Goal: Task Accomplishment & Management: Use online tool/utility

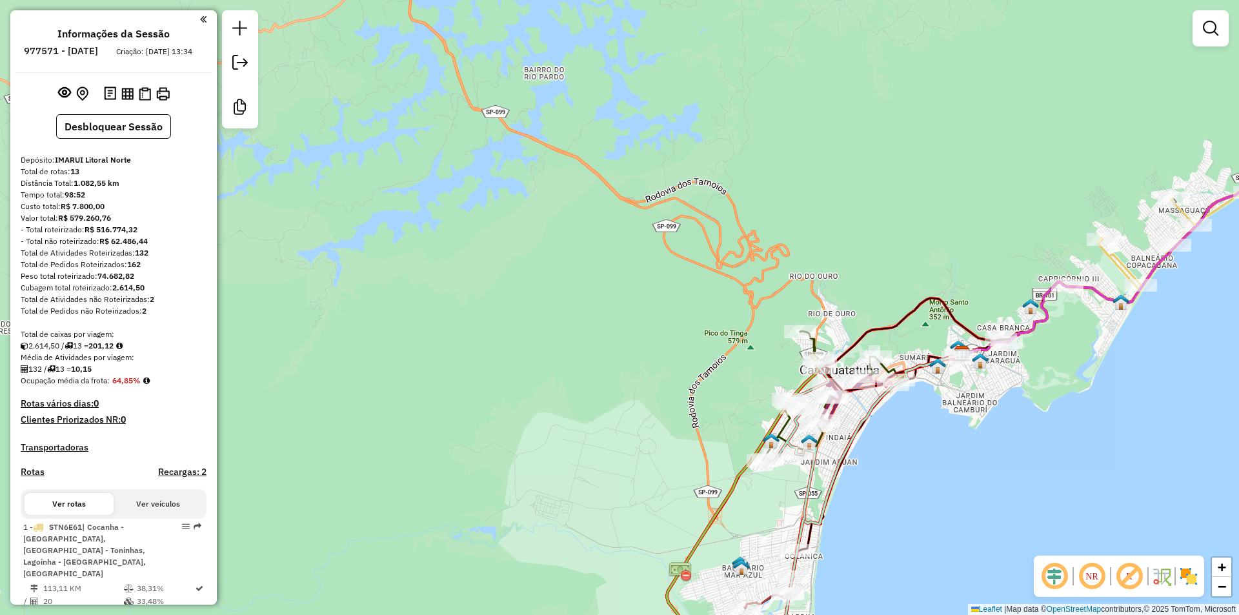
scroll to position [700, 0]
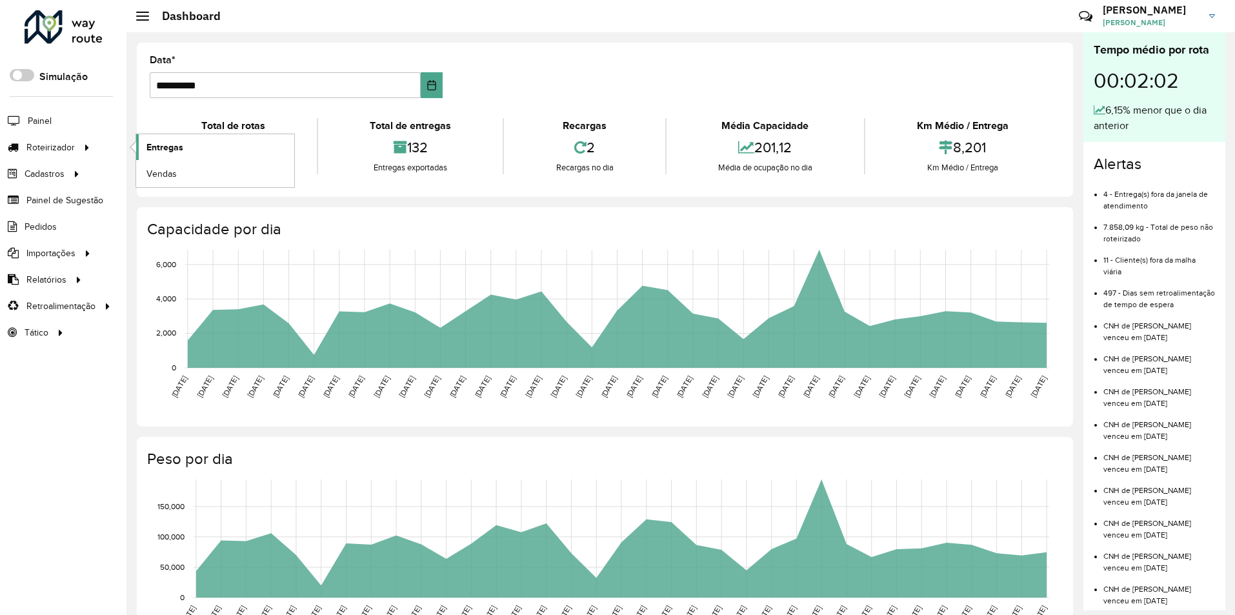
click at [166, 144] on span "Entregas" at bounding box center [164, 148] width 37 height 14
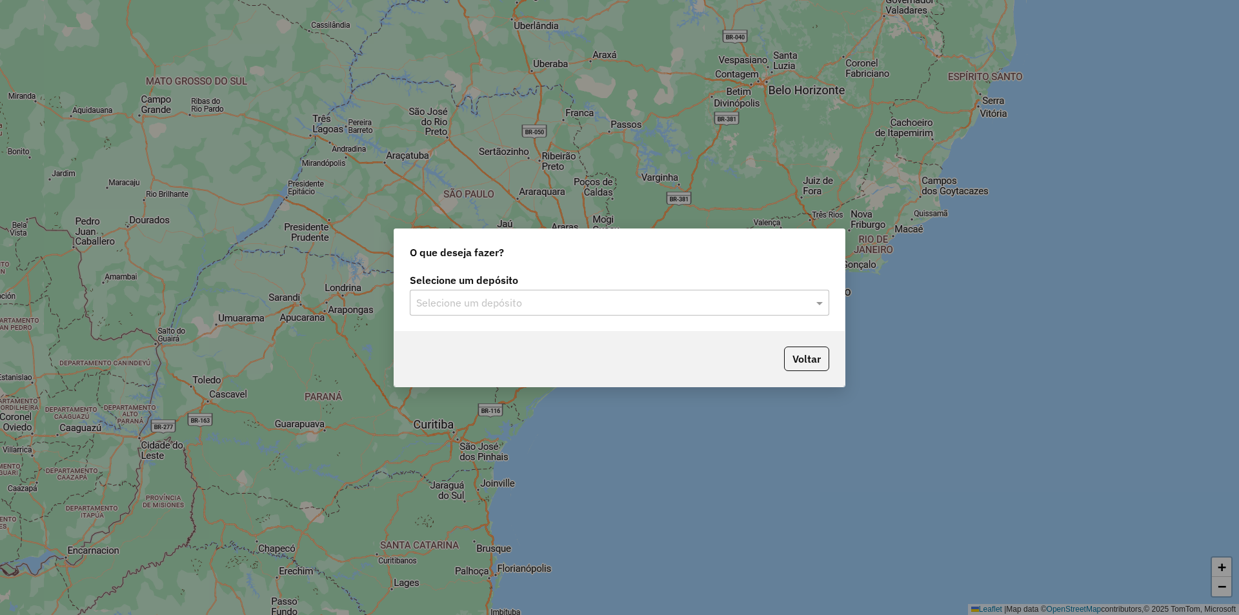
click at [561, 301] on input "text" at bounding box center [606, 303] width 381 height 15
click at [550, 337] on div "IMARUI Litoral Norte" at bounding box center [619, 340] width 418 height 22
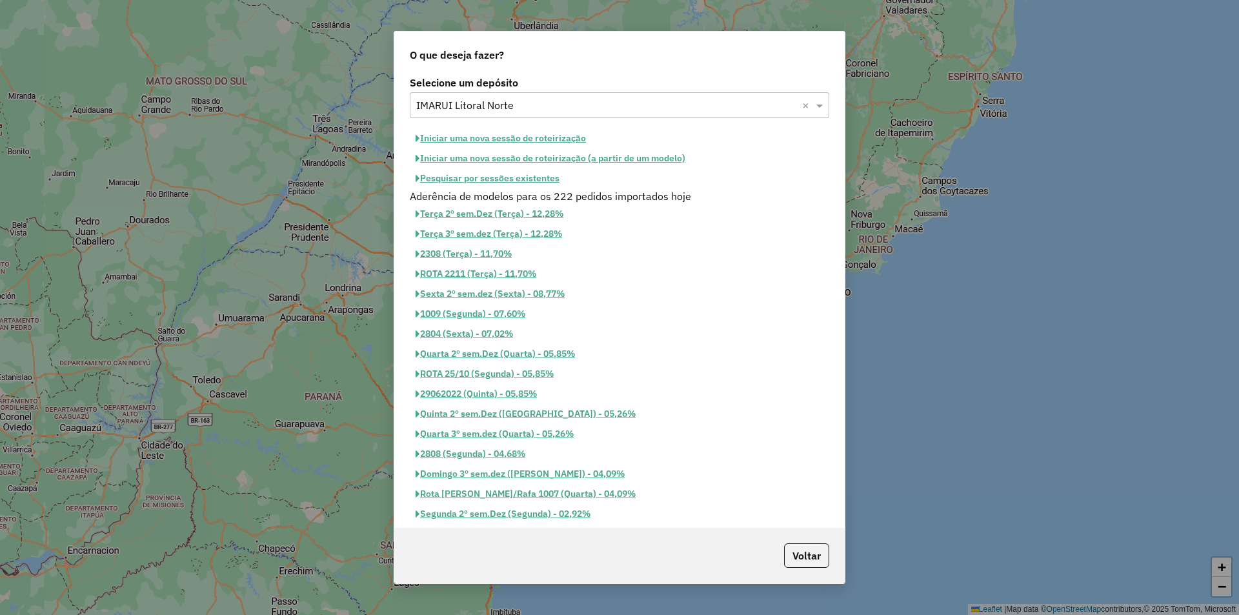
click at [473, 138] on button "Iniciar uma nova sessão de roteirização" at bounding box center [501, 138] width 182 height 20
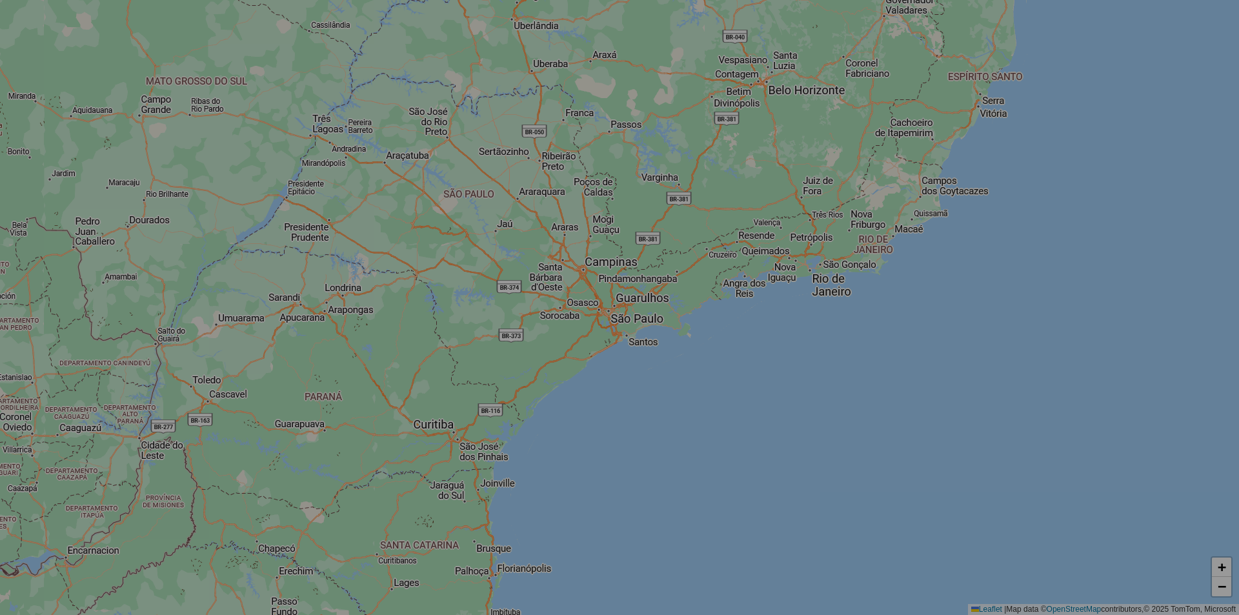
select select "*"
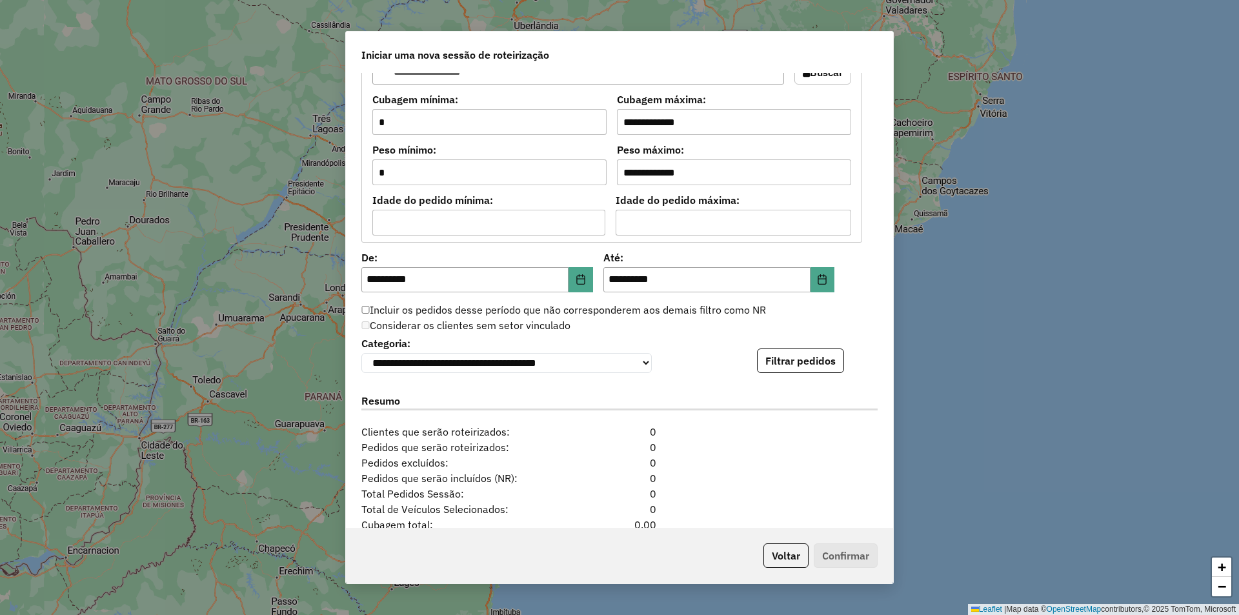
scroll to position [1162, 0]
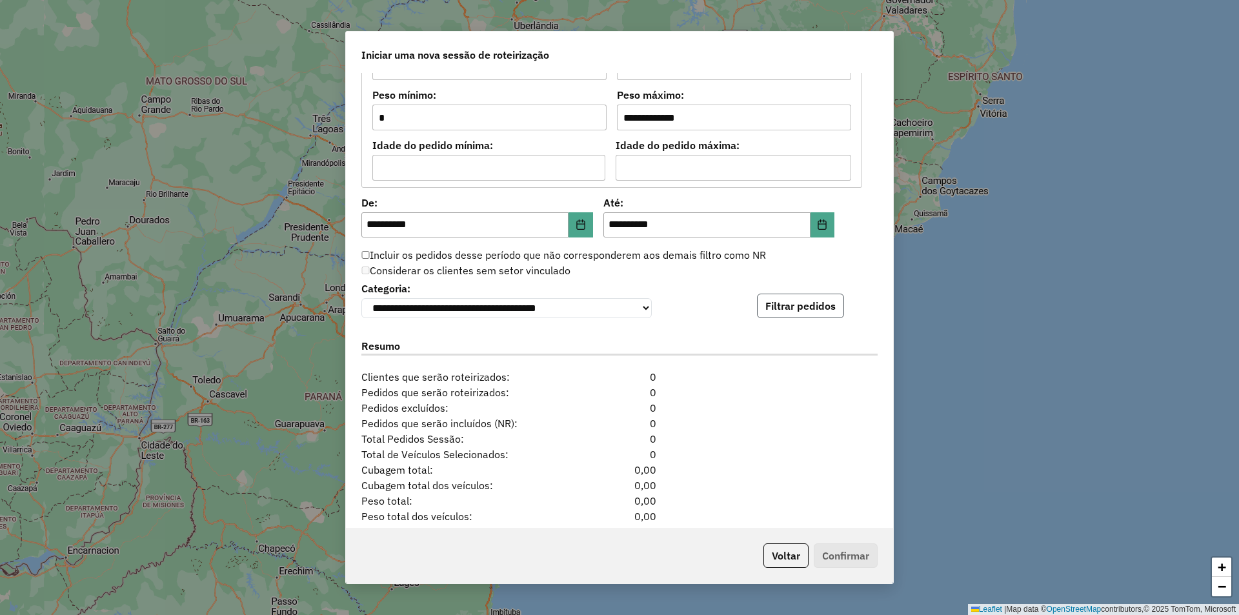
click at [798, 307] on button "Filtrar pedidos" at bounding box center [800, 306] width 87 height 25
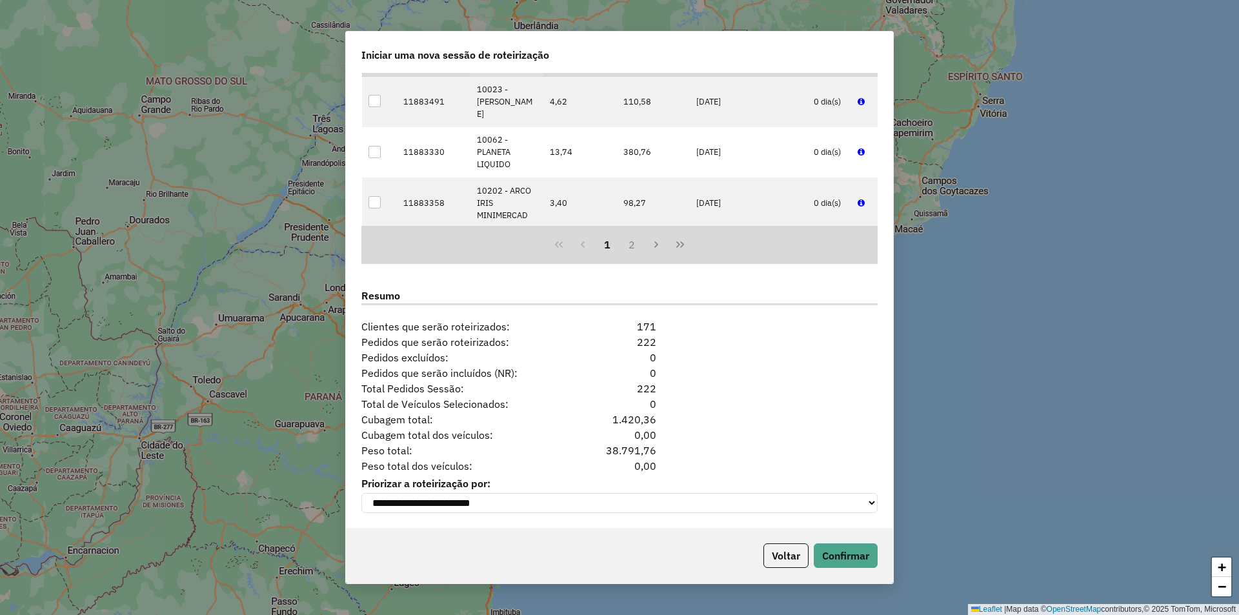
scroll to position [1485, 0]
click at [849, 551] on button "Confirmar" at bounding box center [846, 555] width 64 height 25
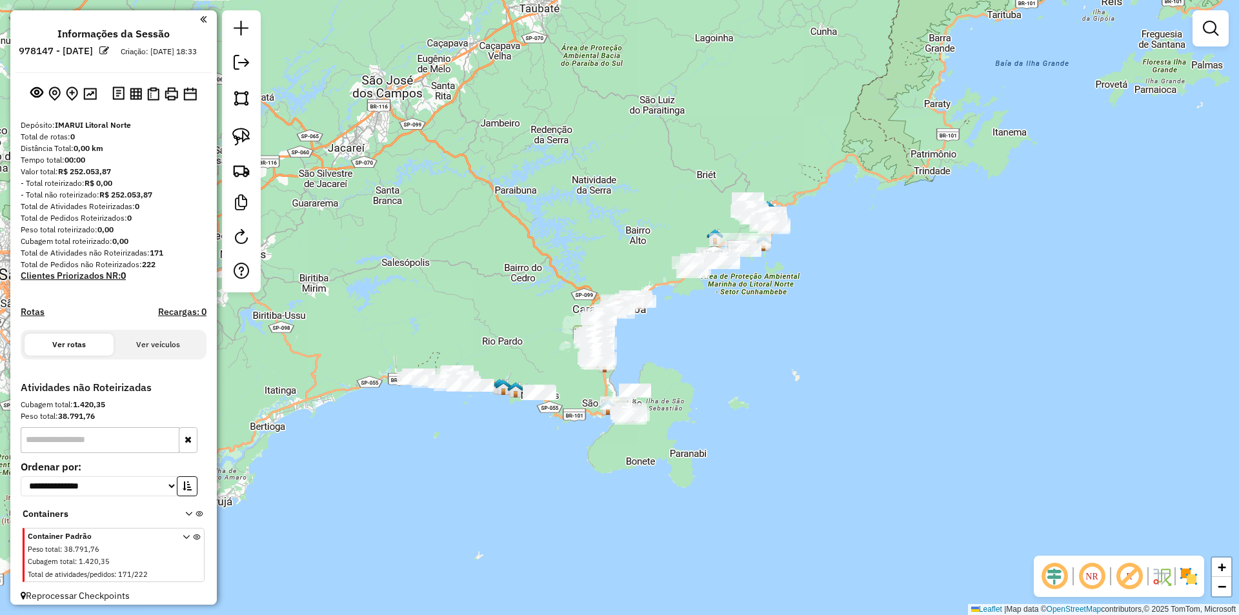
click at [461, 293] on div "Janela de atendimento Grade de atendimento Capacidade Transportadoras Veículos …" at bounding box center [619, 307] width 1239 height 615
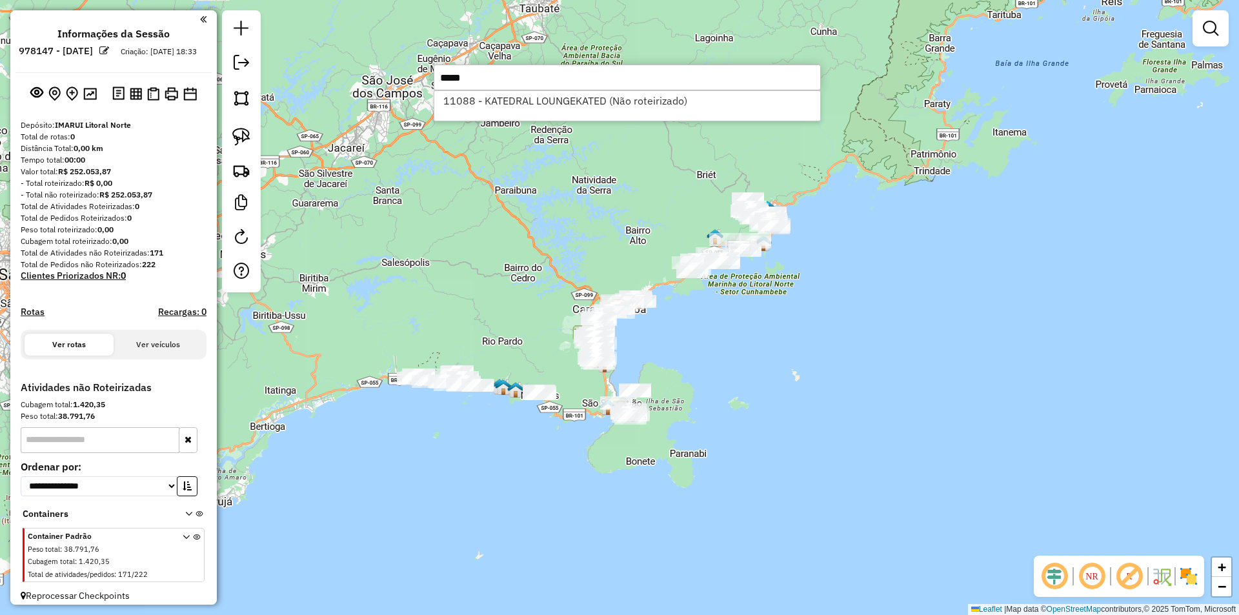
type input "*****"
click at [476, 225] on div "Janela de atendimento Grade de atendimento Capacidade Transportadoras Veículos …" at bounding box center [619, 307] width 1239 height 615
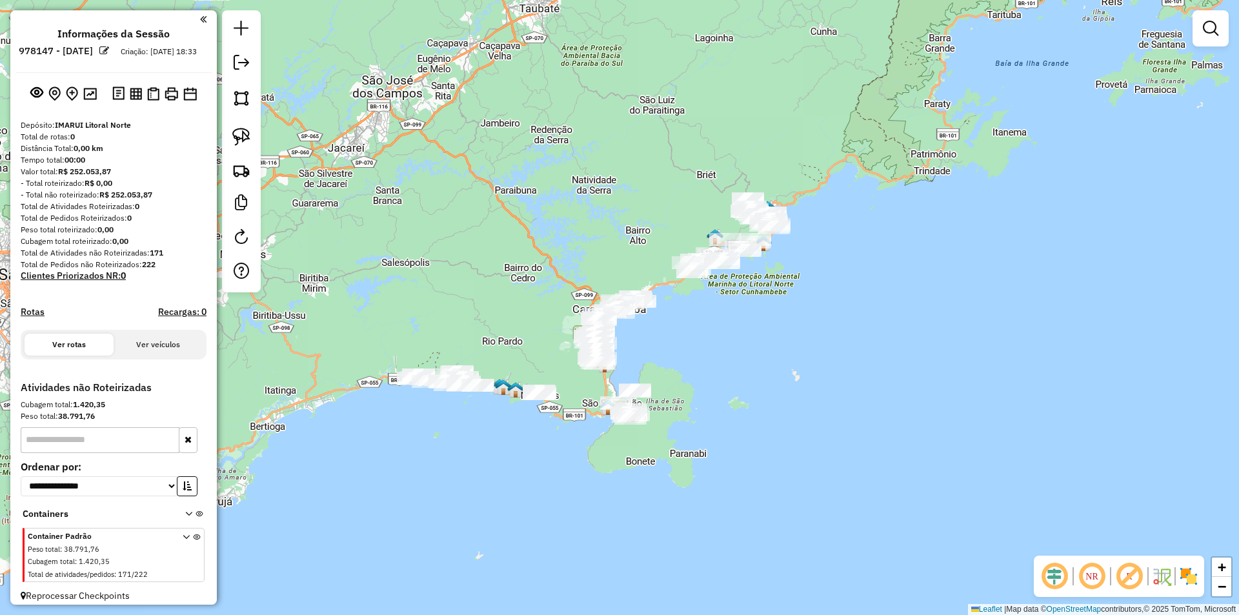
click at [609, 183] on div "Janela de atendimento Grade de atendimento Capacidade Transportadoras Veículos …" at bounding box center [619, 307] width 1239 height 615
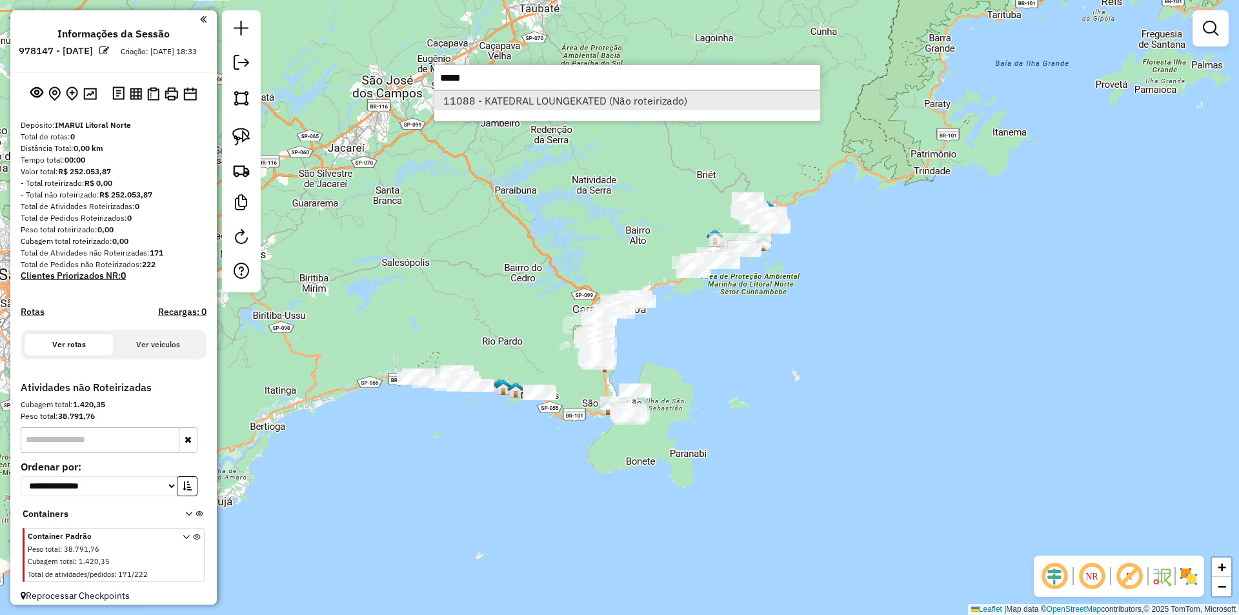
type input "*****"
click at [559, 98] on li "11088 - KATEDRAL LOUNGEKATED (Não roteirizado)" at bounding box center [627, 100] width 386 height 19
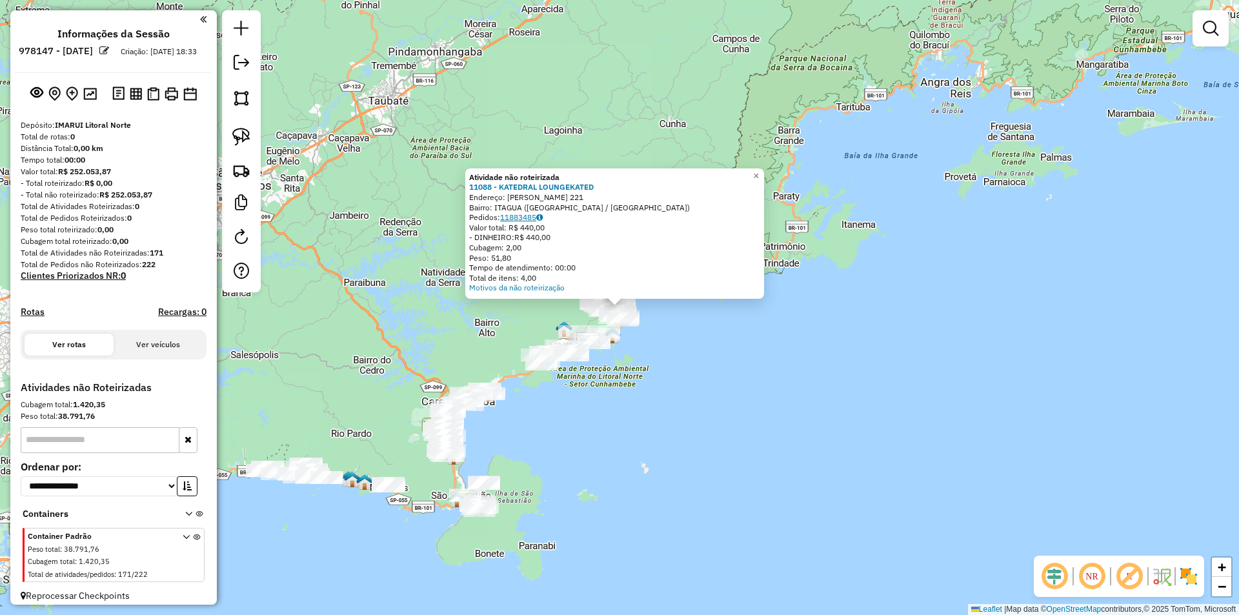
click at [513, 217] on link "11883485" at bounding box center [521, 217] width 43 height 10
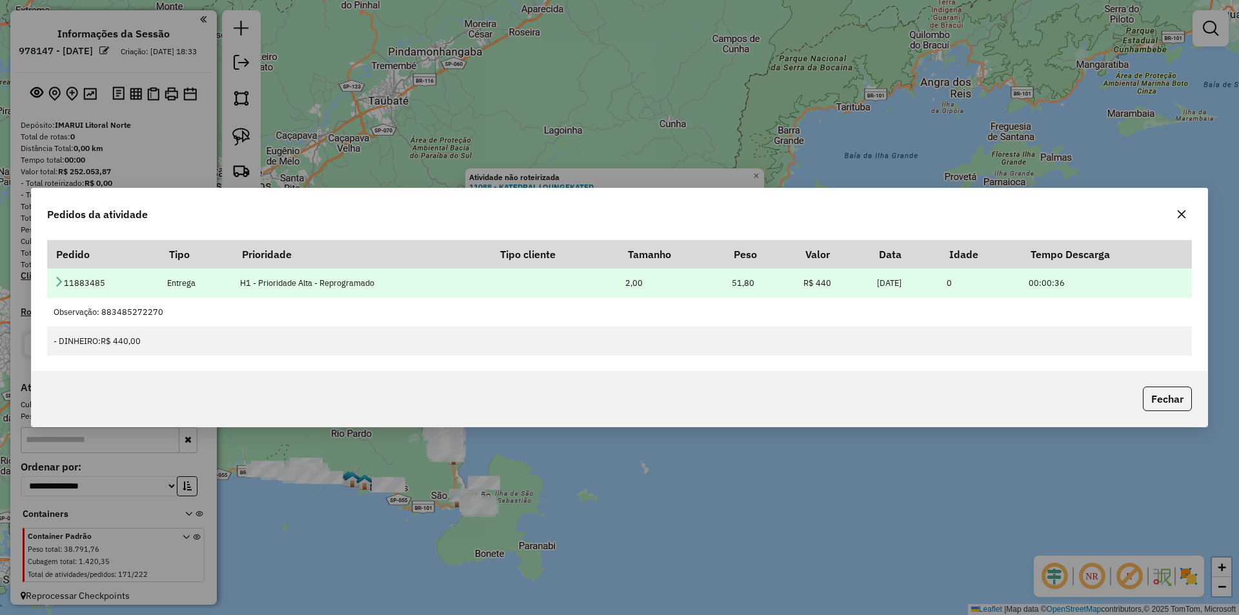
click at [60, 280] on icon at bounding box center [59, 281] width 10 height 10
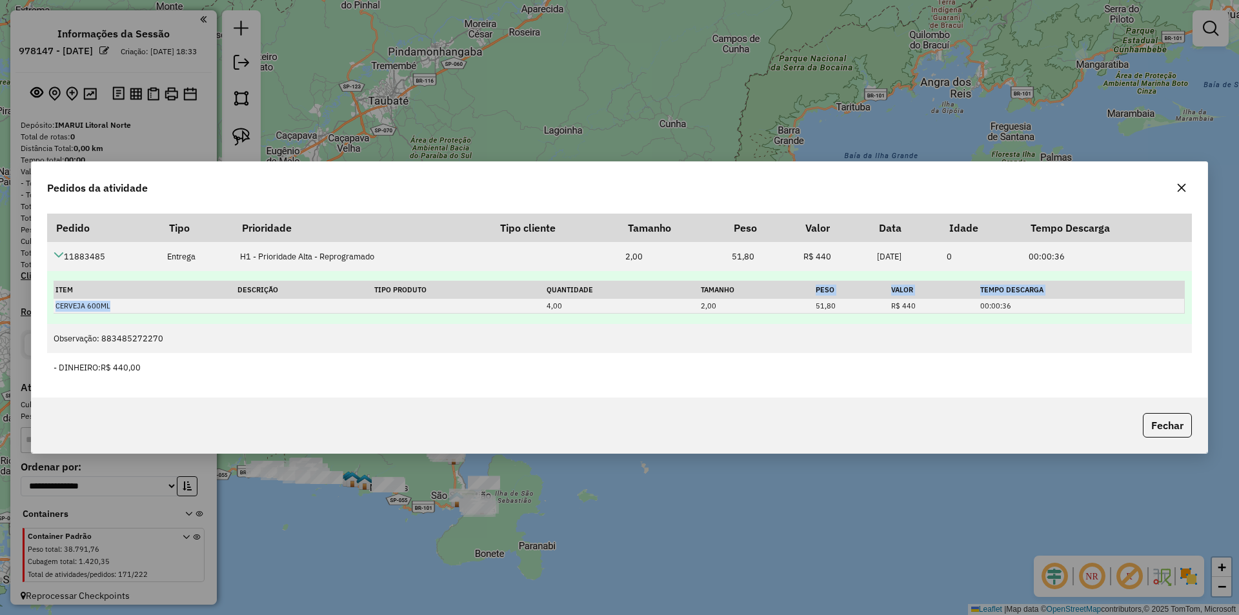
drag, startPoint x: 161, startPoint y: 302, endPoint x: 785, endPoint y: 296, distance: 624.1
click at [785, 296] on table "Item Descrição Tipo Produto Quantidade Tamanho Peso Valor Tempo Descarga CERVEJ…" at bounding box center [619, 297] width 1131 height 33
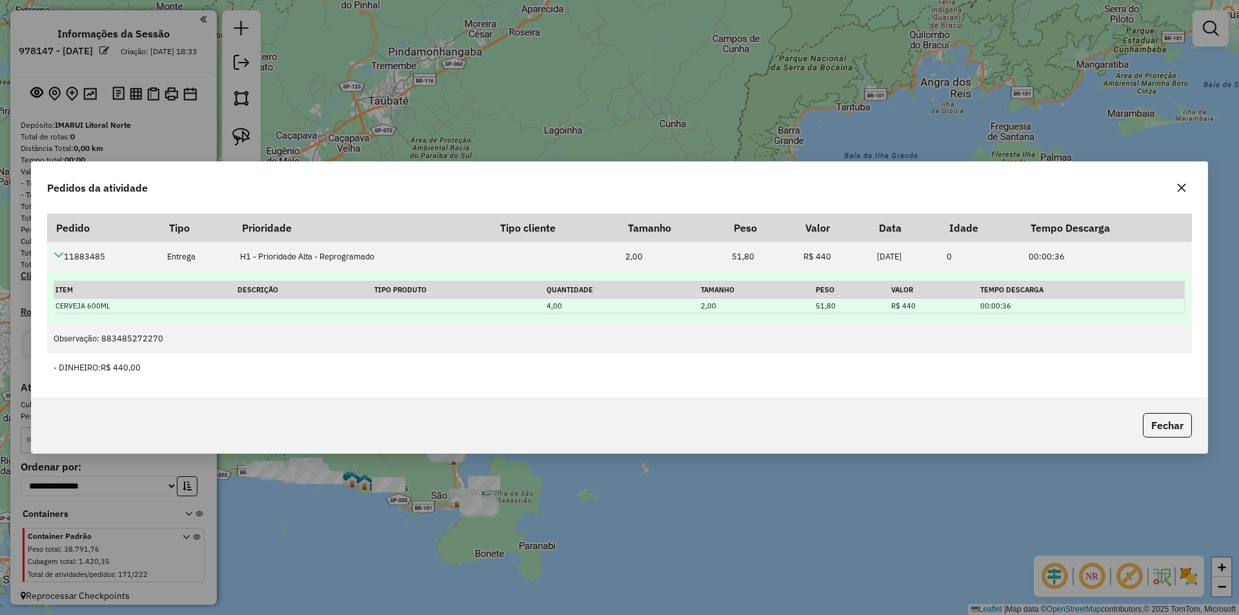
click at [825, 302] on td "51,80" at bounding box center [852, 306] width 76 height 15
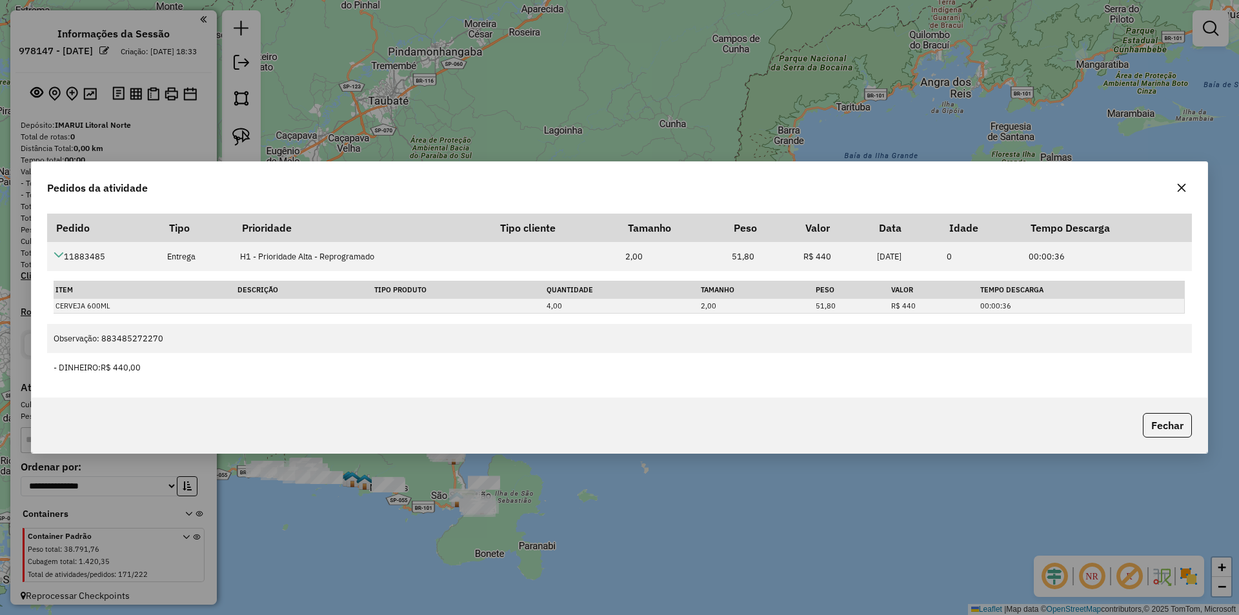
click at [1184, 186] on icon "button" at bounding box center [1181, 188] width 10 height 10
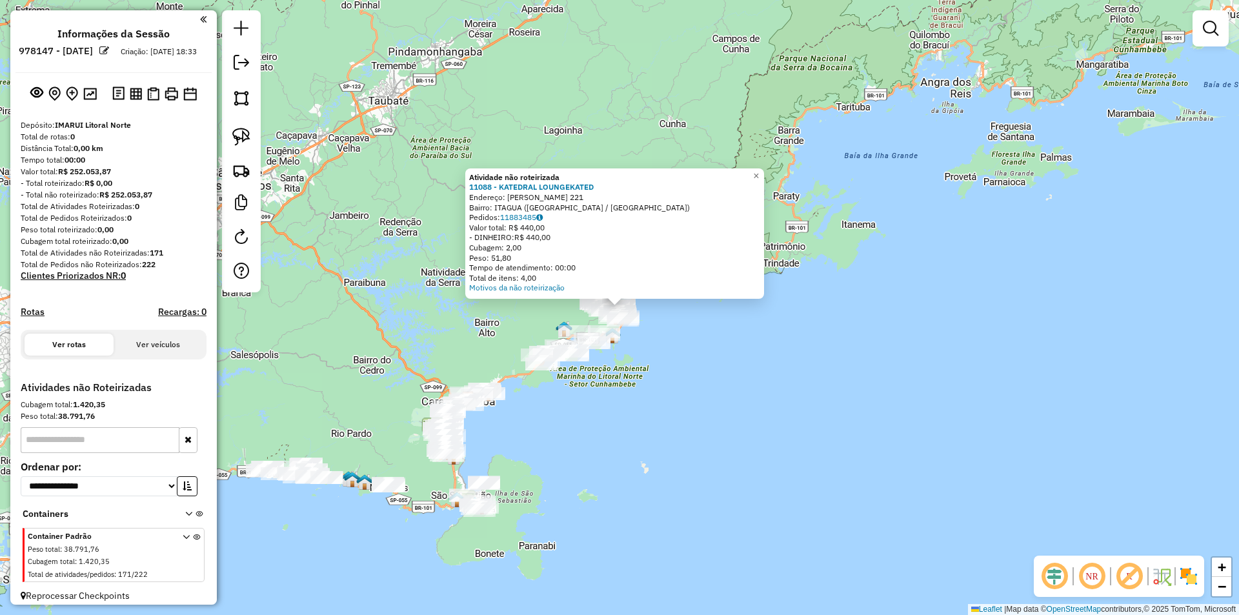
click at [818, 390] on div "Atividade não roteirizada 11088 - KATEDRAL LOUNGEKATED Endereço: SALVADOR CORRE…" at bounding box center [619, 307] width 1239 height 615
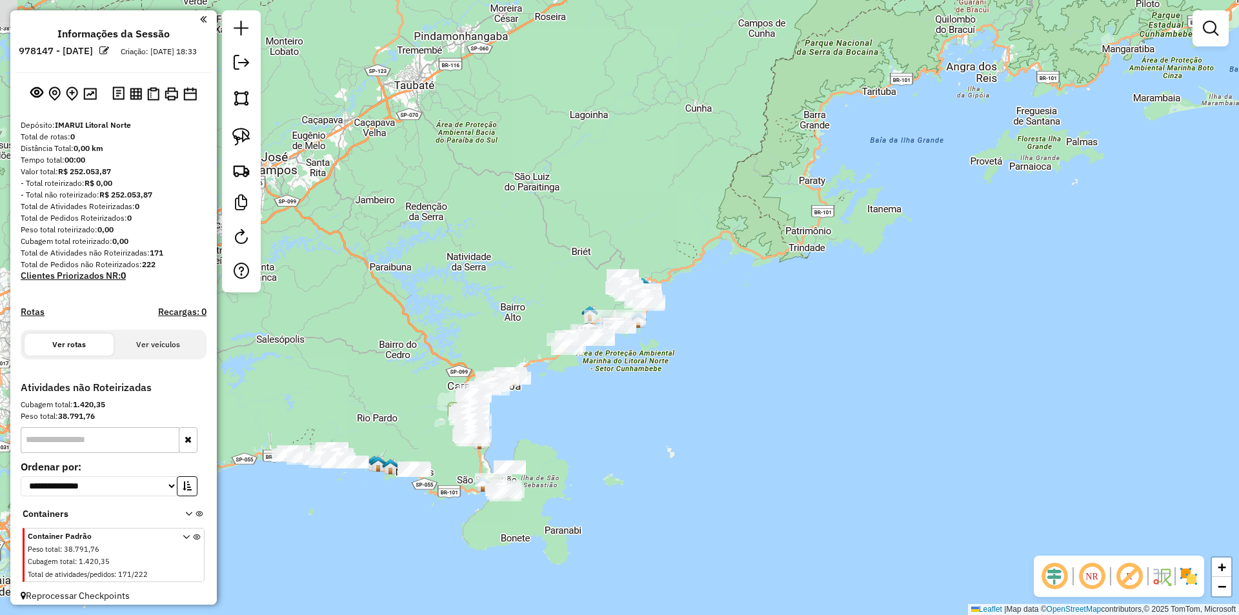
click at [624, 421] on div "Janela de atendimento Grade de atendimento Capacidade Transportadoras Veículos …" at bounding box center [619, 307] width 1239 height 615
drag, startPoint x: 695, startPoint y: 335, endPoint x: 656, endPoint y: 432, distance: 104.3
click at [656, 432] on div "Janela de atendimento Grade de atendimento Capacidade Transportadoras Veículos …" at bounding box center [619, 307] width 1239 height 615
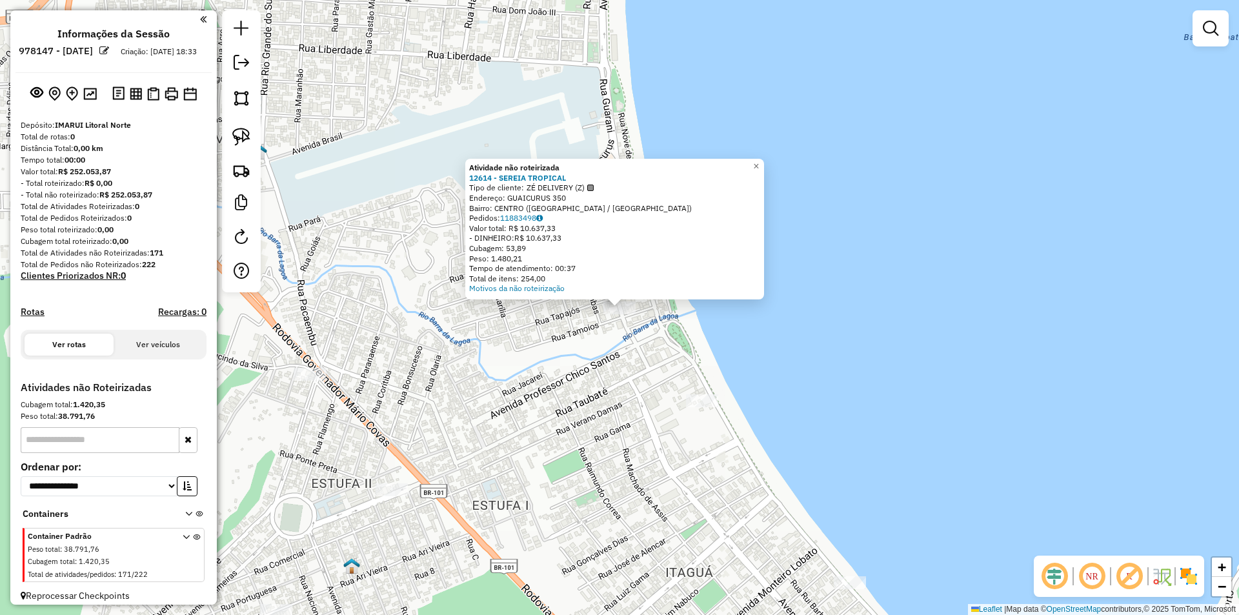
click at [596, 443] on div "Atividade não roteirizada 12614 - SEREIA TROPICAL Tipo de cliente: ZÉ DELIVERY …" at bounding box center [619, 307] width 1239 height 615
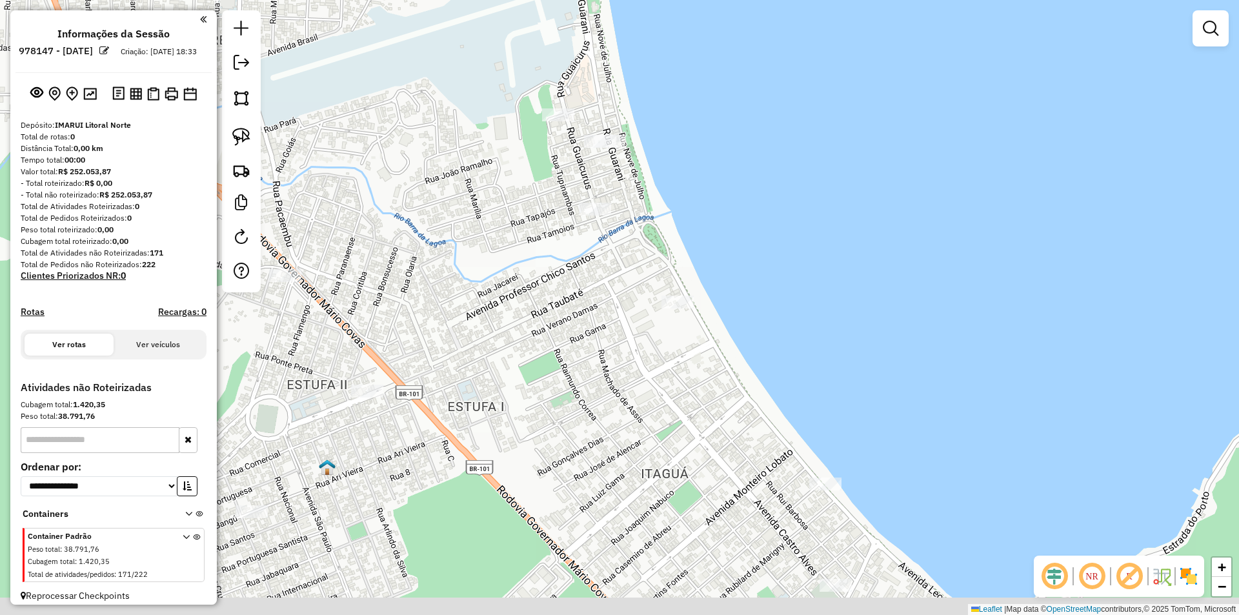
drag, startPoint x: 605, startPoint y: 462, endPoint x: 580, endPoint y: 363, distance: 101.7
click at [580, 363] on div "Janela de atendimento Grade de atendimento Capacidade Transportadoras Veículos …" at bounding box center [619, 307] width 1239 height 615
click at [579, 365] on div "Janela de atendimento Grade de atendimento Capacidade Transportadoras Veículos …" at bounding box center [619, 307] width 1239 height 615
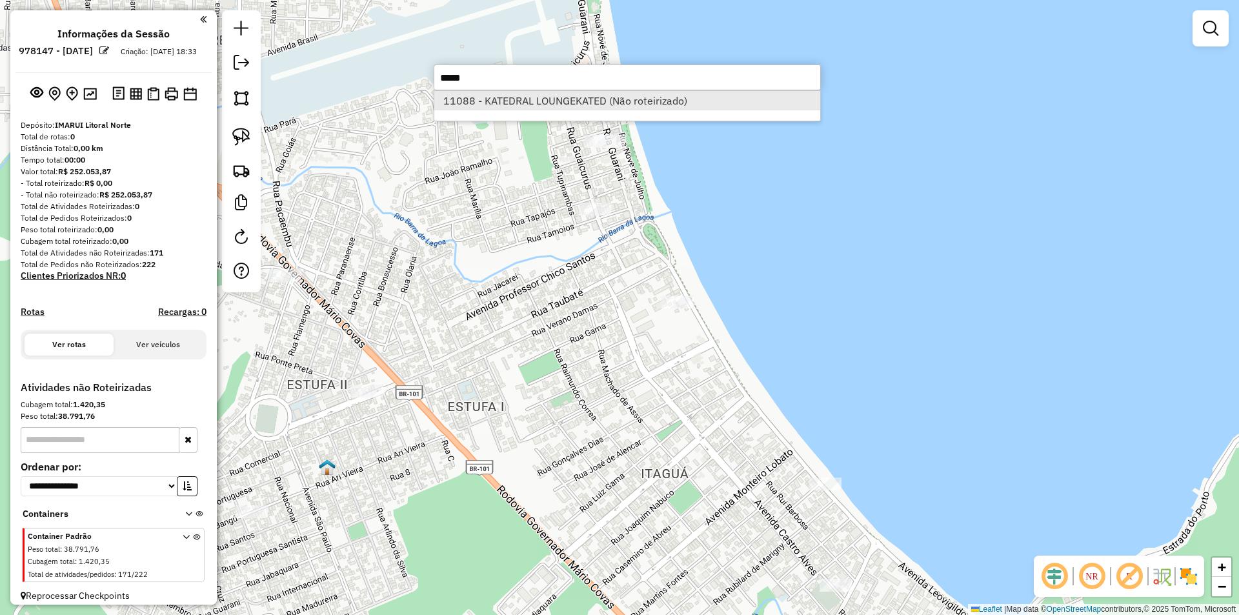
type input "*****"
click at [529, 103] on li "11088 - KATEDRAL LOUNGEKATED (Não roteirizado)" at bounding box center [627, 100] width 386 height 19
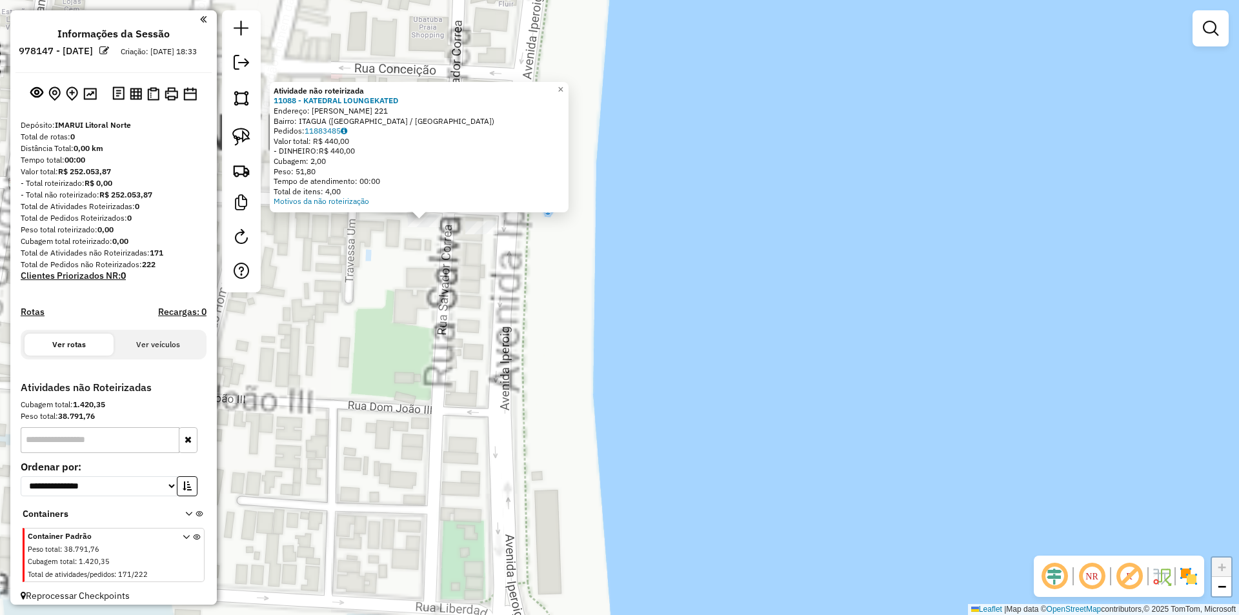
click at [459, 323] on div "Atividade não roteirizada 11088 - KATEDRAL LOUNGEKATED Endereço: SALVADOR CORRE…" at bounding box center [619, 307] width 1239 height 615
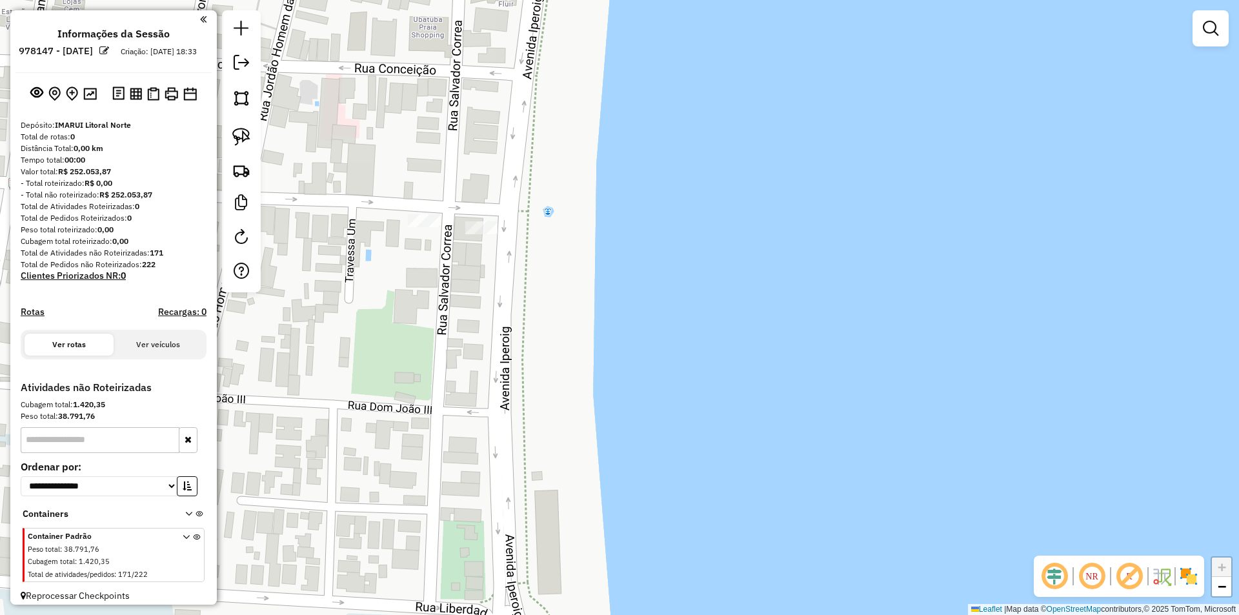
click at [418, 210] on div "Janela de atendimento Grade de atendimento Capacidade Transportadoras Veículos …" at bounding box center [619, 307] width 1239 height 615
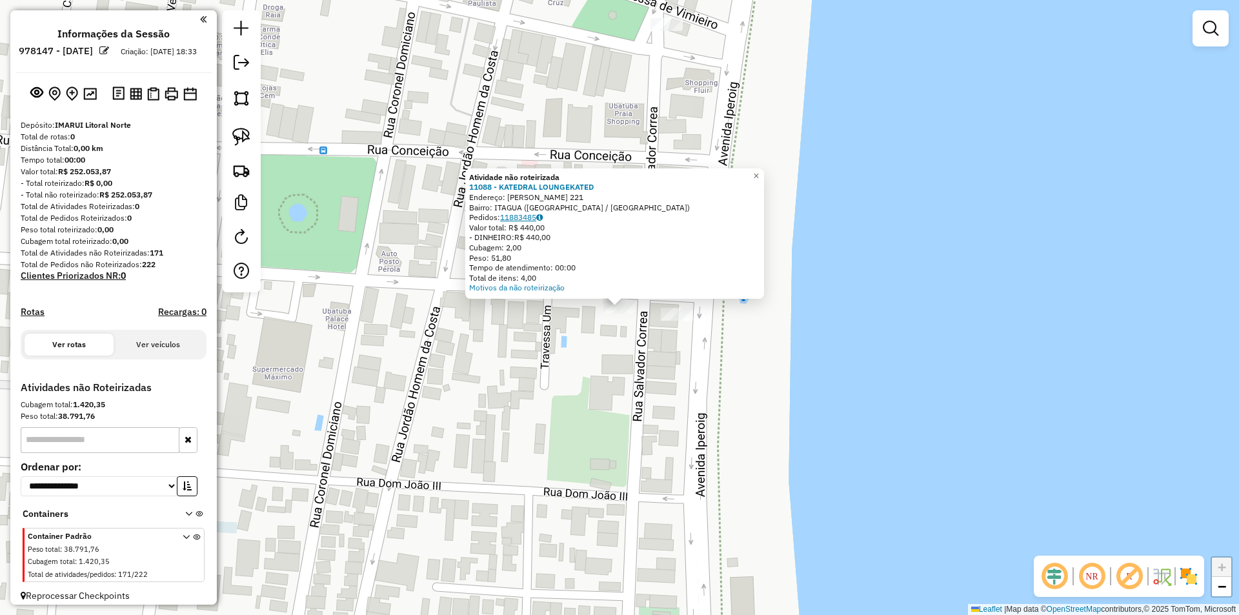
click at [526, 217] on link "11883485" at bounding box center [521, 217] width 43 height 10
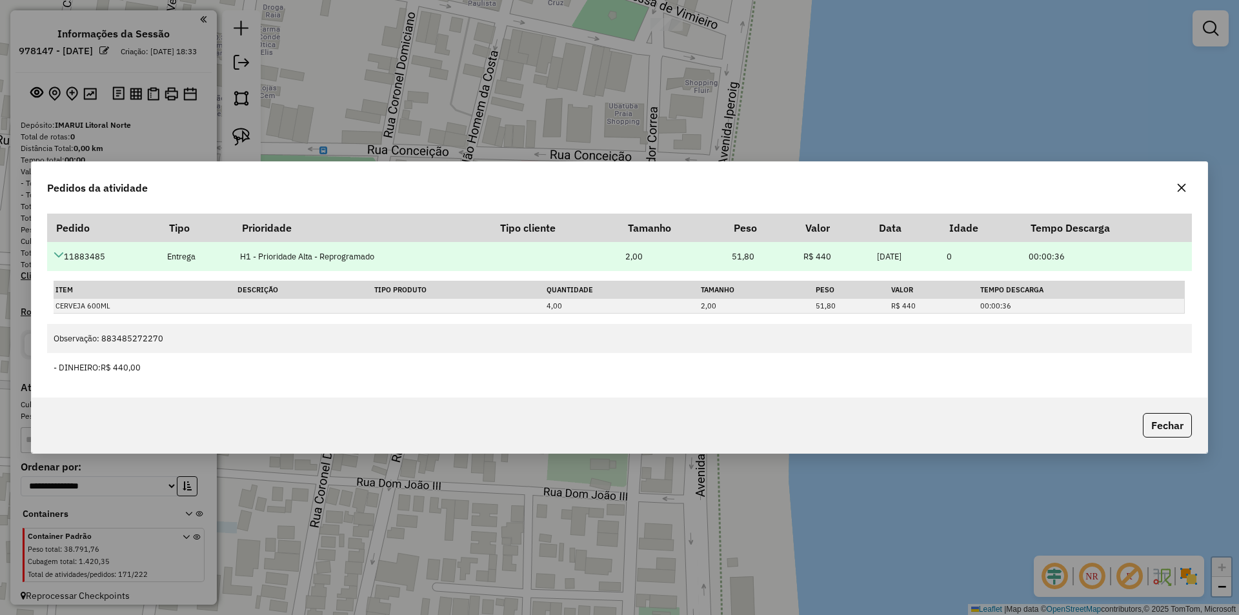
click at [57, 251] on icon at bounding box center [59, 255] width 10 height 10
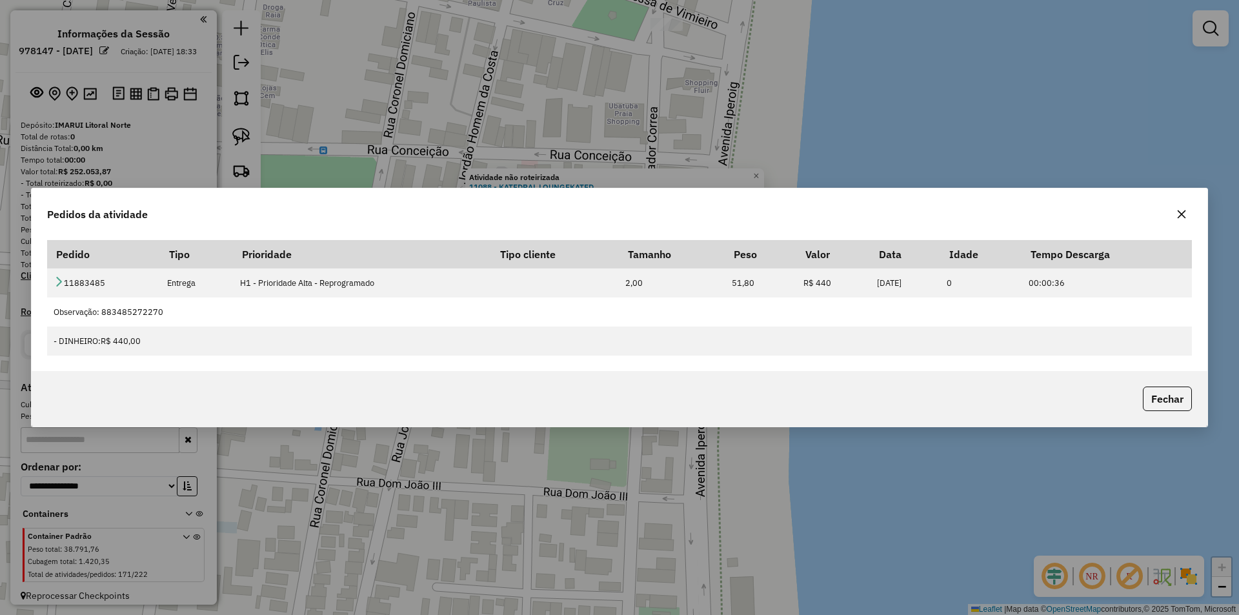
click at [1184, 211] on icon "button" at bounding box center [1181, 214] width 10 height 10
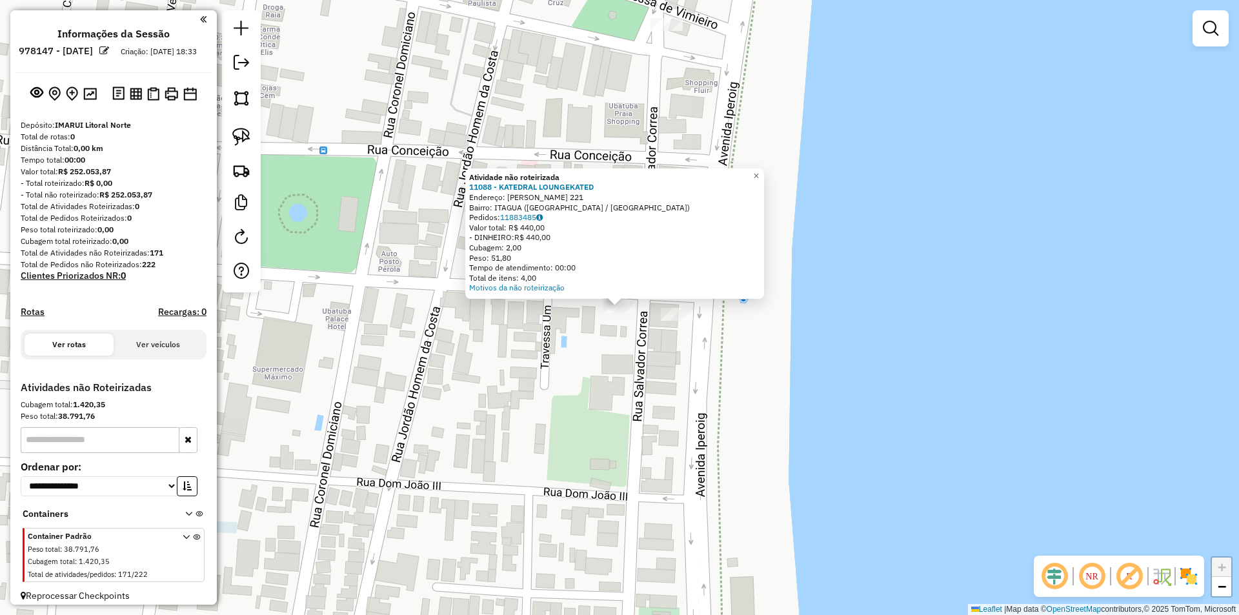
click at [509, 439] on div "Atividade não roteirizada 11088 - KATEDRAL LOUNGEKATED Endereço: SALVADOR CORRE…" at bounding box center [619, 307] width 1239 height 615
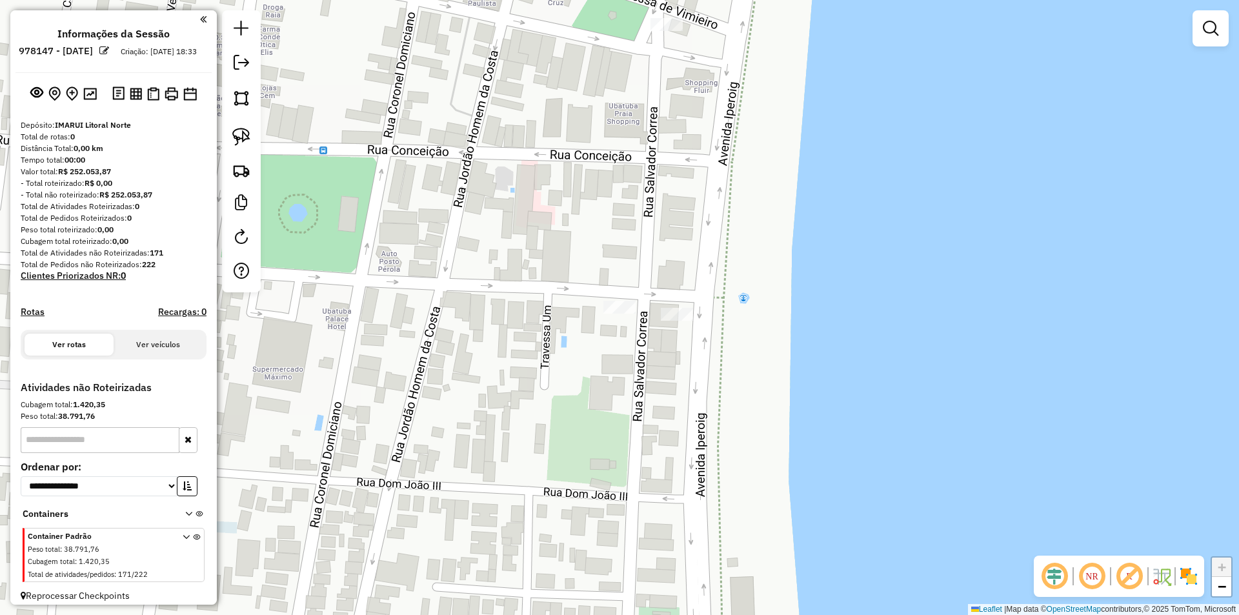
click at [509, 439] on div "Janela de atendimento Grade de atendimento Capacidade Transportadoras Veículos …" at bounding box center [619, 307] width 1239 height 615
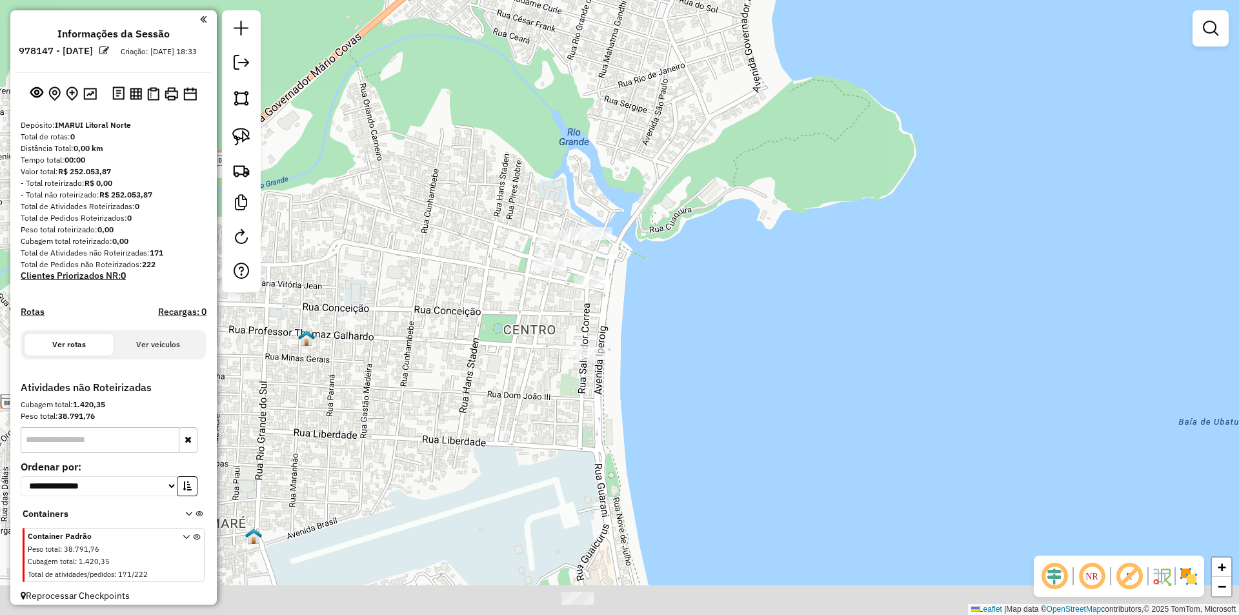
click at [545, 388] on div "Janela de atendimento Grade de atendimento Capacidade Transportadoras Veículos …" at bounding box center [619, 307] width 1239 height 615
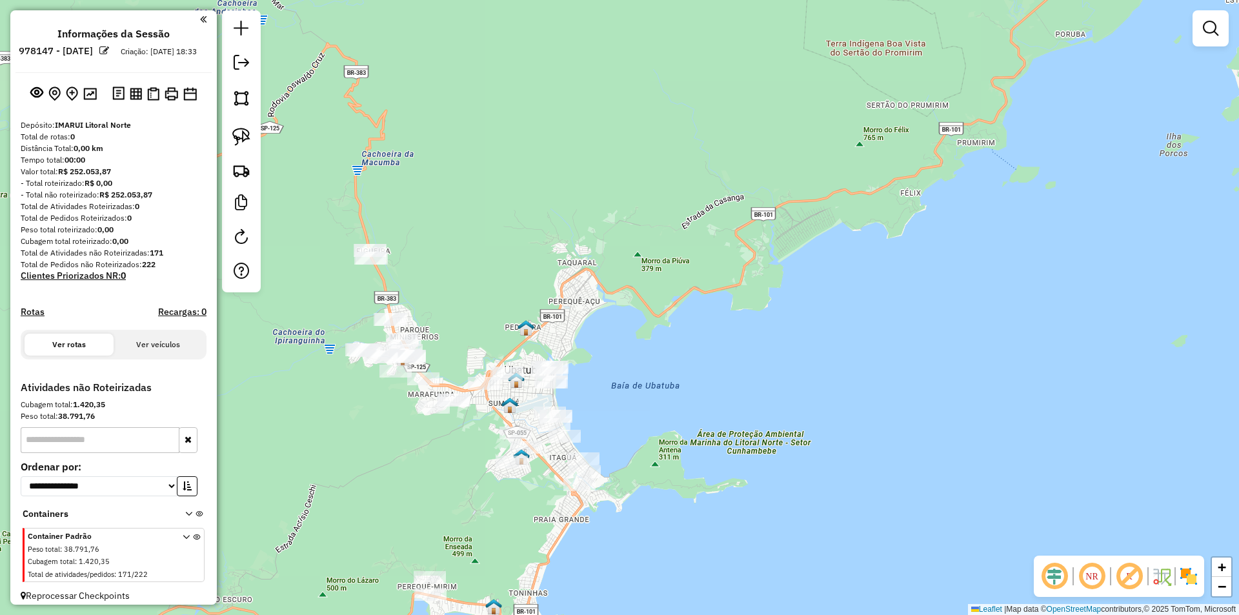
drag, startPoint x: 480, startPoint y: 481, endPoint x: 545, endPoint y: 384, distance: 116.7
click at [545, 384] on div "Janela de atendimento Grade de atendimento Capacidade Transportadoras Veículos …" at bounding box center [619, 307] width 1239 height 615
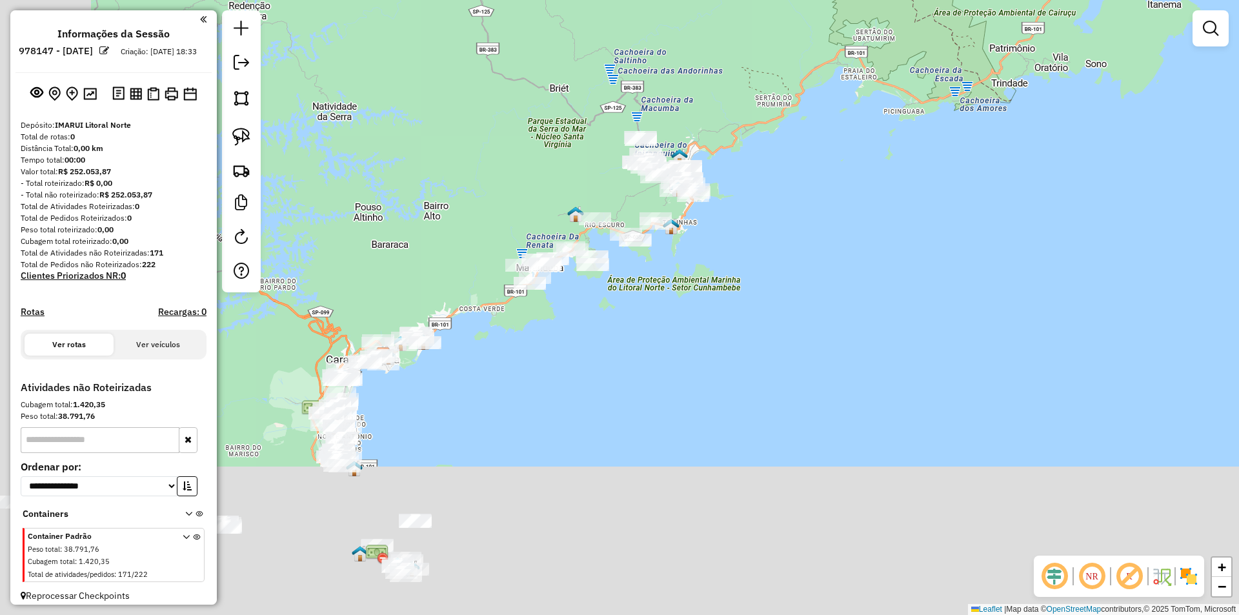
drag, startPoint x: 625, startPoint y: 367, endPoint x: 660, endPoint y: 294, distance: 80.8
click at [660, 294] on div "Janela de atendimento Grade de atendimento Capacidade Transportadoras Veículos …" at bounding box center [619, 307] width 1239 height 615
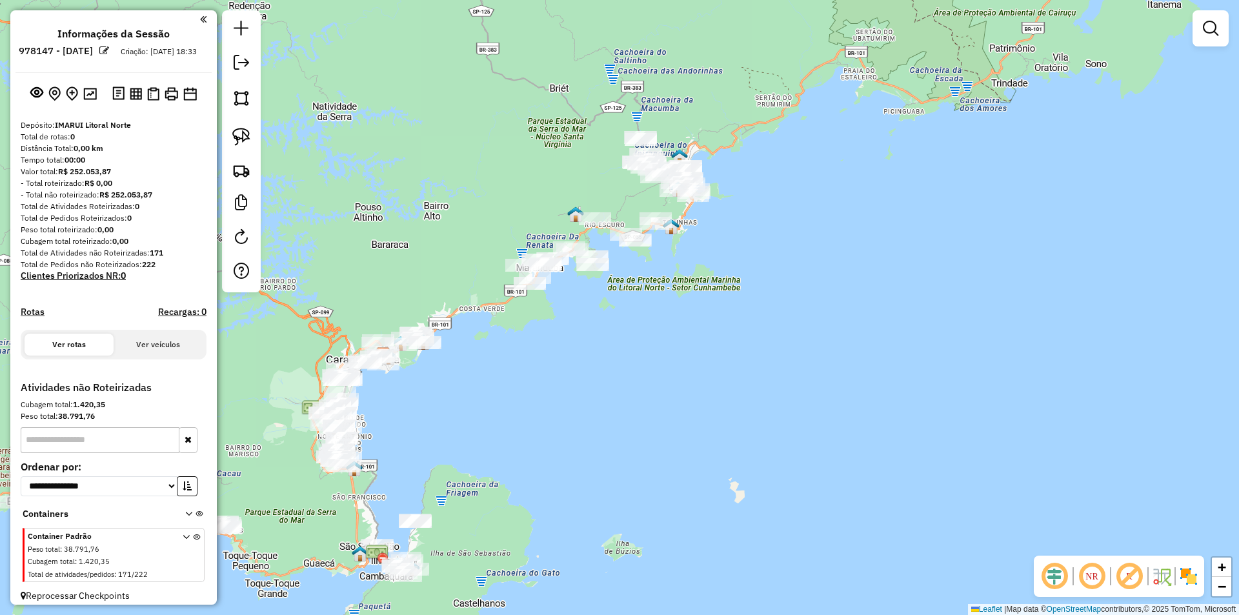
drag, startPoint x: 585, startPoint y: 345, endPoint x: 631, endPoint y: 256, distance: 100.4
click at [631, 256] on div "Janela de atendimento Grade de atendimento Capacidade Transportadoras Veículos …" at bounding box center [619, 307] width 1239 height 615
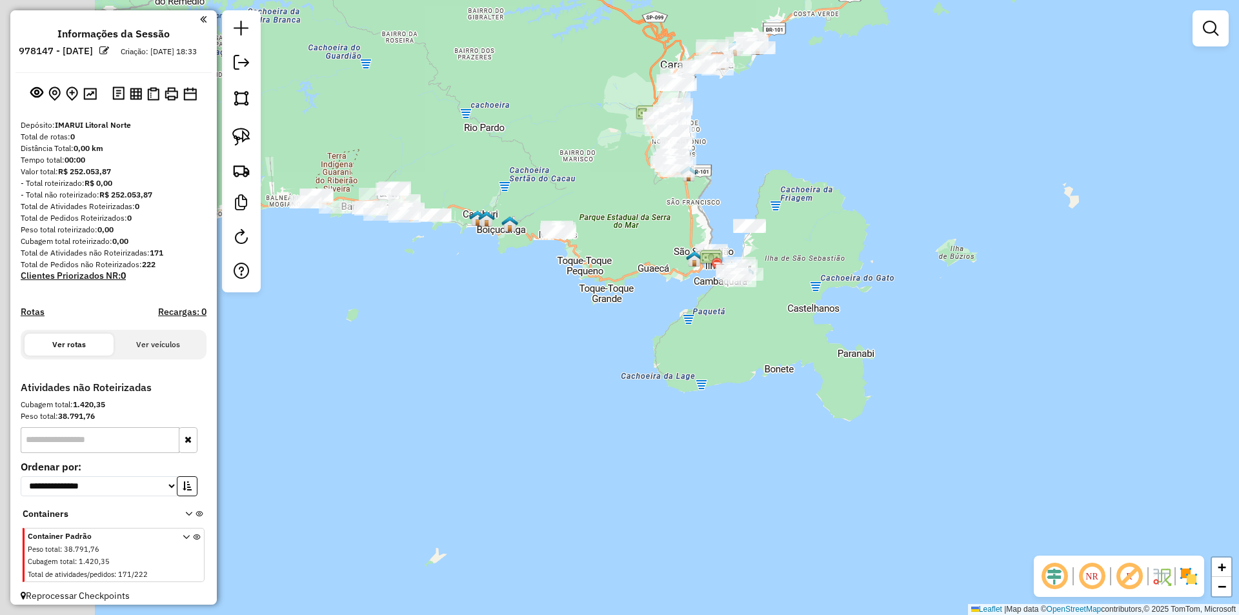
drag, startPoint x: 504, startPoint y: 453, endPoint x: 803, endPoint y: 317, distance: 328.3
click at [803, 317] on div "Janela de atendimento Grade de atendimento Capacidade Transportadoras Veículos …" at bounding box center [619, 307] width 1239 height 615
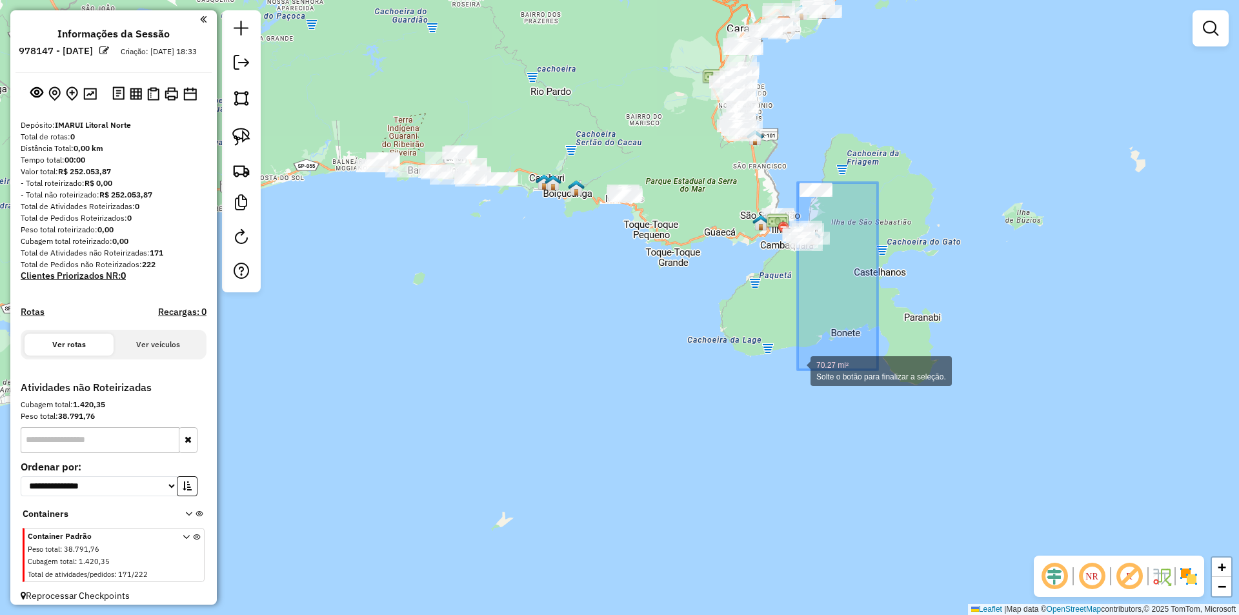
drag, startPoint x: 878, startPoint y: 183, endPoint x: 798, endPoint y: 370, distance: 203.5
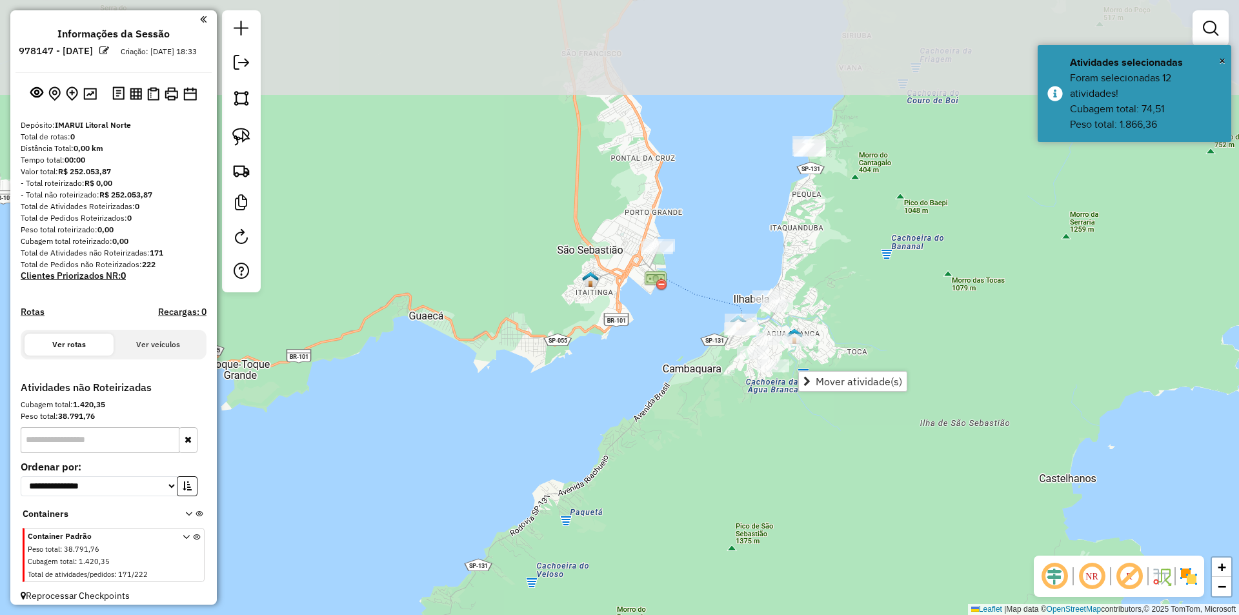
drag, startPoint x: 796, startPoint y: 208, endPoint x: 751, endPoint y: 467, distance: 262.8
click at [751, 467] on div "Janela de atendimento Grade de atendimento Capacidade Transportadoras Veículos …" at bounding box center [619, 307] width 1239 height 615
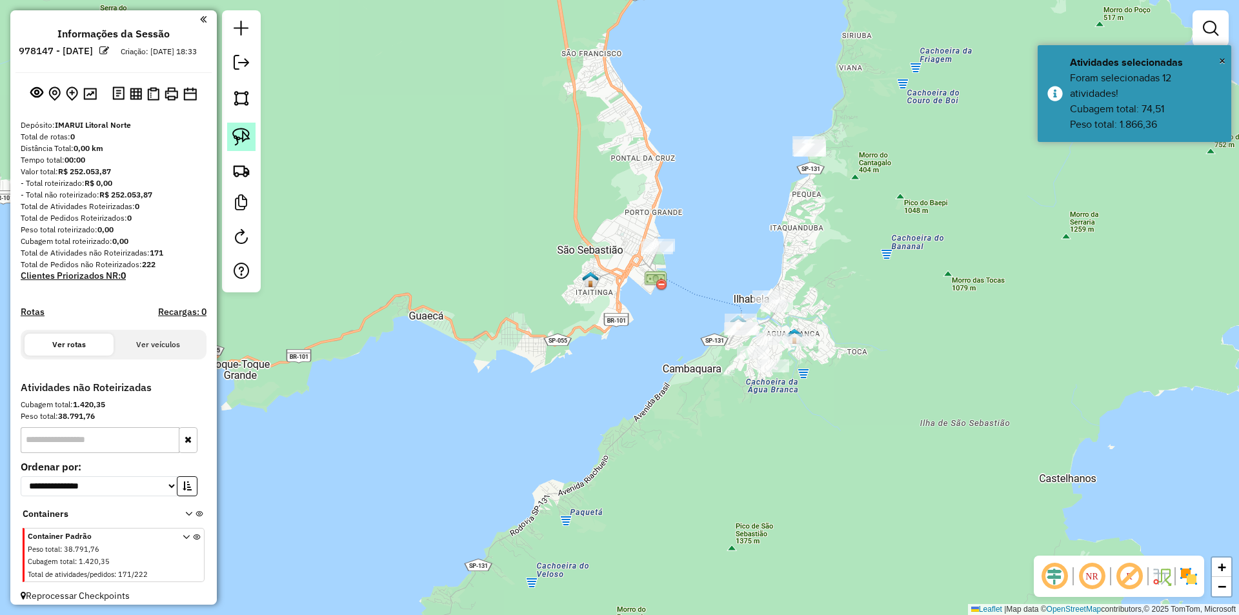
drag, startPoint x: 242, startPoint y: 135, endPoint x: 249, endPoint y: 139, distance: 8.1
click at [241, 136] on img at bounding box center [241, 137] width 18 height 18
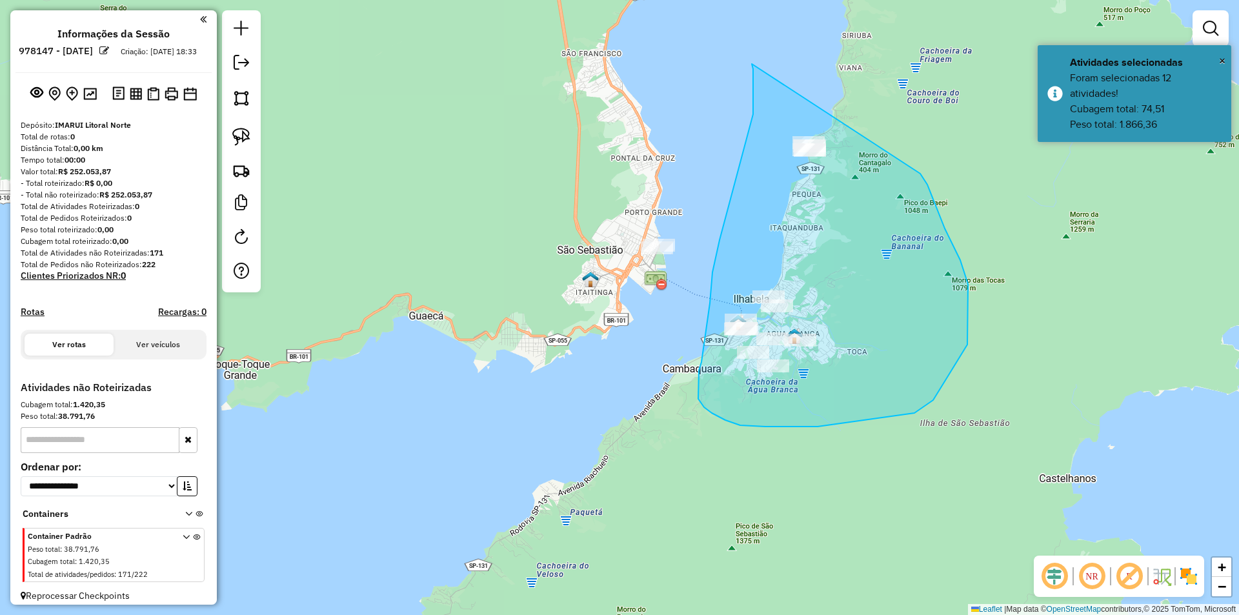
drag, startPoint x: 752, startPoint y: 64, endPoint x: 920, endPoint y: 174, distance: 201.0
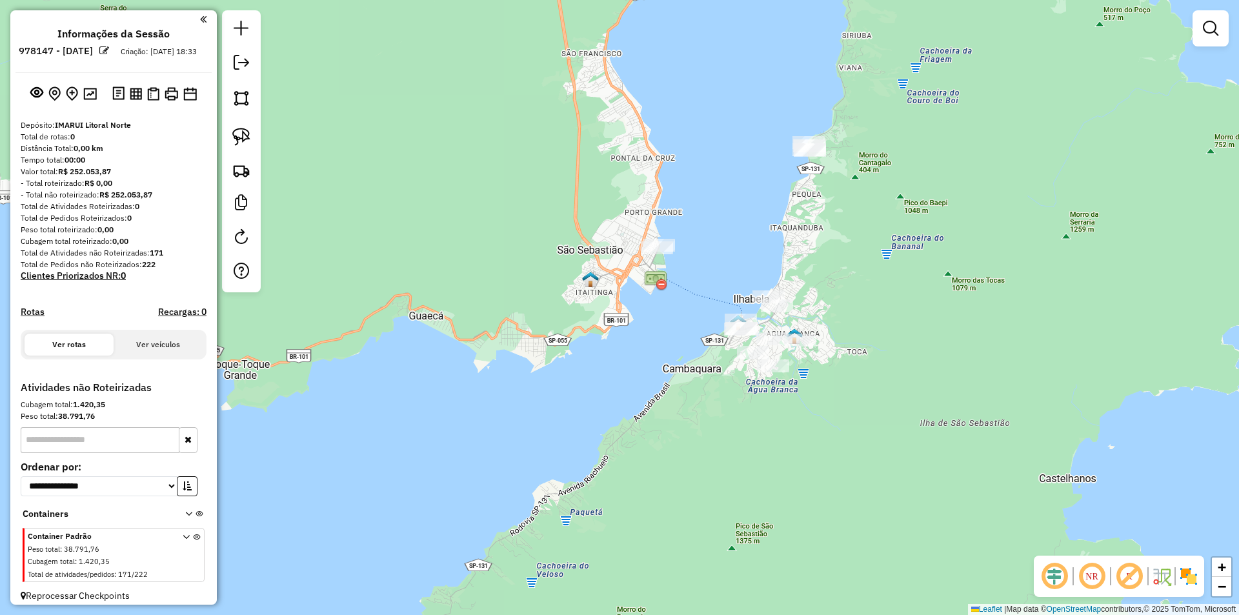
click at [627, 510] on div "Janela de atendimento Grade de atendimento Capacidade Transportadoras Veículos …" at bounding box center [619, 307] width 1239 height 615
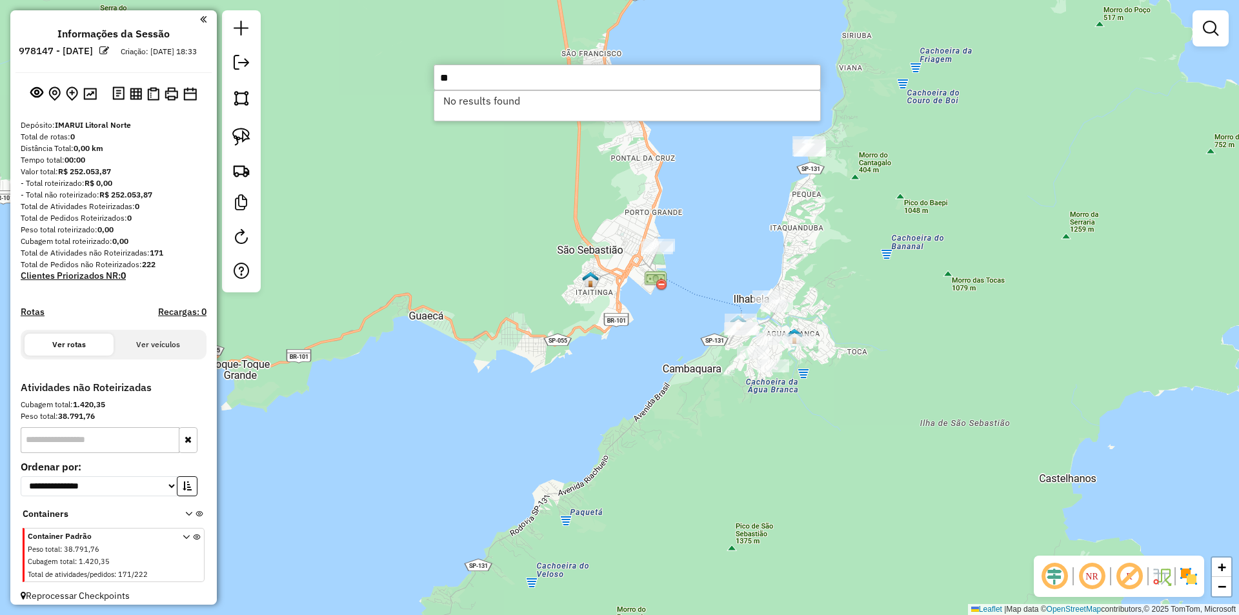
type input "*"
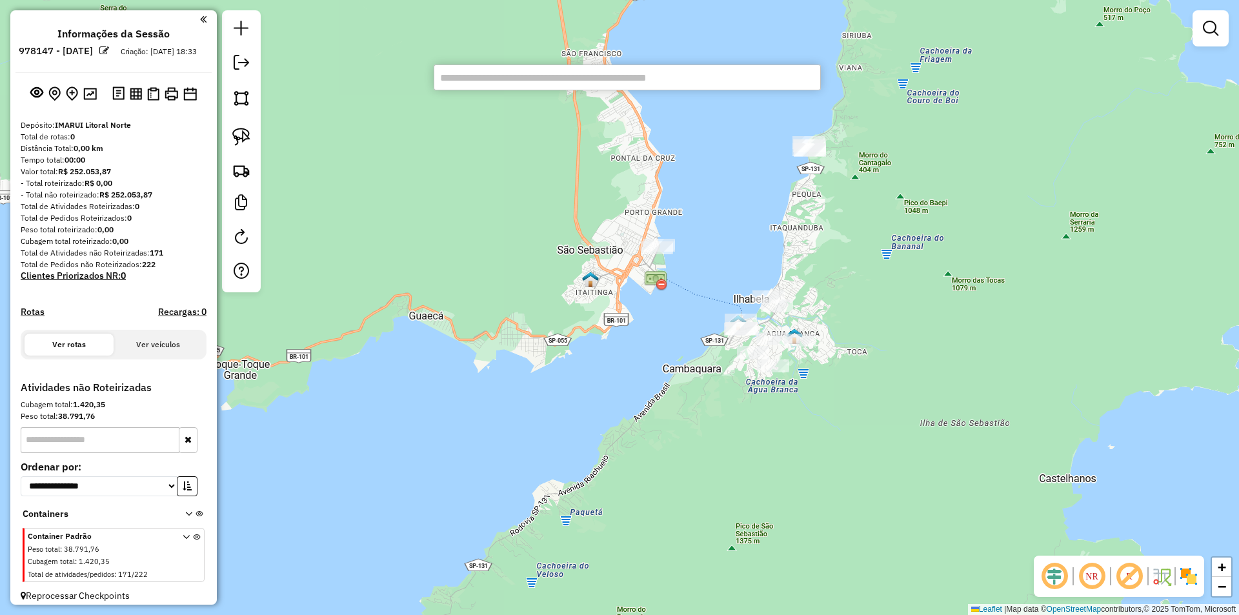
type input "*"
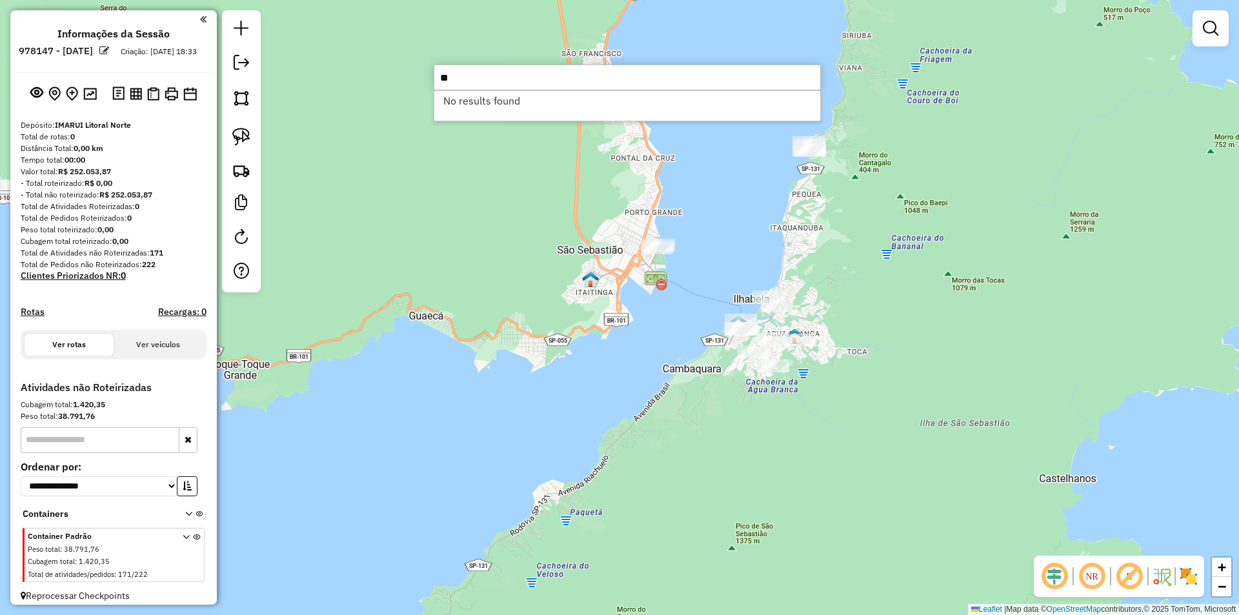
type input "*"
type input "****"
drag, startPoint x: 527, startPoint y: 96, endPoint x: 529, endPoint y: 105, distance: 9.2
click at [527, 97] on li "7351 - SUP BARRA DO UNA (Não roteirizado)" at bounding box center [627, 100] width 386 height 19
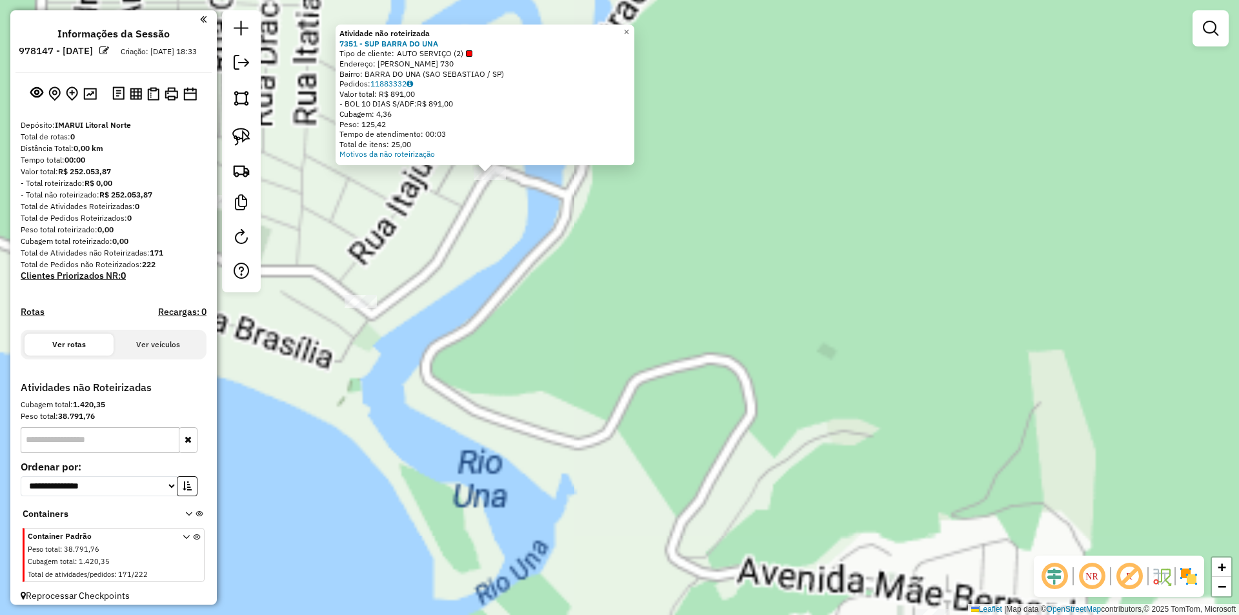
click at [535, 275] on div "Atividade não roteirizada 7351 - SUP BARRA DO UNA Tipo de cliente: AUTO SERVIÇO…" at bounding box center [619, 307] width 1239 height 615
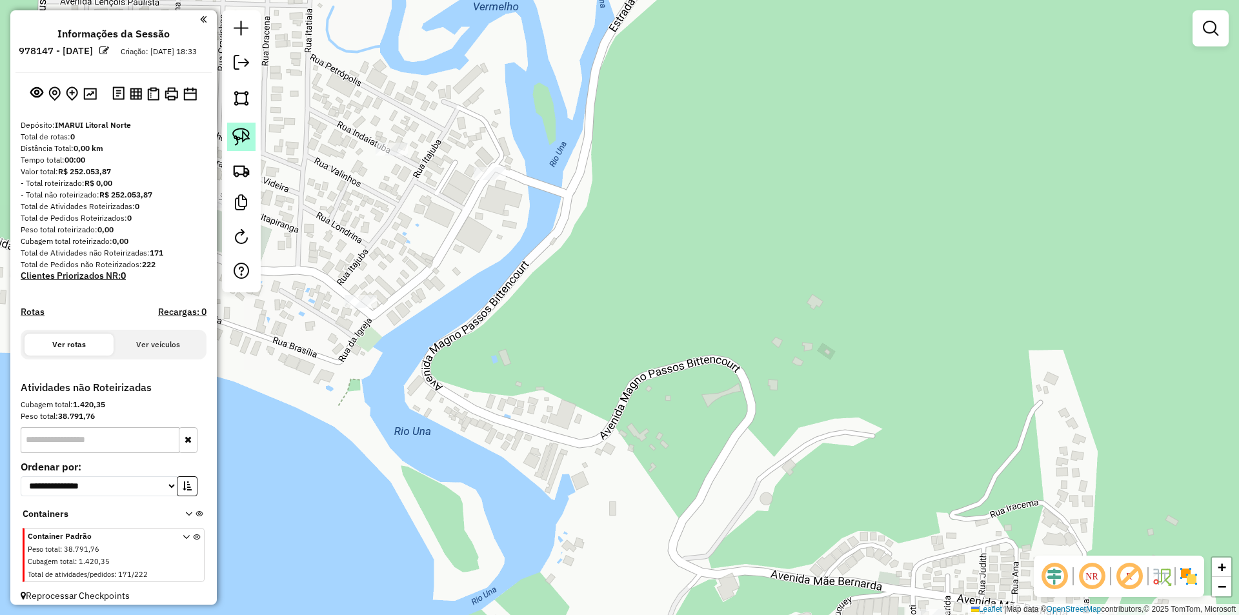
click at [254, 136] on link at bounding box center [241, 137] width 28 height 28
click at [245, 136] on img at bounding box center [241, 137] width 18 height 18
drag, startPoint x: 533, startPoint y: 126, endPoint x: 527, endPoint y: 201, distance: 75.1
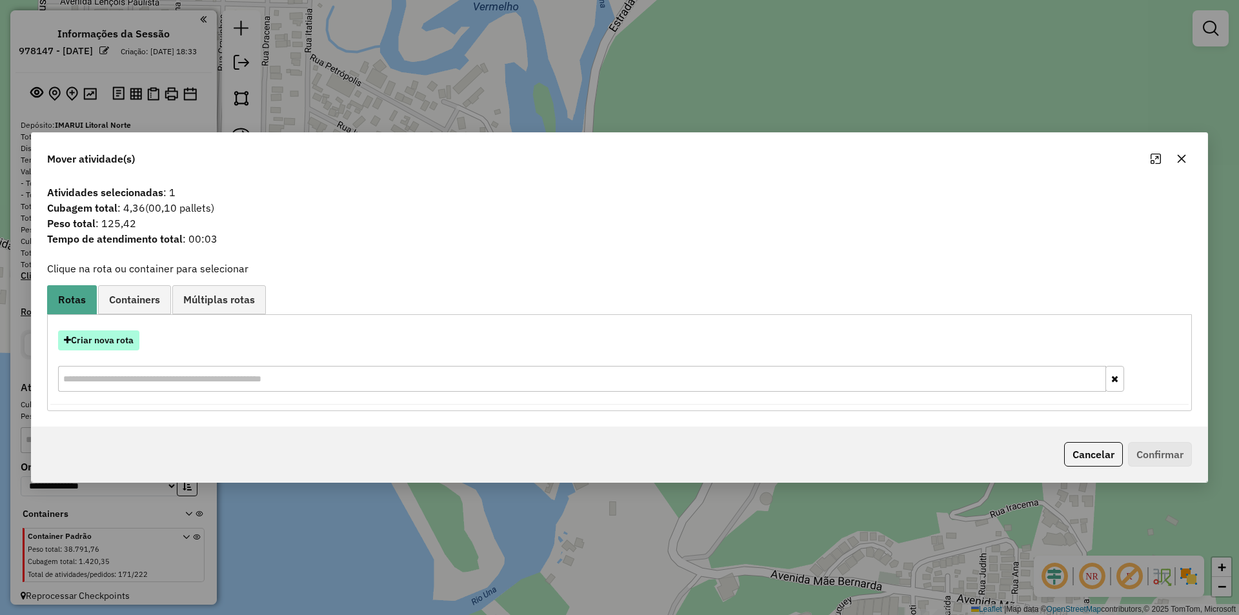
click at [110, 332] on button "Criar nova rota" at bounding box center [98, 340] width 81 height 20
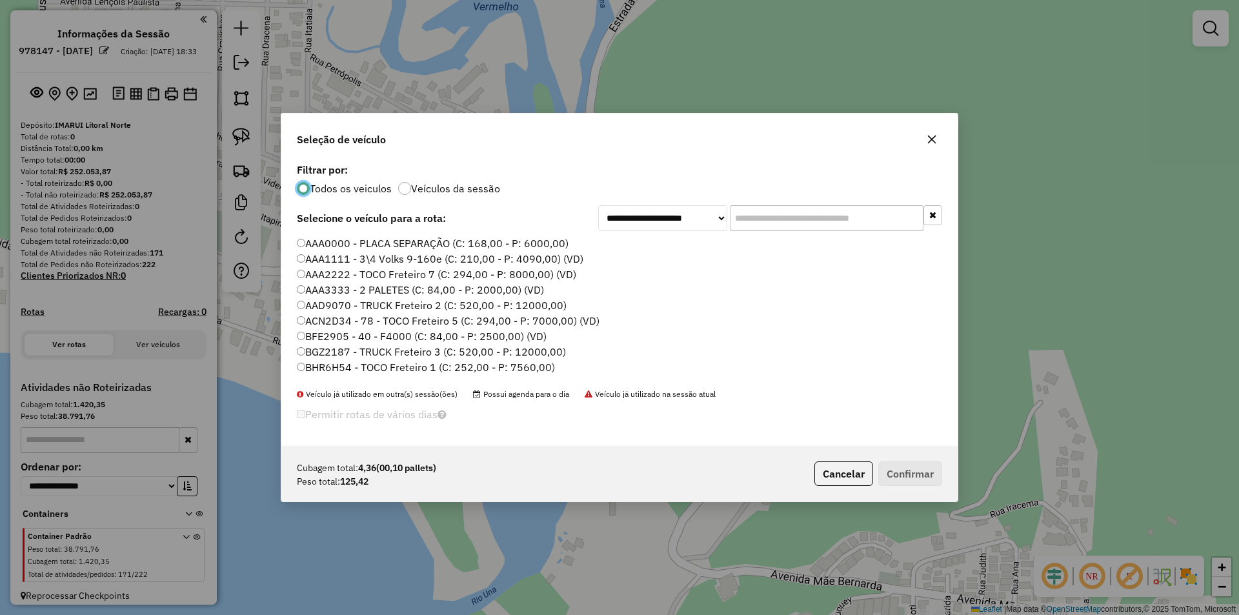
scroll to position [7, 4]
click at [755, 227] on input "text" at bounding box center [827, 218] width 194 height 26
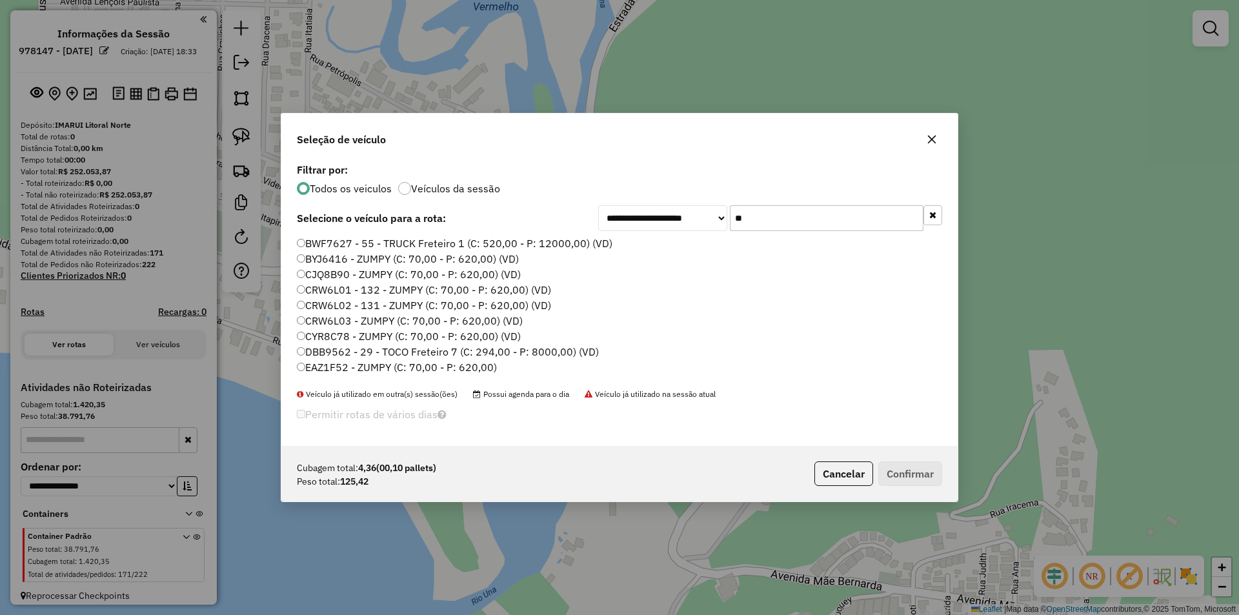
type input "*"
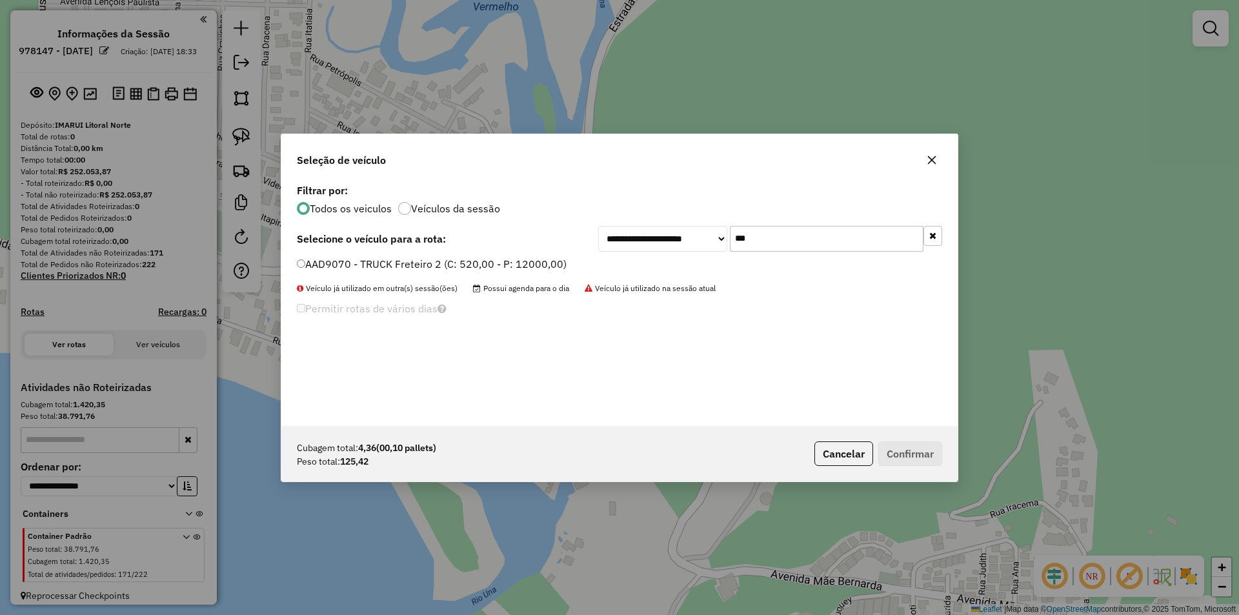
type input "***"
click at [313, 272] on li "AAD9070 - TRUCK Freteiro 2 (C: 520,00 - P: 12000,00)" at bounding box center [619, 264] width 645 height 15
click at [394, 268] on label "AAD9070 - TRUCK Freteiro 2 (C: 520,00 - P: 12000,00)" at bounding box center [432, 263] width 270 height 15
click at [919, 461] on button "Confirmar" at bounding box center [910, 453] width 64 height 25
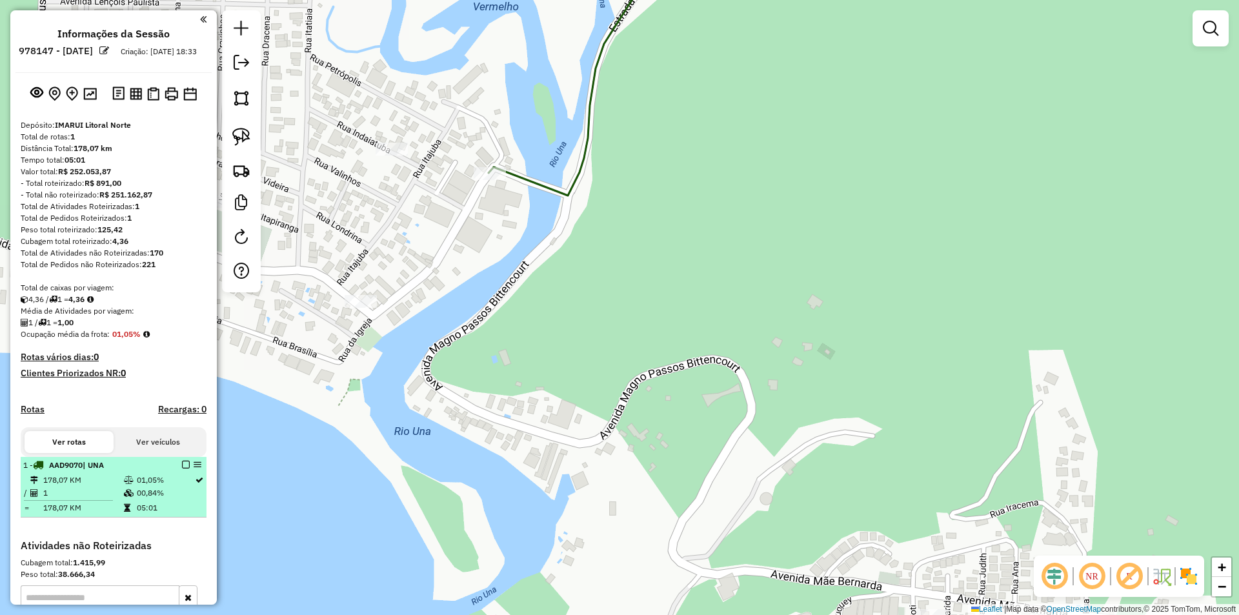
click at [183, 469] on em at bounding box center [186, 465] width 8 height 8
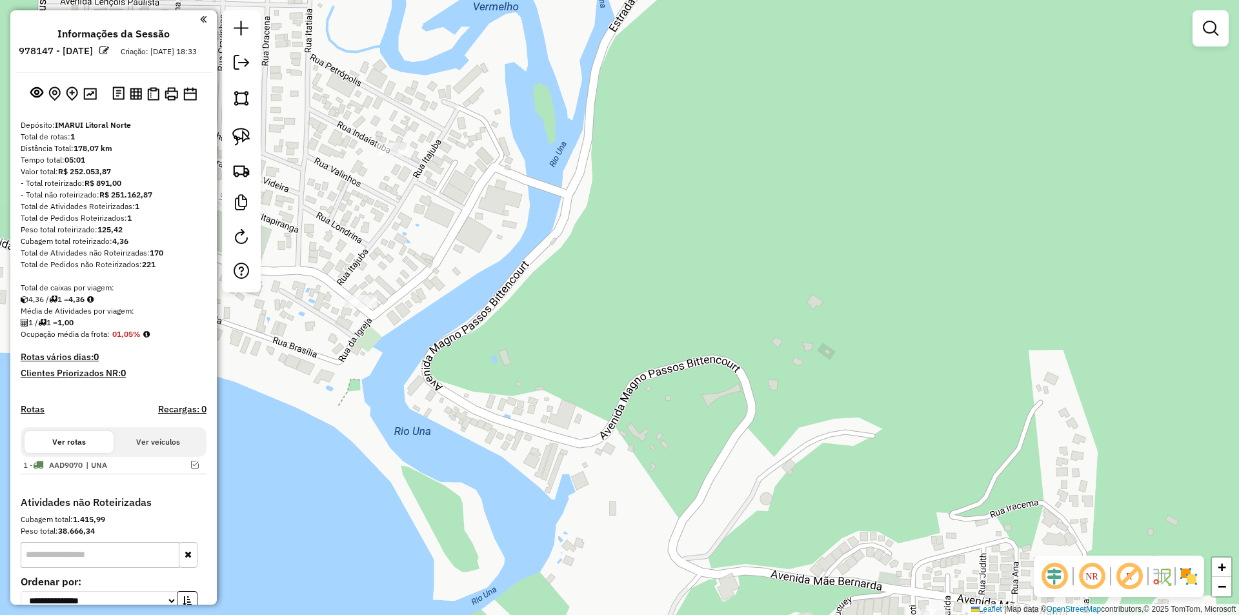
click at [606, 436] on div "Janela de atendimento Grade de atendimento Capacidade Transportadoras Veículos …" at bounding box center [619, 307] width 1239 height 615
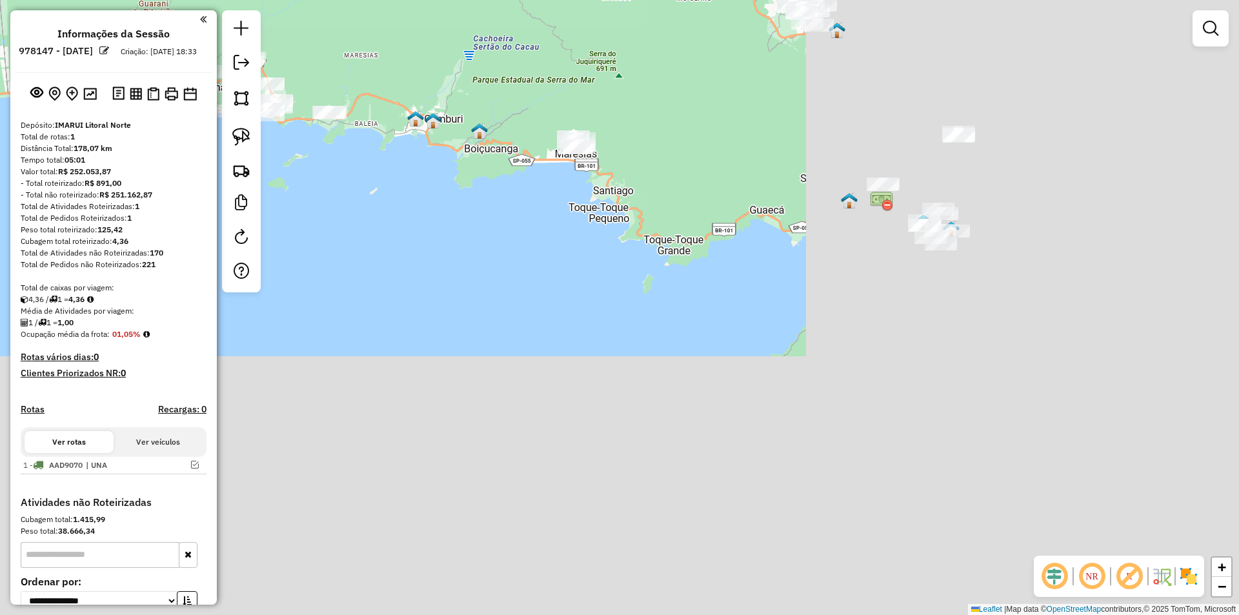
drag, startPoint x: 749, startPoint y: 473, endPoint x: 715, endPoint y: 232, distance: 243.7
click at [254, 166] on hb-router-mapa "**********" at bounding box center [619, 307] width 1239 height 615
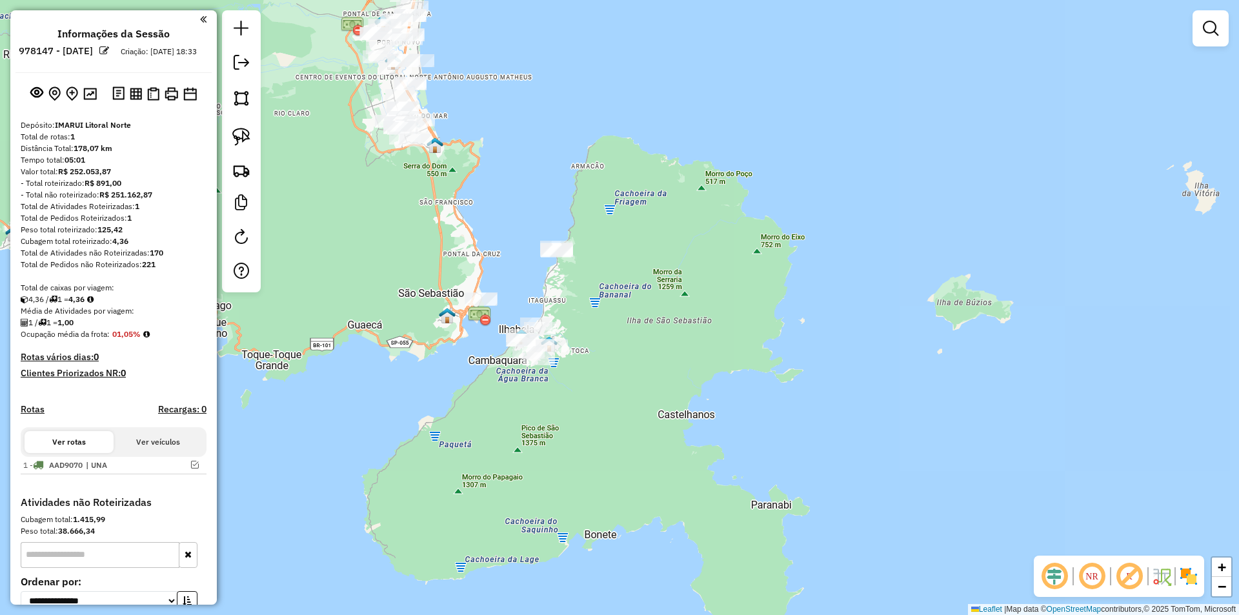
drag, startPoint x: 978, startPoint y: 297, endPoint x: 577, endPoint y: 410, distance: 416.2
click at [636, 447] on div "Janela de atendimento Grade de atendimento Capacidade Transportadoras Veículos …" at bounding box center [619, 307] width 1239 height 615
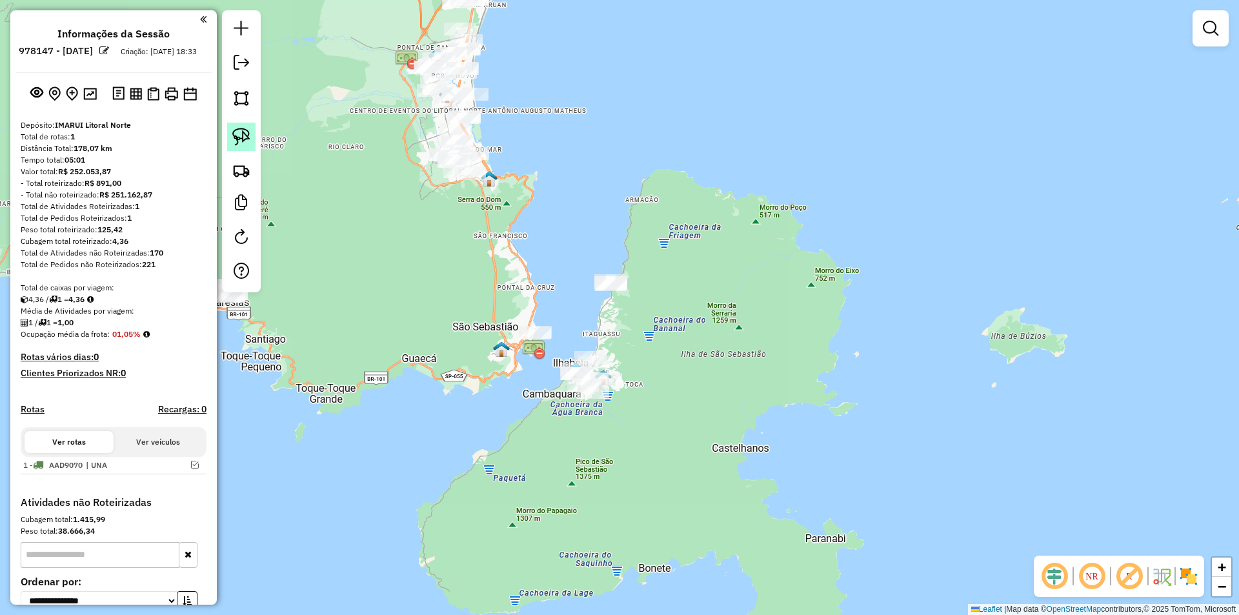
click at [236, 136] on img at bounding box center [241, 137] width 18 height 18
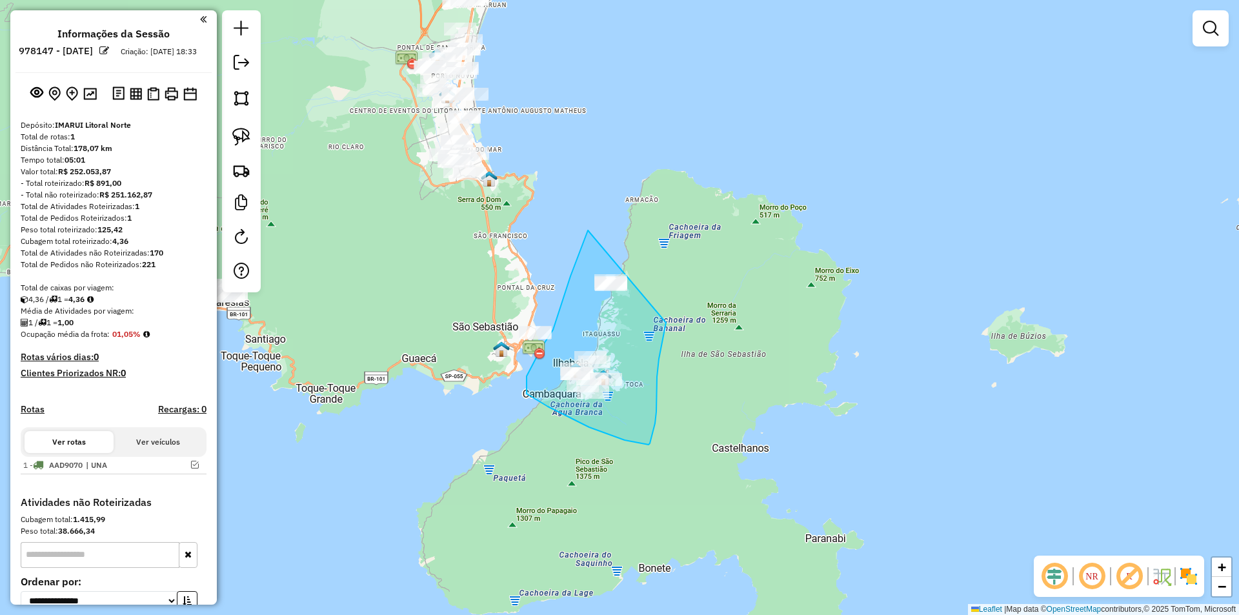
drag, startPoint x: 579, startPoint y: 253, endPoint x: 679, endPoint y: 277, distance: 102.4
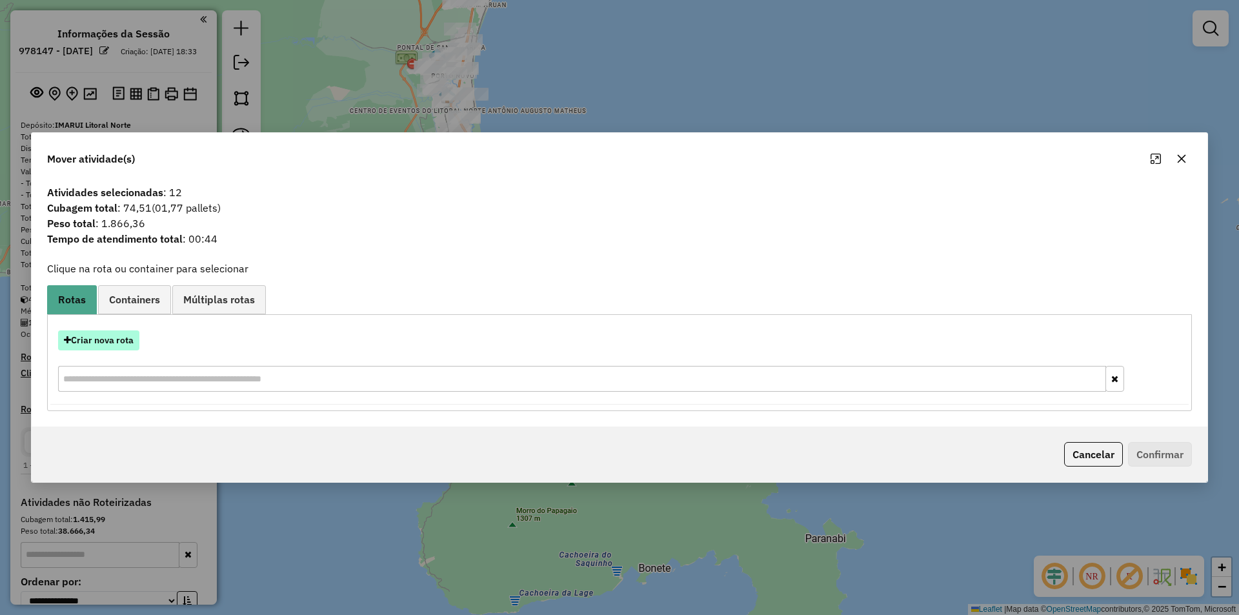
click at [108, 343] on button "Criar nova rota" at bounding box center [98, 340] width 81 height 20
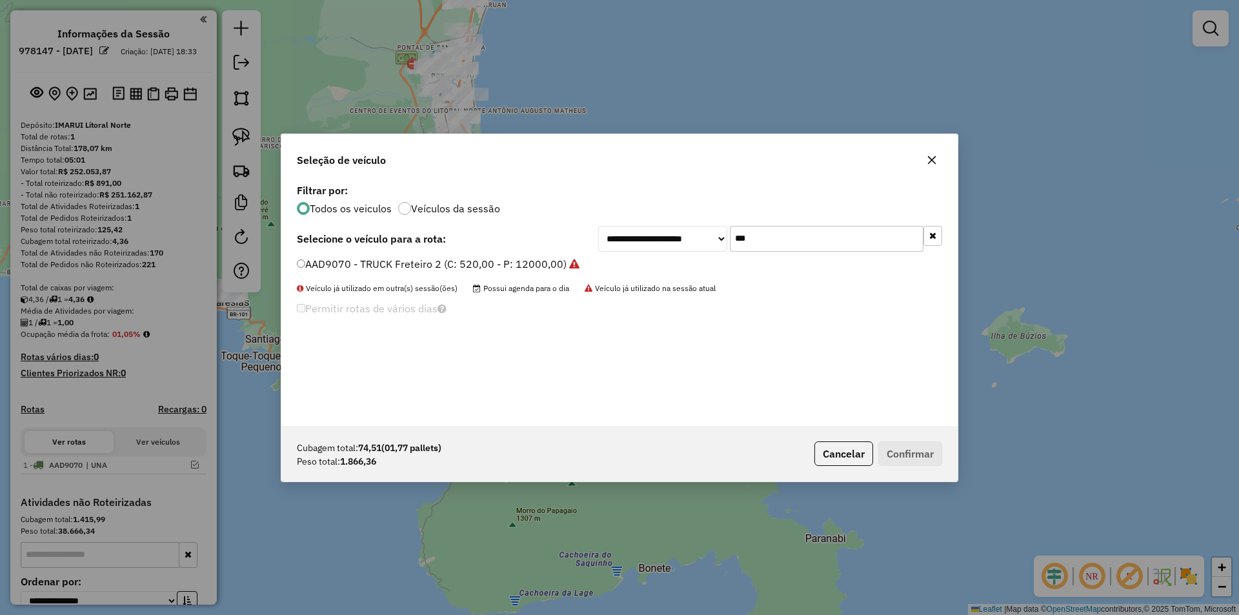
click at [777, 241] on input "***" at bounding box center [827, 239] width 194 height 26
type input "****"
drag, startPoint x: 383, startPoint y: 259, endPoint x: 527, endPoint y: 303, distance: 150.4
click at [383, 260] on label "FBL6271 - 3\4 Volks 9-160e (C: 210,00 - P: 4090,00) (VD)" at bounding box center [439, 263] width 285 height 15
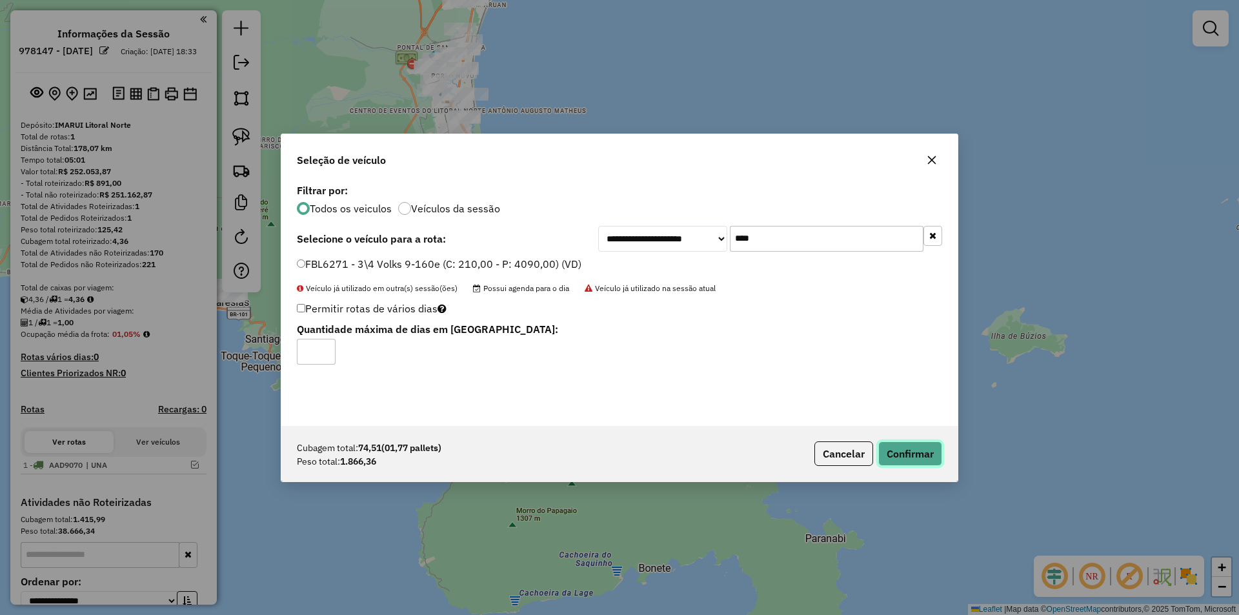
click at [907, 451] on button "Confirmar" at bounding box center [910, 453] width 64 height 25
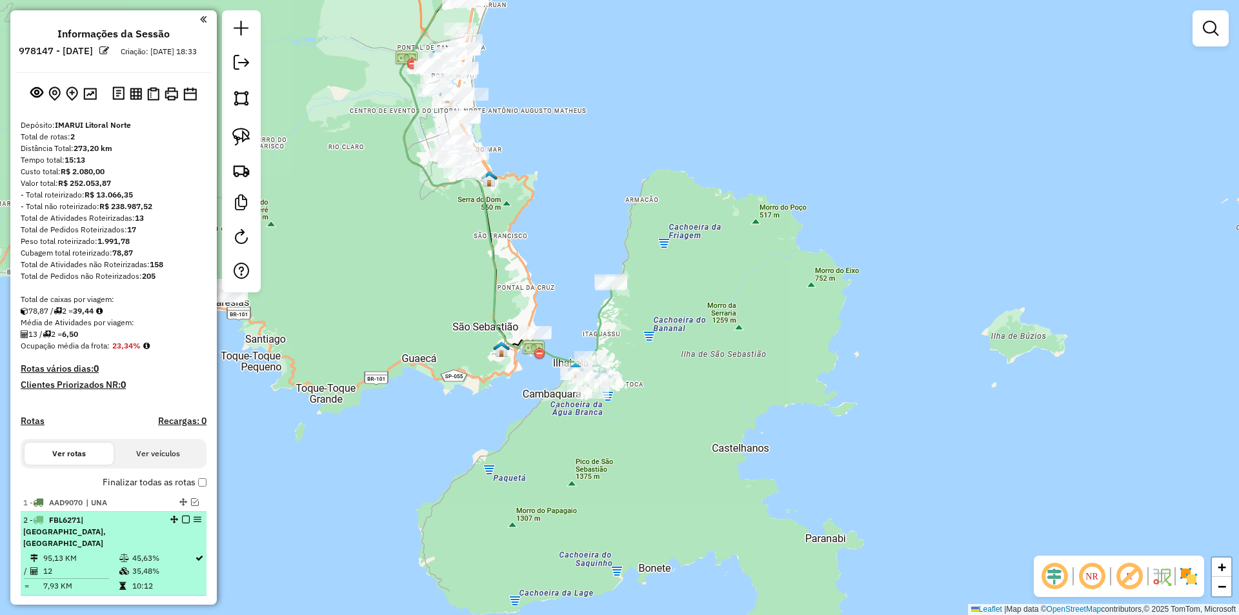
click at [182, 523] on em at bounding box center [186, 520] width 8 height 8
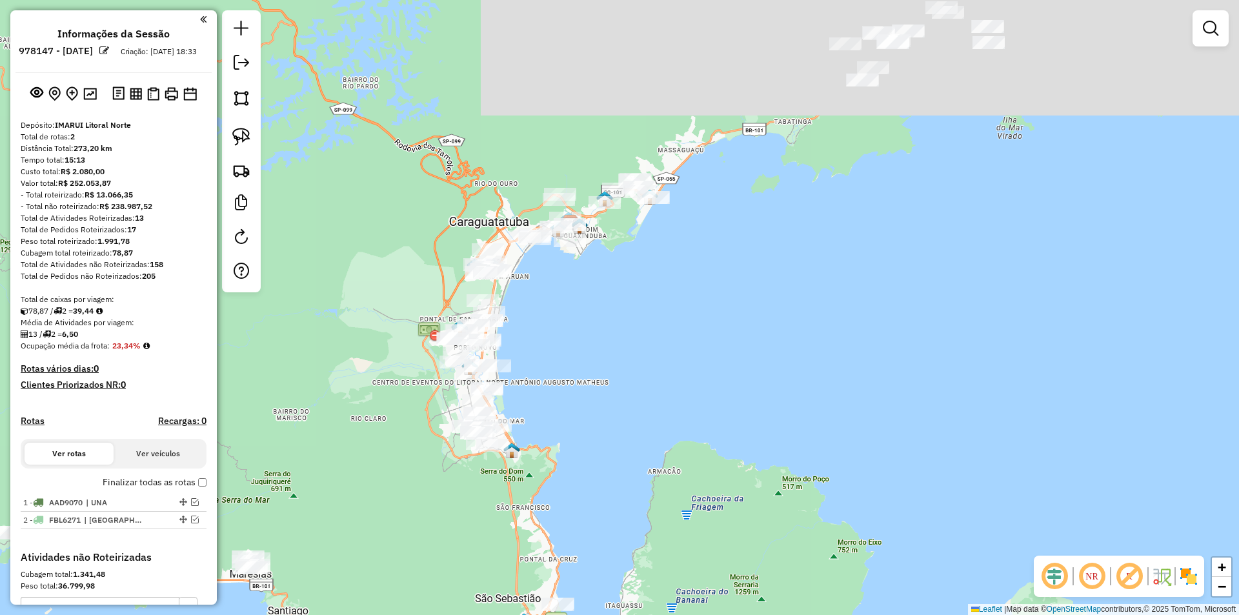
drag, startPoint x: 447, startPoint y: 341, endPoint x: 472, endPoint y: 610, distance: 270.3
click at [470, 610] on div "Janela de atendimento Grade de atendimento Capacidade Transportadoras Veículos …" at bounding box center [619, 307] width 1239 height 615
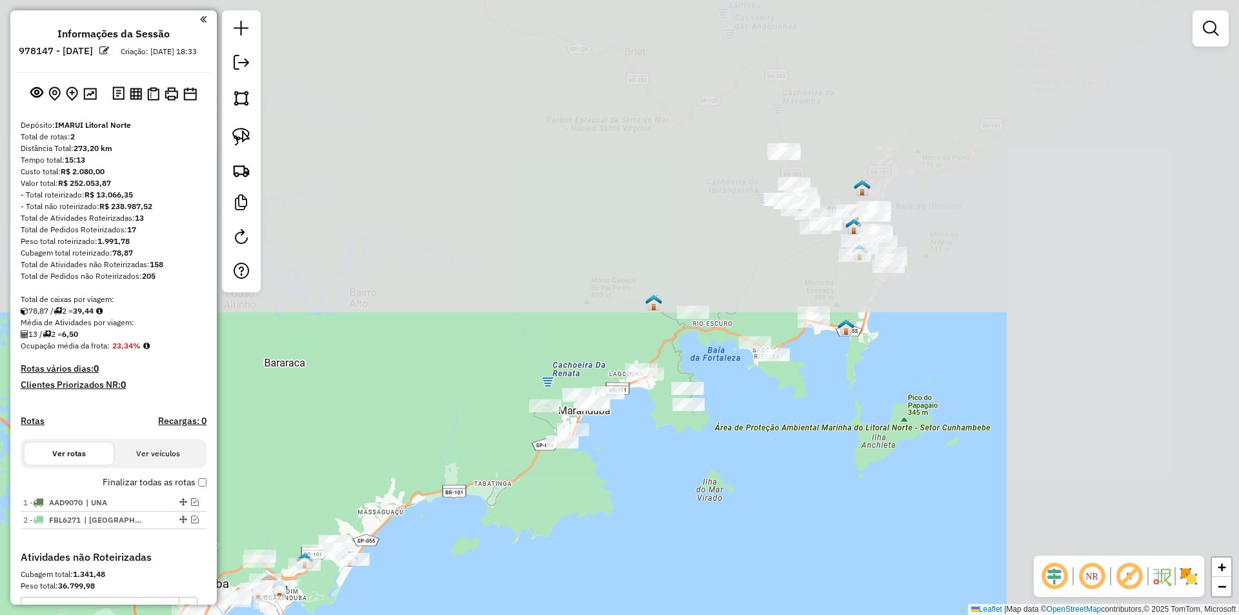
drag, startPoint x: 697, startPoint y: 404, endPoint x: 459, endPoint y: 624, distance: 323.8
click at [459, 614] on html "Aguarde... Pop-up bloqueado! Seu navegador bloqueou automáticamente a abertura …" at bounding box center [619, 307] width 1239 height 615
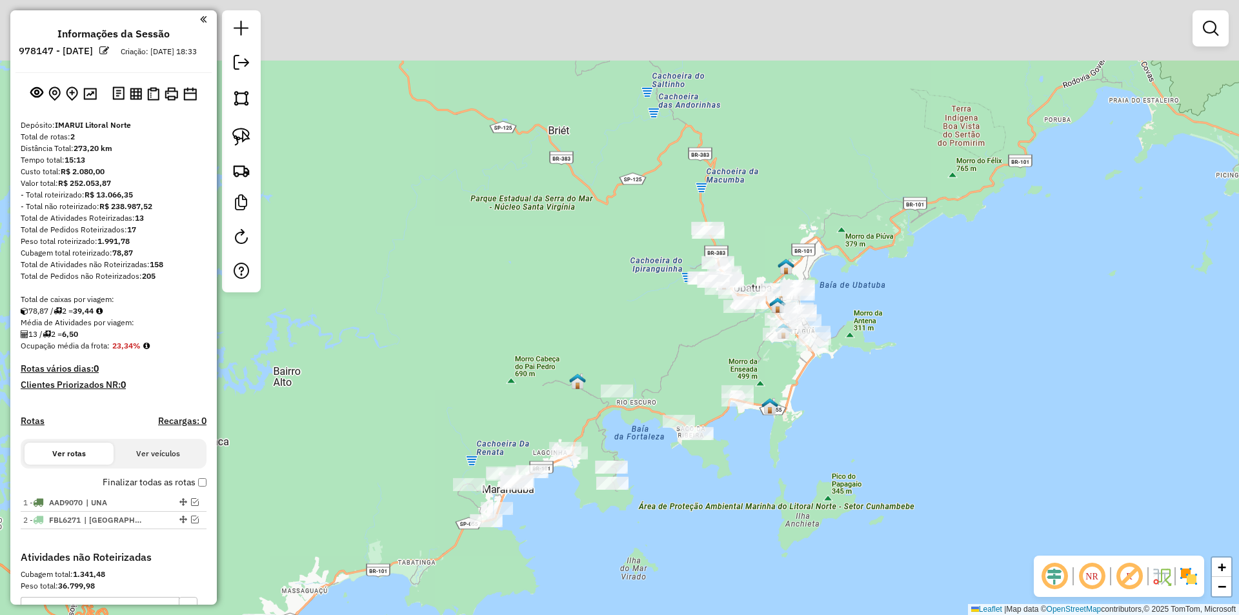
drag, startPoint x: 751, startPoint y: 495, endPoint x: 804, endPoint y: 448, distance: 70.9
click at [738, 510] on div "Janela de atendimento Grade de atendimento Capacidade Transportadoras Veículos …" at bounding box center [619, 307] width 1239 height 615
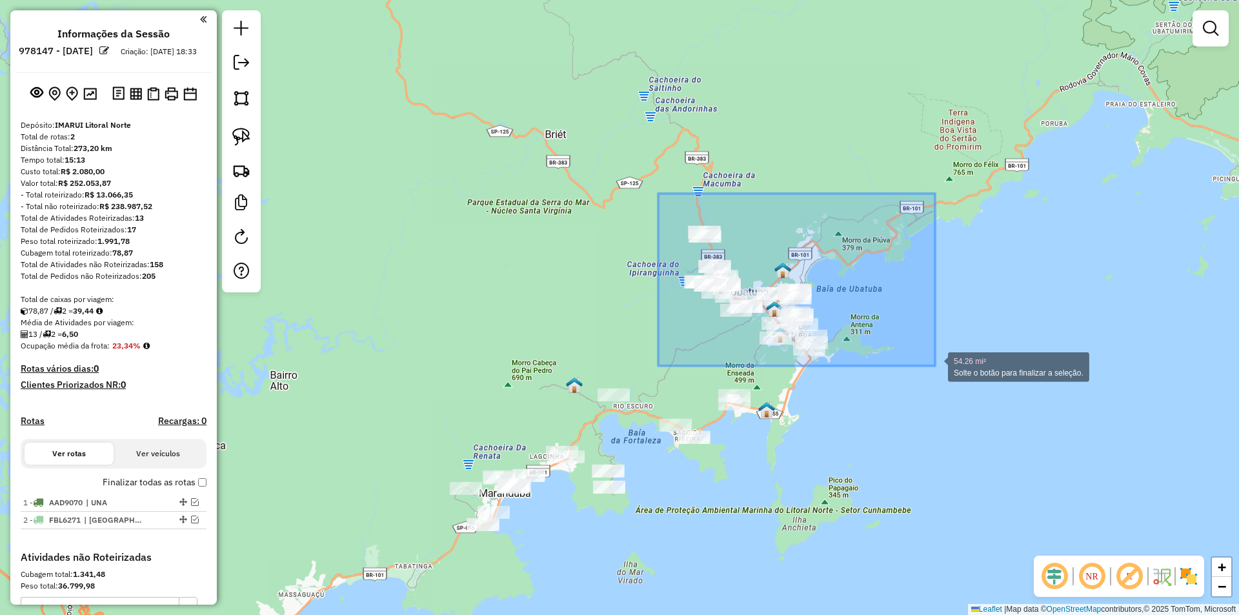
drag, startPoint x: 810, startPoint y: 282, endPoint x: 936, endPoint y: 364, distance: 150.2
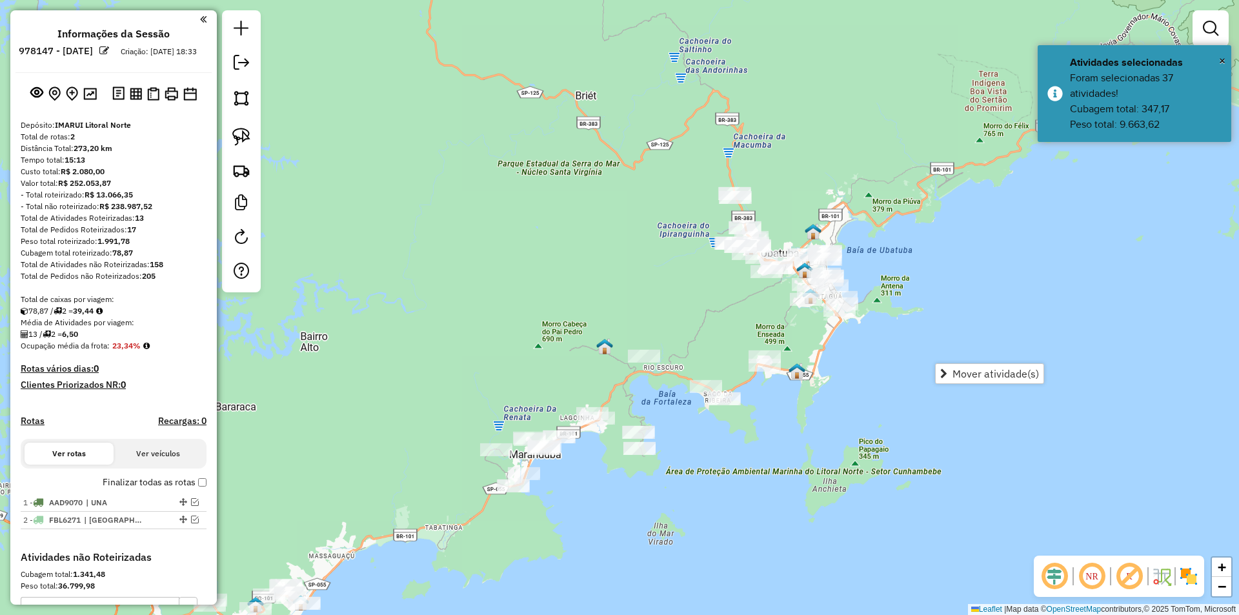
drag, startPoint x: 692, startPoint y: 534, endPoint x: 759, endPoint y: 425, distance: 127.2
click at [753, 441] on div "Janela de atendimento Grade de atendimento Capacidade Transportadoras Veículos …" at bounding box center [619, 307] width 1239 height 615
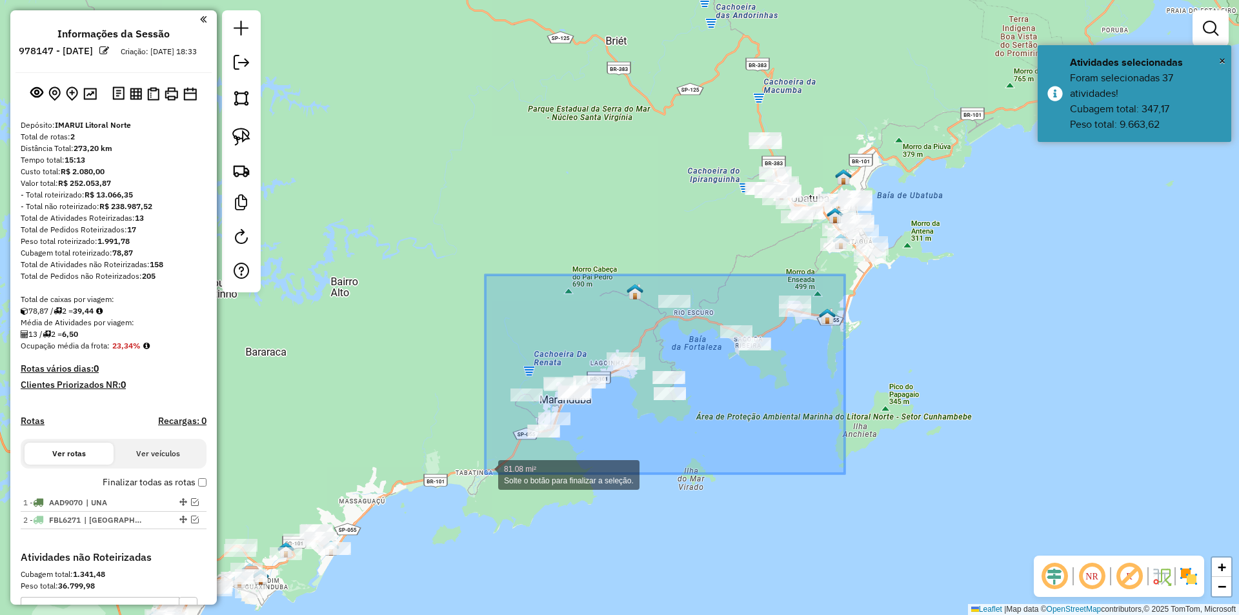
drag, startPoint x: 839, startPoint y: 281, endPoint x: 485, endPoint y: 474, distance: 402.8
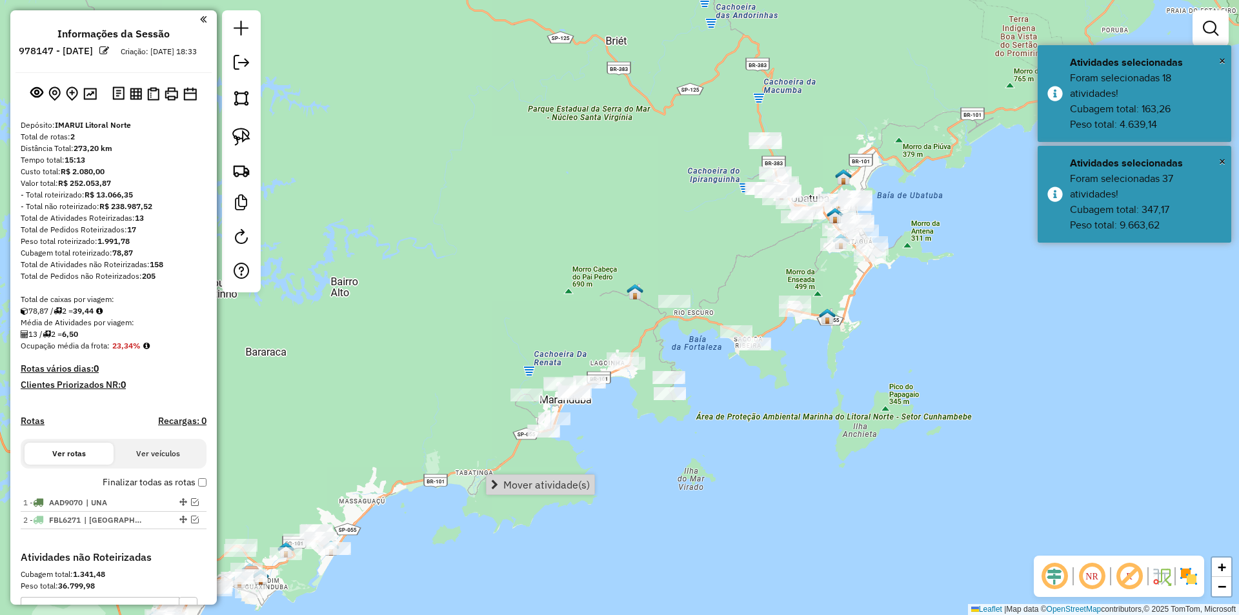
click at [854, 340] on div "Janela de atendimento Grade de atendimento Capacidade Transportadoras Veículos …" at bounding box center [619, 307] width 1239 height 615
click at [1209, 27] on em at bounding box center [1210, 28] width 15 height 15
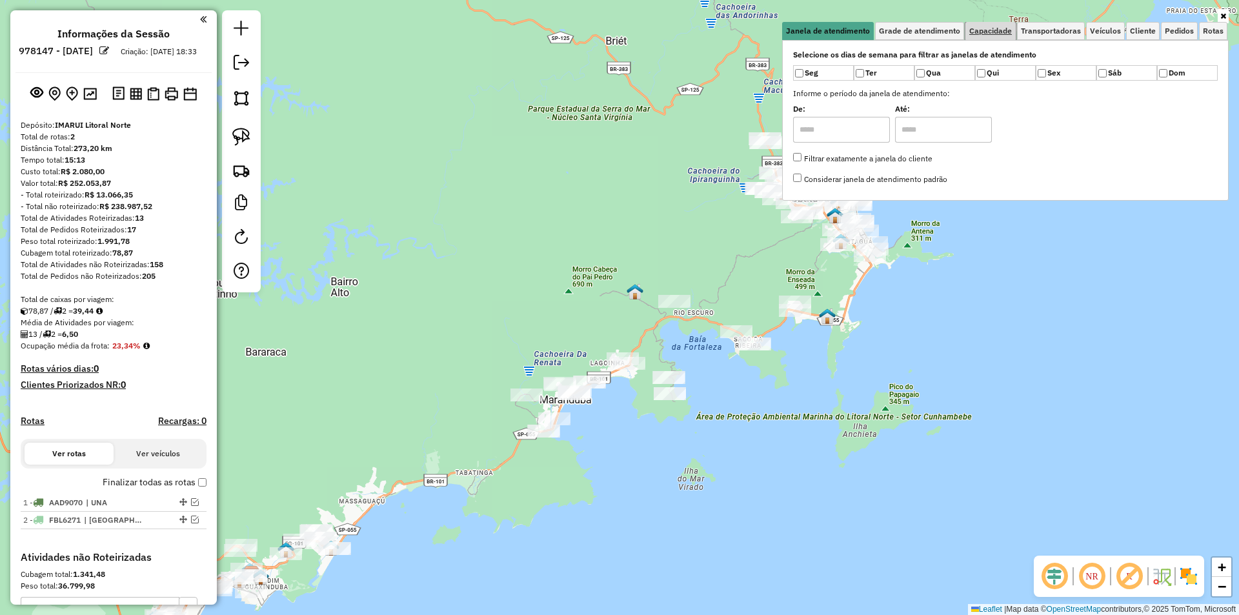
click at [998, 32] on span "Capacidade" at bounding box center [990, 31] width 43 height 8
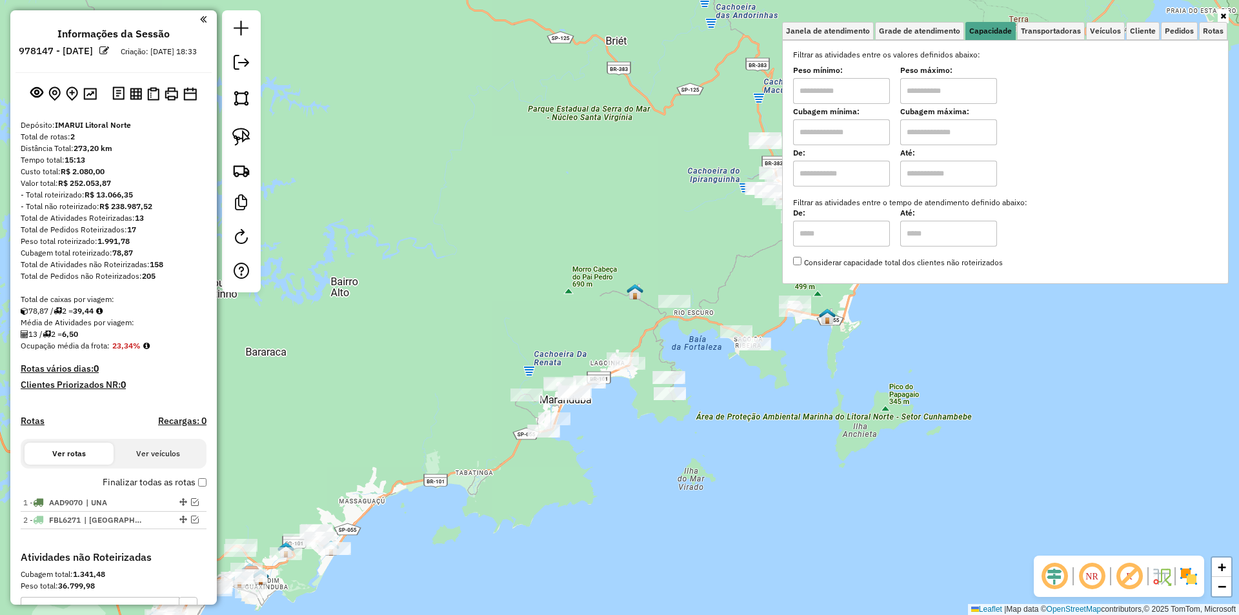
click at [801, 146] on div "Filtrar as atividades entre os valores definidos abaixo: Peso mínimo: Peso máxi…" at bounding box center [1005, 158] width 425 height 219
click at [811, 139] on input "text" at bounding box center [841, 132] width 97 height 26
type input "****"
type input "*****"
click at [753, 424] on div "Limpar filtros Janela de atendimento Grade de atendimento Capacidade Transporta…" at bounding box center [619, 307] width 1239 height 615
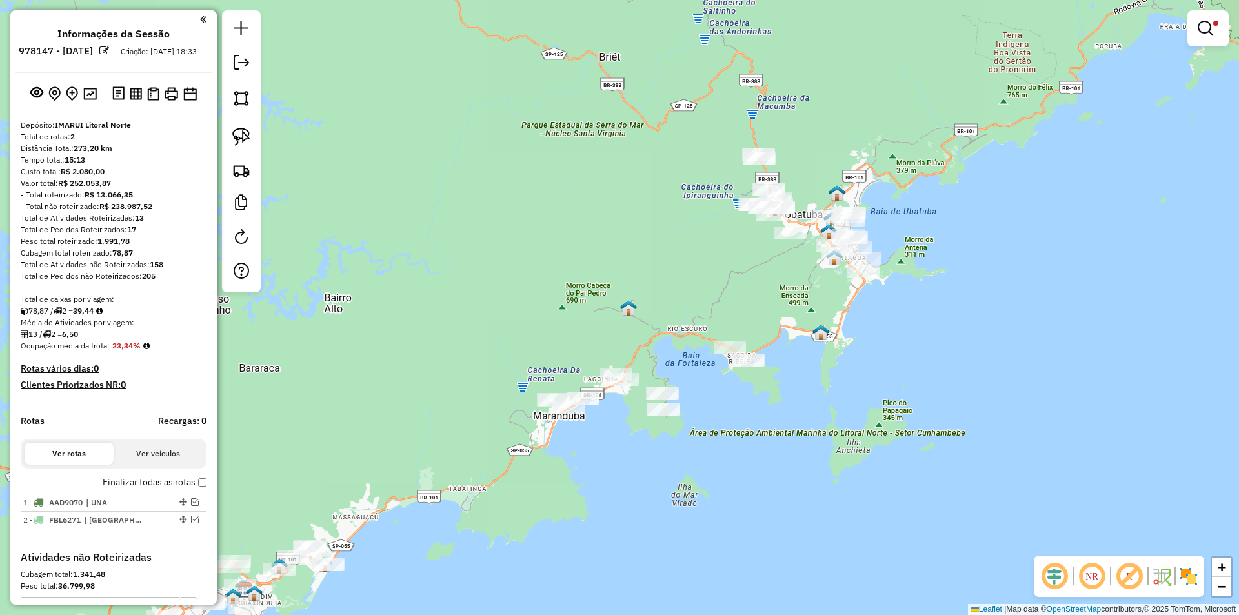
drag, startPoint x: 760, startPoint y: 438, endPoint x: 758, endPoint y: 445, distance: 7.6
click at [758, 445] on div "Limpar filtros Janela de atendimento Grade de atendimento Capacidade Transporta…" at bounding box center [619, 307] width 1239 height 615
click at [247, 132] on img at bounding box center [241, 137] width 18 height 18
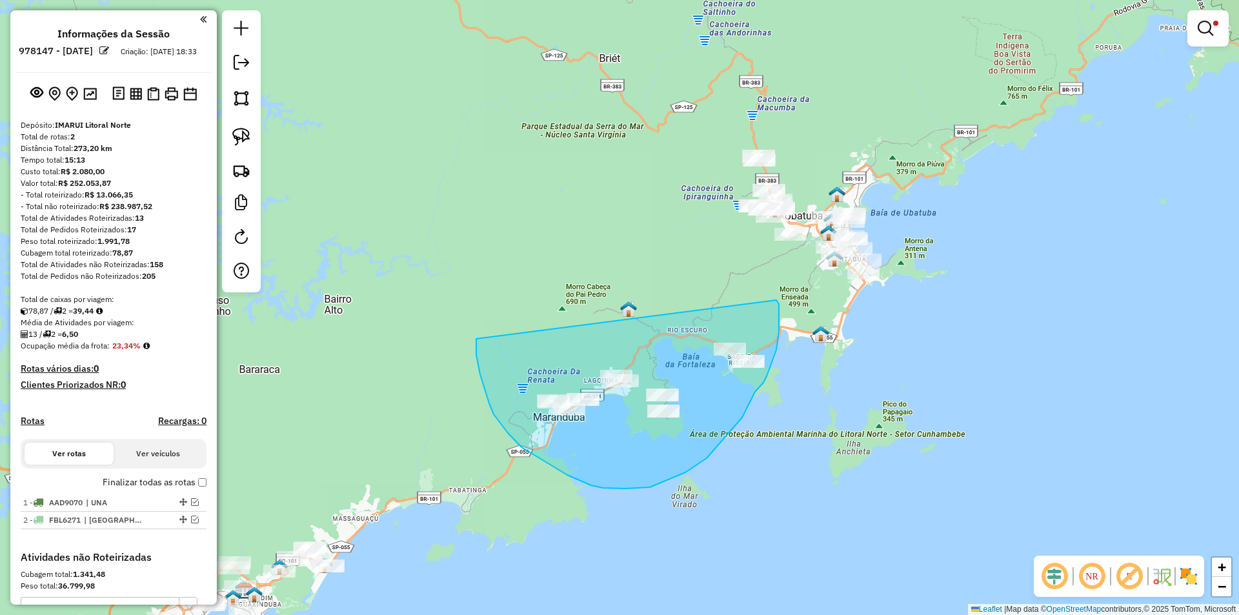
drag, startPoint x: 476, startPoint y: 355, endPoint x: 775, endPoint y: 300, distance: 303.8
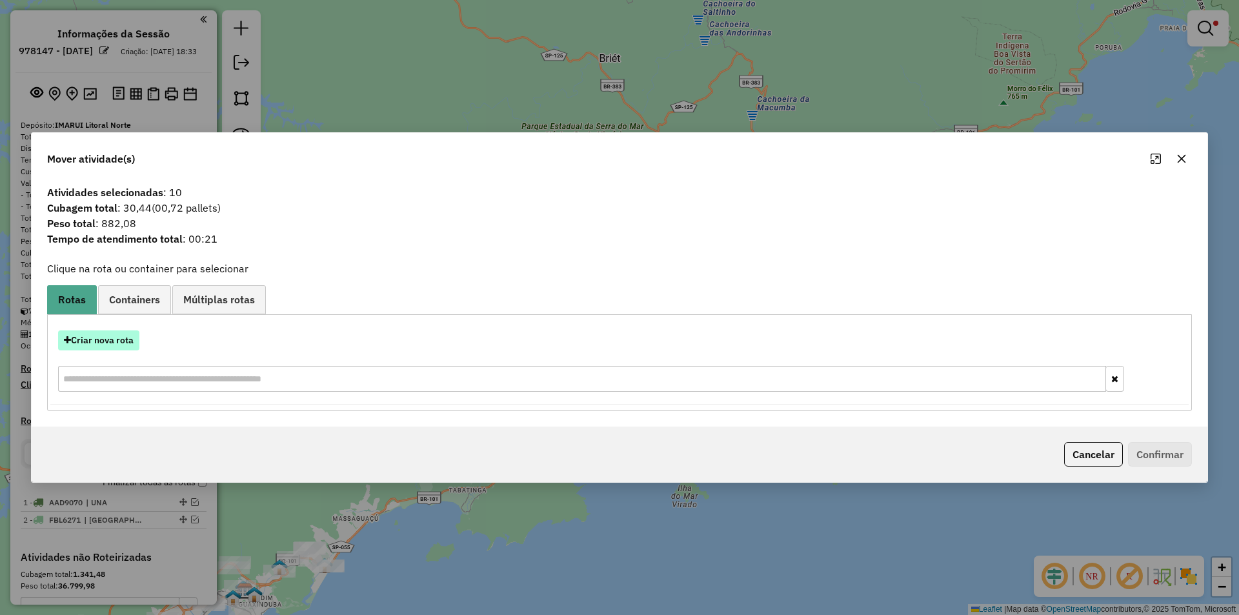
click at [106, 339] on button "Criar nova rota" at bounding box center [98, 340] width 81 height 20
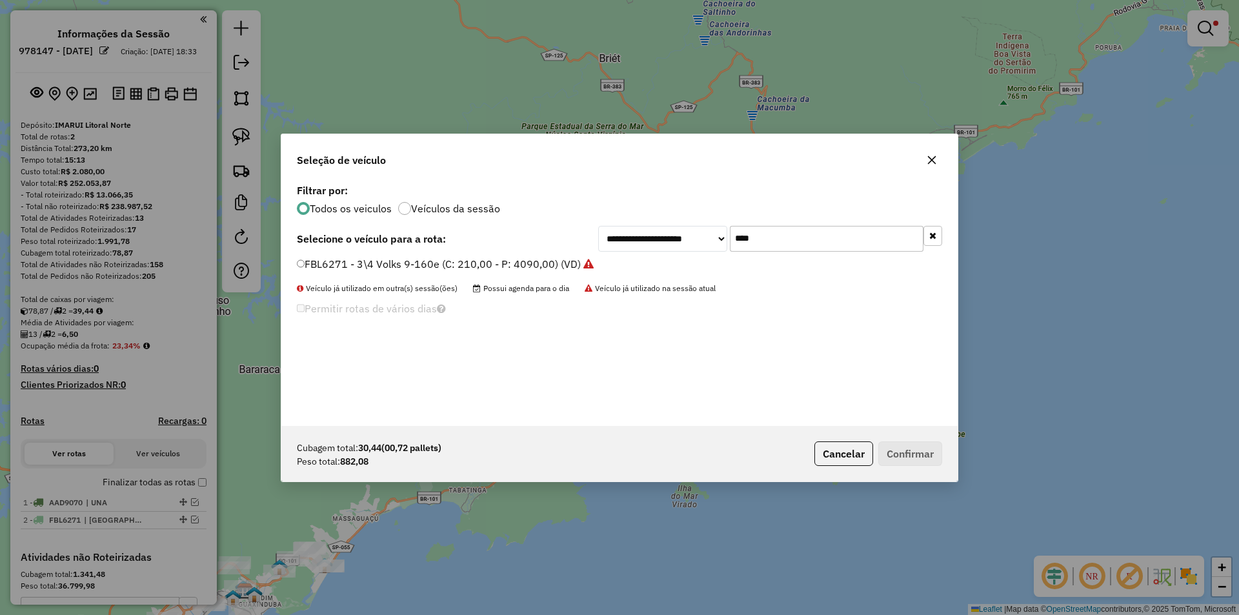
click at [832, 241] on input "****" at bounding box center [827, 239] width 194 height 26
type input "***"
drag, startPoint x: 418, startPoint y: 265, endPoint x: 429, endPoint y: 264, distance: 11.0
click at [418, 265] on label "OHG0C98 - 3/4 2800 (C: 180,00 - P: 2800,00) (VD)" at bounding box center [422, 263] width 251 height 15
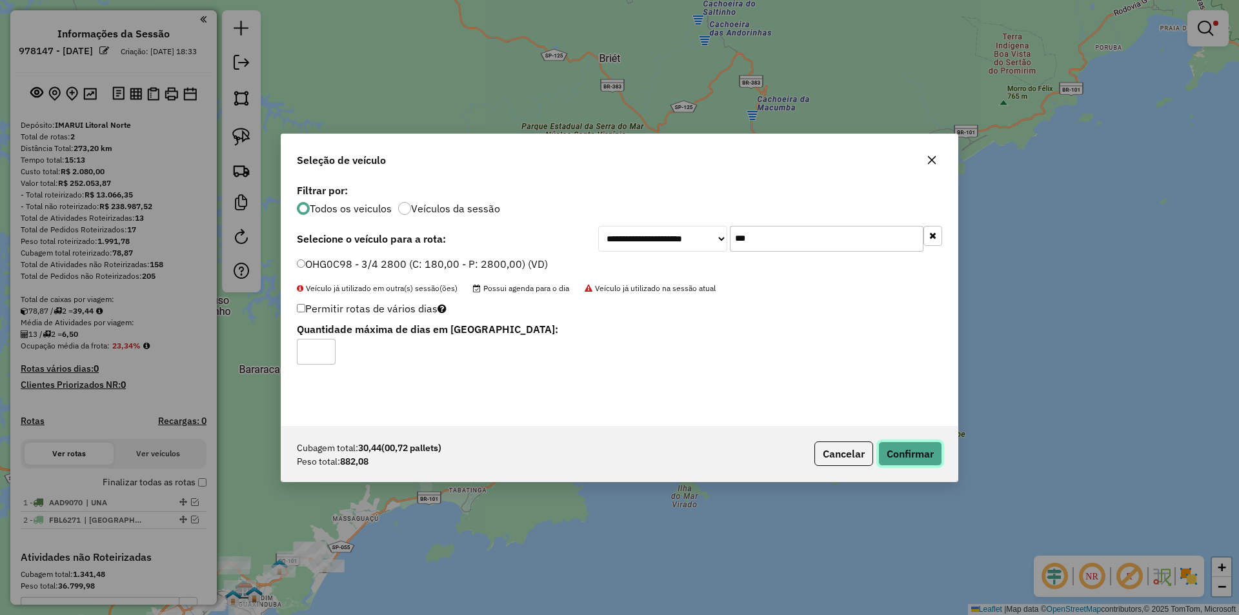
click at [912, 456] on button "Confirmar" at bounding box center [910, 453] width 64 height 25
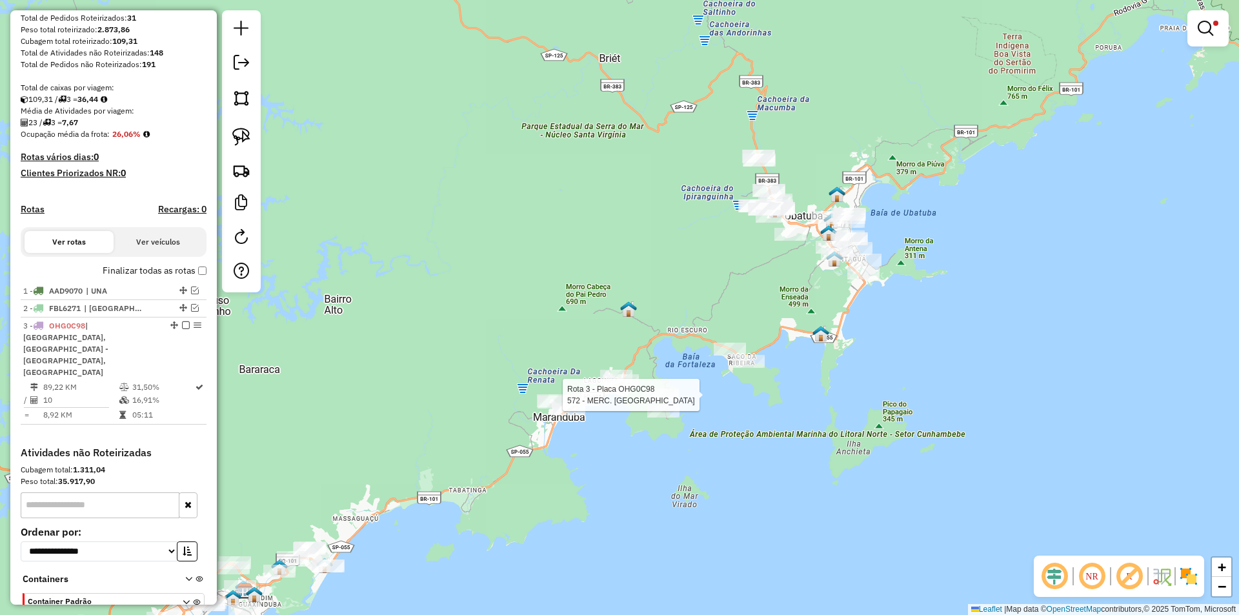
select select "**********"
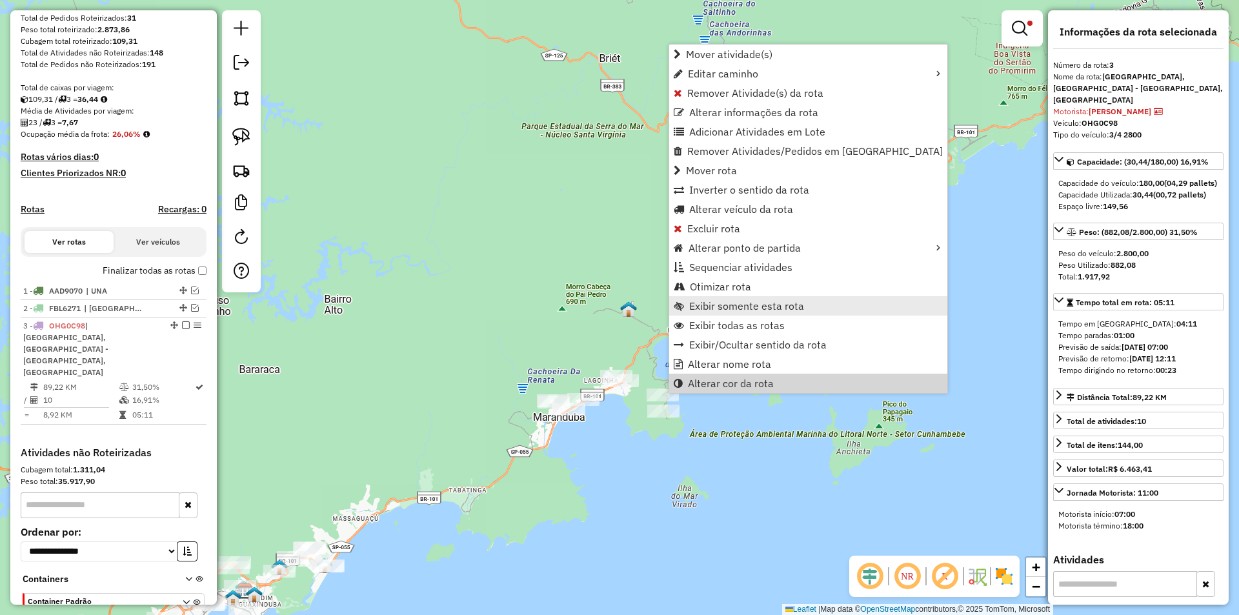
scroll to position [274, 0]
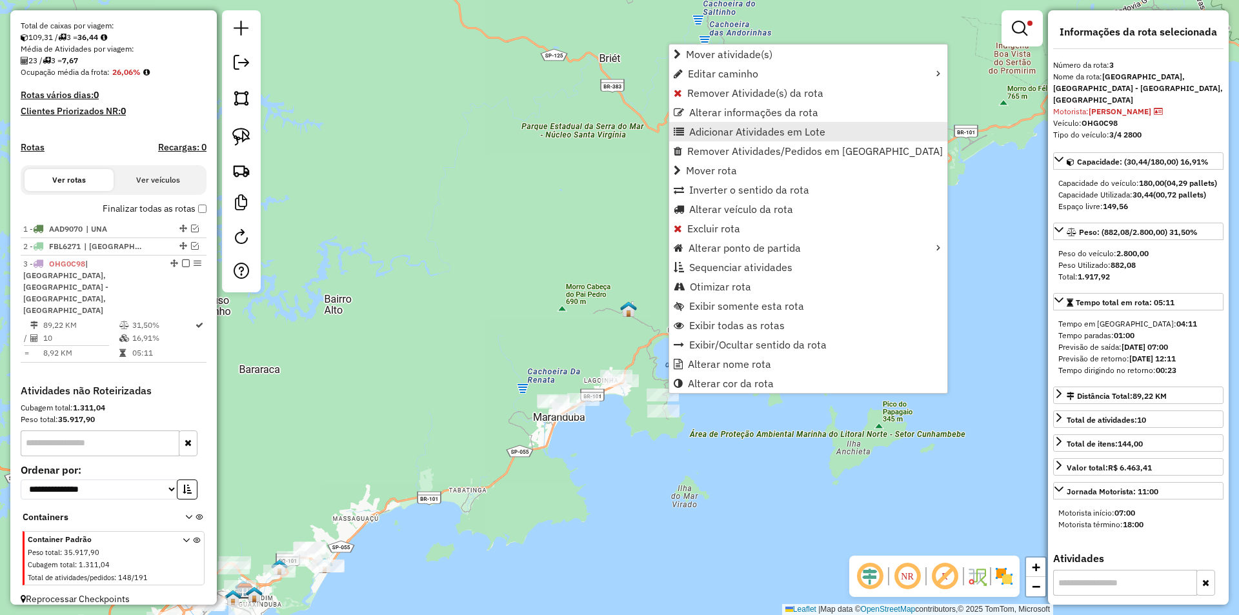
click at [692, 133] on span "Adicionar Atividades em Lote" at bounding box center [757, 131] width 136 height 10
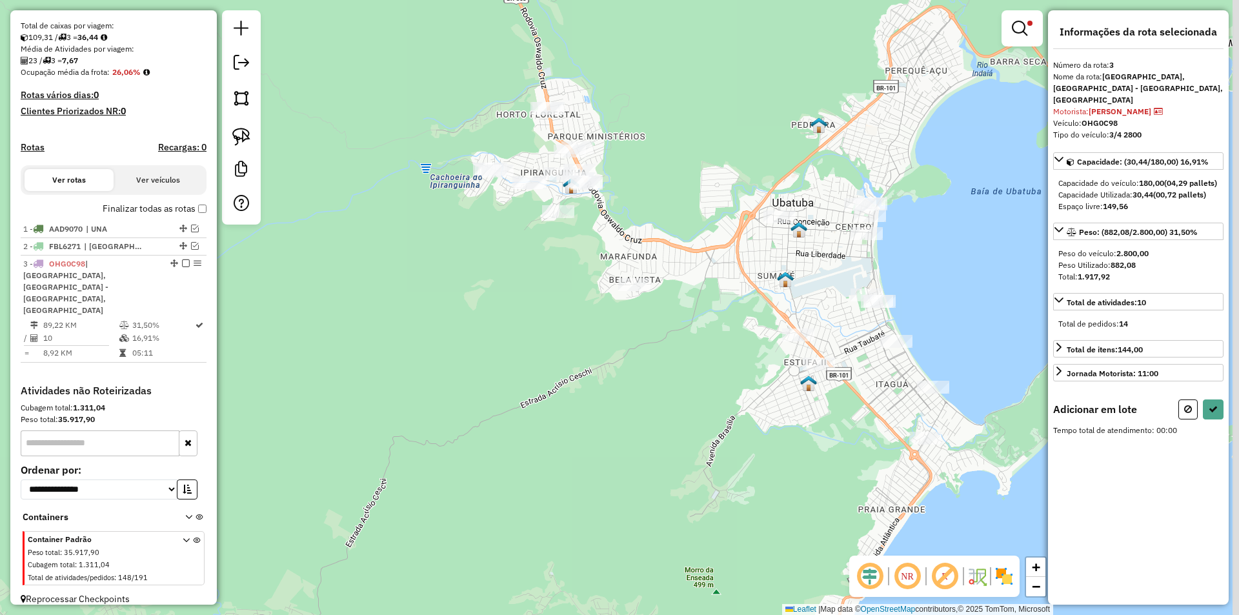
drag, startPoint x: 875, startPoint y: 514, endPoint x: 626, endPoint y: 423, distance: 265.4
click at [626, 423] on div "Limpar filtros Janela de atendimento Grade de atendimento Capacidade Transporta…" at bounding box center [619, 307] width 1239 height 615
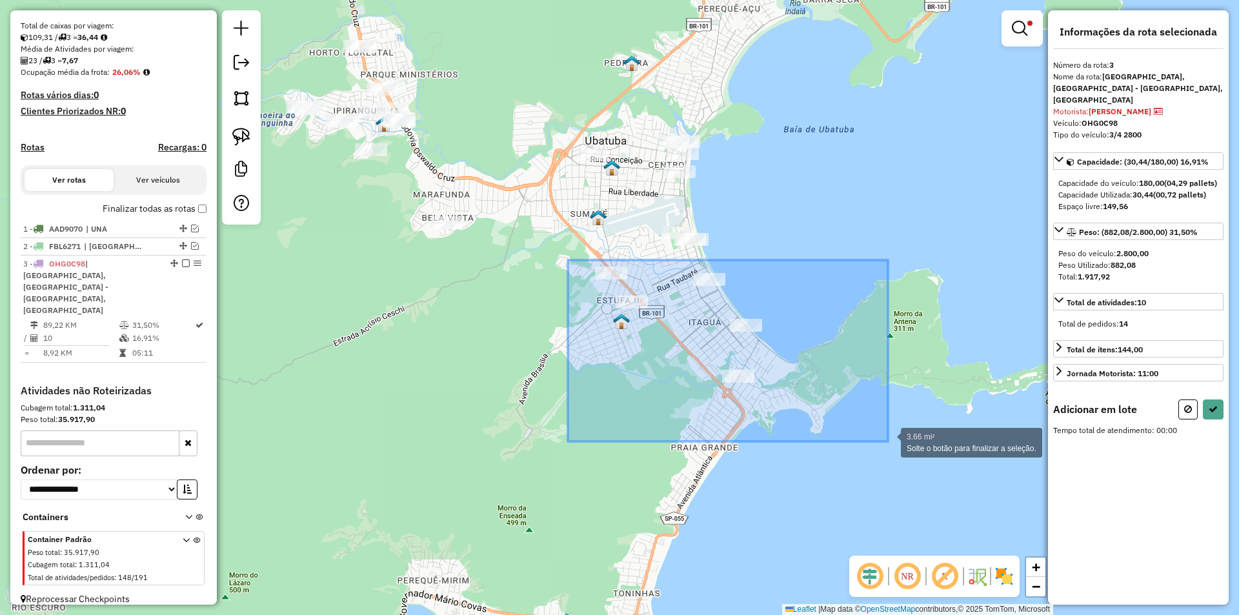
drag, startPoint x: 580, startPoint y: 269, endPoint x: 869, endPoint y: 430, distance: 331.1
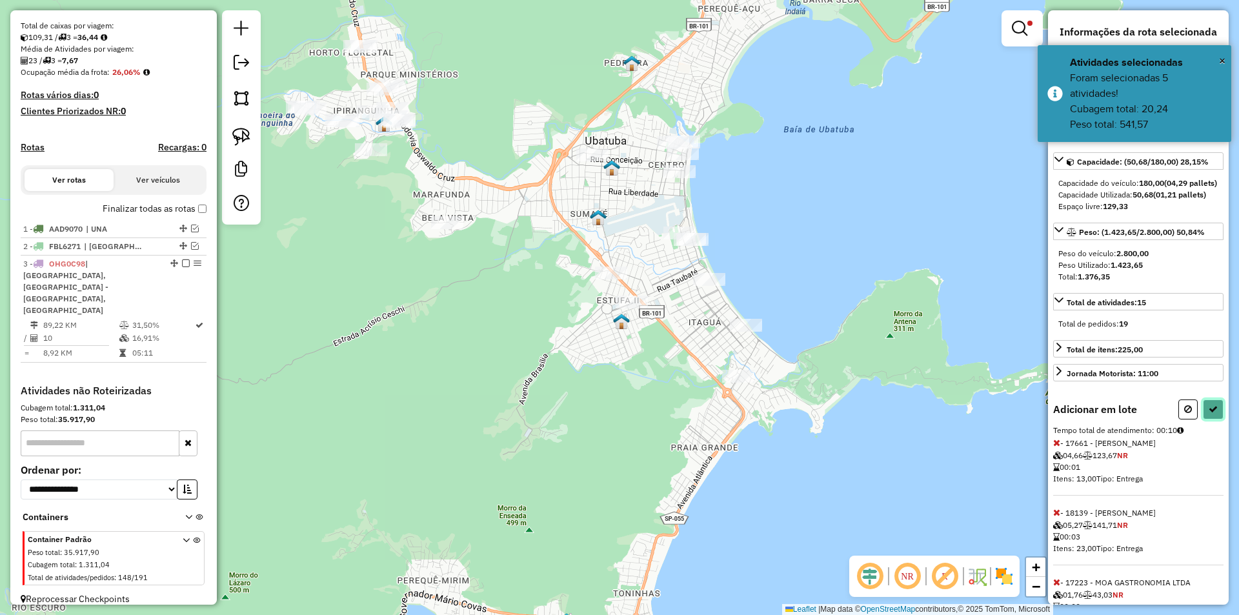
click at [1211, 410] on icon at bounding box center [1213, 409] width 9 height 9
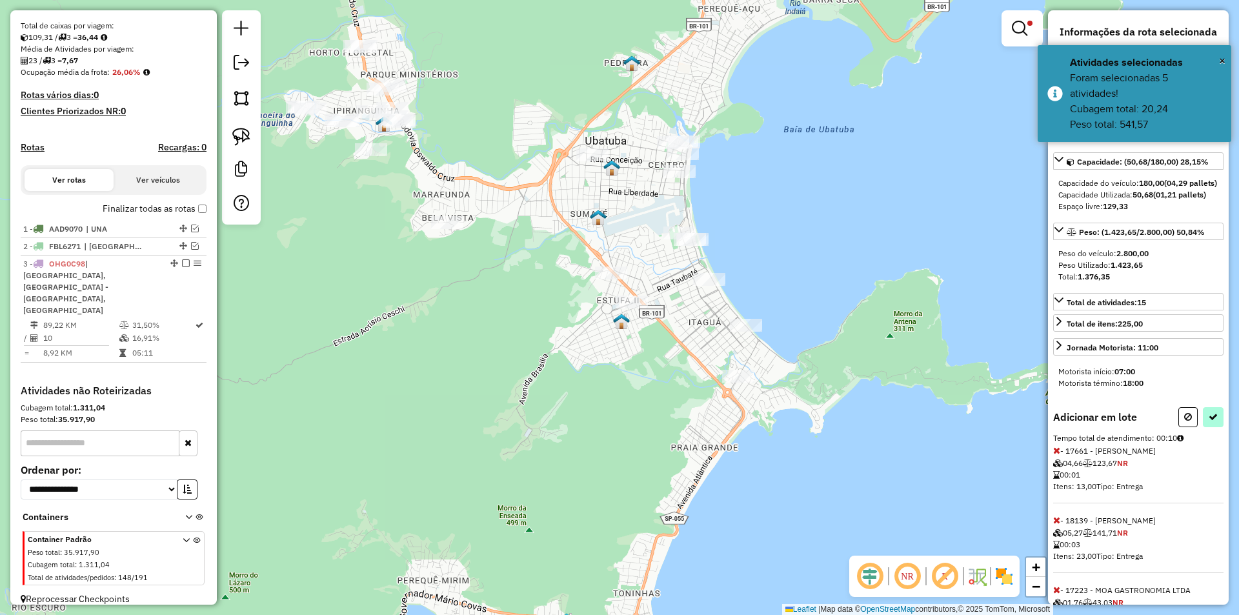
select select "**********"
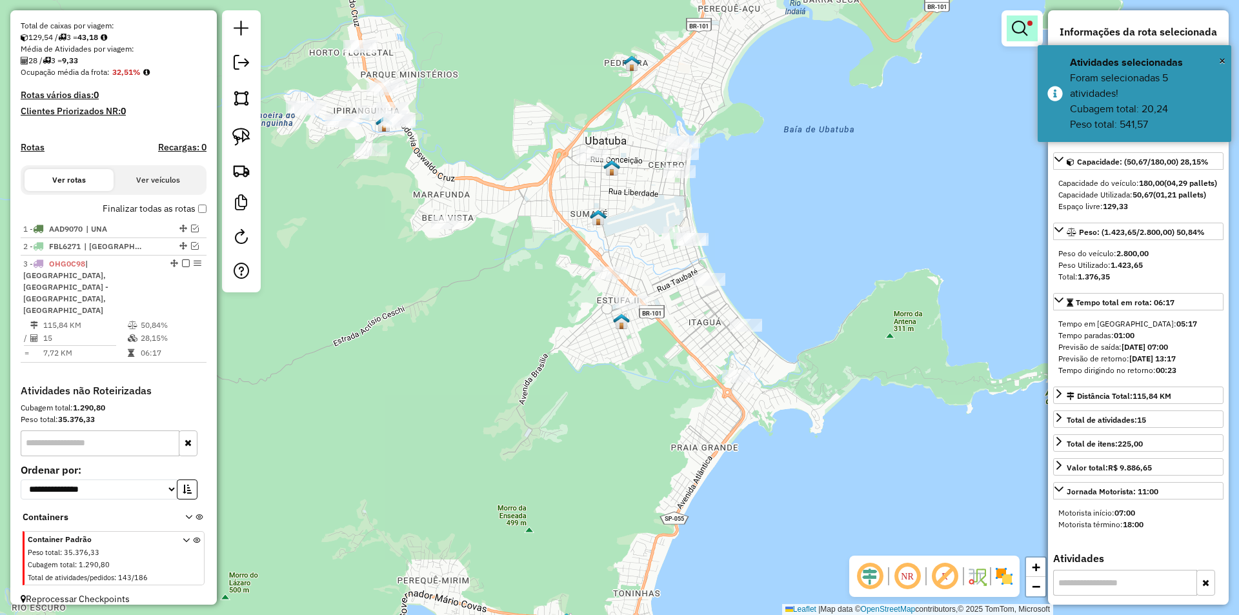
click at [1018, 28] on em at bounding box center [1019, 28] width 15 height 15
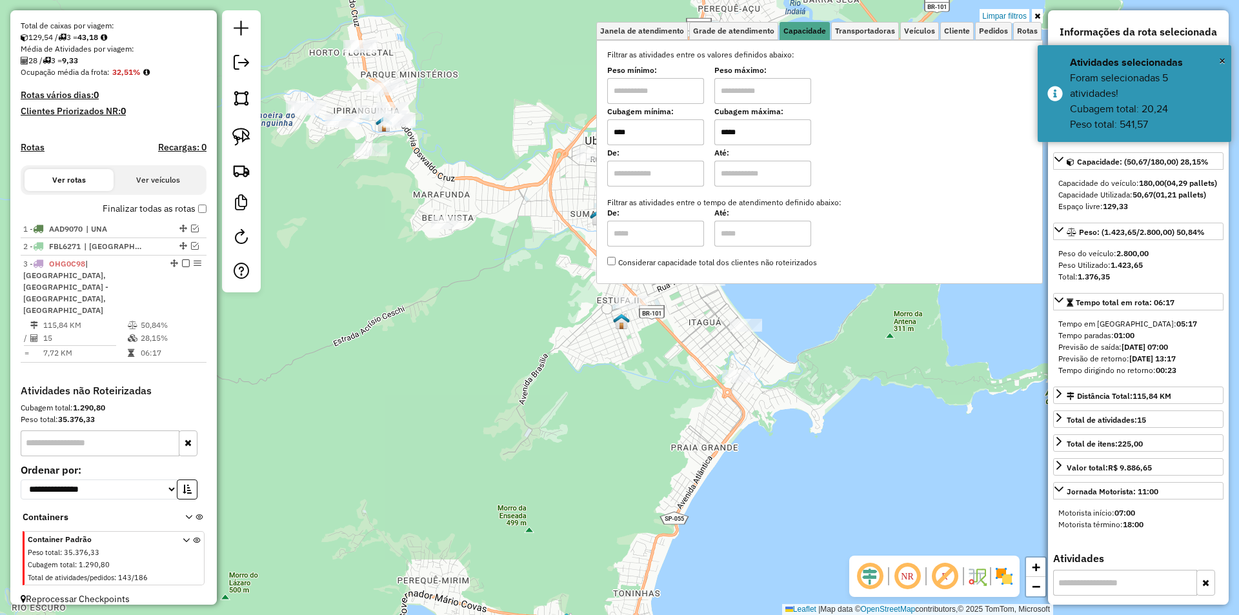
click at [1014, 13] on link "Limpar filtros" at bounding box center [1005, 16] width 50 height 14
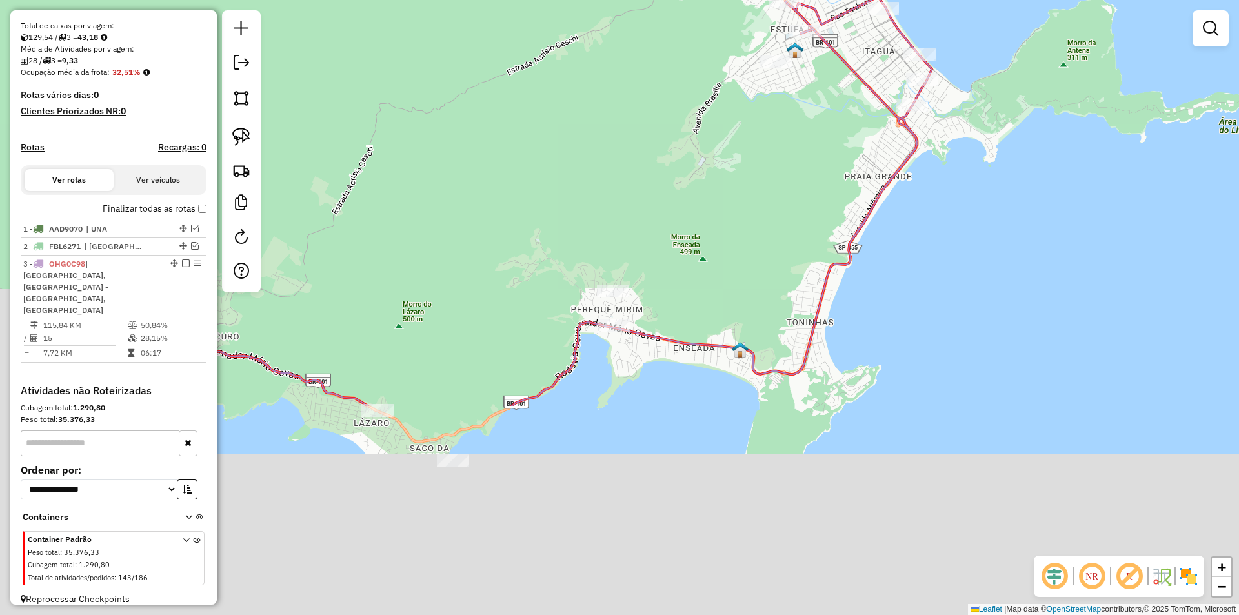
drag, startPoint x: 692, startPoint y: 437, endPoint x: 880, endPoint y: 126, distance: 363.7
click at [880, 126] on div "Janela de atendimento Grade de atendimento Capacidade Transportadoras Veículos …" at bounding box center [619, 307] width 1239 height 615
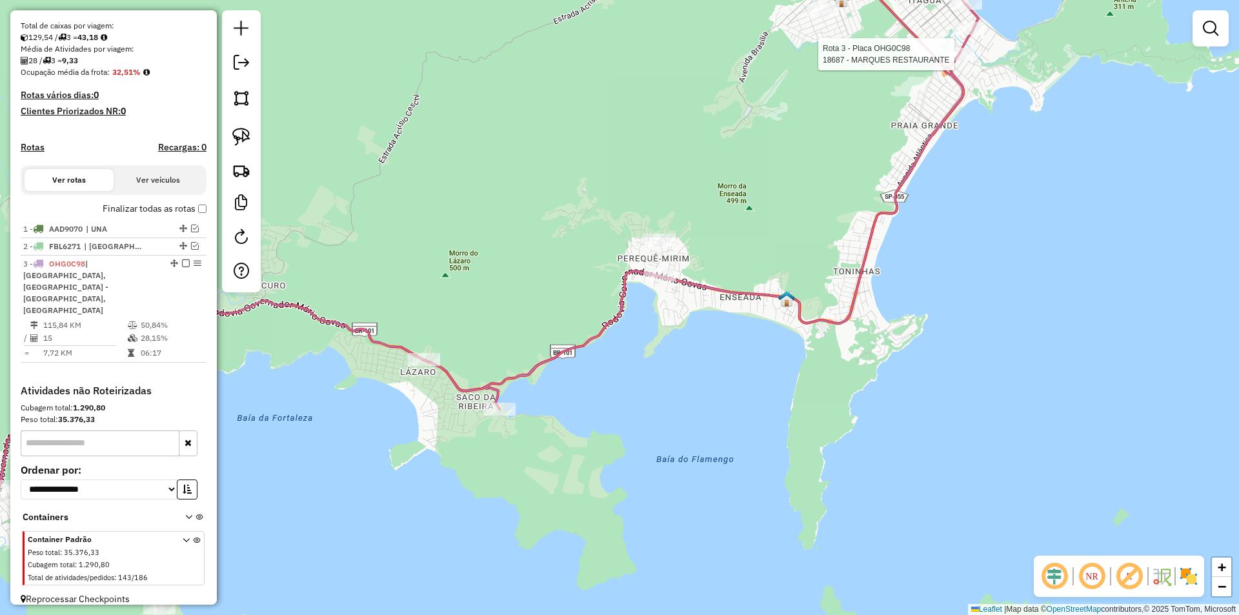
drag, startPoint x: 747, startPoint y: 339, endPoint x: 933, endPoint y: 278, distance: 195.7
click at [933, 278] on div "Rota 3 - Placa OHG0C98 18687 - MARQUES RESTAURANTE Janela de atendimento Grade …" at bounding box center [619, 307] width 1239 height 615
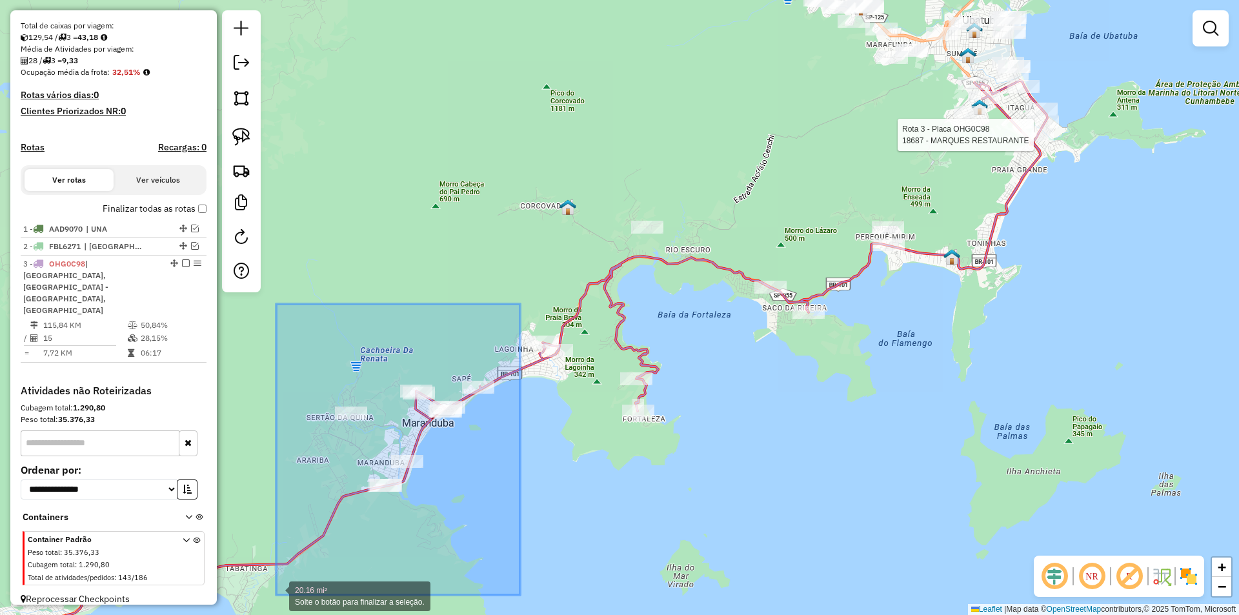
drag, startPoint x: 512, startPoint y: 332, endPoint x: 279, endPoint y: 594, distance: 351.1
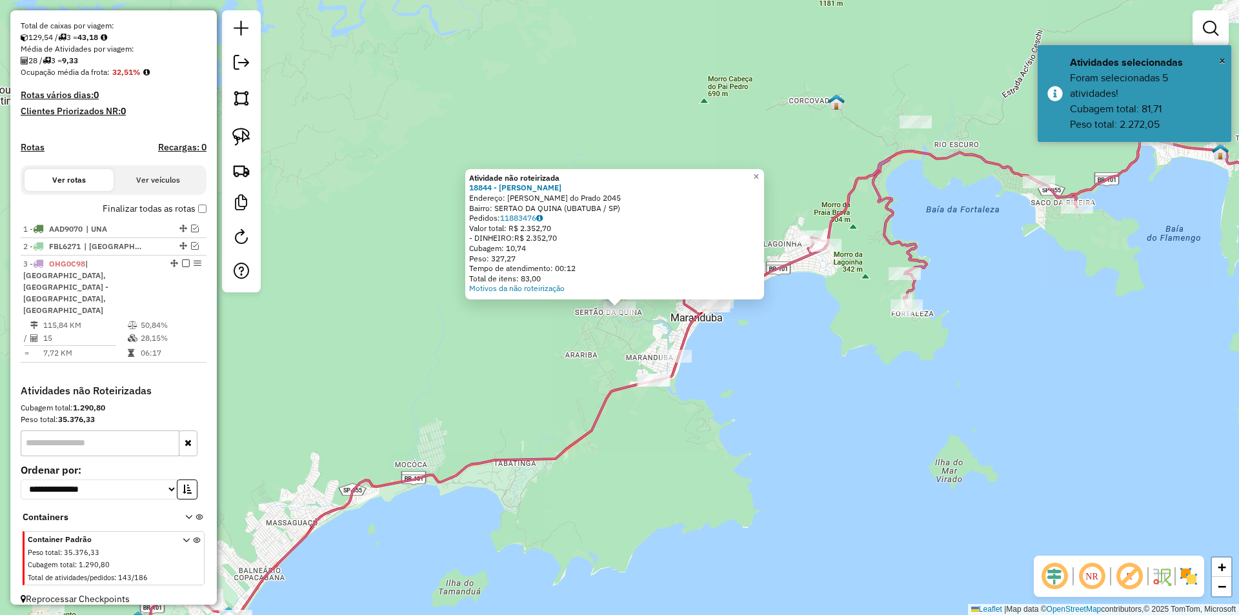
click at [471, 390] on div "Atividade não roteirizada 18844 - FERNANDA TORRES Endereço: Roberto Antonio do …" at bounding box center [619, 307] width 1239 height 615
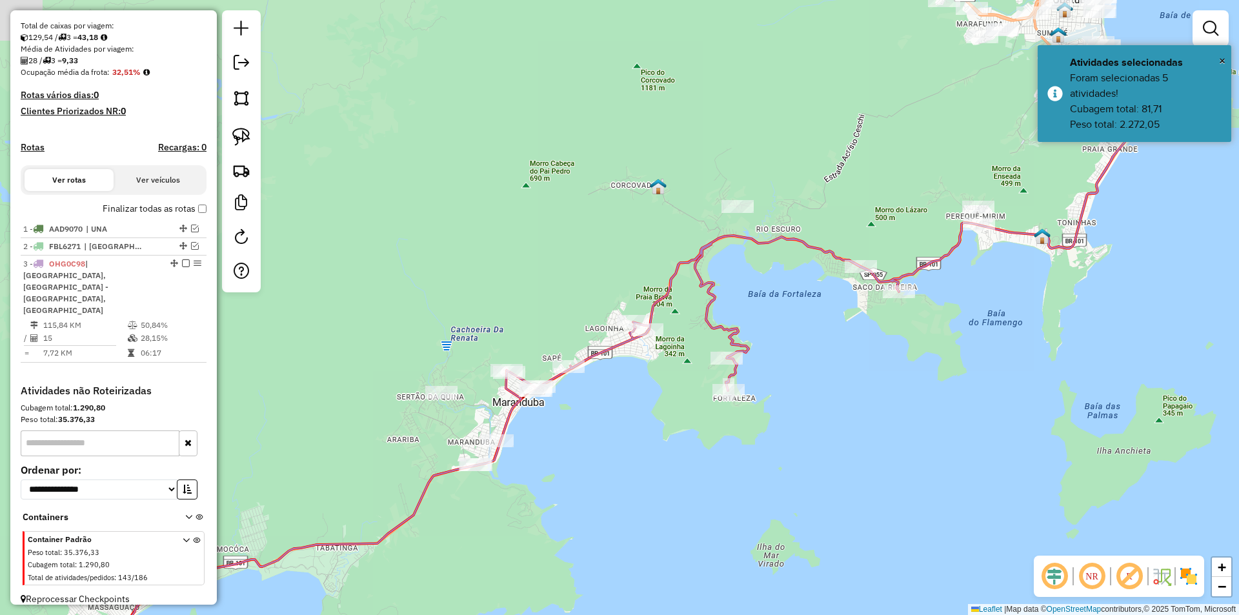
drag, startPoint x: 698, startPoint y: 480, endPoint x: 670, endPoint y: 496, distance: 31.5
click at [670, 496] on div "Janela de atendimento Grade de atendimento Capacidade Transportadoras Veículos …" at bounding box center [619, 307] width 1239 height 615
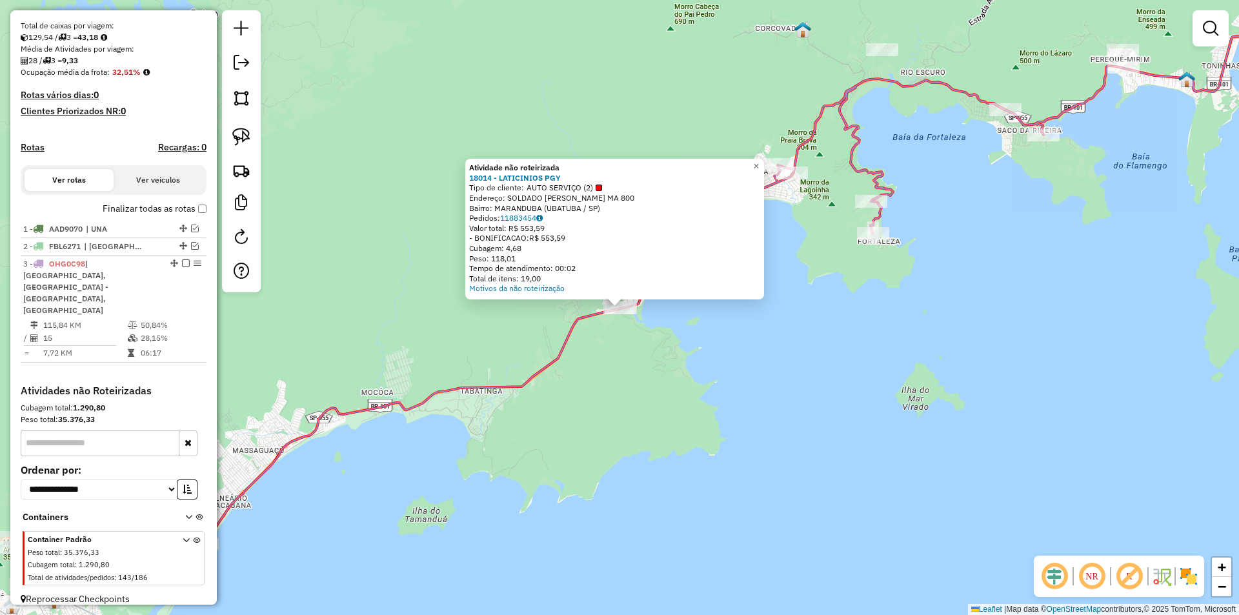
click at [607, 450] on div "Atividade não roteirizada 18014 - LATICINIOS PGY Tipo de cliente: AUTO SERVIÇO …" at bounding box center [619, 307] width 1239 height 615
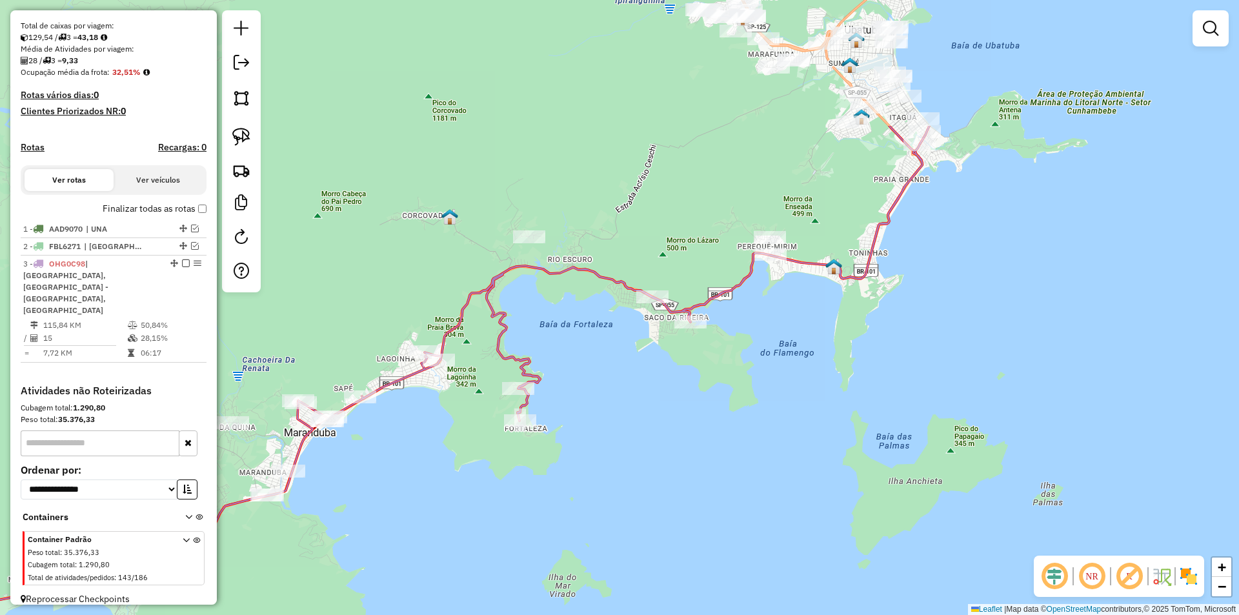
drag, startPoint x: 438, startPoint y: 546, endPoint x: 423, endPoint y: 557, distance: 18.5
click at [423, 557] on div "Janela de atendimento Grade de atendimento Capacidade Transportadoras Veículos …" at bounding box center [619, 307] width 1239 height 615
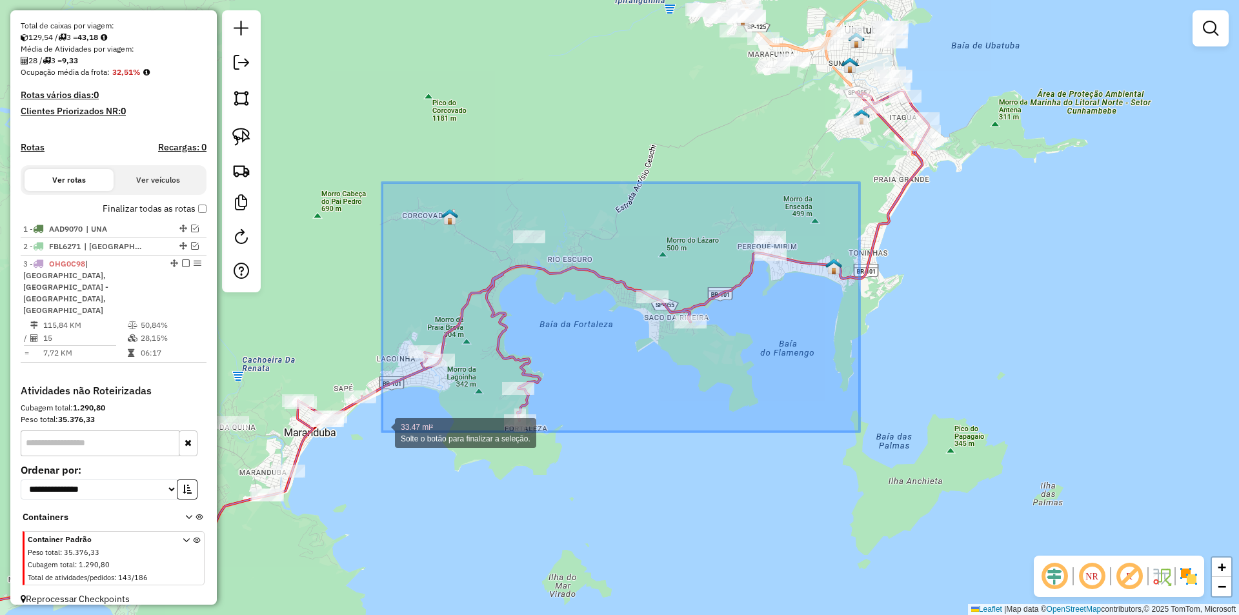
drag, startPoint x: 853, startPoint y: 192, endPoint x: 382, endPoint y: 432, distance: 528.4
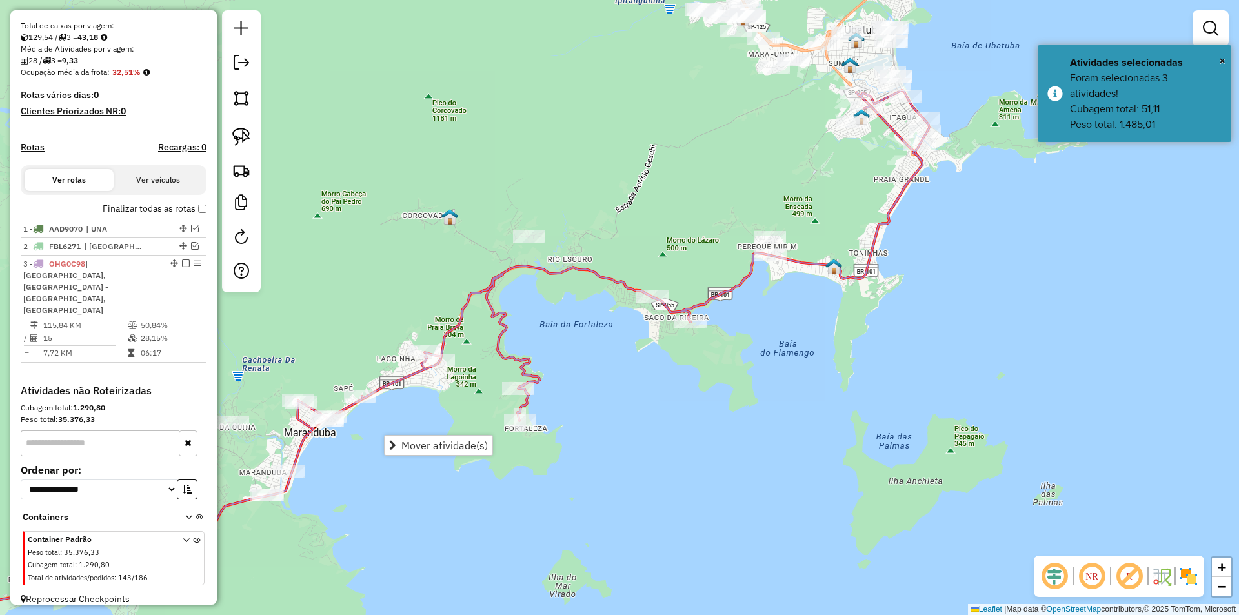
click at [730, 326] on div "Janela de atendimento Grade de atendimento Capacidade Transportadoras Veículos …" at bounding box center [619, 307] width 1239 height 615
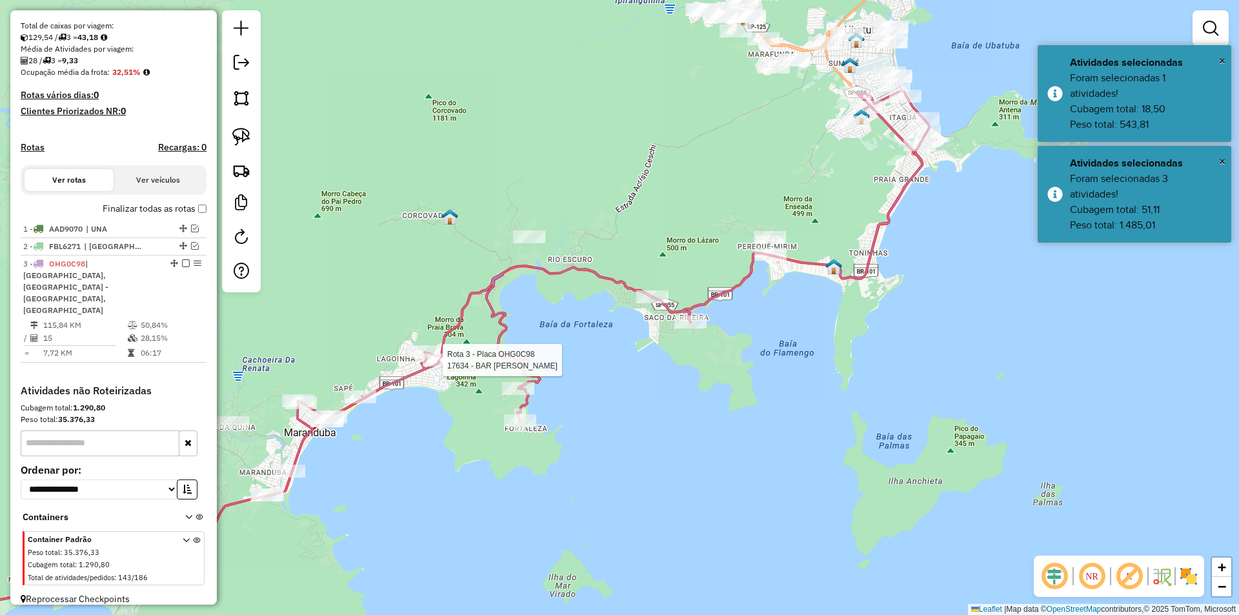
select select "**********"
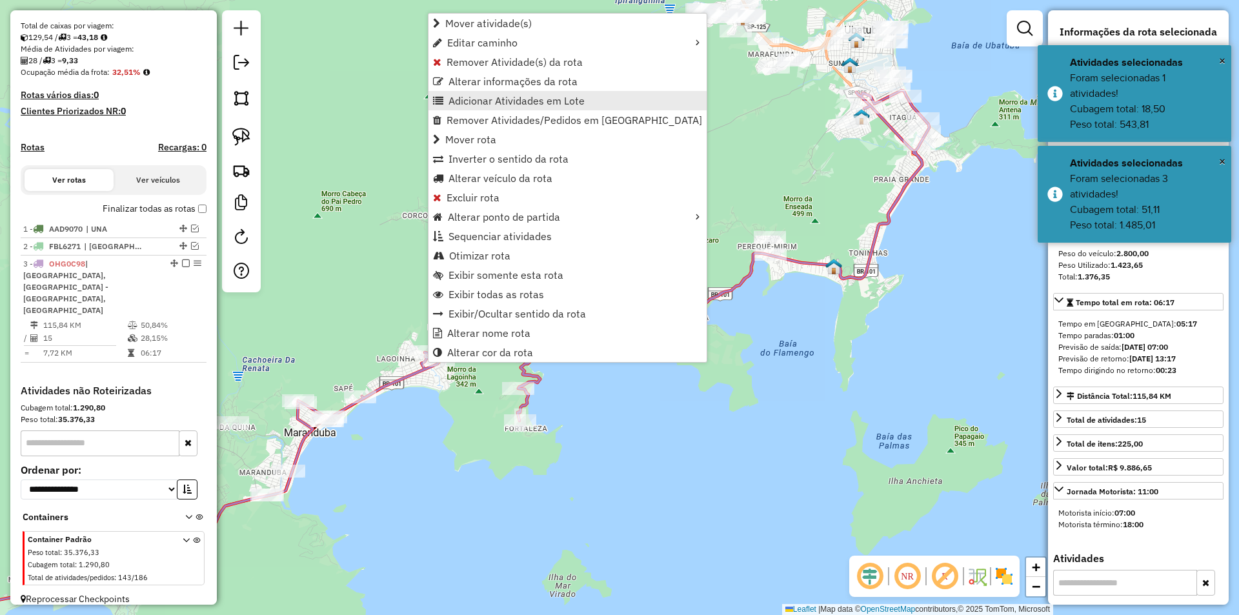
click at [458, 97] on span "Adicionar Atividades em Lote" at bounding box center [516, 101] width 136 height 10
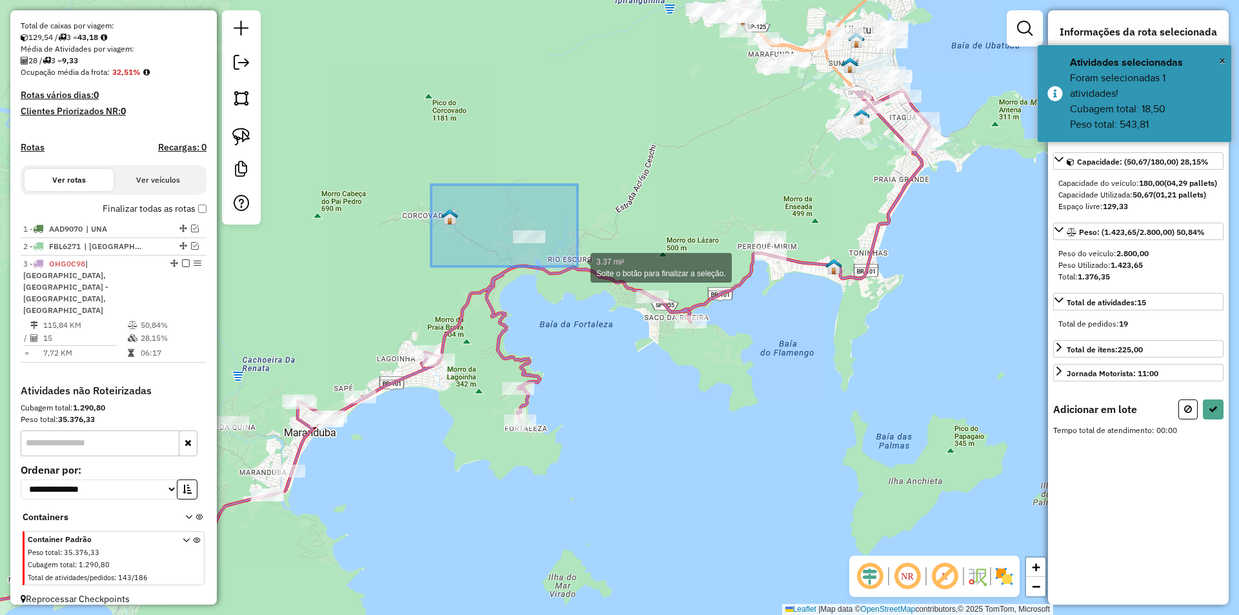
drag, startPoint x: 518, startPoint y: 215, endPoint x: 578, endPoint y: 267, distance: 79.2
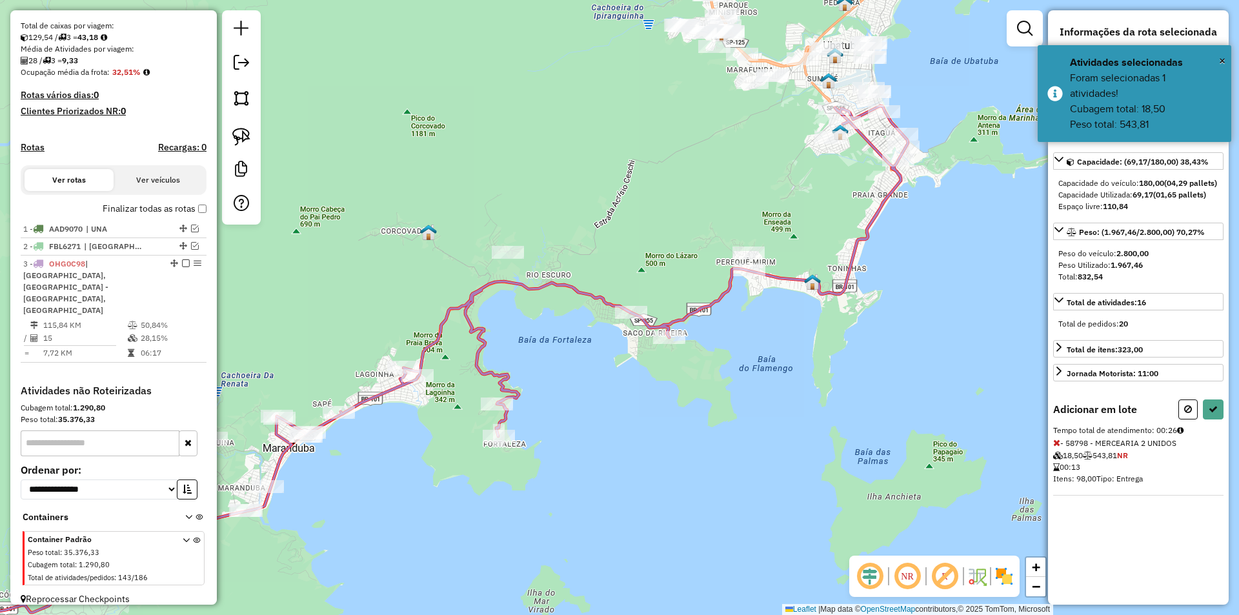
click at [735, 419] on div "Janela de atendimento Grade de atendimento Capacidade Transportadoras Veículos …" at bounding box center [619, 307] width 1239 height 615
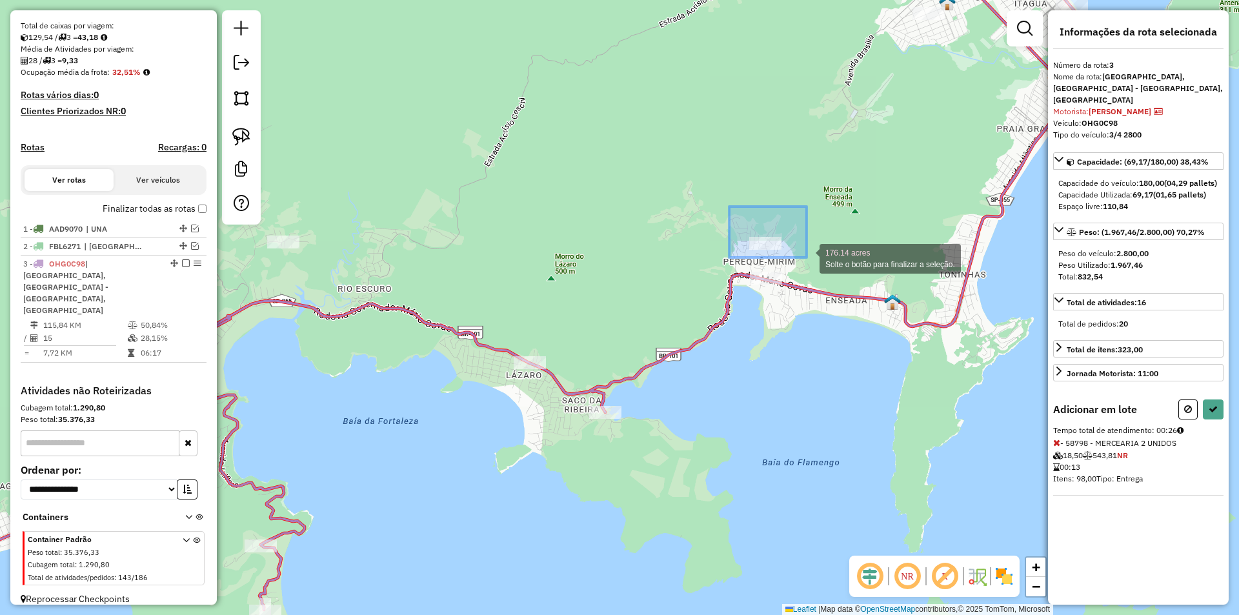
drag, startPoint x: 800, startPoint y: 254, endPoint x: 807, endPoint y: 257, distance: 7.5
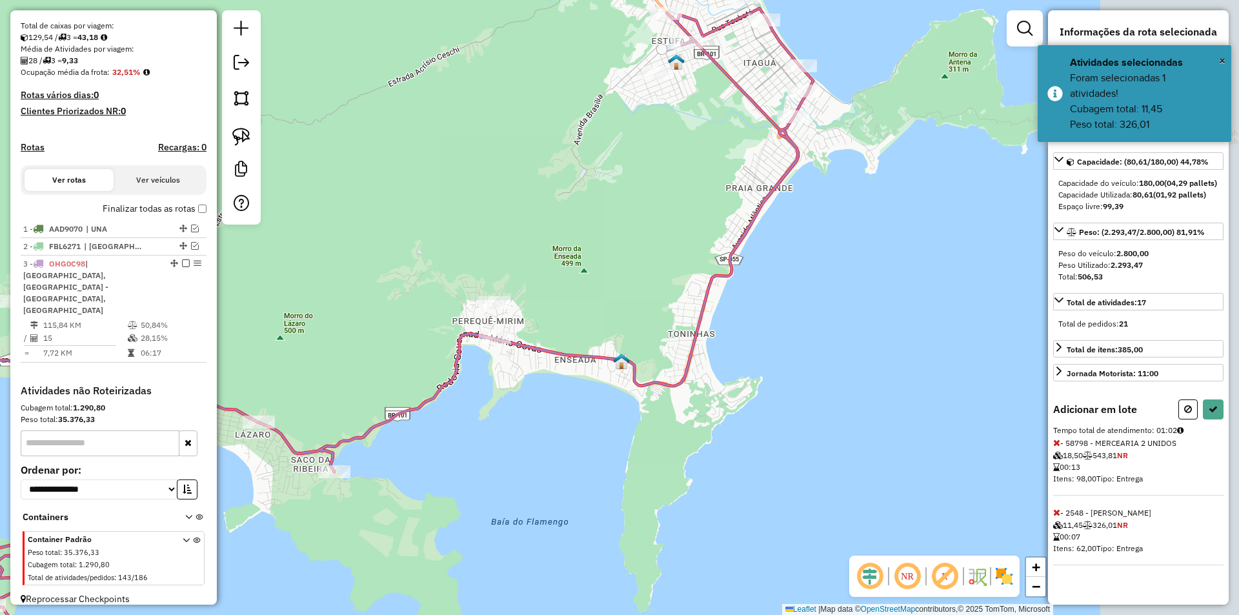
drag, startPoint x: 777, startPoint y: 368, endPoint x: 503, endPoint y: 433, distance: 281.1
click at [503, 433] on div "Janela de atendimento Grade de atendimento Capacidade Transportadoras Veículos …" at bounding box center [619, 307] width 1239 height 615
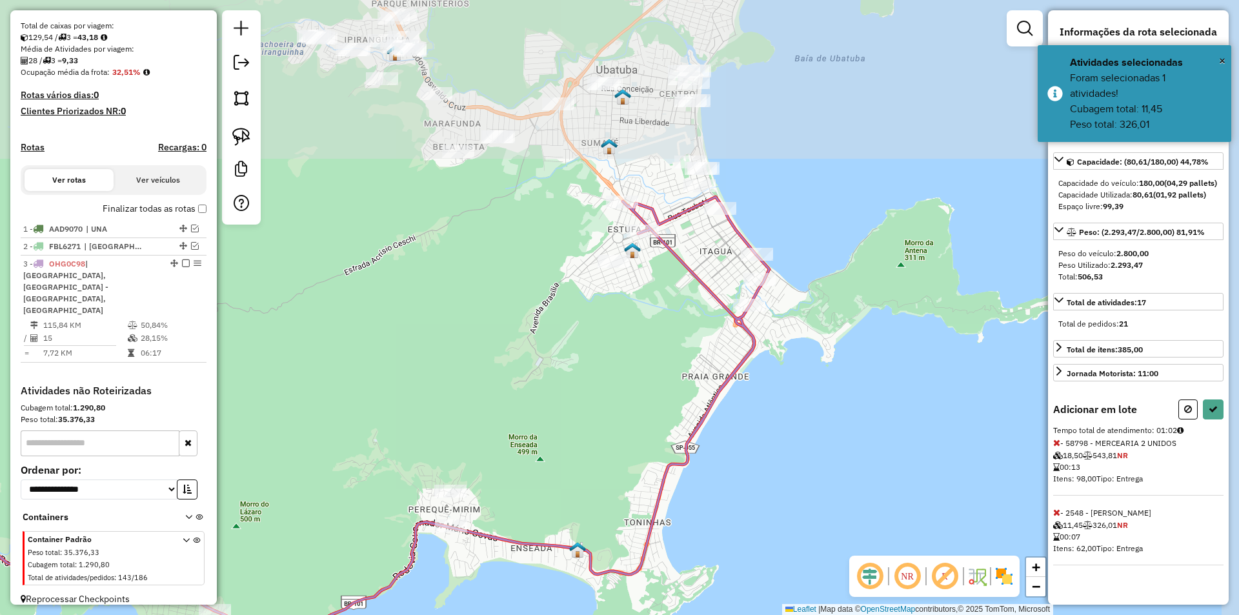
drag, startPoint x: 674, startPoint y: 317, endPoint x: 649, endPoint y: 446, distance: 130.7
click at [649, 446] on div "Janela de atendimento Grade de atendimento Capacidade Transportadoras Veículos …" at bounding box center [619, 307] width 1239 height 615
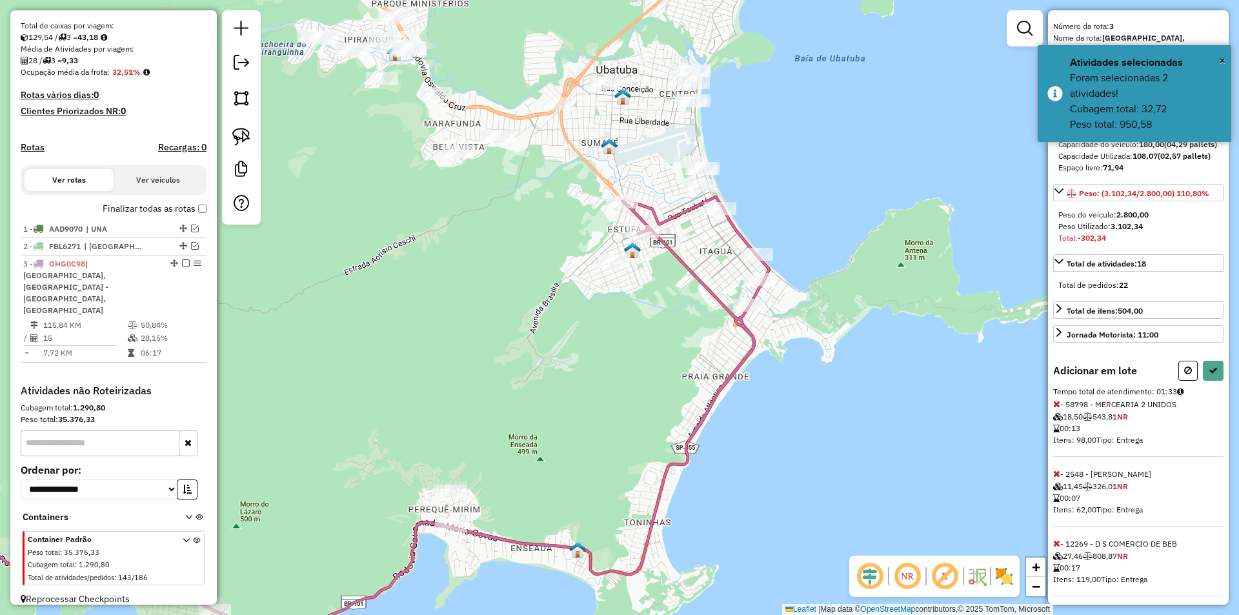
scroll to position [57, 0]
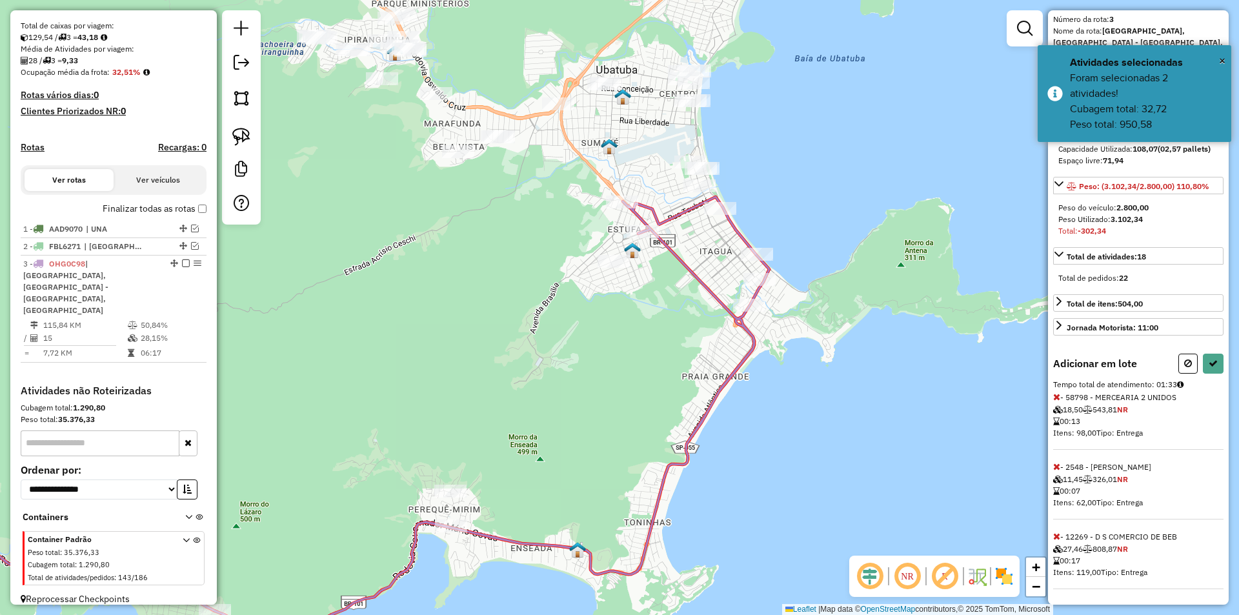
click at [1056, 536] on icon at bounding box center [1056, 536] width 7 height 9
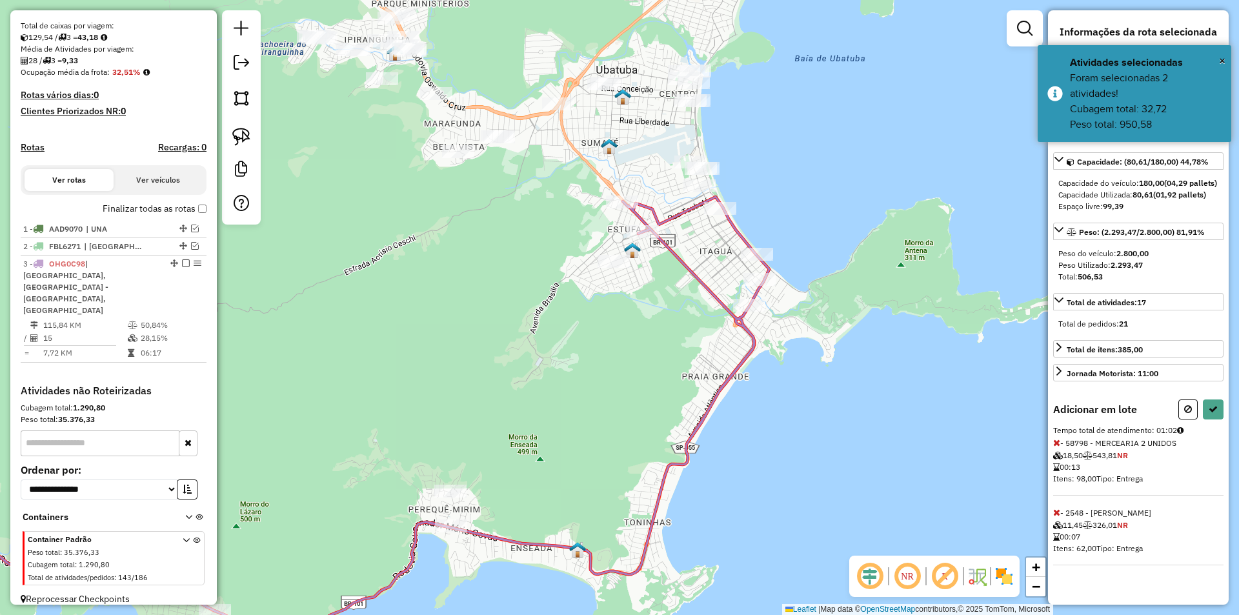
scroll to position [0, 0]
click at [1216, 412] on icon at bounding box center [1213, 409] width 9 height 9
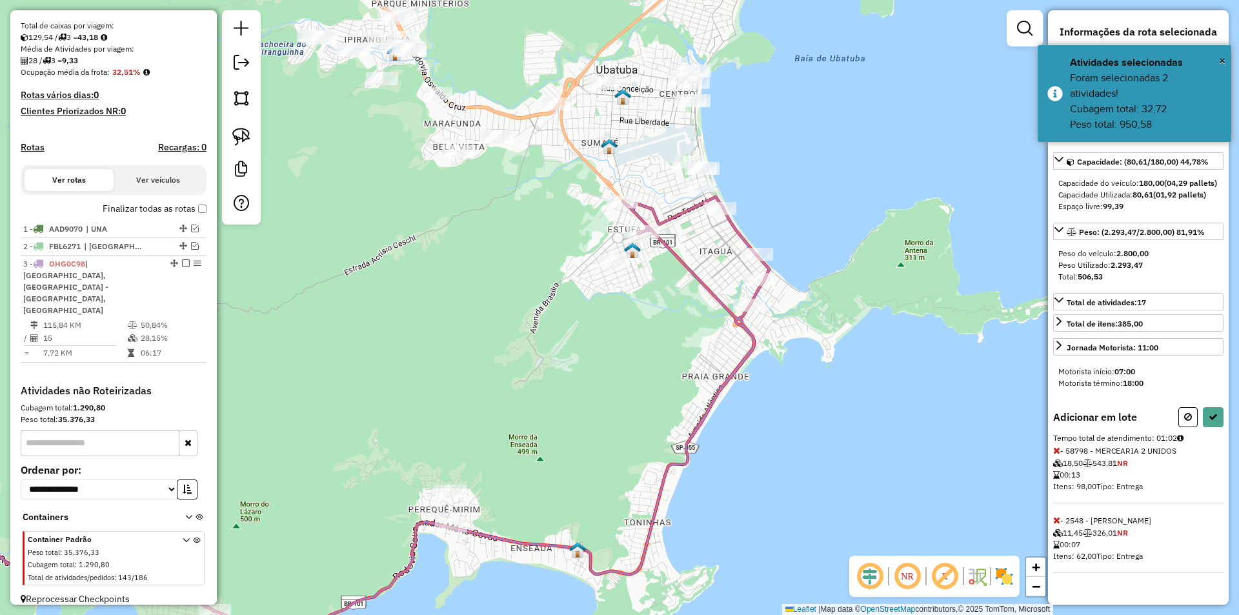
select select "**********"
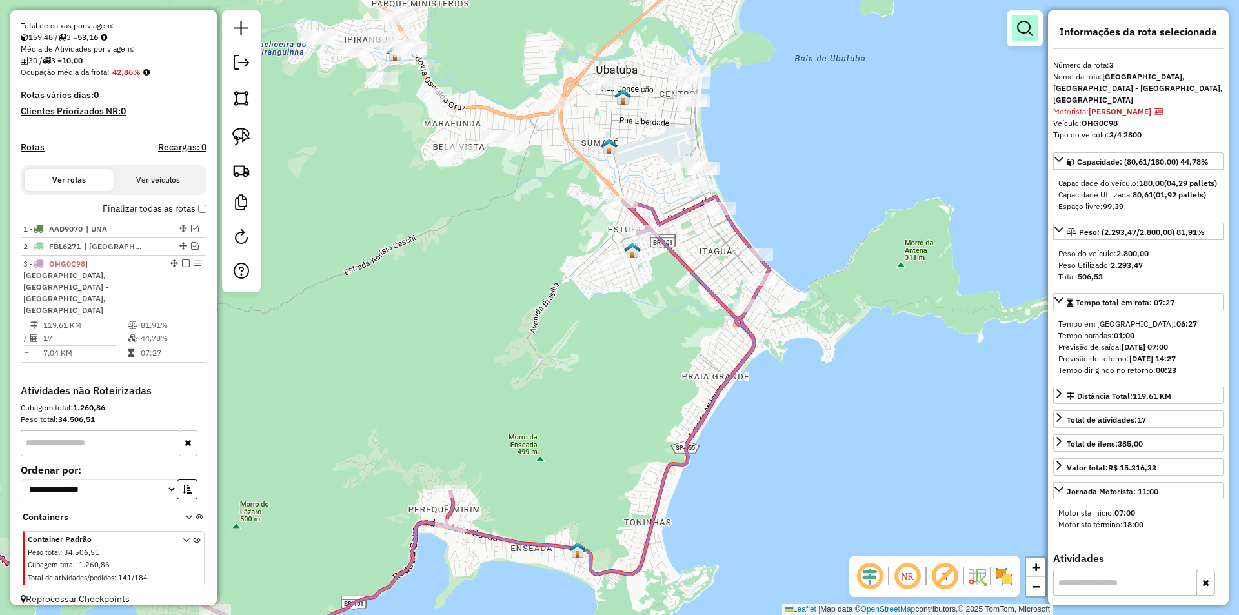
click at [1023, 27] on em at bounding box center [1024, 28] width 15 height 15
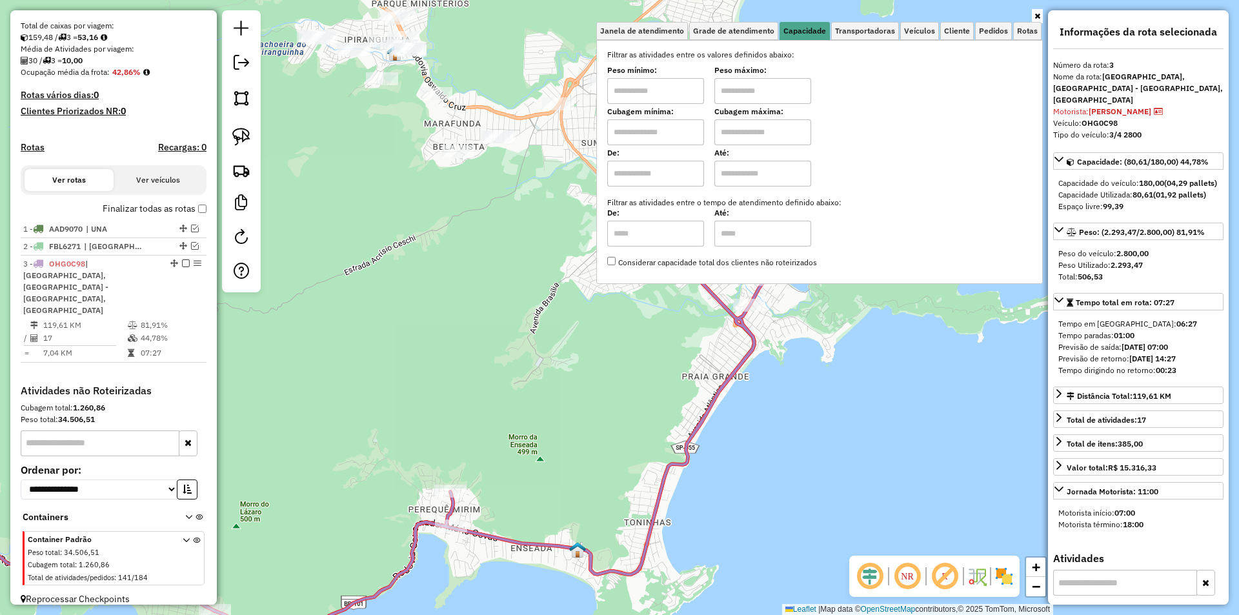
click at [629, 93] on input "text" at bounding box center [655, 91] width 97 height 26
type input "****"
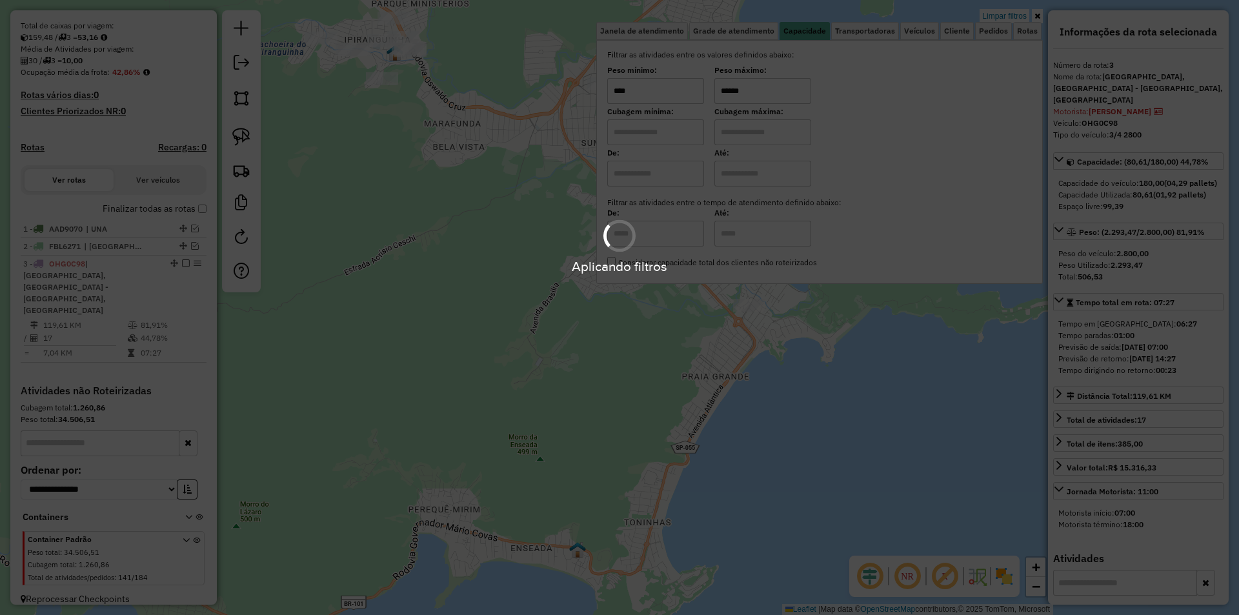
click at [493, 415] on div "Limpar filtros Janela de atendimento Grade de atendimento Capacidade Transporta…" at bounding box center [619, 307] width 1239 height 615
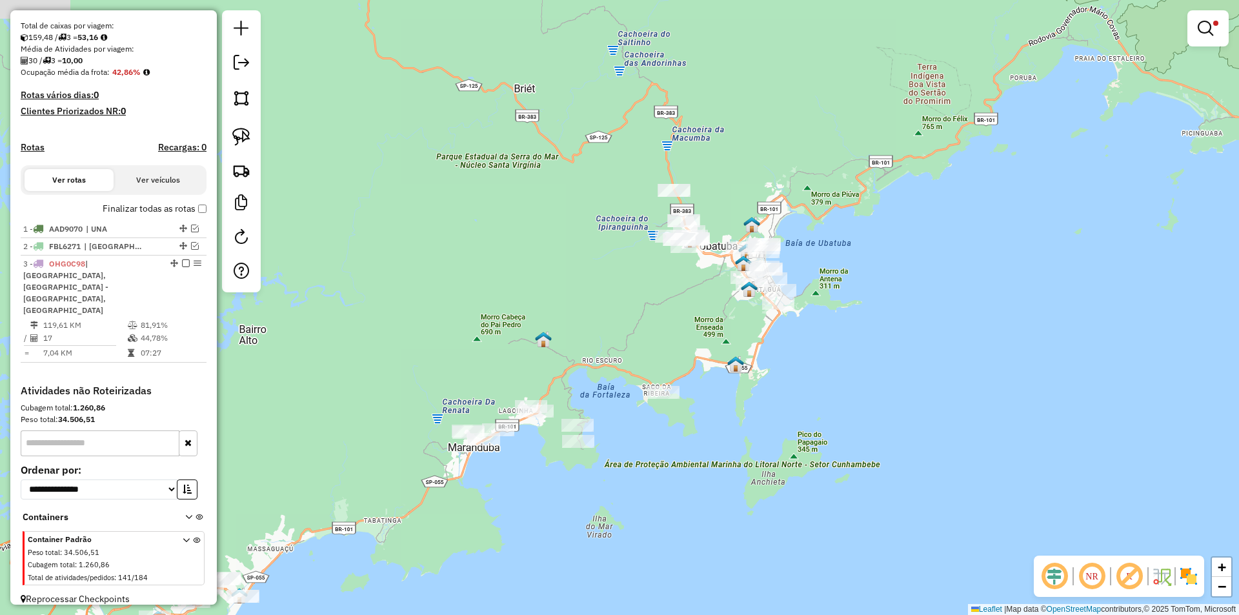
drag, startPoint x: 501, startPoint y: 490, endPoint x: 720, endPoint y: 406, distance: 235.1
click at [720, 406] on div "Limpar filtros Janela de atendimento Grade de atendimento Capacidade Transporta…" at bounding box center [619, 307] width 1239 height 615
click at [1199, 28] on em at bounding box center [1205, 28] width 15 height 15
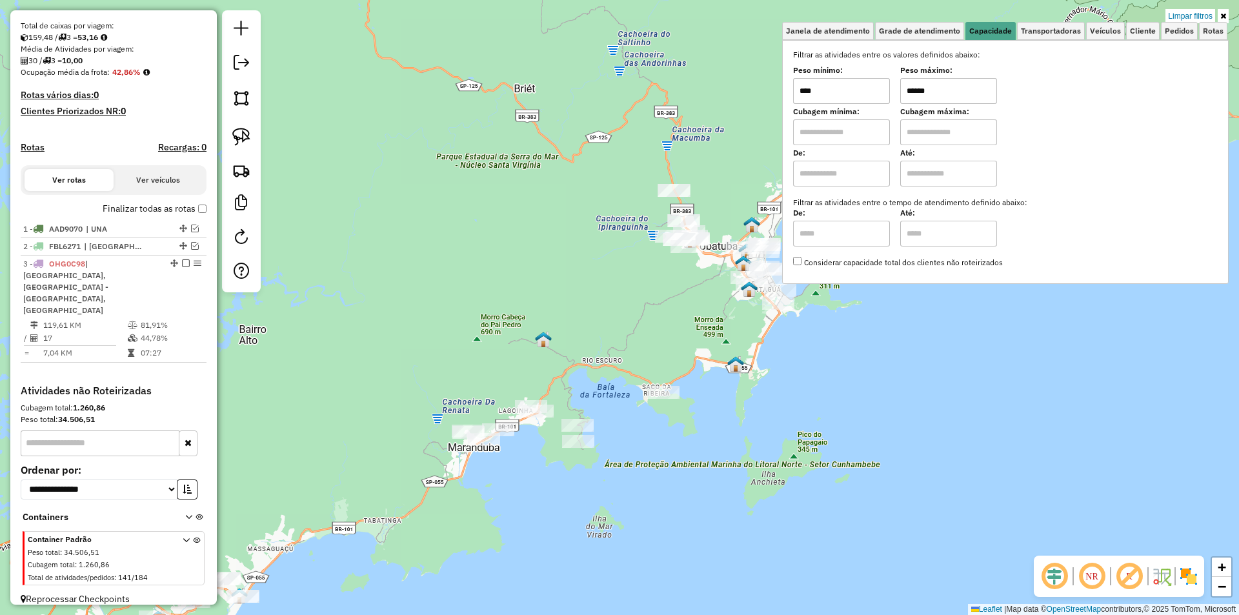
click at [923, 87] on input "******" at bounding box center [948, 91] width 97 height 26
type input "******"
click at [509, 493] on div "Limpar filtros Janela de atendimento Grade de atendimento Capacidade Transporta…" at bounding box center [619, 307] width 1239 height 615
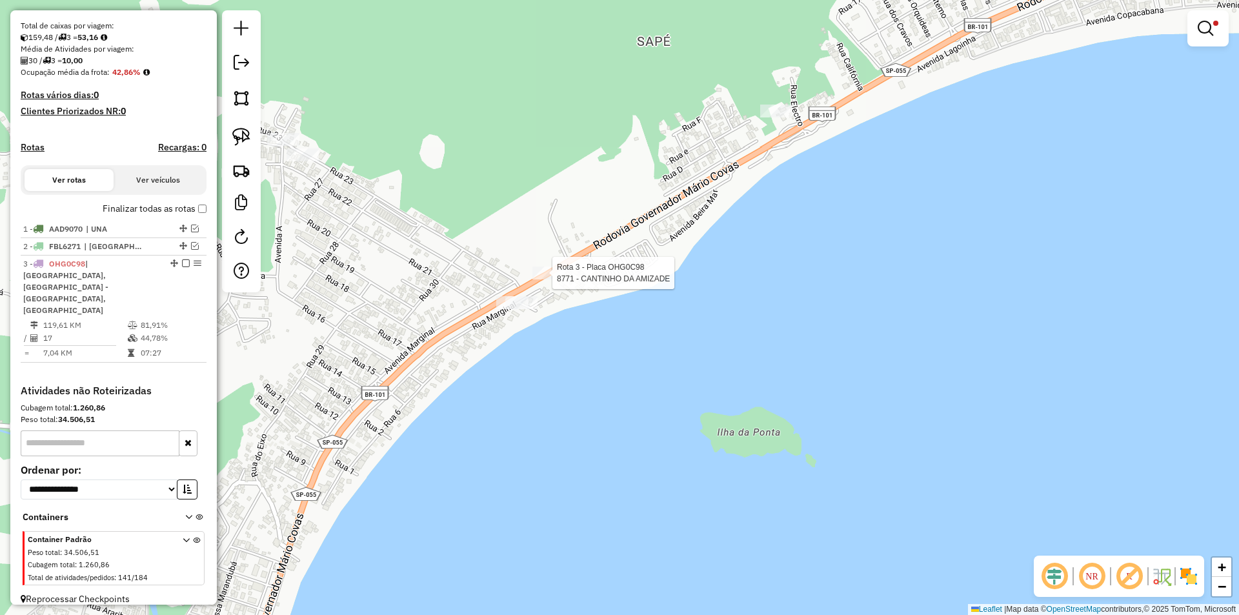
select select "**********"
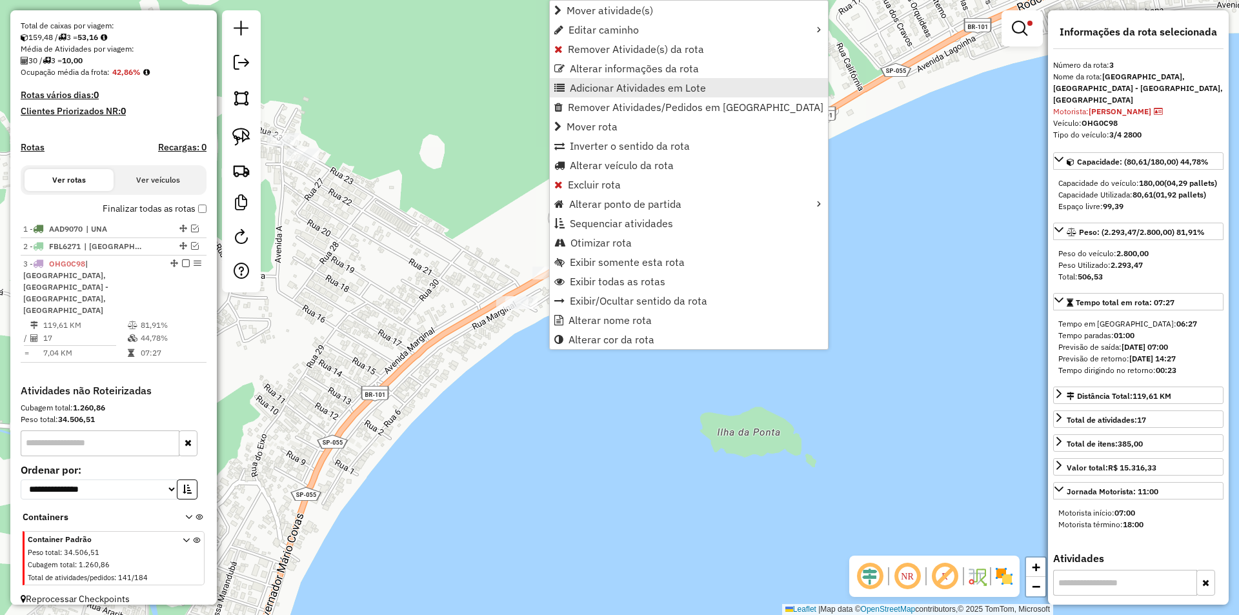
click at [591, 88] on span "Adicionar Atividades em Lote" at bounding box center [638, 88] width 136 height 10
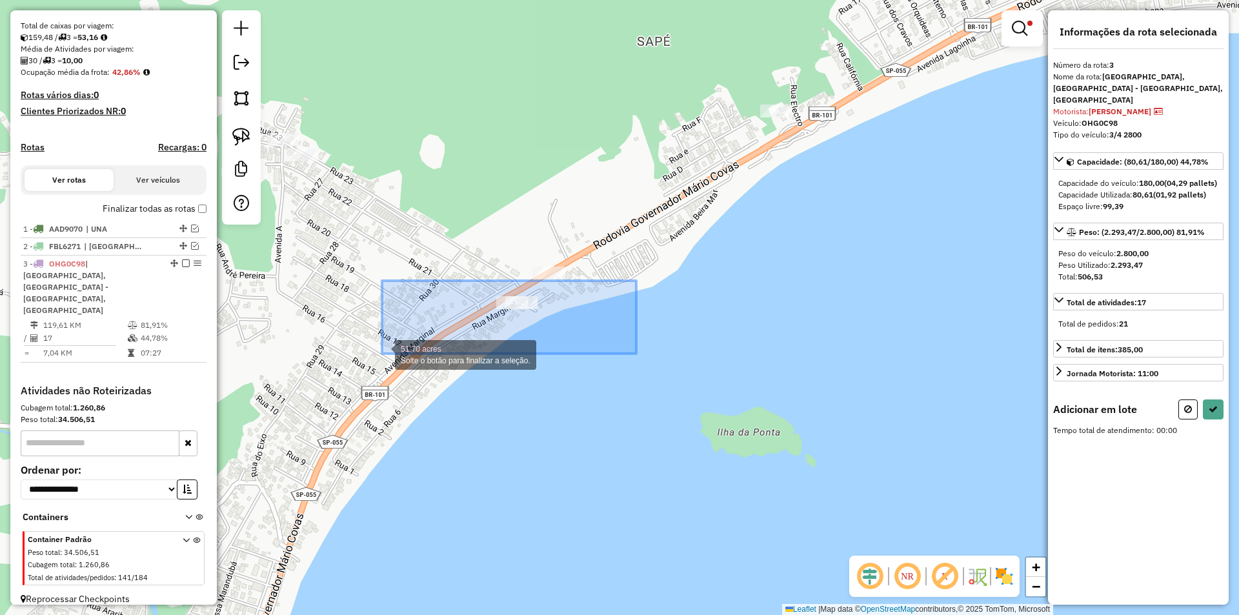
drag, startPoint x: 636, startPoint y: 281, endPoint x: 382, endPoint y: 354, distance: 264.5
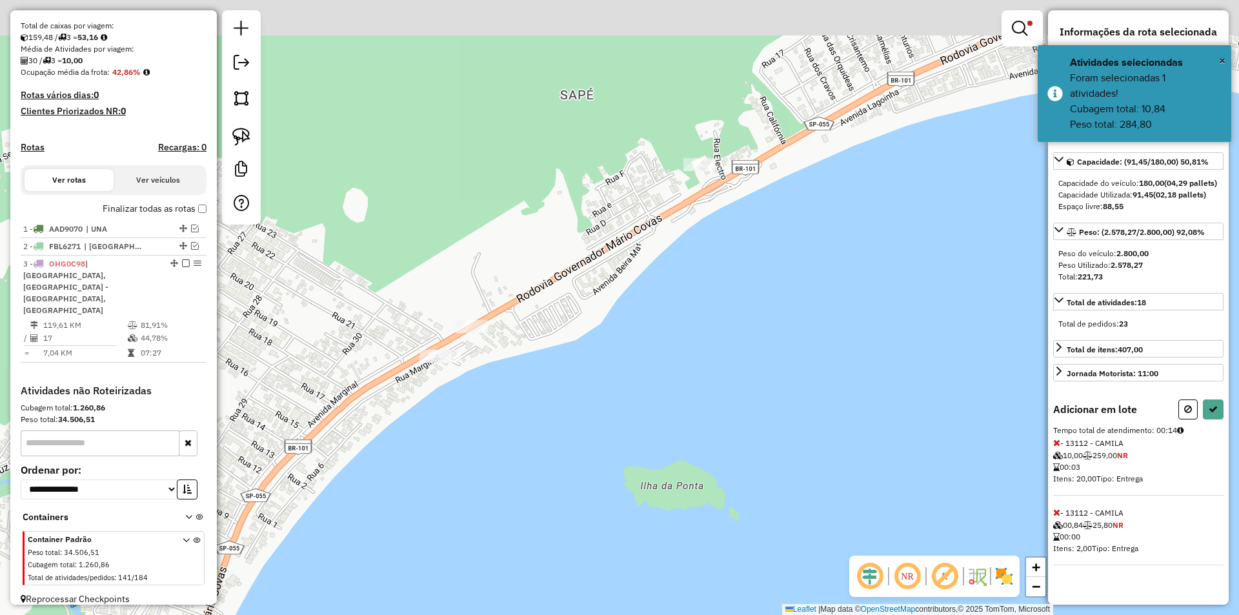
drag, startPoint x: 836, startPoint y: 316, endPoint x: 753, endPoint y: 367, distance: 97.3
click at [756, 370] on div "Limpar filtros Janela de atendimento Grade de atendimento Capacidade Transporta…" at bounding box center [619, 307] width 1239 height 615
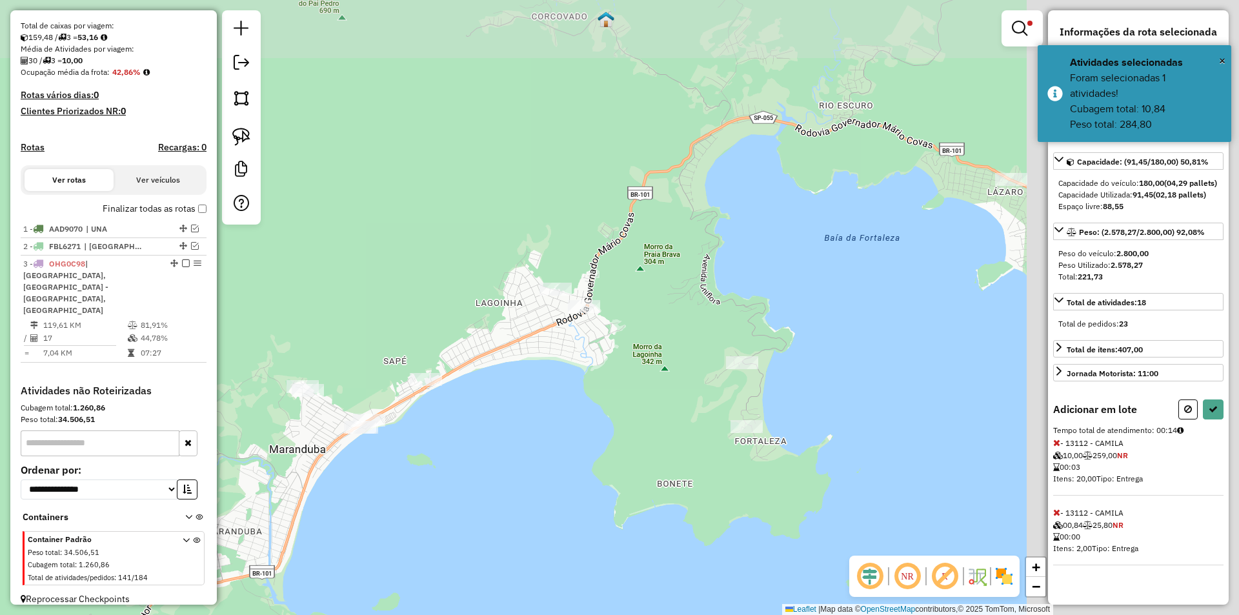
drag, startPoint x: 796, startPoint y: 412, endPoint x: 462, endPoint y: 453, distance: 336.1
click at [462, 453] on div "Limpar filtros Janela de atendimento Grade de atendimento Capacidade Transporta…" at bounding box center [619, 307] width 1239 height 615
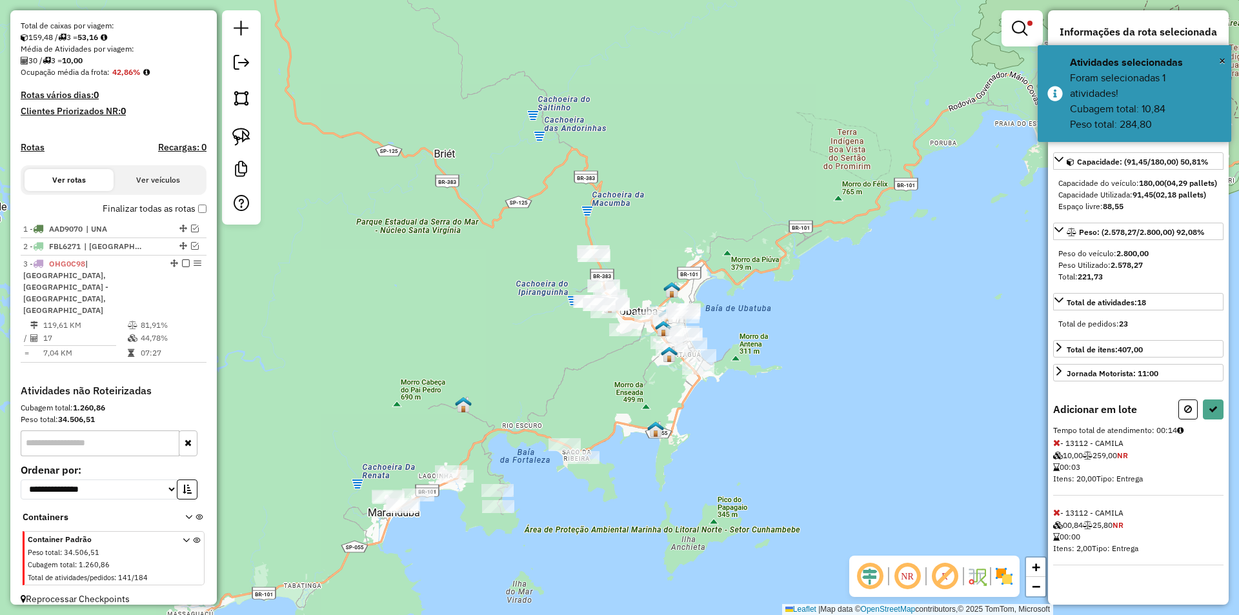
drag, startPoint x: 580, startPoint y: 463, endPoint x: 390, endPoint y: 640, distance: 259.3
click at [390, 614] on html "Aplicando filtros Pop-up bloqueado! Seu navegador bloqueou automáticamente a ab…" at bounding box center [619, 307] width 1239 height 615
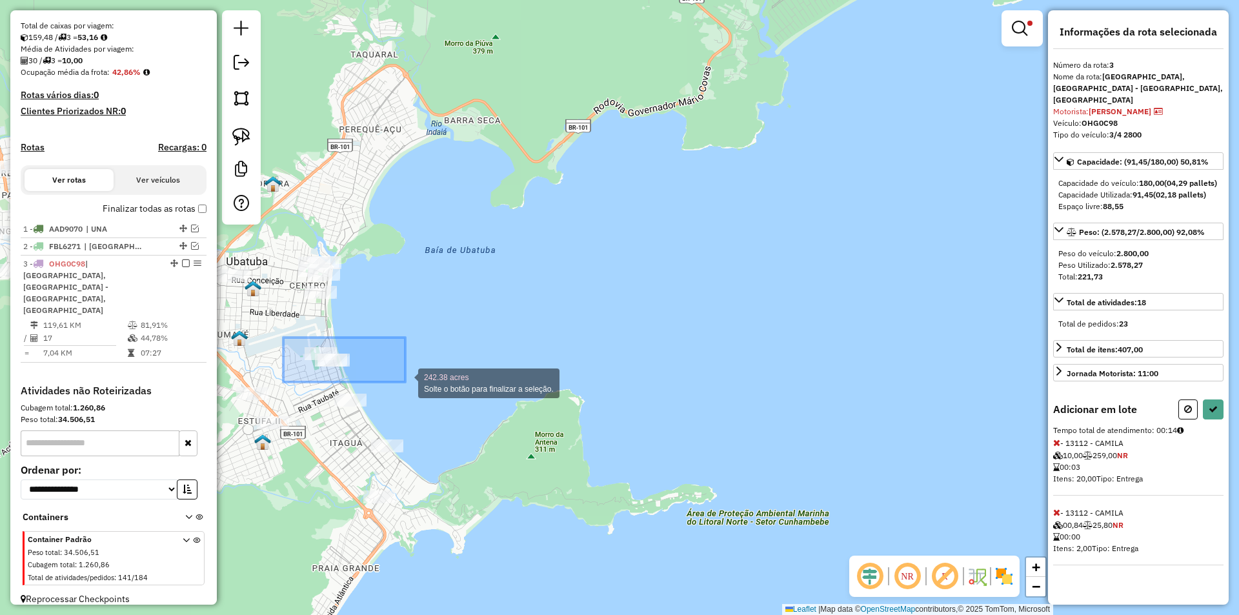
drag, startPoint x: 299, startPoint y: 348, endPoint x: 405, endPoint y: 383, distance: 111.4
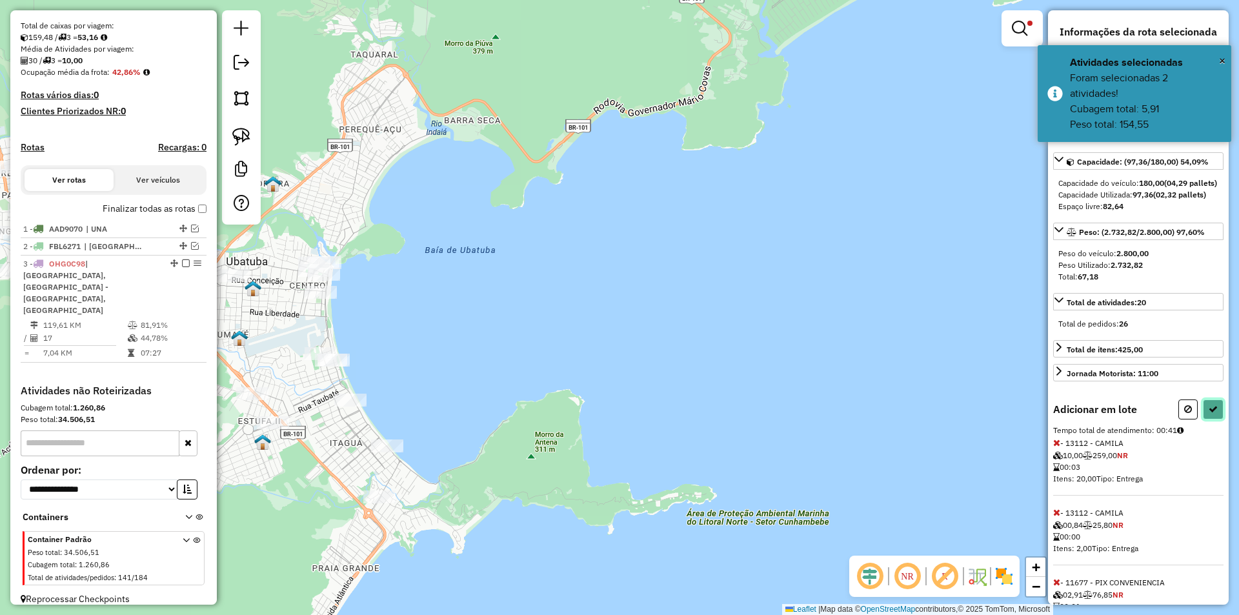
click at [1213, 409] on icon at bounding box center [1213, 409] width 9 height 9
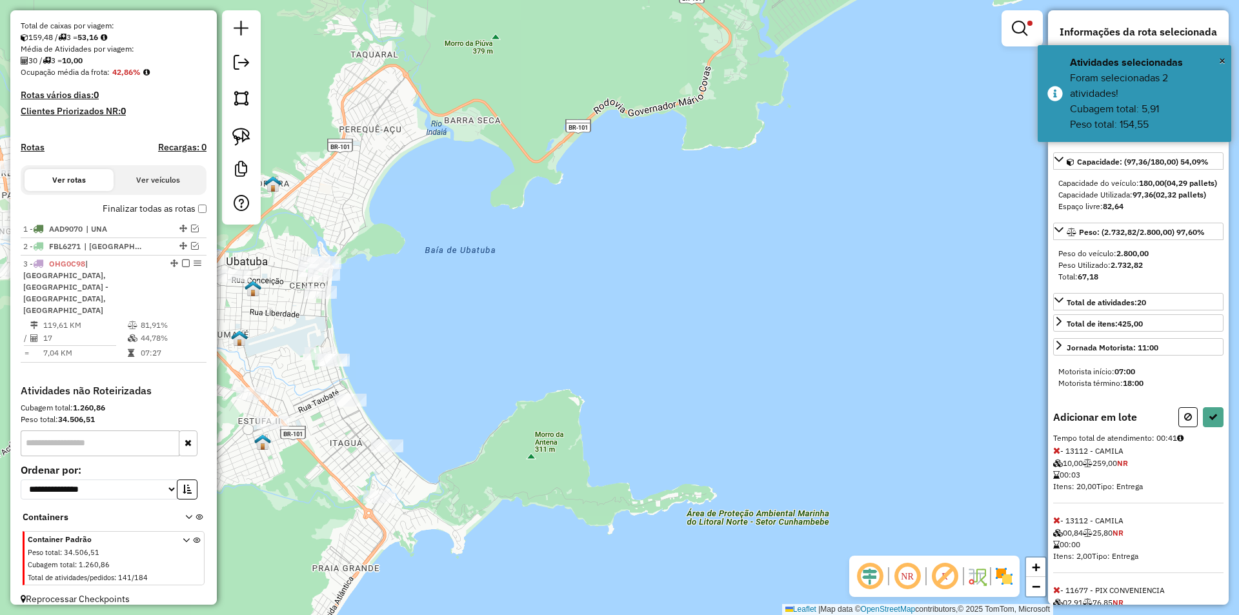
select select "**********"
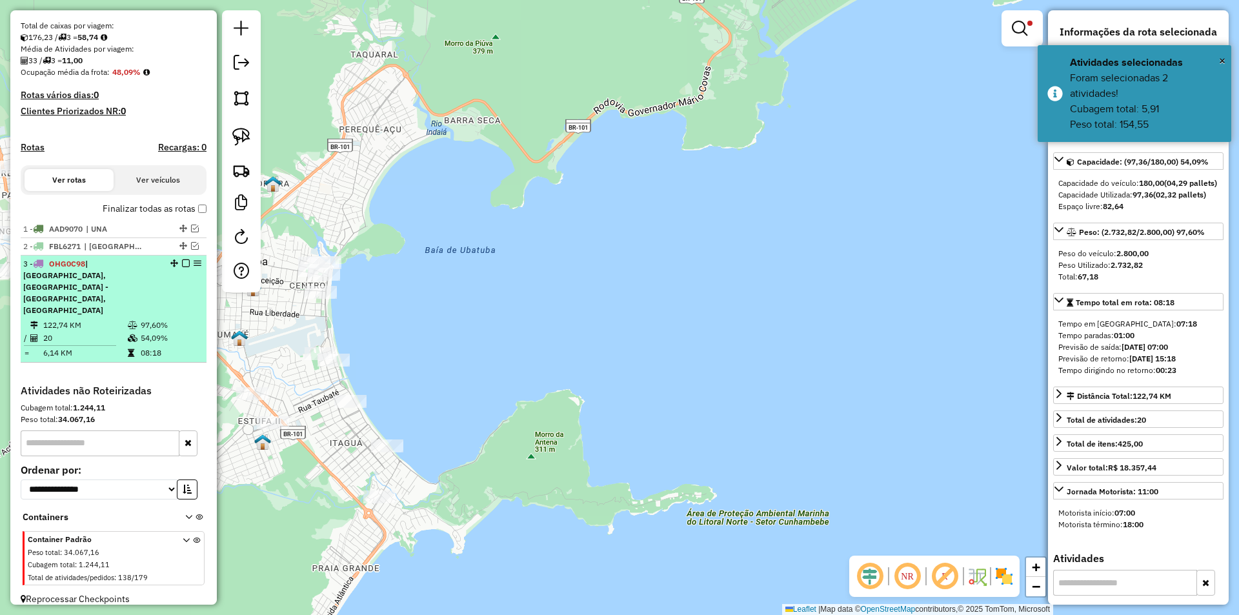
click at [182, 267] on em at bounding box center [186, 263] width 8 height 8
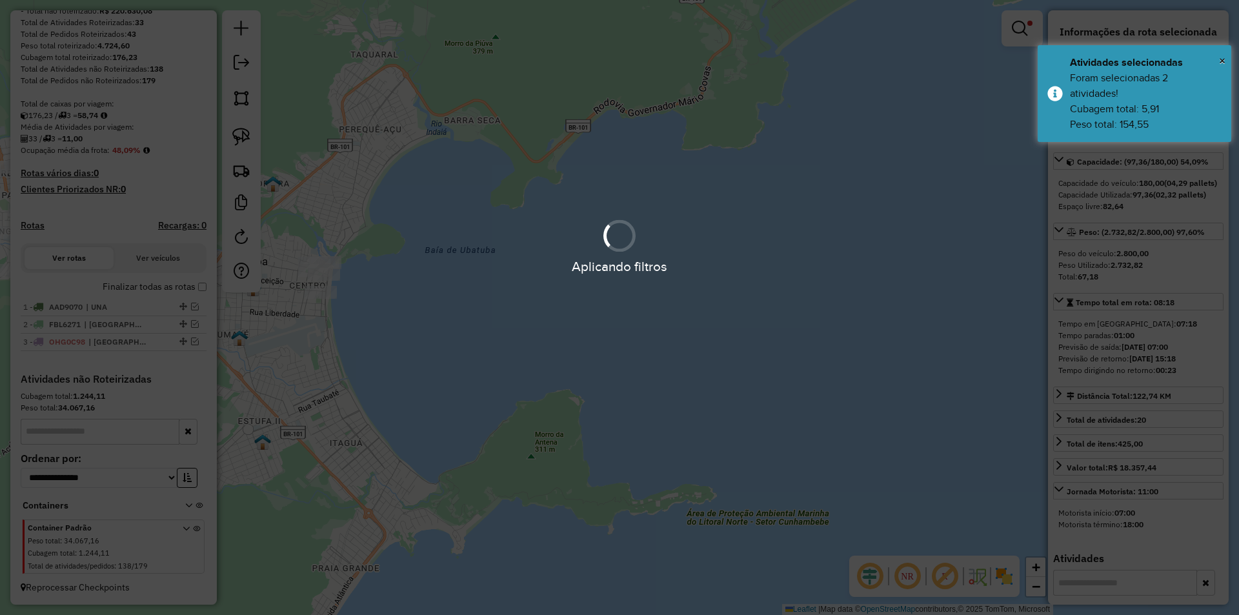
scroll to position [207, 0]
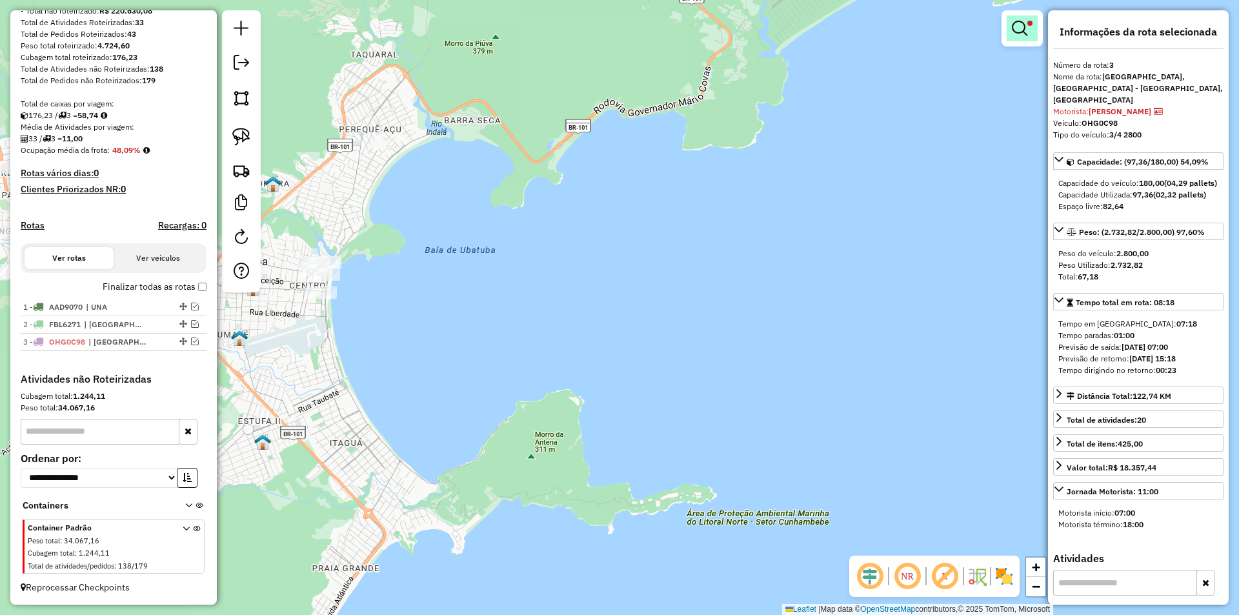
click at [1023, 28] on em at bounding box center [1019, 28] width 15 height 15
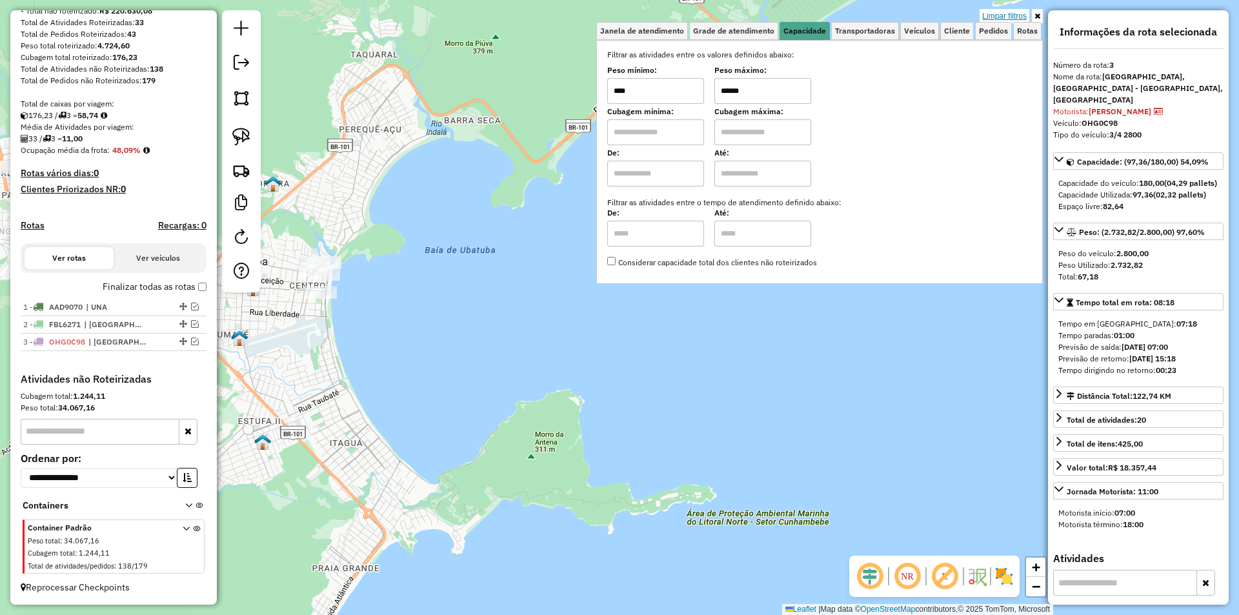
click at [1018, 12] on link "Limpar filtros" at bounding box center [1005, 16] width 50 height 14
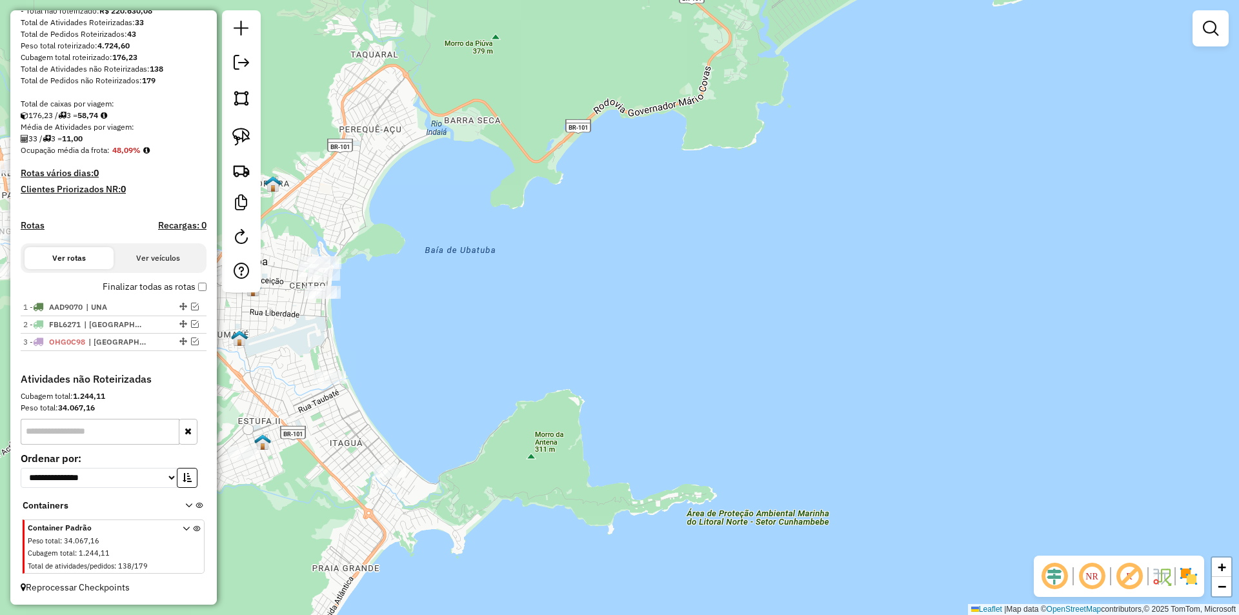
click at [612, 396] on div "Janela de atendimento Grade de atendimento Capacidade Transportadoras Veículos …" at bounding box center [619, 307] width 1239 height 615
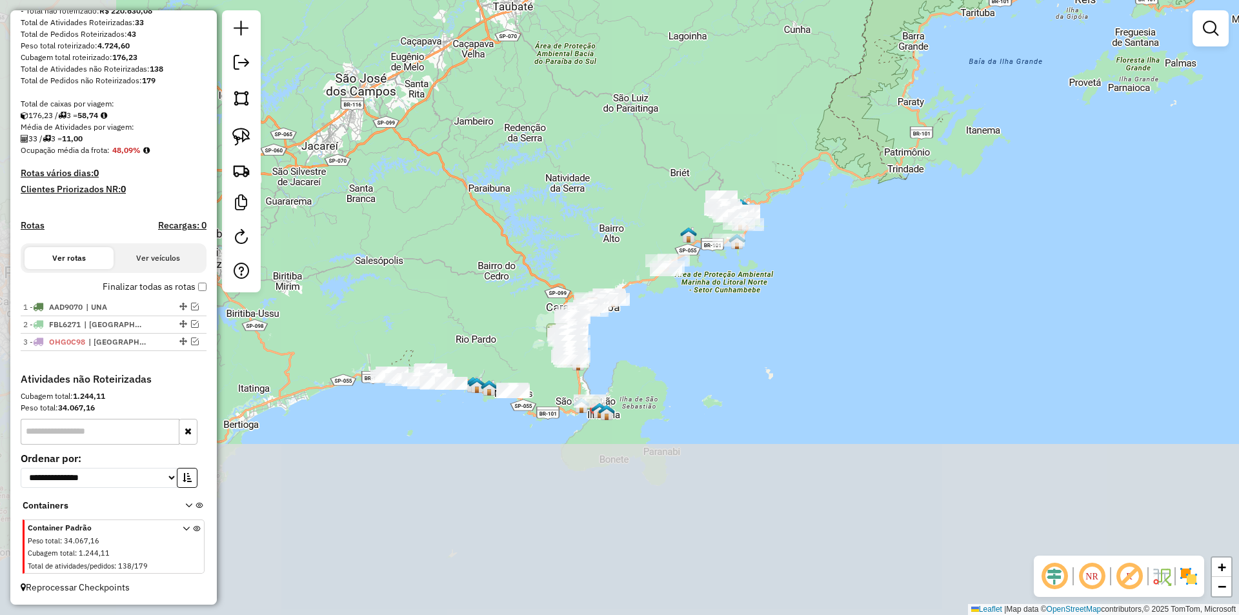
drag, startPoint x: 595, startPoint y: 535, endPoint x: 743, endPoint y: 285, distance: 291.1
click at [743, 285] on div "Janela de atendimento Grade de atendimento Capacidade Transportadoras Veículos …" at bounding box center [619, 307] width 1239 height 615
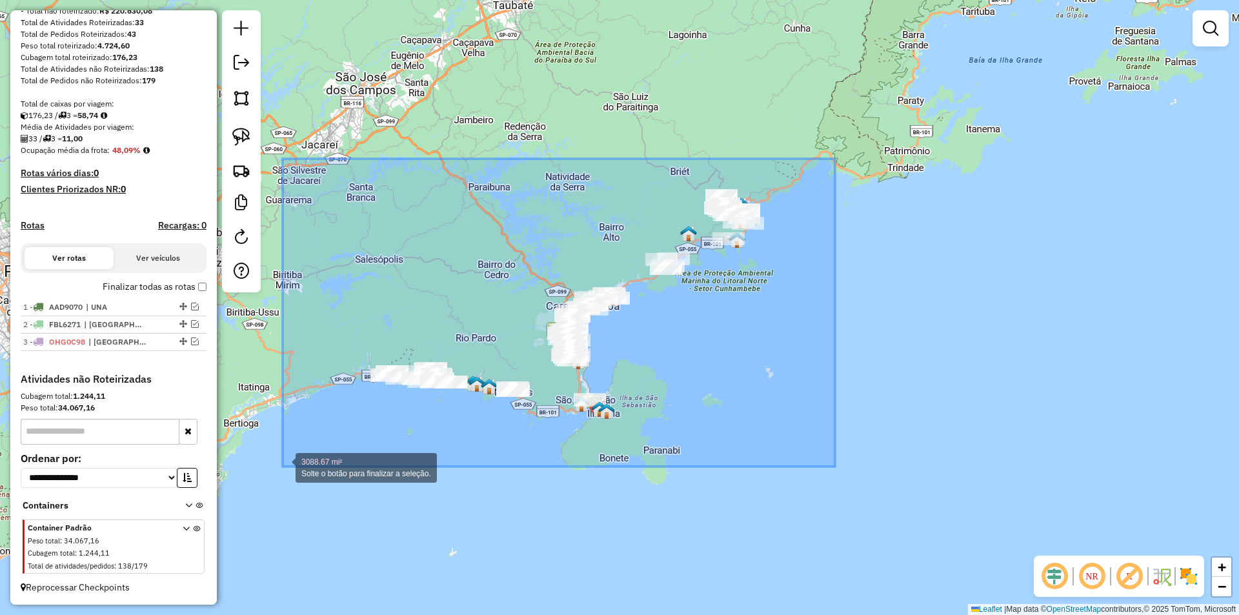
drag, startPoint x: 835, startPoint y: 159, endPoint x: 283, endPoint y: 467, distance: 632.4
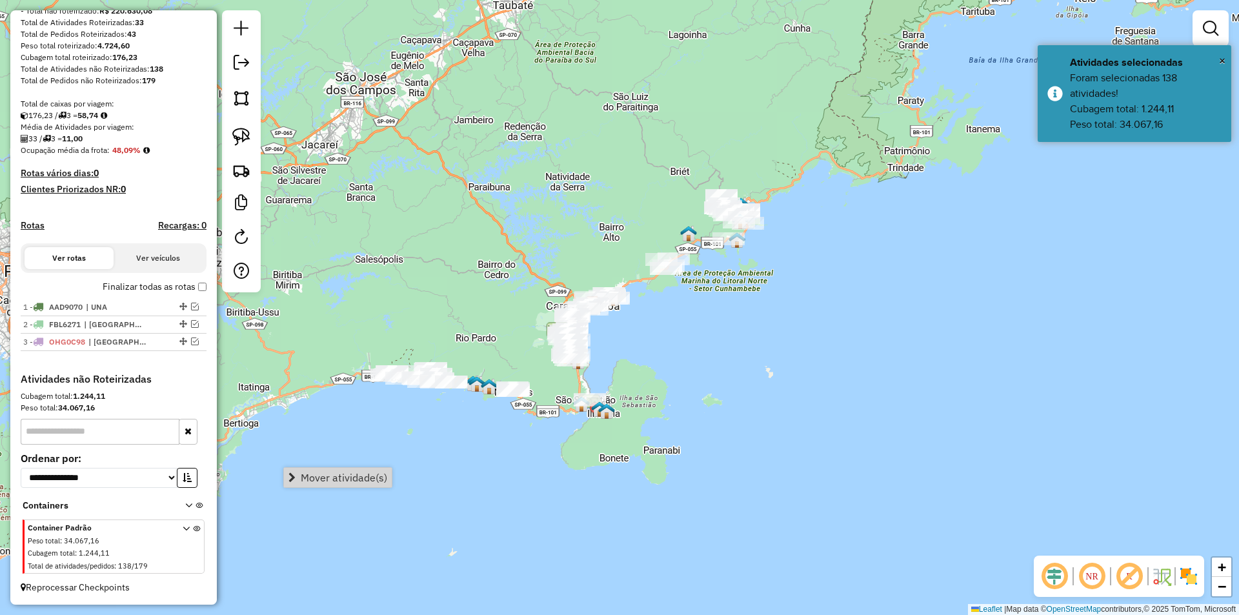
click at [754, 388] on div "Janela de atendimento Grade de atendimento Capacidade Transportadoras Veículos …" at bounding box center [619, 307] width 1239 height 615
click at [243, 130] on img at bounding box center [241, 137] width 18 height 18
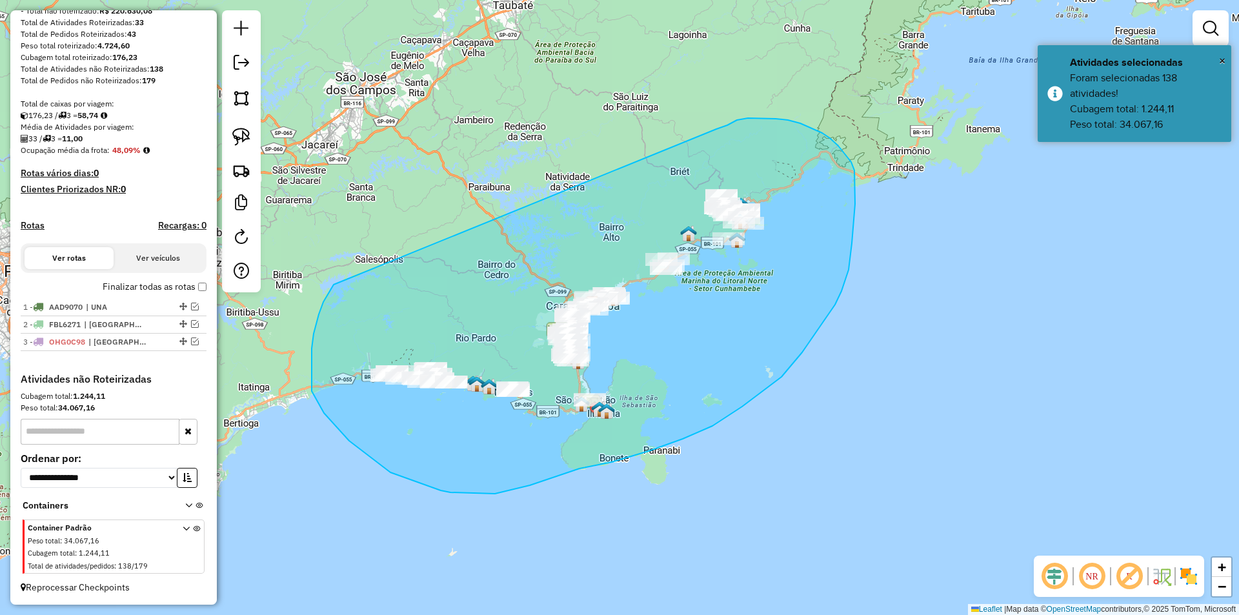
drag, startPoint x: 333, startPoint y: 286, endPoint x: 692, endPoint y: 145, distance: 385.4
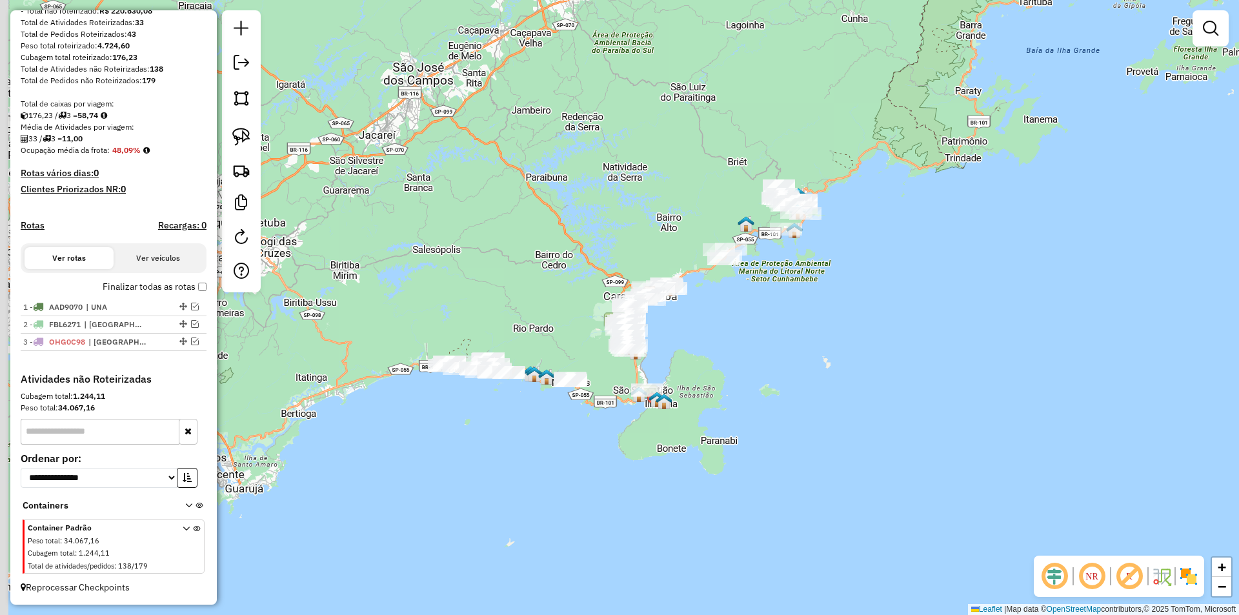
drag, startPoint x: 471, startPoint y: 493, endPoint x: 630, endPoint y: 466, distance: 161.0
click at [630, 466] on div "Janela de atendimento Grade de atendimento Capacidade Transportadoras Veículos …" at bounding box center [619, 307] width 1239 height 615
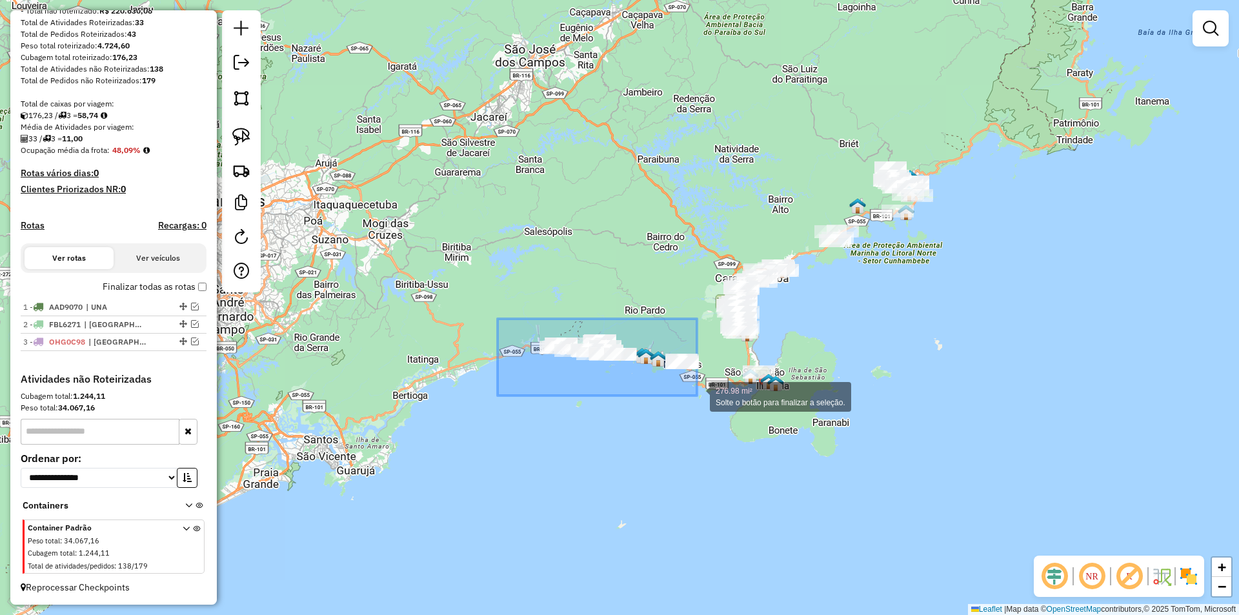
drag, startPoint x: 498, startPoint y: 319, endPoint x: 698, endPoint y: 396, distance: 214.3
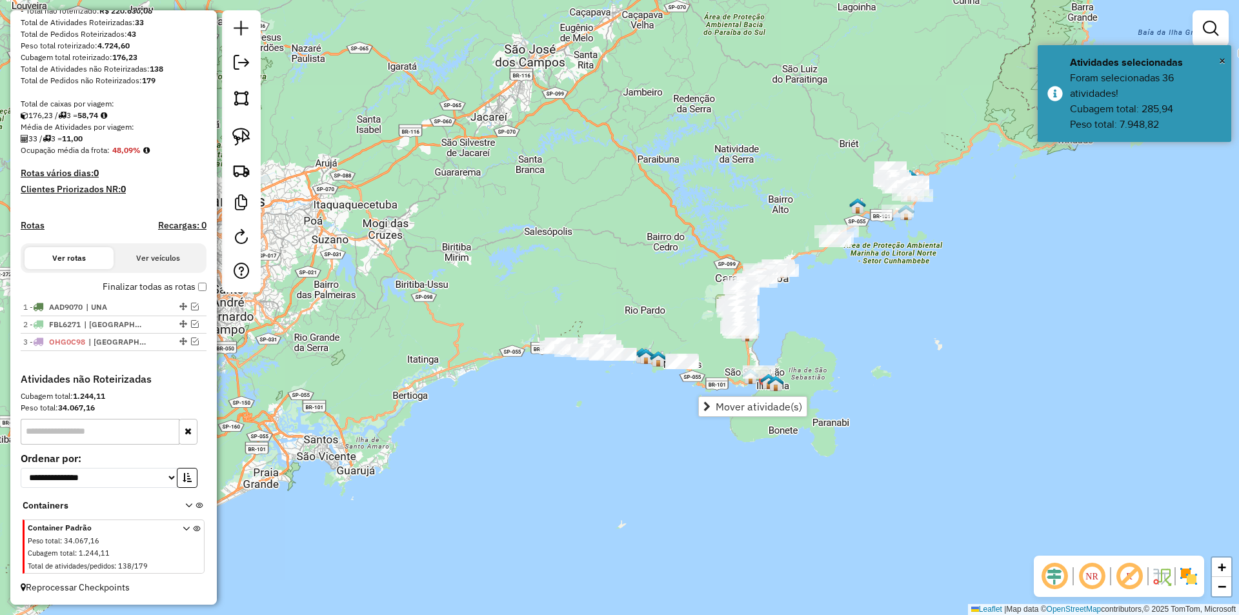
click at [565, 252] on div "Janela de atendimento Grade de atendimento Capacidade Transportadoras Veículos …" at bounding box center [619, 307] width 1239 height 615
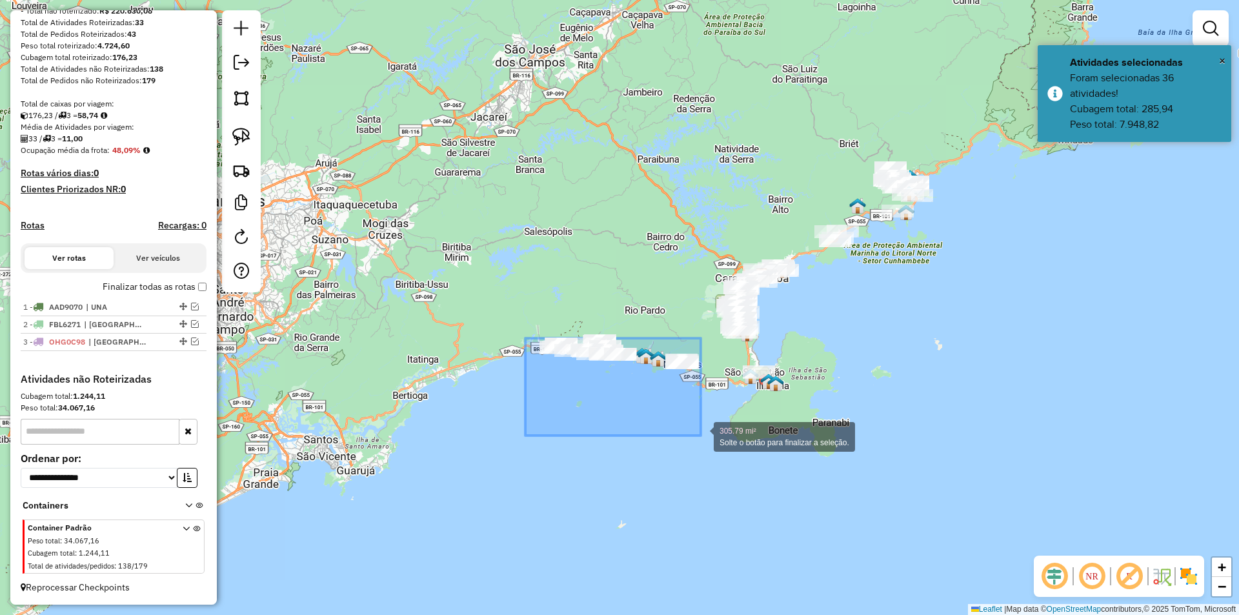
drag, startPoint x: 527, startPoint y: 344, endPoint x: 701, endPoint y: 436, distance: 196.9
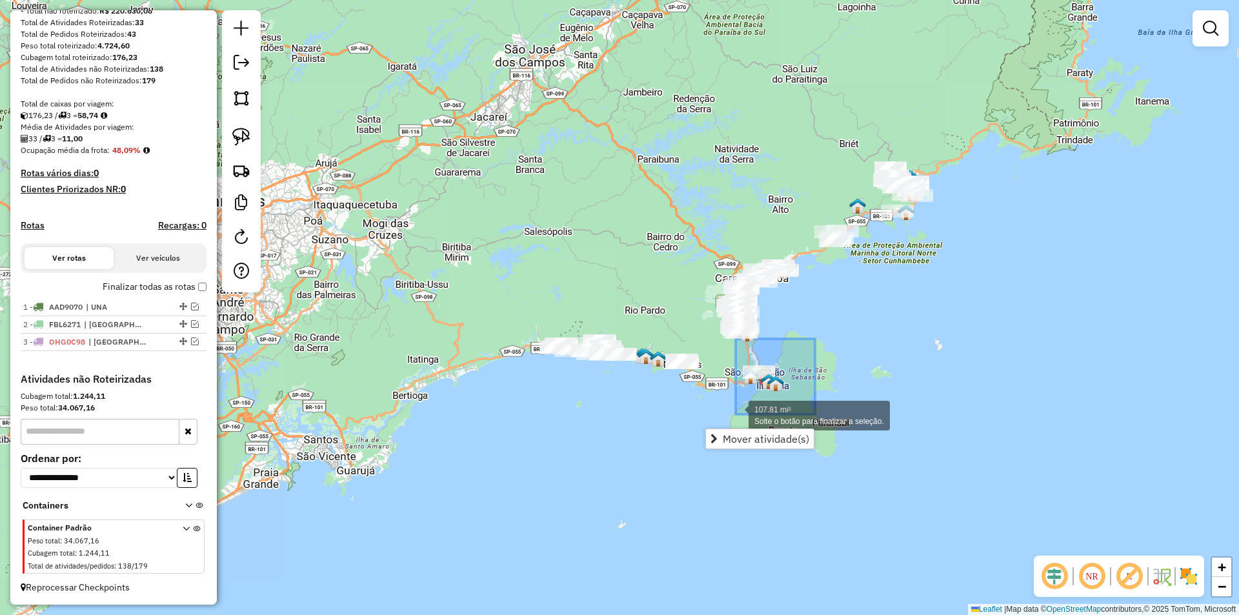
drag, startPoint x: 785, startPoint y: 366, endPoint x: 736, endPoint y: 414, distance: 69.4
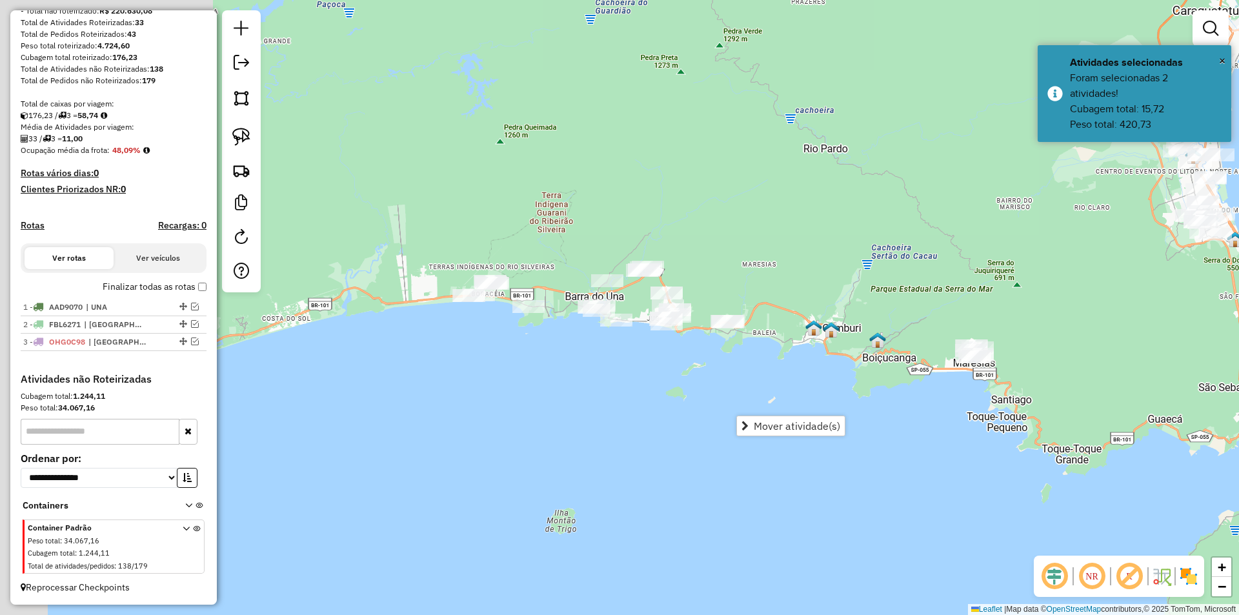
drag, startPoint x: 696, startPoint y: 398, endPoint x: 869, endPoint y: 409, distance: 172.6
click at [869, 409] on div "Janela de atendimento Grade de atendimento Capacidade Transportadoras Veículos …" at bounding box center [619, 307] width 1239 height 615
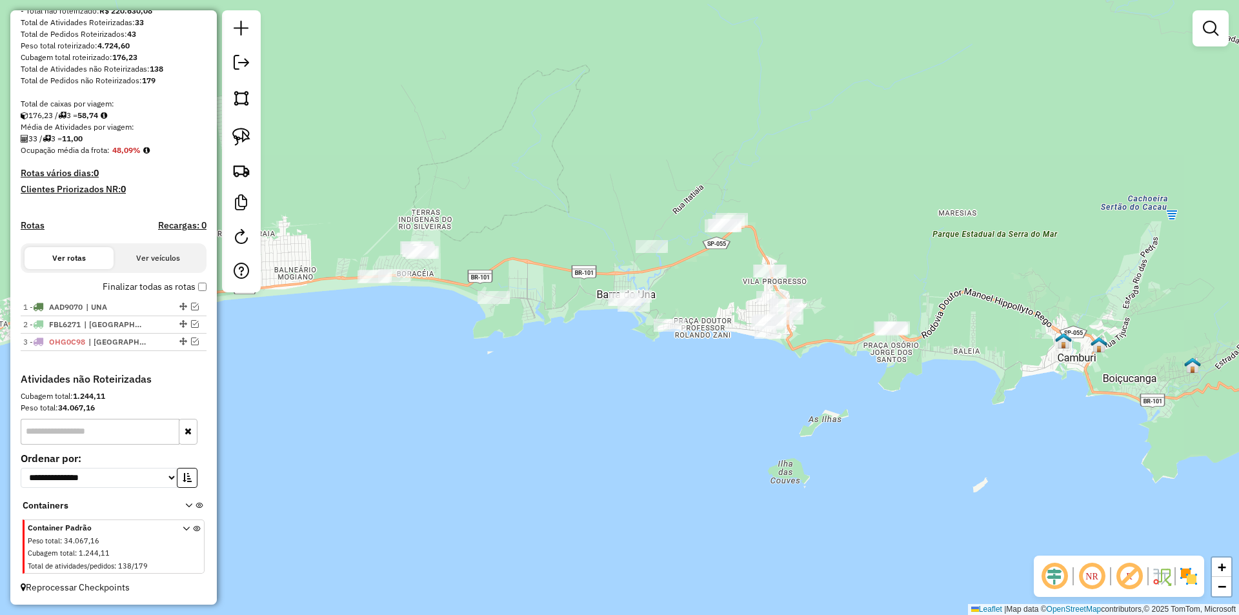
drag, startPoint x: 640, startPoint y: 368, endPoint x: 588, endPoint y: 357, distance: 52.8
click at [590, 359] on div "Janela de atendimento Grade de atendimento Capacidade Transportadoras Veículos …" at bounding box center [619, 307] width 1239 height 615
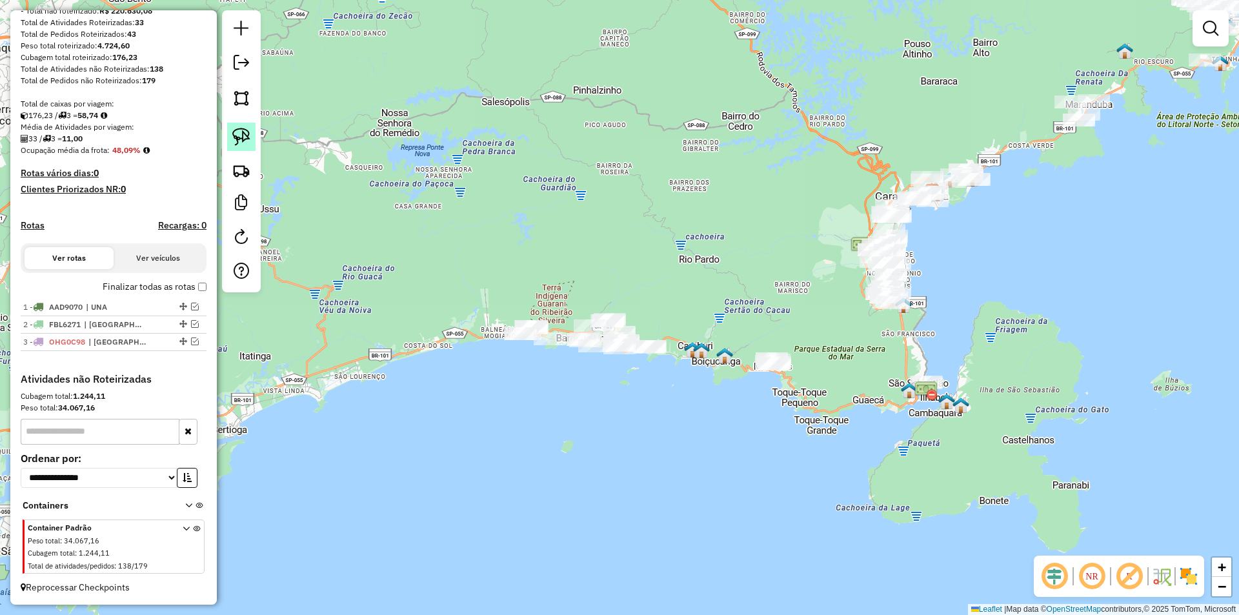
click at [241, 136] on img at bounding box center [241, 137] width 18 height 18
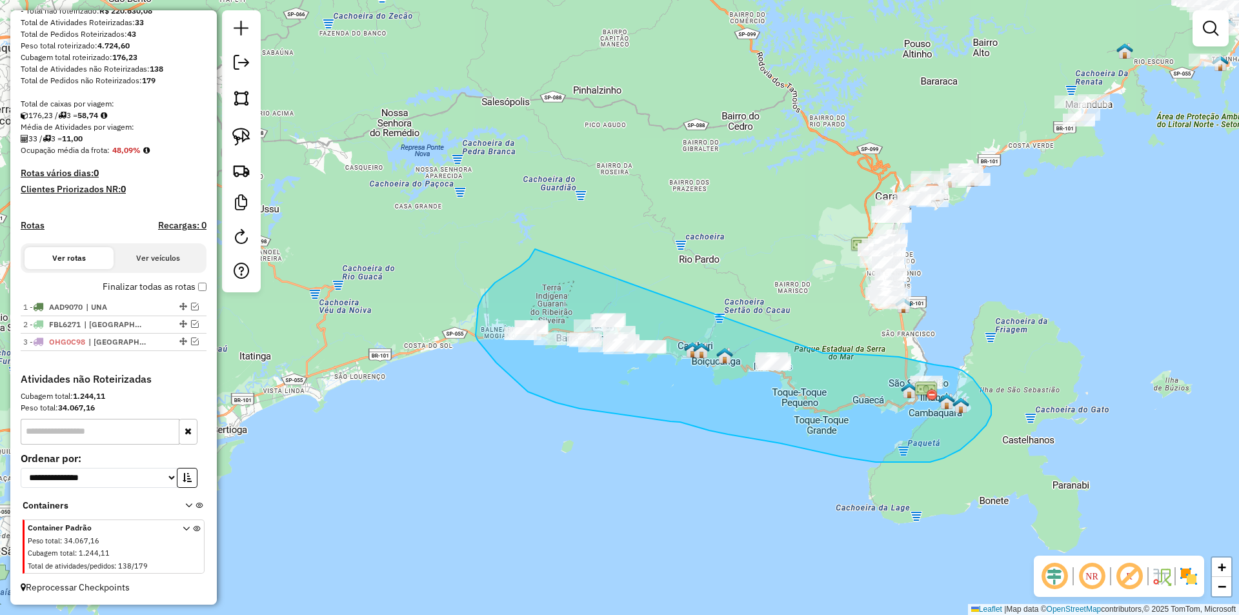
drag, startPoint x: 495, startPoint y: 283, endPoint x: 823, endPoint y: 353, distance: 335.3
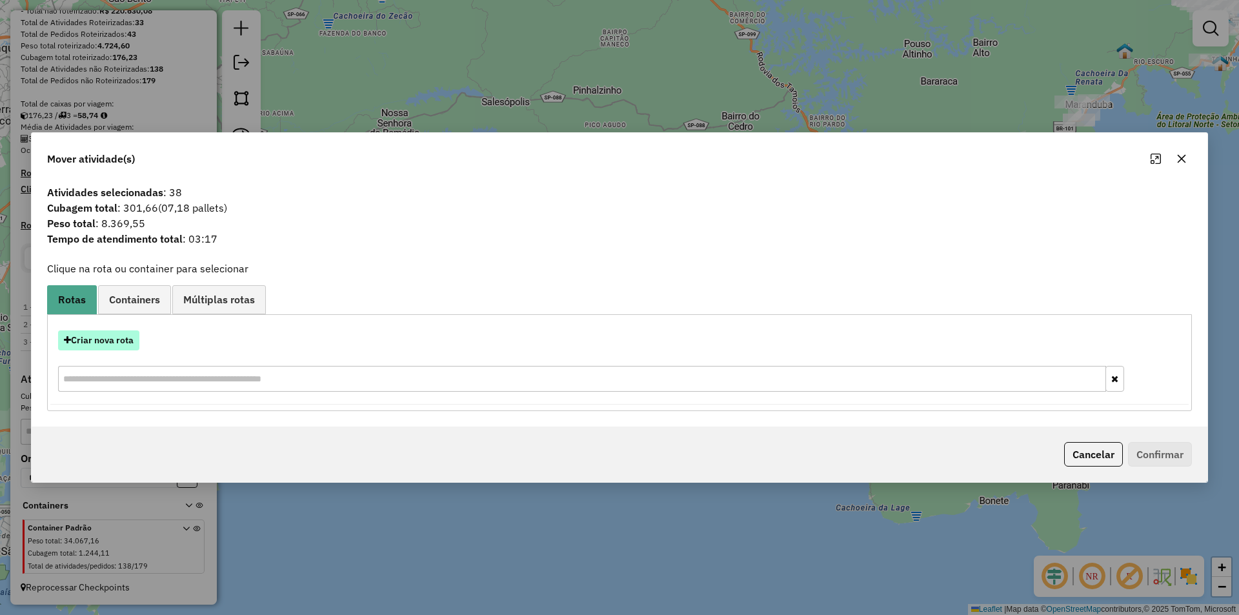
click at [114, 336] on button "Criar nova rota" at bounding box center [98, 340] width 81 height 20
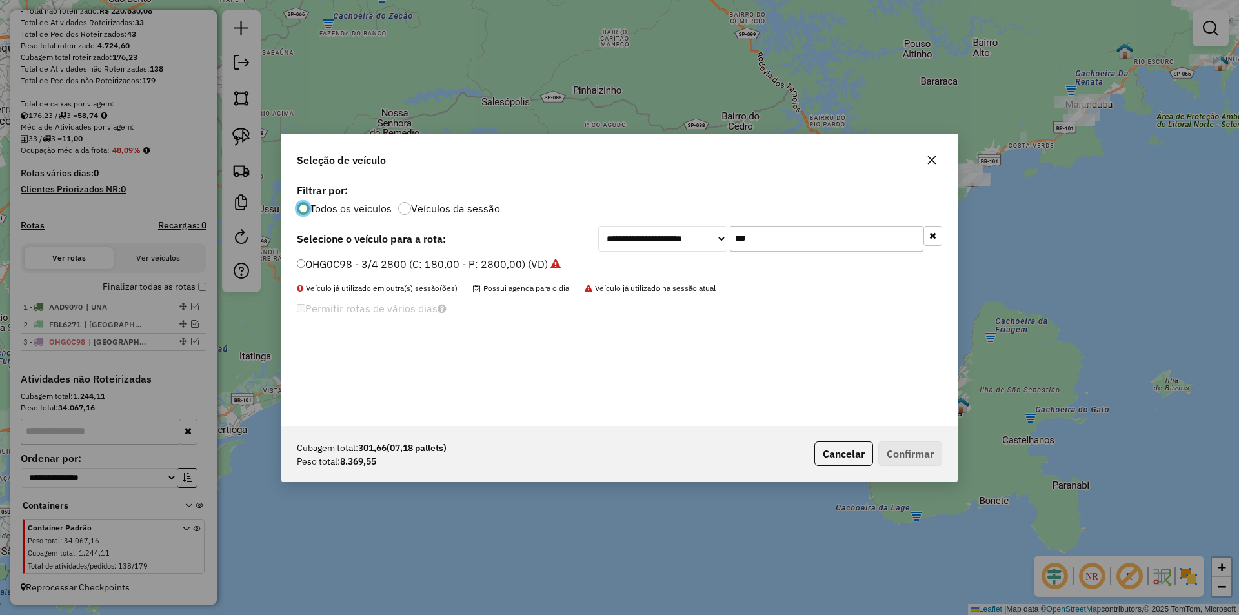
scroll to position [7, 4]
click at [746, 243] on input "***" at bounding box center [827, 239] width 194 height 26
type input "***"
drag, startPoint x: 363, startPoint y: 261, endPoint x: 385, endPoint y: 263, distance: 22.0
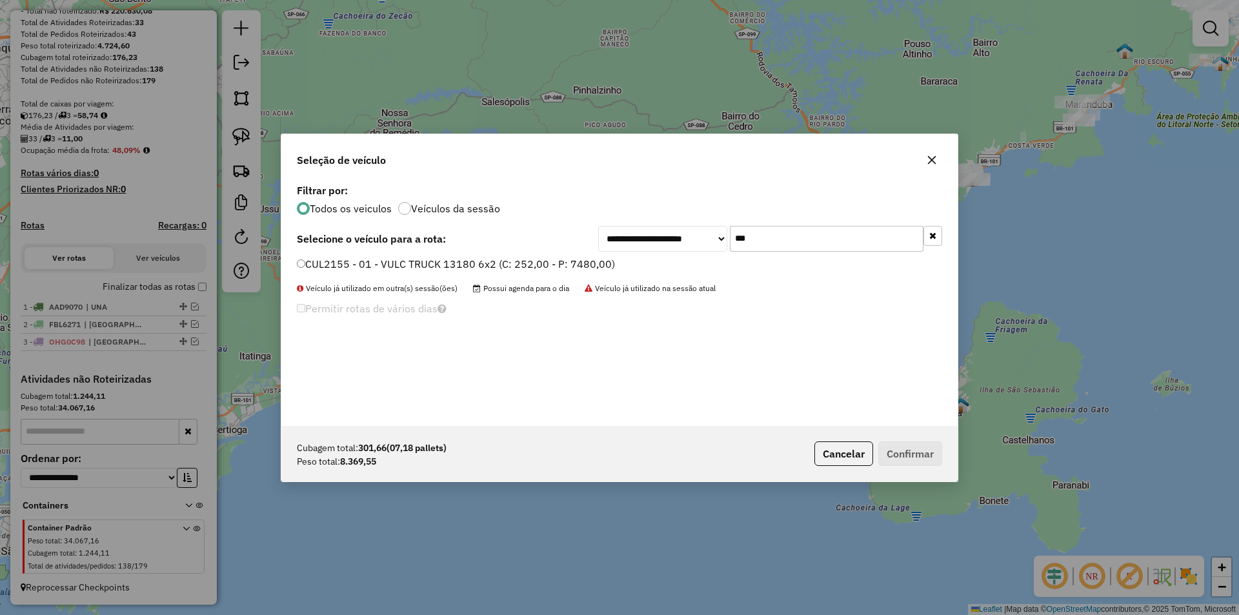
click at [363, 261] on label "CUL2155 - 01 - VULC TRUCK 13180 6x2 (C: 252,00 - P: 7480,00)" at bounding box center [456, 263] width 318 height 15
click at [894, 455] on button "Confirmar" at bounding box center [910, 453] width 64 height 25
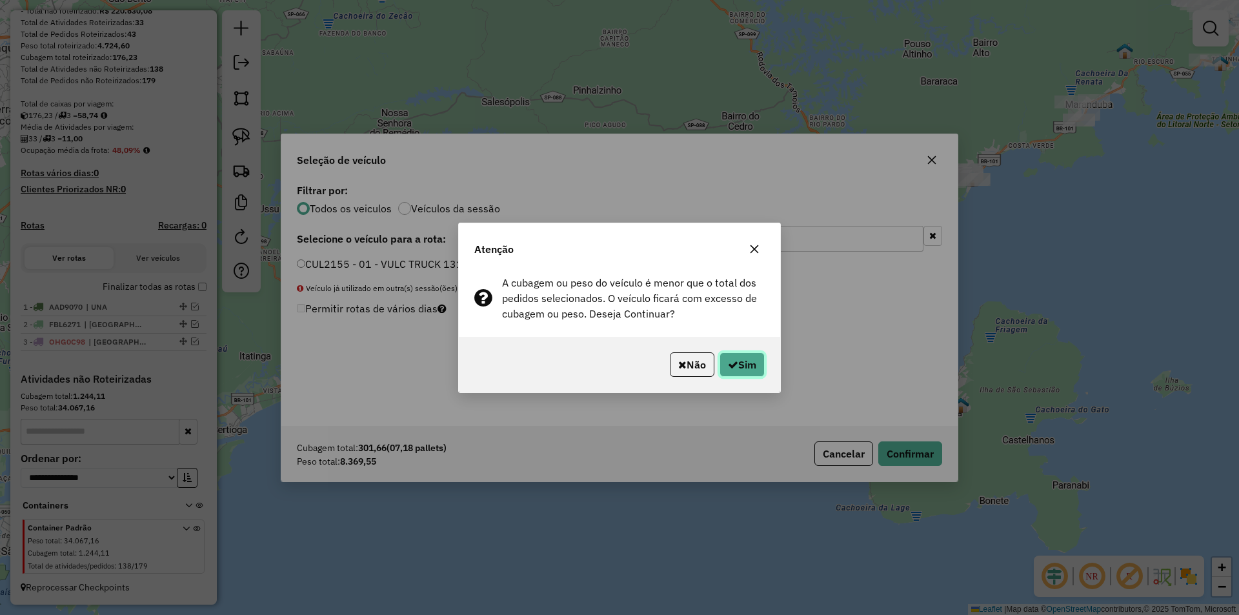
click at [735, 362] on icon "button" at bounding box center [733, 364] width 10 height 10
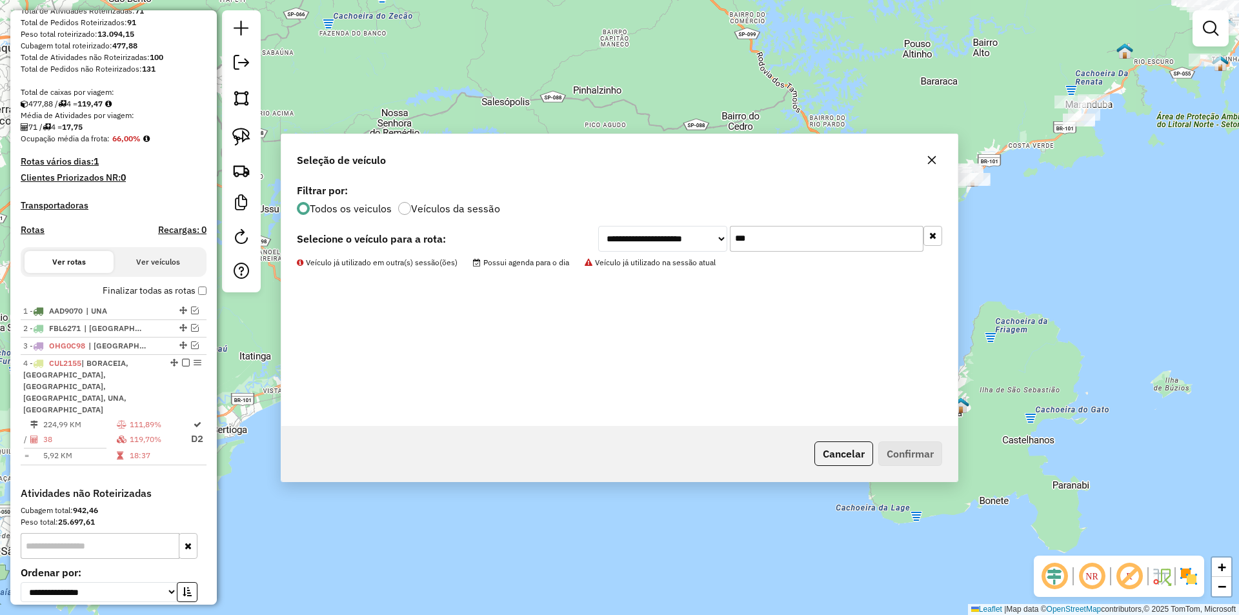
scroll to position [274, 0]
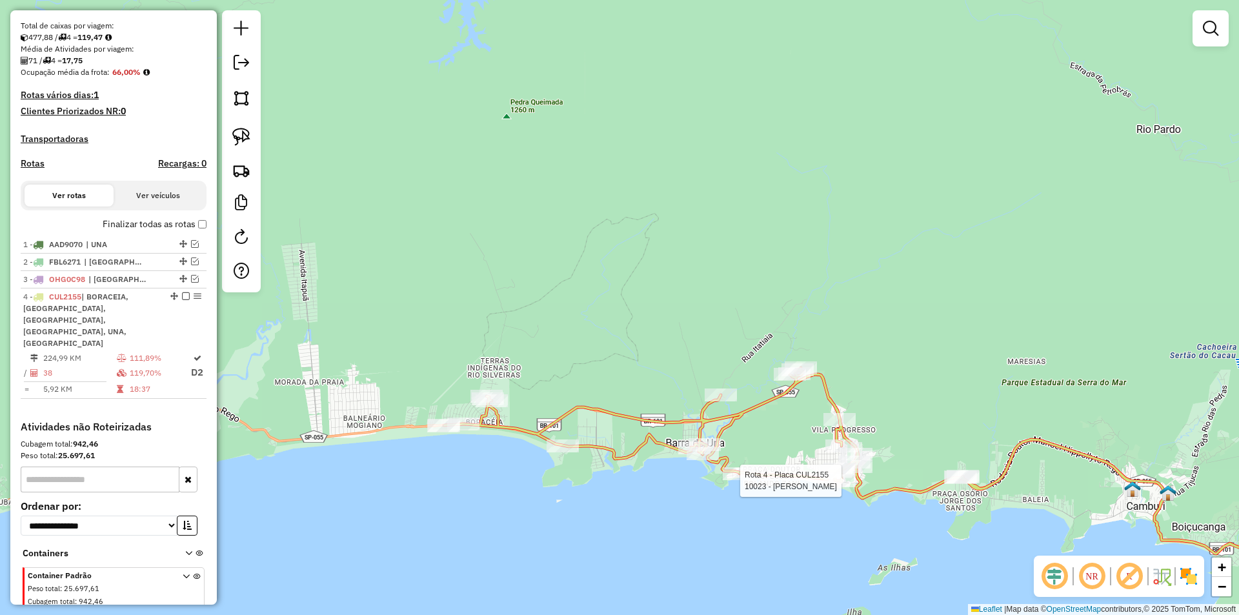
select select "**********"
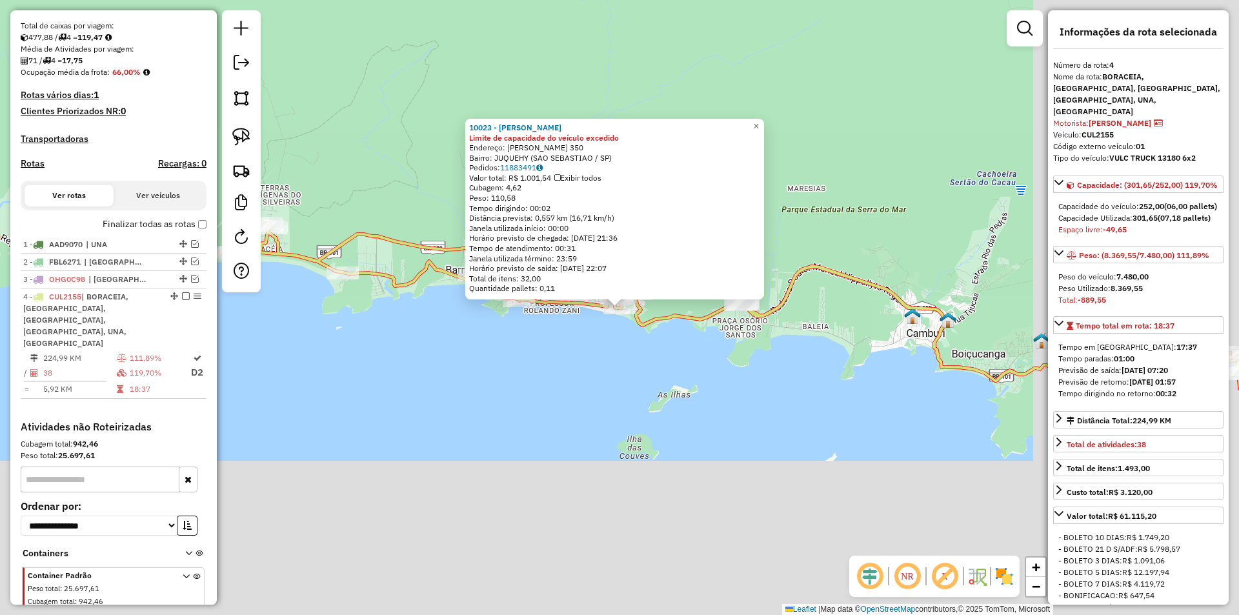
scroll to position [310, 0]
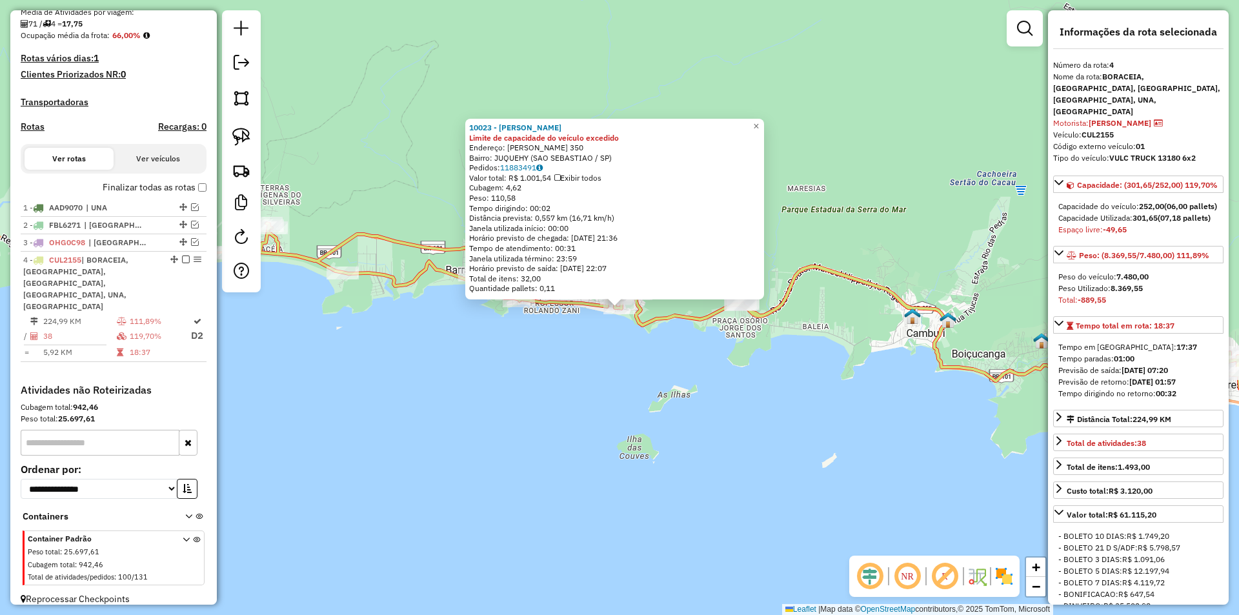
click at [825, 463] on div "10023 - JAO GRANFINO Limite de capacidade do veículo excedido Endereço: ABELARD…" at bounding box center [619, 307] width 1239 height 615
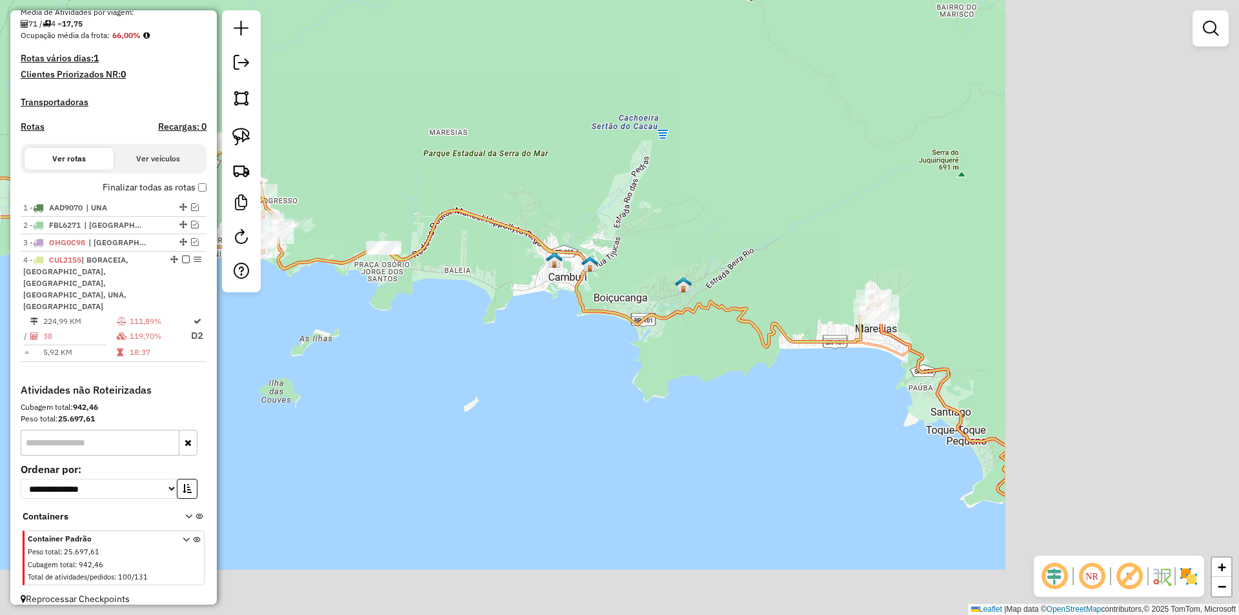
click at [509, 424] on div "Janela de atendimento Grade de atendimento Capacidade Transportadoras Veículos …" at bounding box center [619, 307] width 1239 height 615
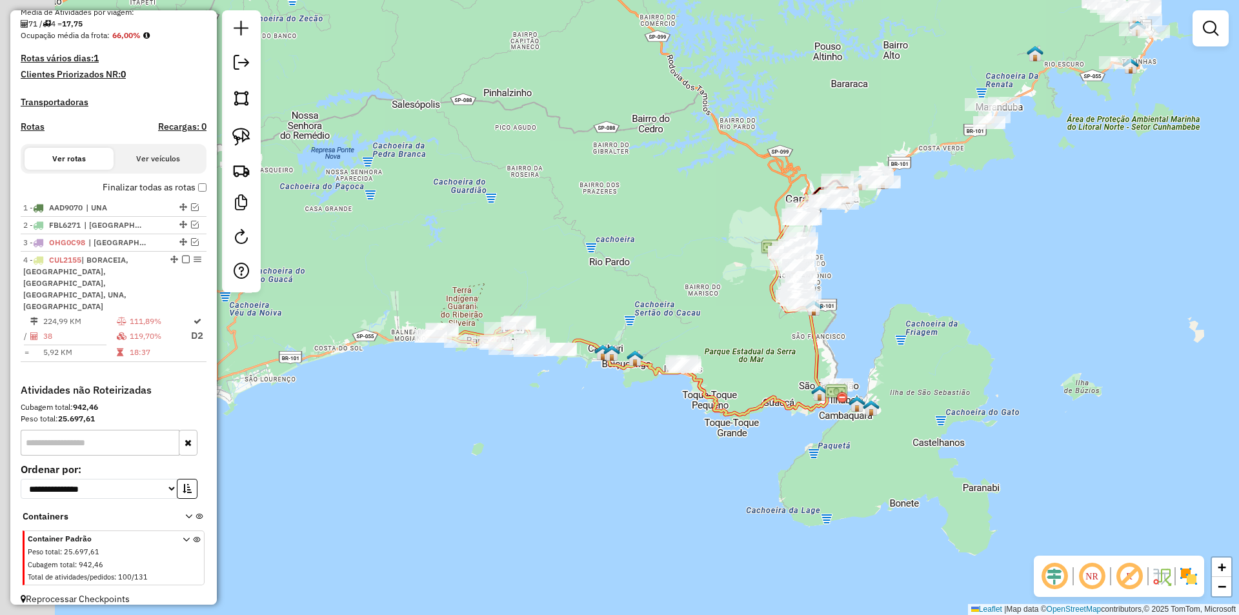
drag, startPoint x: 546, startPoint y: 438, endPoint x: 609, endPoint y: 406, distance: 71.0
click at [609, 406] on div "Janela de atendimento Grade de atendimento Capacidade Transportadoras Veículos …" at bounding box center [619, 307] width 1239 height 615
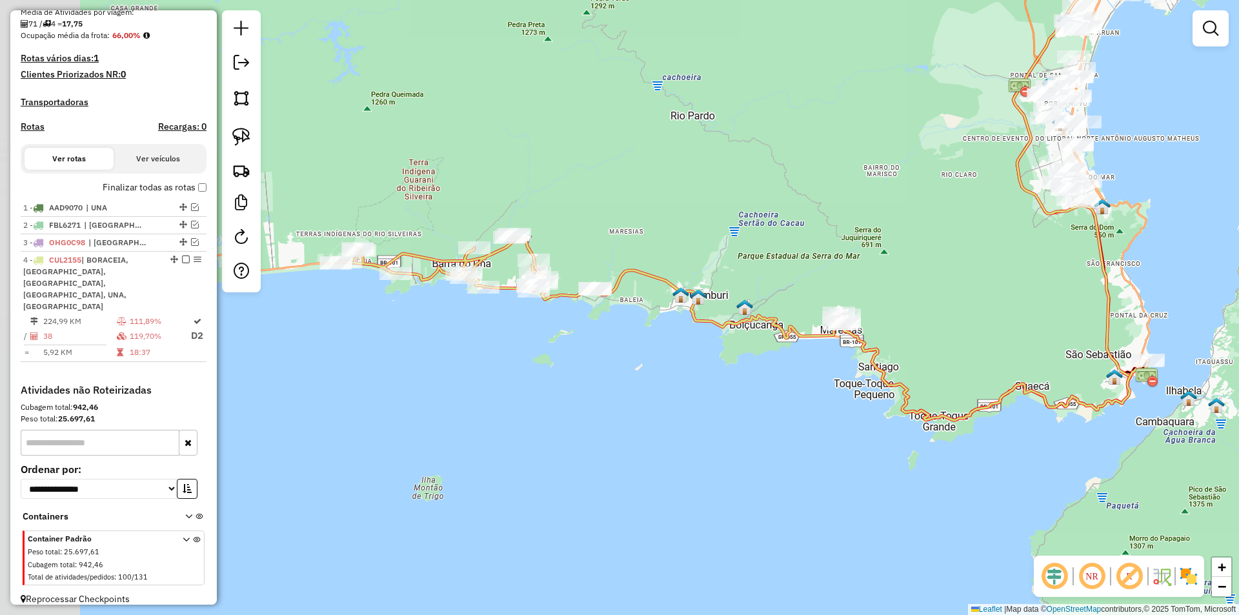
drag, startPoint x: 601, startPoint y: 414, endPoint x: 685, endPoint y: 409, distance: 84.1
click at [685, 409] on div "Janela de atendimento Grade de atendimento Capacidade Transportadoras Veículos …" at bounding box center [619, 307] width 1239 height 615
click at [245, 132] on img at bounding box center [241, 137] width 18 height 18
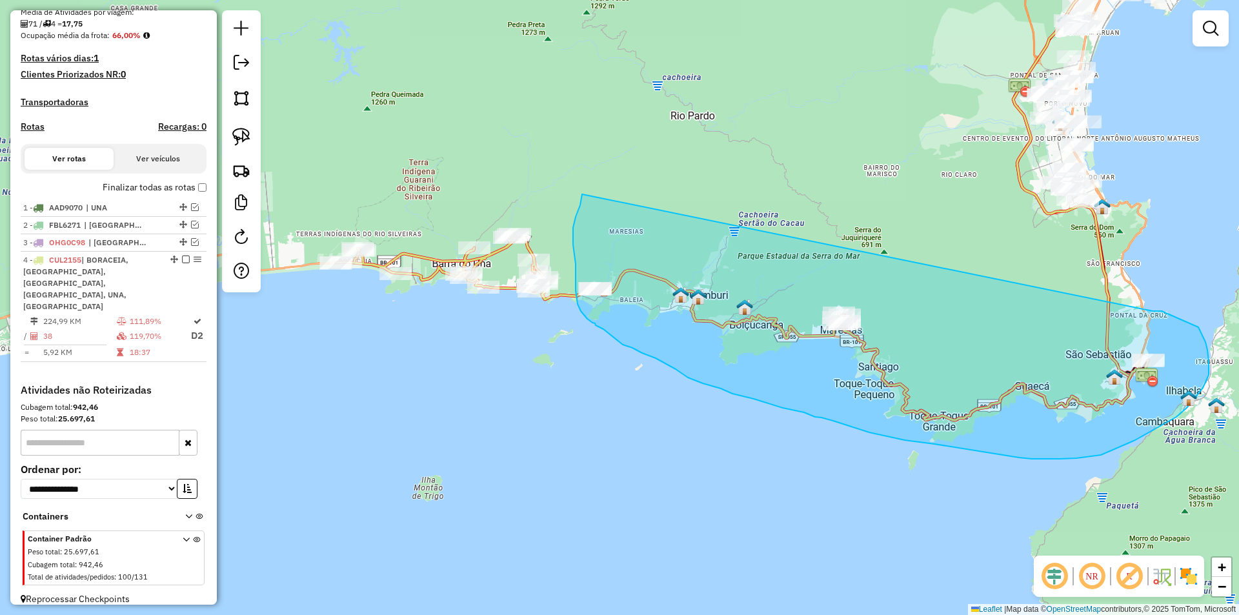
drag, startPoint x: 1188, startPoint y: 322, endPoint x: 582, endPoint y: 194, distance: 619.3
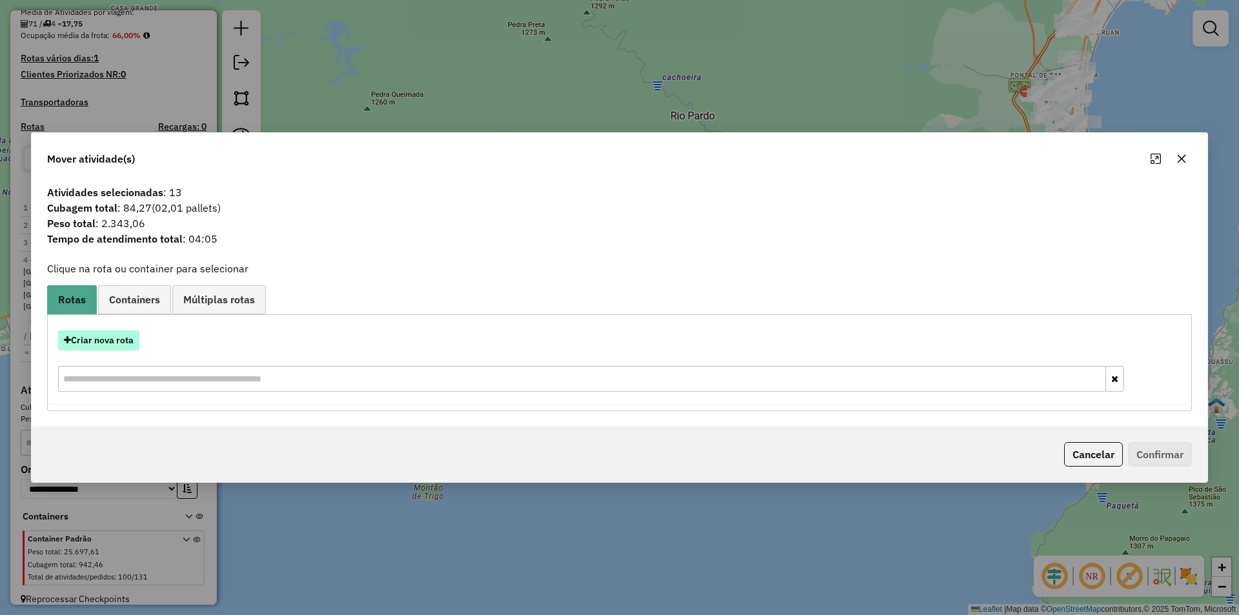
click at [106, 340] on button "Criar nova rota" at bounding box center [98, 340] width 81 height 20
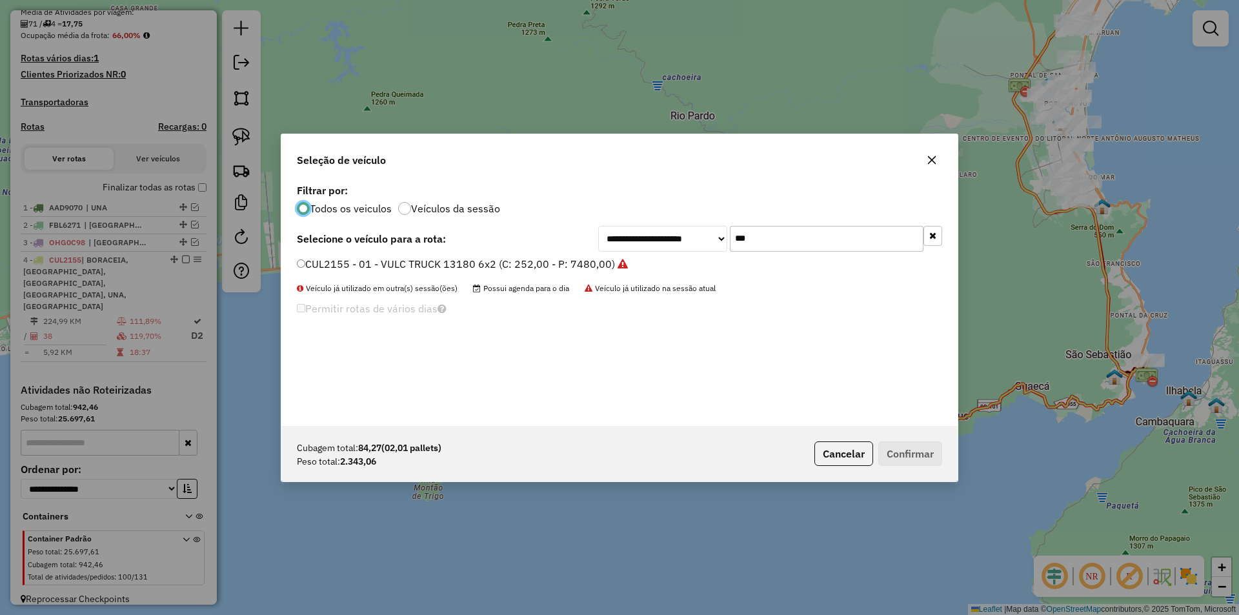
scroll to position [7, 4]
click at [776, 234] on input "***" at bounding box center [827, 239] width 194 height 26
type input "***"
click at [330, 261] on label "GGV3573 - 22 - VULC TRUCK 13180 6x2 (C: 252,00 - P: 7480,00) (VD)" at bounding box center [468, 263] width 343 height 15
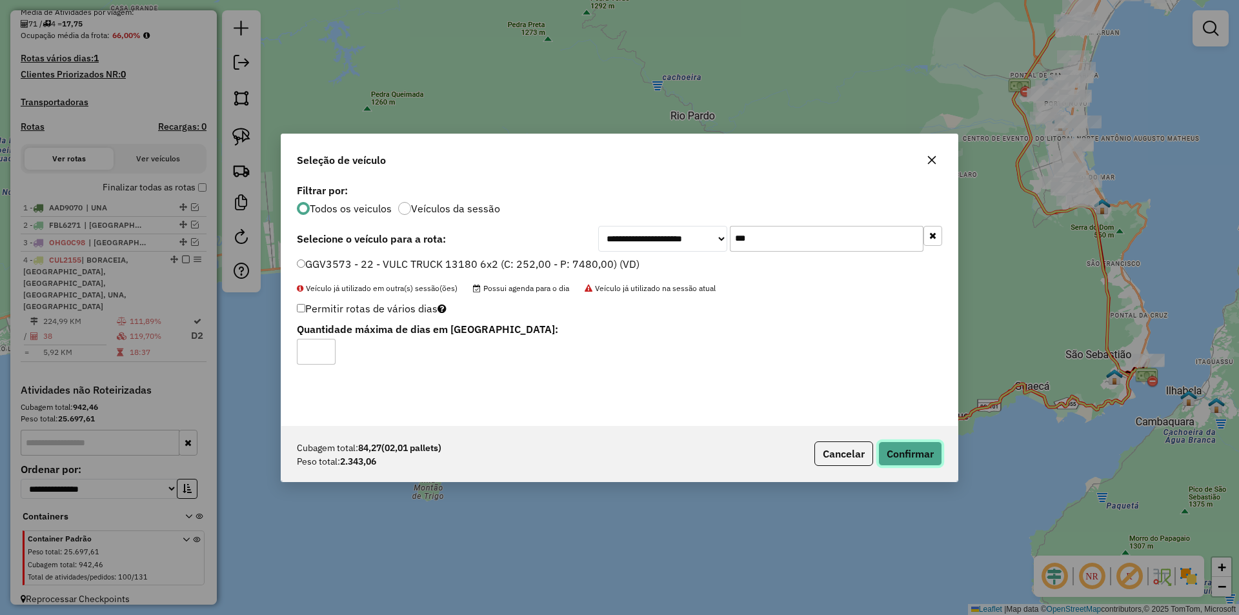
click at [905, 456] on button "Confirmar" at bounding box center [910, 453] width 64 height 25
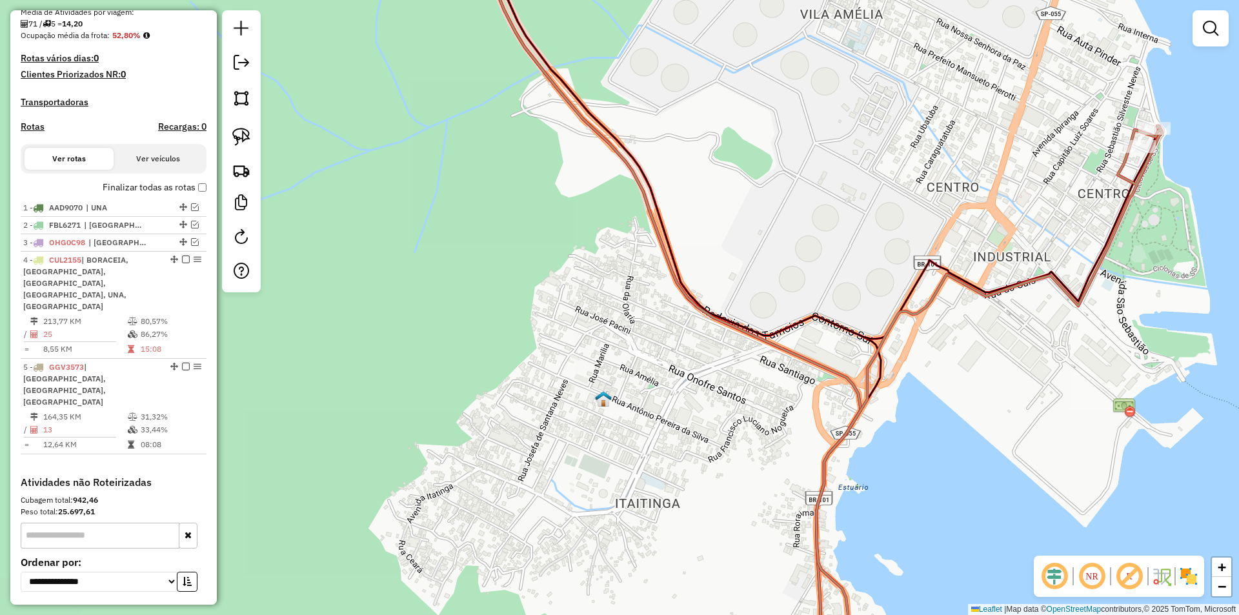
drag, startPoint x: 925, startPoint y: 145, endPoint x: 1009, endPoint y: 143, distance: 84.6
click at [861, 136] on icon at bounding box center [671, 308] width 379 height 738
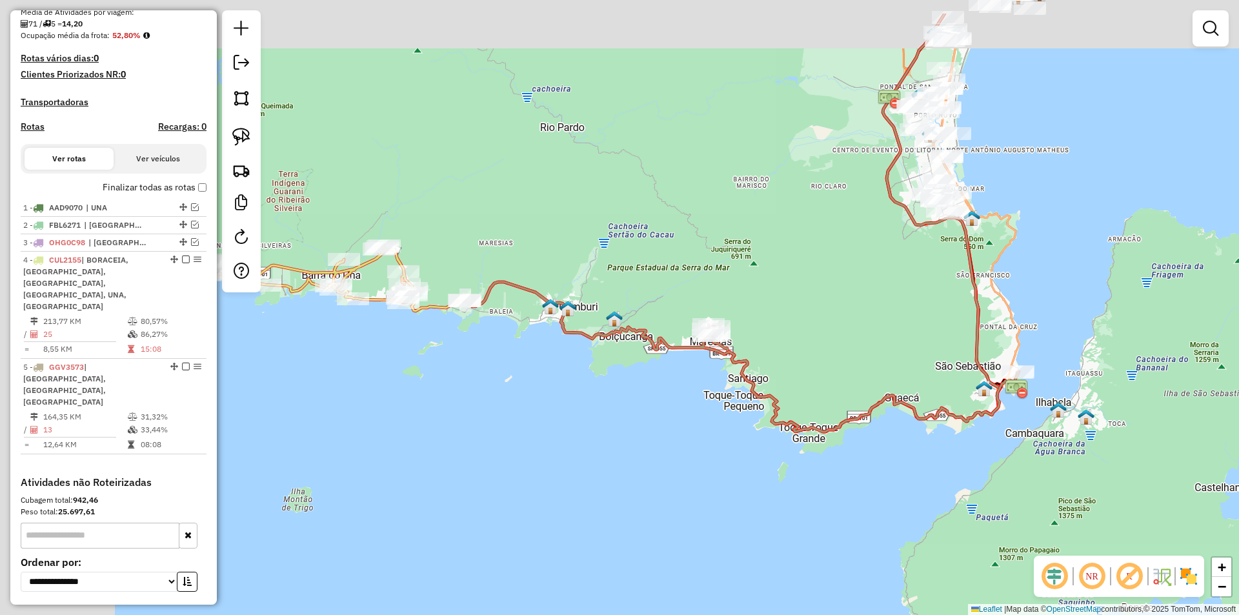
drag, startPoint x: 574, startPoint y: 399, endPoint x: 738, endPoint y: 352, distance: 169.7
click at [727, 476] on div "Janela de atendimento Grade de atendimento Capacidade Transportadoras Veículos …" at bounding box center [619, 307] width 1239 height 615
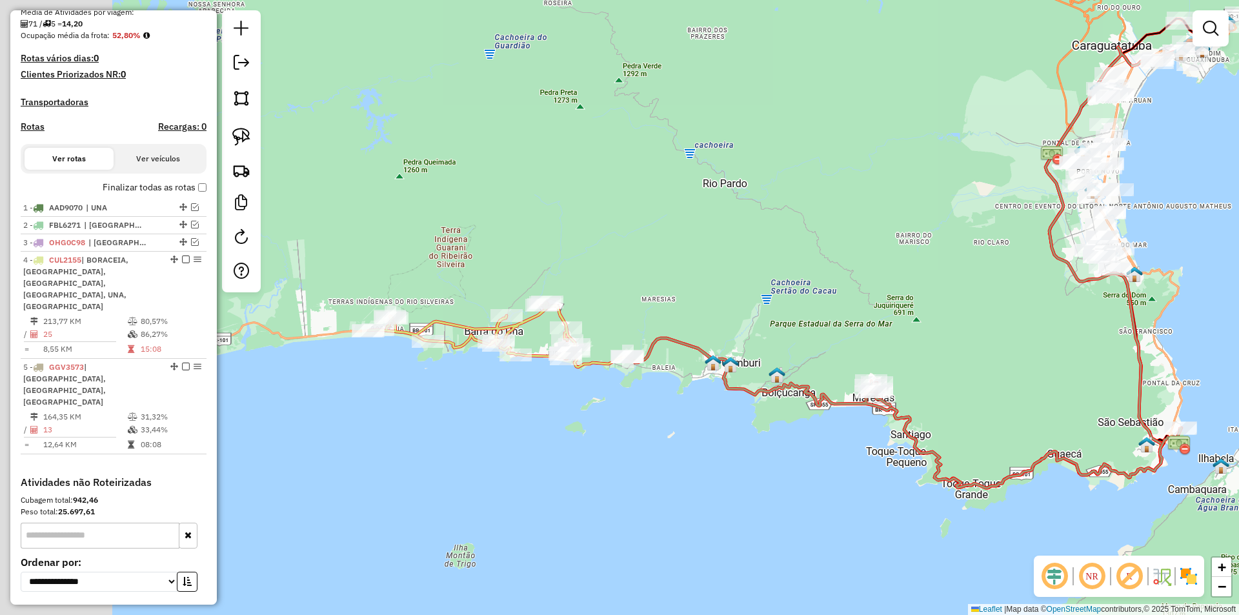
drag, startPoint x: 505, startPoint y: 366, endPoint x: 664, endPoint y: 414, distance: 166.6
click at [664, 414] on div "Janela de atendimento Grade de atendimento Capacidade Transportadoras Veículos …" at bounding box center [619, 307] width 1239 height 615
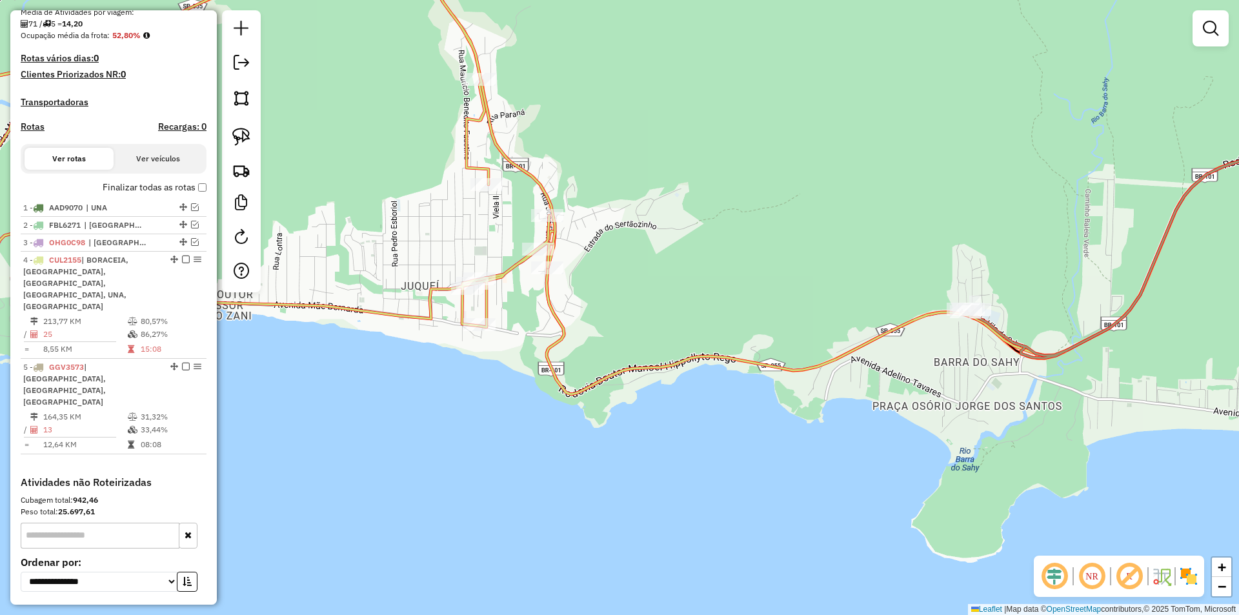
drag, startPoint x: 511, startPoint y: 375, endPoint x: 599, endPoint y: 421, distance: 99.0
click at [599, 421] on div "Janela de atendimento Grade de atendimento Capacidade Transportadoras Veículos …" at bounding box center [619, 307] width 1239 height 615
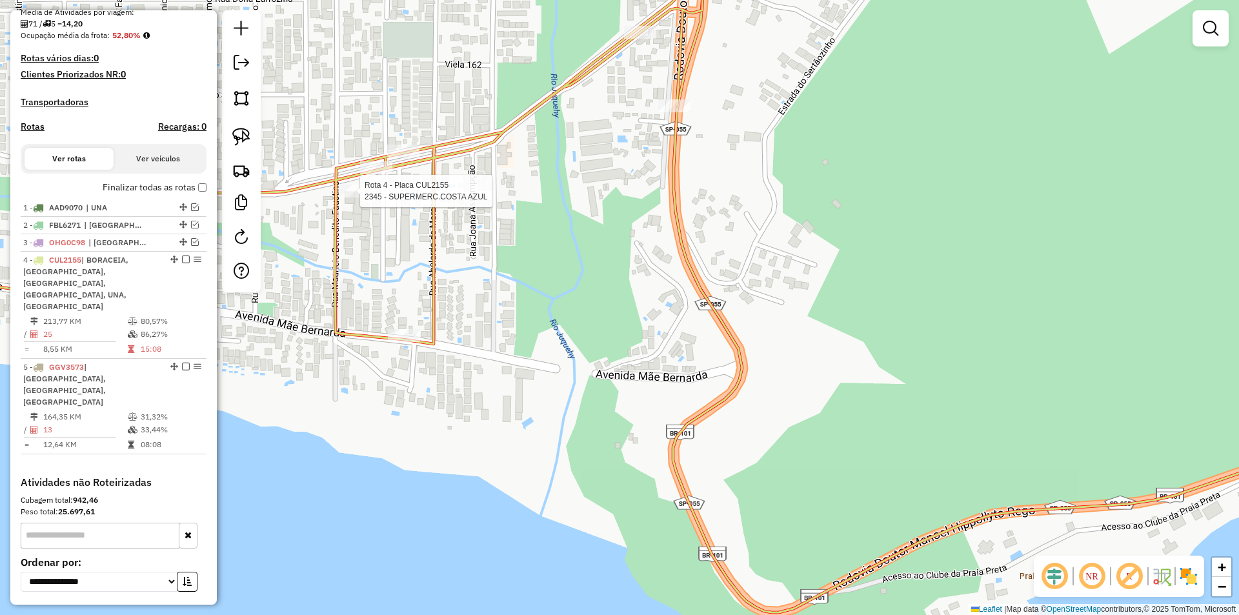
select select "**********"
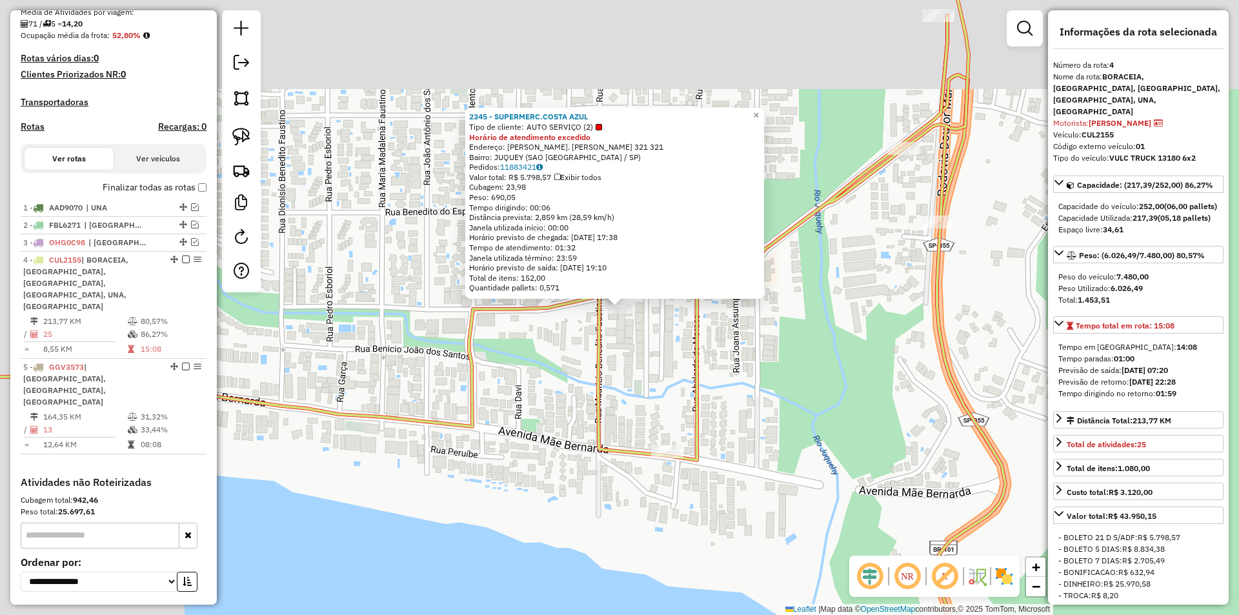
scroll to position [379, 0]
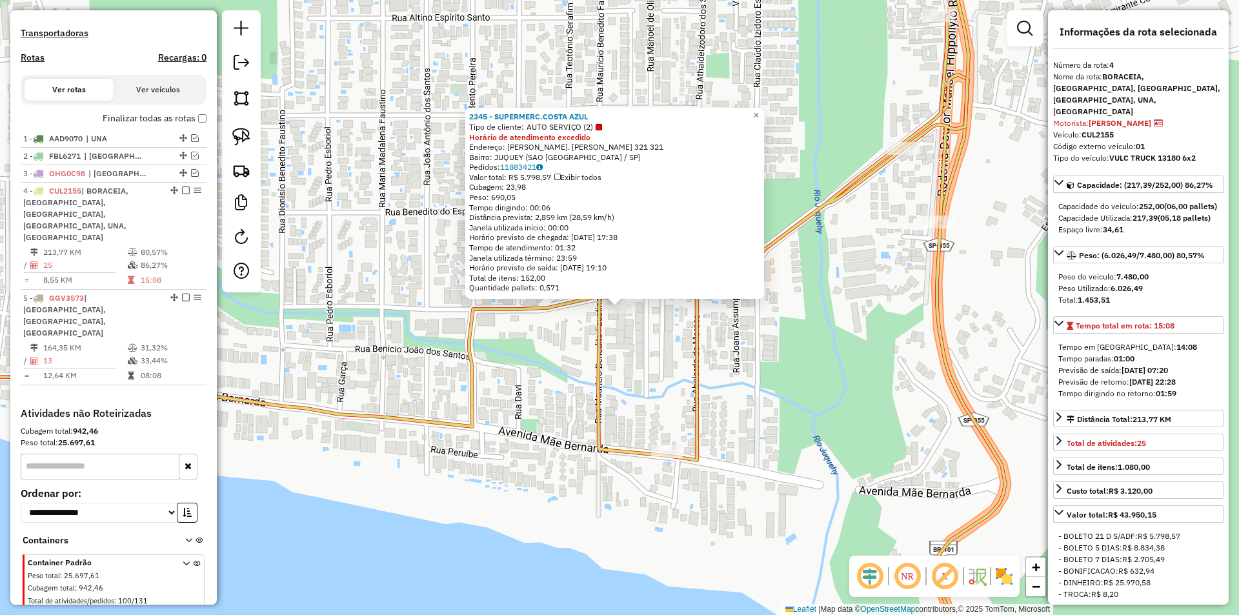
click at [523, 398] on div "2345 - SUPERMERC.COSTA AZUL Tipo de cliente: AUTO SERVIÇO (2) Horário de atendi…" at bounding box center [619, 307] width 1239 height 615
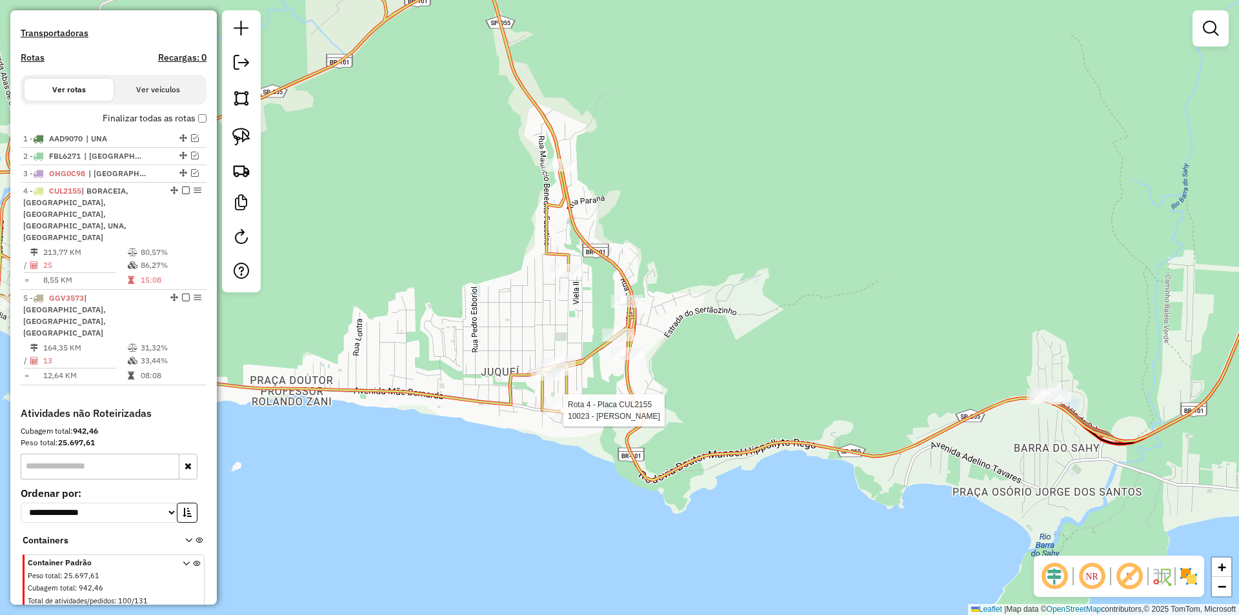
select select "**********"
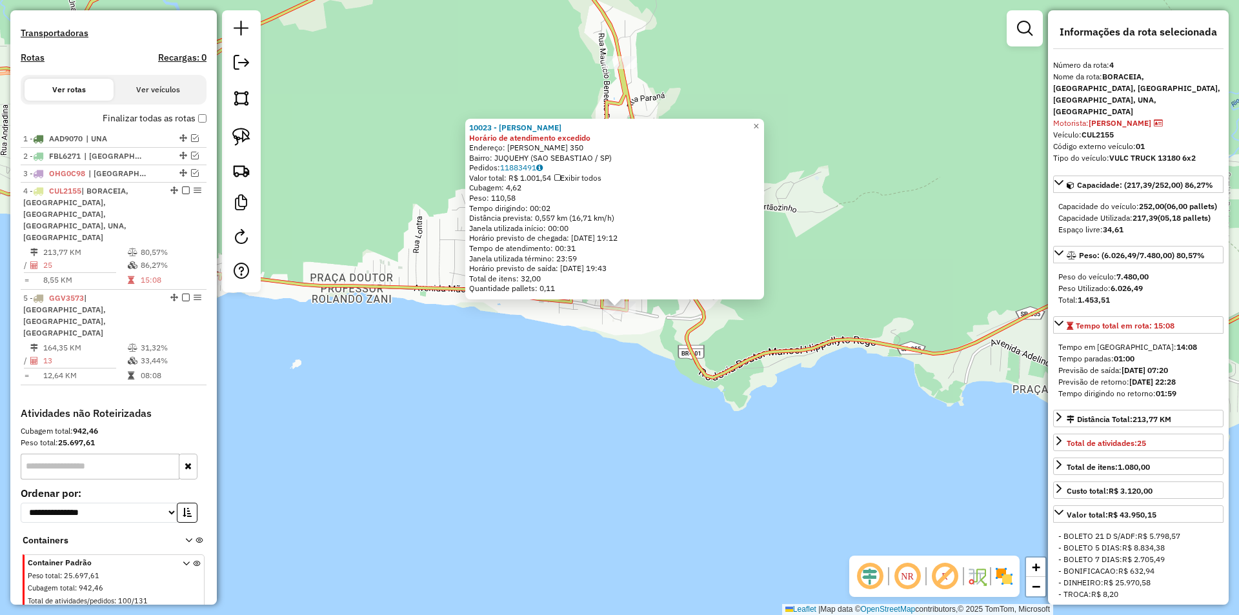
click at [556, 456] on div "10023 - JAO GRANFINO Horário de atendimento excedido Endereço: ABELARDO DE MORA…" at bounding box center [619, 307] width 1239 height 615
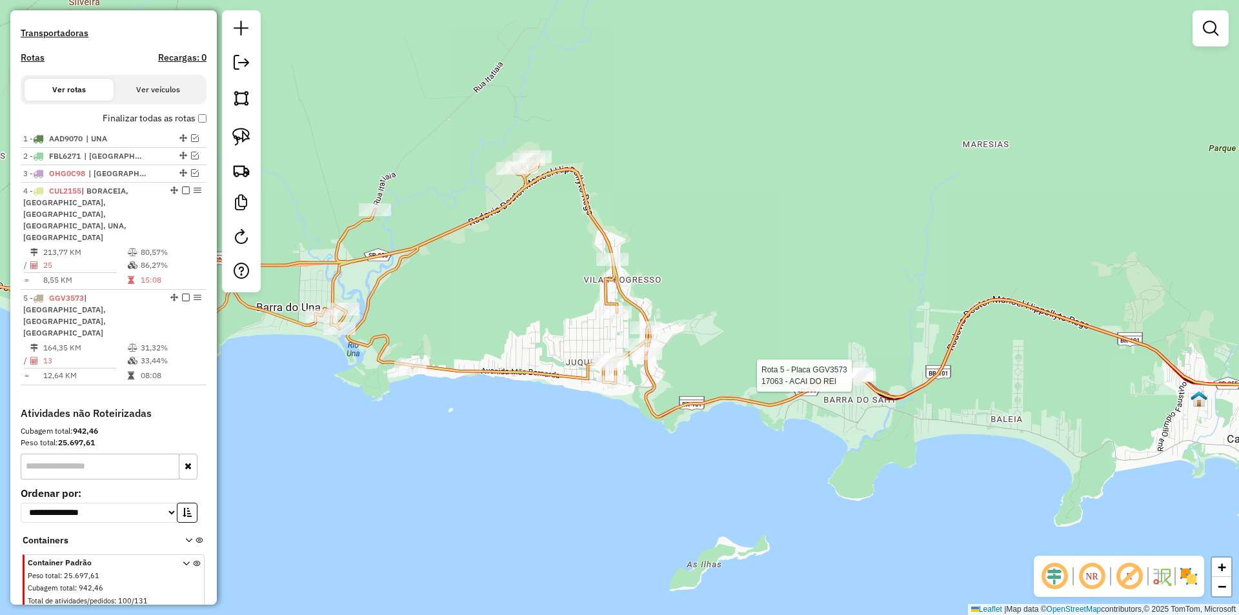
select select "**********"
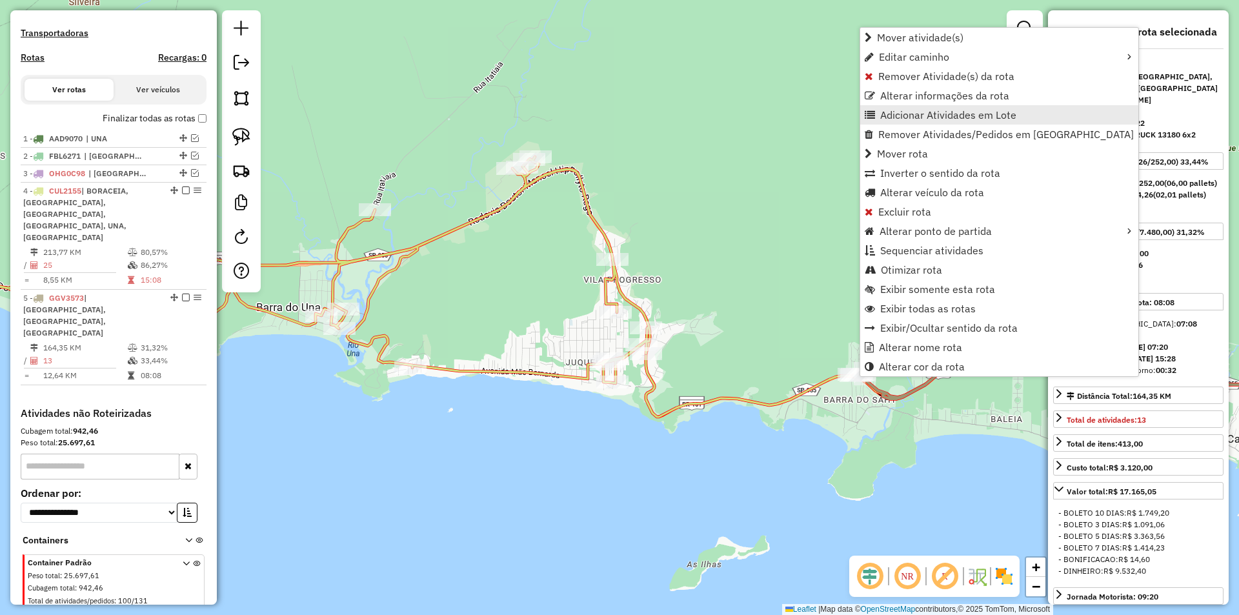
click at [892, 114] on span "Adicionar Atividades em Lote" at bounding box center [948, 115] width 136 height 10
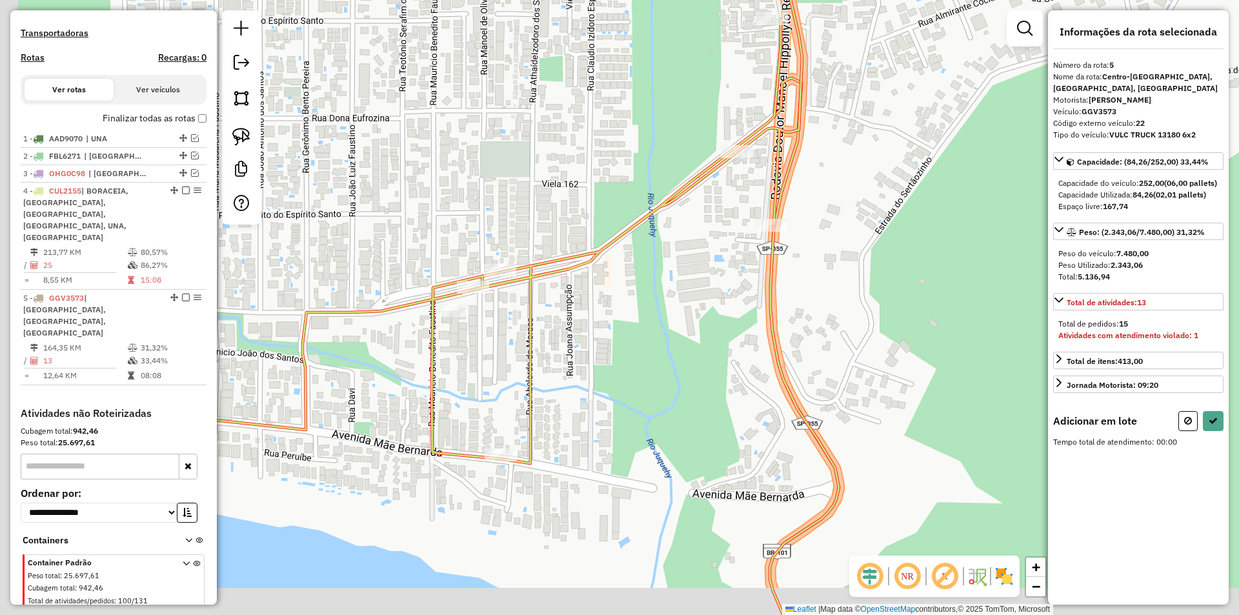
drag, startPoint x: 440, startPoint y: 423, endPoint x: 607, endPoint y: 379, distance: 172.3
click at [607, 379] on div "Janela de atendimento Grade de atendimento Capacidade Transportadoras Veículos …" at bounding box center [619, 307] width 1239 height 615
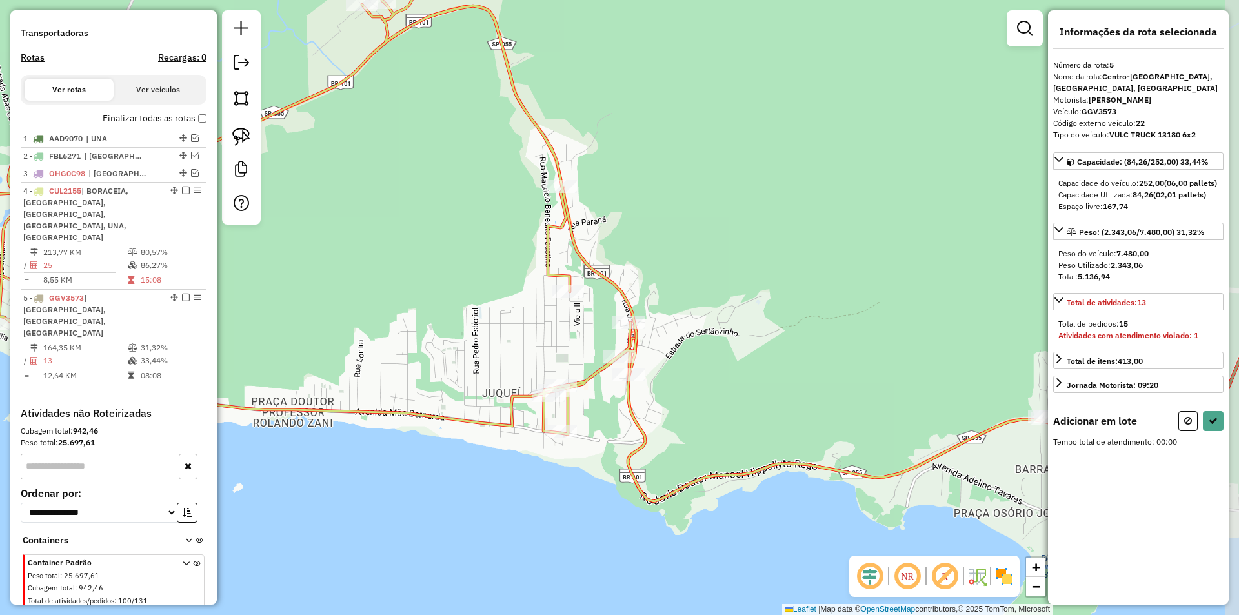
drag, startPoint x: 603, startPoint y: 394, endPoint x: 418, endPoint y: 441, distance: 191.9
click at [418, 441] on div "Janela de atendimento Grade de atendimento Capacidade Transportadoras Veículos …" at bounding box center [619, 307] width 1239 height 615
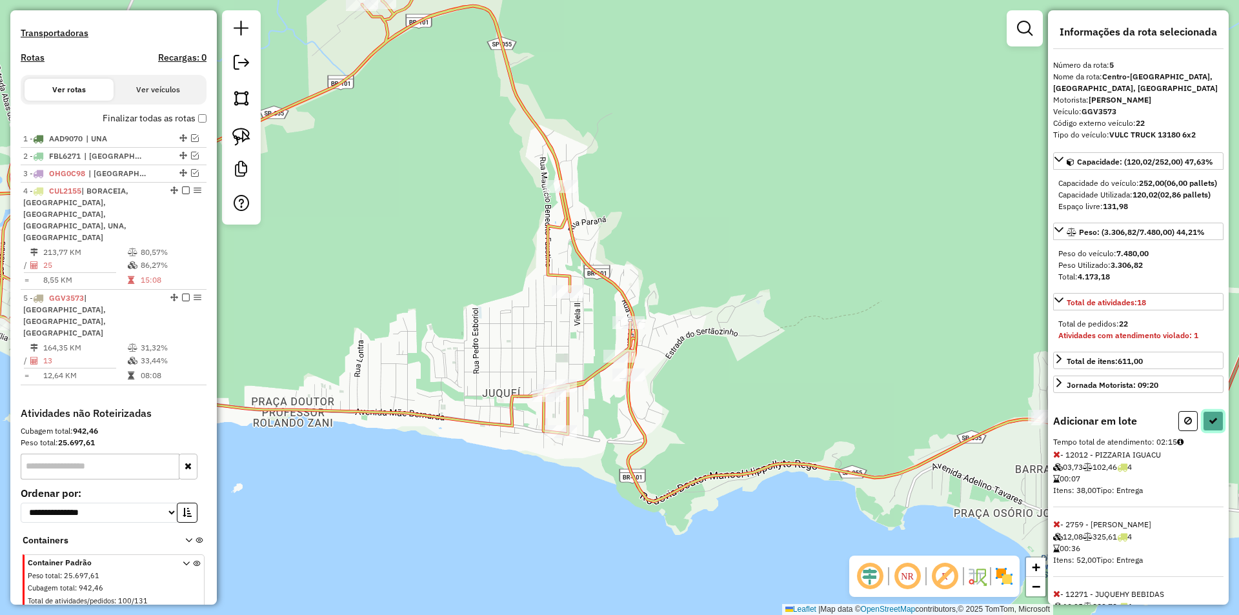
click at [1212, 425] on icon at bounding box center [1213, 420] width 9 height 9
select select "**********"
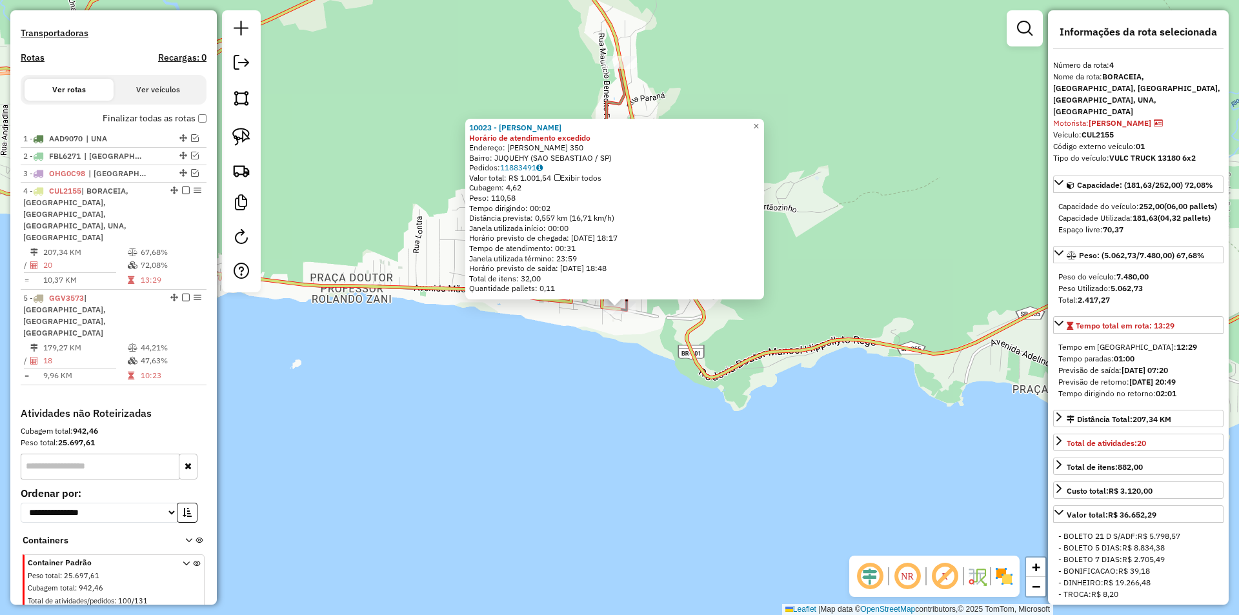
click at [574, 458] on div "10023 - JAO GRANFINO Horário de atendimento excedido Endereço: ABELARDO DE MORA…" at bounding box center [619, 307] width 1239 height 615
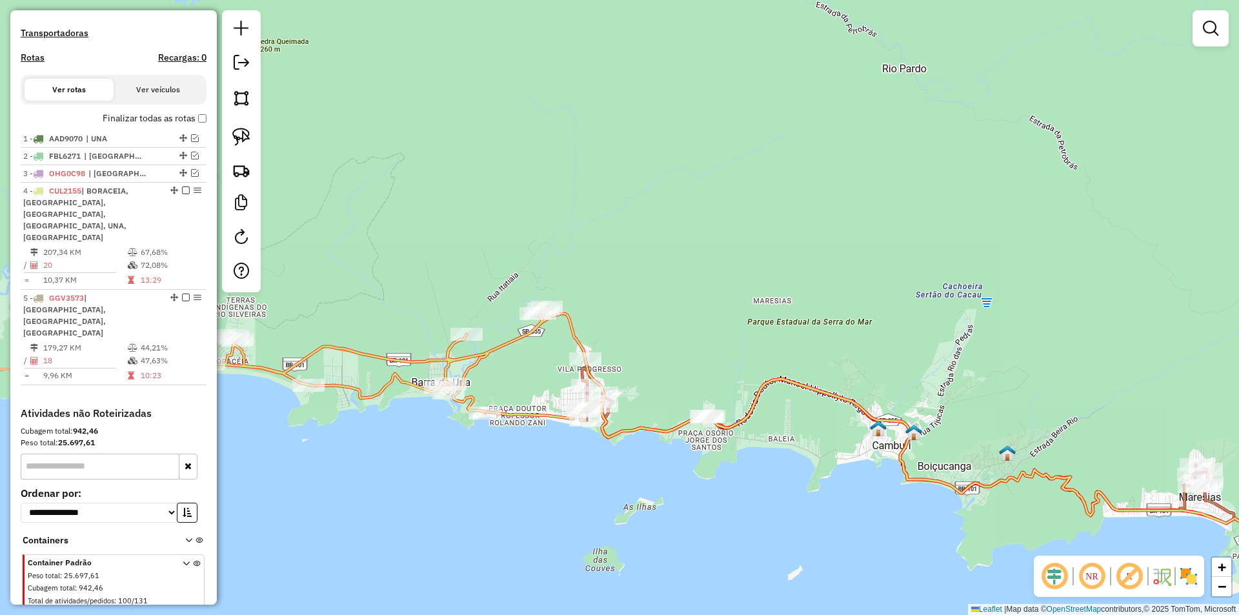
click at [476, 405] on icon at bounding box center [397, 363] width 414 height 113
select select "**********"
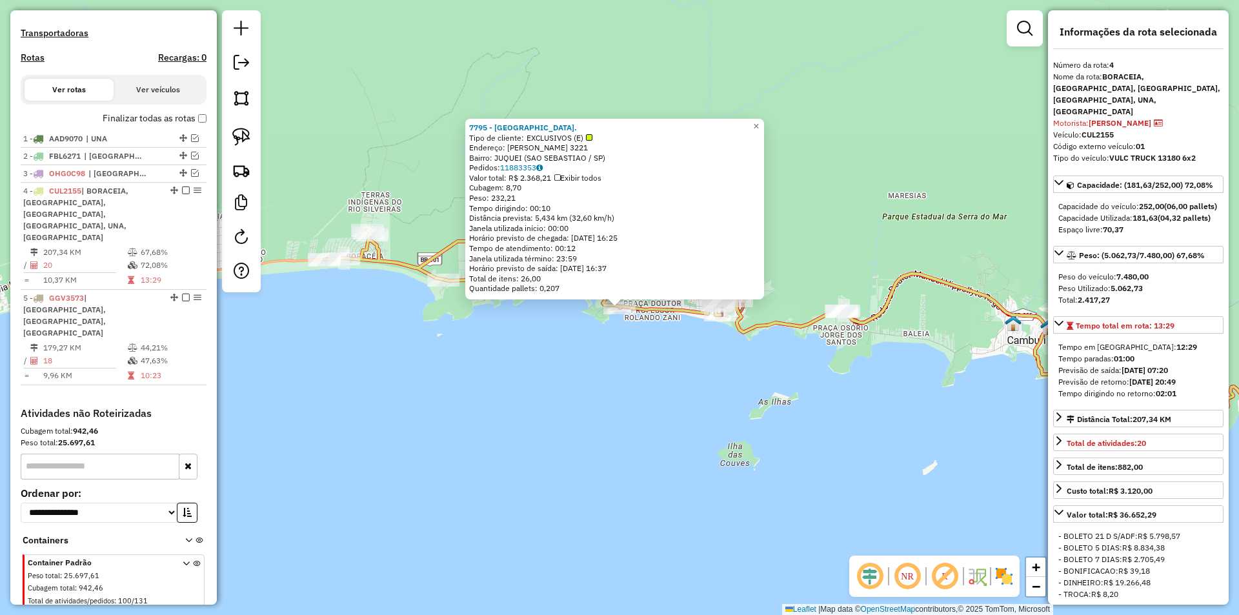
click at [523, 448] on div "7795 - JUQUEY PRAIA HOTEL. Tipo de cliente: EXCLUSIVOS (E) Endereço: MAE BERNAR…" at bounding box center [619, 307] width 1239 height 615
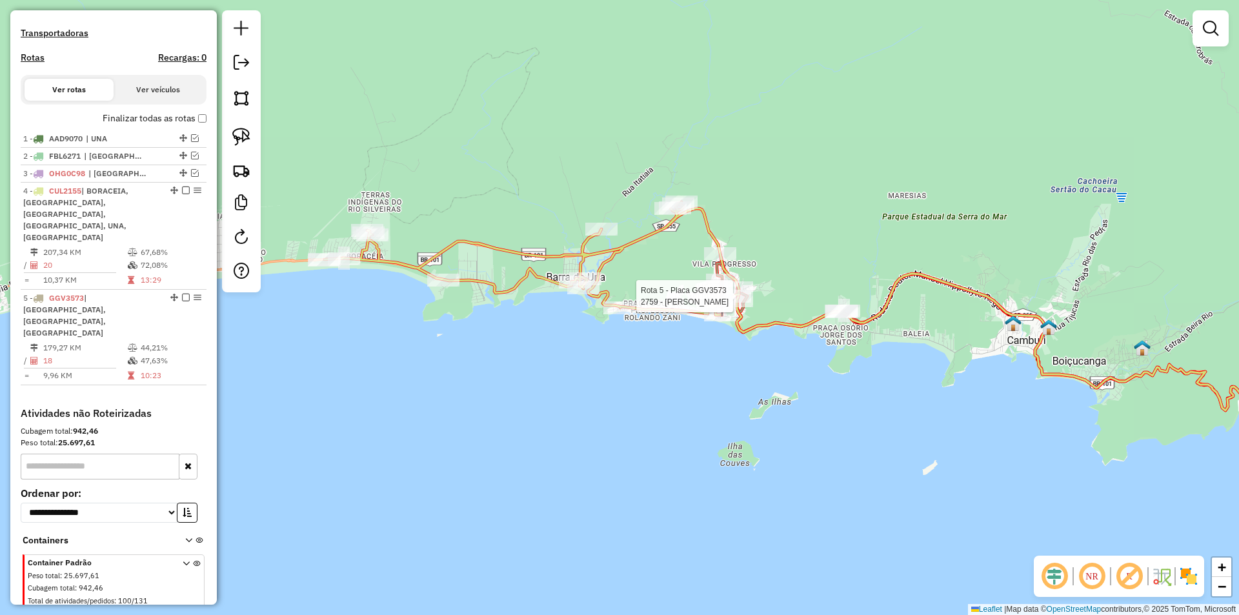
select select "**********"
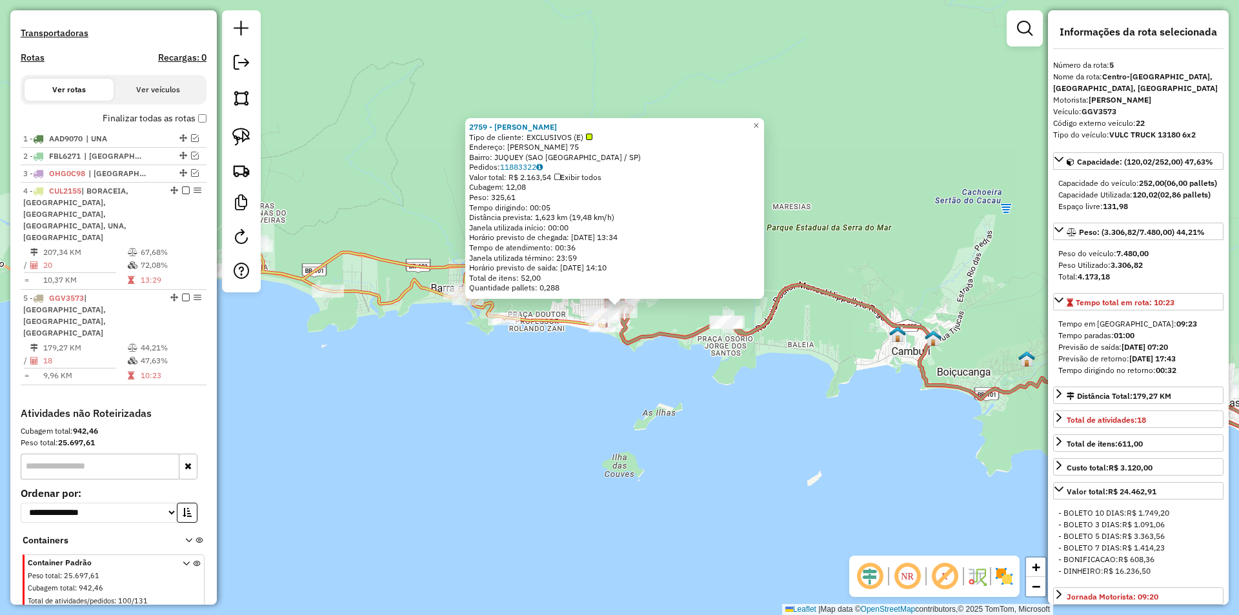
click at [692, 433] on div "2759 - MARIA GULA Tipo de cliente: EXCLUSIVOS (E) Endereço: BENDITO CARLOS ALME…" at bounding box center [619, 307] width 1239 height 615
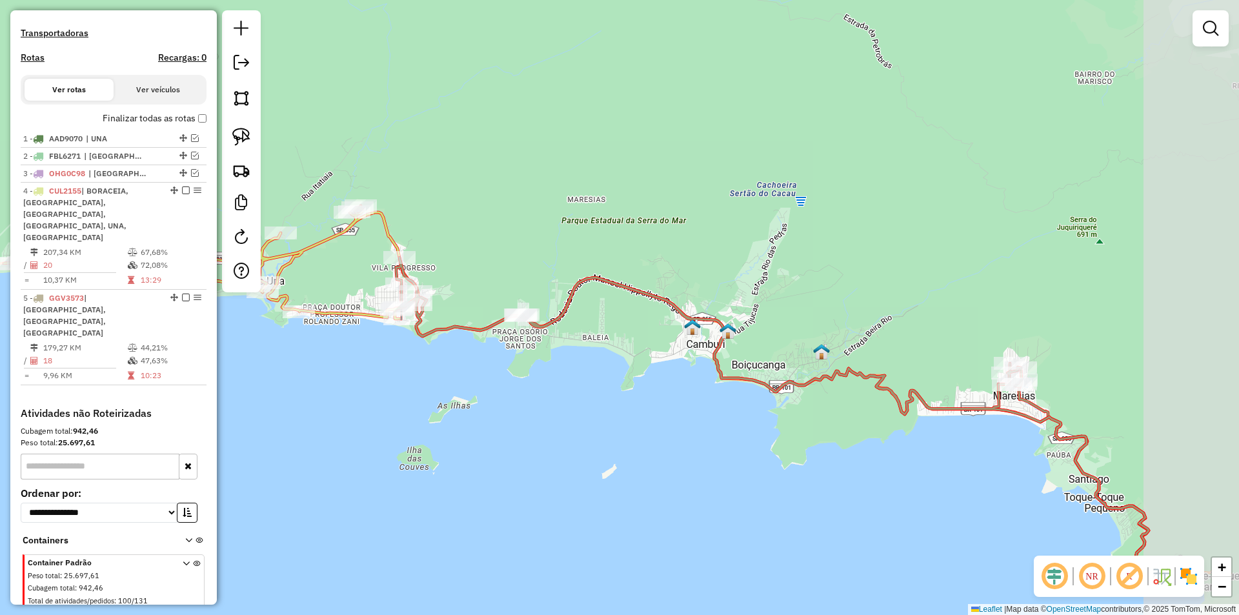
drag, startPoint x: 771, startPoint y: 417, endPoint x: 583, endPoint y: 407, distance: 187.4
click at [583, 407] on div "Janela de atendimento Grade de atendimento Capacidade Transportadoras Veículos …" at bounding box center [619, 307] width 1239 height 615
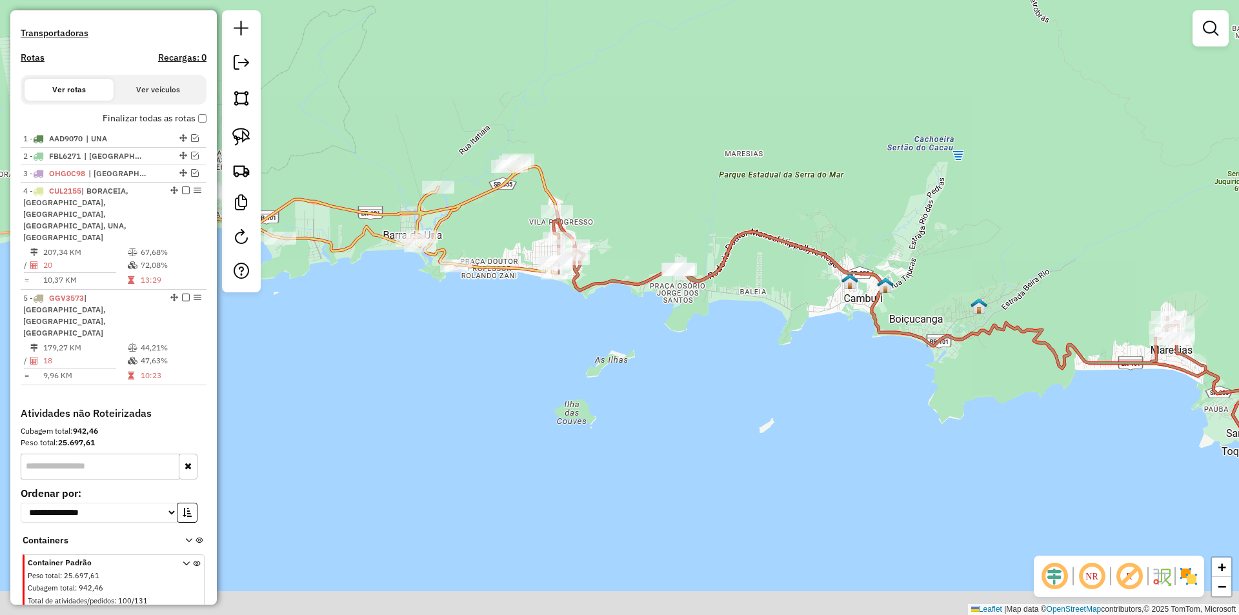
drag, startPoint x: 587, startPoint y: 440, endPoint x: 719, endPoint y: 419, distance: 133.9
click at [719, 419] on div "Janela de atendimento Grade de atendimento Capacidade Transportadoras Veículos …" at bounding box center [619, 307] width 1239 height 615
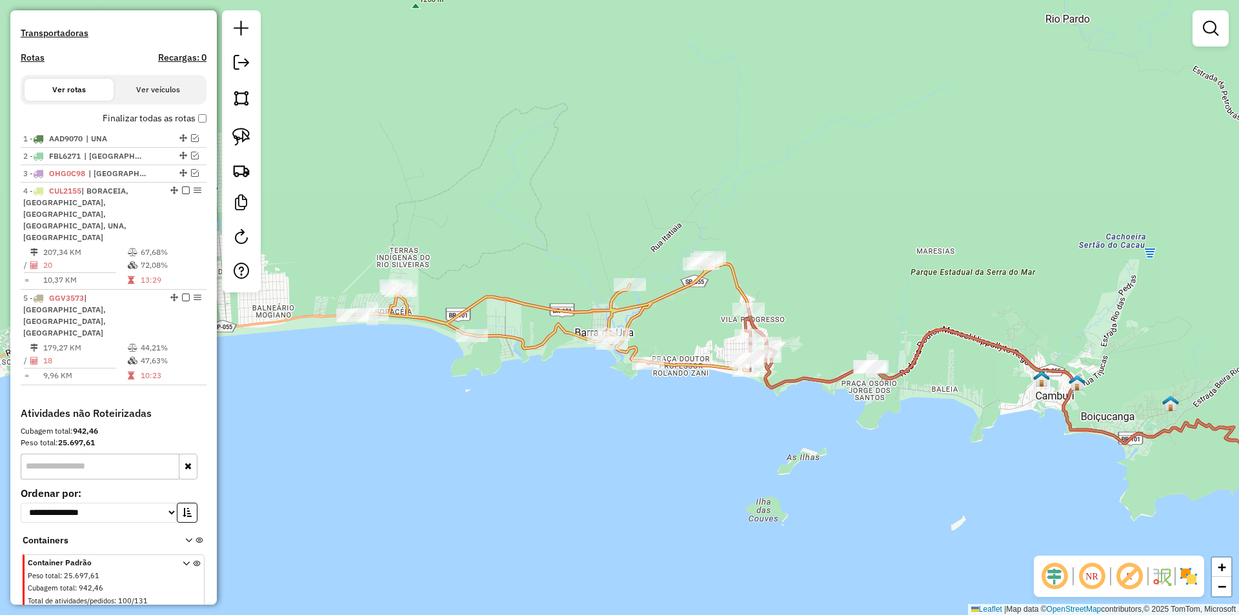
drag, startPoint x: 630, startPoint y: 460, endPoint x: 368, endPoint y: 437, distance: 262.4
click at [188, 438] on hb-router-mapa "Informações da Sessão 978147 - 12/08/2025 Criação: 11/08/2025 18:33 Depósito: I…" at bounding box center [619, 307] width 1239 height 615
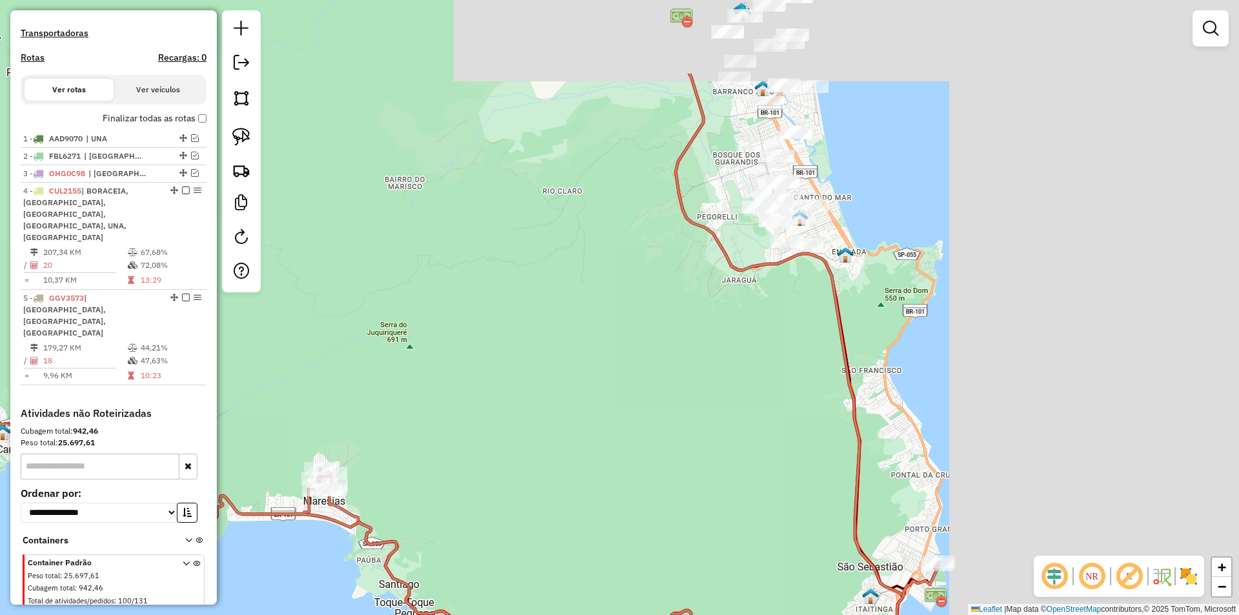
drag, startPoint x: 918, startPoint y: 327, endPoint x: 496, endPoint y: 462, distance: 443.7
click at [496, 462] on div "Janela de atendimento Grade de atendimento Capacidade Transportadoras Veículos …" at bounding box center [619, 307] width 1239 height 615
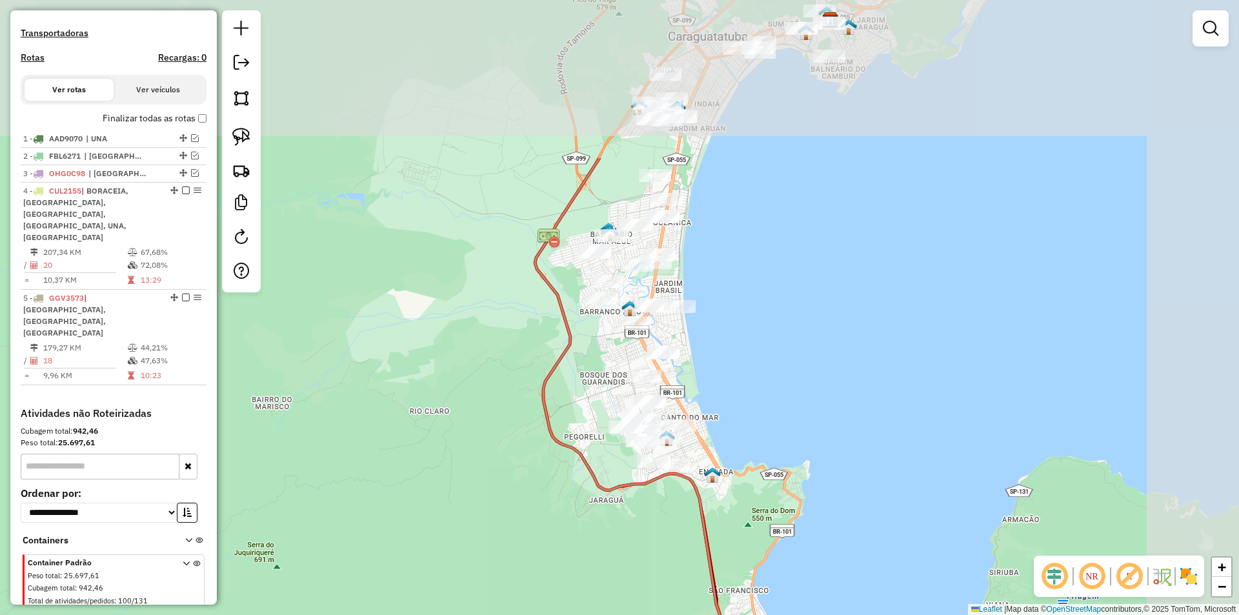
drag, startPoint x: 681, startPoint y: 392, endPoint x: 547, endPoint y: 619, distance: 264.2
click at [547, 614] on html "Aguarde... Pop-up bloqueado! Seu navegador bloqueou automáticamente a abertura …" at bounding box center [619, 307] width 1239 height 615
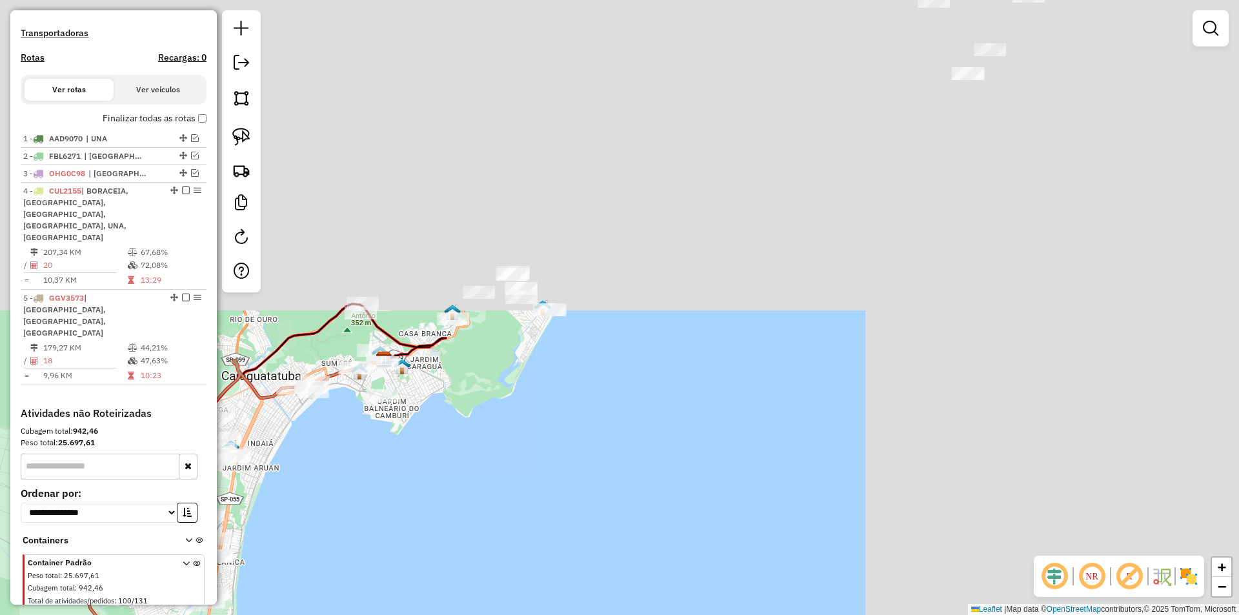
drag, startPoint x: 809, startPoint y: 363, endPoint x: 406, endPoint y: 640, distance: 489.6
click at [406, 614] on html "Aguarde... Pop-up bloqueado! Seu navegador bloqueou automáticamente a abertura …" at bounding box center [619, 307] width 1239 height 615
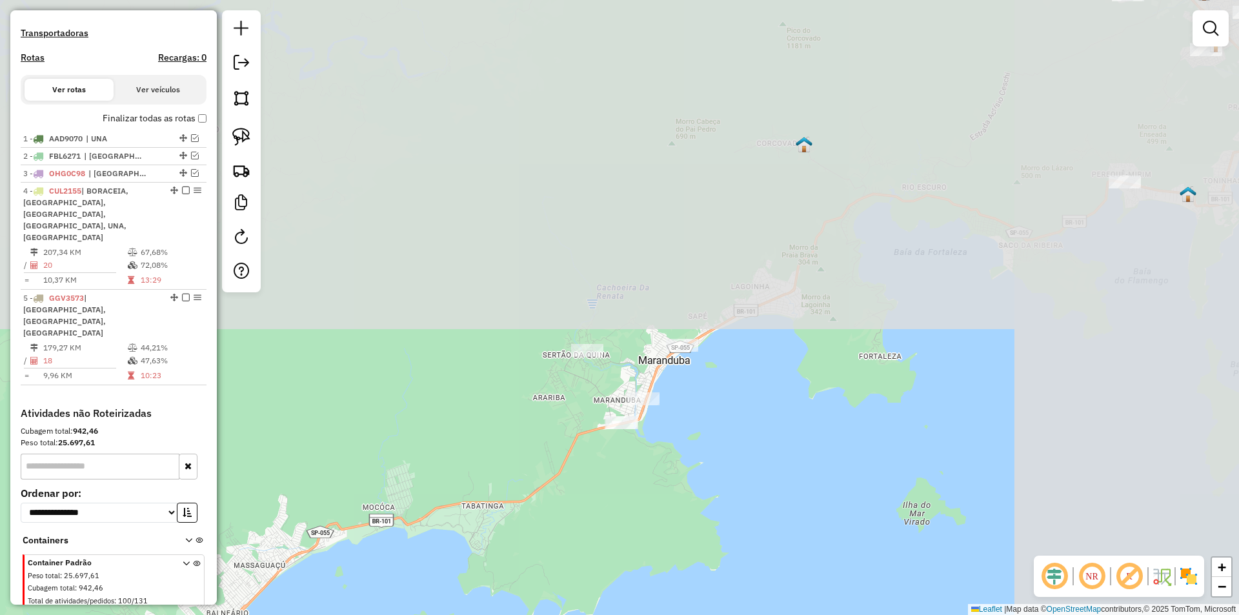
drag, startPoint x: 542, startPoint y: 569, endPoint x: 450, endPoint y: 639, distance: 115.1
click at [450, 614] on html "Aguarde... Pop-up bloqueado! Seu navegador bloqueou automáticamente a abertura …" at bounding box center [619, 307] width 1239 height 615
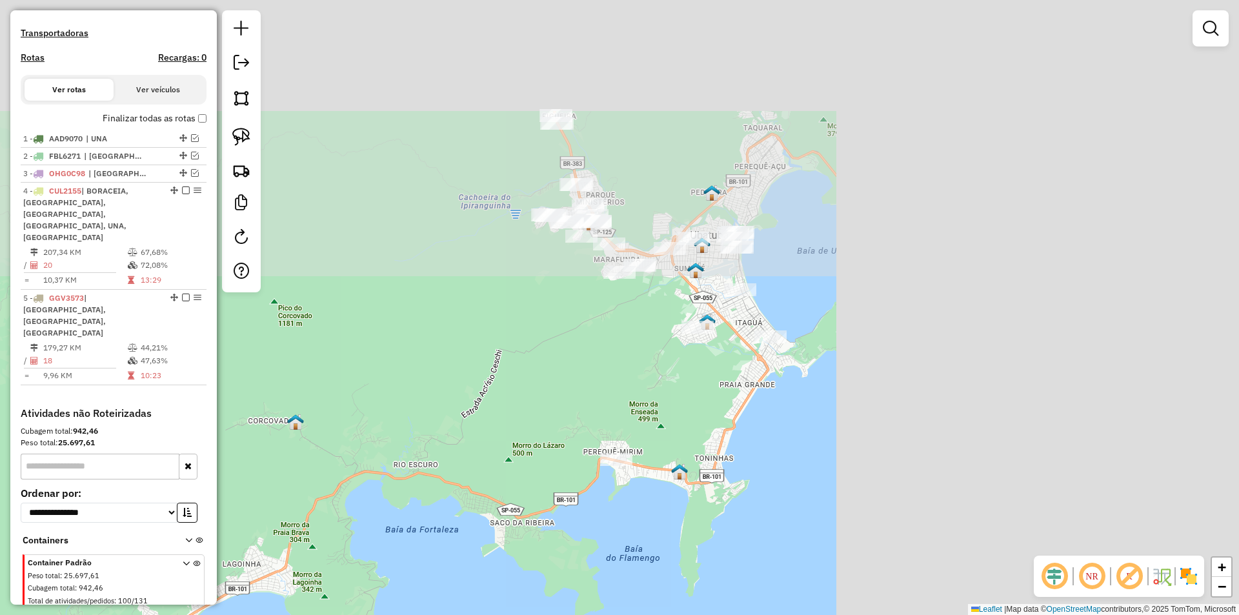
drag, startPoint x: 874, startPoint y: 263, endPoint x: 316, endPoint y: 552, distance: 627.8
click at [316, 552] on div "Janela de atendimento Grade de atendimento Capacidade Transportadoras Veículos …" at bounding box center [619, 307] width 1239 height 615
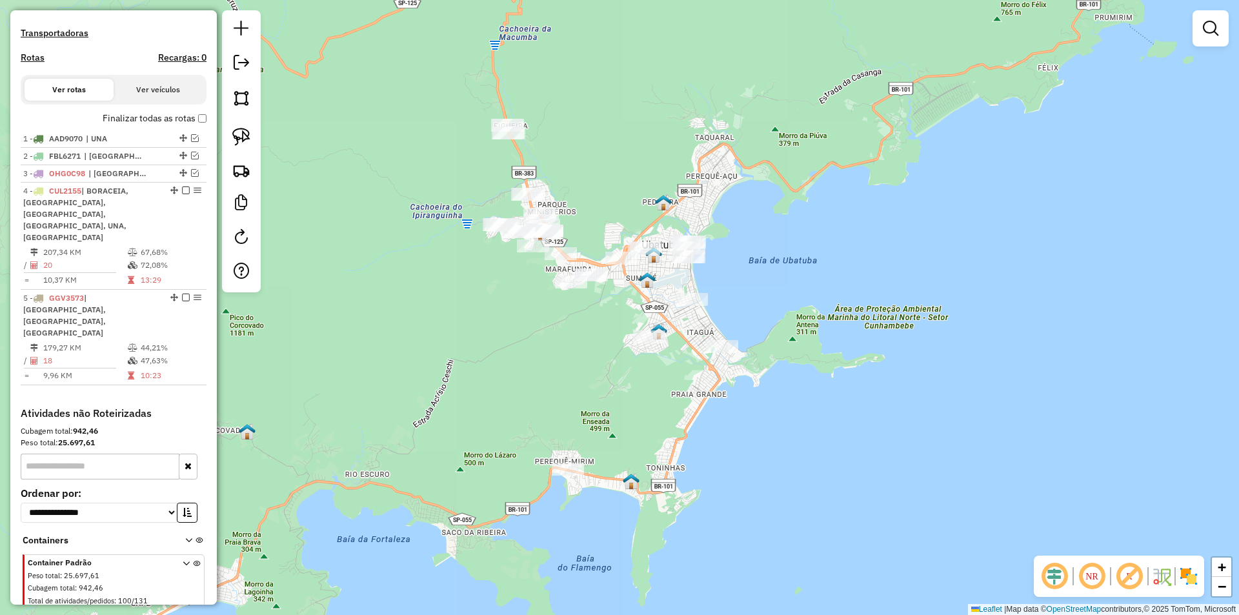
drag, startPoint x: 544, startPoint y: 410, endPoint x: 585, endPoint y: 434, distance: 48.0
click at [579, 465] on div "Janela de atendimento Grade de atendimento Capacidade Transportadoras Veículos …" at bounding box center [619, 307] width 1239 height 615
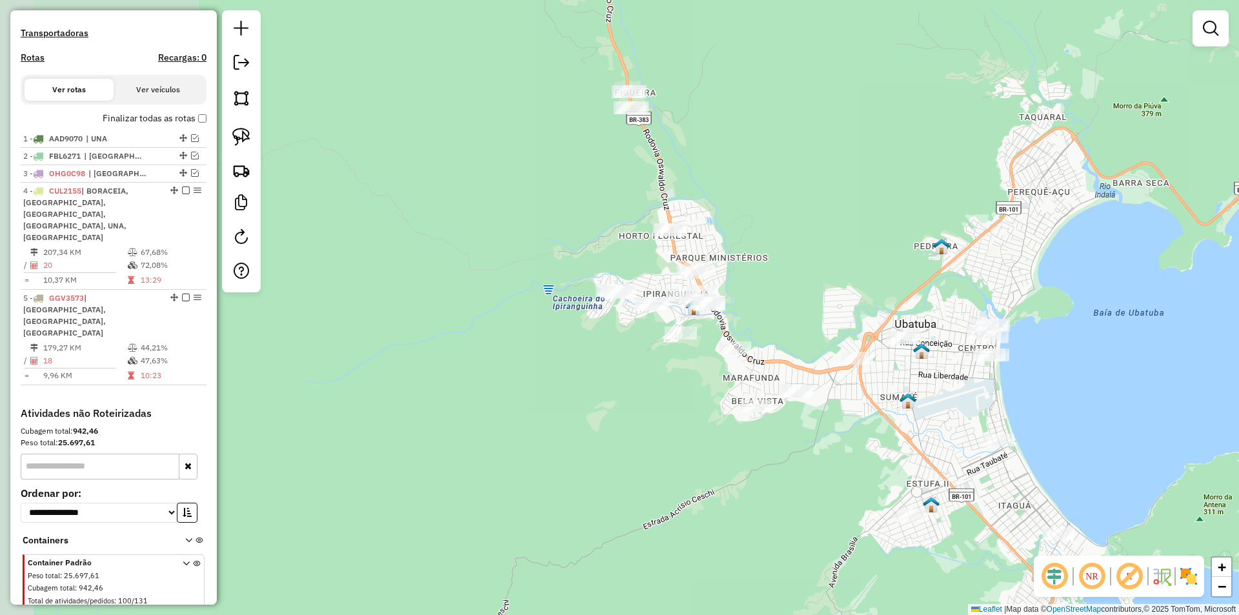
drag, startPoint x: 570, startPoint y: 403, endPoint x: 697, endPoint y: 534, distance: 181.6
click at [697, 534] on div "Janela de atendimento Grade de atendimento Capacidade Transportadoras Veículos …" at bounding box center [619, 307] width 1239 height 615
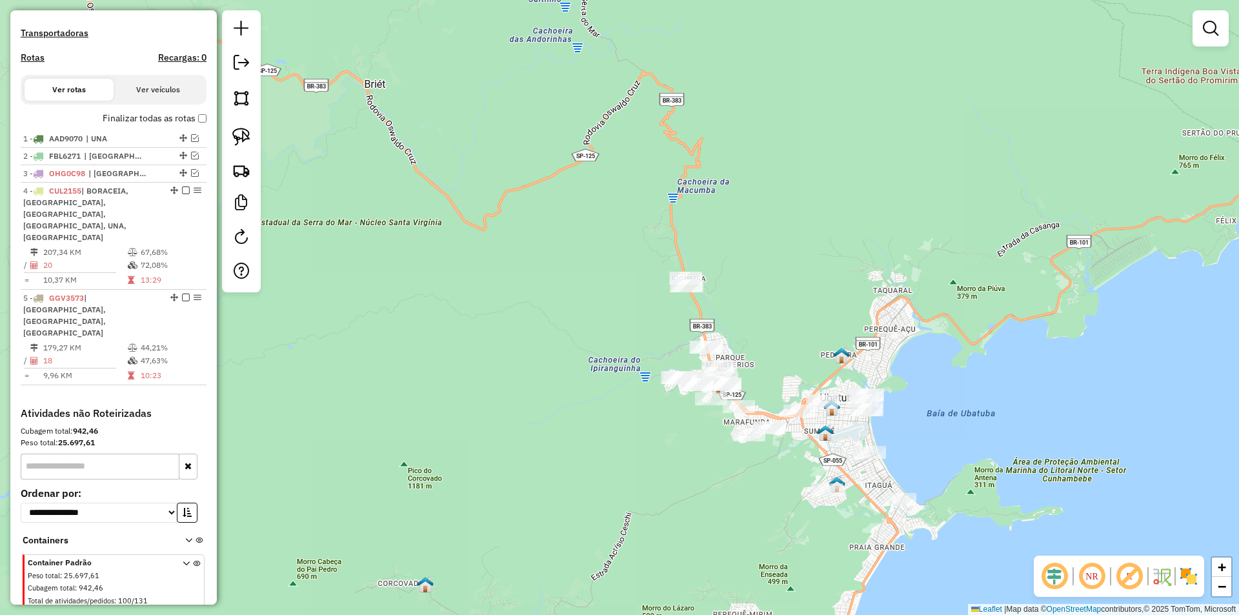
drag, startPoint x: 512, startPoint y: 259, endPoint x: 420, endPoint y: 323, distance: 111.7
click at [420, 323] on div "Janela de atendimento Grade de atendimento Capacidade Transportadoras Veículos …" at bounding box center [619, 307] width 1239 height 615
click at [247, 137] on img at bounding box center [241, 137] width 18 height 18
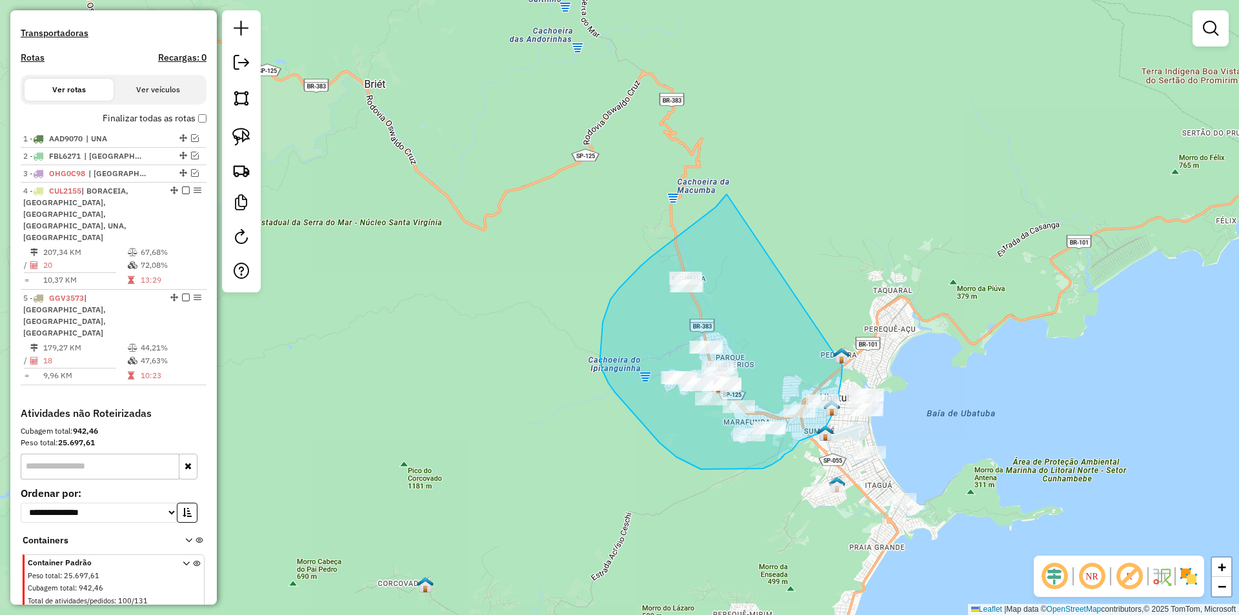
drag, startPoint x: 641, startPoint y: 266, endPoint x: 842, endPoint y: 365, distance: 224.5
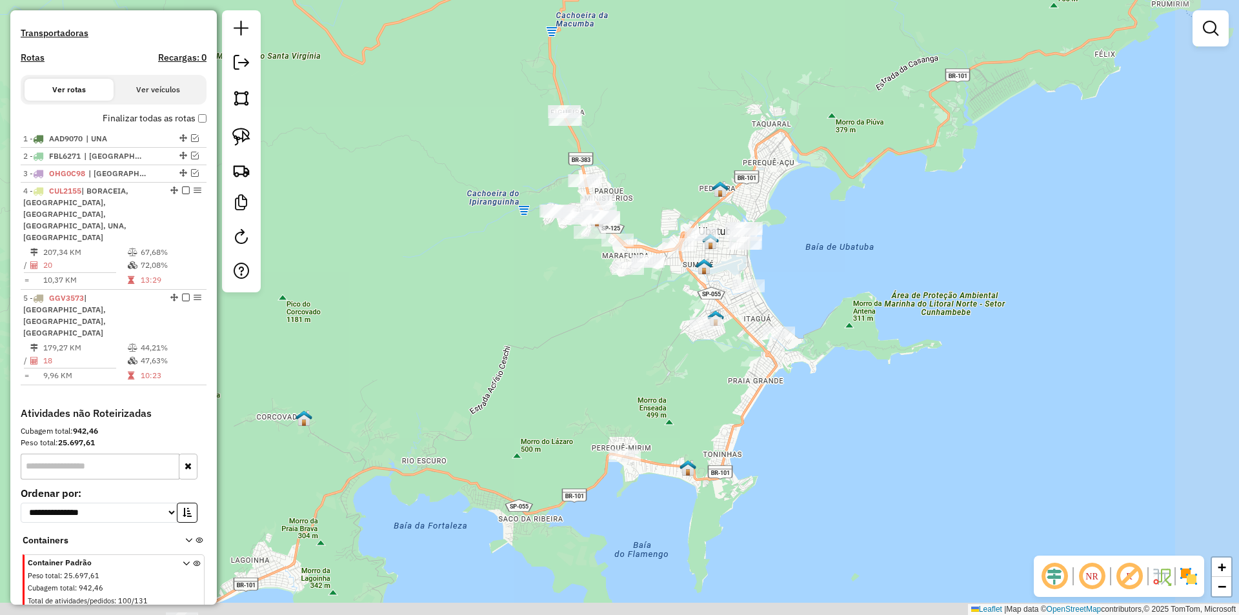
drag, startPoint x: 604, startPoint y: 496, endPoint x: 569, endPoint y: 309, distance: 190.4
click at [479, 305] on div "Janela de atendimento Grade de atendimento Capacidade Transportadoras Veículos …" at bounding box center [619, 307] width 1239 height 615
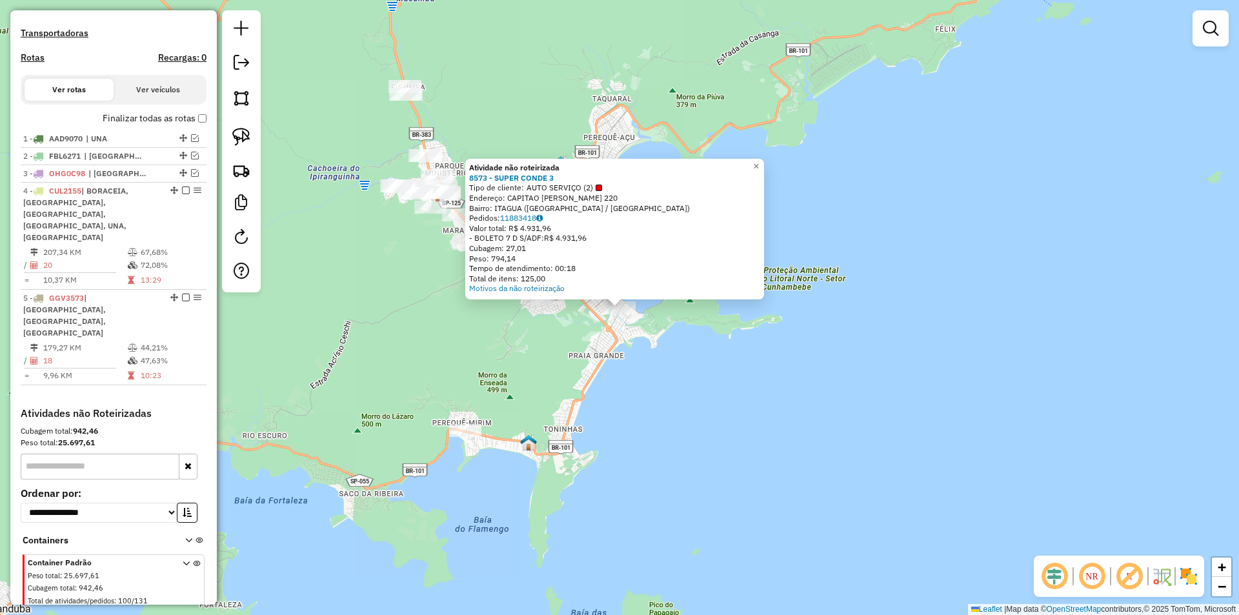
click at [599, 411] on div "Atividade não roteirizada 8573 - SUPER CONDE 3 Tipo de cliente: AUTO SERVIÇO (2…" at bounding box center [619, 307] width 1239 height 615
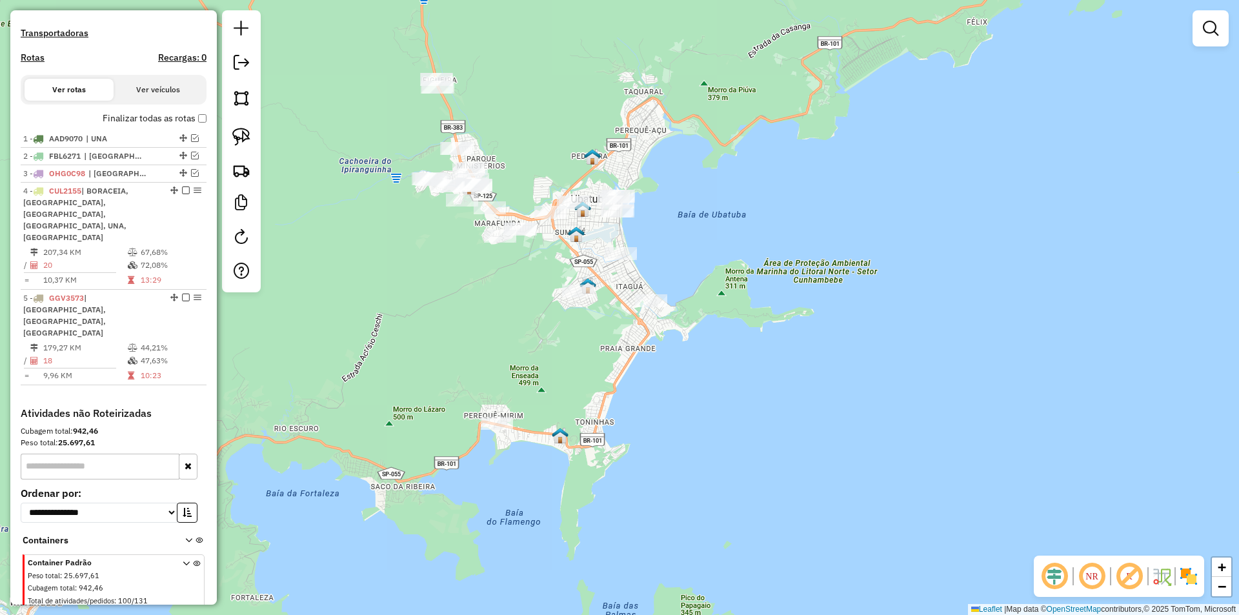
drag, startPoint x: 623, startPoint y: 407, endPoint x: 684, endPoint y: 392, distance: 62.4
click at [685, 393] on div "Janela de atendimento Grade de atendimento Capacidade Transportadoras Veículos …" at bounding box center [619, 307] width 1239 height 615
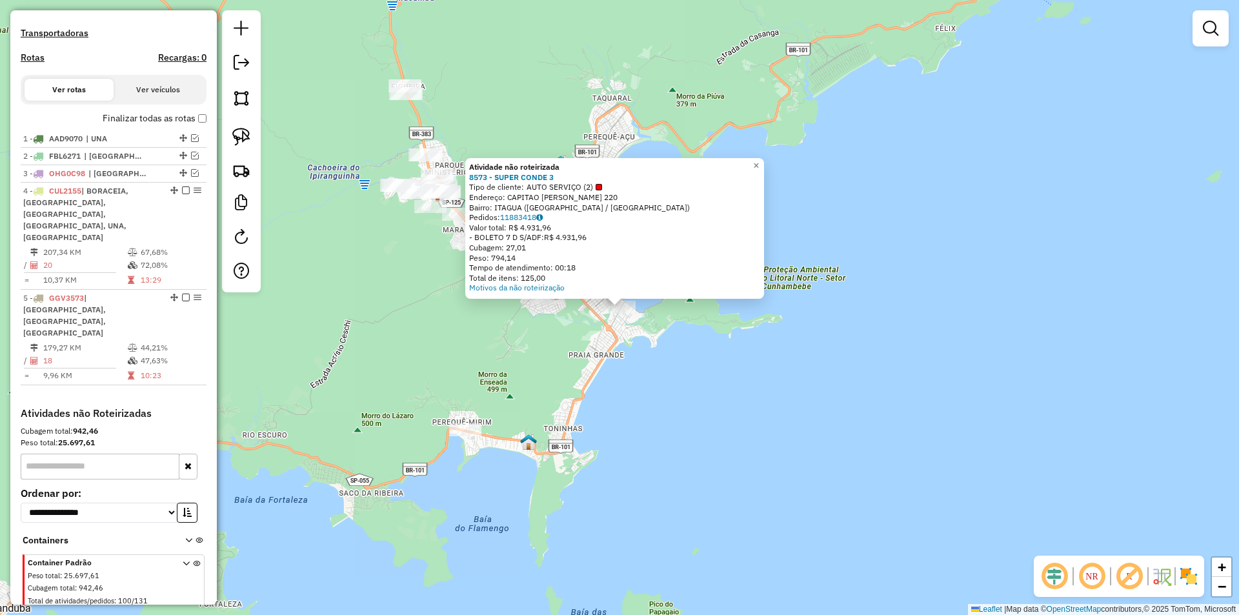
click at [618, 373] on div "Atividade não roteirizada 8573 - SUPER CONDE 3 Tipo de cliente: AUTO SERVIÇO (2…" at bounding box center [619, 307] width 1239 height 615
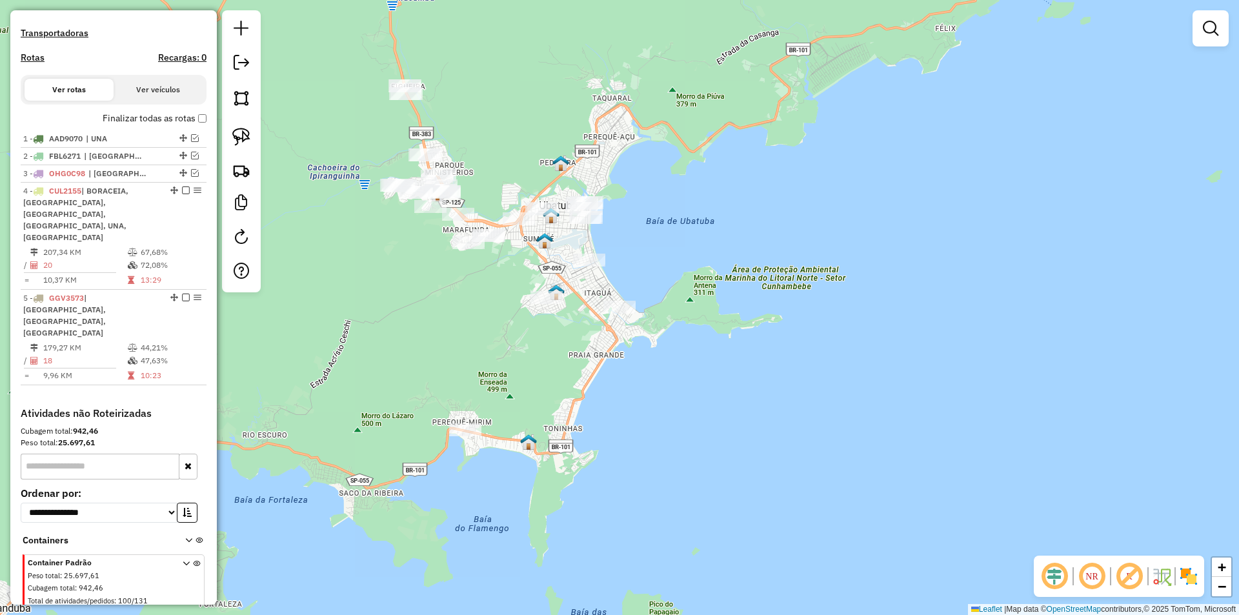
drag, startPoint x: 621, startPoint y: 404, endPoint x: 884, endPoint y: 350, distance: 268.2
click at [872, 359] on div "Janela de atendimento Grade de atendimento Capacidade Transportadoras Veículos …" at bounding box center [619, 307] width 1239 height 615
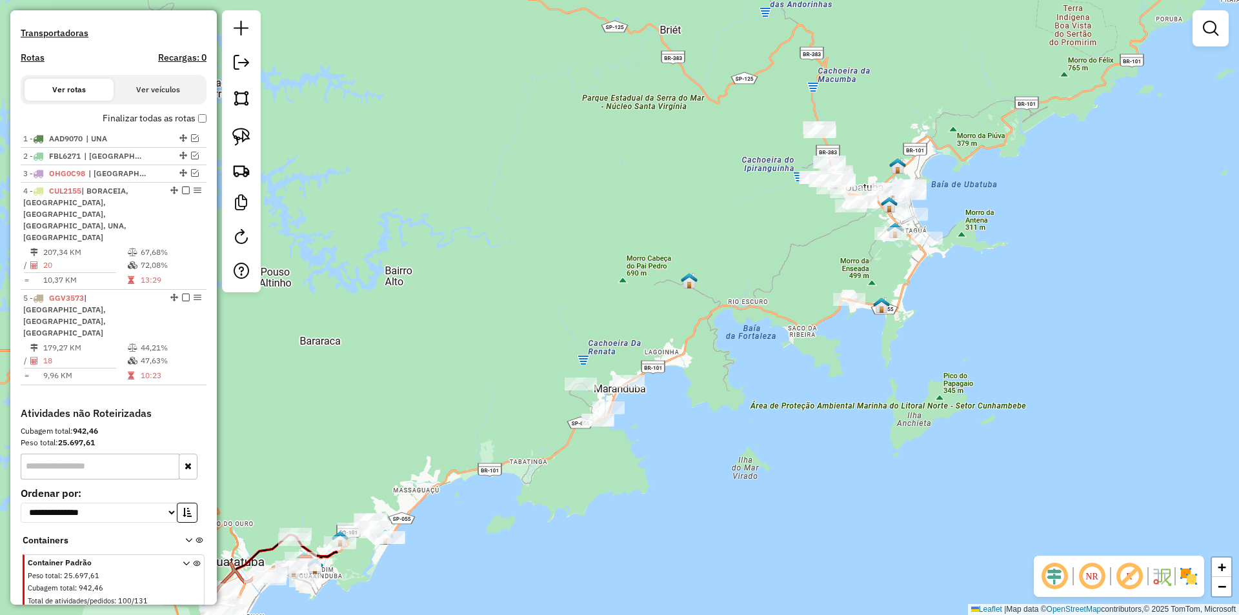
drag, startPoint x: 889, startPoint y: 354, endPoint x: 948, endPoint y: 238, distance: 129.9
click at [948, 238] on div "Janela de atendimento Grade de atendimento Capacidade Transportadoras Veículos …" at bounding box center [619, 307] width 1239 height 615
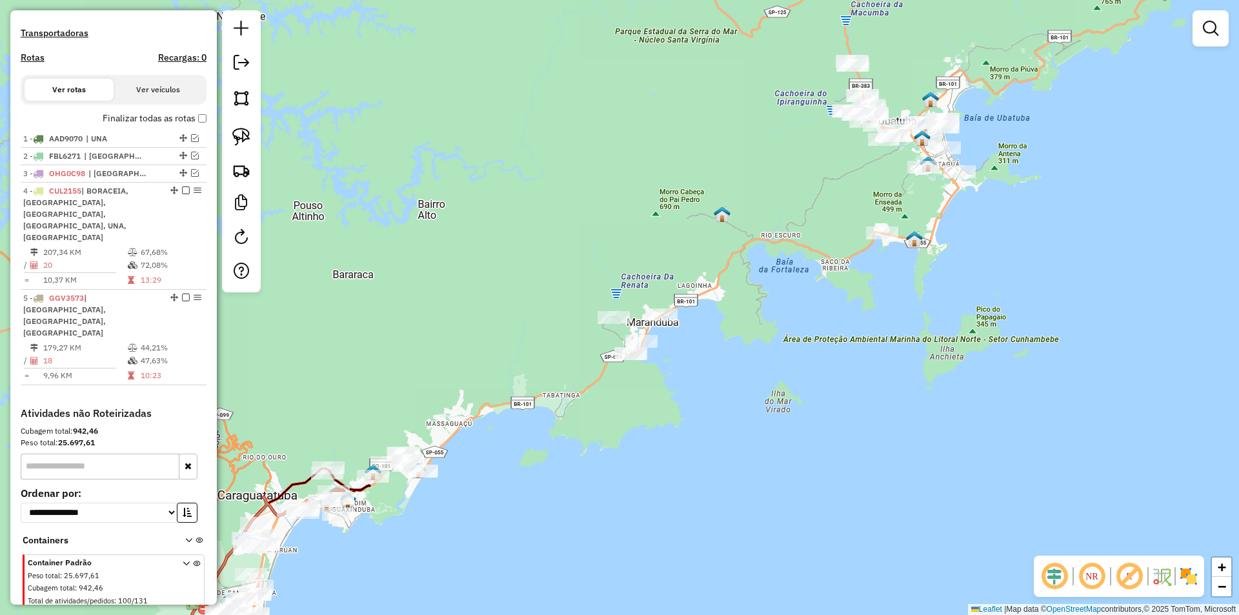
drag, startPoint x: 889, startPoint y: 297, endPoint x: 861, endPoint y: 361, distance: 69.7
click at [861, 361] on div "Janela de atendimento Grade de atendimento Capacidade Transportadoras Veículos …" at bounding box center [619, 307] width 1239 height 615
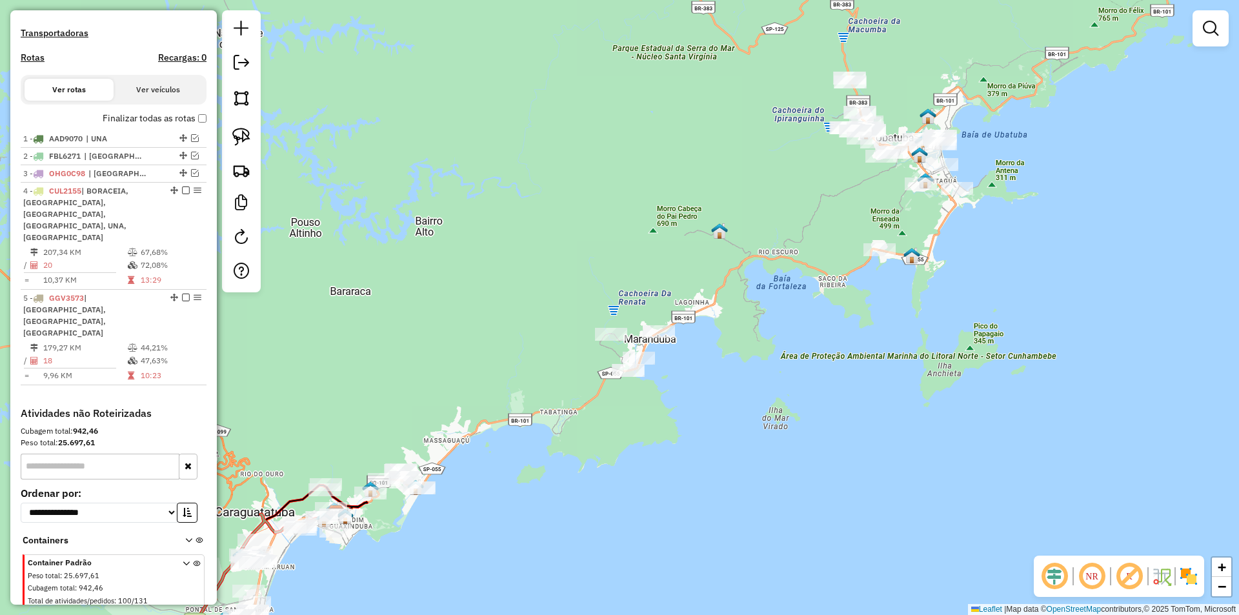
drag, startPoint x: 239, startPoint y: 134, endPoint x: 325, endPoint y: 148, distance: 87.0
click at [240, 134] on img at bounding box center [241, 137] width 18 height 18
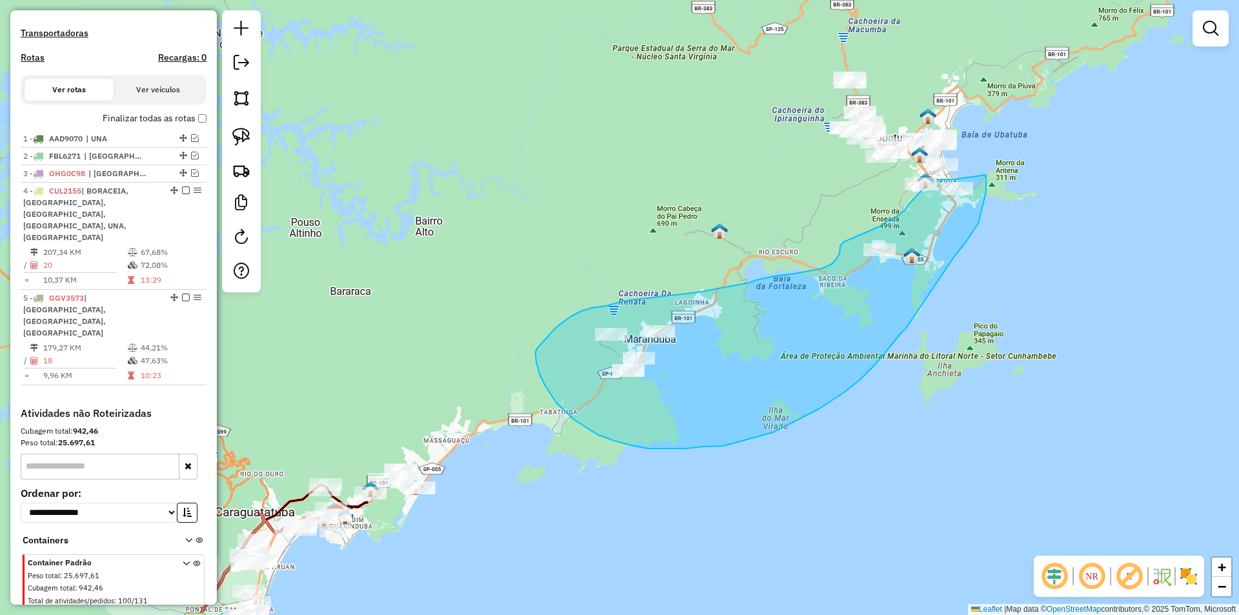
drag, startPoint x: 979, startPoint y: 221, endPoint x: 956, endPoint y: 179, distance: 47.9
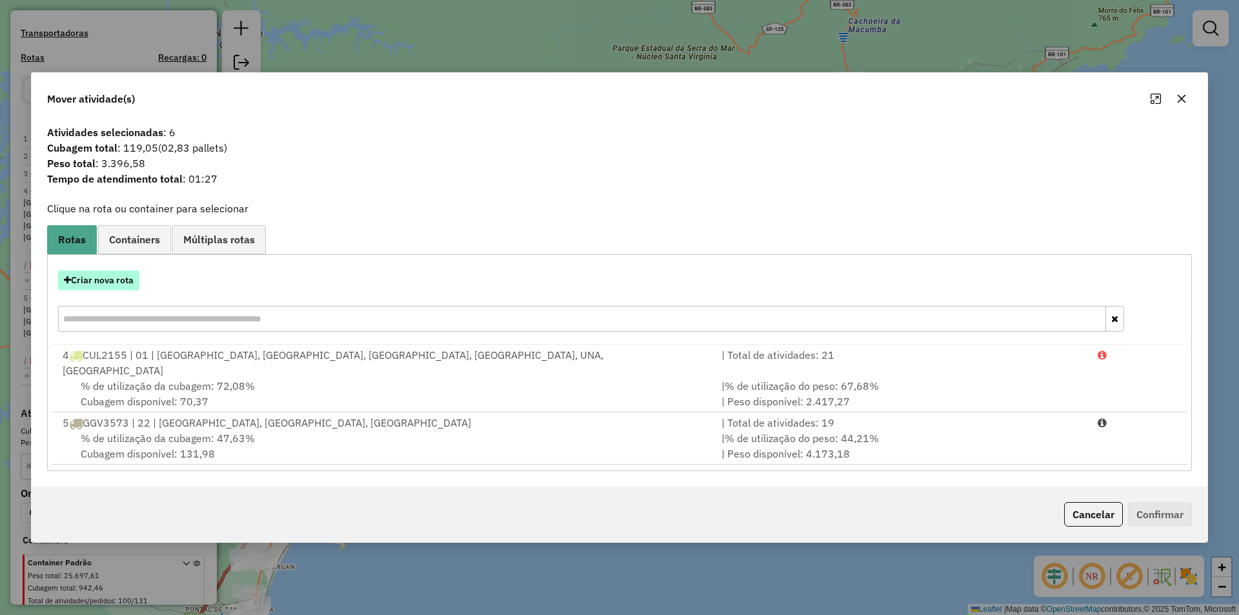
click at [119, 287] on button "Criar nova rota" at bounding box center [98, 280] width 81 height 20
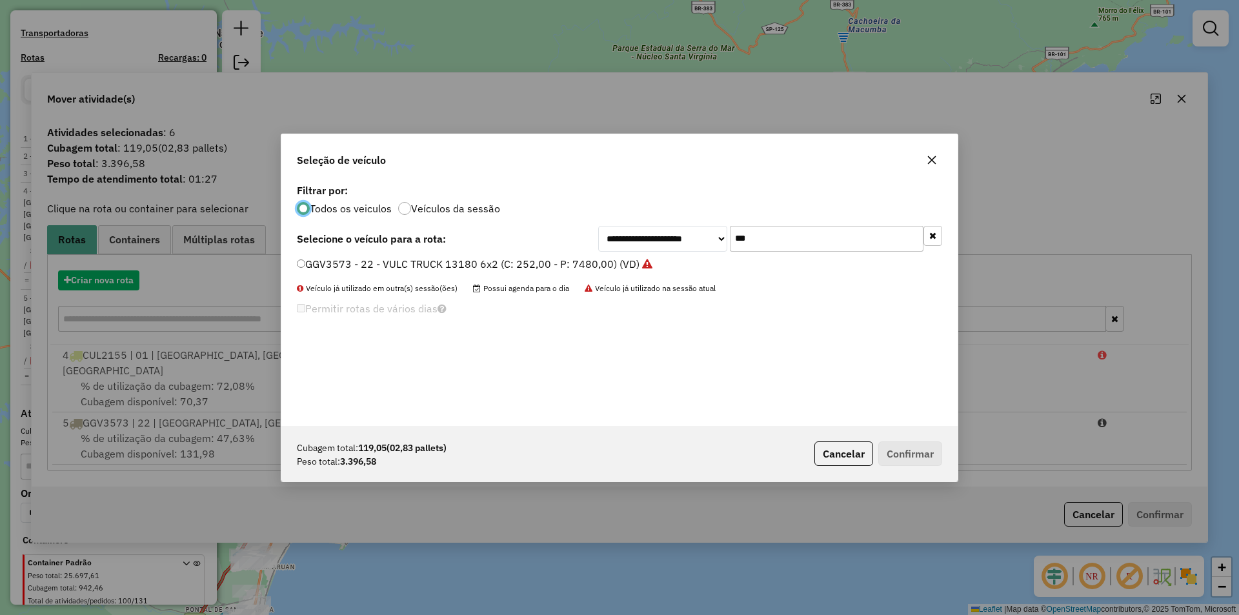
scroll to position [7, 4]
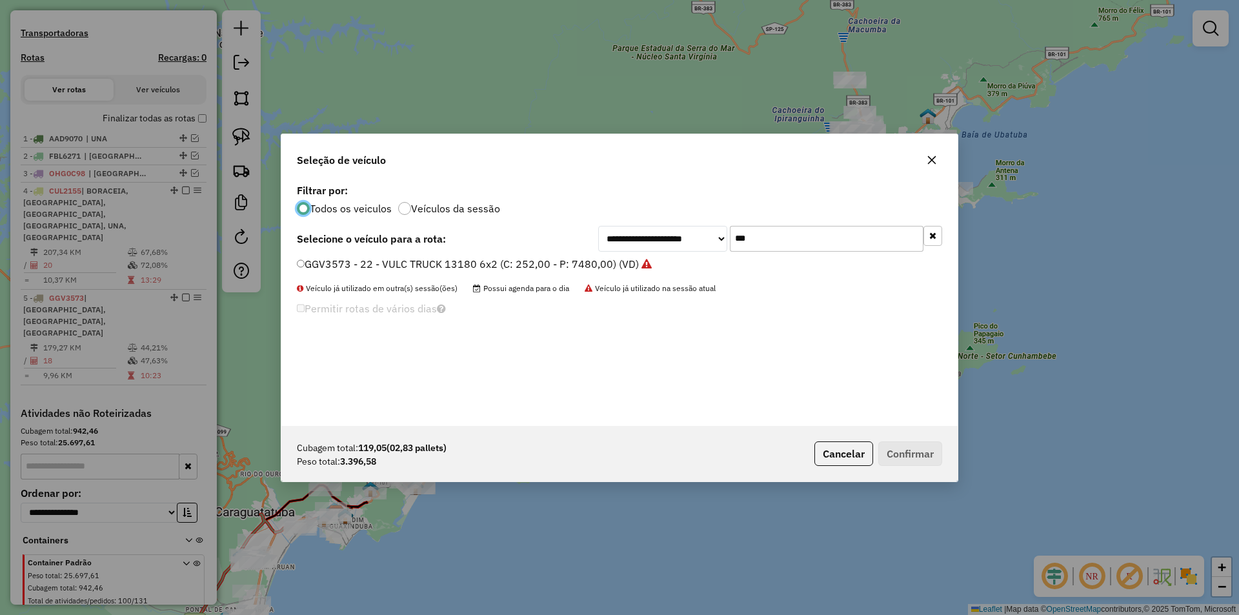
click at [771, 232] on input "***" at bounding box center [827, 239] width 194 height 26
type input "****"
click at [393, 262] on label "FBL6685 - TOCO Volks 17-190e (C: 392,00 - P: 7460,00) (VD)" at bounding box center [447, 263] width 301 height 15
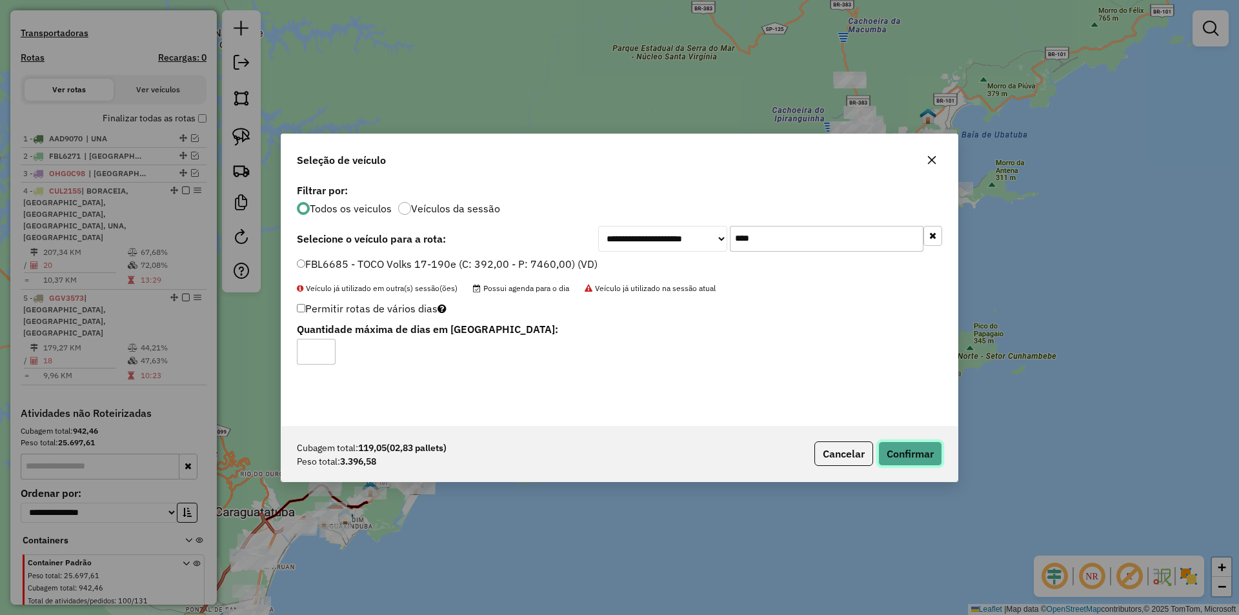
drag, startPoint x: 932, startPoint y: 457, endPoint x: 926, endPoint y: 460, distance: 6.6
click at [932, 458] on button "Confirmar" at bounding box center [910, 453] width 64 height 25
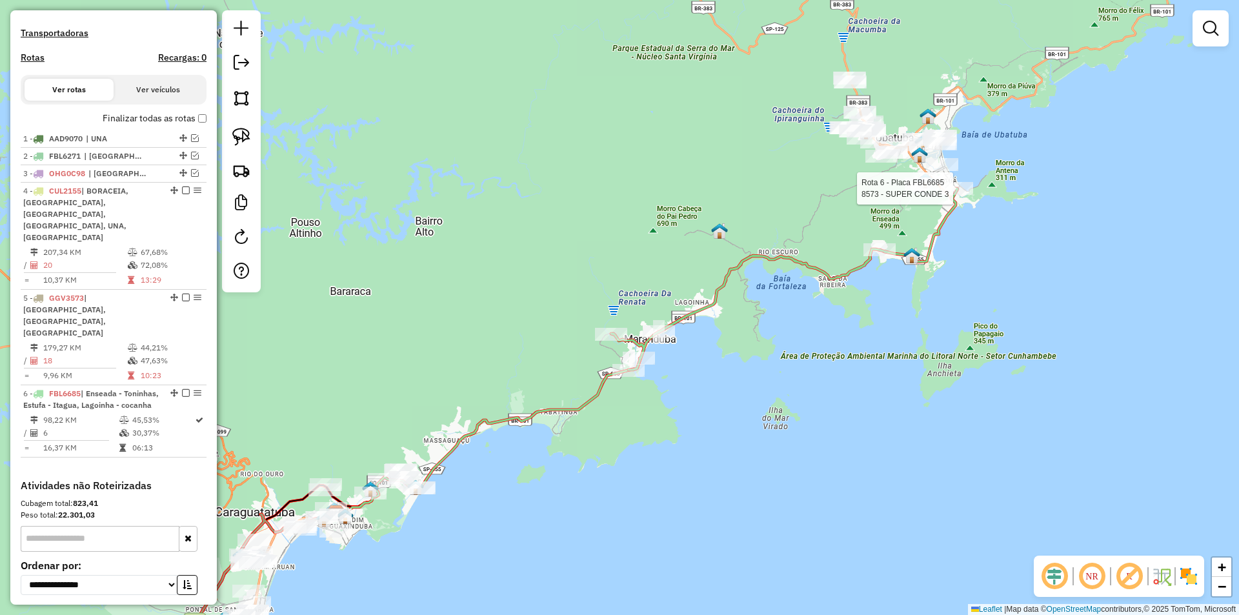
scroll to position [463, 0]
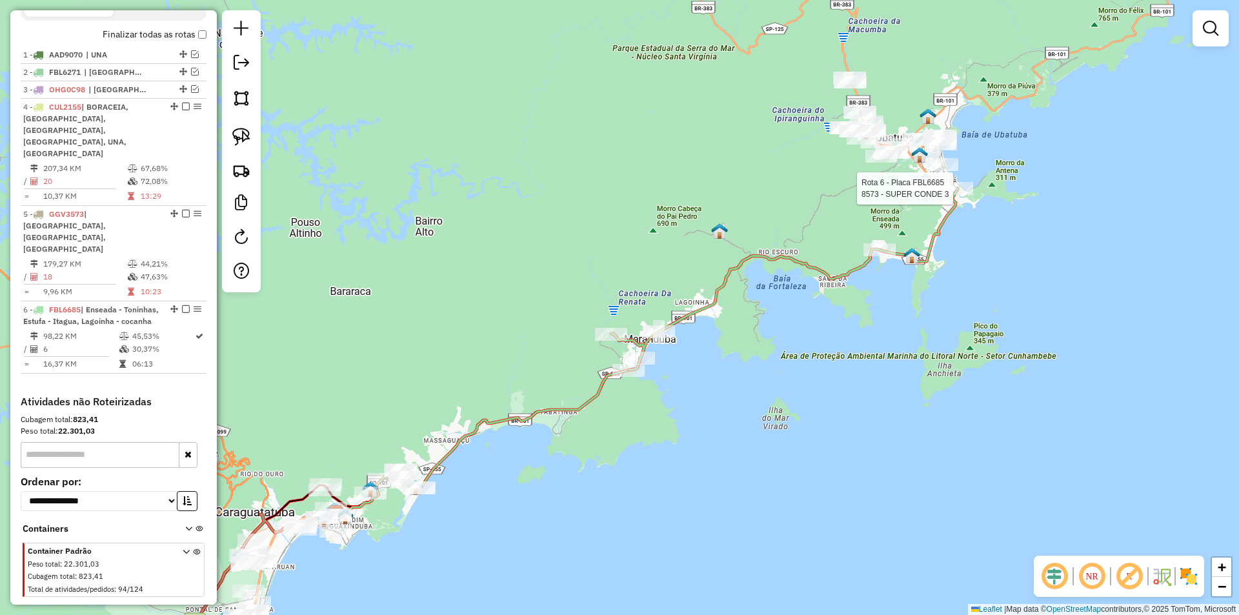
select select "**********"
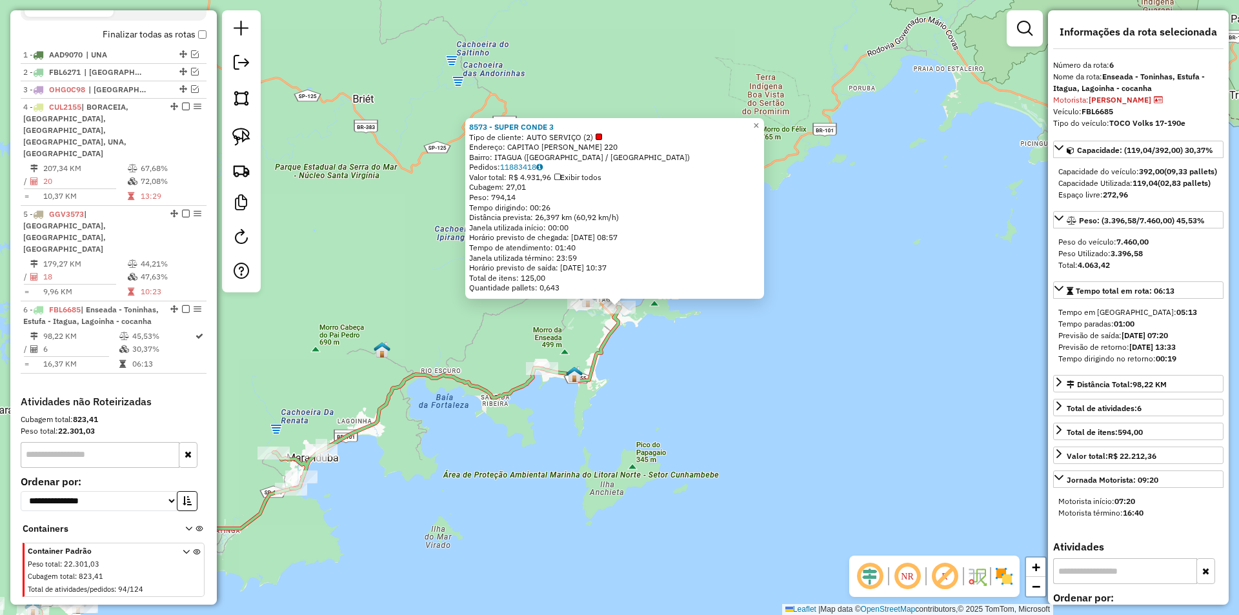
click at [688, 447] on div "8573 - SUPER CONDE 3 Tipo de cliente: AUTO SERVIÇO (2) Endereço: CAPITAO FELIPE…" at bounding box center [619, 307] width 1239 height 615
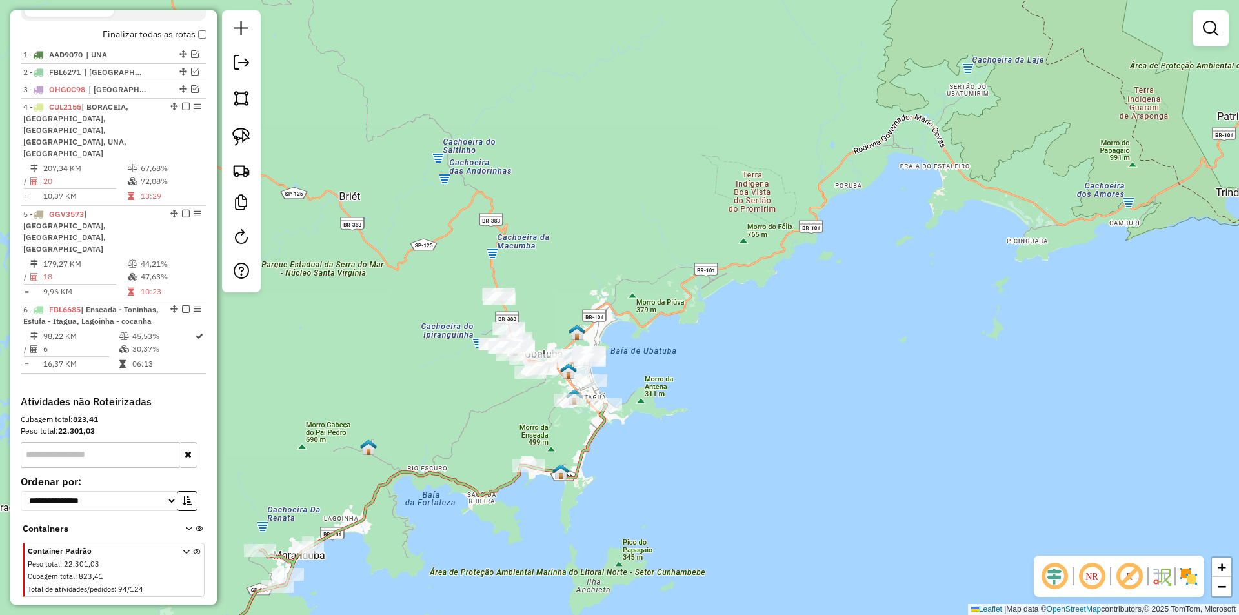
drag, startPoint x: 871, startPoint y: 403, endPoint x: 795, endPoint y: 448, distance: 88.2
click at [863, 445] on div "Janela de atendimento Grade de atendimento Capacidade Transportadoras Veículos …" at bounding box center [619, 307] width 1239 height 615
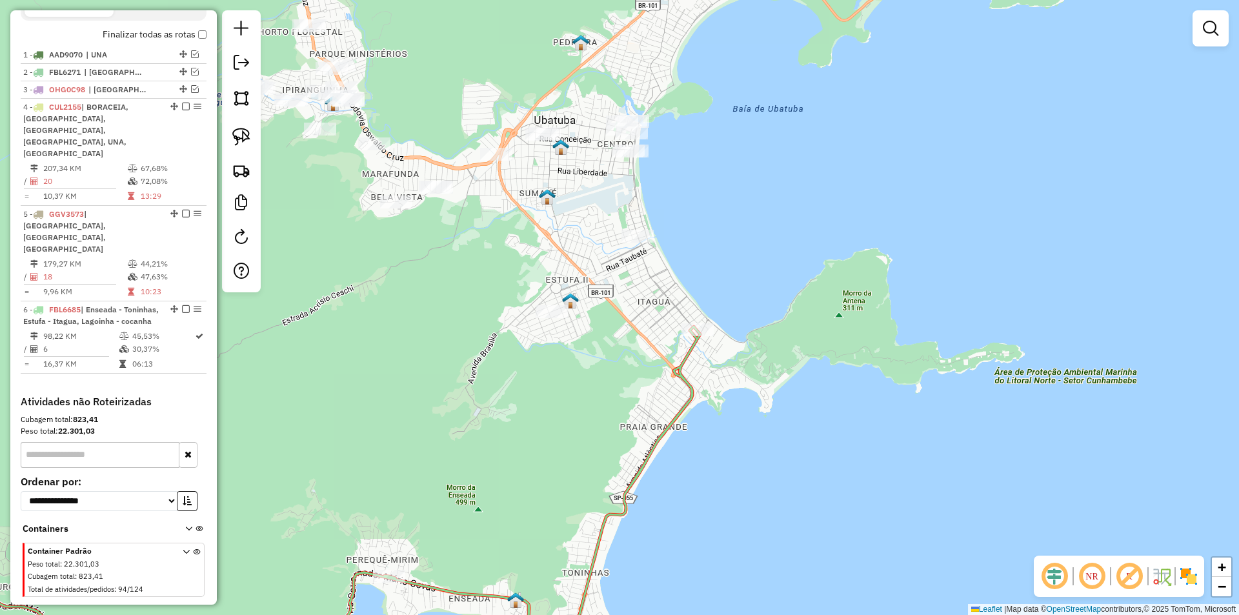
drag, startPoint x: 932, startPoint y: 259, endPoint x: 973, endPoint y: 217, distance: 58.4
click at [700, 327] on icon at bounding box center [288, 502] width 824 height 350
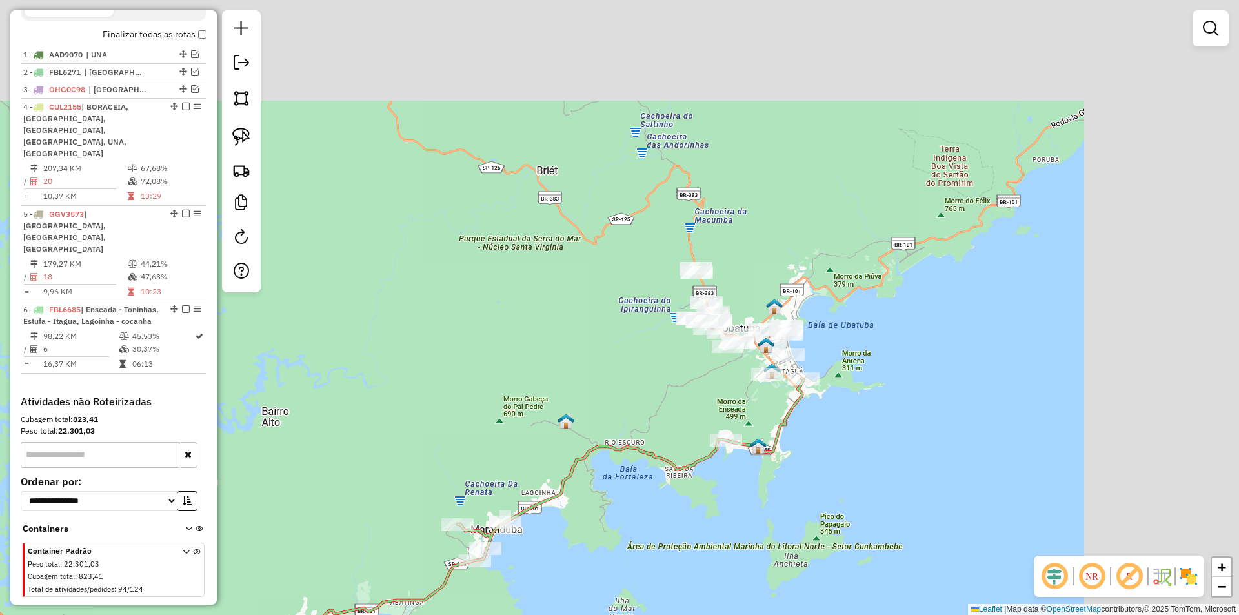
drag, startPoint x: 909, startPoint y: 308, endPoint x: 700, endPoint y: 495, distance: 280.7
click at [650, 548] on div "Janela de atendimento Grade de atendimento Capacidade Transportadoras Veículos …" at bounding box center [619, 307] width 1239 height 615
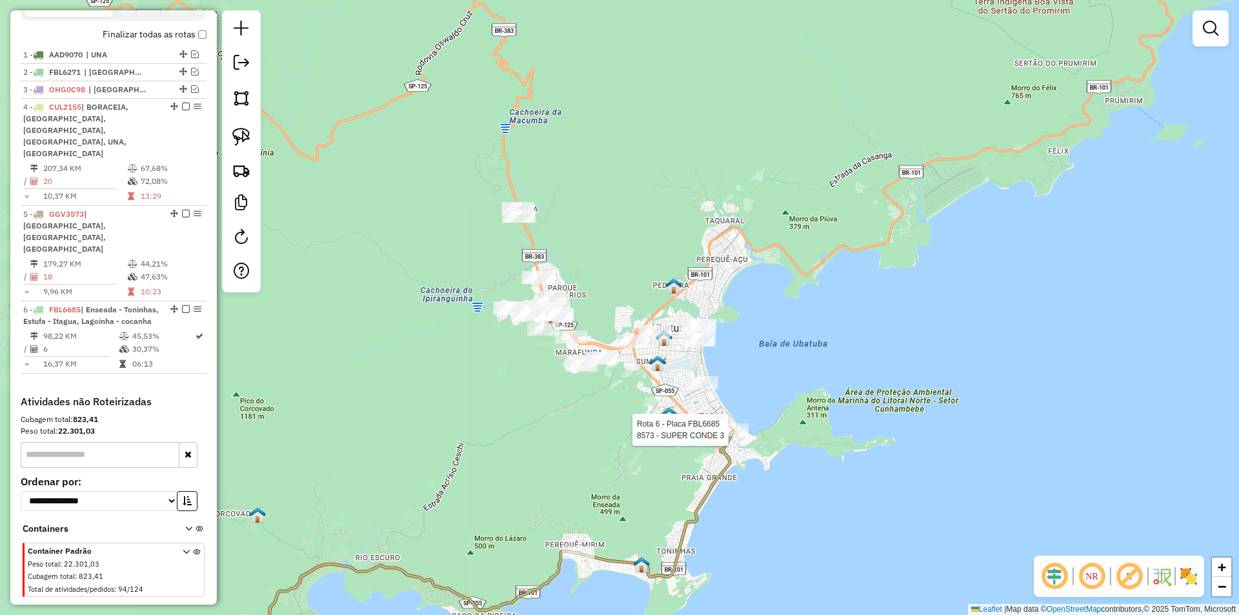
select select "**********"
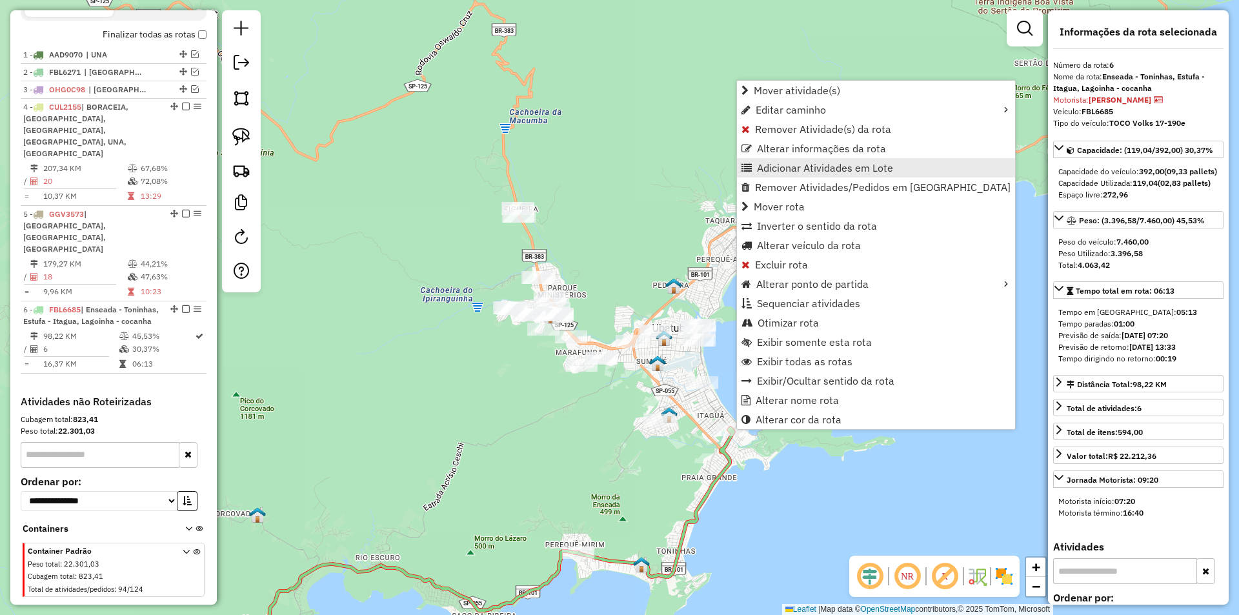
click at [783, 164] on span "Adicionar Atividades em Lote" at bounding box center [825, 168] width 136 height 10
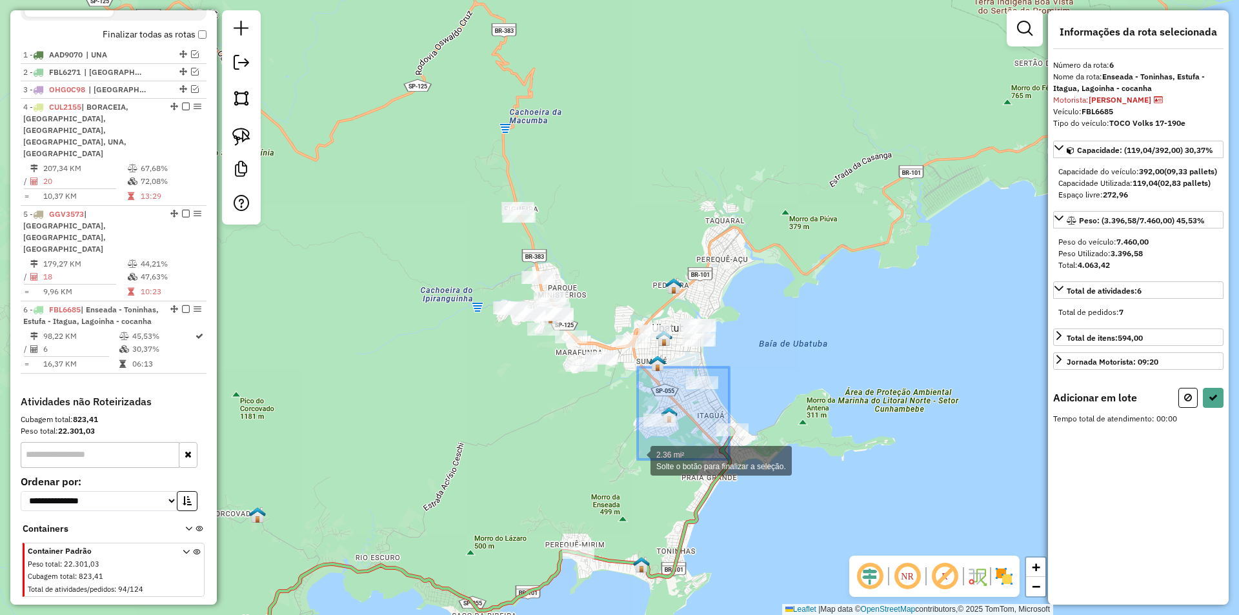
drag, startPoint x: 729, startPoint y: 367, endPoint x: 638, endPoint y: 459, distance: 130.0
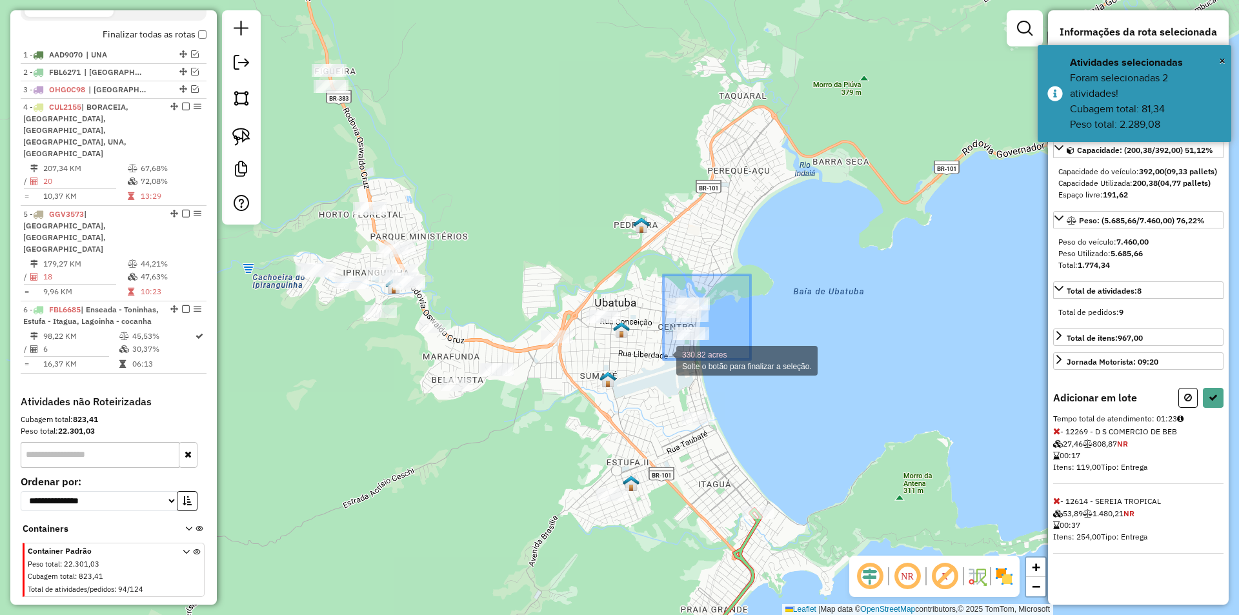
drag, startPoint x: 751, startPoint y: 275, endPoint x: 663, endPoint y: 359, distance: 121.4
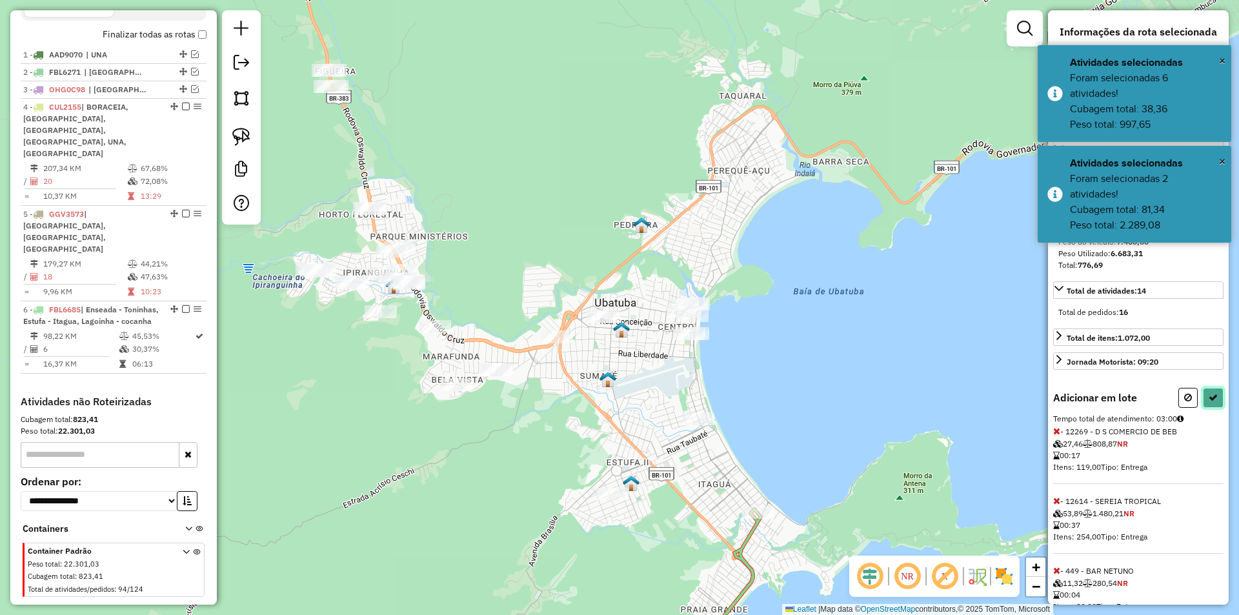
click at [1218, 408] on button at bounding box center [1213, 398] width 21 height 20
select select "**********"
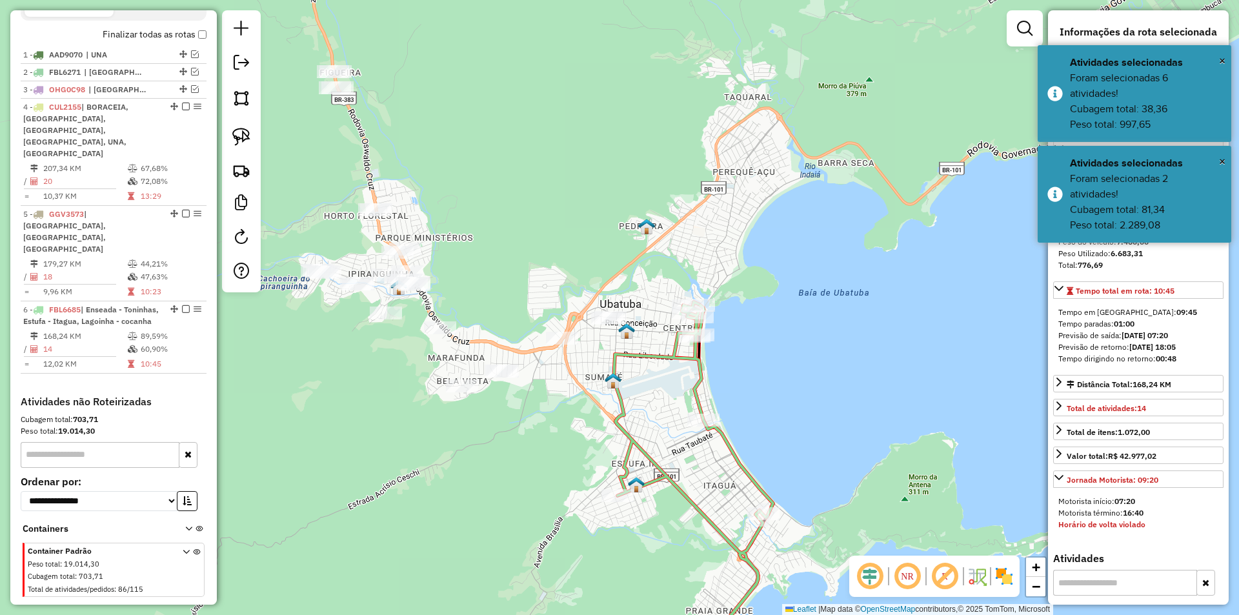
drag, startPoint x: 523, startPoint y: 467, endPoint x: 681, endPoint y: 466, distance: 158.1
click at [698, 474] on div "Janela de atendimento Grade de atendimento Capacidade Transportadoras Veículos …" at bounding box center [619, 307] width 1239 height 615
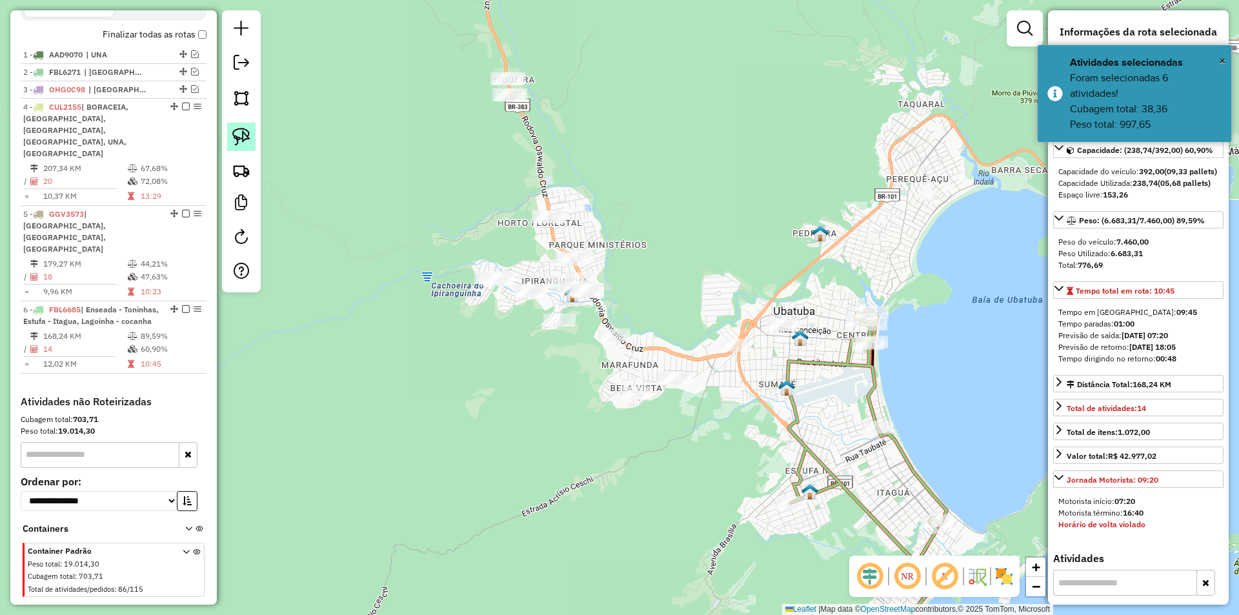
click at [237, 137] on img at bounding box center [241, 137] width 18 height 18
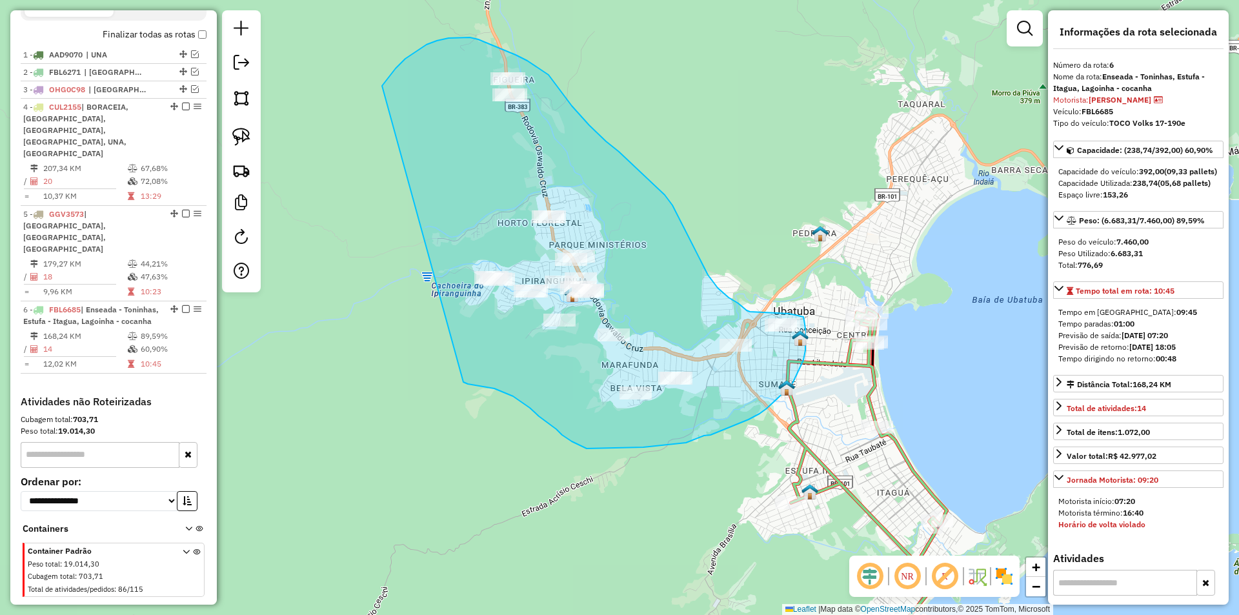
drag, startPoint x: 421, startPoint y: 48, endPoint x: 459, endPoint y: 389, distance: 342.8
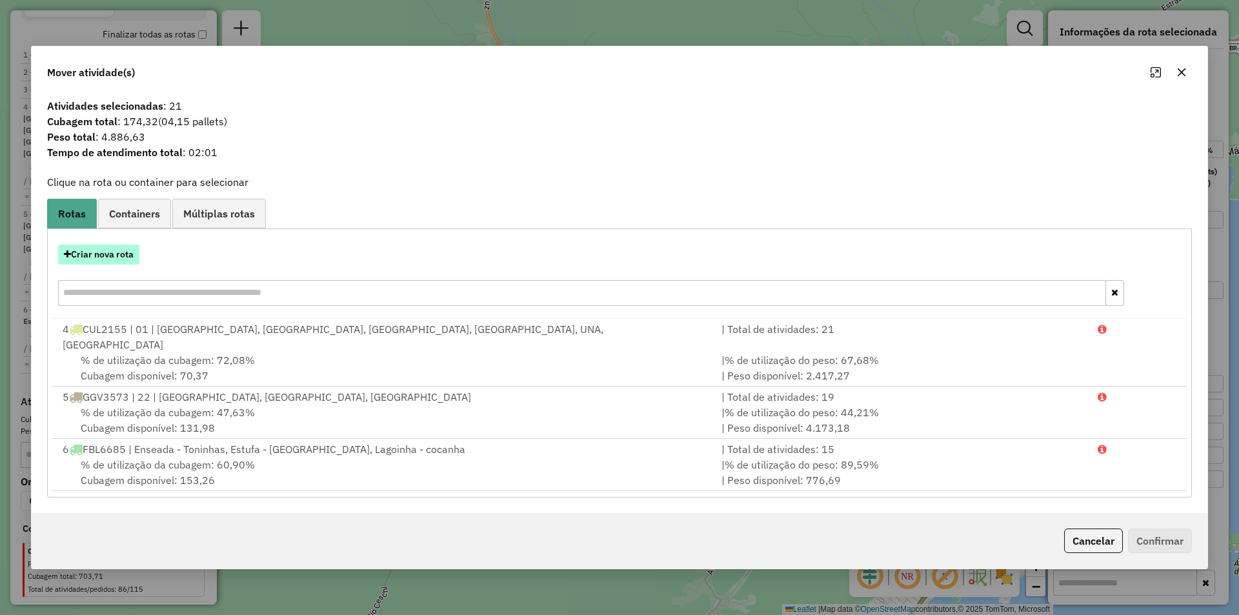
click at [97, 265] on button "Criar nova rota" at bounding box center [98, 255] width 81 height 20
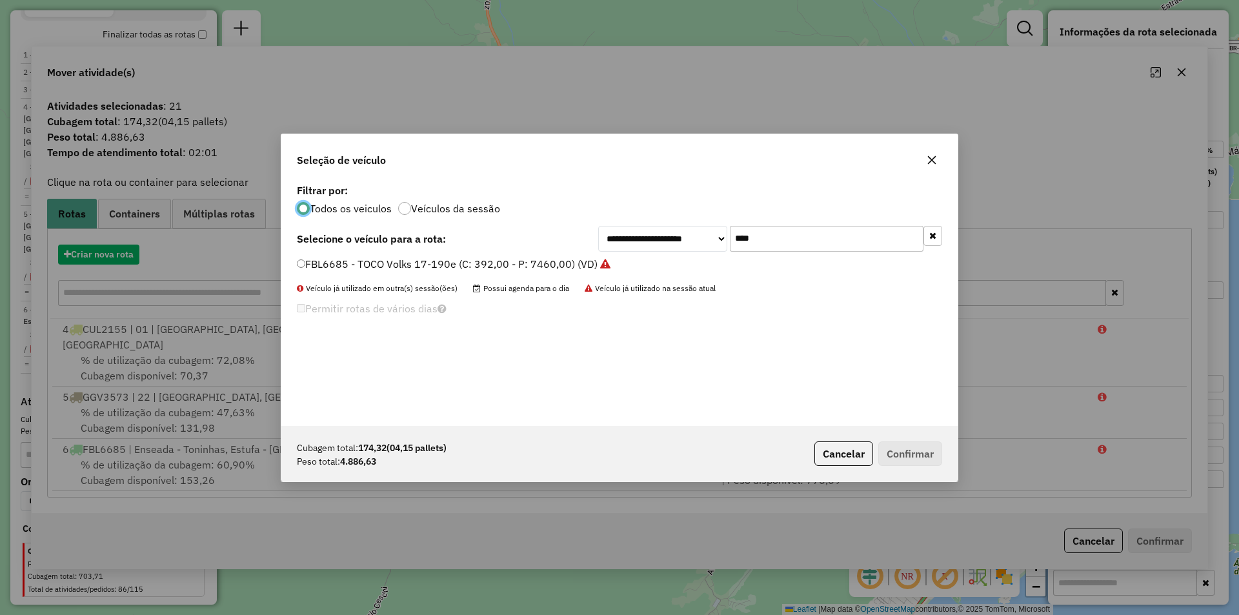
scroll to position [7, 4]
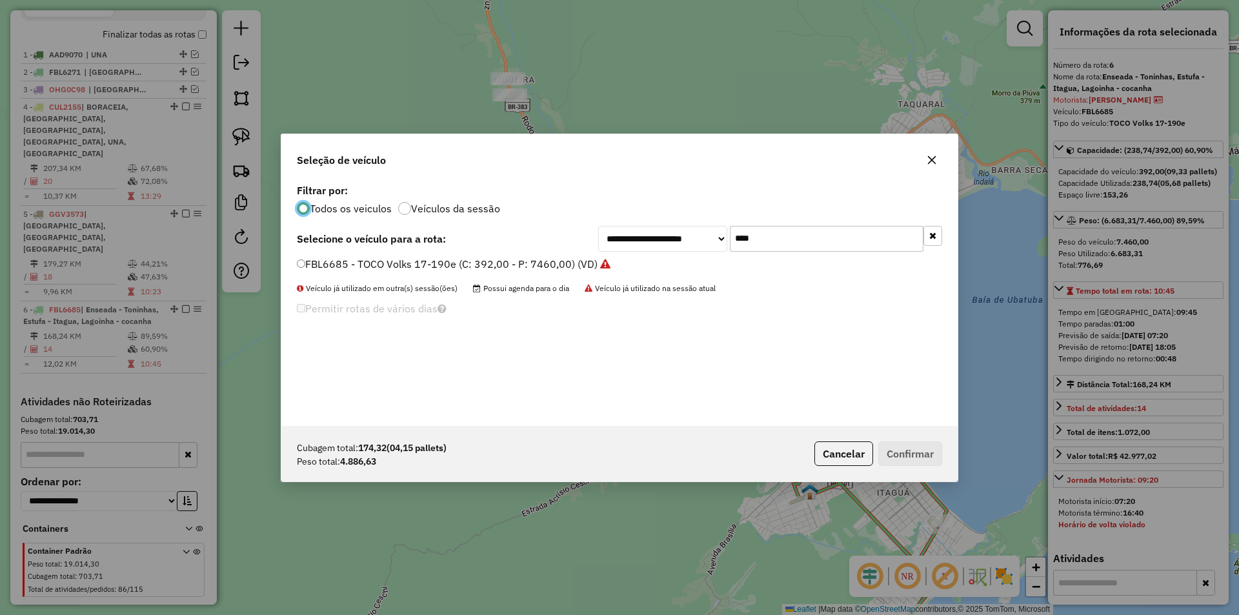
click at [733, 255] on div "**********" at bounding box center [619, 303] width 676 height 245
click at [737, 251] on input "****" at bounding box center [827, 239] width 194 height 26
click at [741, 239] on input "****" at bounding box center [827, 239] width 194 height 26
type input "***"
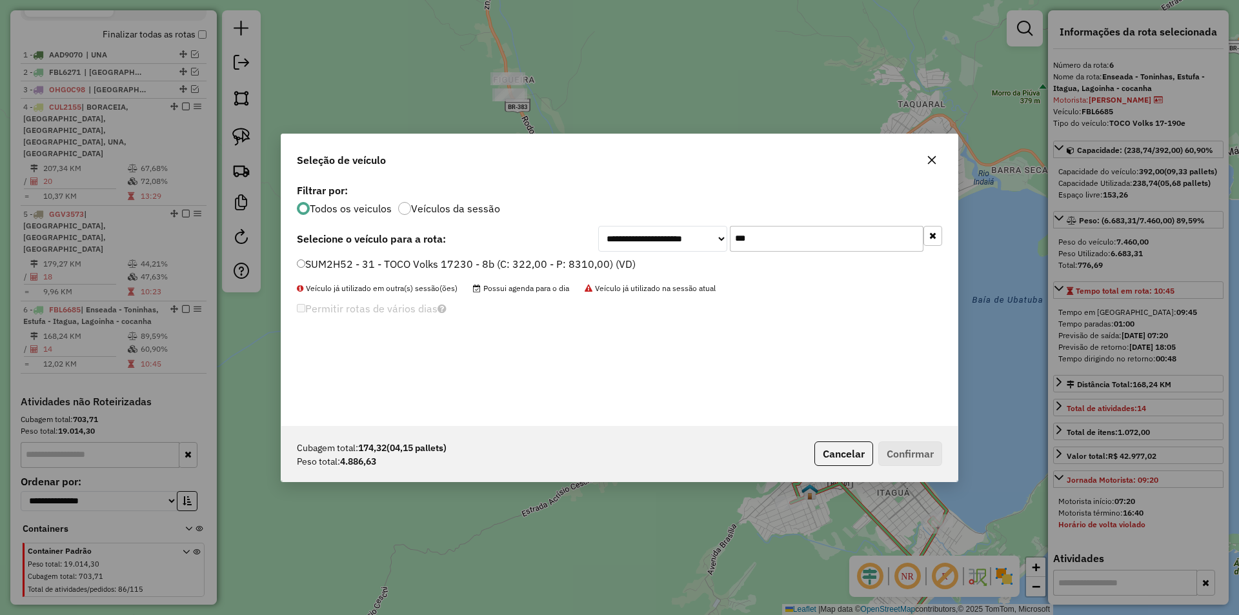
drag, startPoint x: 379, startPoint y: 266, endPoint x: 782, endPoint y: 365, distance: 415.4
click at [378, 265] on label "SUM2H52 - 31 - TOCO Volks 17230 - 8b (C: 322,00 - P: 8310,00) (VD)" at bounding box center [466, 263] width 339 height 15
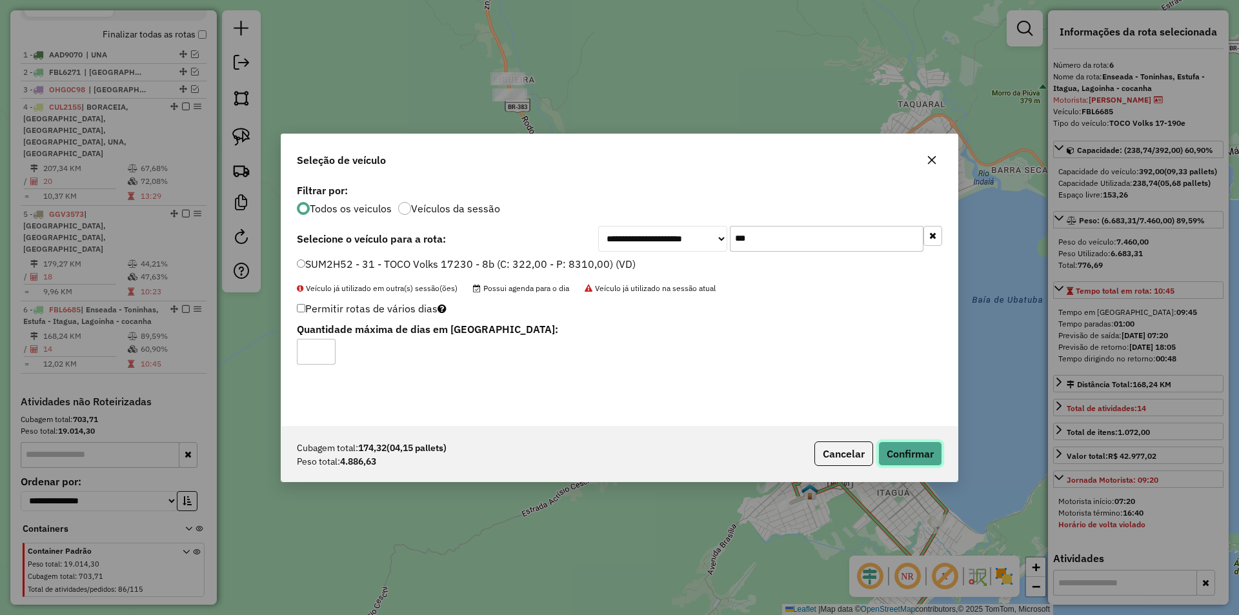
click at [919, 456] on button "Confirmar" at bounding box center [910, 453] width 64 height 25
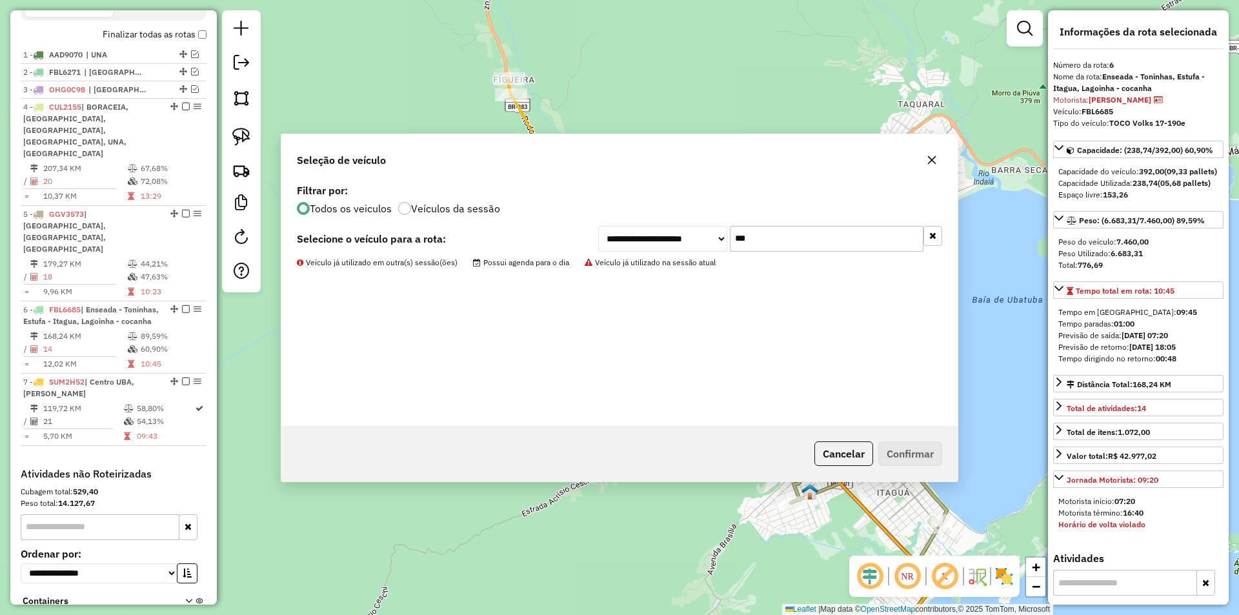
scroll to position [536, 0]
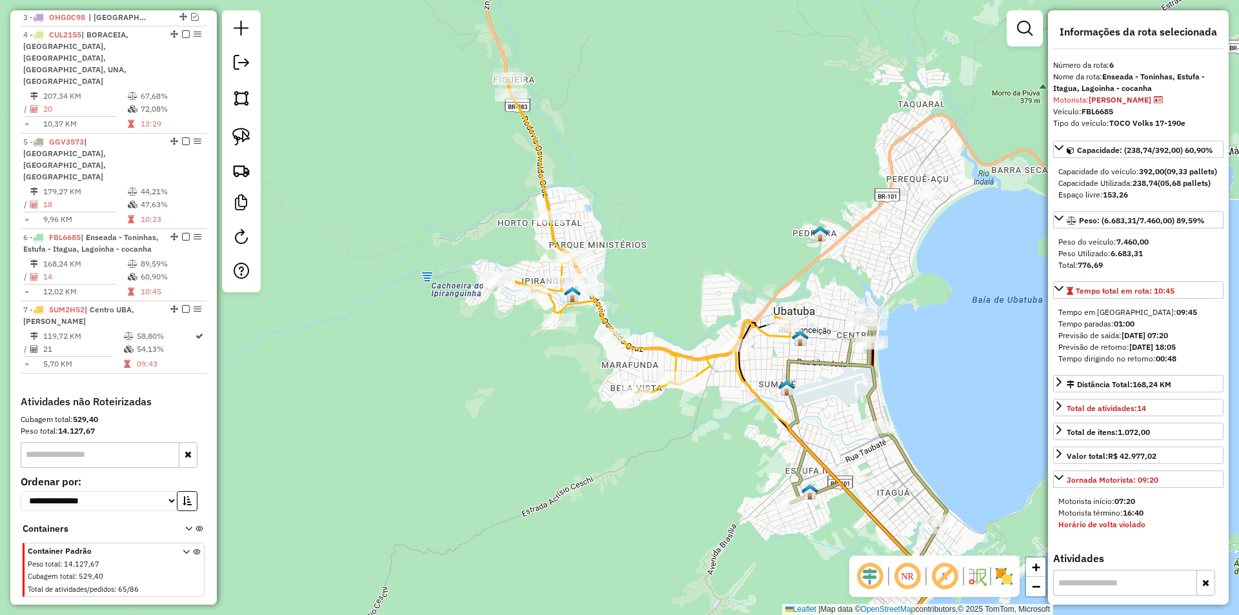
drag, startPoint x: 607, startPoint y: 409, endPoint x: 729, endPoint y: 99, distance: 332.7
click at [717, 141] on div "Janela de atendimento Grade de atendimento Capacidade Transportadoras Veículos …" at bounding box center [619, 307] width 1239 height 615
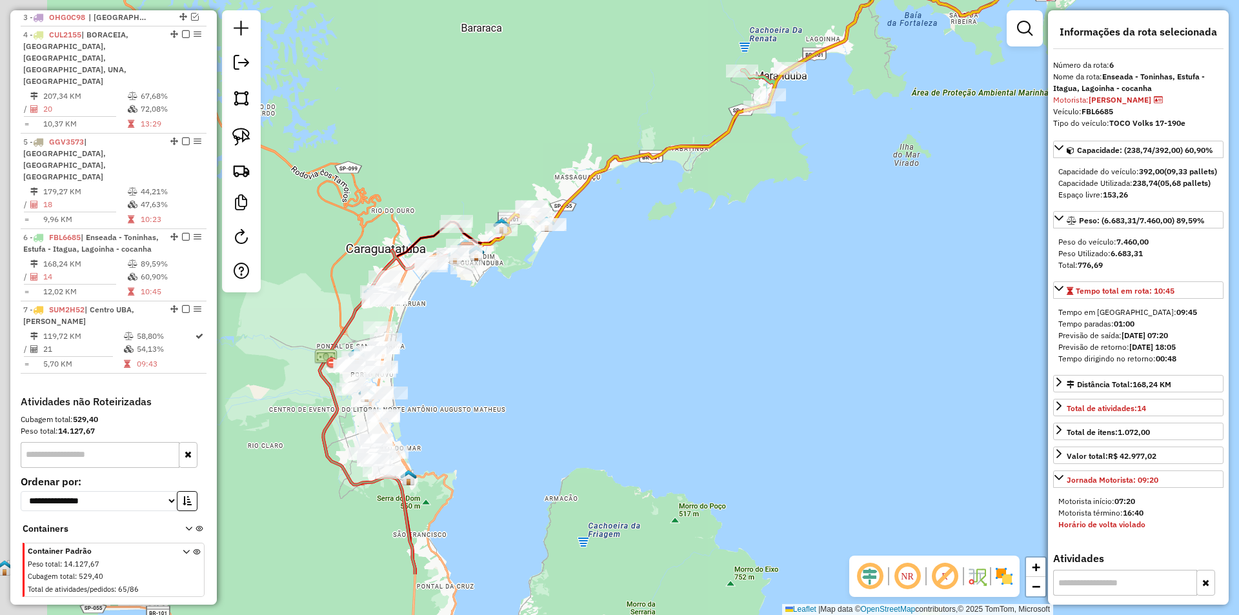
drag, startPoint x: 744, startPoint y: 270, endPoint x: 852, endPoint y: 205, distance: 126.5
click at [854, 204] on div "Janela de atendimento Grade de atendimento Capacidade Transportadoras Veículos …" at bounding box center [619, 307] width 1239 height 615
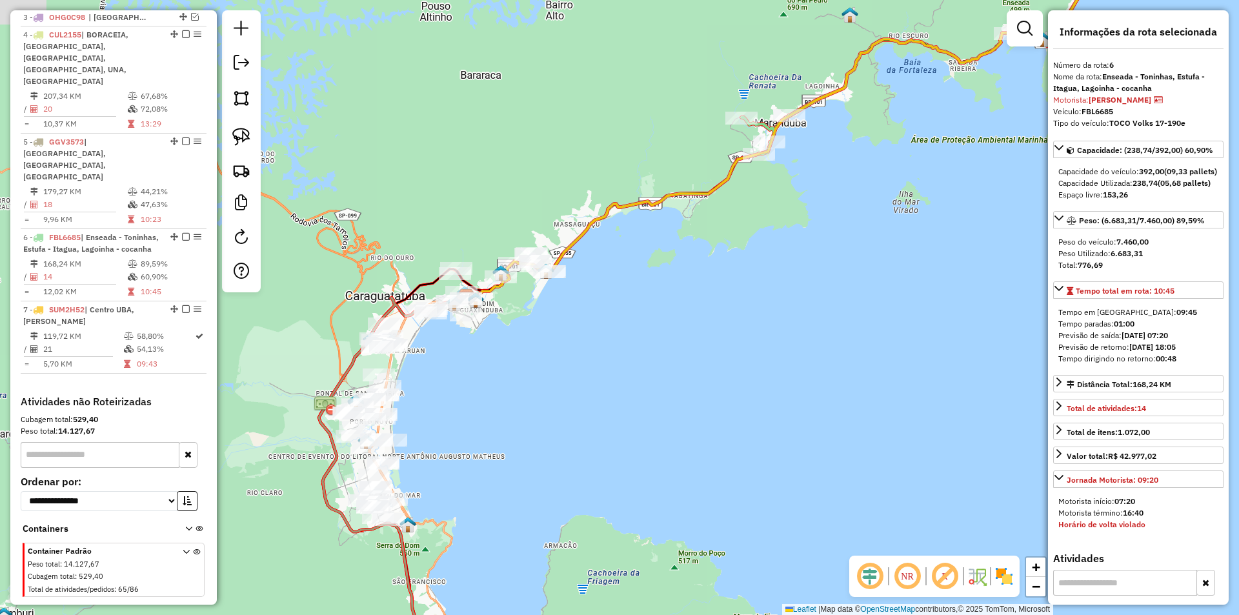
drag, startPoint x: 651, startPoint y: 309, endPoint x: 649, endPoint y: 320, distance: 11.3
click at [654, 321] on div "Janela de atendimento Grade de atendimento Capacidade Transportadoras Veículos …" at bounding box center [619, 307] width 1239 height 615
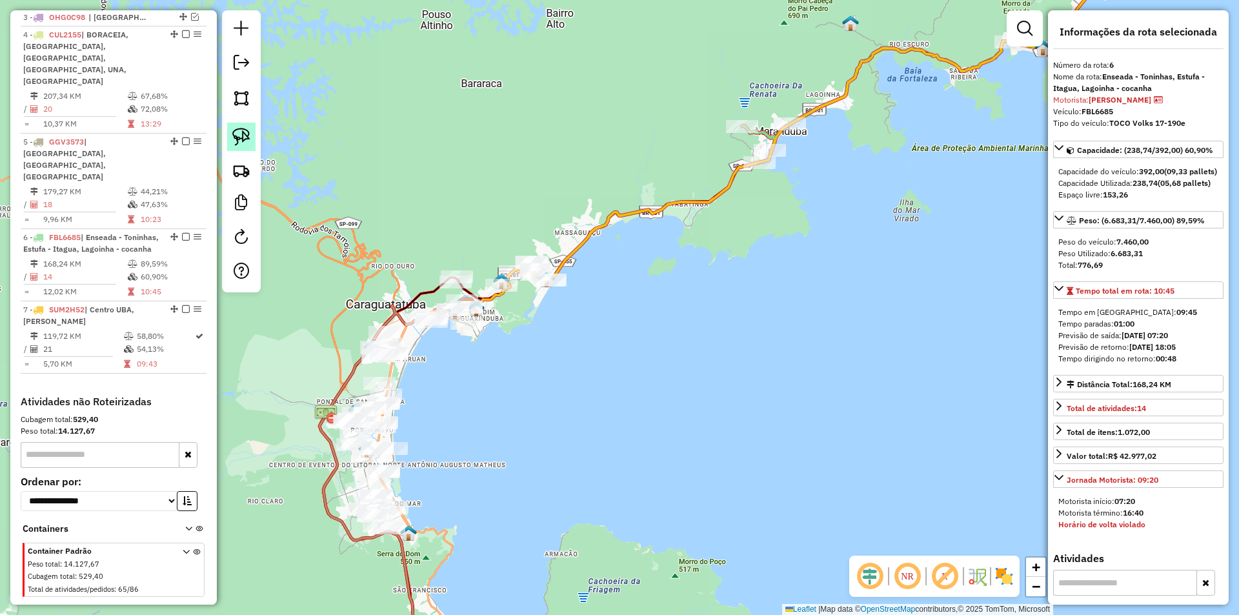
click at [243, 133] on img at bounding box center [241, 137] width 18 height 18
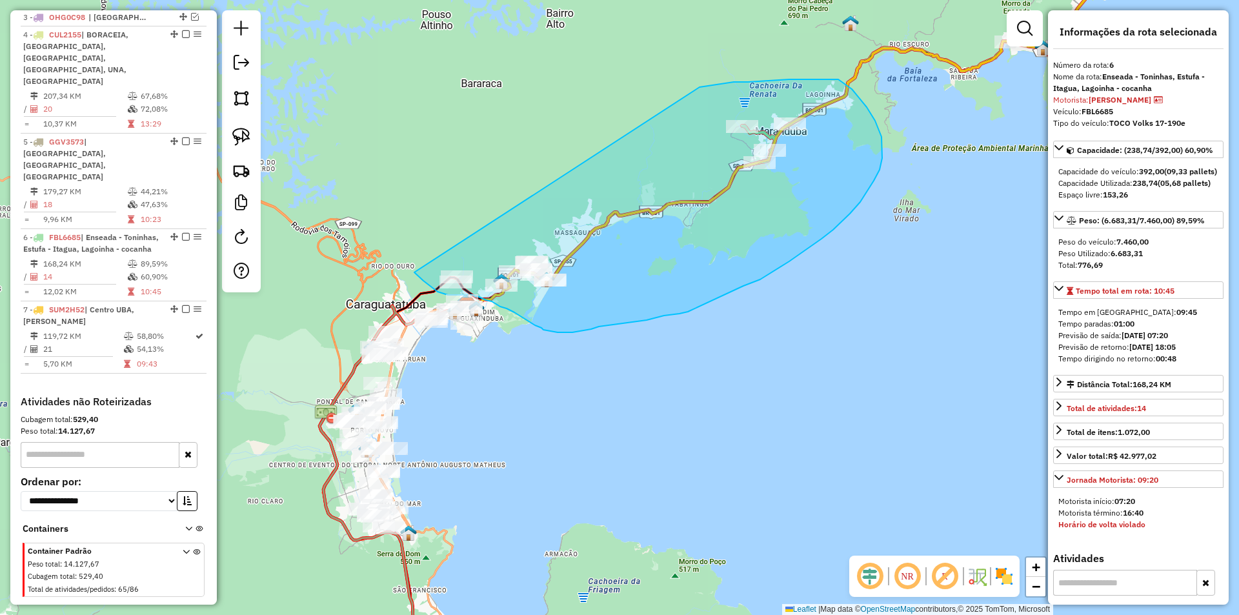
drag, startPoint x: 789, startPoint y: 79, endPoint x: 374, endPoint y: 183, distance: 427.8
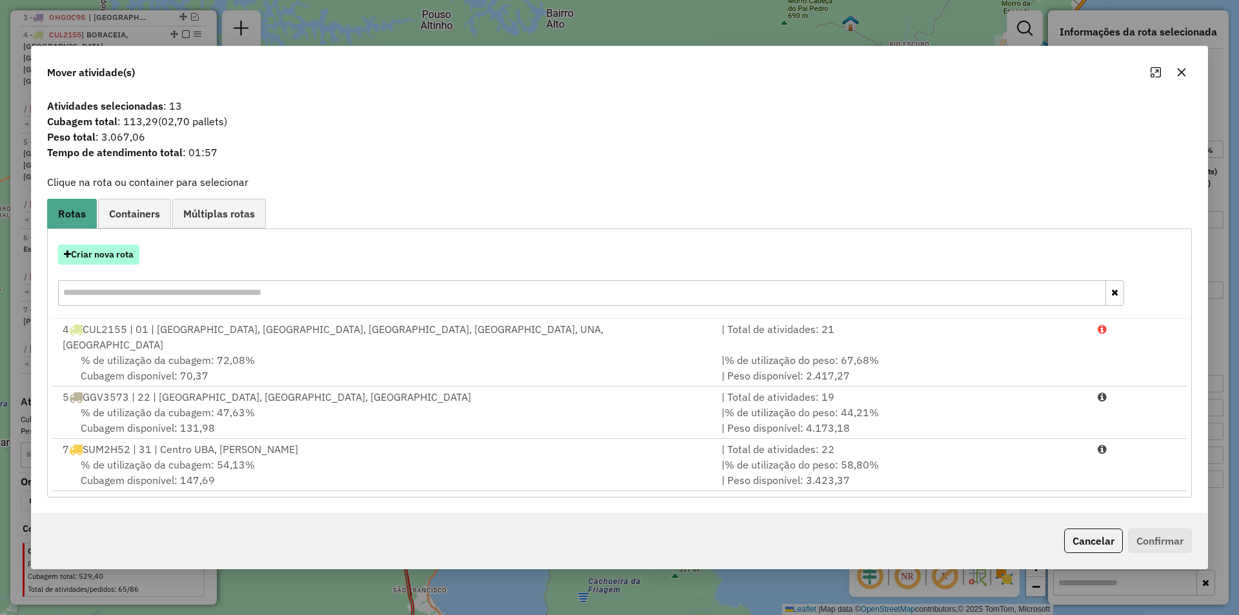
click at [109, 265] on button "Criar nova rota" at bounding box center [98, 255] width 81 height 20
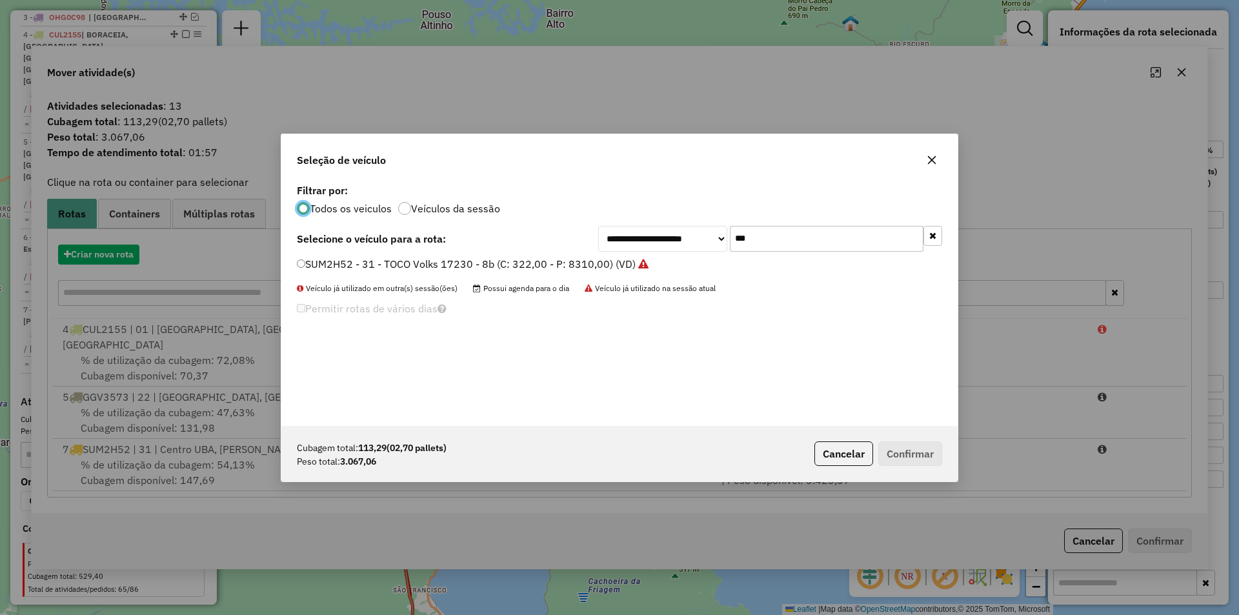
scroll to position [7, 4]
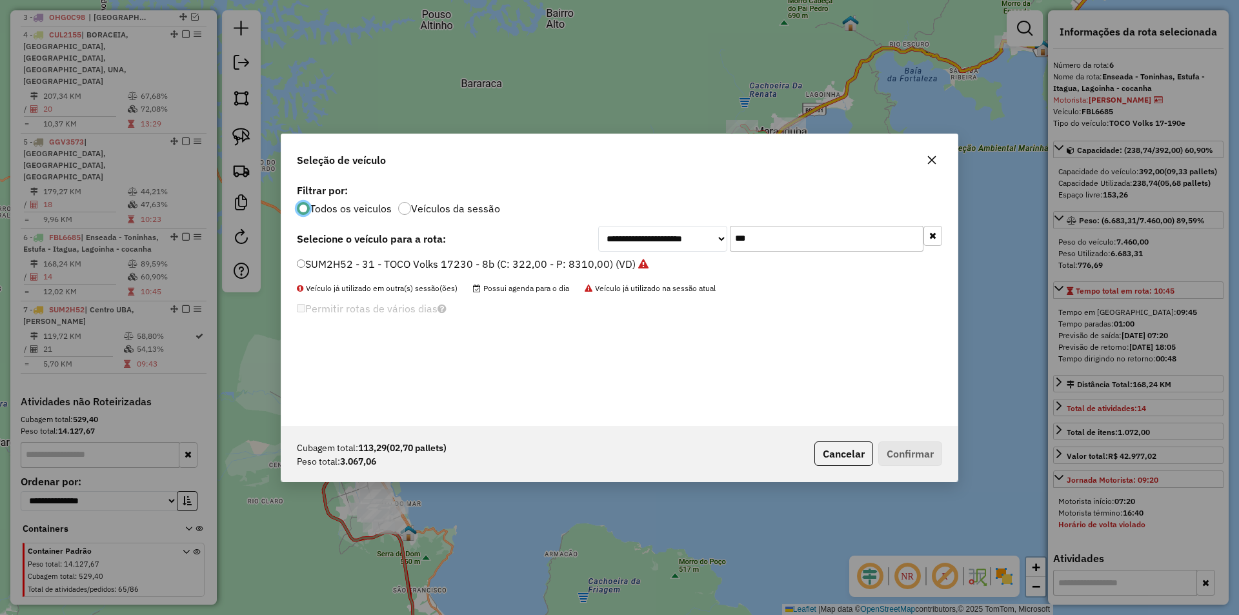
click at [805, 241] on input "***" at bounding box center [827, 239] width 194 height 26
type input "***"
click at [341, 264] on label "FEQ5994 - TOCO Volks 17-190e (C: 392,00 - P: 7460,00) (VD)" at bounding box center [448, 263] width 302 height 15
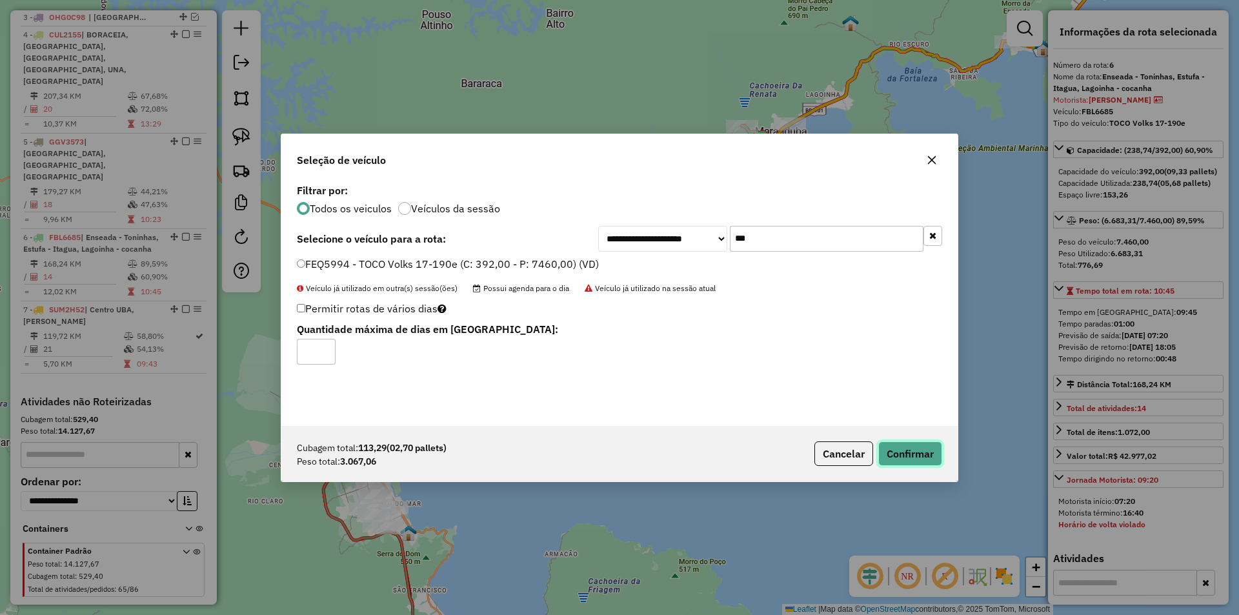
click at [905, 450] on button "Confirmar" at bounding box center [910, 453] width 64 height 25
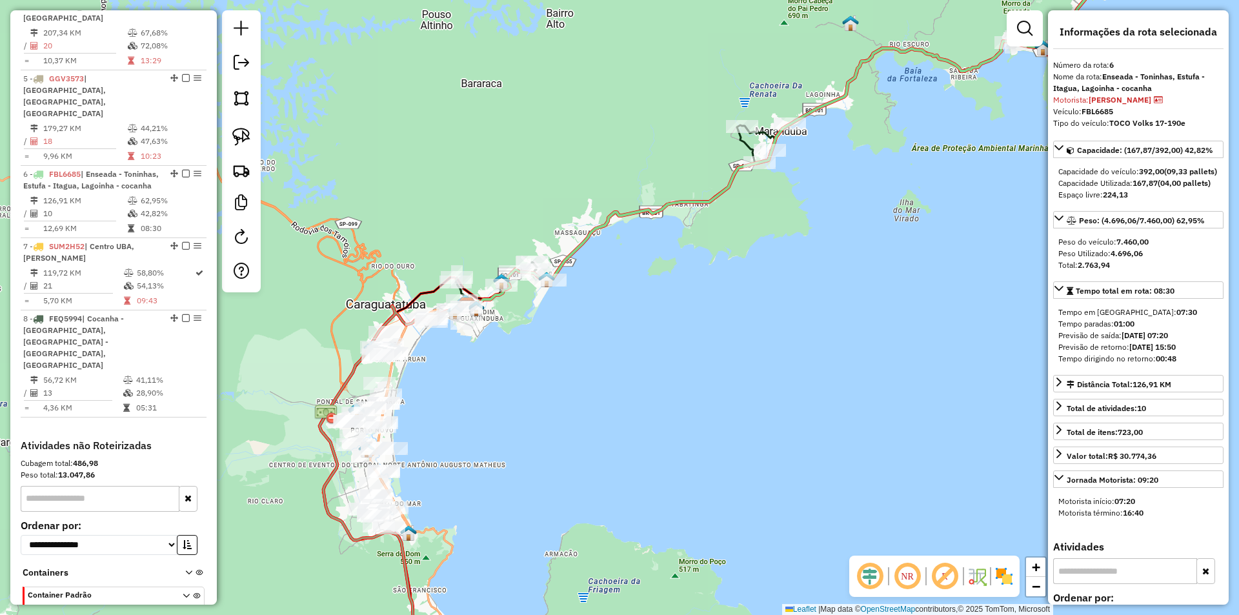
scroll to position [620, 0]
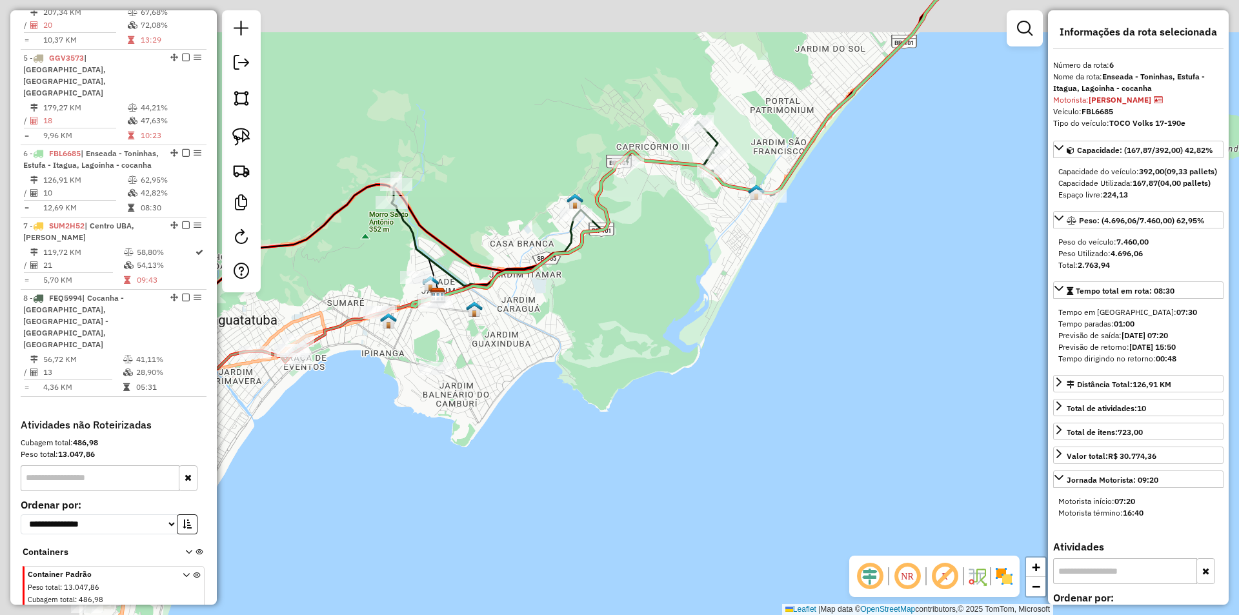
drag, startPoint x: 450, startPoint y: 309, endPoint x: 583, endPoint y: 348, distance: 138.5
click at [583, 348] on div "Janela de atendimento Grade de atendimento Capacidade Transportadoras Veículos …" at bounding box center [619, 307] width 1239 height 615
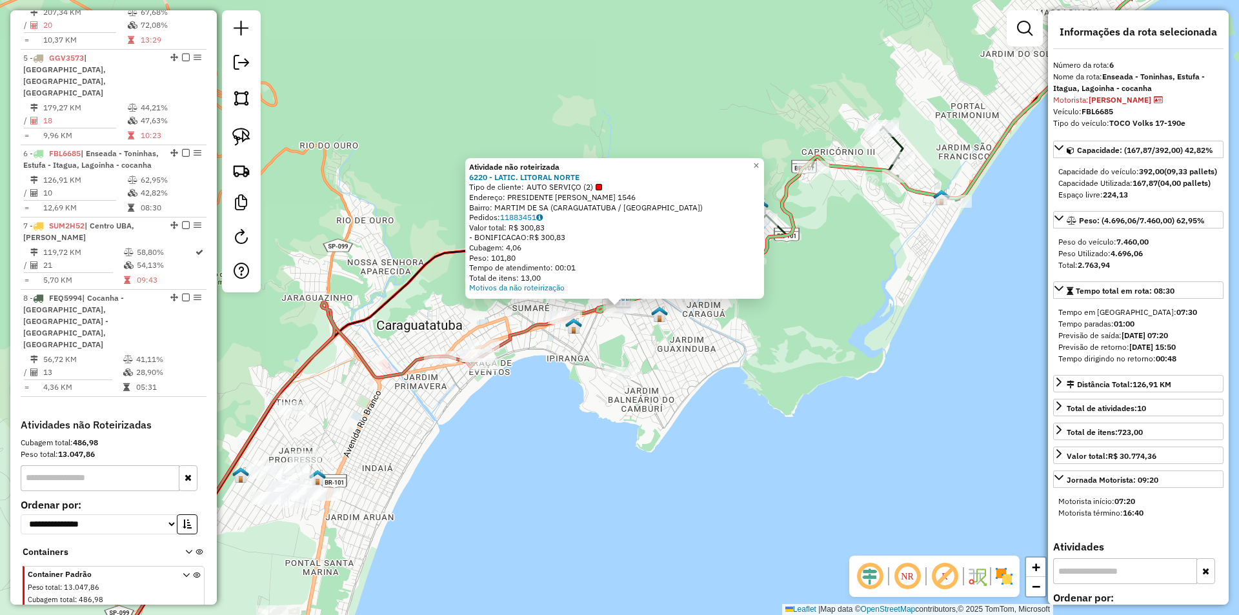
click at [676, 365] on div "Atividade não roteirizada 6220 - LATIC. LITORAL NORTE Tipo de cliente: AUTO SER…" at bounding box center [619, 307] width 1239 height 615
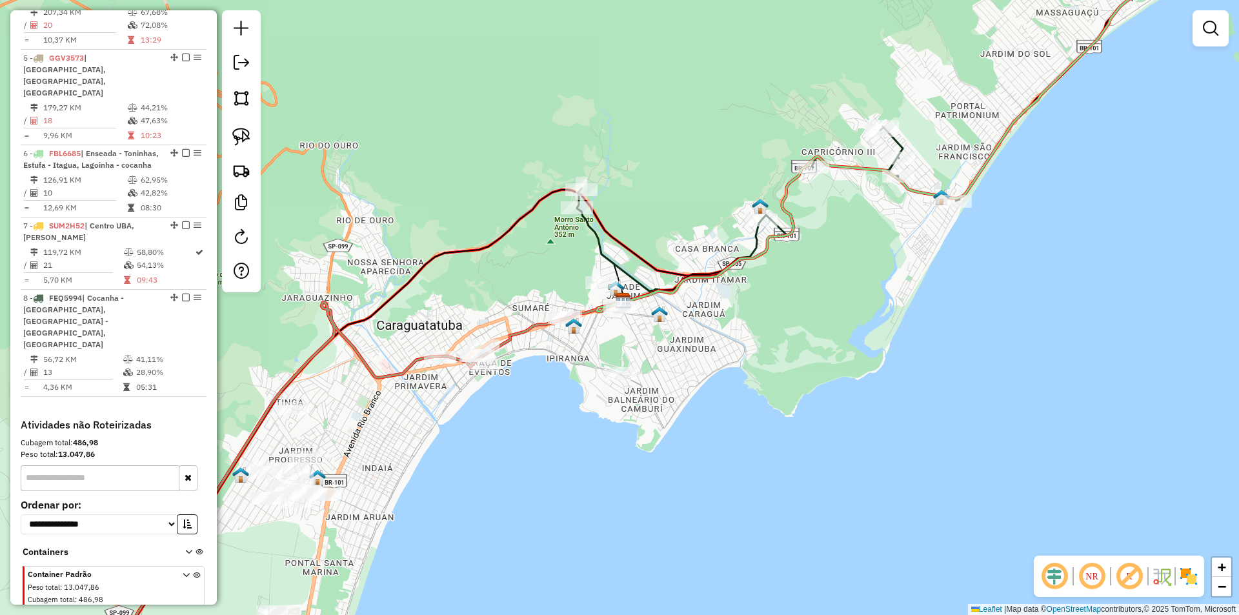
select select "**********"
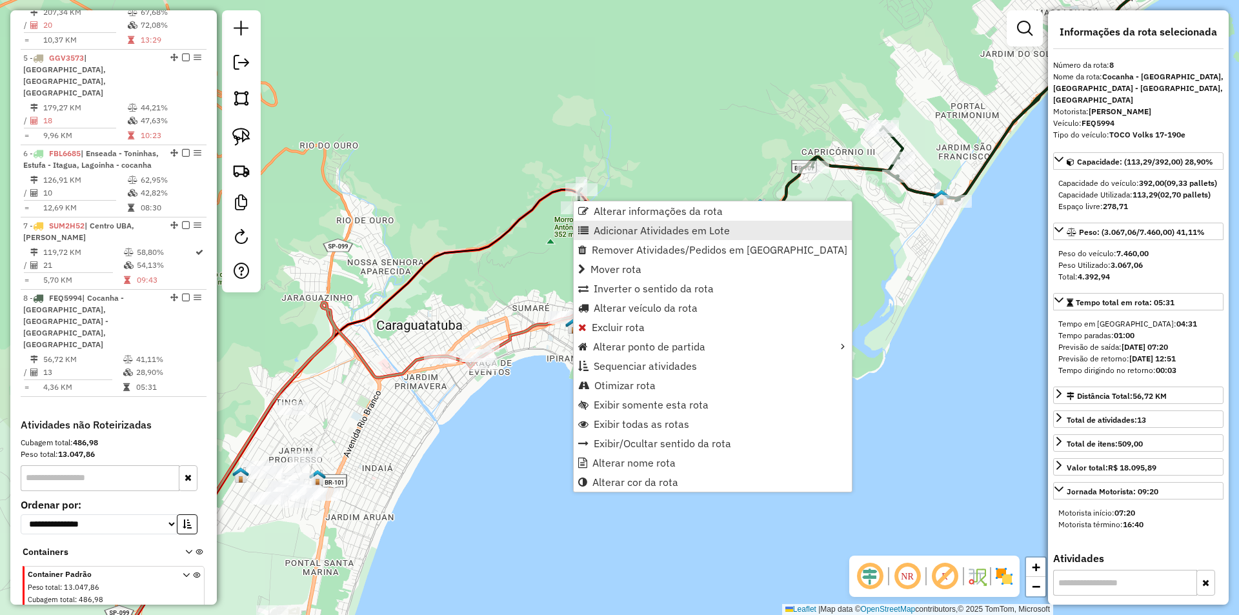
click at [612, 229] on span "Adicionar Atividades em Lote" at bounding box center [662, 230] width 136 height 10
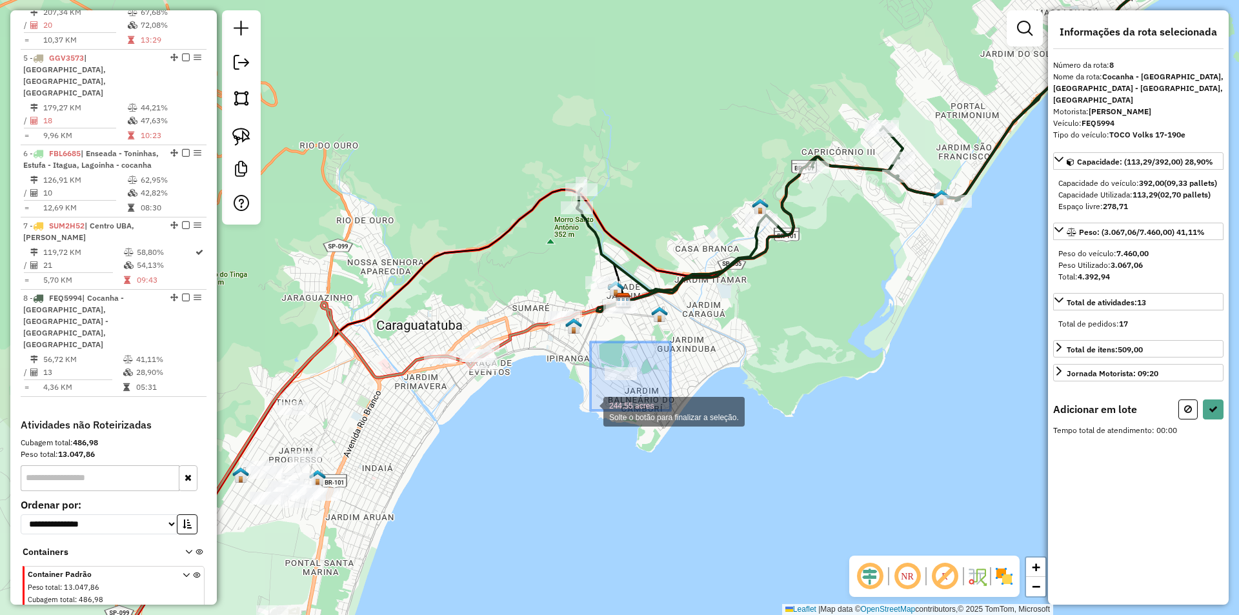
drag, startPoint x: 670, startPoint y: 342, endPoint x: 590, endPoint y: 410, distance: 105.3
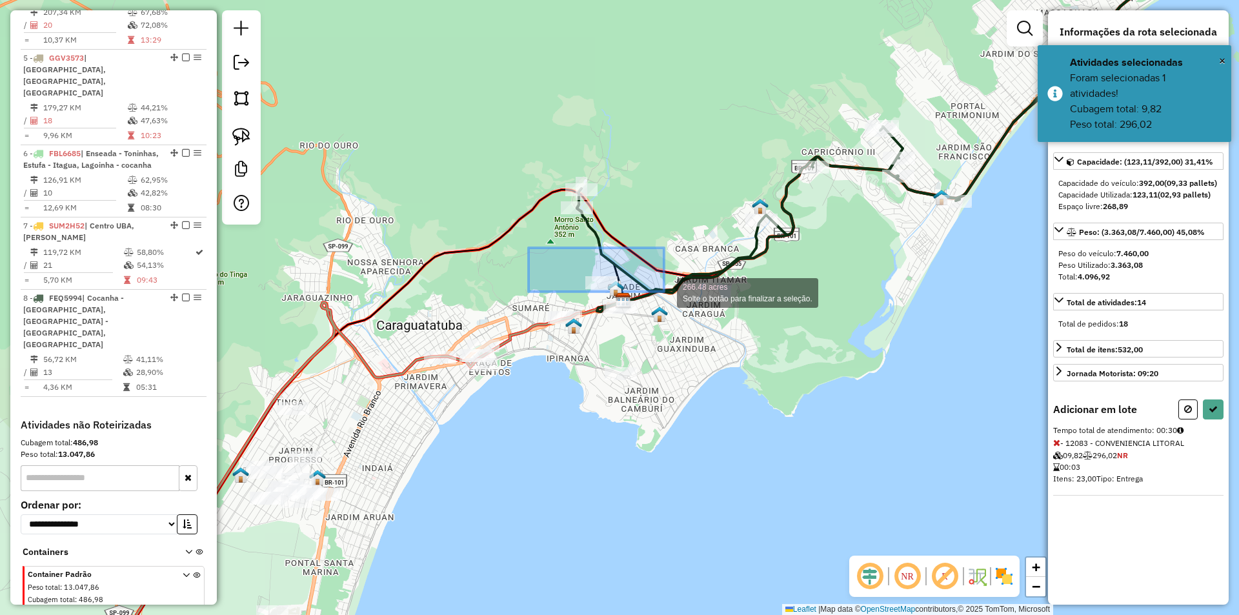
drag, startPoint x: 607, startPoint y: 270, endPoint x: 664, endPoint y: 292, distance: 61.7
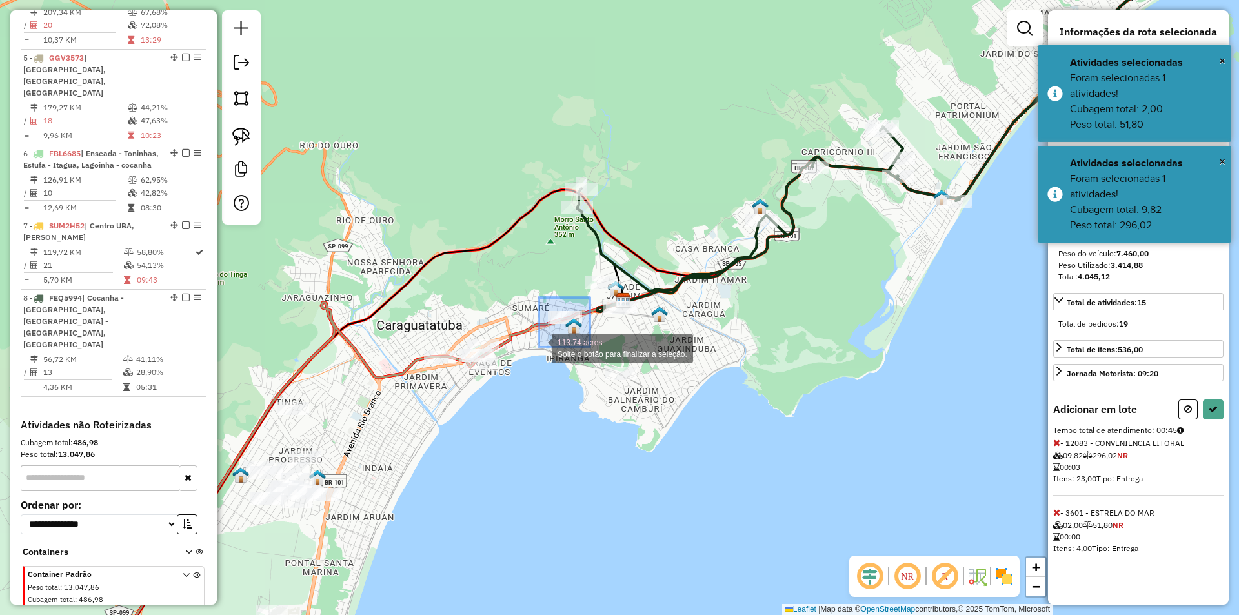
drag, startPoint x: 590, startPoint y: 297, endPoint x: 539, endPoint y: 347, distance: 71.2
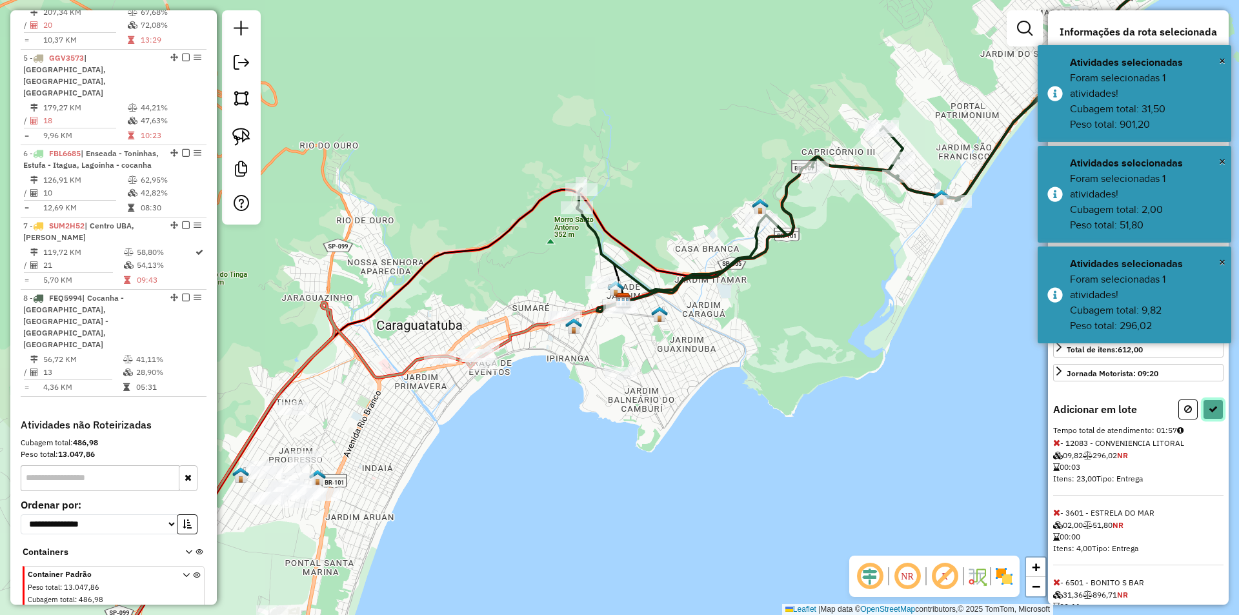
click at [1204, 419] on button at bounding box center [1213, 409] width 21 height 20
select select "**********"
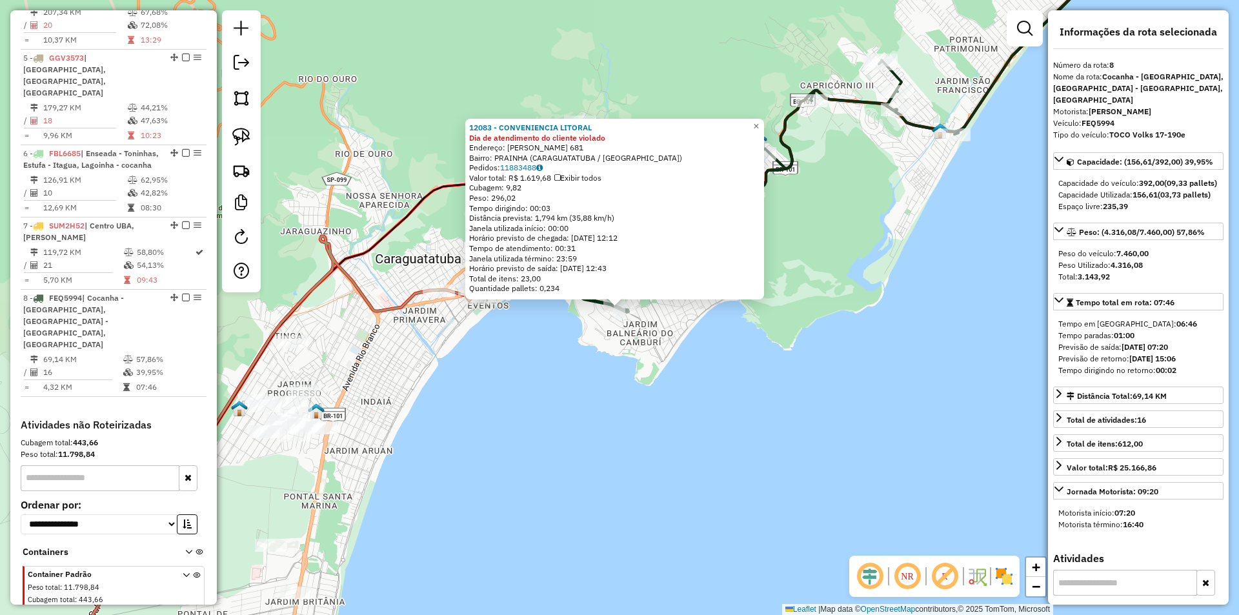
click at [450, 435] on div "12083 - CONVENIENCIA LITORAL Dia de atendimento do cliente violado Endereço: PA…" at bounding box center [619, 307] width 1239 height 615
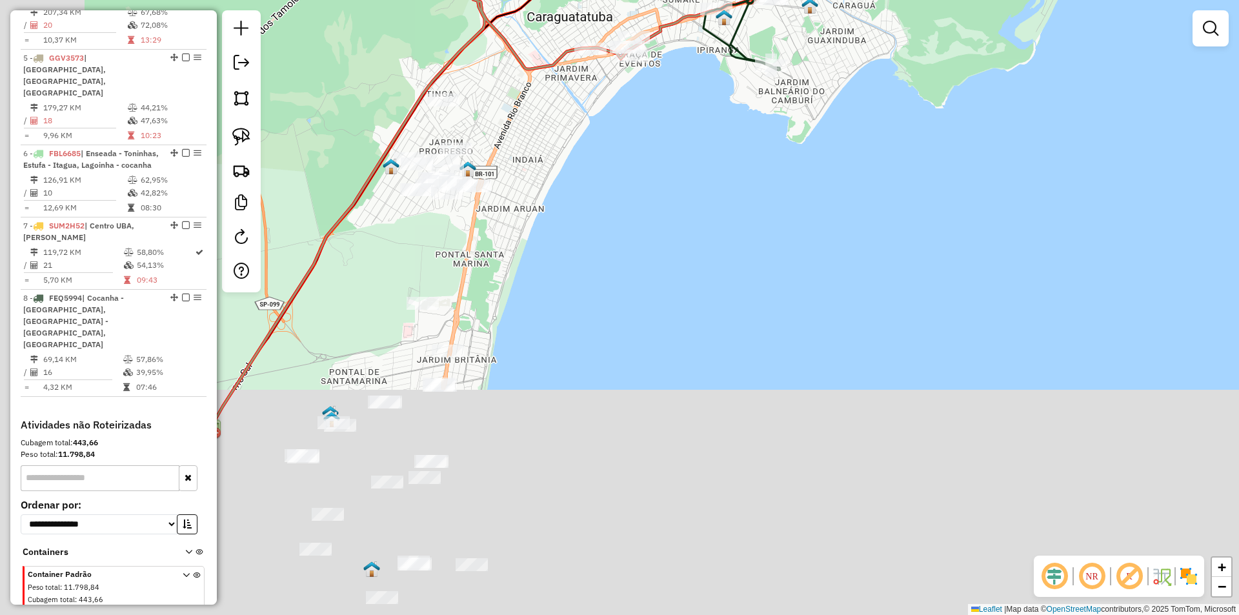
drag, startPoint x: 581, startPoint y: 368, endPoint x: 723, endPoint y: 136, distance: 272.3
click at [723, 136] on div "Janela de atendimento Grade de atendimento Capacidade Transportadoras Veículos …" at bounding box center [619, 307] width 1239 height 615
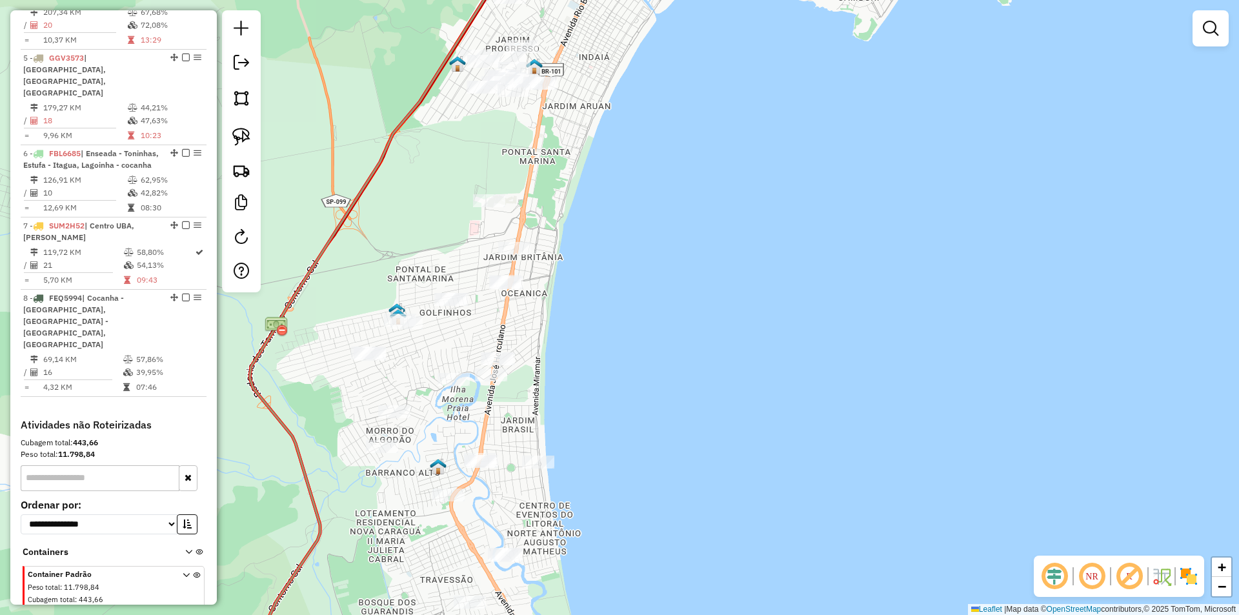
drag, startPoint x: 689, startPoint y: 294, endPoint x: 718, endPoint y: 83, distance: 212.9
click at [718, 83] on div "Janela de atendimento Grade de atendimento Capacidade Transportadoras Veículos …" at bounding box center [619, 307] width 1239 height 615
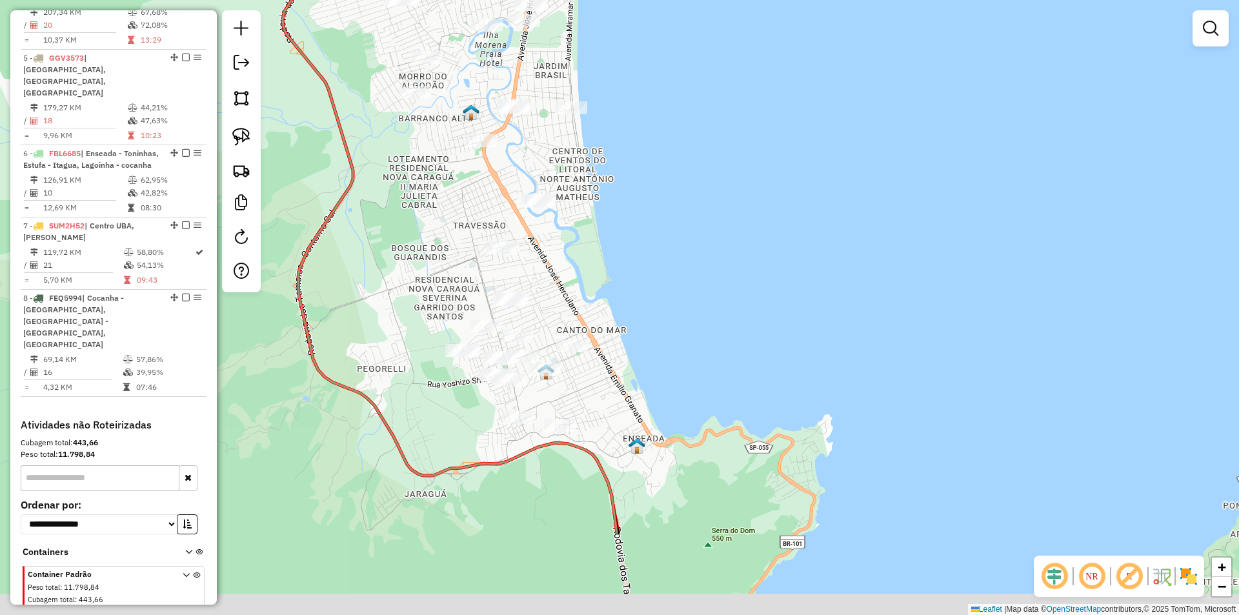
drag, startPoint x: 690, startPoint y: 270, endPoint x: 694, endPoint y: 128, distance: 142.7
click at [694, 128] on div "Janela de atendimento Grade de atendimento Capacidade Transportadoras Veículos …" at bounding box center [619, 307] width 1239 height 615
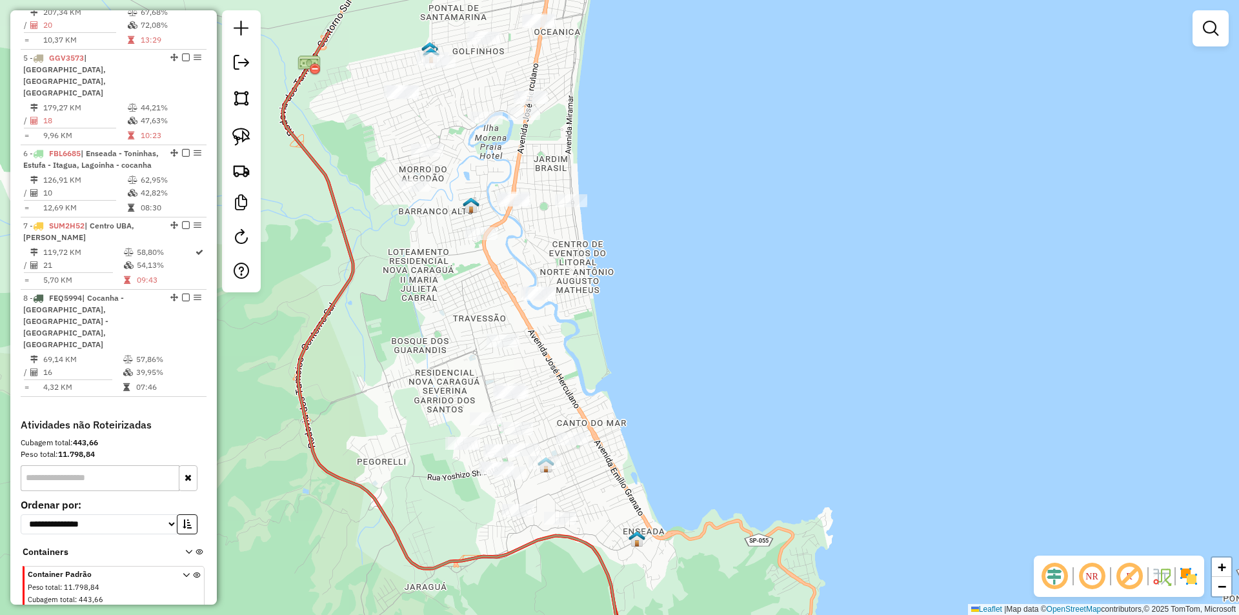
drag, startPoint x: 701, startPoint y: 117, endPoint x: 701, endPoint y: 210, distance: 92.9
click at [701, 210] on div "Janela de atendimento Grade de atendimento Capacidade Transportadoras Veículos …" at bounding box center [619, 307] width 1239 height 615
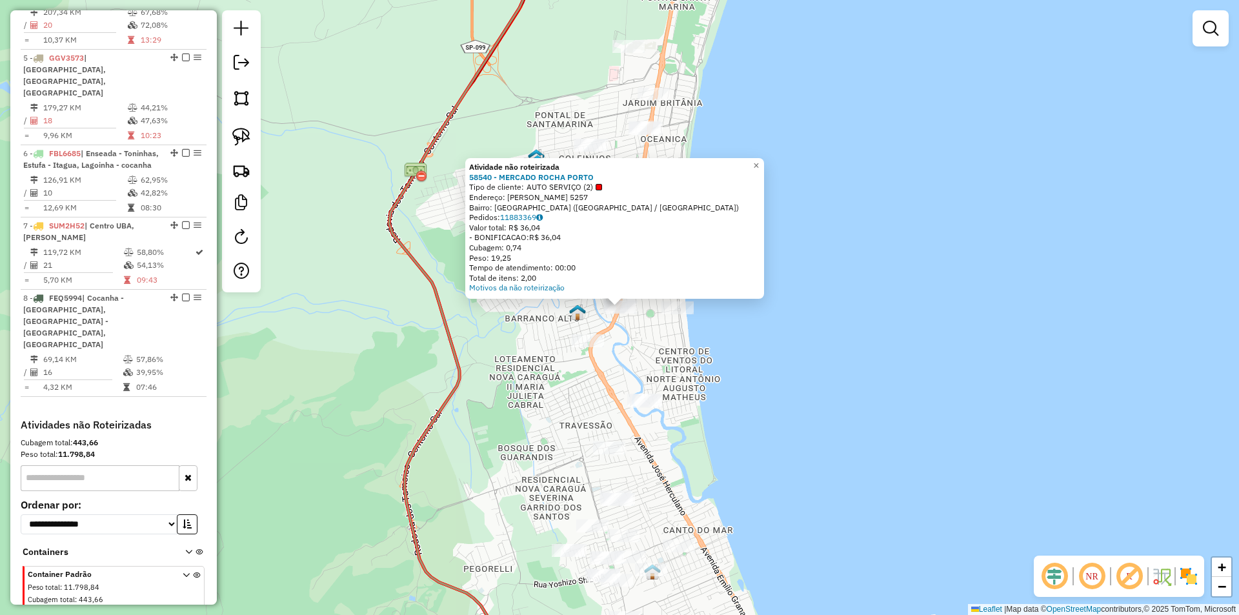
click at [731, 372] on div "Atividade não roteirizada 58540 - MERCADO ROCHA PORTO Tipo de cliente: AUTO SER…" at bounding box center [619, 307] width 1239 height 615
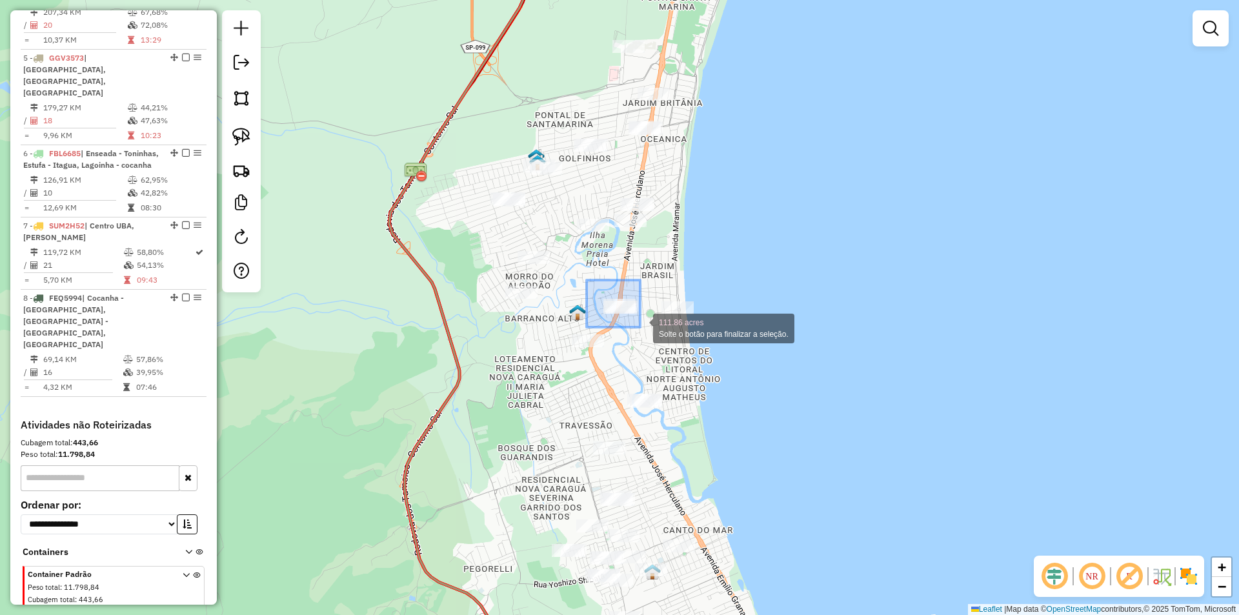
drag, startPoint x: 586, startPoint y: 280, endPoint x: 633, endPoint y: 337, distance: 73.8
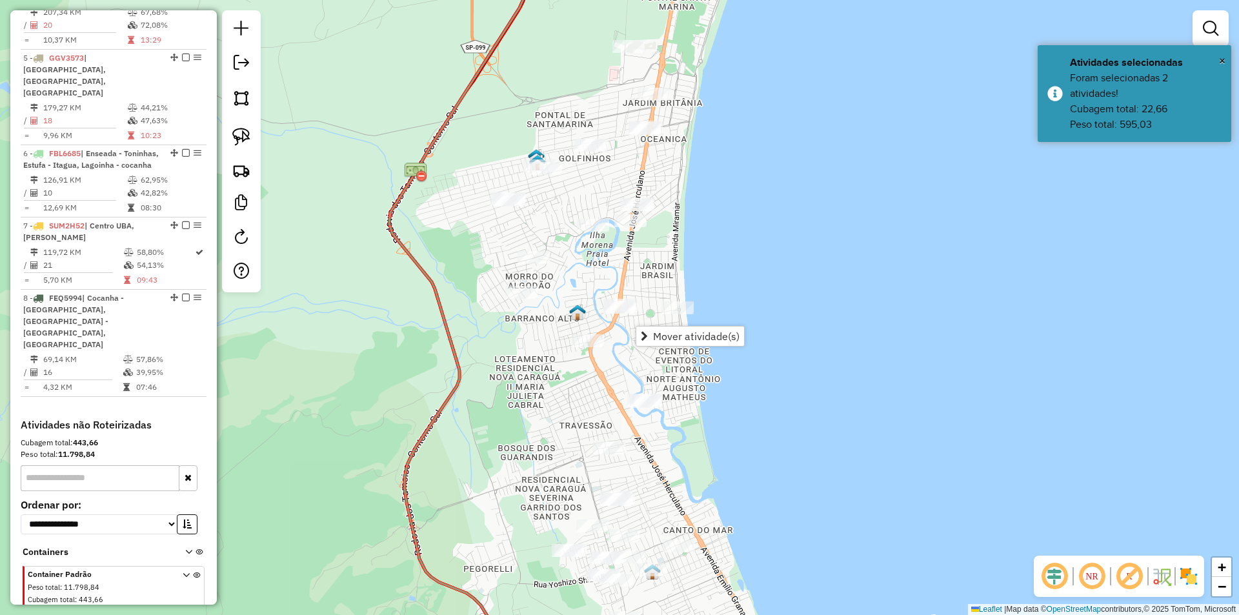
click at [796, 450] on div "Janela de atendimento Grade de atendimento Capacidade Transportadoras Veículos …" at bounding box center [619, 307] width 1239 height 615
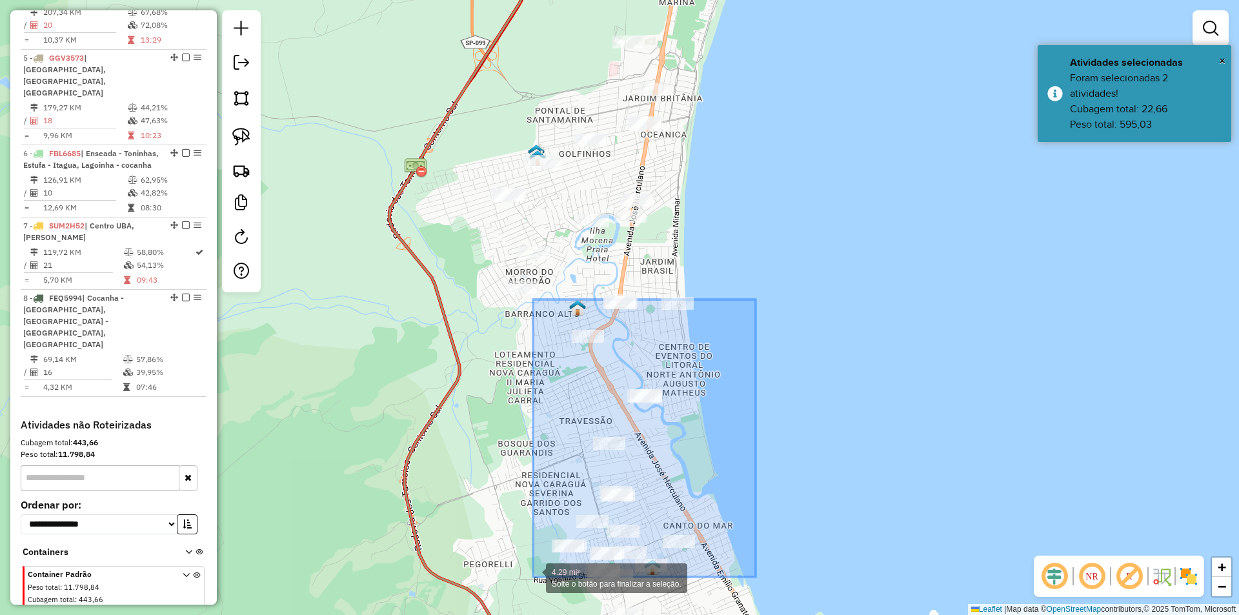
drag, startPoint x: 751, startPoint y: 299, endPoint x: 533, endPoint y: 577, distance: 353.1
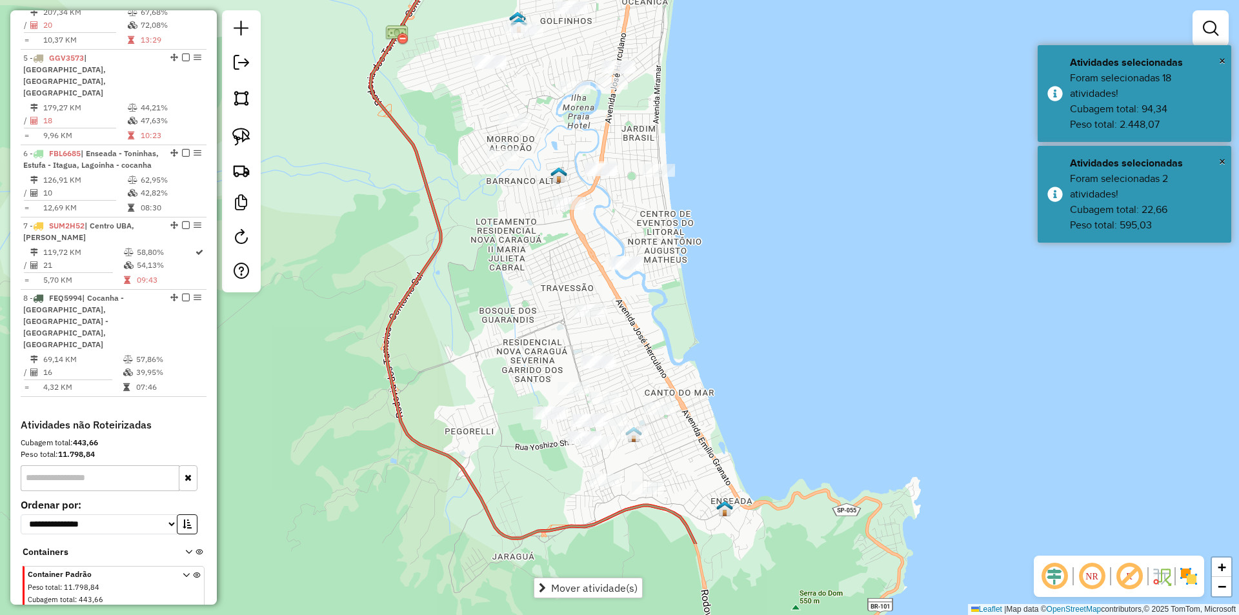
drag, startPoint x: 776, startPoint y: 314, endPoint x: 768, endPoint y: 259, distance: 56.1
click at [768, 259] on div "Janela de atendimento Grade de atendimento Capacidade Transportadoras Veículos …" at bounding box center [619, 307] width 1239 height 615
click at [756, 155] on div "Janela de atendimento Grade de atendimento Capacidade Transportadoras Veículos …" at bounding box center [619, 307] width 1239 height 615
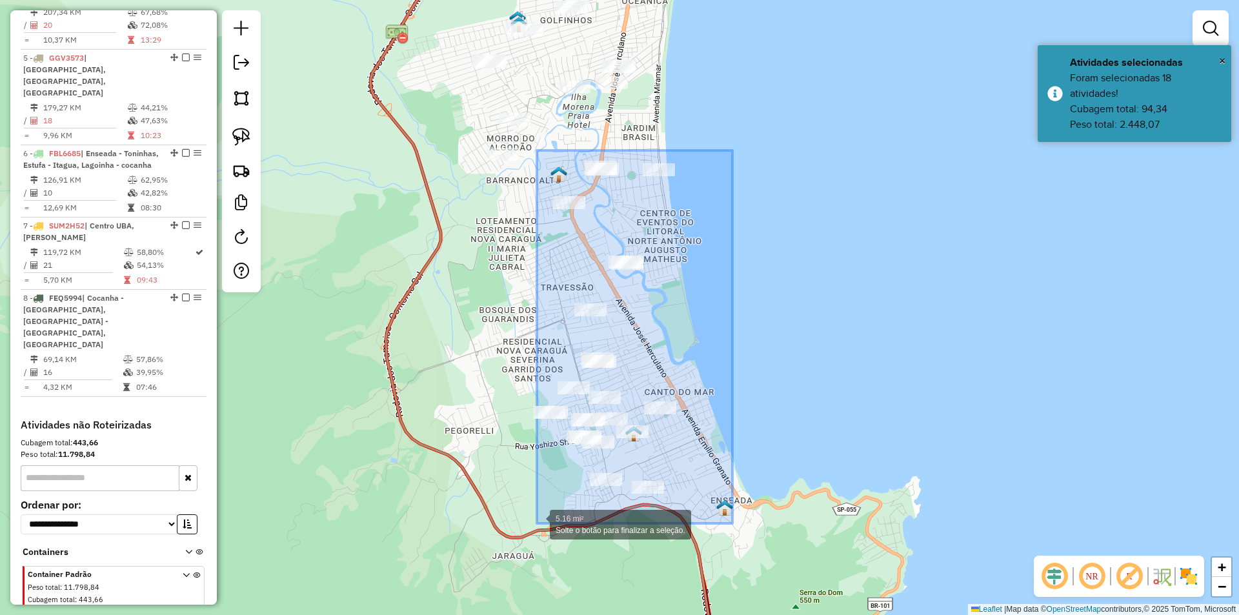
drag, startPoint x: 732, startPoint y: 150, endPoint x: 537, endPoint y: 523, distance: 421.1
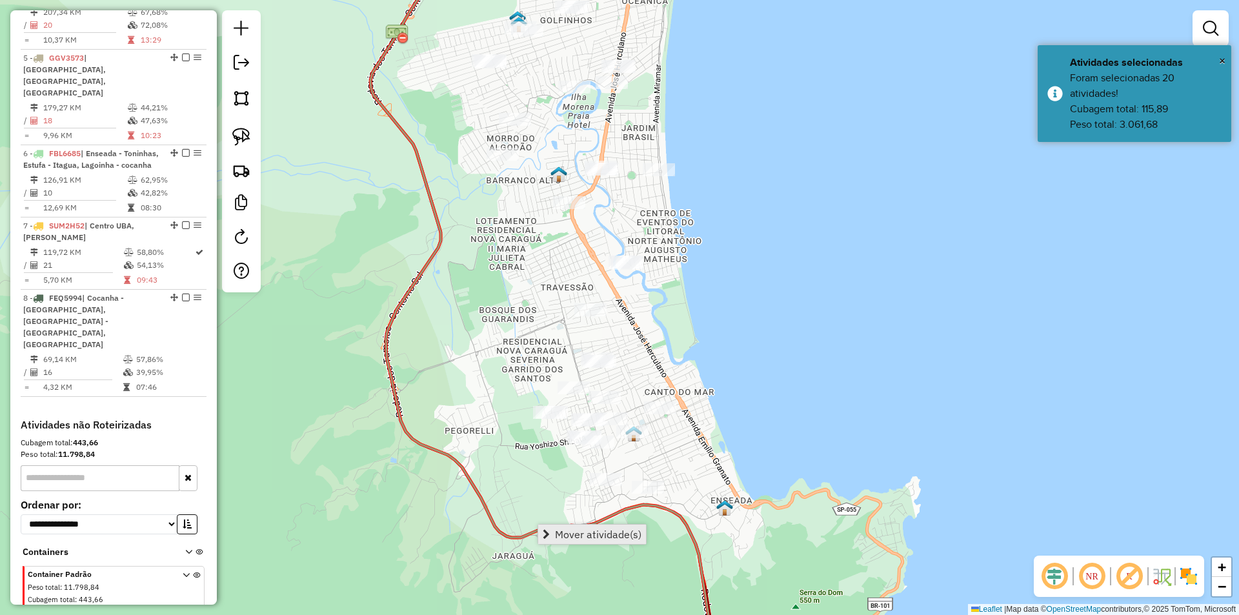
click at [577, 529] on span "Mover atividade(s)" at bounding box center [598, 534] width 86 height 10
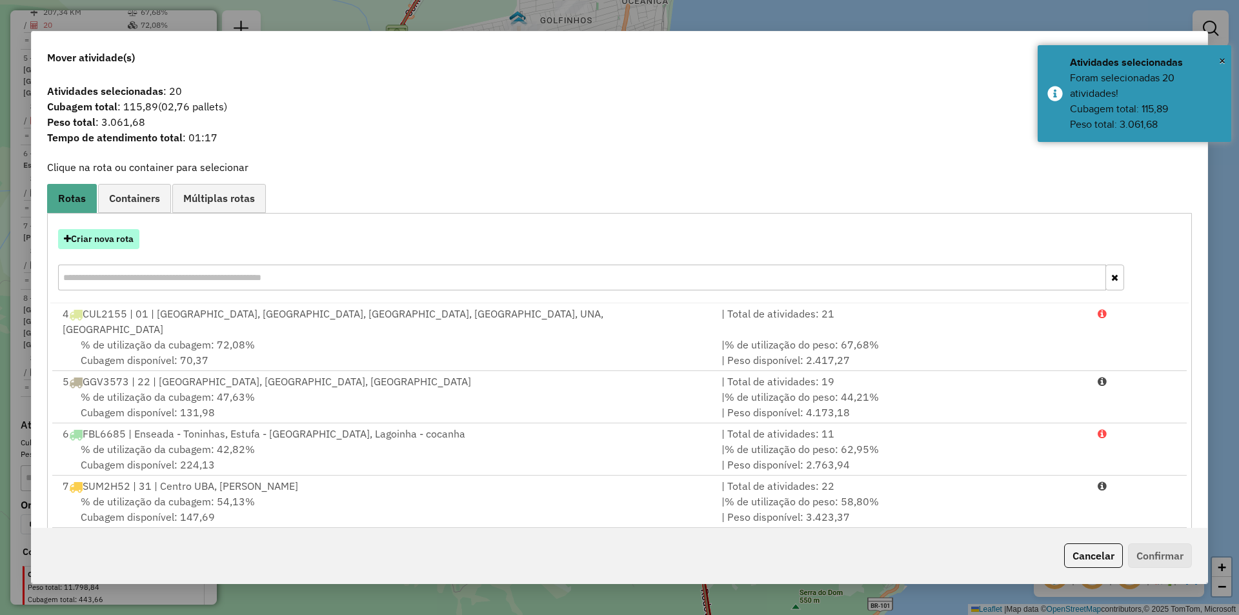
click at [103, 240] on button "Criar nova rota" at bounding box center [98, 239] width 81 height 20
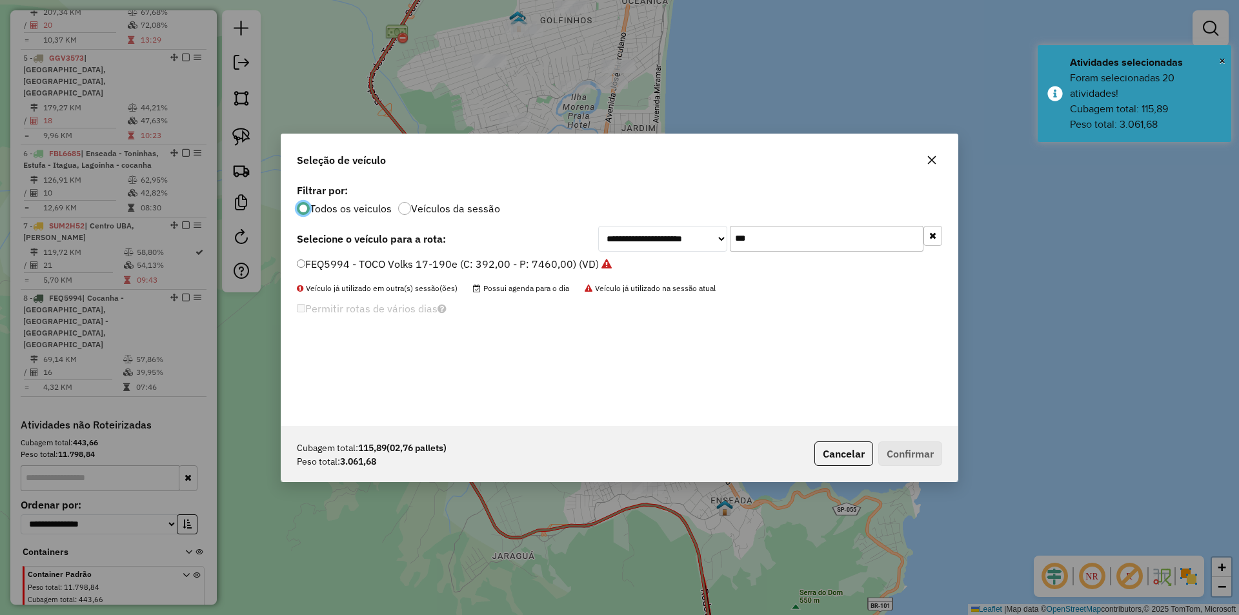
scroll to position [7, 4]
click at [745, 242] on input "***" at bounding box center [827, 239] width 194 height 26
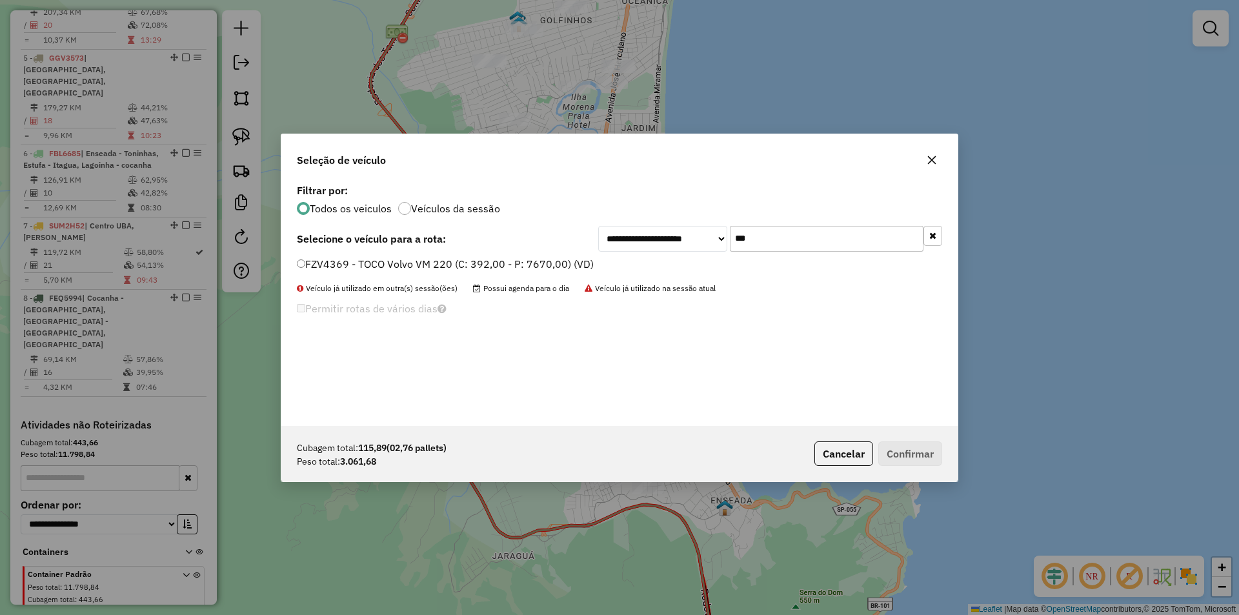
type input "***"
click at [366, 263] on label "FZV4369 - TOCO Volvo VM 220 (C: 392,00 - P: 7670,00) (VD)" at bounding box center [445, 263] width 297 height 15
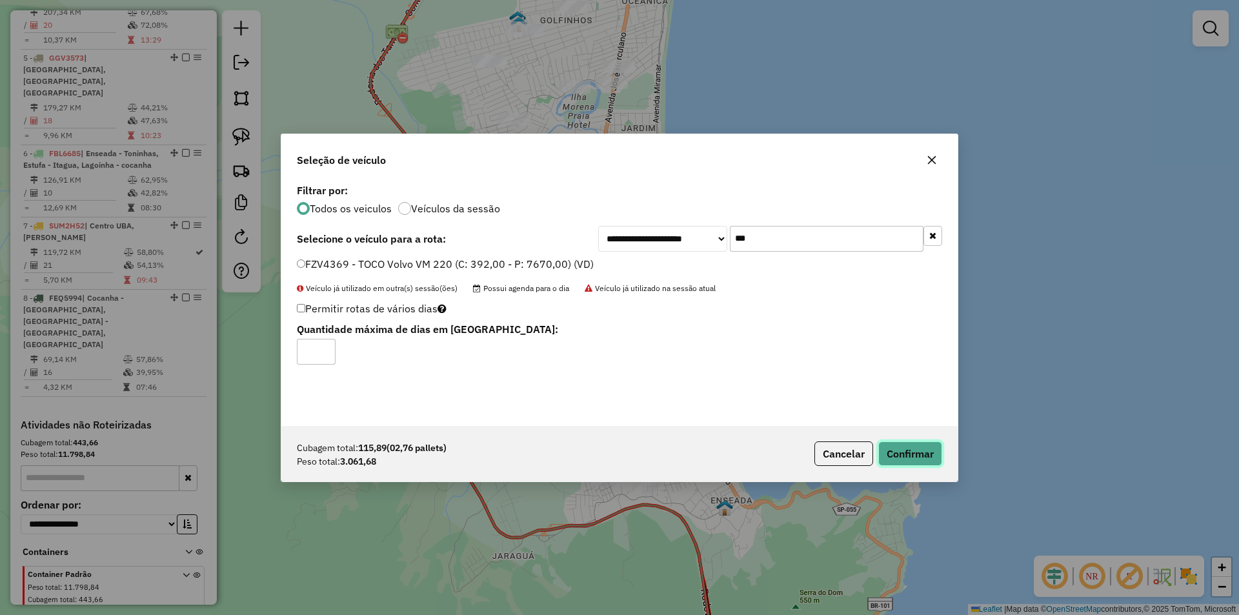
click at [898, 445] on button "Confirmar" at bounding box center [910, 453] width 64 height 25
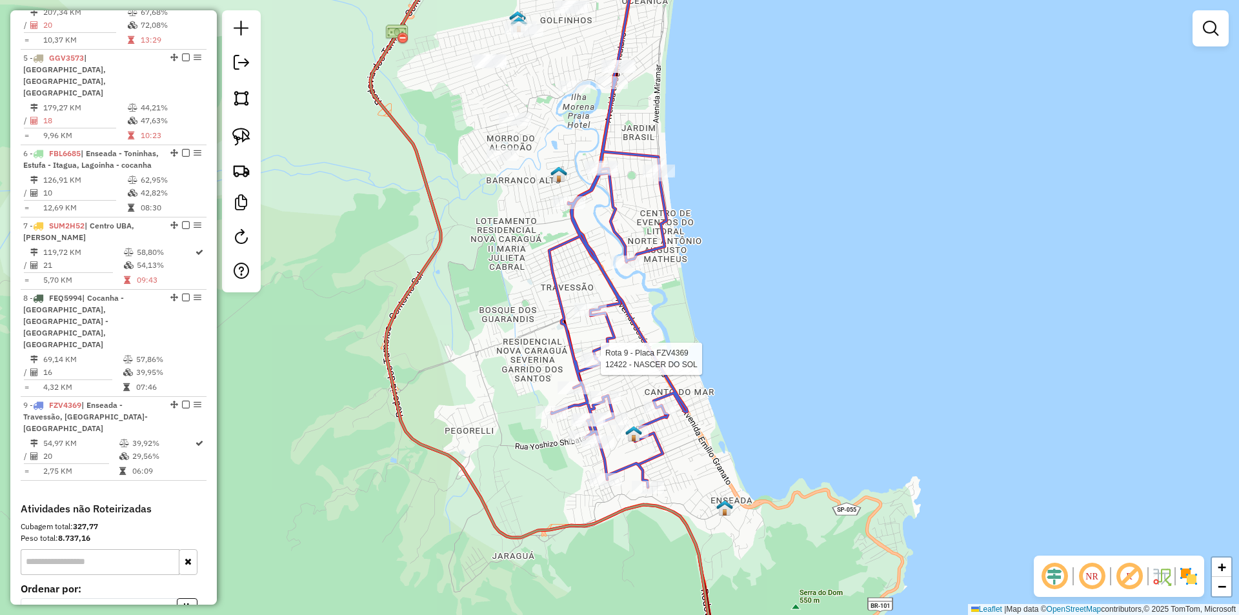
select select "**********"
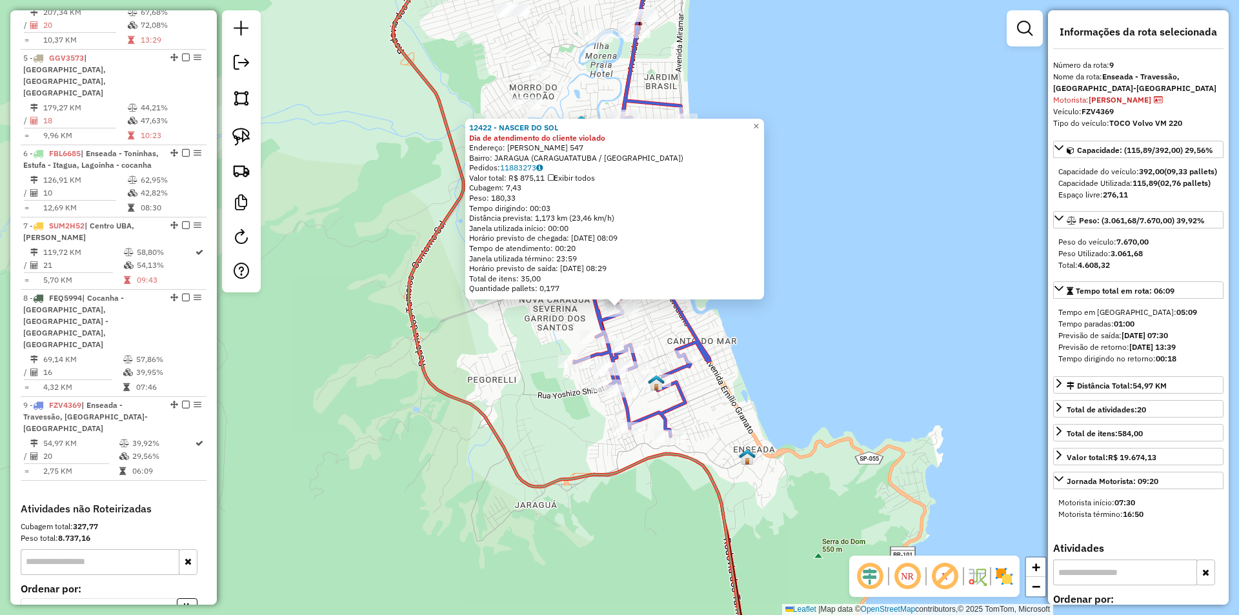
scroll to position [692, 0]
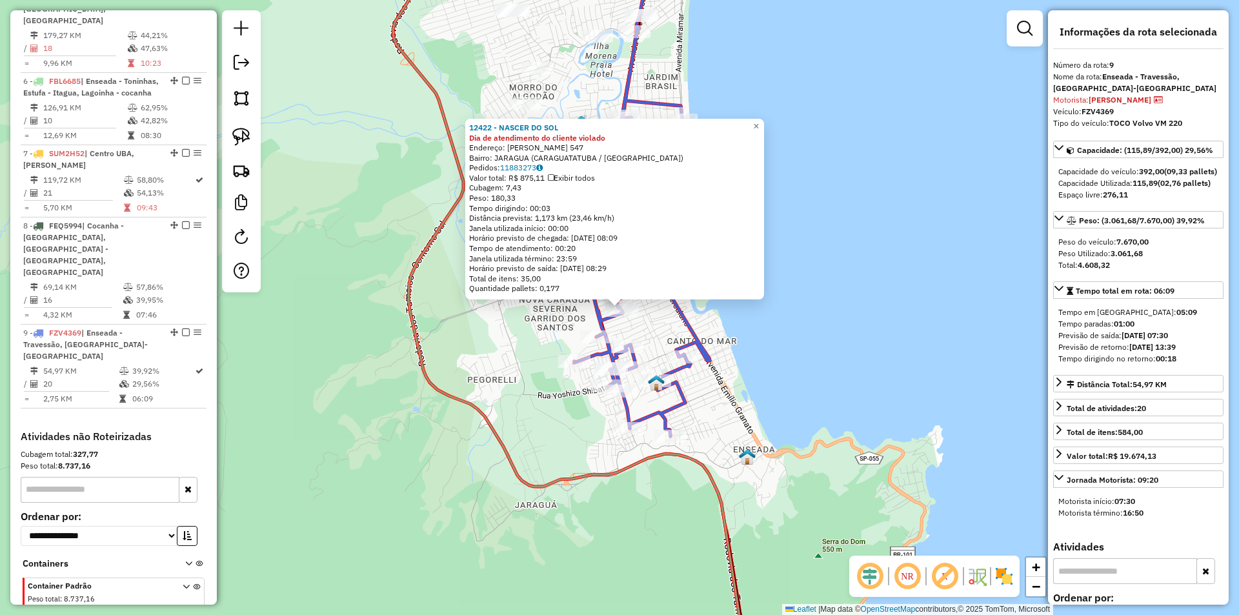
click at [418, 366] on icon at bounding box center [571, 308] width 356 height 738
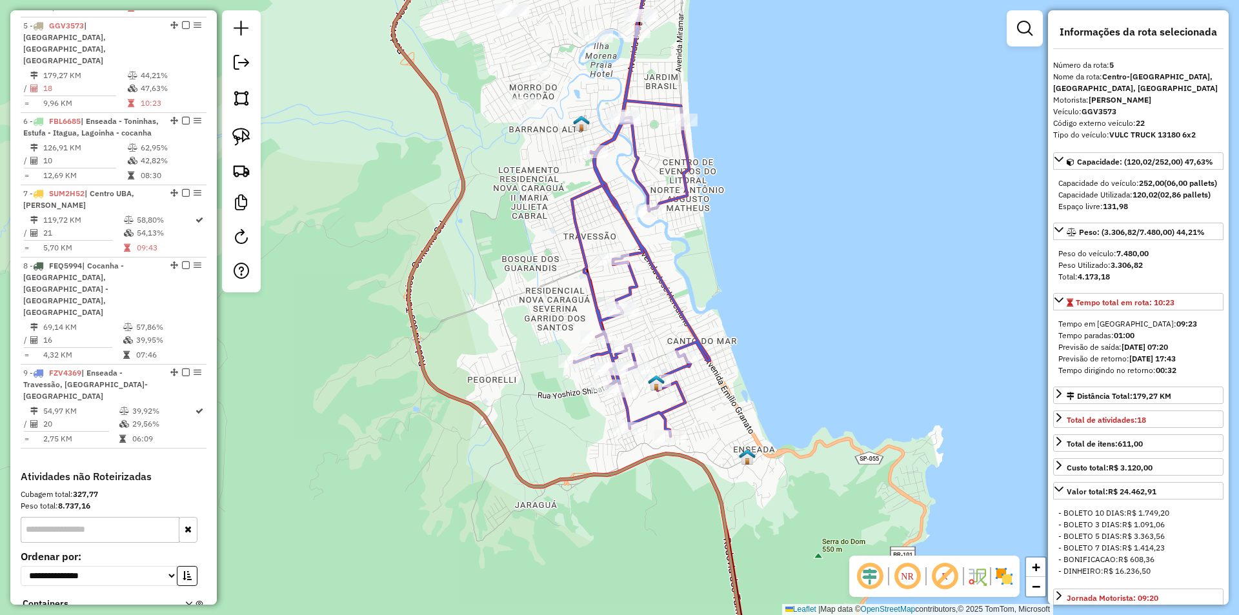
scroll to position [647, 0]
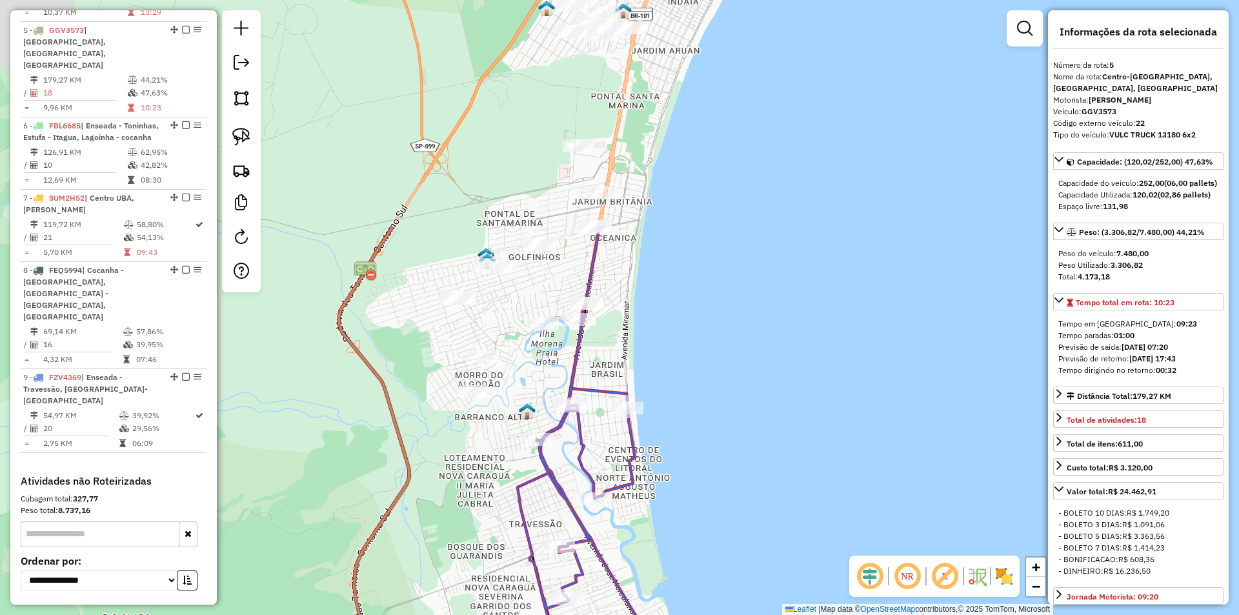
drag, startPoint x: 714, startPoint y: 401, endPoint x: 665, endPoint y: 530, distance: 138.3
click at [665, 538] on div "Janela de atendimento Grade de atendimento Capacidade Transportadoras Veículos …" at bounding box center [619, 307] width 1239 height 615
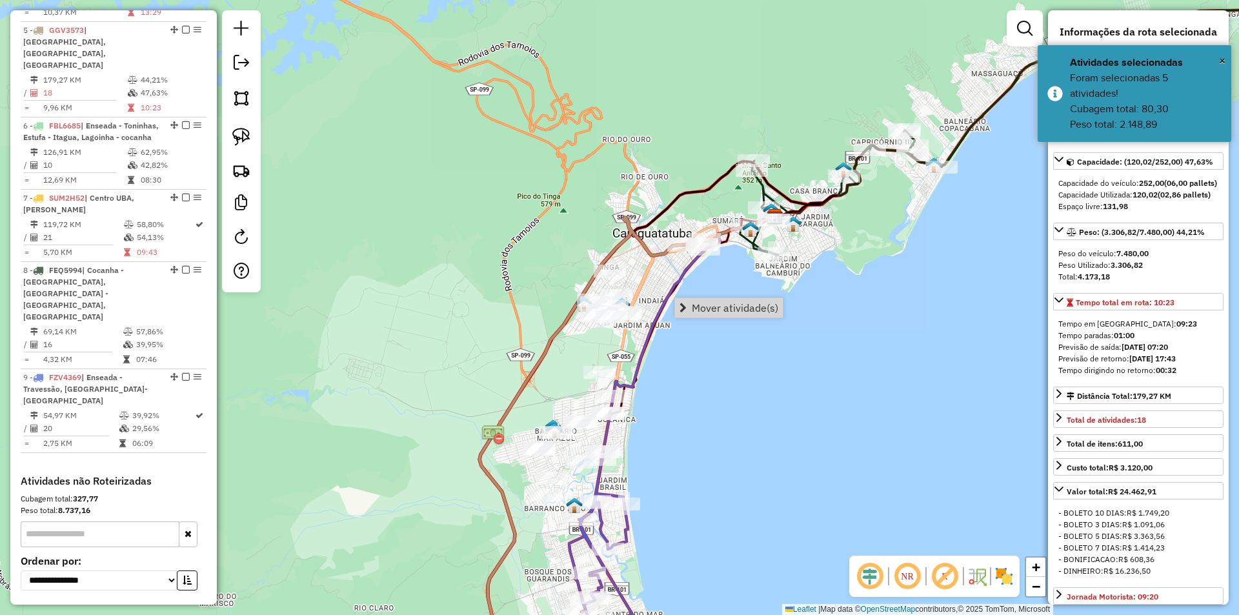
click at [962, 357] on div "Janela de atendimento Grade de atendimento Capacidade Transportadoras Veículos …" at bounding box center [619, 307] width 1239 height 615
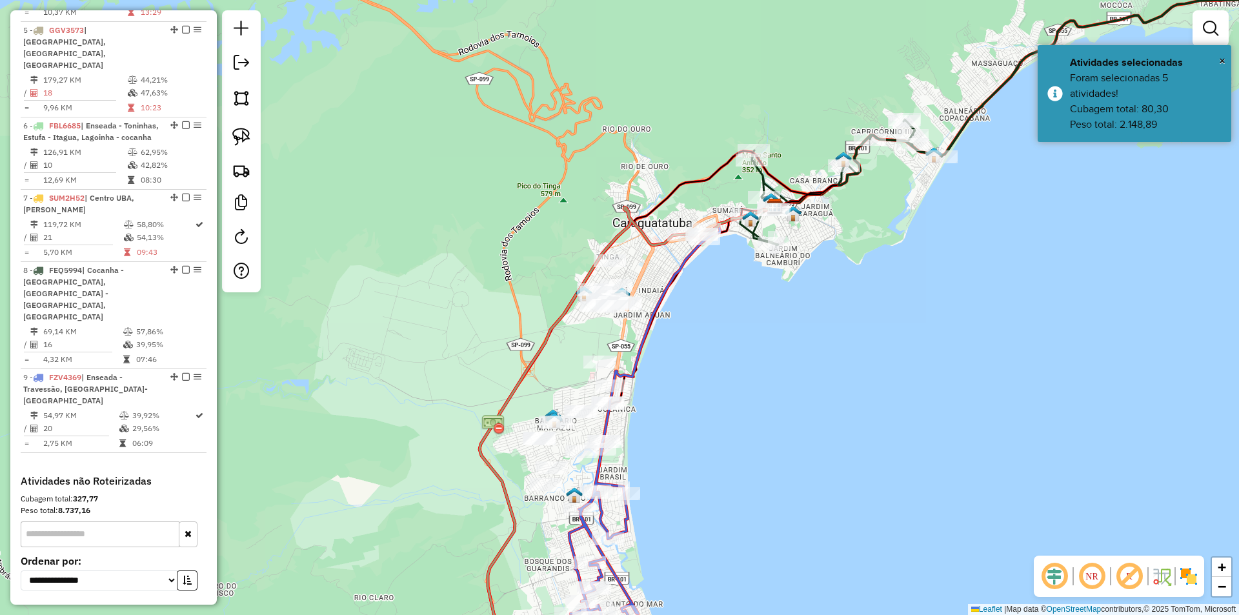
drag, startPoint x: 733, startPoint y: 396, endPoint x: 724, endPoint y: 355, distance: 41.6
click at [733, 388] on div "Janela de atendimento Grade de atendimento Capacidade Transportadoras Veículos …" at bounding box center [619, 307] width 1239 height 615
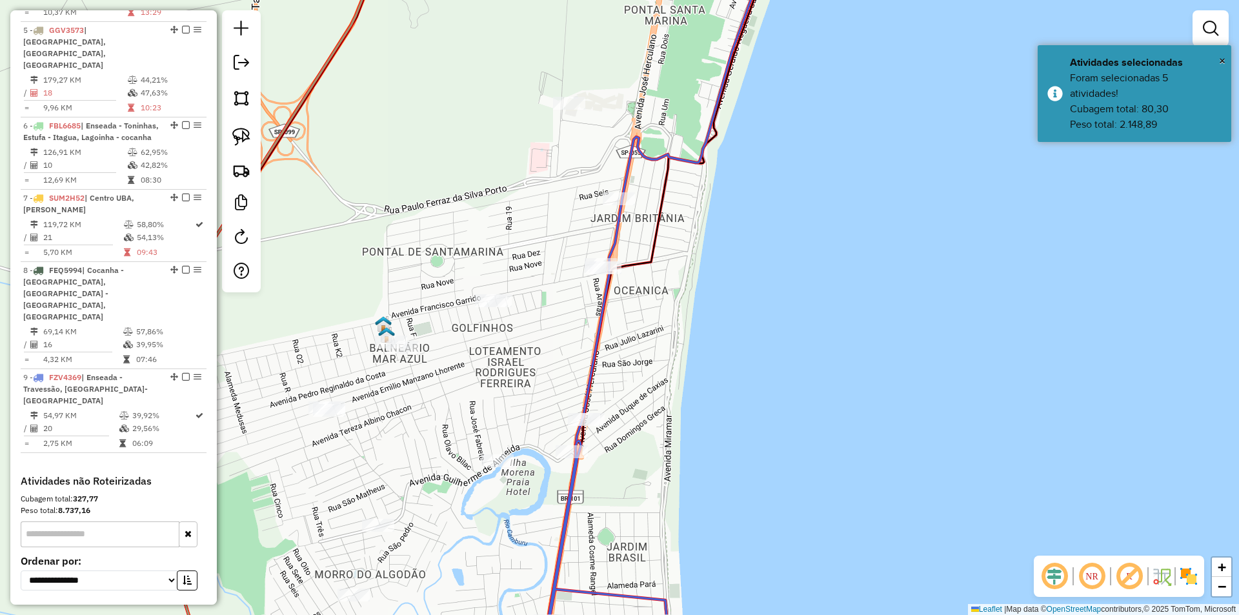
click at [496, 307] on div at bounding box center [491, 300] width 32 height 13
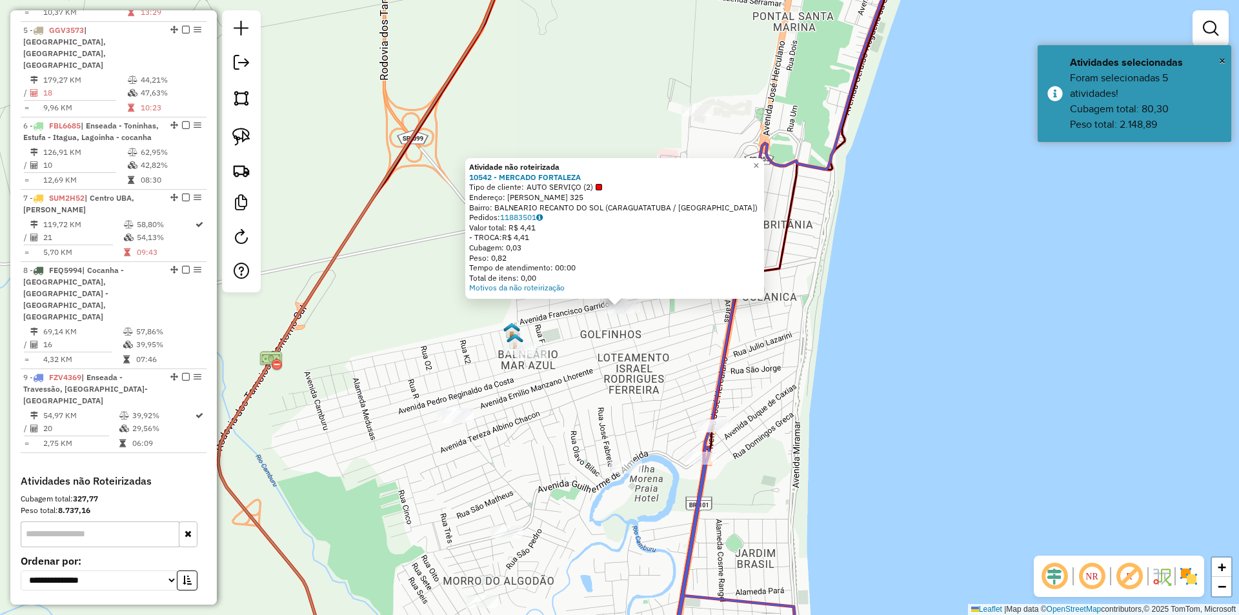
click at [776, 417] on div "Atividade não roteirizada 10542 - MERCADO FORTALEZA Tipo de cliente: AUTO SERVI…" at bounding box center [619, 307] width 1239 height 615
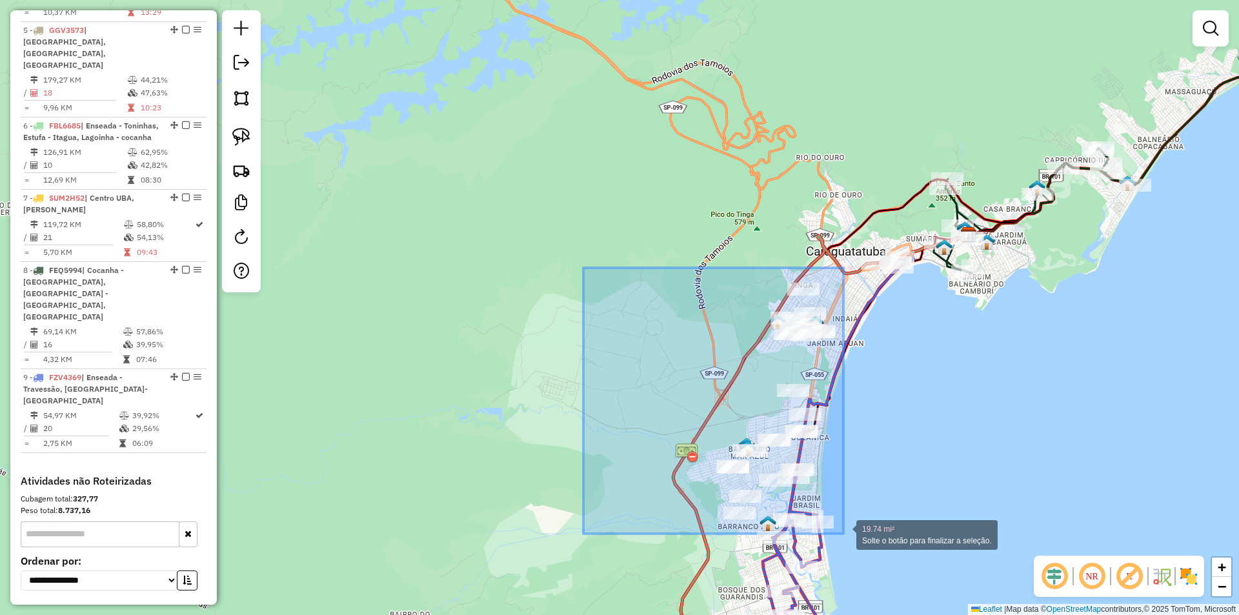
drag, startPoint x: 588, startPoint y: 274, endPoint x: 843, endPoint y: 534, distance: 364.6
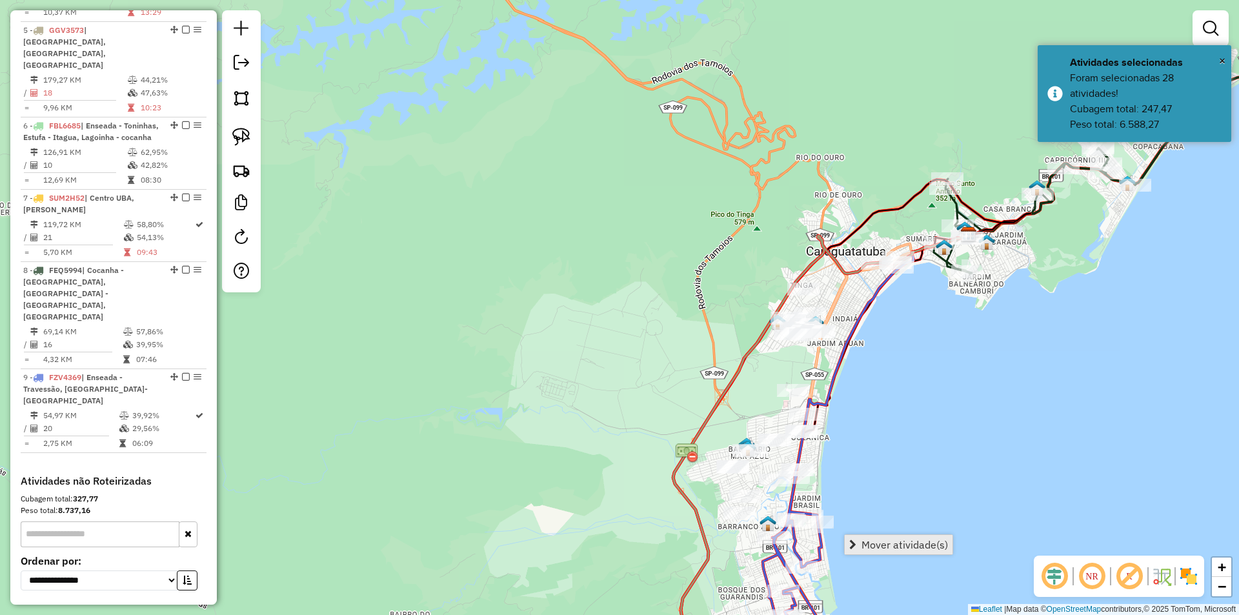
click at [891, 547] on span "Mover atividade(s)" at bounding box center [905, 544] width 86 height 10
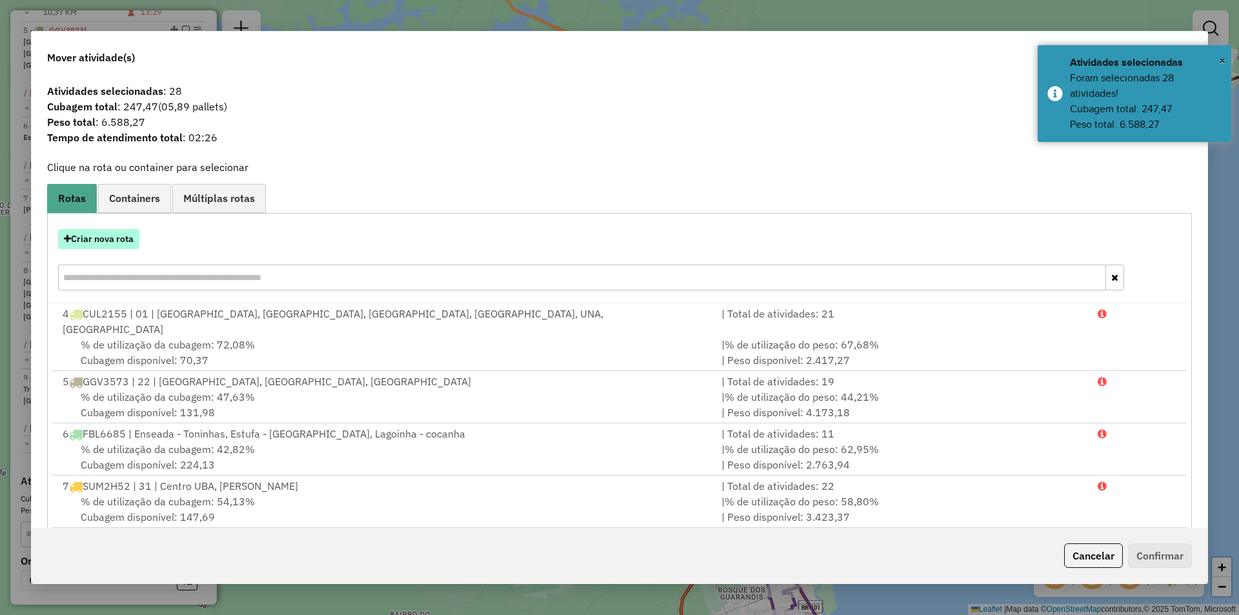
click at [96, 238] on button "Criar nova rota" at bounding box center [98, 239] width 81 height 20
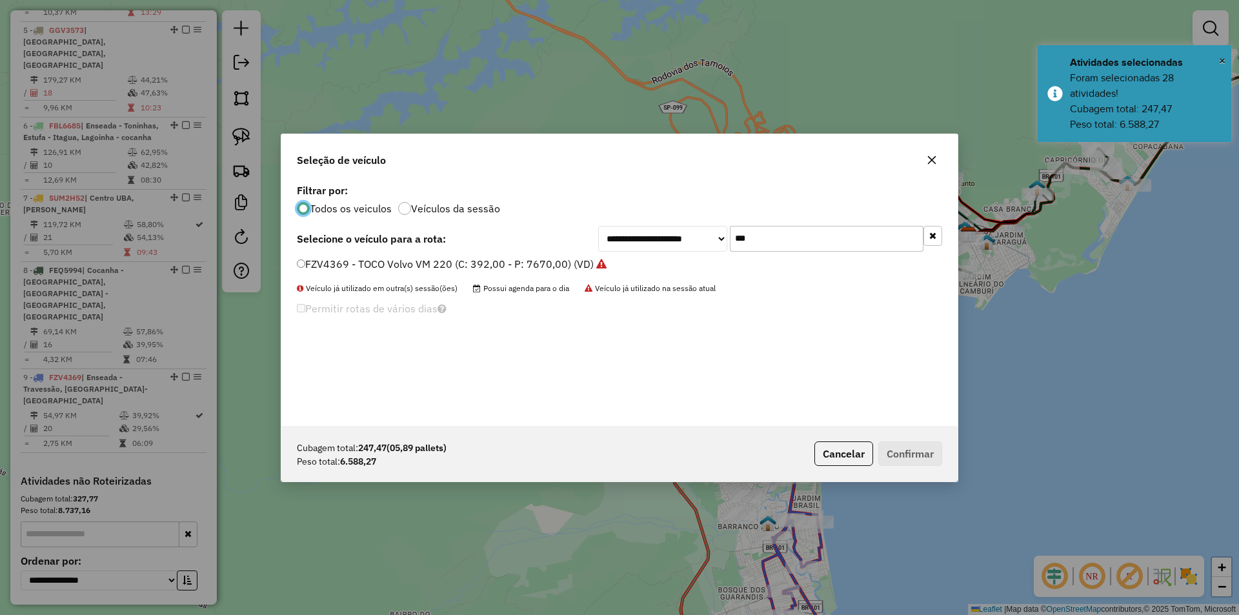
scroll to position [7, 4]
click at [760, 241] on input "***" at bounding box center [827, 239] width 194 height 26
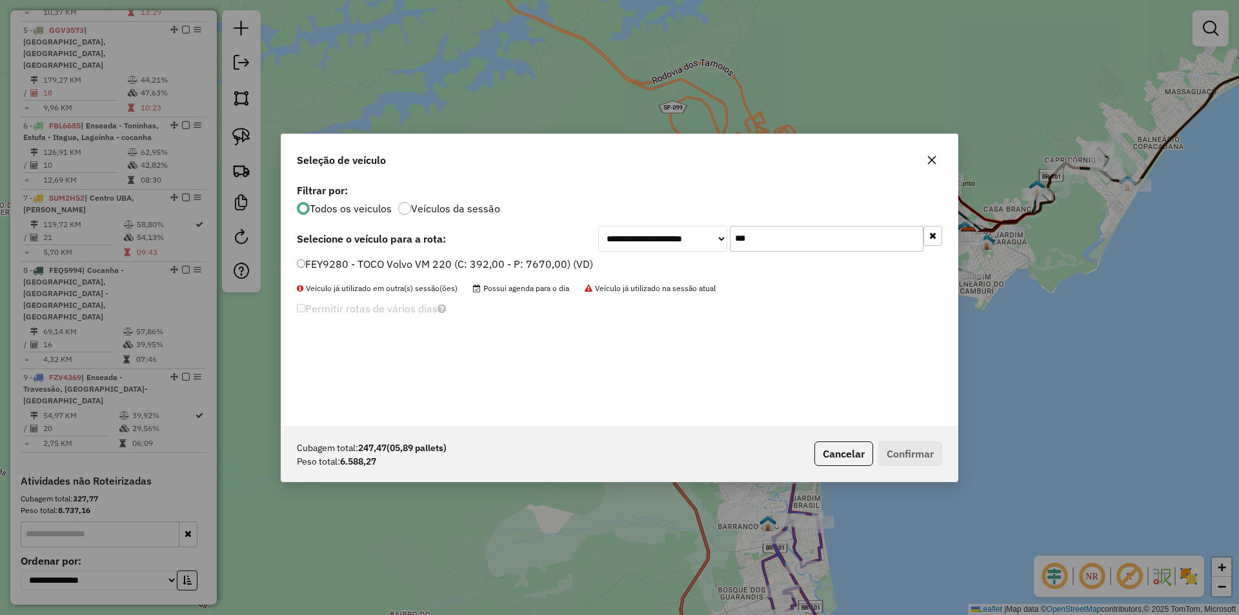
type input "***"
click at [388, 266] on label "FEY9280 - TOCO Volvo VM 220 (C: 392,00 - P: 7670,00) (VD)" at bounding box center [445, 263] width 296 height 15
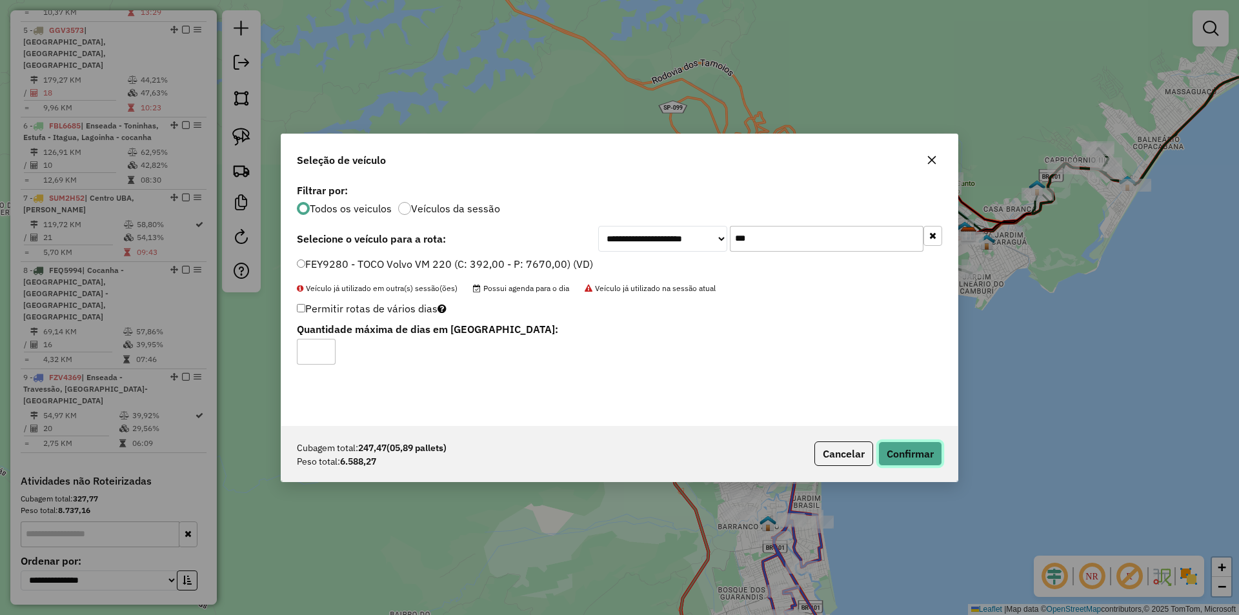
click at [916, 458] on button "Confirmar" at bounding box center [910, 453] width 64 height 25
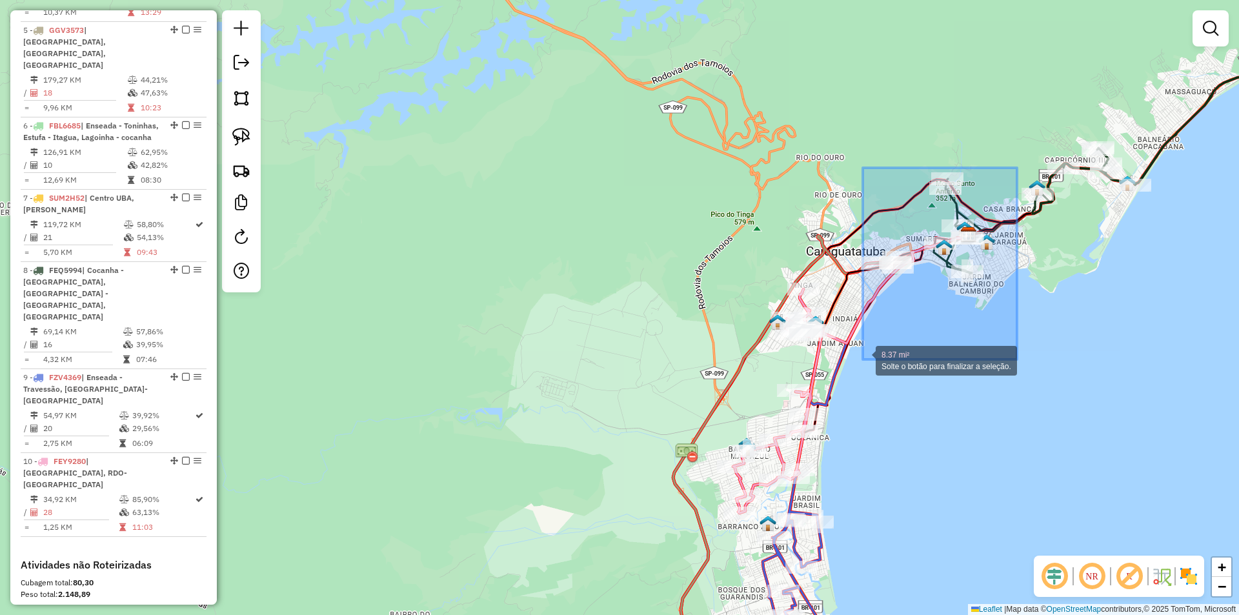
drag, startPoint x: 1002, startPoint y: 186, endPoint x: 863, endPoint y: 359, distance: 222.2
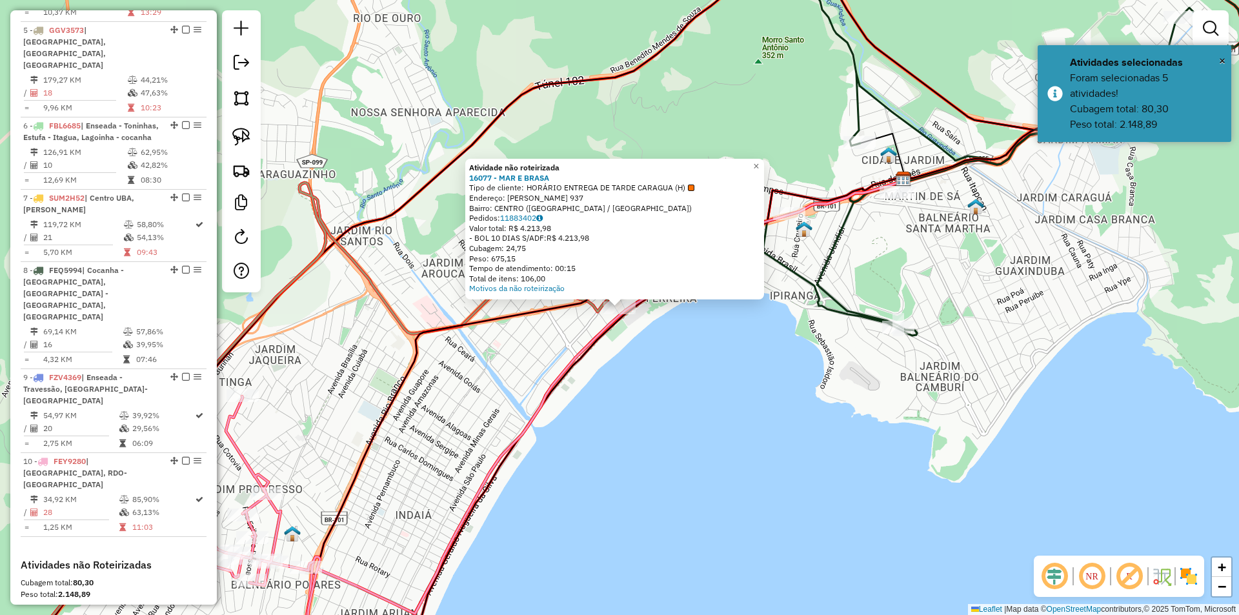
click at [693, 457] on div "Atividade não roteirizada 16077 - MAR E BRASA Tipo de cliente: HORÁRIO ENTREGA …" at bounding box center [619, 307] width 1239 height 615
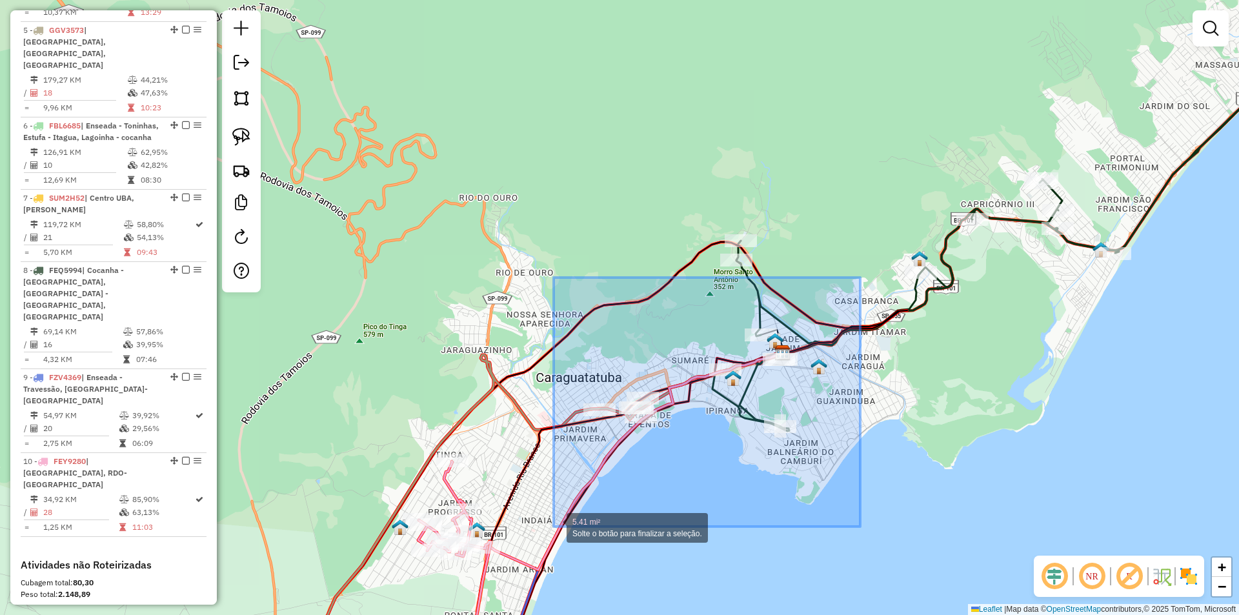
drag, startPoint x: 856, startPoint y: 285, endPoint x: 554, endPoint y: 527, distance: 387.1
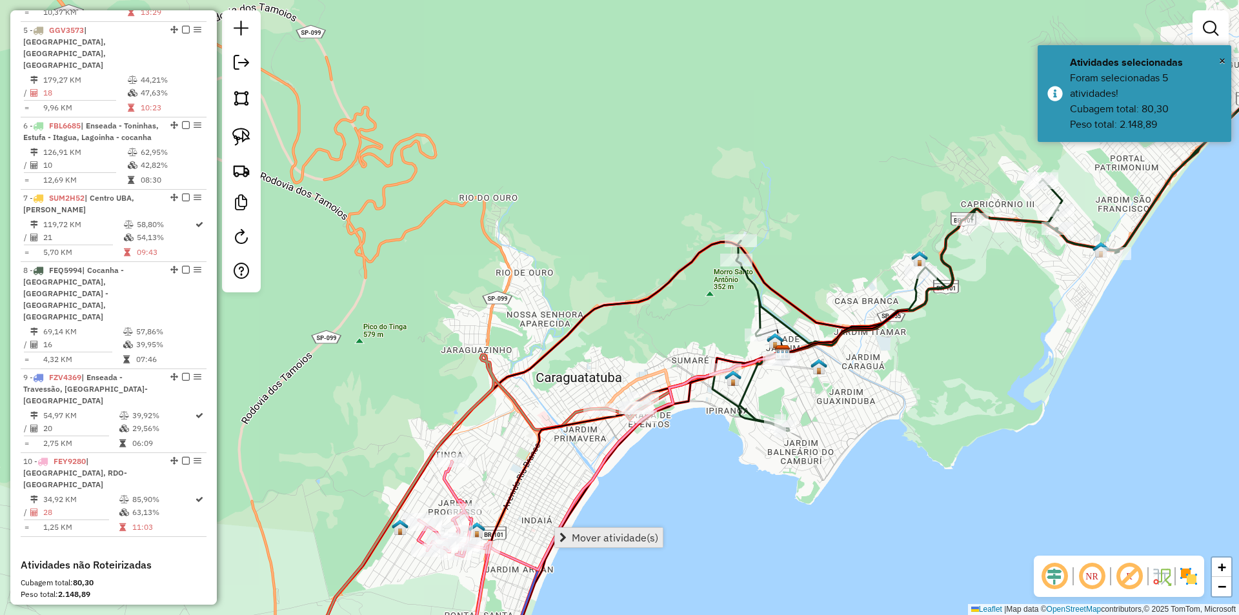
click at [602, 538] on span "Mover atividade(s)" at bounding box center [615, 537] width 86 height 10
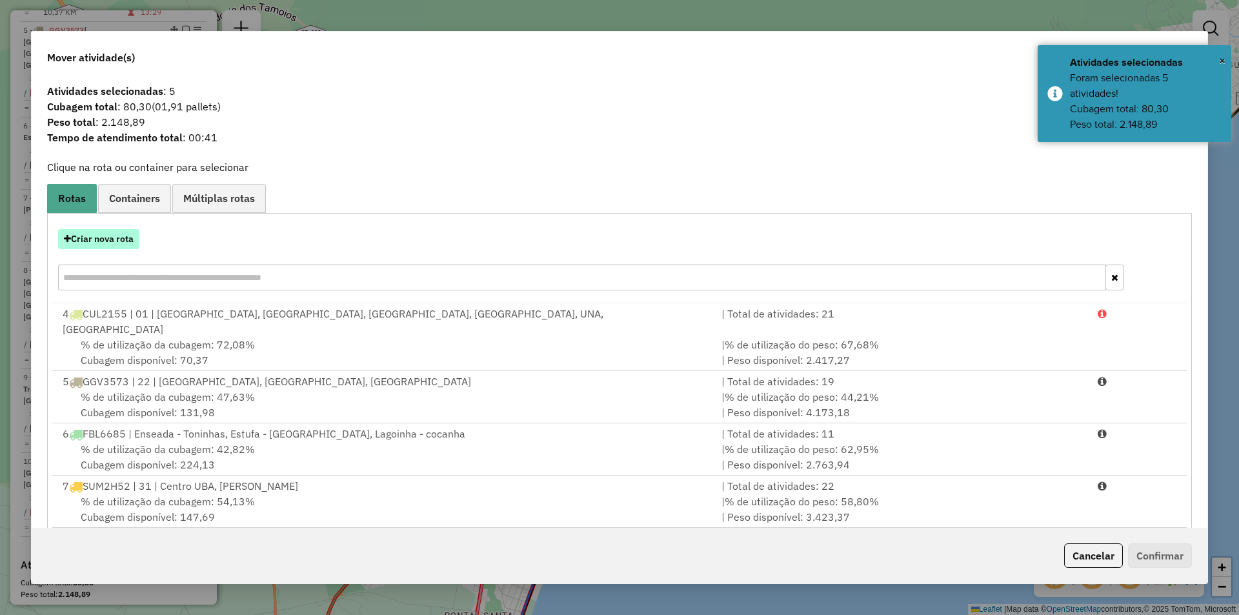
click at [94, 241] on button "Criar nova rota" at bounding box center [98, 239] width 81 height 20
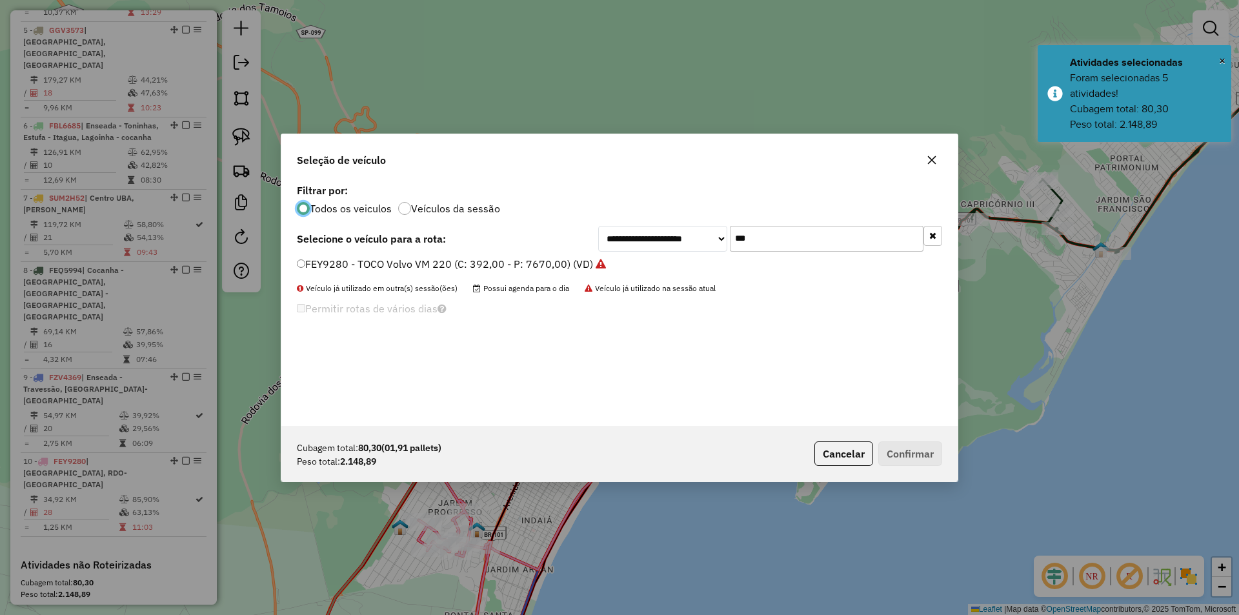
click at [765, 241] on input "***" at bounding box center [827, 239] width 194 height 26
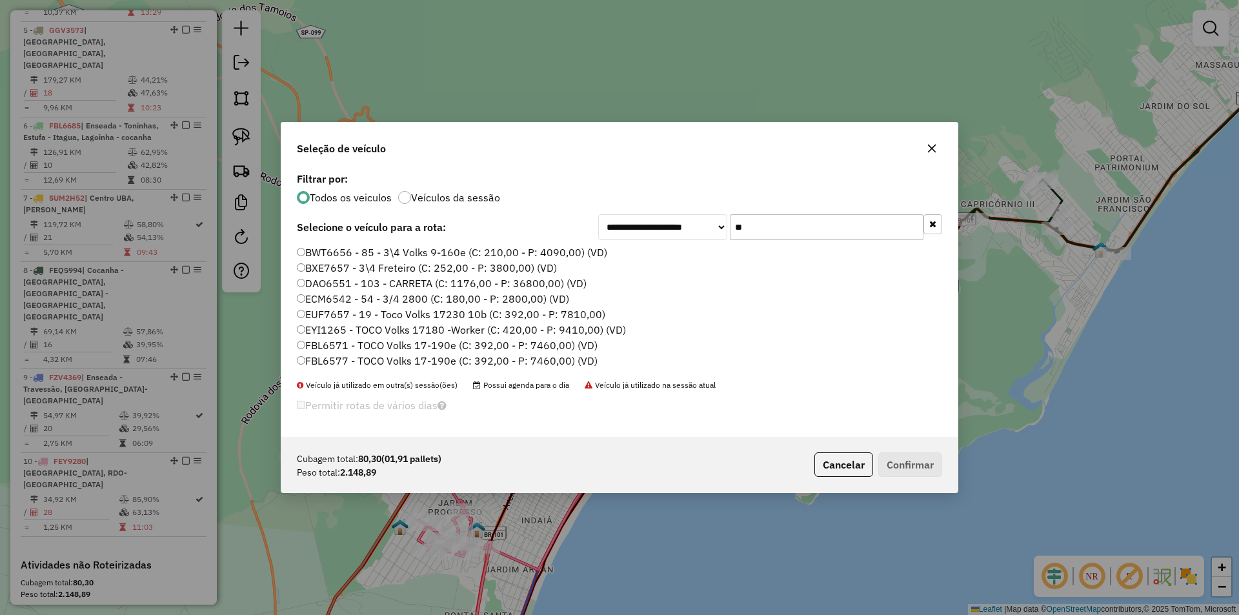
type input "*"
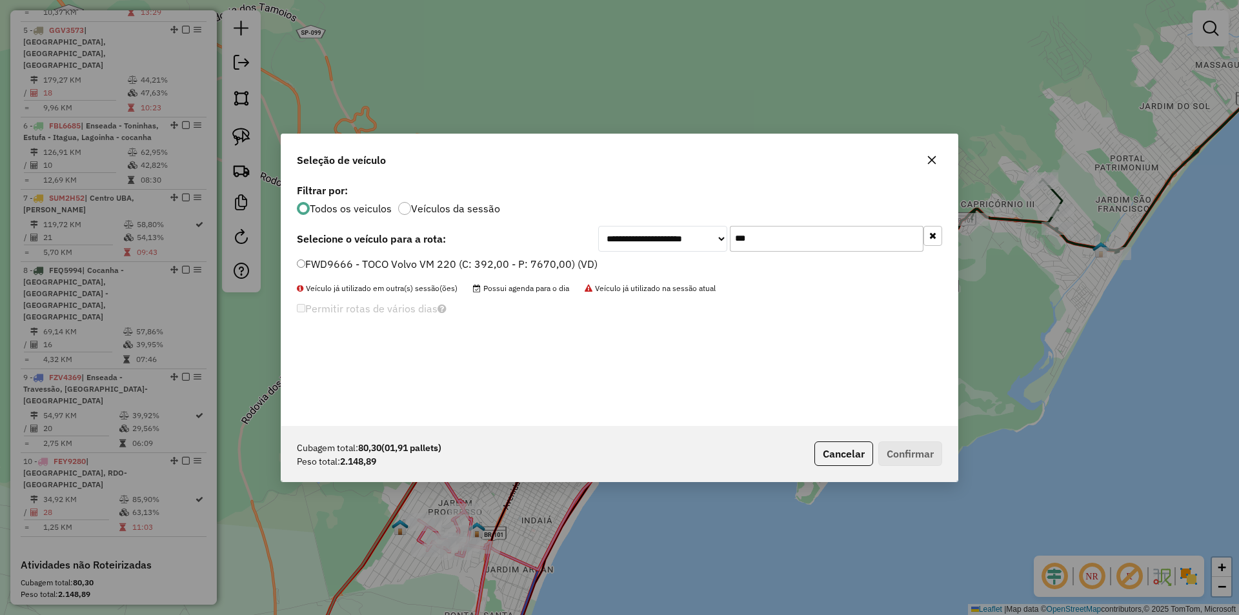
type input "***"
click at [406, 257] on label "FWD9666 - TOCO Volvo VM 220 (C: 392,00 - P: 7670,00) (VD)" at bounding box center [447, 263] width 301 height 15
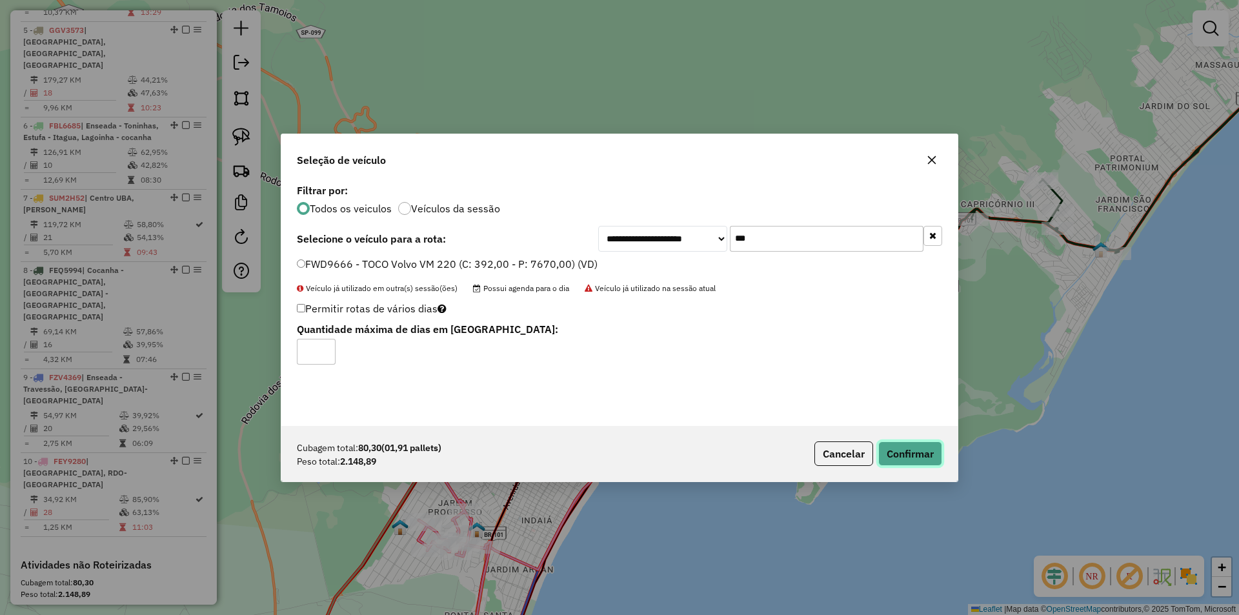
click at [914, 461] on button "Confirmar" at bounding box center [910, 453] width 64 height 25
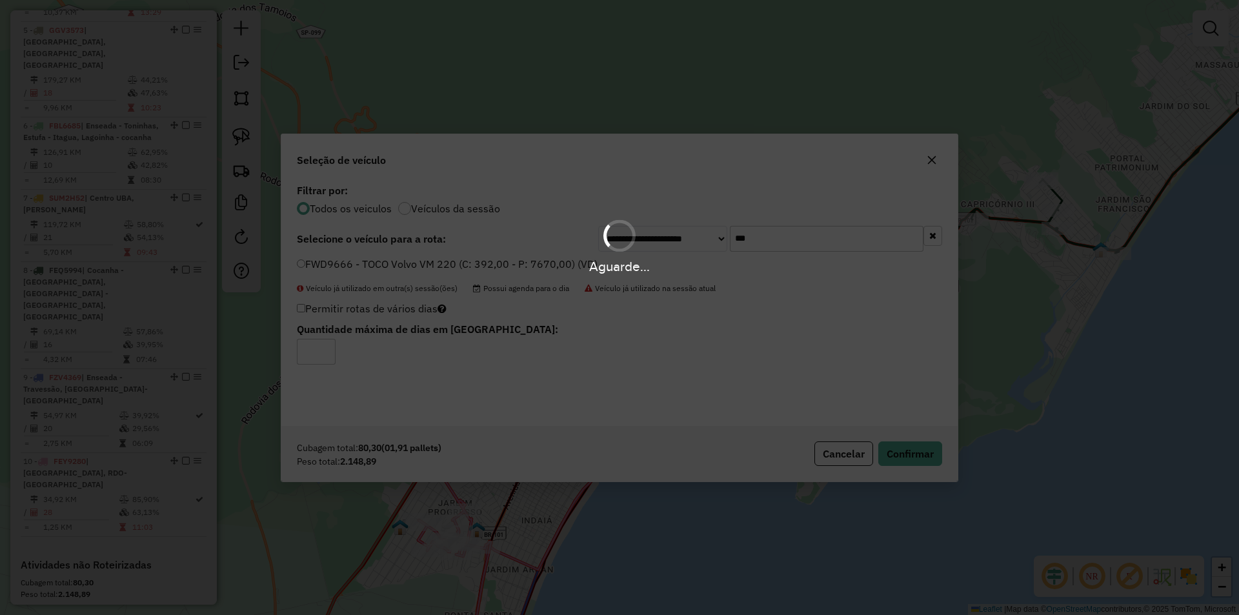
scroll to position [649, 0]
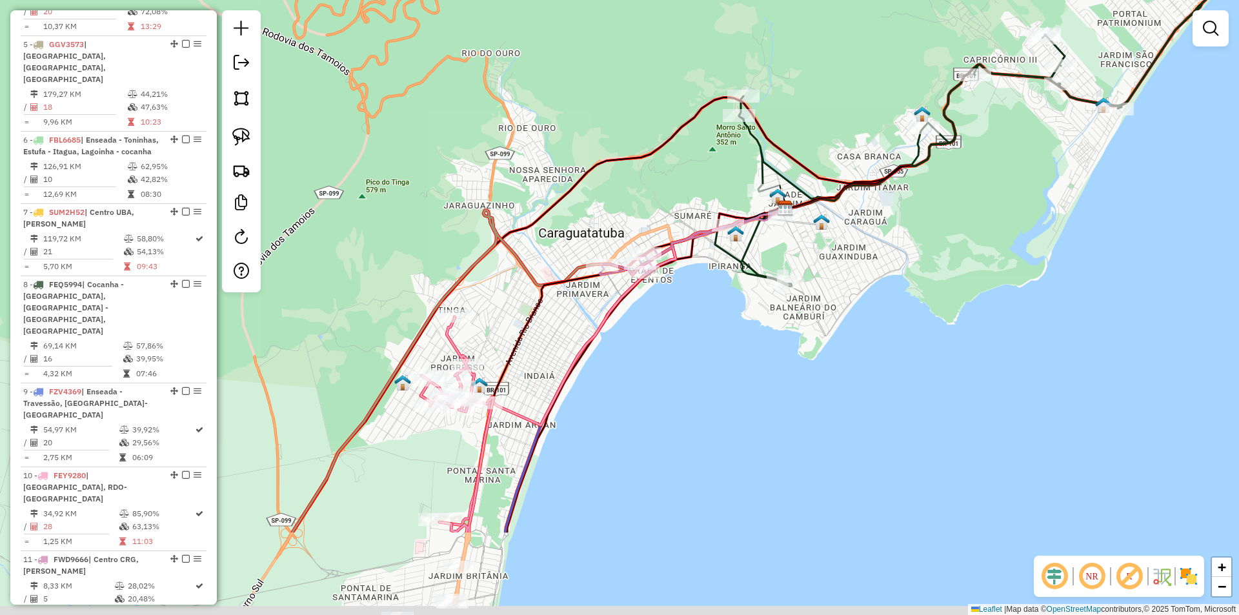
drag, startPoint x: 685, startPoint y: 540, endPoint x: 687, endPoint y: 395, distance: 145.2
click at [687, 395] on div "Janela de atendimento Grade de atendimento Capacidade Transportadoras Veículos …" at bounding box center [619, 307] width 1239 height 615
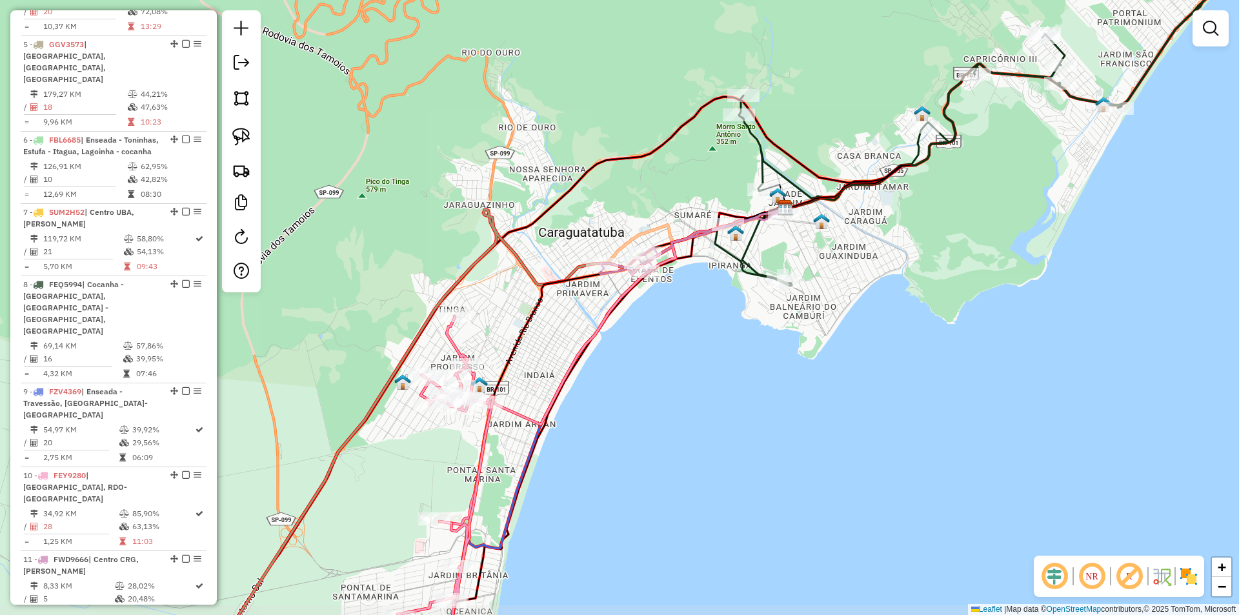
click at [686, 394] on div "Janela de atendimento Grade de atendimento Capacidade Transportadoras Veículos …" at bounding box center [619, 307] width 1239 height 615
type input "****"
click at [621, 380] on div "Janela de atendimento Grade de atendimento Capacidade Transportadoras Veículos …" at bounding box center [619, 307] width 1239 height 615
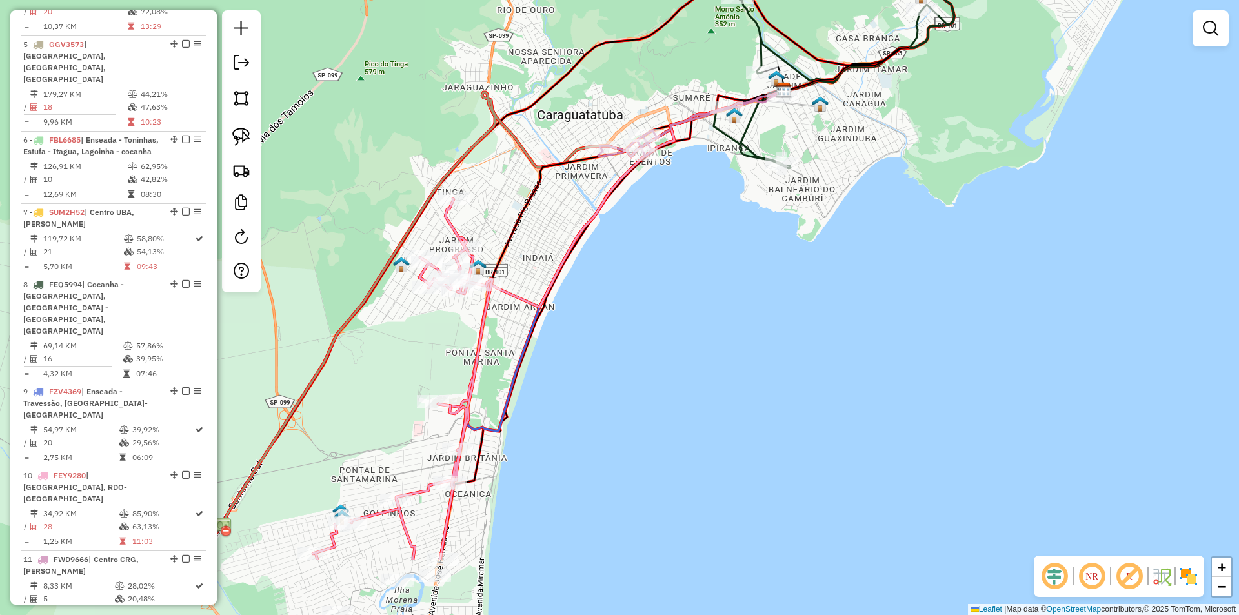
drag, startPoint x: 736, startPoint y: 479, endPoint x: 754, endPoint y: 261, distance: 218.8
click at [779, 225] on div "Janela de atendimento Grade de atendimento Capacidade Transportadoras Veículos …" at bounding box center [619, 307] width 1239 height 615
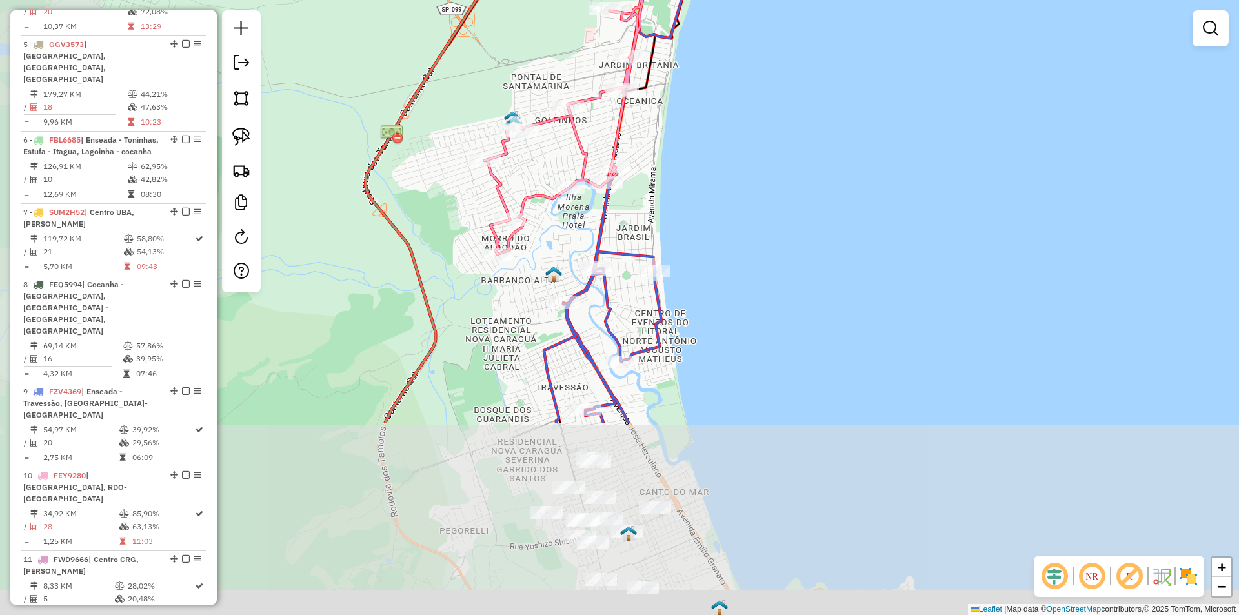
drag, startPoint x: 694, startPoint y: 380, endPoint x: 821, endPoint y: 126, distance: 284.3
click at [821, 126] on div "Janela de atendimento Grade de atendimento Capacidade Transportadoras Veículos …" at bounding box center [619, 307] width 1239 height 615
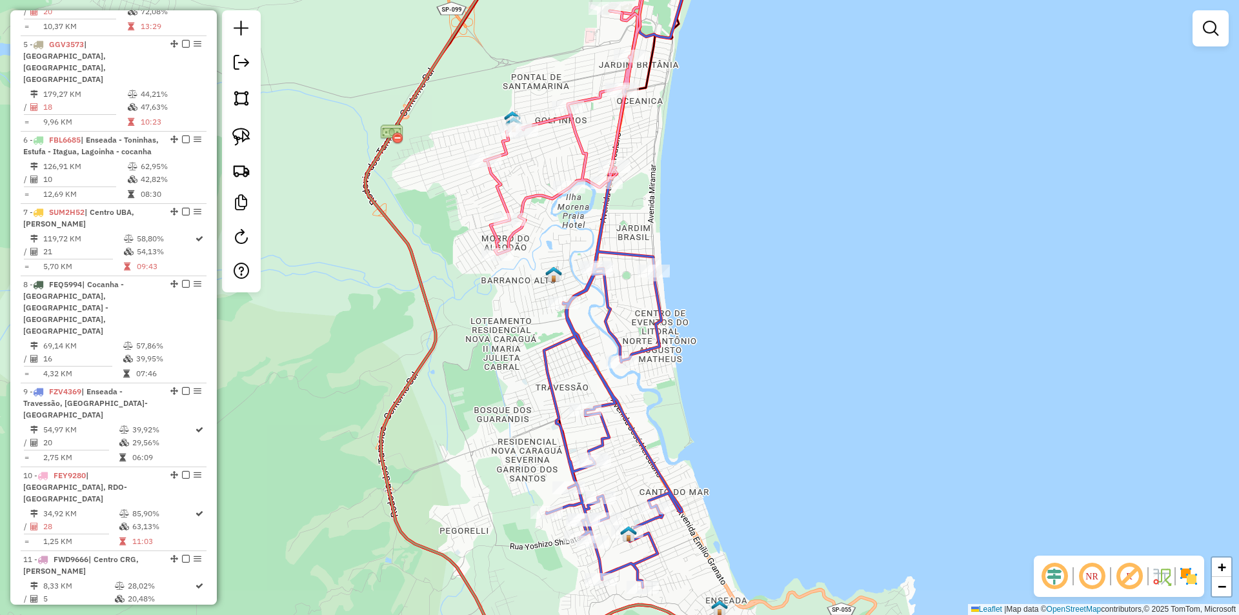
drag, startPoint x: 869, startPoint y: 249, endPoint x: 889, endPoint y: 155, distance: 96.5
click at [889, 155] on div "Janela de atendimento Grade de atendimento Capacidade Transportadoras Veículos …" at bounding box center [619, 307] width 1239 height 615
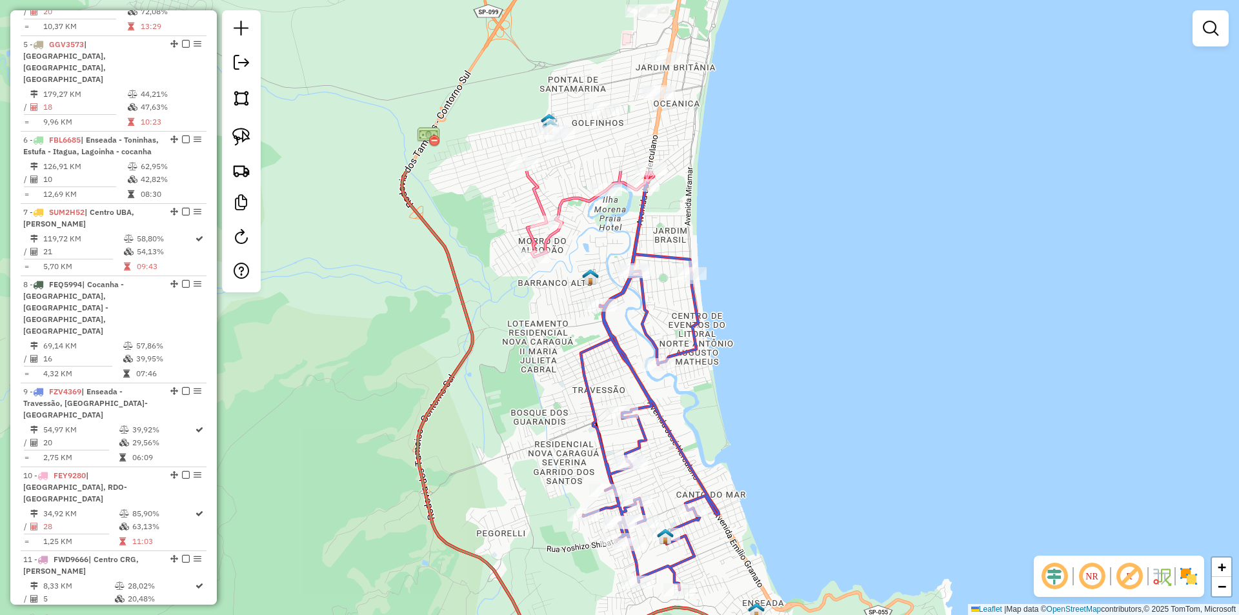
drag, startPoint x: 865, startPoint y: 254, endPoint x: 851, endPoint y: 487, distance: 232.7
click at [851, 487] on div "Janela de atendimento Grade de atendimento Capacidade Transportadoras Veículos …" at bounding box center [619, 307] width 1239 height 615
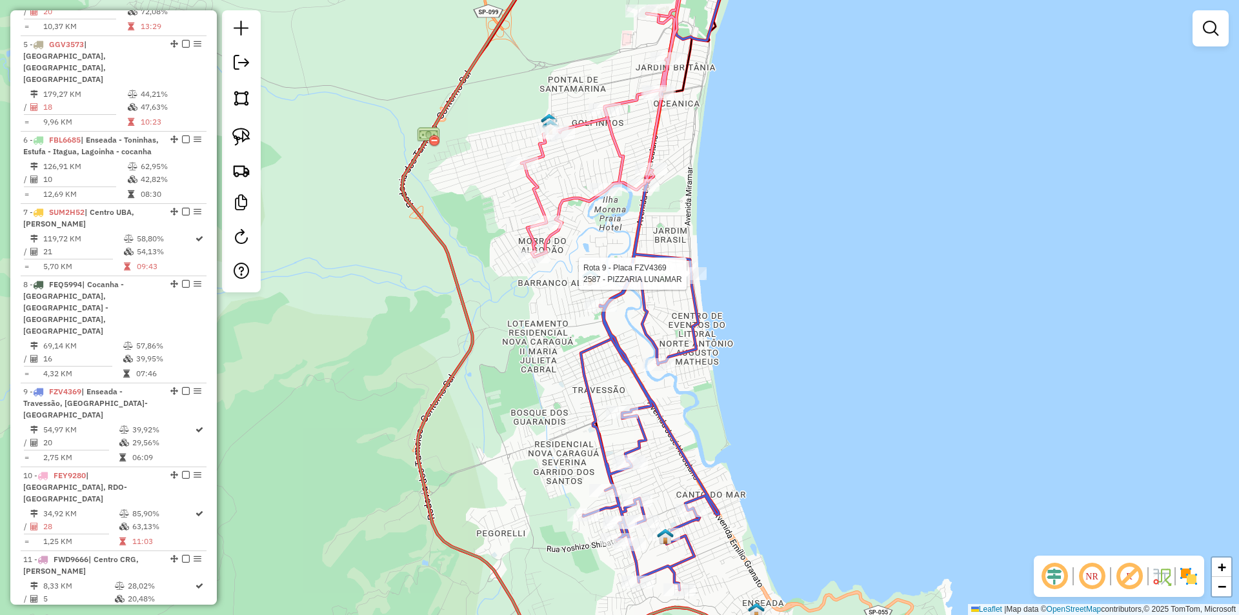
select select "**********"
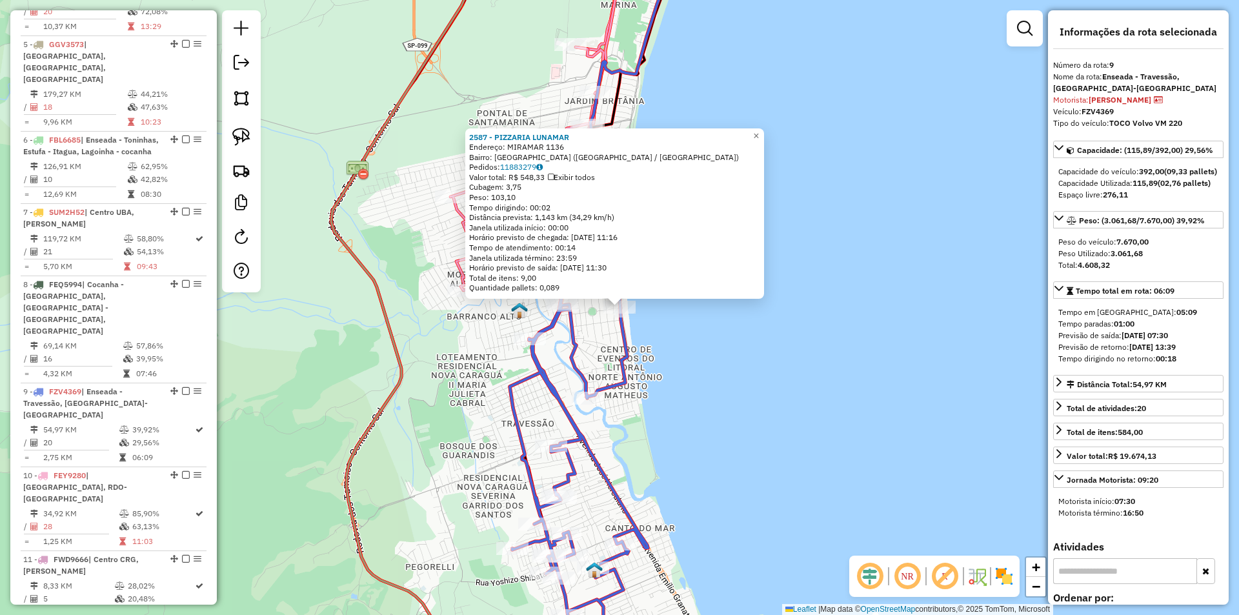
click at [783, 374] on div "2587 - PIZZARIA LUNAMAR Endereço: MIRAMAR 1136 Bairro: PORTO NOVO (CARAGUATATUB…" at bounding box center [619, 307] width 1239 height 615
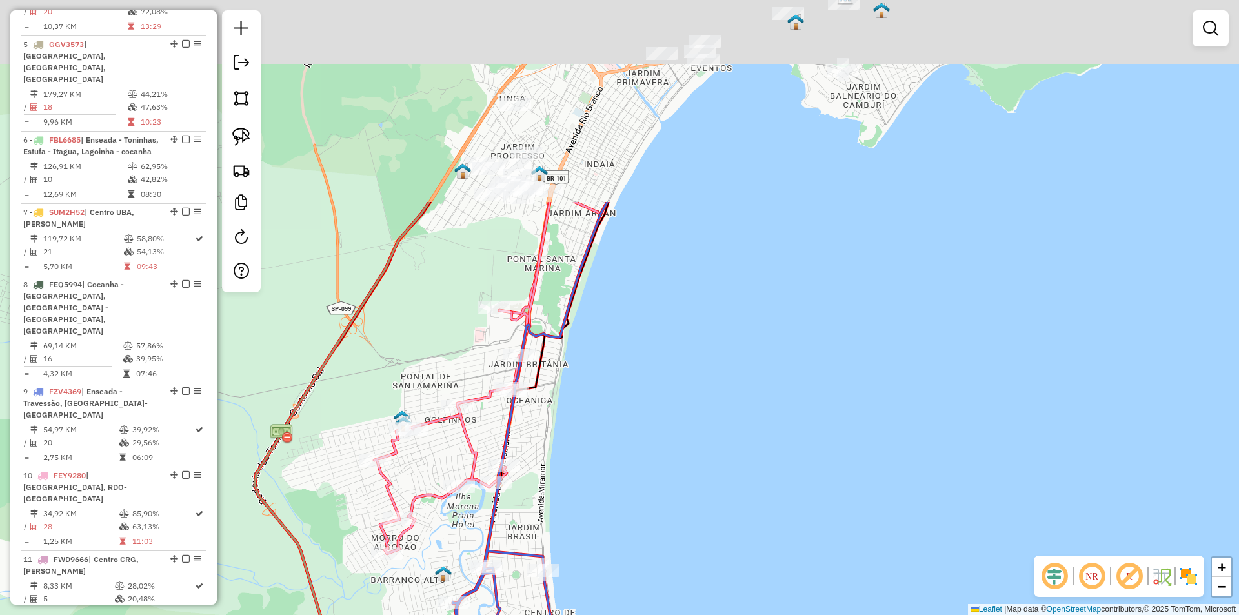
drag, startPoint x: 834, startPoint y: 363, endPoint x: 792, endPoint y: 543, distance: 184.2
click at [792, 543] on div "Janela de atendimento Grade de atendimento Capacidade Transportadoras Veículos …" at bounding box center [619, 307] width 1239 height 615
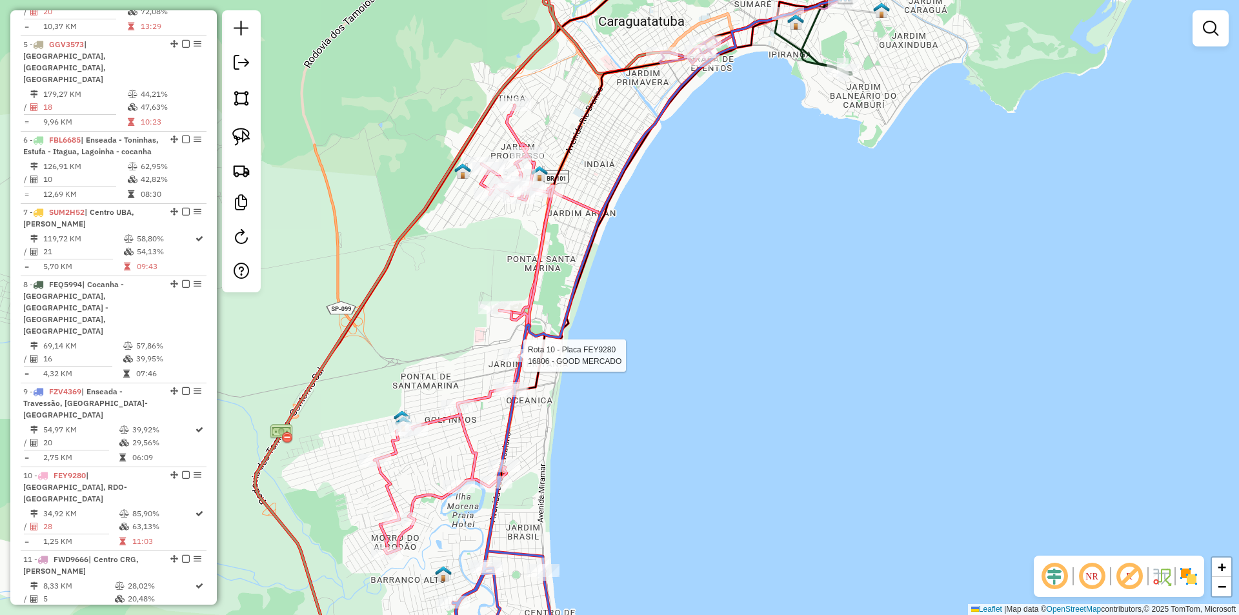
select select "**********"
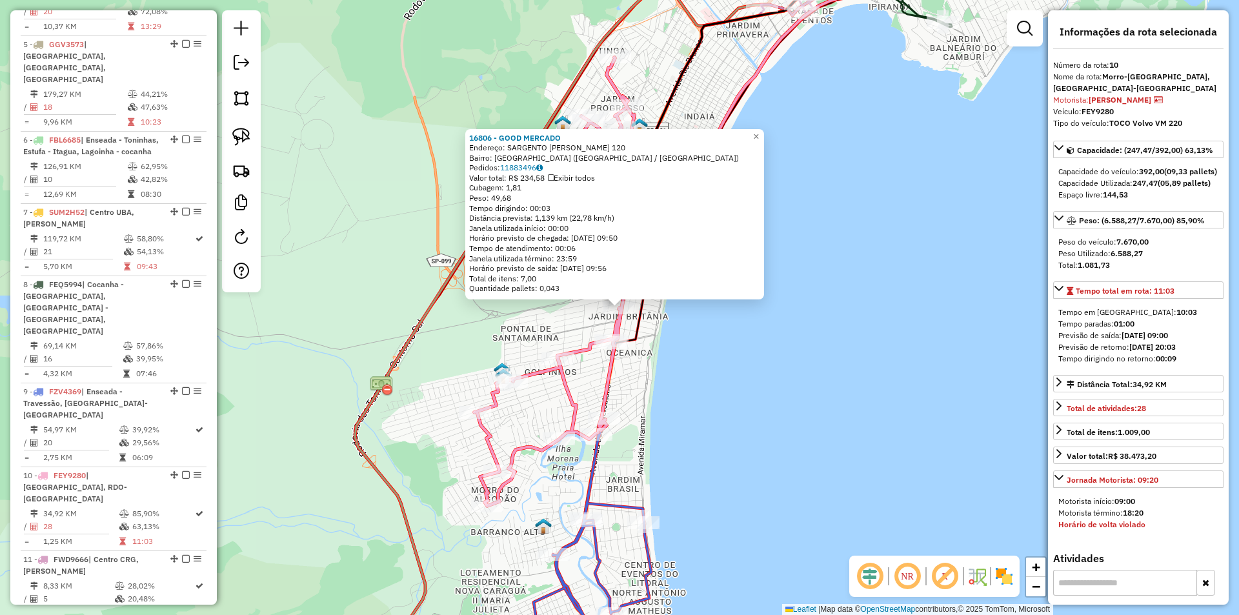
click at [869, 363] on div "16806 - GOOD MERCADO Endereço: SARGENTO RAUL FERNANDES NEVES 120 Bairro: PONTAL…" at bounding box center [619, 307] width 1239 height 615
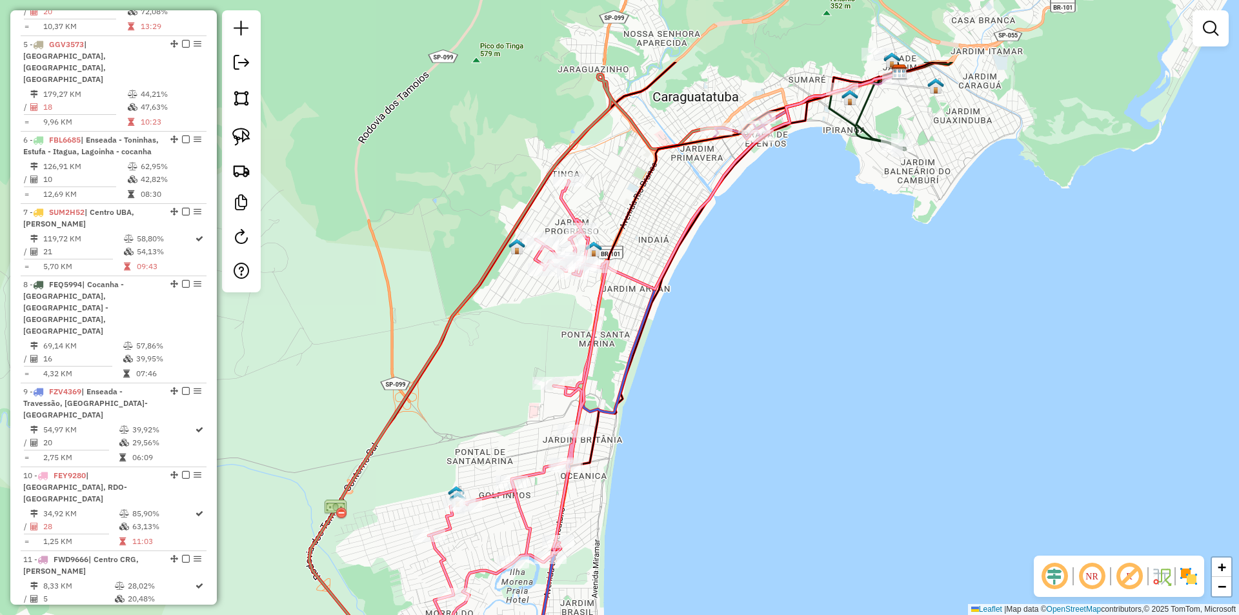
drag, startPoint x: 840, startPoint y: 262, endPoint x: 785, endPoint y: 448, distance: 194.4
click at [785, 448] on div "Janela de atendimento Grade de atendimento Capacidade Transportadoras Veículos …" at bounding box center [619, 307] width 1239 height 615
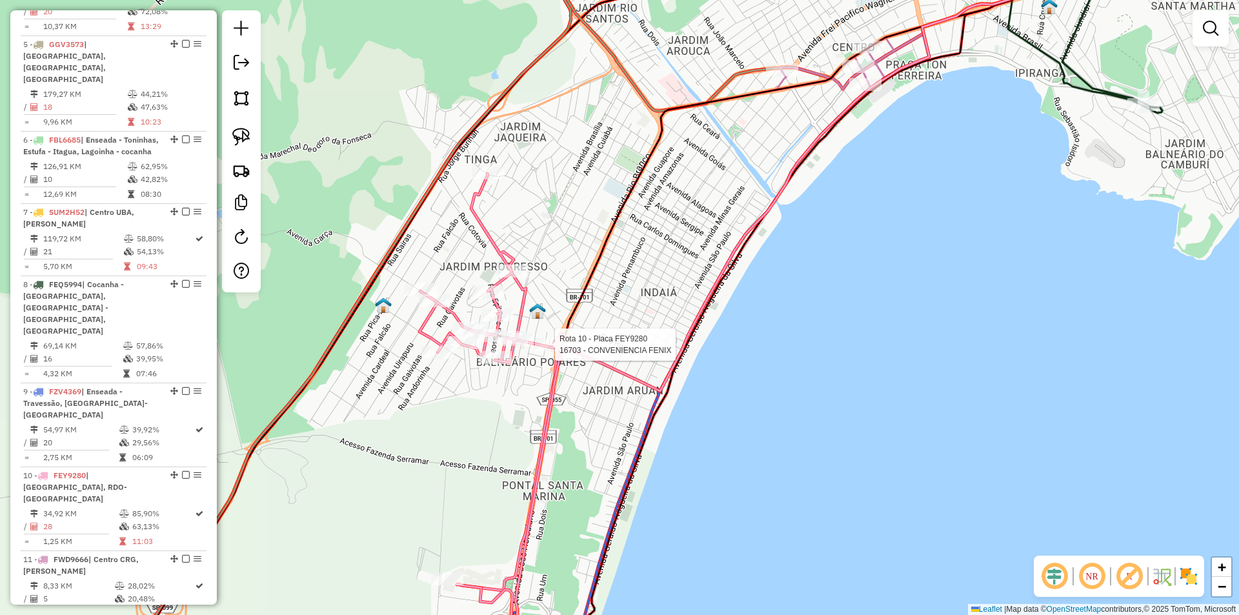
select select "**********"
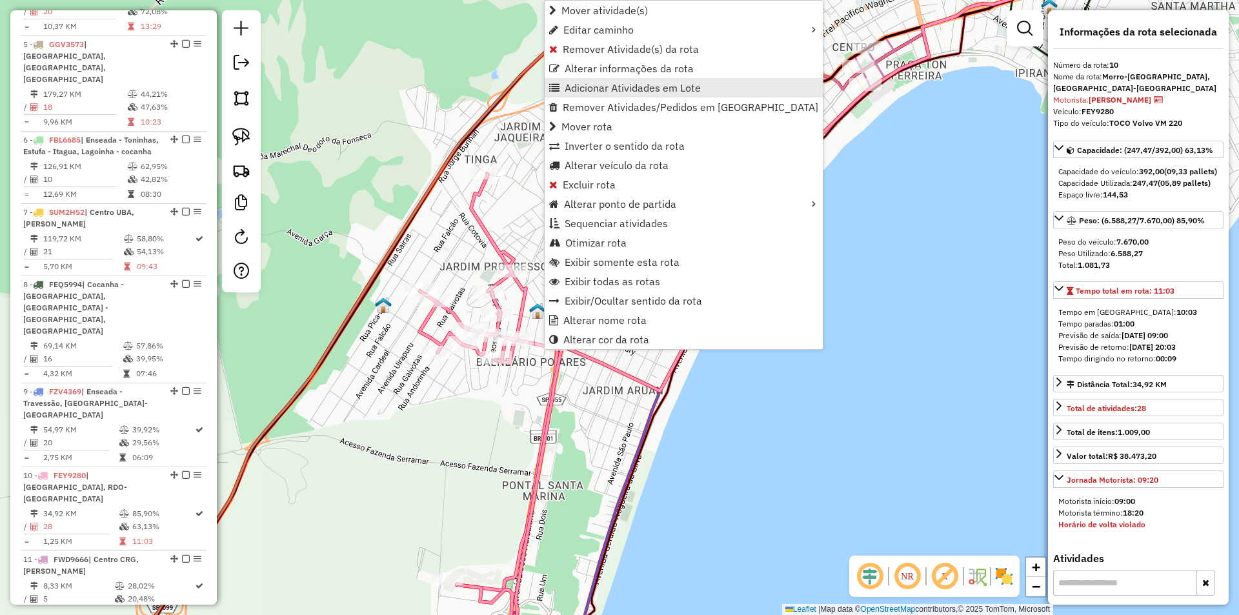
click at [574, 90] on span "Adicionar Atividades em Lote" at bounding box center [633, 88] width 136 height 10
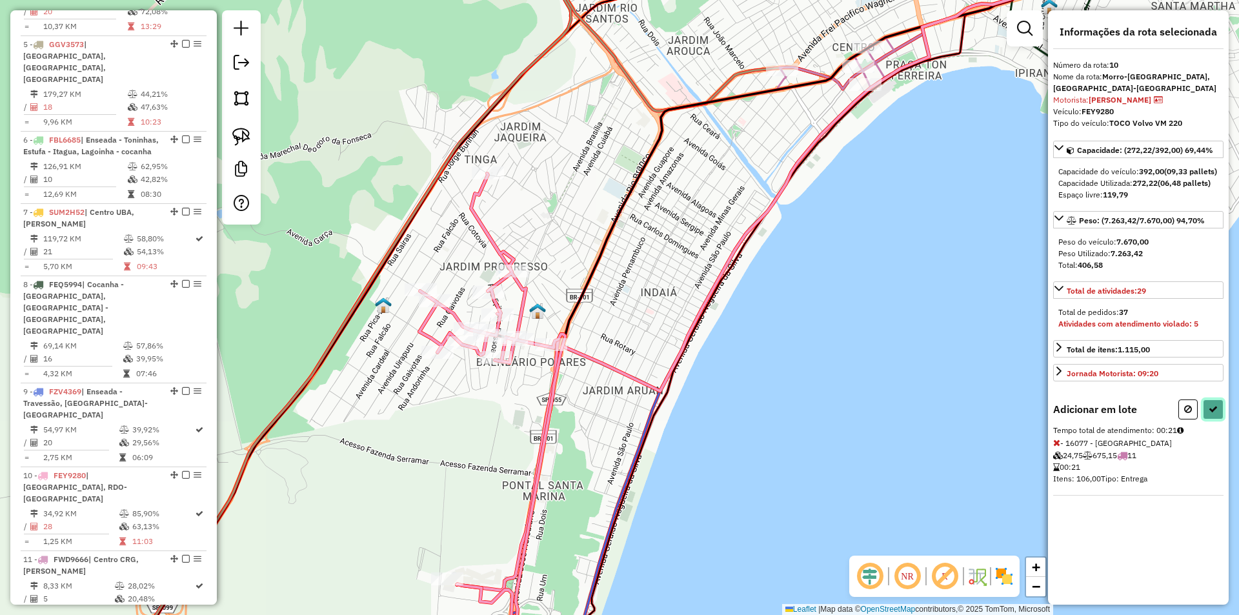
click at [1210, 408] on icon at bounding box center [1213, 409] width 9 height 9
select select "**********"
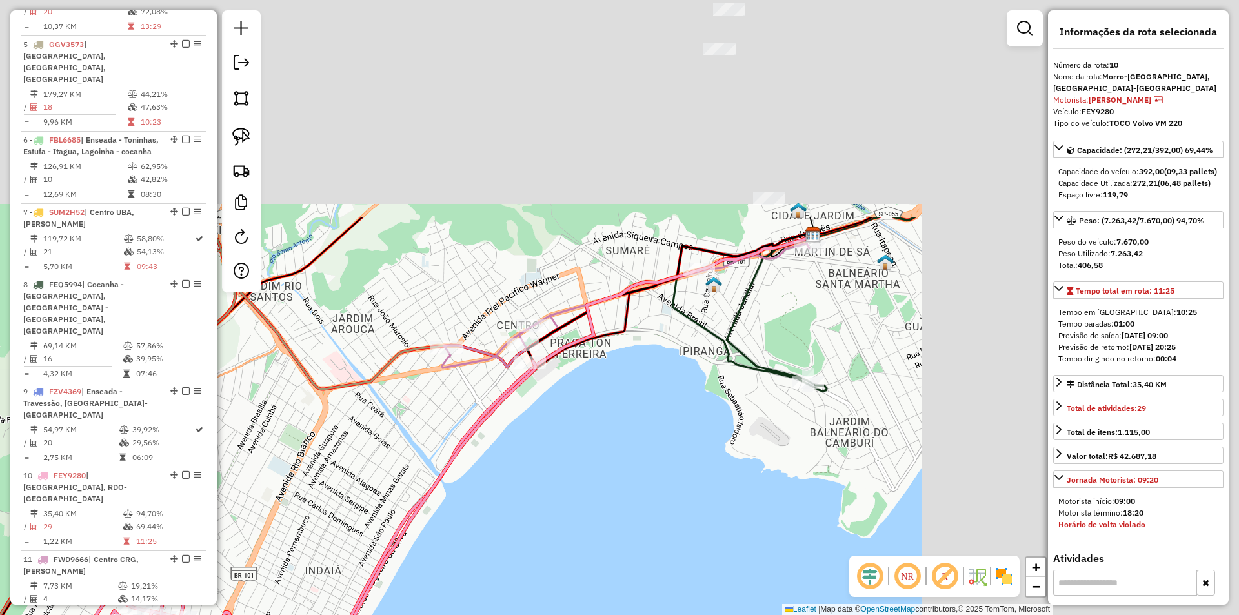
drag, startPoint x: 839, startPoint y: 304, endPoint x: 494, endPoint y: 548, distance: 422.7
click at [487, 555] on div "Janela de atendimento Grade de atendimento Capacidade Transportadoras Veículos …" at bounding box center [619, 307] width 1239 height 615
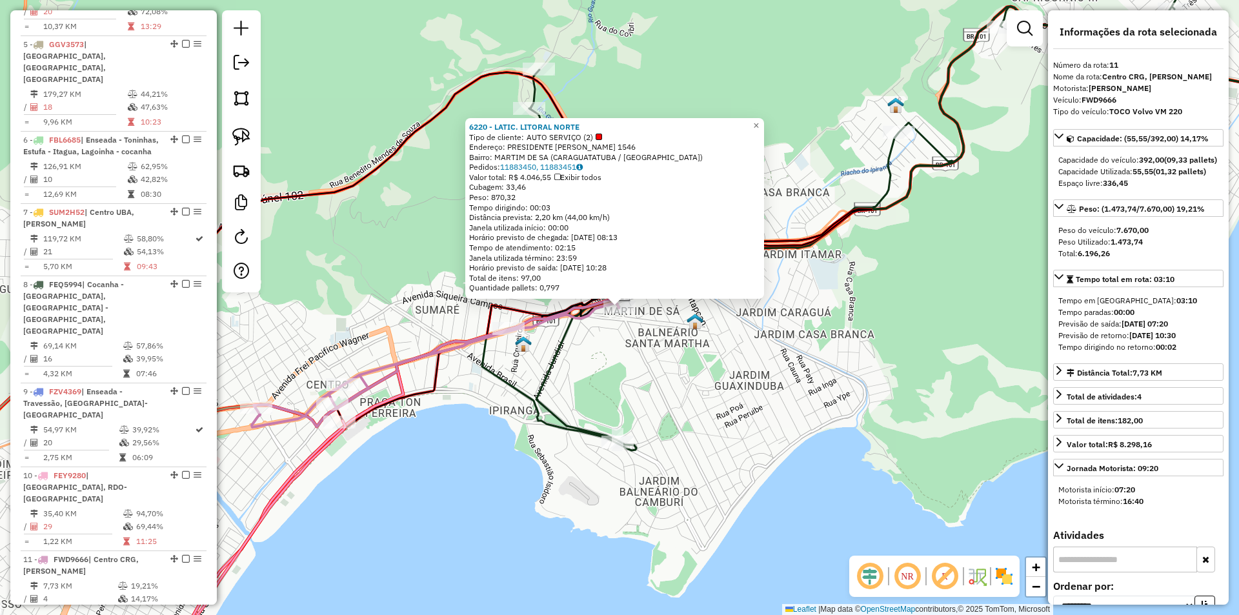
click at [497, 480] on div "6220 - LATIC. LITORAL NORTE Tipo de cliente: AUTO SERVIÇO (2) Endereço: PRESIDE…" at bounding box center [619, 307] width 1239 height 615
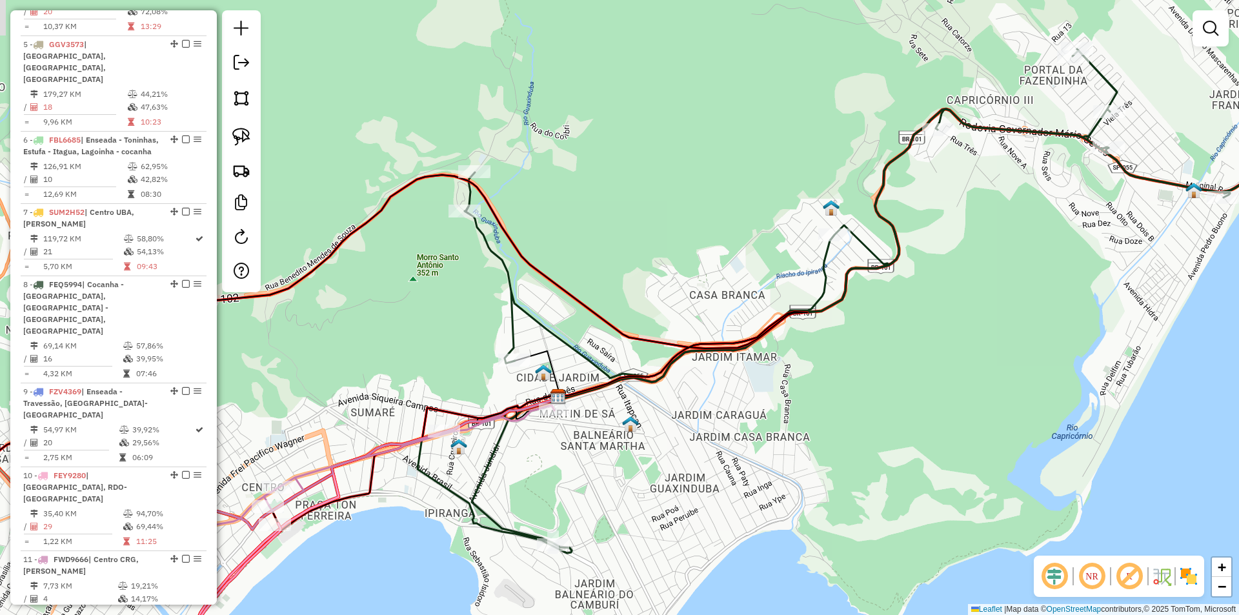
drag, startPoint x: 758, startPoint y: 452, endPoint x: 757, endPoint y: 440, distance: 12.3
click at [756, 441] on div "Janela de atendimento Grade de atendimento Capacidade Transportadoras Veículos …" at bounding box center [619, 307] width 1239 height 615
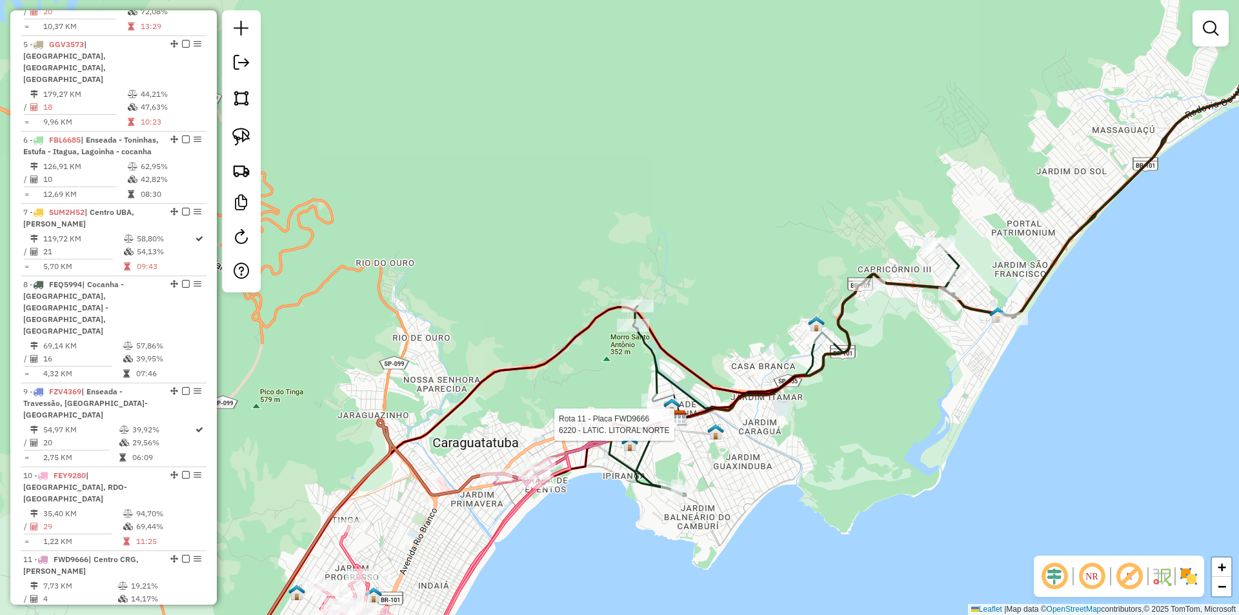
select select "**********"
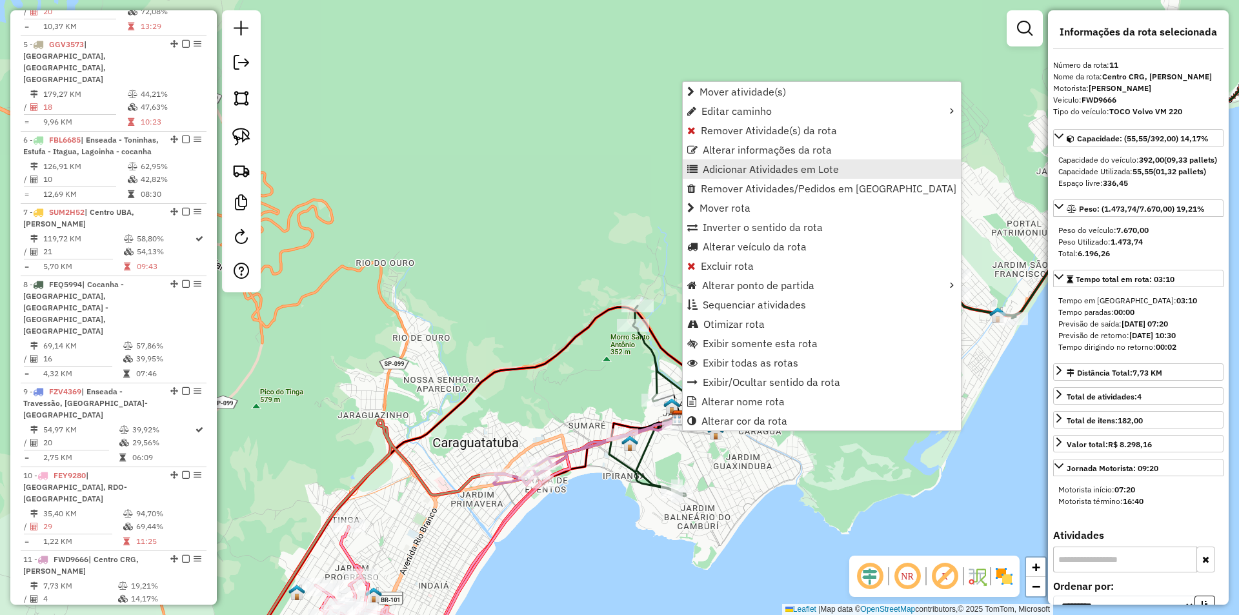
click at [721, 167] on span "Adicionar Atividades em Lote" at bounding box center [771, 169] width 136 height 10
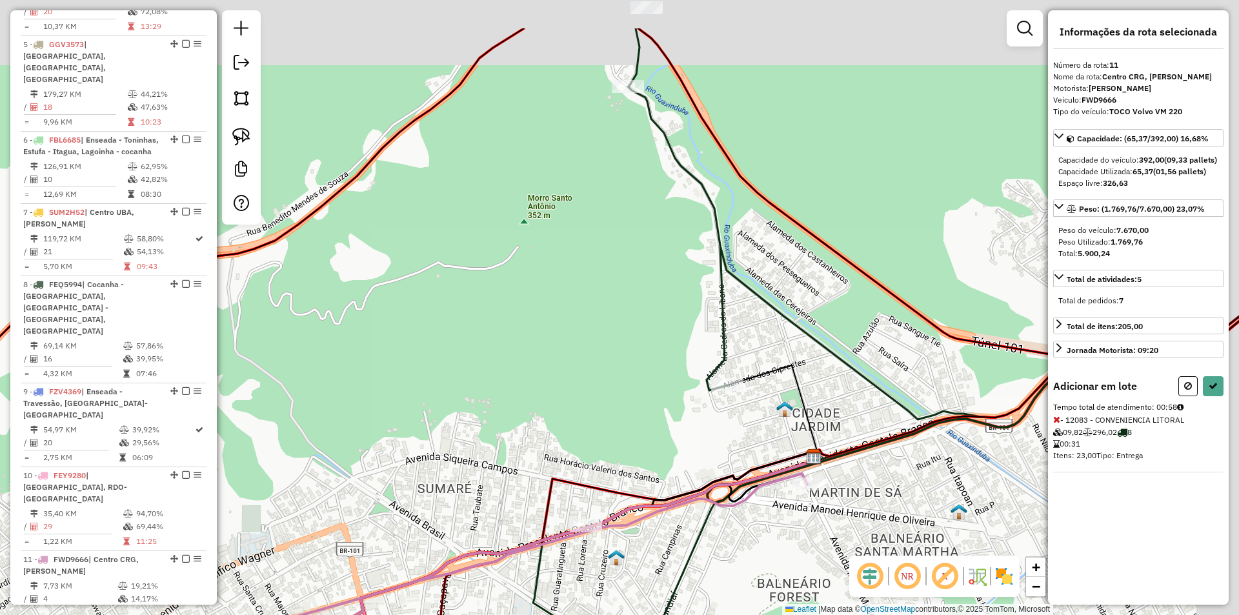
drag, startPoint x: 678, startPoint y: 438, endPoint x: 700, endPoint y: 452, distance: 26.1
click at [661, 493] on div "Janela de atendimento Grade de atendimento Capacidade Transportadoras Veículos …" at bounding box center [619, 307] width 1239 height 615
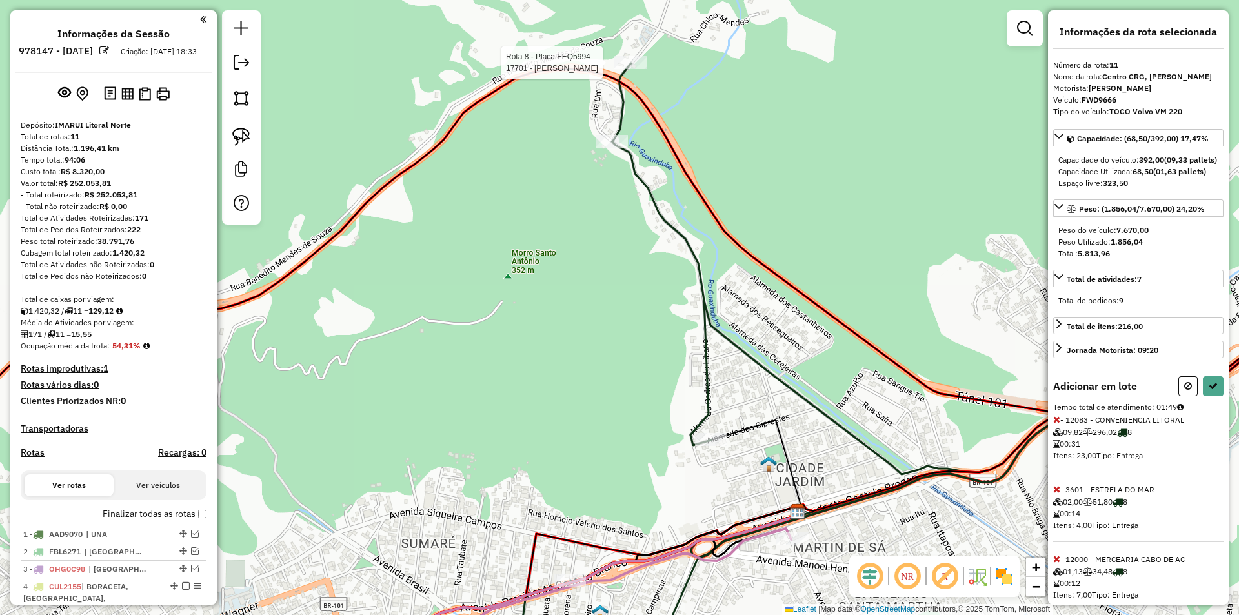
scroll to position [649, 0]
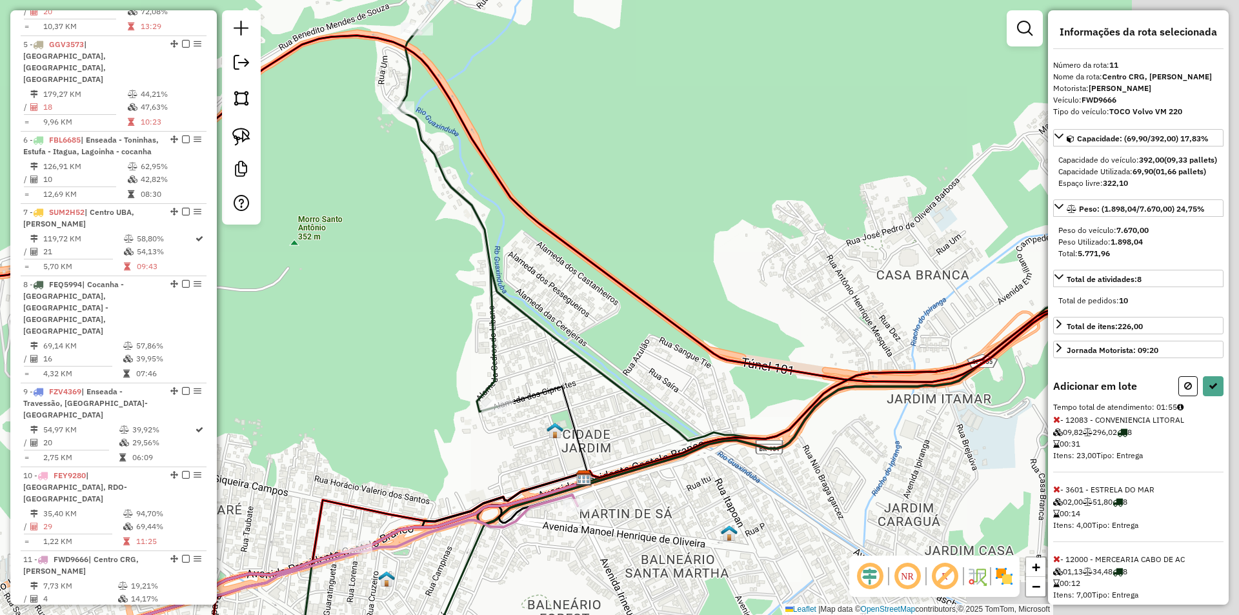
drag, startPoint x: 638, startPoint y: 172, endPoint x: 605, endPoint y: 161, distance: 35.3
click at [605, 161] on div "Janela de atendimento Grade de atendimento Capacidade Transportadoras Veículos …" at bounding box center [619, 307] width 1239 height 615
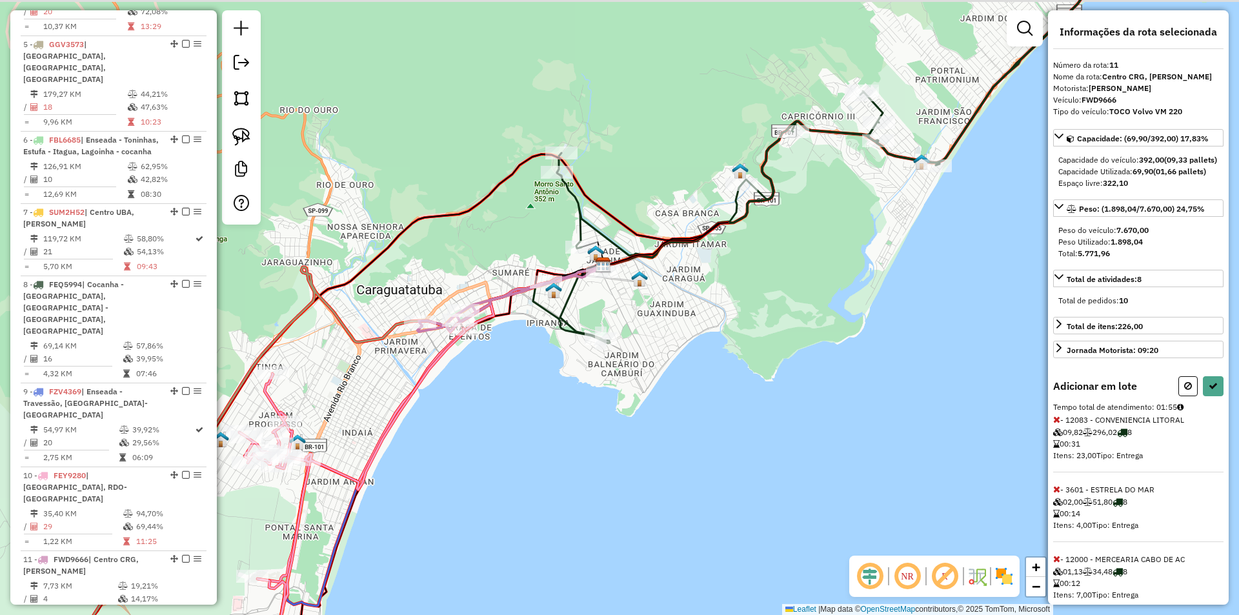
drag, startPoint x: 736, startPoint y: 293, endPoint x: 698, endPoint y: 293, distance: 38.7
click at [692, 350] on div "Janela de atendimento Grade de atendimento Capacidade Transportadoras Veículos …" at bounding box center [619, 307] width 1239 height 615
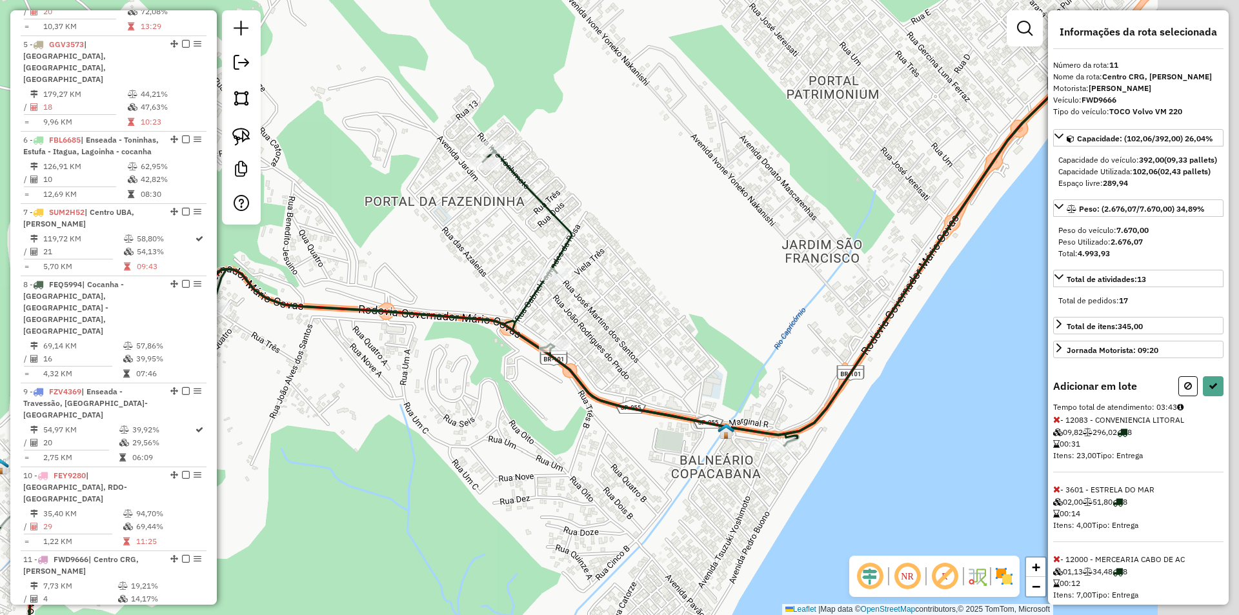
drag, startPoint x: 613, startPoint y: 455, endPoint x: 545, endPoint y: 441, distance: 69.1
click at [548, 446] on div "Janela de atendimento Grade de atendimento Capacidade Transportadoras Veículos …" at bounding box center [619, 307] width 1239 height 615
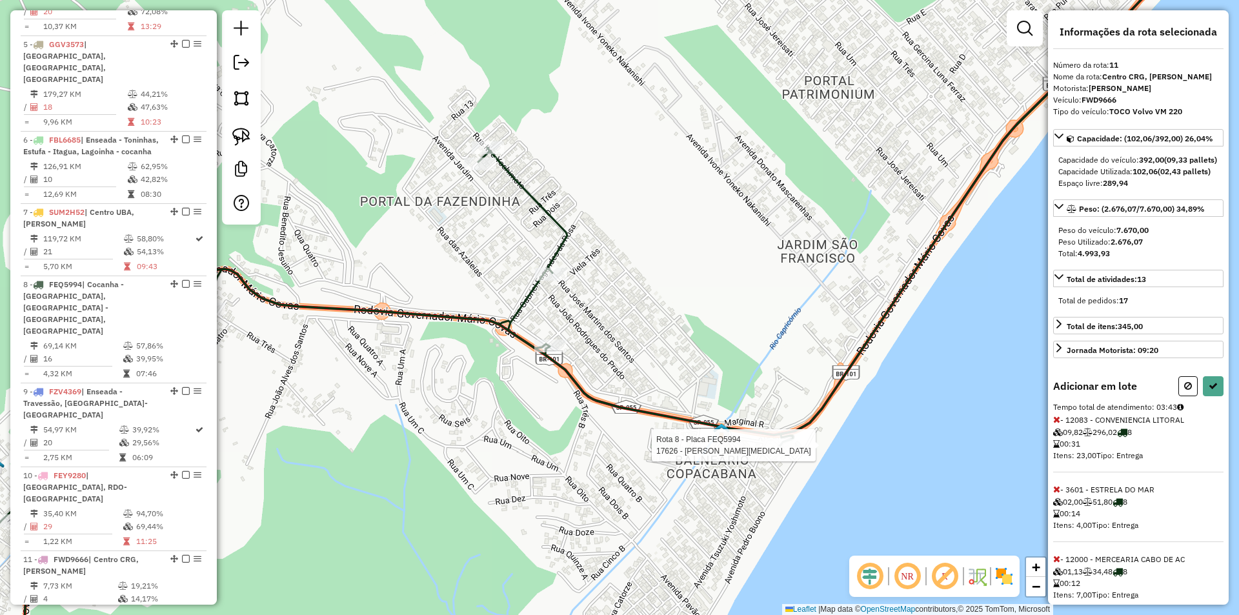
click at [778, 456] on div "Rota 8 - Placa FEQ5994 17626 - MARUJO GASTRO BAR Janela de atendimento Grade de…" at bounding box center [619, 307] width 1239 height 615
click at [1184, 390] on icon at bounding box center [1188, 385] width 8 height 9
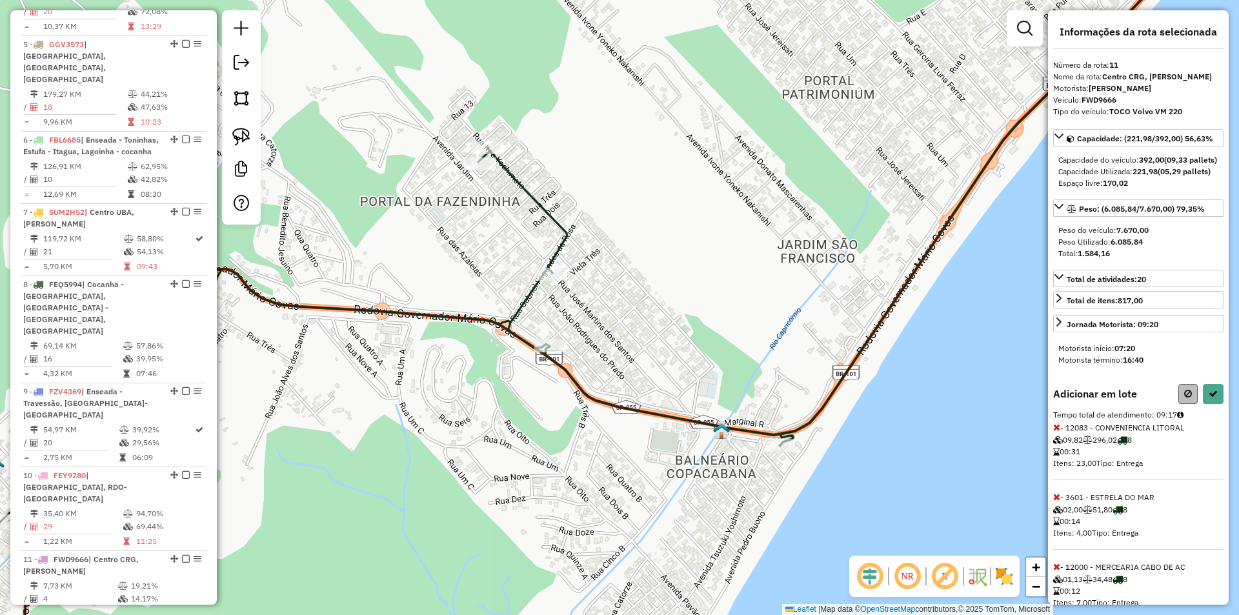
select select "**********"
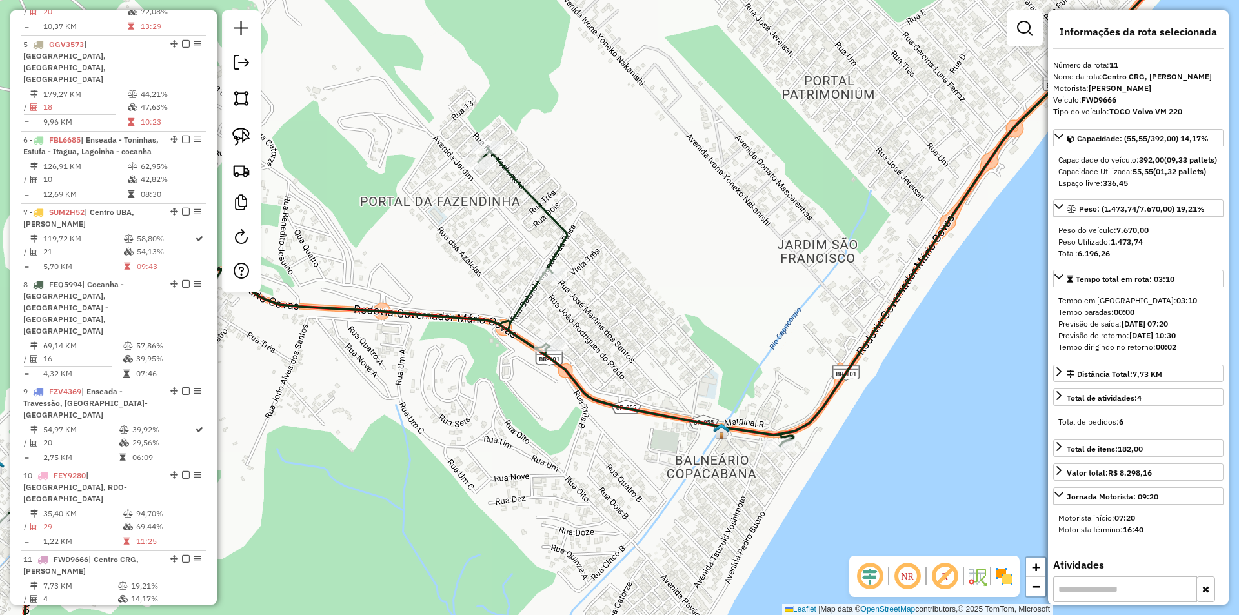
click at [859, 488] on div "Janela de atendimento Grade de atendimento Capacidade Transportadoras Veículos …" at bounding box center [619, 307] width 1239 height 615
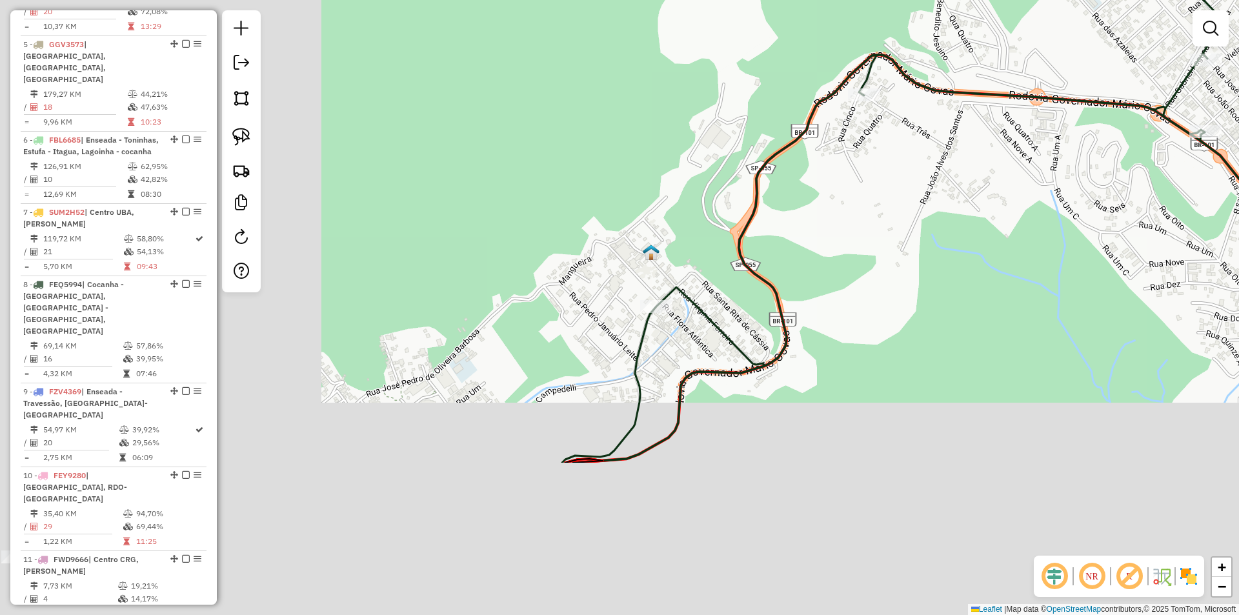
drag, startPoint x: 991, startPoint y: 324, endPoint x: 1203, endPoint y: 278, distance: 217.2
click at [1185, 277] on div "Janela de atendimento Grade de atendimento Capacidade Transportadoras Veículos …" at bounding box center [619, 307] width 1239 height 615
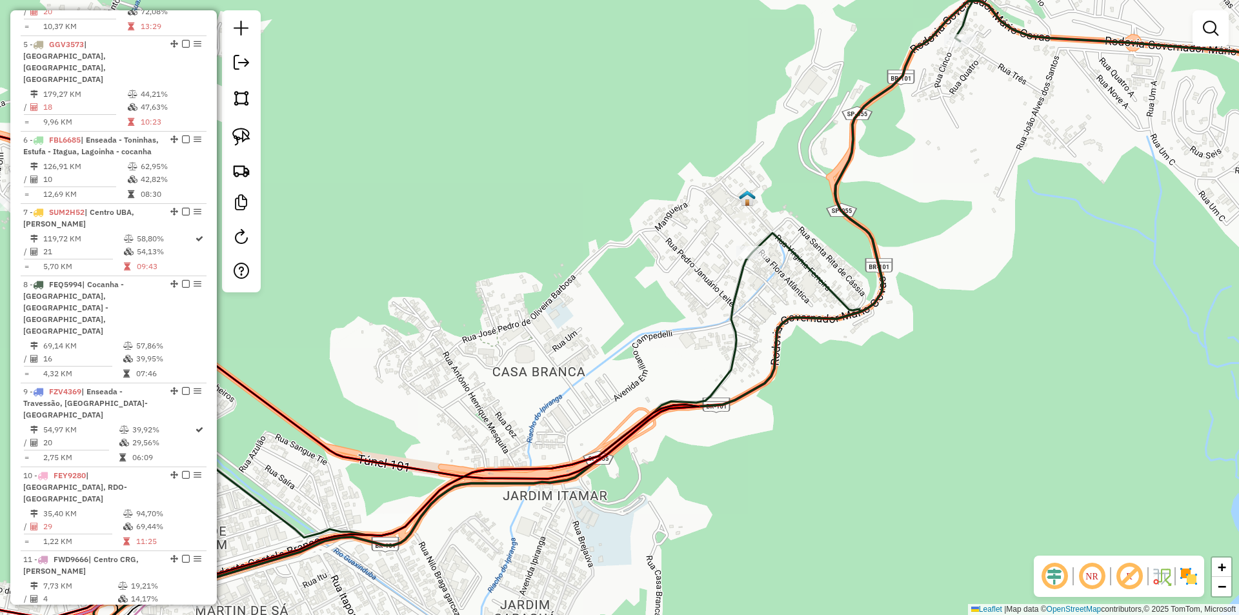
drag, startPoint x: 790, startPoint y: 430, endPoint x: 785, endPoint y: 416, distance: 14.9
click at [790, 421] on div "Janela de atendimento Grade de atendimento Capacidade Transportadoras Veículos …" at bounding box center [619, 307] width 1239 height 615
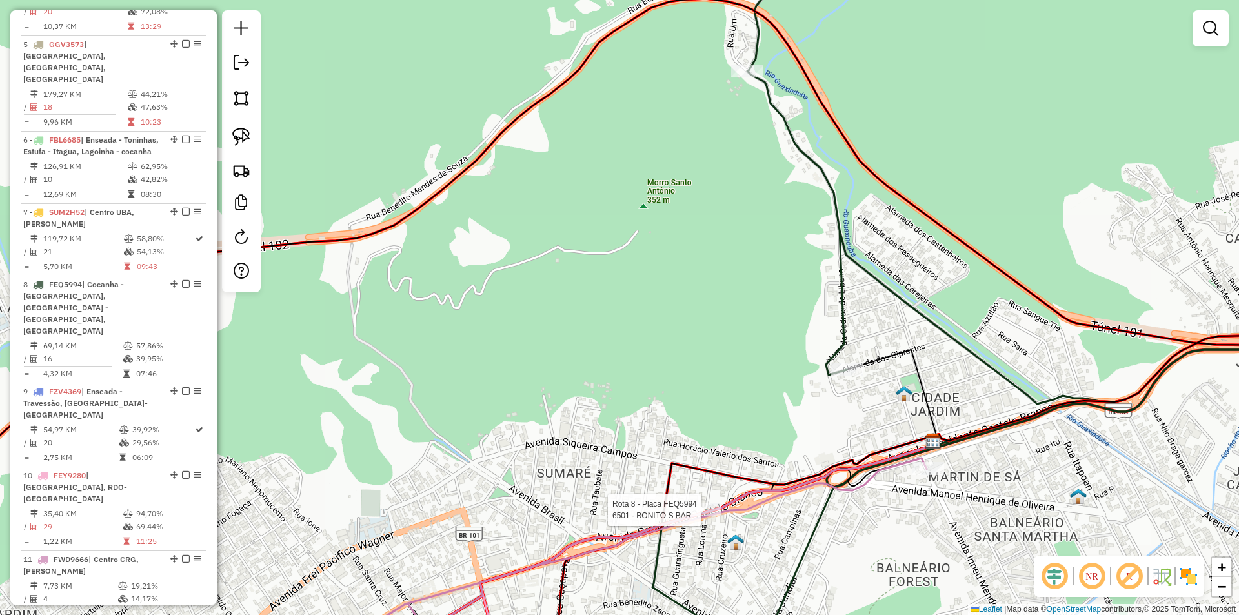
select select "**********"
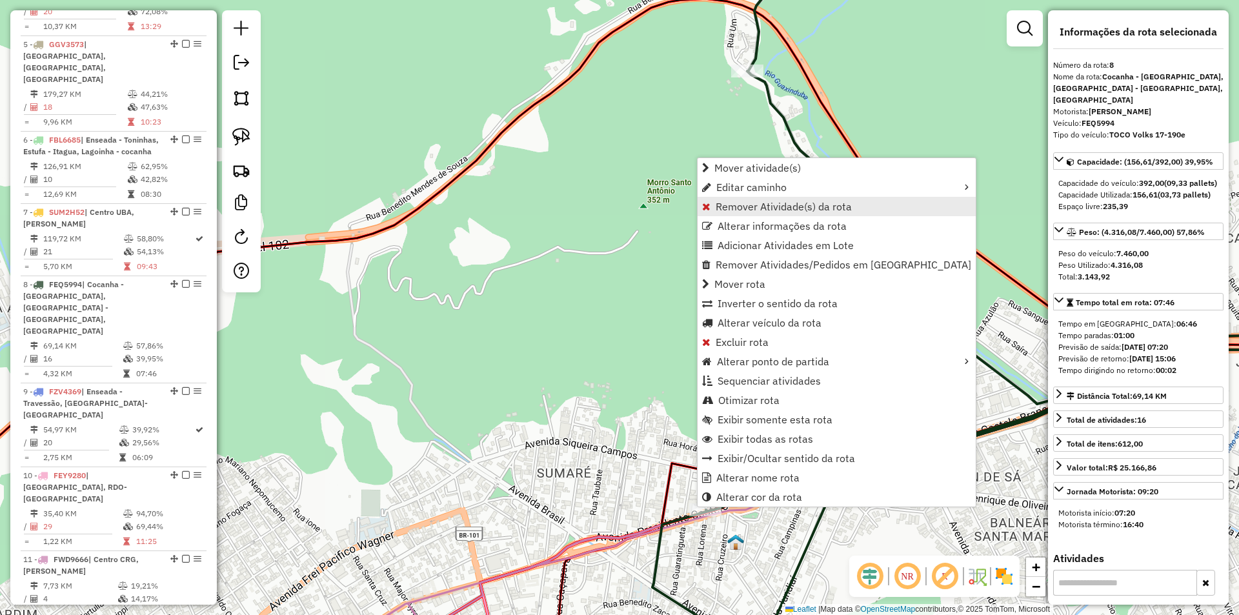
click at [720, 208] on span "Remover Atividade(s) da rota" at bounding box center [784, 206] width 136 height 10
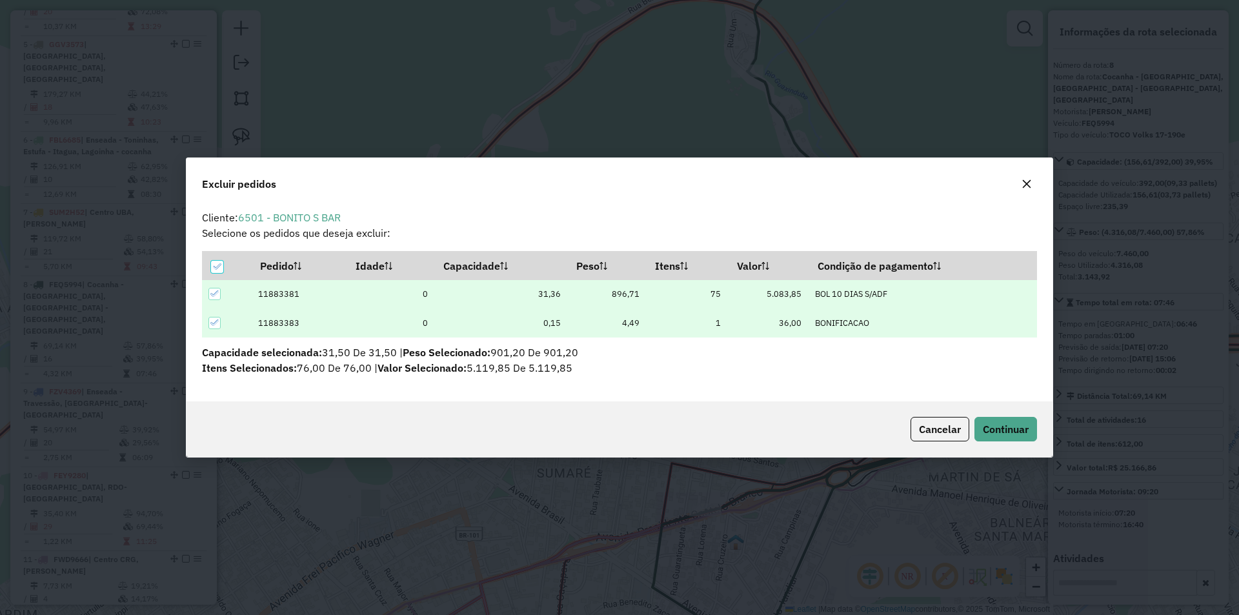
scroll to position [0, 0]
drag, startPoint x: 991, startPoint y: 427, endPoint x: 980, endPoint y: 436, distance: 14.2
click at [991, 427] on span "Continuar" at bounding box center [1006, 429] width 46 height 13
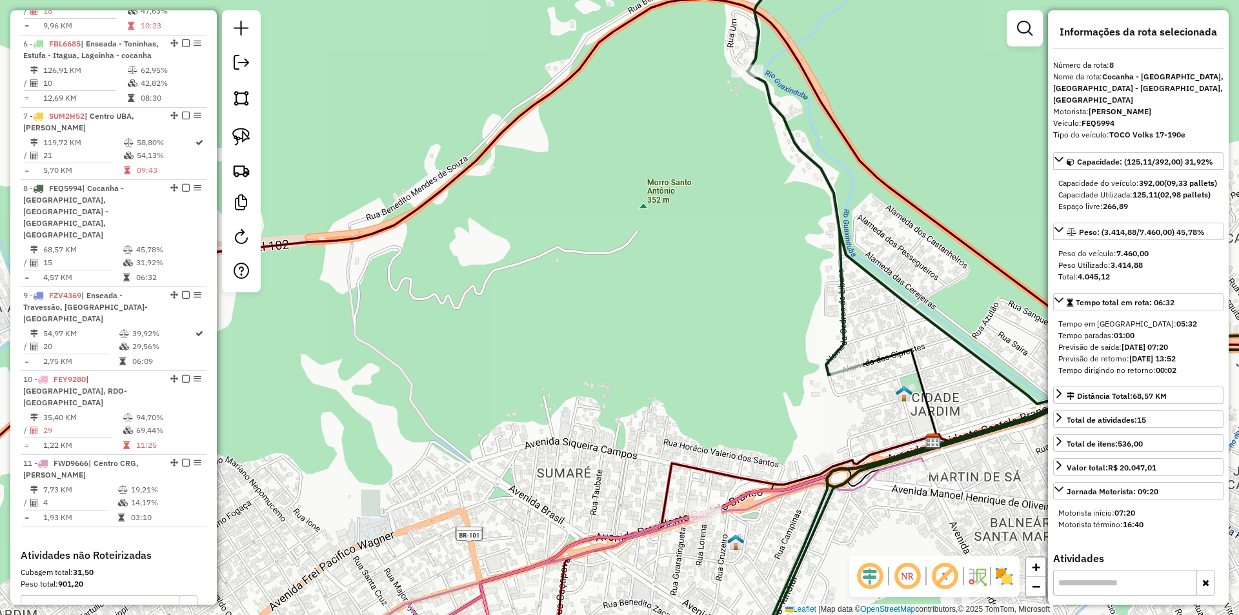
scroll to position [852, 0]
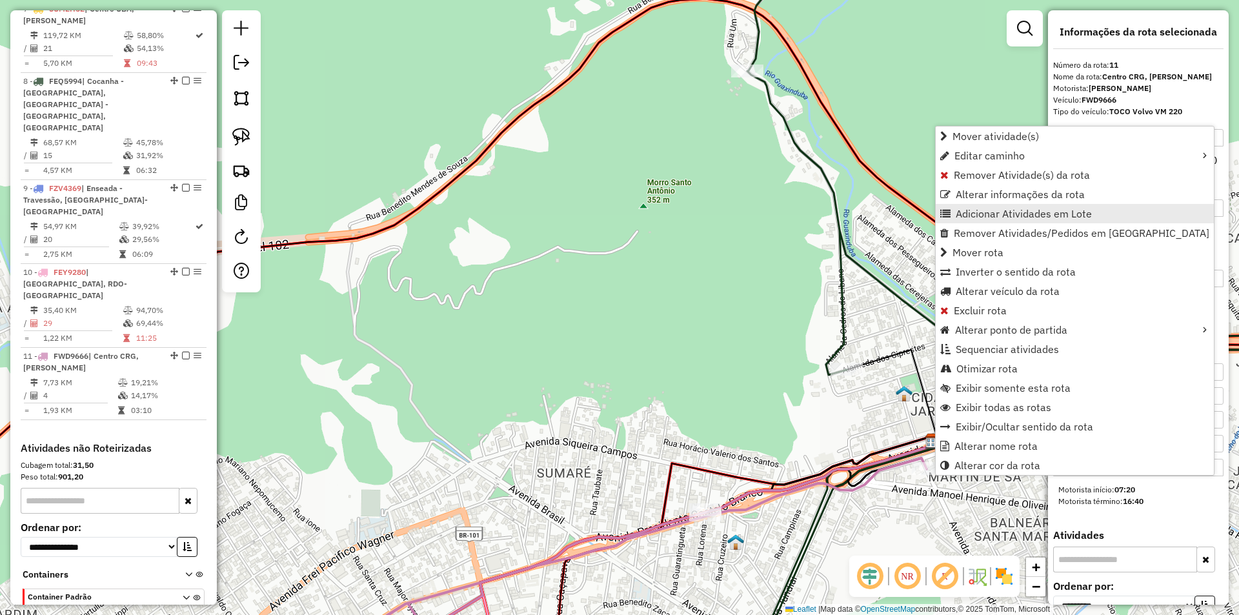
click at [957, 215] on span "Adicionar Atividades em Lote" at bounding box center [1024, 213] width 136 height 10
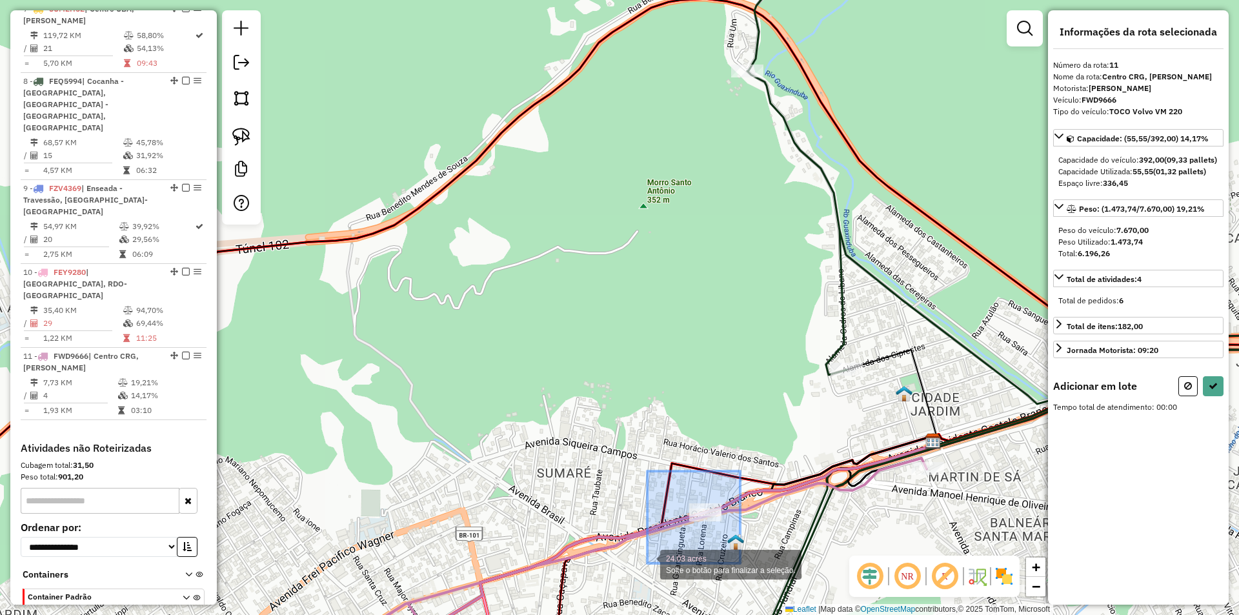
drag, startPoint x: 740, startPoint y: 471, endPoint x: 647, endPoint y: 563, distance: 131.0
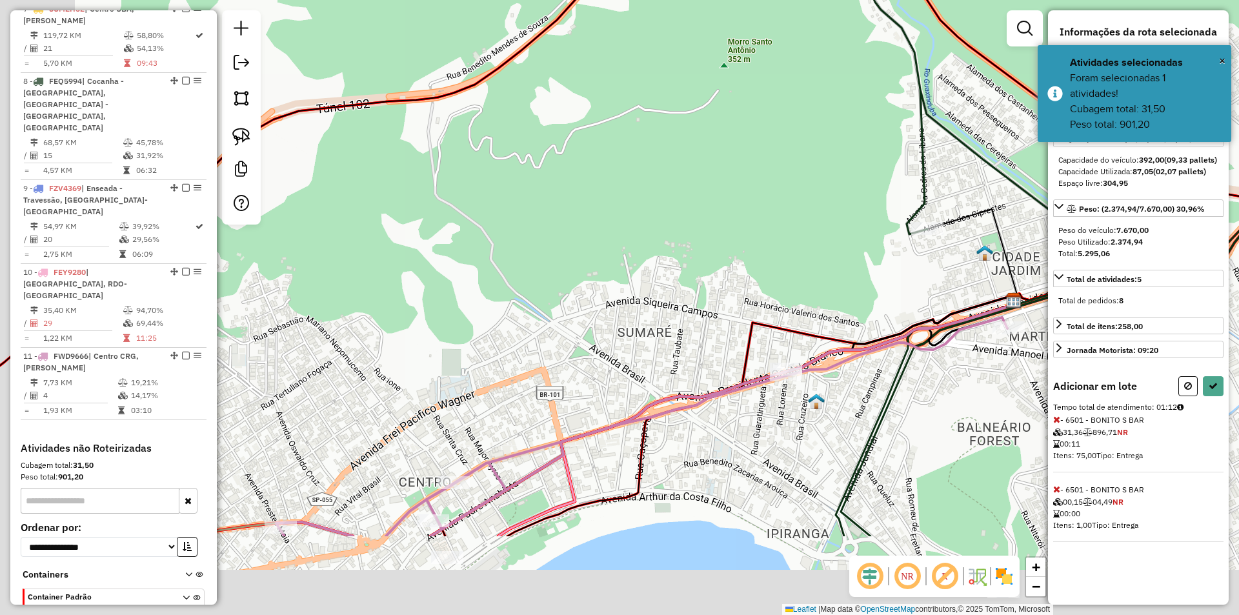
drag, startPoint x: 489, startPoint y: 450, endPoint x: 552, endPoint y: 359, distance: 110.8
click at [552, 359] on div "Janela de atendimento Grade de atendimento Capacidade Transportadoras Veículos …" at bounding box center [619, 307] width 1239 height 615
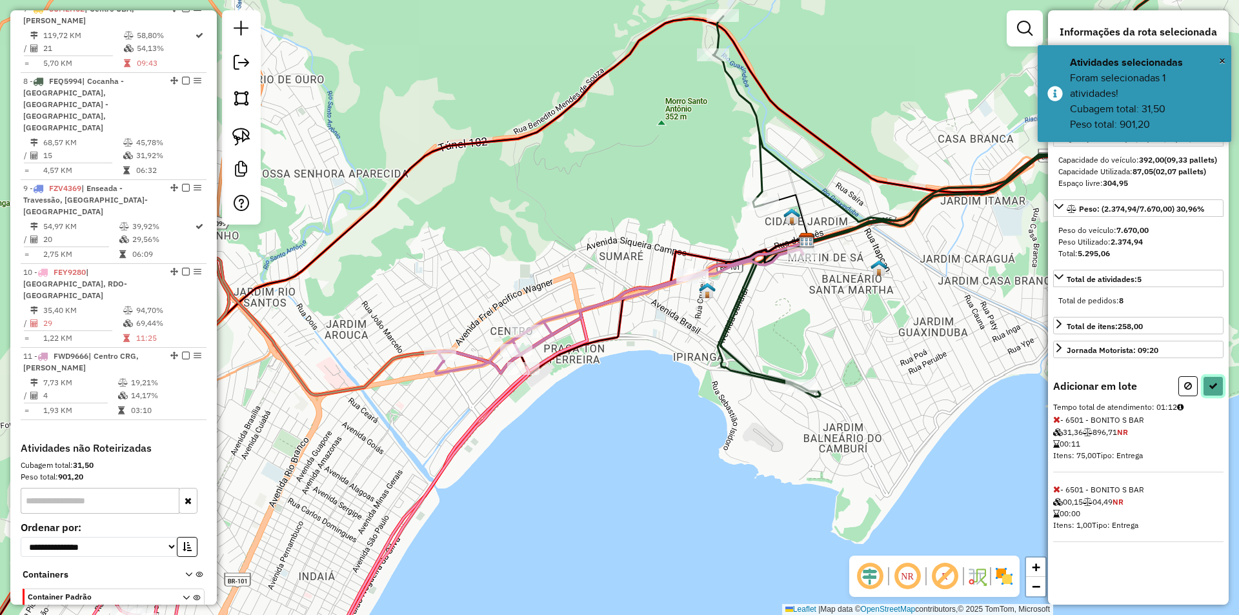
click at [1212, 390] on icon at bounding box center [1213, 385] width 9 height 9
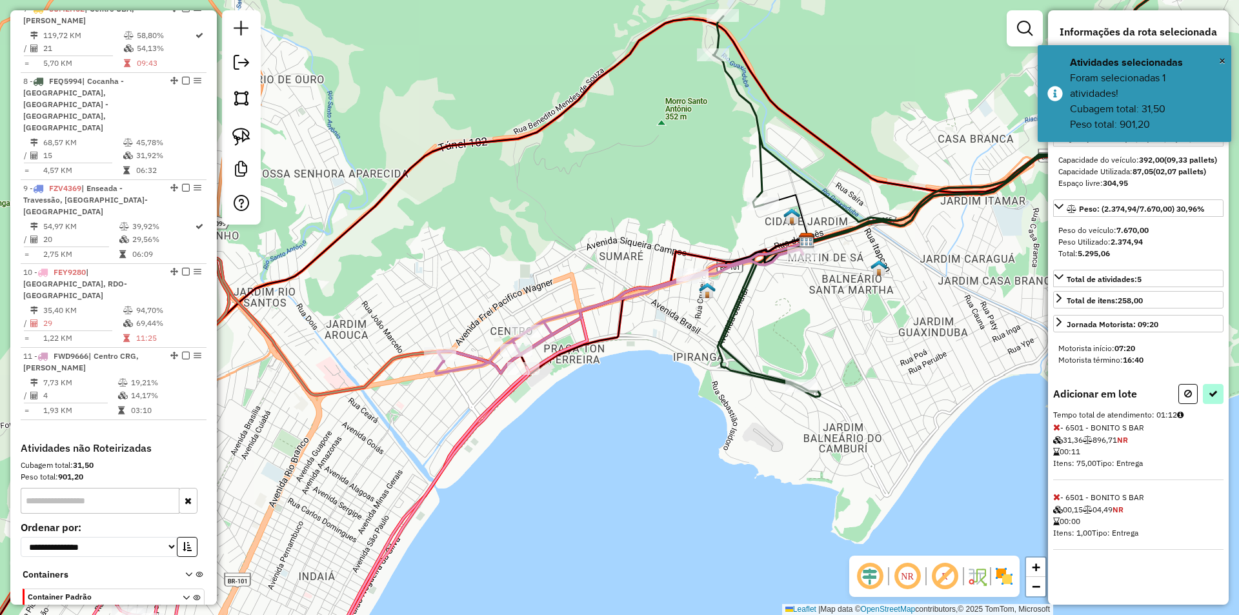
select select "**********"
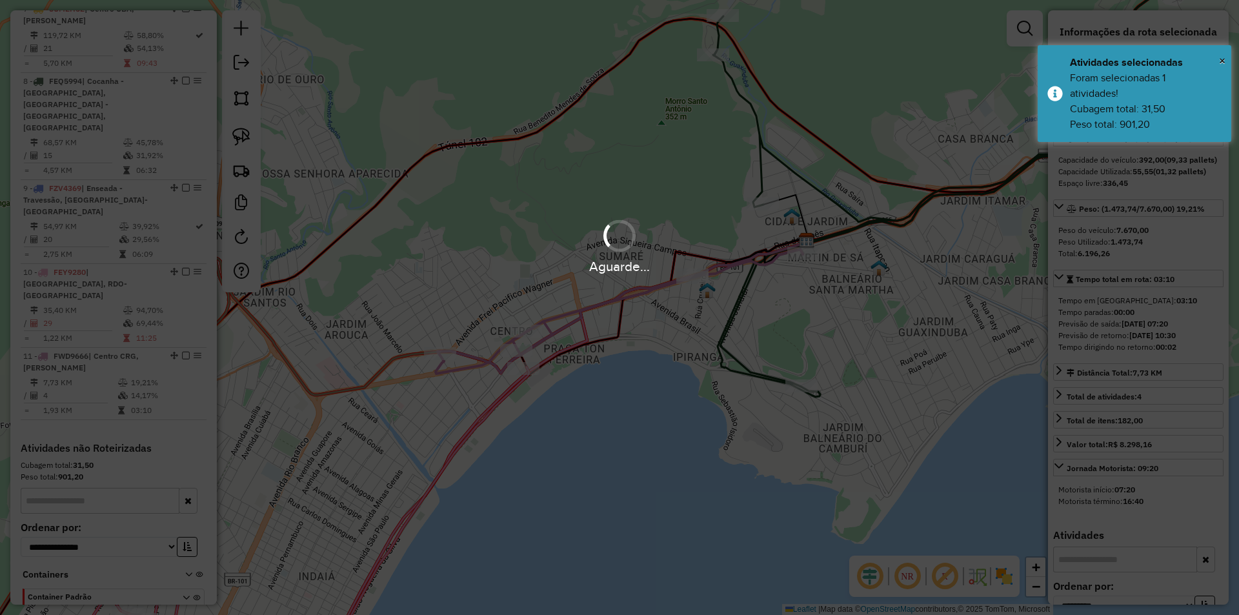
scroll to position [633, 0]
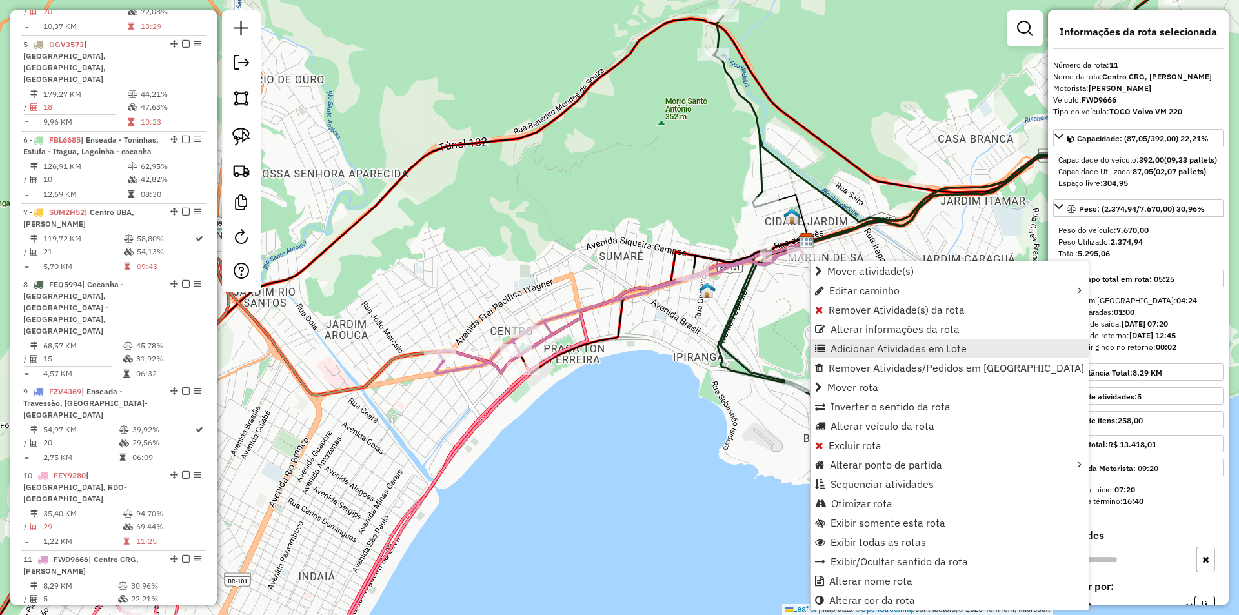
click at [854, 345] on span "Adicionar Atividades em Lote" at bounding box center [899, 348] width 136 height 10
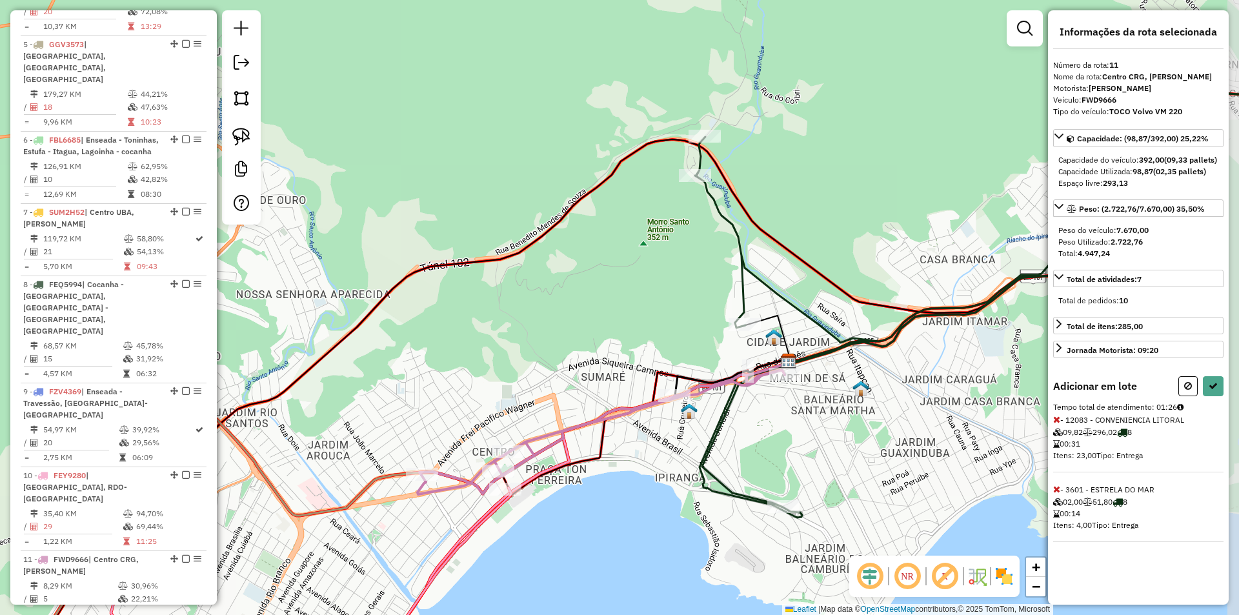
drag, startPoint x: 661, startPoint y: 179, endPoint x: 643, endPoint y: 299, distance: 122.0
click at [643, 299] on div "Janela de atendimento Grade de atendimento Capacidade Transportadoras Veículos …" at bounding box center [619, 307] width 1239 height 615
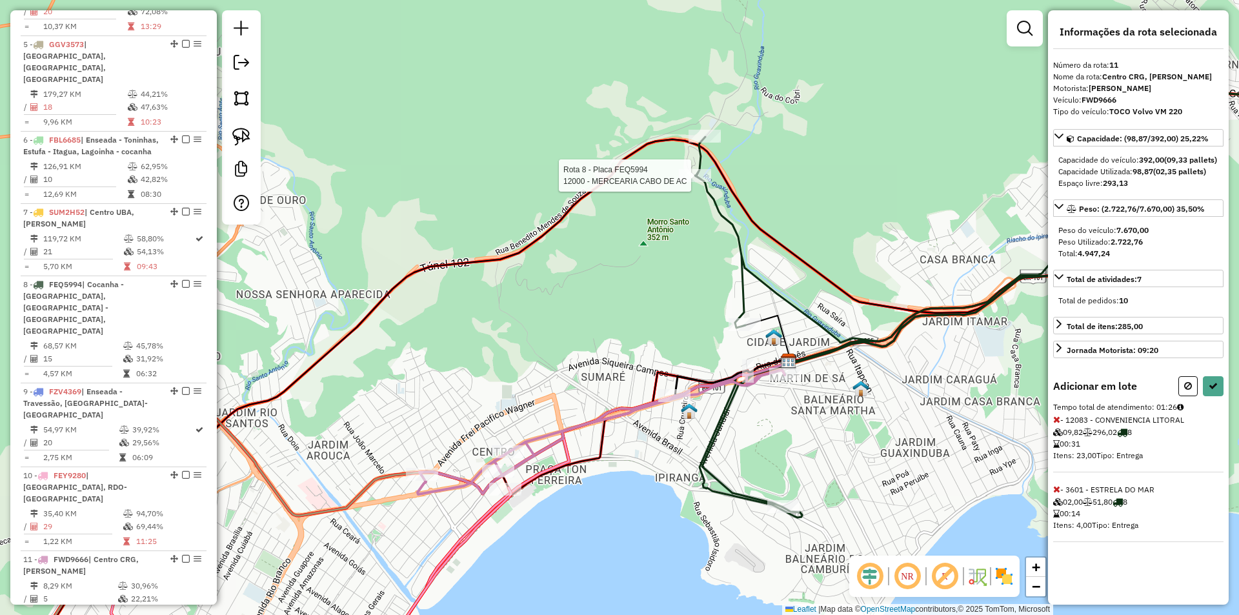
click at [692, 182] on div at bounding box center [695, 175] width 32 height 13
drag, startPoint x: 614, startPoint y: 283, endPoint x: 610, endPoint y: 261, distance: 22.9
click at [610, 261] on div "Rota 8 - Placa FEQ5994 12000 - MERCEARIA CABO DE AC Janela de atendimento Grade…" at bounding box center [619, 307] width 1239 height 615
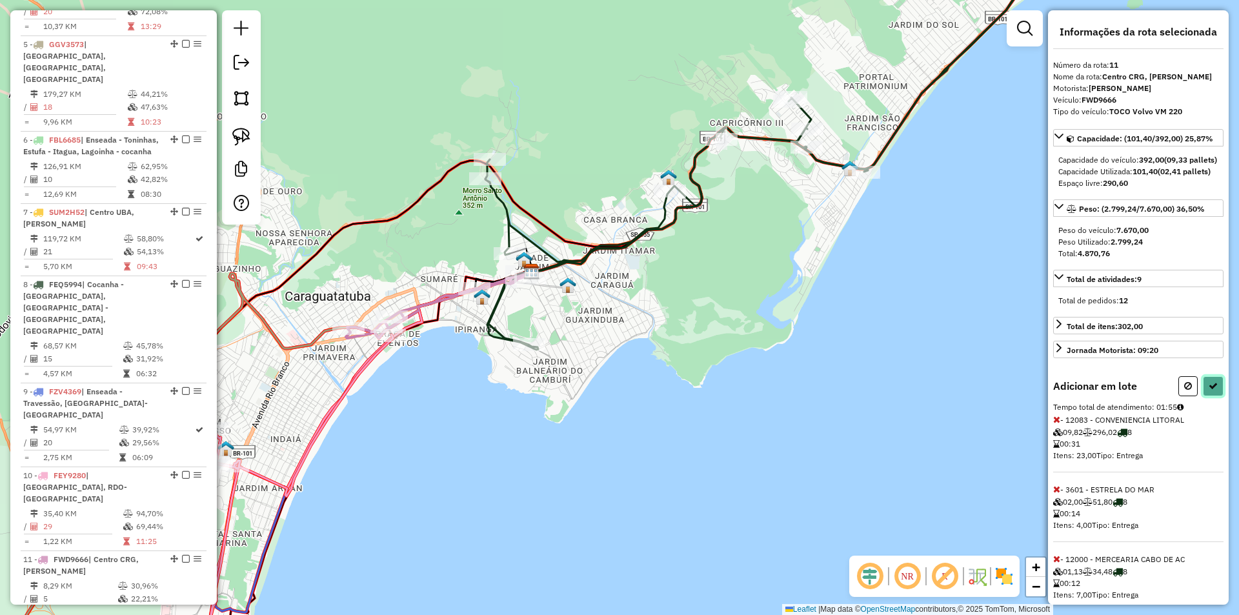
click at [1210, 396] on button at bounding box center [1213, 386] width 21 height 20
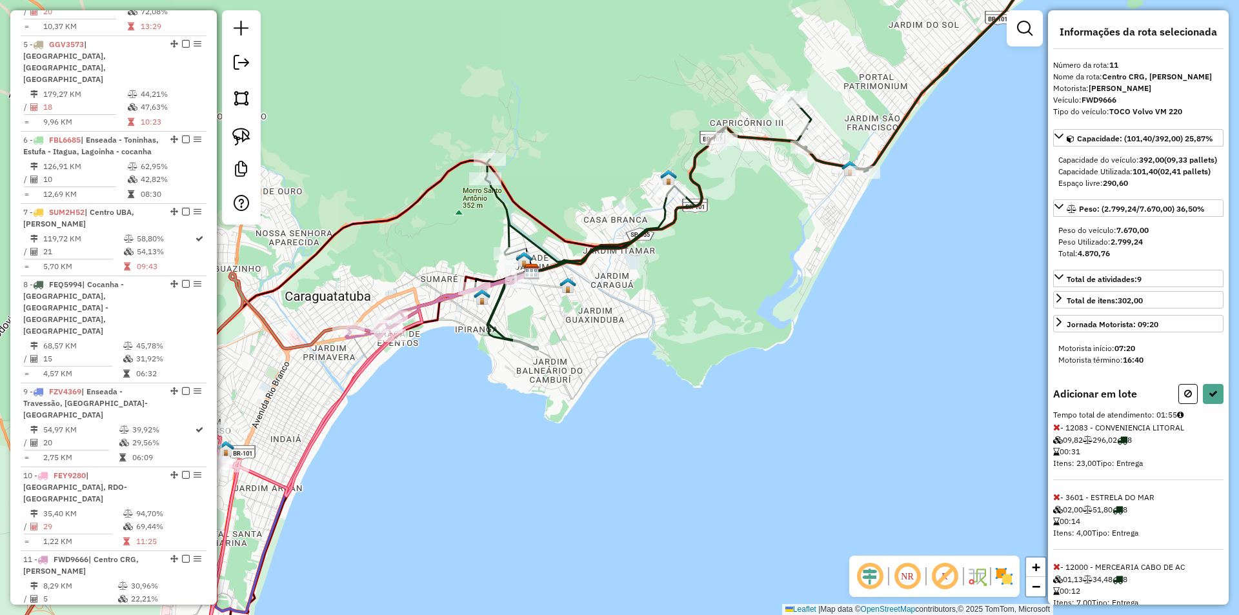
select select "**********"
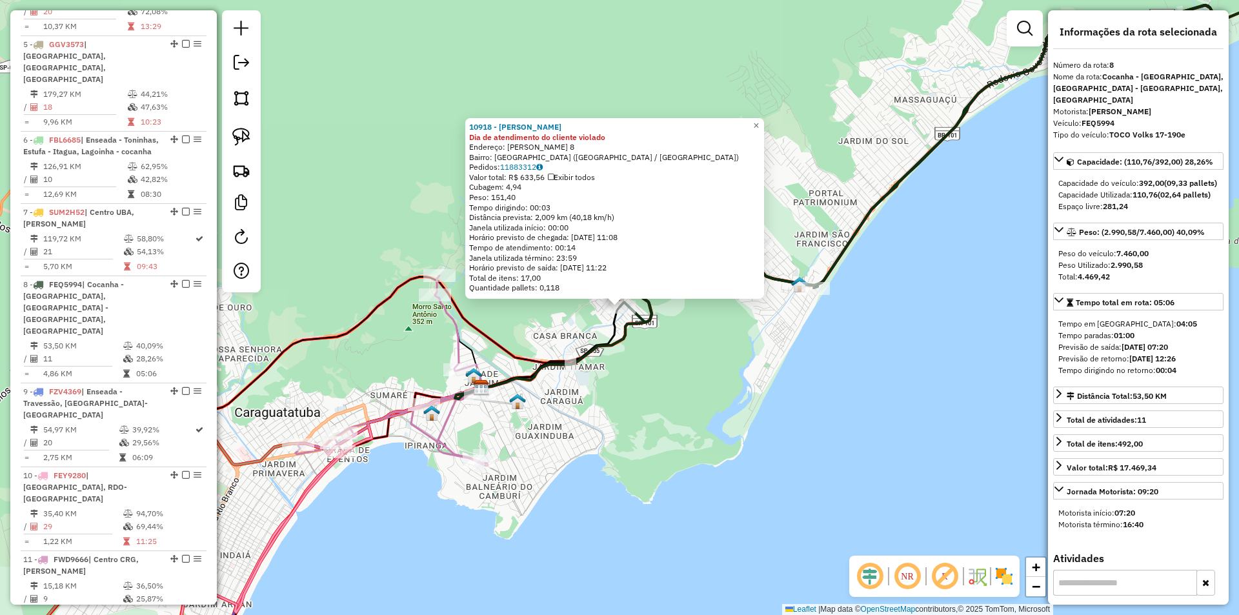
click at [798, 348] on div "10918 - PADARIA GABRIELY Dia de atendimento do cliente violado Endereço: BENEDI…" at bounding box center [619, 307] width 1239 height 615
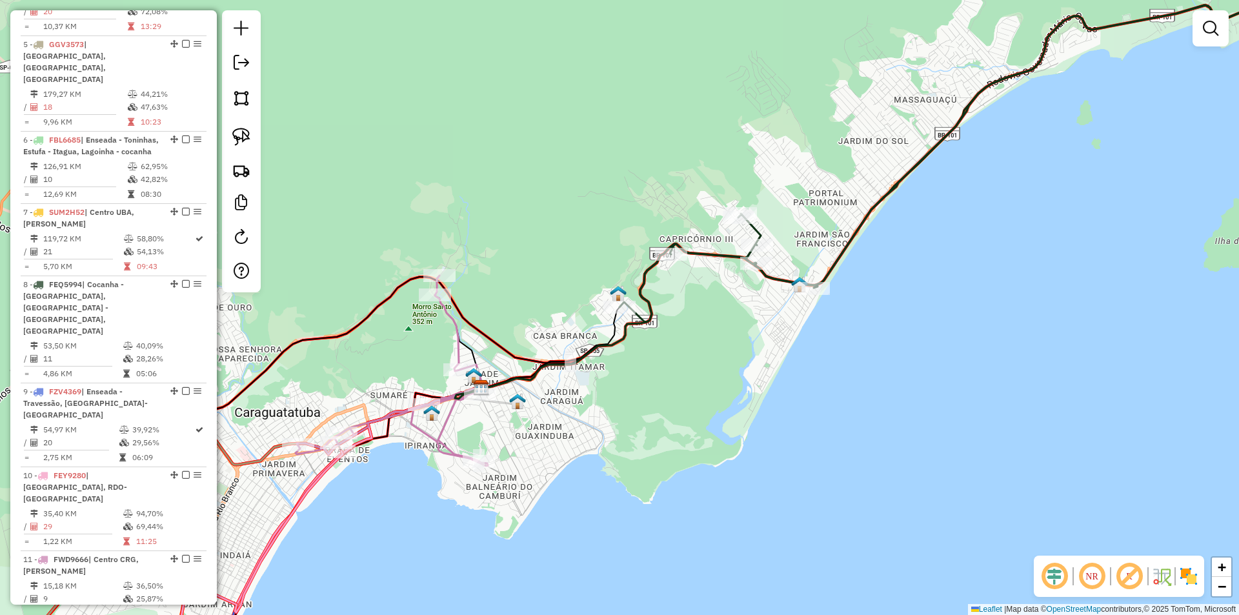
drag, startPoint x: 973, startPoint y: 355, endPoint x: 609, endPoint y: 532, distance: 404.9
click at [609, 532] on div "Janela de atendimento Grade de atendimento Capacidade Transportadoras Veículos …" at bounding box center [619, 307] width 1239 height 615
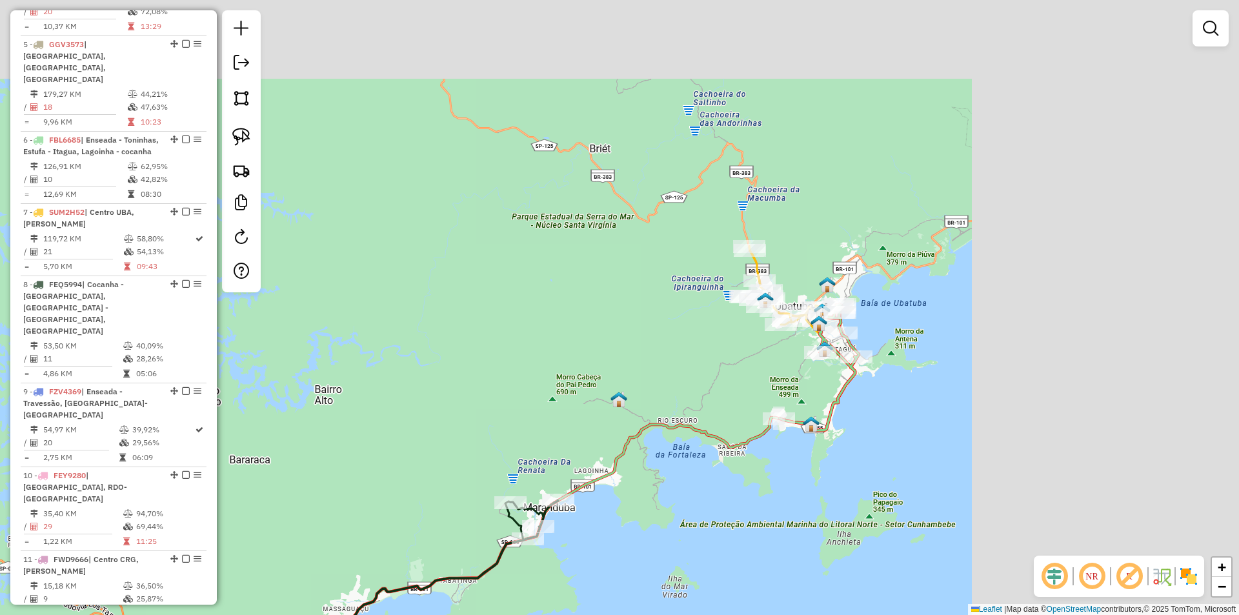
drag, startPoint x: 914, startPoint y: 431, endPoint x: 622, endPoint y: 598, distance: 336.4
click at [622, 598] on div "Janela de atendimento Grade de atendimento Capacidade Transportadoras Veículos …" at bounding box center [619, 307] width 1239 height 615
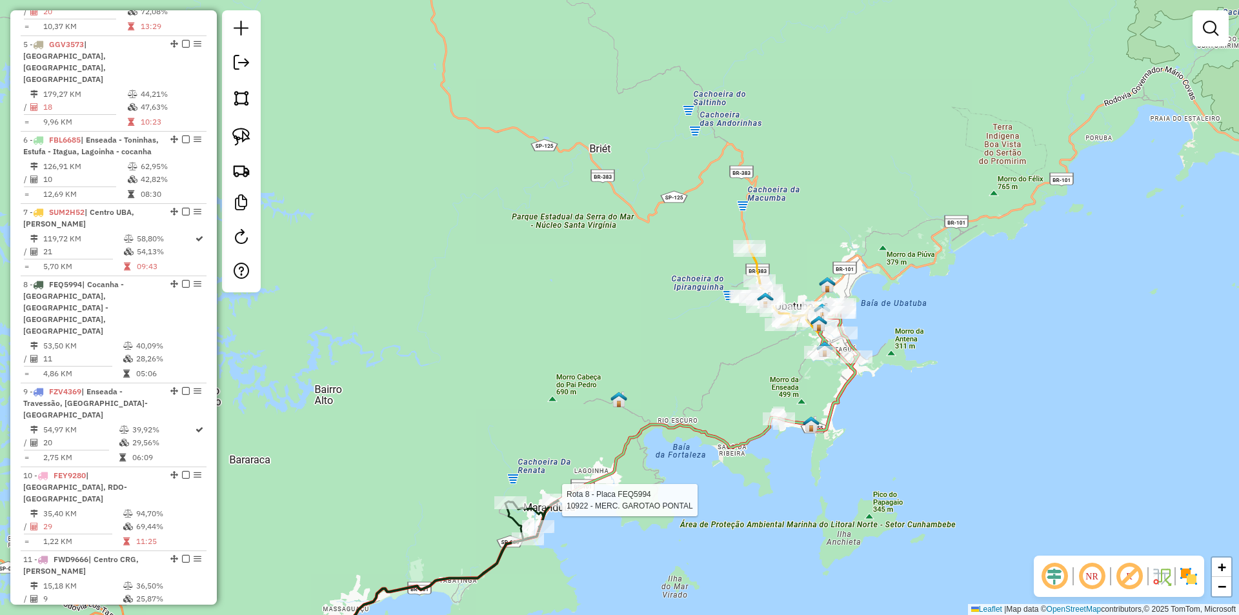
select select "**********"
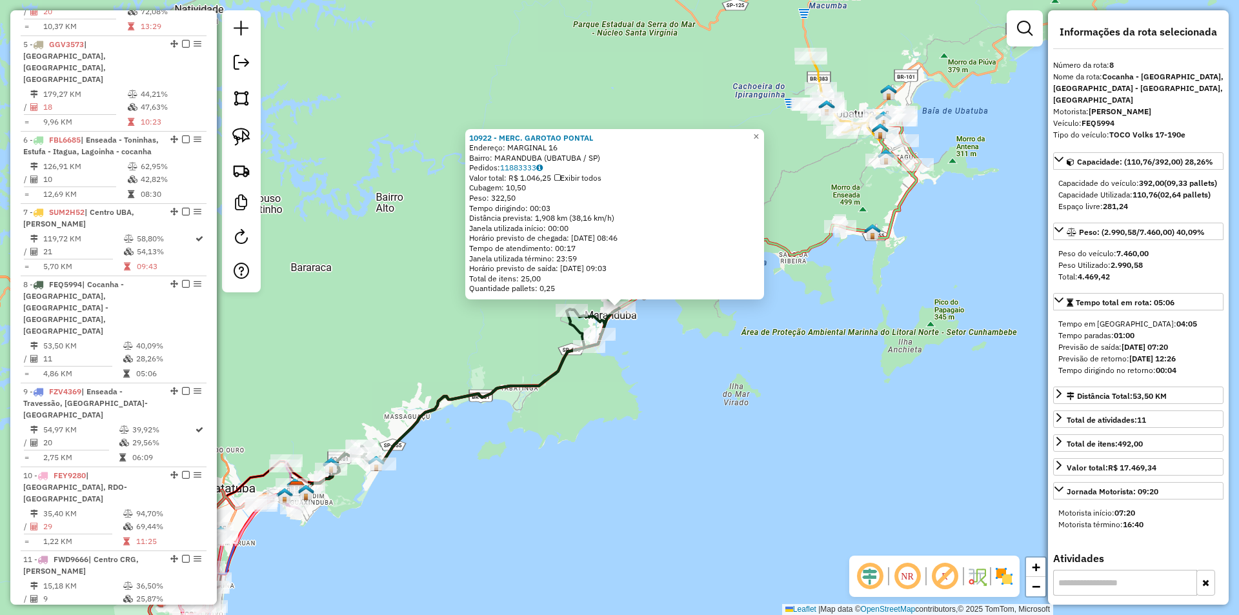
click at [645, 480] on div "10922 - MERC. GAROTAO PONTAL Endereço: MARGINAL 16 Bairro: MARANDUBA (UBATUBA /…" at bounding box center [619, 307] width 1239 height 615
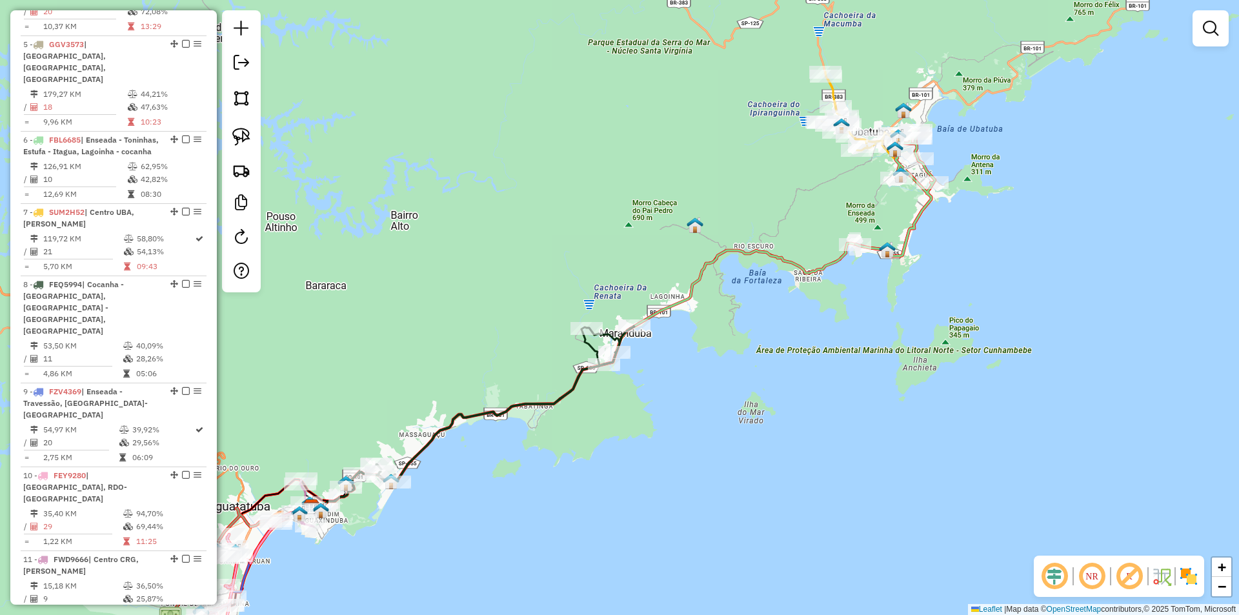
drag, startPoint x: 567, startPoint y: 439, endPoint x: 586, endPoint y: 477, distance: 42.1
click at [586, 477] on div "Janela de atendimento Grade de atendimento Capacidade Transportadoras Veículos …" at bounding box center [619, 307] width 1239 height 615
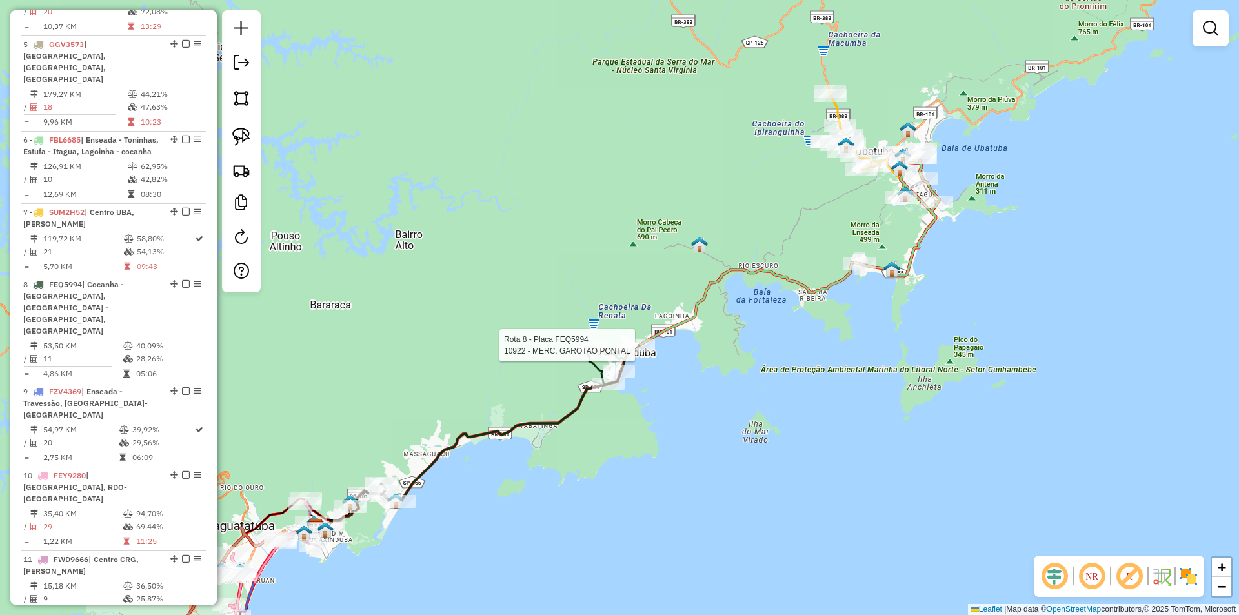
select select "**********"
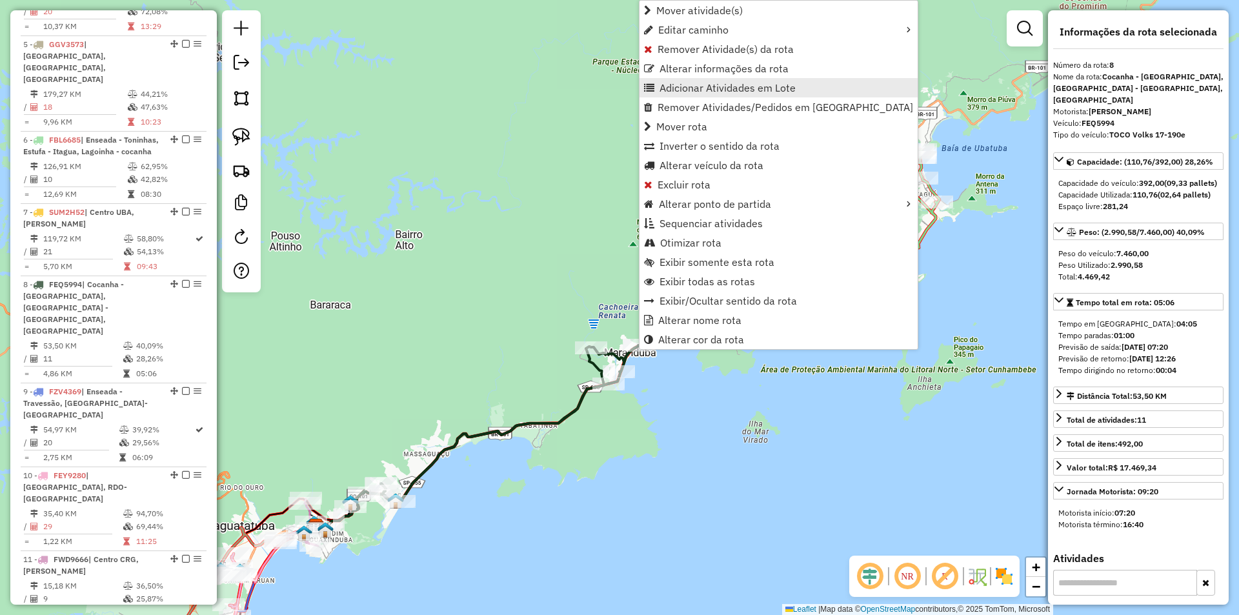
click at [662, 86] on span "Adicionar Atividades em Lote" at bounding box center [728, 88] width 136 height 10
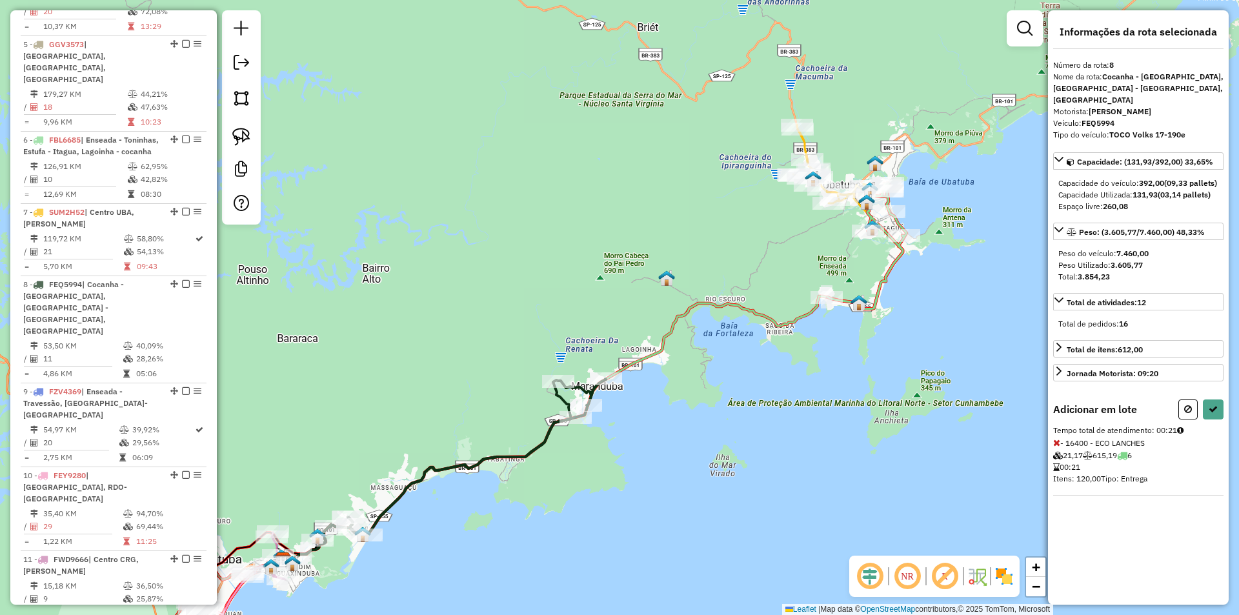
drag, startPoint x: 918, startPoint y: 244, endPoint x: 831, endPoint y: 326, distance: 119.6
click at [831, 309] on icon at bounding box center [866, 246] width 79 height 126
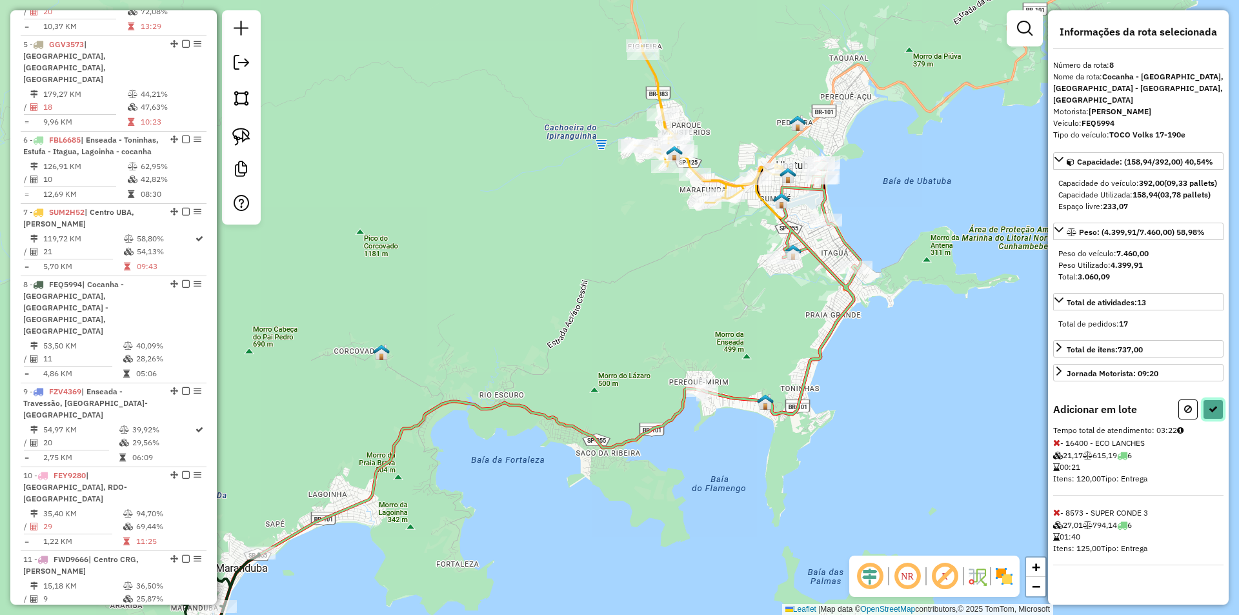
click at [1207, 415] on button at bounding box center [1213, 409] width 21 height 20
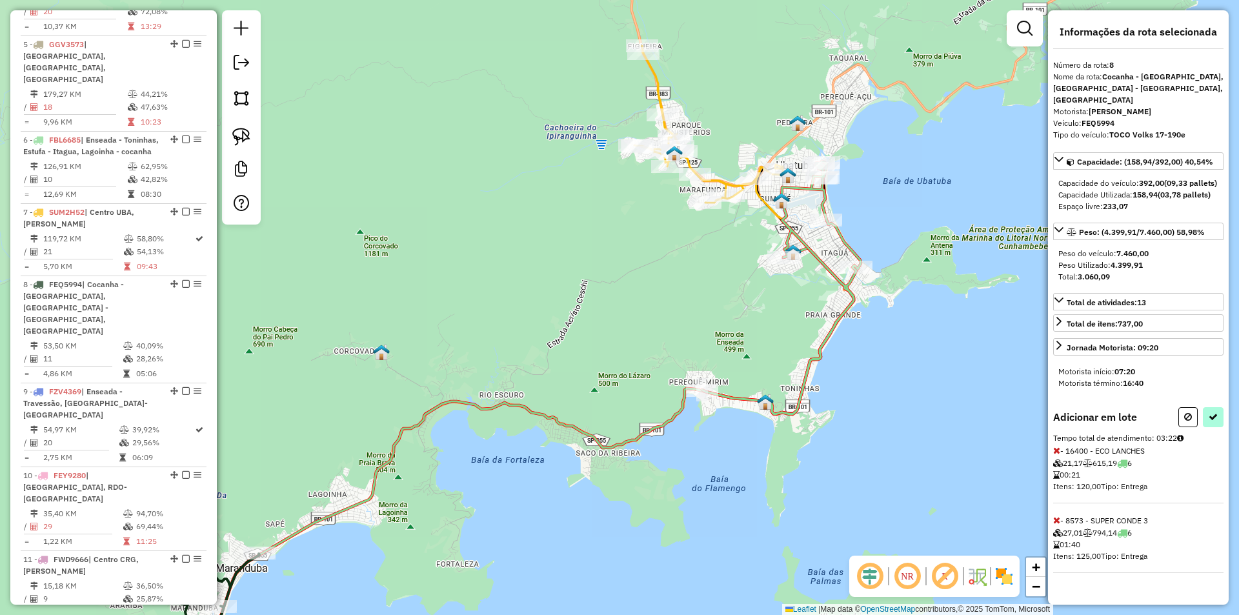
select select "**********"
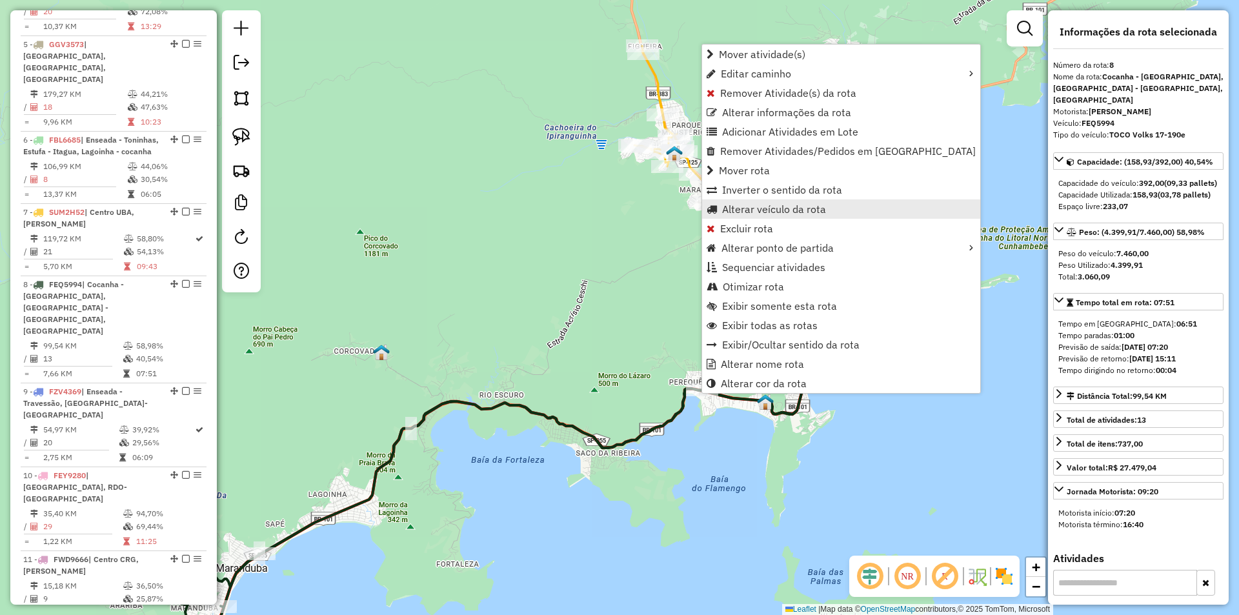
click at [738, 210] on span "Alterar veículo da rota" at bounding box center [774, 209] width 104 height 10
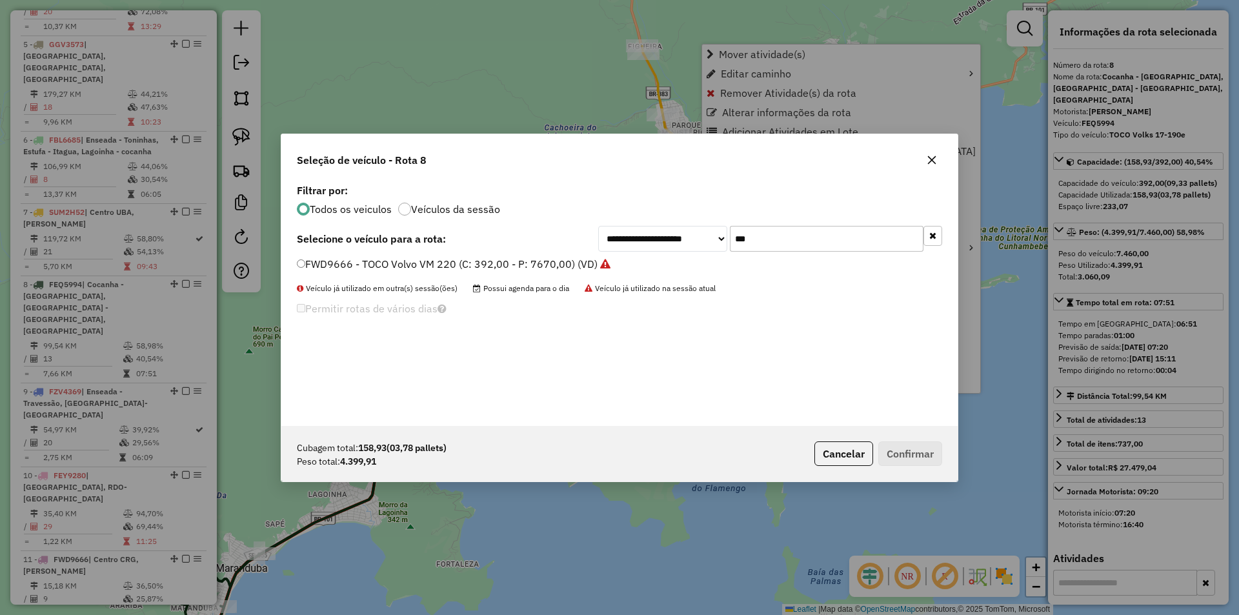
scroll to position [7, 4]
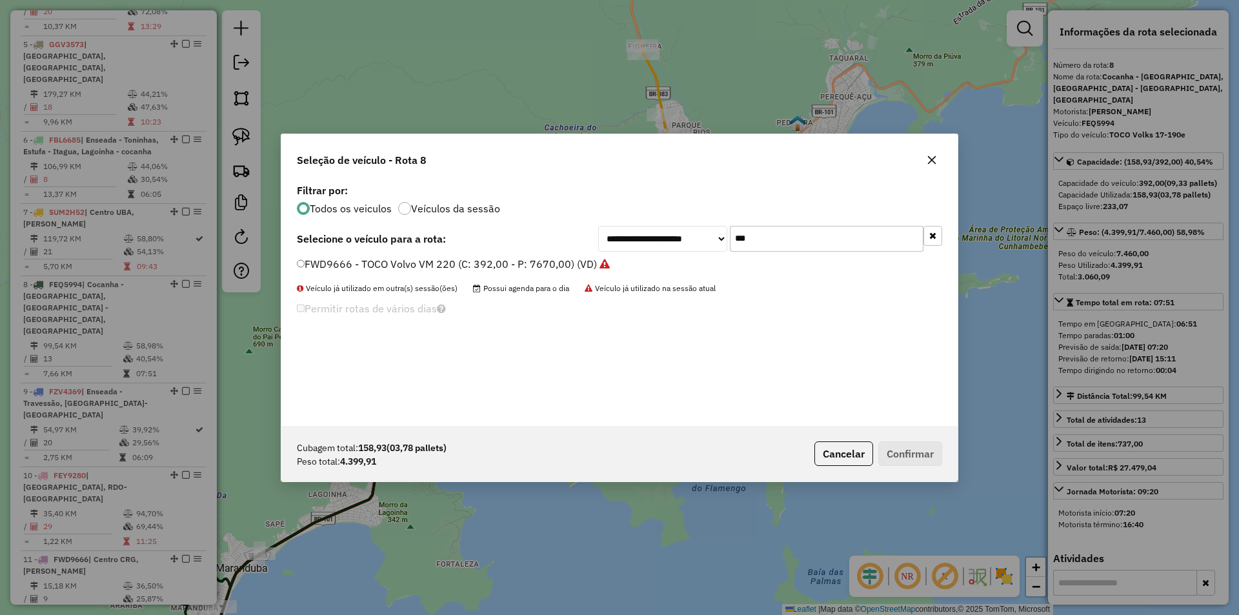
click at [774, 232] on input "***" at bounding box center [827, 239] width 194 height 26
type input "***"
click at [372, 268] on label "FZB2B48 - Toco Volks 17230 10b (C: 392,00 - P: 7810,00) (VD)" at bounding box center [451, 263] width 308 height 15
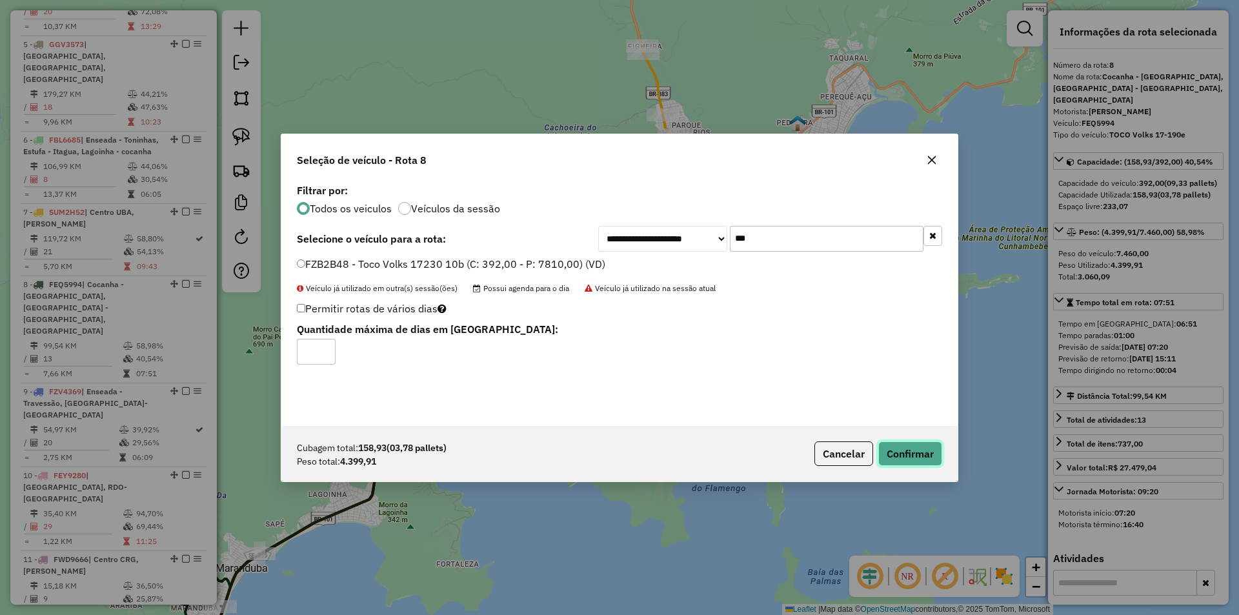
click at [910, 450] on button "Confirmar" at bounding box center [910, 453] width 64 height 25
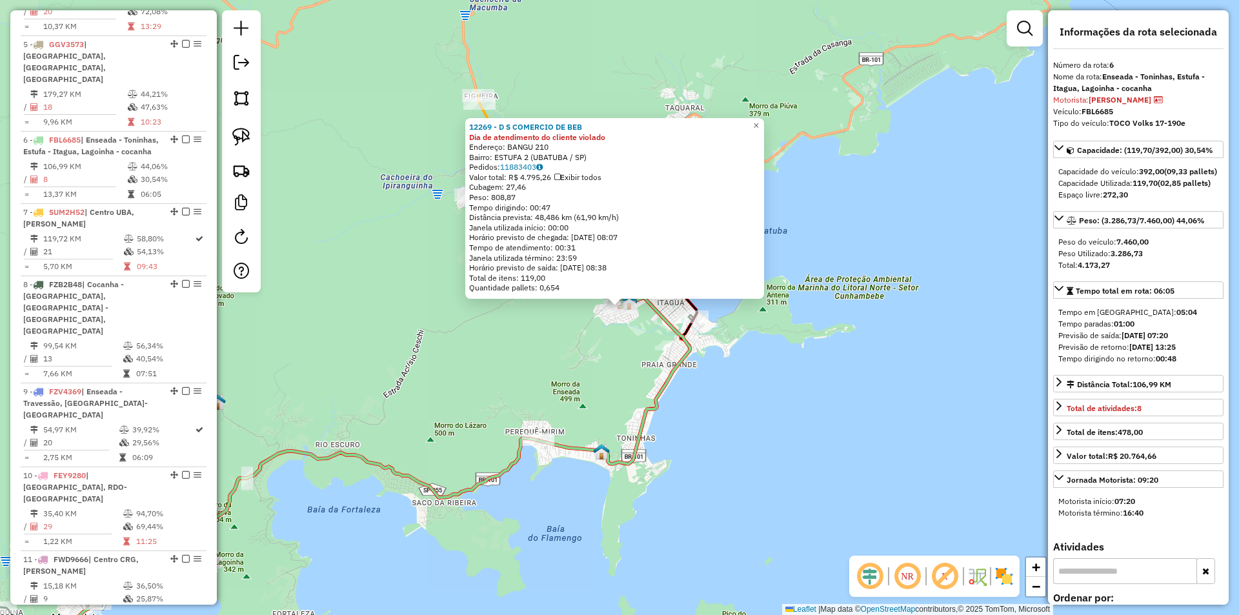
click at [537, 401] on div "12269 - D S COMERCIO DE BEB Dia de atendimento do cliente violado Endereço: BAN…" at bounding box center [619, 307] width 1239 height 615
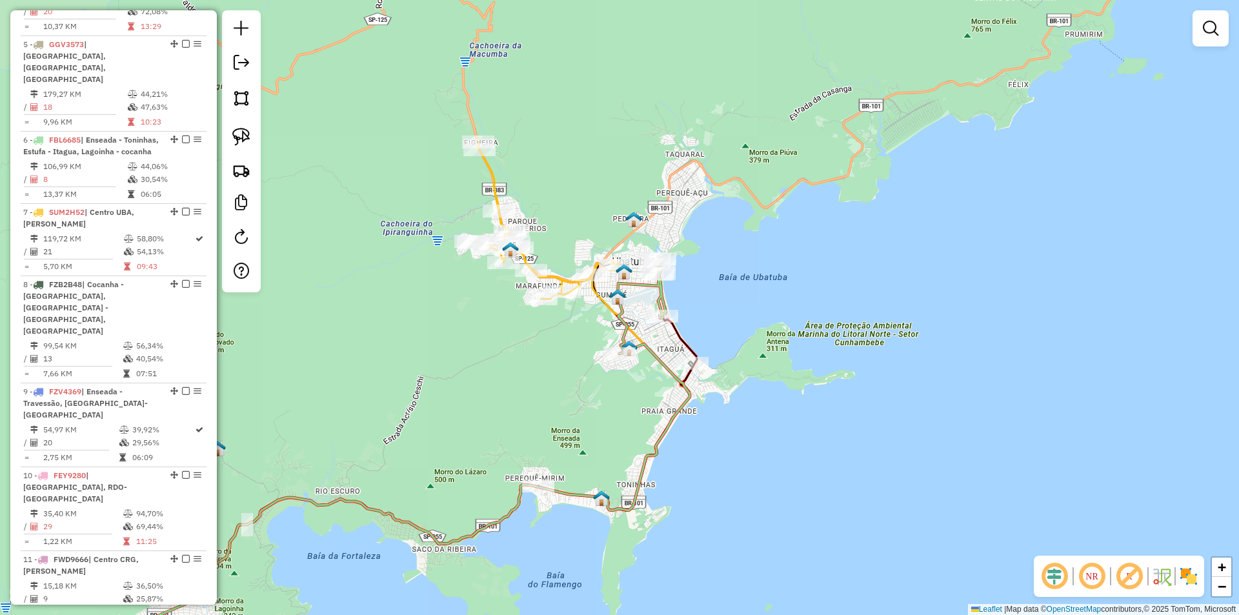
drag, startPoint x: 521, startPoint y: 423, endPoint x: 527, endPoint y: 400, distance: 24.1
click at [521, 437] on div "Janela de atendimento Grade de atendimento Capacidade Transportadoras Veículos …" at bounding box center [619, 307] width 1239 height 615
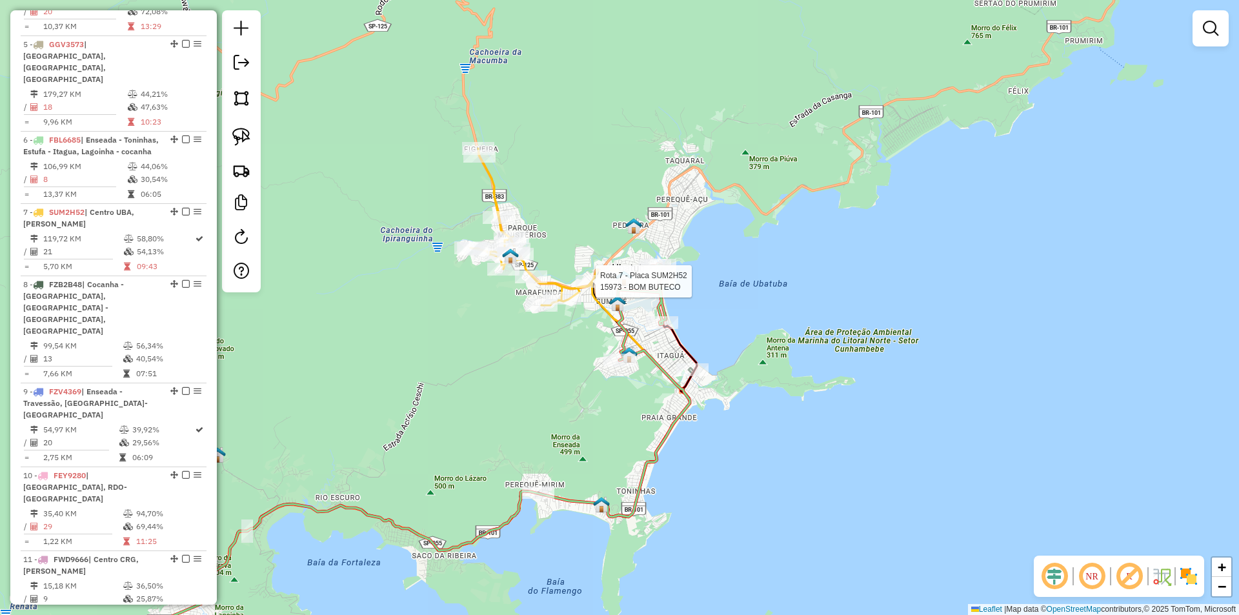
select select "**********"
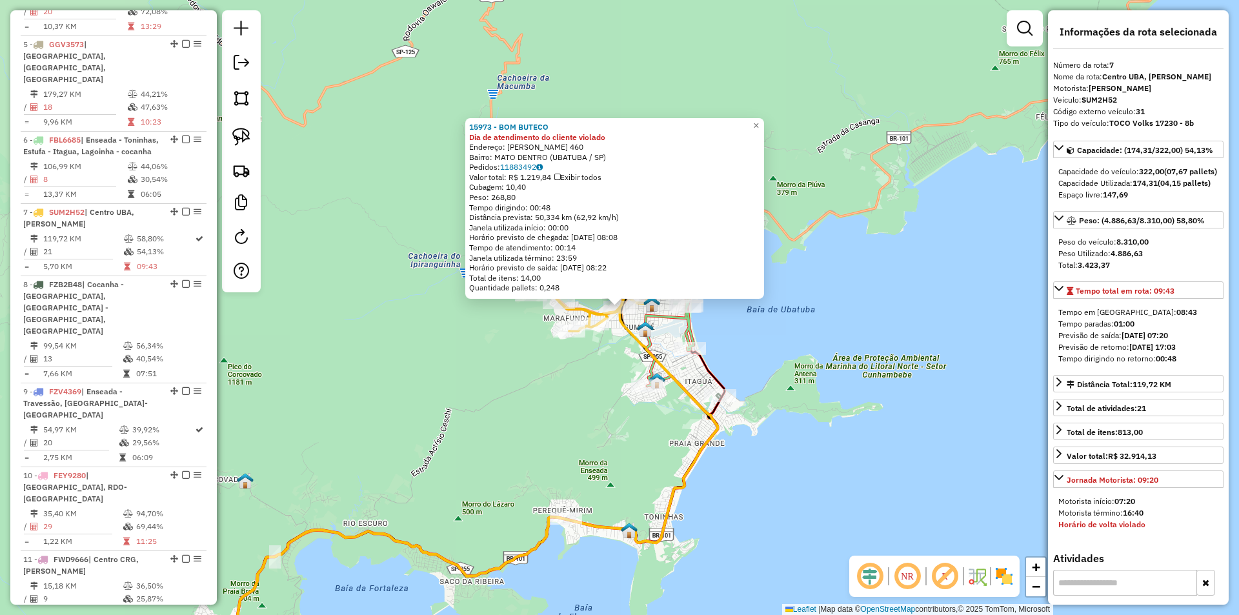
click at [570, 418] on div "15973 - BOM BUTECO Dia de atendimento do cliente violado Endereço: OSWALDO CRUZ…" at bounding box center [619, 307] width 1239 height 615
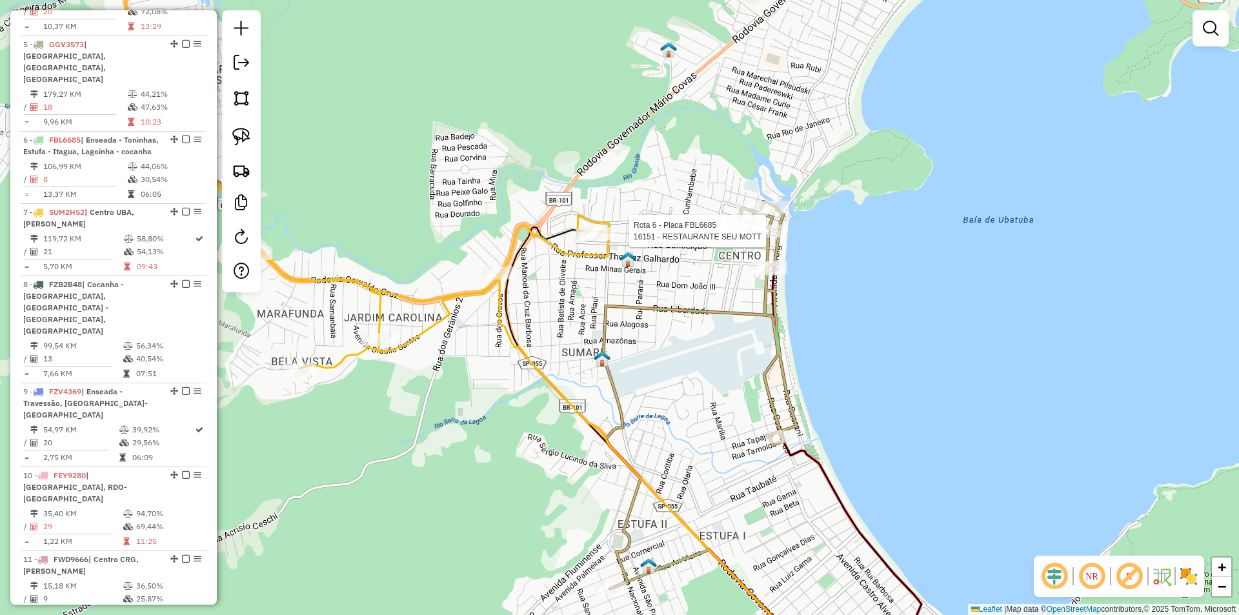
select select "**********"
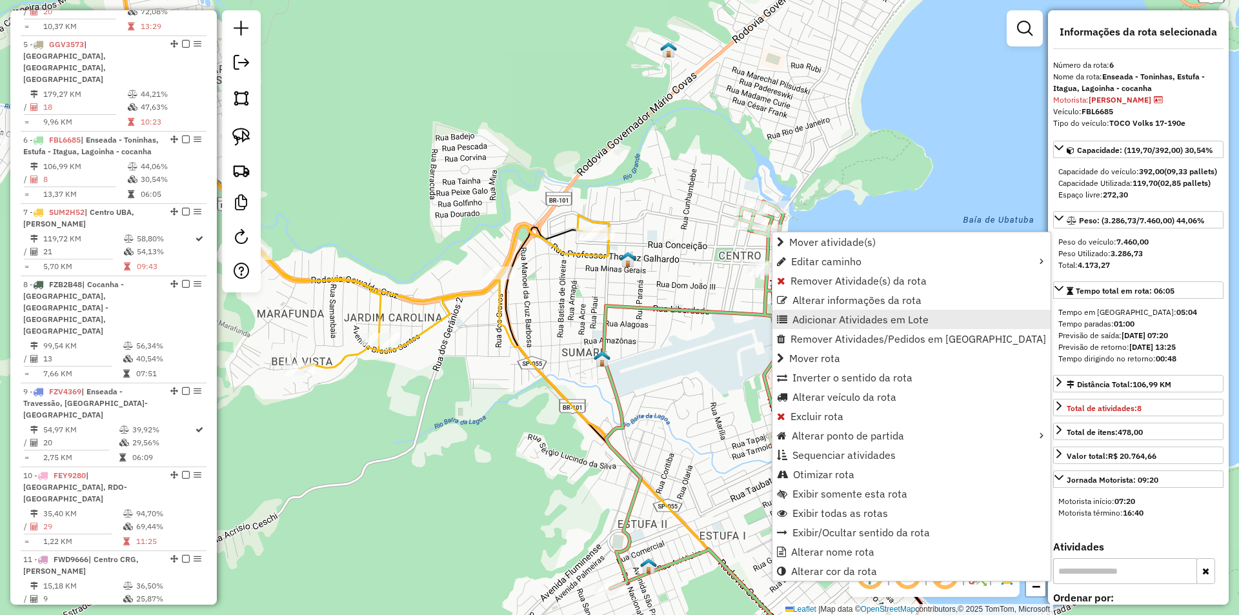
click at [838, 319] on span "Adicionar Atividades em Lote" at bounding box center [860, 319] width 136 height 10
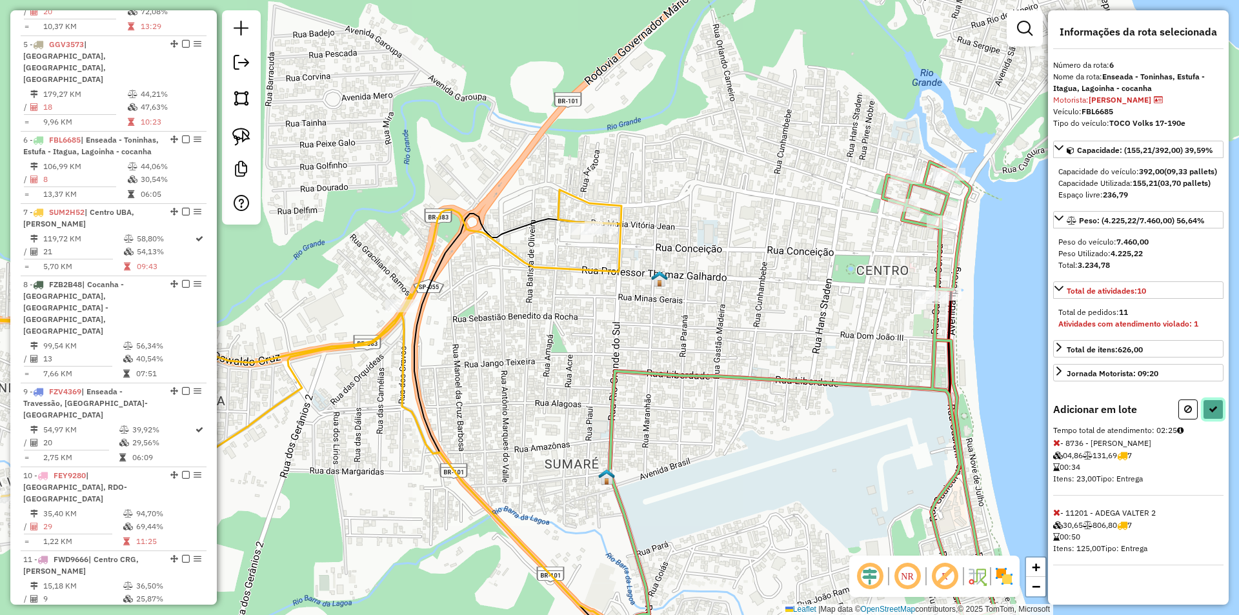
click at [1216, 419] on button at bounding box center [1213, 409] width 21 height 20
select select "**********"
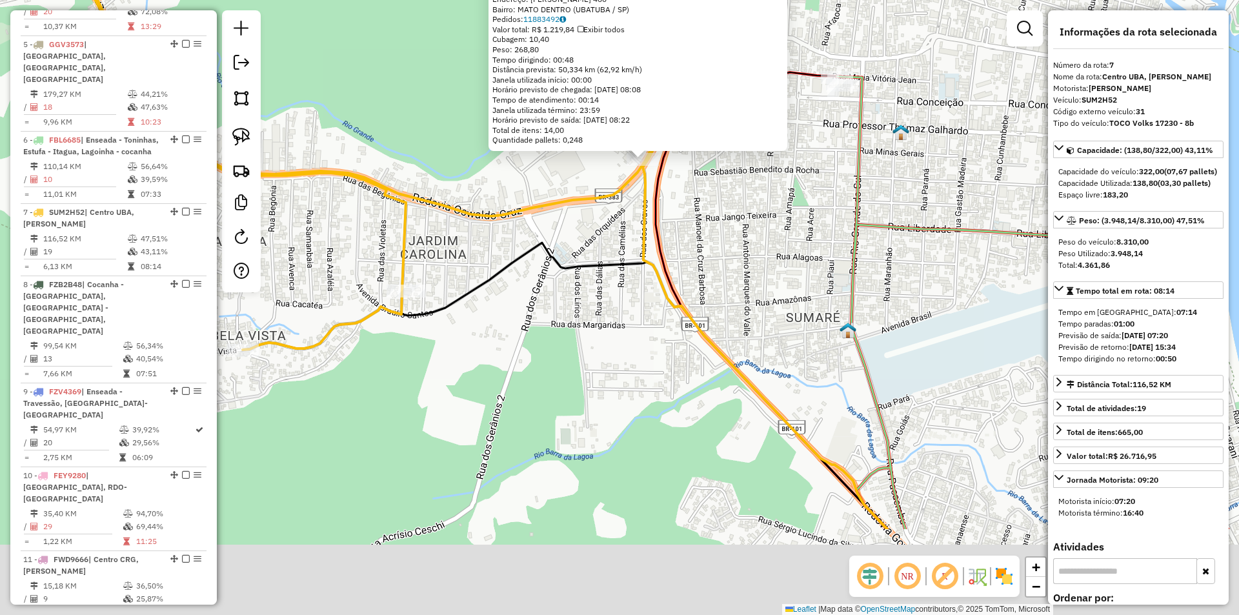
drag, startPoint x: 463, startPoint y: 468, endPoint x: 487, endPoint y: 316, distance: 153.5
click at [487, 318] on div "15973 - BOM BUTECO Dia de atendimento do cliente violado Endereço: OSWALDO CRUZ…" at bounding box center [619, 307] width 1239 height 615
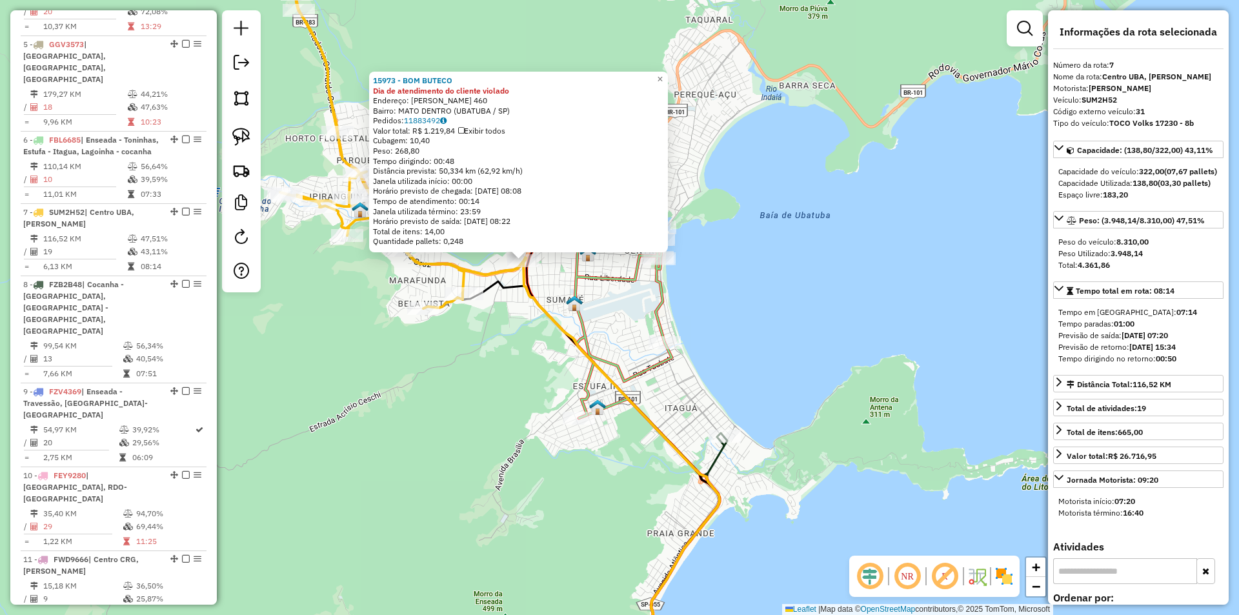
click at [469, 356] on div "15973 - BOM BUTECO Dia de atendimento do cliente violado Endereço: OSWALDO CRUZ…" at bounding box center [619, 307] width 1239 height 615
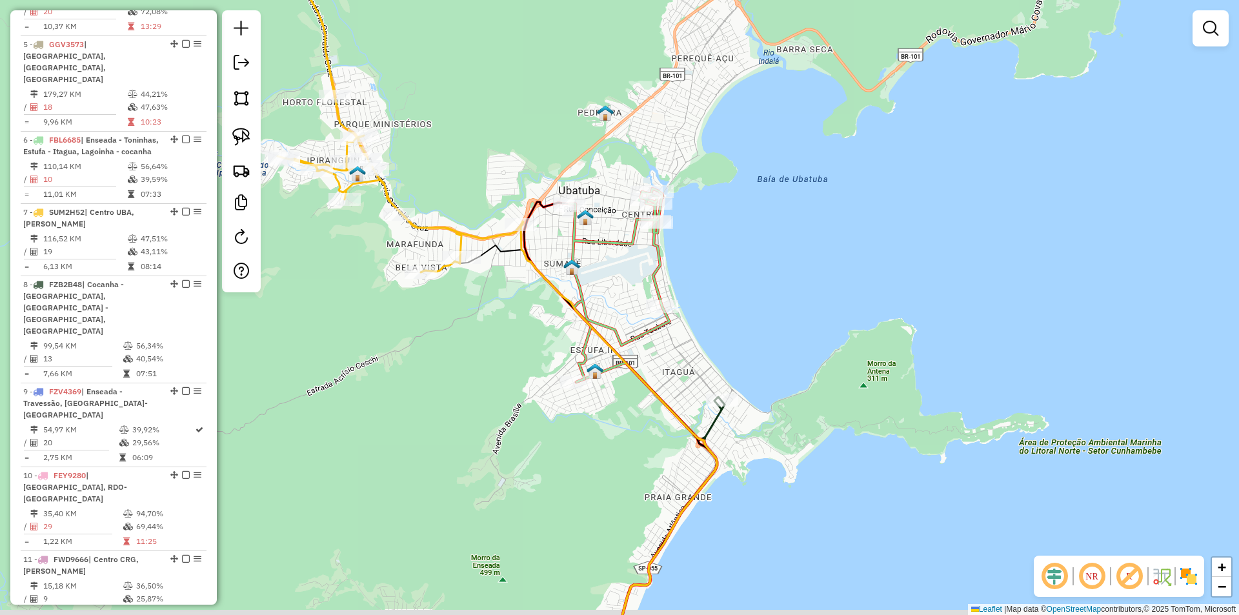
drag, startPoint x: 474, startPoint y: 412, endPoint x: 477, endPoint y: 300, distance: 111.7
click at [474, 301] on div "Janela de atendimento Grade de atendimento Capacidade Transportadoras Veículos …" at bounding box center [619, 307] width 1239 height 615
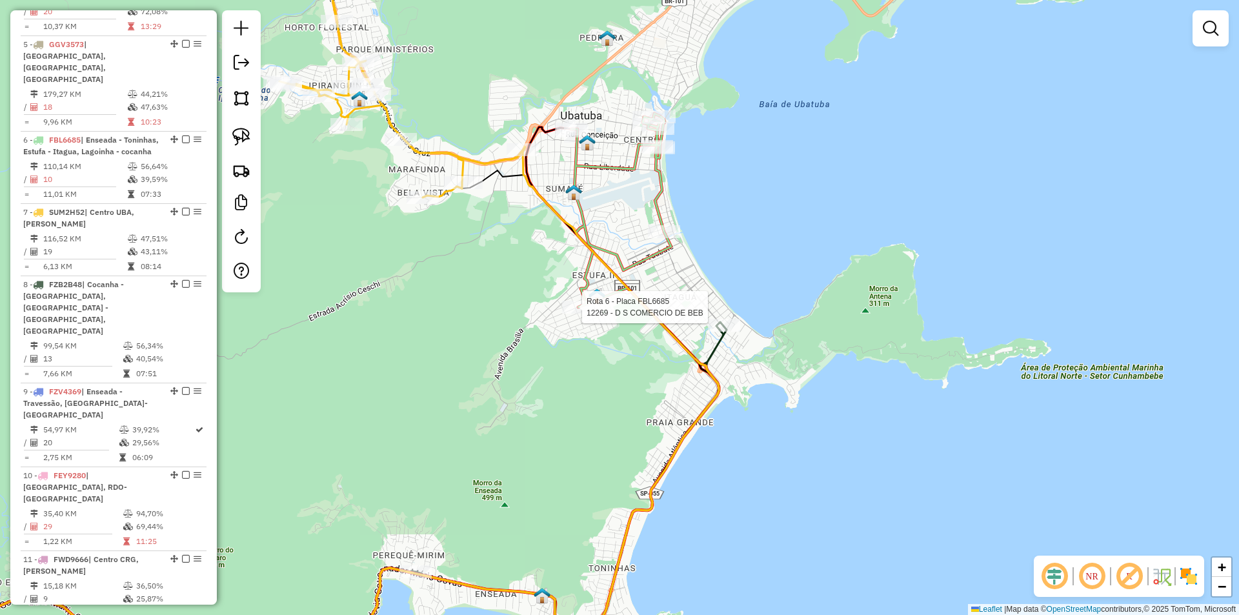
select select "**********"
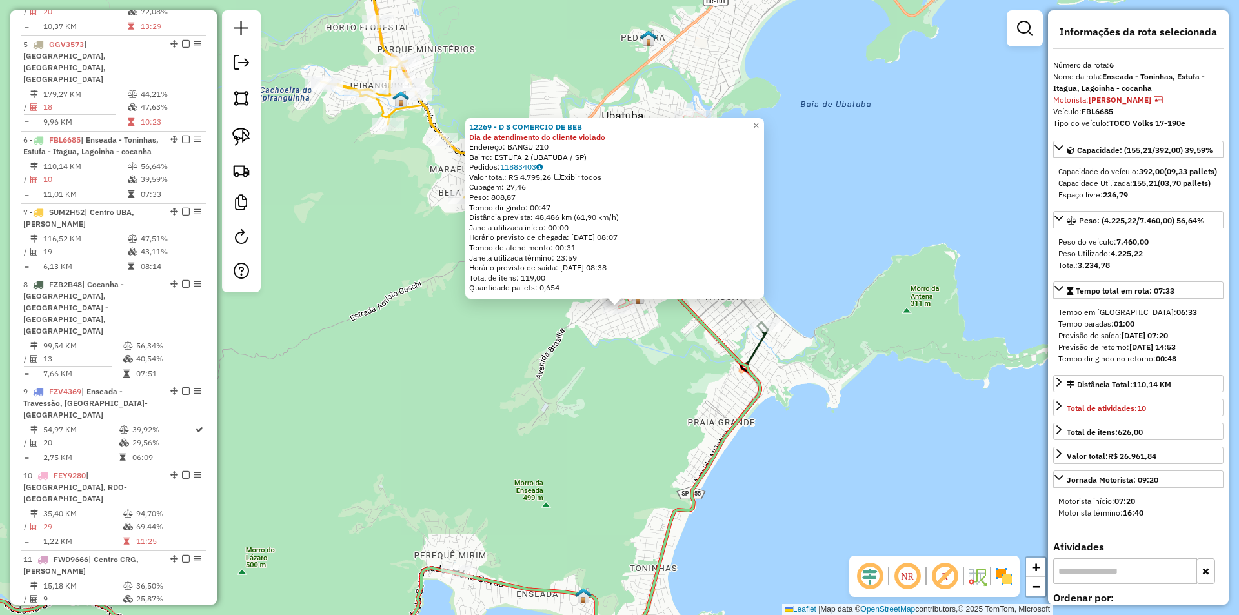
click at [551, 418] on div "12269 - D S COMERCIO DE BEB Dia de atendimento do cliente violado Endereço: BAN…" at bounding box center [619, 307] width 1239 height 615
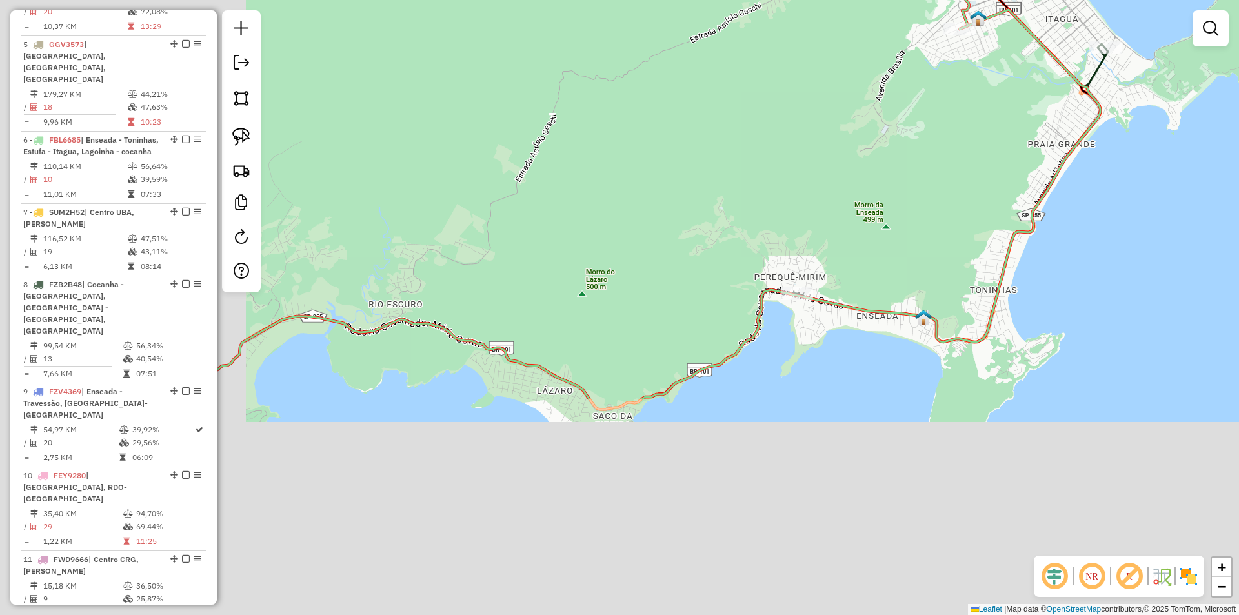
drag, startPoint x: 454, startPoint y: 448, endPoint x: 812, endPoint y: 152, distance: 464.4
click at [812, 152] on div "Janela de atendimento Grade de atendimento Capacidade Transportadoras Veículos …" at bounding box center [619, 307] width 1239 height 615
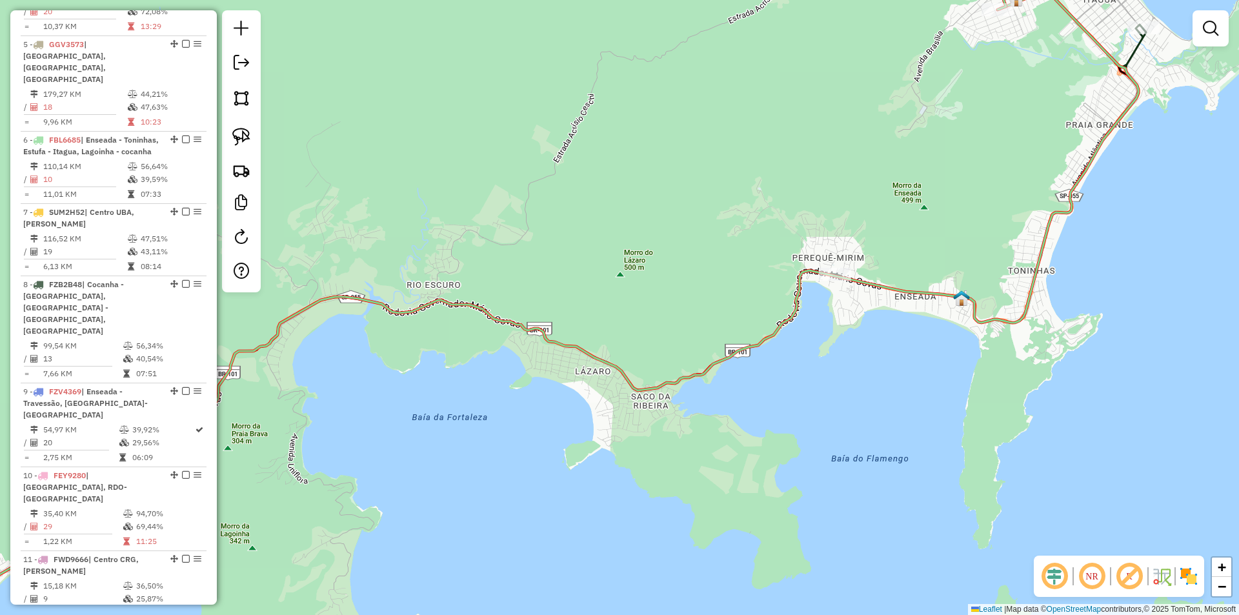
drag, startPoint x: 549, startPoint y: 259, endPoint x: 1045, endPoint y: 146, distance: 509.6
click at [1046, 146] on div "Janela de atendimento Grade de atendimento Capacidade Transportadoras Veículos …" at bounding box center [619, 307] width 1239 height 615
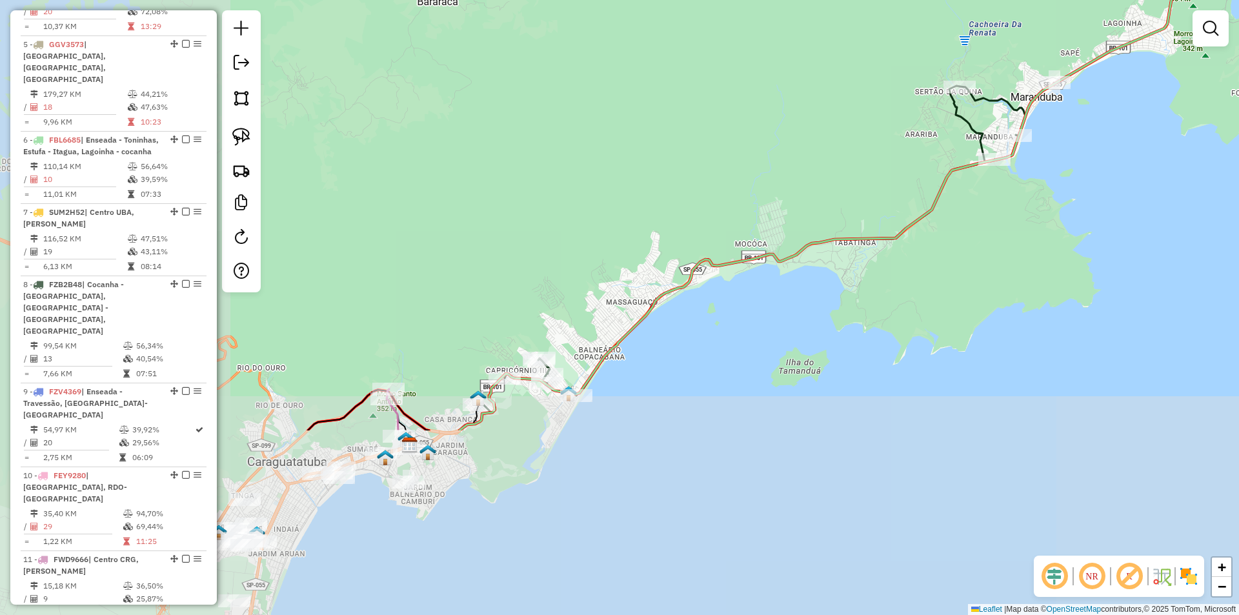
drag, startPoint x: 589, startPoint y: 453, endPoint x: 868, endPoint y: 236, distance: 353.6
click at [868, 236] on icon at bounding box center [1053, 104] width 1189 height 654
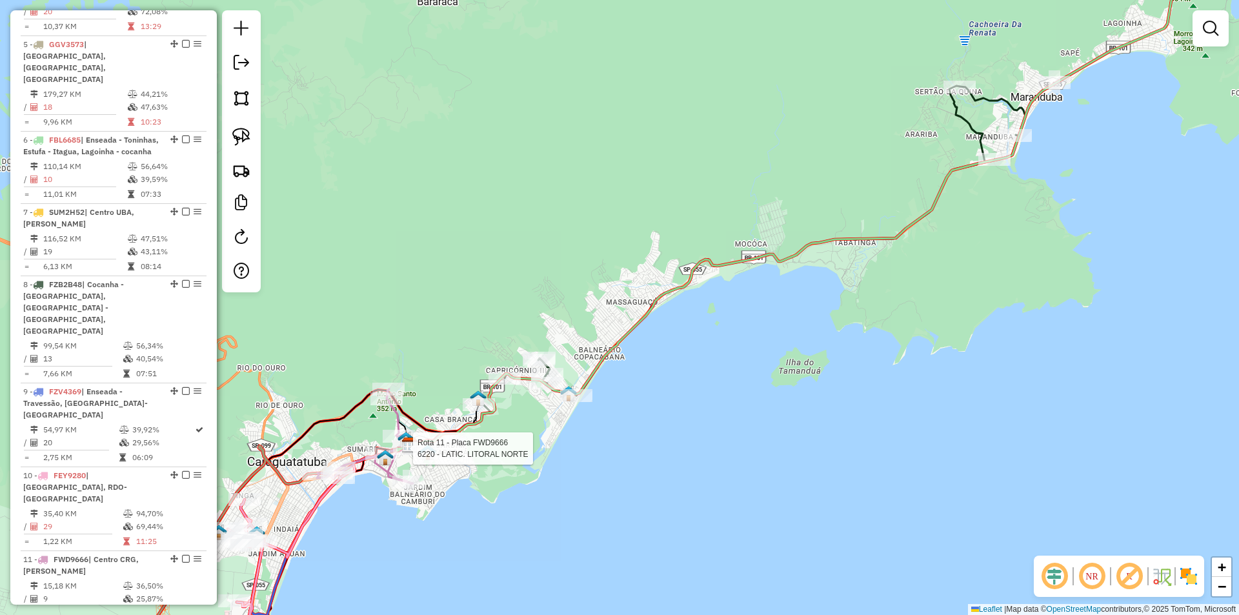
select select "**********"
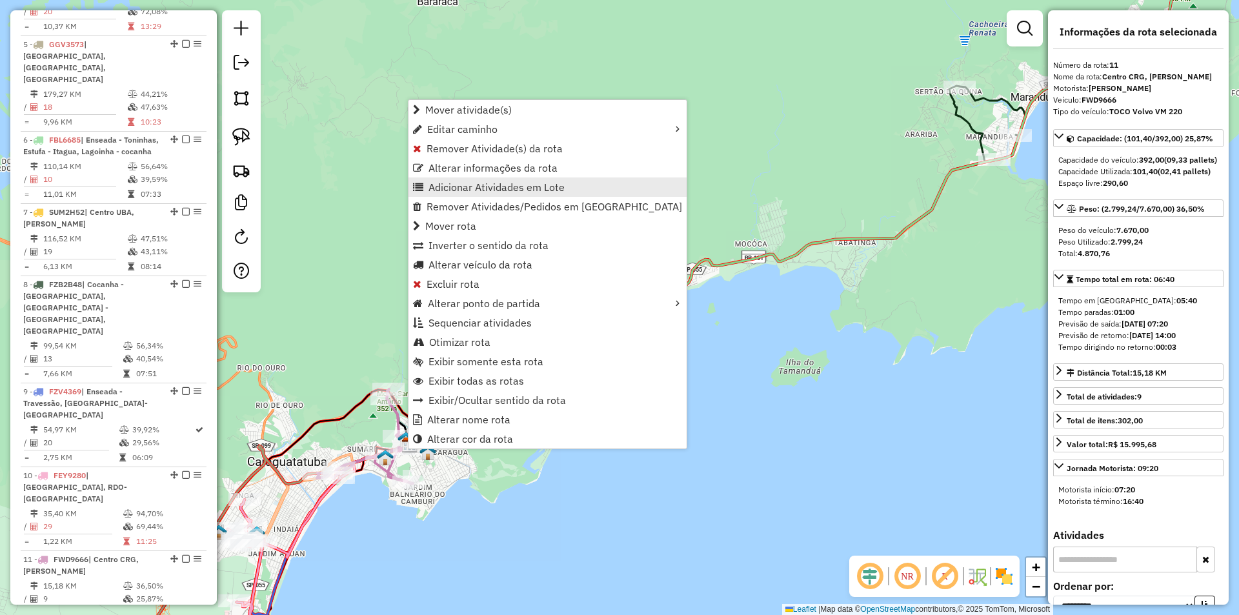
click at [467, 186] on span "Adicionar Atividades em Lote" at bounding box center [496, 187] width 136 height 10
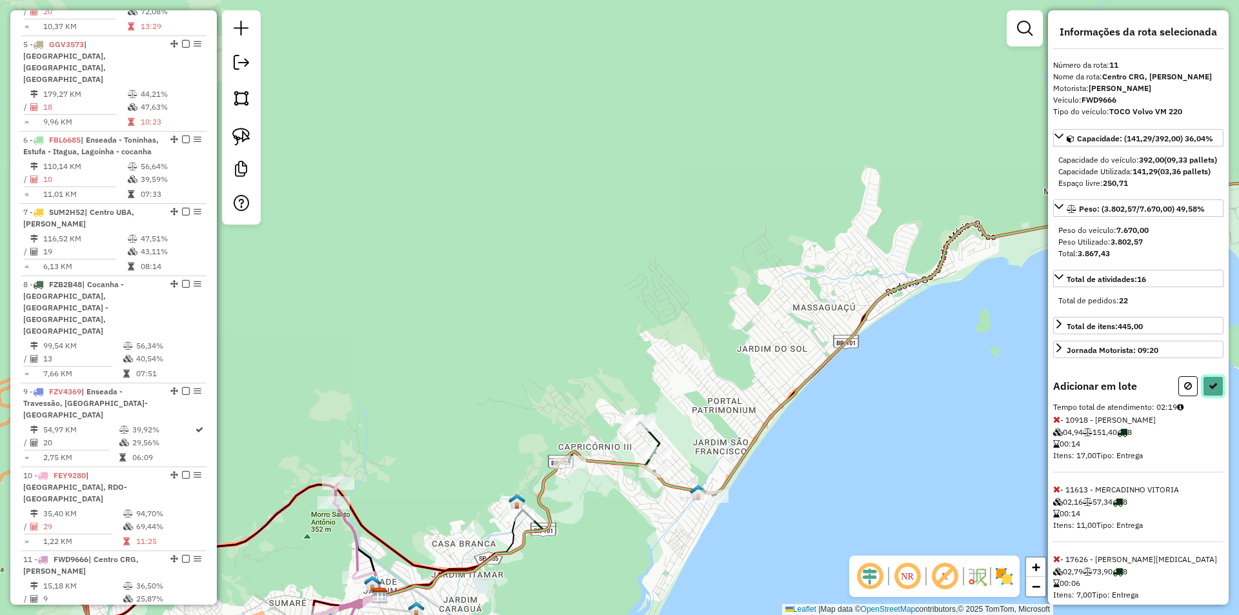
click at [1204, 396] on button at bounding box center [1213, 386] width 21 height 20
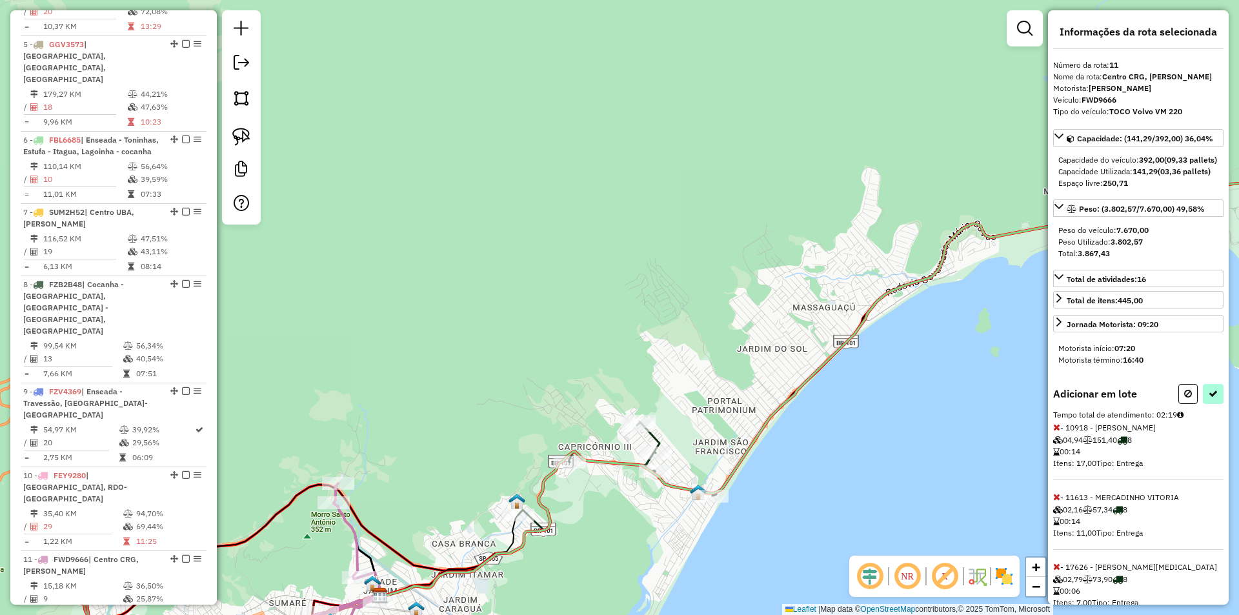
select select "**********"
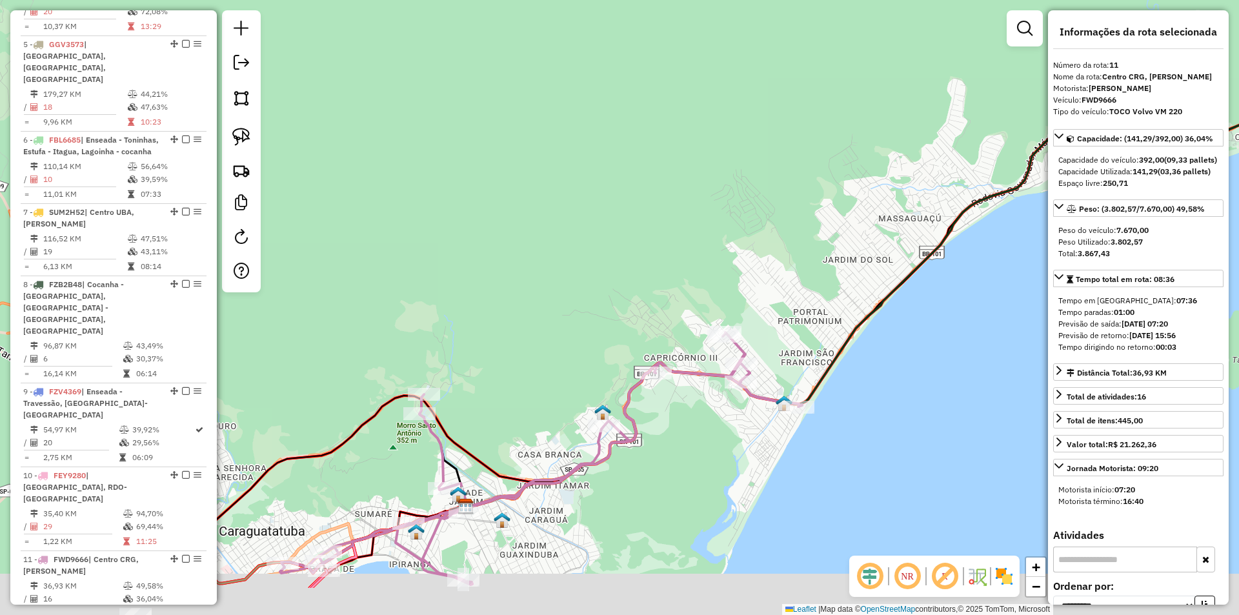
drag, startPoint x: 565, startPoint y: 543, endPoint x: 729, endPoint y: 350, distance: 252.7
click at [729, 350] on div "Janela de atendimento Grade de atendimento Capacidade Transportadoras Veículos …" at bounding box center [619, 307] width 1239 height 615
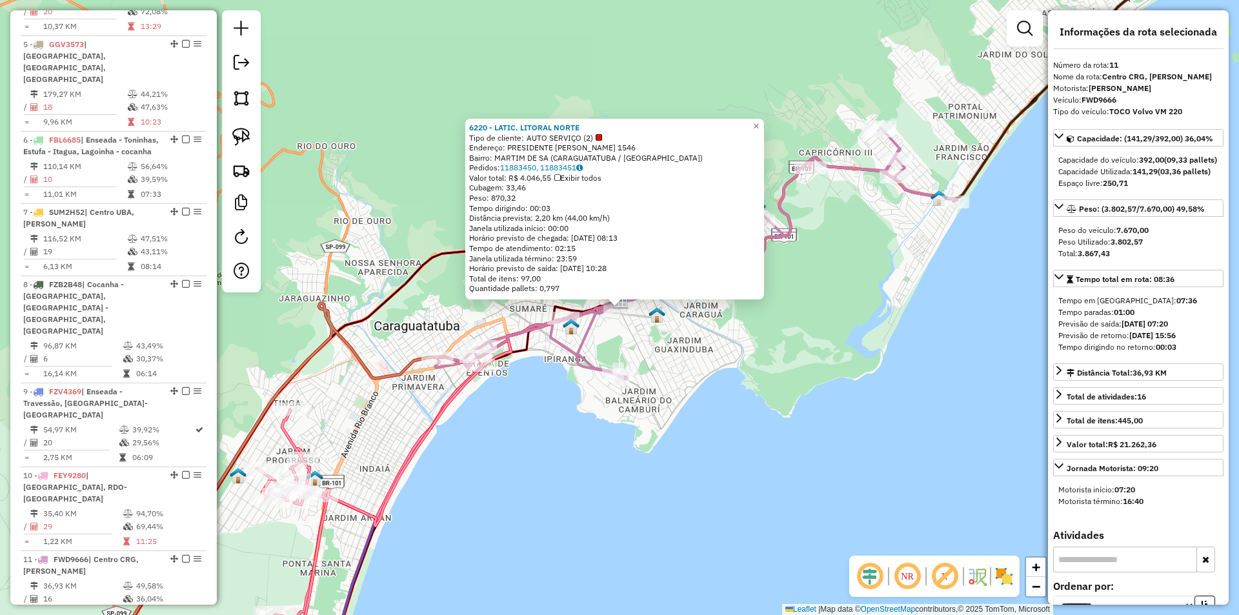
click at [674, 455] on div "6220 - LATIC. LITORAL NORTE Tipo de cliente: AUTO SERVIÇO (2) Endereço: PRESIDE…" at bounding box center [619, 307] width 1239 height 615
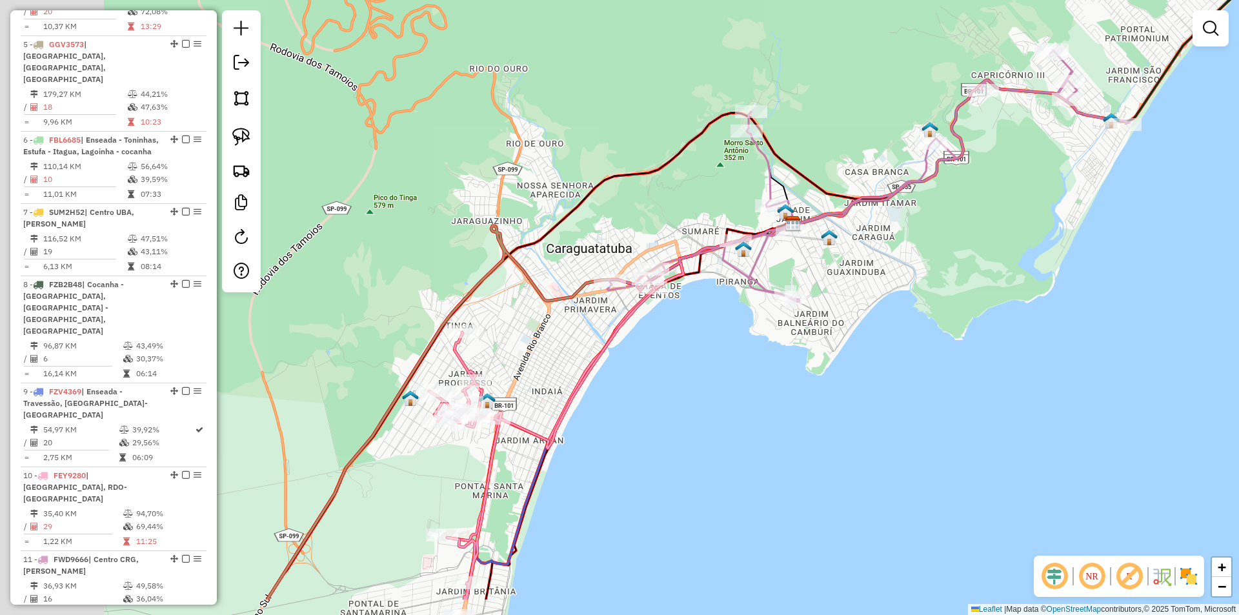
drag, startPoint x: 544, startPoint y: 419, endPoint x: 718, endPoint y: 288, distance: 218.4
click at [718, 290] on div "Janela de atendimento Grade de atendimento Capacidade Transportadoras Veículos …" at bounding box center [619, 307] width 1239 height 615
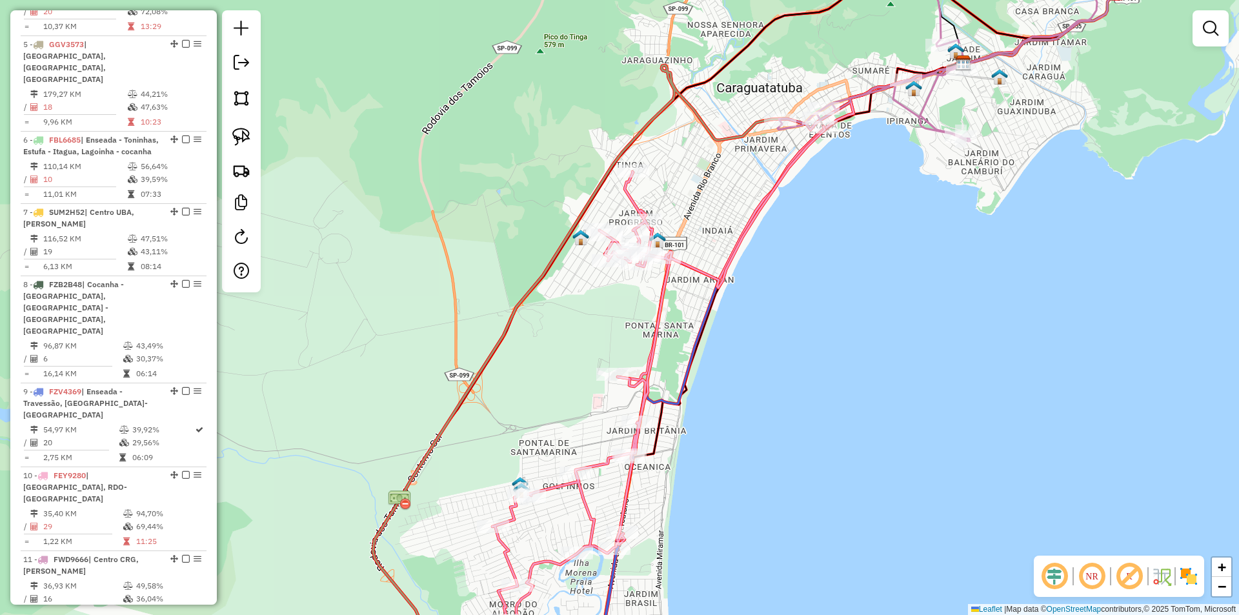
drag, startPoint x: 822, startPoint y: 456, endPoint x: 784, endPoint y: 163, distance: 296.1
click at [785, 164] on div "Janela de atendimento Grade de atendimento Capacidade Transportadoras Veículos …" at bounding box center [619, 307] width 1239 height 615
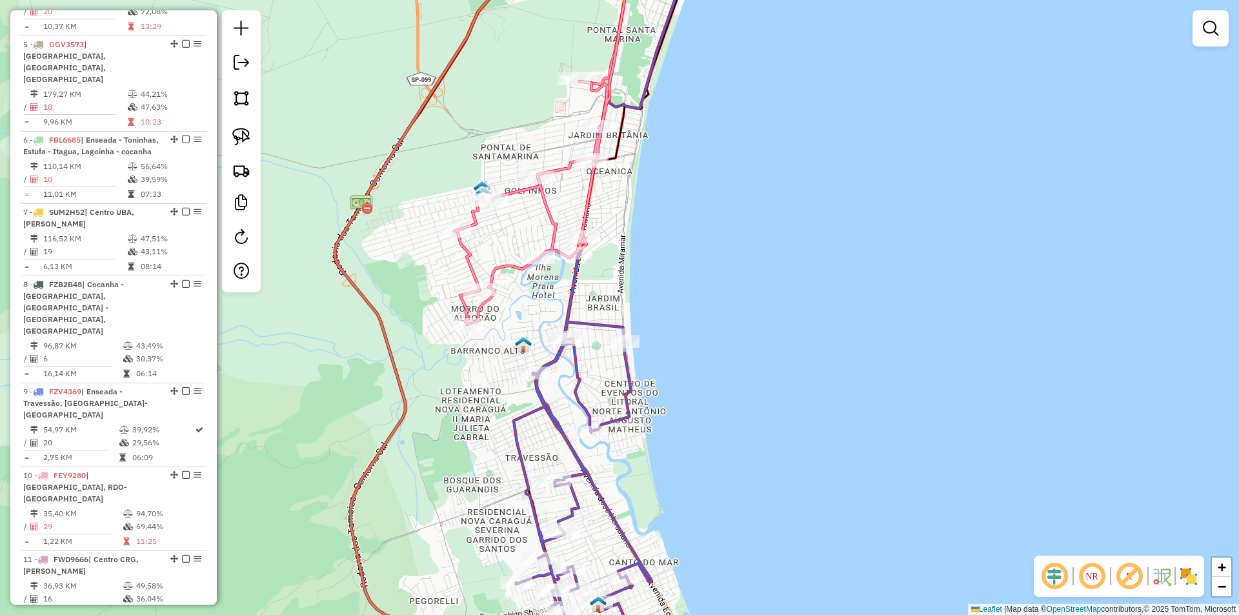
drag, startPoint x: 773, startPoint y: 329, endPoint x: 760, endPoint y: 103, distance: 226.3
click at [760, 103] on div "Janela de atendimento Grade de atendimento Capacidade Transportadoras Veículos …" at bounding box center [619, 307] width 1239 height 615
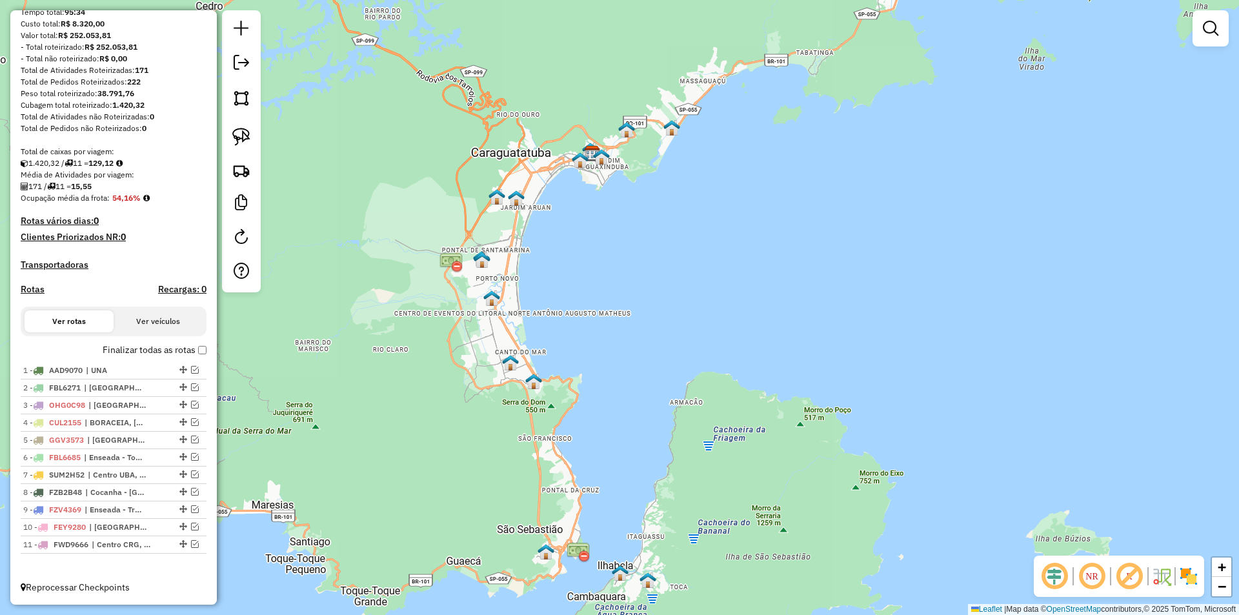
scroll to position [0, 0]
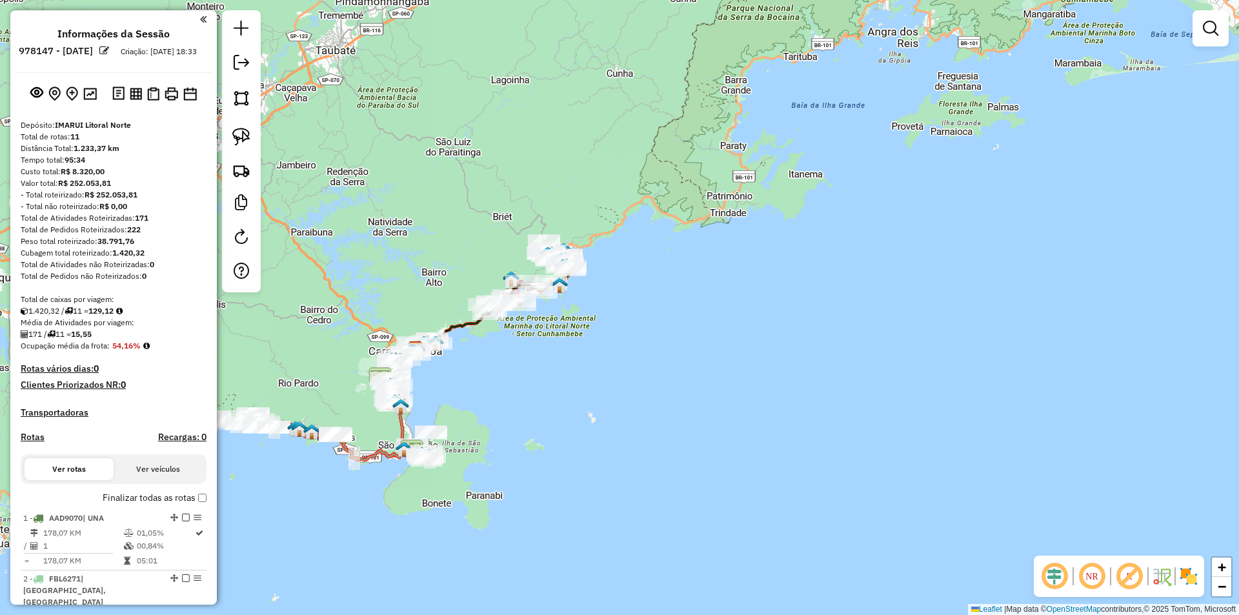
drag, startPoint x: 556, startPoint y: 387, endPoint x: 605, endPoint y: 439, distance: 71.7
click at [600, 456] on div "Janela de atendimento Grade de atendimento Capacidade Transportadoras Veículos …" at bounding box center [619, 307] width 1239 height 615
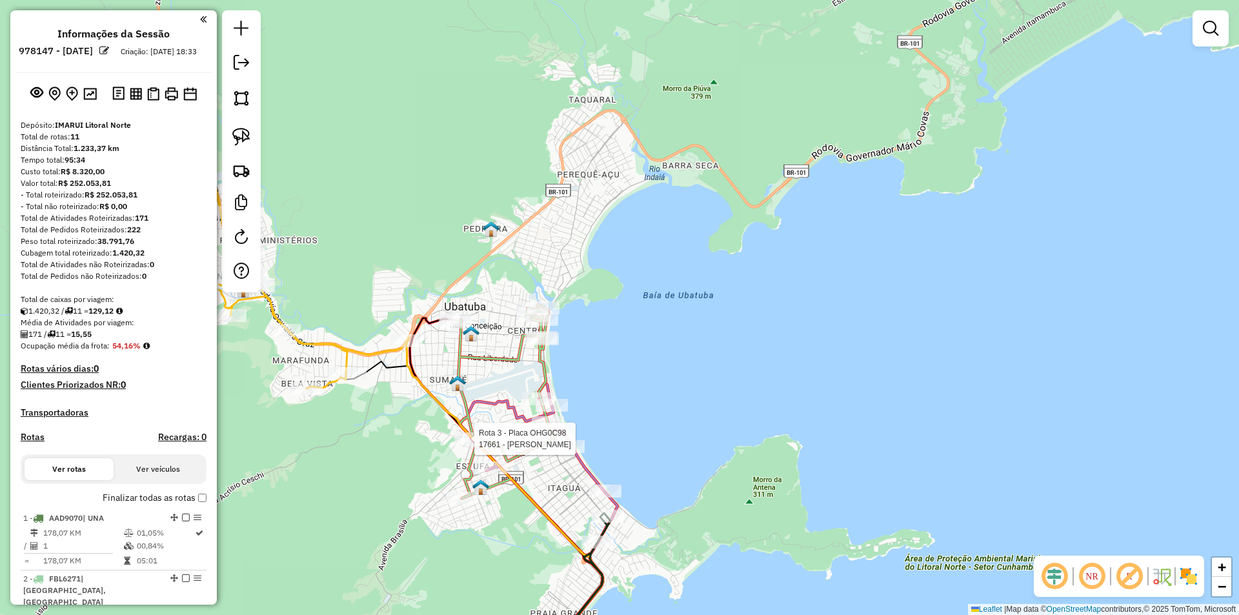
select select "**********"
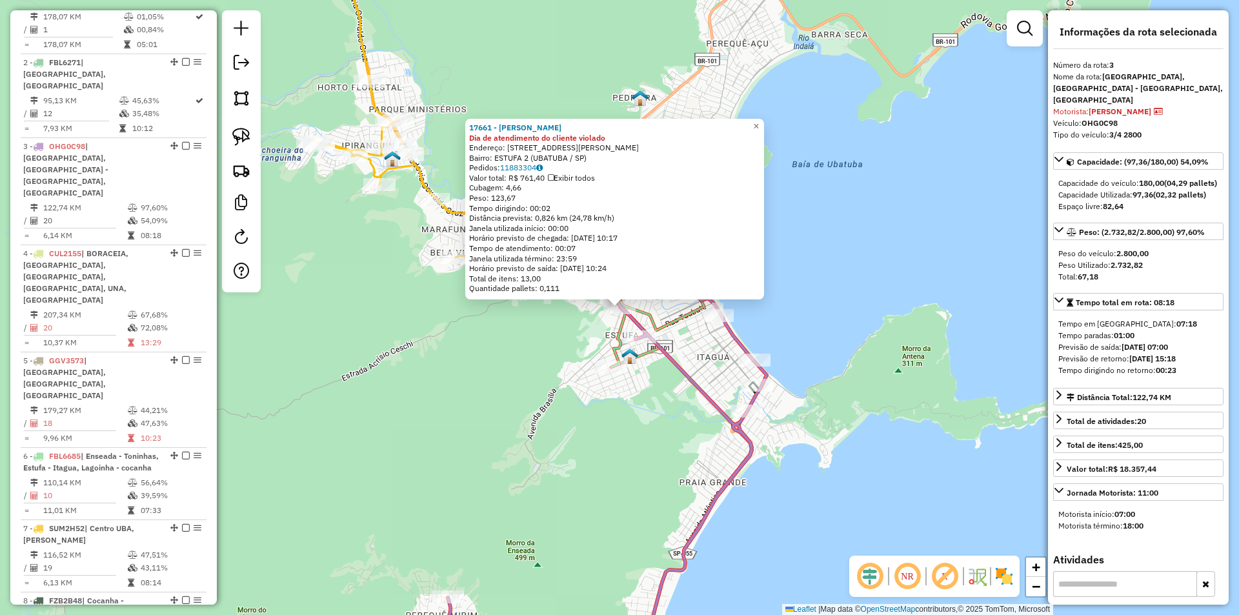
scroll to position [644, 0]
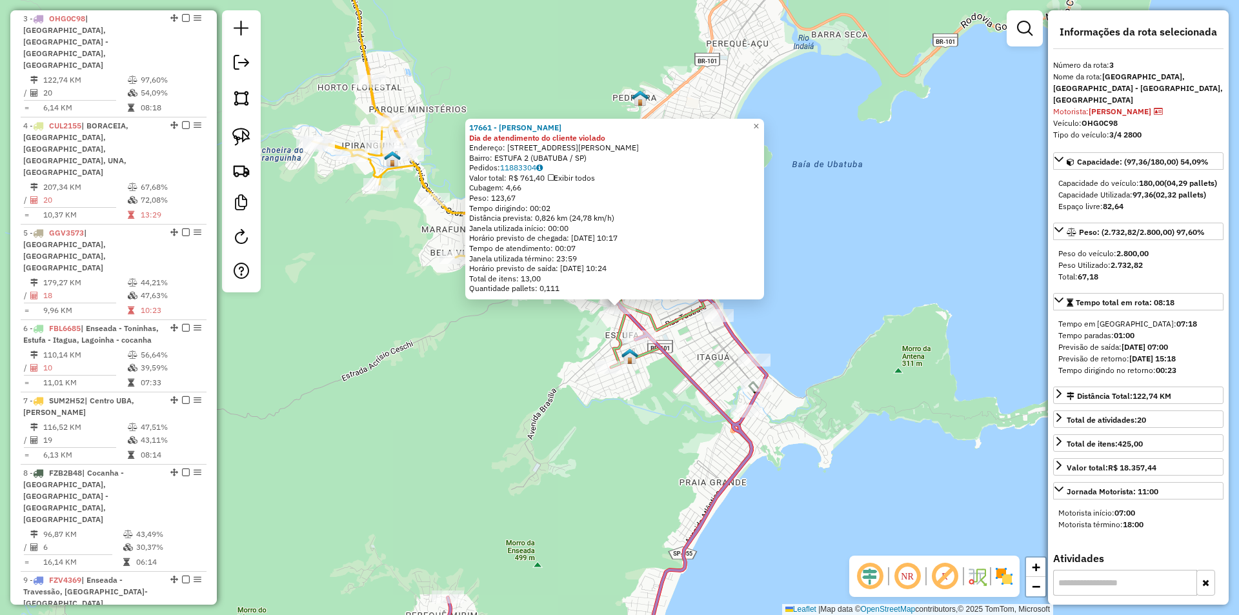
click at [471, 446] on div "17661 - LUCIANA CASSIA PERE Dia de atendimento do cliente violado Endereço: RUA…" at bounding box center [619, 307] width 1239 height 615
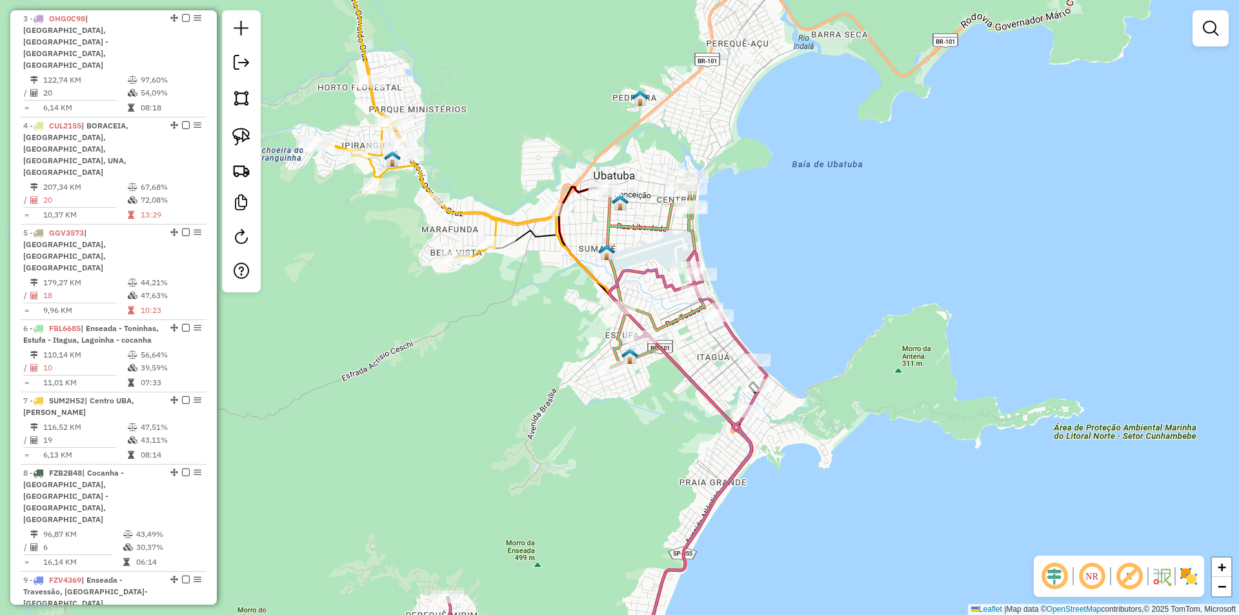
drag, startPoint x: 467, startPoint y: 399, endPoint x: 468, endPoint y: 470, distance: 71.6
click at [468, 470] on div "Janela de atendimento Grade de atendimento Capacidade Transportadoras Veículos …" at bounding box center [619, 307] width 1239 height 615
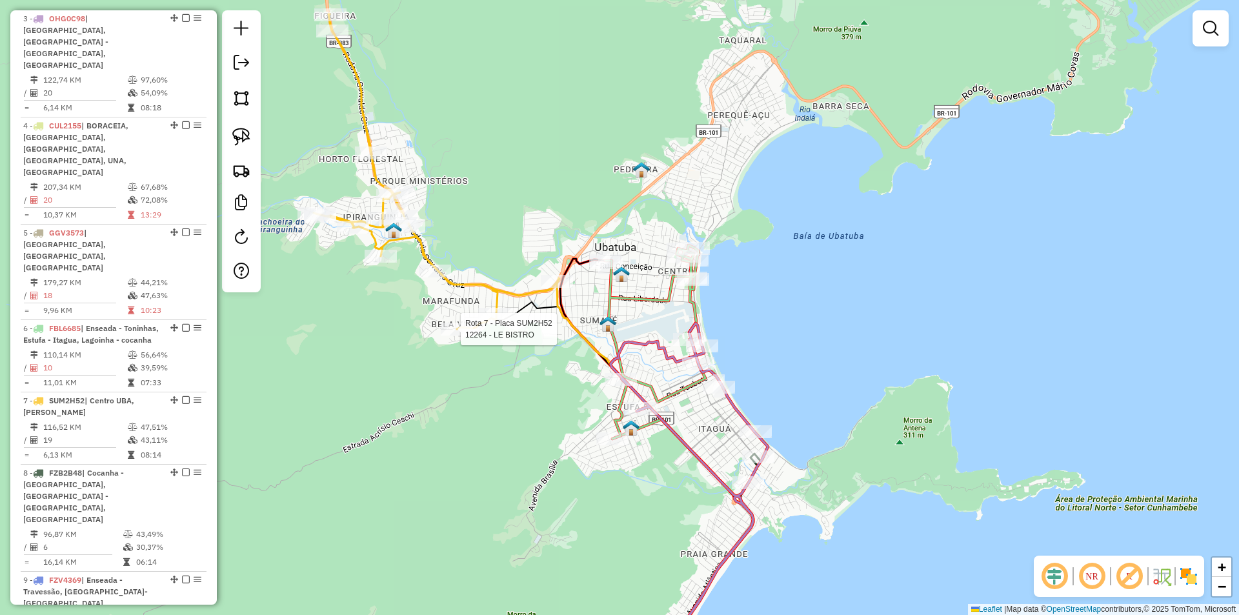
click at [455, 336] on div at bounding box center [457, 329] width 32 height 13
select select "**********"
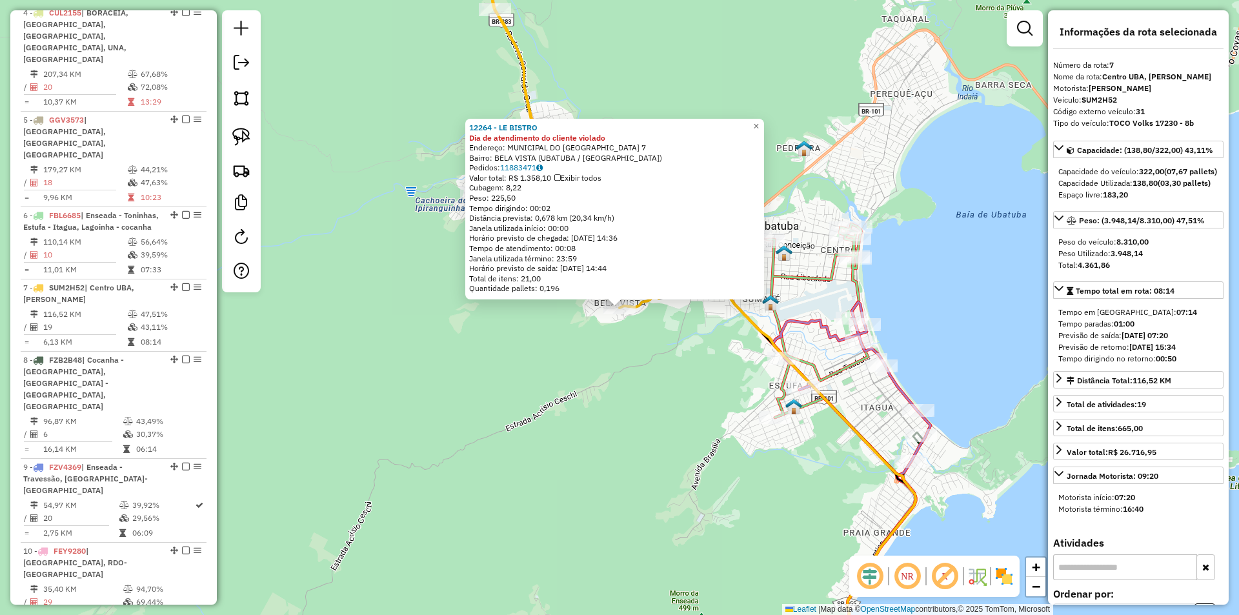
scroll to position [798, 0]
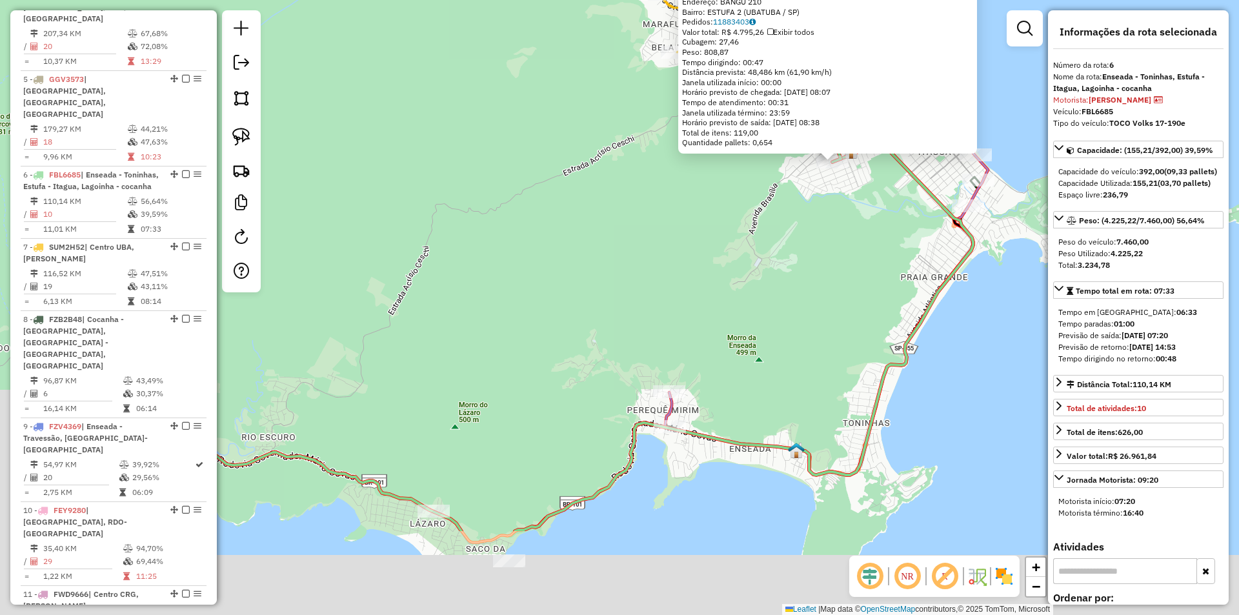
drag, startPoint x: 624, startPoint y: 421, endPoint x: 832, endPoint y: 285, distance: 248.1
click at [832, 286] on div "12269 - D S COMERCIO DE BEB Dia de atendimento do cliente violado Endereço: BAN…" at bounding box center [619, 307] width 1239 height 615
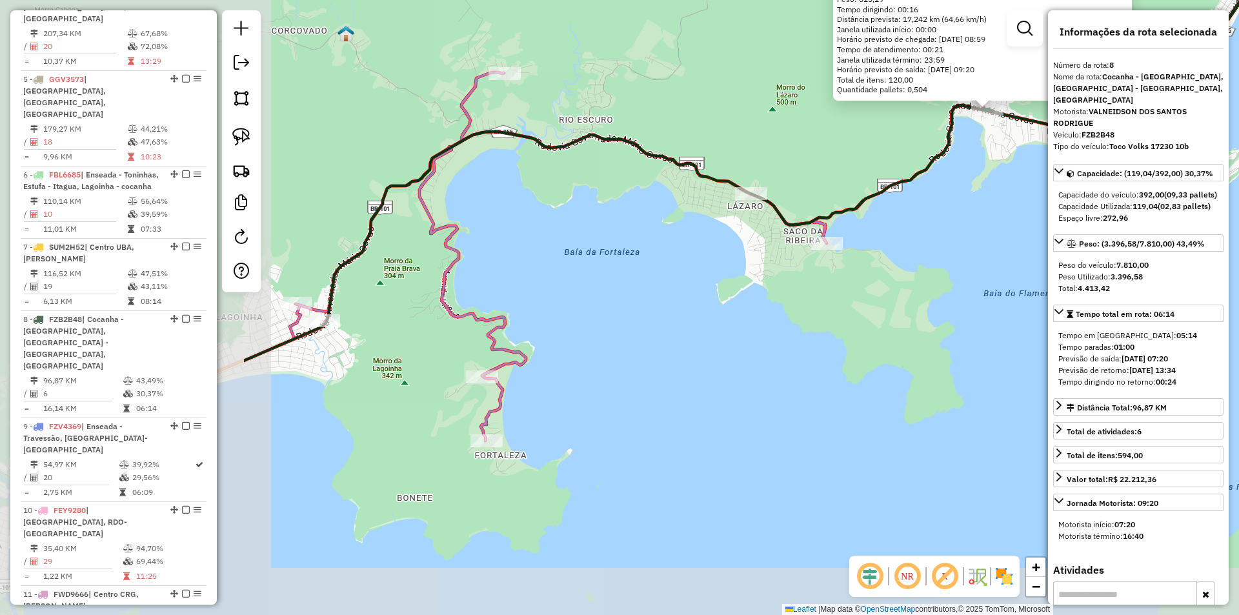
drag, startPoint x: 572, startPoint y: 468, endPoint x: 912, endPoint y: 283, distance: 387.5
click at [912, 283] on div "16400 - ECO LANCHES Endereço: MARGINAL 2220 Bairro: PEREQUE MIRIM (UBATUBA / SP…" at bounding box center [619, 307] width 1239 height 615
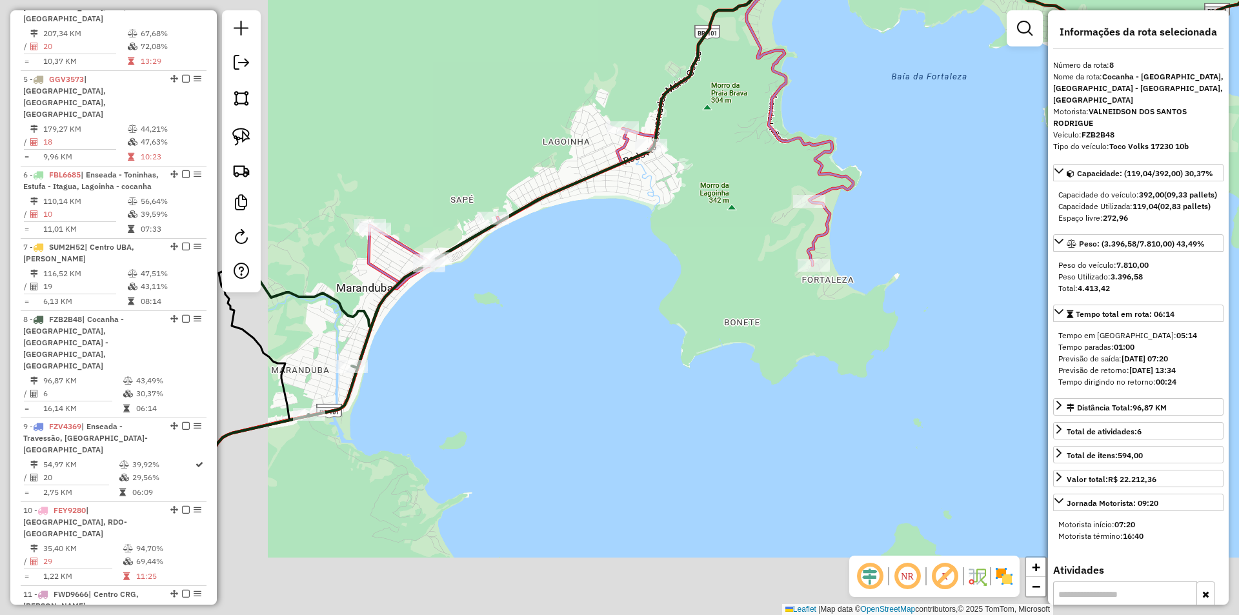
drag, startPoint x: 698, startPoint y: 383, endPoint x: 1025, endPoint y: 206, distance: 371.9
click at [1025, 206] on div "16400 - ECO LANCHES Endereço: MARGINAL 2220 Bairro: PEREQUE MIRIM (UBATUBA / SP…" at bounding box center [619, 307] width 1239 height 615
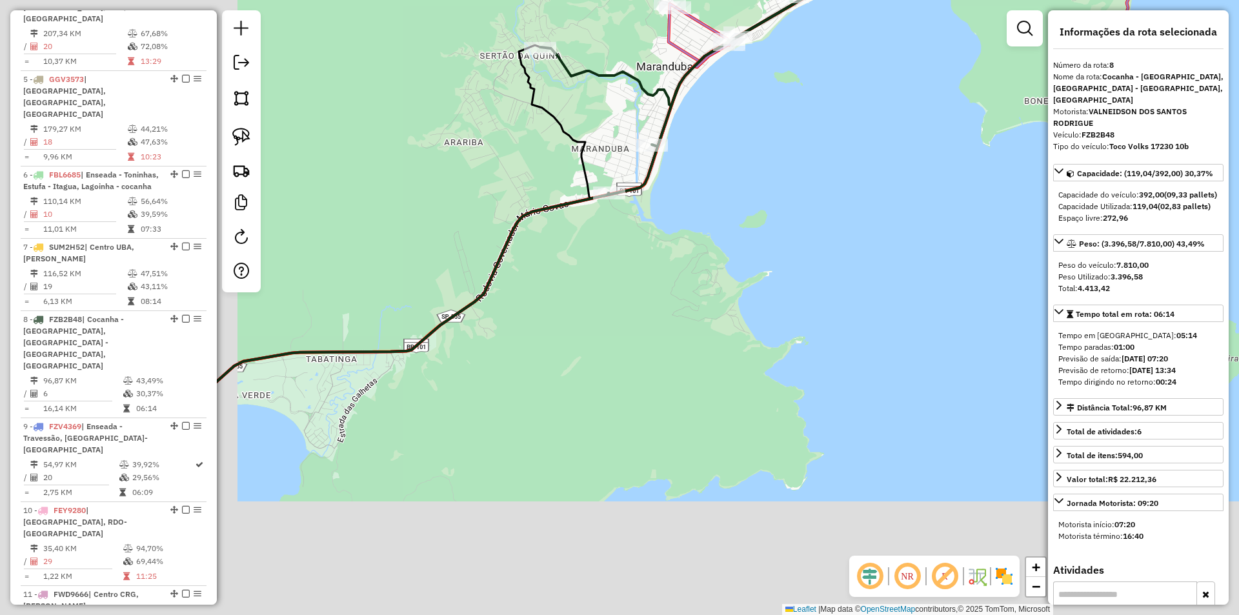
drag, startPoint x: 616, startPoint y: 367, endPoint x: 918, endPoint y: 145, distance: 375.2
click at [918, 145] on div "16400 - ECO LANCHES Endereço: MARGINAL 2220 Bairro: PEREQUE MIRIM (UBATUBA / SP…" at bounding box center [619, 307] width 1239 height 615
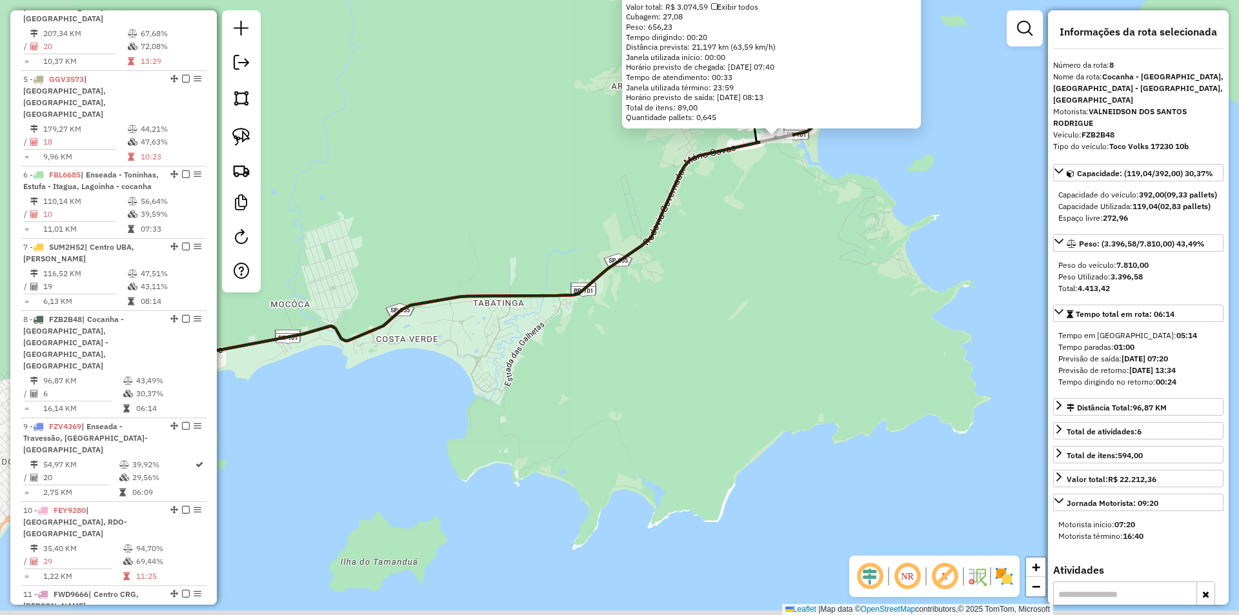
drag, startPoint x: 734, startPoint y: 364, endPoint x: 818, endPoint y: 232, distance: 156.6
click at [818, 232] on div "18014 - LATICINIOS PGY Tipo de cliente: AUTO SERVIÇO (2) Endereço: SOLDADO JOSE…" at bounding box center [619, 307] width 1239 height 615
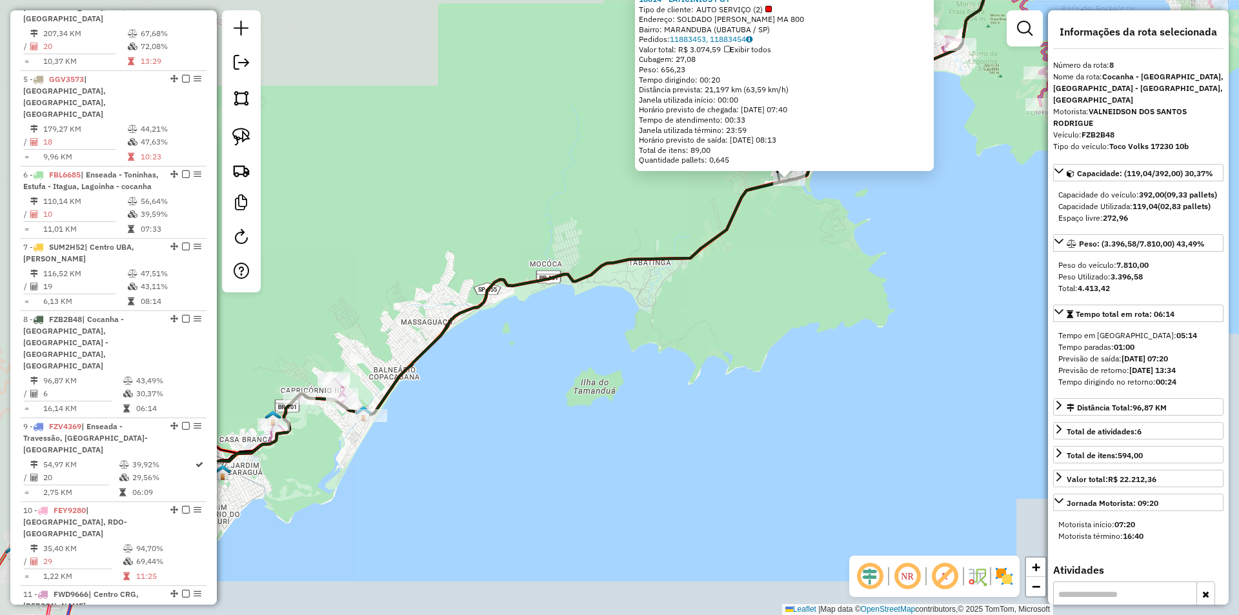
click at [823, 296] on div "18014 - LATICINIOS PGY Tipo de cliente: AUTO SERVIÇO (2) Endereço: SOLDADO JOSE…" at bounding box center [619, 307] width 1239 height 615
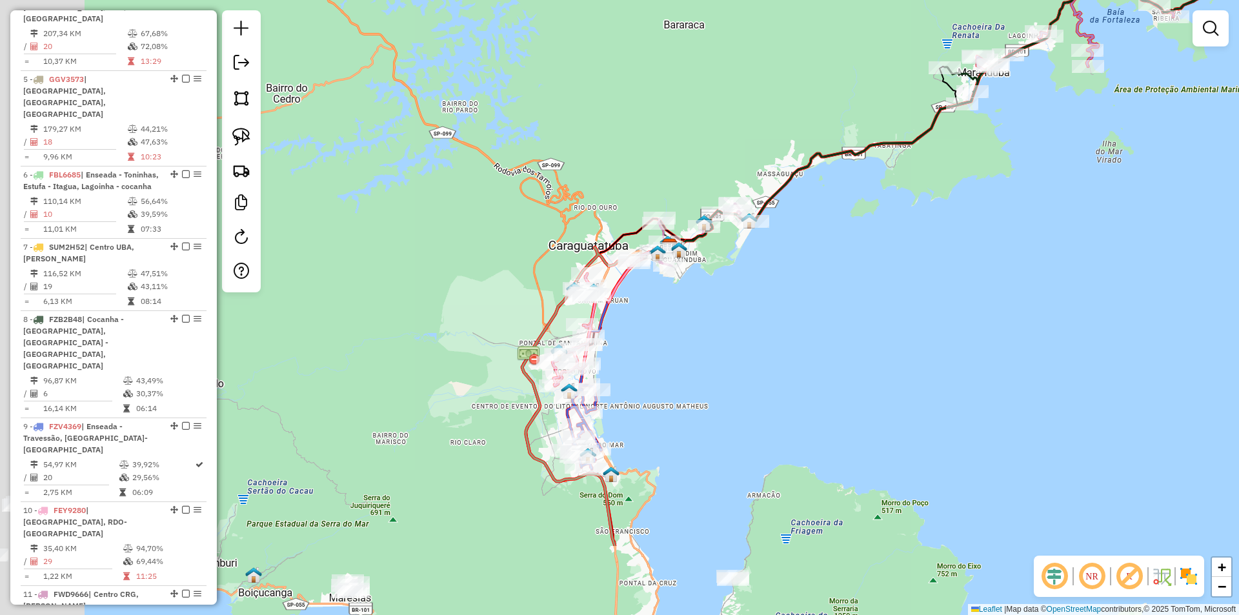
drag, startPoint x: 771, startPoint y: 324, endPoint x: 780, endPoint y: 227, distance: 97.8
click at [926, 193] on div "Janela de atendimento Grade de atendimento Capacidade Transportadoras Veículos …" at bounding box center [619, 307] width 1239 height 615
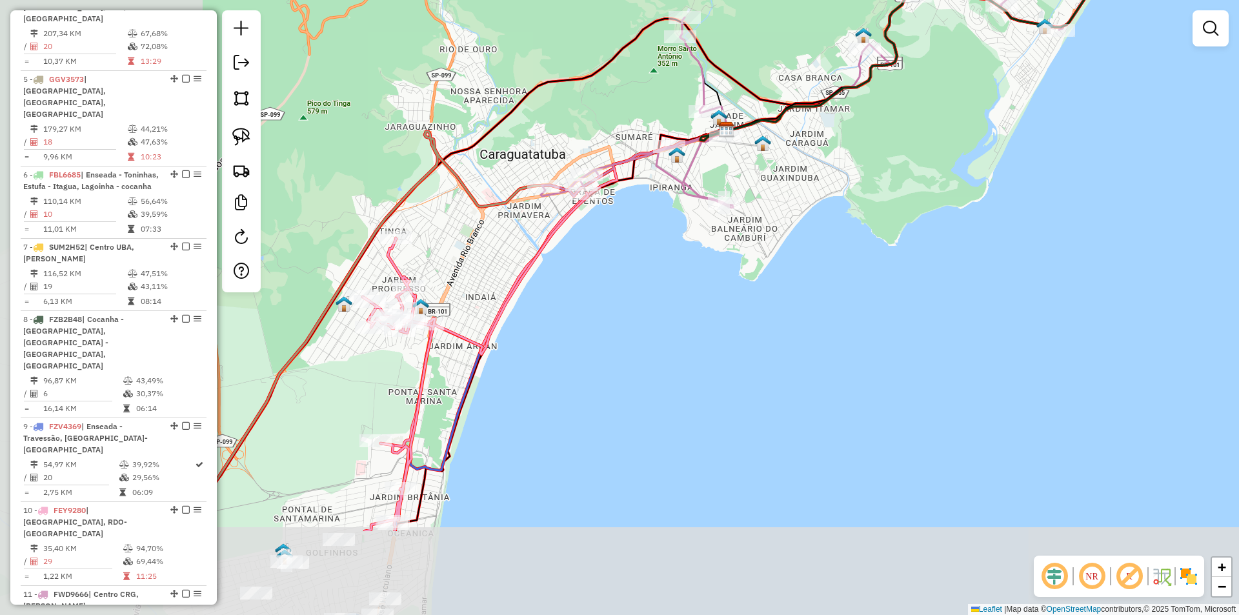
drag, startPoint x: 568, startPoint y: 439, endPoint x: 763, endPoint y: 295, distance: 243.2
click at [832, 293] on div "Janela de atendimento Grade de atendimento Capacidade Transportadoras Veículos …" at bounding box center [619, 307] width 1239 height 615
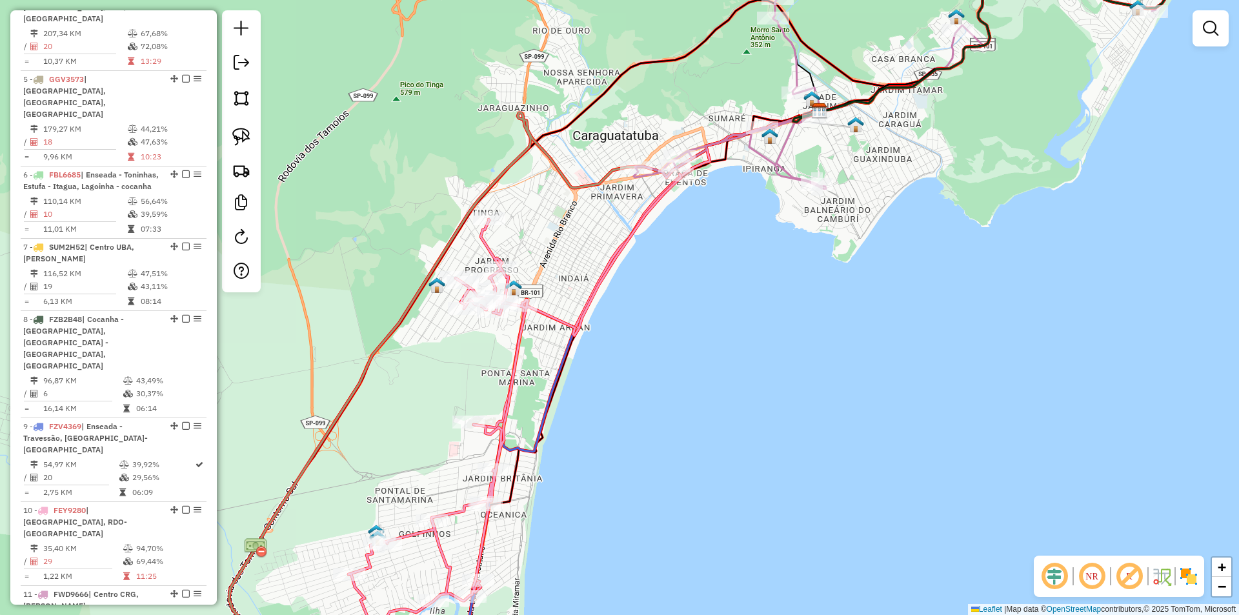
drag, startPoint x: 596, startPoint y: 294, endPoint x: 620, endPoint y: 277, distance: 29.0
click at [620, 277] on div "Janela de atendimento Grade de atendimento Capacidade Transportadoras Veículos …" at bounding box center [619, 307] width 1239 height 615
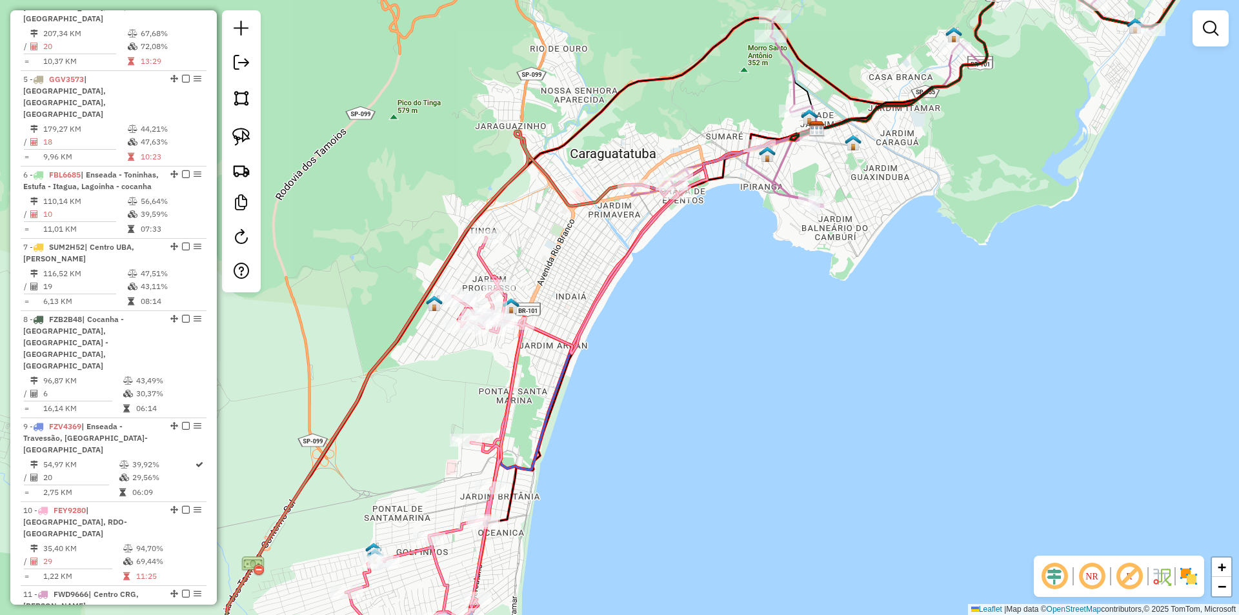
drag, startPoint x: 800, startPoint y: 152, endPoint x: 789, endPoint y: 229, distance: 77.7
click at [789, 229] on div "Janela de atendimento Grade de atendimento Capacidade Transportadoras Veículos …" at bounding box center [619, 307] width 1239 height 615
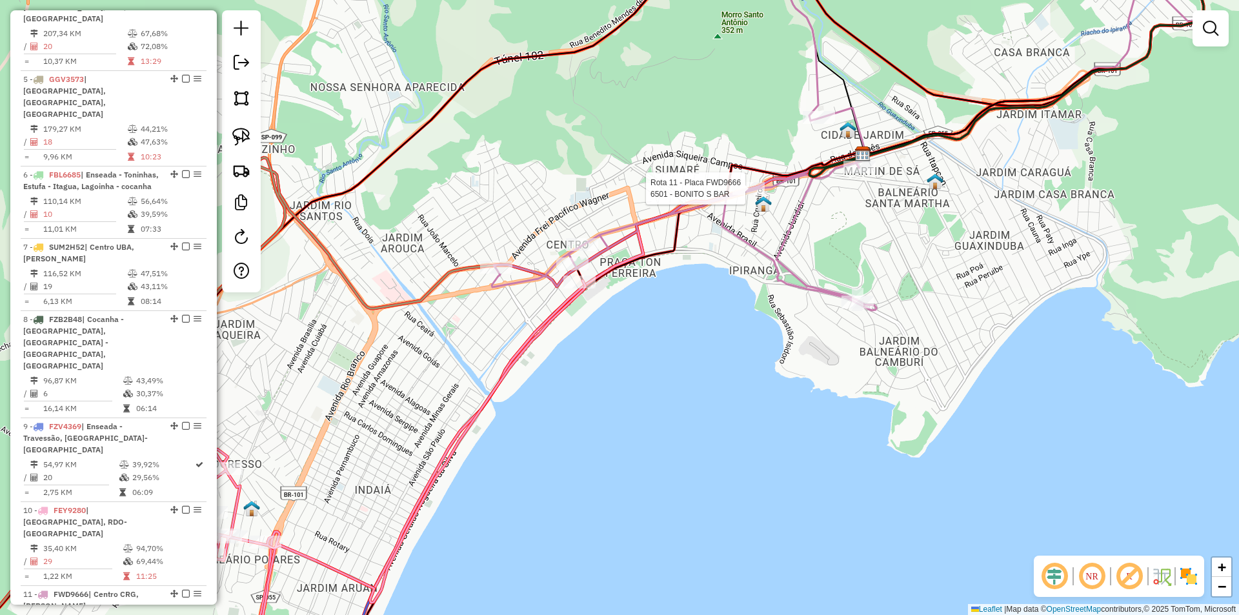
select select "**********"
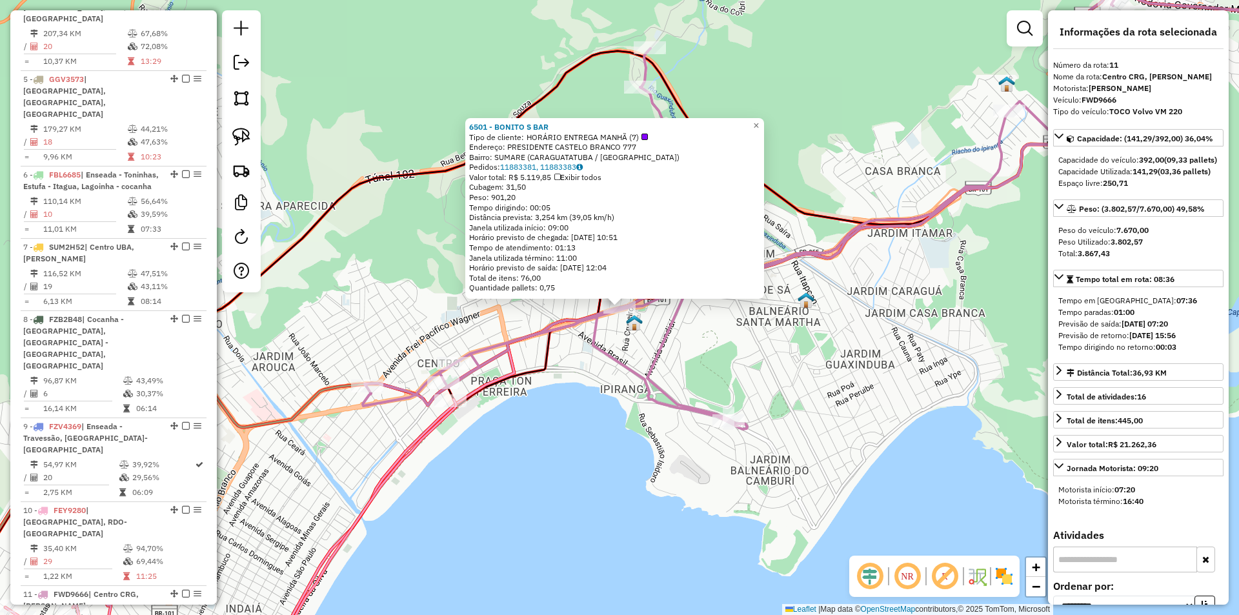
click at [579, 430] on div "6501 - BONITO S BAR Tipo de cliente: HORÁRIO ENTREGA MANHÃ (7) Endereço: PRESID…" at bounding box center [619, 307] width 1239 height 615
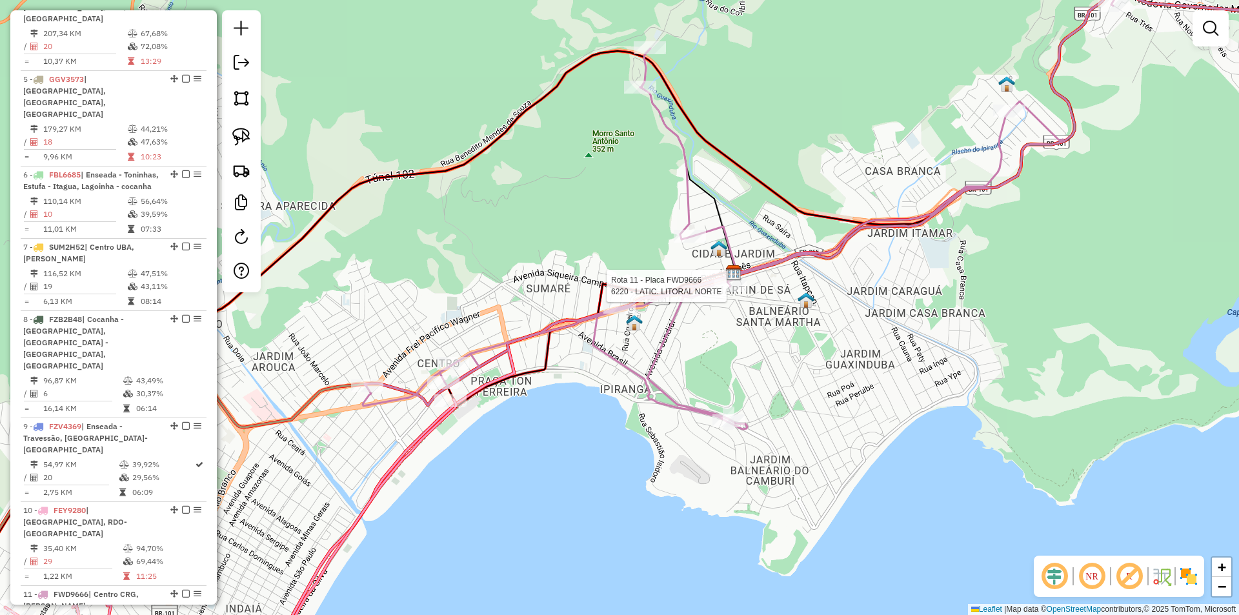
select select "**********"
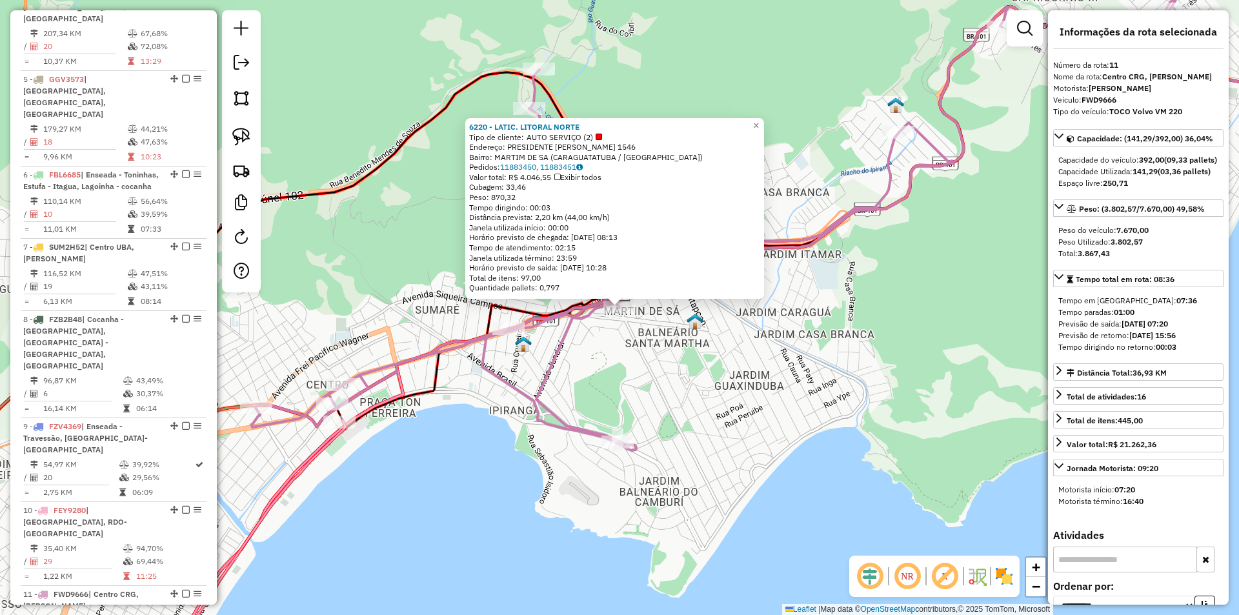
click at [605, 367] on div "6220 - LATIC. LITORAL NORTE Tipo de cliente: AUTO SERVIÇO (2) Endereço: PRESIDE…" at bounding box center [619, 307] width 1239 height 615
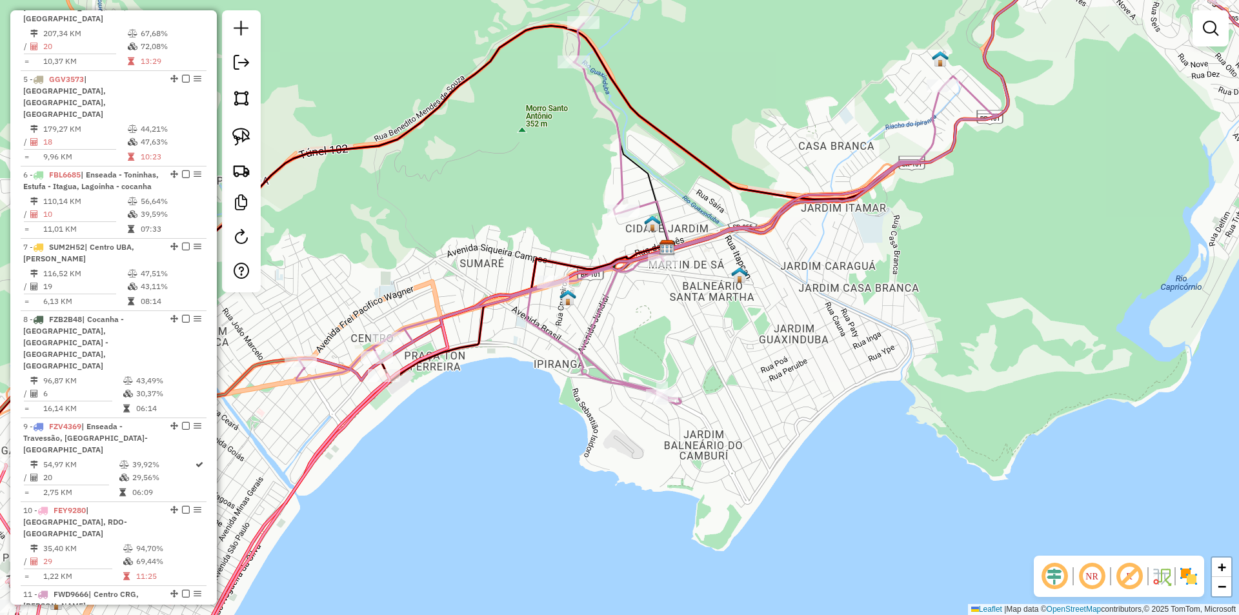
drag, startPoint x: 551, startPoint y: 332, endPoint x: 618, endPoint y: 303, distance: 72.3
click at [618, 303] on icon at bounding box center [817, 152] width 1043 height 504
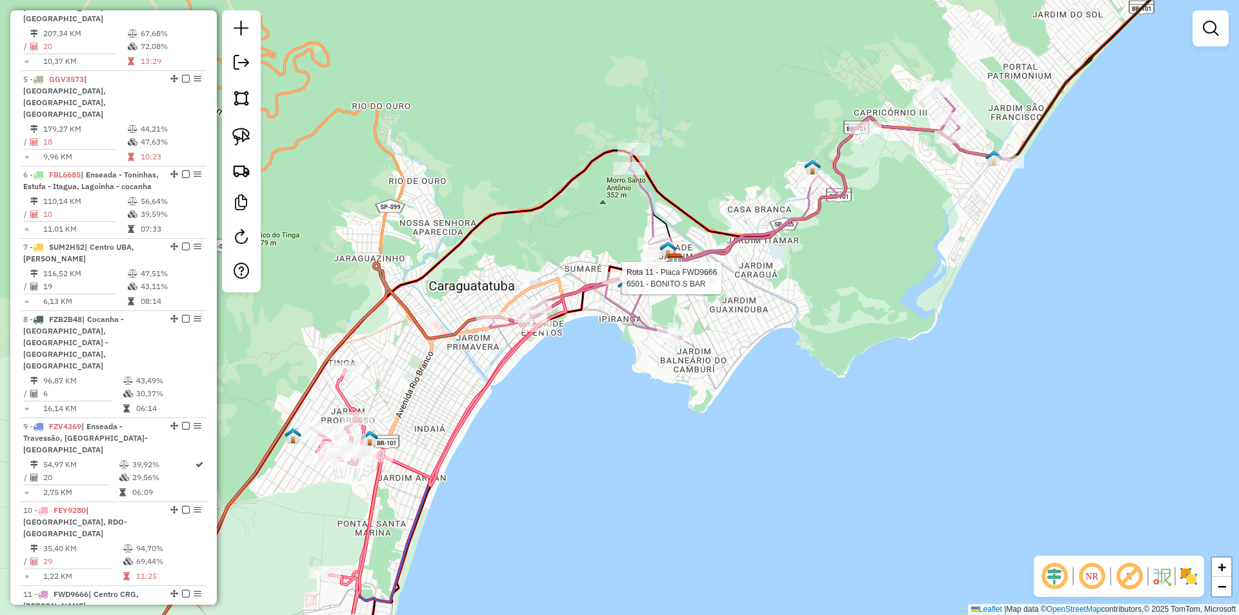
select select "**********"
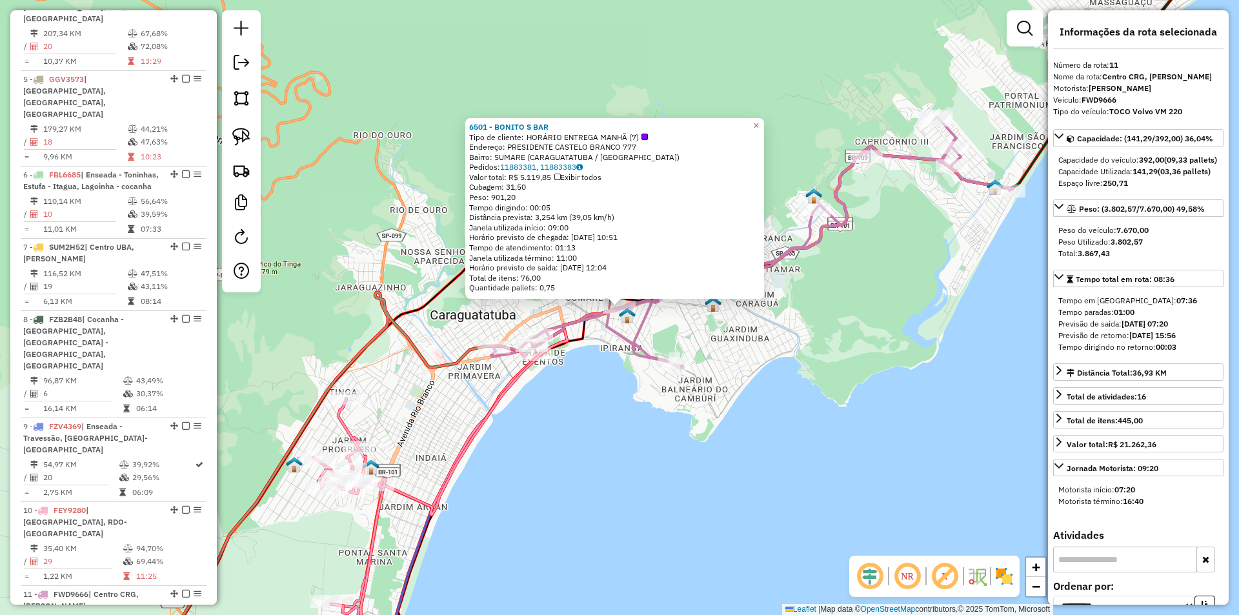
click at [572, 456] on div "6501 - BONITO S BAR Tipo de cliente: HORÁRIO ENTREGA MANHÃ (7) Endereço: PRESID…" at bounding box center [619, 307] width 1239 height 615
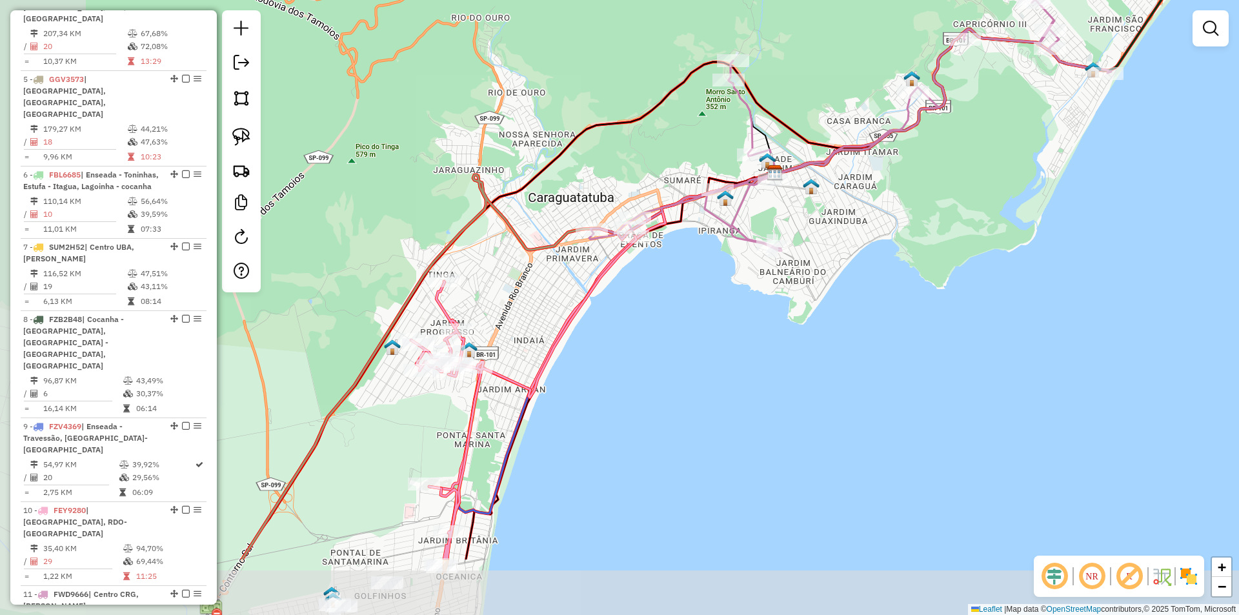
drag, startPoint x: 628, startPoint y: 472, endPoint x: 725, endPoint y: 356, distance: 151.1
click at [725, 356] on div "Janela de atendimento Grade de atendimento Capacidade Transportadoras Veículos …" at bounding box center [619, 307] width 1239 height 615
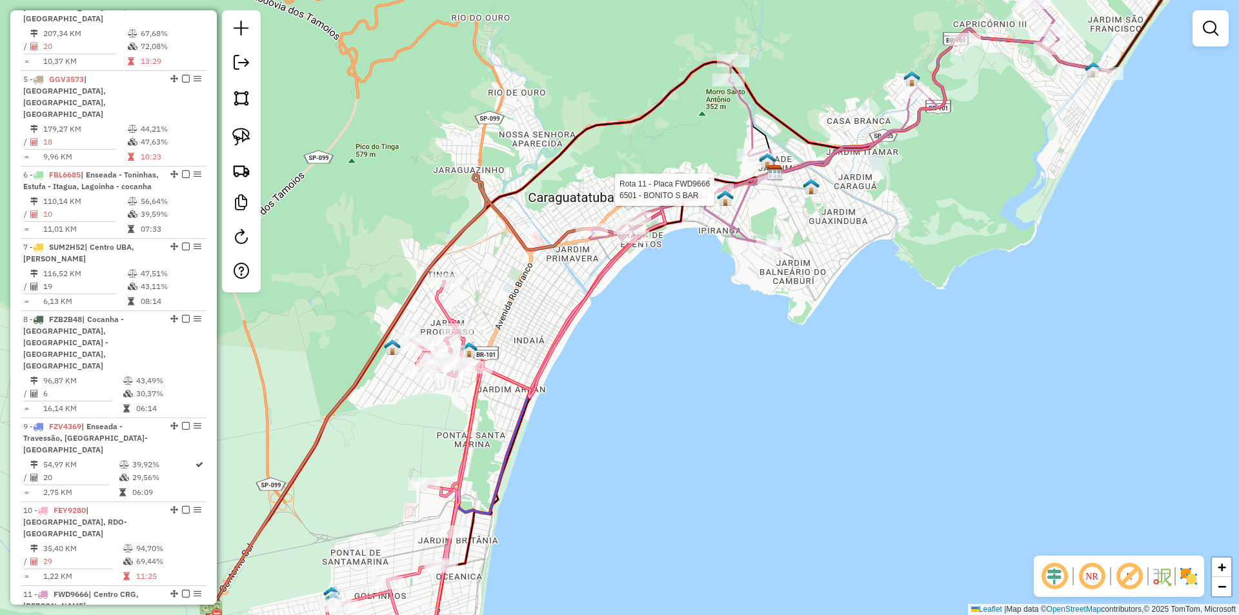
select select "**********"
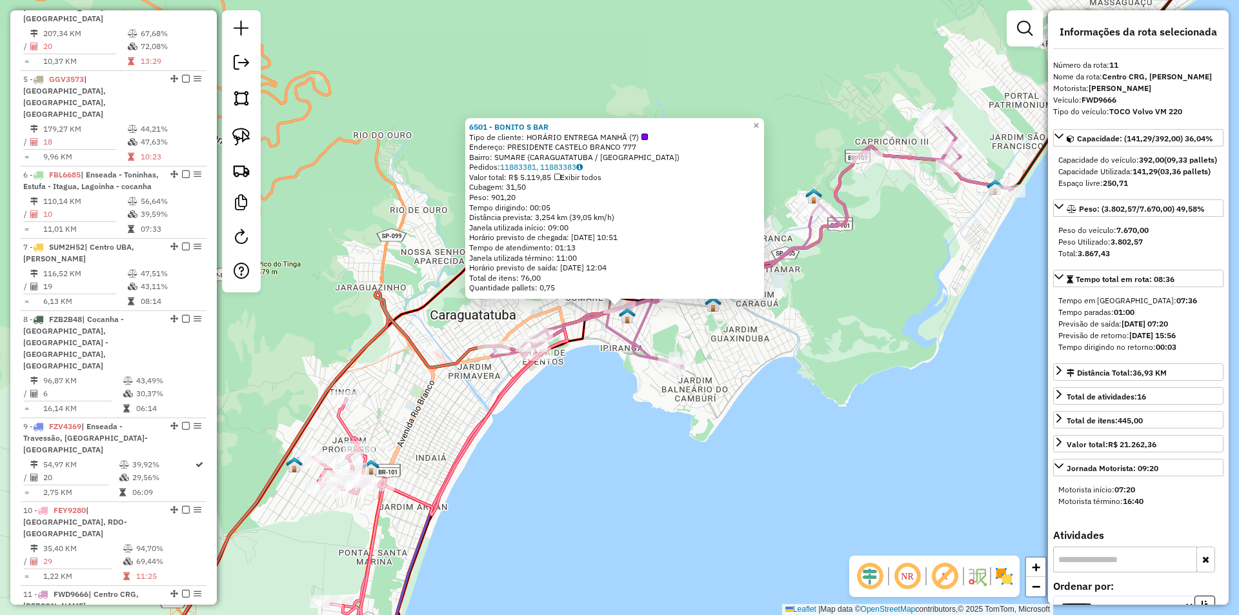
click at [557, 418] on div "6501 - BONITO S BAR Tipo de cliente: HORÁRIO ENTREGA MANHÃ (7) Endereço: PRESID…" at bounding box center [619, 307] width 1239 height 615
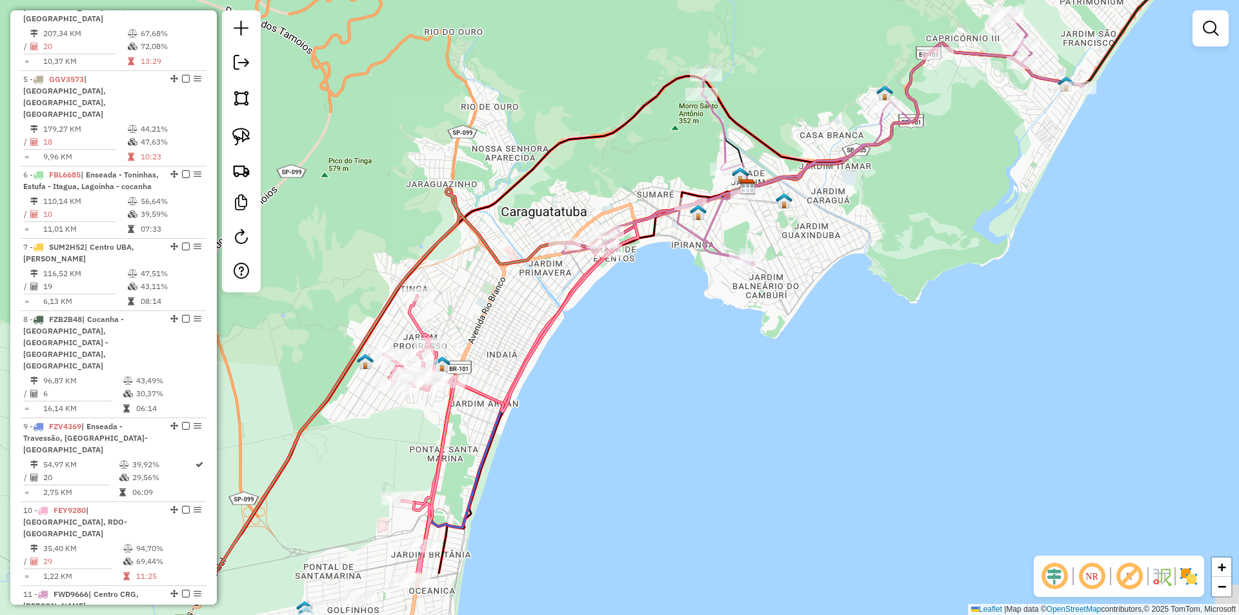
drag, startPoint x: 606, startPoint y: 376, endPoint x: 627, endPoint y: 343, distance: 38.3
click at [627, 343] on div "Janela de atendimento Grade de atendimento Capacidade Transportadoras Veículos …" at bounding box center [619, 307] width 1239 height 615
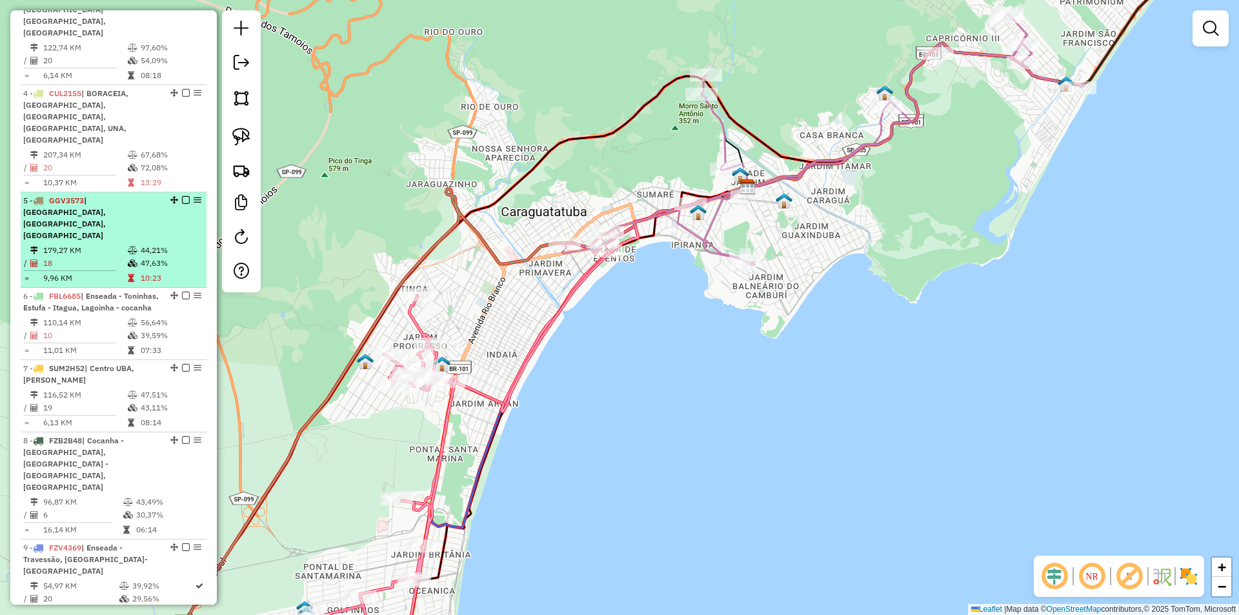
scroll to position [669, 0]
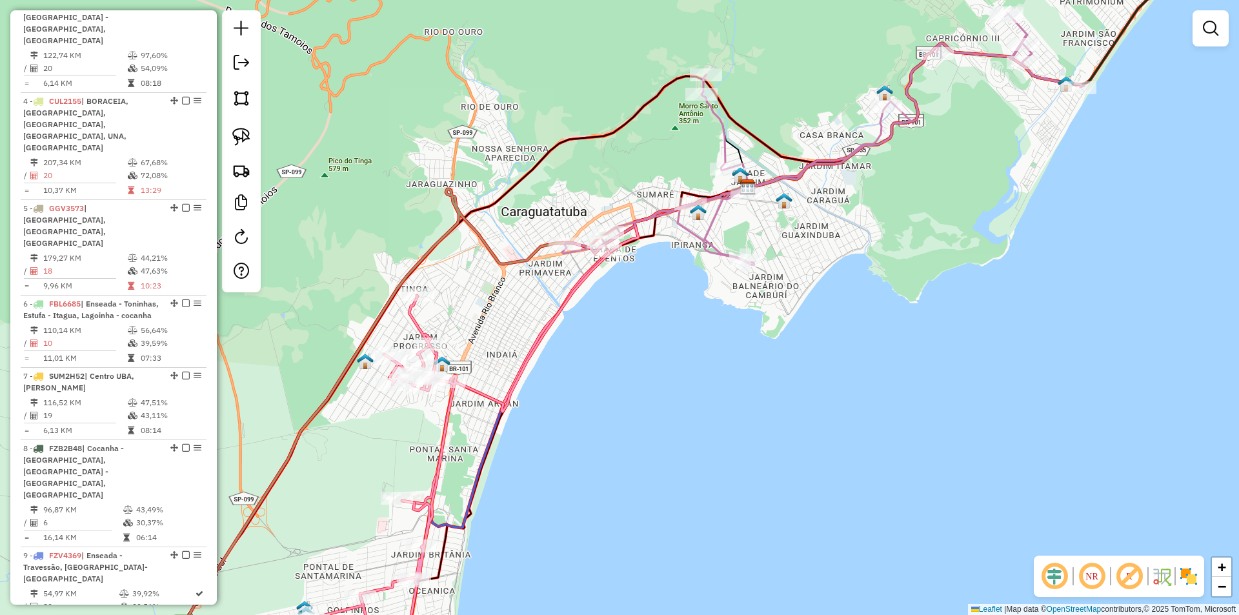
select select "**********"
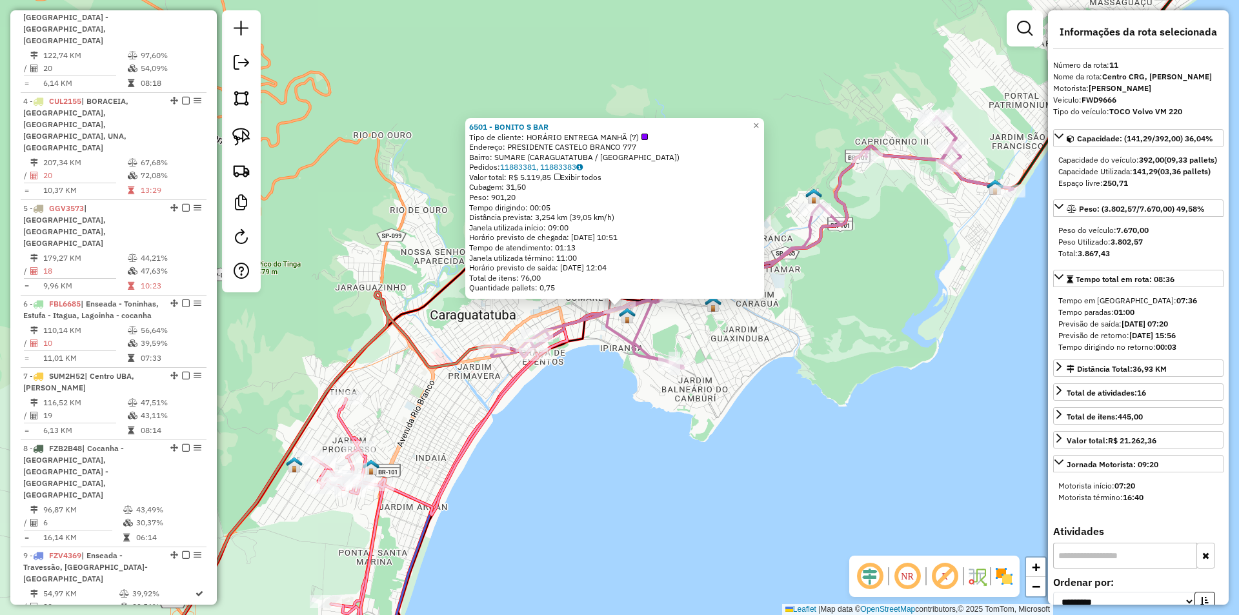
scroll to position [798, 0]
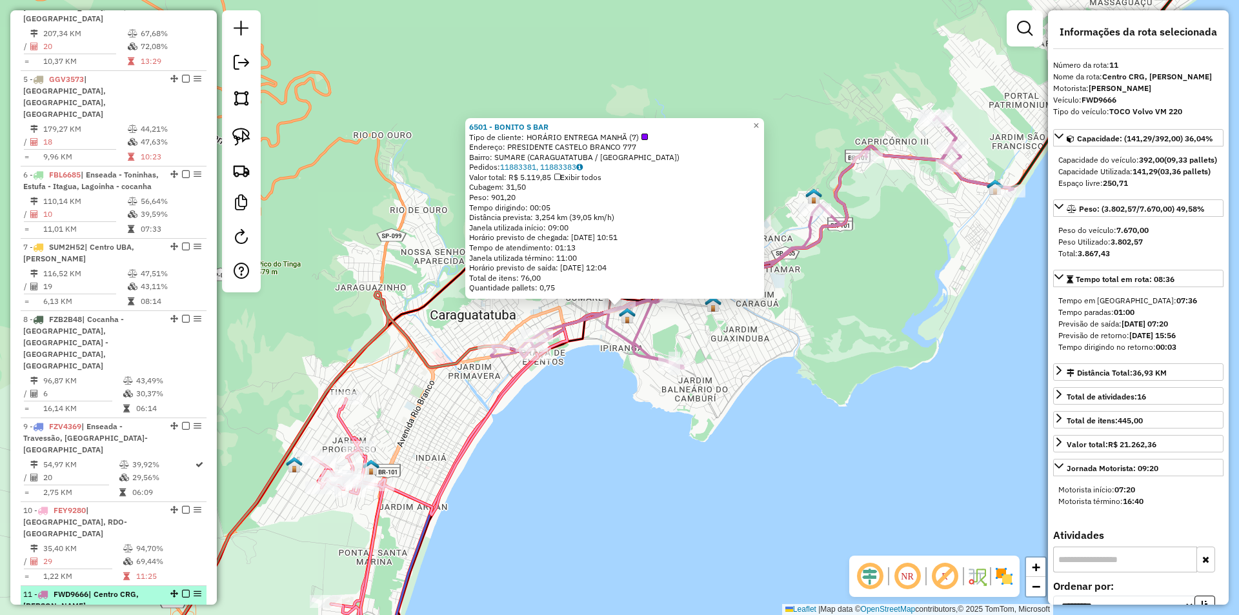
click at [182, 590] on em at bounding box center [186, 594] width 8 height 8
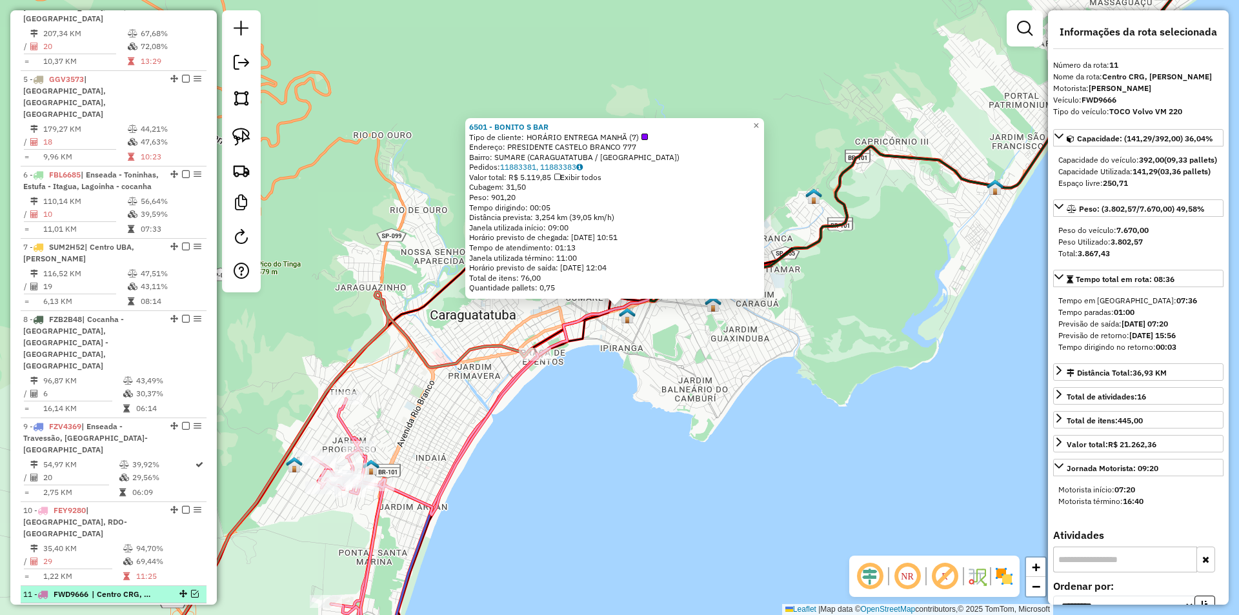
scroll to position [743, 0]
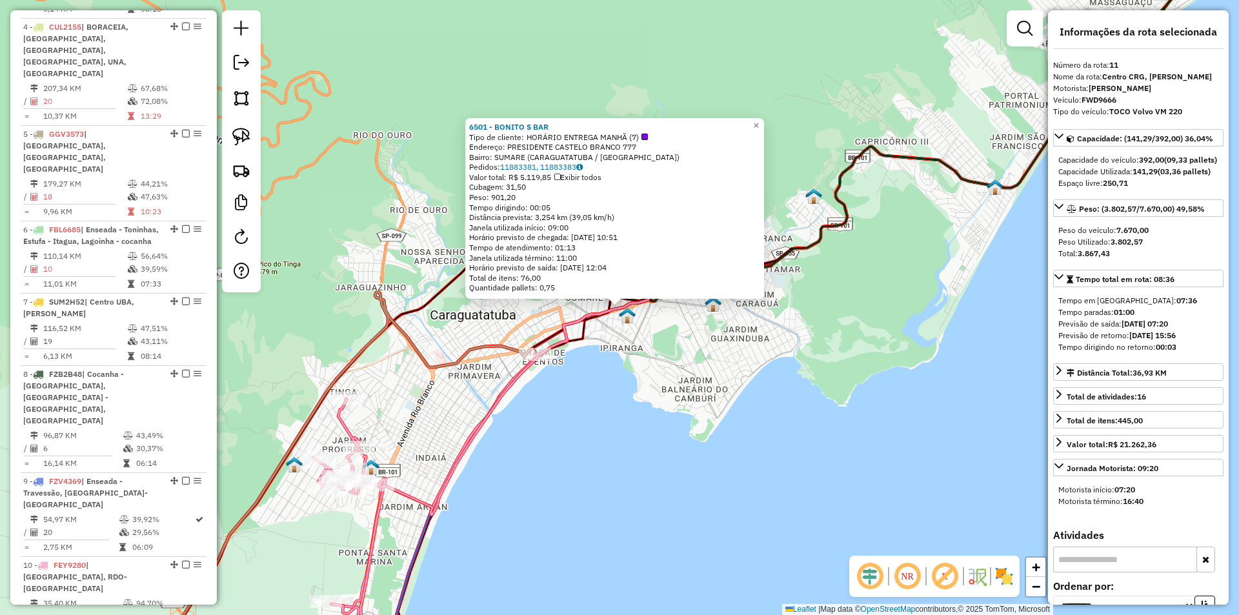
click at [505, 479] on div "6501 - BONITO S BAR Tipo de cliente: HORÁRIO ENTREGA MANHÃ (7) Endereço: PRESID…" at bounding box center [619, 307] width 1239 height 615
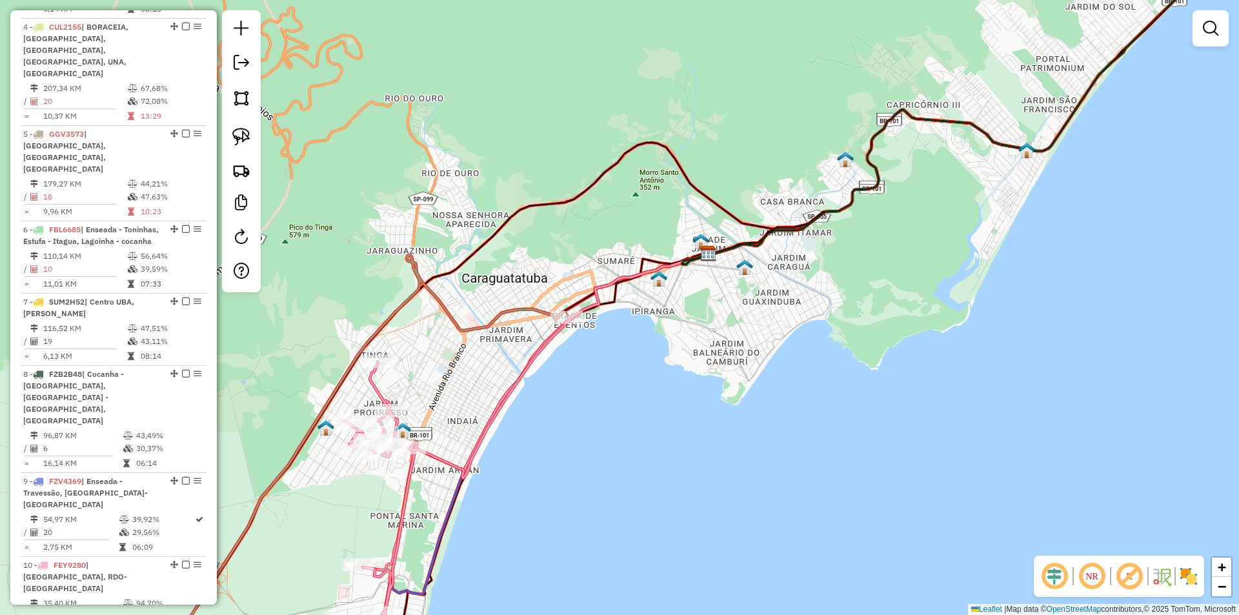
drag, startPoint x: 600, startPoint y: 409, endPoint x: 636, endPoint y: 351, distance: 68.4
click at [636, 351] on div "Janela de atendimento Grade de atendimento Capacidade Transportadoras Veículos …" at bounding box center [619, 307] width 1239 height 615
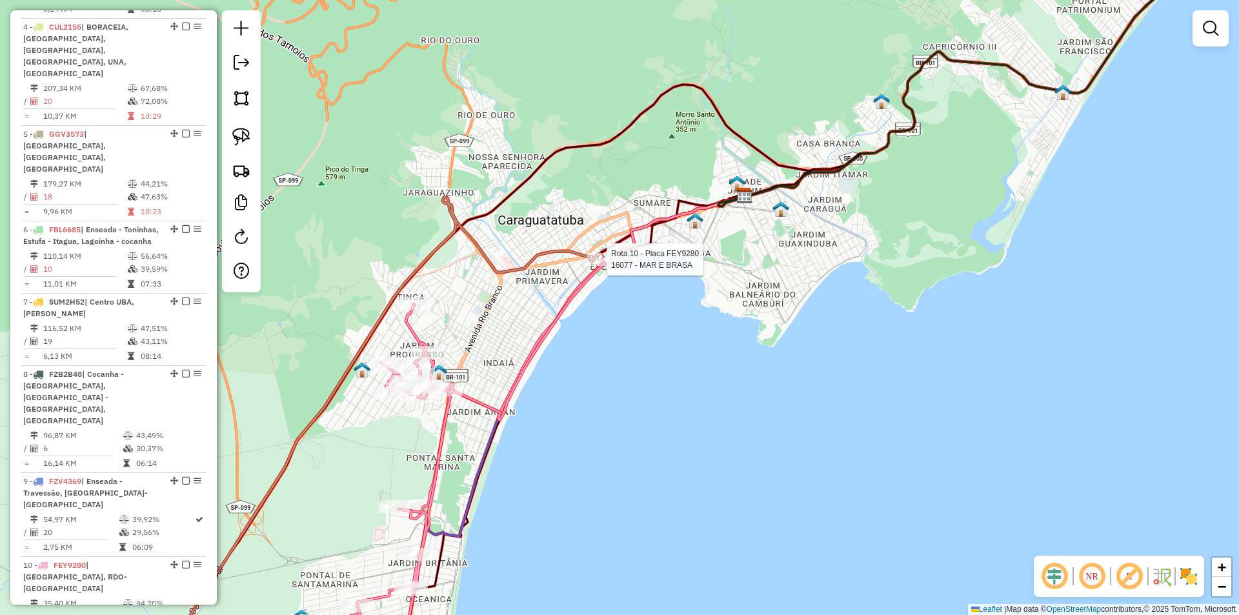
select select "**********"
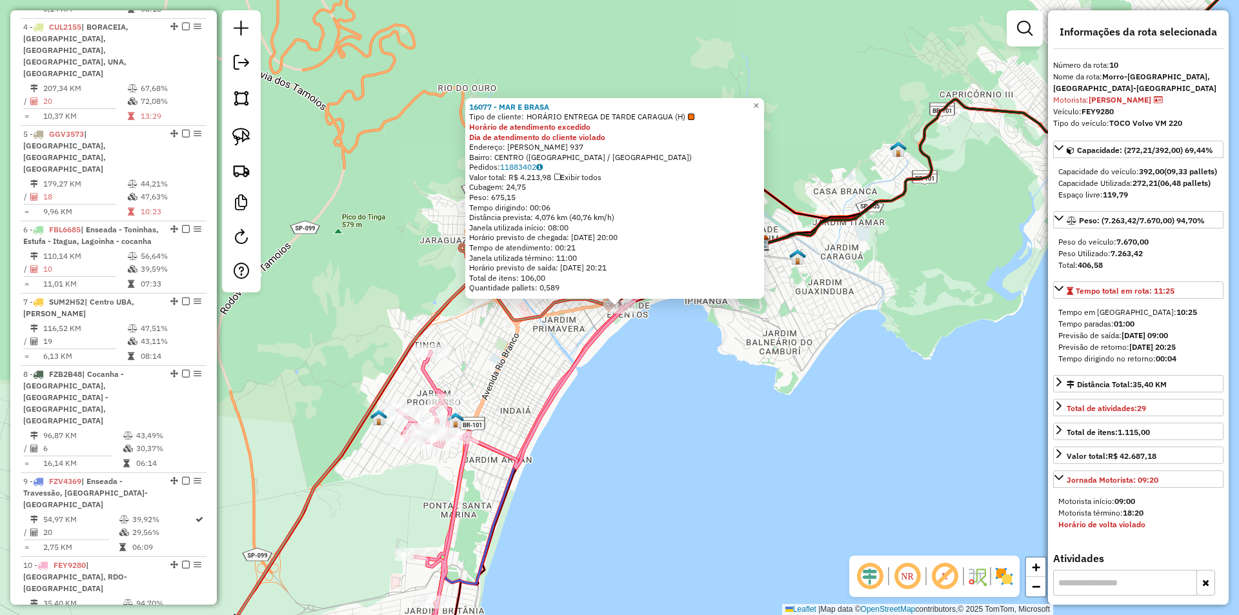
click at [621, 428] on div "16077 - MAR E BRASA Tipo de cliente: HORÁRIO ENTREGA DE TARDE CARAGUA (H) Horár…" at bounding box center [619, 307] width 1239 height 615
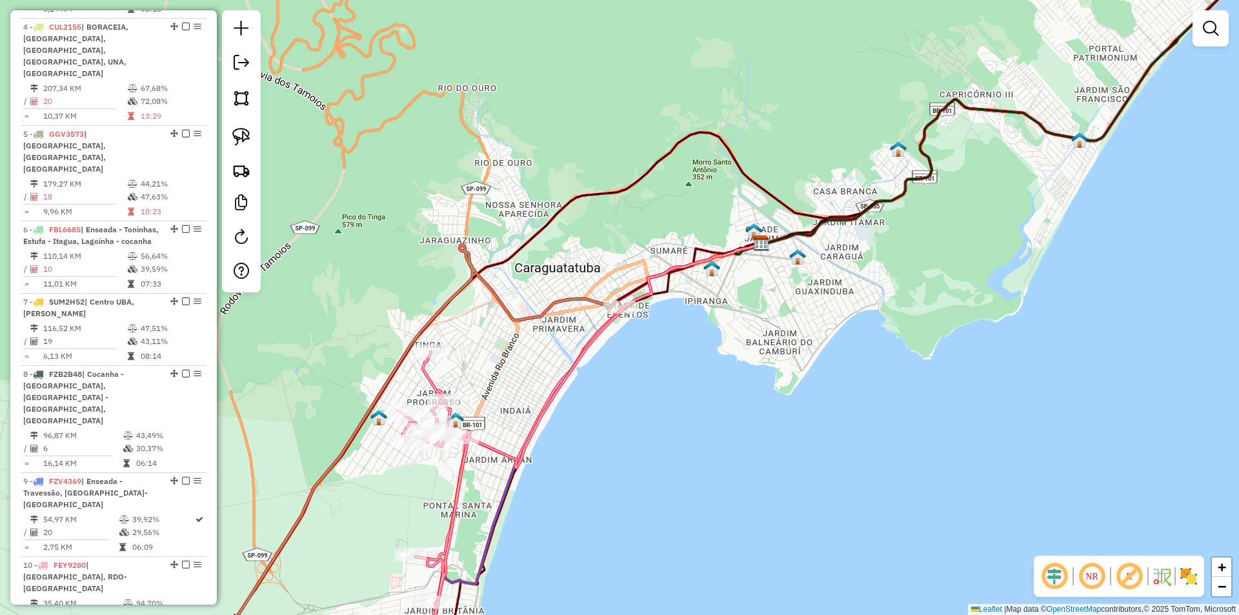
drag, startPoint x: 632, startPoint y: 392, endPoint x: 633, endPoint y: 385, distance: 7.1
click at [633, 387] on div "Janela de atendimento Grade de atendimento Capacidade Transportadoras Veículos …" at bounding box center [619, 307] width 1239 height 615
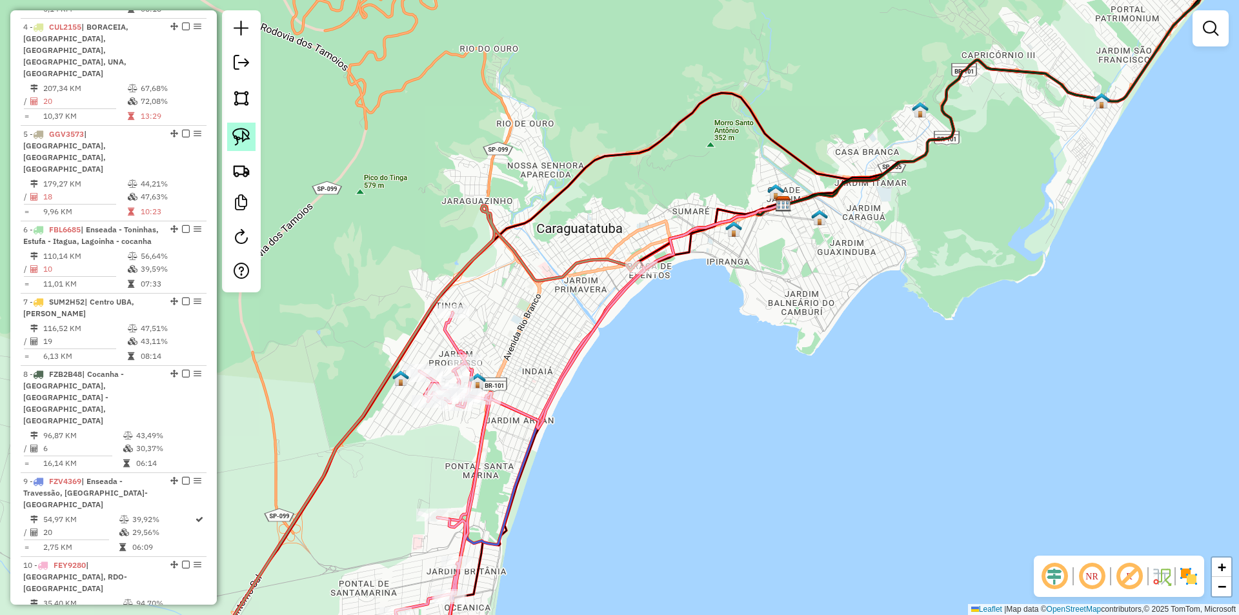
click at [243, 137] on img at bounding box center [241, 137] width 18 height 18
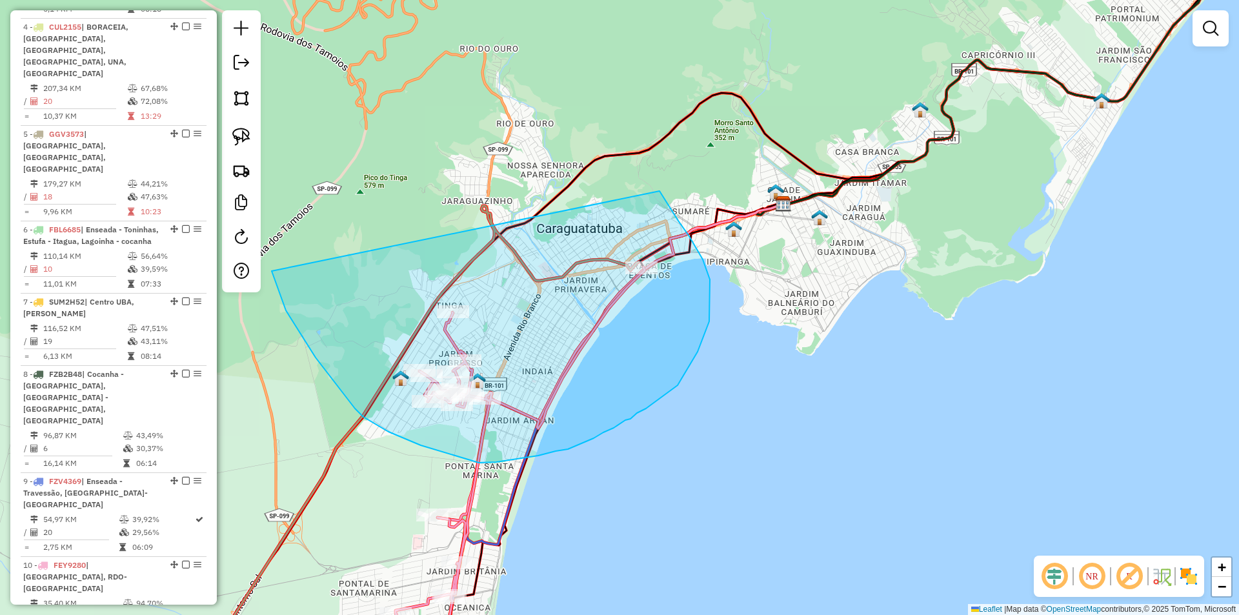
drag, startPoint x: 678, startPoint y: 221, endPoint x: 272, endPoint y: 271, distance: 409.7
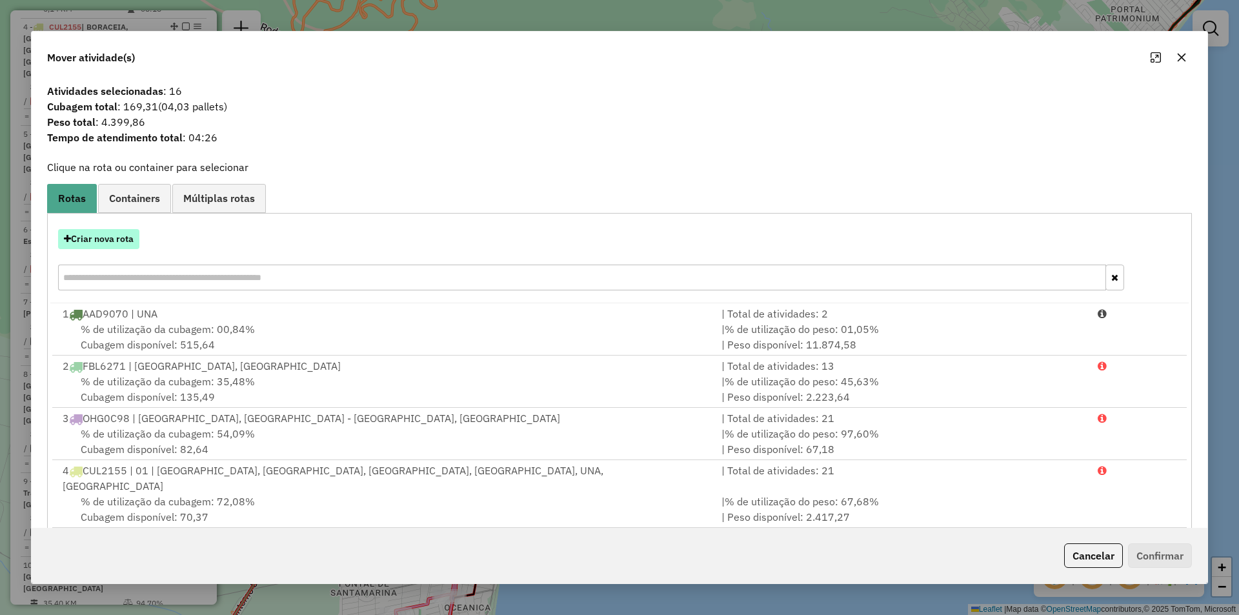
click at [125, 234] on button "Criar nova rota" at bounding box center [98, 239] width 81 height 20
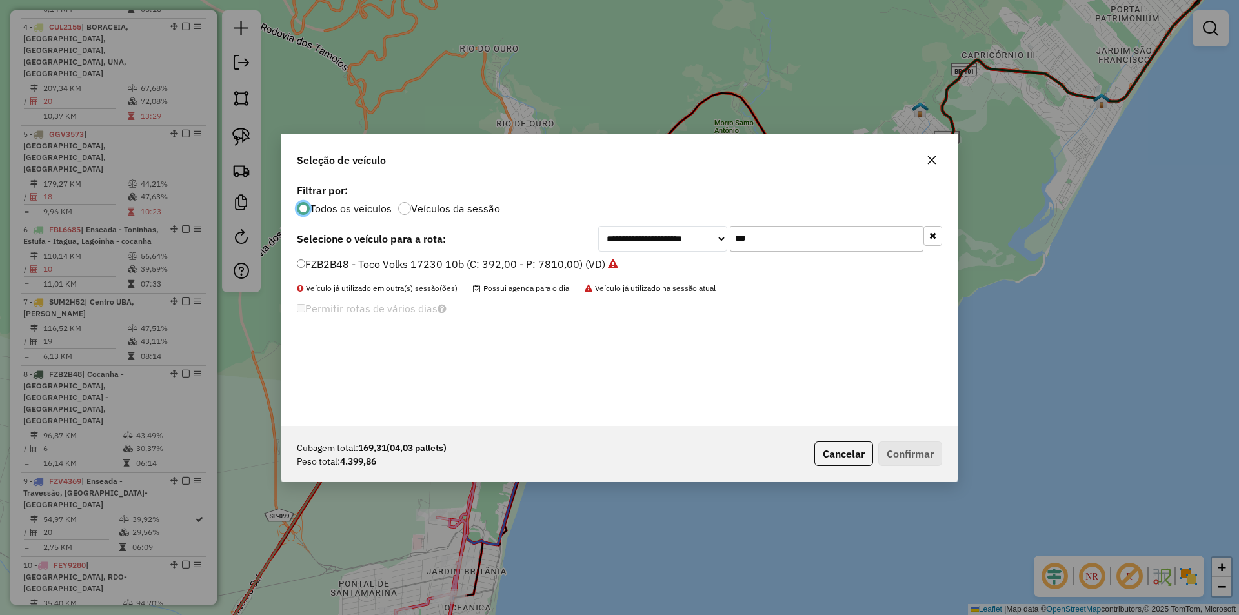
scroll to position [7, 4]
click at [736, 234] on input "***" at bounding box center [827, 239] width 194 height 26
type input "***"
click at [341, 261] on label "FEY9280 - TOCO Volvo VM 220 (C: 392,00 - P: 7670,00) (VD)" at bounding box center [451, 263] width 309 height 15
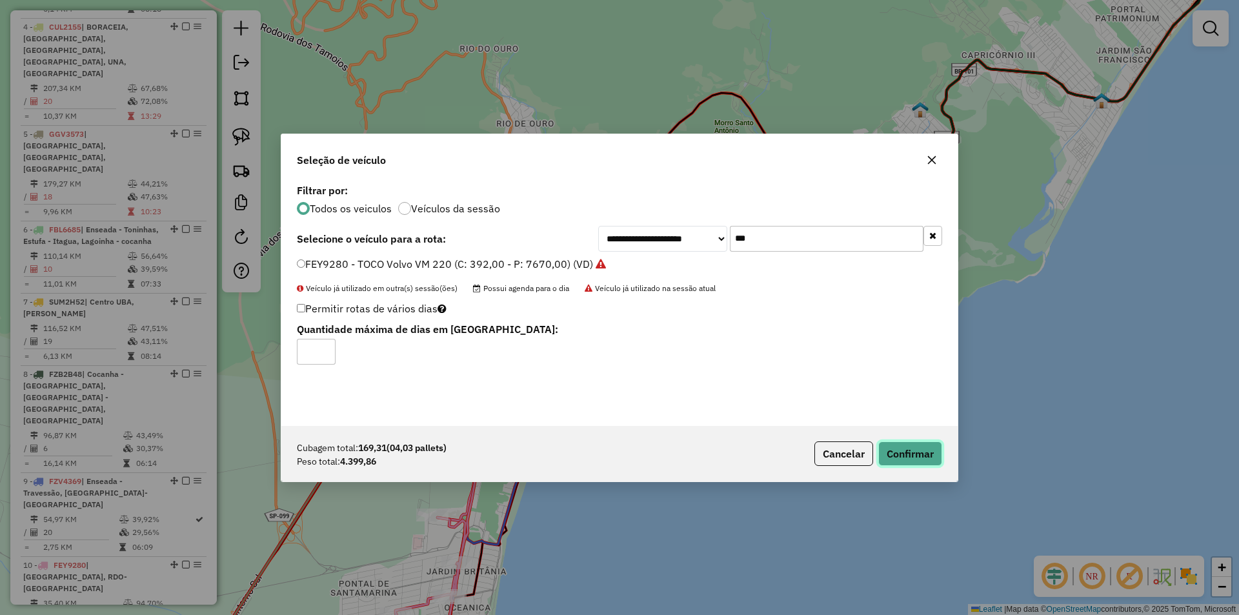
click at [921, 452] on button "Confirmar" at bounding box center [910, 453] width 64 height 25
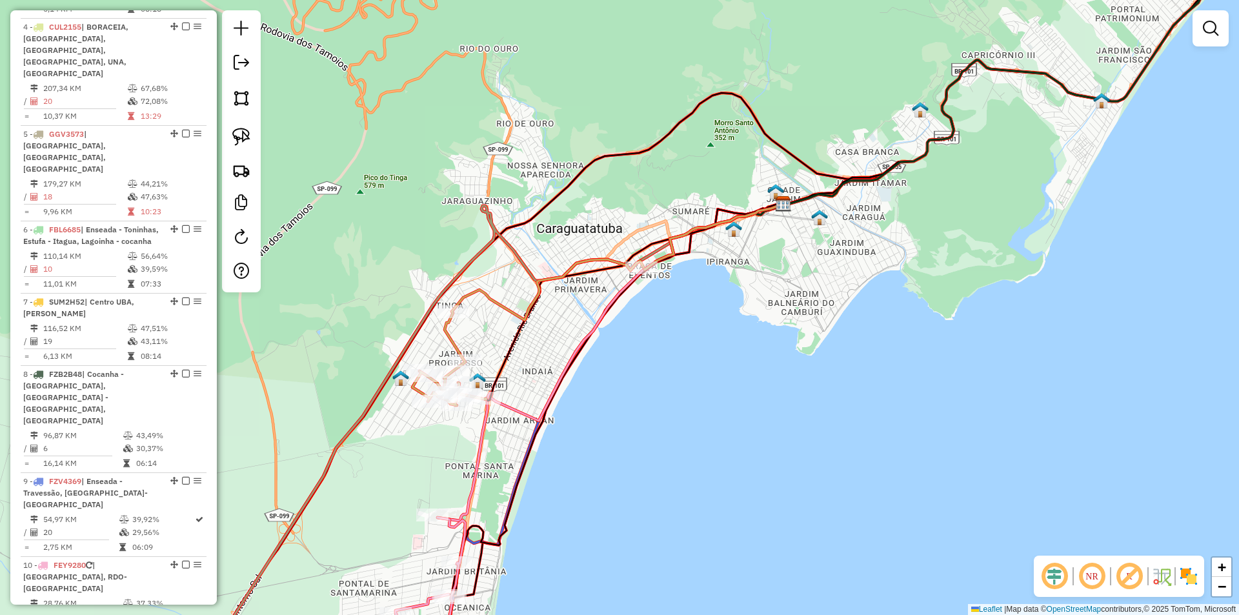
scroll to position [798, 0]
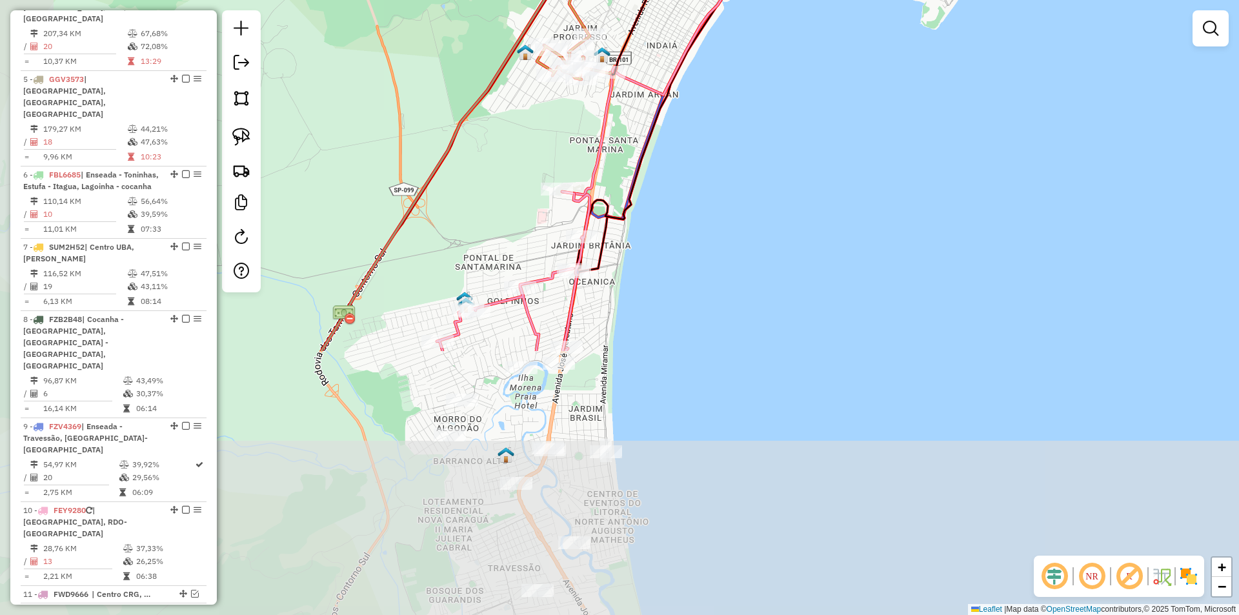
drag, startPoint x: 684, startPoint y: 405, endPoint x: 740, endPoint y: 183, distance: 229.0
click at [740, 183] on div "Janela de atendimento Grade de atendimento Capacidade Transportadoras Veículos …" at bounding box center [619, 307] width 1239 height 615
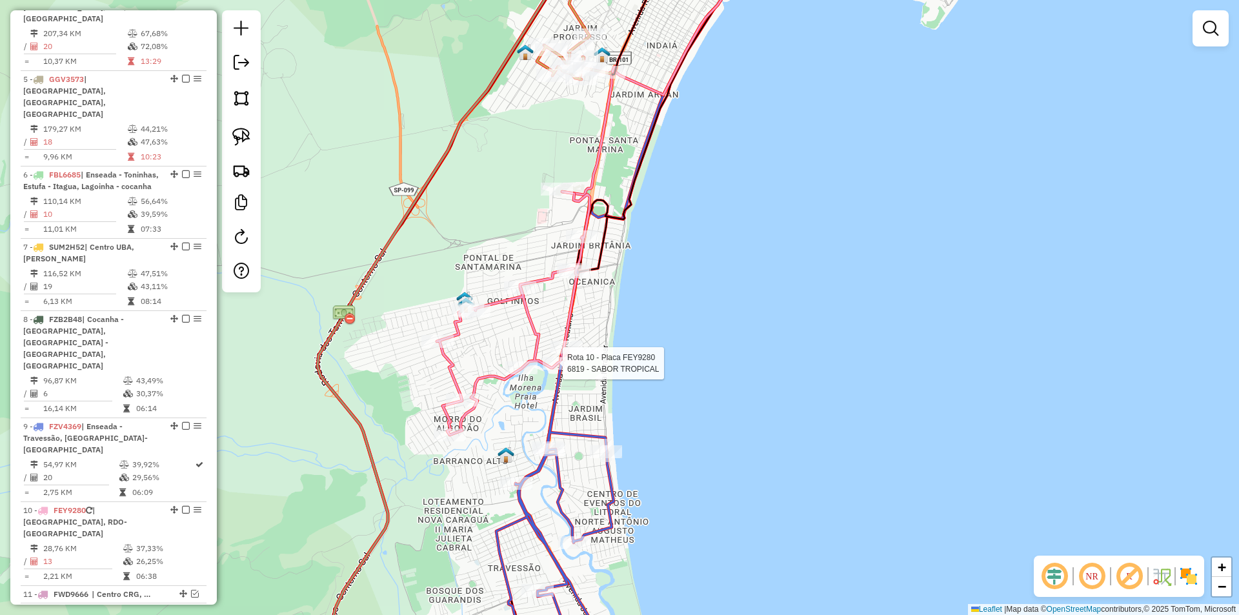
select select "**********"
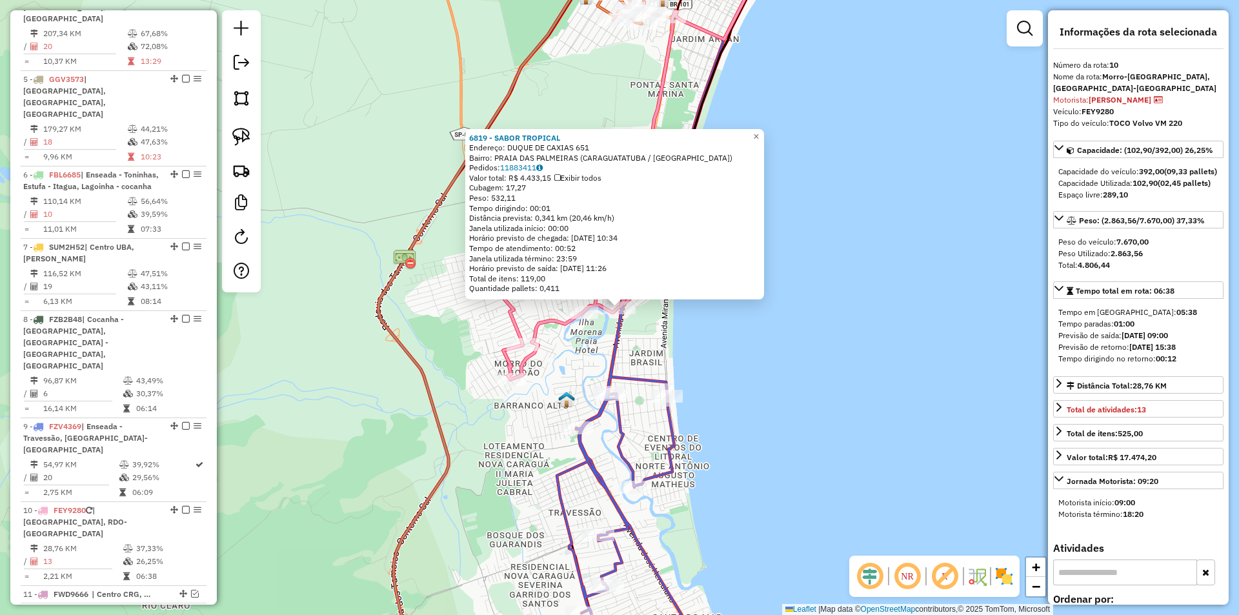
scroll to position [815, 0]
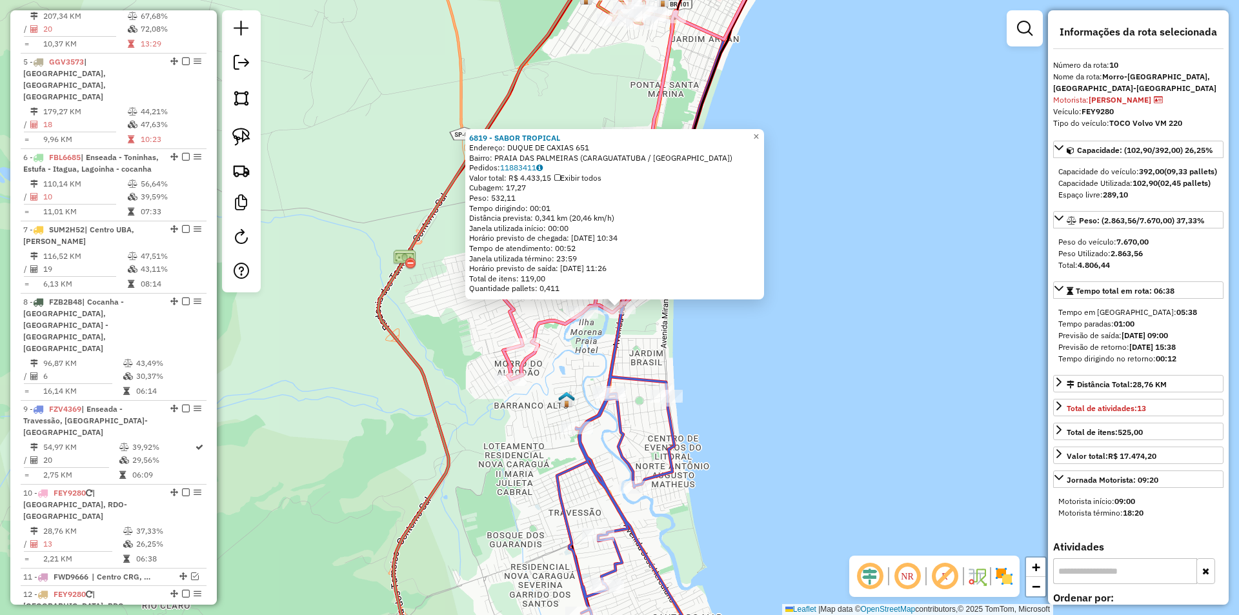
click at [747, 439] on div "6819 - SABOR TROPICAL Endereço: DUQUE DE CAXIAS 651 Bairro: PRAIA DAS PALMEIRAS…" at bounding box center [619, 307] width 1239 height 615
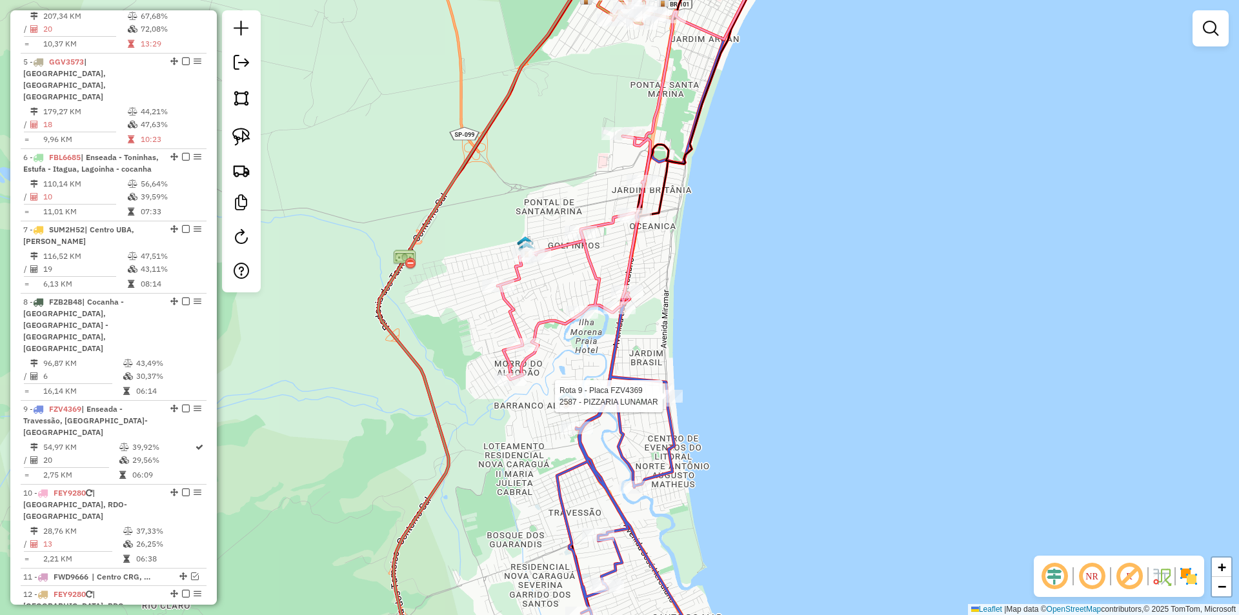
select select "**********"
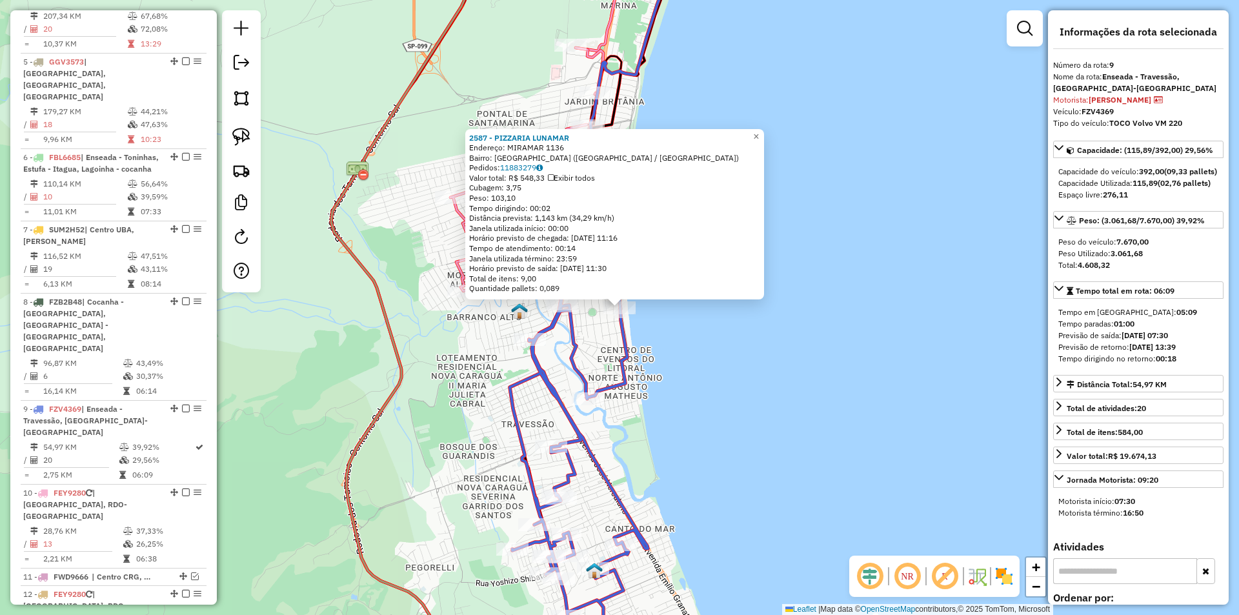
click at [758, 431] on div "2587 - PIZZARIA LUNAMAR Endereço: MIRAMAR 1136 Bairro: PORTO NOVO (CARAGUATATUB…" at bounding box center [619, 307] width 1239 height 615
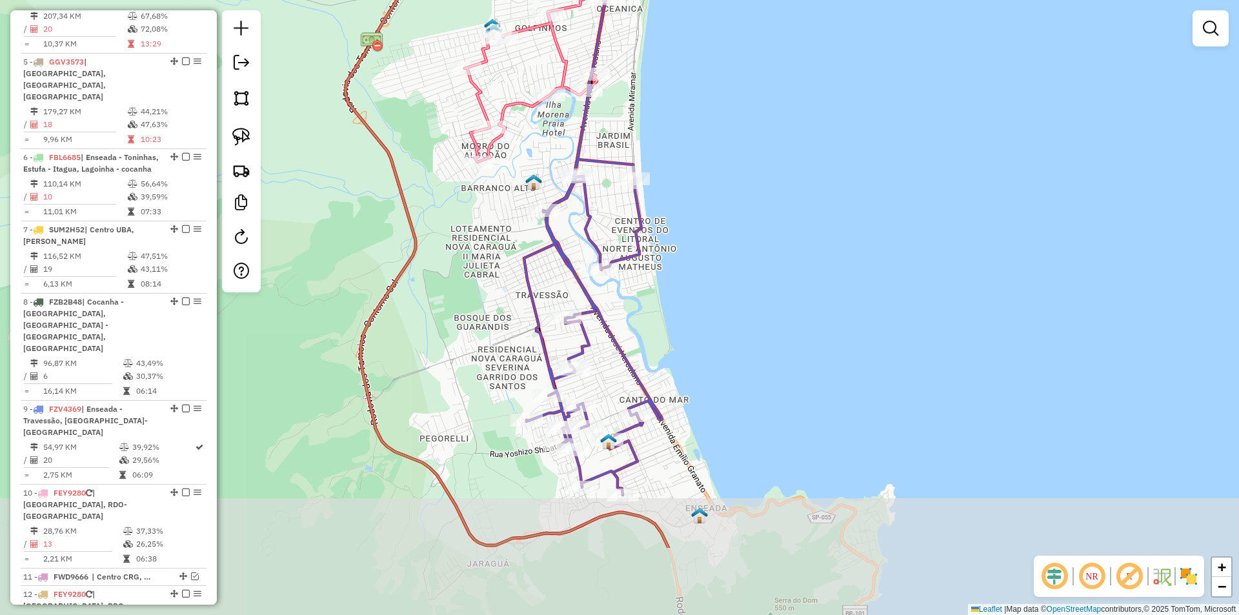
drag, startPoint x: 719, startPoint y: 427, endPoint x: 733, endPoint y: 297, distance: 129.8
click at [733, 297] on div "Janela de atendimento Grade de atendimento Capacidade Transportadoras Veículos …" at bounding box center [619, 307] width 1239 height 615
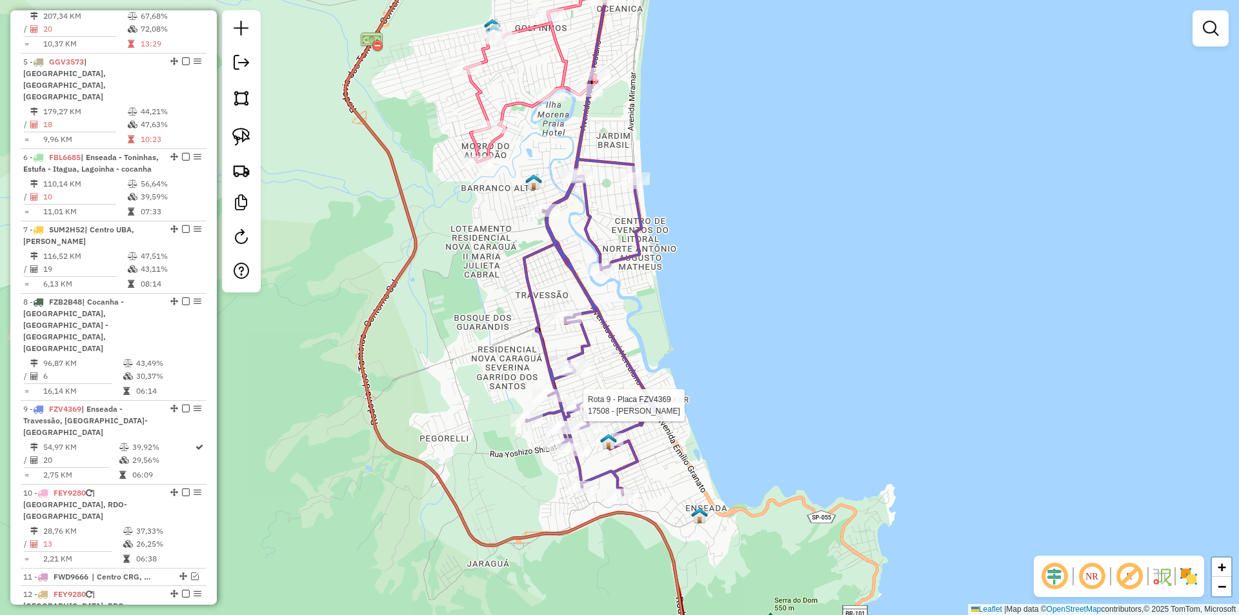
select select "**********"
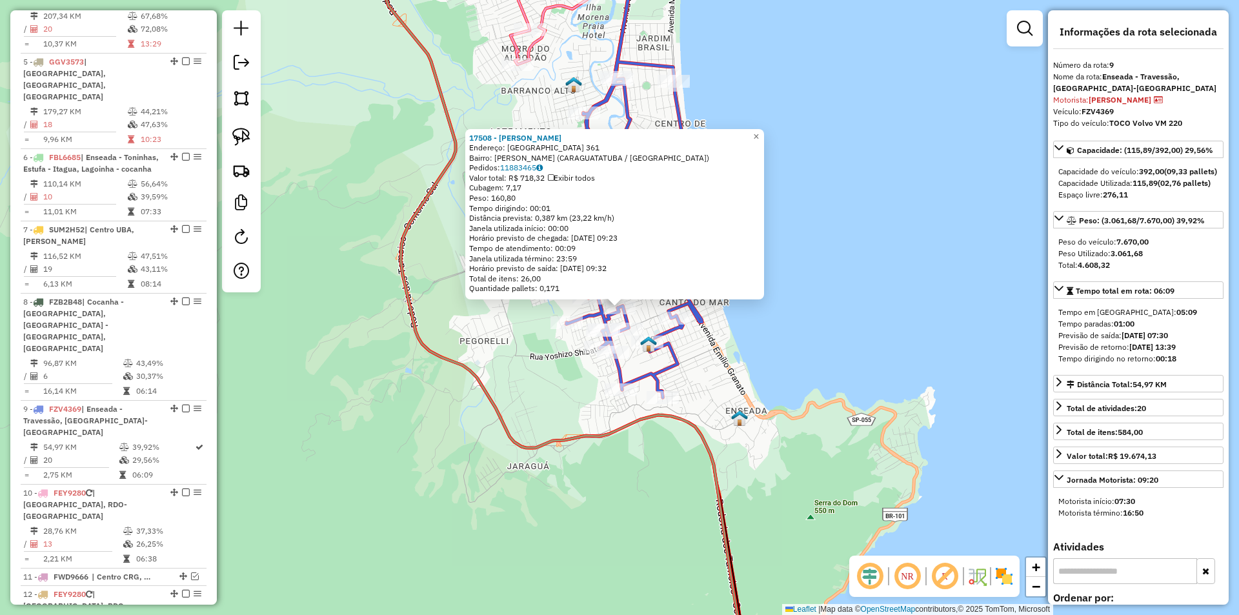
click at [885, 234] on div "17508 - MIGUEL FRANCISCO Endereço: SANTA AMBROSIA 361 Bairro: PEREQUE MIRIM (CA…" at bounding box center [619, 307] width 1239 height 615
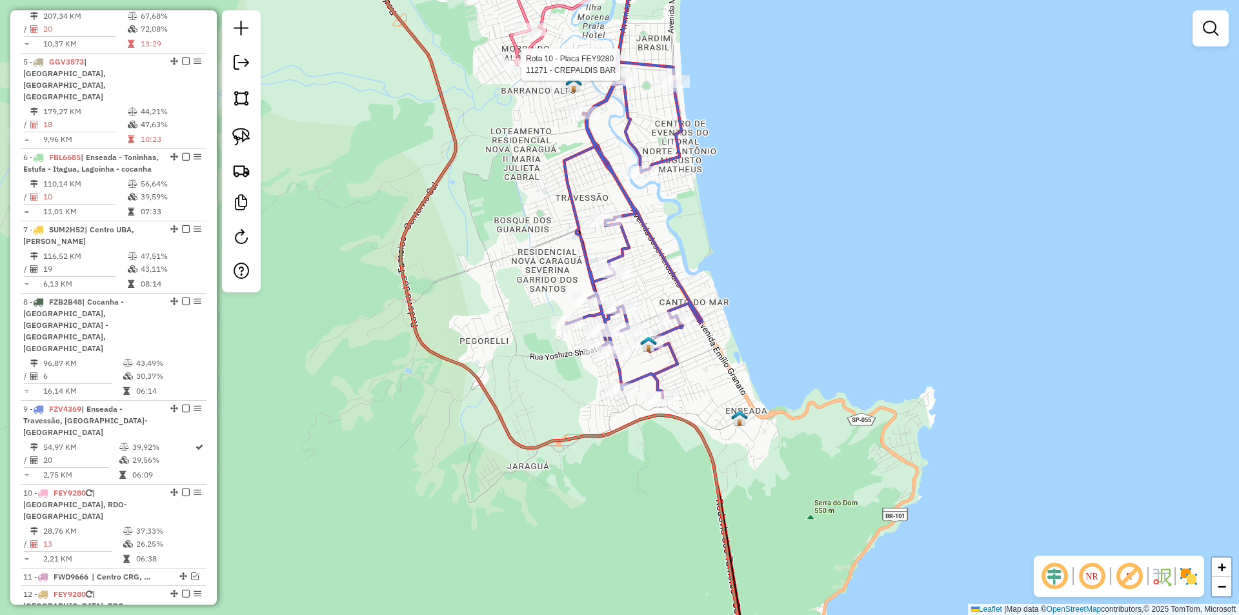
select select "**********"
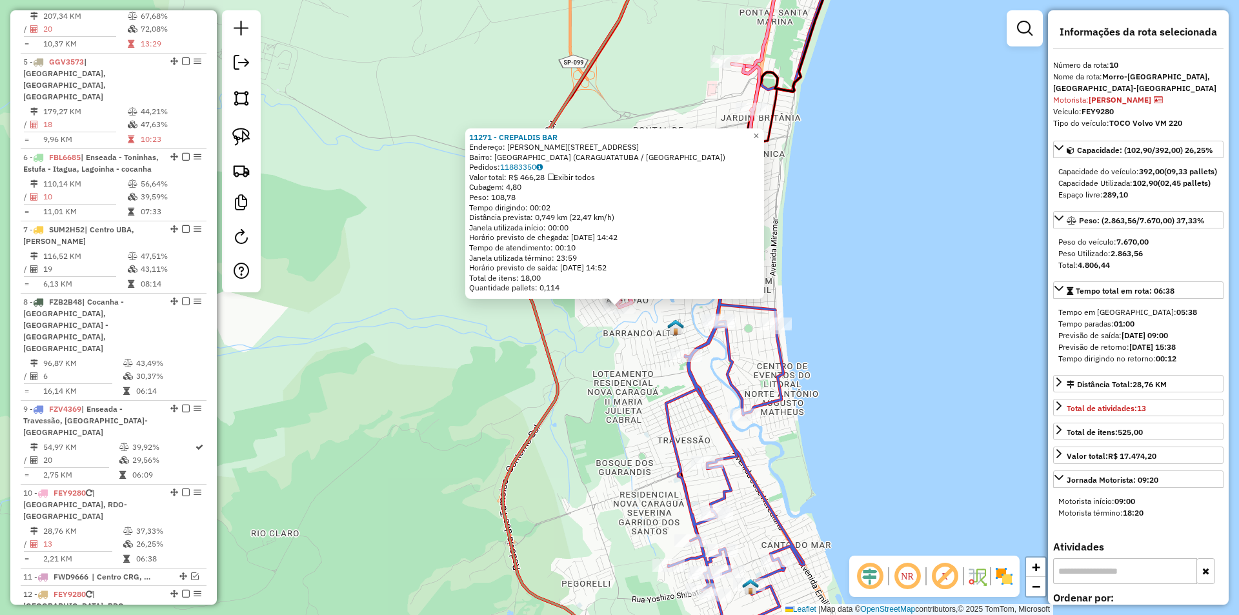
click at [884, 270] on div "11271 - CREPALDIS BAR Endereço: PEDRINA BORGES AROUCA 175 Bairro: MORRO DO ALGO…" at bounding box center [619, 307] width 1239 height 615
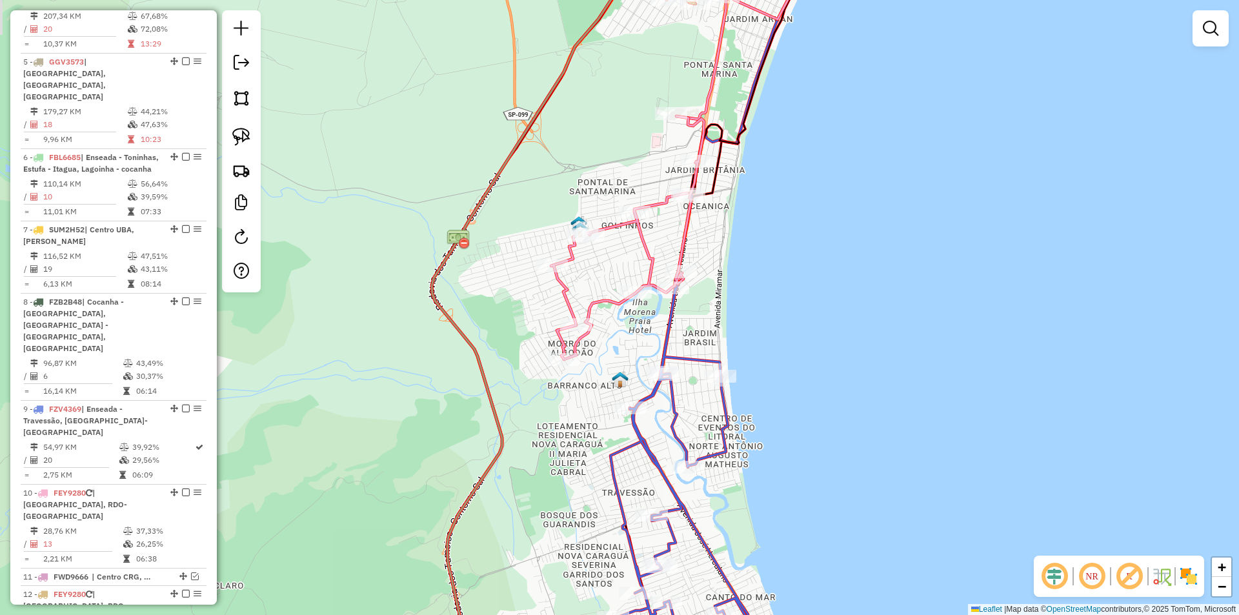
drag, startPoint x: 855, startPoint y: 266, endPoint x: 828, endPoint y: 290, distance: 36.6
click at [828, 290] on div "Janela de atendimento Grade de atendimento Capacidade Transportadoras Veículos …" at bounding box center [619, 307] width 1239 height 615
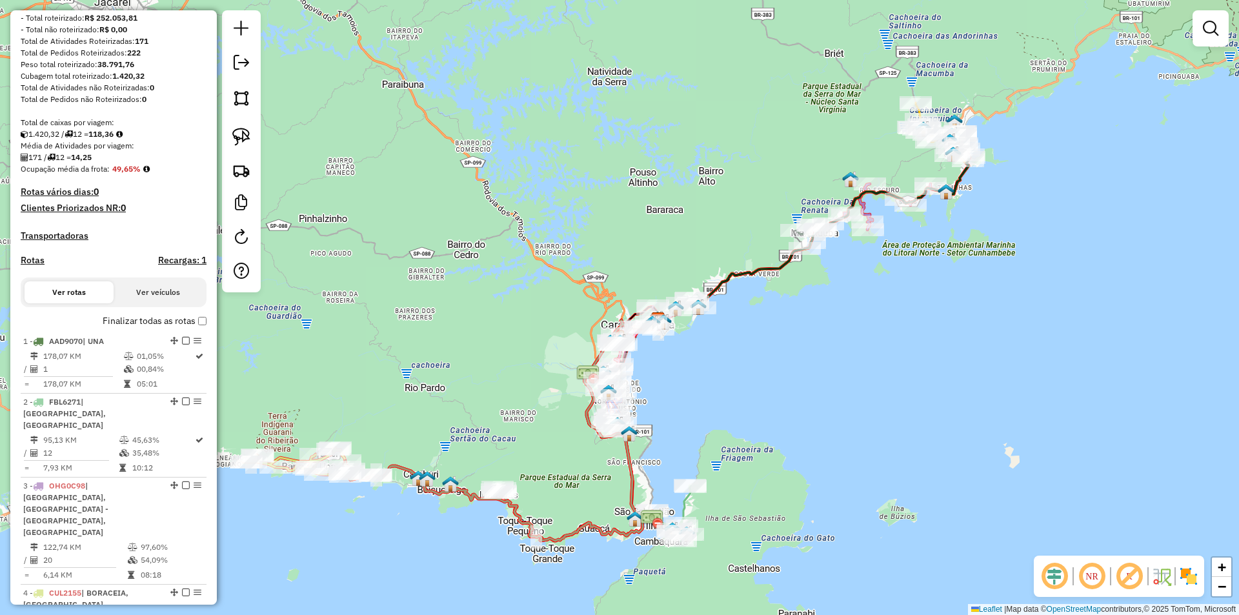
scroll to position [234, 0]
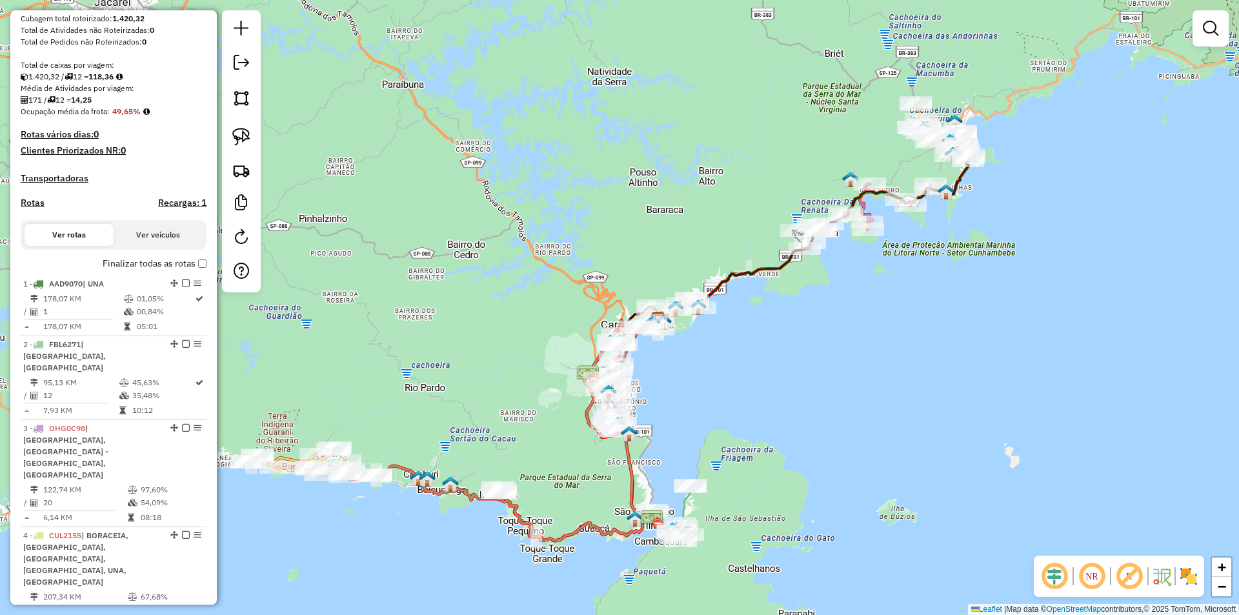
drag, startPoint x: 591, startPoint y: 437, endPoint x: 630, endPoint y: 407, distance: 49.2
click at [630, 407] on div "Janela de atendimento Grade de atendimento Capacidade Transportadoras Veículos …" at bounding box center [619, 307] width 1239 height 615
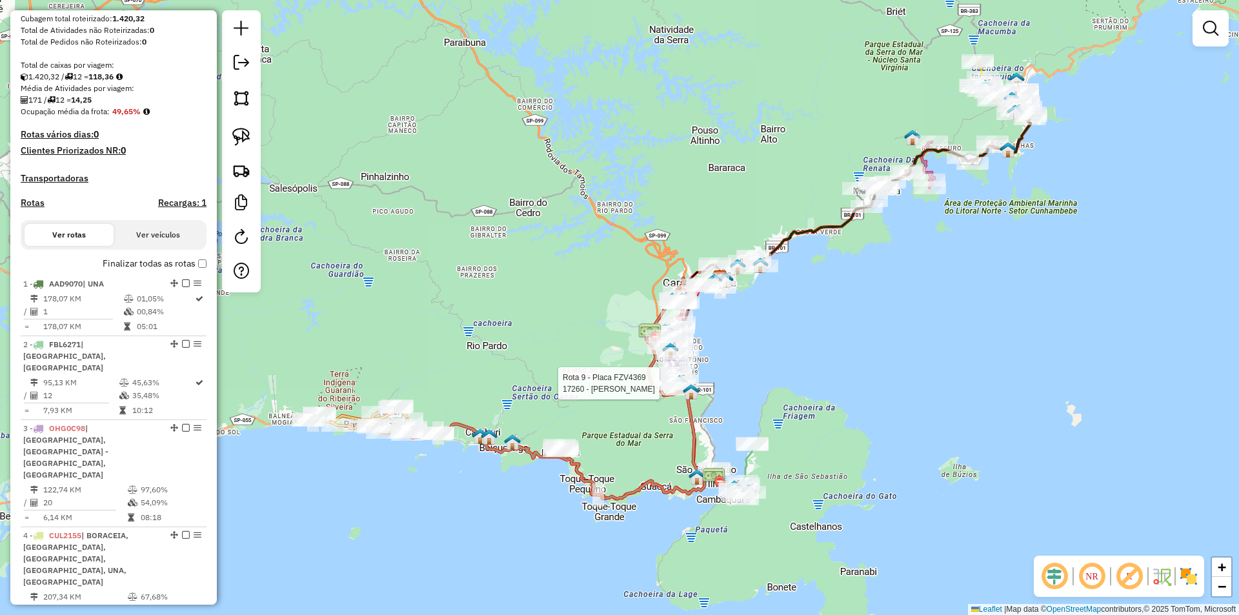
drag, startPoint x: 487, startPoint y: 386, endPoint x: 607, endPoint y: 347, distance: 126.7
click at [607, 347] on div "Rota 9 - Placa FZV4369 17260 - FABRICIO OLIVEIRA Janela de atendimento Grade de…" at bounding box center [619, 307] width 1239 height 615
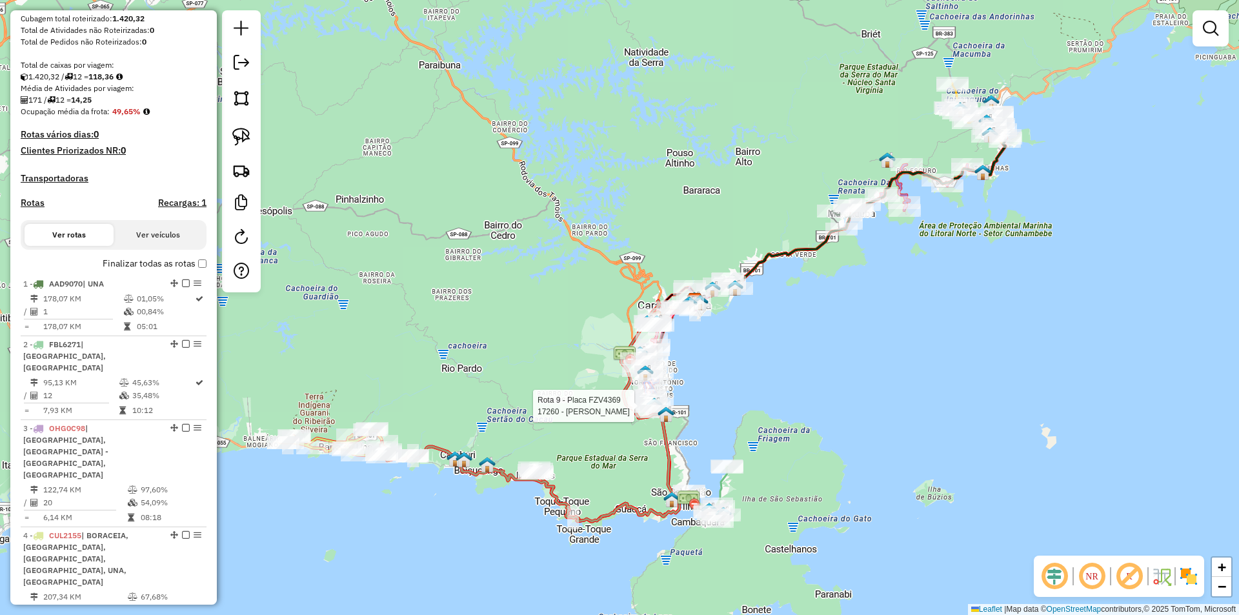
drag, startPoint x: 691, startPoint y: 341, endPoint x: 545, endPoint y: 402, distance: 158.2
click at [545, 402] on div "Rota 9 - Placa FZV4369 17260 - FABRICIO OLIVEIRA Janela de atendimento Grade de…" at bounding box center [619, 307] width 1239 height 615
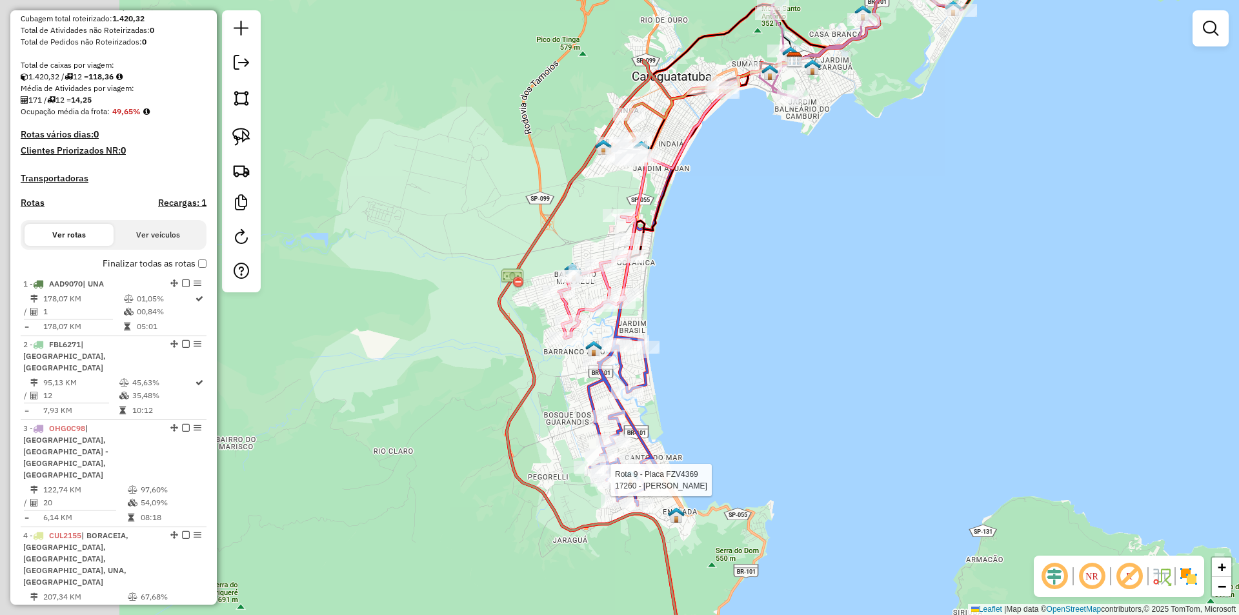
drag, startPoint x: 643, startPoint y: 407, endPoint x: 774, endPoint y: 375, distance: 134.8
click at [774, 375] on div "Rota 9 - Placa FZV4369 17260 - FABRICIO OLIVEIRA Janela de atendimento Grade de…" at bounding box center [619, 307] width 1239 height 615
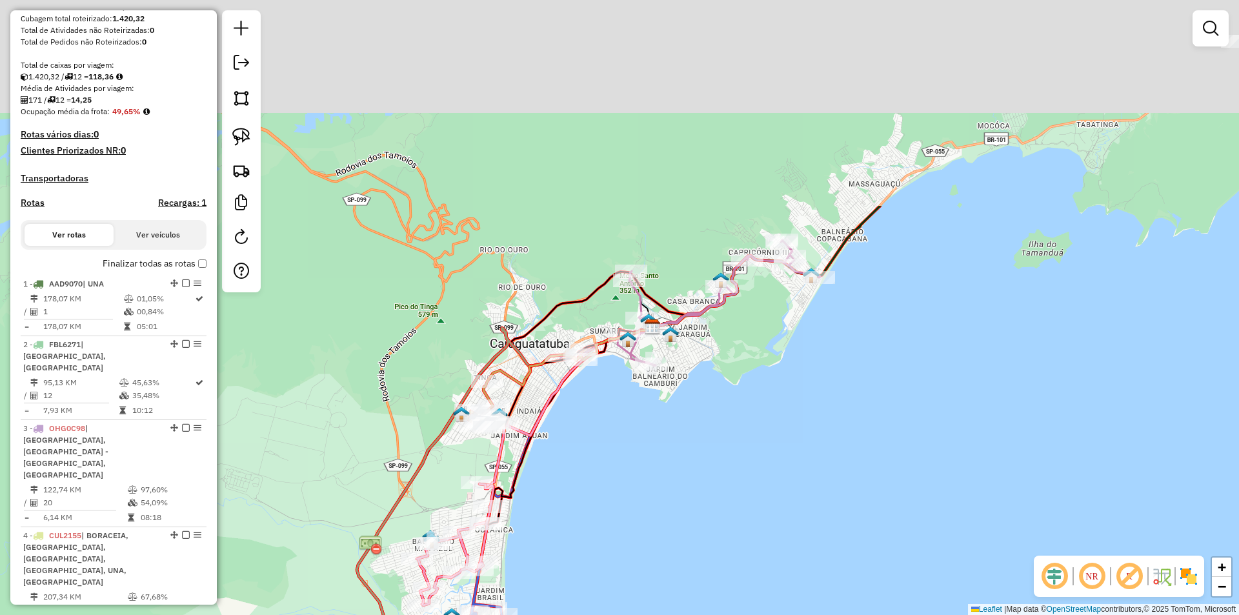
drag, startPoint x: 749, startPoint y: 293, endPoint x: 605, endPoint y: 565, distance: 308.0
click at [605, 565] on div "Rota 9 - Placa FZV4369 17260 - FABRICIO OLIVEIRA Janela de atendimento Grade de…" at bounding box center [619, 307] width 1239 height 615
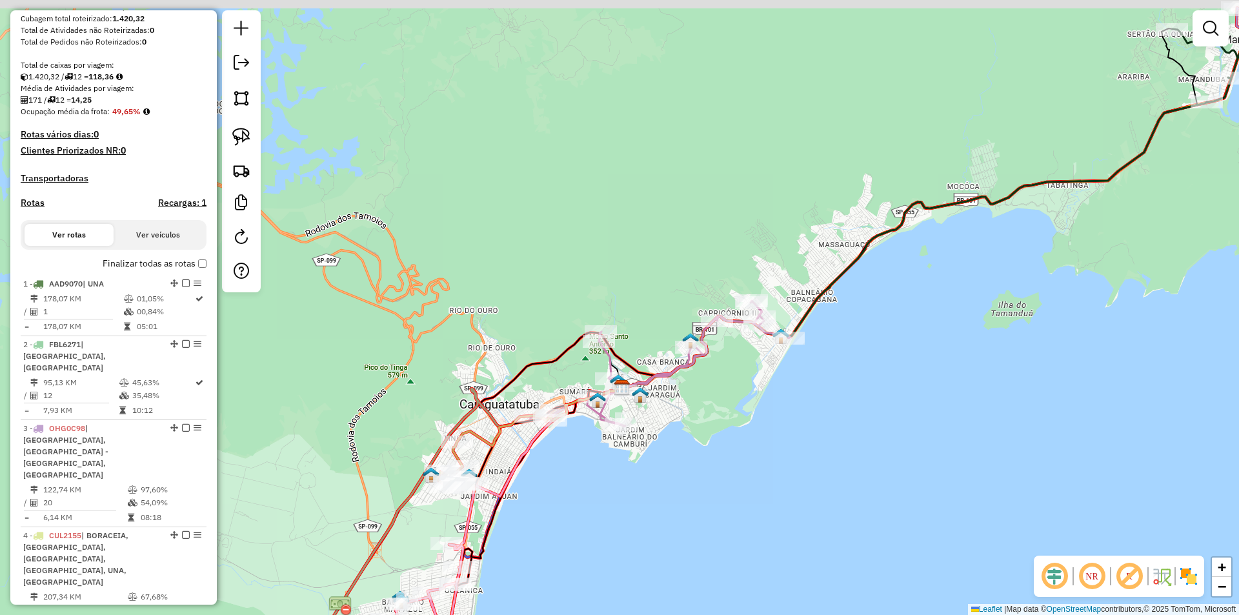
drag, startPoint x: 782, startPoint y: 443, endPoint x: 702, endPoint y: 436, distance: 80.3
click at [754, 498] on div "Rota 9 - Placa FZV4369 17260 - FABRICIO OLIVEIRA Janela de atendimento Grade de…" at bounding box center [619, 307] width 1239 height 615
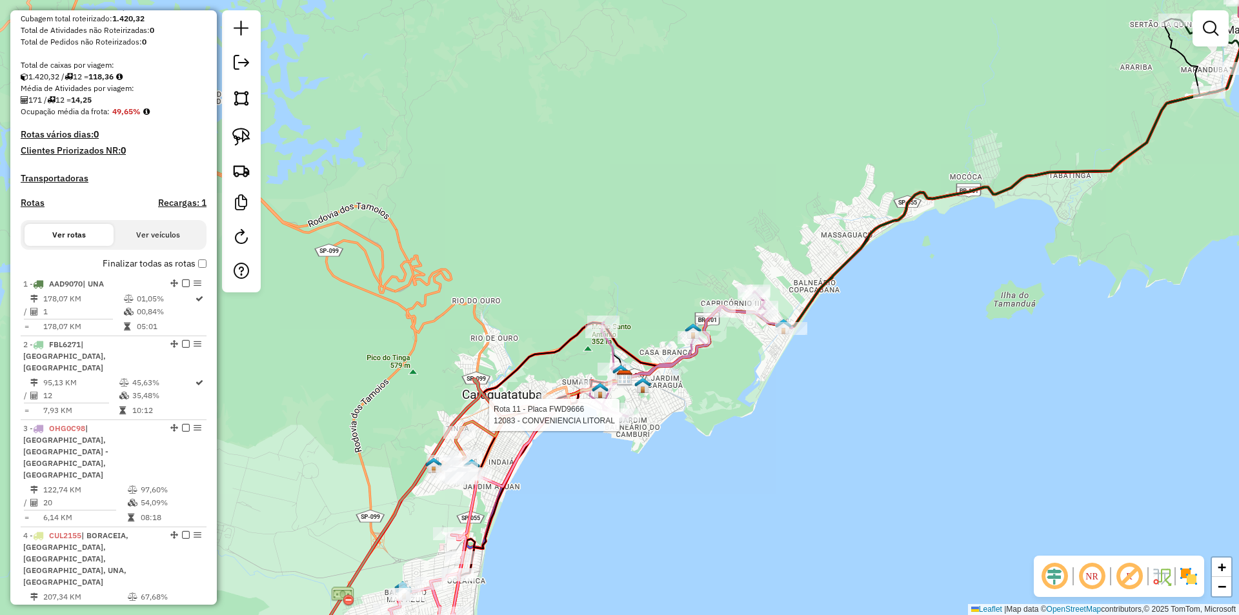
select select "**********"
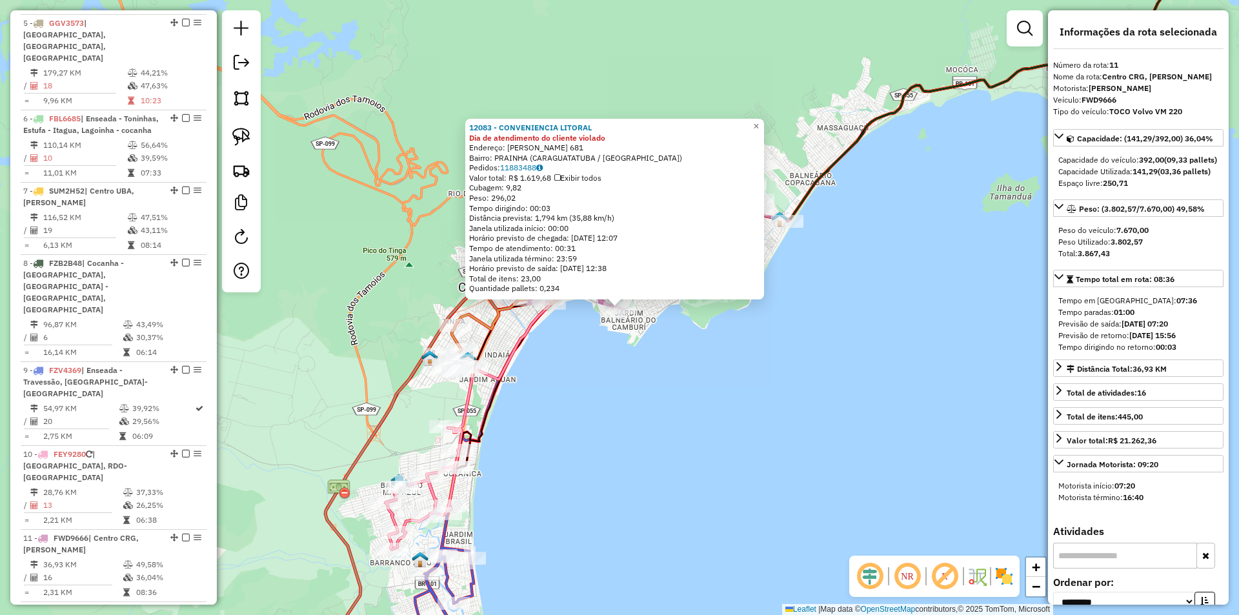
scroll to position [870, 0]
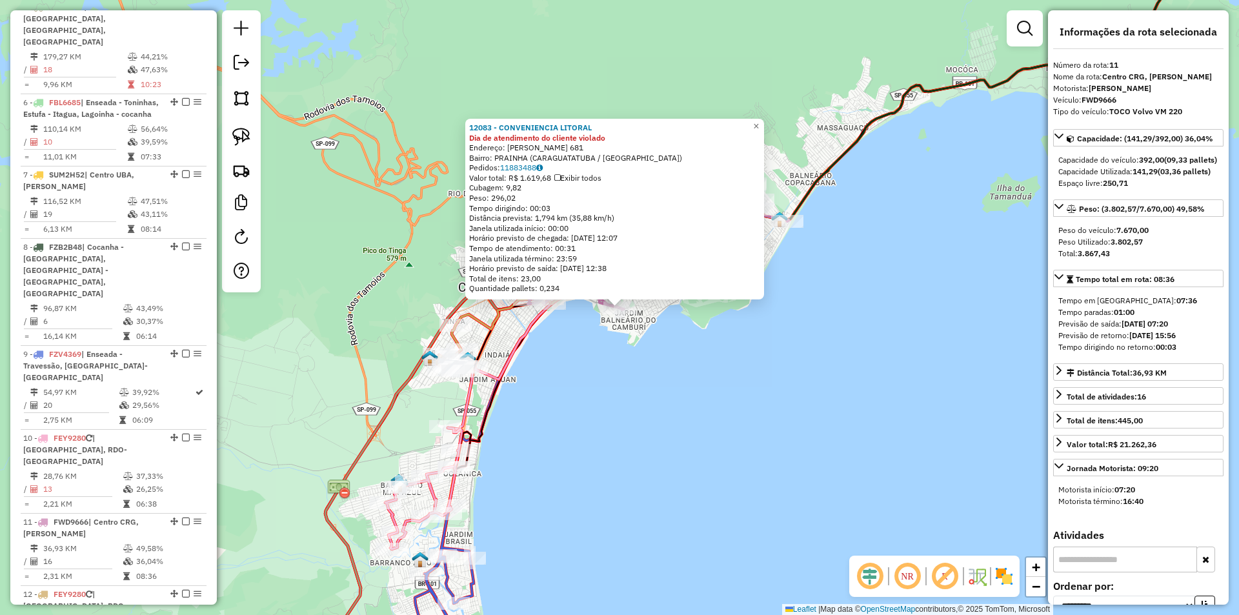
click at [674, 494] on div "12083 - CONVENIENCIA LITORAL Dia de atendimento do cliente violado Endereço: PA…" at bounding box center [619, 307] width 1239 height 615
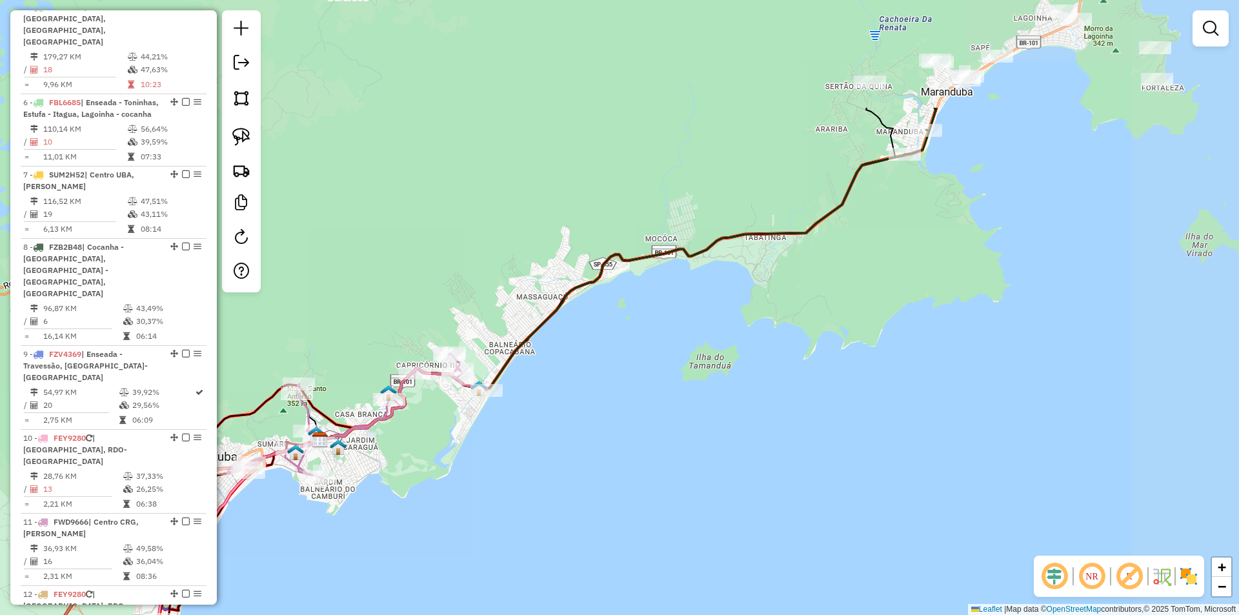
drag, startPoint x: 488, startPoint y: 572, endPoint x: 514, endPoint y: 554, distance: 31.1
click at [514, 554] on div "Janela de atendimento Grade de atendimento Capacidade Transportadoras Veículos …" at bounding box center [619, 307] width 1239 height 615
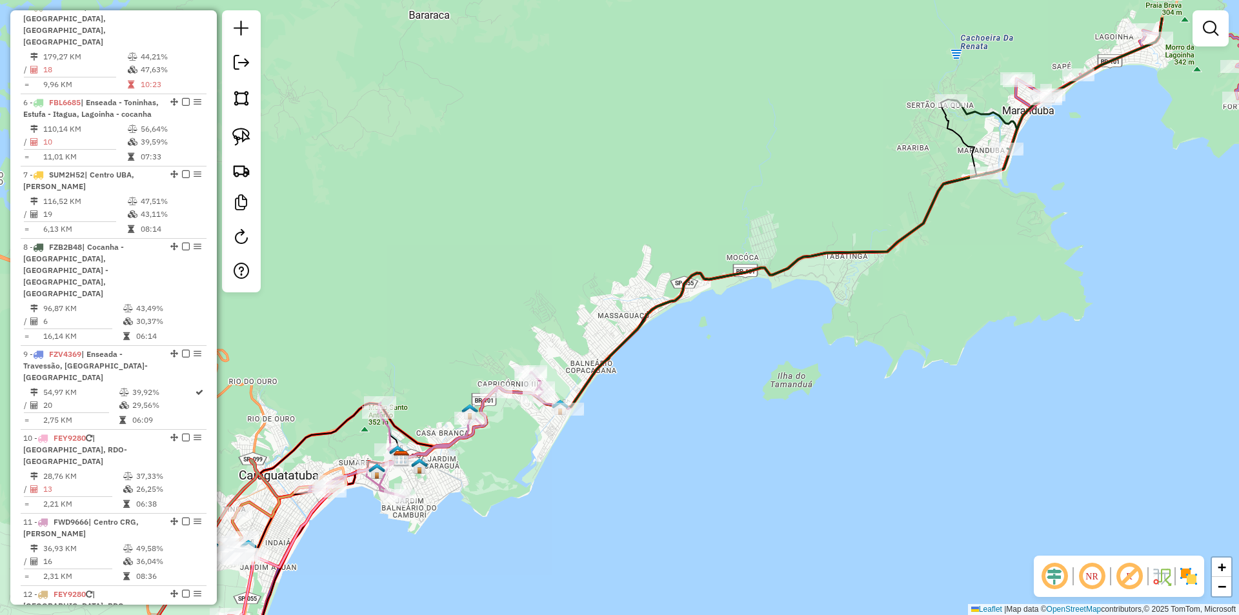
drag, startPoint x: 712, startPoint y: 428, endPoint x: 955, endPoint y: 237, distance: 308.8
click at [951, 247] on div "Janela de atendimento Grade de atendimento Capacidade Transportadoras Veículos …" at bounding box center [619, 307] width 1239 height 615
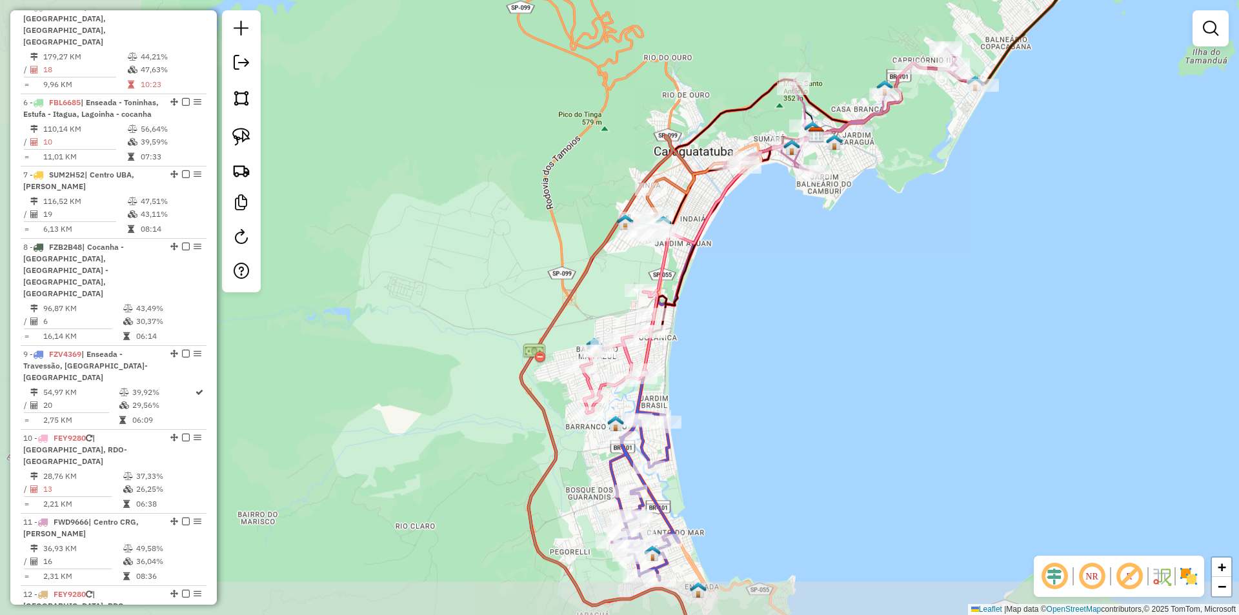
drag, startPoint x: 752, startPoint y: 393, endPoint x: 760, endPoint y: 481, distance: 88.1
click at [760, 481] on div "Janela de atendimento Grade de atendimento Capacidade Transportadoras Veículos …" at bounding box center [619, 307] width 1239 height 615
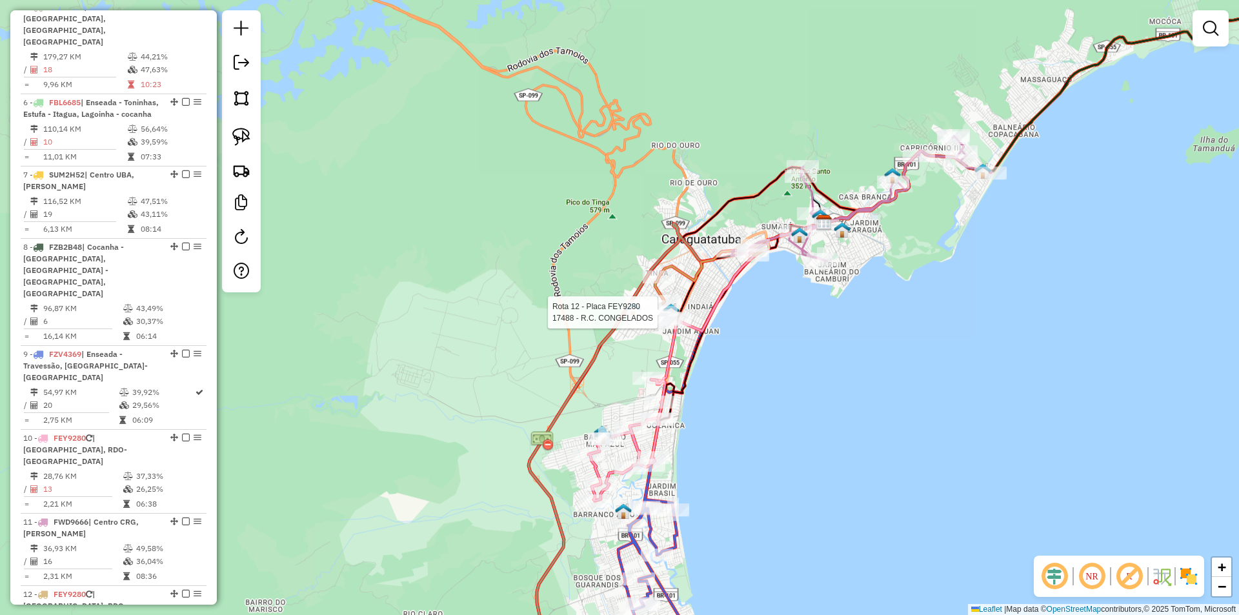
select select "**********"
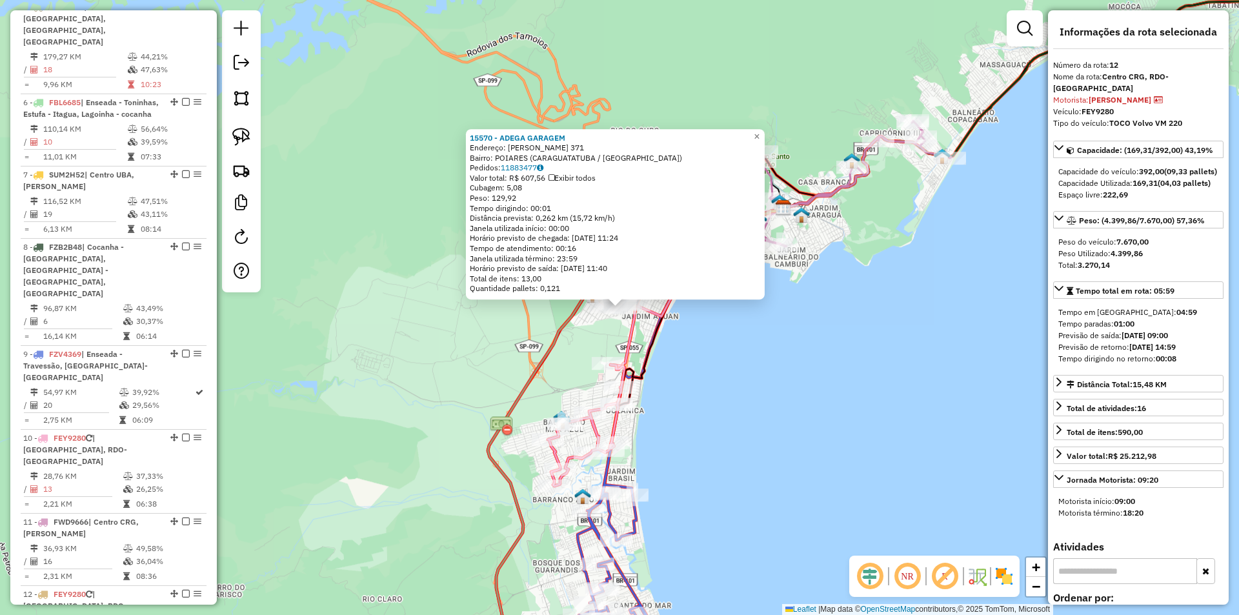
click at [715, 467] on div "15570 - ADEGA GARAGEM Endereço: JOAQUIM JOSE DA SILVA XAVIER 371 Bairro: POIARE…" at bounding box center [619, 307] width 1239 height 615
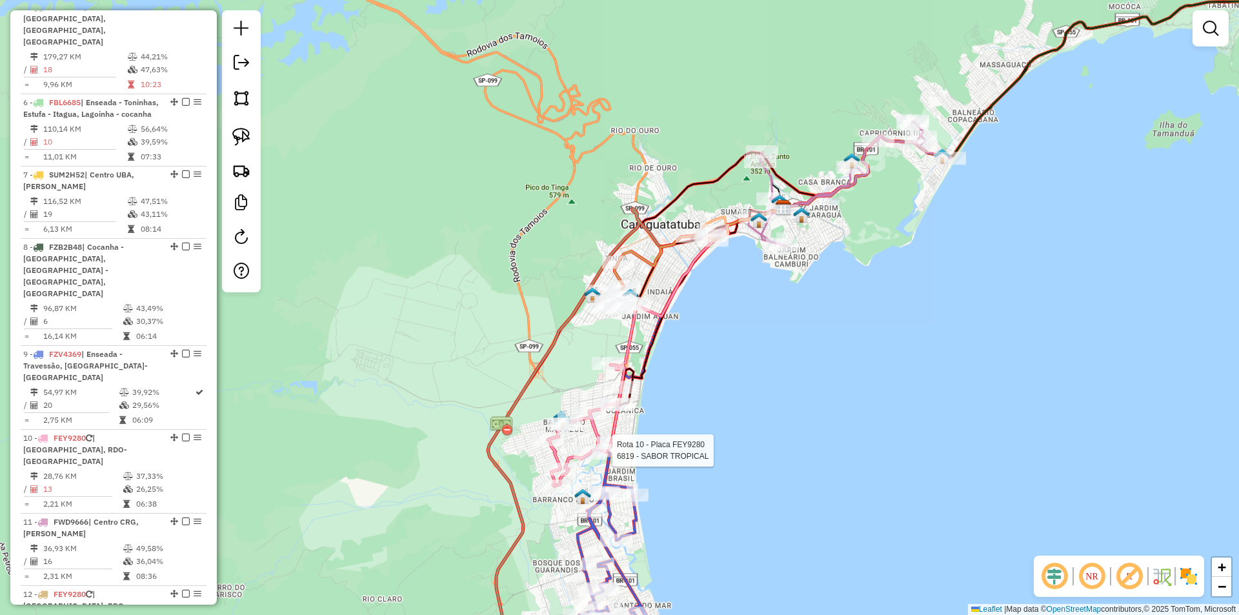
select select "**********"
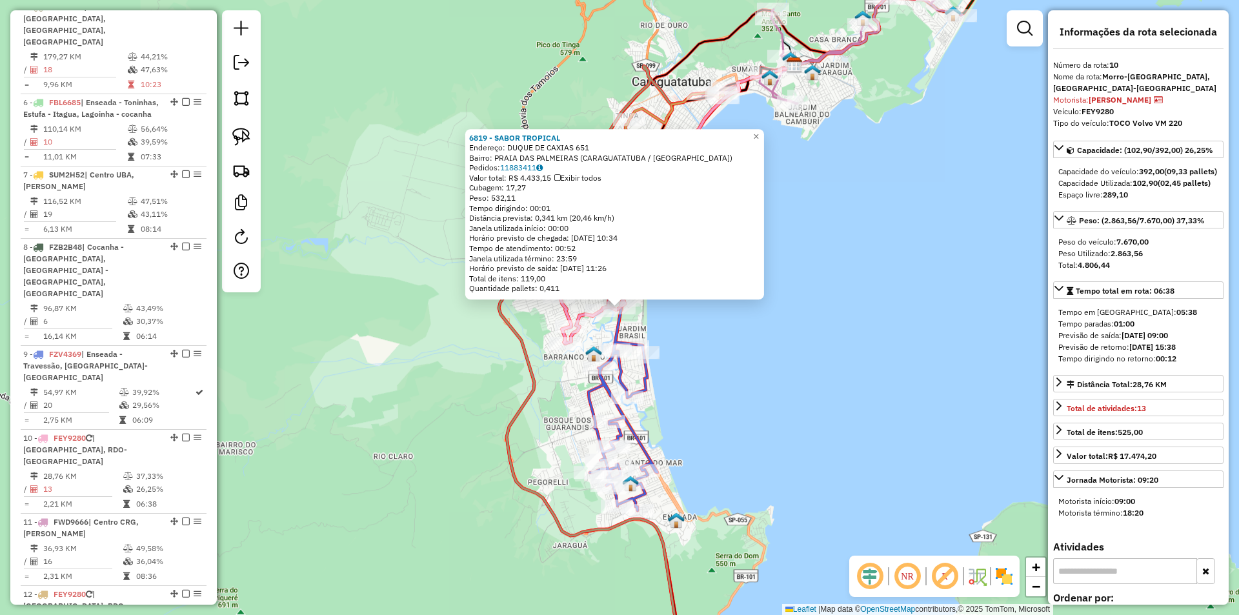
click at [738, 428] on div "6819 - SABOR TROPICAL Endereço: DUQUE DE CAXIAS 651 Bairro: PRAIA DAS PALMEIRAS…" at bounding box center [619, 307] width 1239 height 615
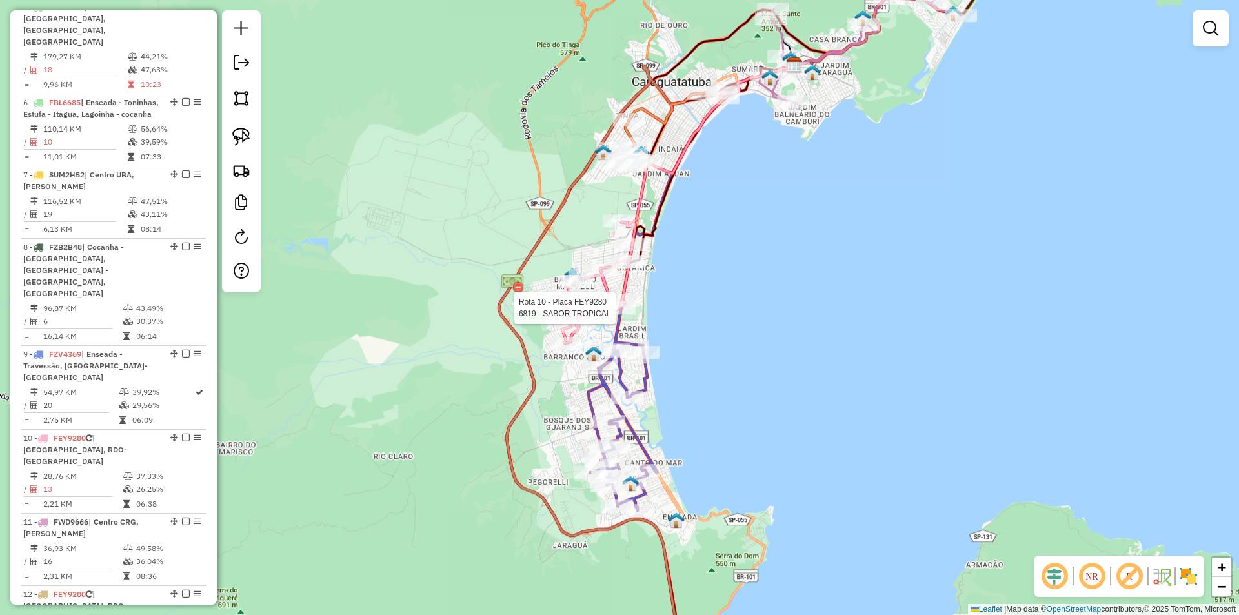
select select "**********"
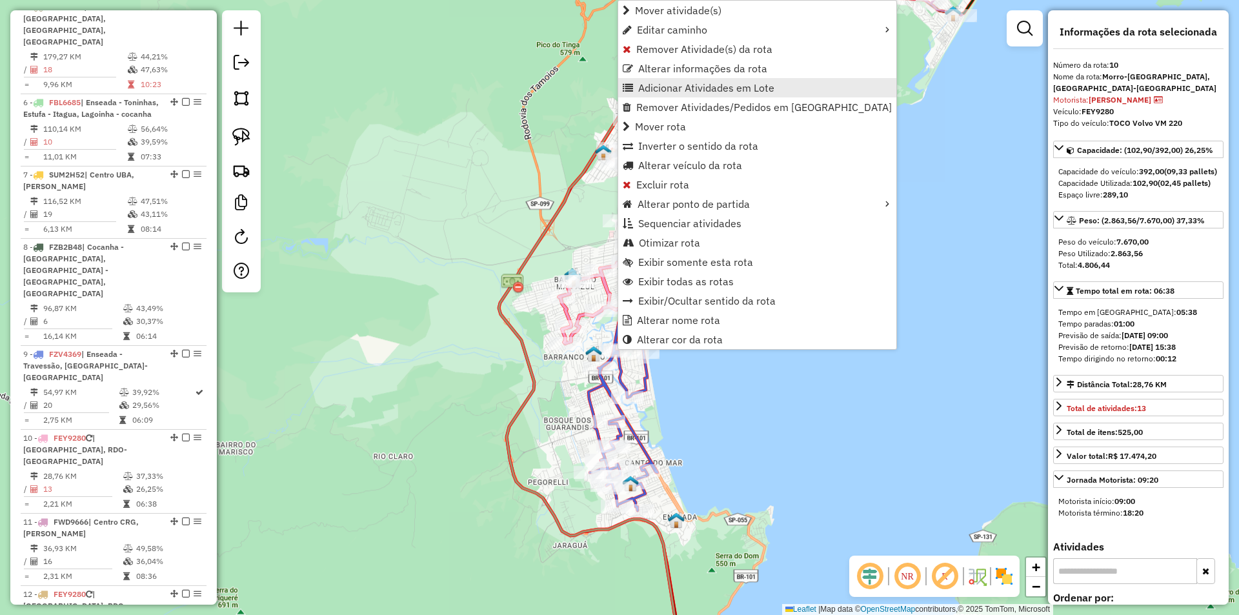
click at [630, 86] on span "Adicionar Atividades em Lote" at bounding box center [628, 88] width 10 height 10
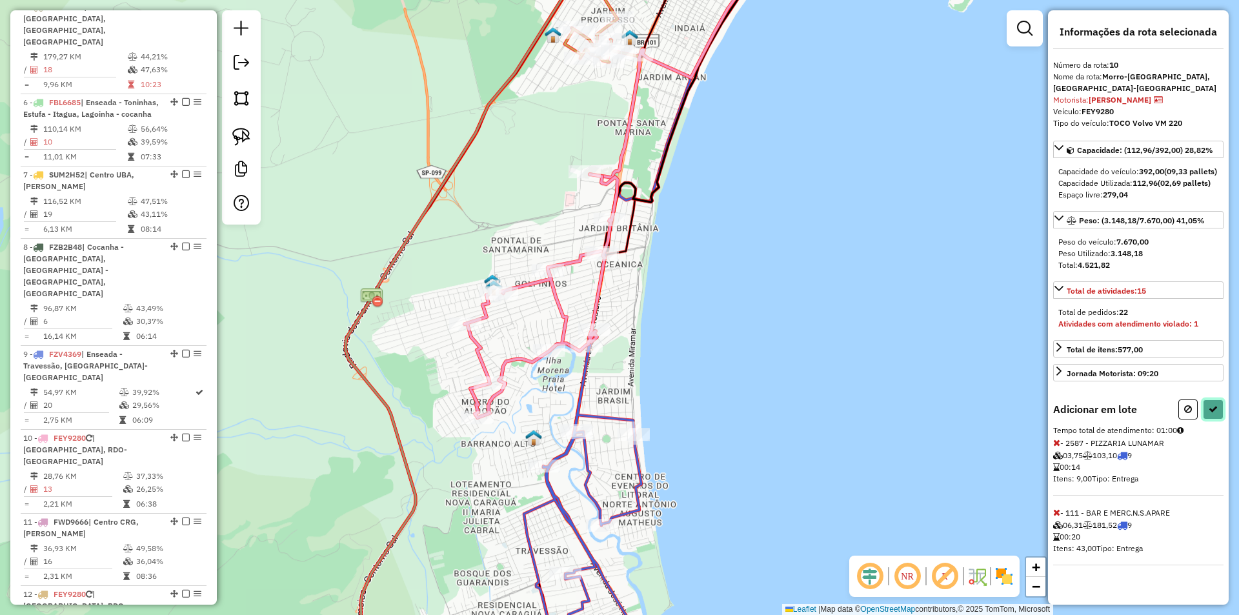
click at [1218, 414] on button at bounding box center [1213, 409] width 21 height 20
select select "**********"
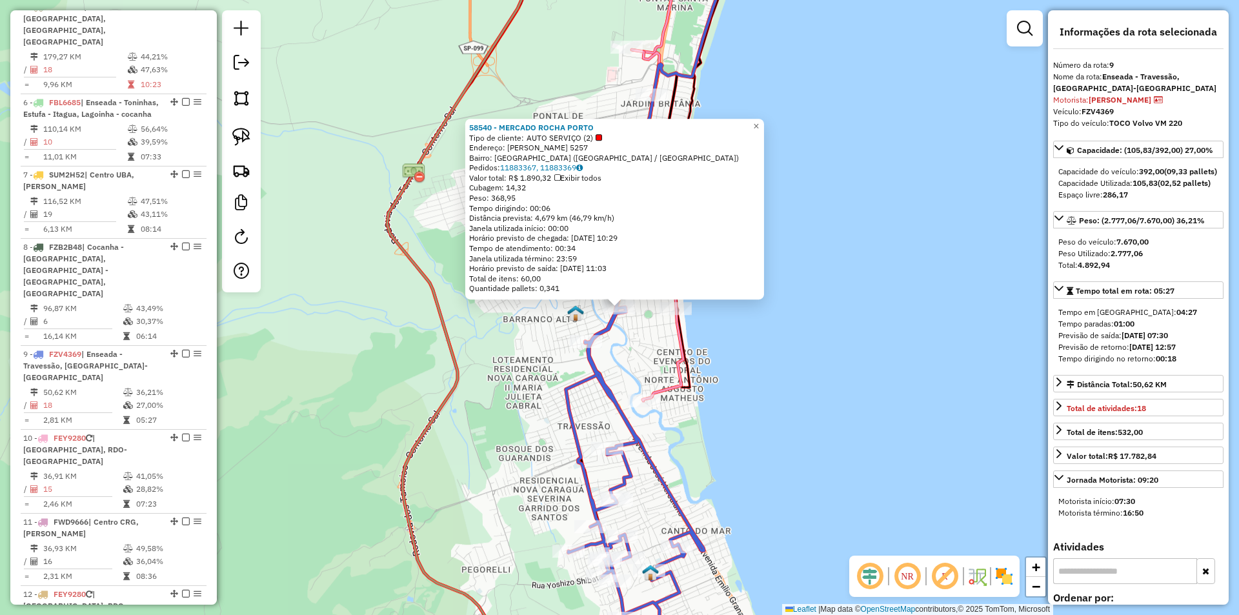
click at [472, 440] on div "58540 - MERCADO ROCHA PORTO Tipo de cliente: AUTO SERVIÇO (2) Endereço: JOSE HE…" at bounding box center [619, 307] width 1239 height 615
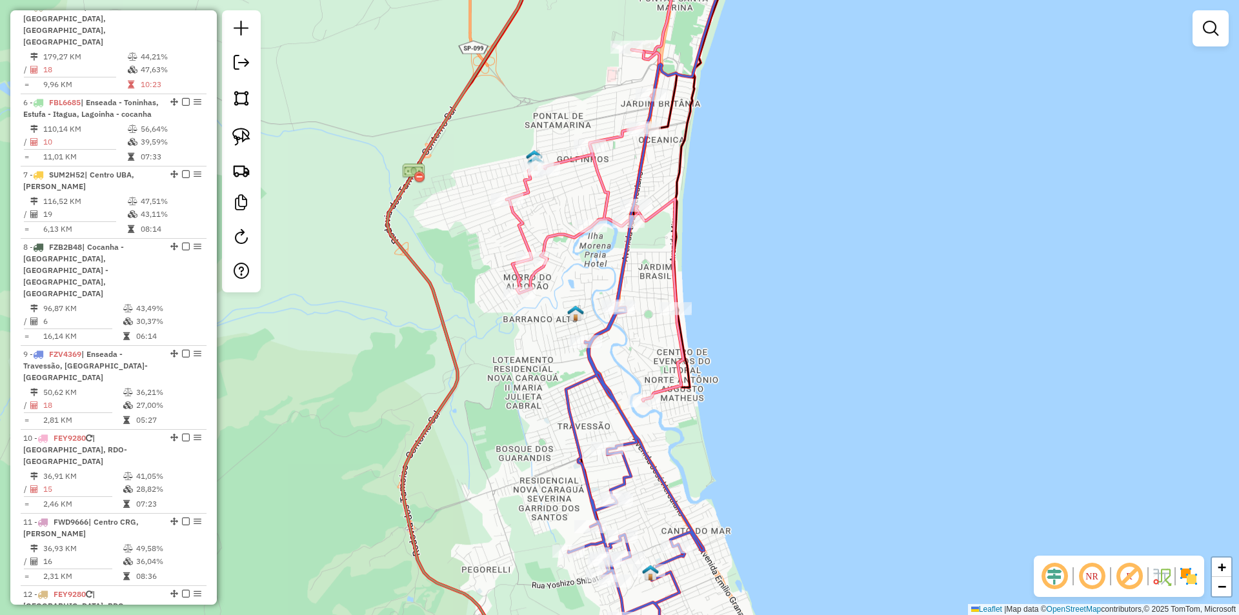
drag, startPoint x: 488, startPoint y: 480, endPoint x: 461, endPoint y: 158, distance: 323.2
click at [461, 158] on div "Janela de atendimento Grade de atendimento Capacidade Transportadoras Veículos …" at bounding box center [619, 307] width 1239 height 615
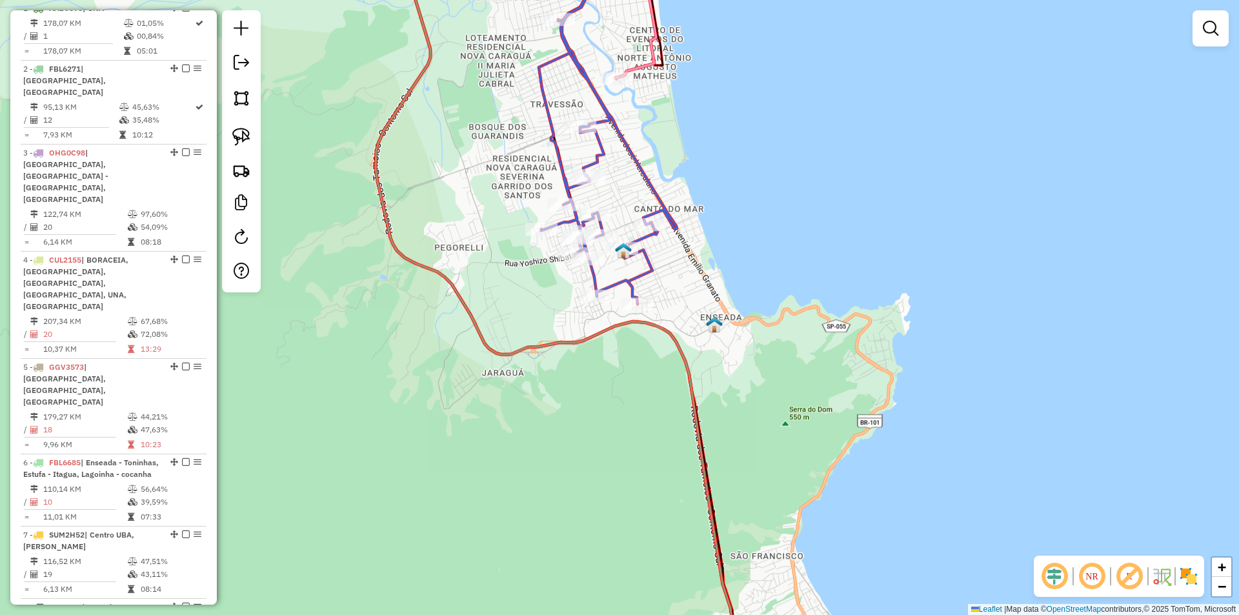
scroll to position [547, 0]
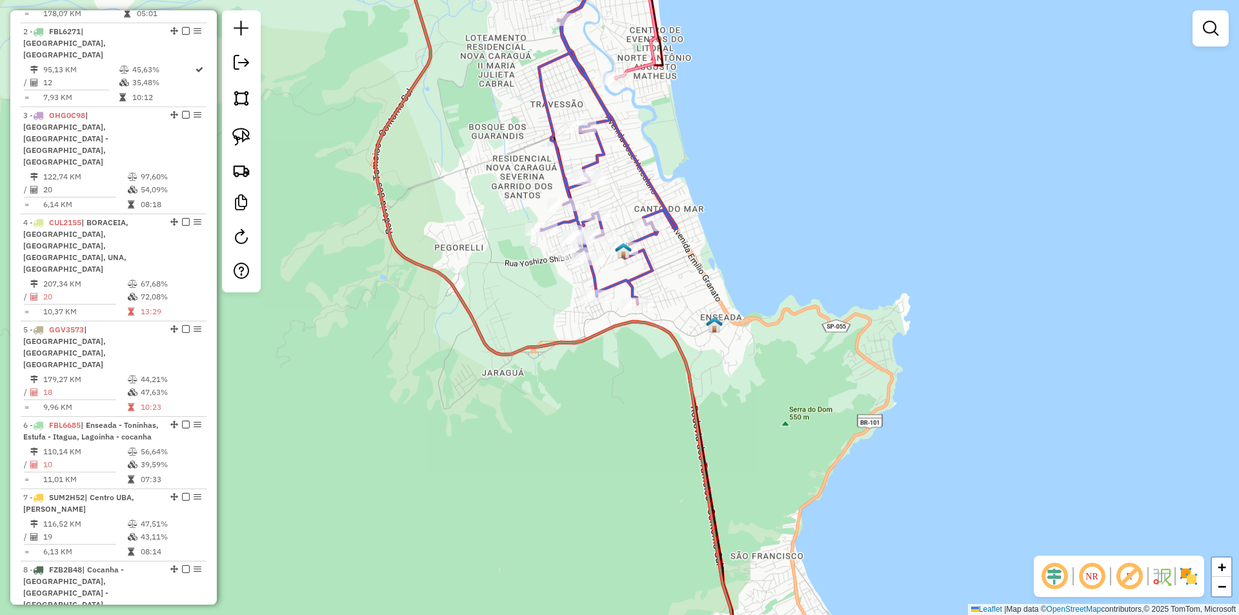
drag, startPoint x: 325, startPoint y: 427, endPoint x: 754, endPoint y: 183, distance: 494.2
click at [714, 210] on div "Janela de atendimento Grade de atendimento Capacidade Transportadoras Veículos …" at bounding box center [619, 307] width 1239 height 615
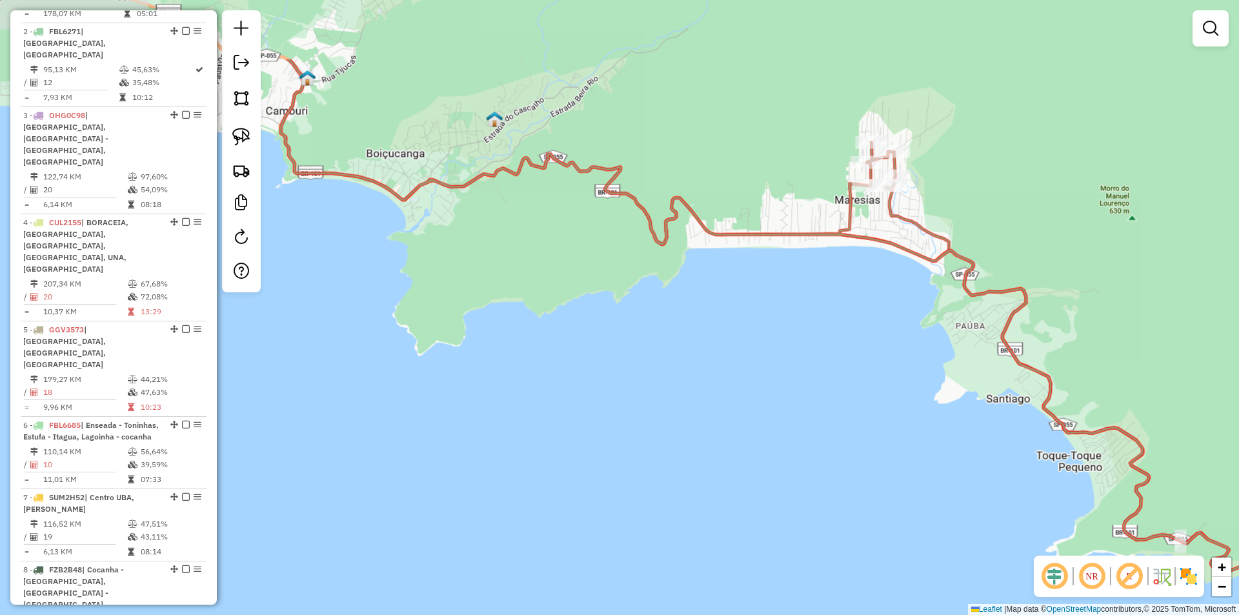
drag, startPoint x: 714, startPoint y: 318, endPoint x: 631, endPoint y: 424, distance: 134.6
click at [631, 424] on div "Janela de atendimento Grade de atendimento Capacidade Transportadoras Veículos …" at bounding box center [619, 307] width 1239 height 615
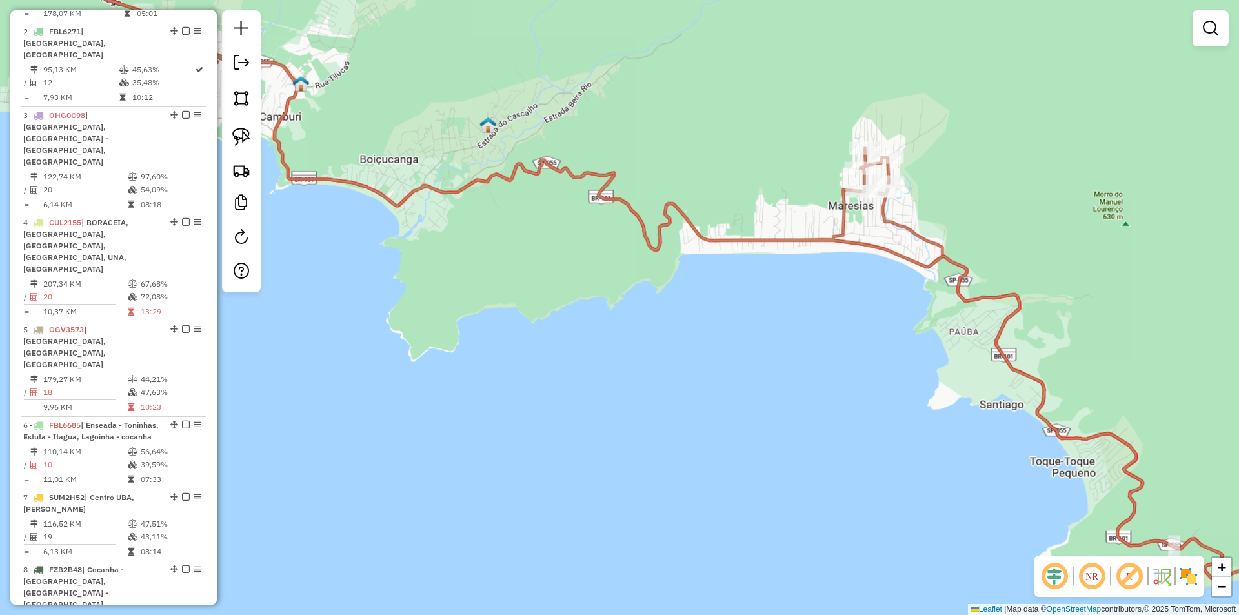
drag, startPoint x: 653, startPoint y: 398, endPoint x: 705, endPoint y: 430, distance: 61.4
click at [704, 430] on div "Janela de atendimento Grade de atendimento Capacidade Transportadoras Veículos …" at bounding box center [619, 307] width 1239 height 615
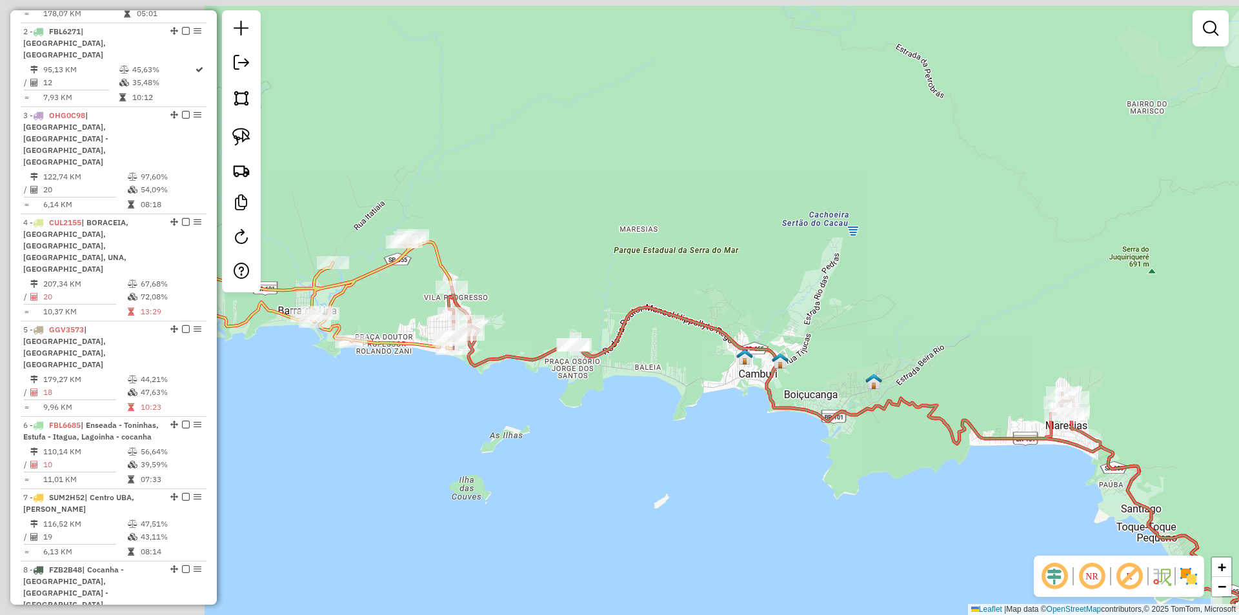
drag, startPoint x: 486, startPoint y: 363, endPoint x: 728, endPoint y: 419, distance: 248.4
click at [728, 419] on div "Janela de atendimento Grade de atendimento Capacidade Transportadoras Veículos …" at bounding box center [619, 307] width 1239 height 615
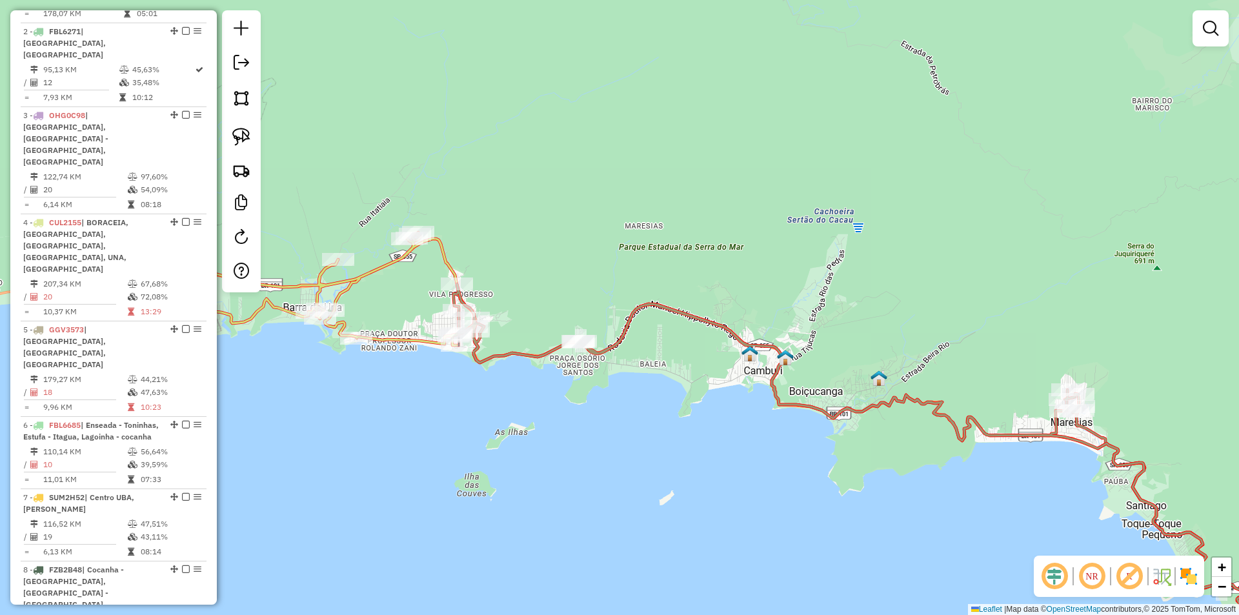
drag, startPoint x: 587, startPoint y: 399, endPoint x: 643, endPoint y: 399, distance: 56.1
click at [648, 417] on div "Janela de atendimento Grade de atendimento Capacidade Transportadoras Veículos …" at bounding box center [619, 307] width 1239 height 615
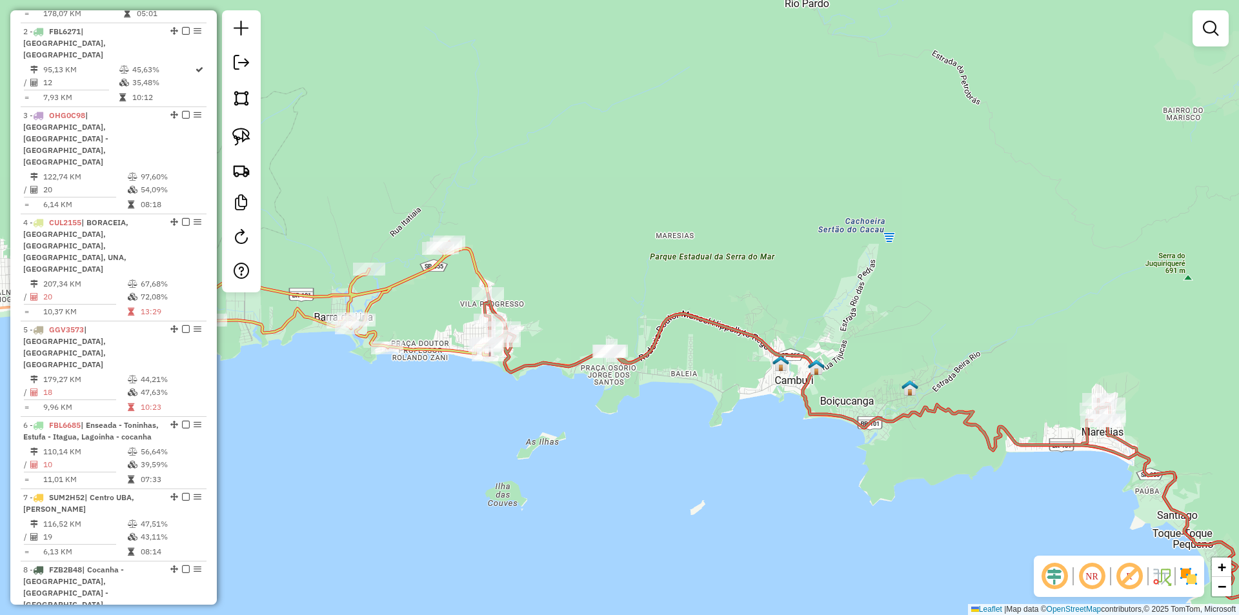
drag, startPoint x: 968, startPoint y: 494, endPoint x: 818, endPoint y: 459, distance: 154.5
click at [818, 459] on div "Janela de atendimento Grade de atendimento Capacidade Transportadoras Veículos …" at bounding box center [619, 307] width 1239 height 615
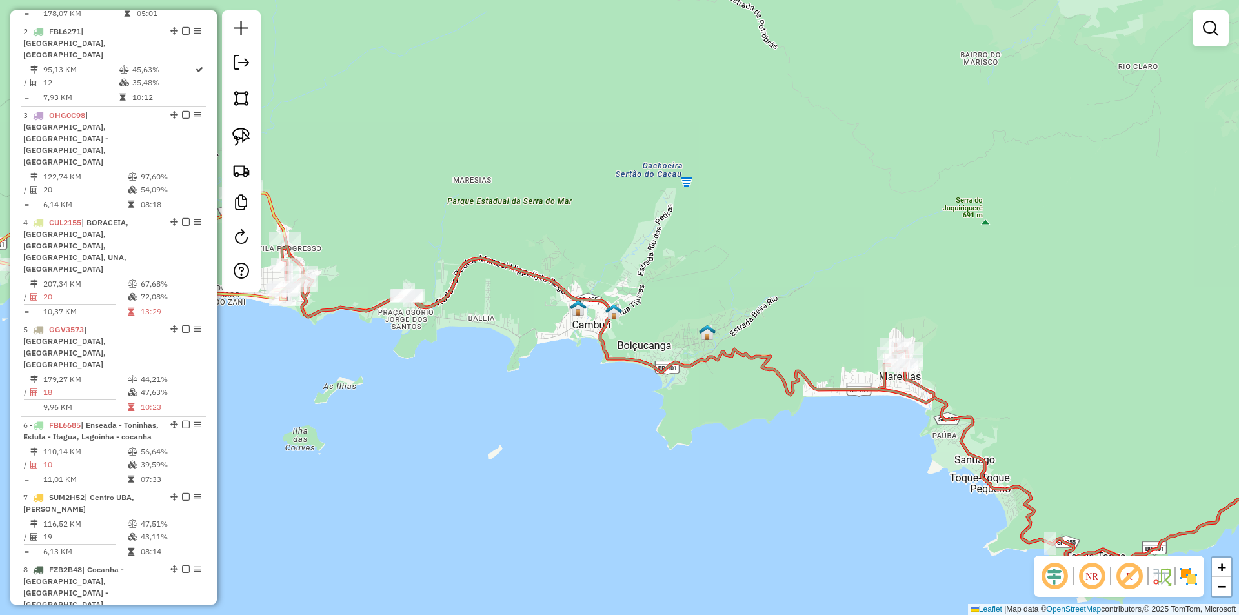
drag, startPoint x: 912, startPoint y: 450, endPoint x: 830, endPoint y: 423, distance: 86.1
click at [830, 423] on div "Janela de atendimento Grade de atendimento Capacidade Transportadoras Veículos …" at bounding box center [619, 307] width 1239 height 615
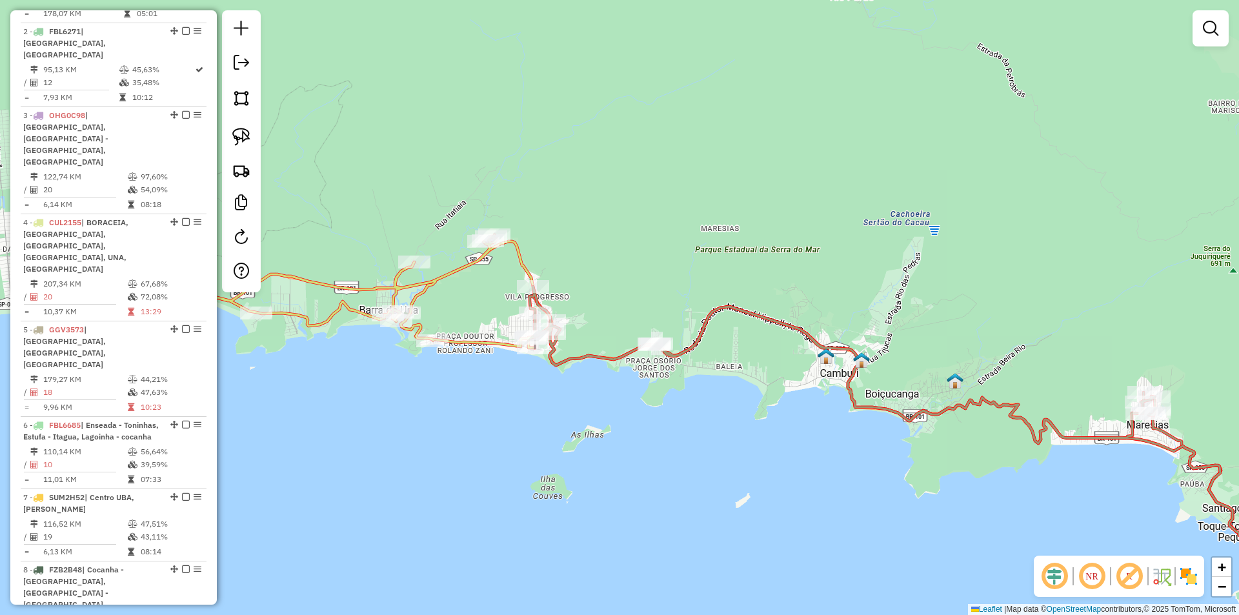
drag, startPoint x: 596, startPoint y: 454, endPoint x: 747, endPoint y: 481, distance: 152.9
click at [747, 481] on div "Janela de atendimento Grade de atendimento Capacidade Transportadoras Veículos …" at bounding box center [619, 307] width 1239 height 615
click at [241, 127] on link at bounding box center [241, 137] width 28 height 28
drag, startPoint x: 578, startPoint y: 270, endPoint x: 596, endPoint y: 309, distance: 42.5
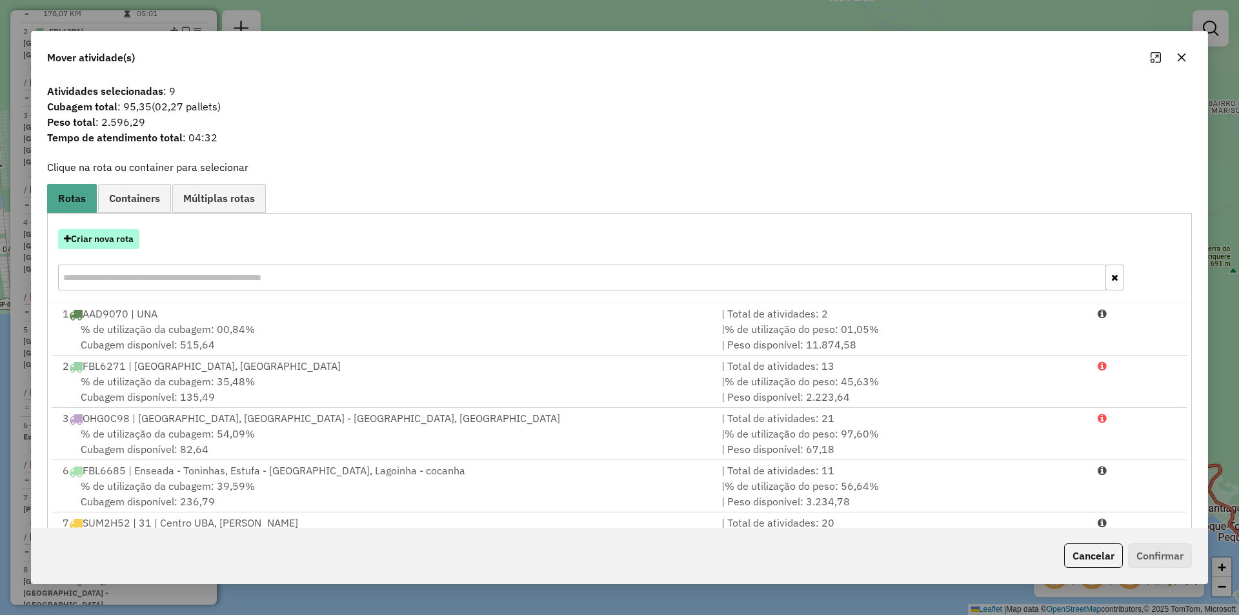
click at [106, 238] on button "Criar nova rota" at bounding box center [98, 239] width 81 height 20
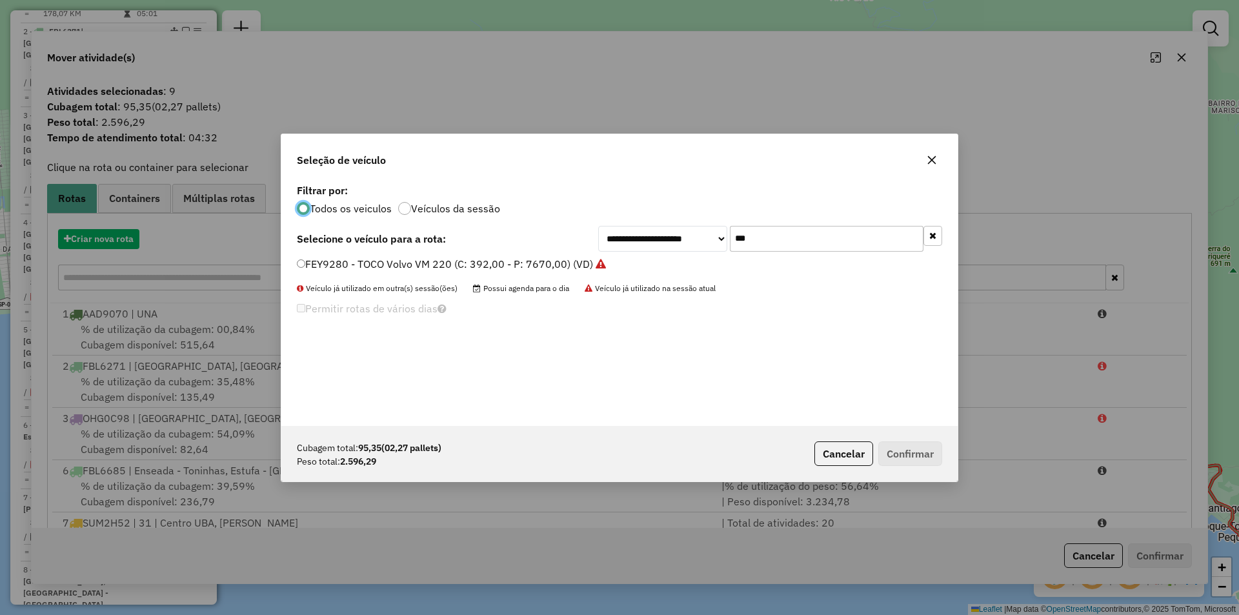
scroll to position [7, 4]
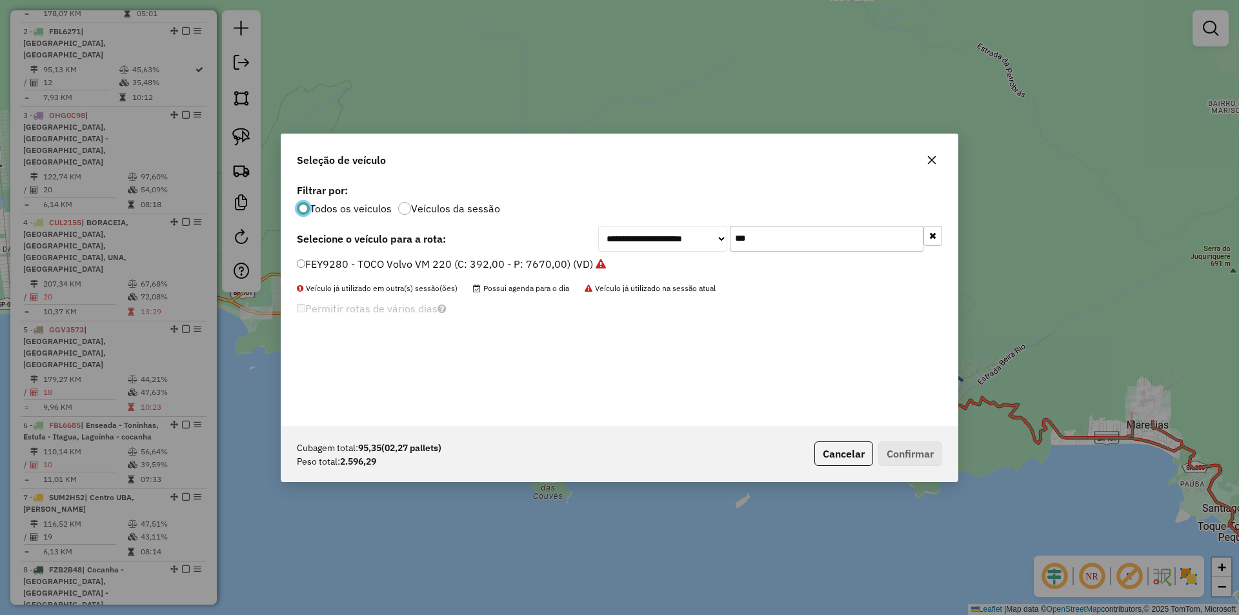
click at [756, 241] on input "***" at bounding box center [827, 239] width 194 height 26
type input "***"
click at [378, 264] on label "GFQ1F81 - 28 - TOCO VW Delivery 11180 (C: 210,00 - P: 5350,00) (VD)" at bounding box center [470, 263] width 346 height 15
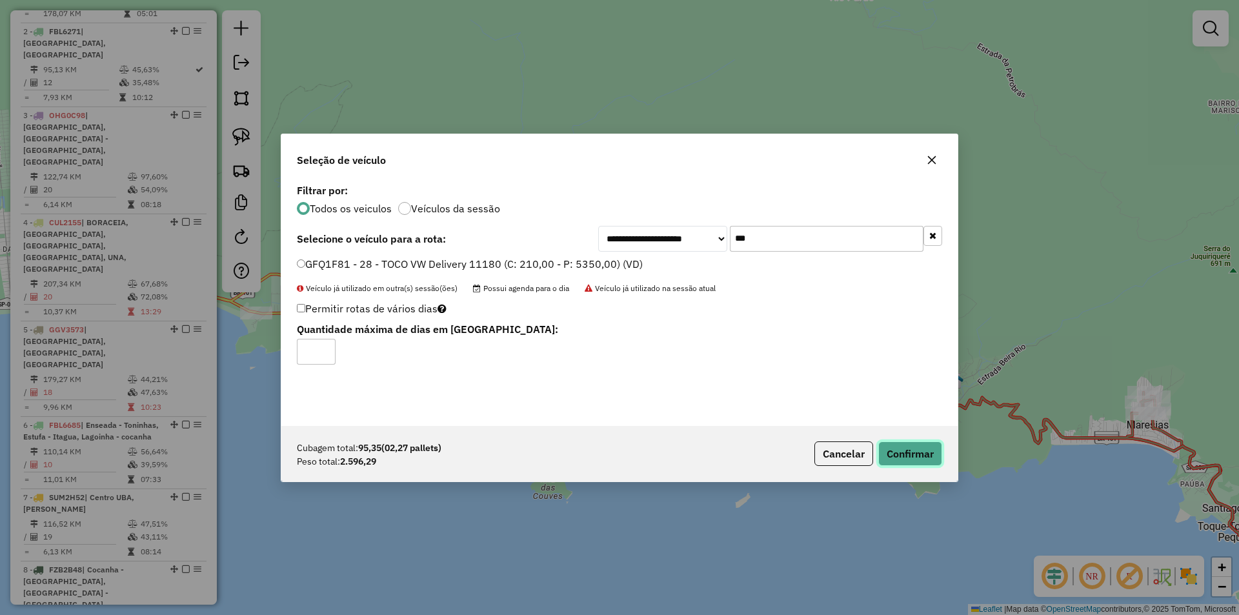
click at [906, 445] on button "Confirmar" at bounding box center [910, 453] width 64 height 25
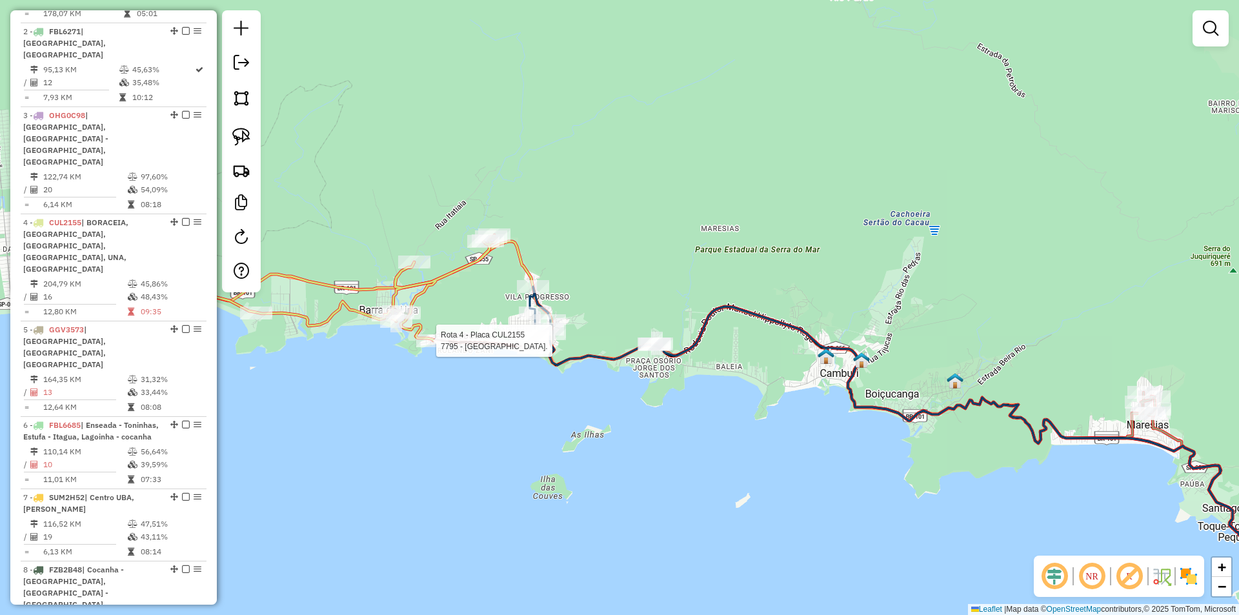
select select "**********"
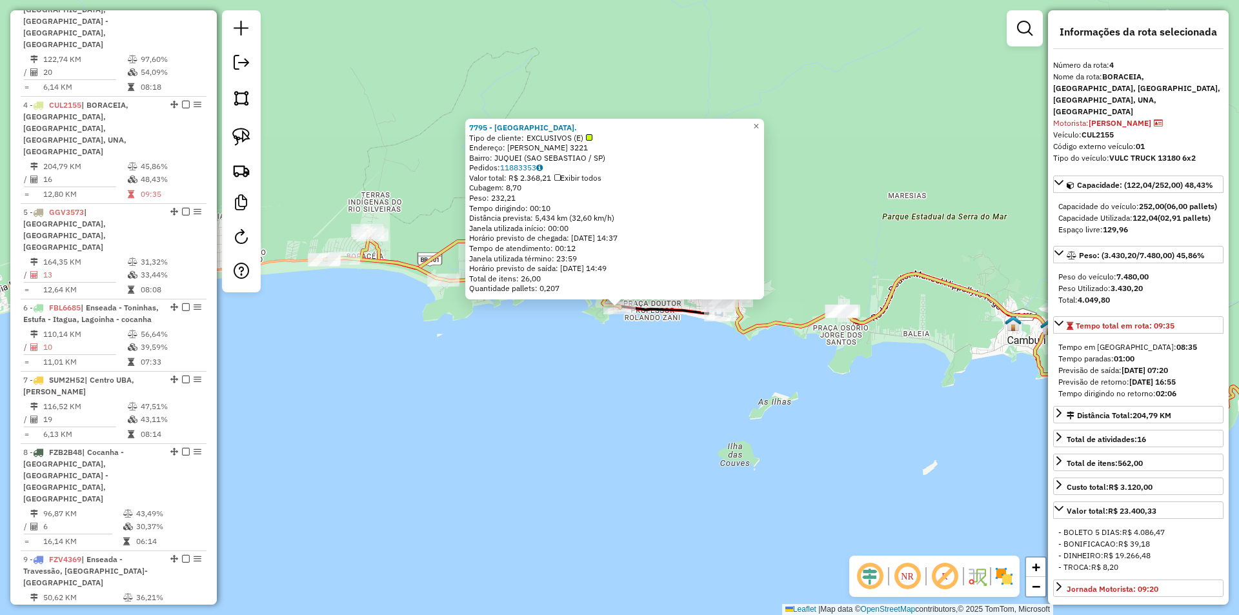
scroll to position [728, 0]
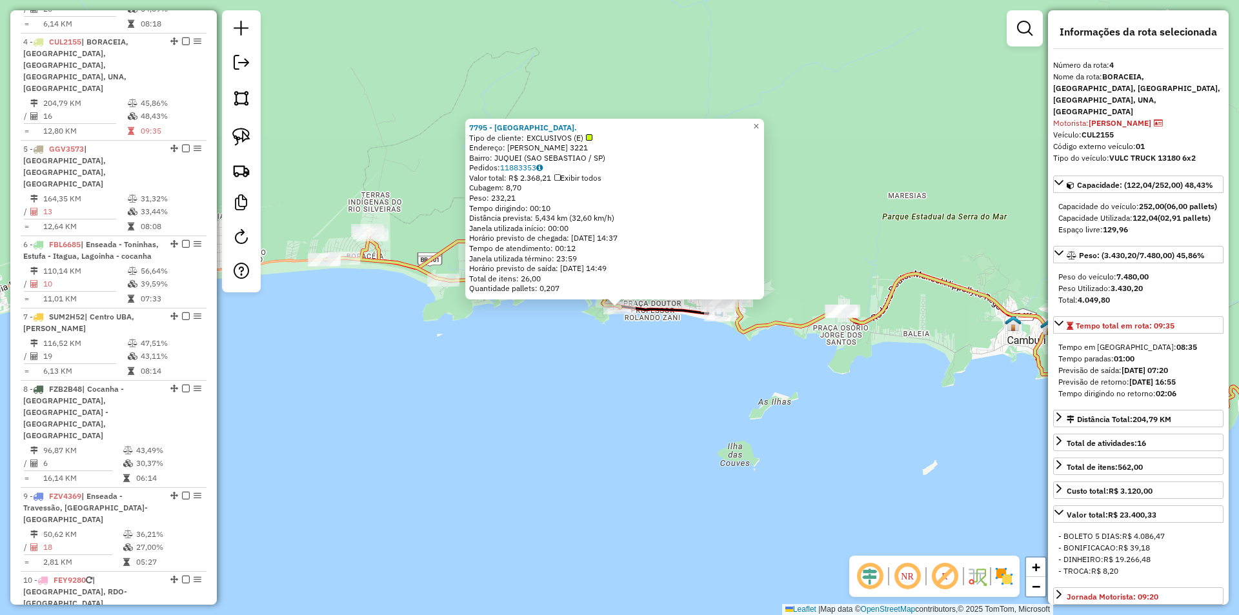
click at [448, 379] on div "7795 - JUQUEY PRAIA HOTEL. Tipo de cliente: EXCLUSIVOS (E) Endereço: MAE BERNAR…" at bounding box center [619, 307] width 1239 height 615
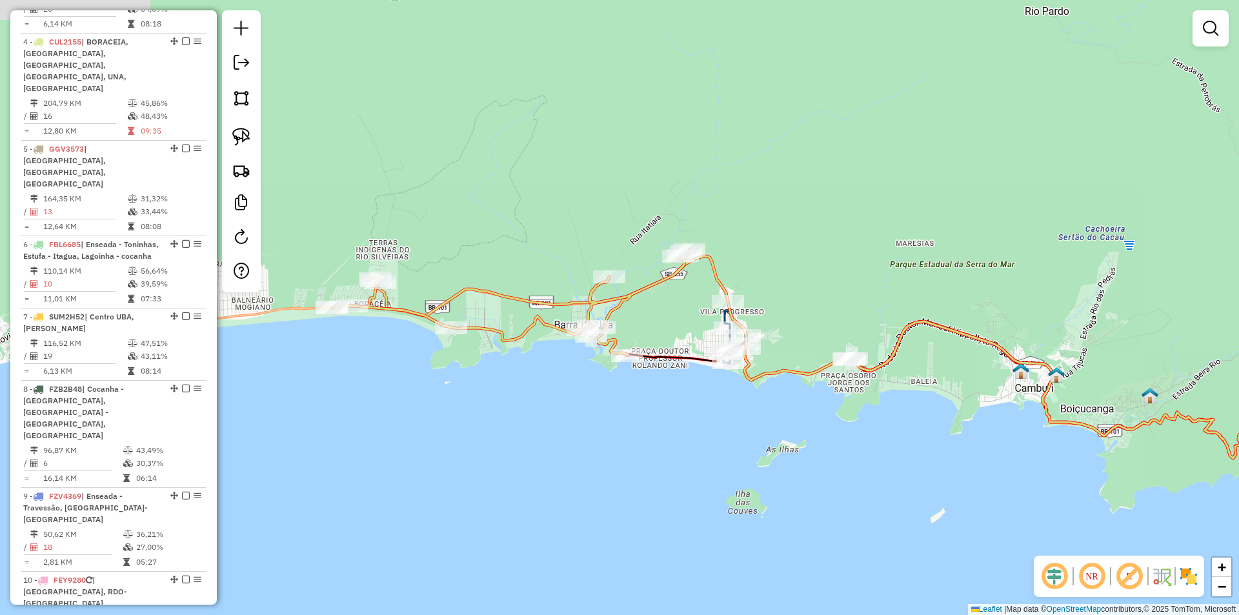
drag, startPoint x: 526, startPoint y: 385, endPoint x: 538, endPoint y: 418, distance: 35.1
click at [534, 418] on div "Janela de atendimento Grade de atendimento Capacidade Transportadoras Veículos …" at bounding box center [619, 307] width 1239 height 615
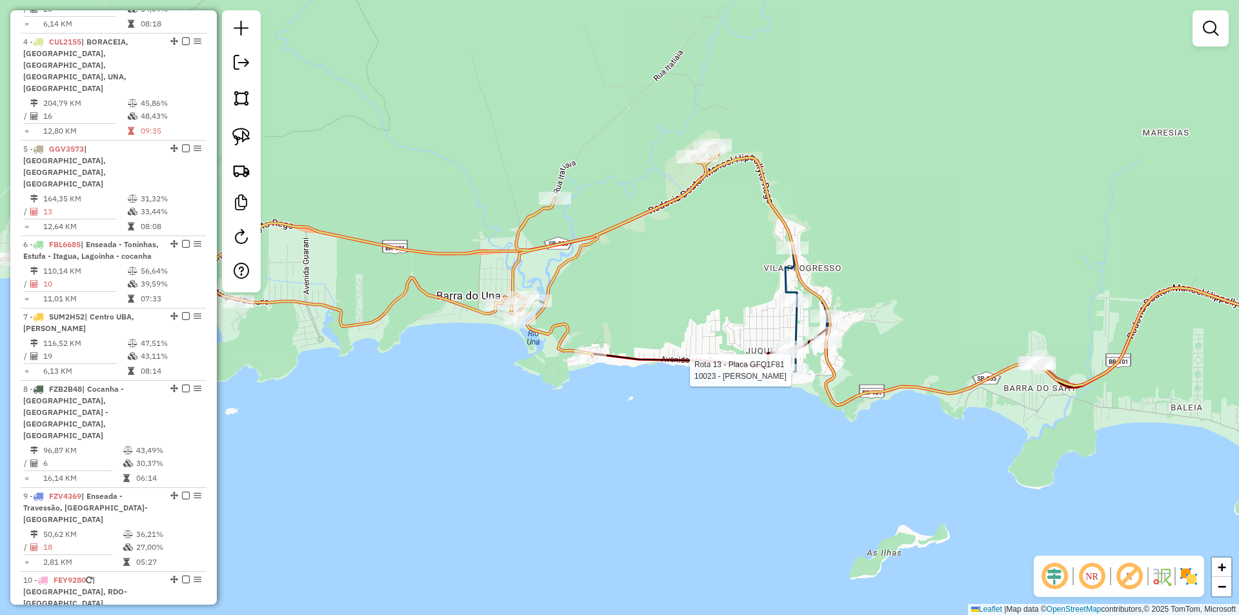
scroll to position [931, 0]
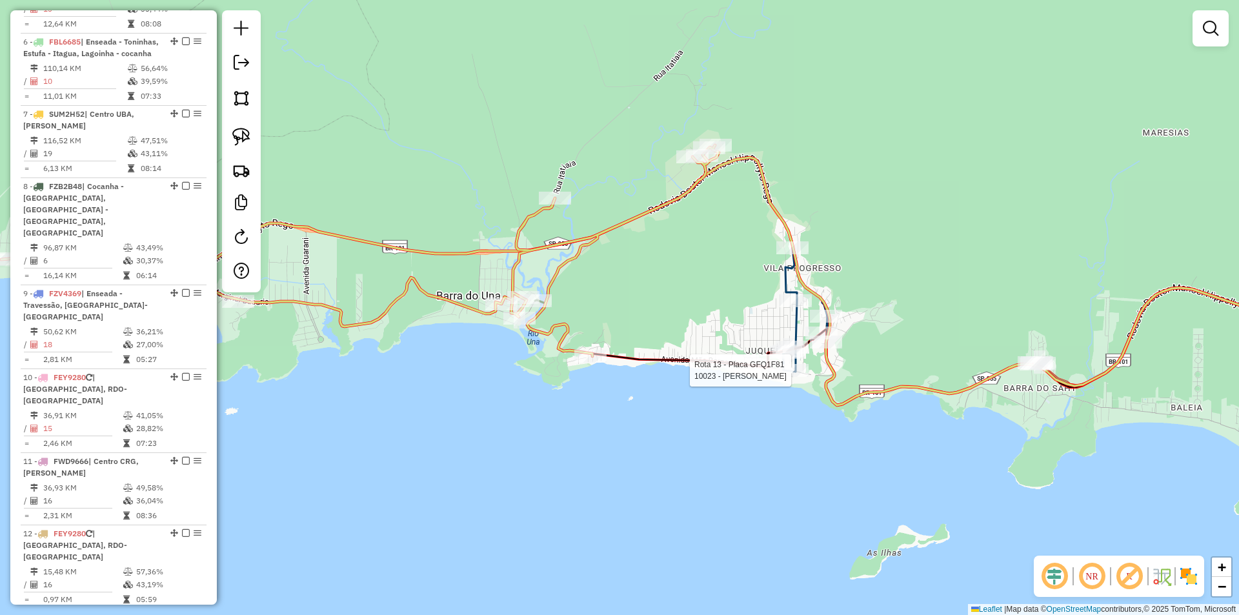
select select "**********"
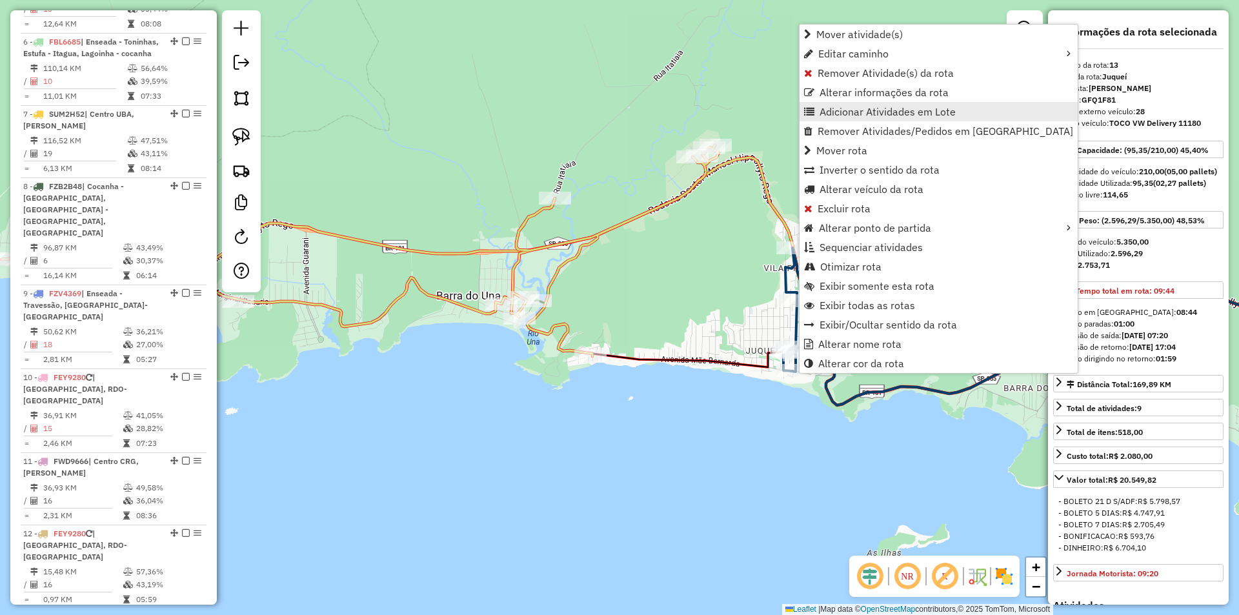
click at [847, 113] on span "Adicionar Atividades em Lote" at bounding box center [888, 111] width 136 height 10
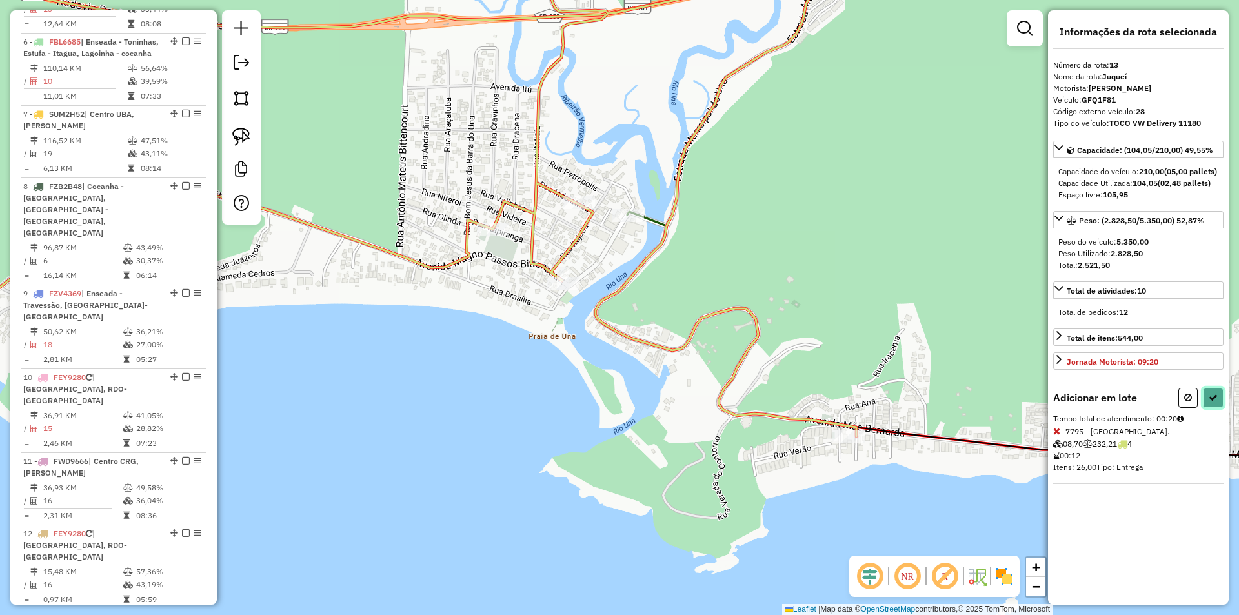
click at [1218, 408] on button at bounding box center [1213, 398] width 21 height 20
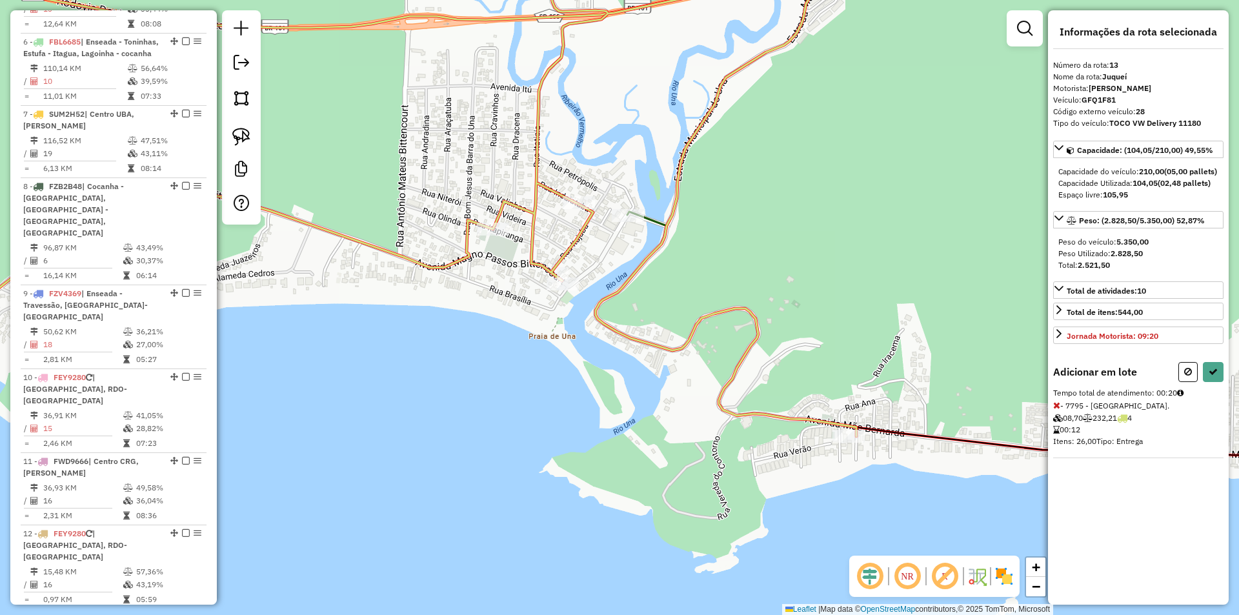
select select "**********"
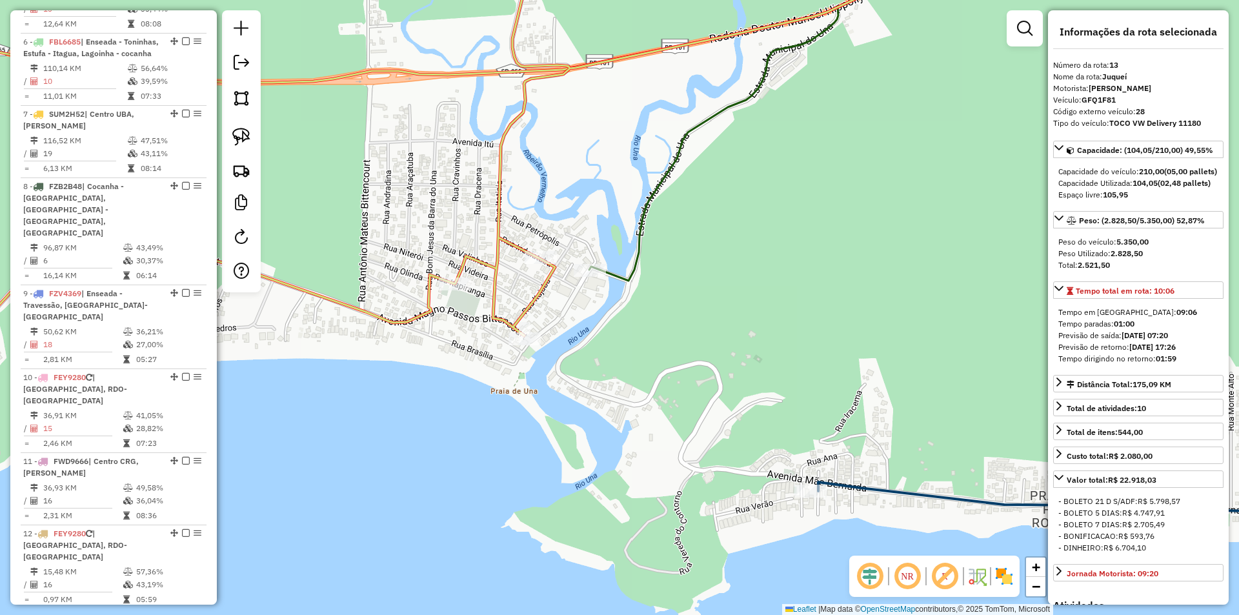
drag, startPoint x: 908, startPoint y: 327, endPoint x: 832, endPoint y: 429, distance: 127.3
click at [832, 430] on div "Janela de atendimento Grade de atendimento Capacidade Transportadoras Veículos …" at bounding box center [619, 307] width 1239 height 615
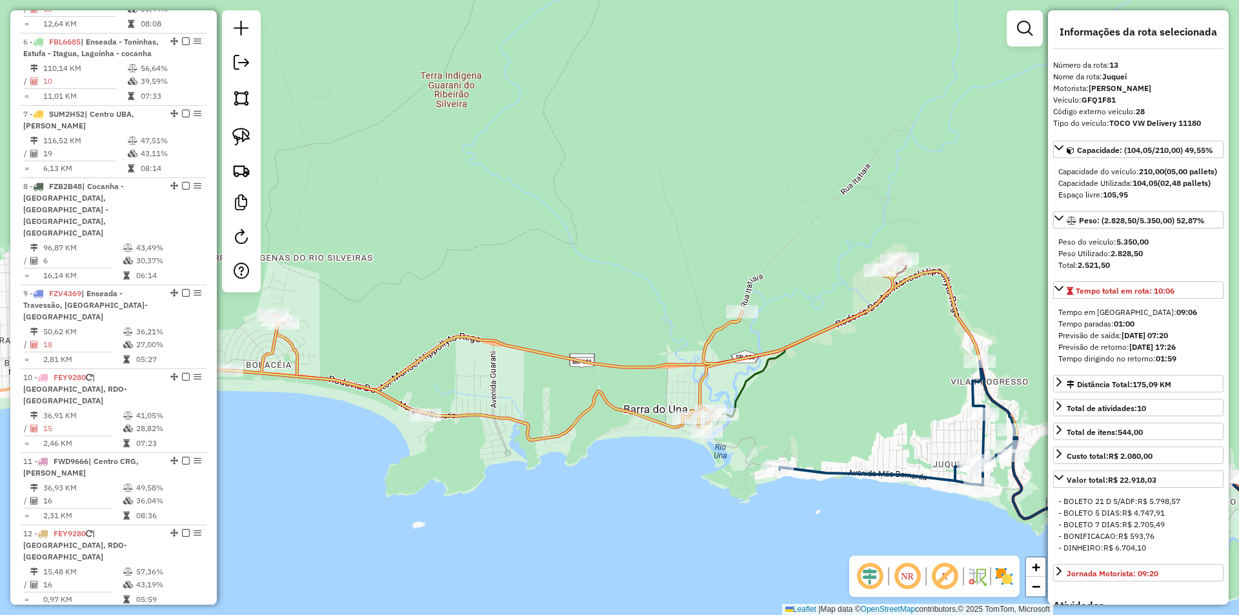
drag, startPoint x: 860, startPoint y: 400, endPoint x: 674, endPoint y: 406, distance: 185.9
click at [674, 406] on div "Janela de atendimento Grade de atendimento Capacidade Transportadoras Veículos …" at bounding box center [619, 307] width 1239 height 615
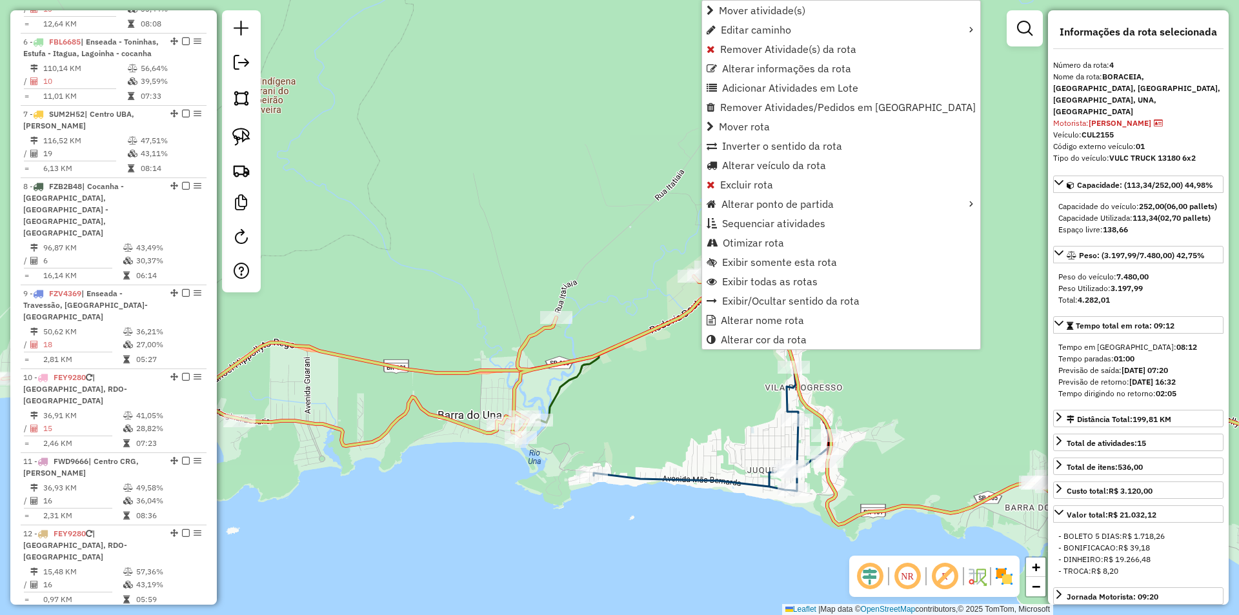
scroll to position [728, 0]
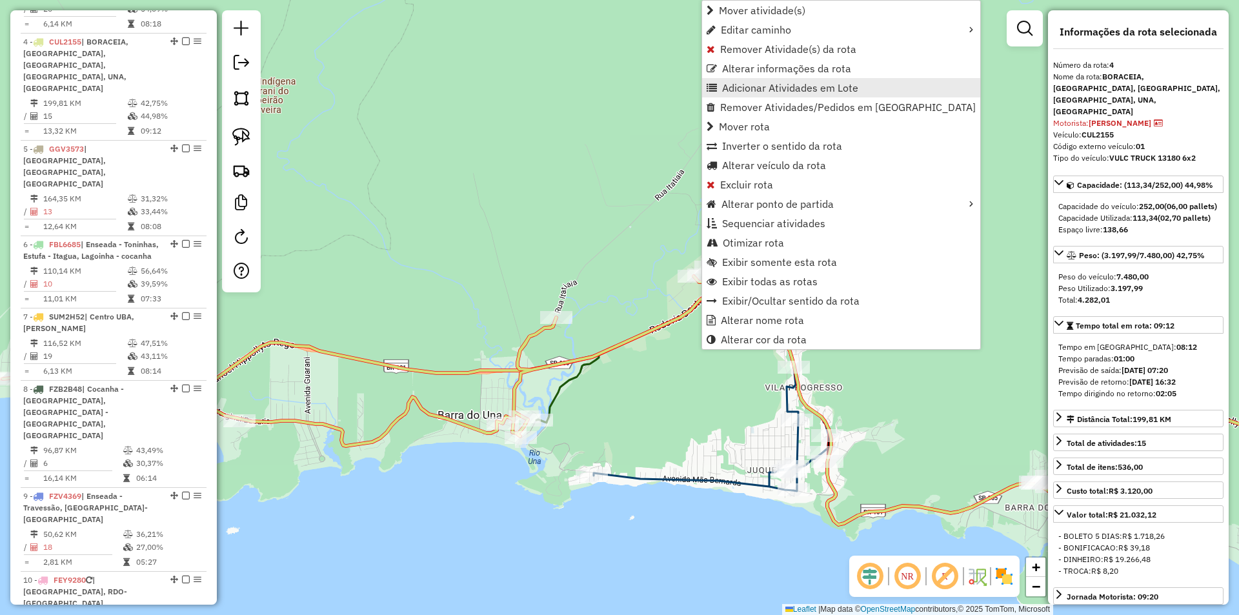
click at [719, 89] on link "Adicionar Atividades em Lote" at bounding box center [841, 87] width 278 height 19
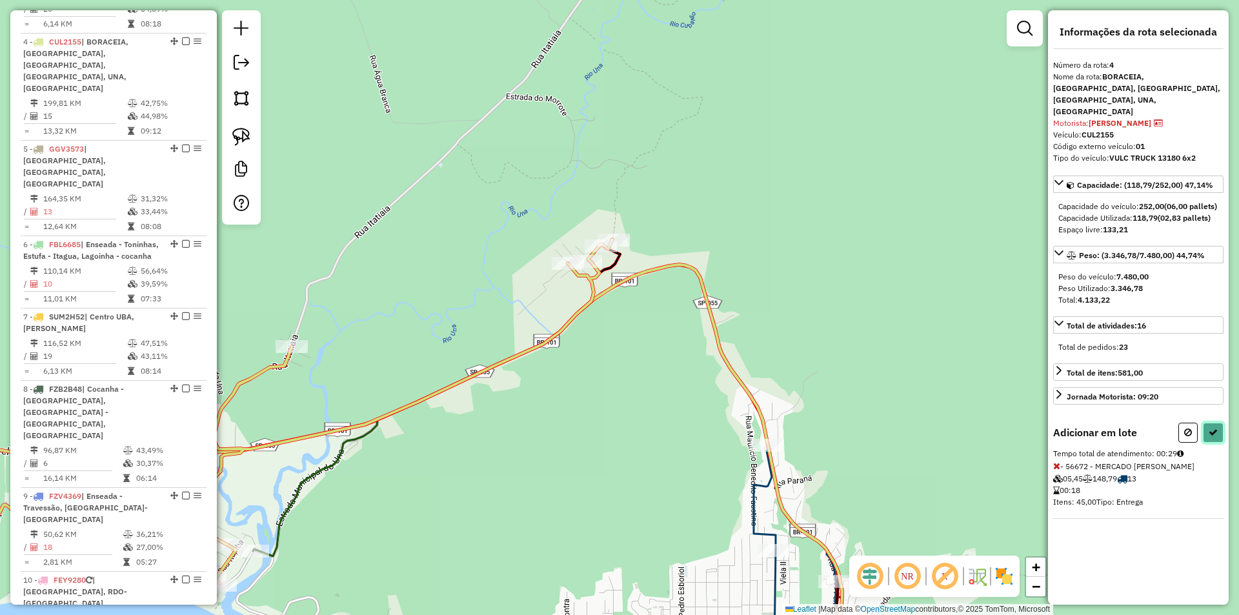
click at [1214, 423] on button at bounding box center [1213, 433] width 21 height 20
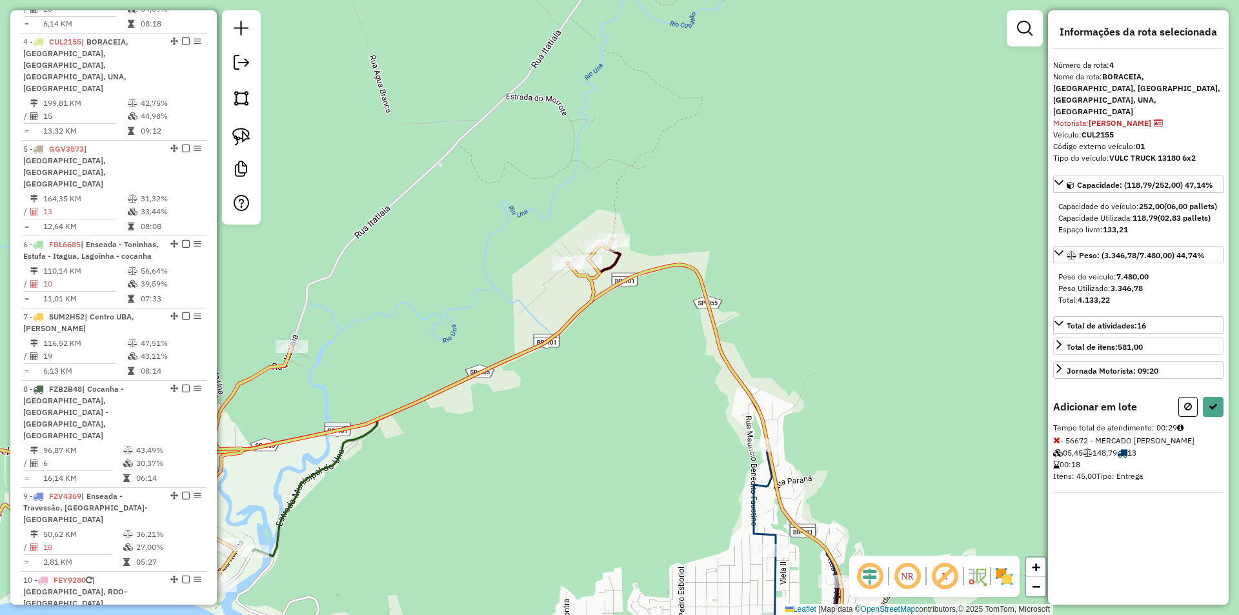
select select "**********"
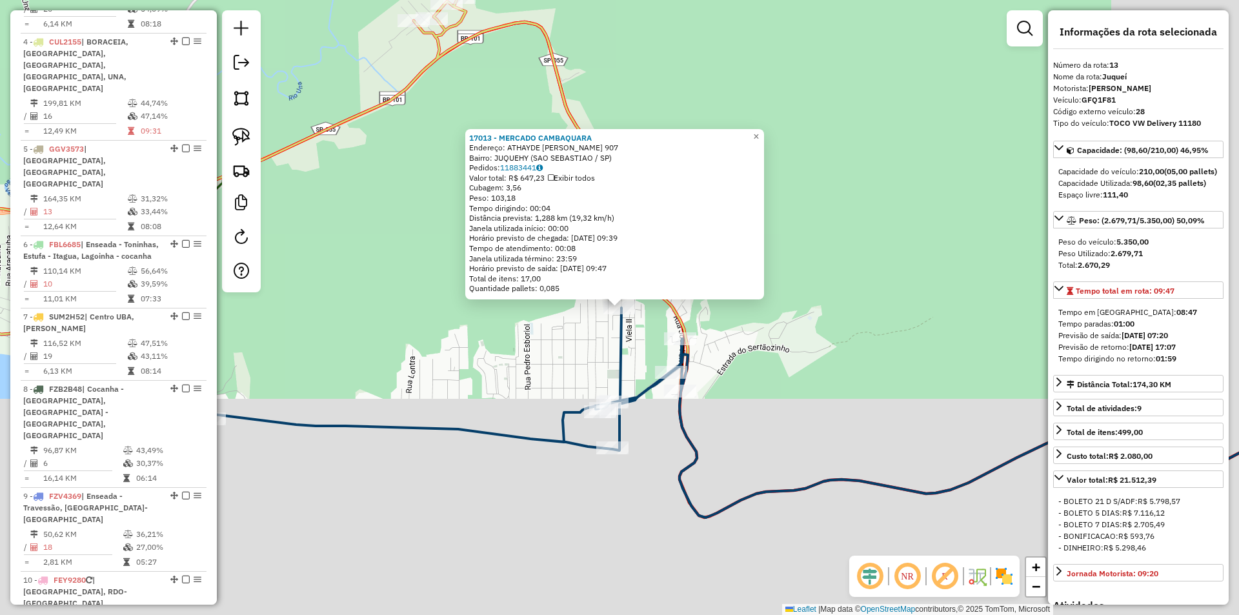
scroll to position [931, 0]
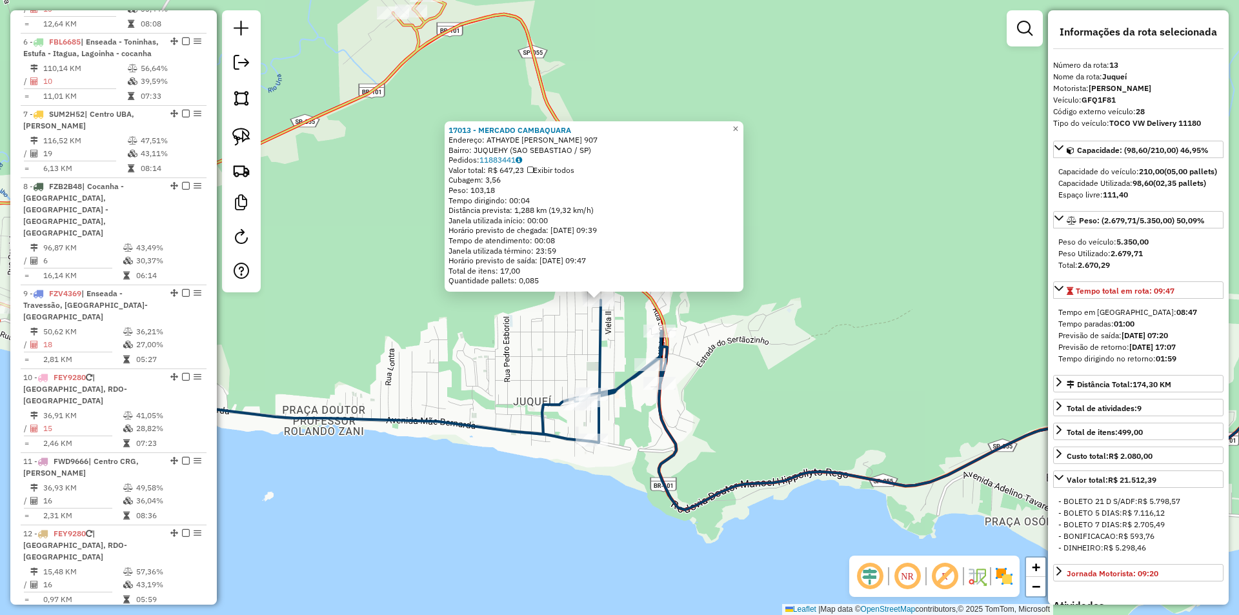
drag, startPoint x: 834, startPoint y: 523, endPoint x: 714, endPoint y: 485, distance: 126.5
click at [716, 487] on div "17013 - MERCADO CAMBAQUARA Endereço: ATHAYDE IZIDORO DOS SANTOS 907 Bairro: JUQ…" at bounding box center [619, 307] width 1239 height 615
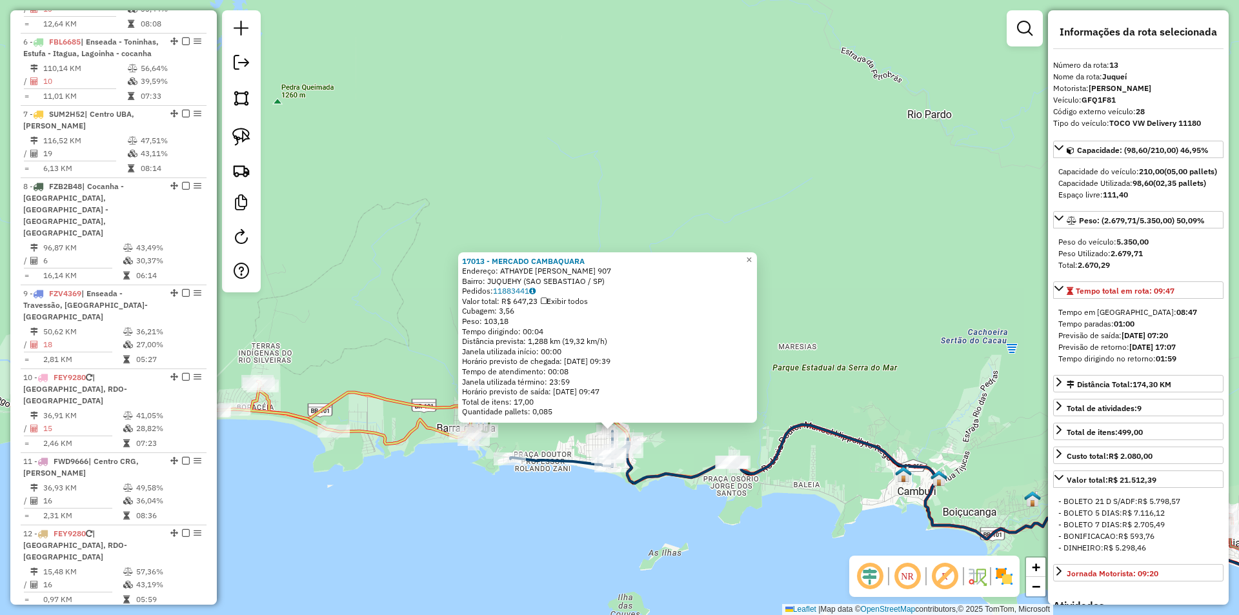
drag, startPoint x: 742, startPoint y: 509, endPoint x: 621, endPoint y: 491, distance: 121.9
click at [621, 491] on div "17013 - MERCADO CAMBAQUARA Endereço: ATHAYDE IZIDORO DOS SANTOS 907 Bairro: JUQ…" at bounding box center [619, 307] width 1239 height 615
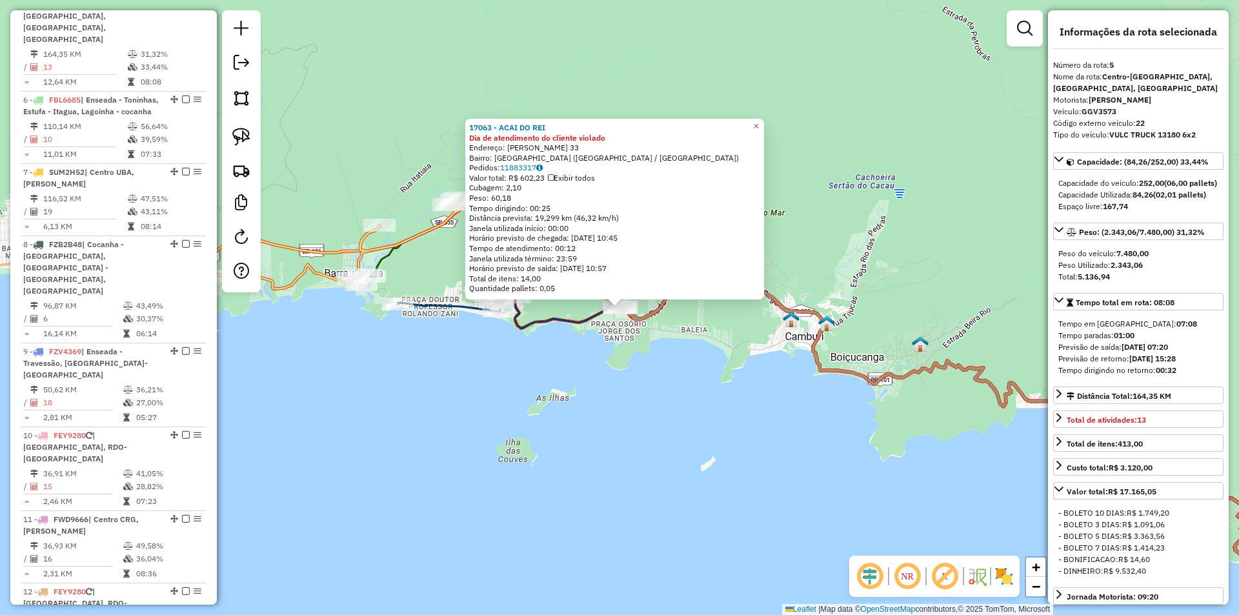
scroll to position [812, 0]
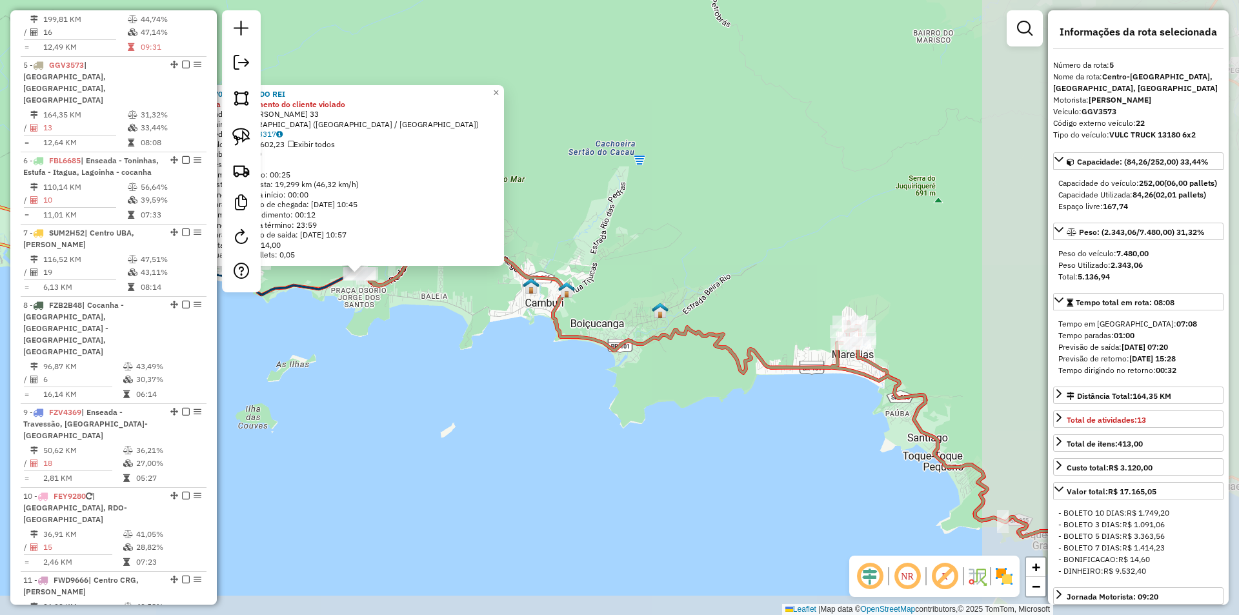
drag, startPoint x: 761, startPoint y: 490, endPoint x: 471, endPoint y: 450, distance: 292.5
click at [471, 450] on div "17063 - ACAI DO REI Dia de atendimento do cliente violado Endereço: MANOEL NETO…" at bounding box center [619, 307] width 1239 height 615
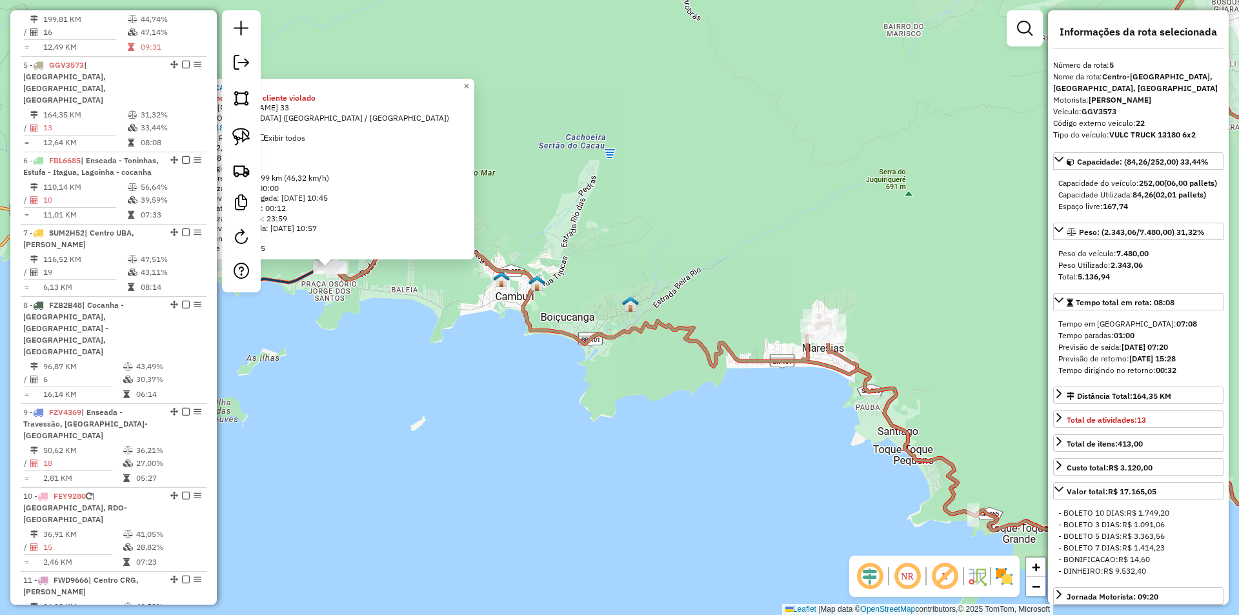
click at [724, 480] on div "17063 - ACAI DO REI Dia de atendimento do cliente violado Endereço: MANOEL NETO…" at bounding box center [619, 307] width 1239 height 615
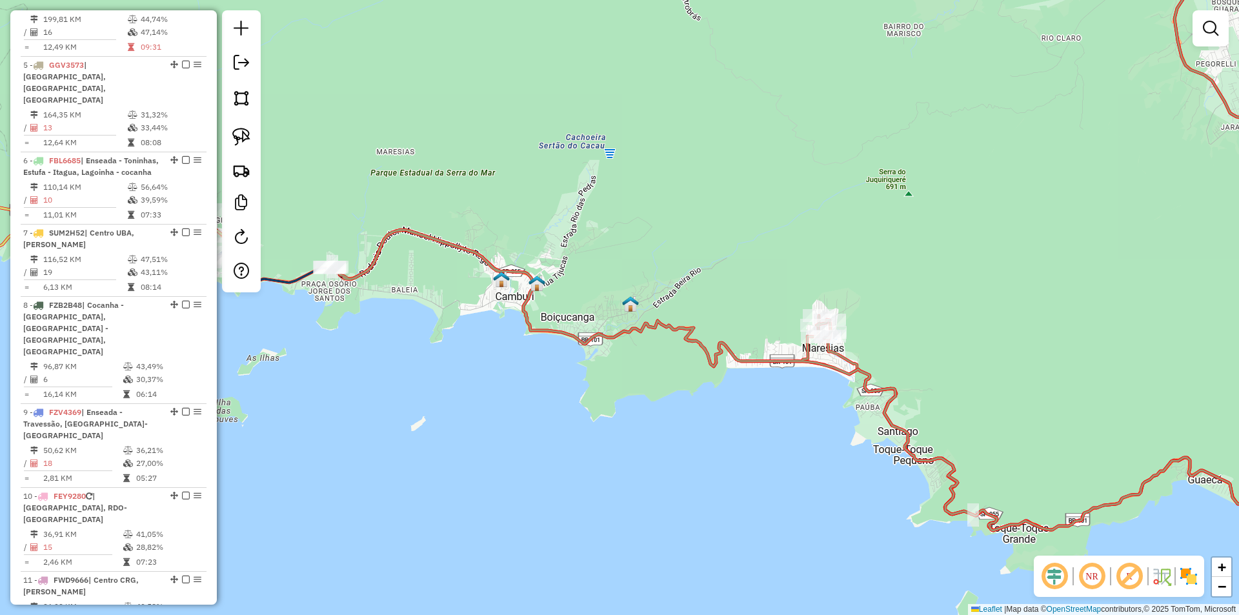
drag, startPoint x: 489, startPoint y: 427, endPoint x: 811, endPoint y: 509, distance: 333.1
click at [811, 509] on div "Janela de atendimento Grade de atendimento Capacidade Transportadoras Veículos …" at bounding box center [619, 307] width 1239 height 615
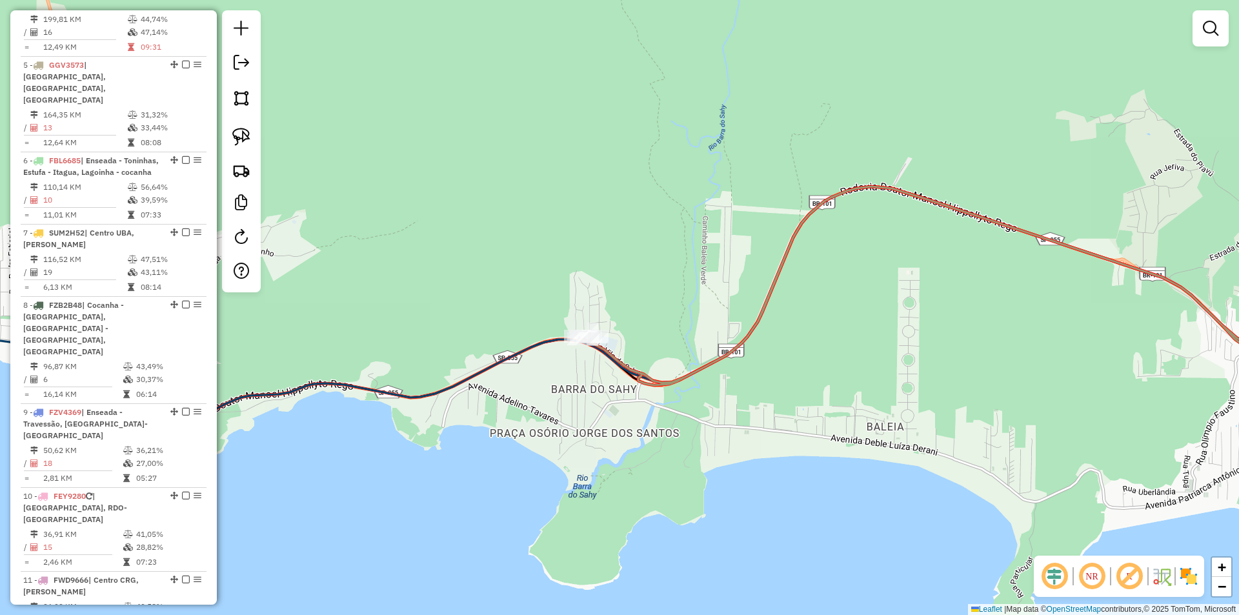
drag, startPoint x: 598, startPoint y: 483, endPoint x: 612, endPoint y: 428, distance: 56.8
click at [609, 513] on div "Janela de atendimento Grade de atendimento Capacidade Transportadoras Veículos …" at bounding box center [619, 307] width 1239 height 615
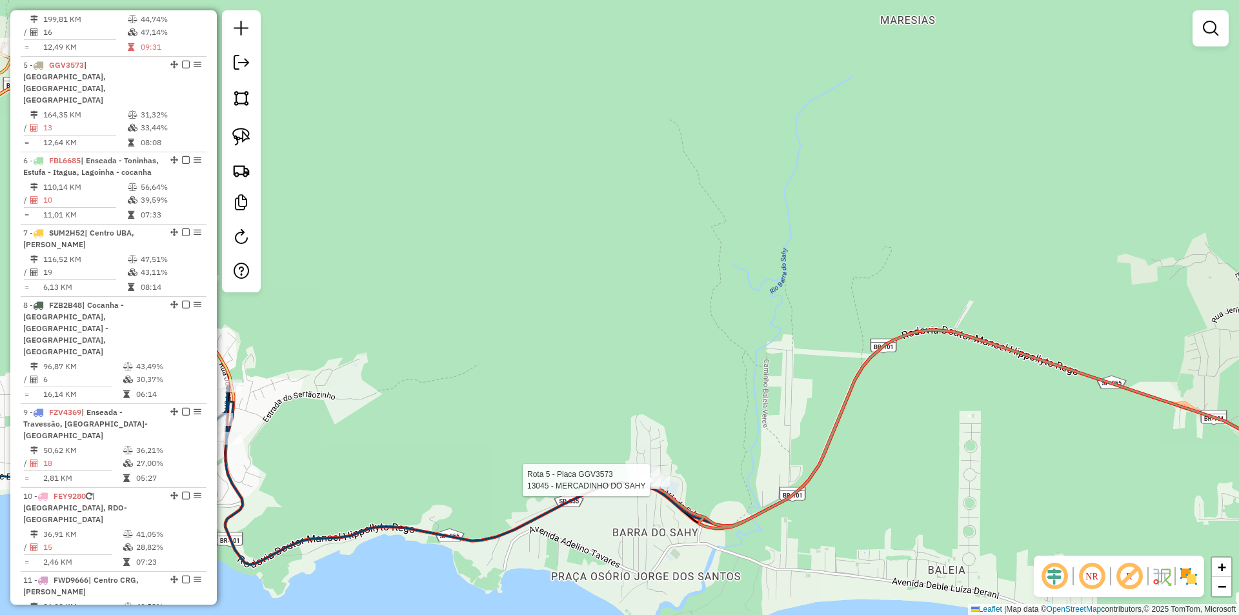
select select "**********"
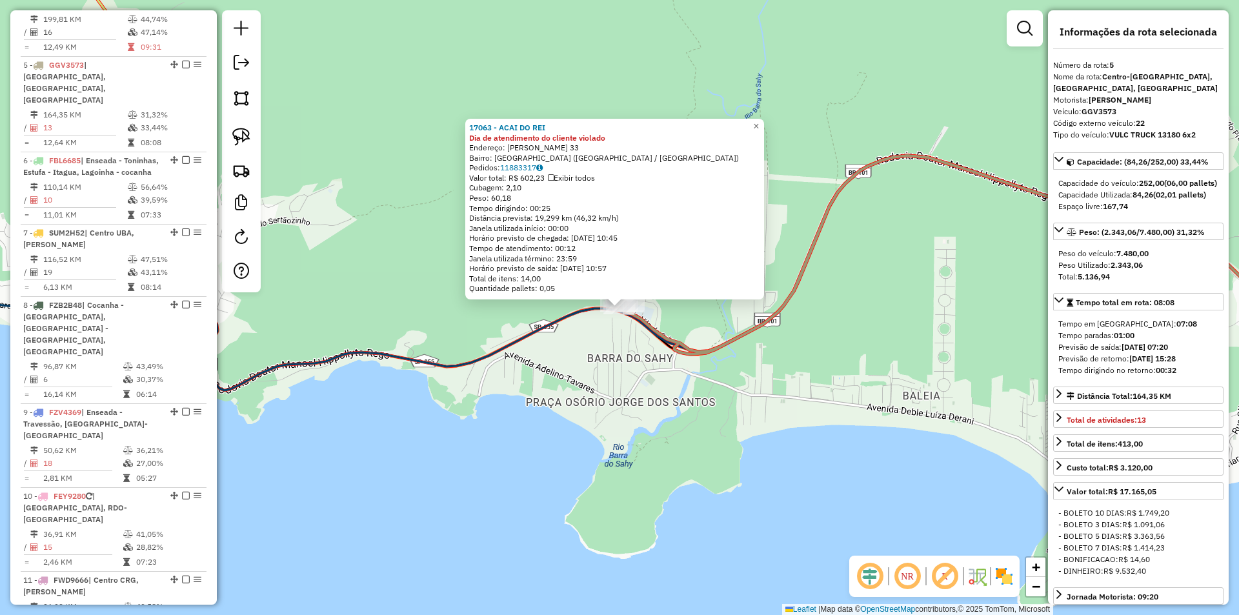
click at [653, 547] on div "17063 - ACAI DO REI Dia de atendimento do cliente violado Endereço: MANOEL NETO…" at bounding box center [619, 307] width 1239 height 615
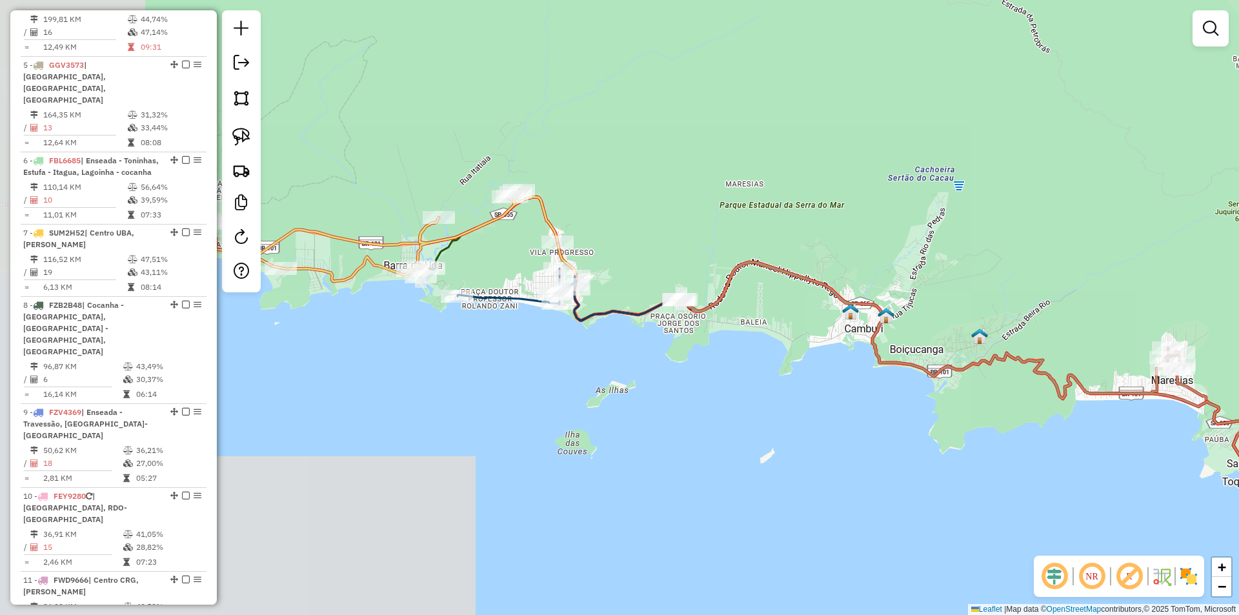
drag, startPoint x: 708, startPoint y: 530, endPoint x: 889, endPoint y: 387, distance: 230.6
click at [889, 387] on div "Janela de atendimento Grade de atendimento Capacidade Transportadoras Veículos …" at bounding box center [619, 307] width 1239 height 615
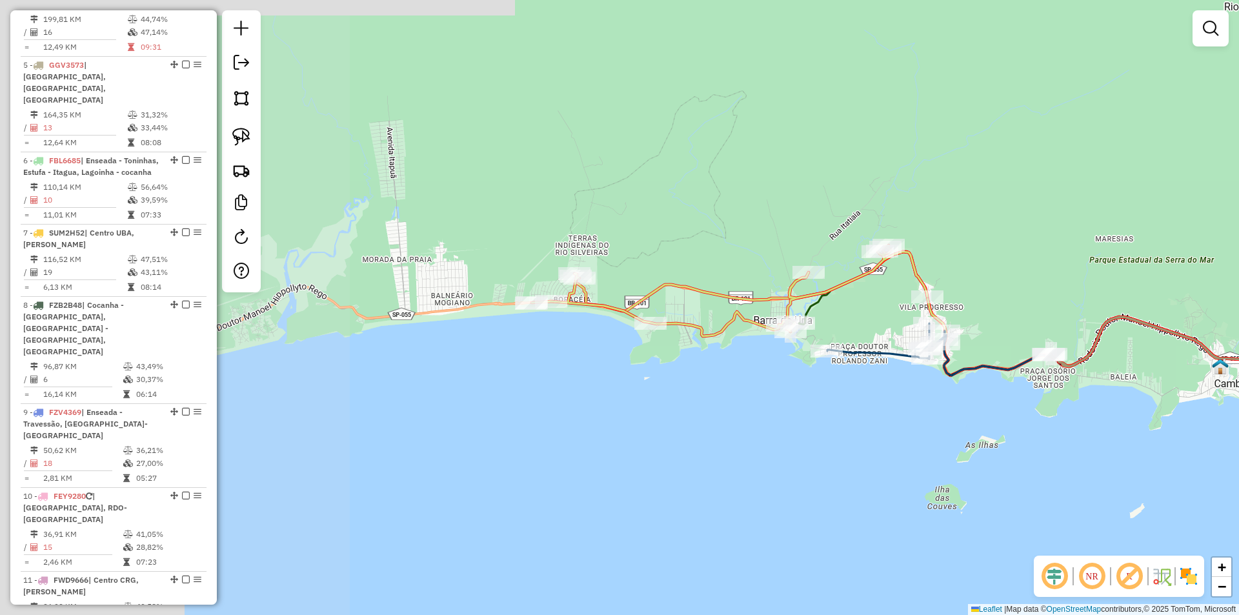
drag, startPoint x: 651, startPoint y: 388, endPoint x: 1021, endPoint y: 443, distance: 373.8
click at [1021, 443] on div "Janela de atendimento Grade de atendimento Capacidade Transportadoras Veículos …" at bounding box center [619, 307] width 1239 height 615
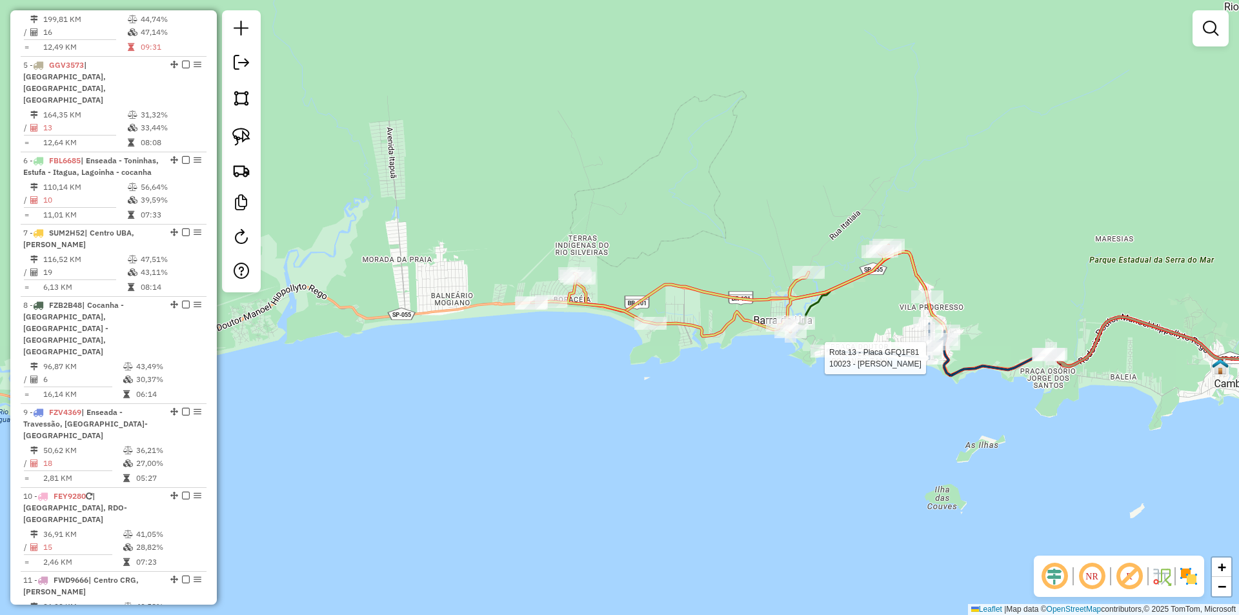
scroll to position [931, 0]
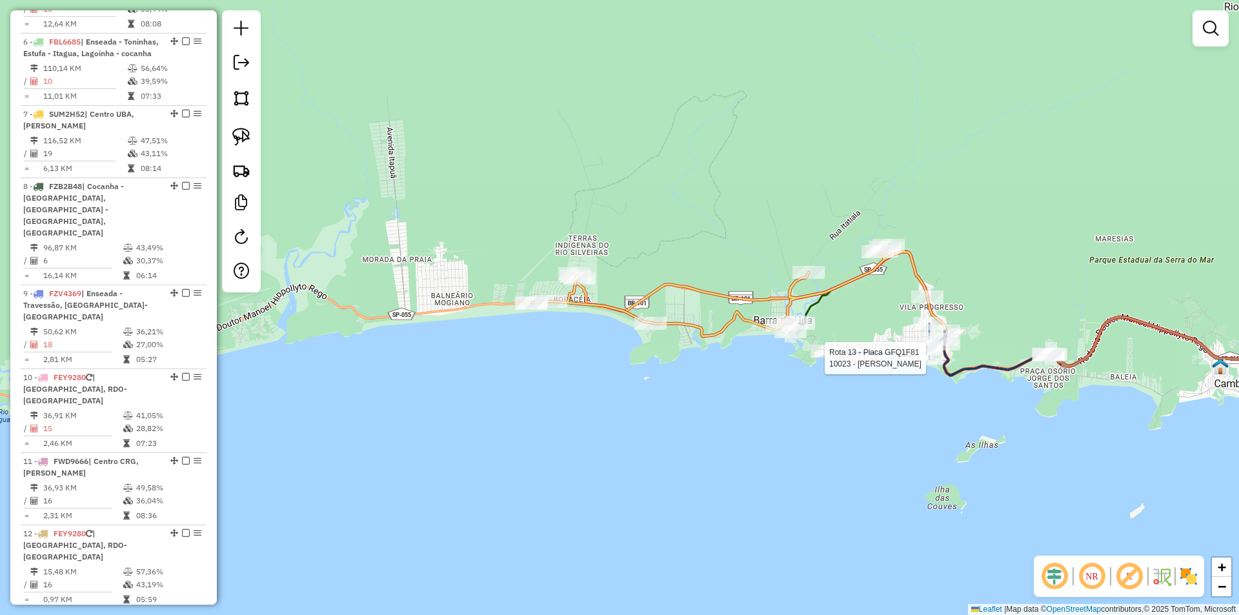
select select "**********"
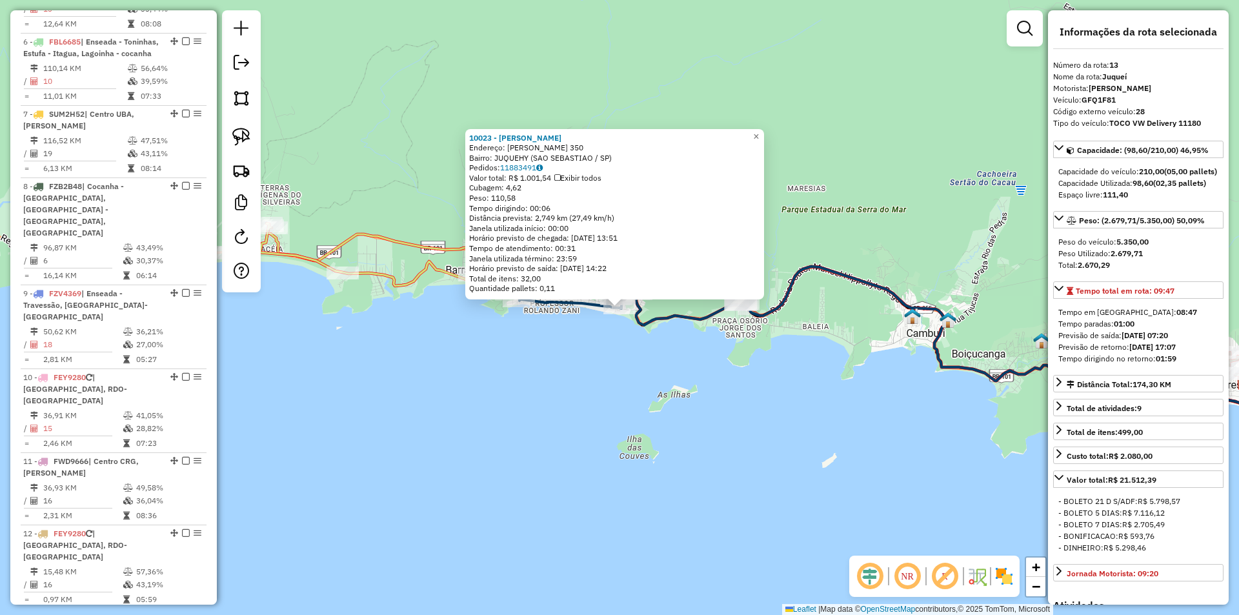
click at [655, 423] on div "10023 - JAO GRANFINO Endereço: ABELARDO DE MORAES 350 Bairro: JUQUEHY (SAO SEBA…" at bounding box center [619, 307] width 1239 height 615
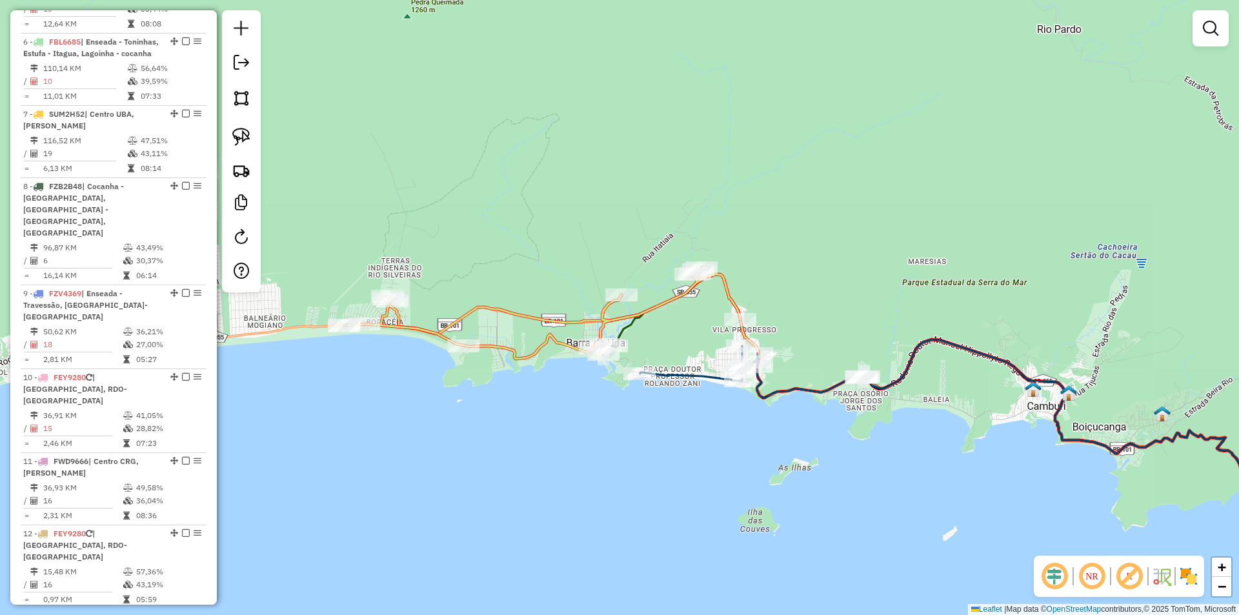
click at [713, 506] on div "Janela de atendimento Grade de atendimento Capacidade Transportadoras Veículos …" at bounding box center [619, 307] width 1239 height 615
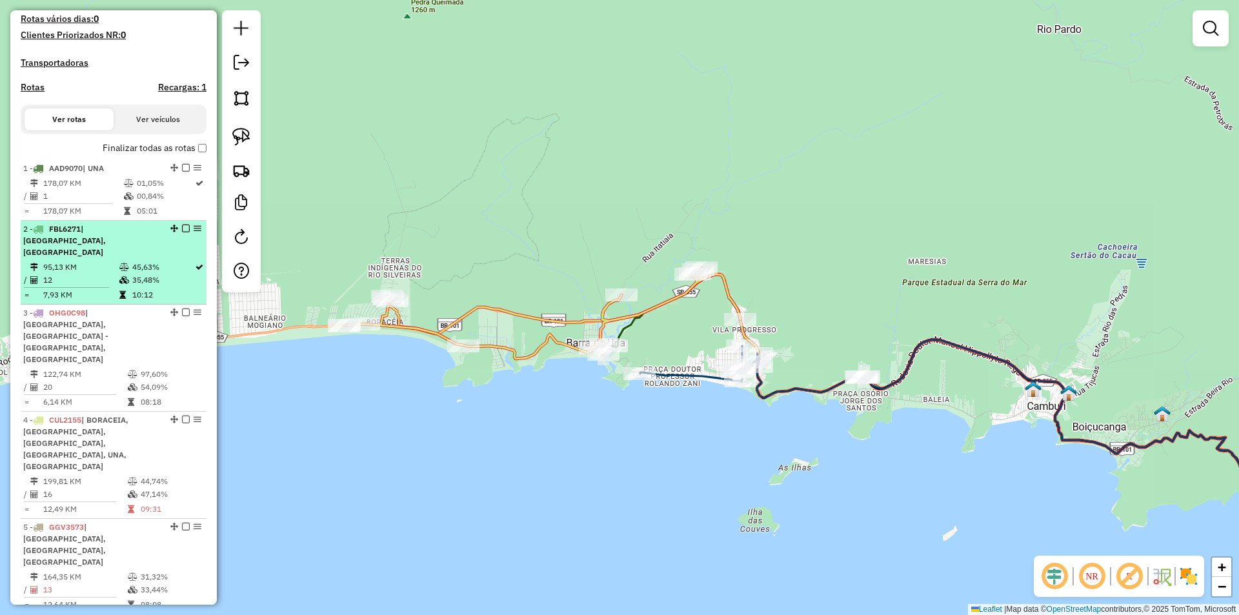
scroll to position [92, 0]
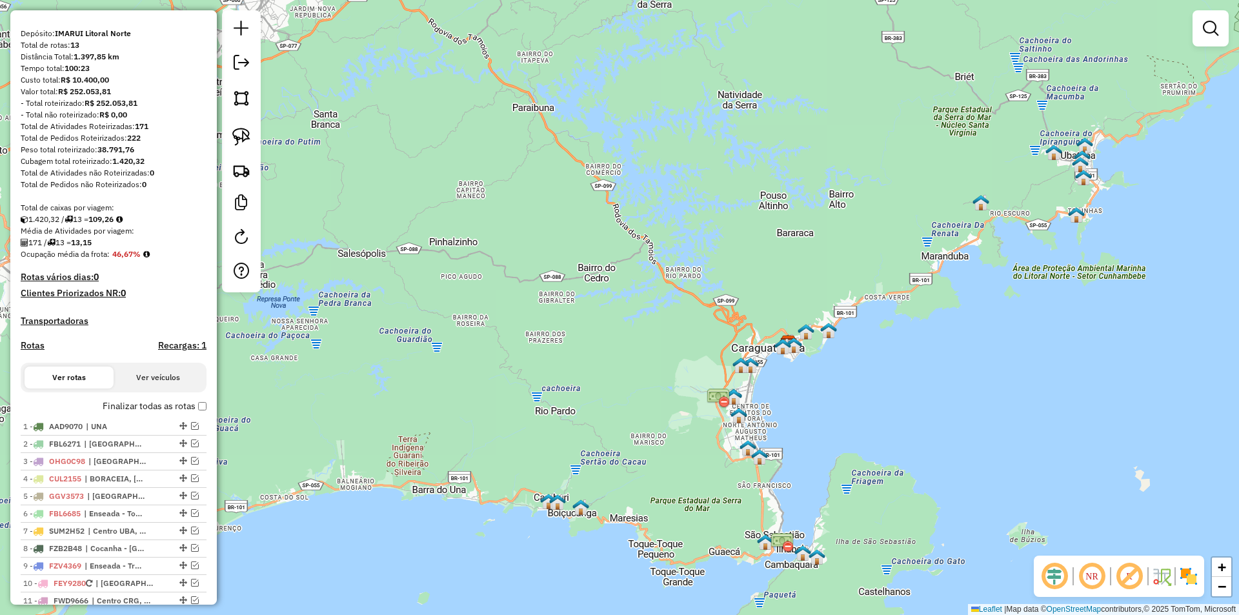
drag, startPoint x: 672, startPoint y: 401, endPoint x: 375, endPoint y: 443, distance: 300.3
click at [611, 472] on div "Janela de atendimento Grade de atendimento Capacidade Transportadoras Veículos …" at bounding box center [619, 307] width 1239 height 615
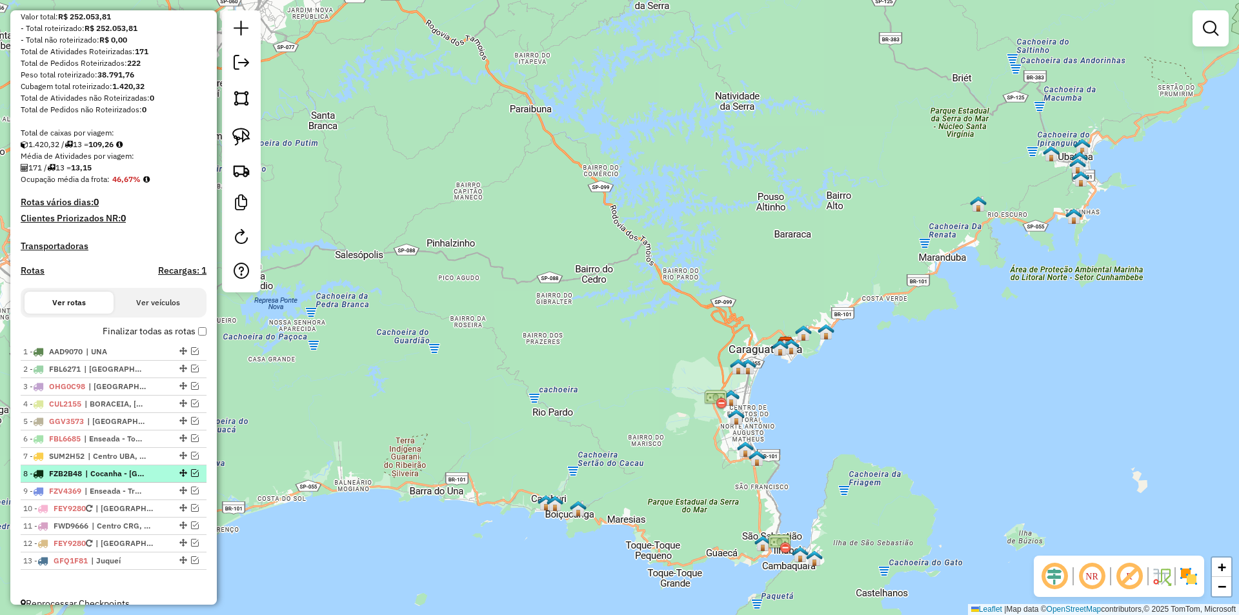
scroll to position [194, 0]
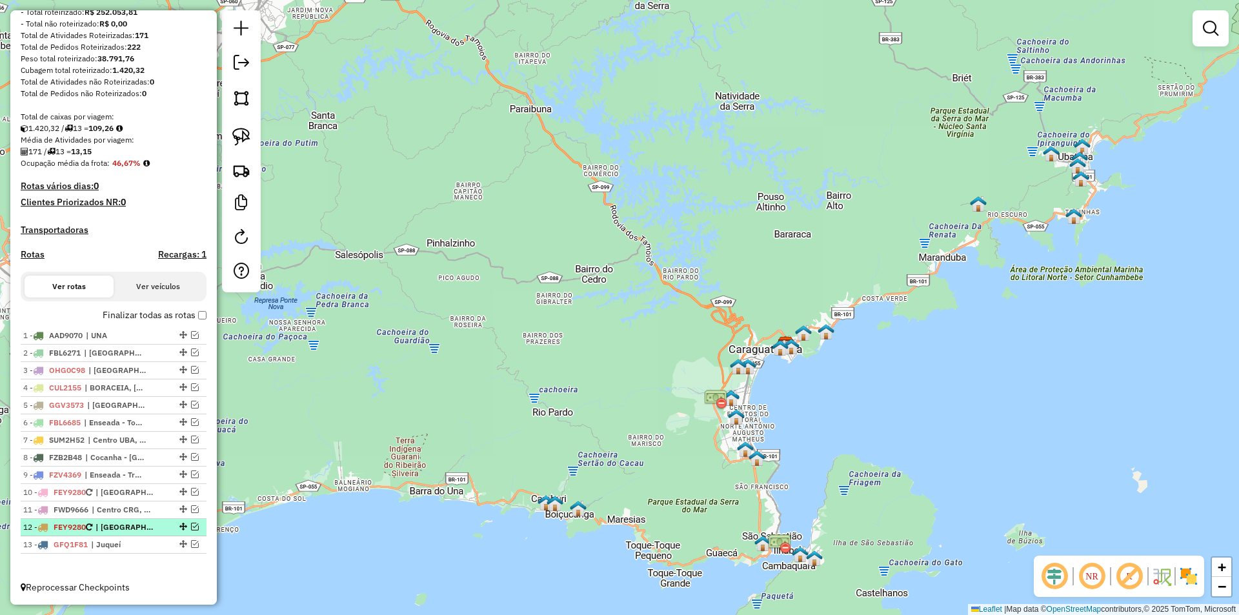
click at [191, 529] on em at bounding box center [195, 527] width 8 height 8
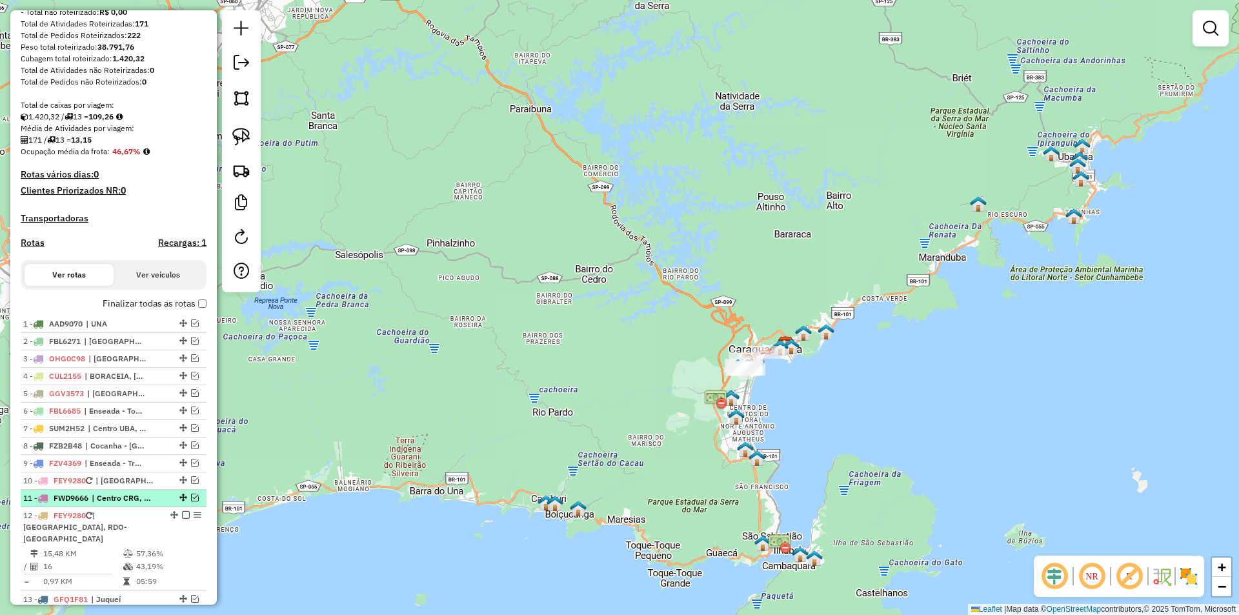
click at [191, 501] on em at bounding box center [195, 498] width 8 height 8
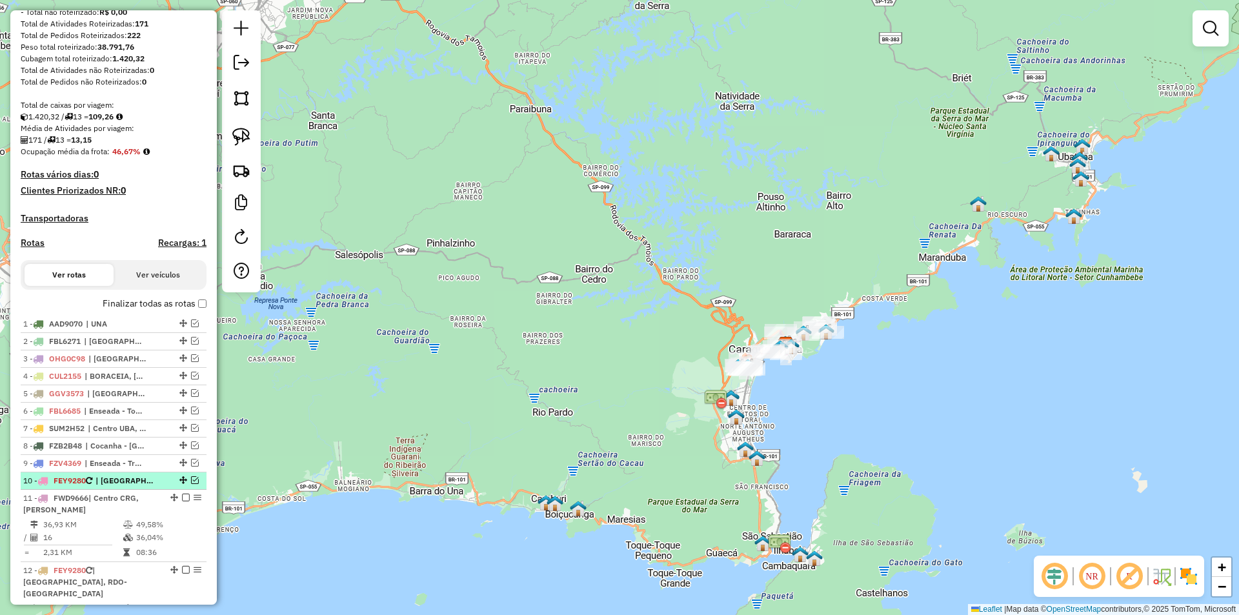
click at [191, 484] on em at bounding box center [195, 480] width 8 height 8
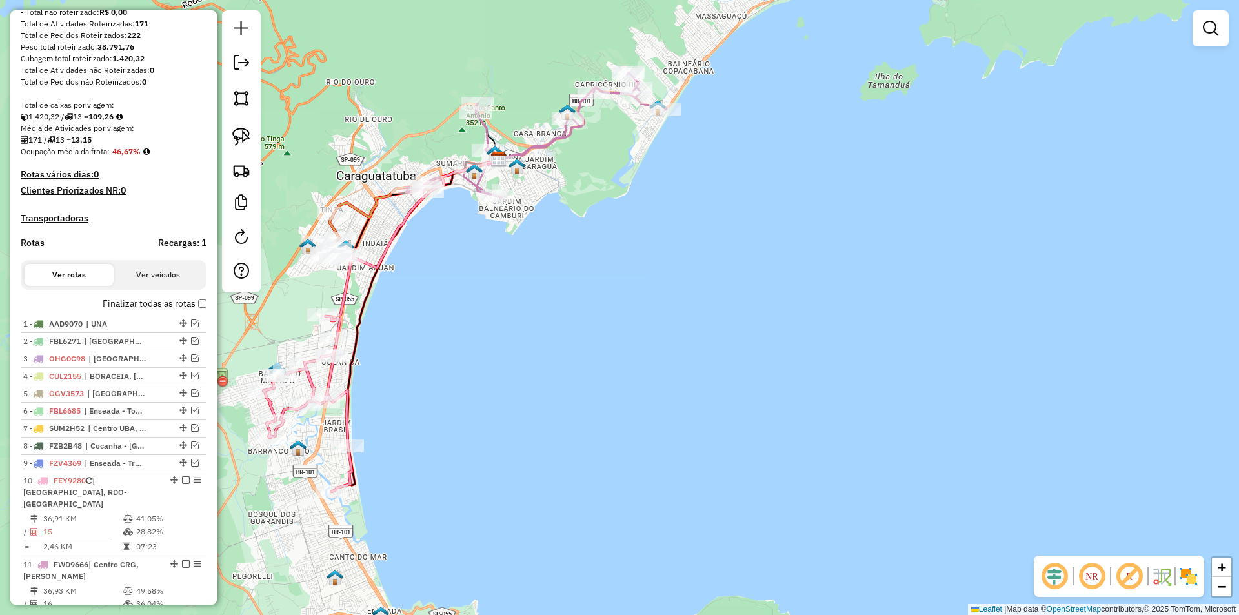
drag, startPoint x: 439, startPoint y: 405, endPoint x: 695, endPoint y: 432, distance: 257.6
click at [695, 432] on div "Janela de atendimento Grade de atendimento Capacidade Transportadoras Veículos …" at bounding box center [619, 307] width 1239 height 615
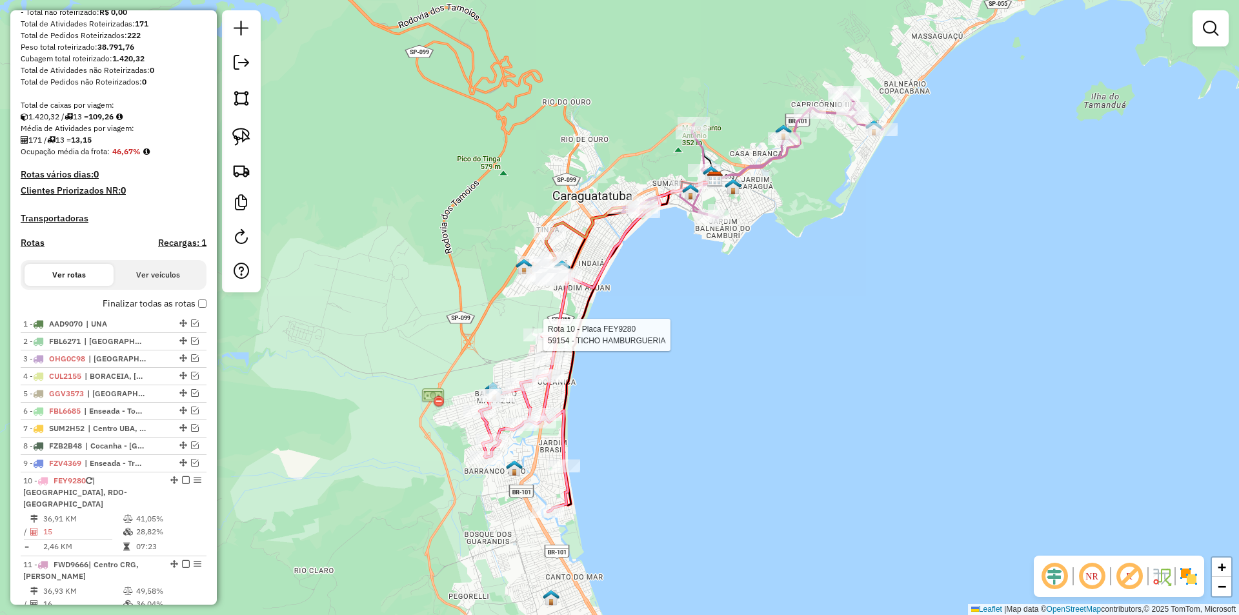
select select "**********"
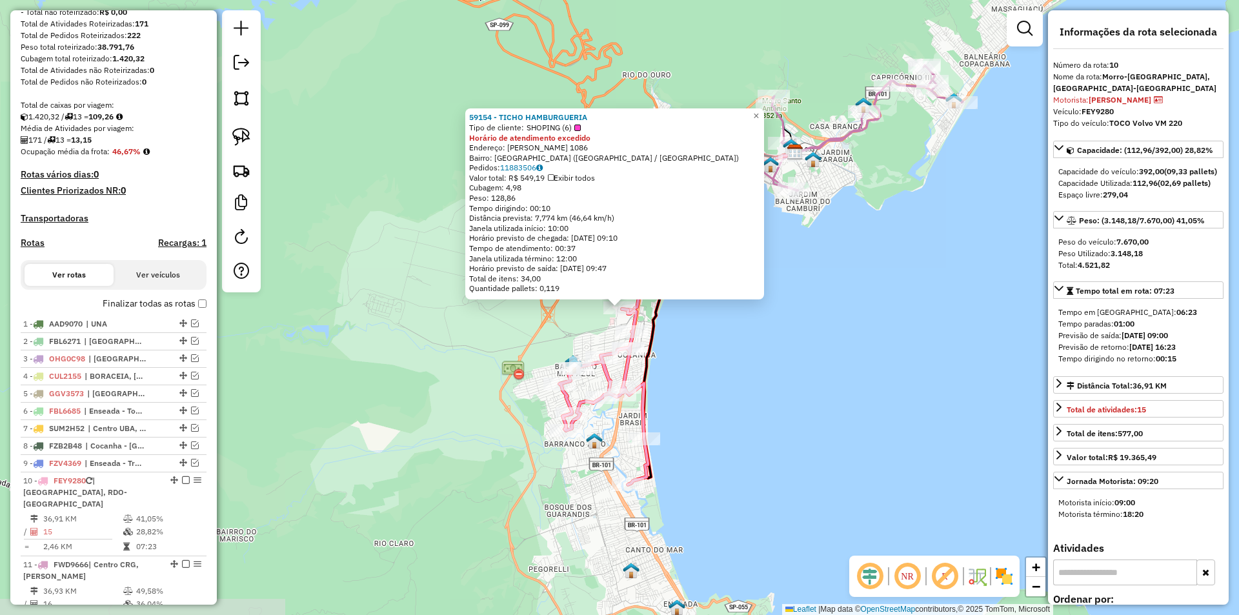
scroll to position [359, 0]
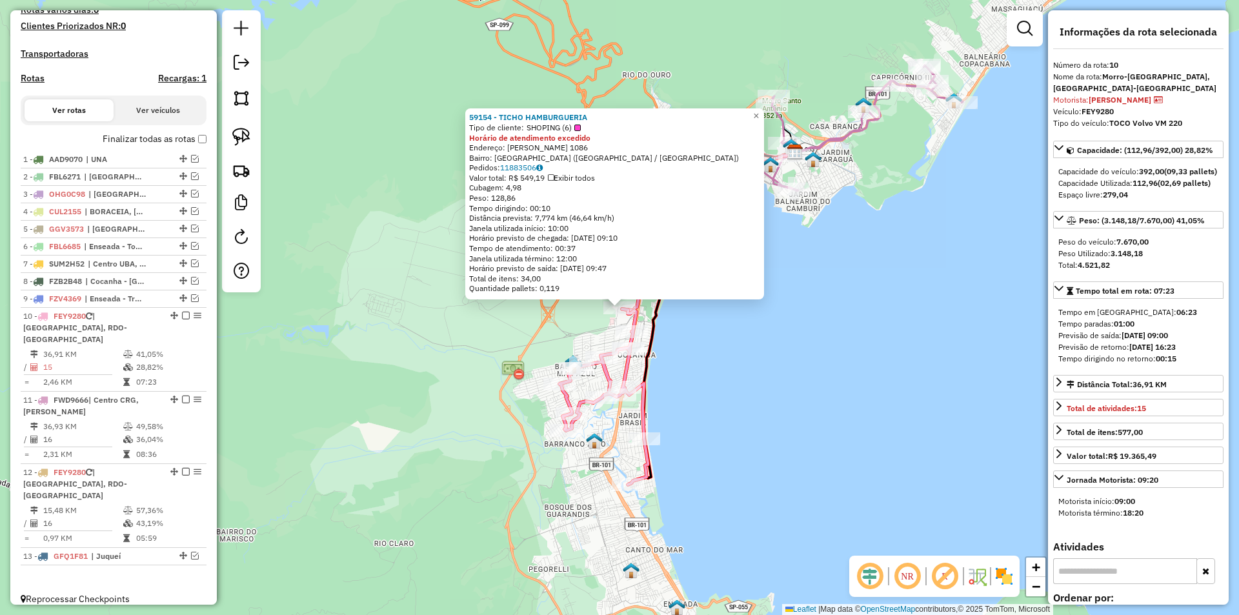
click at [713, 426] on div "59154 - TICHO HAMBURGUERIA Tipo de cliente: SHOPING (6) Horário de atendimento …" at bounding box center [619, 307] width 1239 height 615
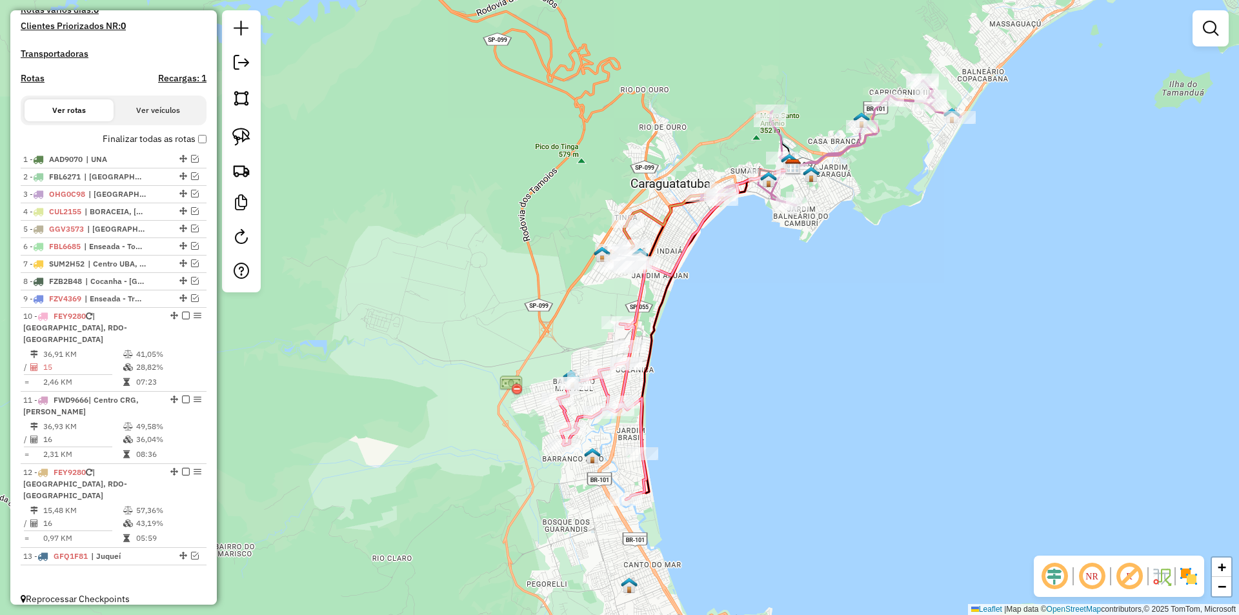
drag, startPoint x: 713, startPoint y: 379, endPoint x: 669, endPoint y: 419, distance: 59.4
click at [689, 443] on div "Janela de atendimento Grade de atendimento Capacidade Transportadoras Veículos …" at bounding box center [619, 307] width 1239 height 615
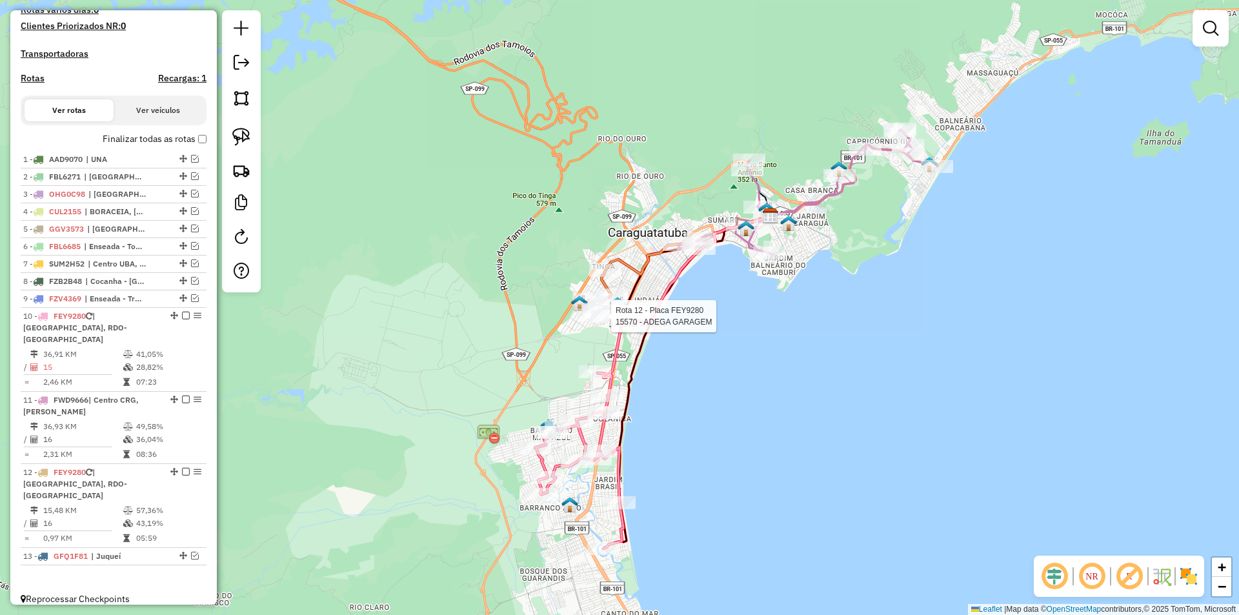
select select "**********"
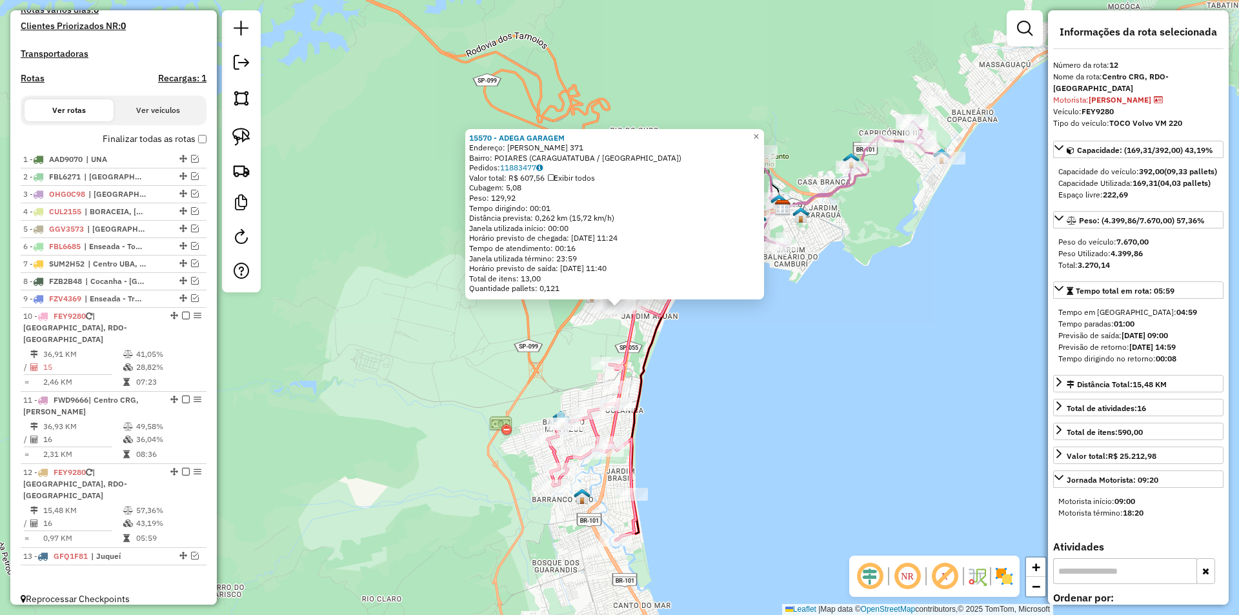
click at [769, 421] on div "15570 - ADEGA GARAGEM Endereço: JOAQUIM JOSE DA SILVA XAVIER 371 Bairro: POIARE…" at bounding box center [619, 307] width 1239 height 615
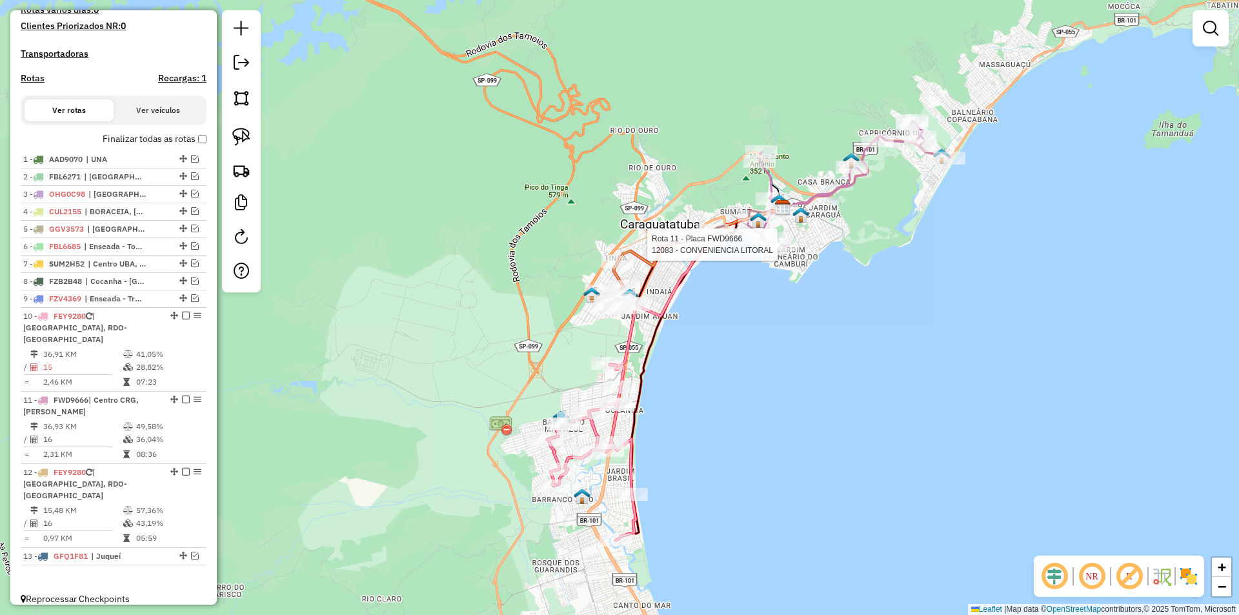
select select "**********"
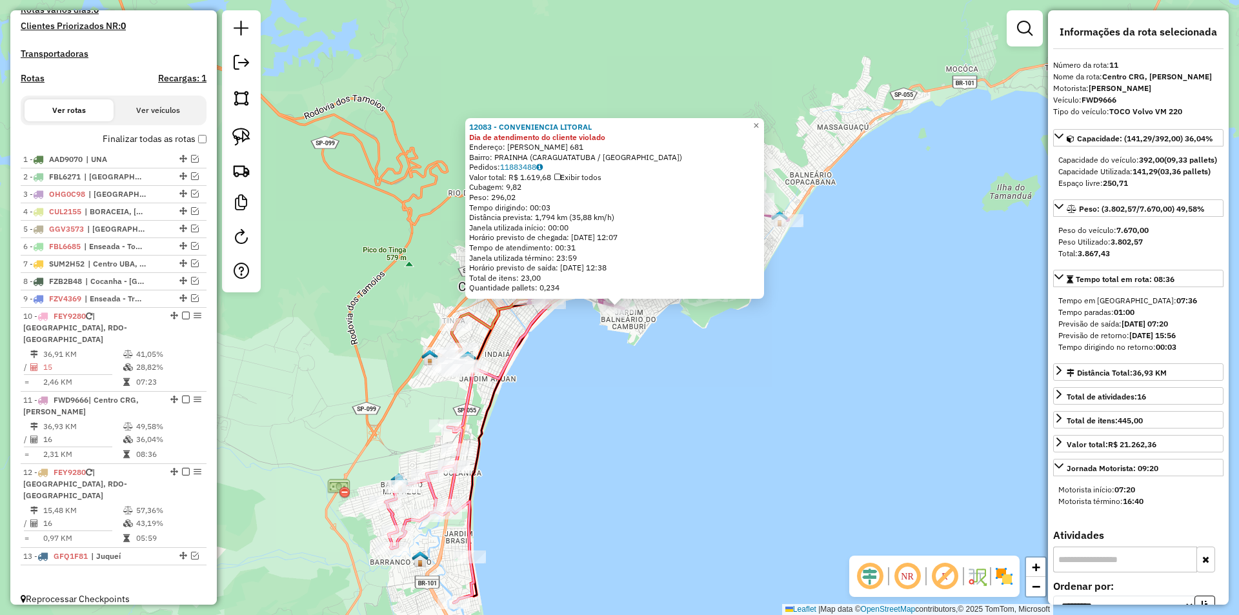
click at [744, 414] on div "12083 - CONVENIENCIA LITORAL Dia de atendimento do cliente violado Endereço: PA…" at bounding box center [619, 307] width 1239 height 615
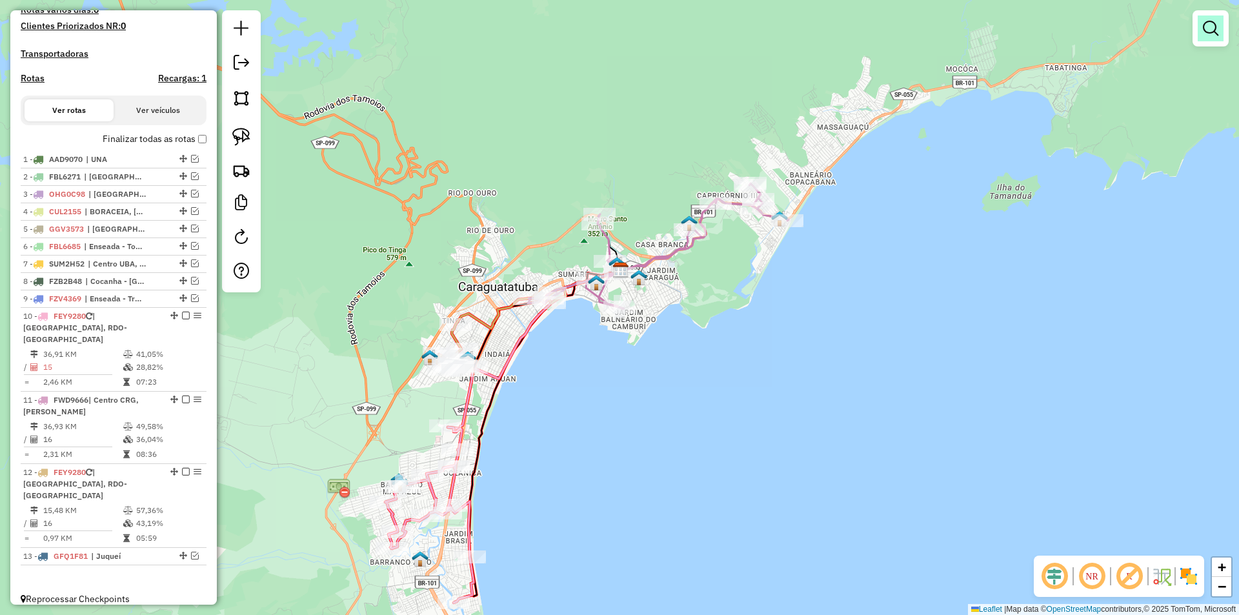
click at [1204, 21] on em at bounding box center [1210, 28] width 15 height 15
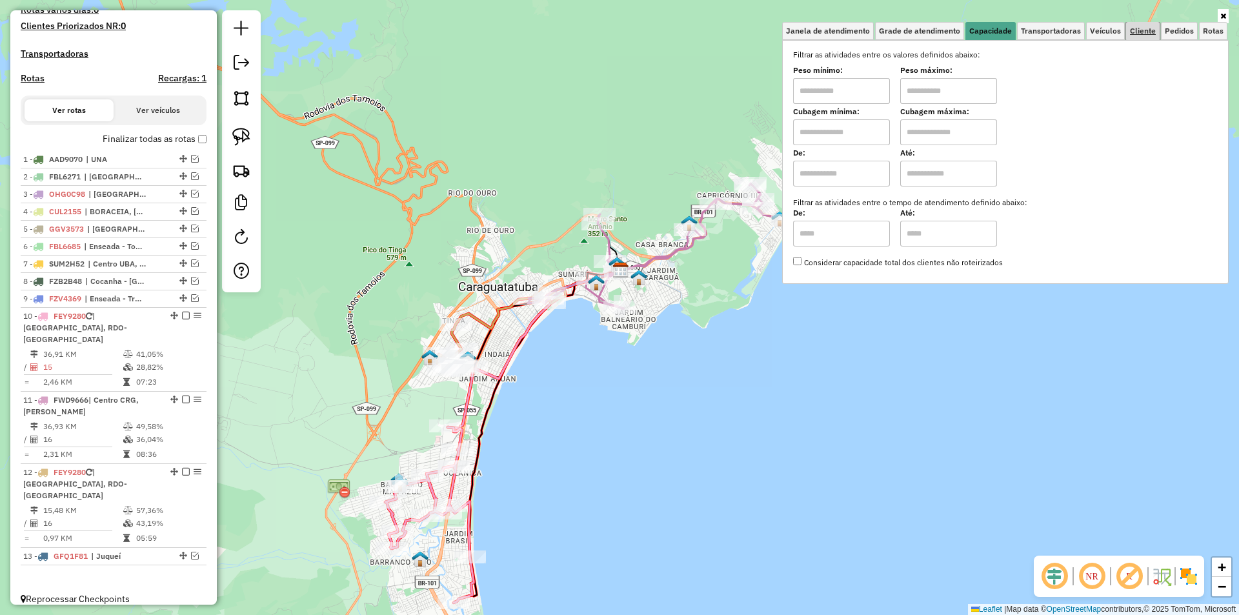
click at [1138, 33] on span "Cliente" at bounding box center [1143, 31] width 26 height 8
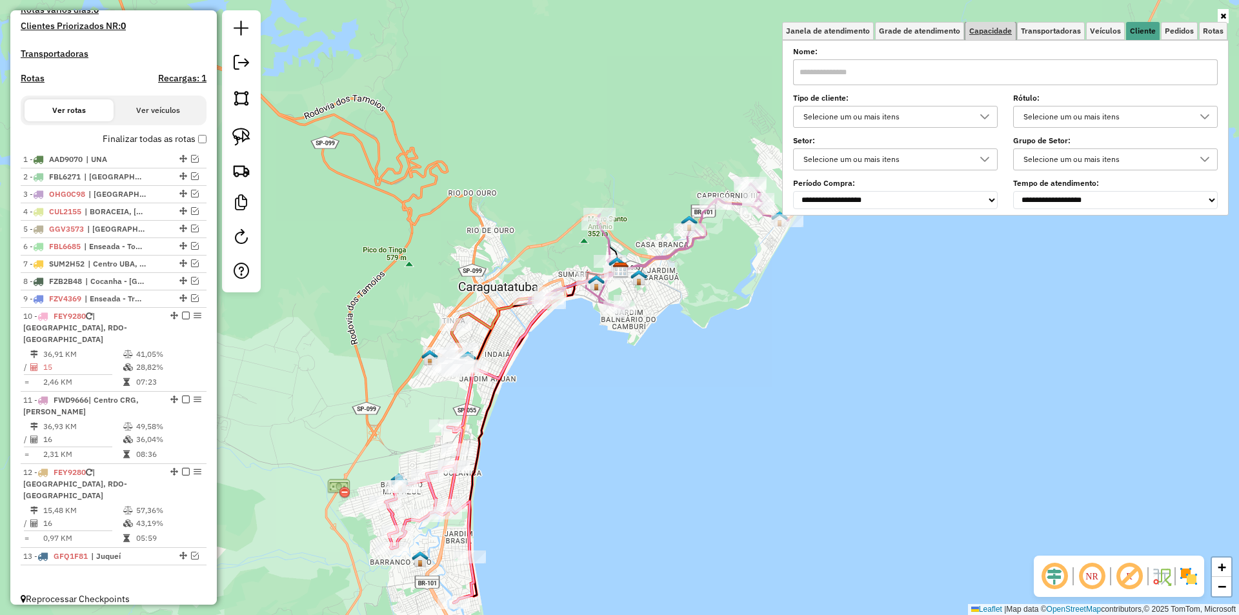
click at [991, 30] on span "Capacidade" at bounding box center [990, 31] width 43 height 8
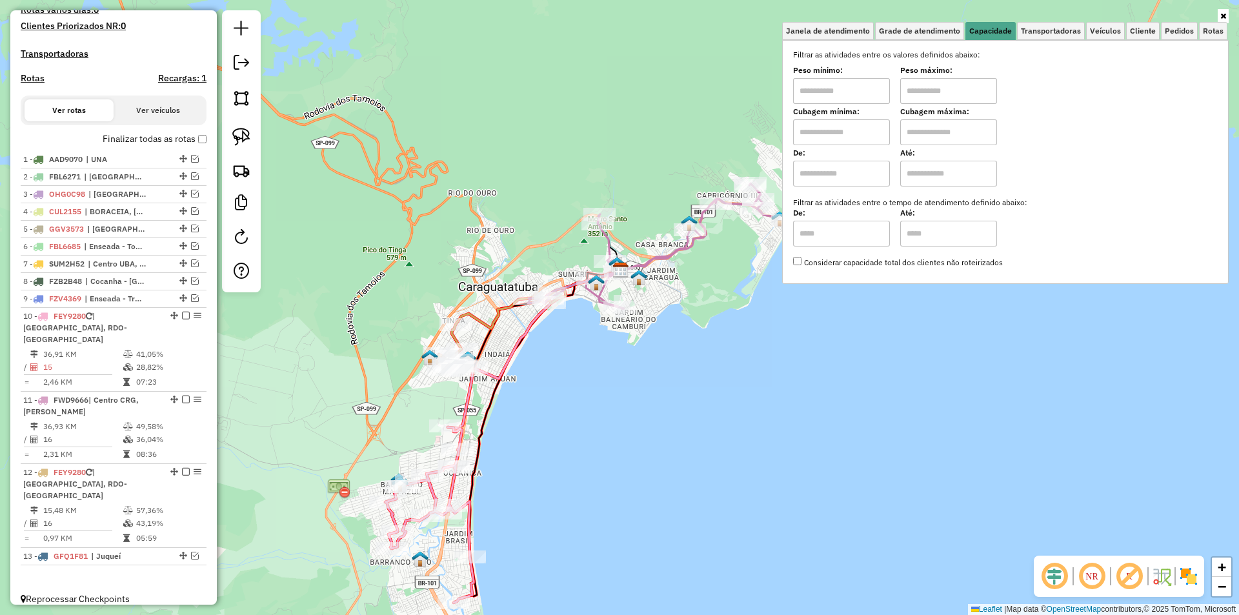
click at [812, 90] on input "text" at bounding box center [841, 91] width 97 height 26
type input "****"
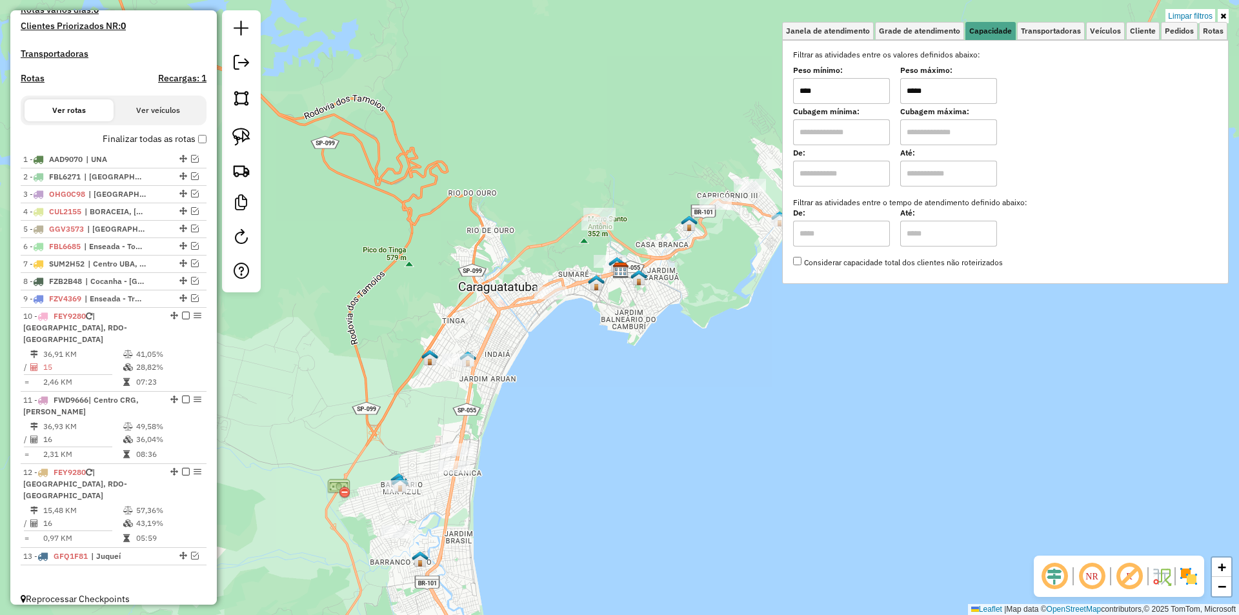
click at [649, 407] on div "Limpar filtros Janela de atendimento Grade de atendimento Capacidade Transporta…" at bounding box center [619, 307] width 1239 height 615
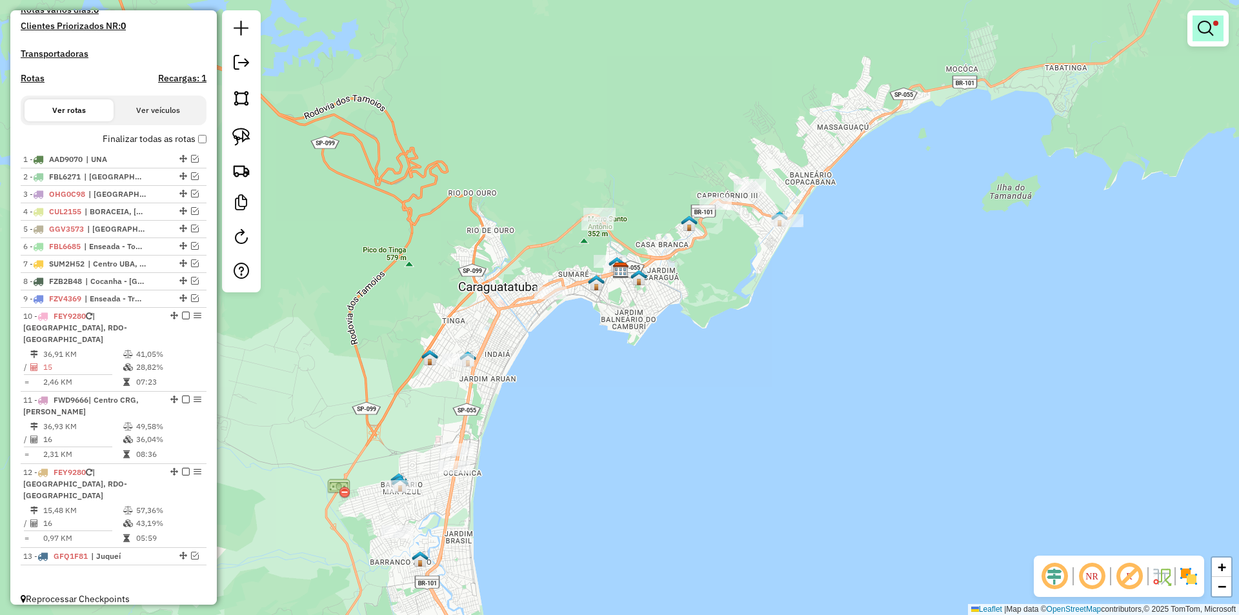
click at [1207, 23] on em at bounding box center [1205, 28] width 15 height 15
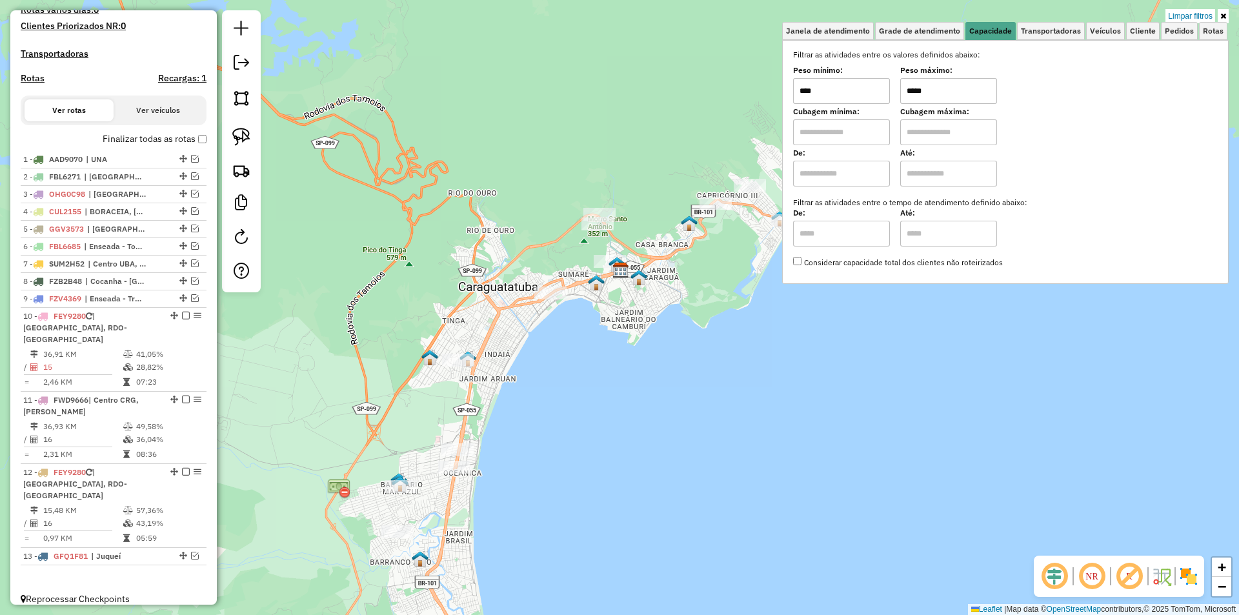
click at [919, 90] on input "*****" at bounding box center [948, 91] width 97 height 26
type input "*****"
click at [737, 381] on div "Limpar filtros Janela de atendimento Grade de atendimento Capacidade Transporta…" at bounding box center [619, 307] width 1239 height 615
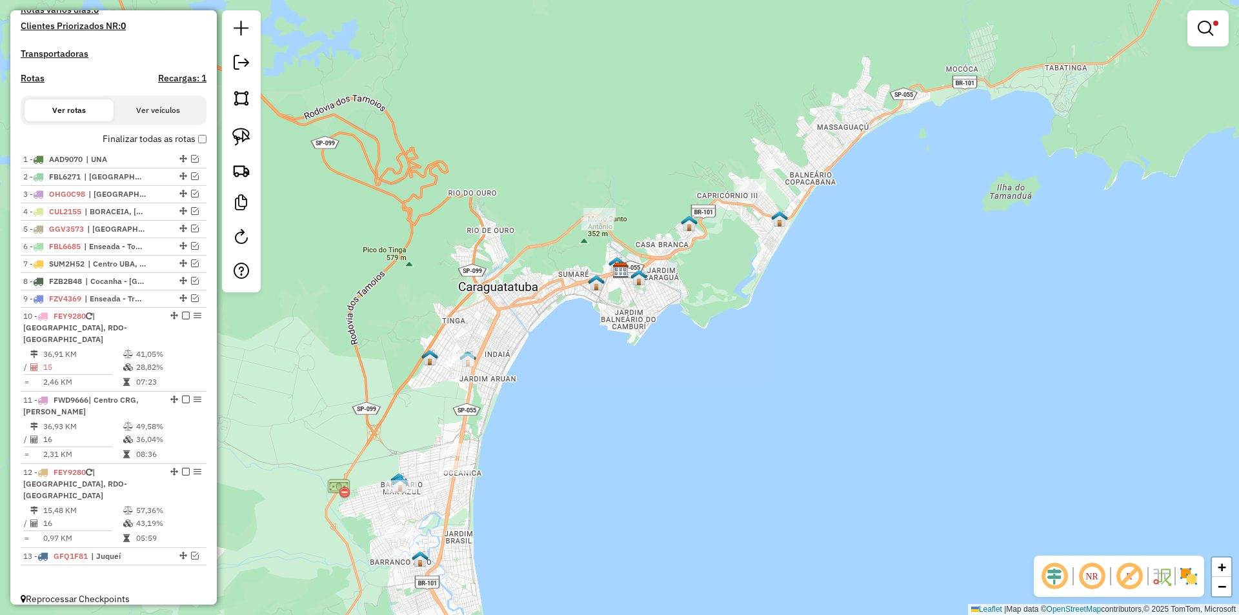
drag, startPoint x: 764, startPoint y: 243, endPoint x: 774, endPoint y: 214, distance: 30.8
click at [774, 214] on div "Limpar filtros Janela de atendimento Grade de atendimento Capacidade Transporta…" at bounding box center [619, 307] width 1239 height 615
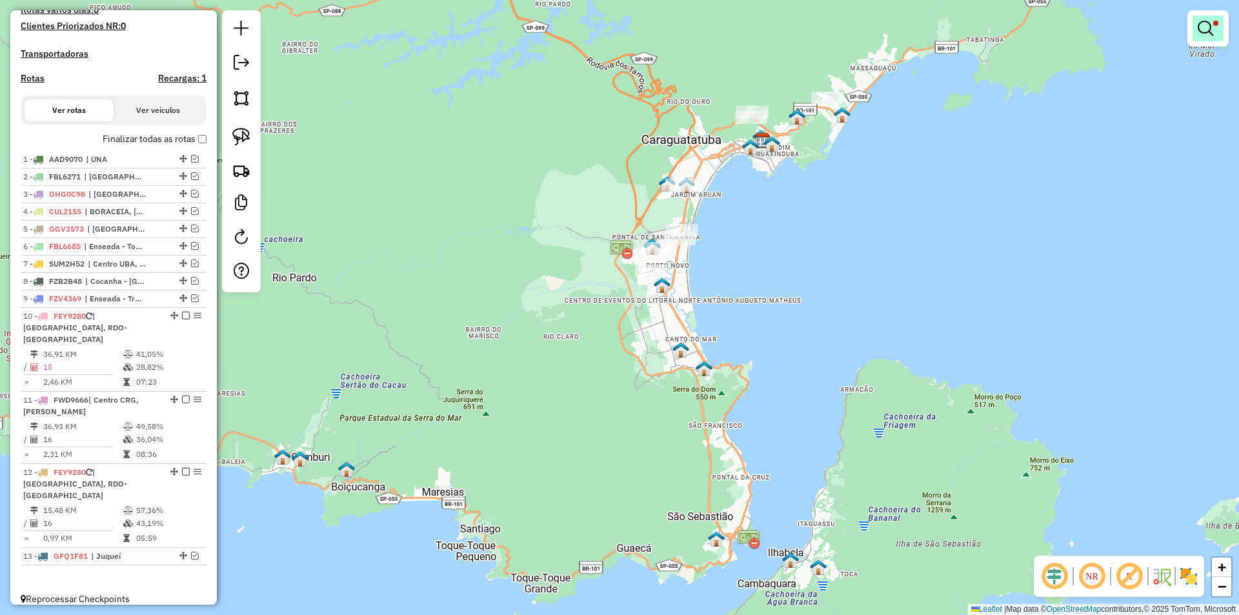
click at [1215, 23] on span at bounding box center [1215, 23] width 5 height 5
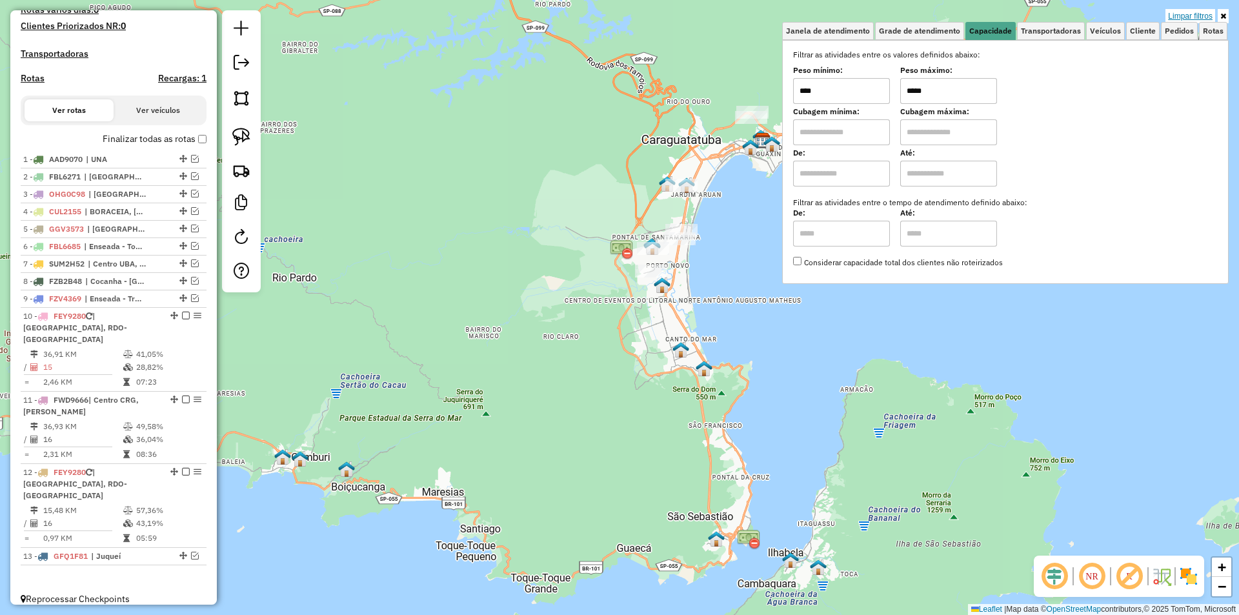
click at [1207, 14] on link "Limpar filtros" at bounding box center [1190, 16] width 50 height 14
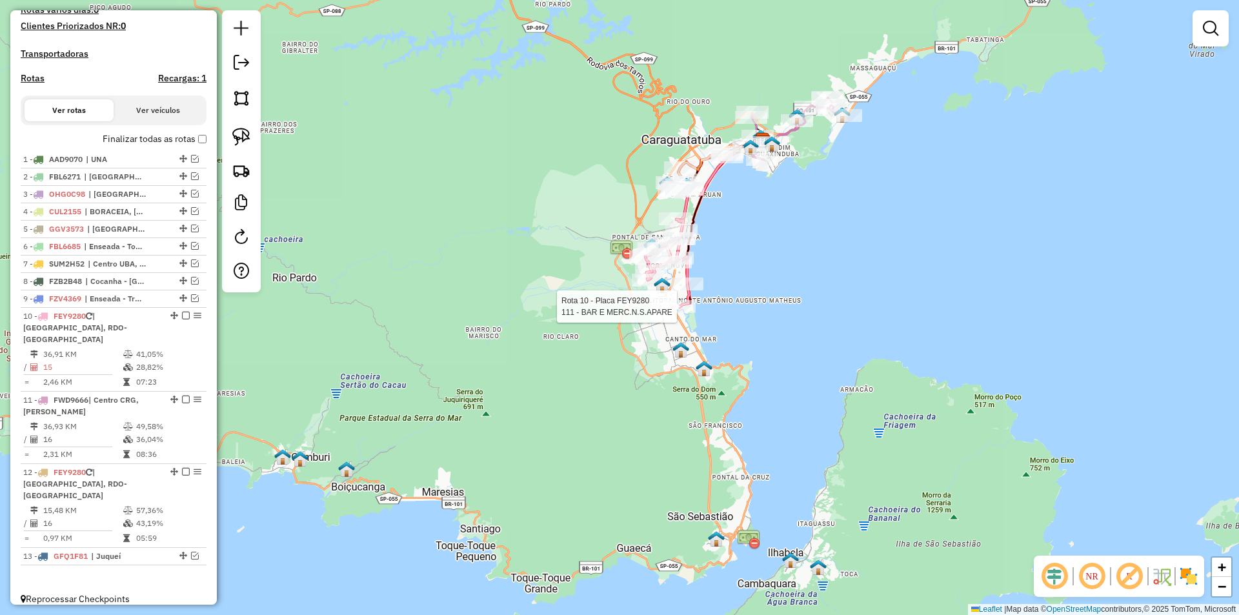
select select "**********"
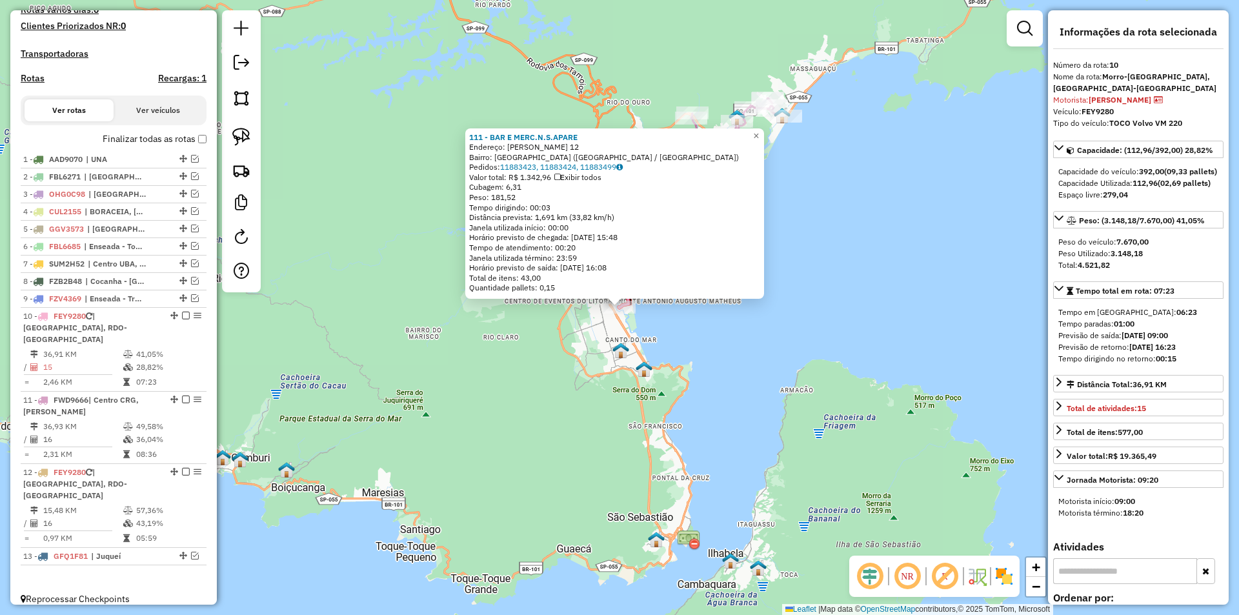
click at [728, 361] on div "111 - BAR E MERC.N.S.APARE Endereço: IZAMIRA PINTO SANTANA 12 Bairro: PORTO NOV…" at bounding box center [619, 307] width 1239 height 615
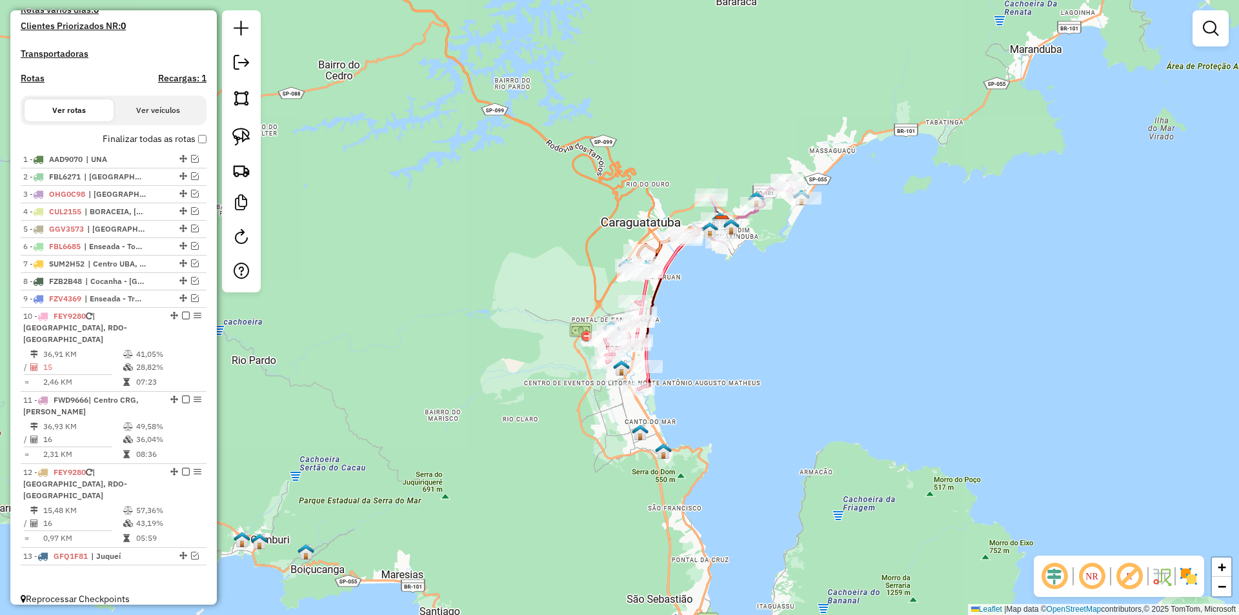
drag, startPoint x: 687, startPoint y: 377, endPoint x: 696, endPoint y: 405, distance: 29.8
click at [696, 410] on div "Janela de atendimento Grade de atendimento Capacidade Transportadoras Veículos …" at bounding box center [619, 307] width 1239 height 615
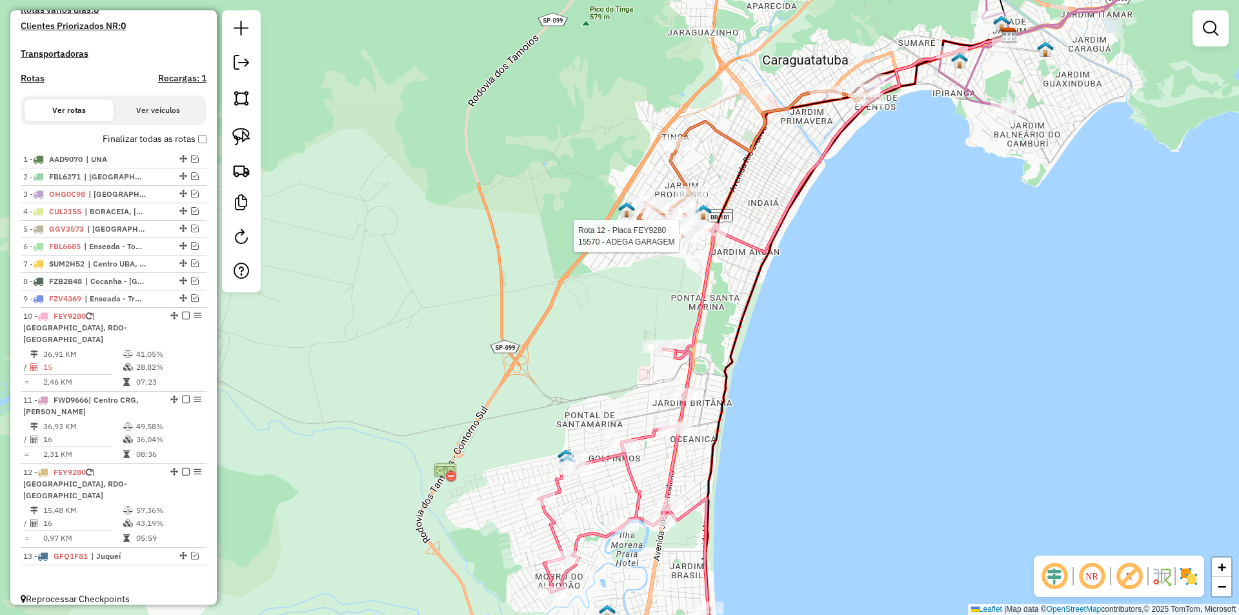
select select "**********"
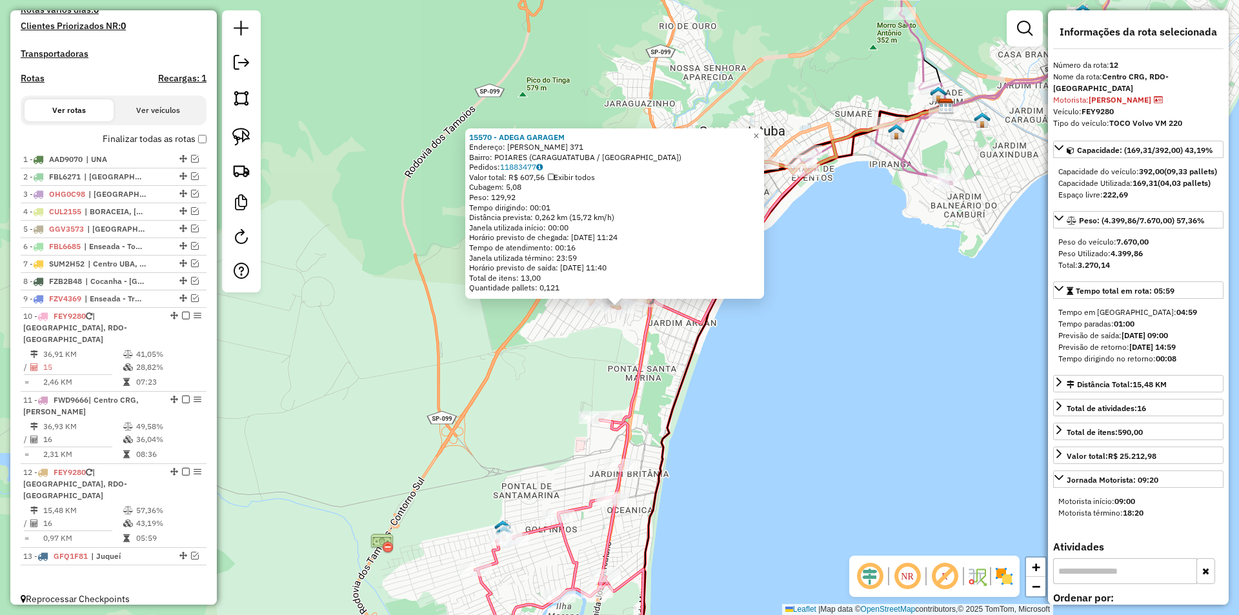
click at [739, 466] on div "15570 - ADEGA GARAGEM Endereço: JOAQUIM JOSE DA SILVA XAVIER 371 Bairro: POIARE…" at bounding box center [619, 307] width 1239 height 615
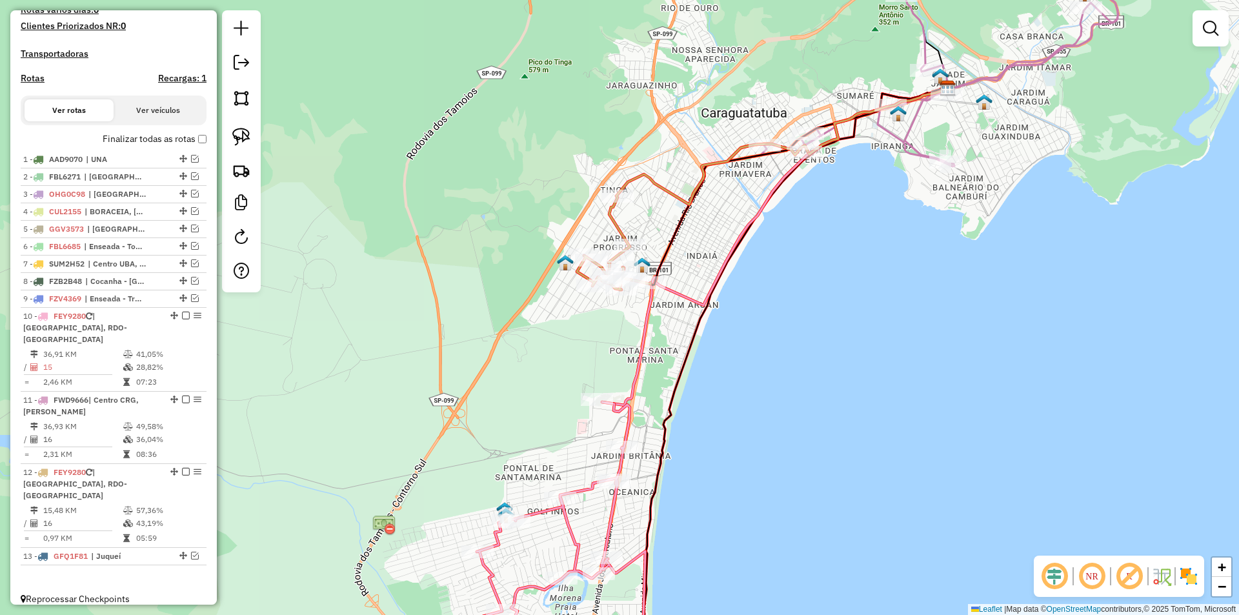
drag, startPoint x: 742, startPoint y: 463, endPoint x: 787, endPoint y: 154, distance: 312.4
click at [787, 154] on div "Janela de atendimento Grade de atendimento Capacidade Transportadoras Veículos …" at bounding box center [619, 307] width 1239 height 615
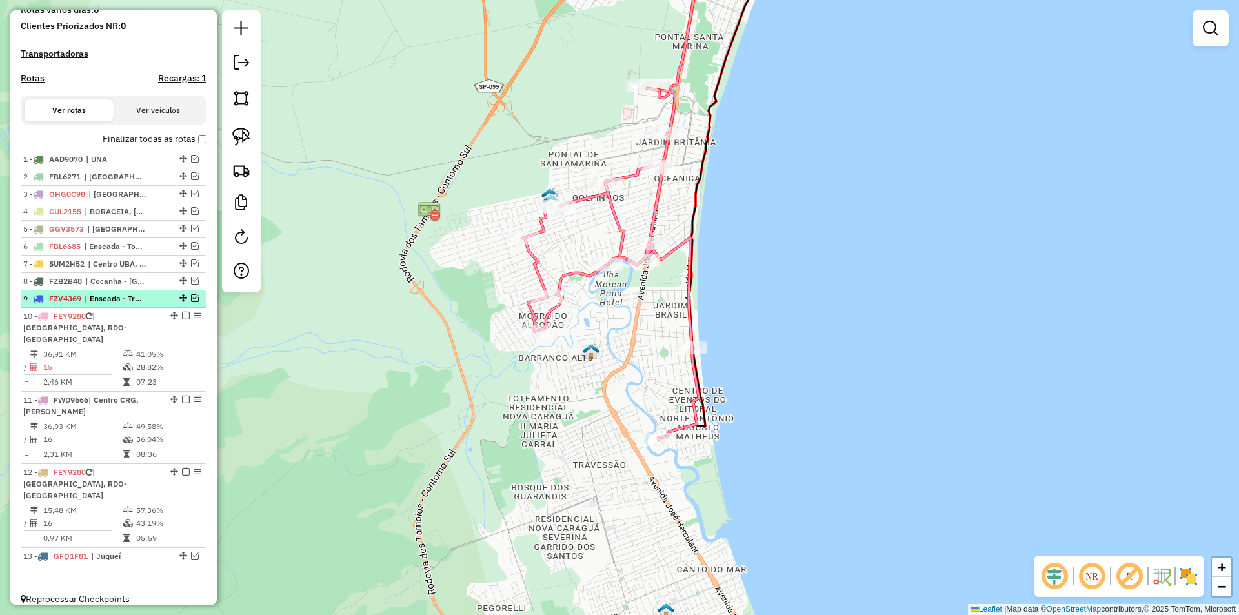
click at [191, 302] on em at bounding box center [195, 298] width 8 height 8
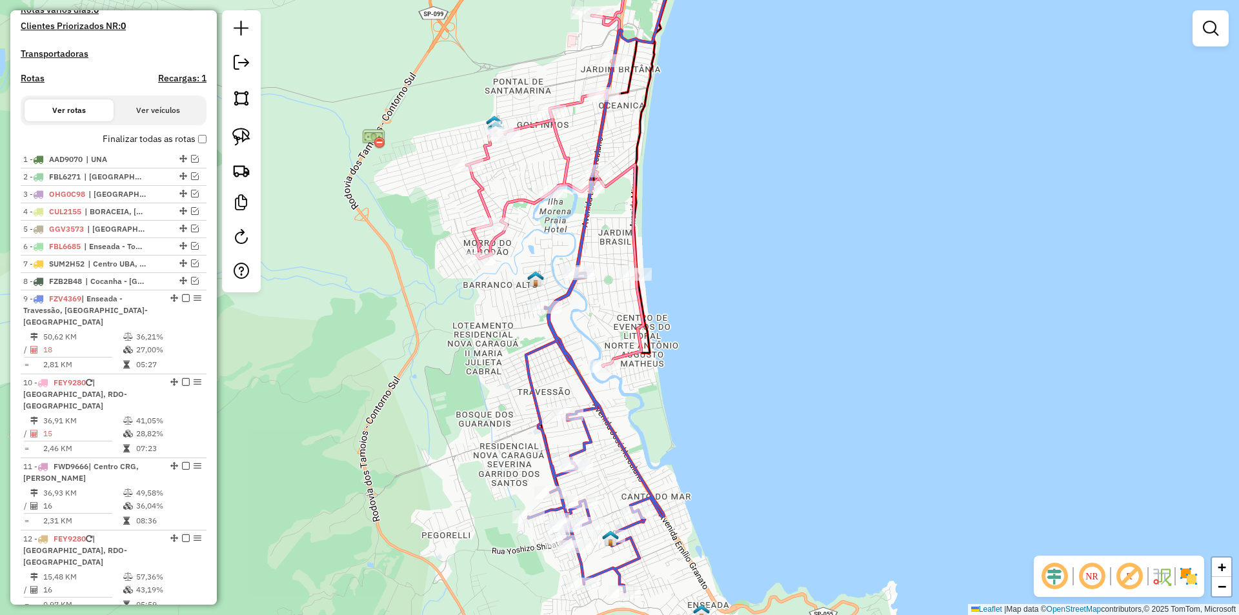
drag, startPoint x: 375, startPoint y: 389, endPoint x: 319, endPoint y: 316, distance: 91.6
click at [319, 316] on div "Janela de atendimento Grade de atendimento Capacidade Transportadoras Veículos …" at bounding box center [619, 307] width 1239 height 615
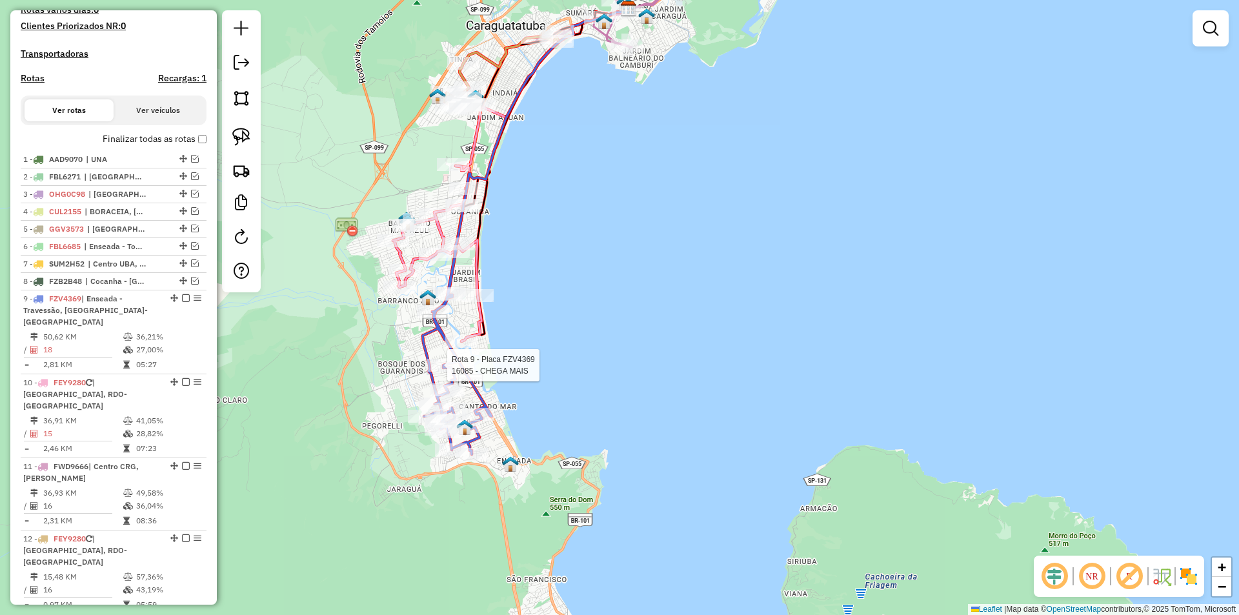
select select "**********"
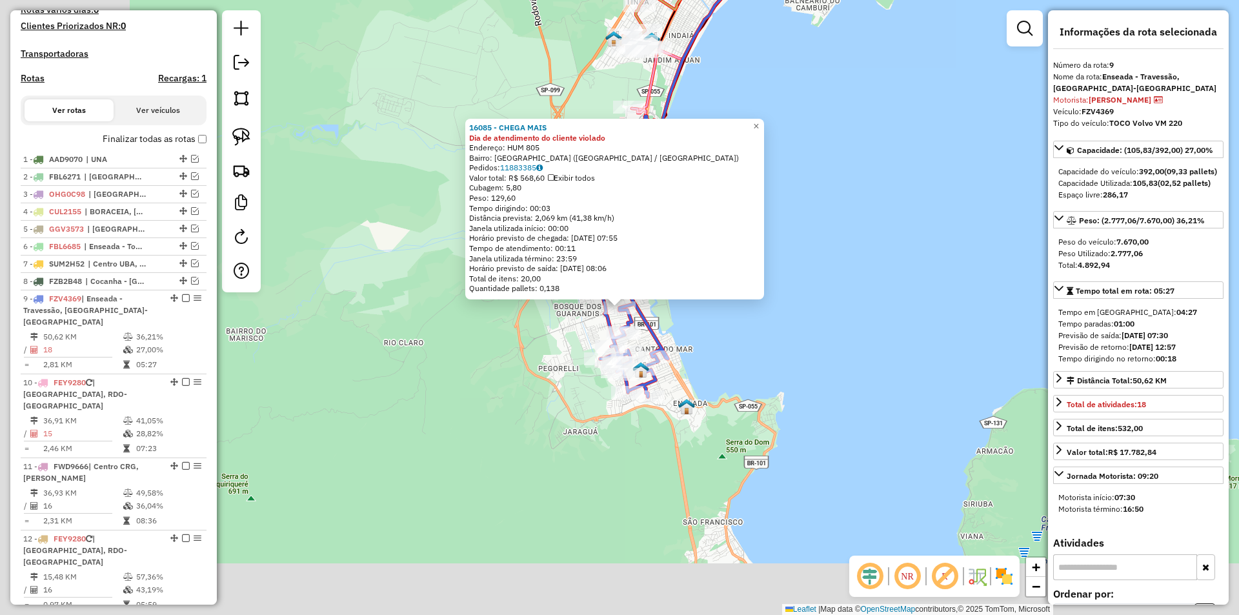
scroll to position [414, 0]
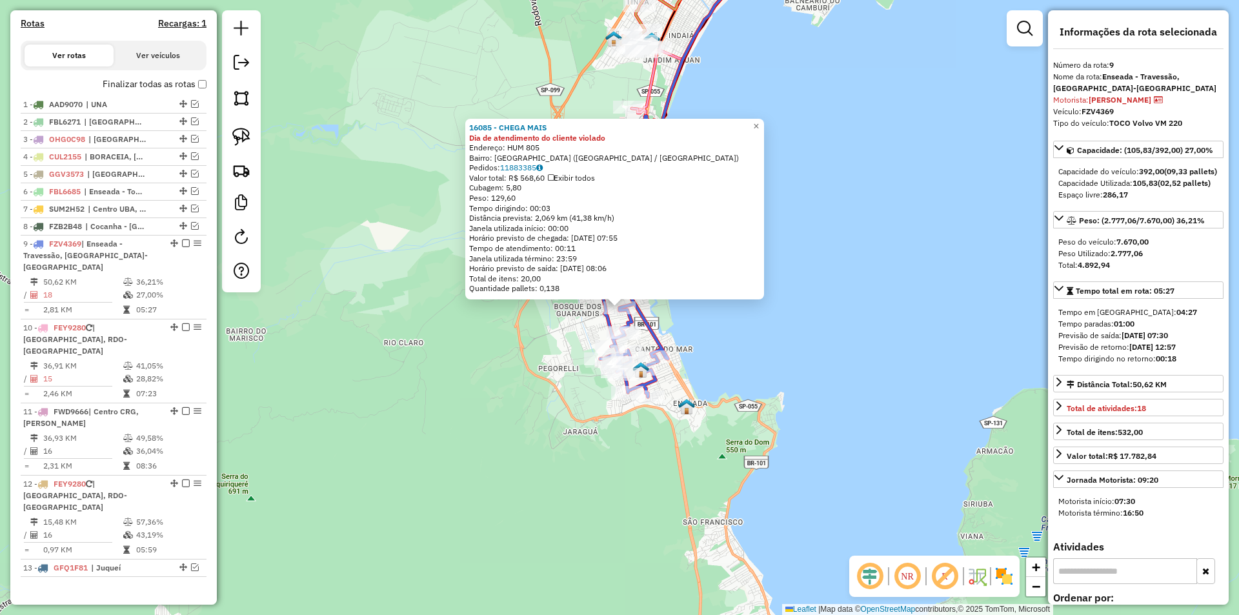
click at [387, 403] on div "16085 - CHEGA MAIS Dia de atendimento do cliente violado Endereço: HUM 805 Bair…" at bounding box center [619, 307] width 1239 height 615
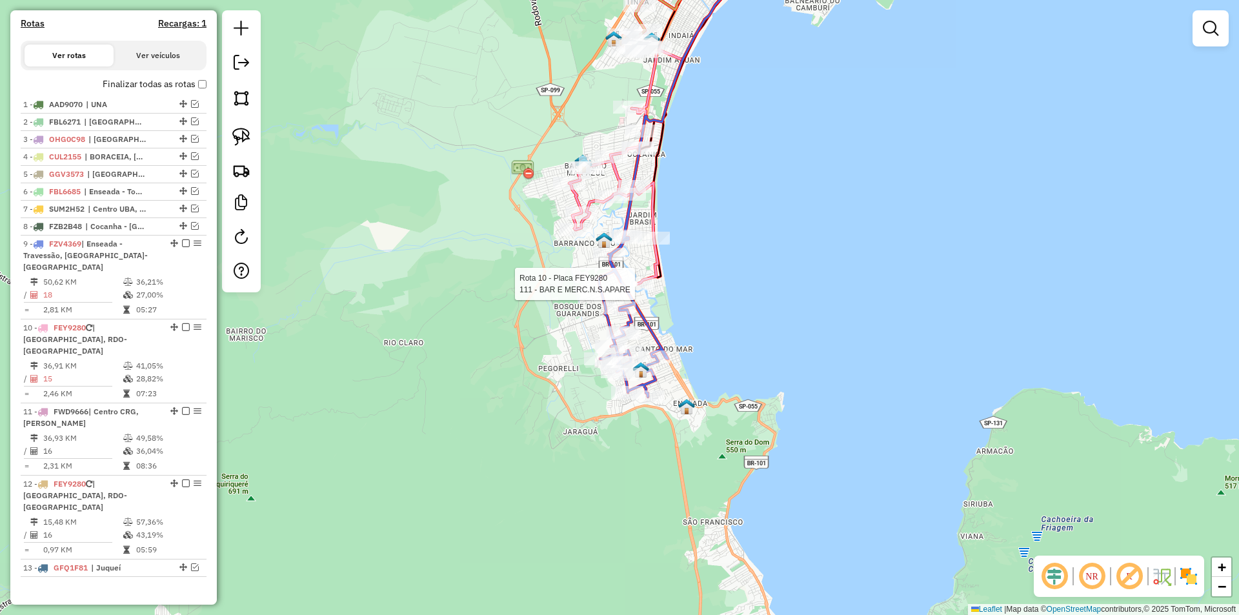
select select "**********"
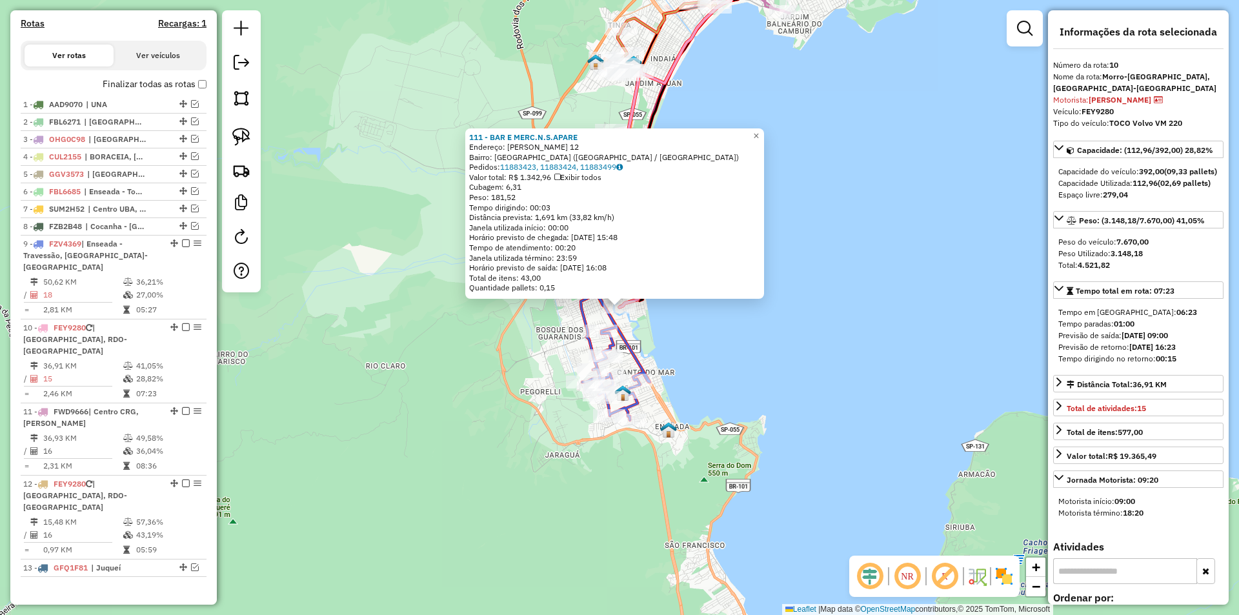
click at [437, 413] on div "111 - BAR E MERC.N.S.APARE Endereço: IZAMIRA PINTO SANTANA 12 Bairro: PORTO NOV…" at bounding box center [619, 307] width 1239 height 615
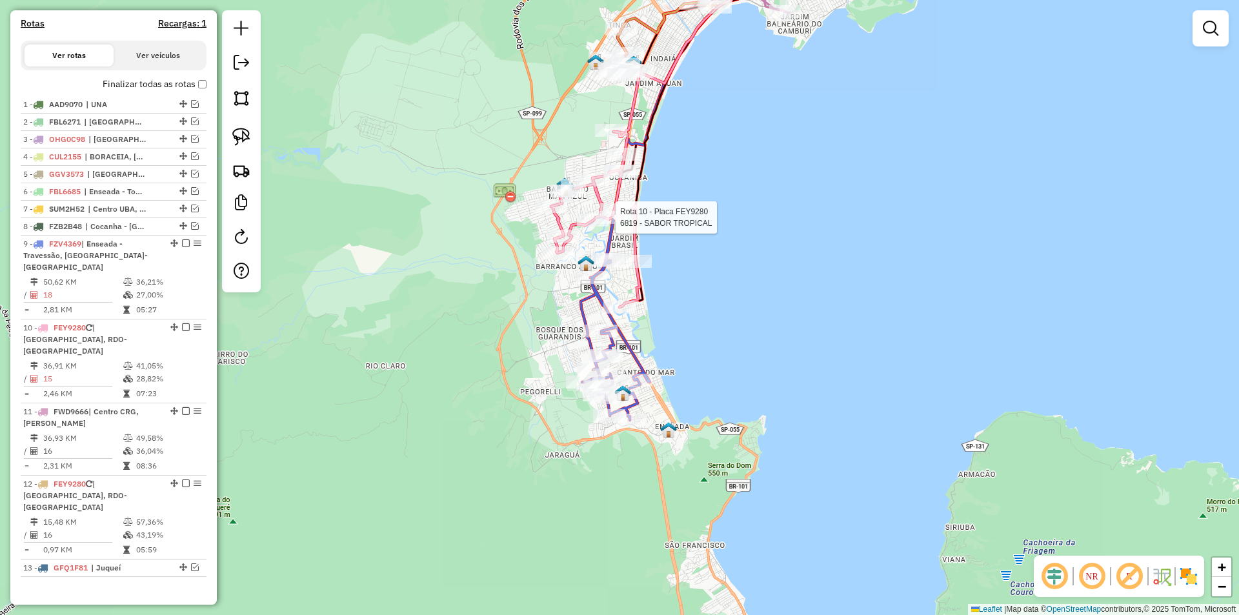
select select "**********"
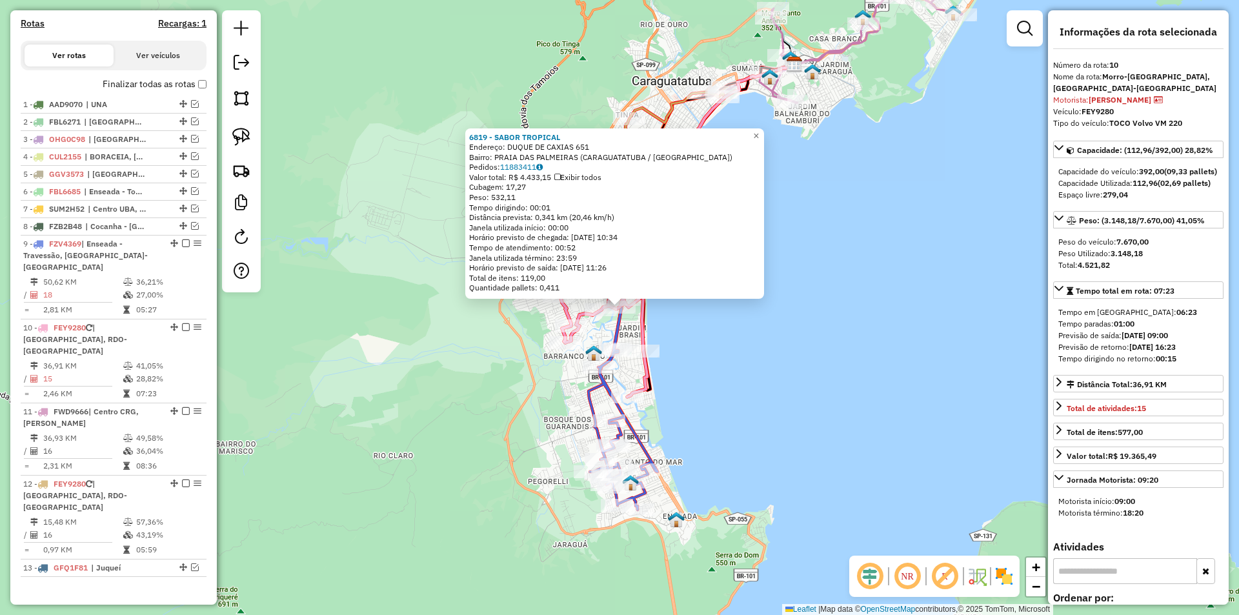
click at [477, 372] on div "6819 - SABOR TROPICAL Endereço: DUQUE DE CAXIAS 651 Bairro: PRAIA DAS PALMEIRAS…" at bounding box center [619, 307] width 1239 height 615
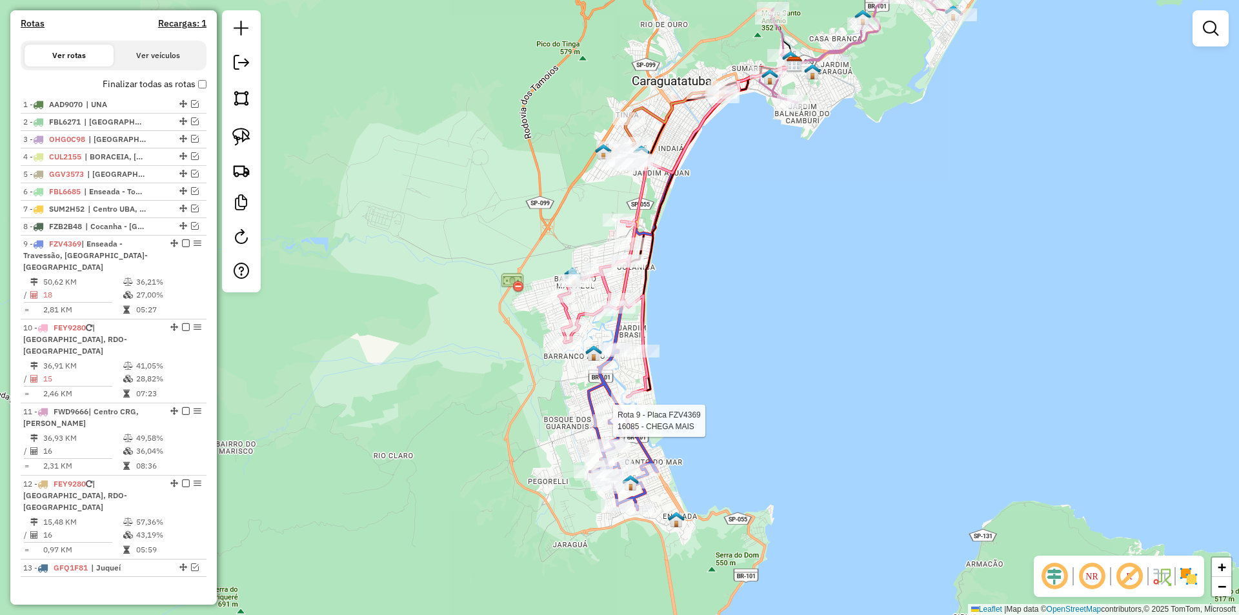
select select "**********"
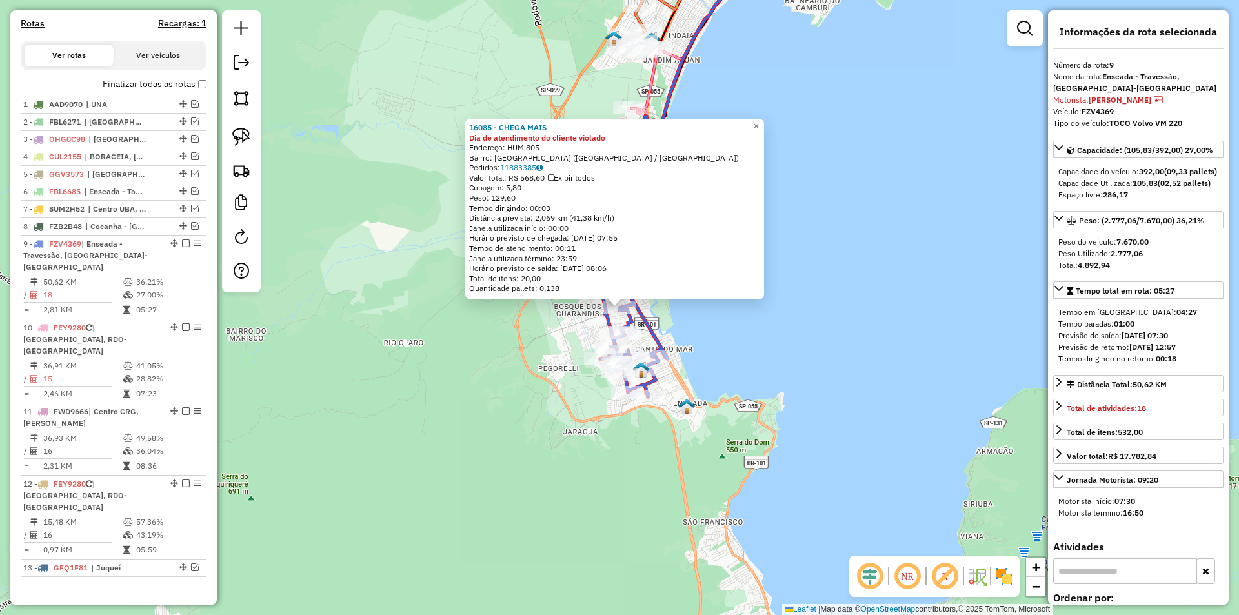
click at [501, 436] on div "16085 - CHEGA MAIS Dia de atendimento do cliente violado Endereço: HUM 805 Bair…" at bounding box center [619, 307] width 1239 height 615
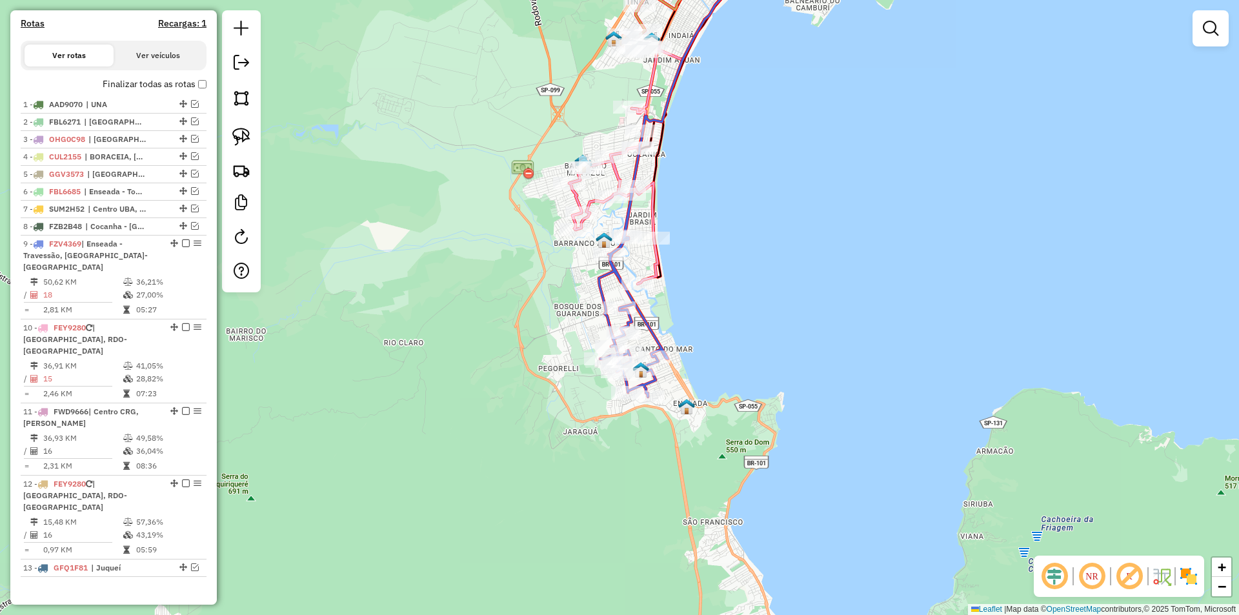
click at [1205, 35] on em at bounding box center [1210, 28] width 15 height 15
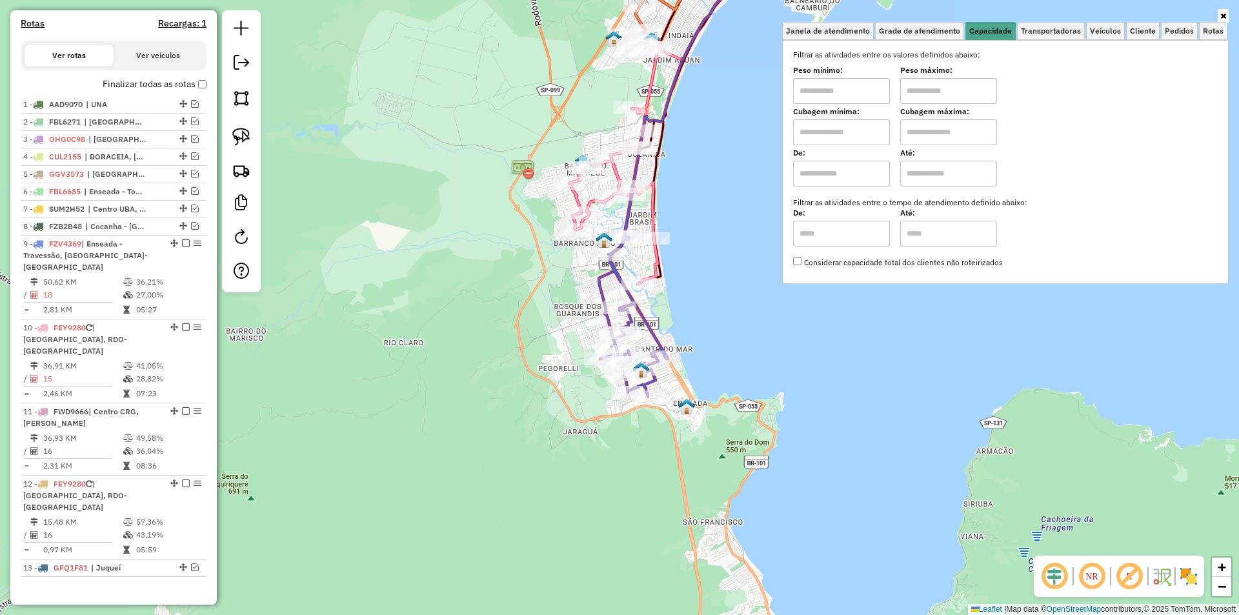
click at [828, 91] on input "text" at bounding box center [841, 91] width 97 height 26
type input "****"
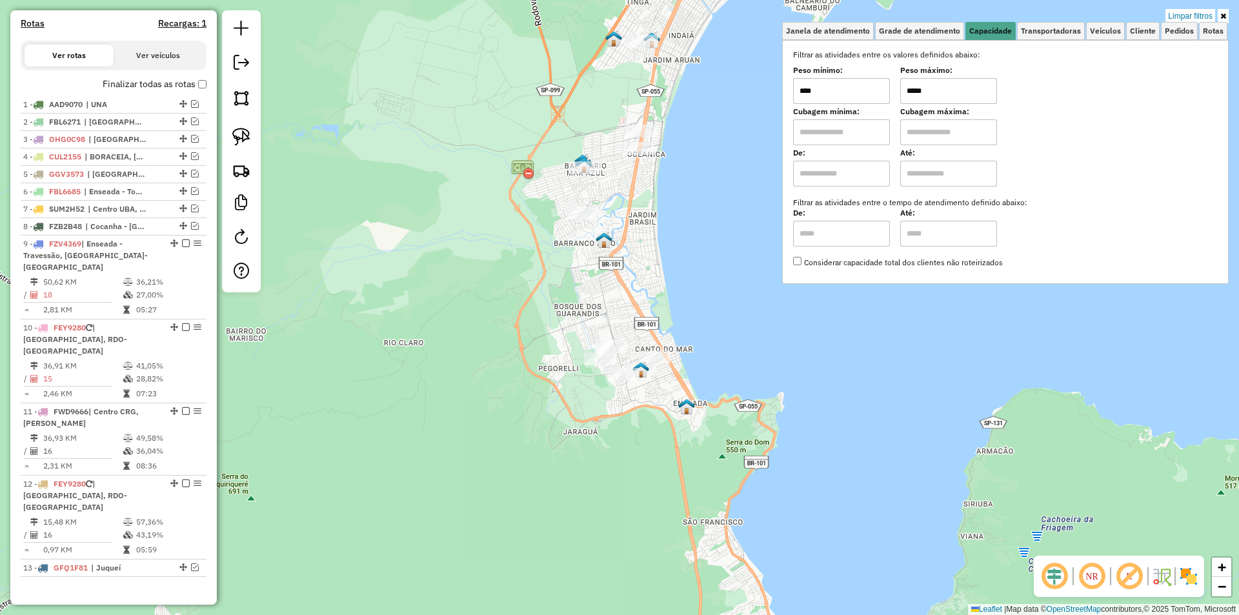
type input "*****"
click at [645, 291] on div "Limpar filtros Janela de atendimento Grade de atendimento Capacidade Transporta…" at bounding box center [619, 307] width 1239 height 615
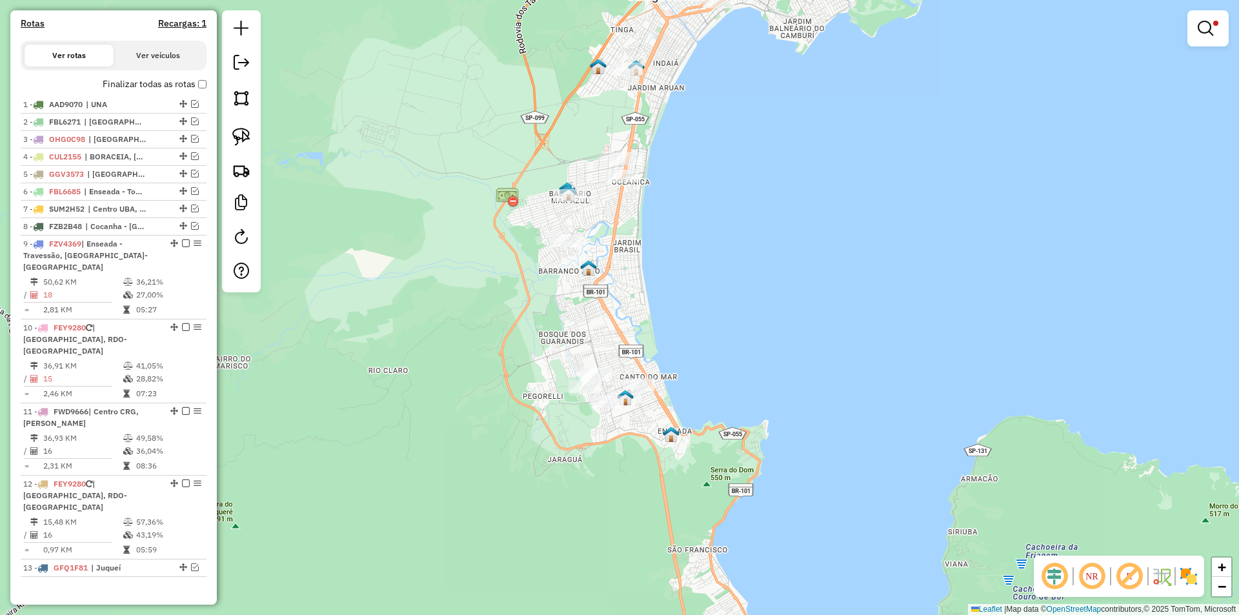
click at [664, 282] on div "Limpar filtros Janela de atendimento Grade de atendimento Capacidade Transporta…" at bounding box center [619, 307] width 1239 height 615
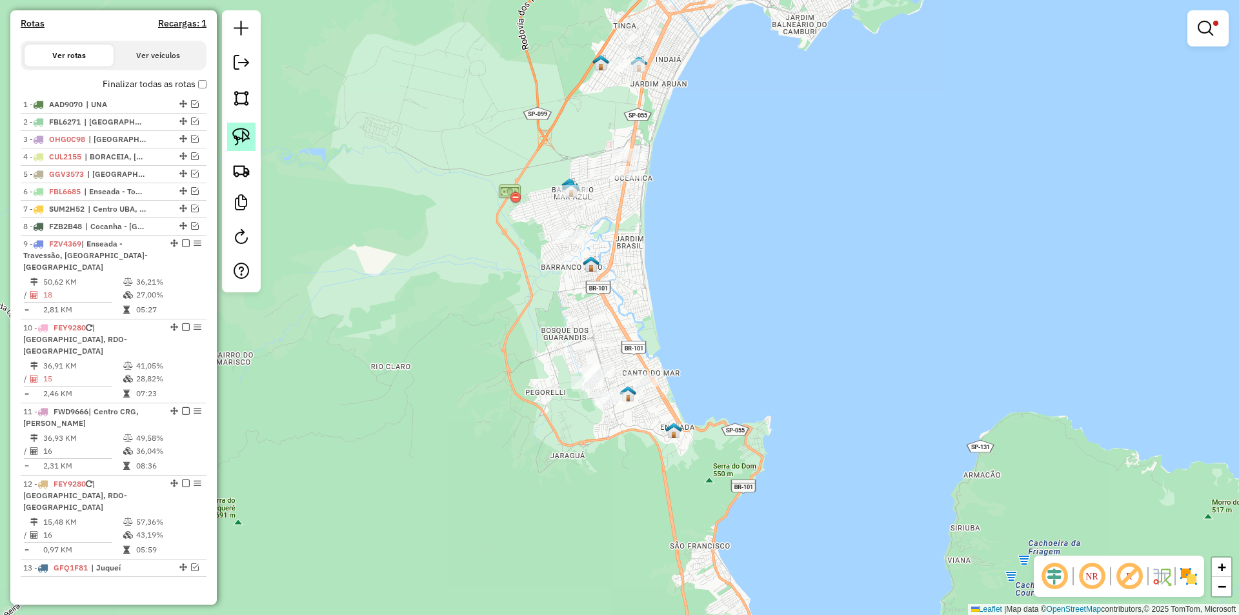
drag, startPoint x: 240, startPoint y: 130, endPoint x: 279, endPoint y: 179, distance: 63.0
click at [239, 130] on img at bounding box center [241, 137] width 18 height 18
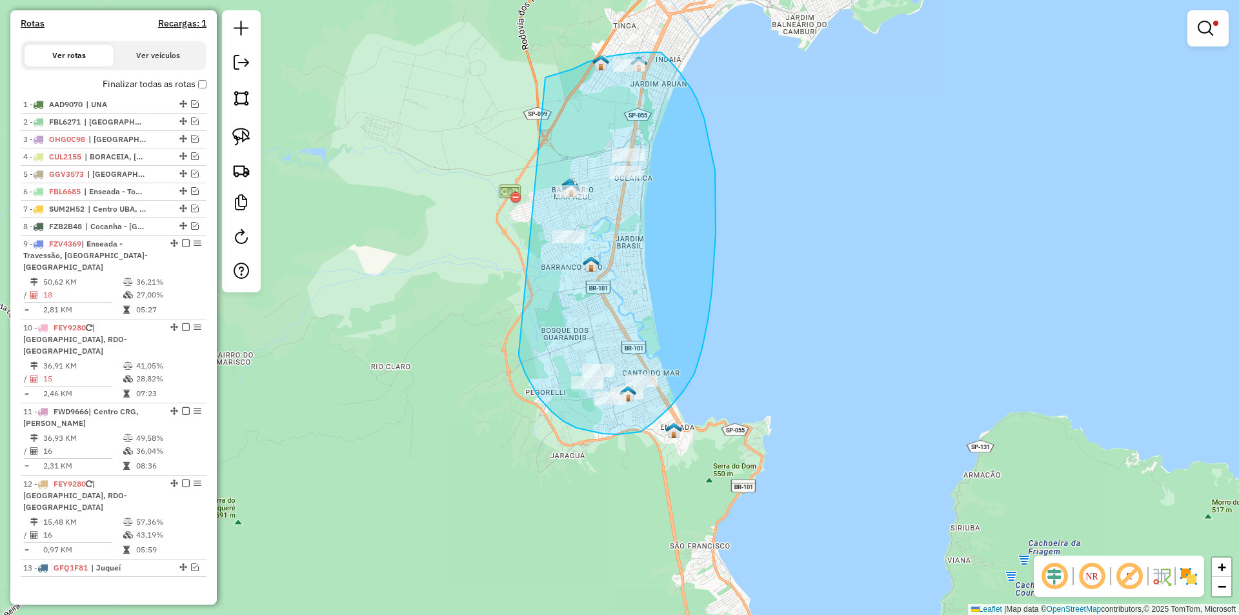
drag, startPoint x: 519, startPoint y: 352, endPoint x: 525, endPoint y: 86, distance: 266.0
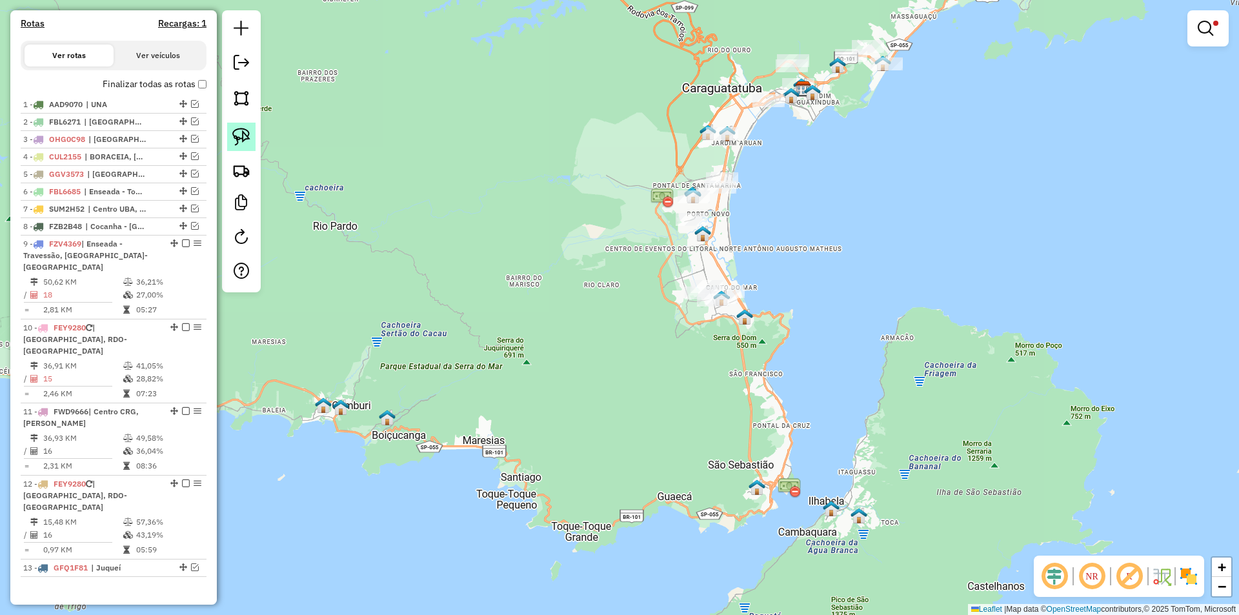
click at [242, 130] on img at bounding box center [241, 137] width 18 height 18
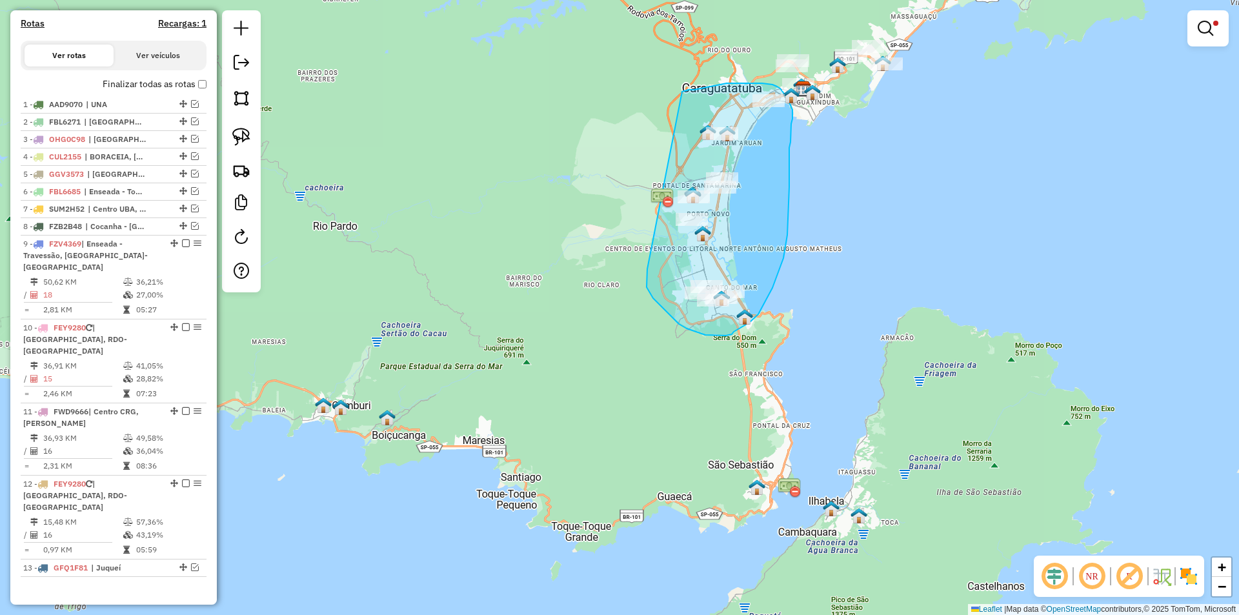
drag, startPoint x: 653, startPoint y: 298, endPoint x: 674, endPoint y: 93, distance: 206.3
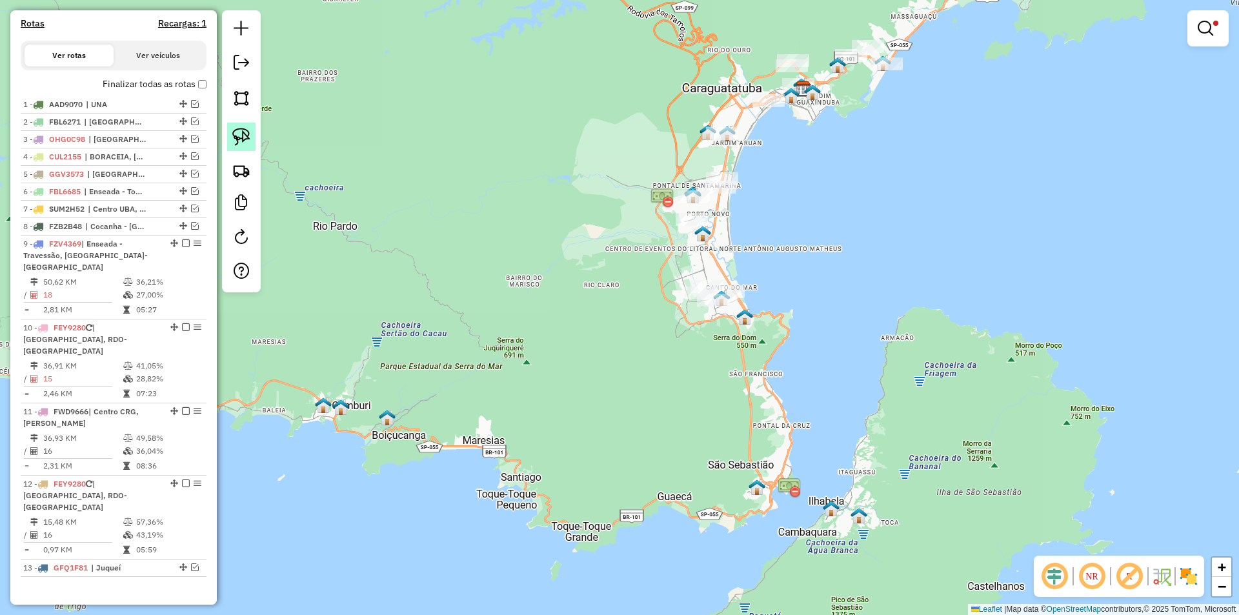
click at [245, 137] on img at bounding box center [241, 137] width 18 height 18
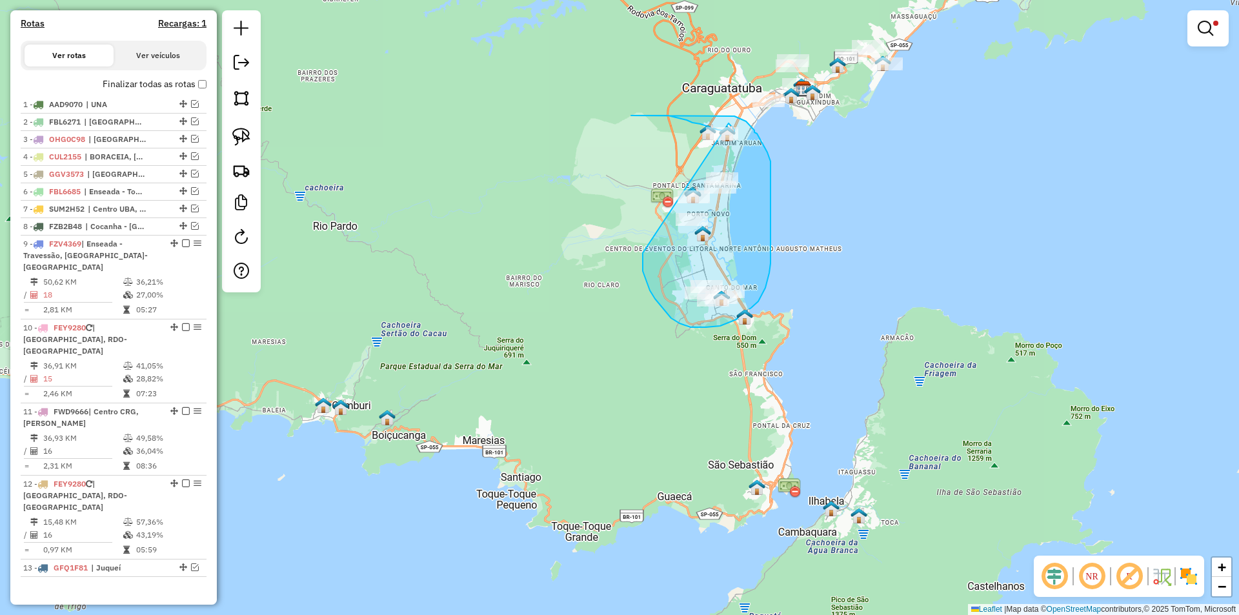
drag, startPoint x: 643, startPoint y: 253, endPoint x: 729, endPoint y: 123, distance: 155.5
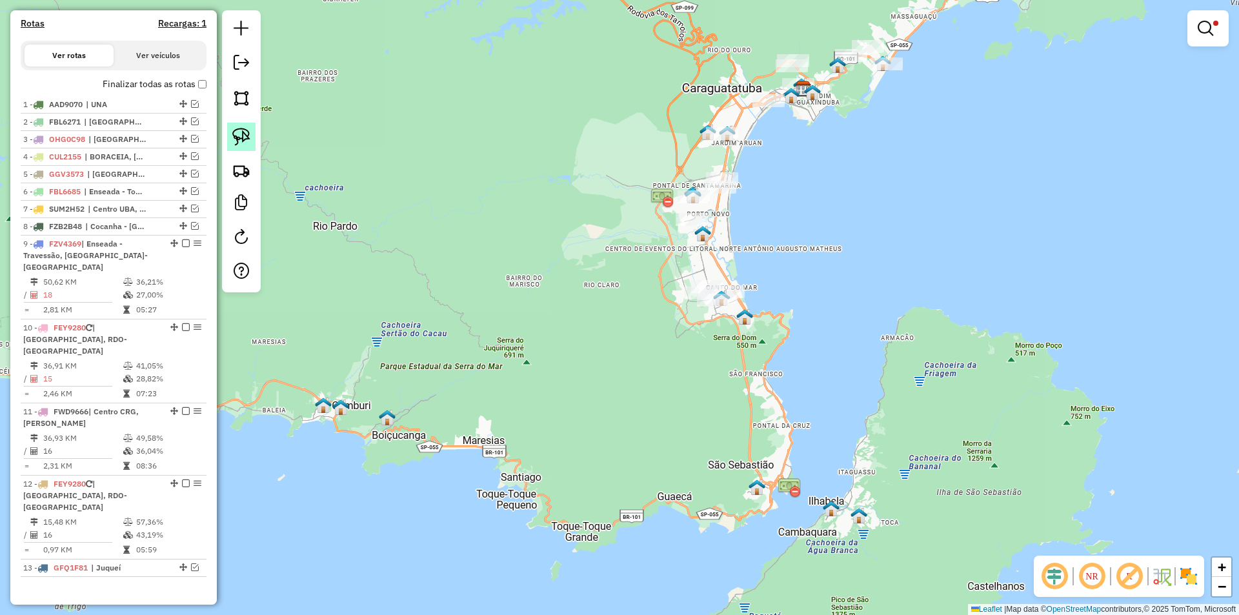
click at [241, 138] on img at bounding box center [241, 137] width 18 height 18
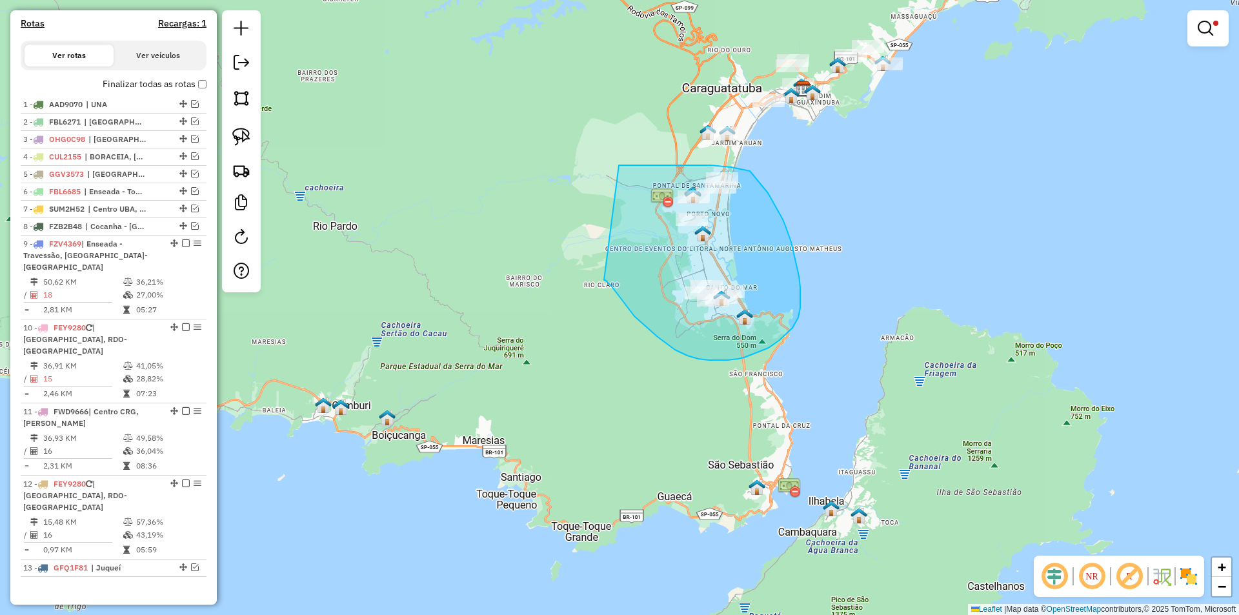
drag, startPoint x: 612, startPoint y: 287, endPoint x: 619, endPoint y: 165, distance: 121.5
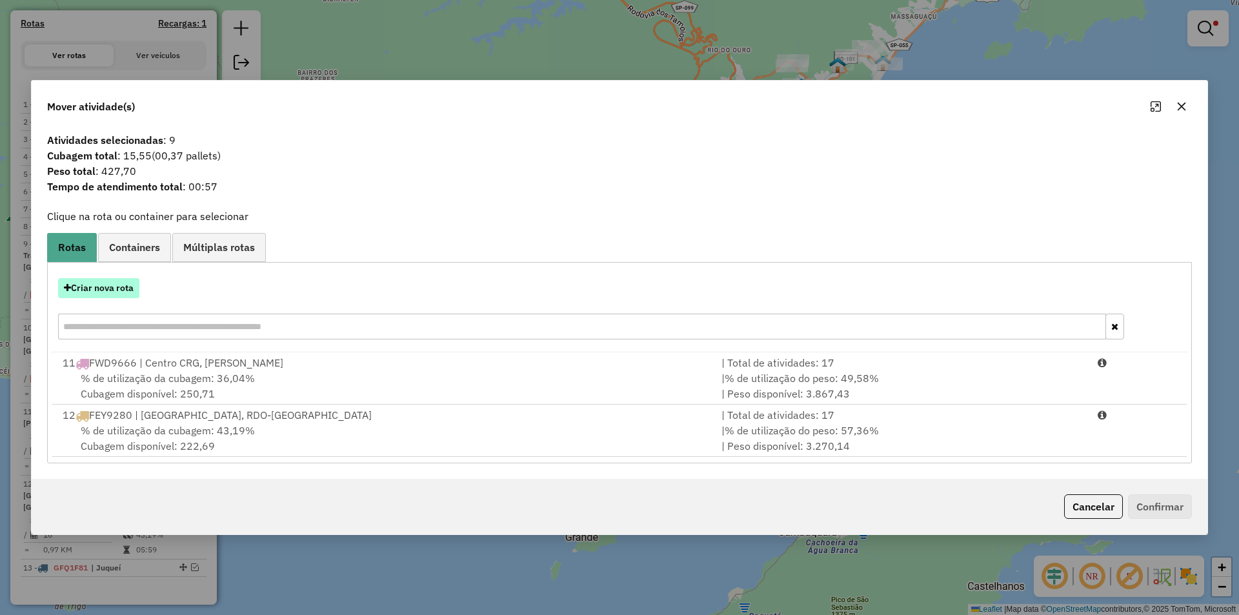
click at [112, 291] on button "Criar nova rota" at bounding box center [98, 288] width 81 height 20
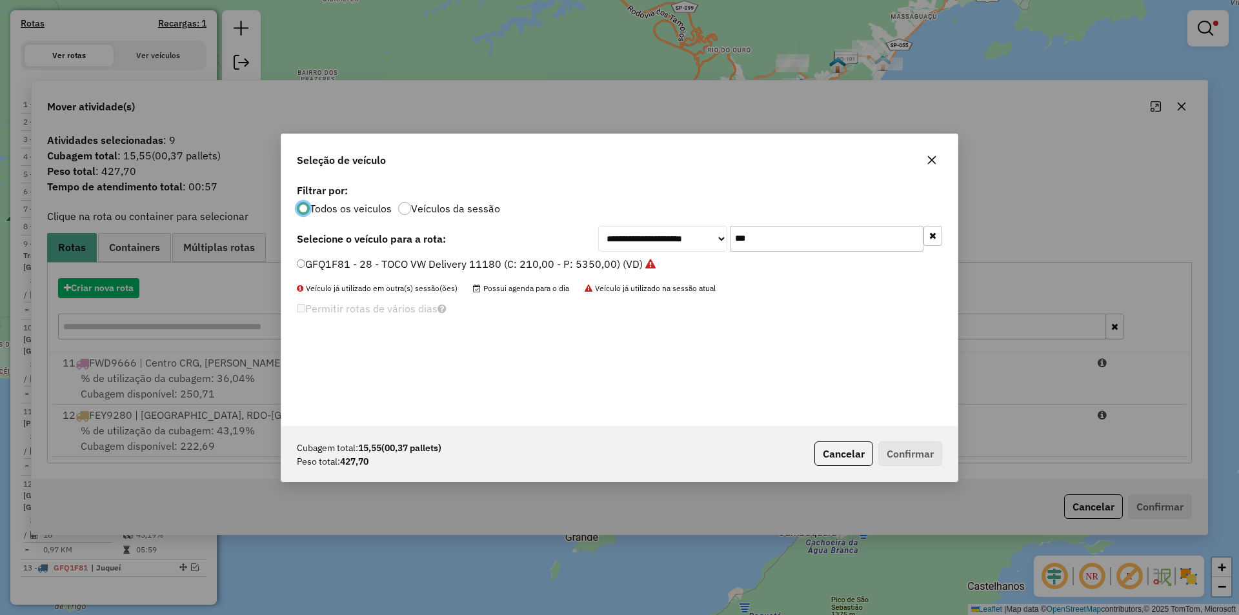
scroll to position [7, 4]
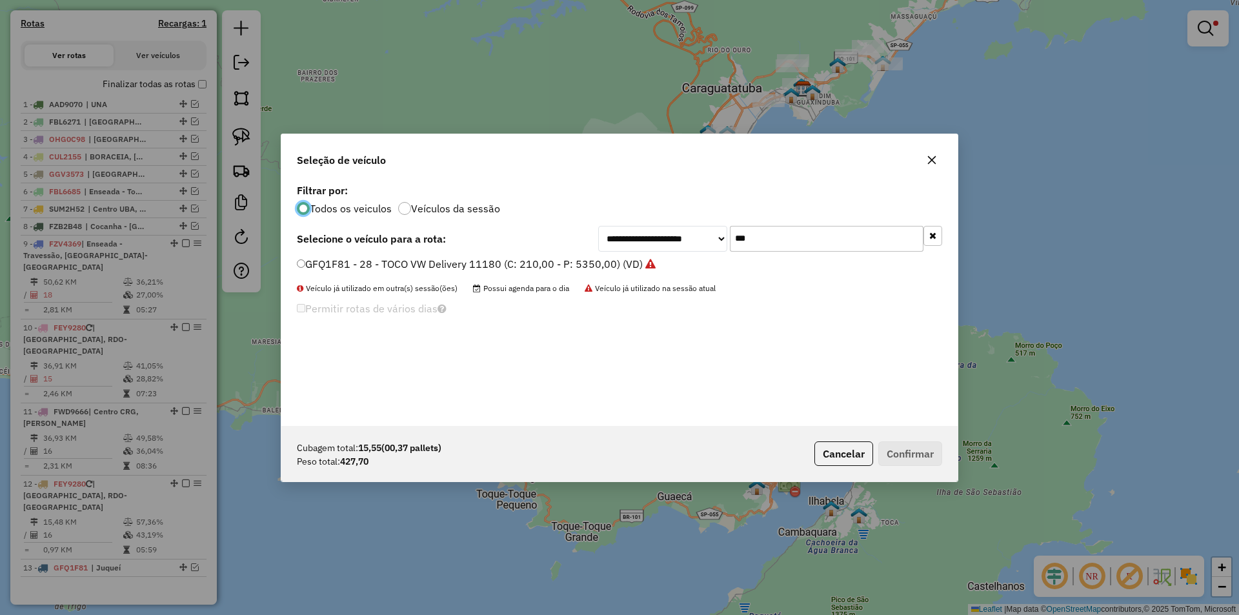
click at [785, 244] on input "***" at bounding box center [827, 239] width 194 height 26
type input "***"
click at [327, 267] on label "LNM8G40 - ZUMPY (C: 70,00 - P: 620,00) (VD)" at bounding box center [410, 263] width 227 height 15
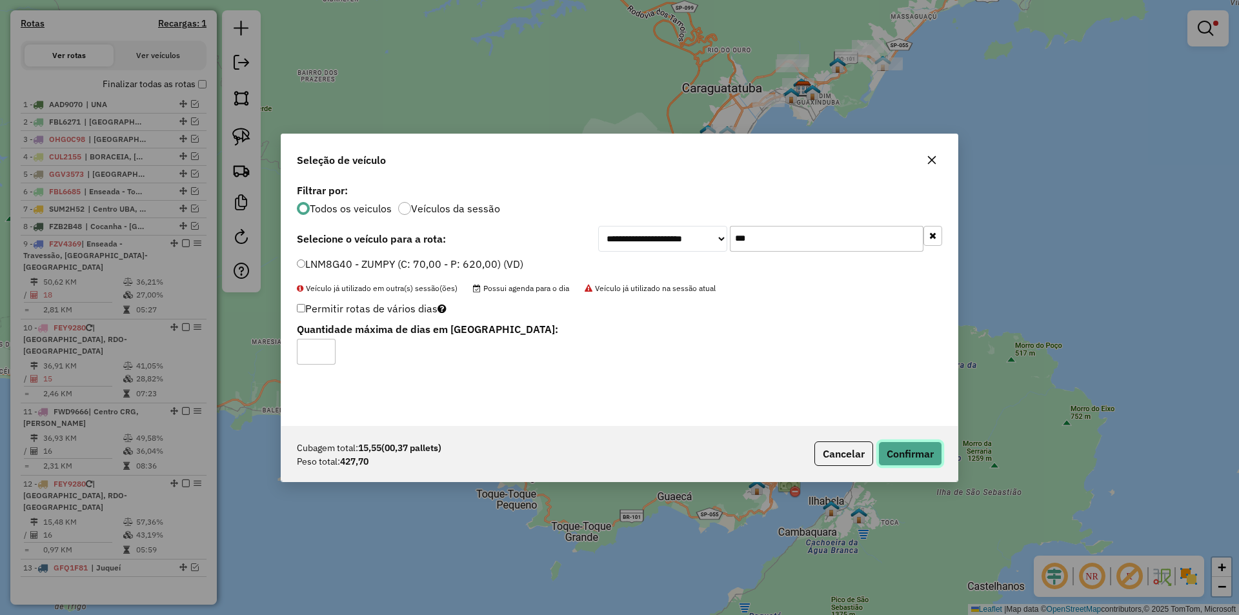
click at [910, 452] on button "Confirmar" at bounding box center [910, 453] width 64 height 25
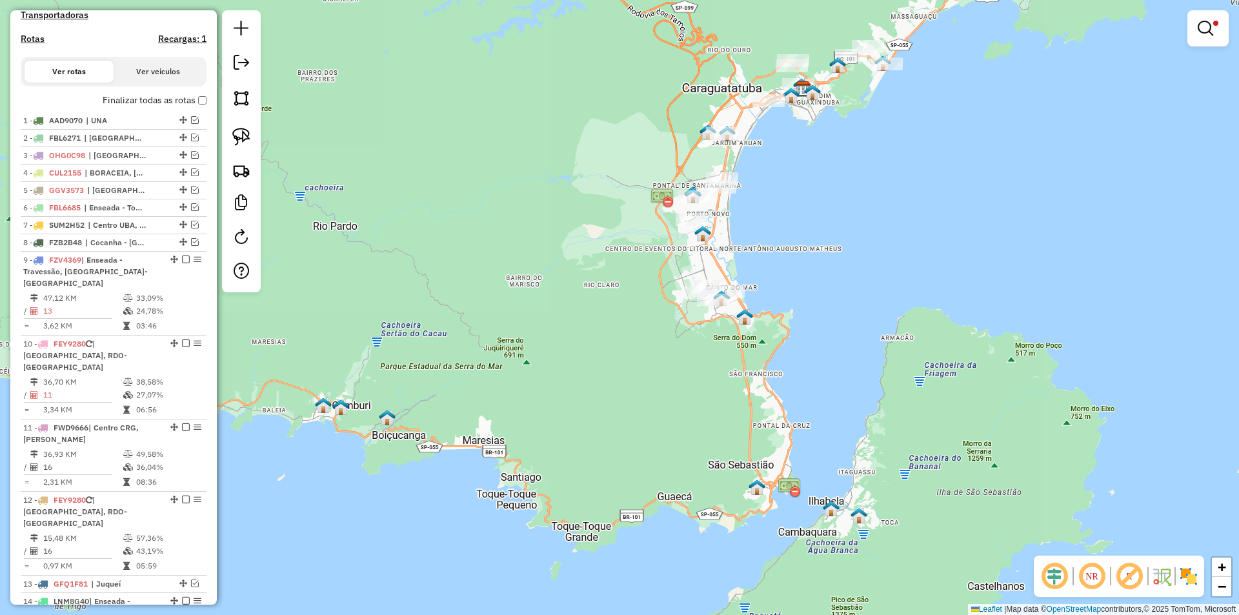
scroll to position [430, 0]
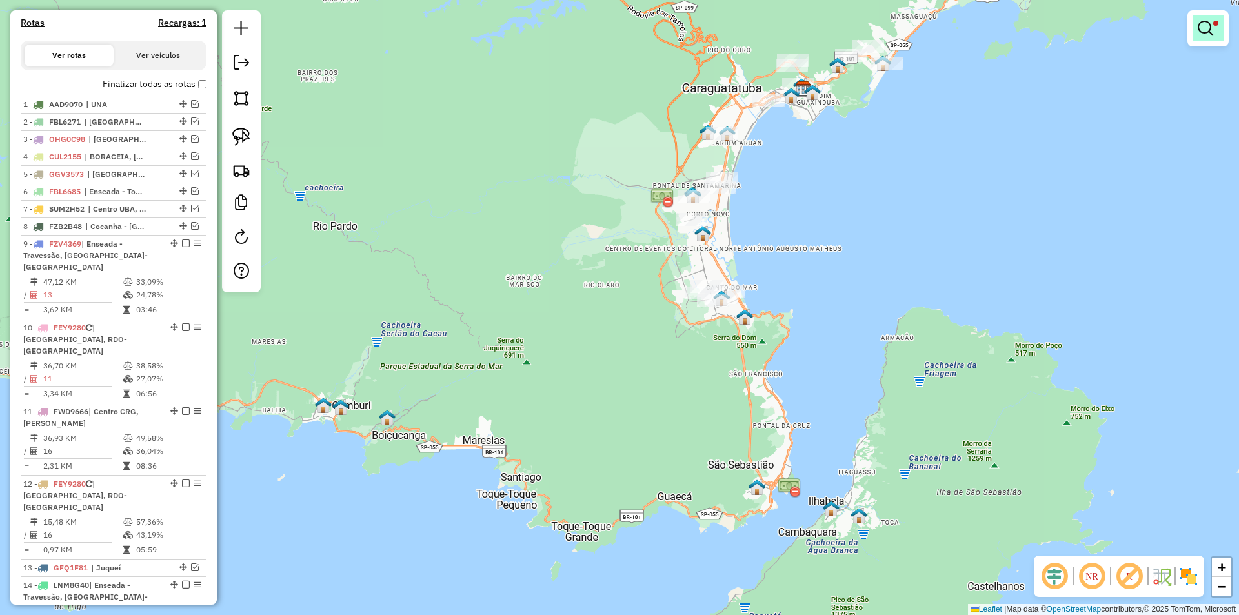
click at [1208, 29] on em at bounding box center [1205, 28] width 15 height 15
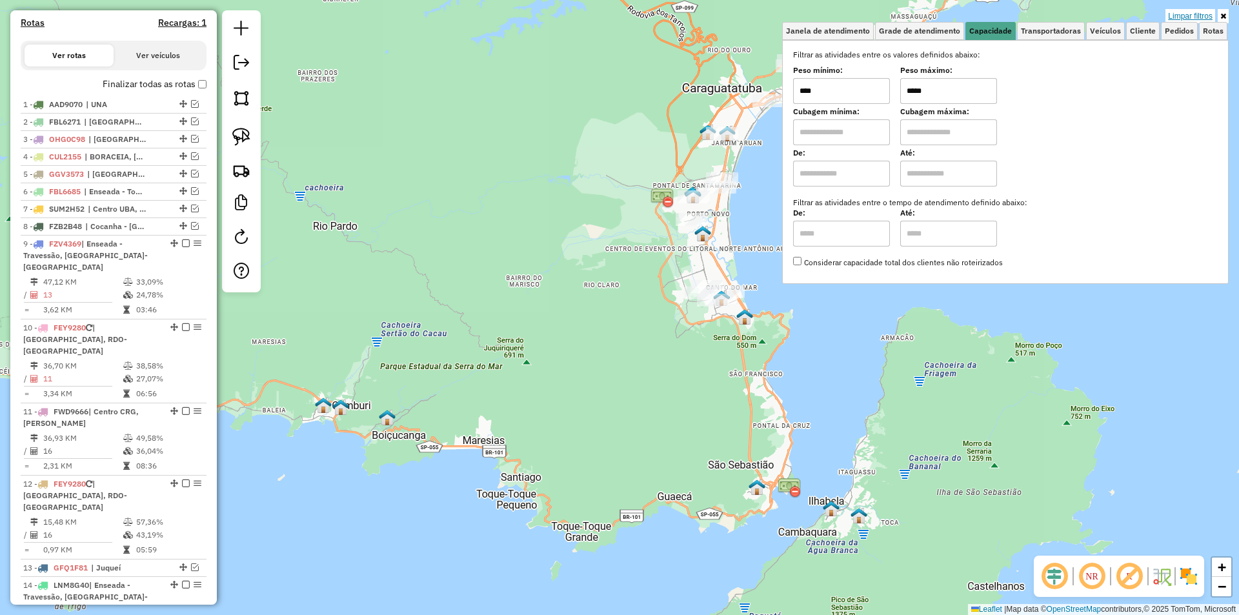
click at [1204, 10] on link "Limpar filtros" at bounding box center [1190, 16] width 50 height 14
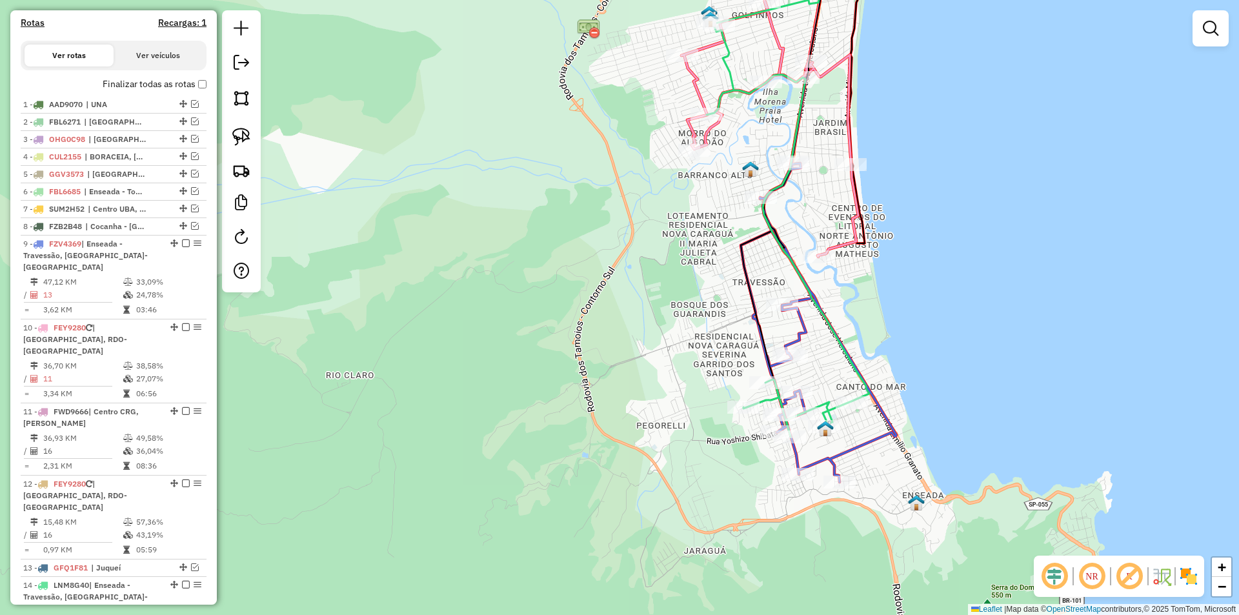
drag, startPoint x: 718, startPoint y: 407, endPoint x: 710, endPoint y: 407, distance: 8.4
click at [710, 407] on div "Rota 14 - Placa LNM8G40 17907 - ANTONIO CARLOS Janela de atendimento Grade de a…" at bounding box center [619, 307] width 1239 height 615
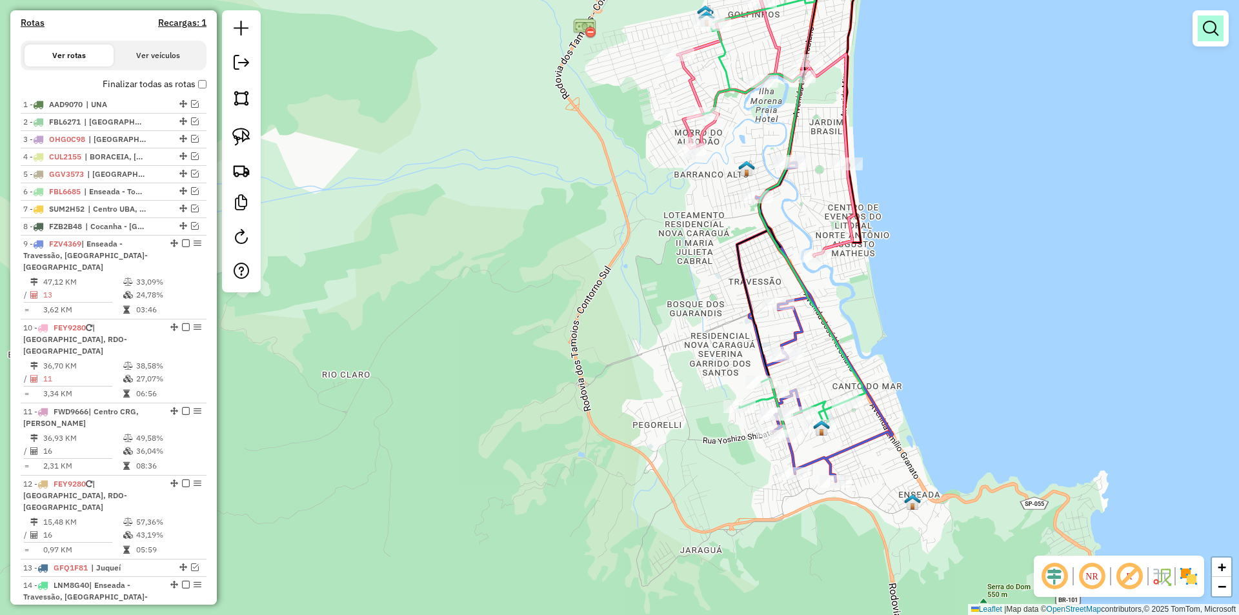
click at [1222, 38] on link at bounding box center [1211, 28] width 26 height 26
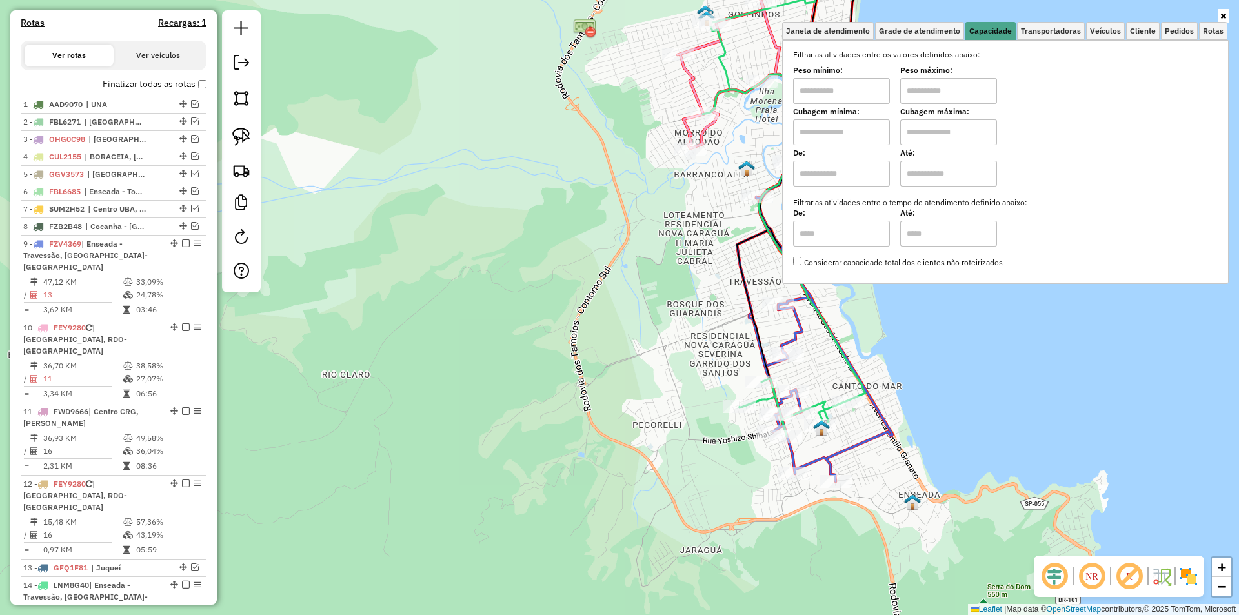
click at [838, 96] on input "text" at bounding box center [841, 91] width 97 height 26
type input "****"
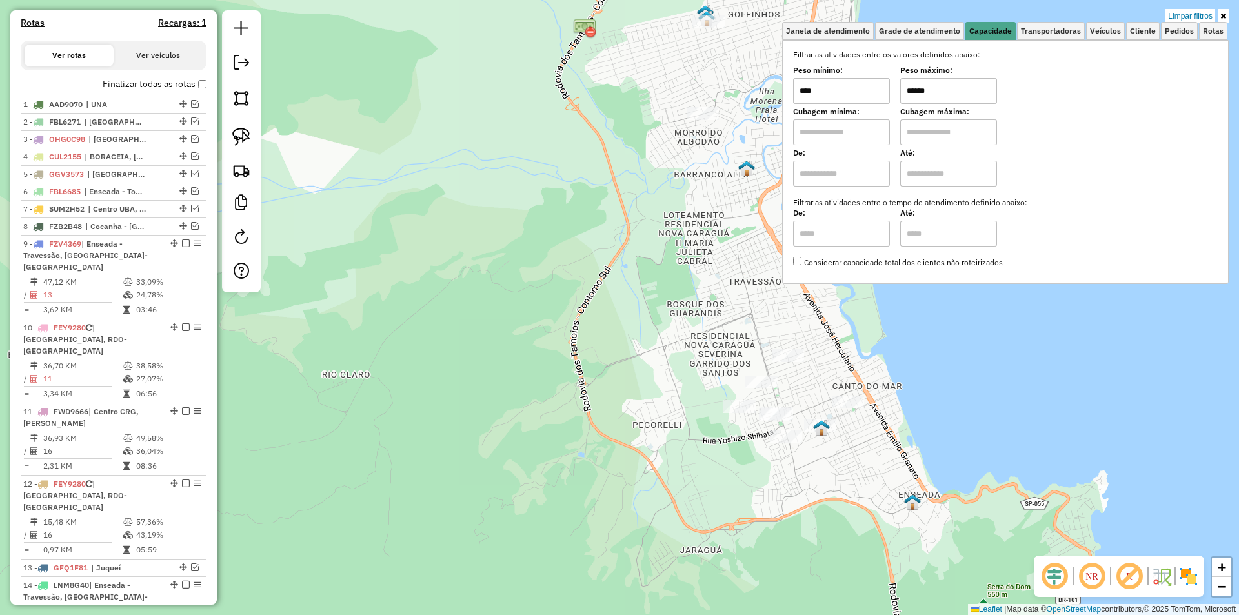
type input "******"
click at [831, 487] on div "Limpar filtros Janela de atendimento Grade de atendimento Capacidade Transporta…" at bounding box center [619, 307] width 1239 height 615
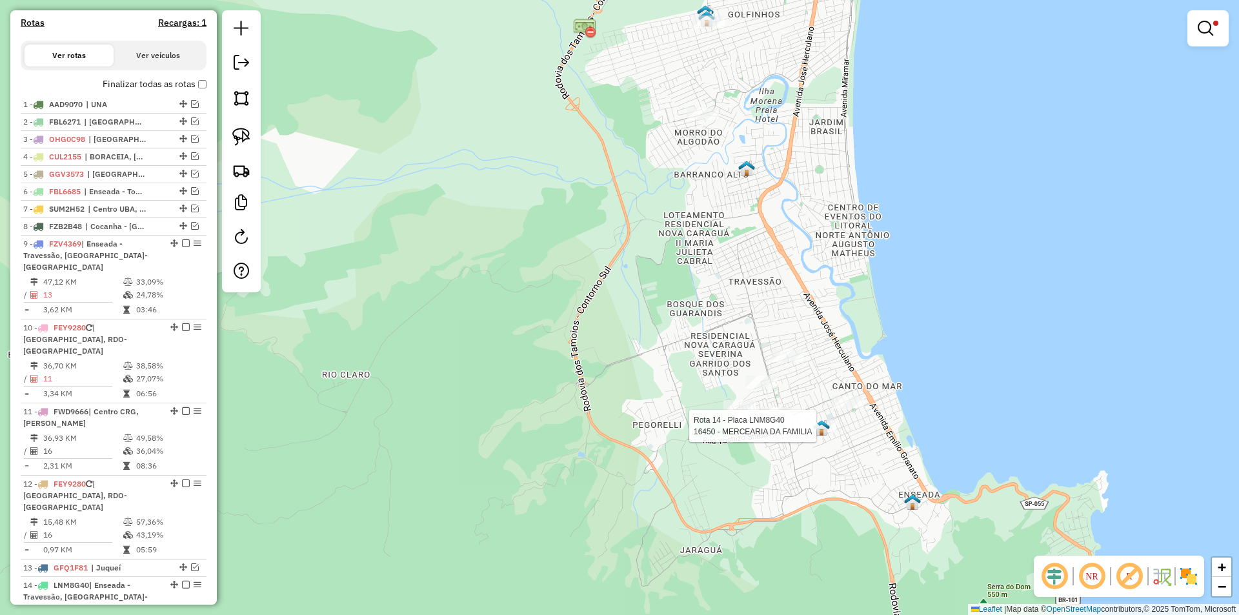
select select "**********"
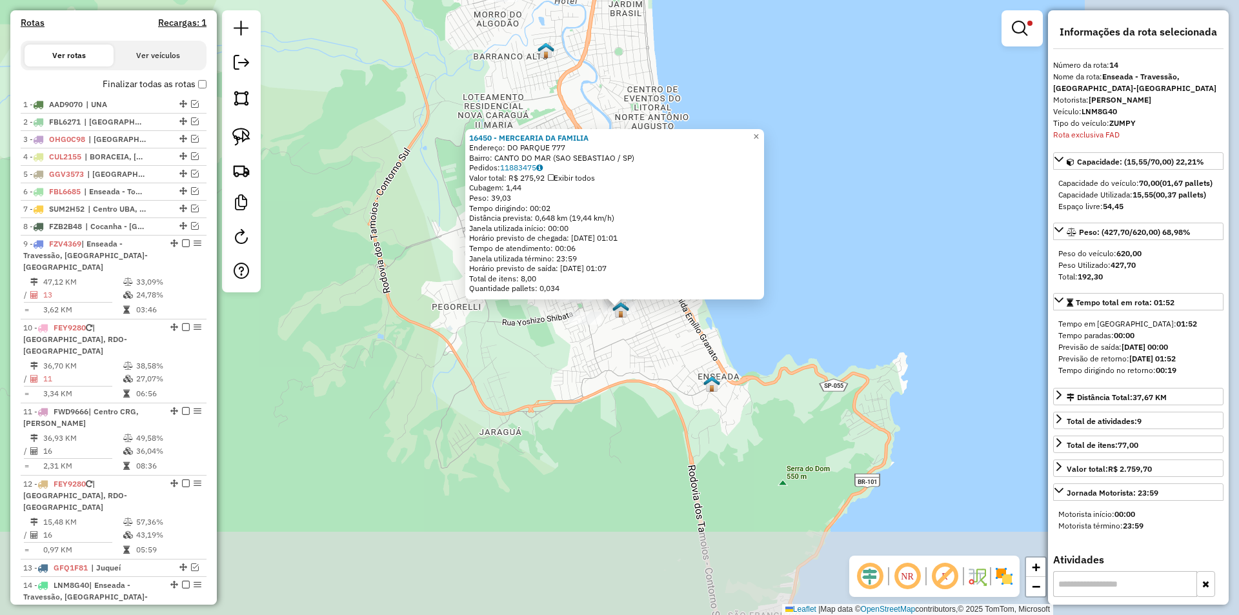
scroll to position [502, 0]
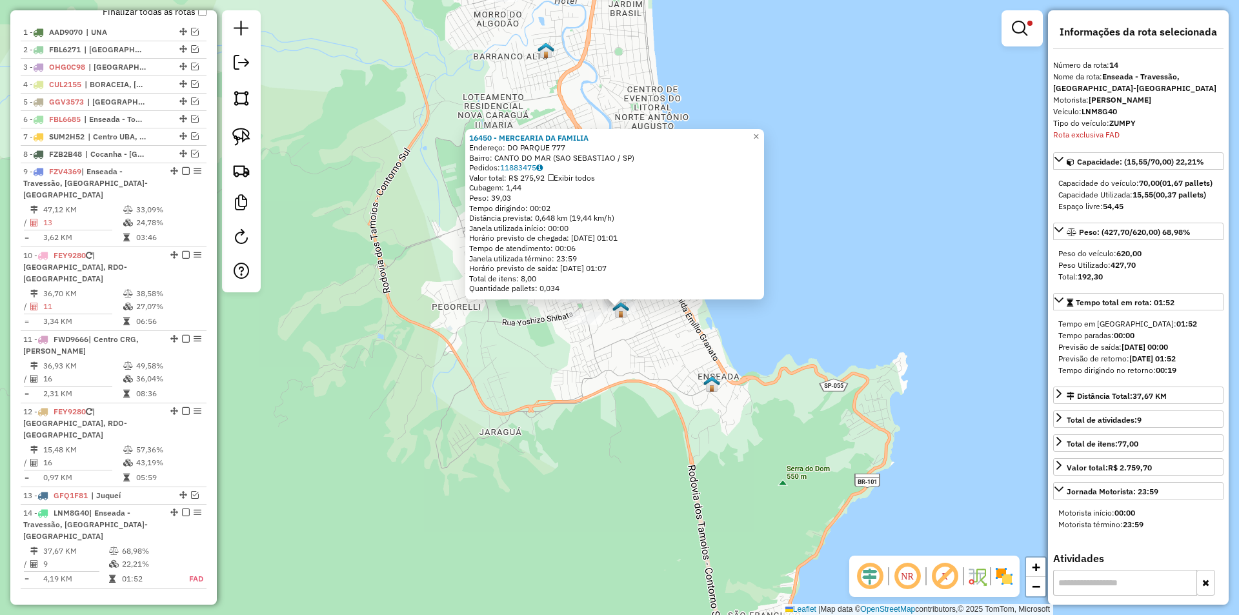
click at [734, 450] on div "16450 - MERCEARIA DA FAMILIA Endereço: DO PARQUE 777 Bairro: CANTO DO MAR (SAO …" at bounding box center [619, 307] width 1239 height 615
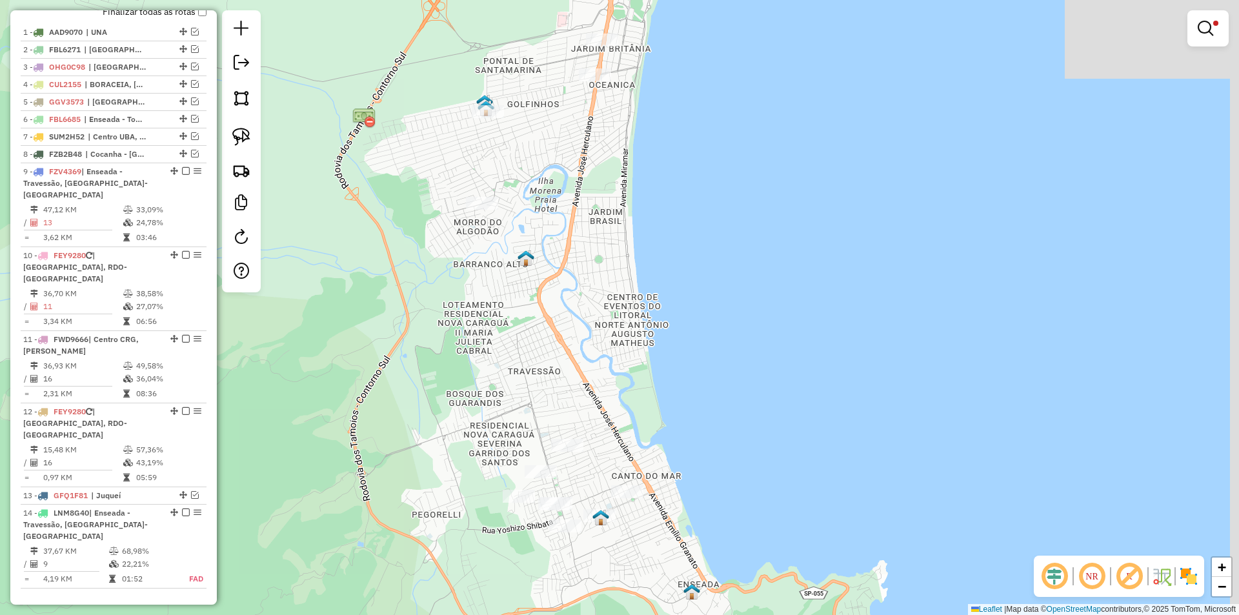
drag, startPoint x: 785, startPoint y: 578, endPoint x: 785, endPoint y: 596, distance: 18.1
click at [785, 596] on div "Limpar filtros Janela de atendimento Grade de atendimento Capacidade Transporta…" at bounding box center [619, 307] width 1239 height 615
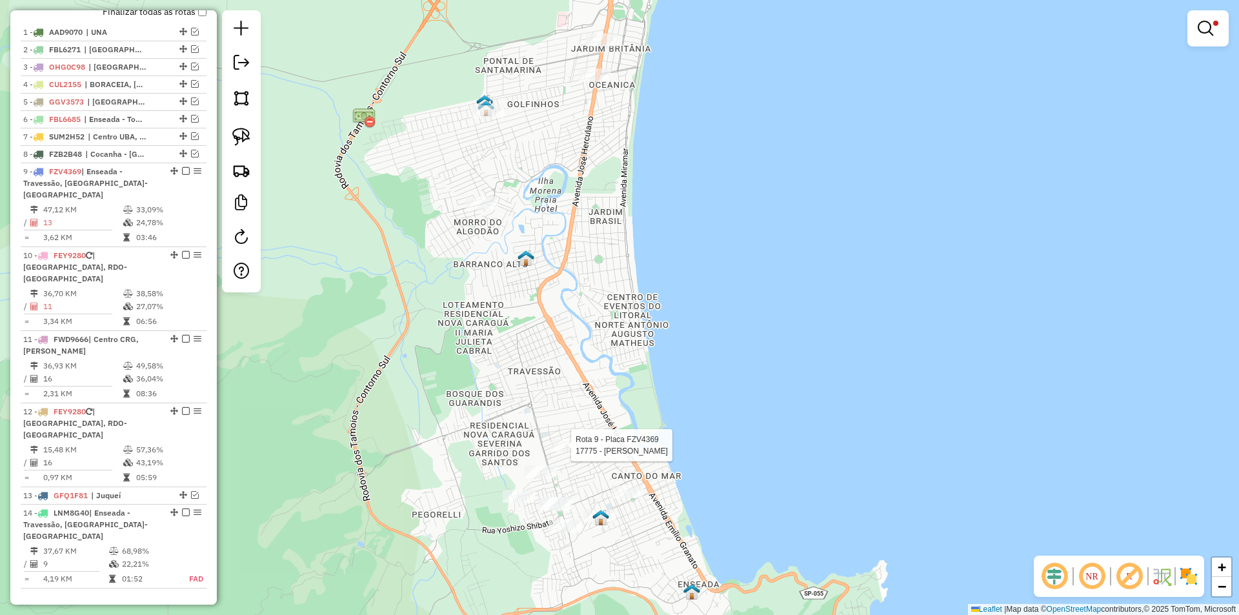
select select "**********"
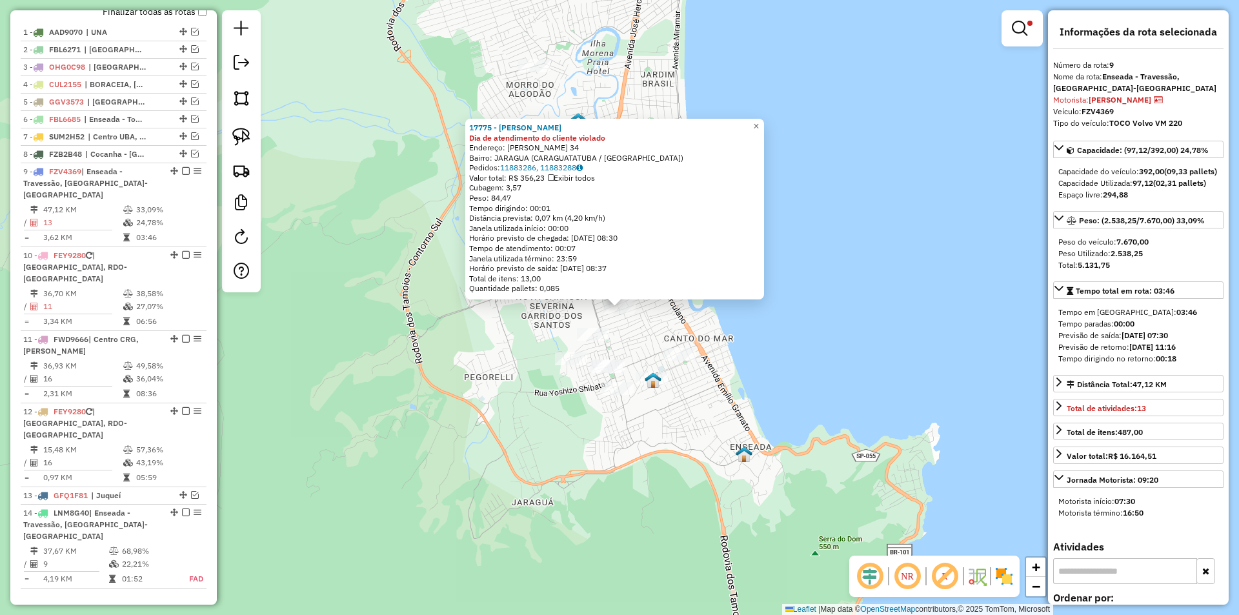
click at [725, 419] on div "17775 - MARIA JOSE CARDOSO Dia de atendimento do cliente violado Endereço: IZID…" at bounding box center [619, 307] width 1239 height 615
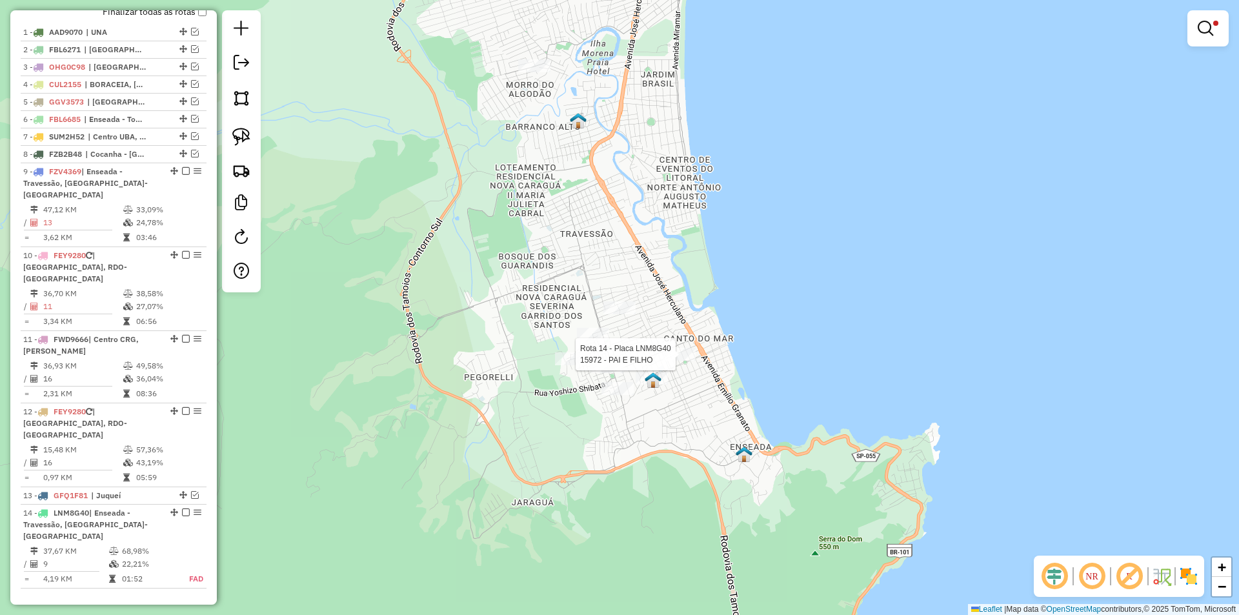
select select "**********"
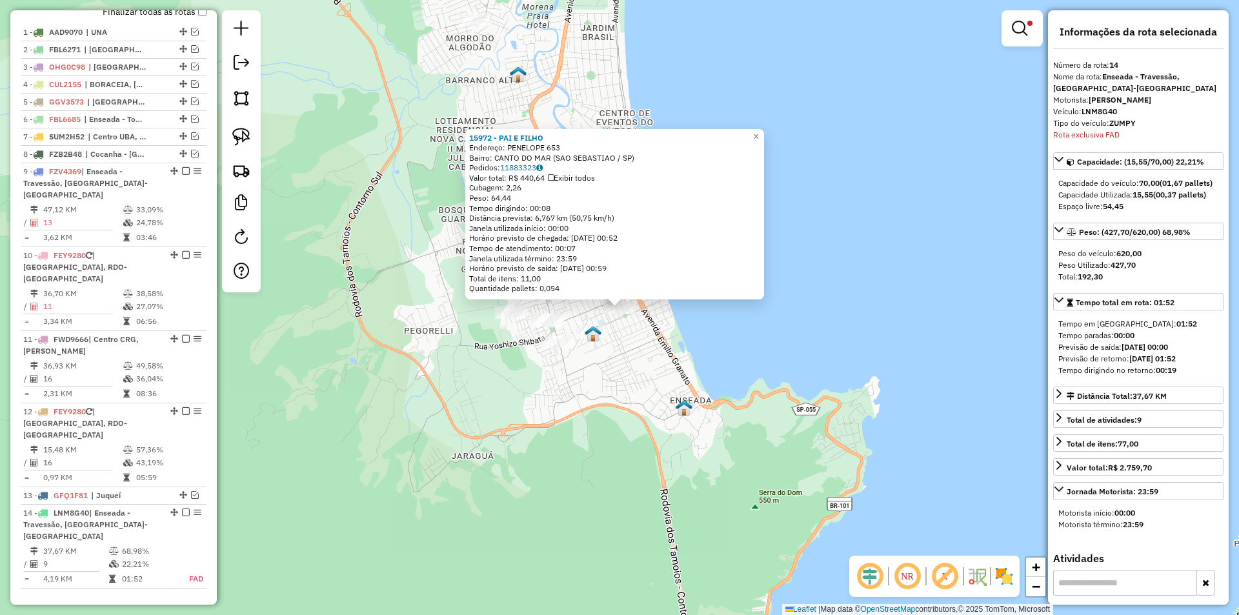
click at [678, 408] on img at bounding box center [684, 407] width 17 height 17
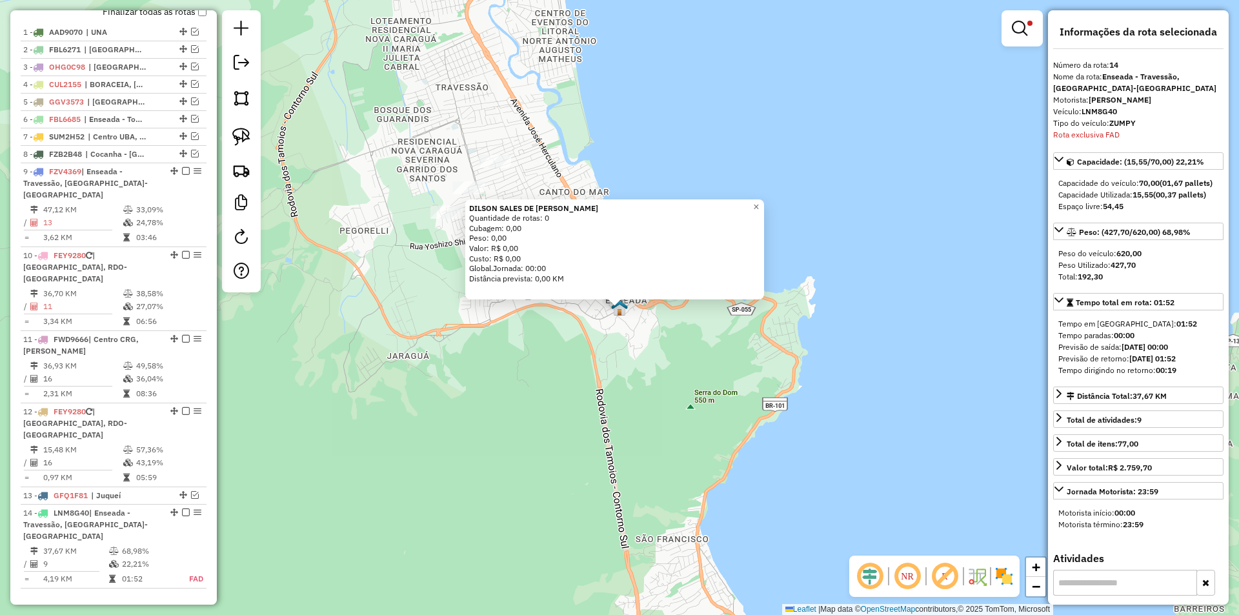
click at [574, 365] on div "DILSON SALES DE CASTRO Quantidade de rotas: 0 Cubagem: 0,00 Peso: 0,00 Valor: R…" at bounding box center [619, 307] width 1239 height 615
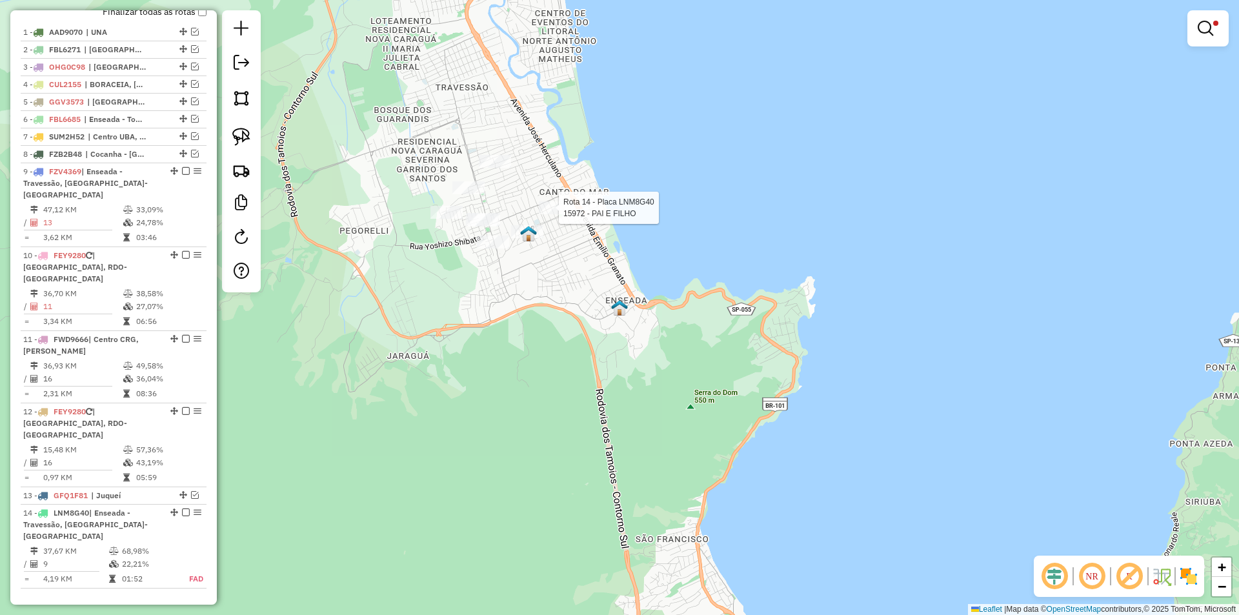
select select "**********"
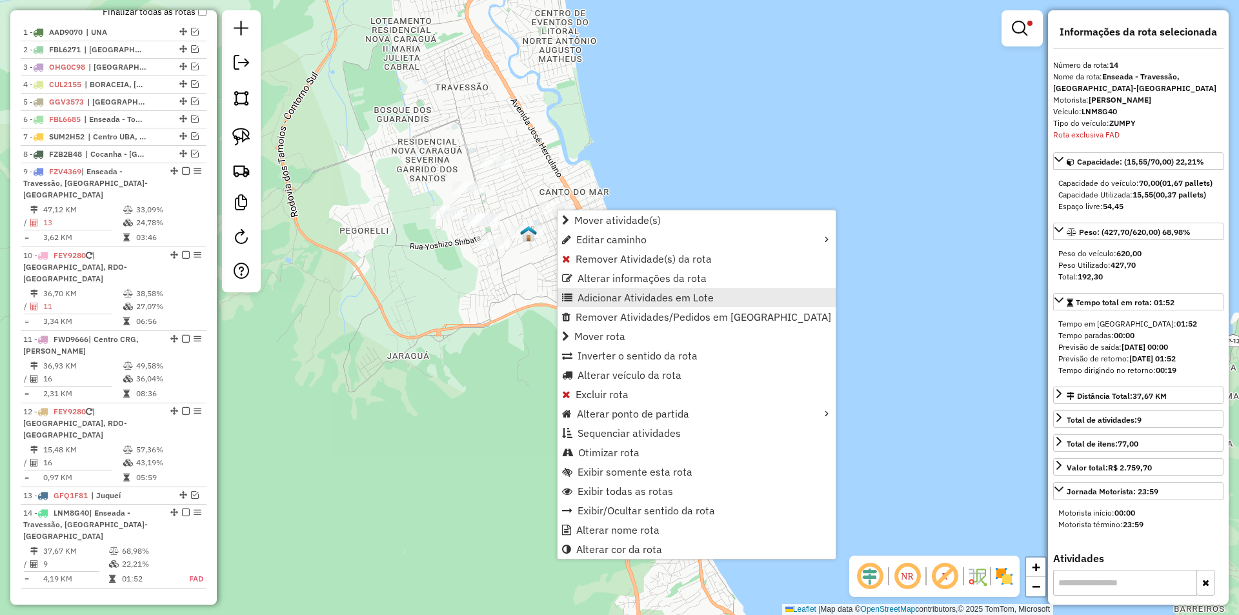
click at [606, 299] on span "Adicionar Atividades em Lote" at bounding box center [646, 297] width 136 height 10
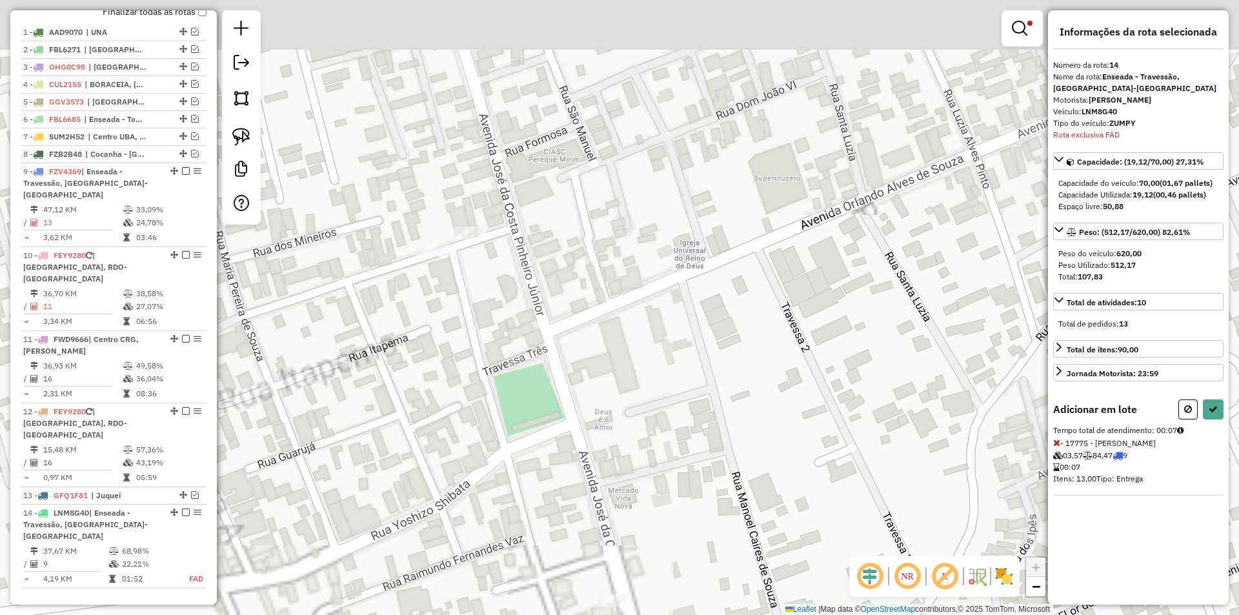
drag, startPoint x: 487, startPoint y: 312, endPoint x: 487, endPoint y: 343, distance: 30.3
click at [487, 344] on div "Limpar filtros Janela de atendimento Grade de atendimento Capacidade Transporta…" at bounding box center [619, 307] width 1239 height 615
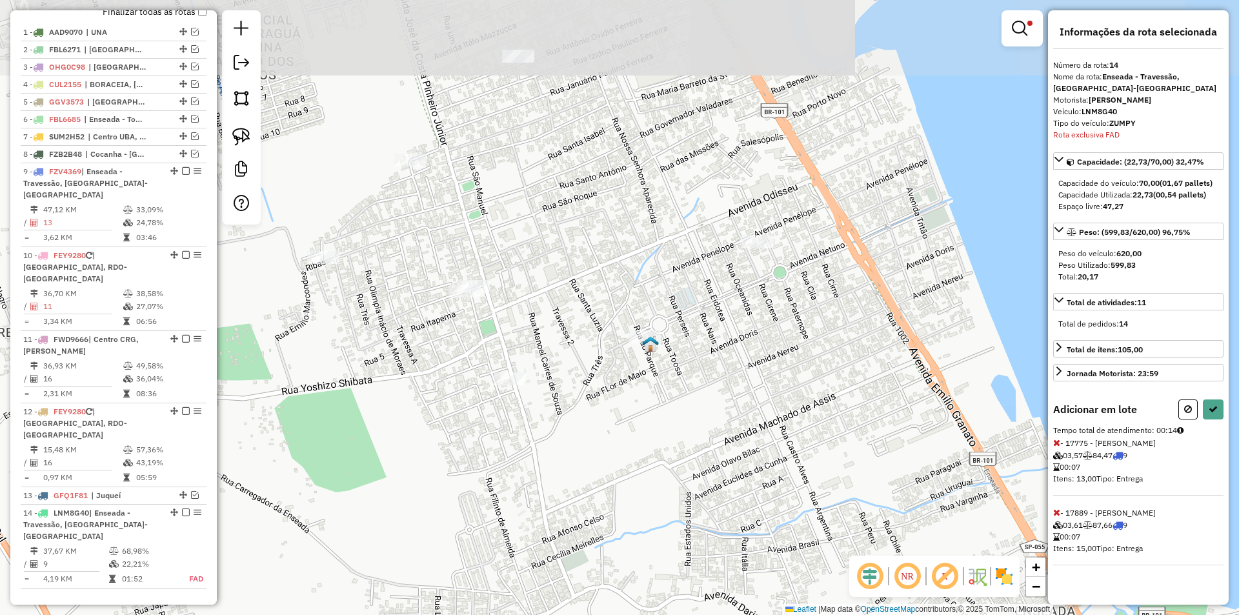
drag, startPoint x: 556, startPoint y: 274, endPoint x: 554, endPoint y: 391, distance: 116.8
click at [554, 391] on div "Limpar filtros Janela de atendimento Grade de atendimento Capacidade Transporta…" at bounding box center [619, 307] width 1239 height 615
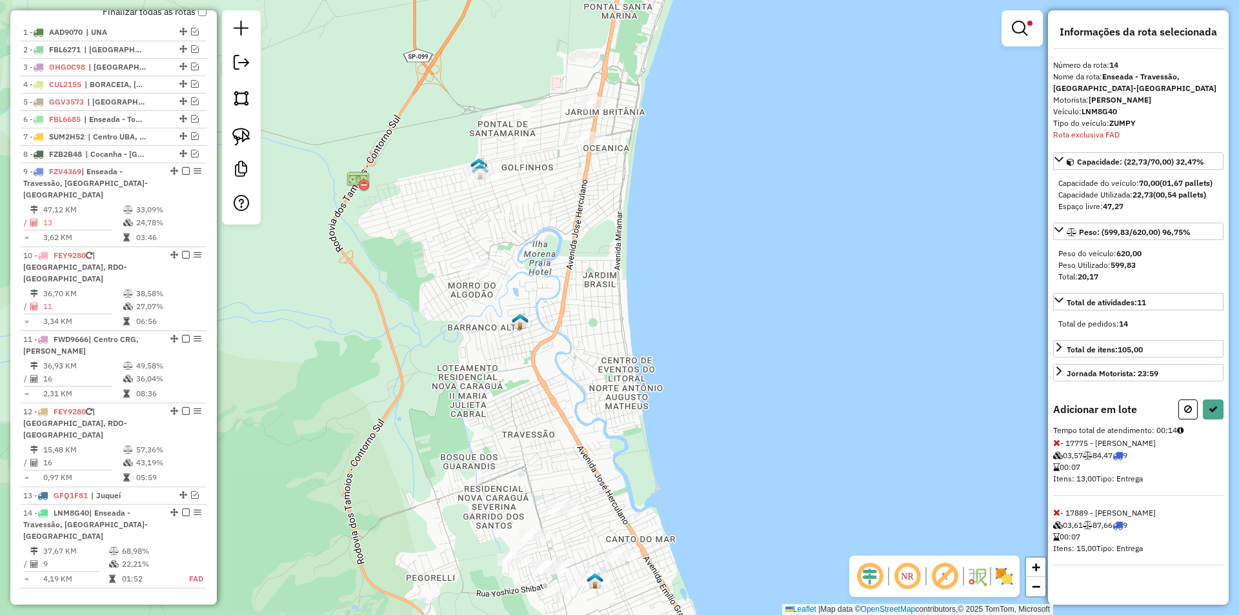
drag, startPoint x: 560, startPoint y: 261, endPoint x: 598, endPoint y: 469, distance: 211.3
click at [598, 469] on div "Limpar filtros Janela de atendimento Grade de atendimento Capacidade Transporta…" at bounding box center [619, 307] width 1239 height 615
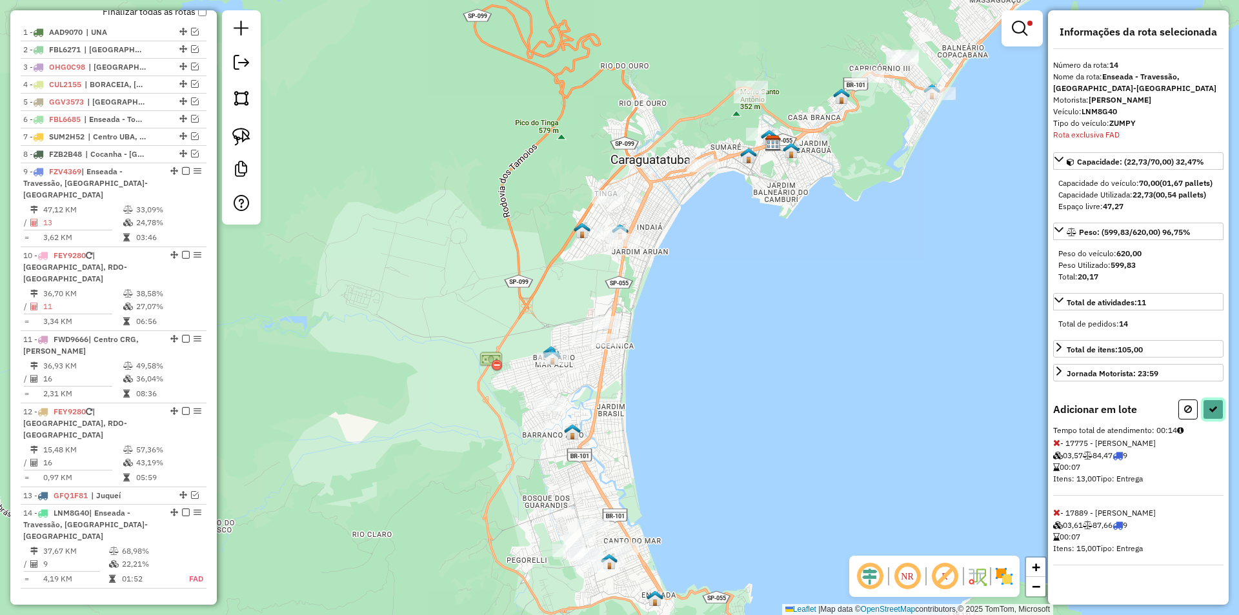
click at [1214, 414] on button at bounding box center [1213, 409] width 21 height 20
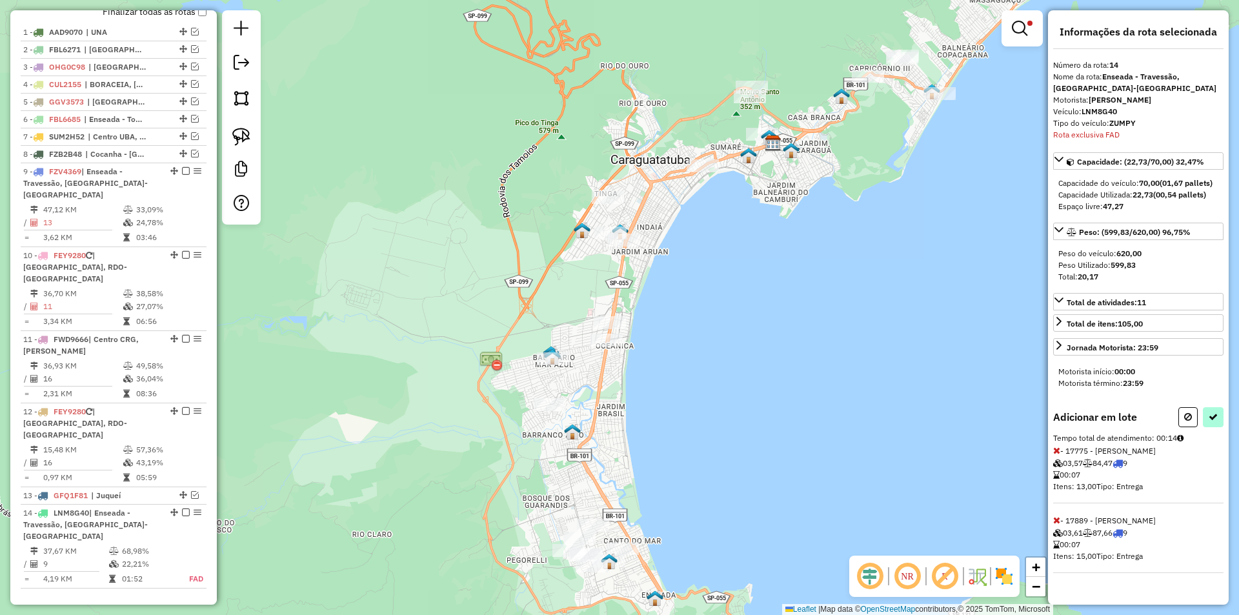
select select "**********"
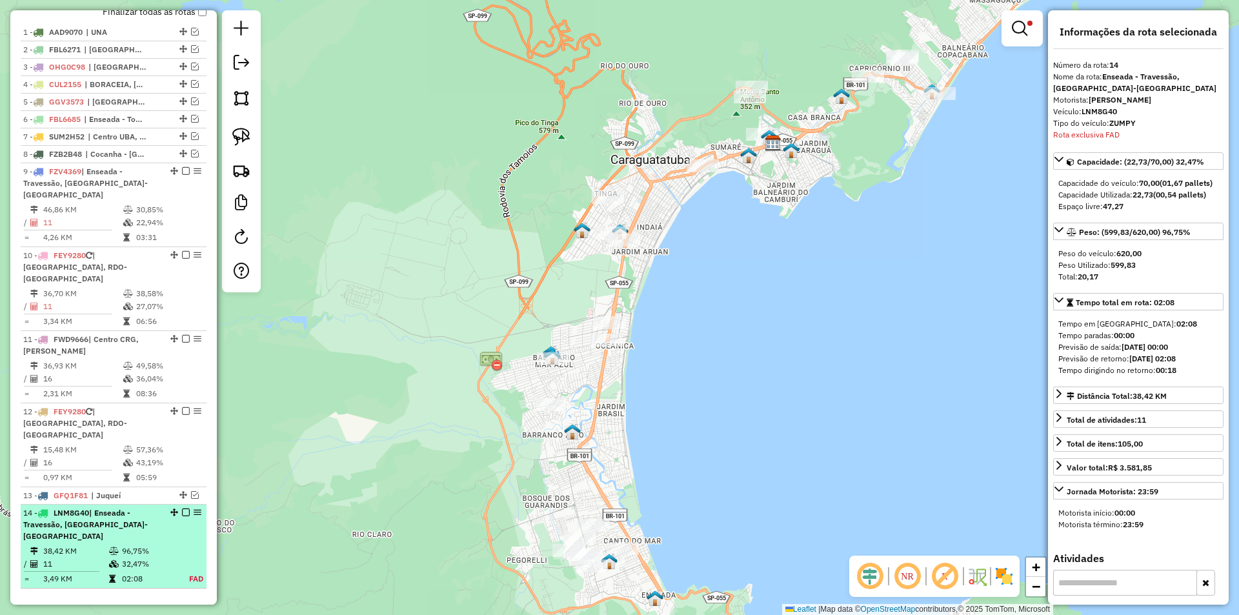
click at [182, 509] on em at bounding box center [186, 513] width 8 height 8
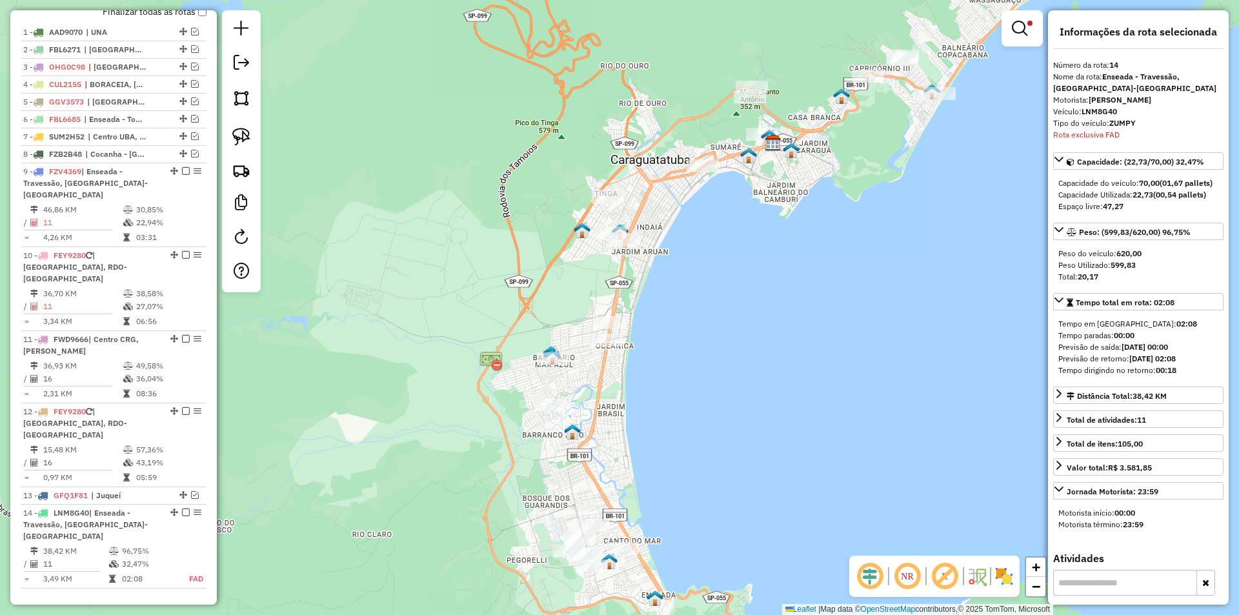
scroll to position [447, 0]
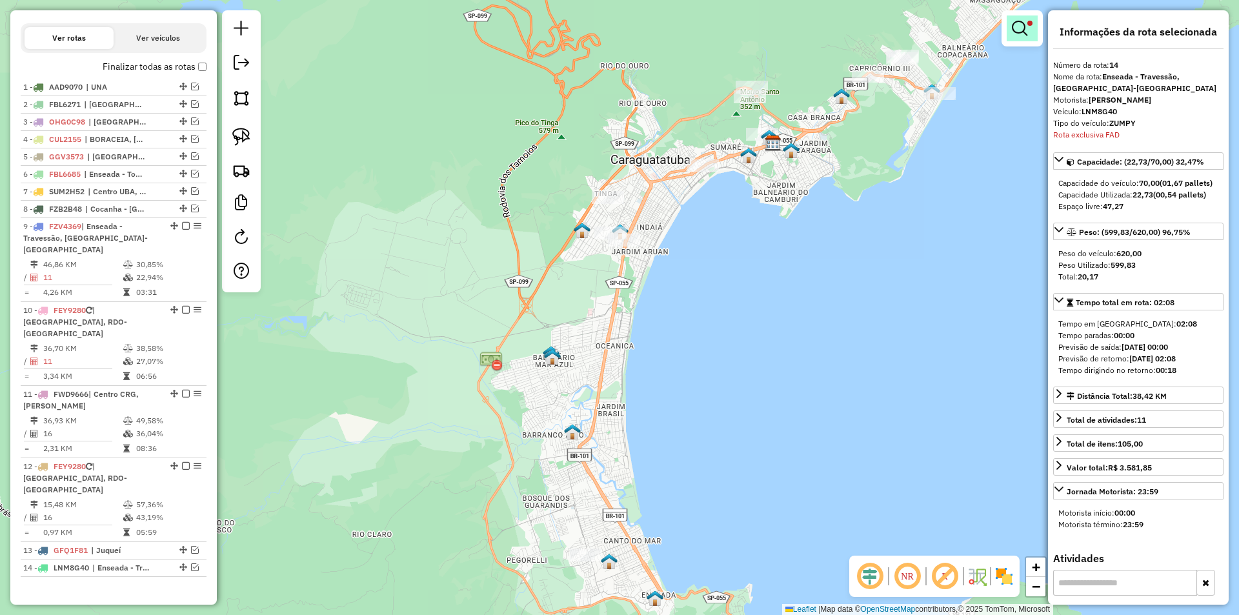
click at [1013, 21] on em at bounding box center [1019, 28] width 15 height 15
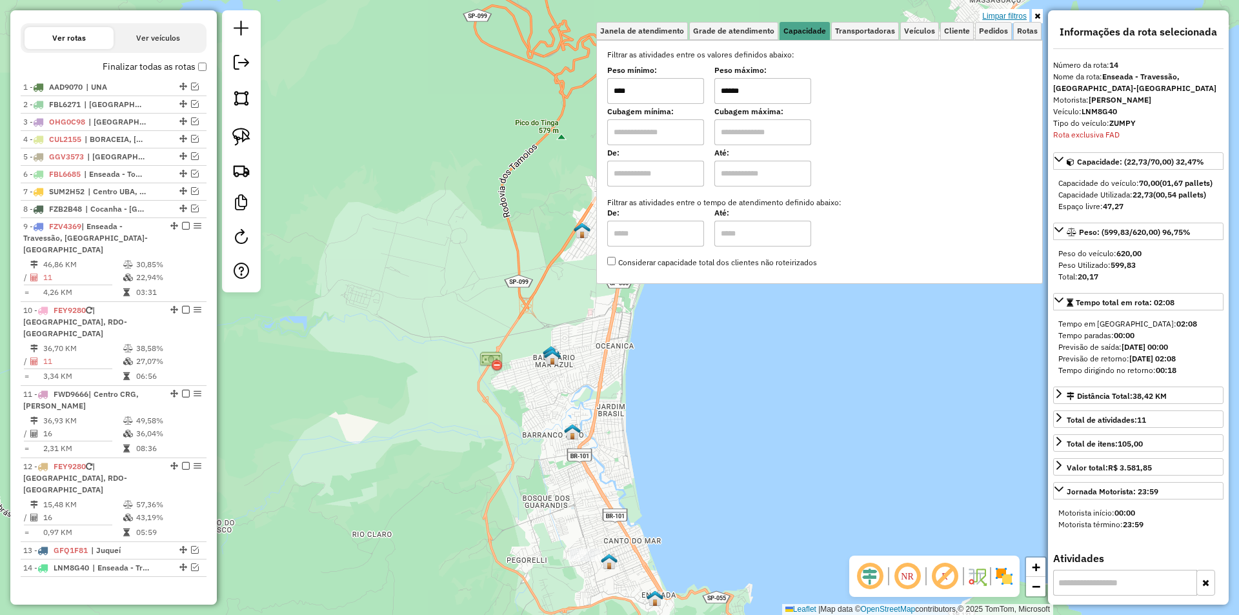
click at [1013, 14] on link "Limpar filtros" at bounding box center [1005, 16] width 50 height 14
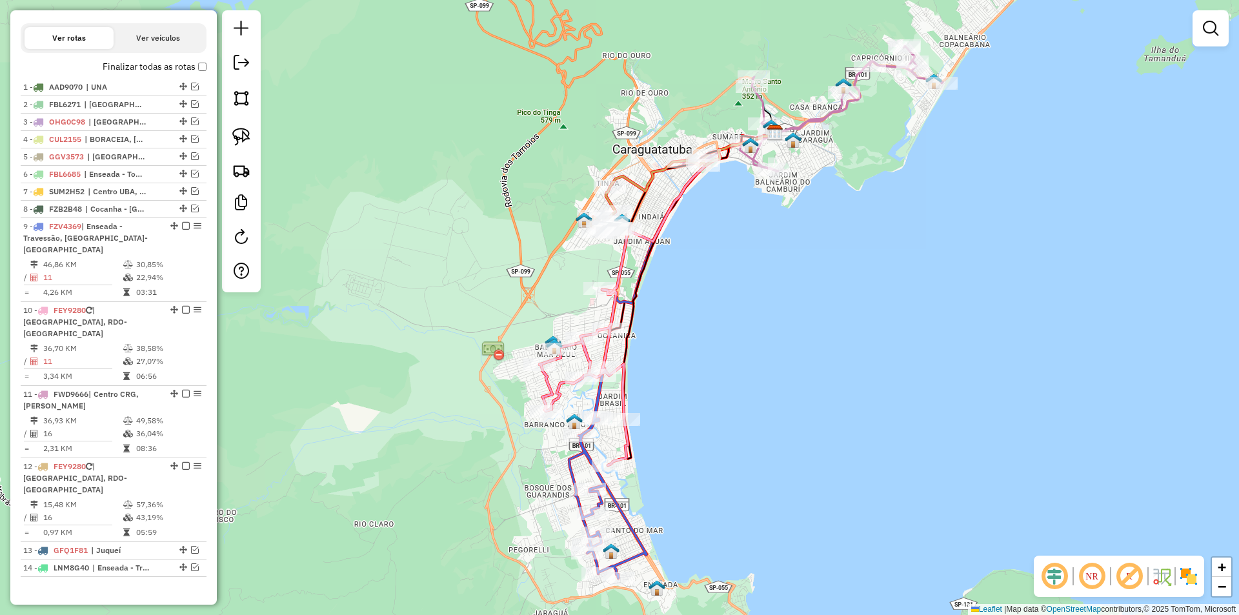
drag, startPoint x: 706, startPoint y: 453, endPoint x: 730, endPoint y: 321, distance: 133.8
click at [730, 321] on div "Janela de atendimento Grade de atendimento Capacidade Transportadoras Veículos …" at bounding box center [619, 307] width 1239 height 615
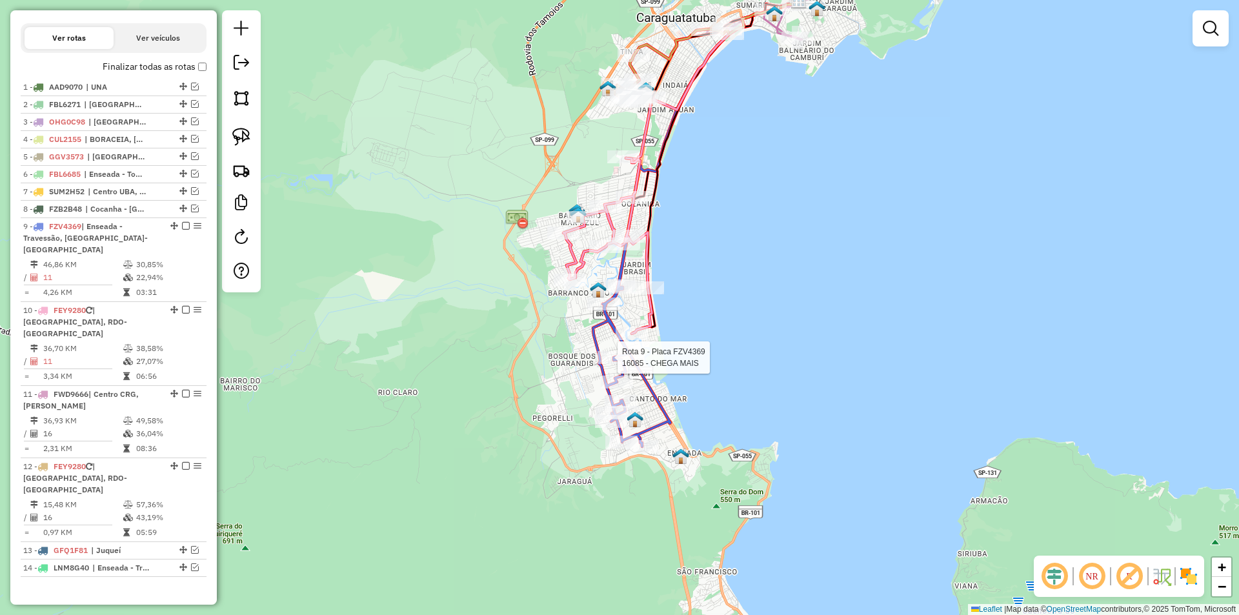
select select "**********"
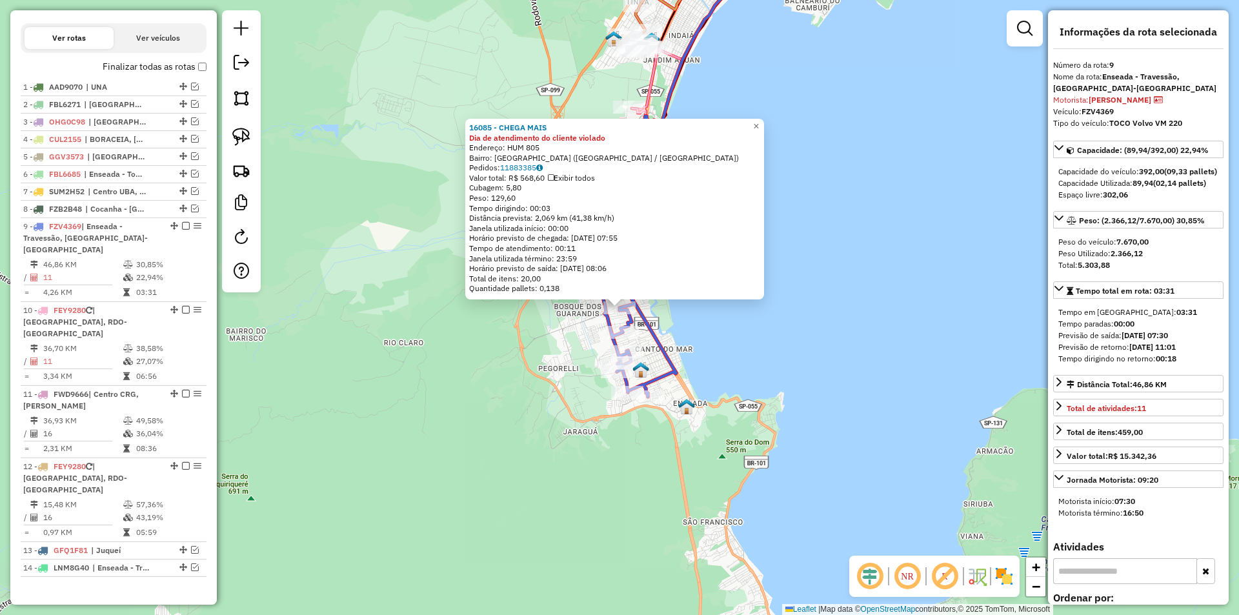
click at [780, 337] on div "16085 - CHEGA MAIS Dia de atendimento do cliente violado Endereço: HUM 805 Bair…" at bounding box center [619, 307] width 1239 height 615
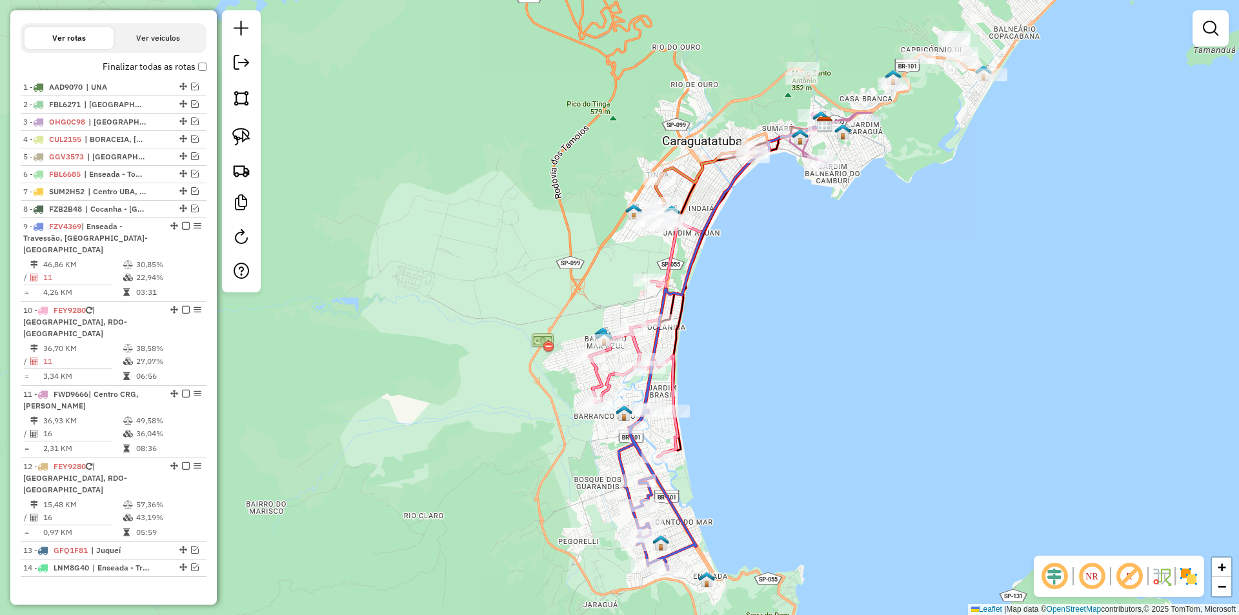
drag, startPoint x: 791, startPoint y: 279, endPoint x: 811, endPoint y: 447, distance: 169.0
click at [811, 447] on div "Janela de atendimento Grade de atendimento Capacidade Transportadoras Veículos …" at bounding box center [619, 307] width 1239 height 615
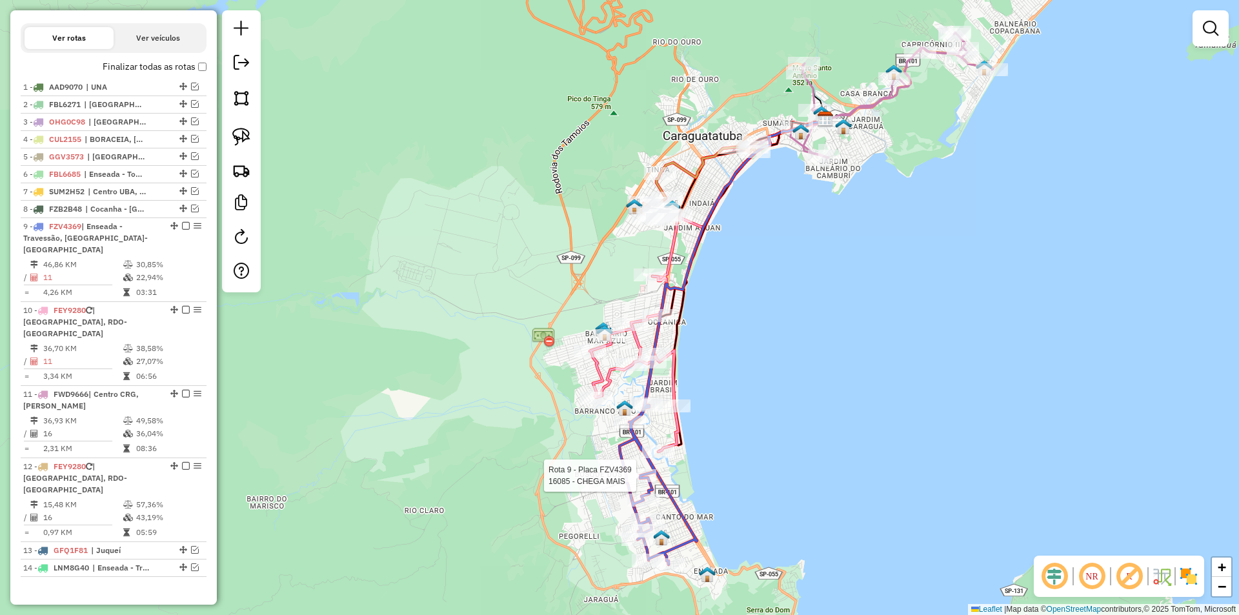
select select "**********"
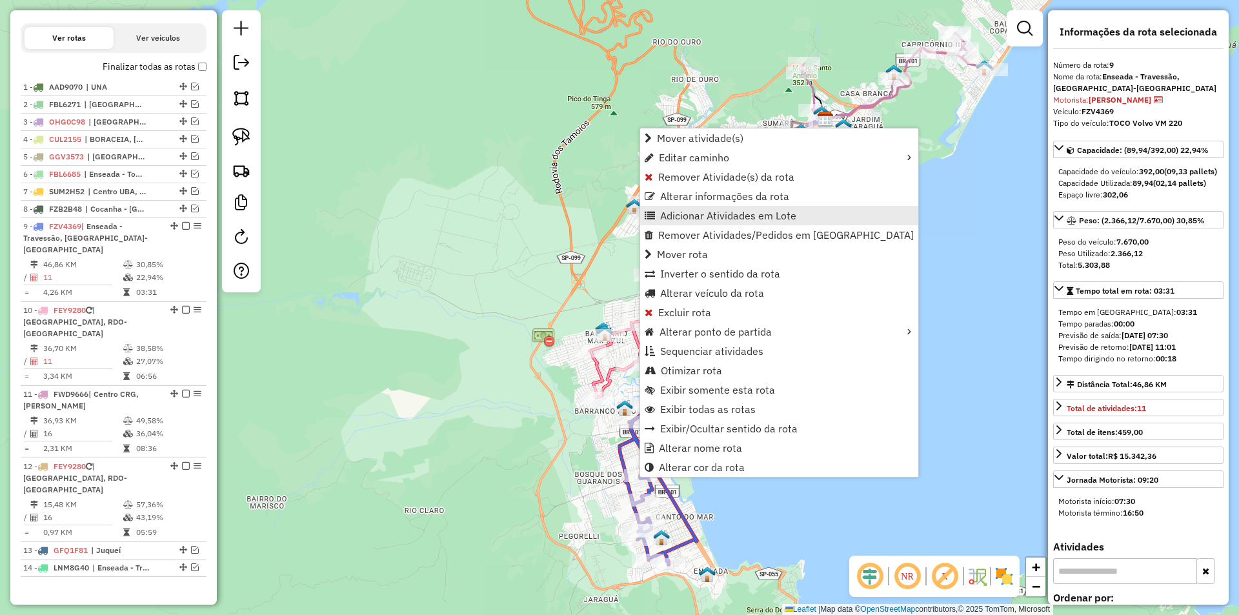
click at [662, 214] on span "Adicionar Atividades em Lote" at bounding box center [728, 215] width 136 height 10
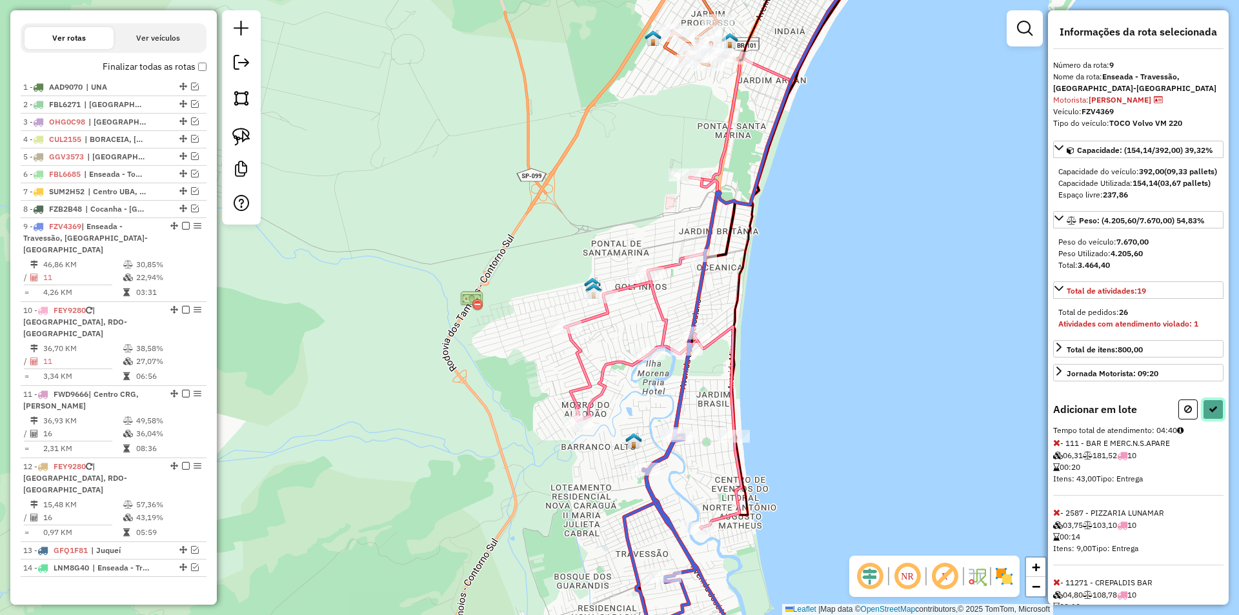
click at [1211, 414] on icon at bounding box center [1213, 409] width 9 height 9
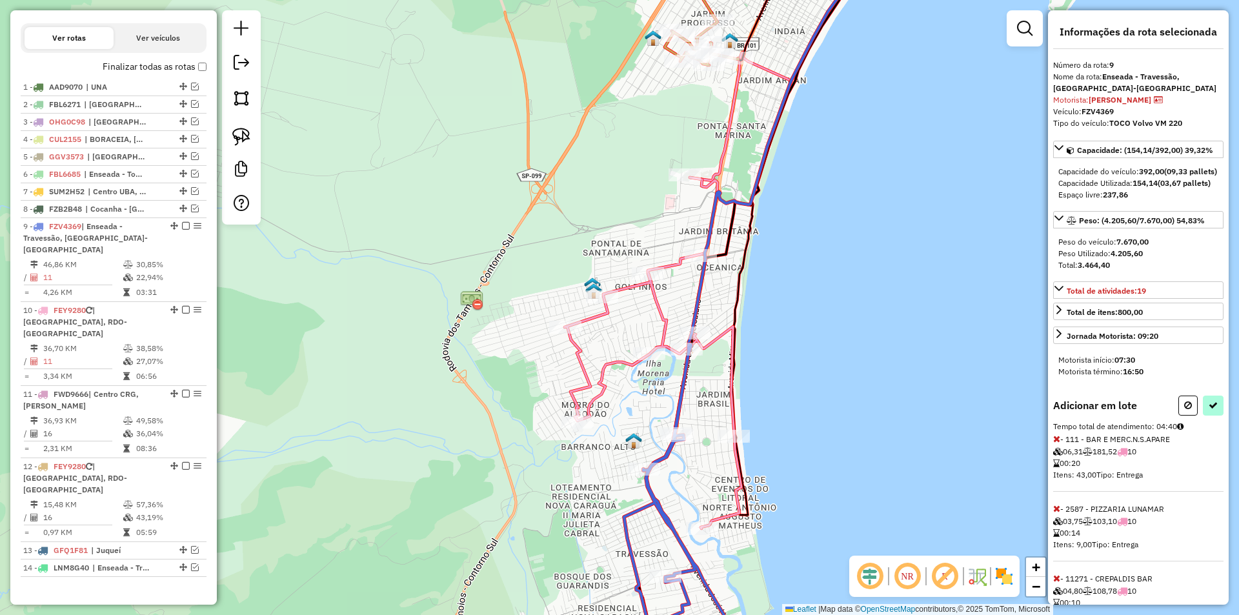
select select "**********"
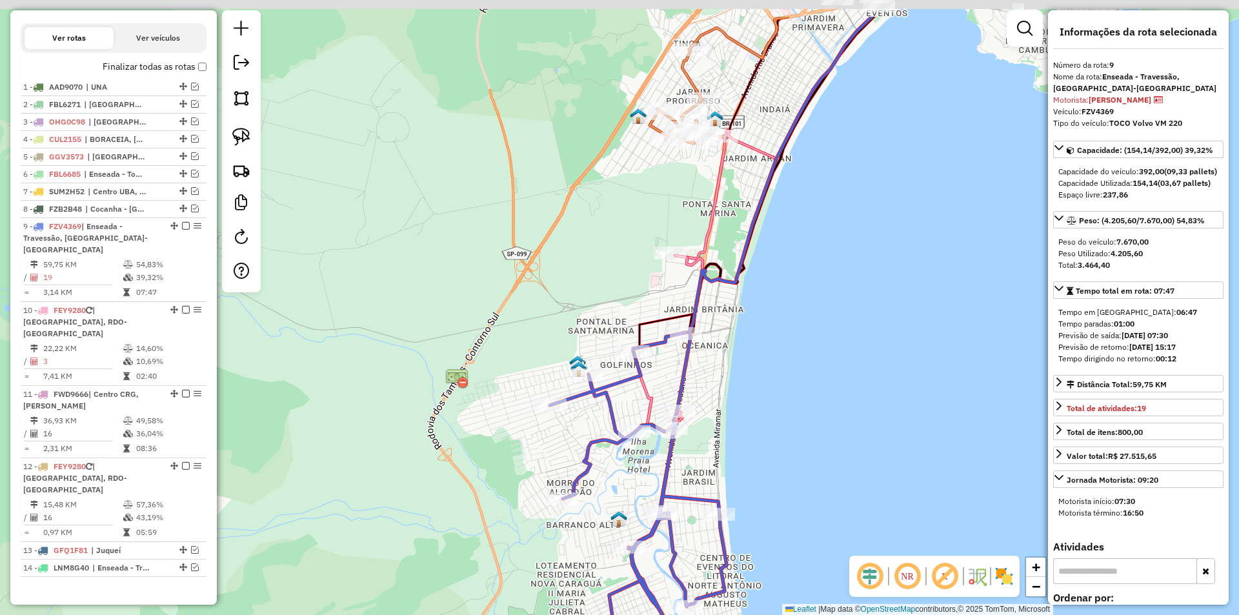
drag, startPoint x: 747, startPoint y: 316, endPoint x: 731, endPoint y: 395, distance: 80.2
click at [731, 395] on div "Janela de atendimento Grade de atendimento Capacidade Transportadoras Veículos …" at bounding box center [619, 307] width 1239 height 615
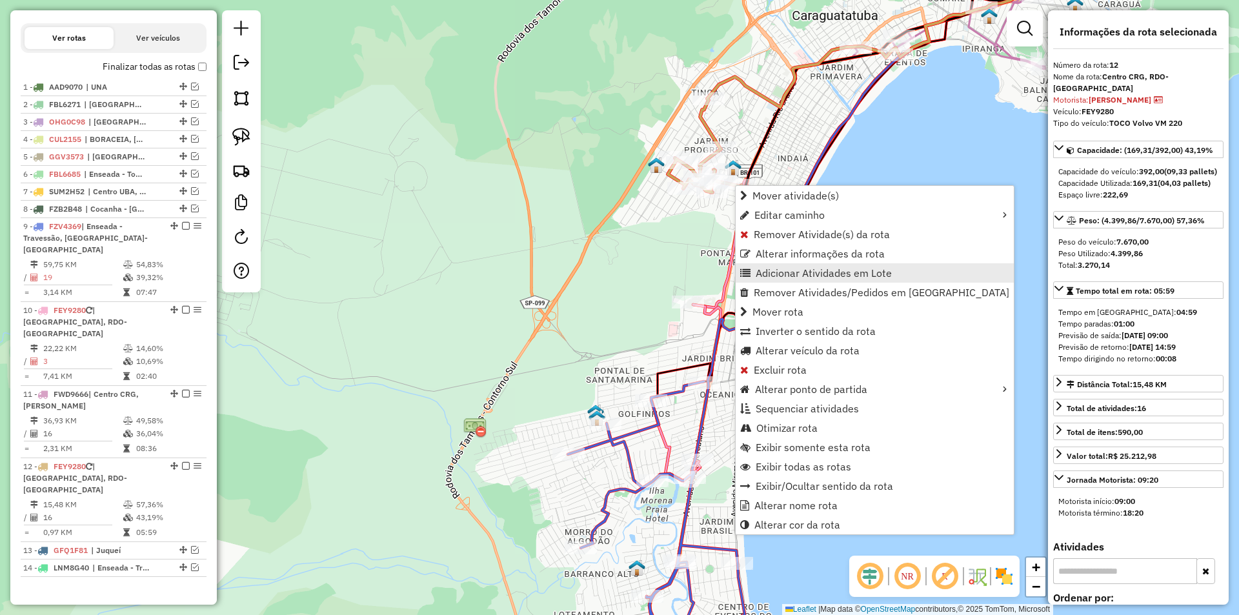
click at [778, 275] on span "Adicionar Atividades em Lote" at bounding box center [824, 273] width 136 height 10
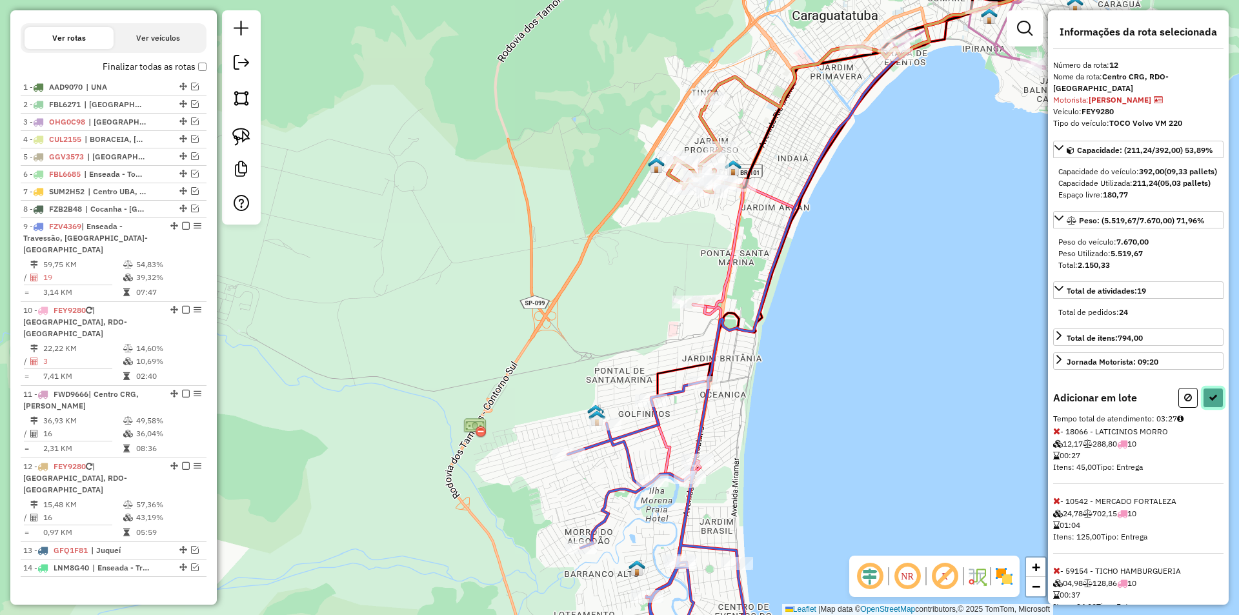
drag, startPoint x: 1211, startPoint y: 405, endPoint x: 1198, endPoint y: 407, distance: 13.8
click at [1211, 402] on icon at bounding box center [1213, 397] width 9 height 9
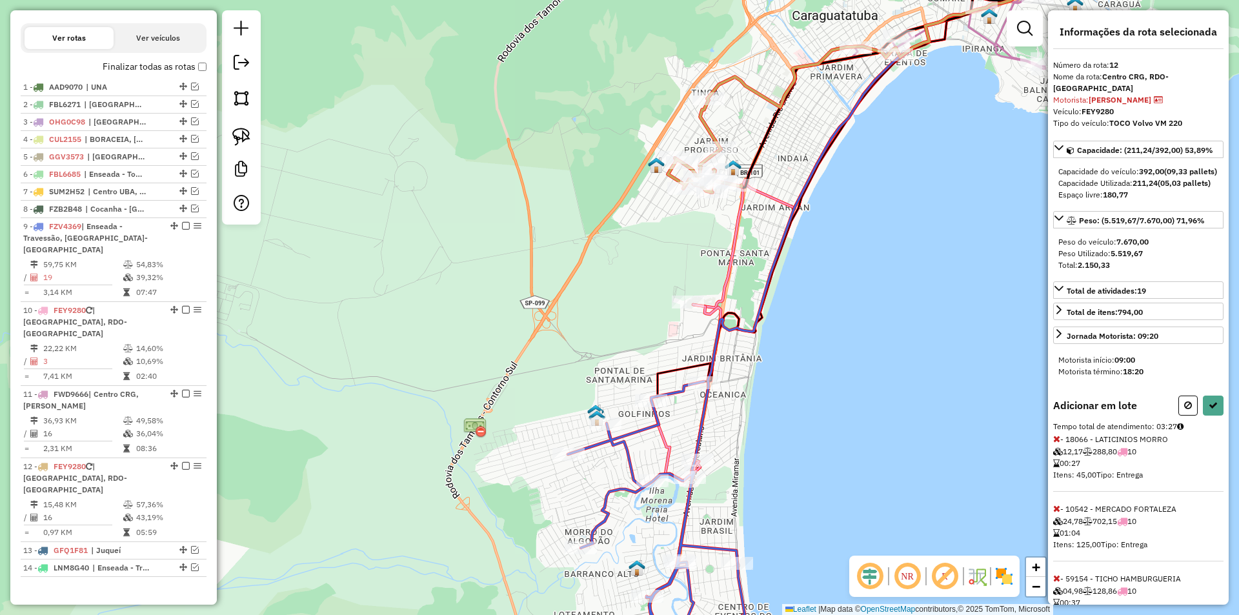
select select "**********"
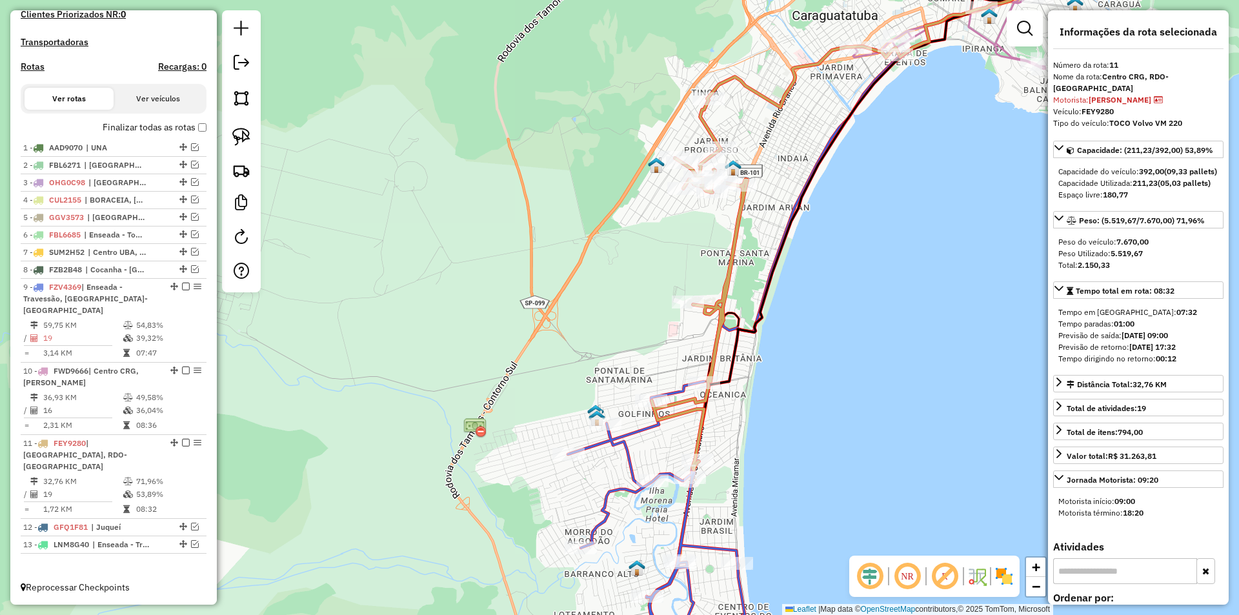
scroll to position [359, 0]
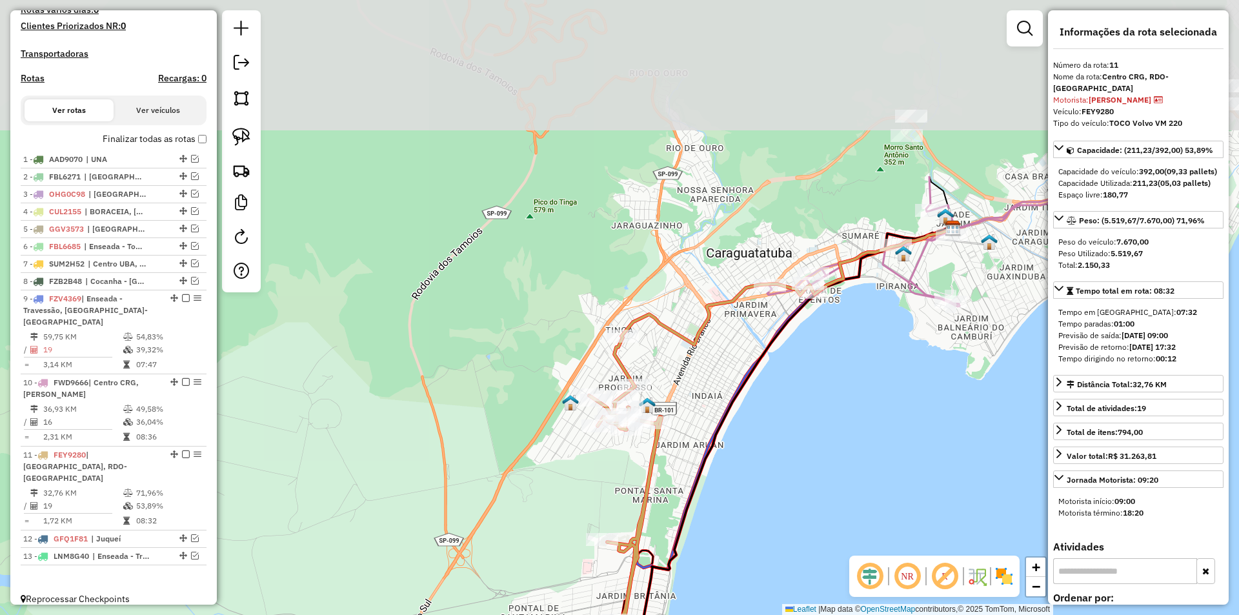
drag, startPoint x: 870, startPoint y: 237, endPoint x: 785, endPoint y: 474, distance: 252.3
click at [785, 474] on div "Janela de atendimento Grade de atendimento Capacidade Transportadoras Veículos …" at bounding box center [619, 307] width 1239 height 615
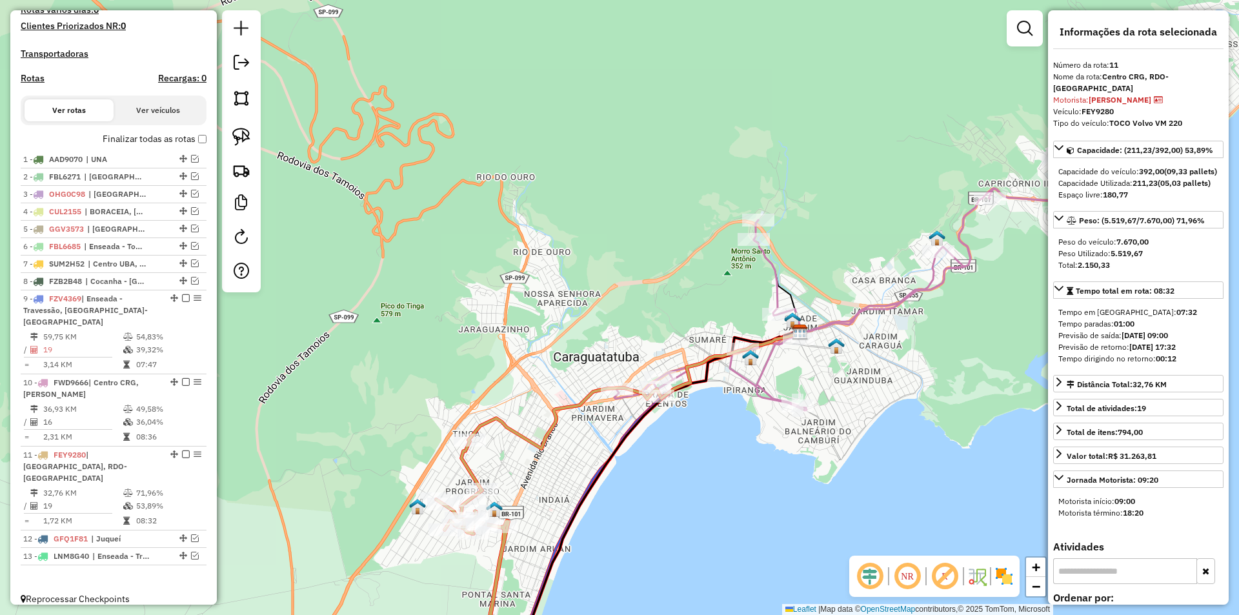
drag, startPoint x: 845, startPoint y: 335, endPoint x: 698, endPoint y: 432, distance: 177.0
click at [698, 432] on div "Janela de atendimento Grade de atendimento Capacidade Transportadoras Veículos …" at bounding box center [619, 307] width 1239 height 615
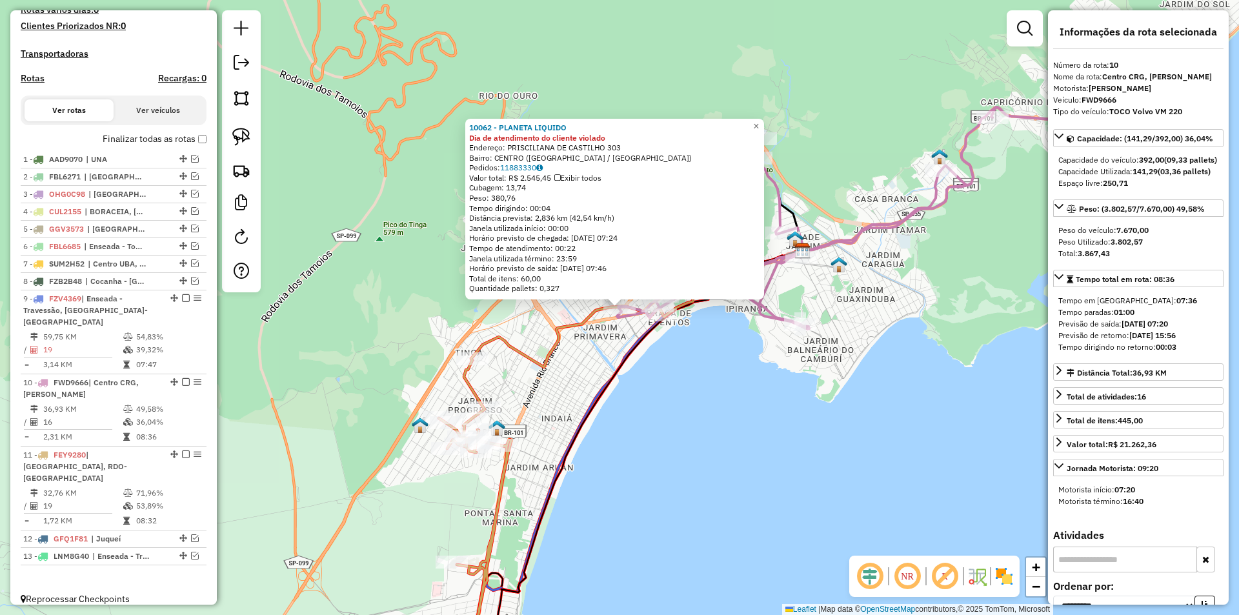
click at [776, 423] on div "10062 - PLANETA LIQUIDO Dia de atendimento do cliente violado Endereço: PRISCIL…" at bounding box center [619, 307] width 1239 height 615
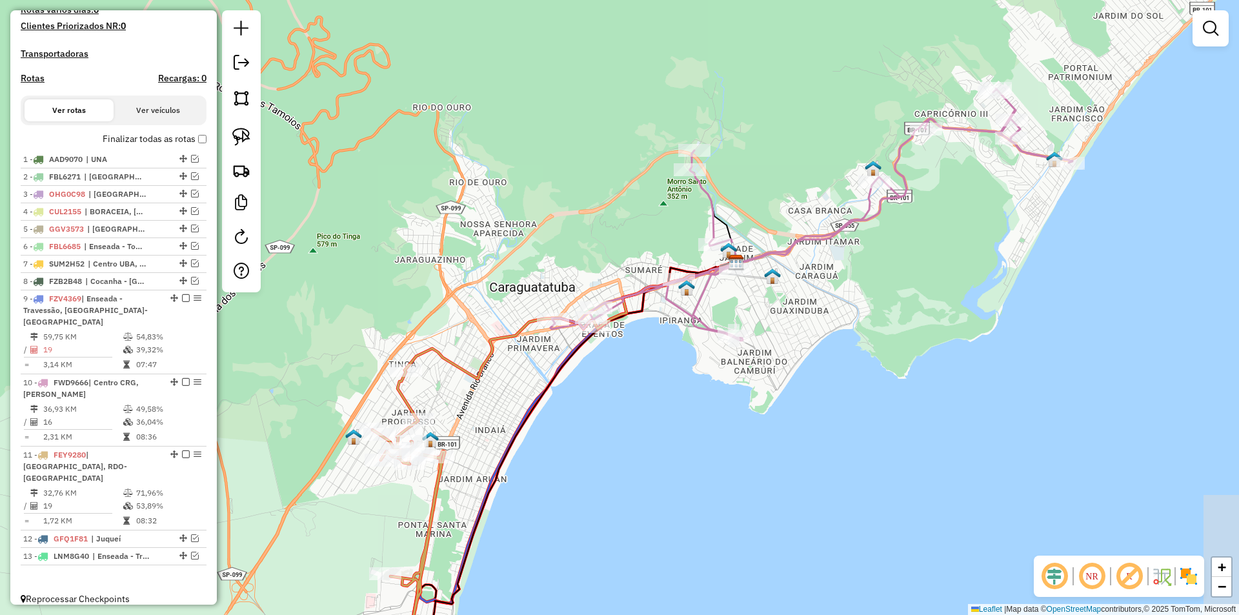
drag, startPoint x: 493, startPoint y: 489, endPoint x: 836, endPoint y: 368, distance: 363.5
click at [836, 368] on div "Janela de atendimento Grade de atendimento Capacidade Transportadoras Veículos …" at bounding box center [619, 307] width 1239 height 615
select select "**********"
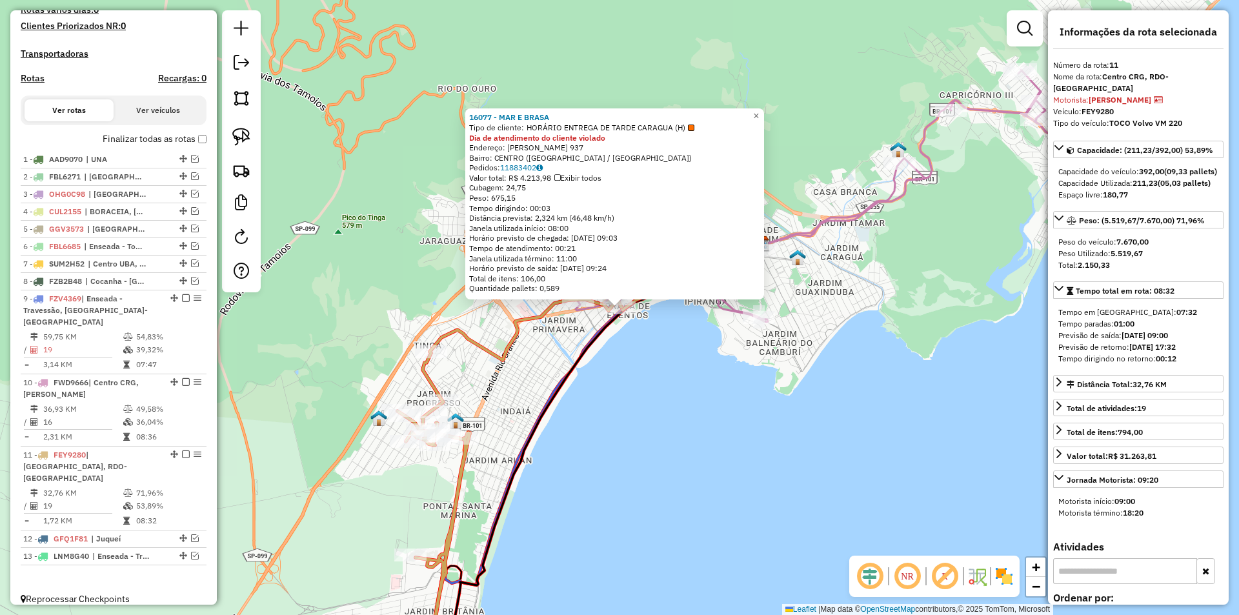
click at [667, 390] on div "16077 - MAR E BRASA Tipo de cliente: HORÁRIO ENTREGA DE TARDE CARAGUA (H) Dia d…" at bounding box center [619, 307] width 1239 height 615
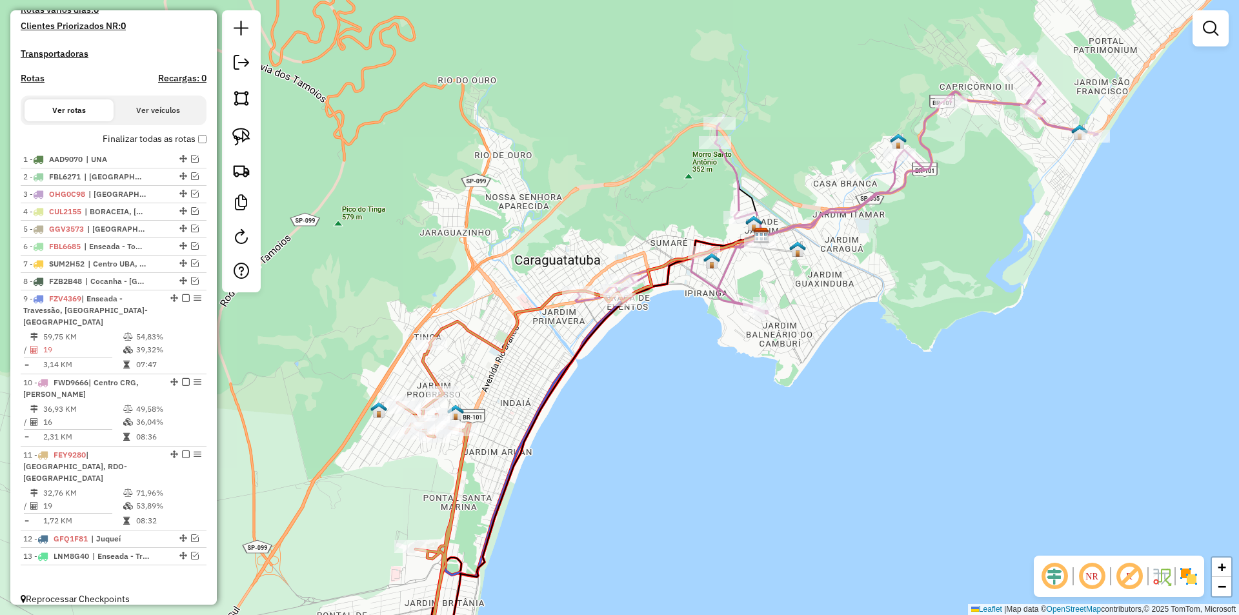
drag, startPoint x: 621, startPoint y: 428, endPoint x: 632, endPoint y: 308, distance: 120.5
click at [632, 308] on div "Janela de atendimento Grade de atendimento Capacidade Transportadoras Veículos …" at bounding box center [619, 307] width 1239 height 615
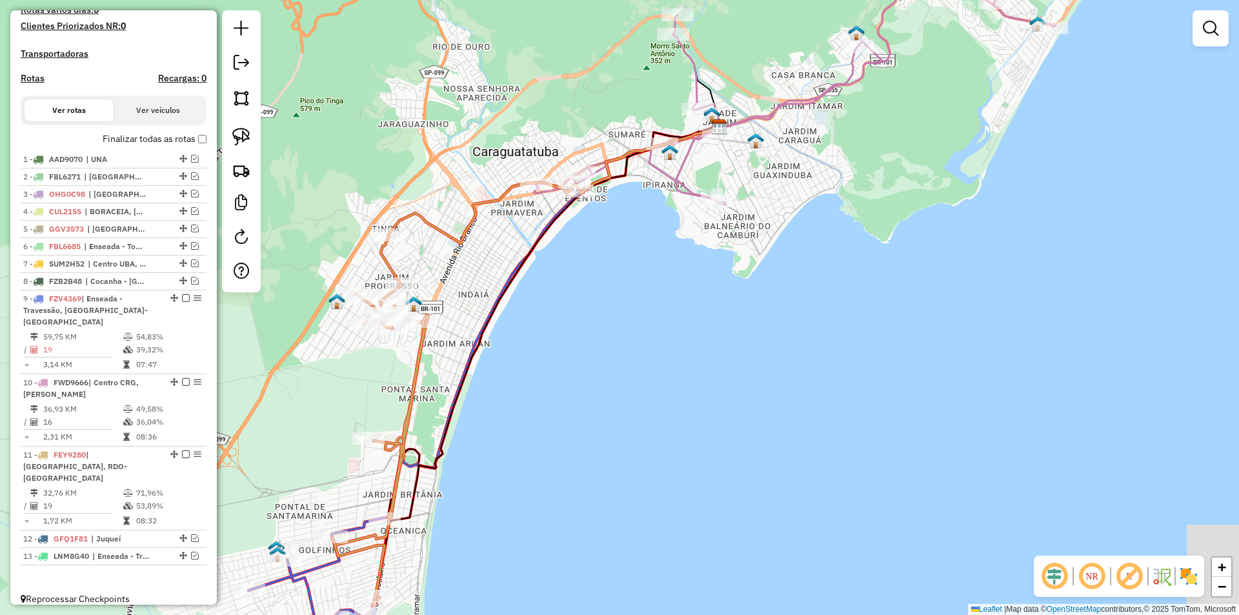
drag, startPoint x: 681, startPoint y: 361, endPoint x: 716, endPoint y: 240, distance: 125.6
click at [720, 232] on div "Janela de atendimento Grade de atendimento Capacidade Transportadoras Veículos …" at bounding box center [619, 307] width 1239 height 615
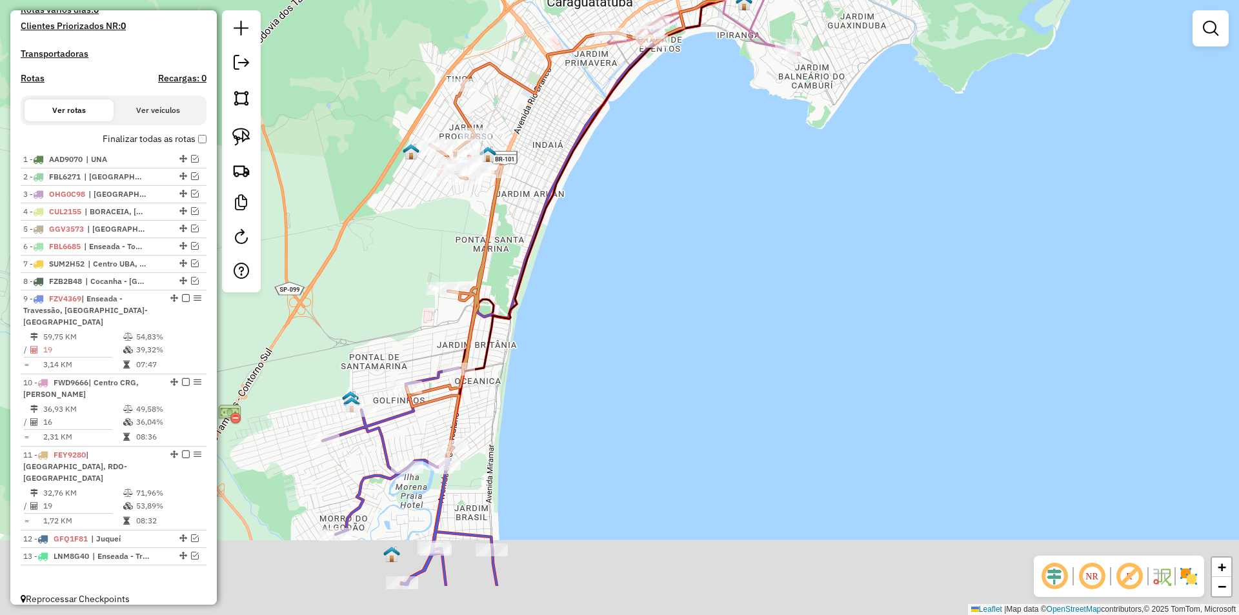
drag, startPoint x: 649, startPoint y: 340, endPoint x: 701, endPoint y: 234, distance: 117.8
click at [701, 234] on div "Janela de atendimento Grade de atendimento Capacidade Transportadoras Veículos …" at bounding box center [619, 307] width 1239 height 615
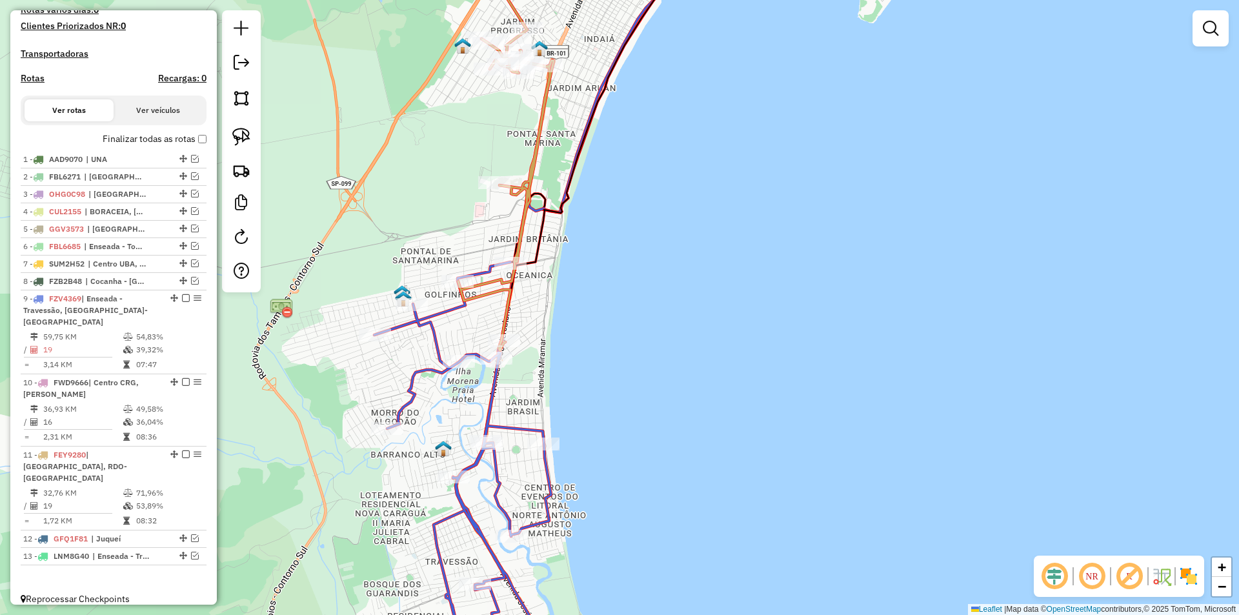
select select "**********"
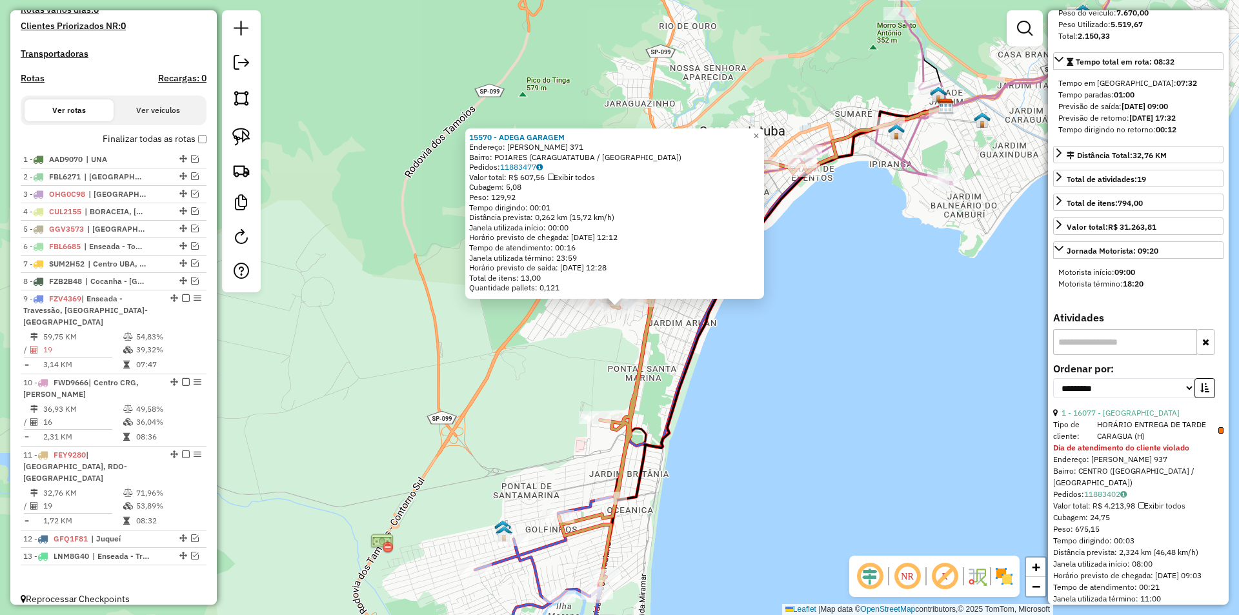
scroll to position [258, 0]
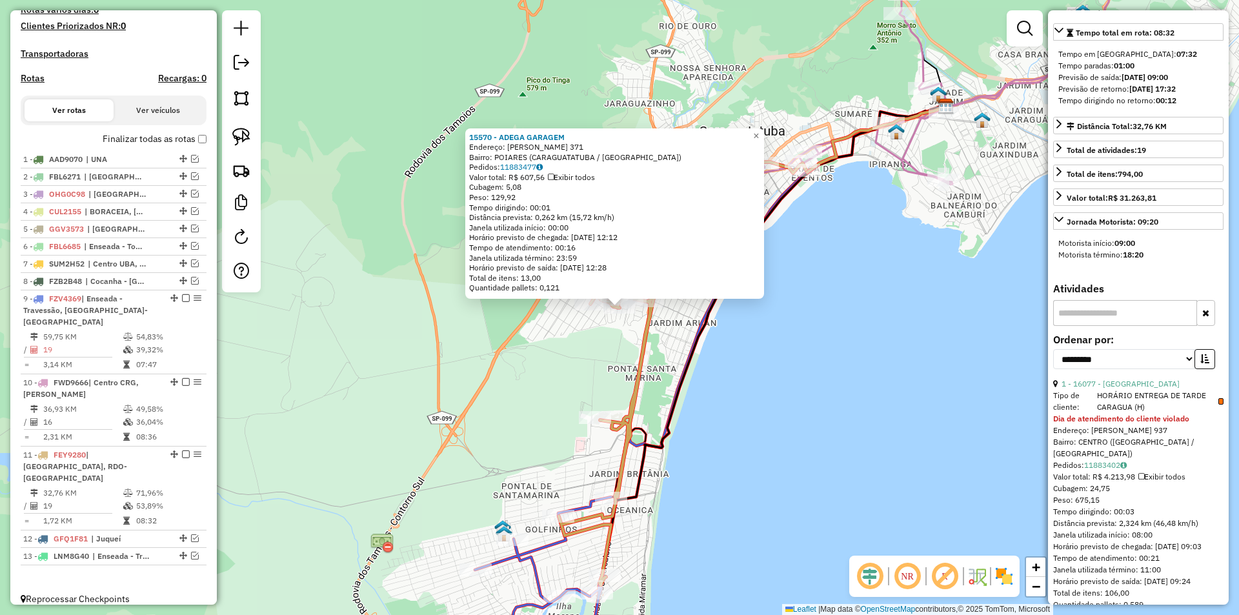
click at [856, 430] on div "15570 - ADEGA GARAGEM Endereço: JOAQUIM JOSE DA SILVA XAVIER 371 Bairro: POIARE…" at bounding box center [619, 307] width 1239 height 615
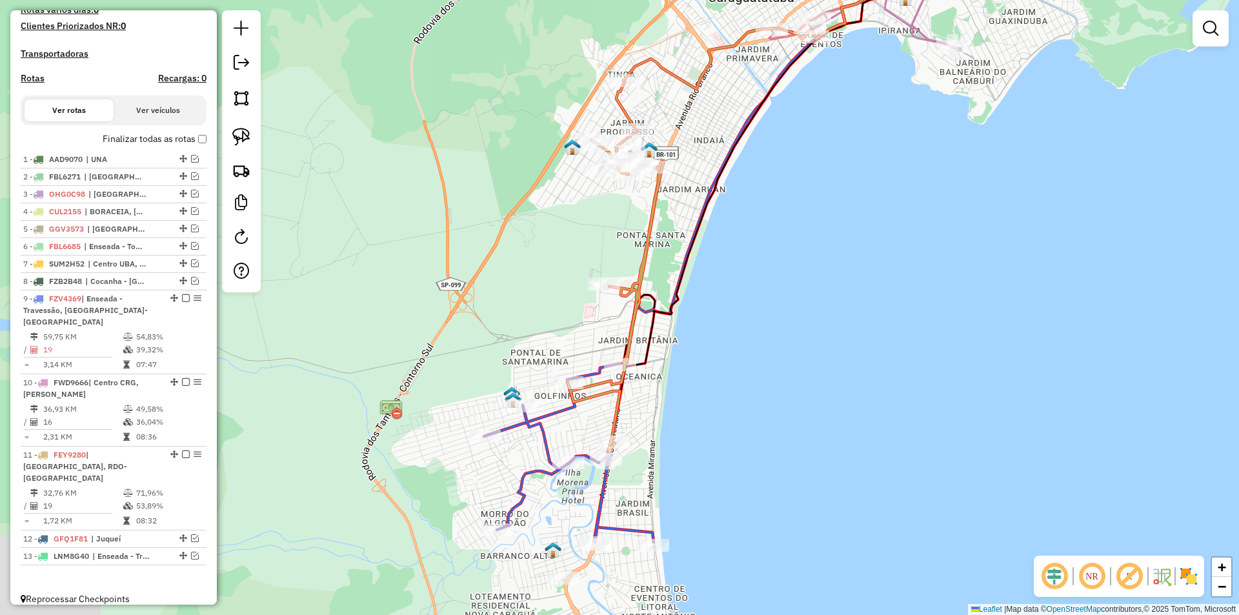
drag, startPoint x: 742, startPoint y: 425, endPoint x: 747, endPoint y: 344, distance: 80.8
click at [747, 344] on div "Janela de atendimento Grade de atendimento Capacidade Transportadoras Veículos …" at bounding box center [619, 307] width 1239 height 615
select select "**********"
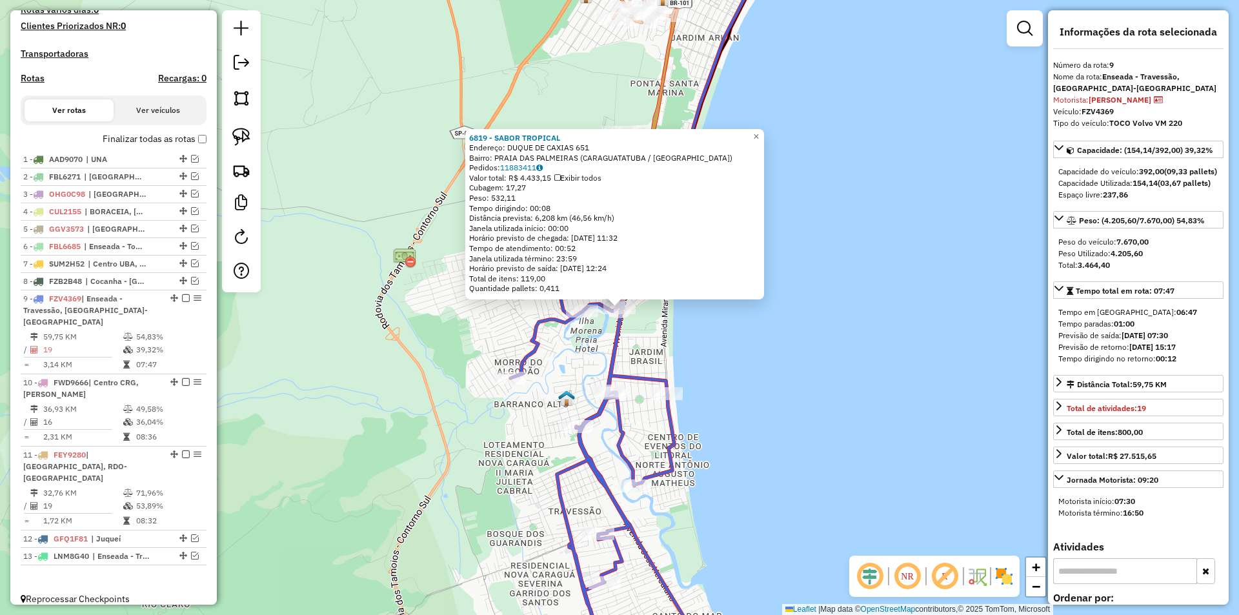
click at [798, 387] on div "6819 - SABOR TROPICAL Endereço: DUQUE DE CAXIAS 651 Bairro: PRAIA DAS PALMEIRAS…" at bounding box center [619, 307] width 1239 height 615
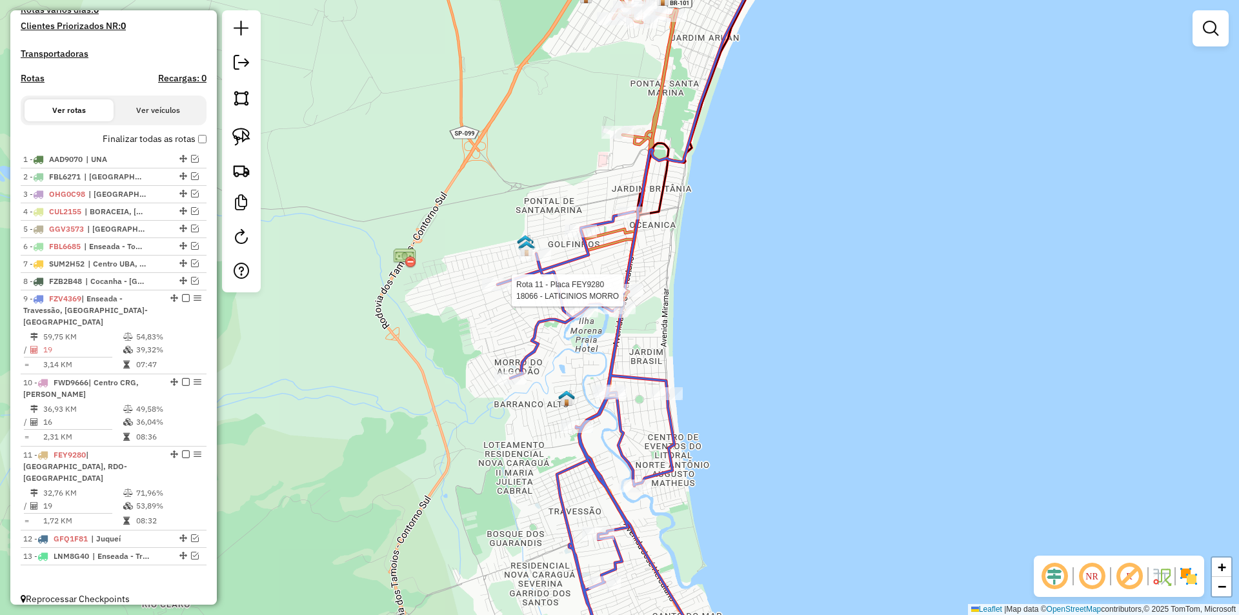
select select "**********"
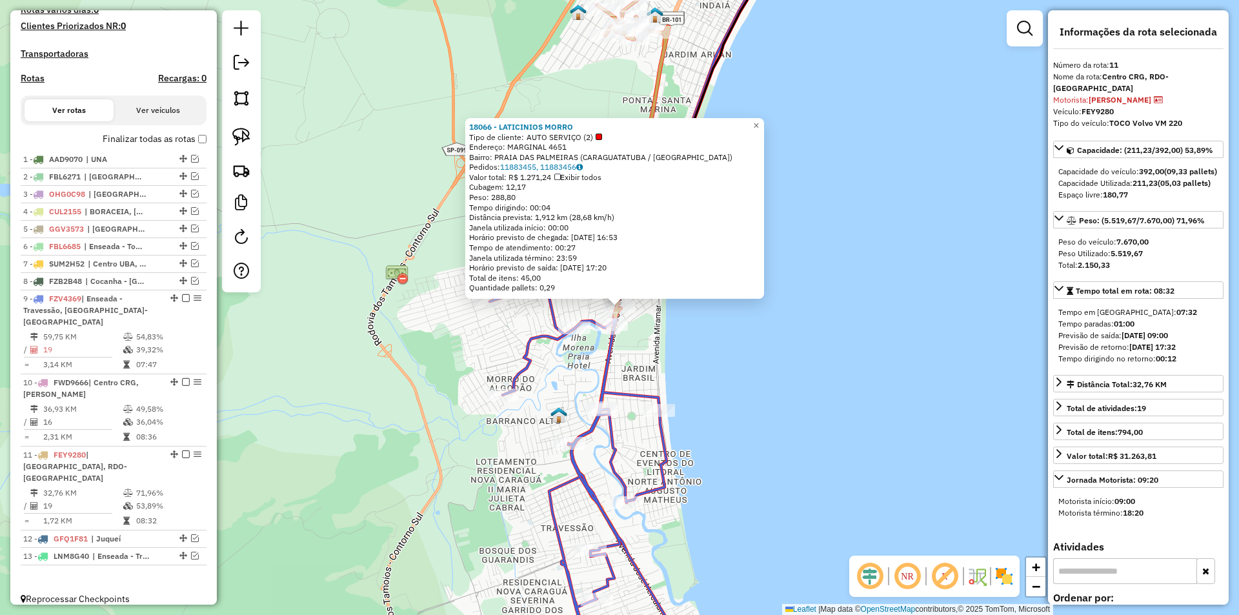
click at [764, 357] on div "18066 - LATICINIOS MORRO Tipo de cliente: AUTO SERVIÇO (2) Endereço: MARGINAL 4…" at bounding box center [619, 307] width 1239 height 615
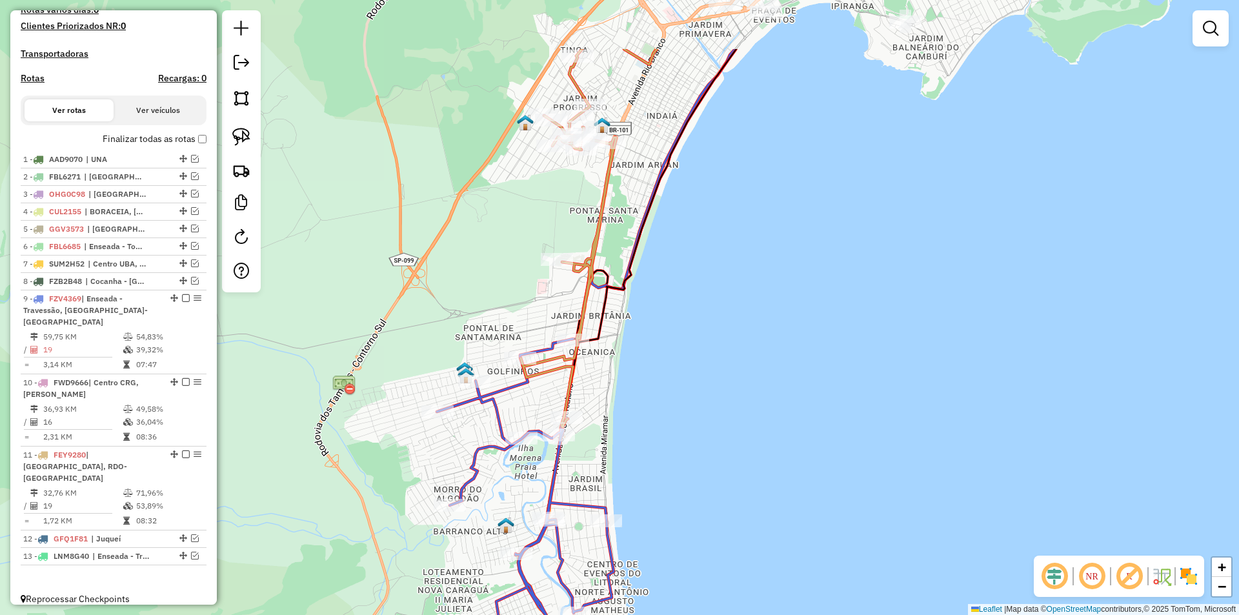
drag, startPoint x: 801, startPoint y: 282, endPoint x: 736, endPoint y: 415, distance: 147.8
click at [736, 415] on div "Janela de atendimento Grade de atendimento Capacidade Transportadoras Veículos …" at bounding box center [619, 307] width 1239 height 615
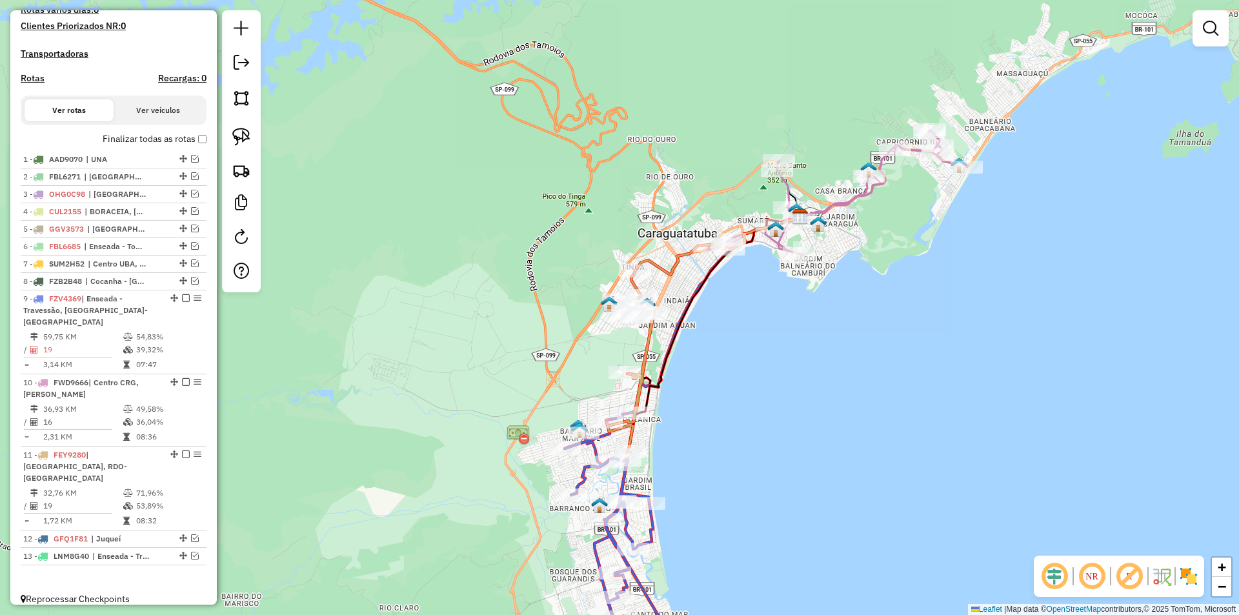
drag, startPoint x: 749, startPoint y: 388, endPoint x: 743, endPoint y: 399, distance: 11.8
click at [743, 399] on div "Janela de atendimento Grade de atendimento Capacidade Transportadoras Veículos …" at bounding box center [619, 307] width 1239 height 615
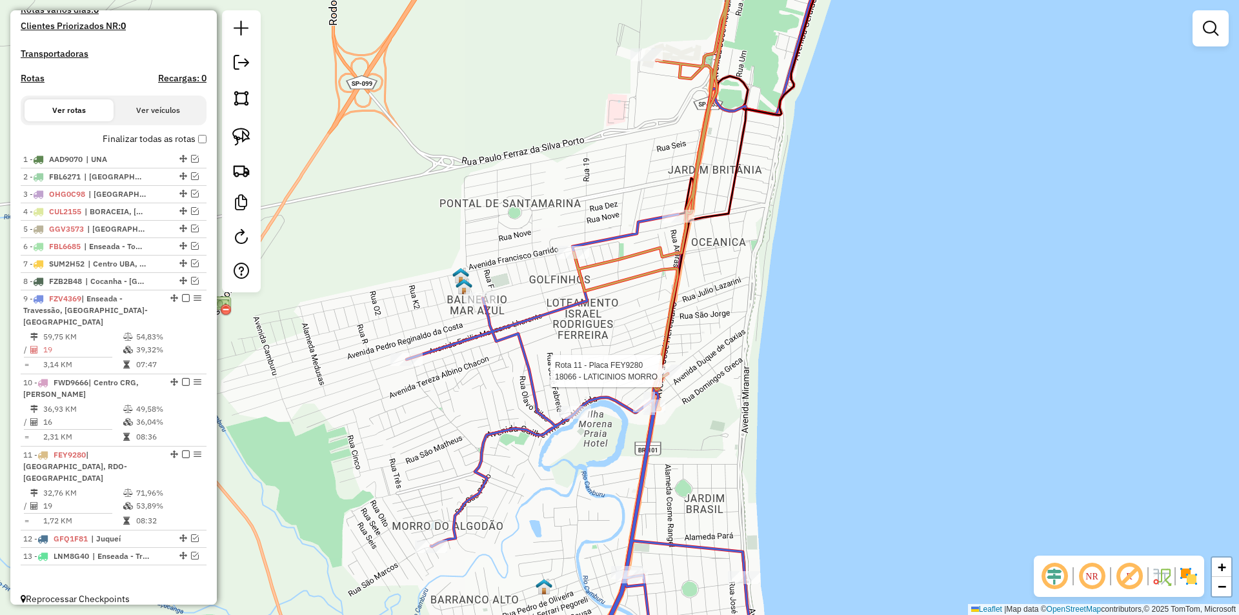
select select "**********"
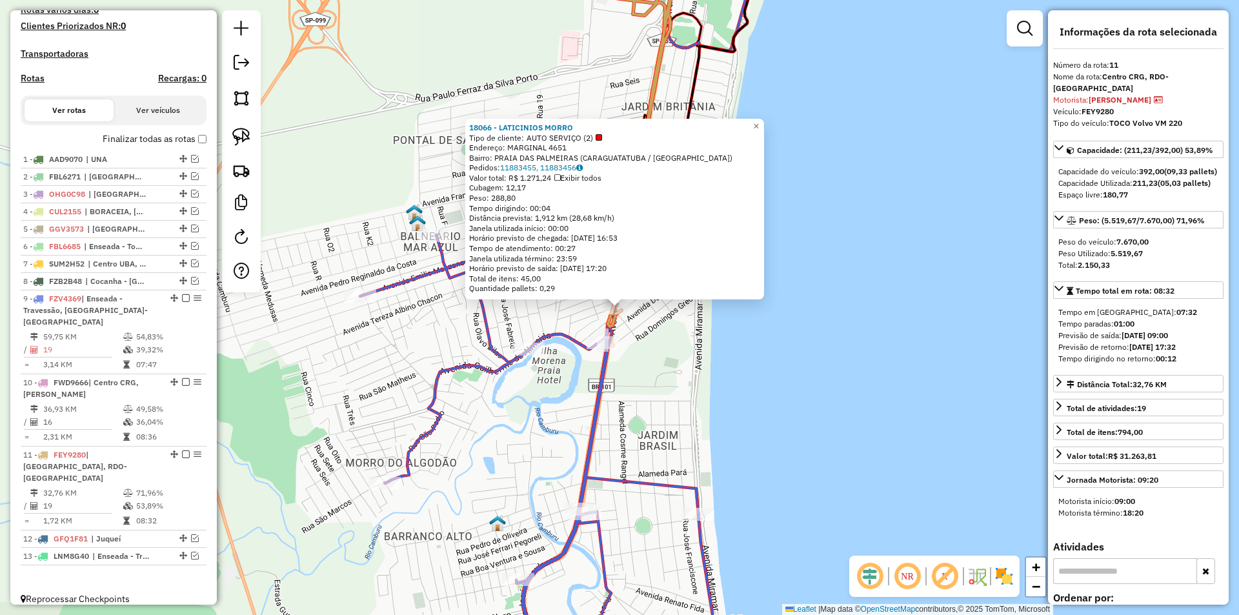
click at [729, 352] on div "18066 - LATICINIOS MORRO Tipo de cliente: AUTO SERVIÇO (2) Endereço: MARGINAL 4…" at bounding box center [619, 307] width 1239 height 615
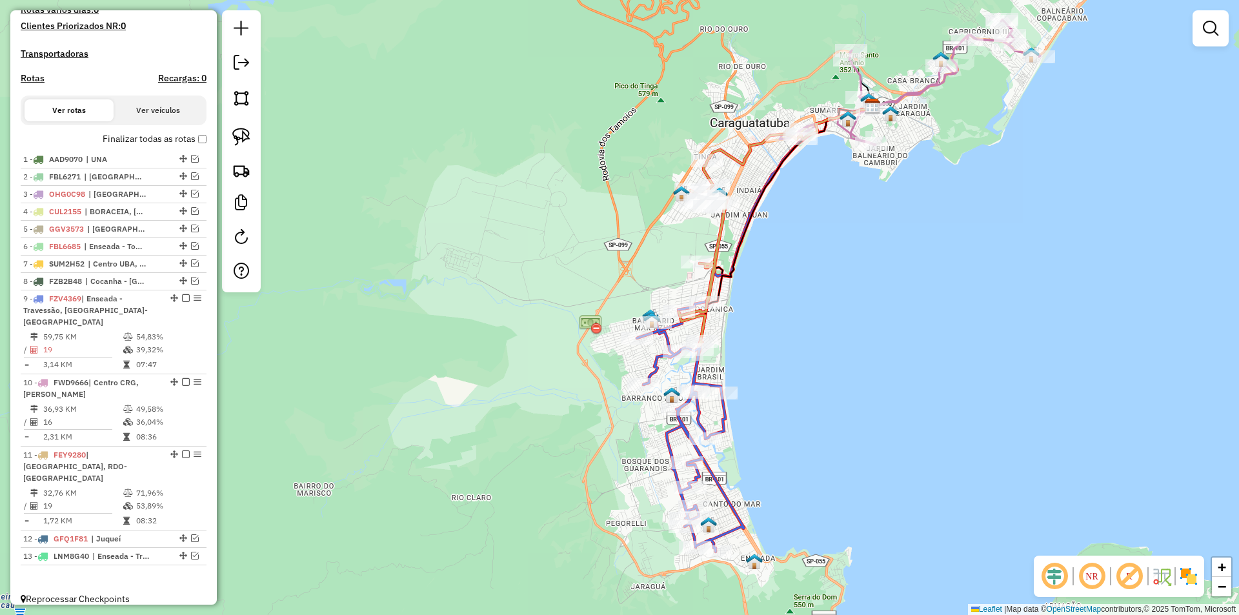
drag, startPoint x: 811, startPoint y: 295, endPoint x: 755, endPoint y: 387, distance: 107.5
click at [755, 387] on div "Janela de atendimento Grade de atendimento Capacidade Transportadoras Veículos …" at bounding box center [619, 307] width 1239 height 615
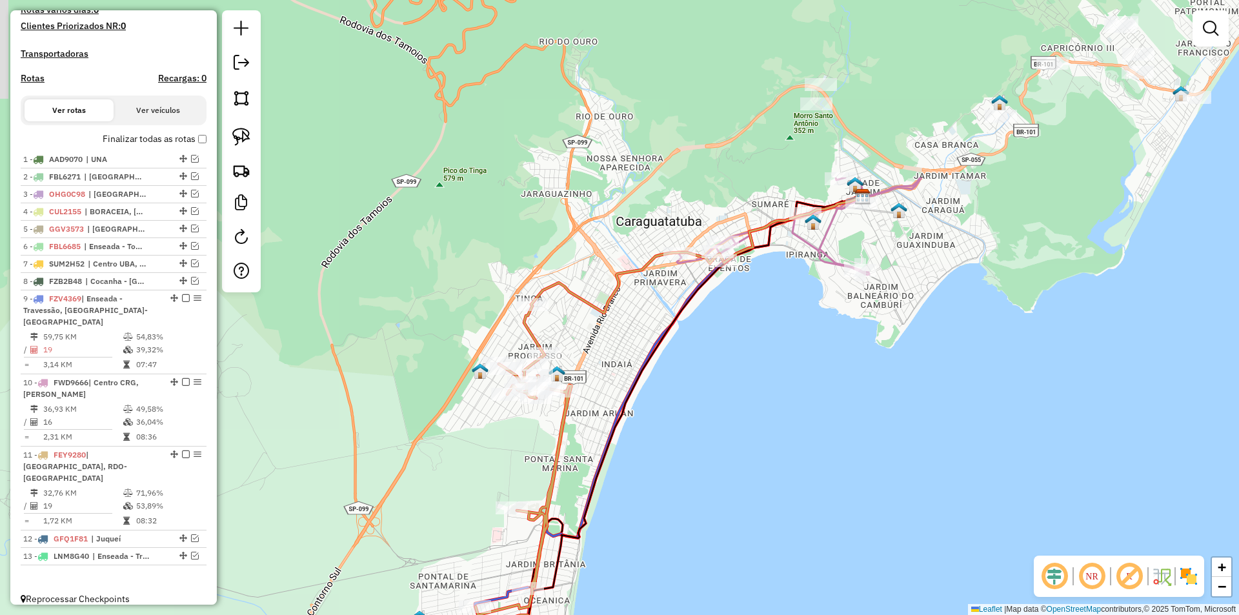
drag, startPoint x: 891, startPoint y: 161, endPoint x: 920, endPoint y: 301, distance: 142.3
click at [920, 301] on div "Janela de atendimento Grade de atendimento Capacidade Transportadoras Veículos …" at bounding box center [619, 307] width 1239 height 615
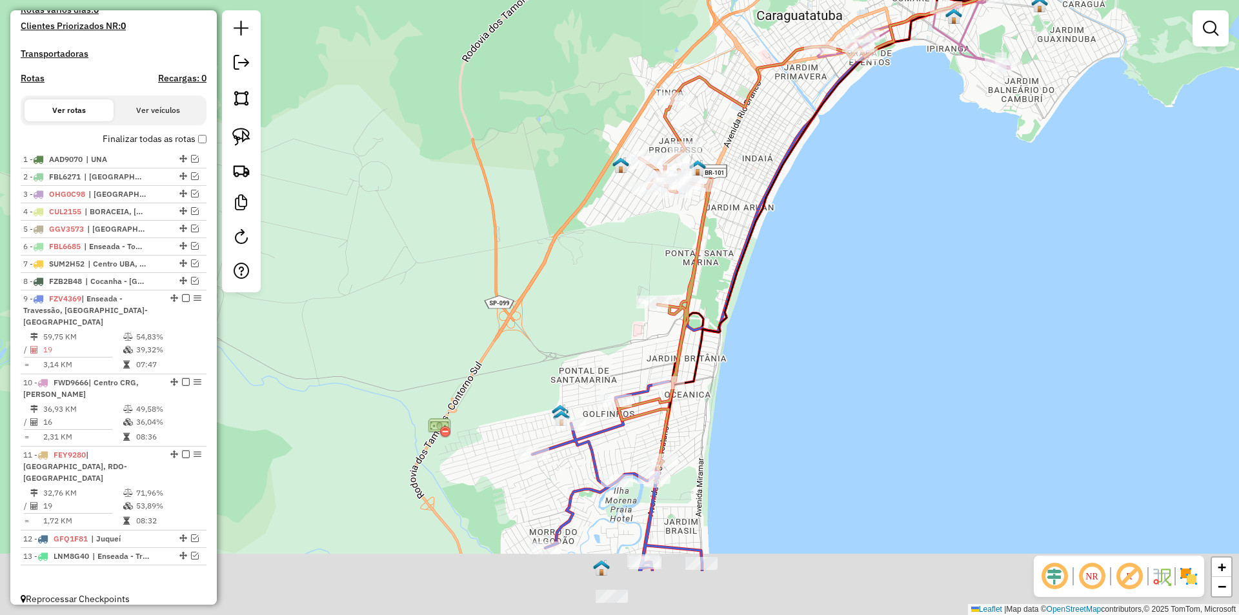
drag, startPoint x: 822, startPoint y: 305, endPoint x: 851, endPoint y: 208, distance: 100.9
click at [852, 201] on div "Janela de atendimento Grade de atendimento Capacidade Transportadoras Veículos …" at bounding box center [619, 307] width 1239 height 615
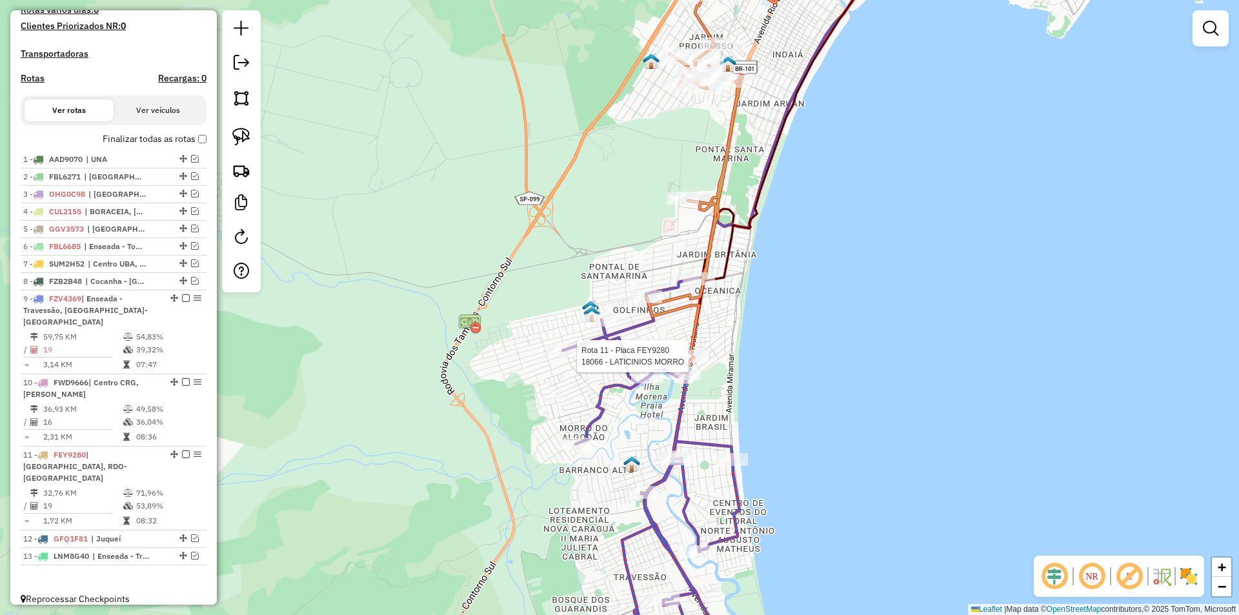
select select "**********"
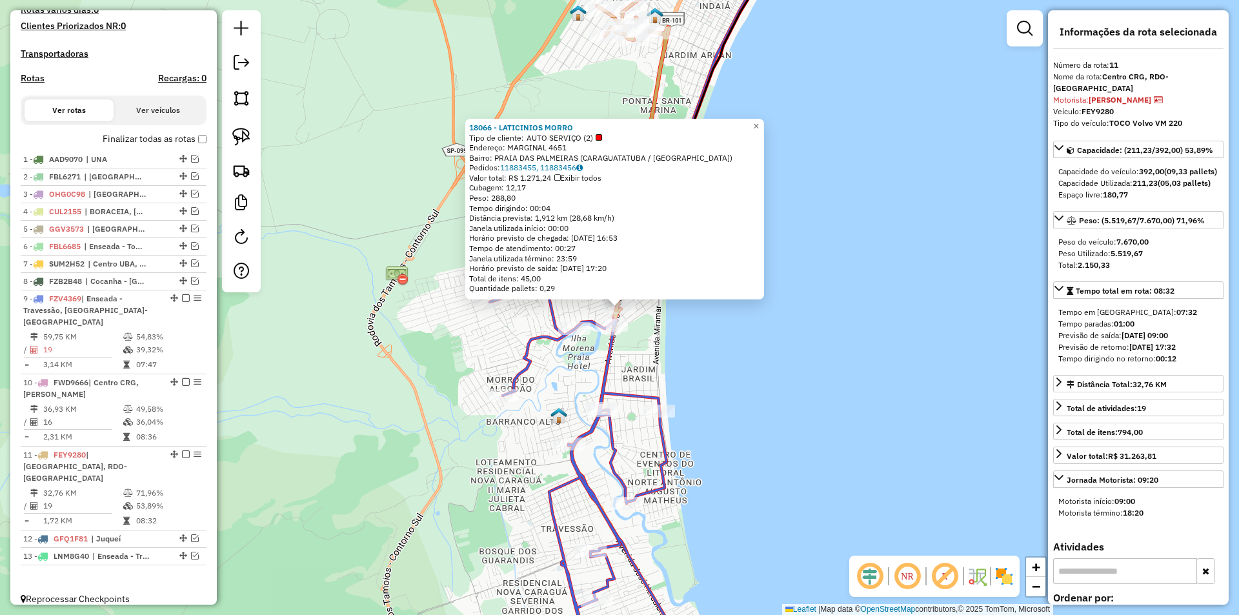
click at [776, 360] on div "18066 - LATICINIOS MORRO Tipo de cliente: AUTO SERVIÇO (2) Endereço: MARGINAL 4…" at bounding box center [619, 307] width 1239 height 615
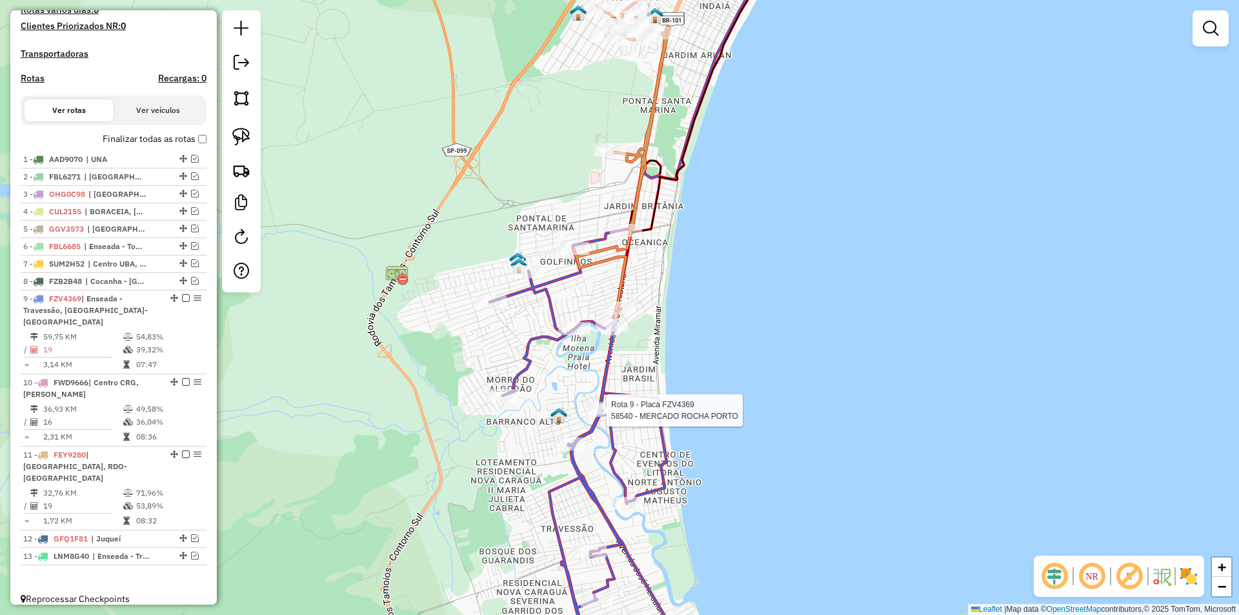
select select "**********"
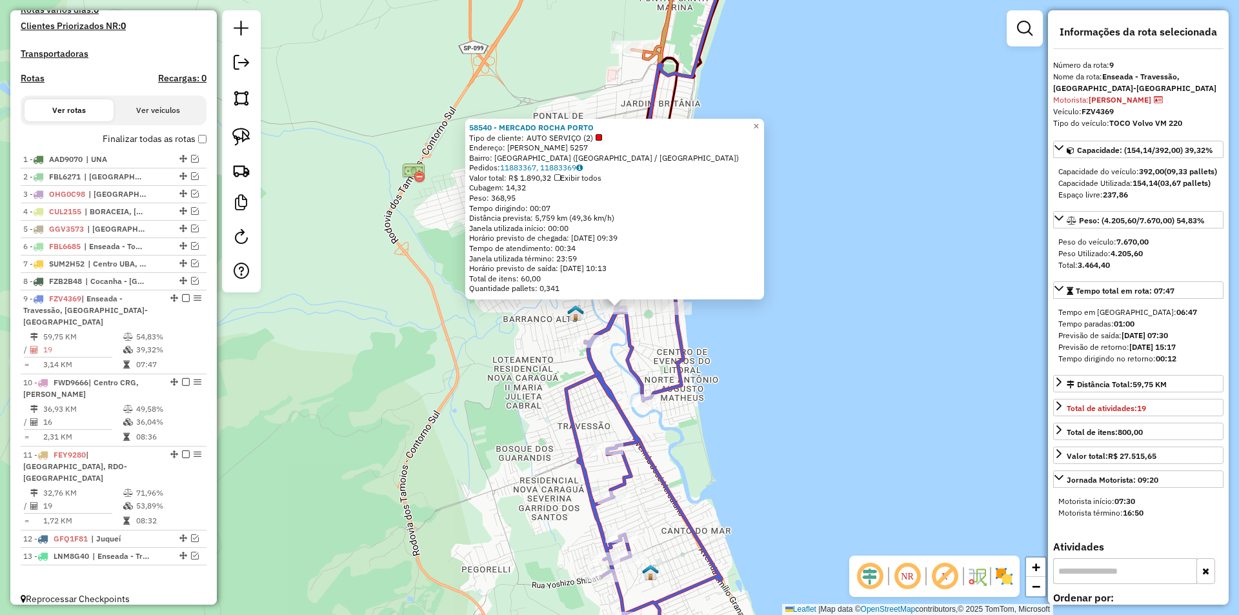
click at [745, 391] on div "58540 - MERCADO ROCHA PORTO Tipo de cliente: AUTO SERVIÇO (2) Endereço: JOSE HE…" at bounding box center [619, 307] width 1239 height 615
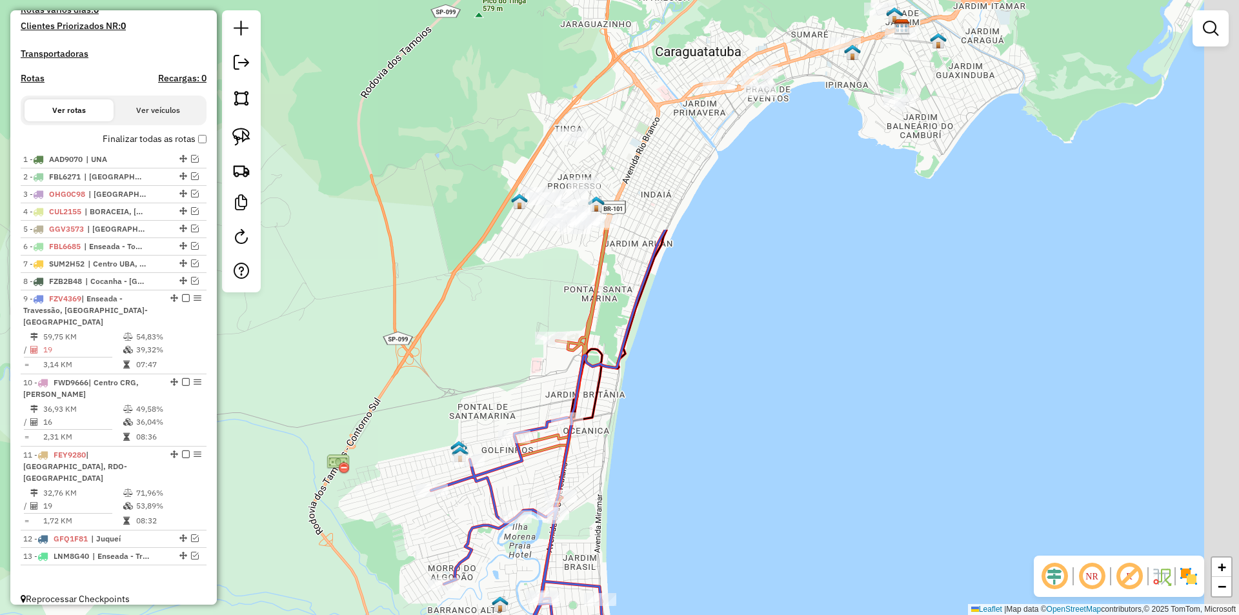
drag, startPoint x: 776, startPoint y: 283, endPoint x: 700, endPoint y: 574, distance: 300.7
click at [700, 574] on div "Janela de atendimento Grade de atendimento Capacidade Transportadoras Veículos …" at bounding box center [619, 307] width 1239 height 615
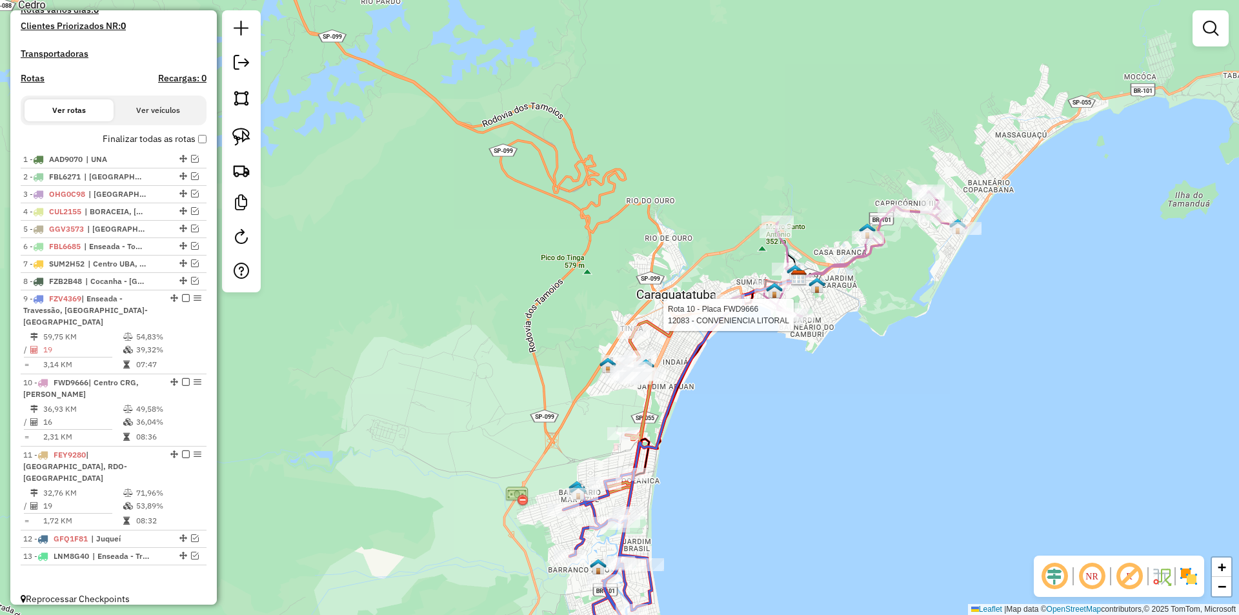
select select "**********"
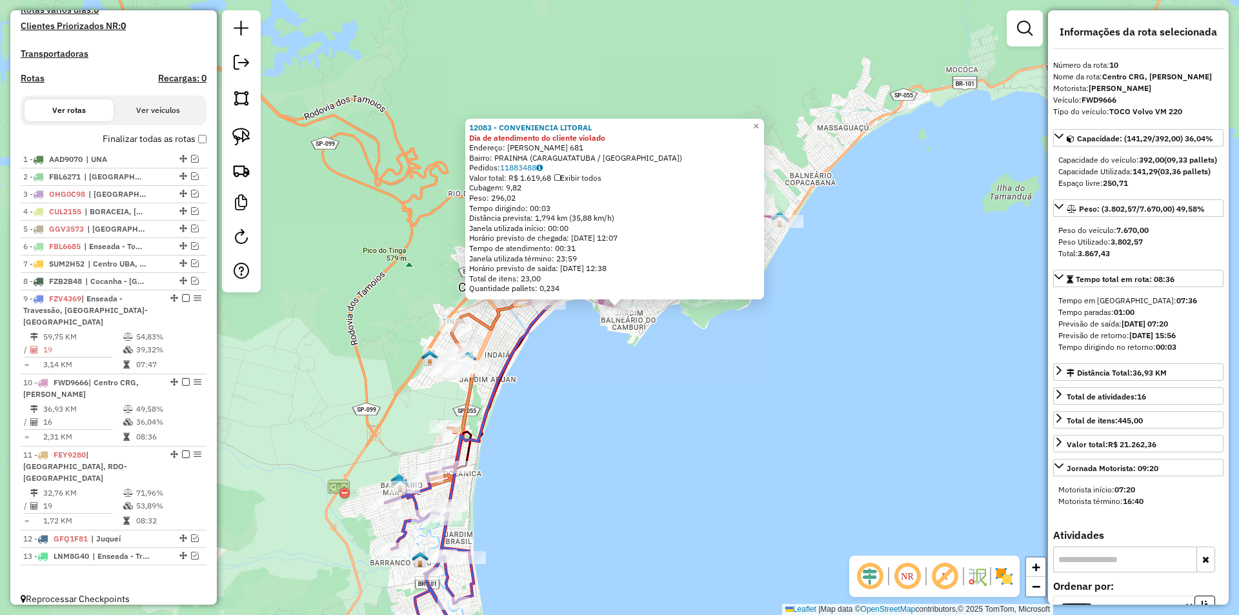
click at [636, 469] on div "12083 - CONVENIENCIA LITORAL Dia de atendimento do cliente violado Endereço: PA…" at bounding box center [619, 307] width 1239 height 615
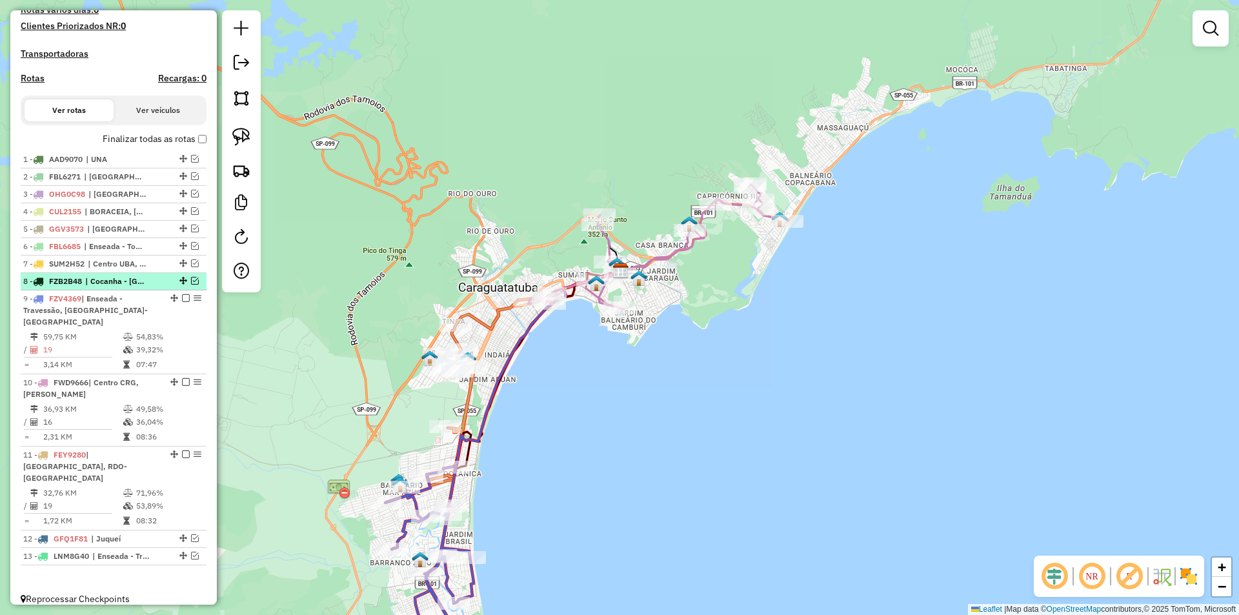
click at [191, 285] on em at bounding box center [195, 281] width 8 height 8
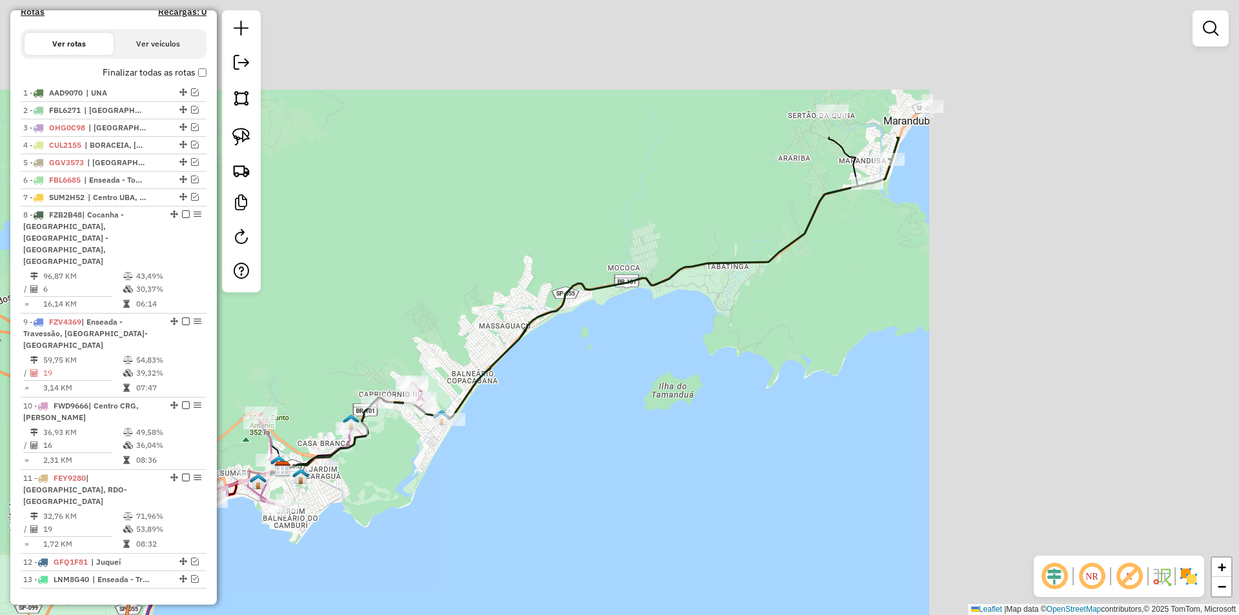
drag, startPoint x: 823, startPoint y: 338, endPoint x: 485, endPoint y: 536, distance: 391.9
click at [485, 536] on div "Janela de atendimento Grade de atendimento Capacidade Transportadoras Veículos …" at bounding box center [619, 307] width 1239 height 615
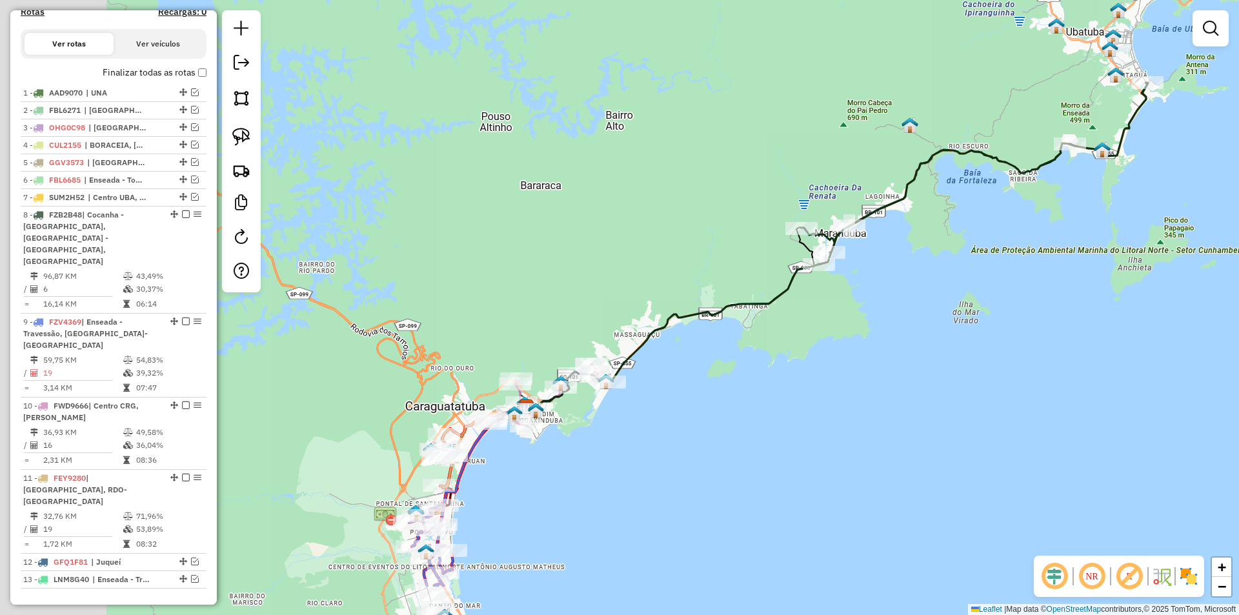
drag, startPoint x: 521, startPoint y: 524, endPoint x: 721, endPoint y: 404, distance: 233.3
click at [724, 404] on div "Janela de atendimento Grade de atendimento Capacidade Transportadoras Veículos …" at bounding box center [619, 307] width 1239 height 615
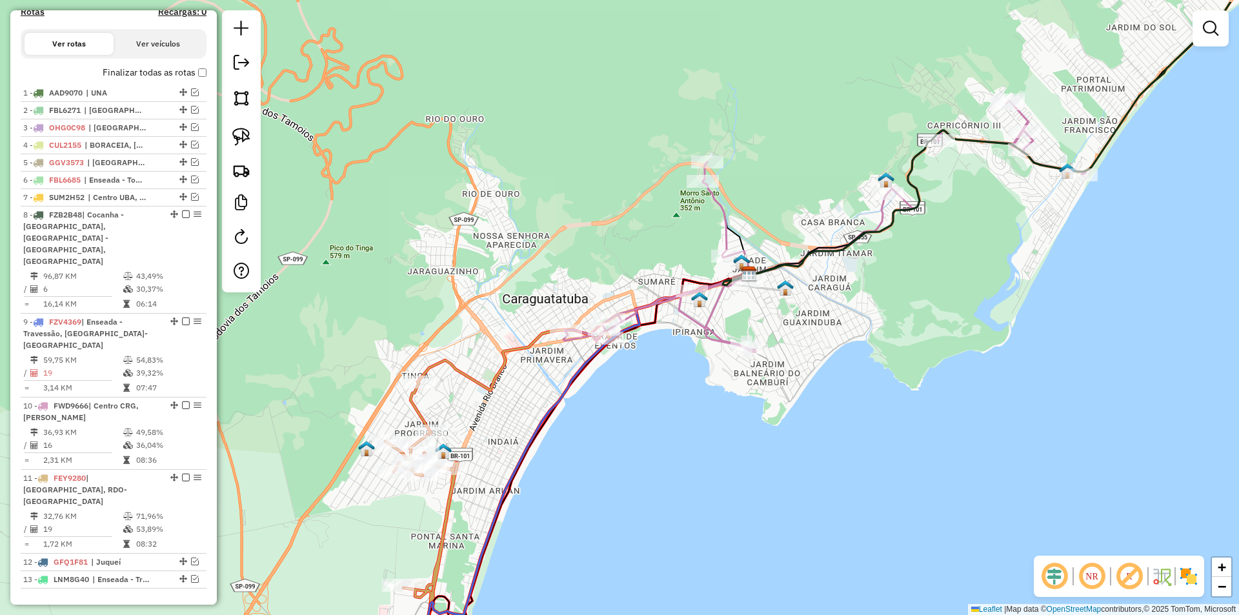
drag, startPoint x: 460, startPoint y: 426, endPoint x: 723, endPoint y: 489, distance: 270.8
click at [723, 489] on div "Janela de atendimento Grade de atendimento Capacidade Transportadoras Veículos …" at bounding box center [619, 307] width 1239 height 615
select select "**********"
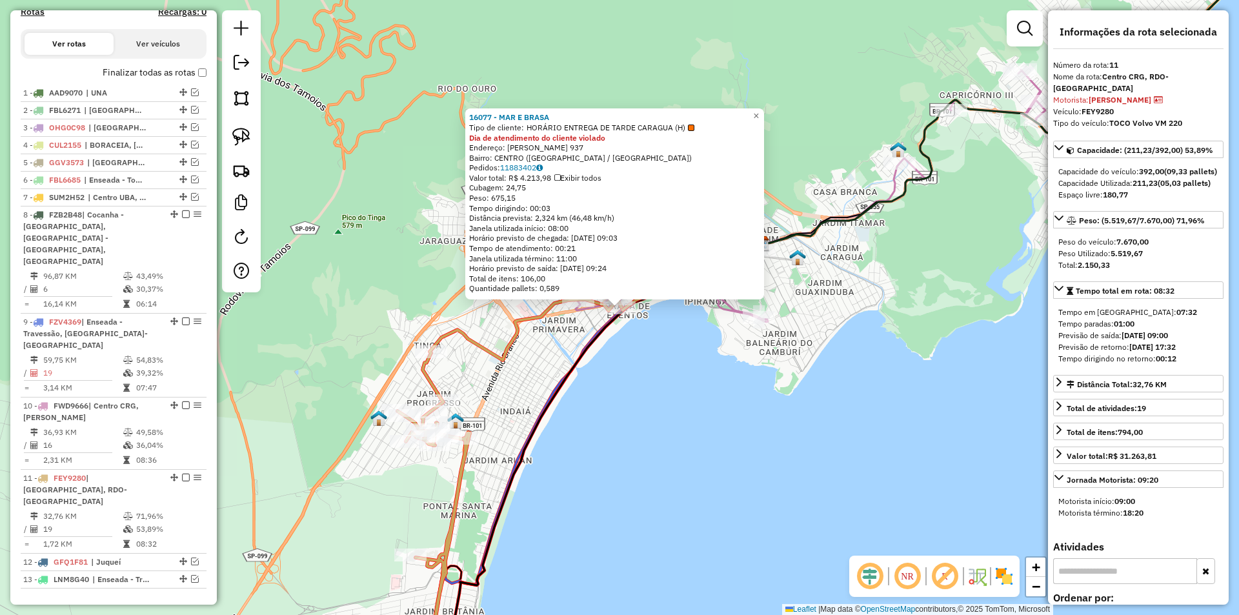
click at [750, 401] on div "16077 - MAR E BRASA Tipo de cliente: HORÁRIO ENTREGA DE TARDE CARAGUA (H) Dia d…" at bounding box center [619, 307] width 1239 height 615
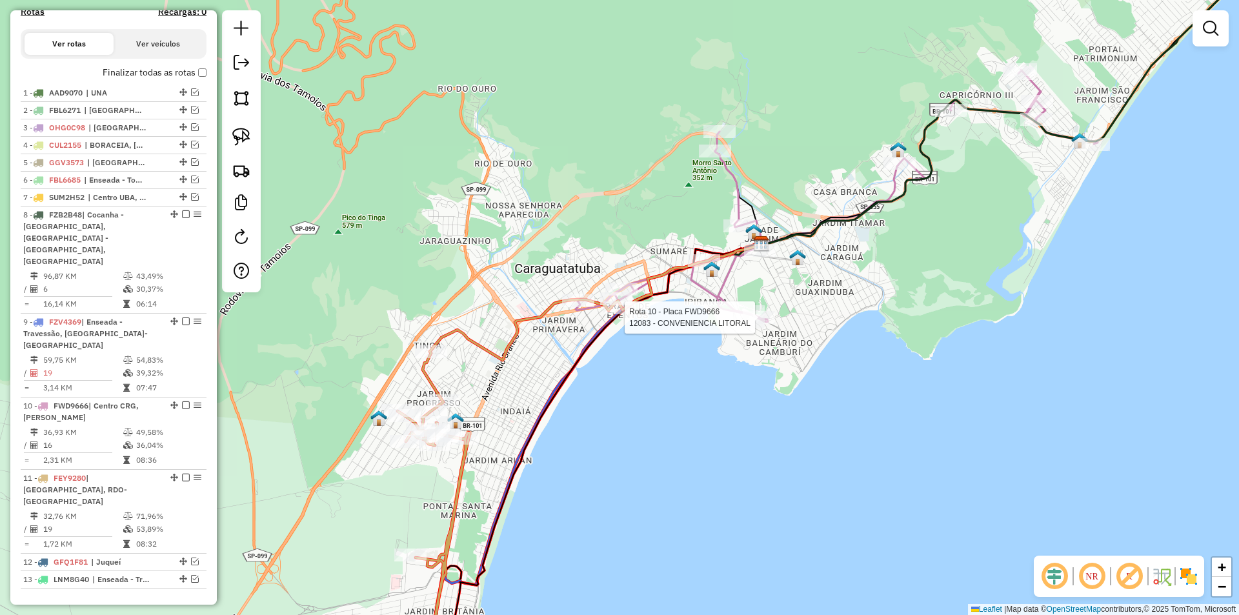
select select "**********"
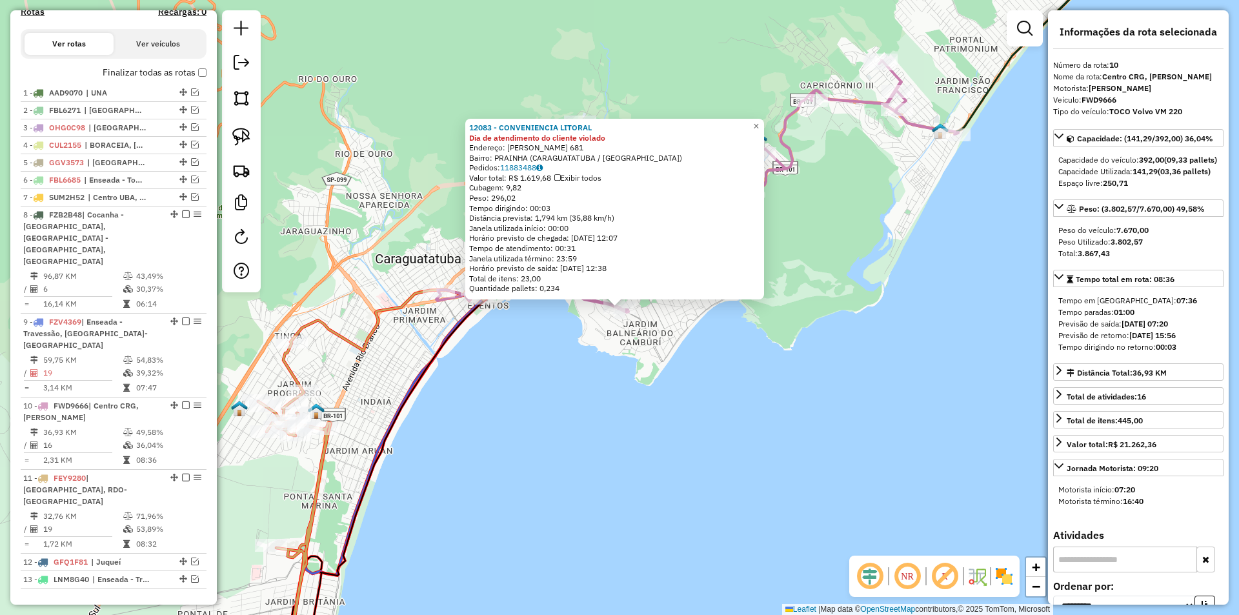
click at [709, 386] on div "12083 - CONVENIENCIA LITORAL Dia de atendimento do cliente violado Endereço: PA…" at bounding box center [619, 307] width 1239 height 615
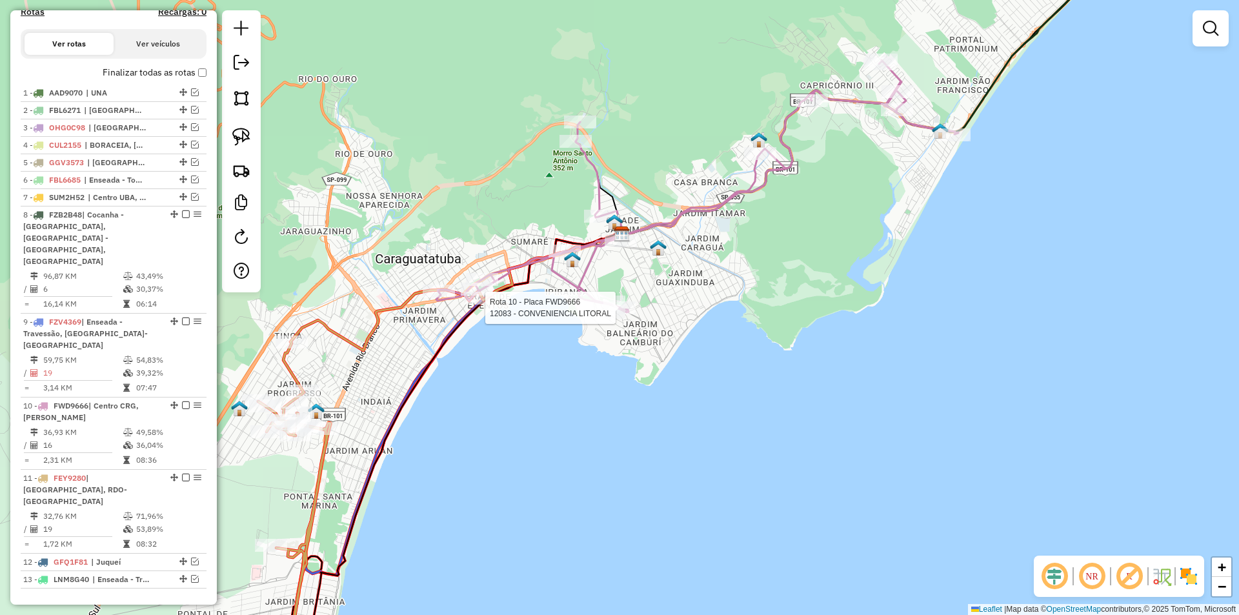
select select "**********"
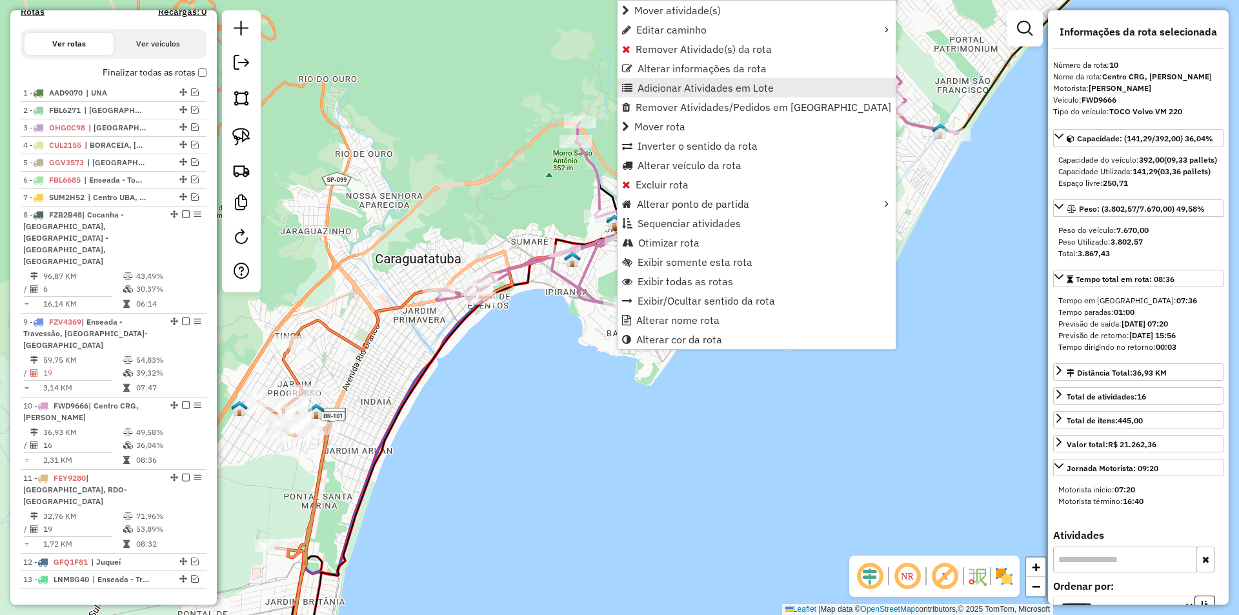
click at [642, 87] on span "Adicionar Atividades em Lote" at bounding box center [706, 88] width 136 height 10
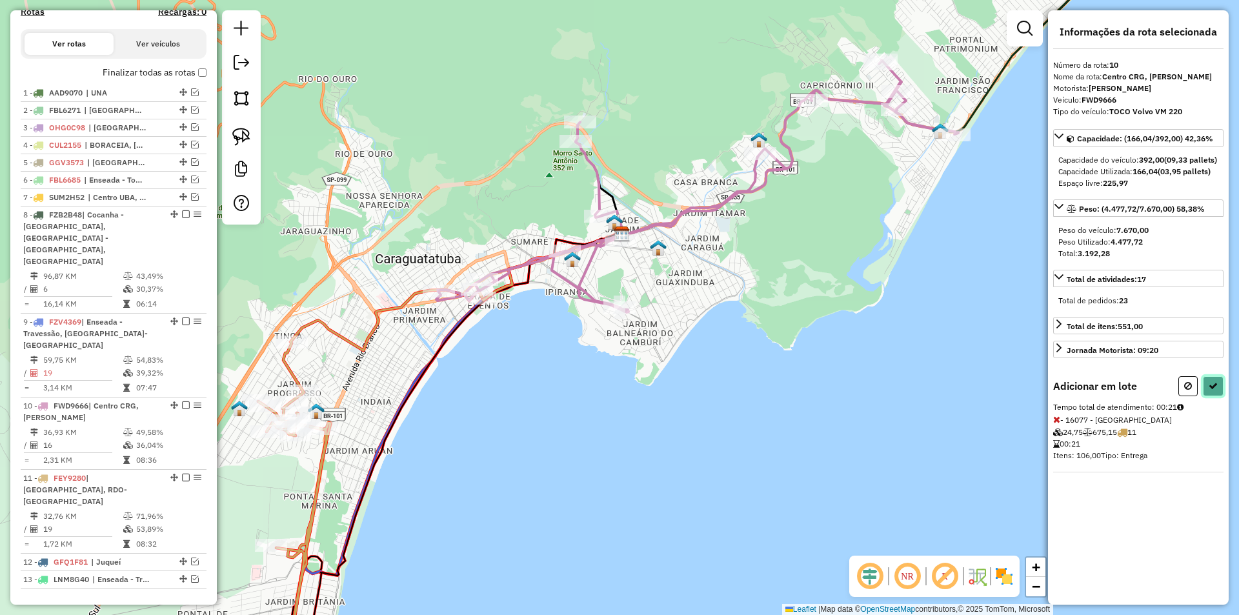
click at [1214, 390] on icon at bounding box center [1213, 385] width 9 height 9
select select "**********"
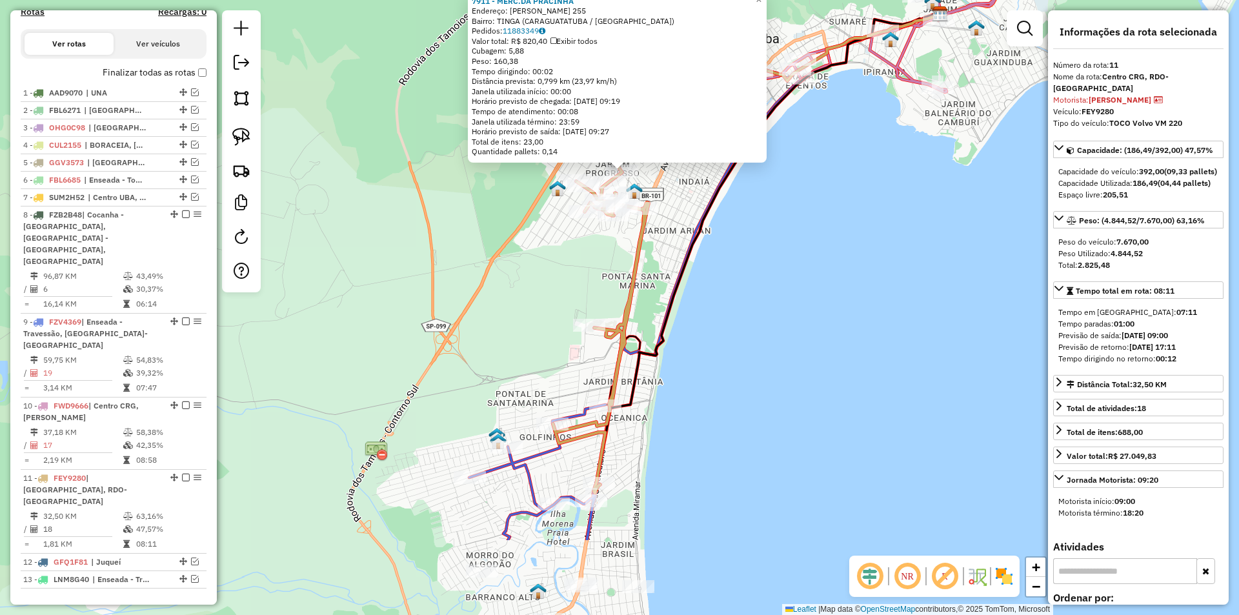
drag, startPoint x: 723, startPoint y: 510, endPoint x: 725, endPoint y: 378, distance: 132.3
click at [725, 378] on div "7911 - MERC.DA PRACINHA Endereço: BENEDITA MENDES DE SOUZA 255 Bairro: TINGA (C…" at bounding box center [619, 307] width 1239 height 615
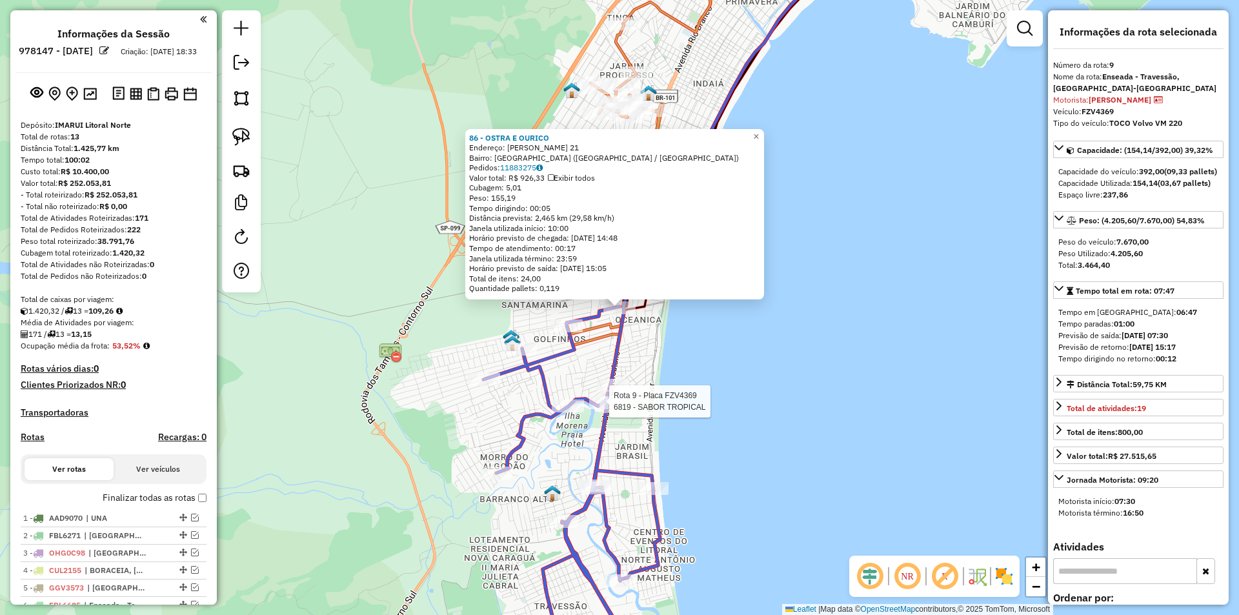
select select "**********"
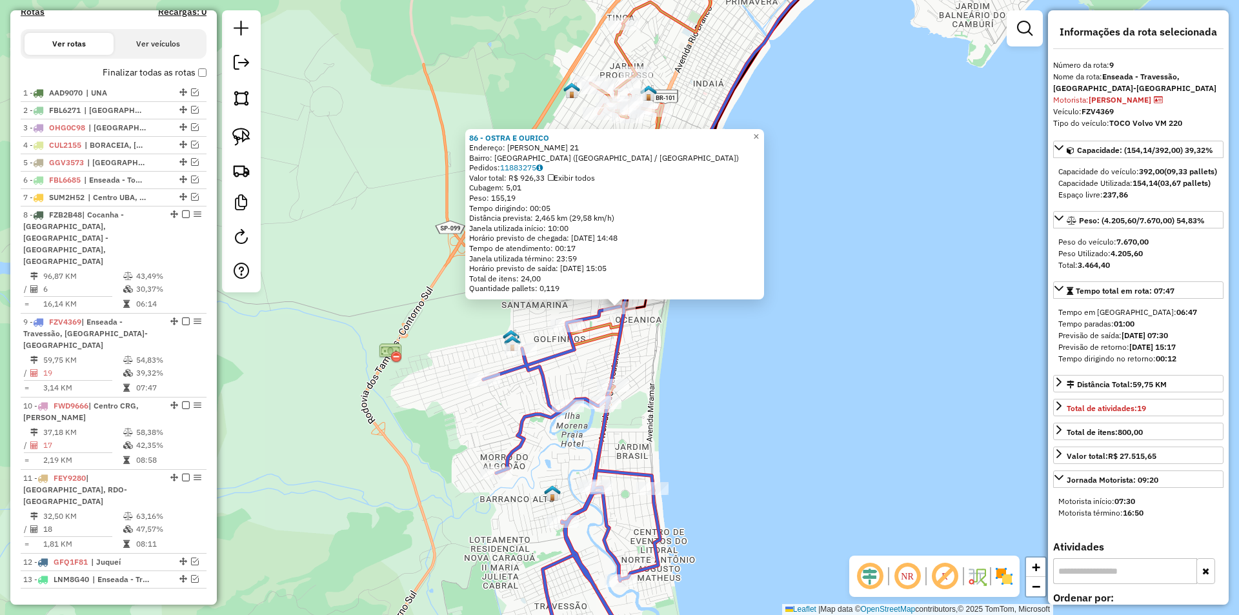
click at [782, 431] on div "86 - OSTRA E OURICO Endereço: [PERSON_NAME] 21 Bairro: [GEOGRAPHIC_DATA] ([GEOG…" at bounding box center [619, 307] width 1239 height 615
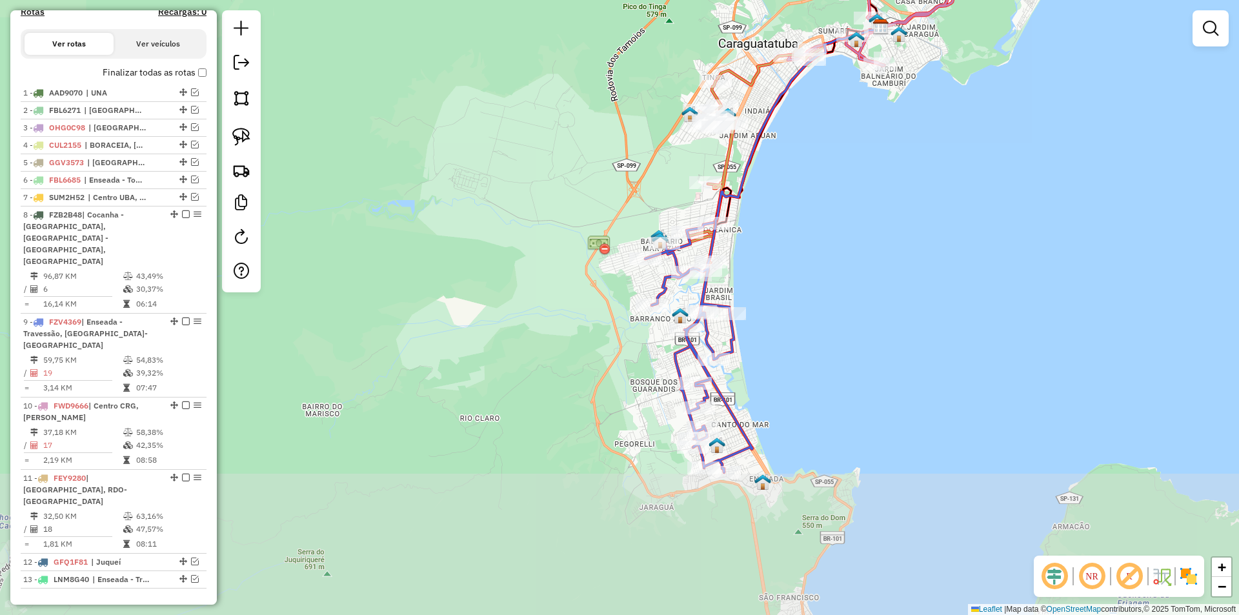
drag, startPoint x: 814, startPoint y: 474, endPoint x: 827, endPoint y: 322, distance: 152.8
click at [827, 322] on div "Janela de atendimento Grade de atendimento Capacidade Transportadoras Veículos …" at bounding box center [619, 307] width 1239 height 615
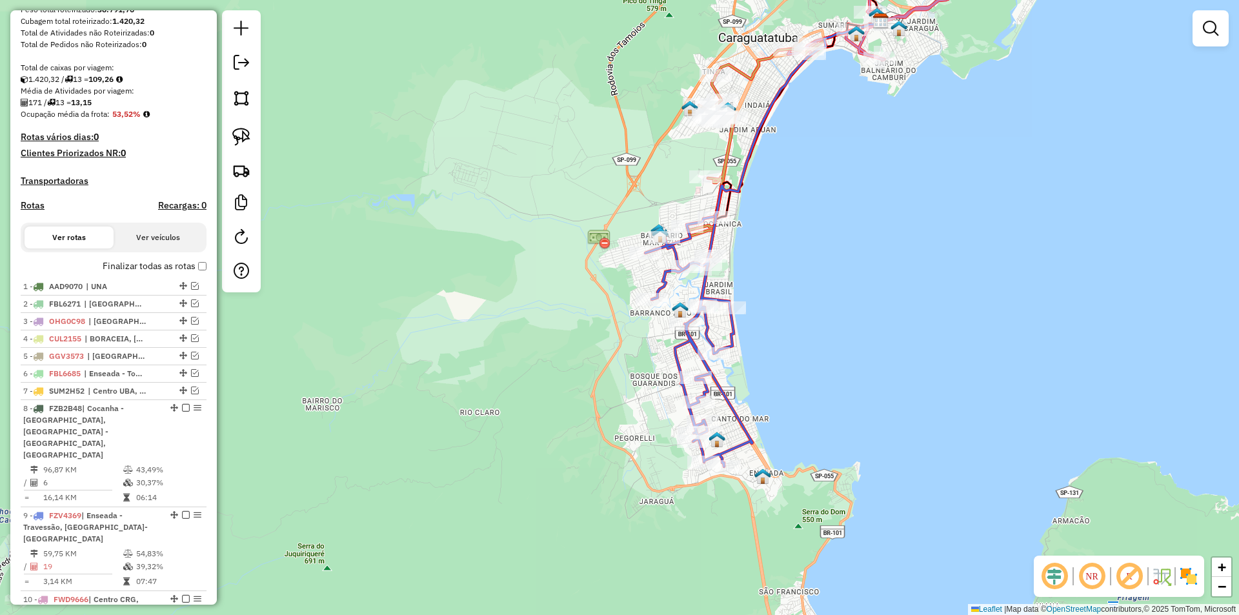
scroll to position [194, 0]
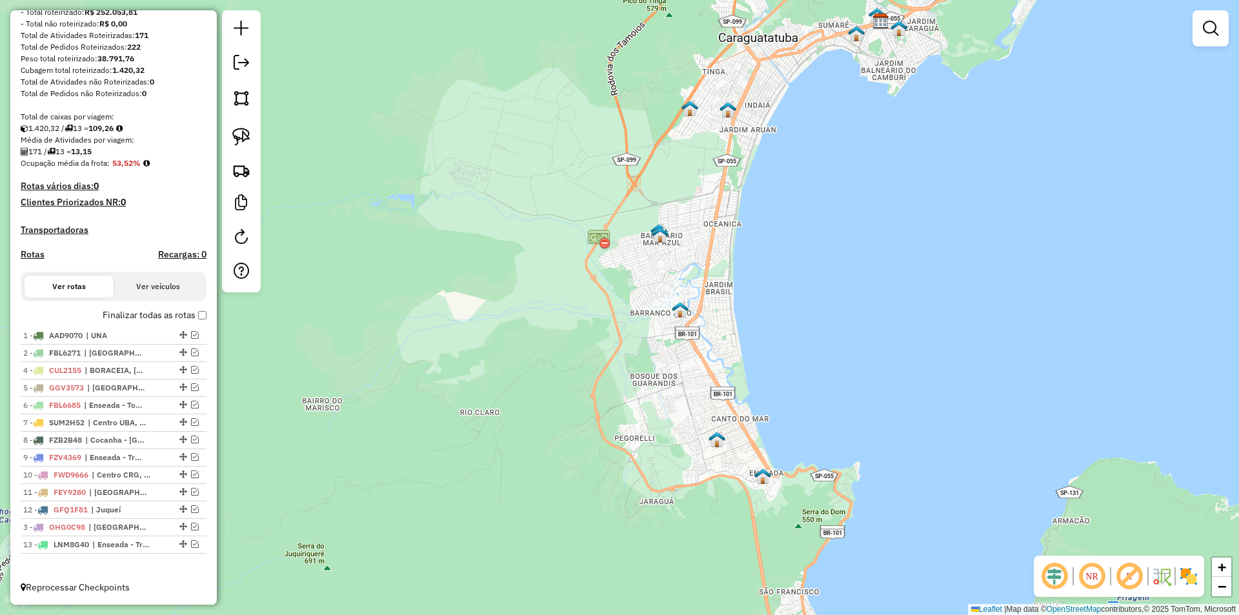
drag, startPoint x: 177, startPoint y: 368, endPoint x: 147, endPoint y: 534, distance: 168.5
drag, startPoint x: 178, startPoint y: 372, endPoint x: 182, endPoint y: 349, distance: 23.6
drag, startPoint x: 179, startPoint y: 370, endPoint x: 172, endPoint y: 508, distance: 137.7
drag, startPoint x: 179, startPoint y: 472, endPoint x: 167, endPoint y: 367, distance: 105.2
drag, startPoint x: 177, startPoint y: 440, endPoint x: 179, endPoint y: 381, distance: 58.8
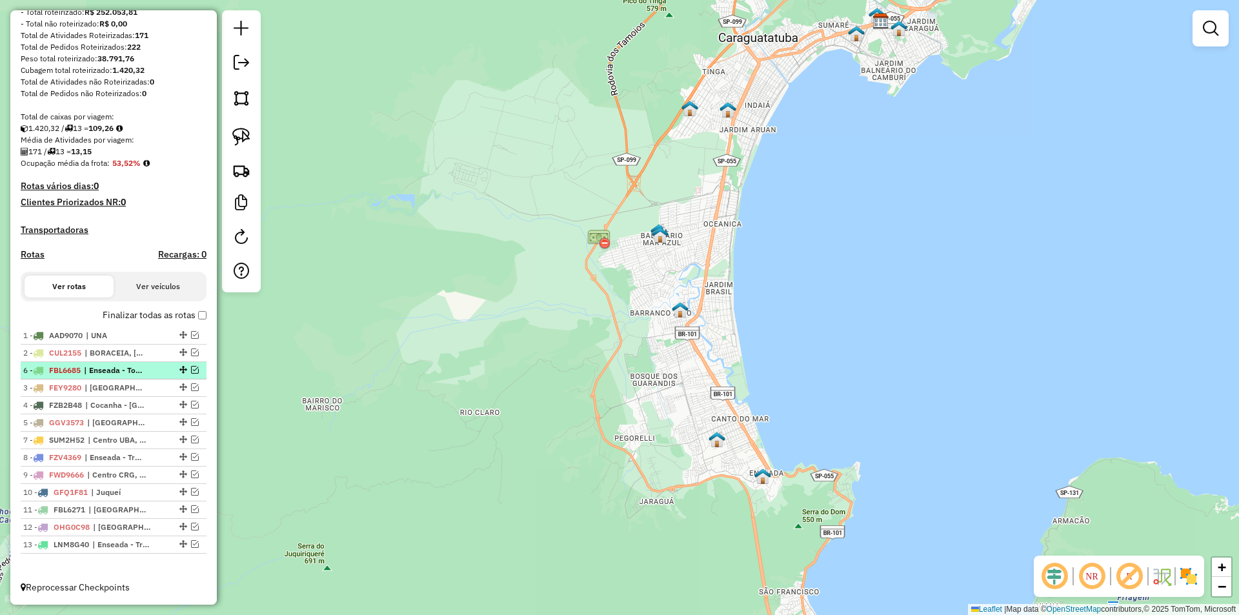
drag, startPoint x: 178, startPoint y: 421, endPoint x: 179, endPoint y: 368, distance: 52.9
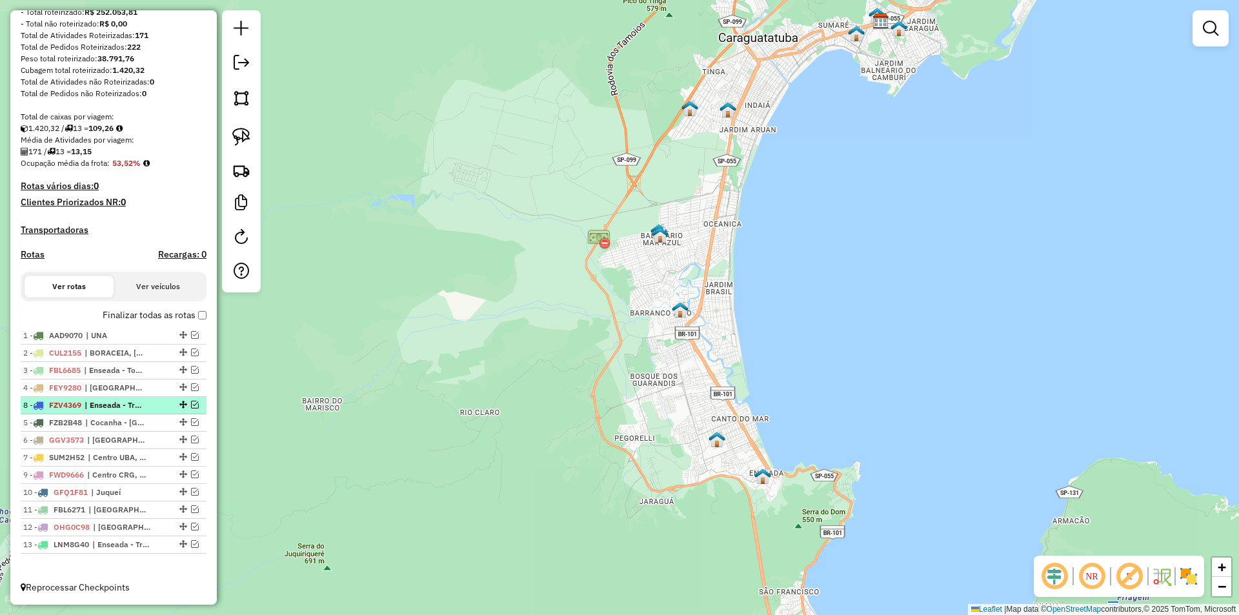
drag, startPoint x: 179, startPoint y: 453, endPoint x: 178, endPoint y: 400, distance: 52.9
drag, startPoint x: 178, startPoint y: 474, endPoint x: 180, endPoint y: 432, distance: 41.3
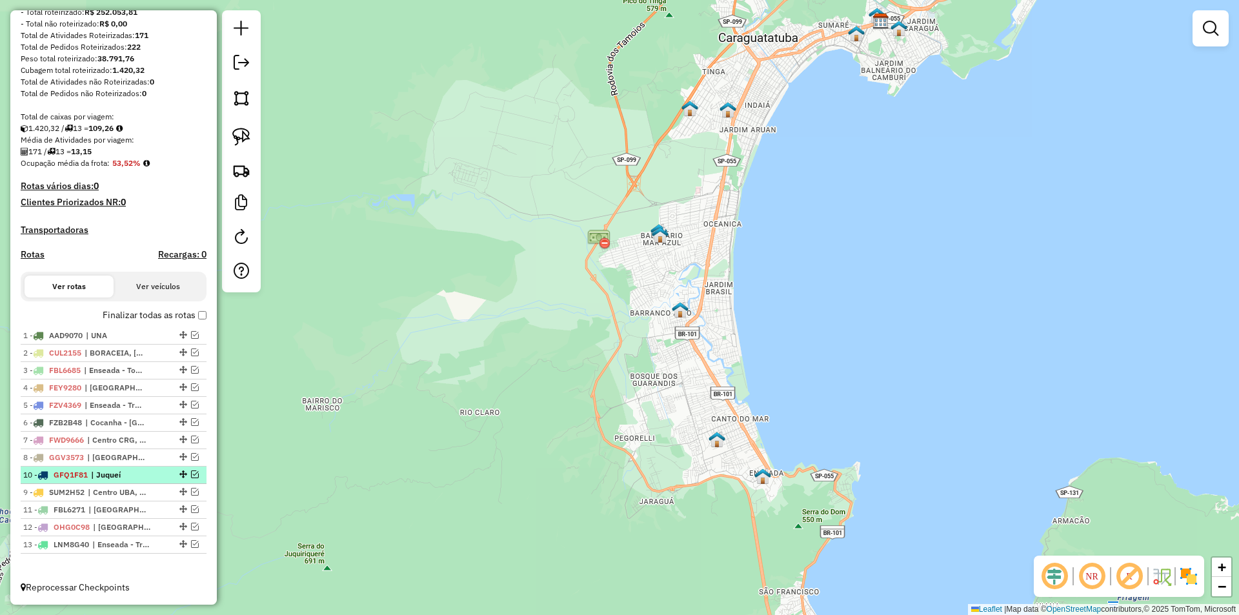
drag, startPoint x: 178, startPoint y: 492, endPoint x: 177, endPoint y: 471, distance: 20.7
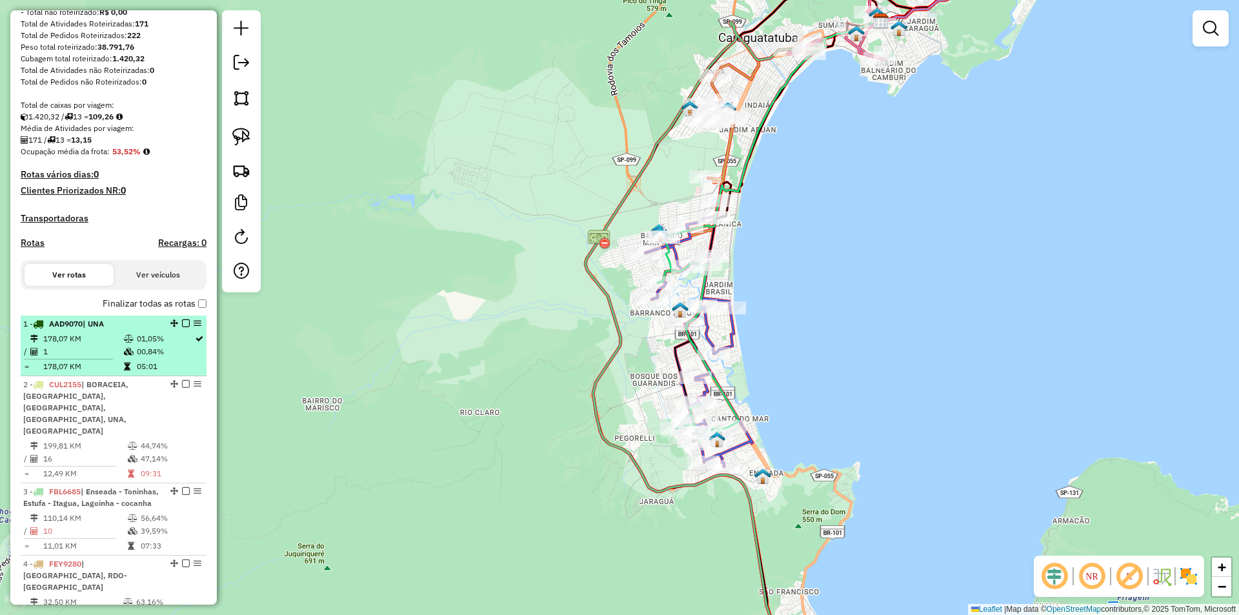
click at [183, 327] on em at bounding box center [186, 323] width 8 height 8
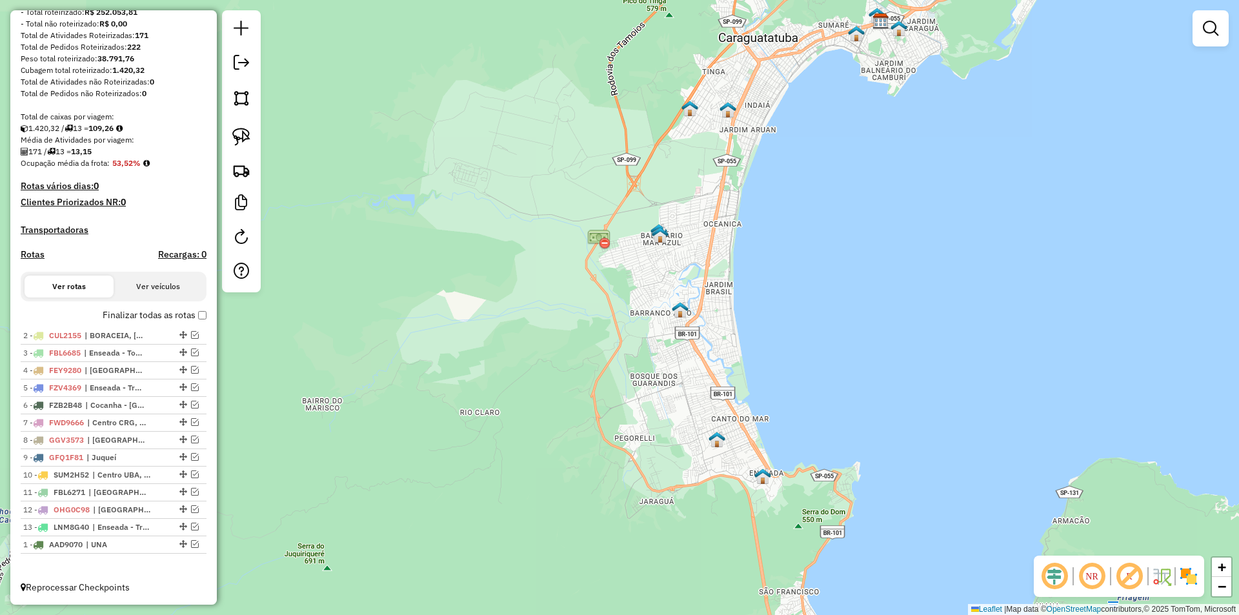
drag, startPoint x: 181, startPoint y: 336, endPoint x: 190, endPoint y: 569, distance: 233.2
click at [191, 333] on em at bounding box center [195, 335] width 8 height 8
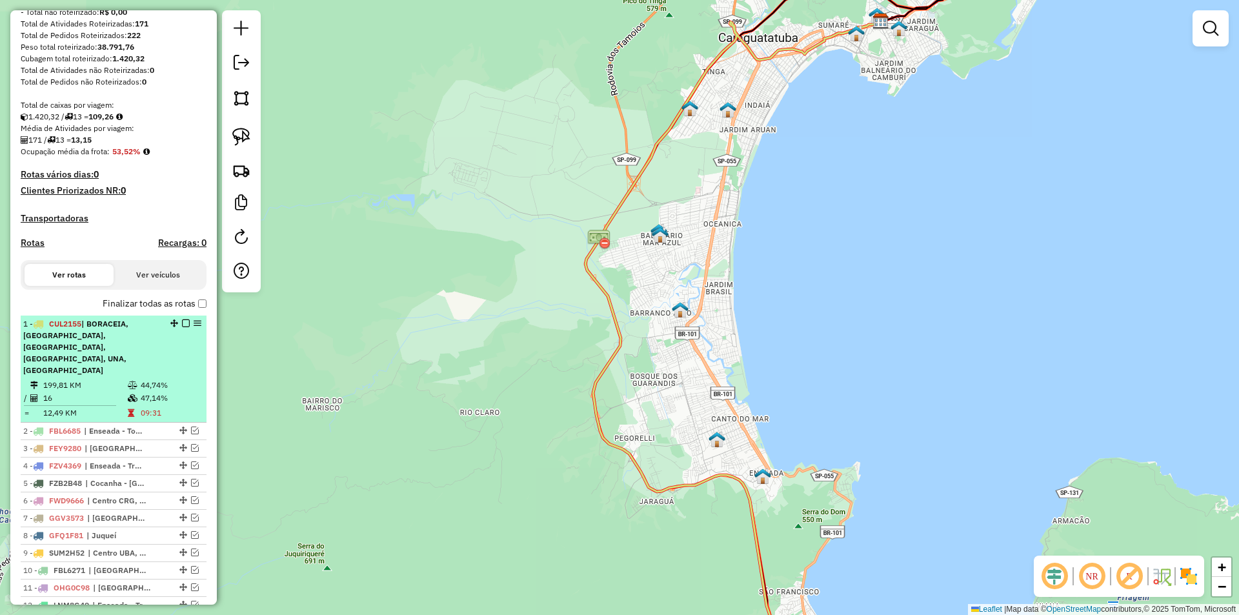
click at [152, 379] on td "44,74%" at bounding box center [170, 385] width 61 height 13
select select "**********"
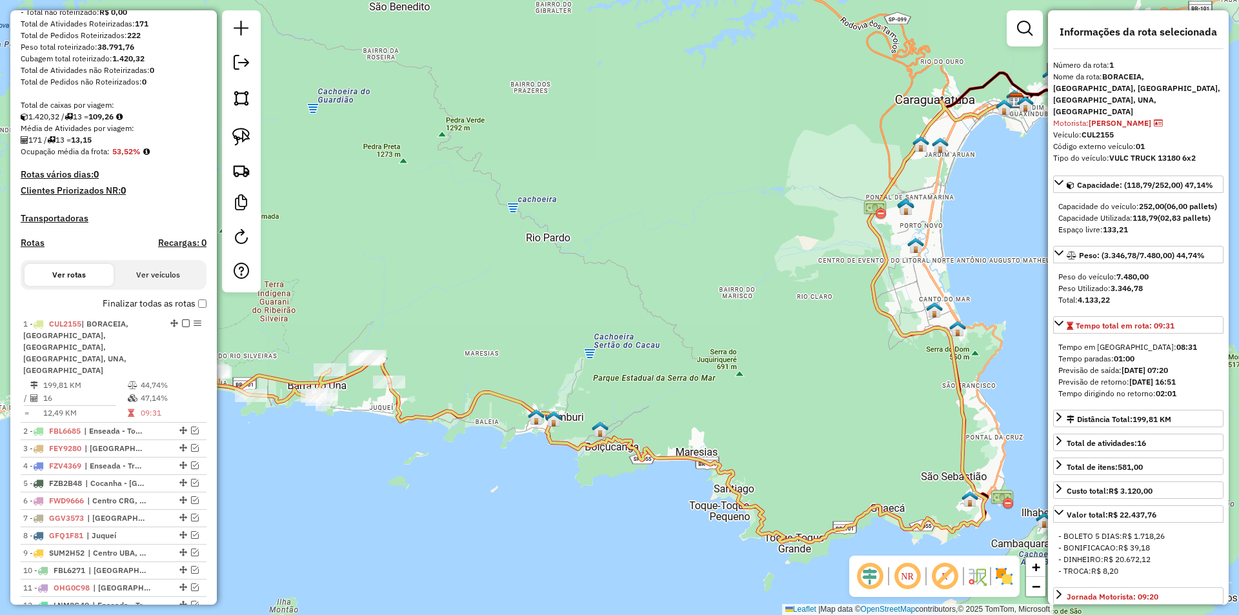
drag, startPoint x: 370, startPoint y: 474, endPoint x: 405, endPoint y: 459, distance: 38.5
click at [434, 477] on div "Janela de atendimento Grade de atendimento Capacidade Transportadoras Veículos …" at bounding box center [619, 307] width 1239 height 615
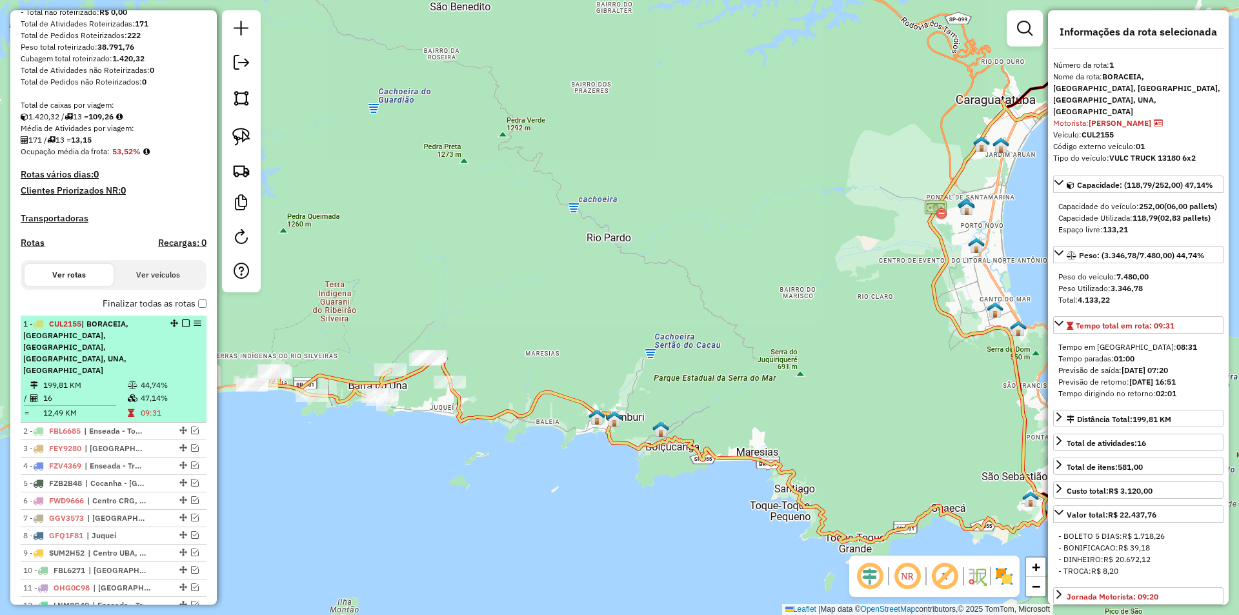
click at [185, 327] on em at bounding box center [186, 323] width 8 height 8
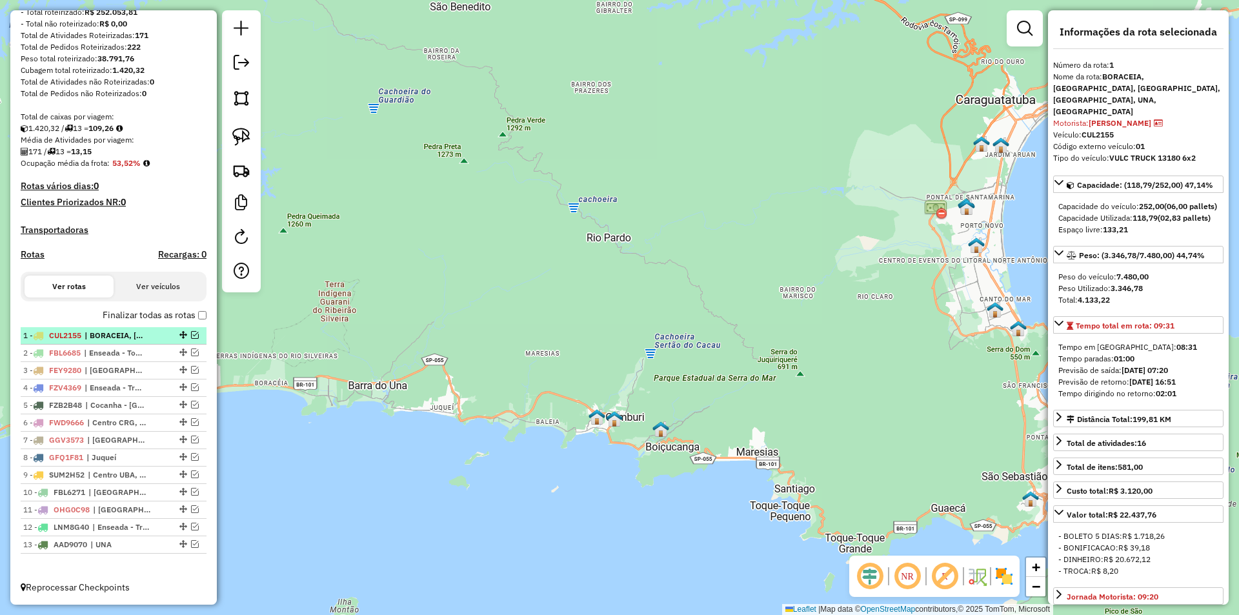
click at [191, 333] on em at bounding box center [195, 335] width 8 height 8
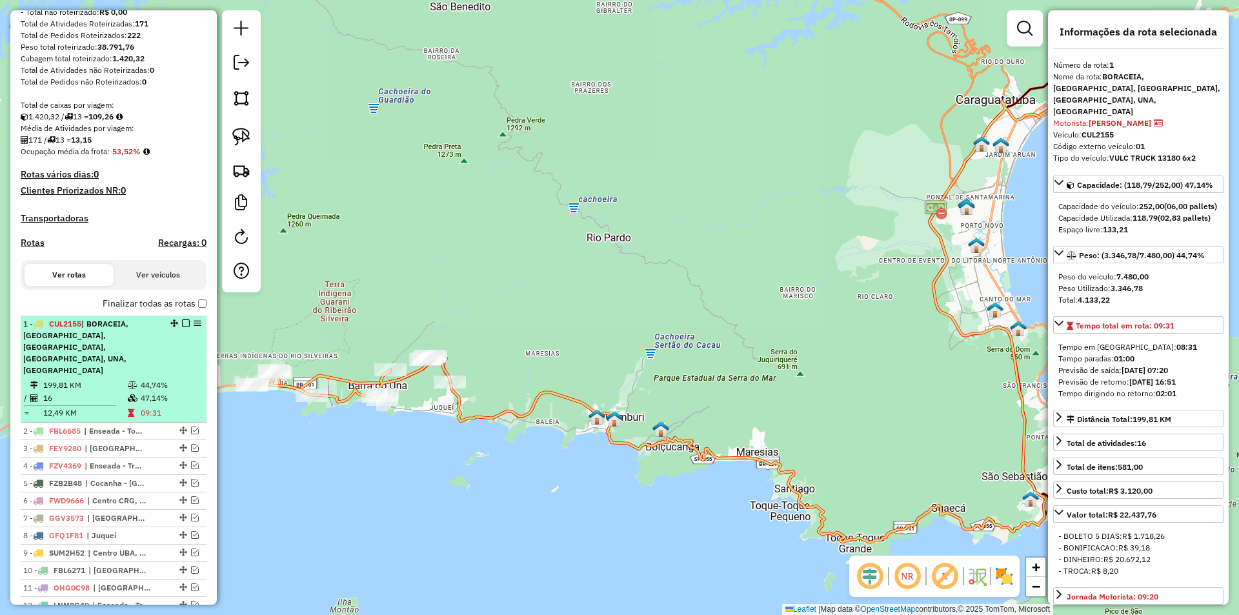
click at [148, 366] on li "1 - CUL2155 | [GEOGRAPHIC_DATA], [GEOGRAPHIC_DATA], [GEOGRAPHIC_DATA], [GEOGRAP…" at bounding box center [114, 369] width 186 height 107
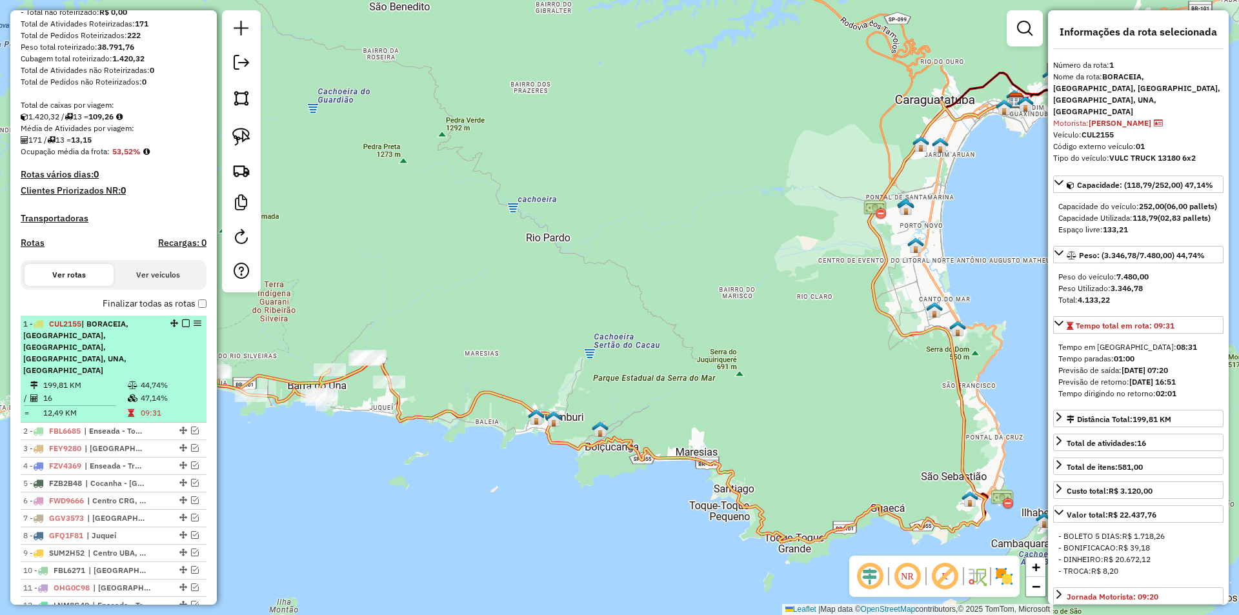
click at [182, 327] on em at bounding box center [186, 323] width 8 height 8
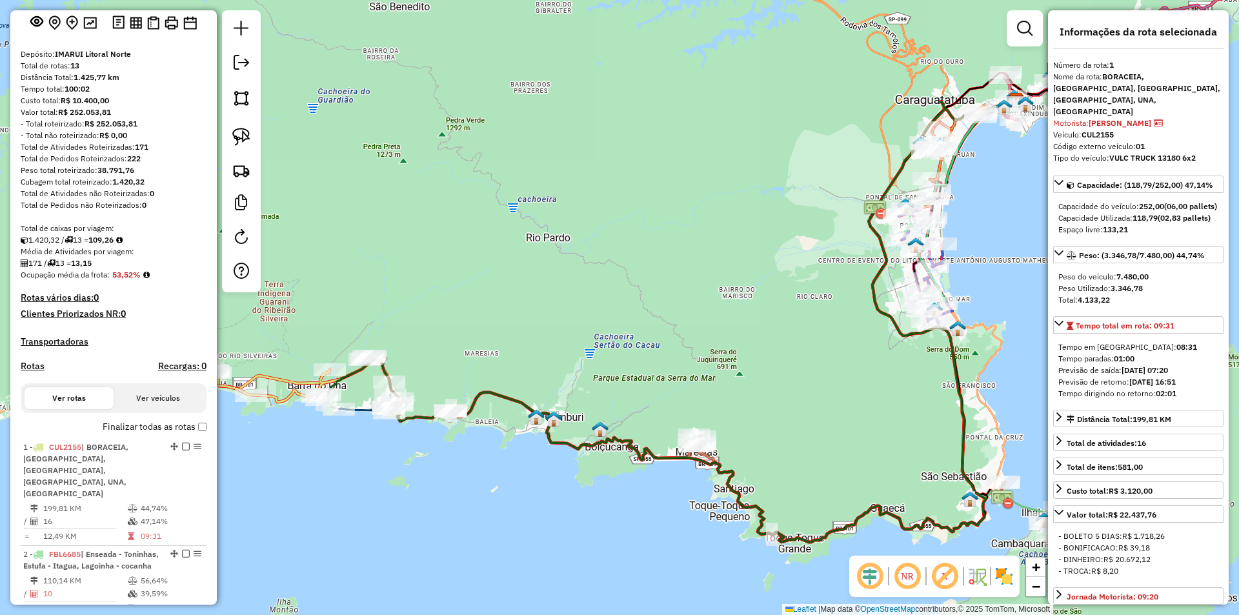
scroll to position [1, 0]
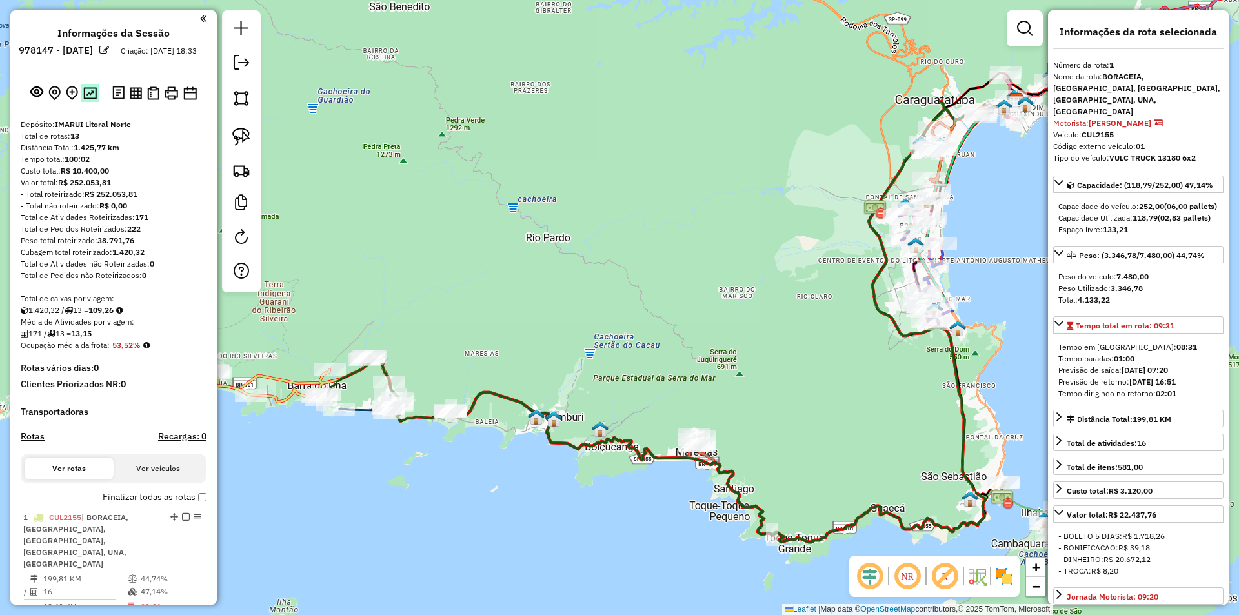
click at [90, 99] on img at bounding box center [90, 93] width 14 height 12
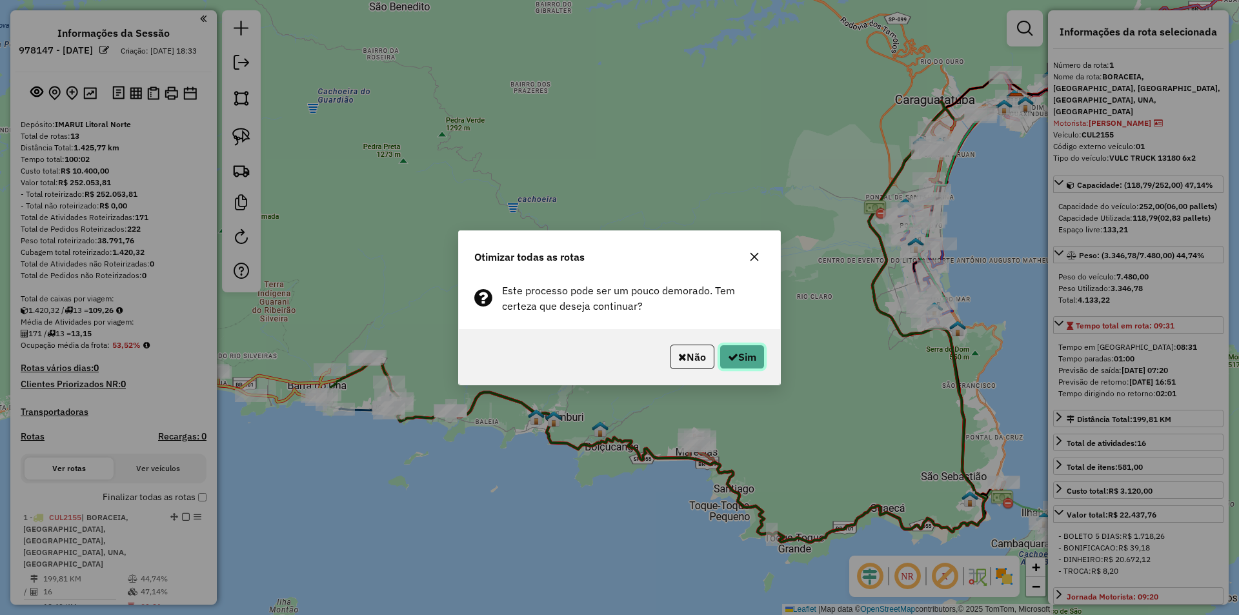
click at [750, 353] on button "Sim" at bounding box center [742, 357] width 45 height 25
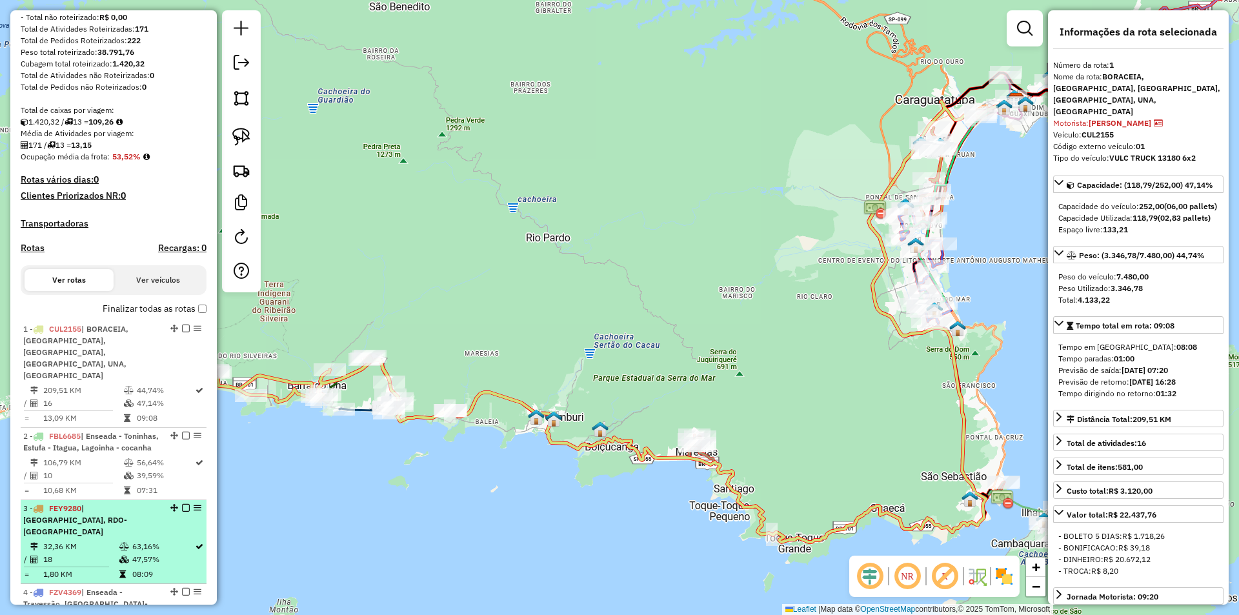
scroll to position [188, 0]
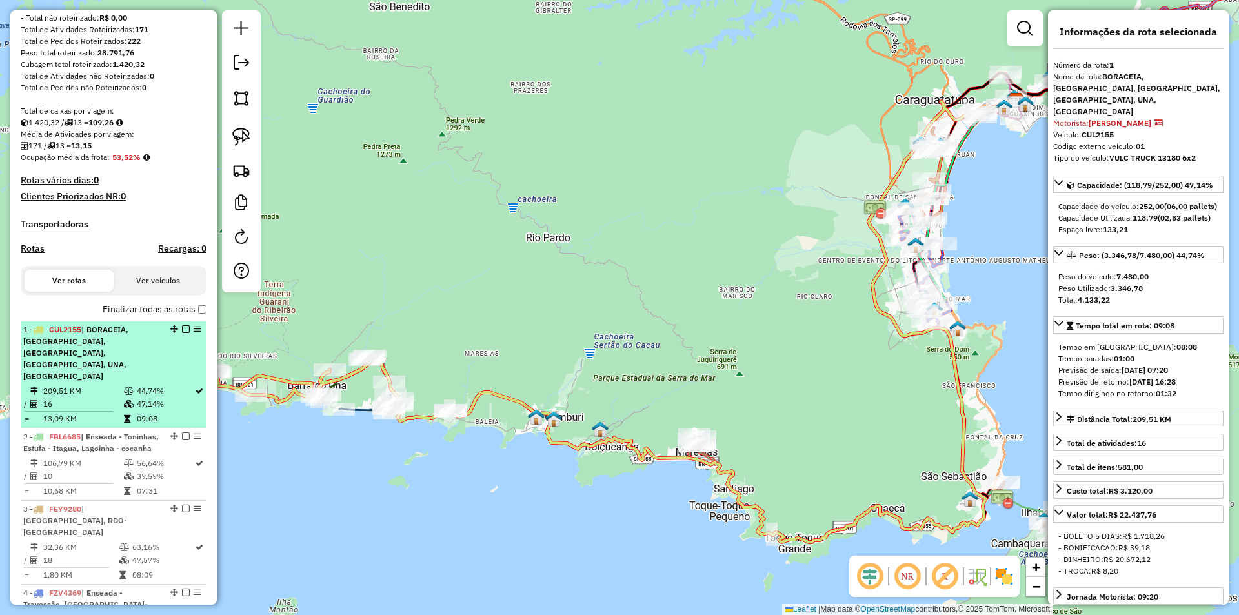
click at [172, 371] on li "1 - CUL2155 | [GEOGRAPHIC_DATA], [GEOGRAPHIC_DATA], [GEOGRAPHIC_DATA], [GEOGRAP…" at bounding box center [114, 374] width 186 height 107
click at [182, 333] on em at bounding box center [186, 329] width 8 height 8
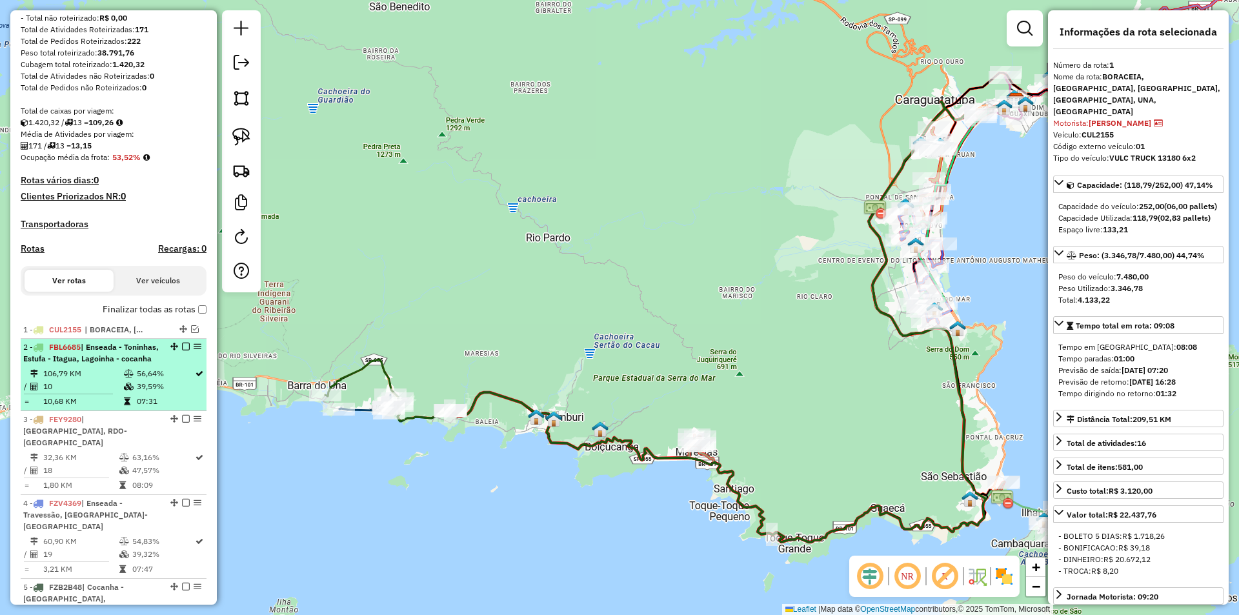
click at [182, 350] on em at bounding box center [186, 347] width 8 height 8
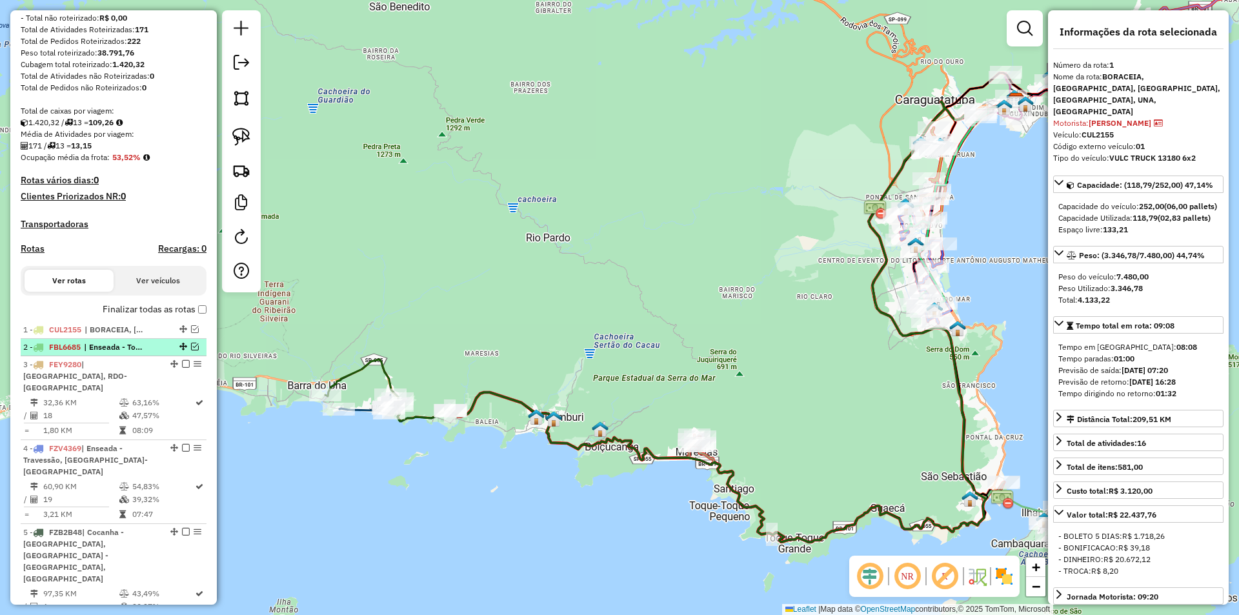
click at [186, 350] on div at bounding box center [182, 347] width 39 height 8
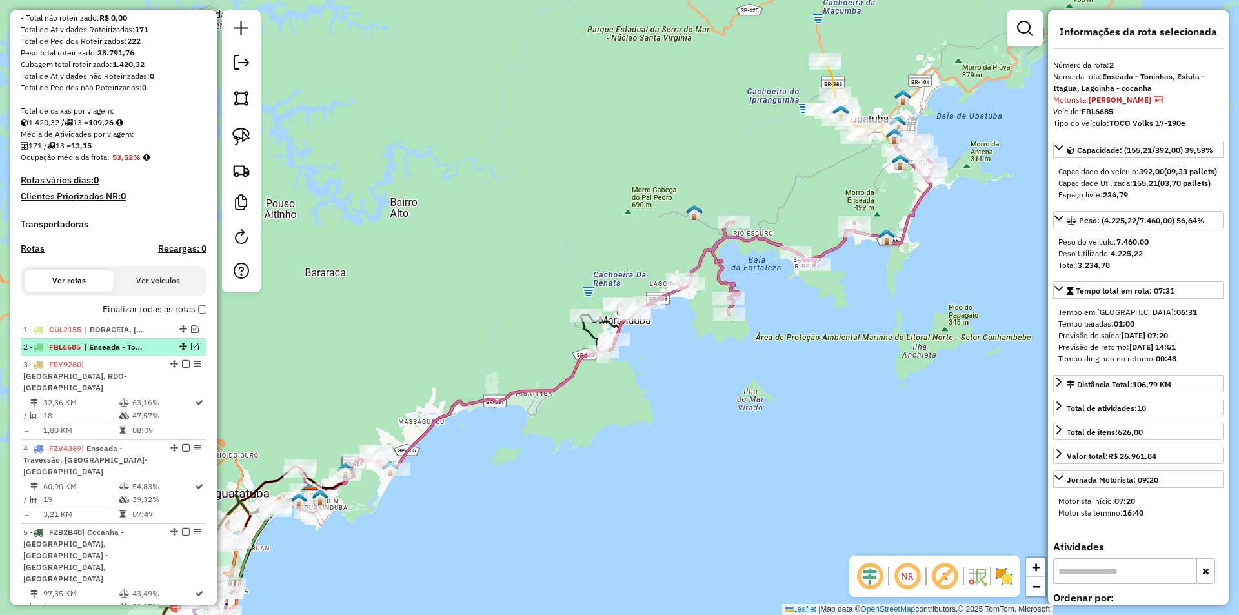
click at [191, 350] on em at bounding box center [195, 347] width 8 height 8
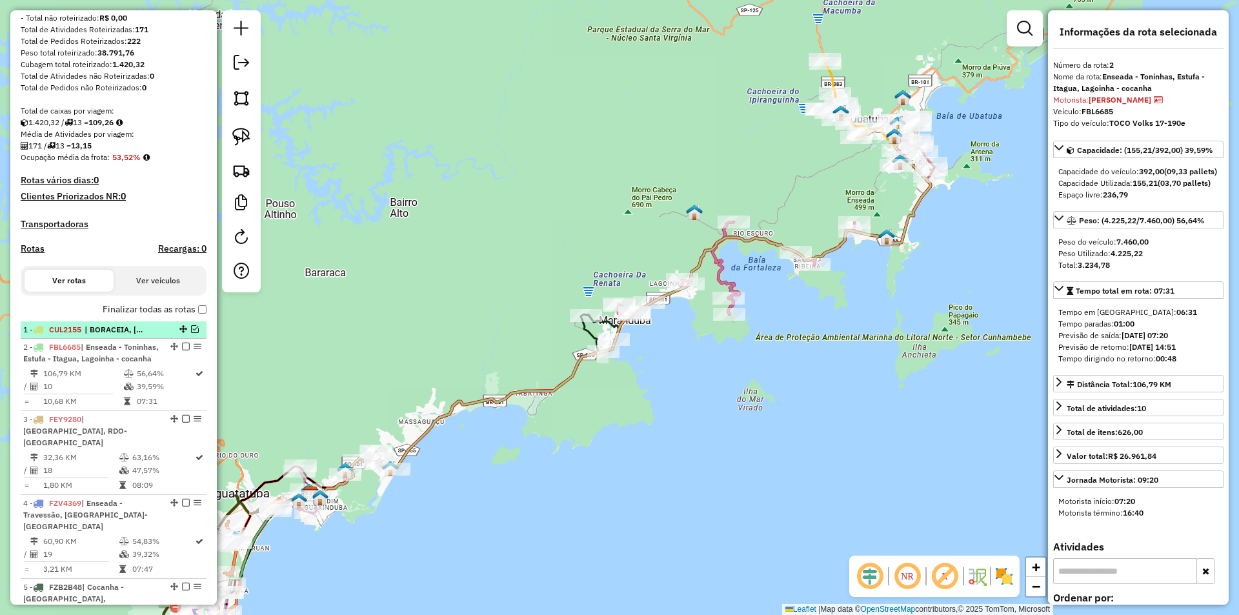
click at [191, 333] on em at bounding box center [195, 329] width 8 height 8
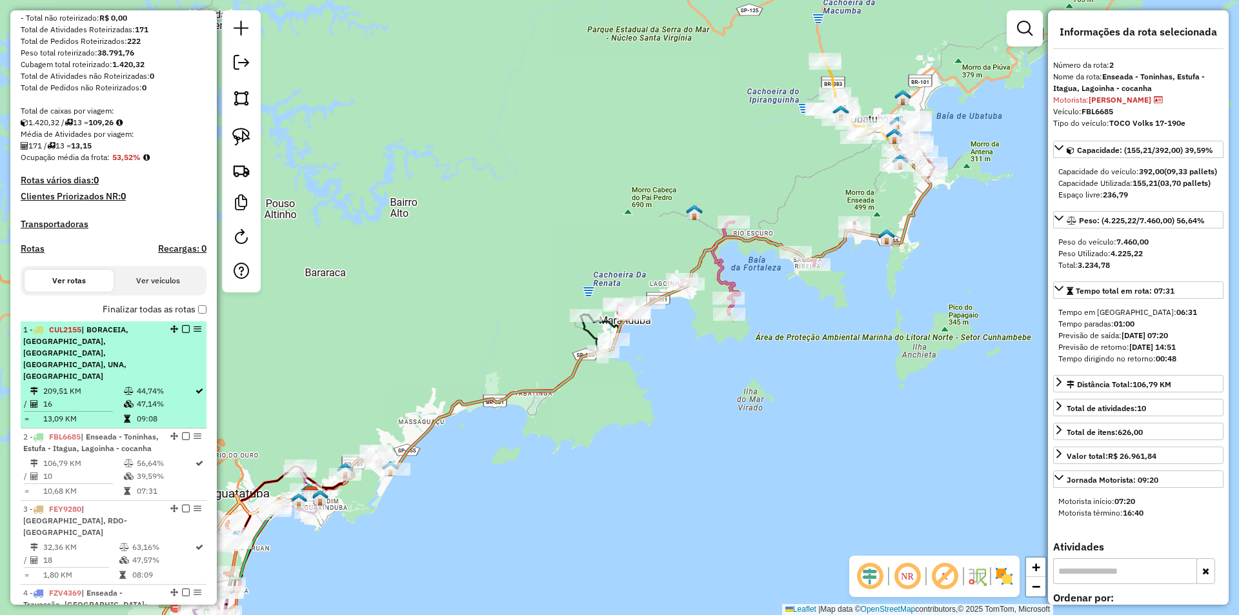
click at [112, 354] on span "| BORACEIA, Centro-São Franc, Juqueí, MARESIAS, UNA, Vila Baiana" at bounding box center [75, 353] width 105 height 56
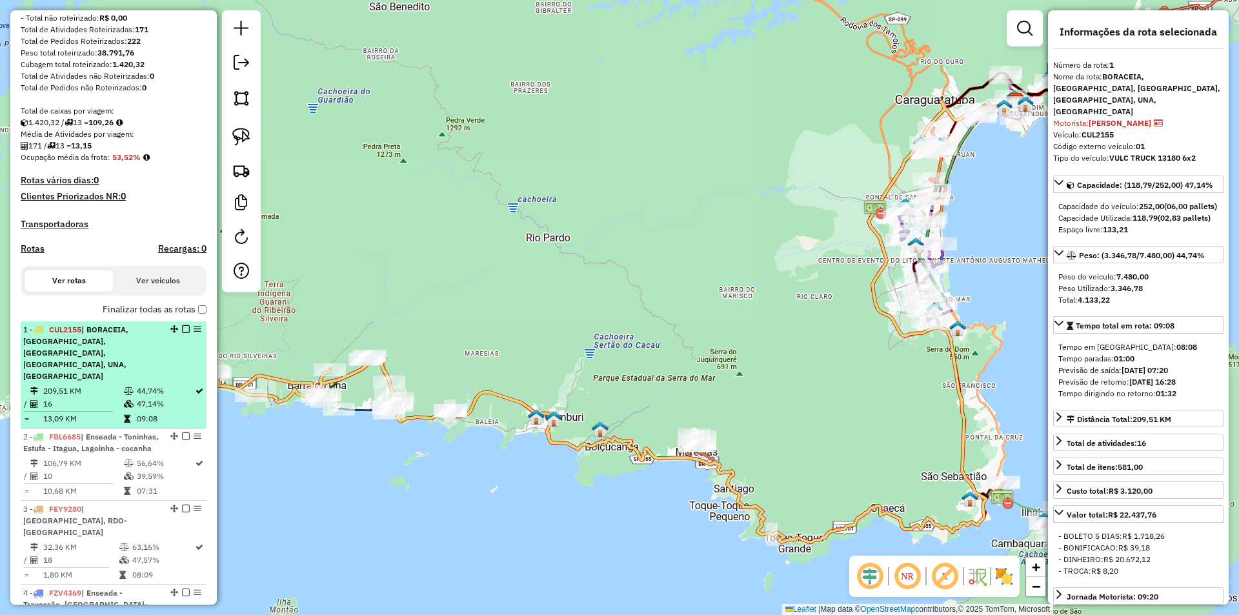
click at [184, 333] on em at bounding box center [186, 329] width 8 height 8
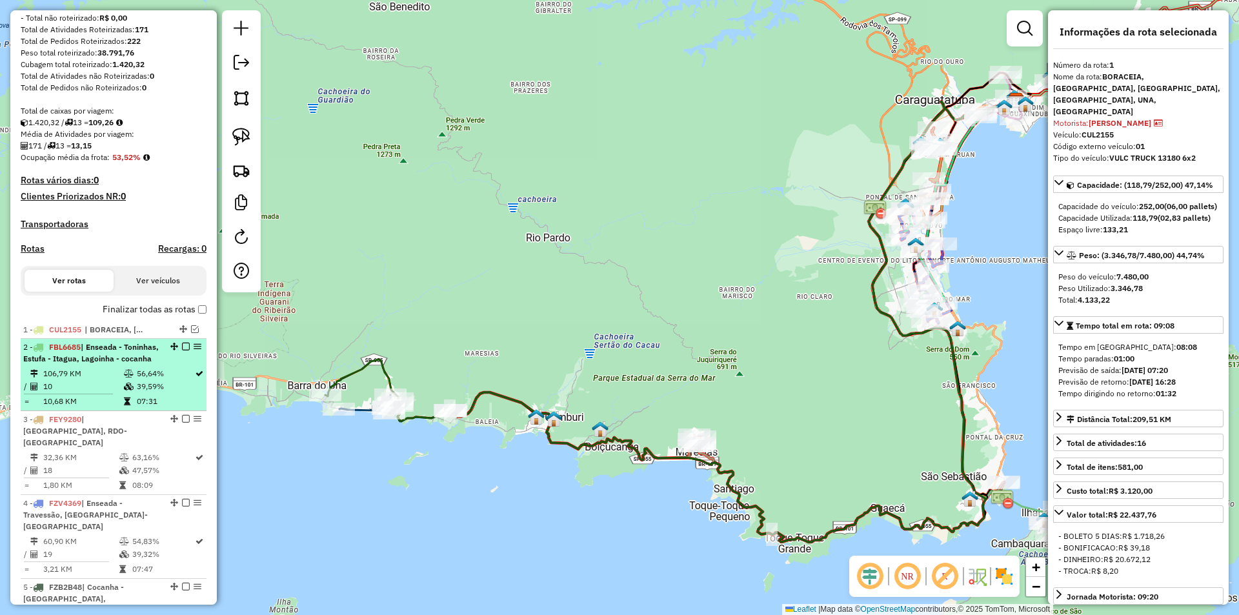
click at [141, 365] on div "2 - FBL6685 | Enseada - Toninhas, Estufa - Itagua, Lagoinha - cocanha" at bounding box center [91, 352] width 137 height 23
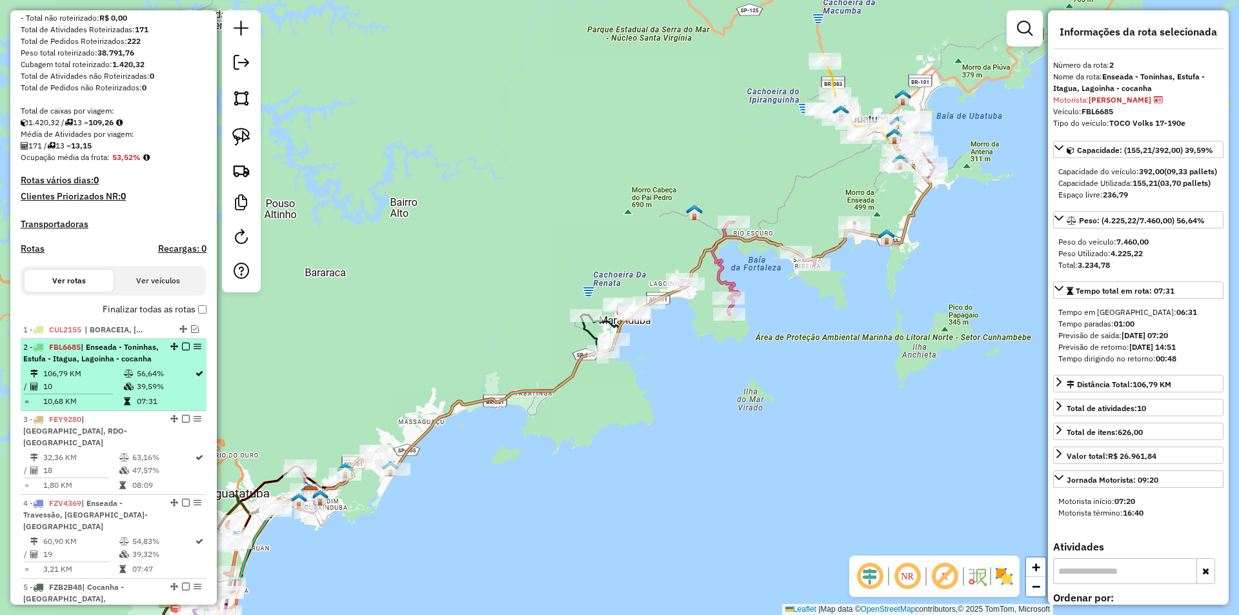
click at [182, 350] on em at bounding box center [186, 347] width 8 height 8
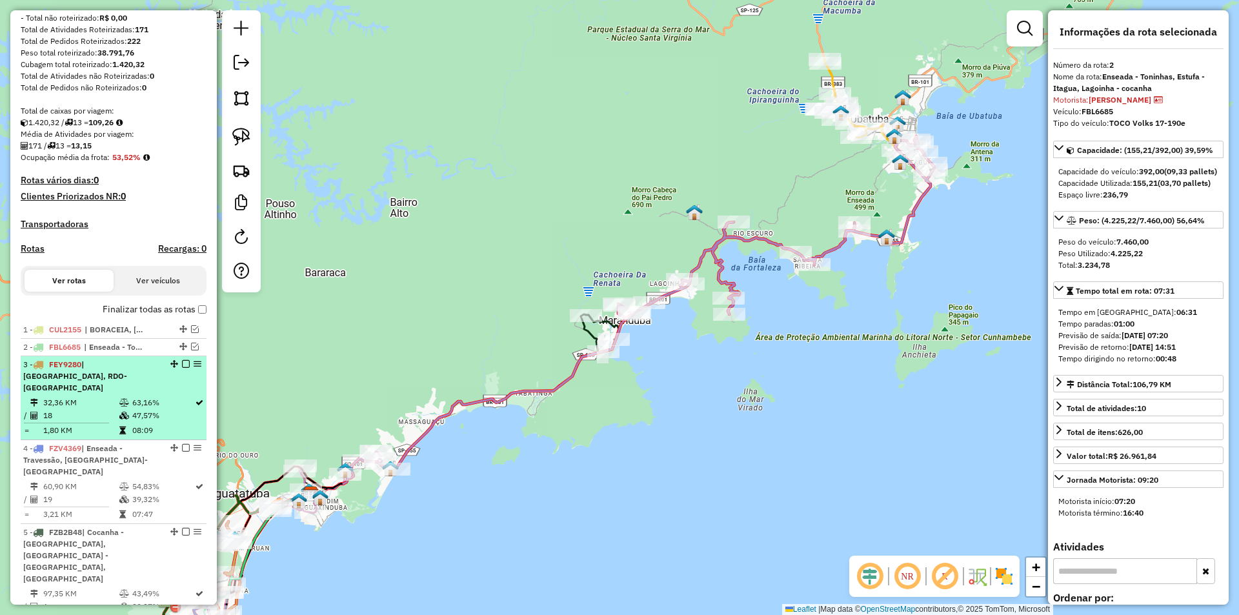
click at [144, 402] on td "63,16%" at bounding box center [163, 402] width 63 height 13
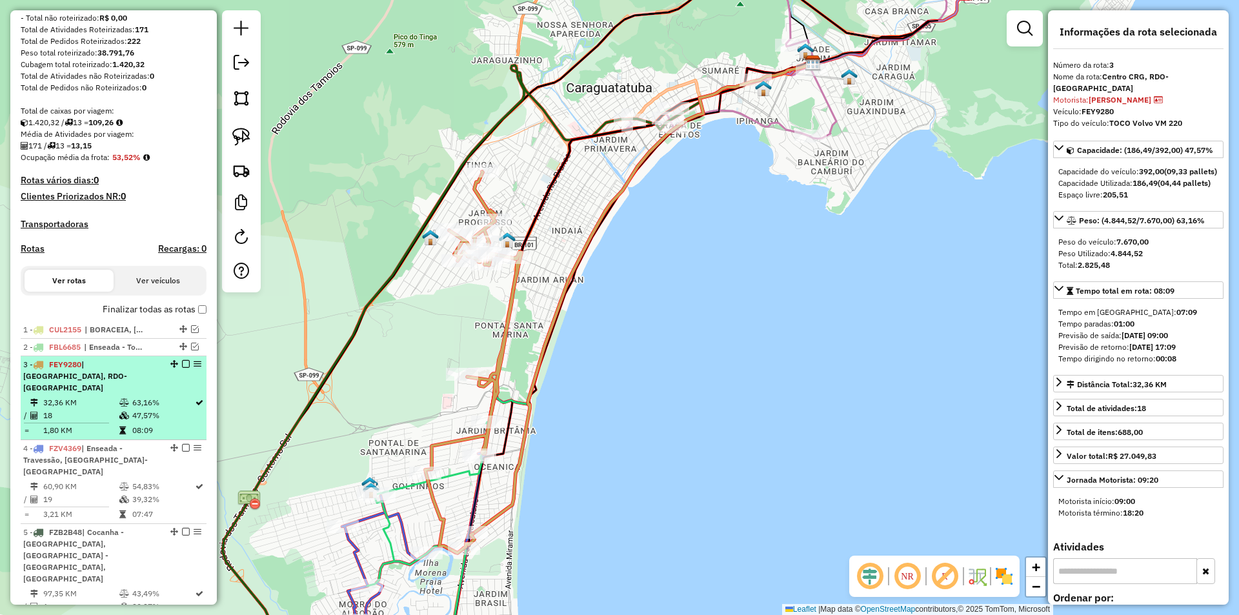
click at [183, 368] on em at bounding box center [186, 364] width 8 height 8
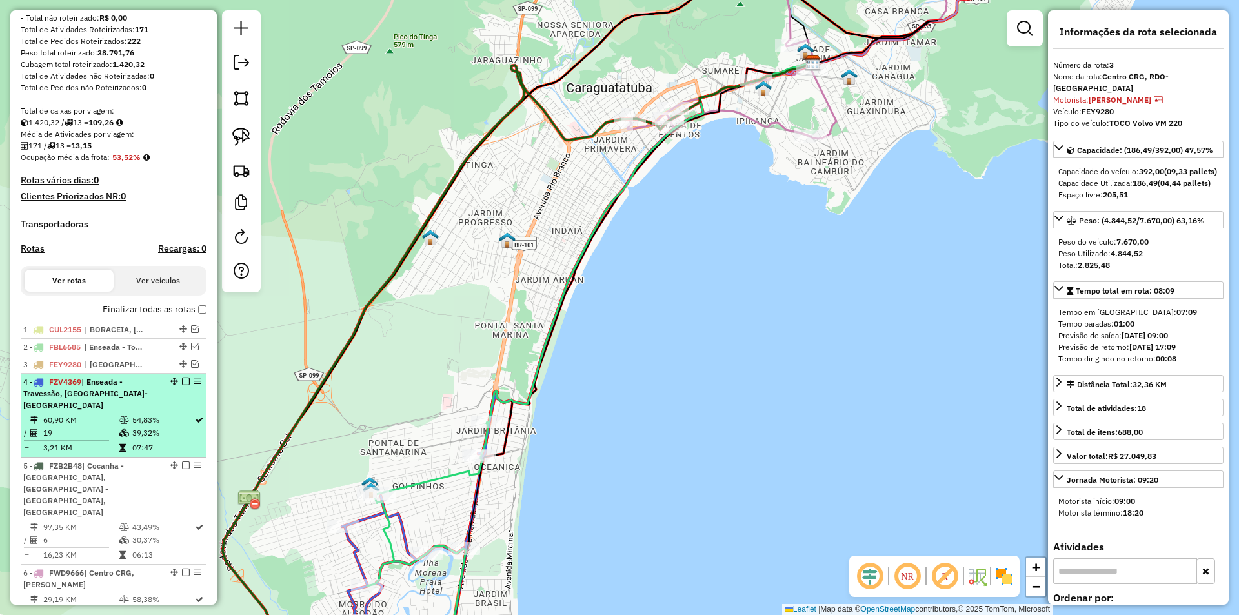
click at [146, 415] on td "54,83%" at bounding box center [163, 420] width 63 height 13
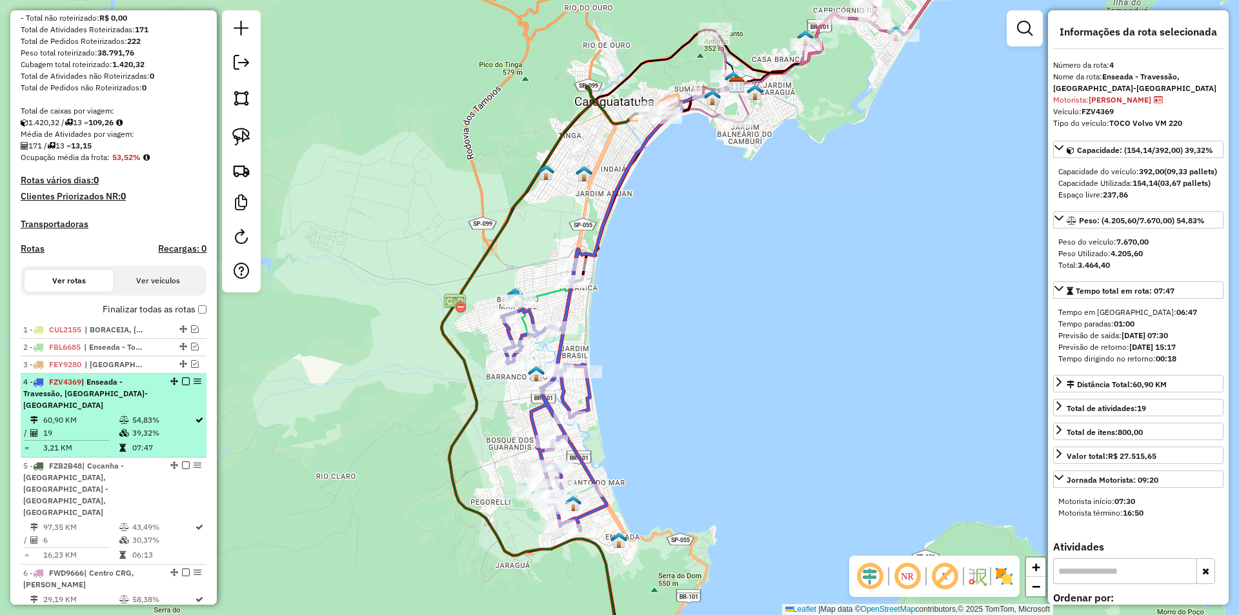
click at [182, 385] on em at bounding box center [186, 382] width 8 height 8
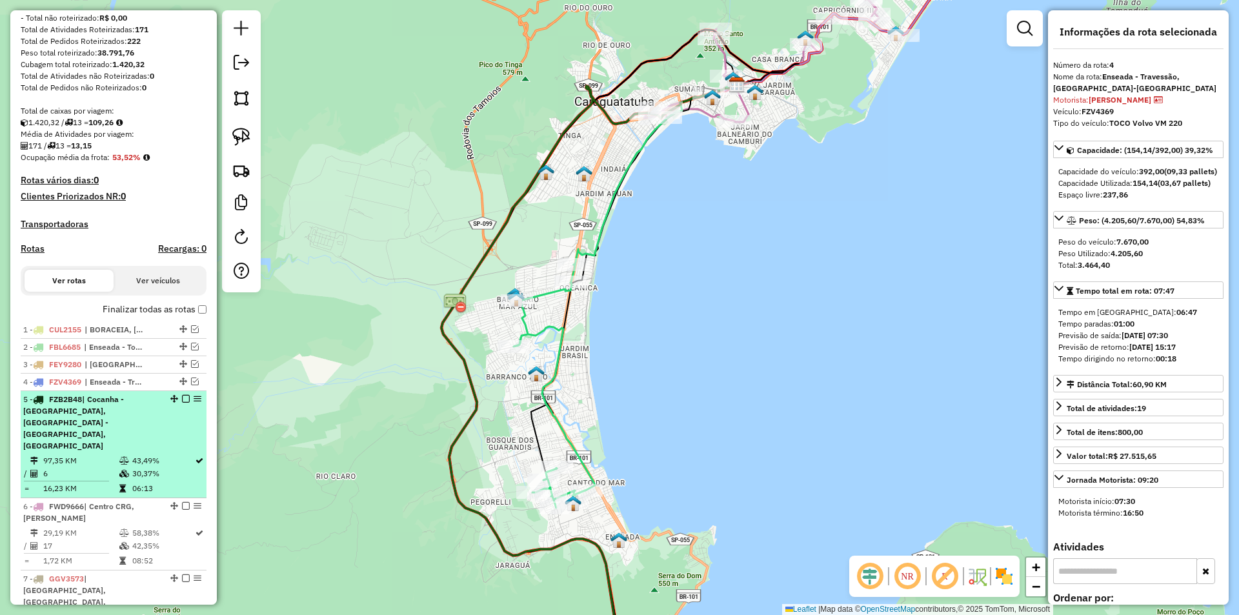
click at [153, 418] on div "5 - FZB2B48 | Cocanha - Massaguaçu, Lagoinha - cocanha, Olaria" at bounding box center [91, 423] width 137 height 58
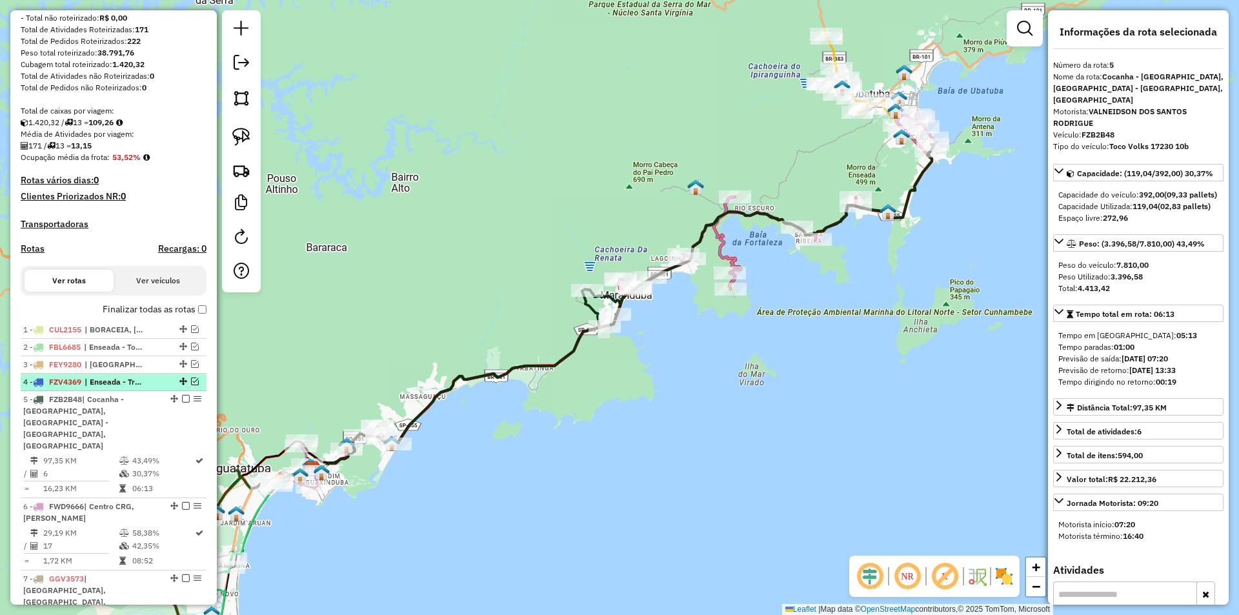
click at [191, 385] on em at bounding box center [195, 382] width 8 height 8
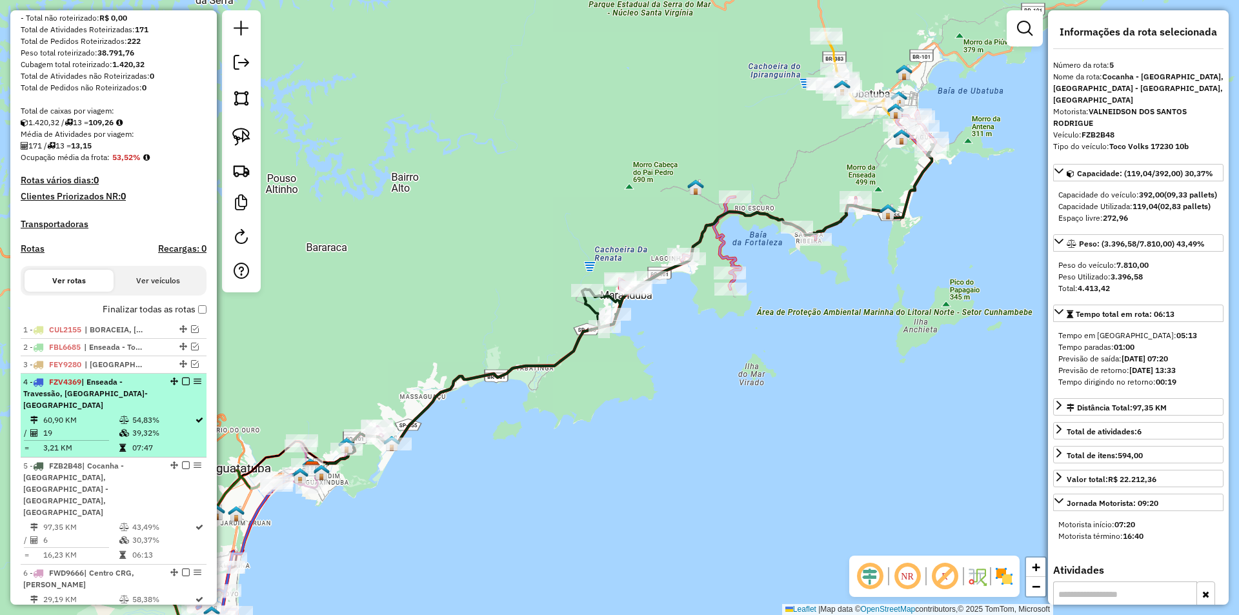
click at [184, 388] on div "4 - FZV4369 | Enseada - Travessão, Morro-Porto" at bounding box center [113, 393] width 181 height 35
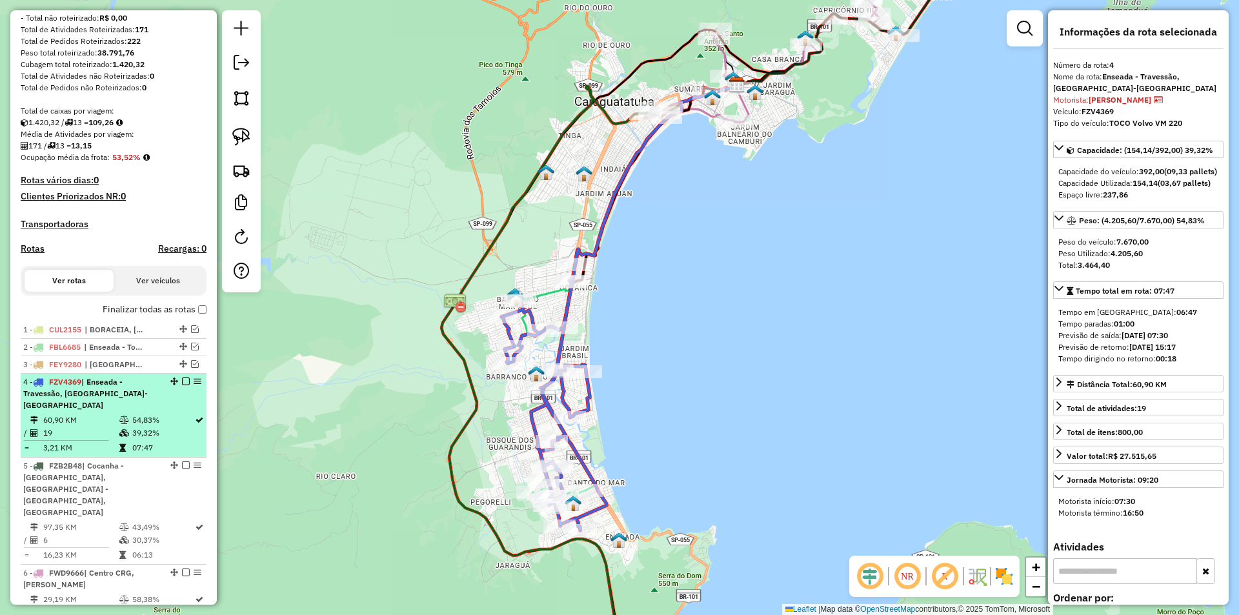
click at [183, 385] on em at bounding box center [186, 382] width 8 height 8
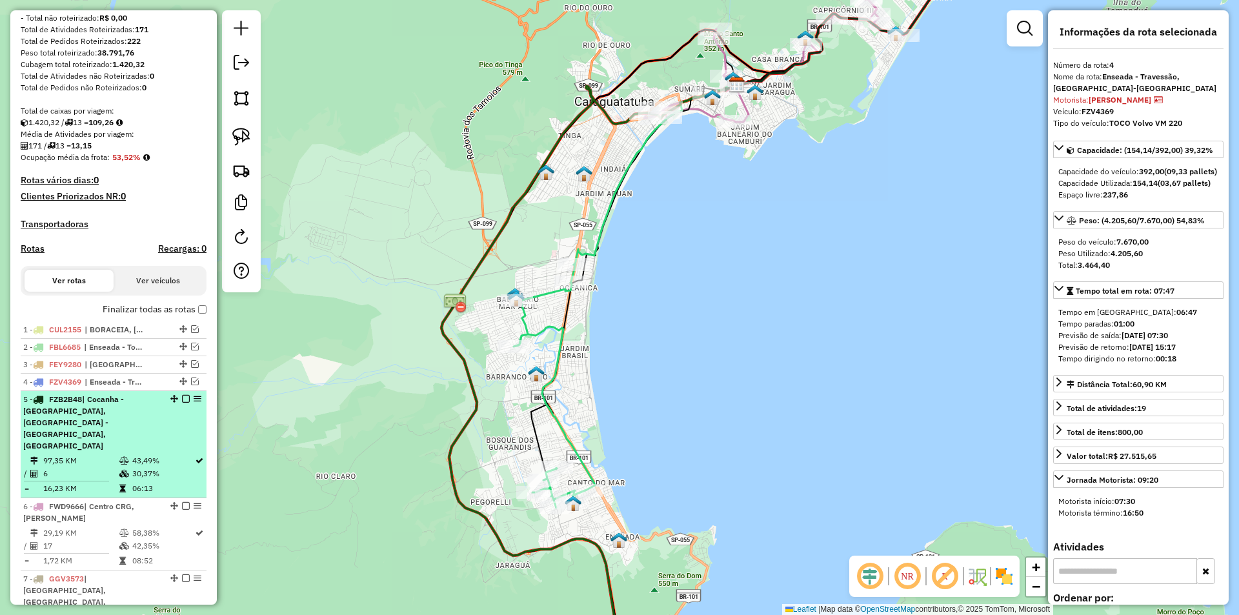
click at [140, 454] on td "43,49%" at bounding box center [163, 460] width 63 height 13
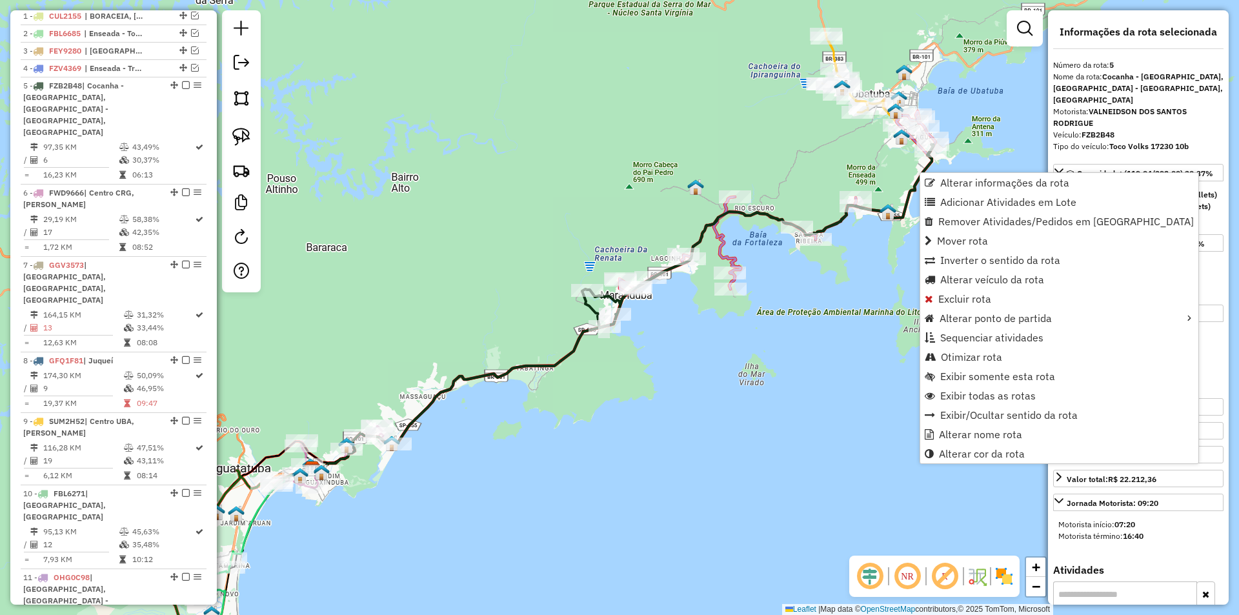
scroll to position [581, 0]
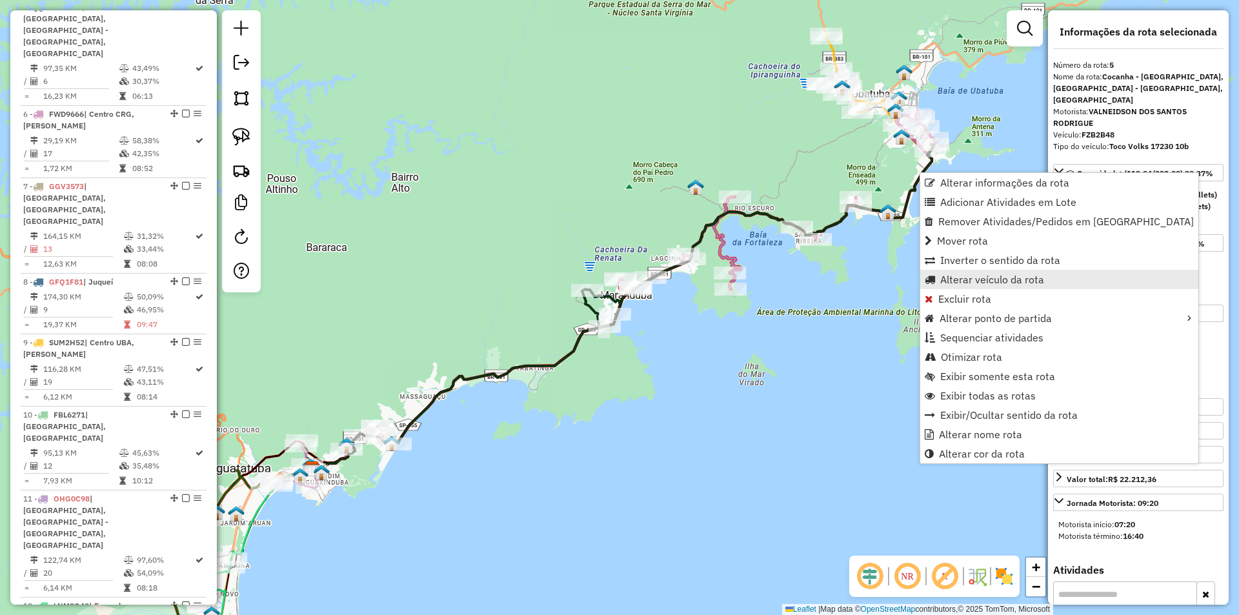
click at [967, 278] on span "Alterar veículo da rota" at bounding box center [992, 279] width 104 height 10
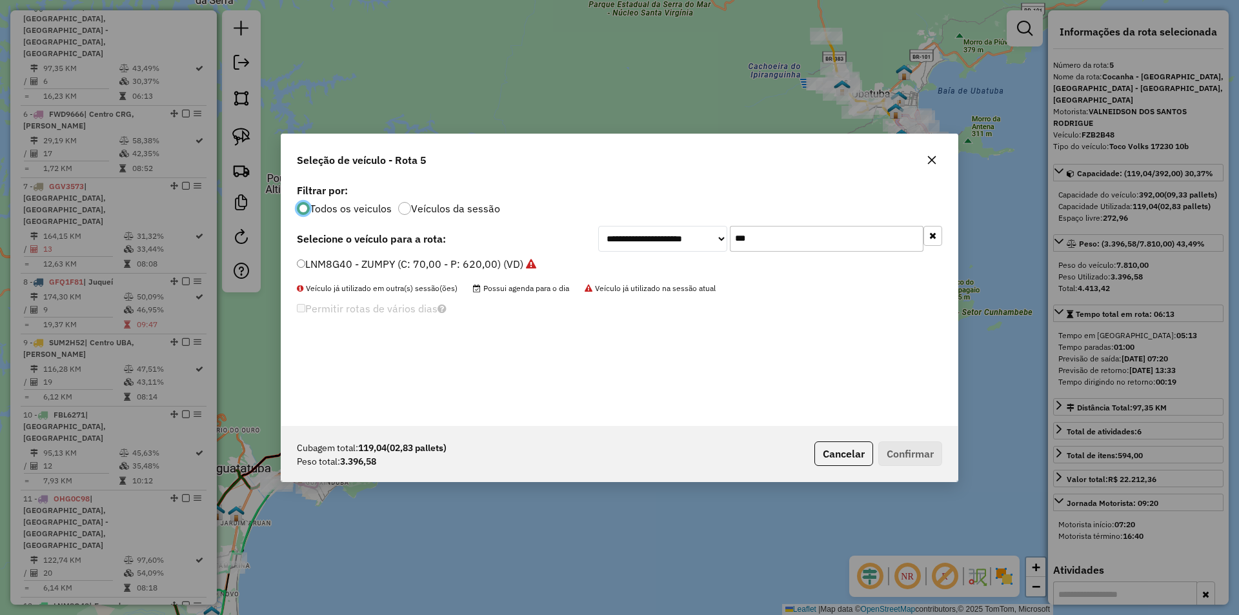
scroll to position [7, 4]
click at [854, 358] on div "**********" at bounding box center [619, 303] width 676 height 245
click at [933, 161] on icon "button" at bounding box center [932, 160] width 8 height 8
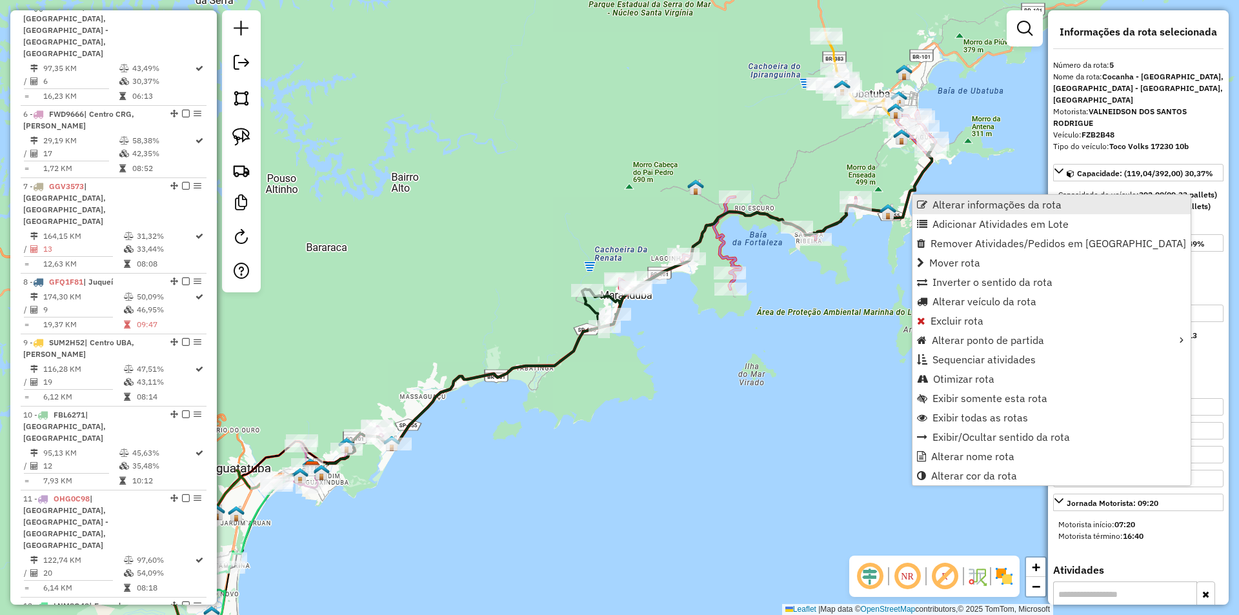
click at [954, 210] on span "Alterar informações da rota" at bounding box center [996, 204] width 129 height 10
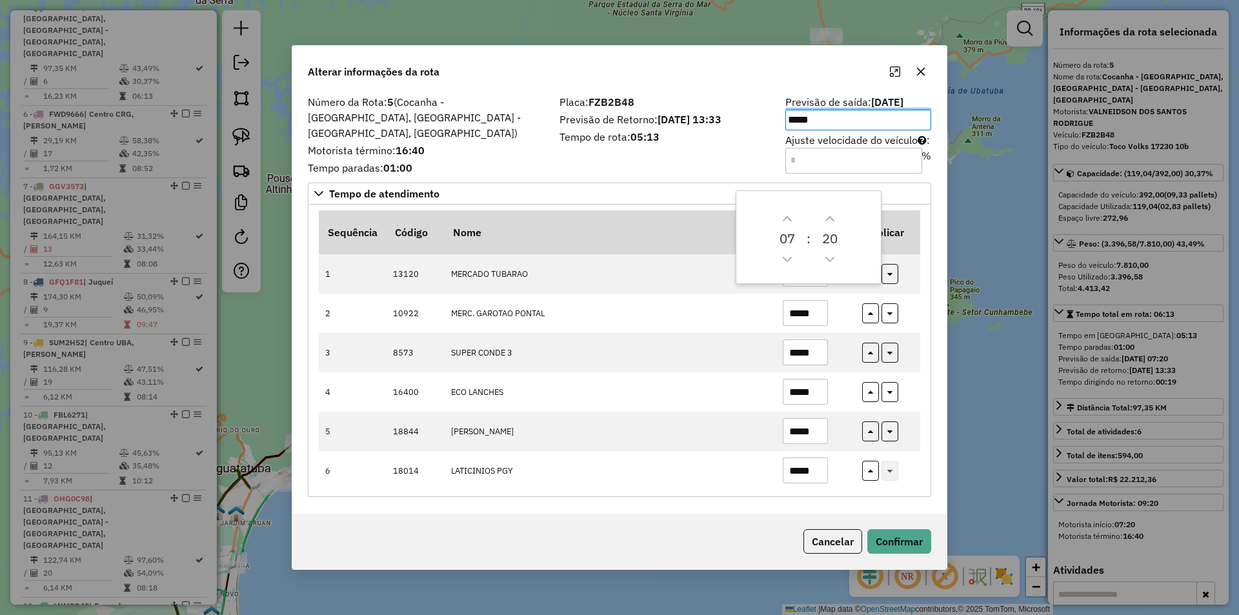
click at [936, 419] on div "Número da Rota: 5 (Cocanha - Massaguaçu, Lagoinha - cocanha, Olaria) Motorista …" at bounding box center [619, 303] width 654 height 422
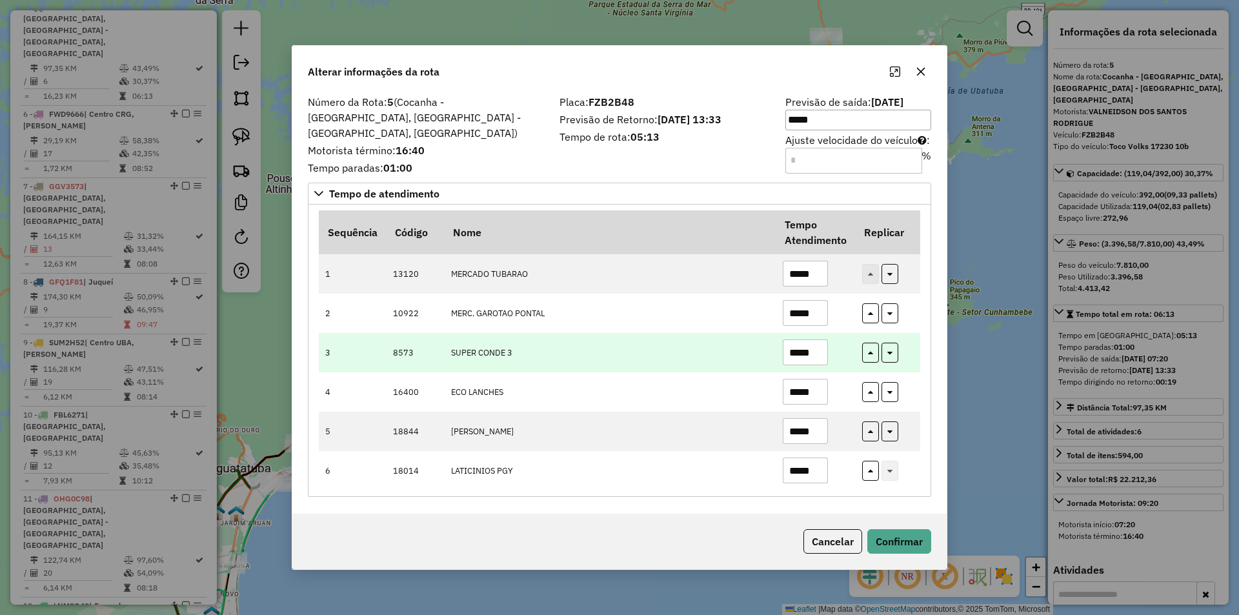
click at [795, 347] on input "*****" at bounding box center [805, 352] width 45 height 26
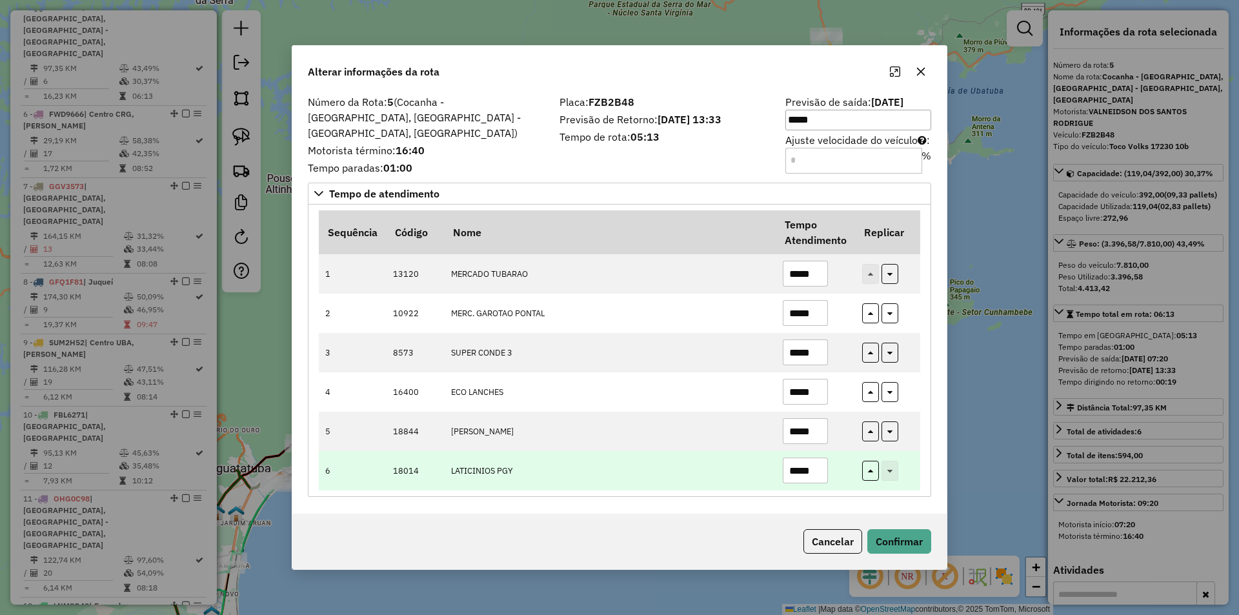
type input "*****"
click at [791, 469] on input "*****" at bounding box center [805, 471] width 45 height 26
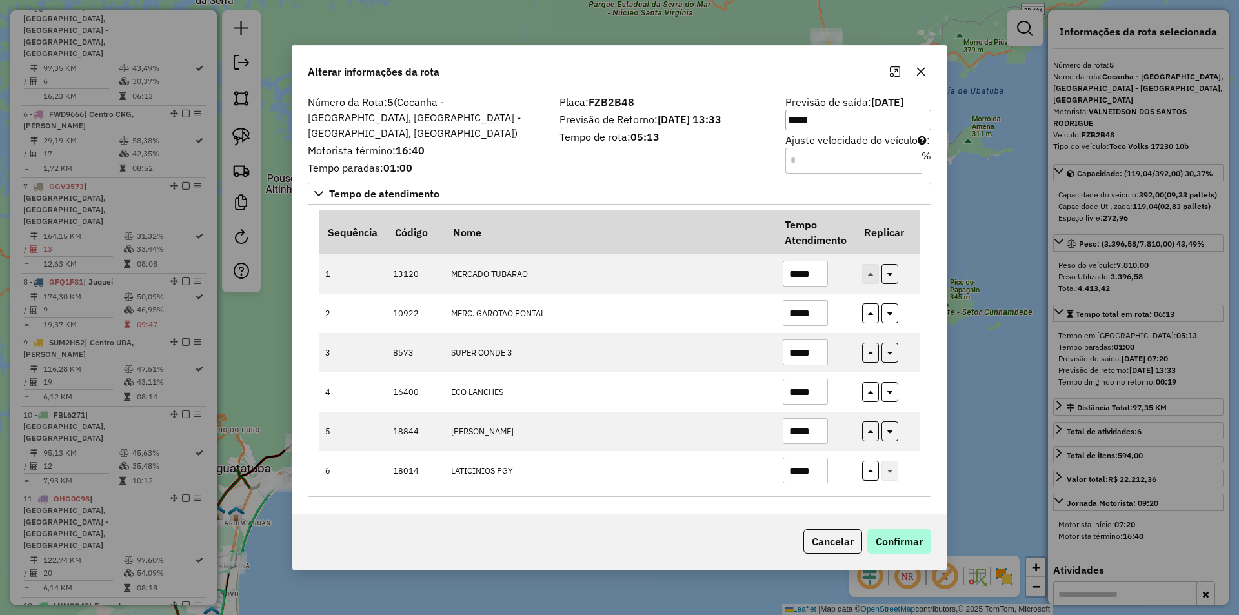
type input "*****"
click at [897, 531] on button "Confirmar" at bounding box center [899, 541] width 64 height 25
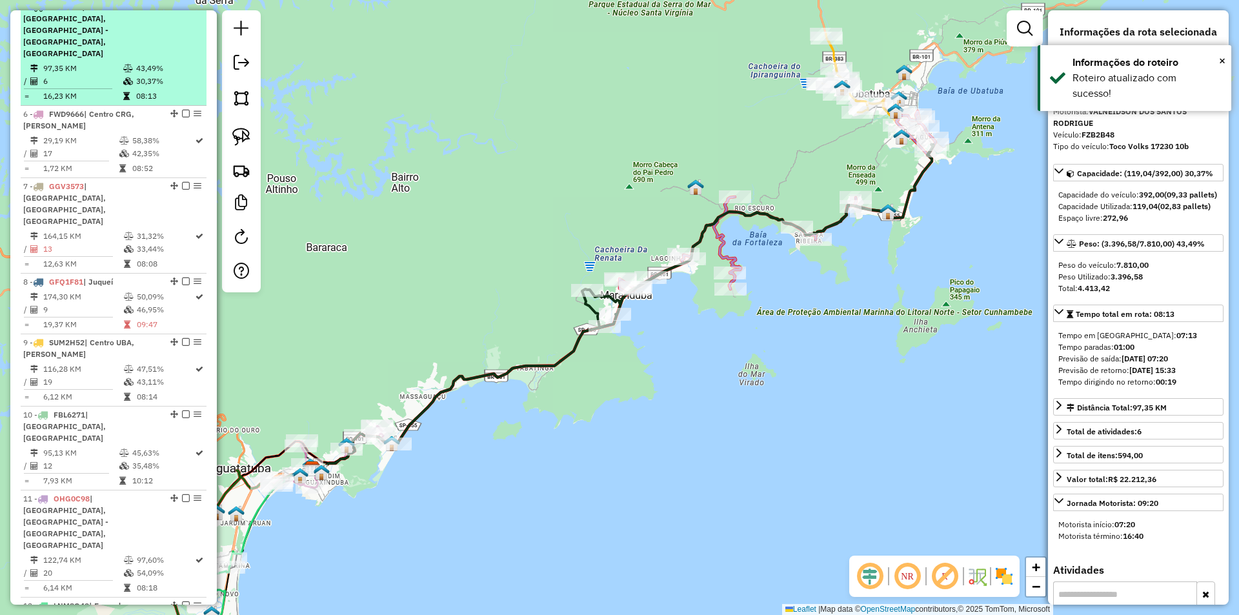
click at [183, 10] on em at bounding box center [186, 7] width 8 height 8
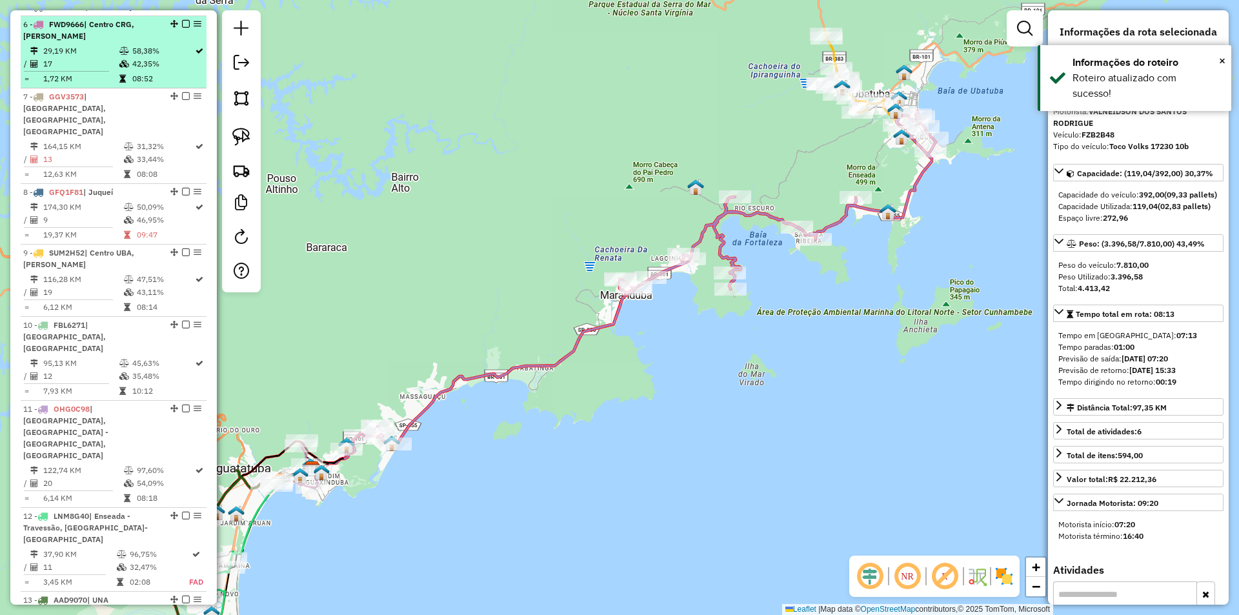
click at [162, 57] on td "58,38%" at bounding box center [163, 51] width 63 height 13
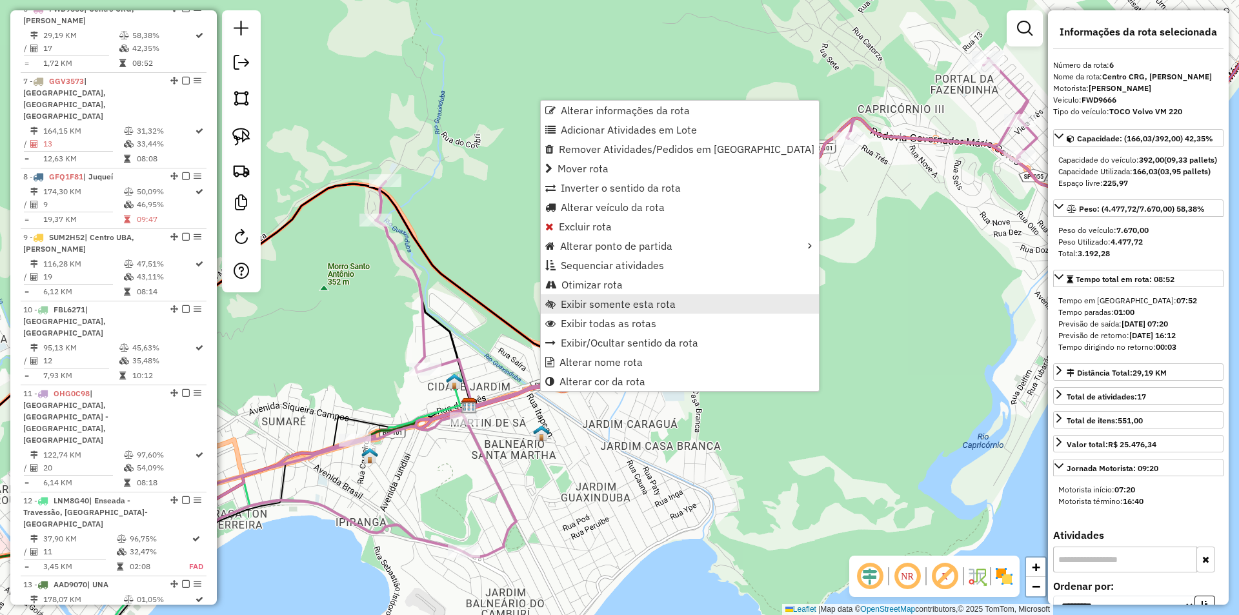
scroll to position [598, 0]
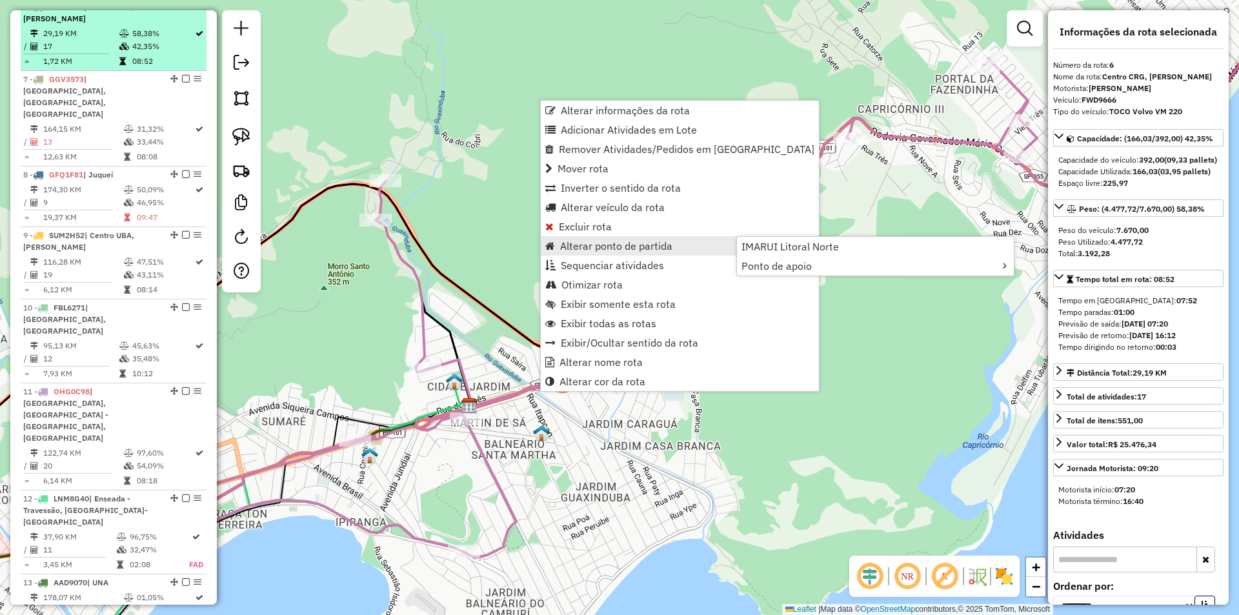
click at [182, 10] on em at bounding box center [186, 7] width 8 height 8
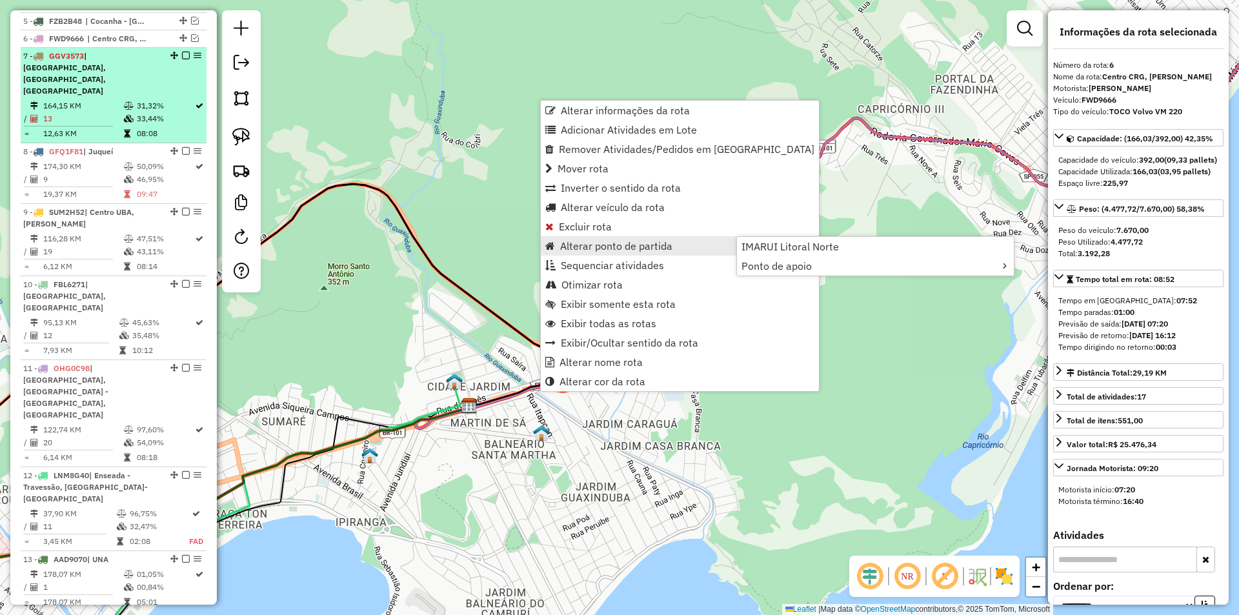
click at [146, 99] on td "31,32%" at bounding box center [165, 105] width 58 height 13
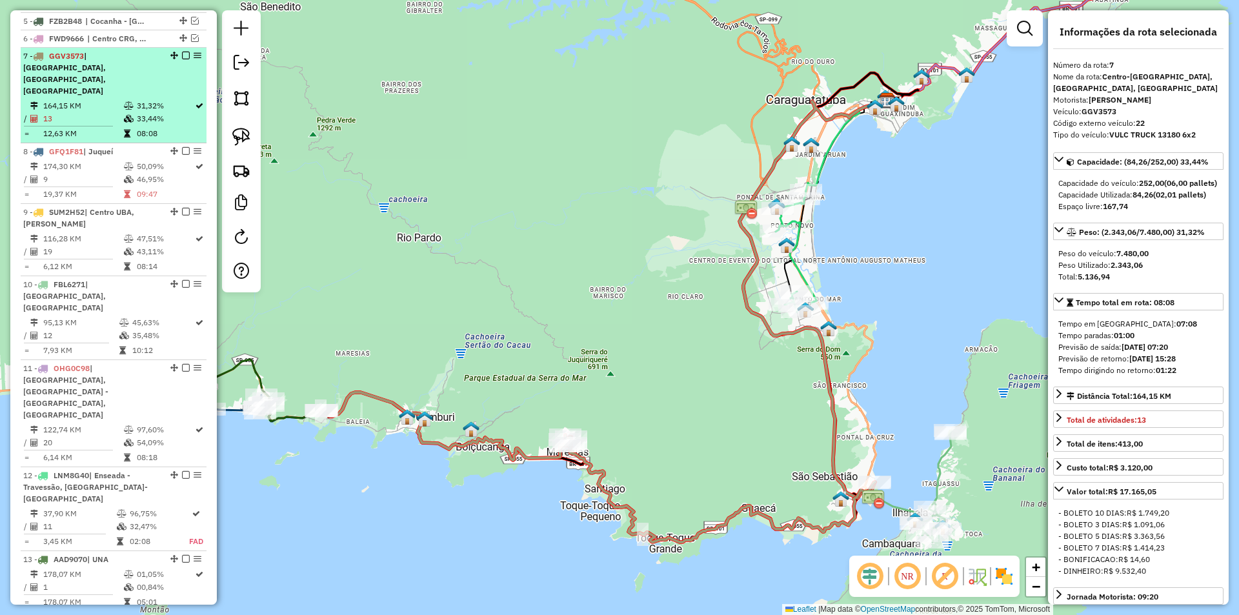
click at [183, 59] on em at bounding box center [186, 56] width 8 height 8
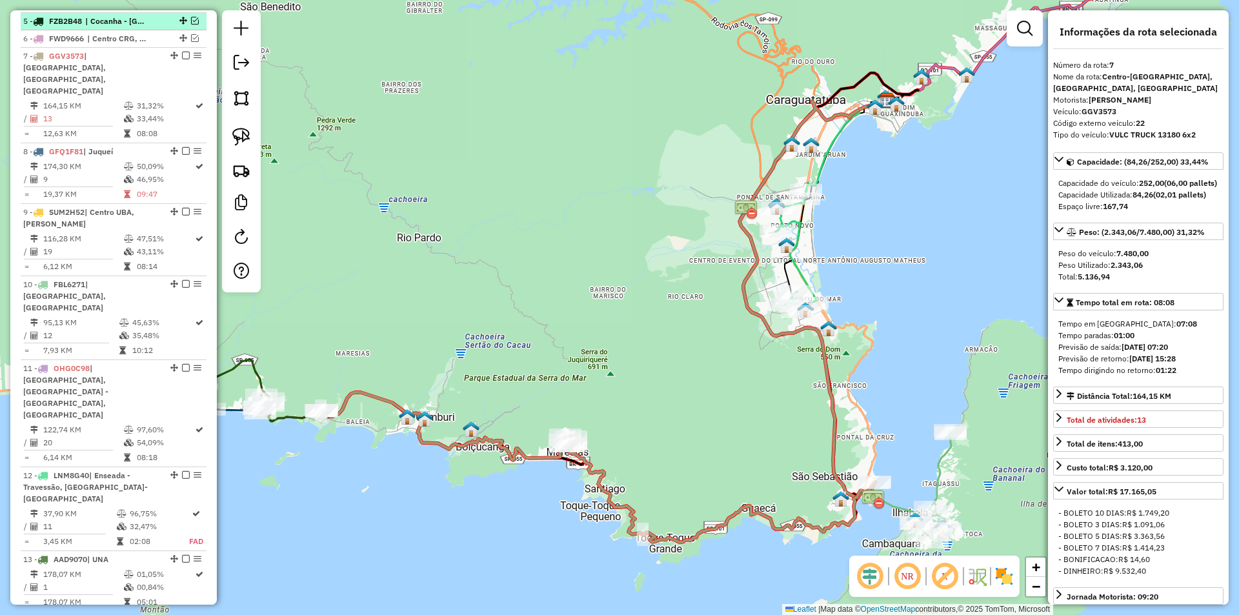
scroll to position [512, 0]
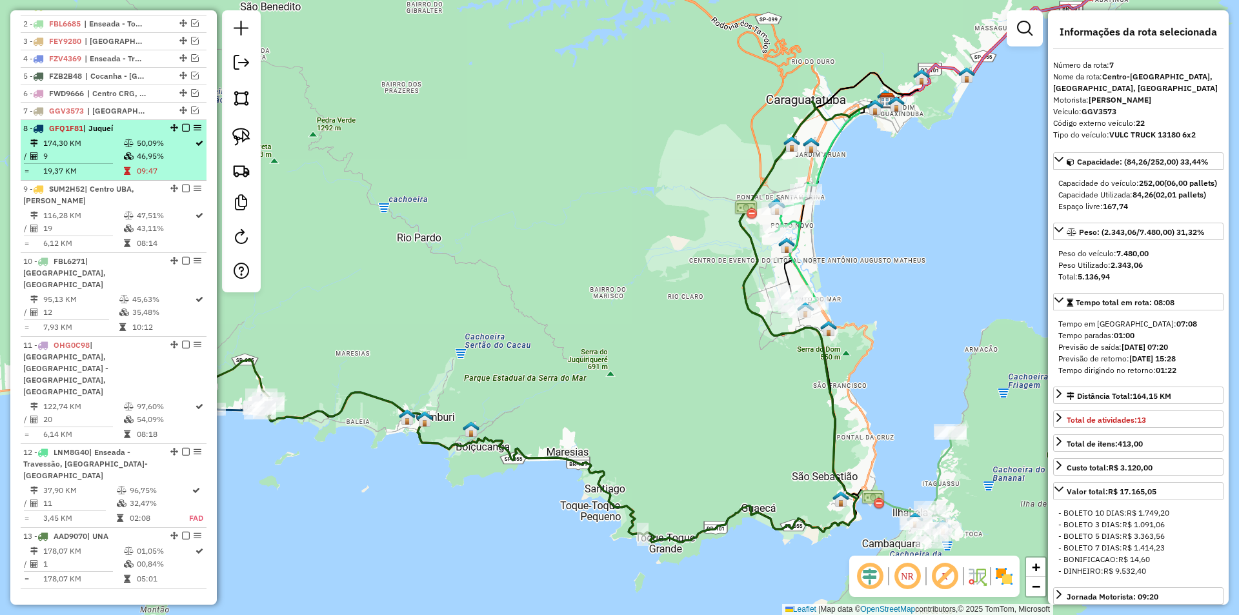
click at [142, 150] on td "50,09%" at bounding box center [165, 143] width 58 height 13
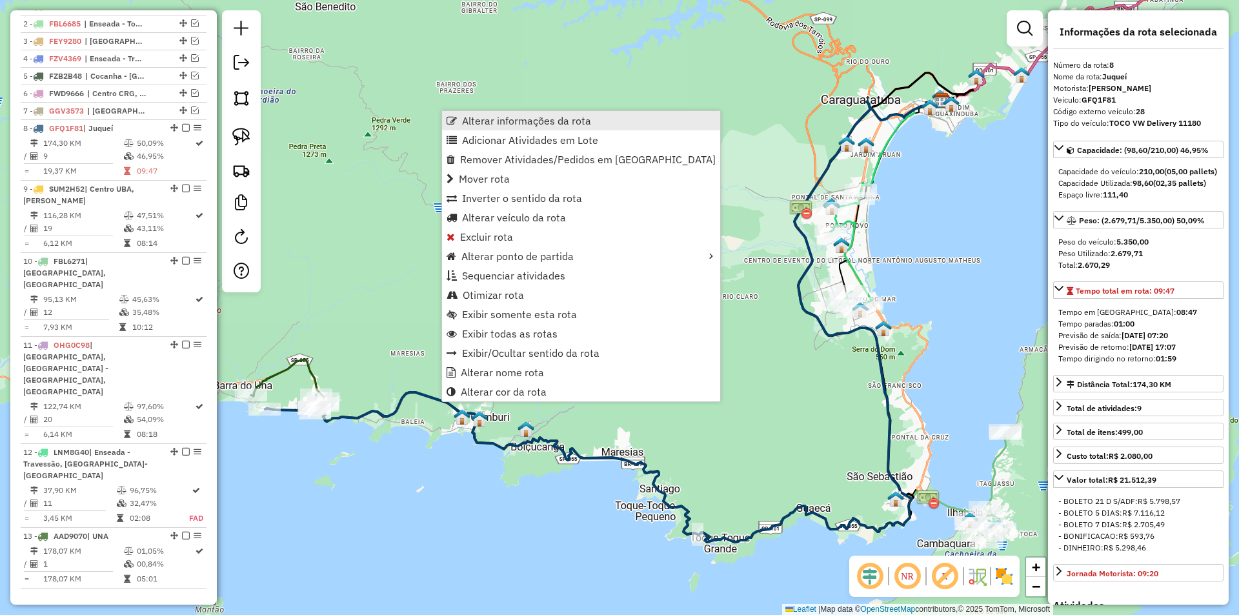
click at [481, 116] on span "Alterar informações da rota" at bounding box center [526, 121] width 129 height 10
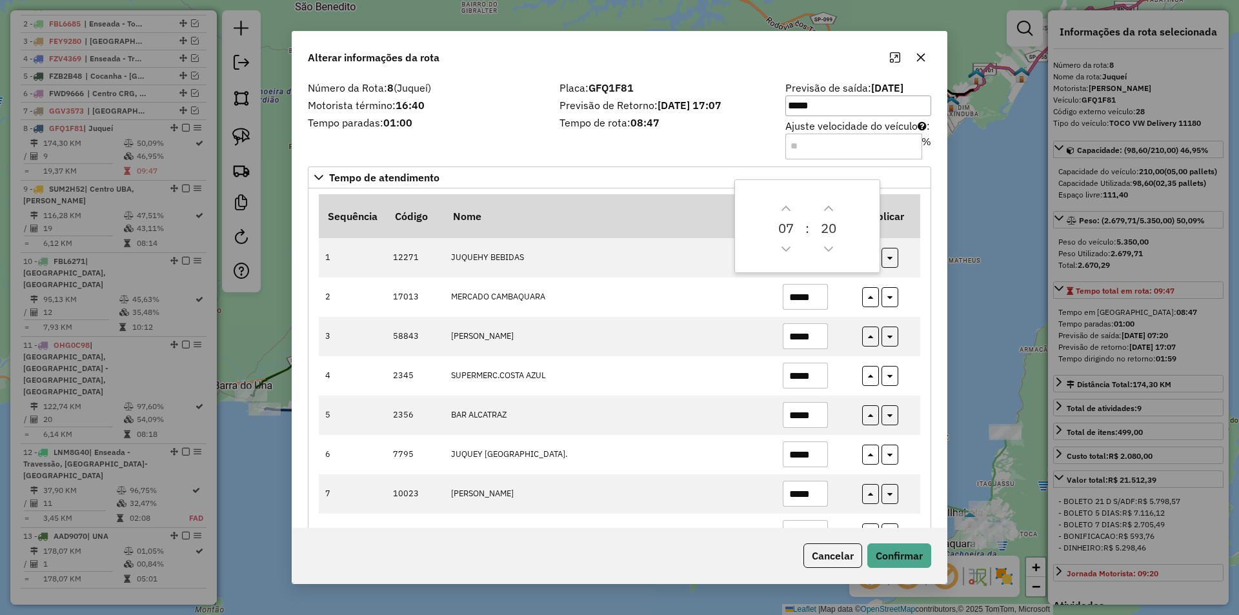
click at [934, 358] on div "Número da Rota: 8 (Juqueí) Motorista término: 16:40 Tempo paradas: 01:00 Placa:…" at bounding box center [619, 303] width 654 height 450
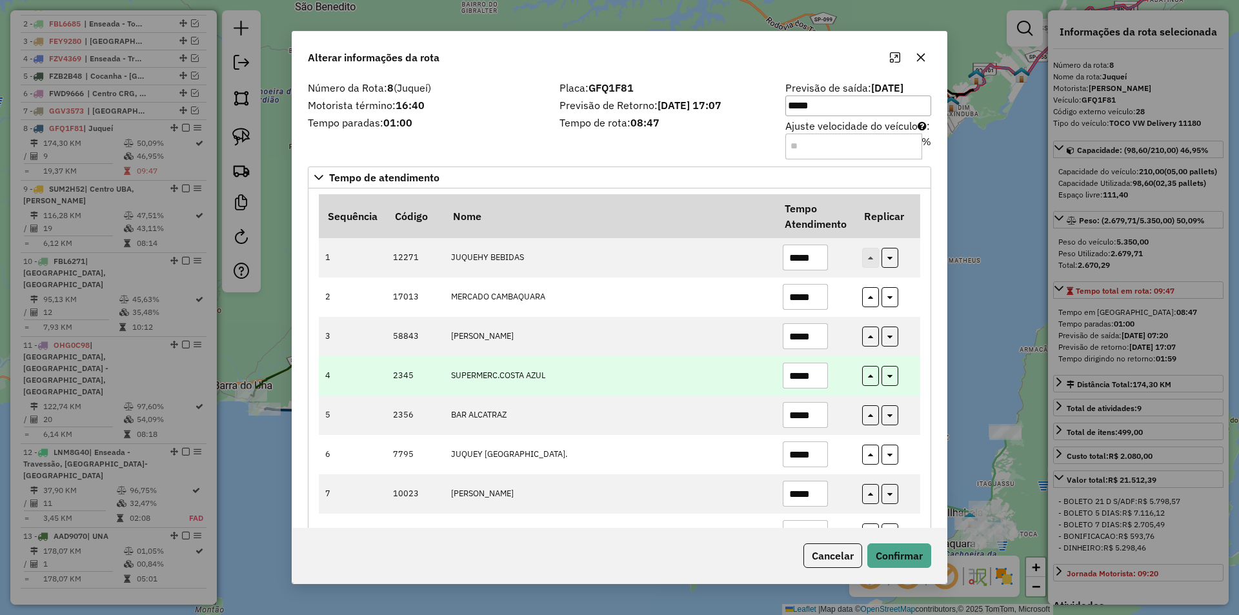
click at [811, 375] on input "*****" at bounding box center [805, 376] width 45 height 26
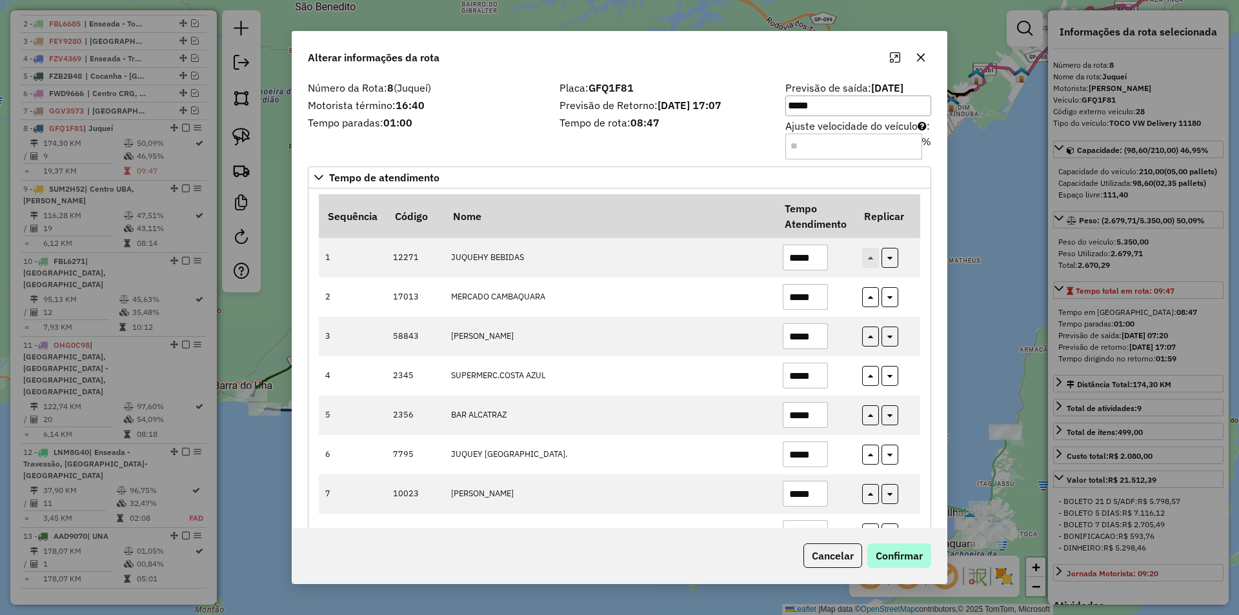
type input "*****"
click at [900, 548] on button "Confirmar" at bounding box center [899, 555] width 64 height 25
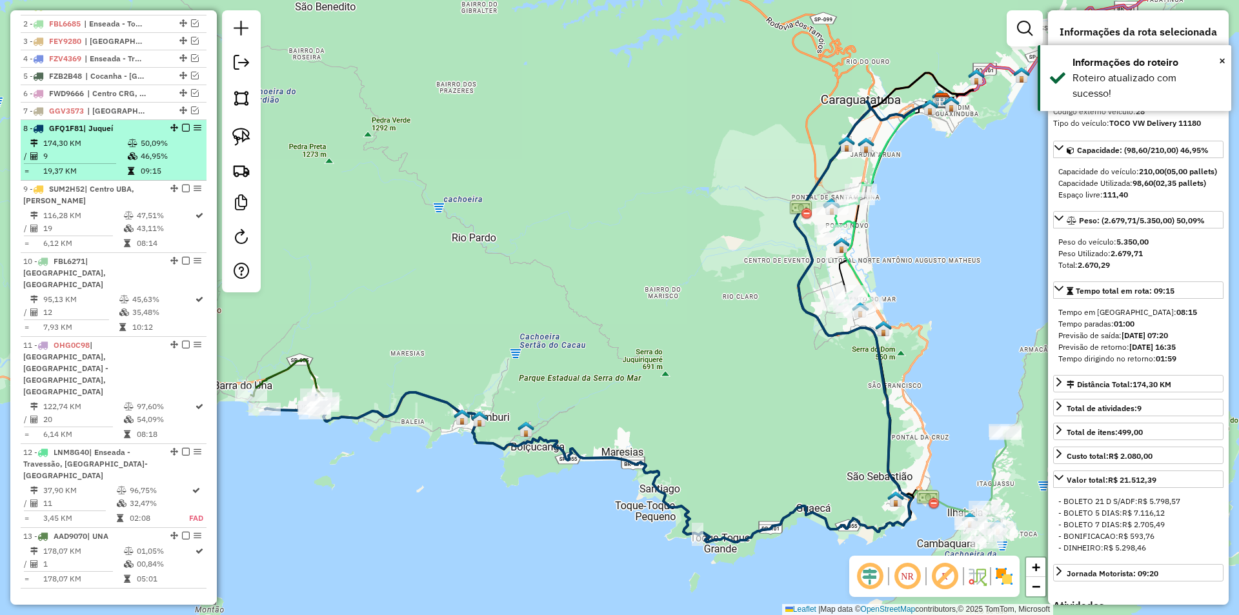
click at [182, 132] on em at bounding box center [186, 128] width 8 height 8
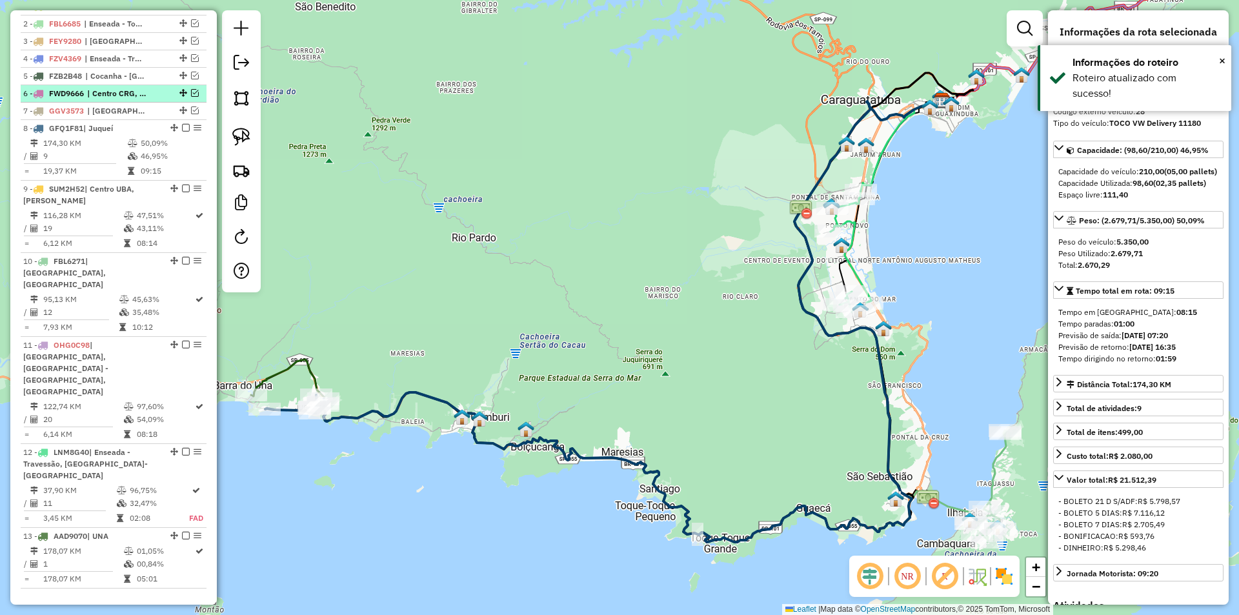
scroll to position [469, 0]
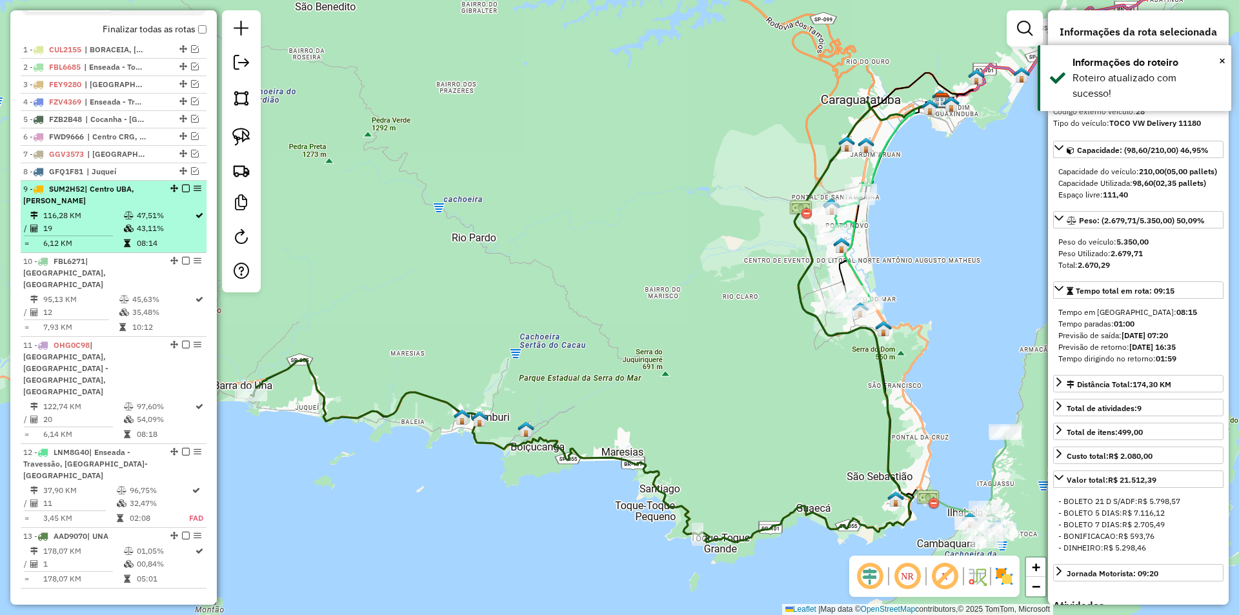
click at [159, 222] on td "47,51%" at bounding box center [165, 215] width 58 height 13
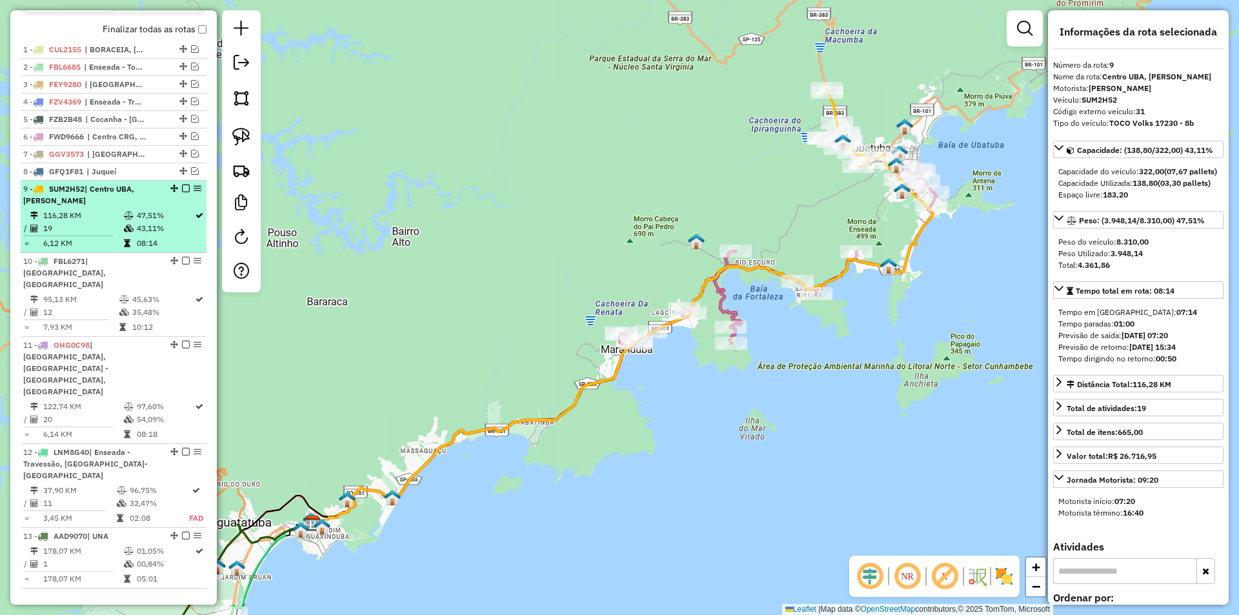
click at [182, 192] on em at bounding box center [186, 189] width 8 height 8
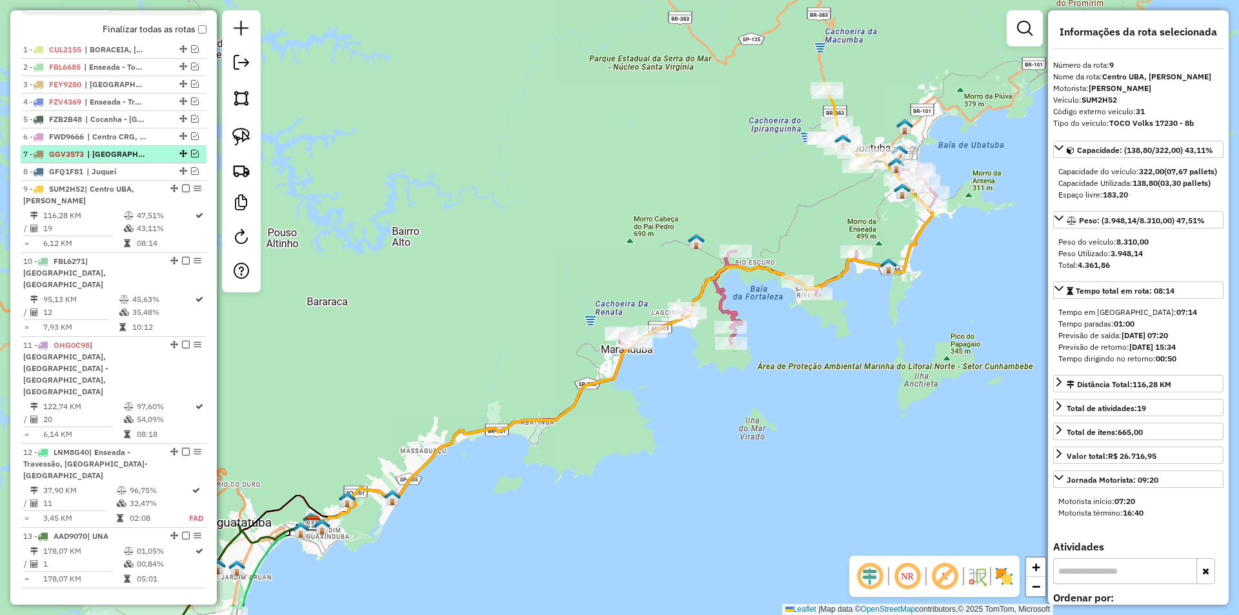
scroll to position [414, 0]
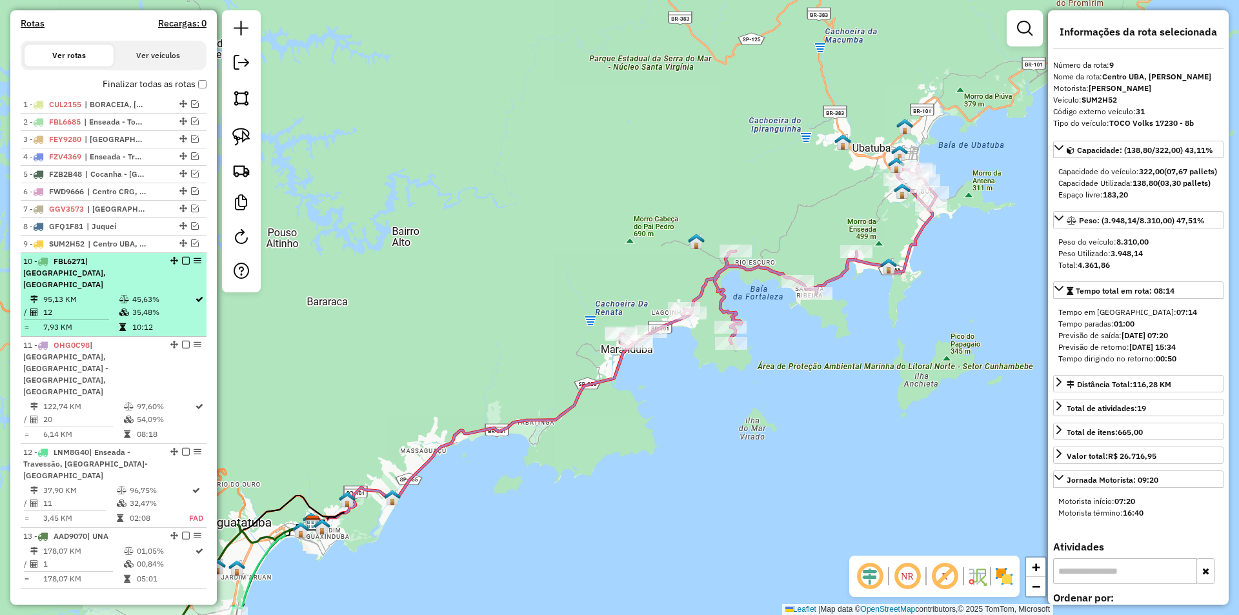
click at [145, 284] on div "10 - FBL6271 | BARRA - ILHA, VILA - ILHA" at bounding box center [91, 273] width 137 height 35
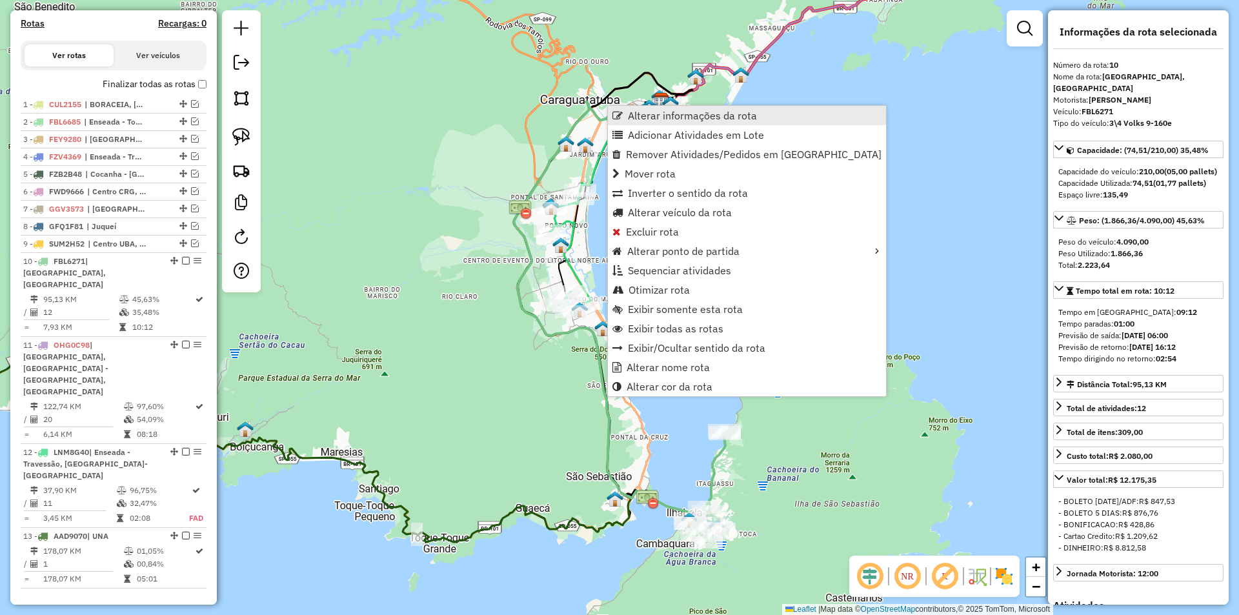
click at [650, 120] on span "Alterar informações da rota" at bounding box center [692, 115] width 129 height 10
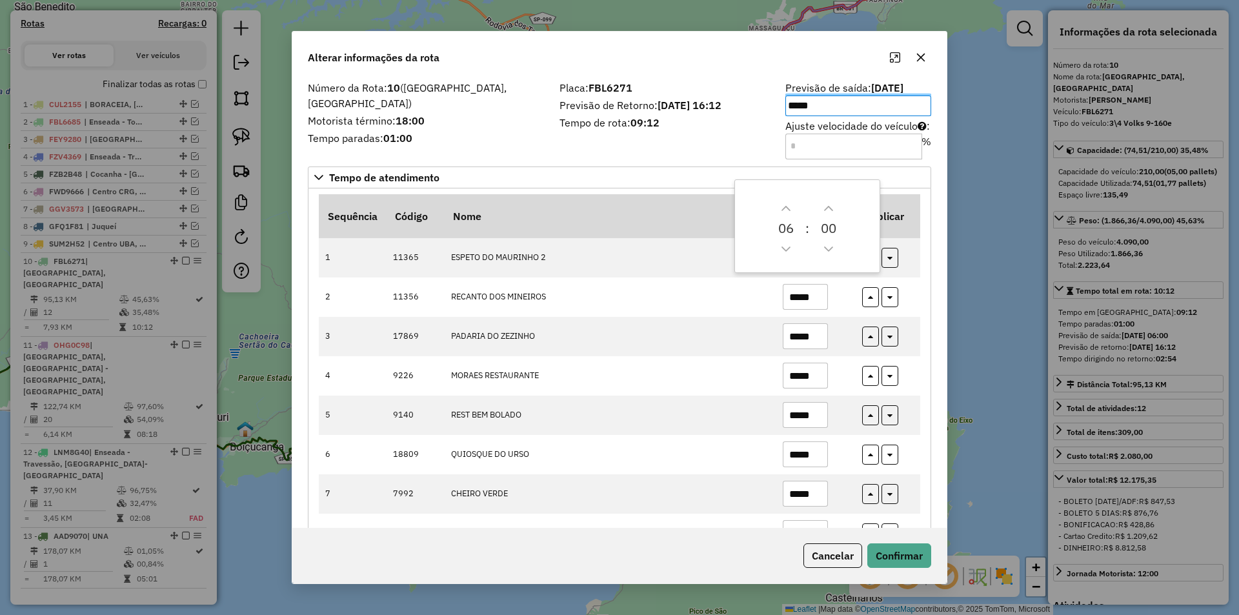
click at [940, 381] on div "Número da Rota: 10 (BARRA - ILHA, VILA - ILHA) Motorista término: 18:00 Tempo p…" at bounding box center [619, 303] width 654 height 450
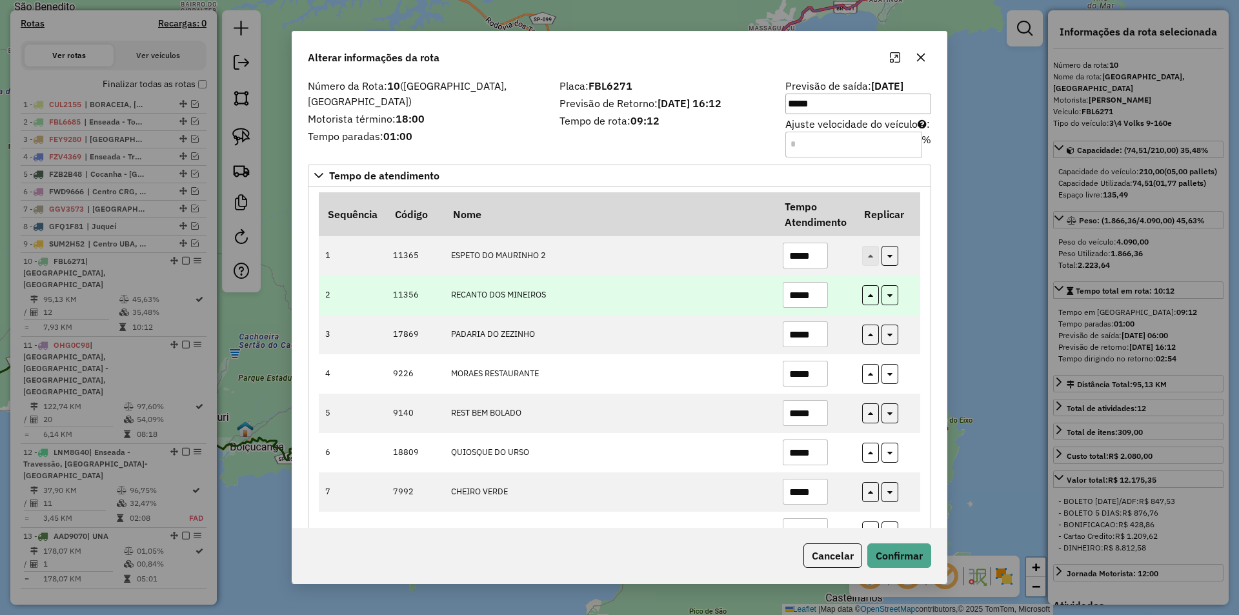
scroll to position [0, 0]
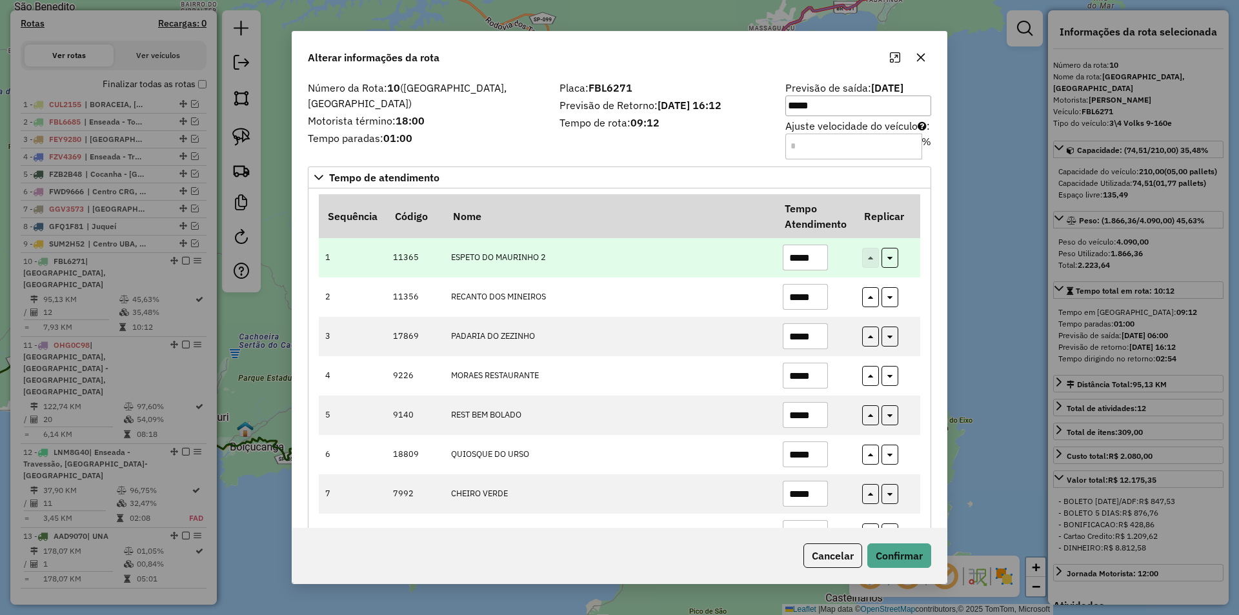
click at [812, 256] on input "*****" at bounding box center [805, 258] width 45 height 26
type input "*****"
click at [891, 261] on button "button" at bounding box center [890, 258] width 17 height 20
type input "*****"
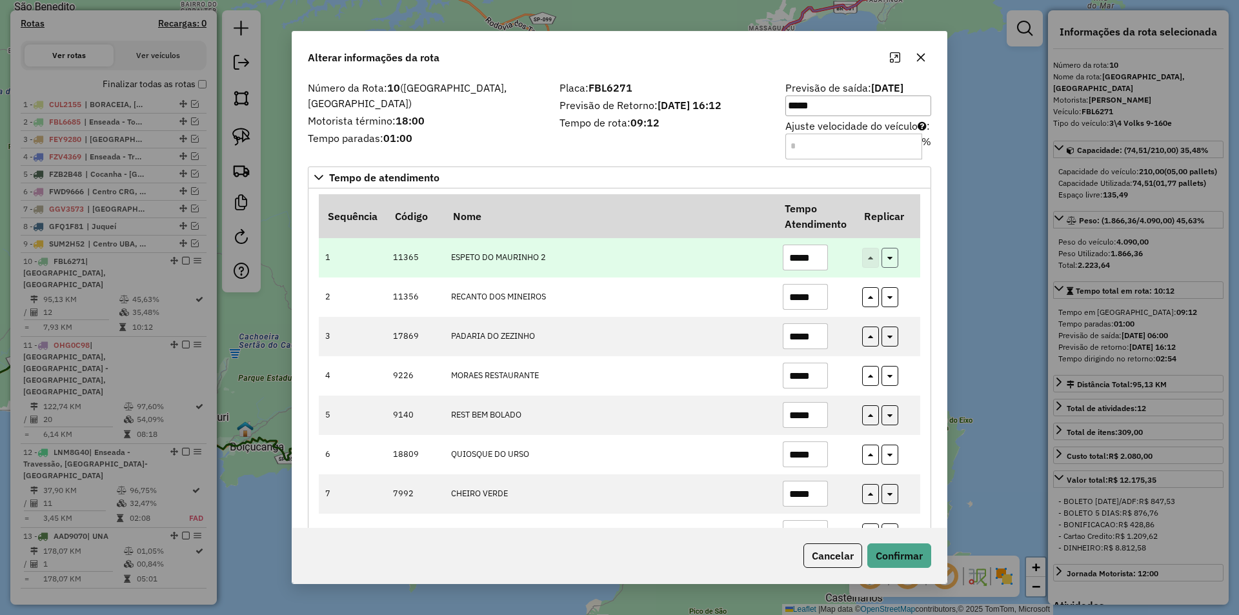
type input "*****"
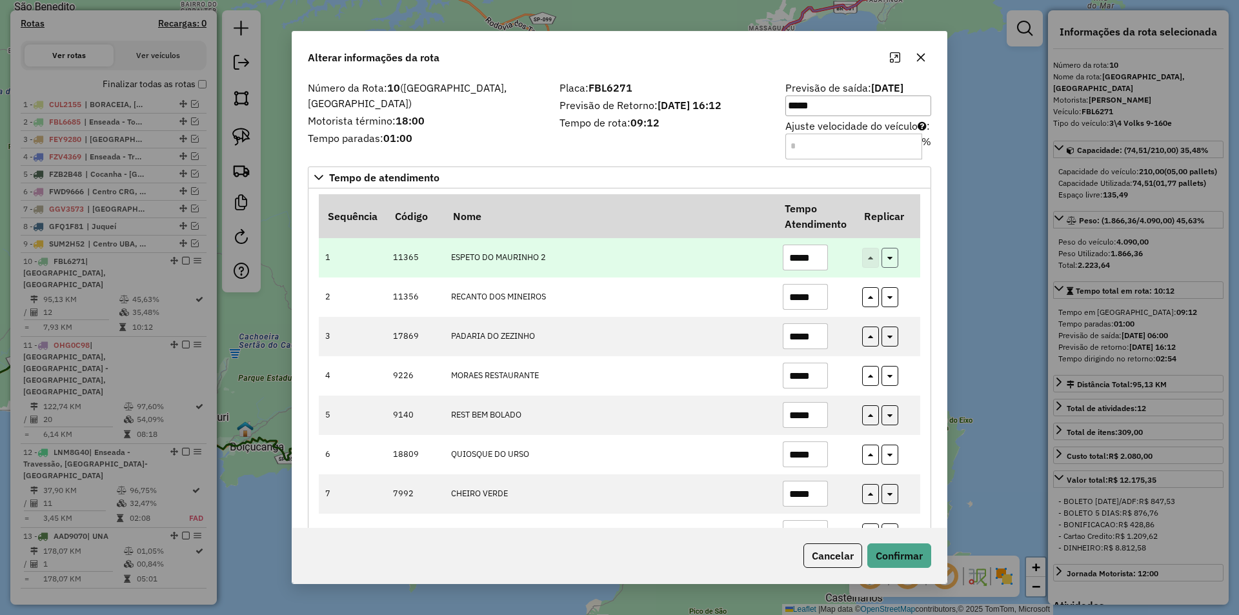
type input "*****"
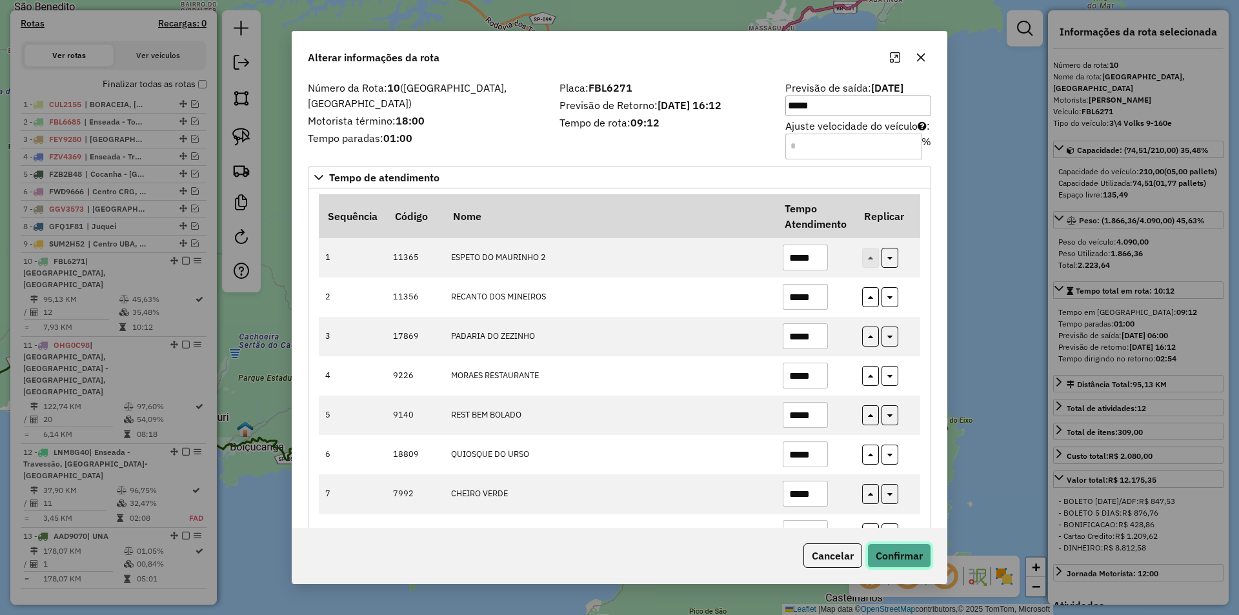
click at [898, 556] on button "Confirmar" at bounding box center [899, 555] width 64 height 25
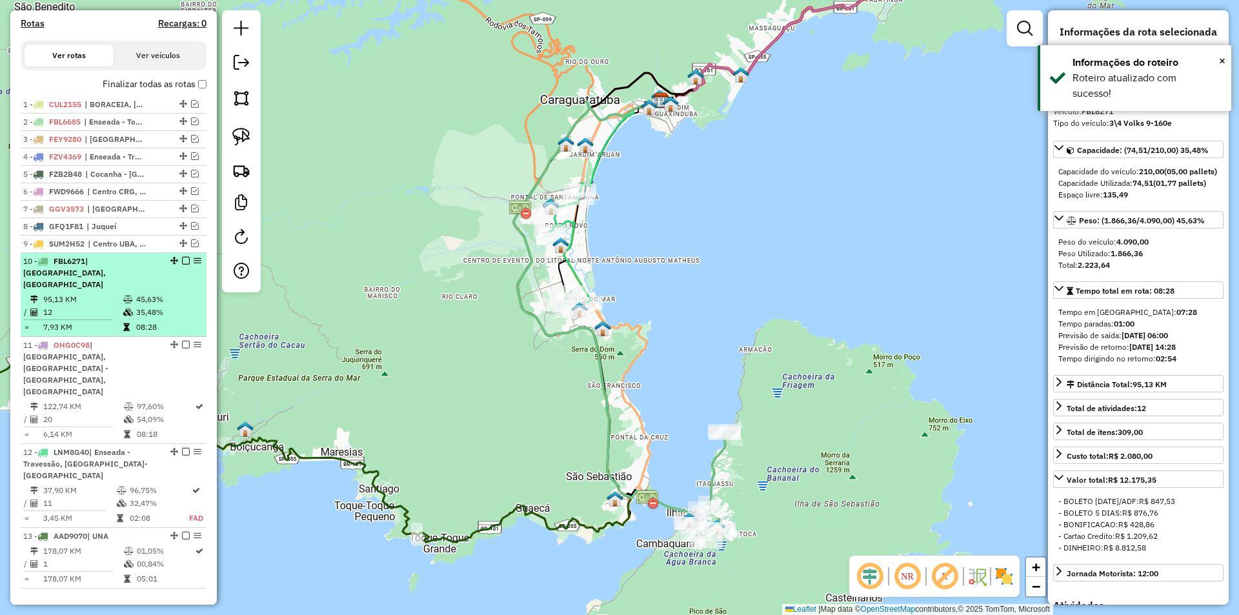
click at [182, 265] on em at bounding box center [186, 261] width 8 height 8
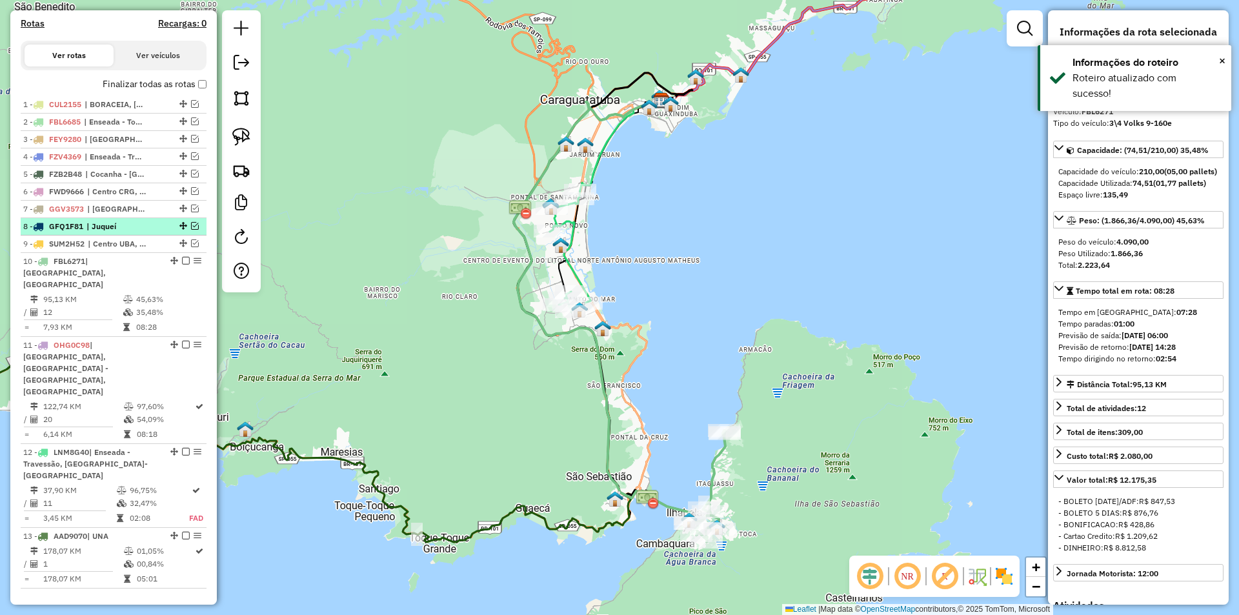
scroll to position [359, 0]
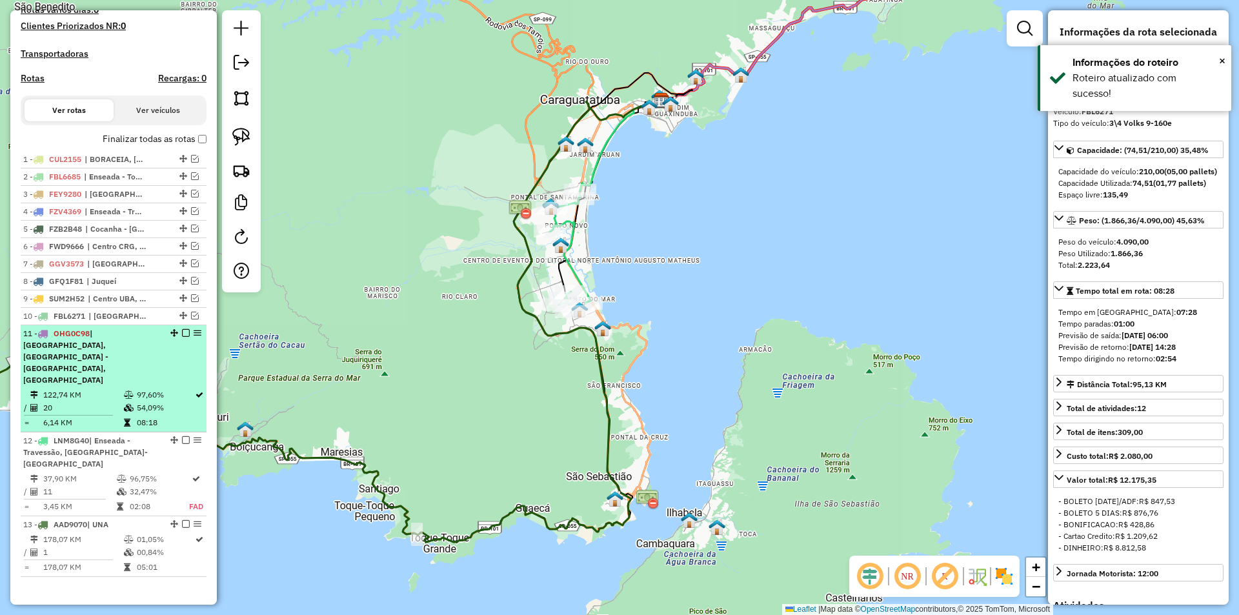
click at [163, 388] on td "97,60%" at bounding box center [165, 394] width 58 height 13
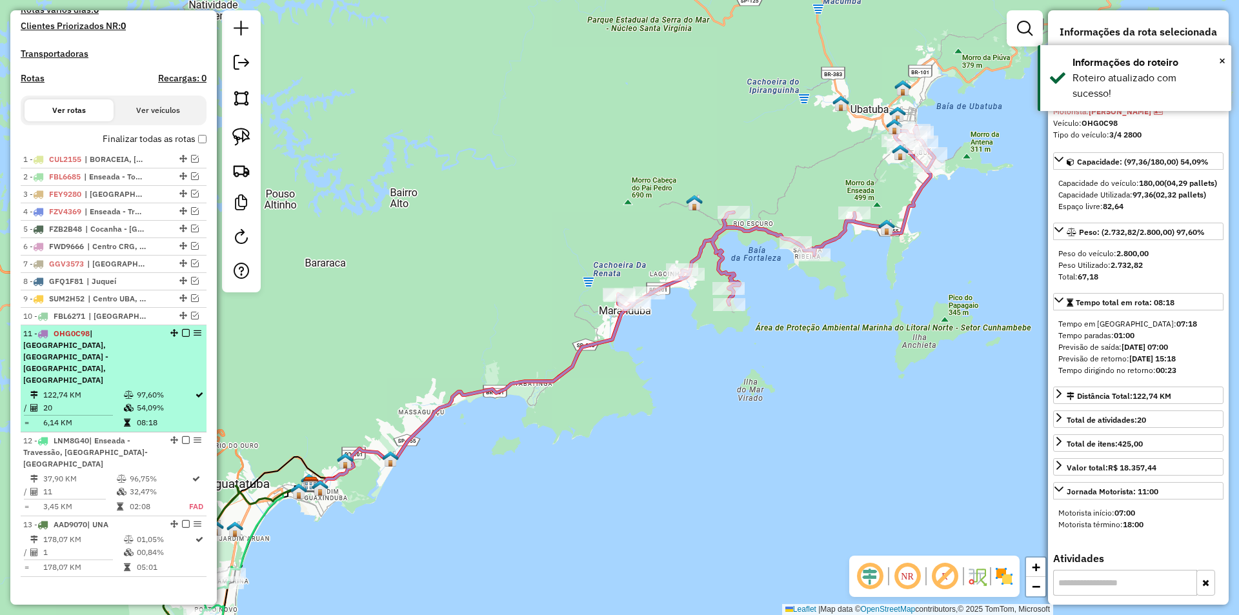
click at [185, 337] on em at bounding box center [186, 333] width 8 height 8
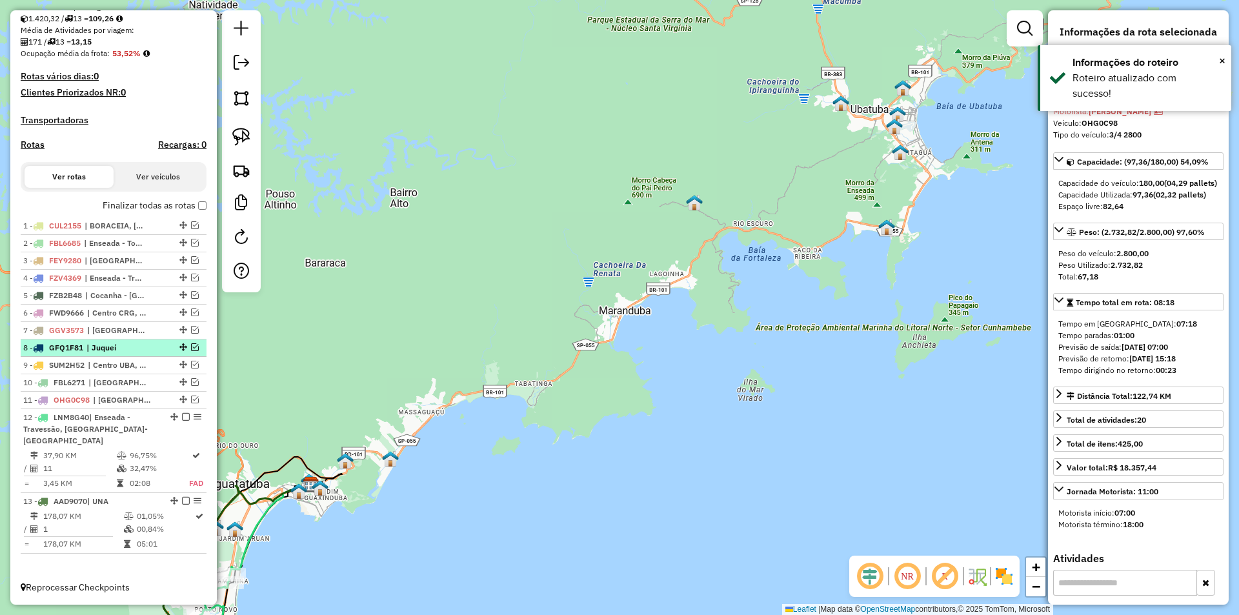
scroll to position [292, 0]
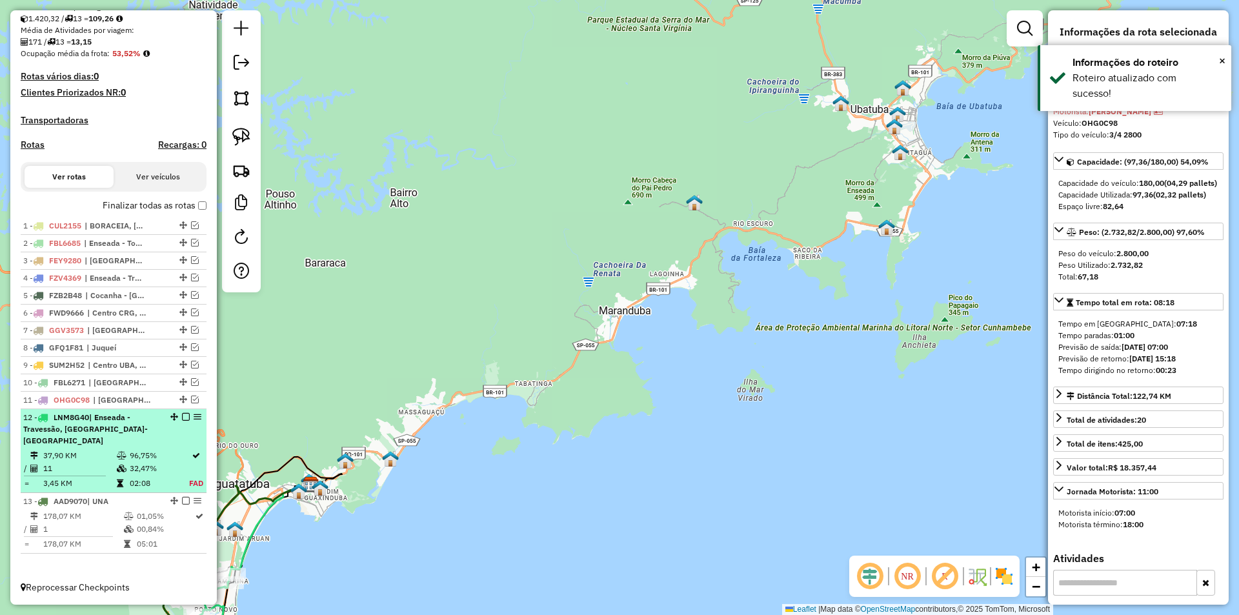
click at [156, 445] on div "12 - LNM8G40 | Enseada - Travessão, Morro-Porto" at bounding box center [113, 429] width 181 height 35
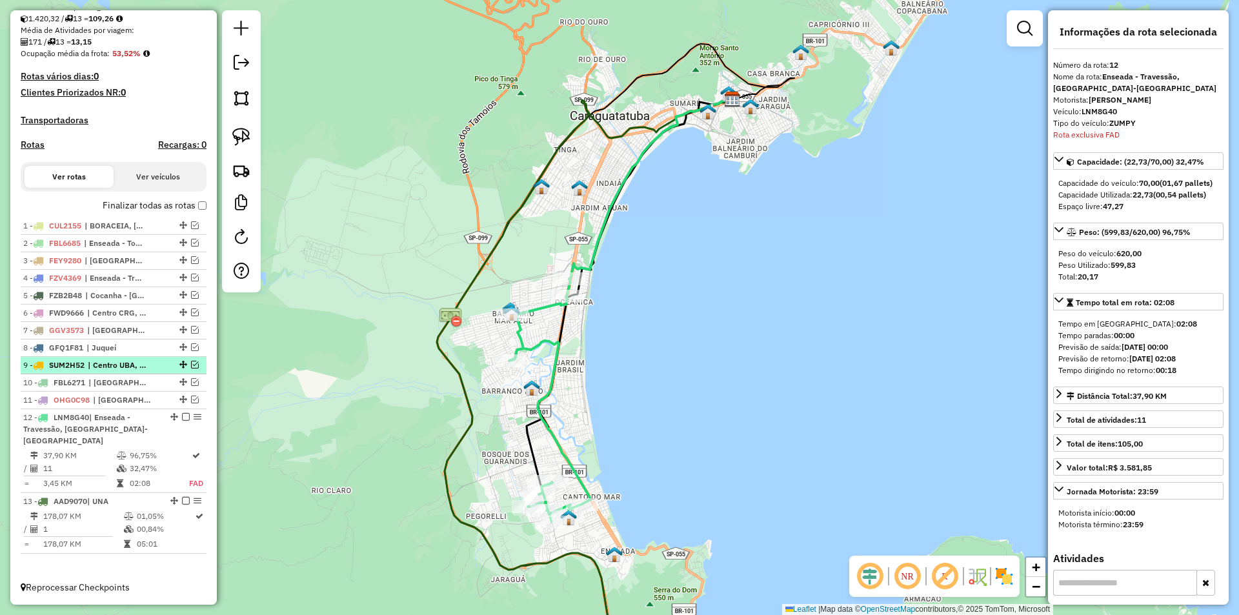
click at [183, 421] on em at bounding box center [186, 417] width 8 height 8
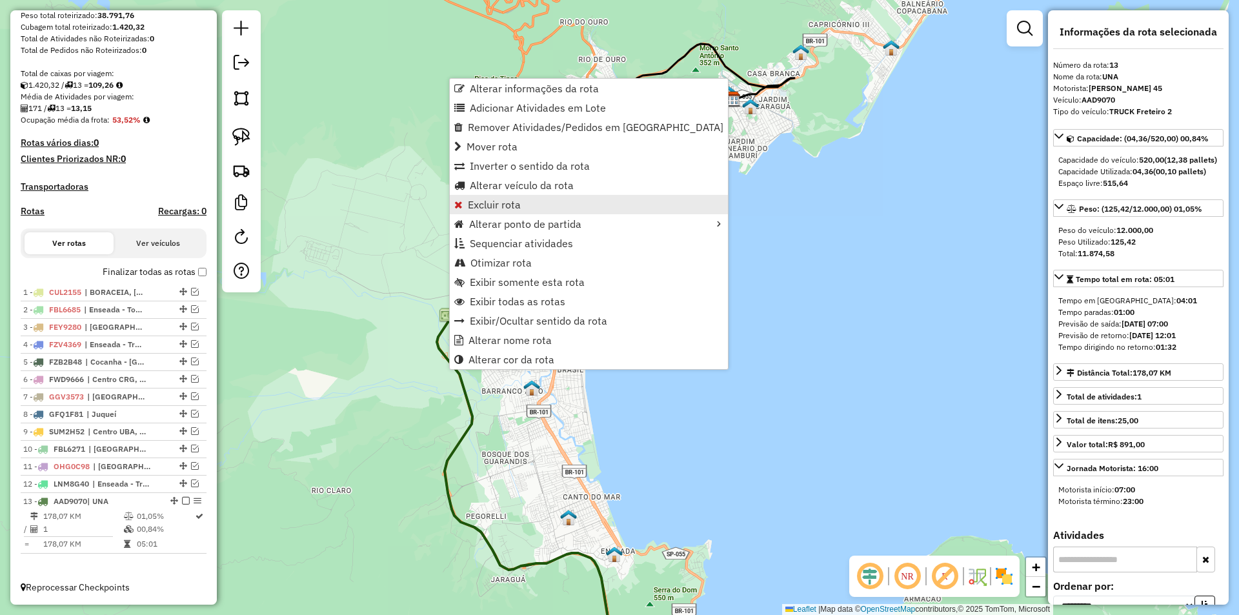
click at [512, 203] on span "Excluir rota" at bounding box center [494, 204] width 53 height 10
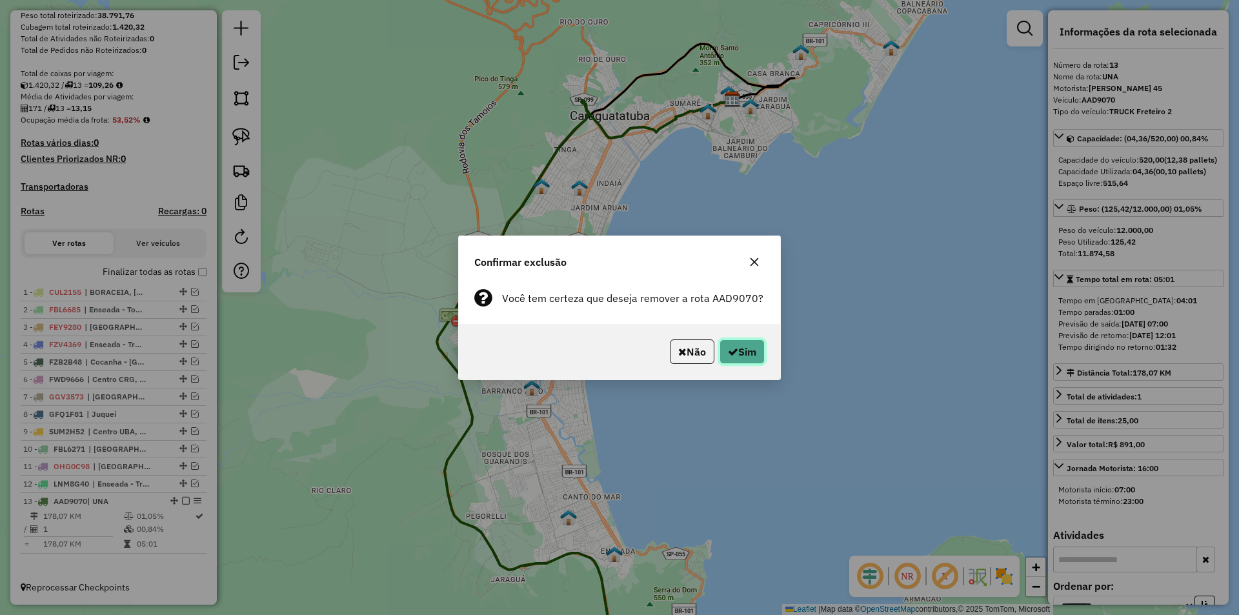
click at [752, 345] on button "Sim" at bounding box center [742, 351] width 45 height 25
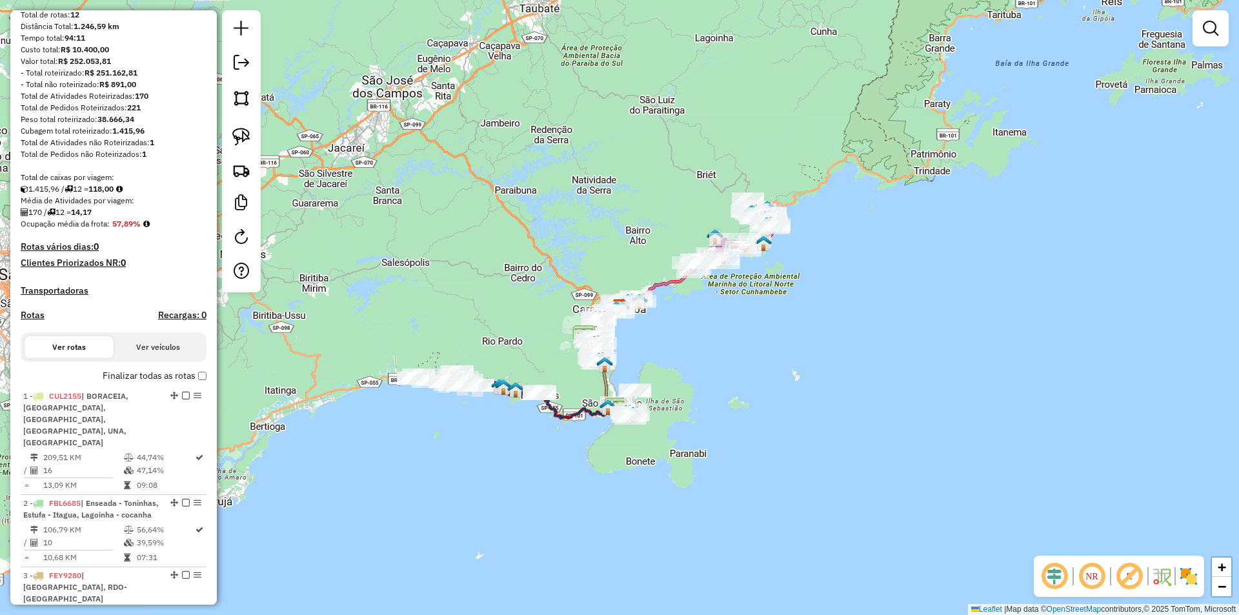
scroll to position [0, 0]
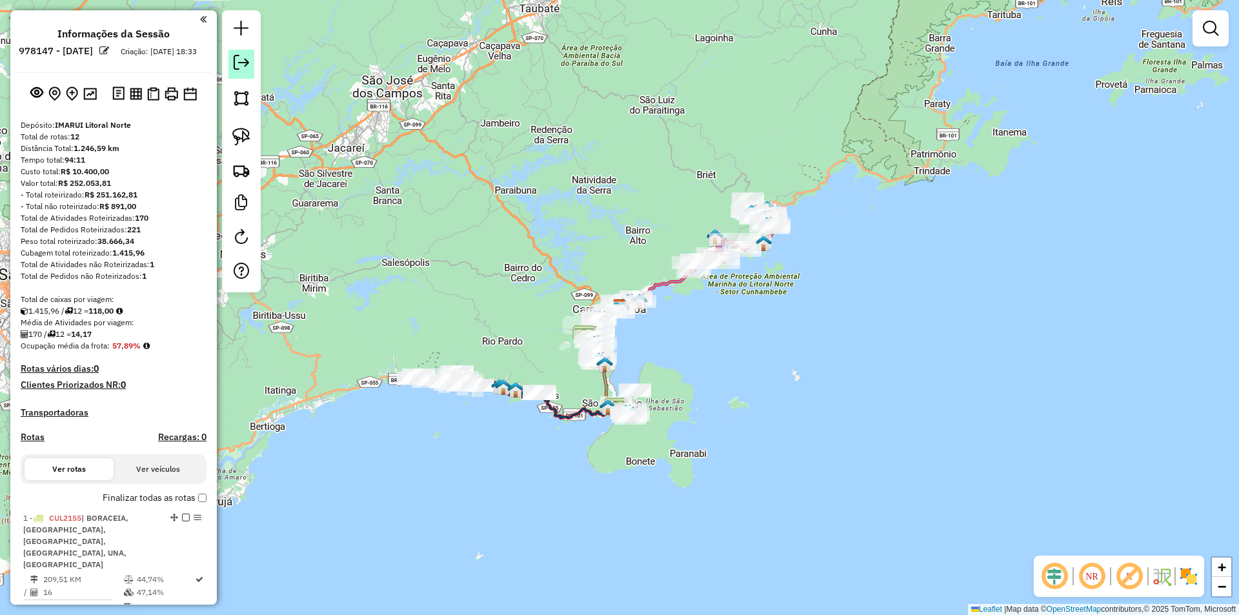
click at [241, 62] on em at bounding box center [241, 62] width 15 height 15
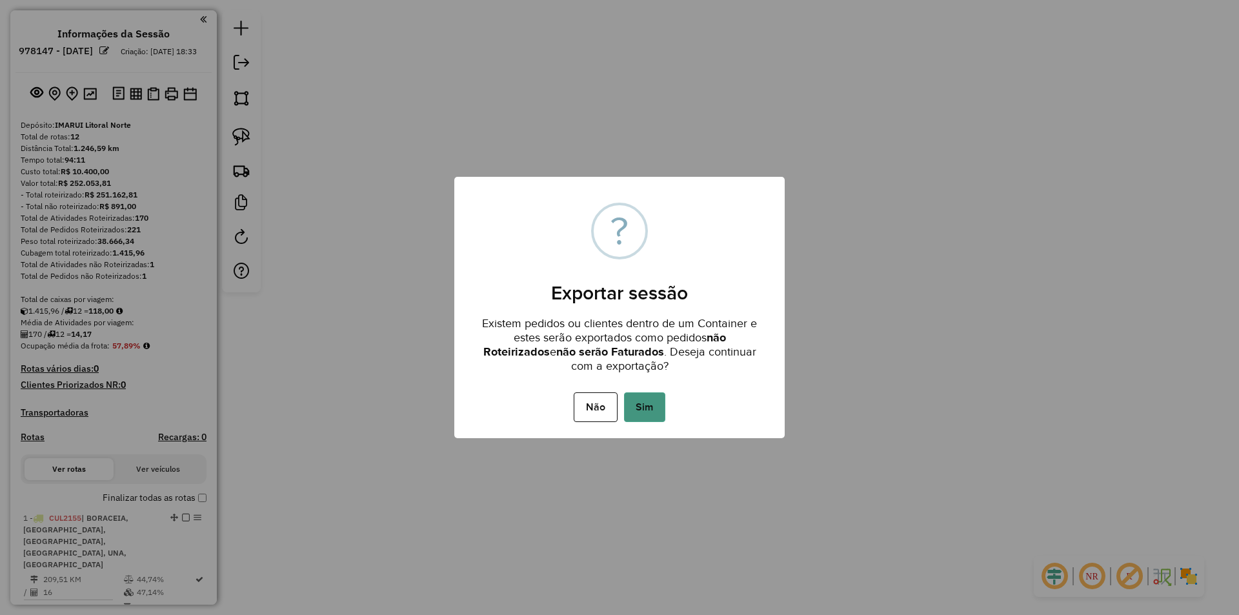
click at [650, 408] on button "Sim" at bounding box center [644, 407] width 41 height 30
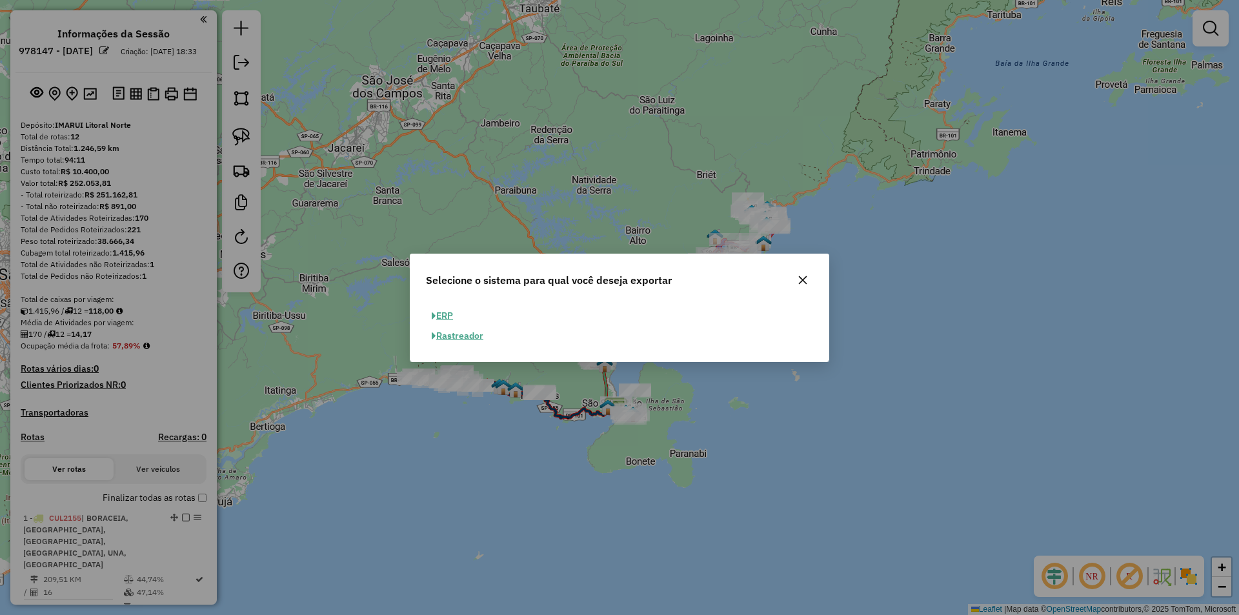
click at [447, 314] on button "ERP" at bounding box center [442, 316] width 33 height 20
select select "**"
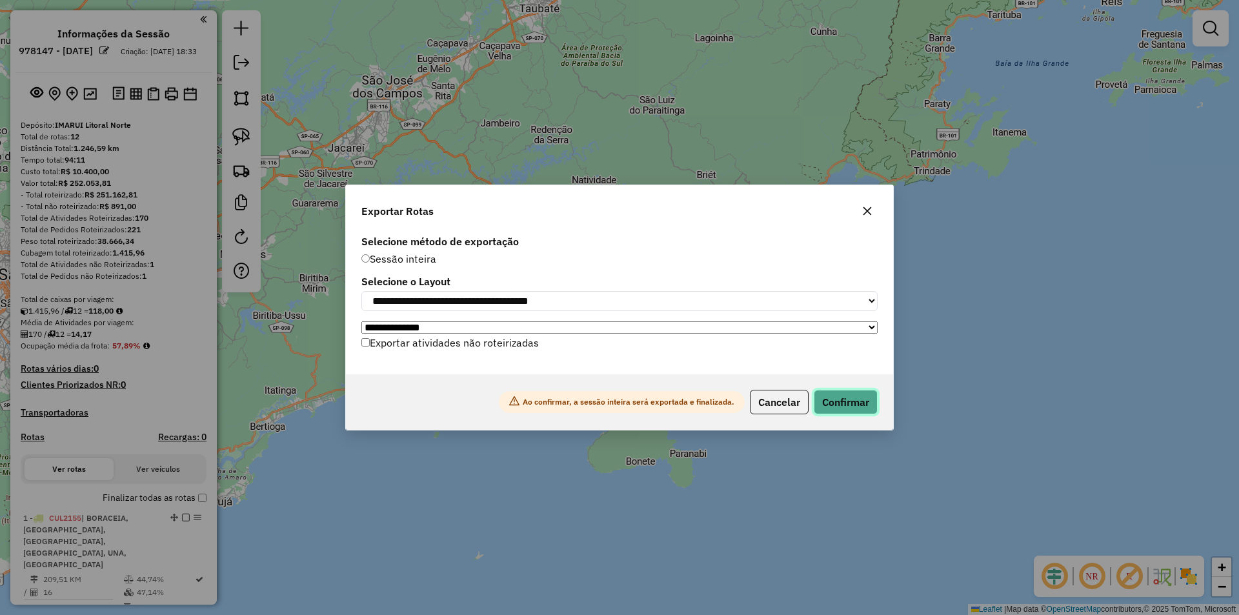
click at [845, 403] on button "Confirmar" at bounding box center [846, 402] width 64 height 25
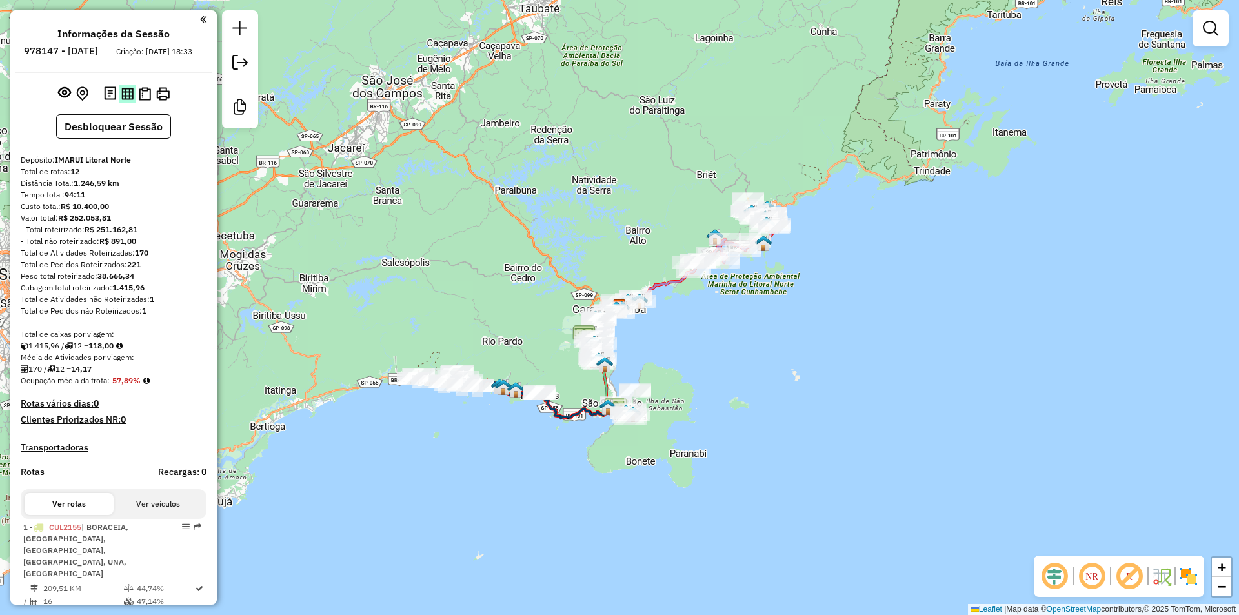
click at [128, 100] on img at bounding box center [127, 94] width 12 height 12
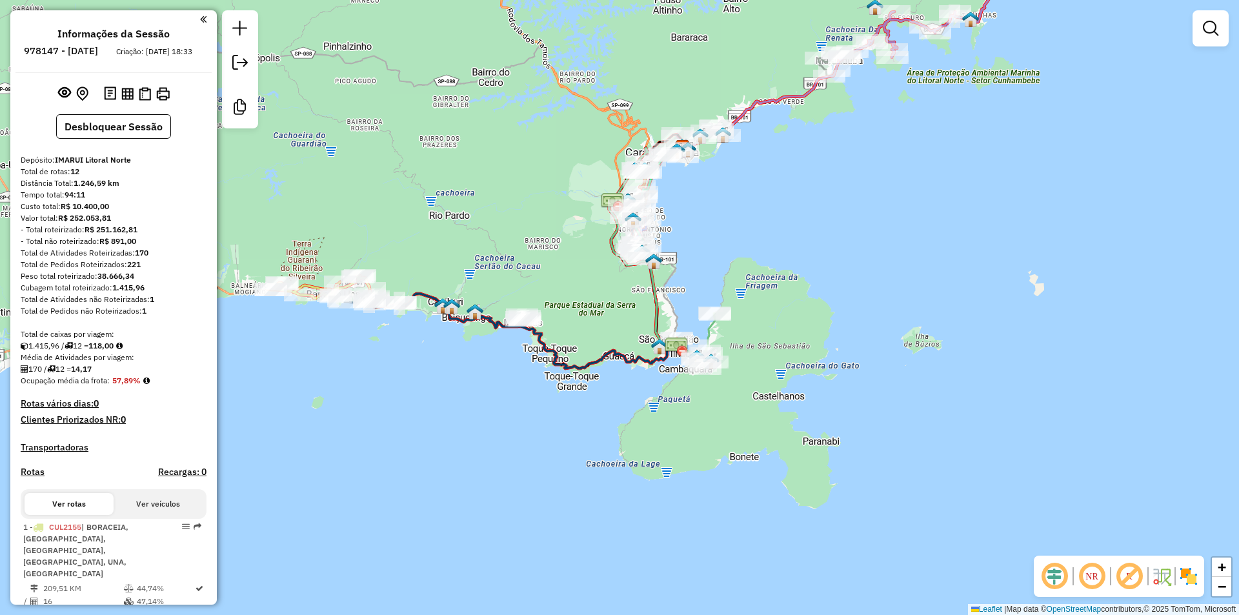
drag, startPoint x: 547, startPoint y: 488, endPoint x: 606, endPoint y: 528, distance: 71.6
click at [606, 528] on div "Janela de atendimento Grade de atendimento Capacidade Transportadoras Veículos …" at bounding box center [619, 307] width 1239 height 615
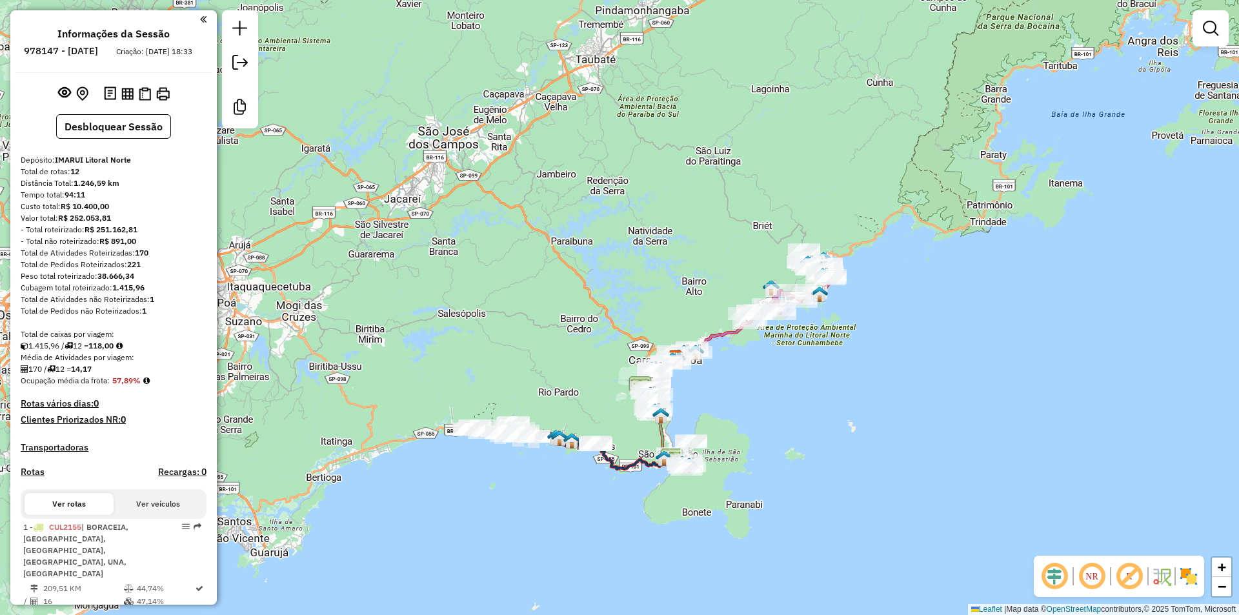
drag, startPoint x: 547, startPoint y: 327, endPoint x: 565, endPoint y: 297, distance: 35.6
click at [565, 297] on div "Janela de atendimento Grade de atendimento Capacidade Transportadoras Veículos …" at bounding box center [619, 307] width 1239 height 615
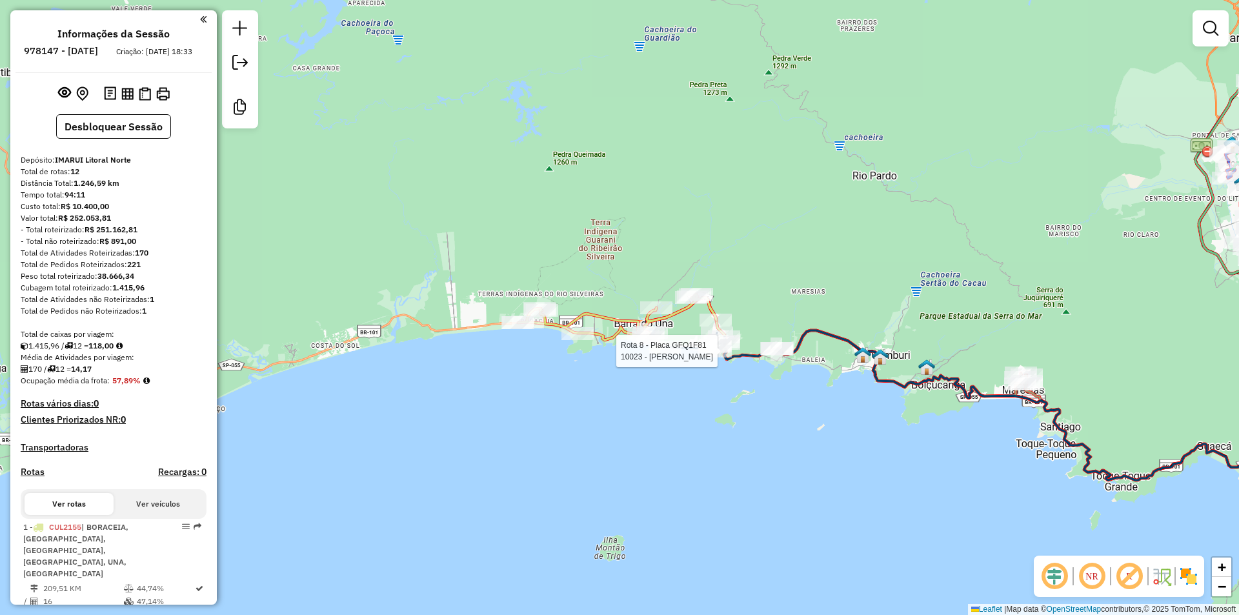
select select "**********"
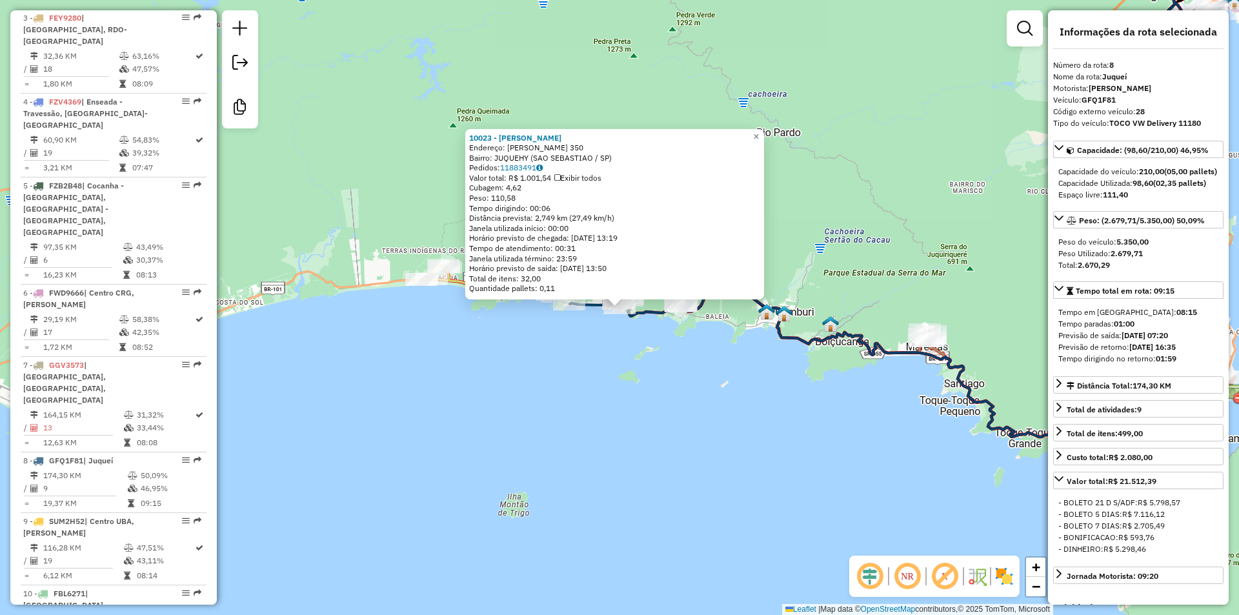
scroll to position [1053, 0]
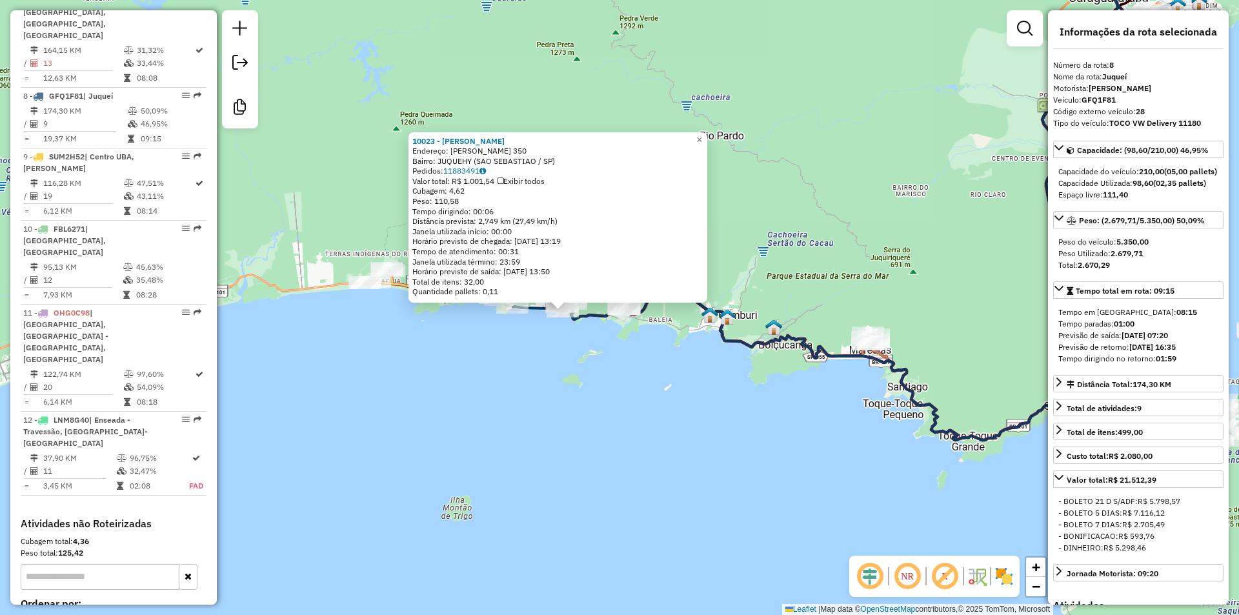
drag, startPoint x: 615, startPoint y: 416, endPoint x: 411, endPoint y: 389, distance: 205.6
click at [412, 389] on div "10023 - JAO GRANFINO Endereço: ABELARDO DE MORAES 350 Bairro: JUQUEHY (SAO SEBA…" at bounding box center [619, 307] width 1239 height 615
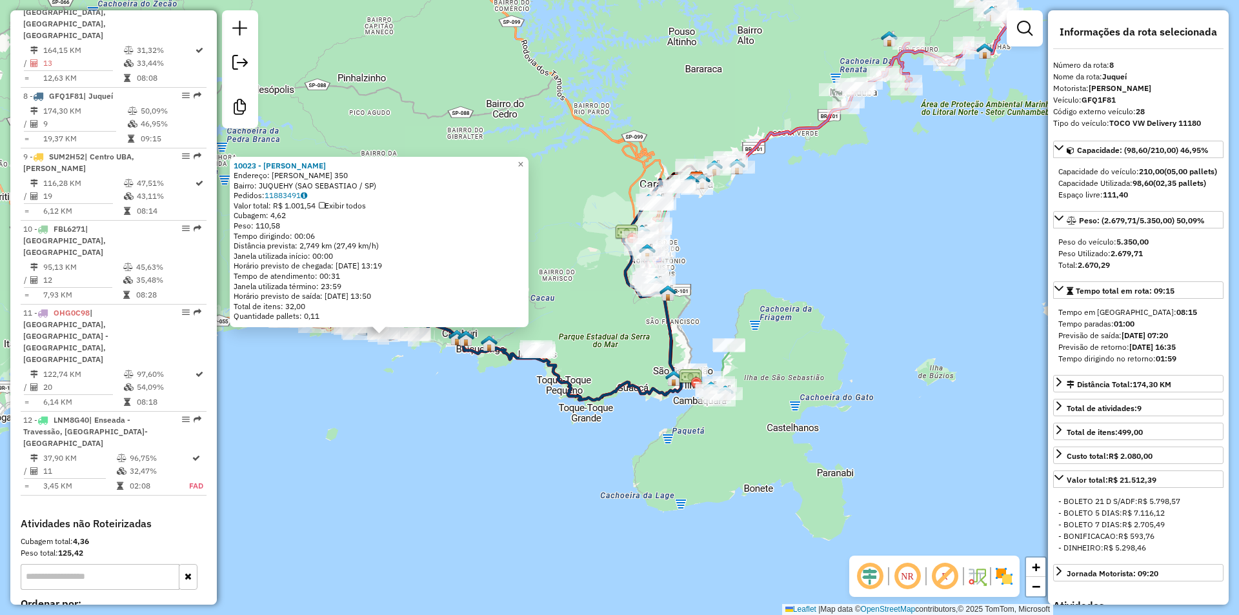
click at [628, 353] on div "10023 - JAO GRANFINO Endereço: ABELARDO DE MORAES 350 Bairro: JUQUEHY (SAO SEBA…" at bounding box center [619, 307] width 1239 height 615
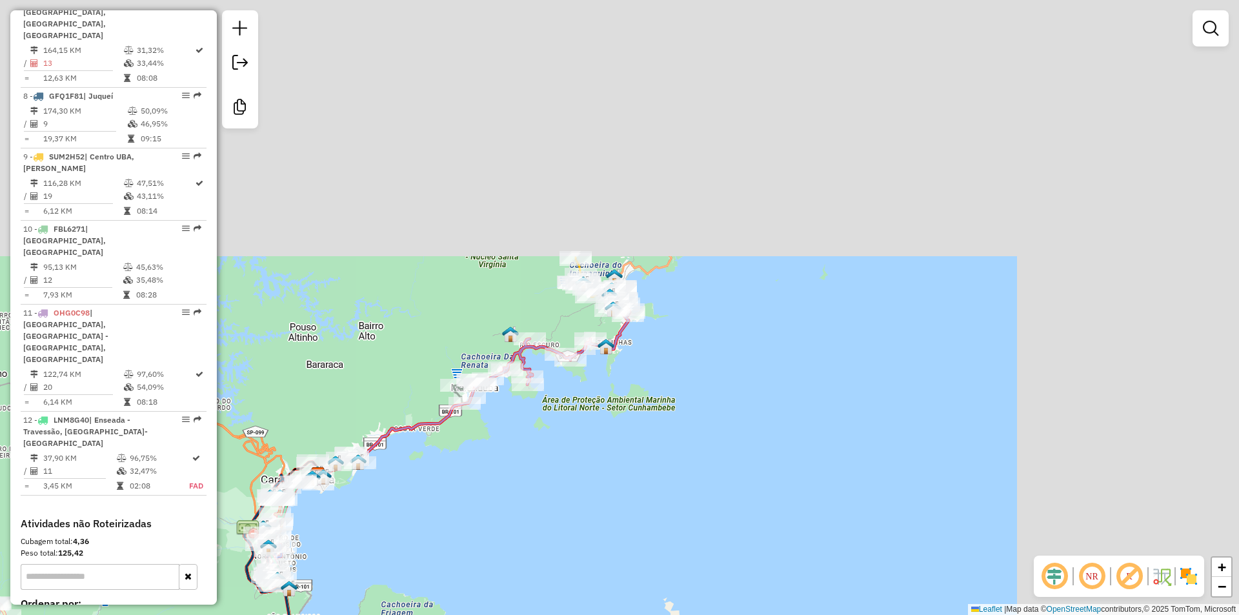
drag, startPoint x: 772, startPoint y: 411, endPoint x: 645, endPoint y: 514, distance: 163.4
click at [628, 576] on div "Janela de atendimento Grade de atendimento Capacidade Transportadoras Veículos …" at bounding box center [619, 307] width 1239 height 615
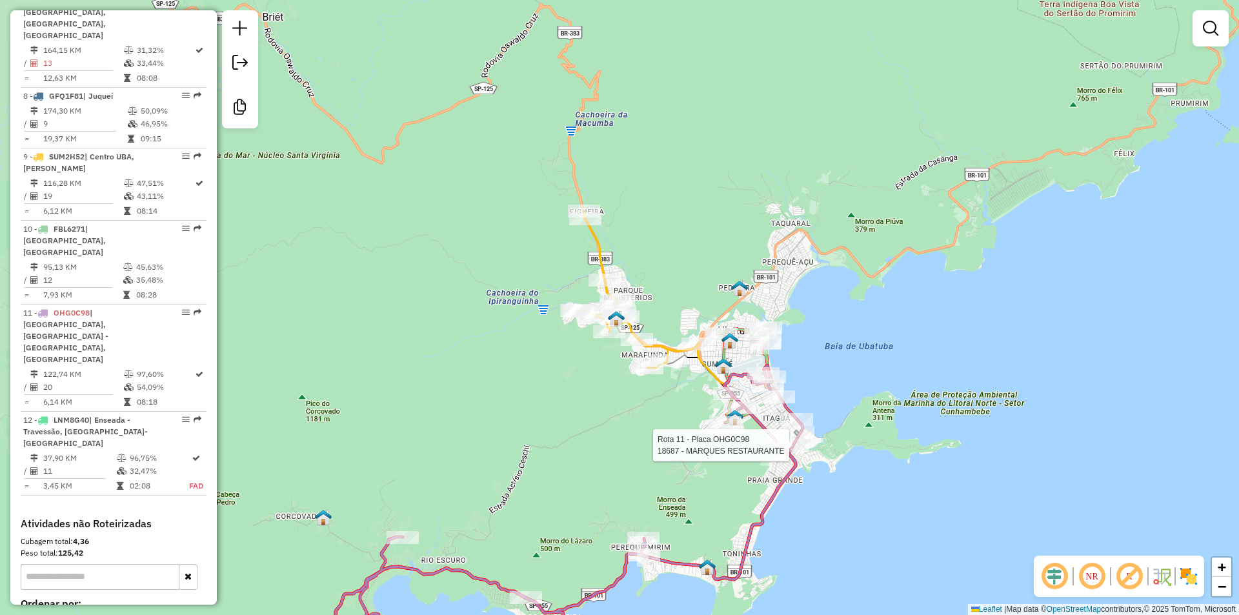
select select "**********"
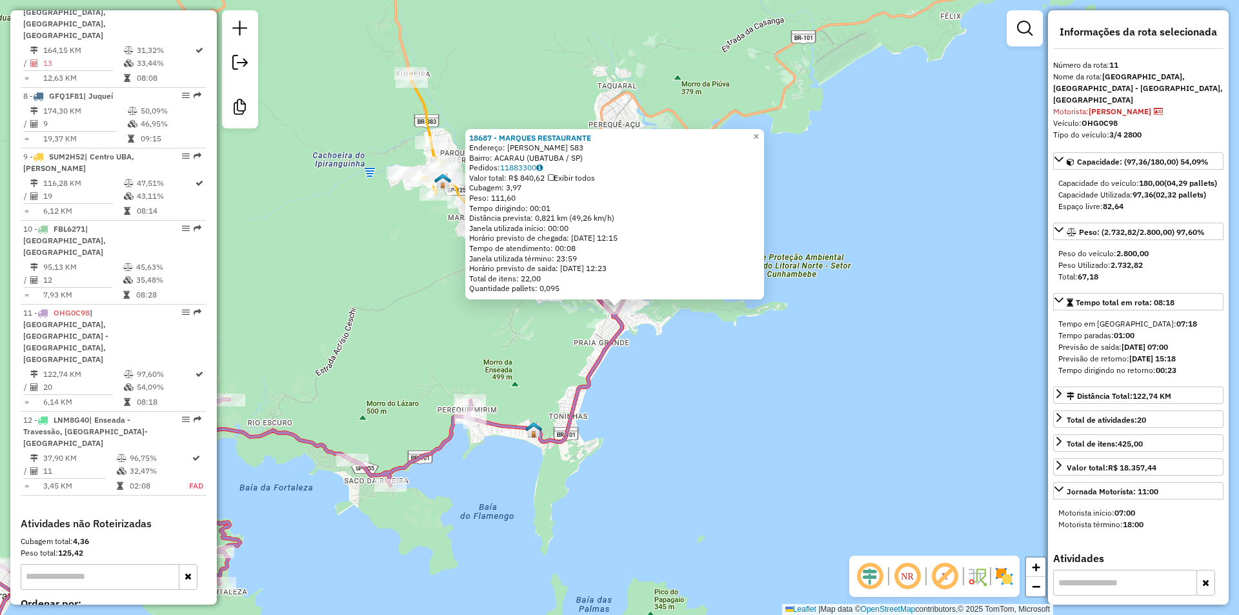
click at [783, 492] on div "18687 - MARQUES RESTAURANTE Endereço: AUGUSTO CORREA LEITE 583 Bairro: ACARAU (…" at bounding box center [619, 307] width 1239 height 615
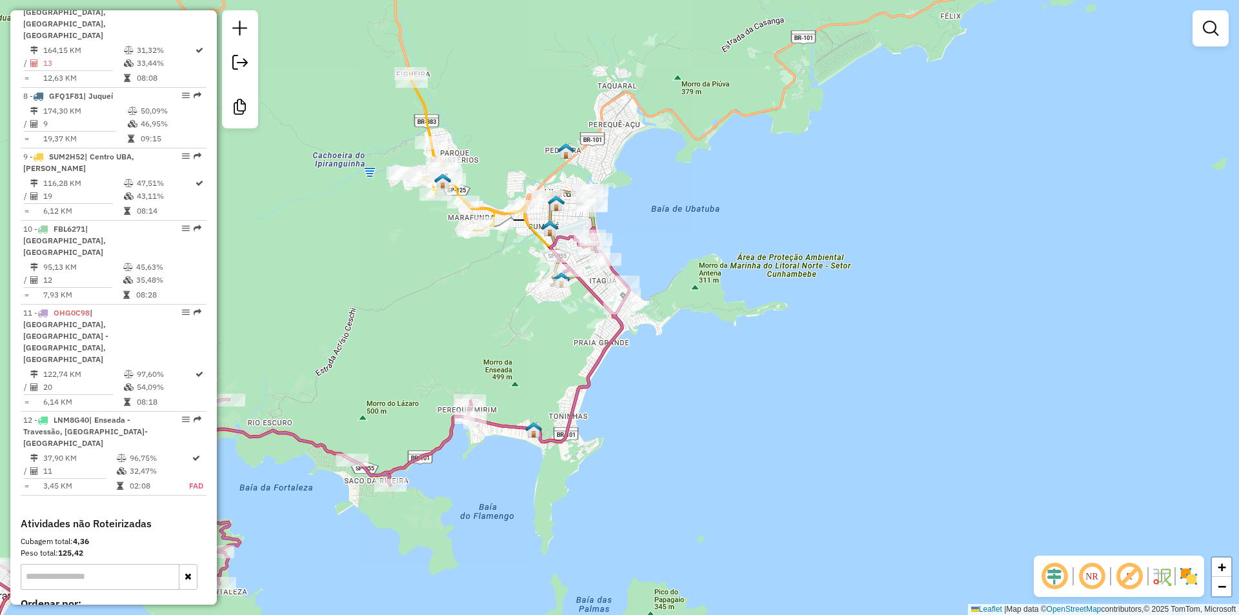
drag, startPoint x: 527, startPoint y: 579, endPoint x: 852, endPoint y: 376, distance: 383.5
click at [852, 376] on div "Janela de atendimento Grade de atendimento Capacidade Transportadoras Veículos …" at bounding box center [619, 307] width 1239 height 615
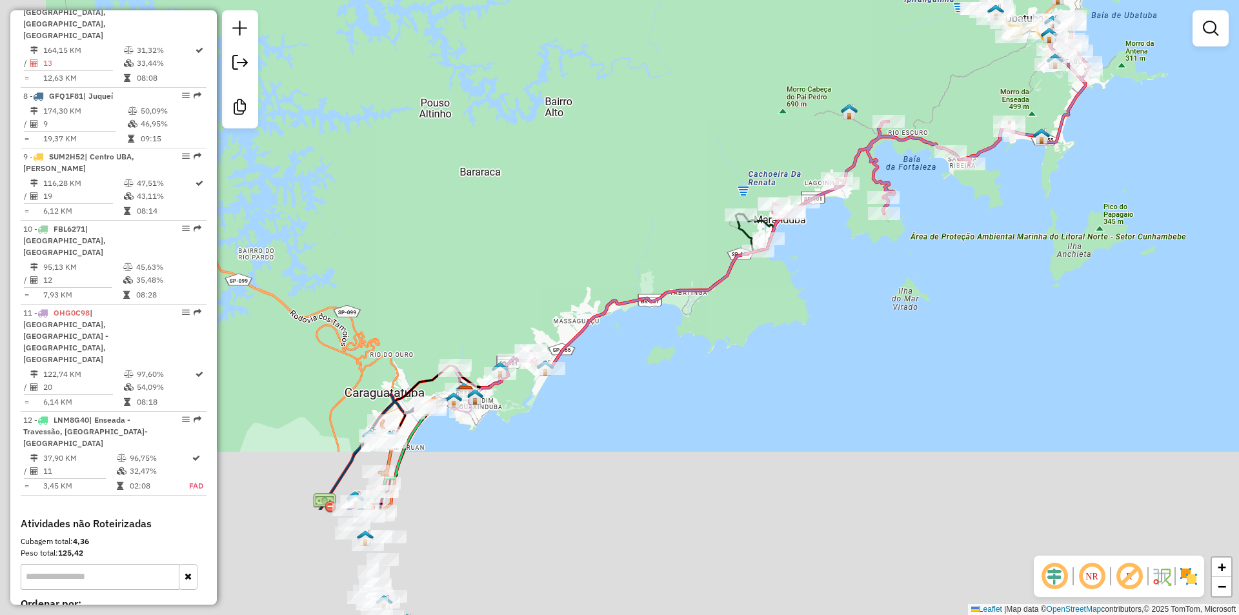
drag, startPoint x: 677, startPoint y: 503, endPoint x: 841, endPoint y: 359, distance: 218.5
click at [873, 334] on div "Janela de atendimento Grade de atendimento Capacidade Transportadoras Veículos …" at bounding box center [619, 307] width 1239 height 615
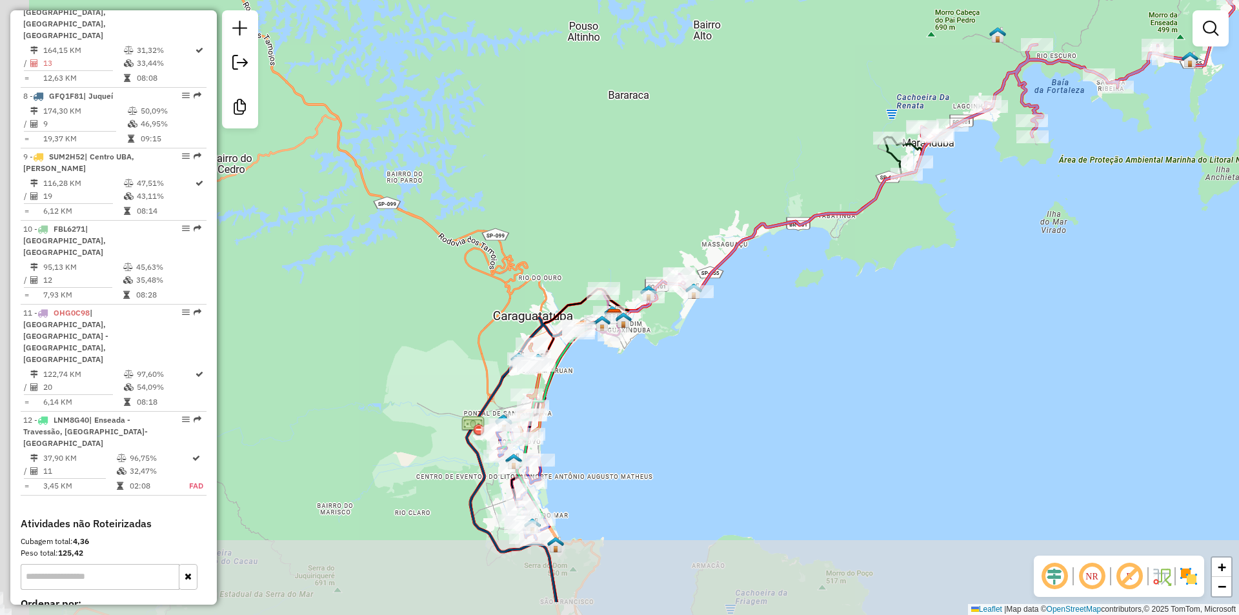
drag, startPoint x: 399, startPoint y: 506, endPoint x: 621, endPoint y: 356, distance: 267.2
click at [614, 356] on icon at bounding box center [571, 375] width 85 height 117
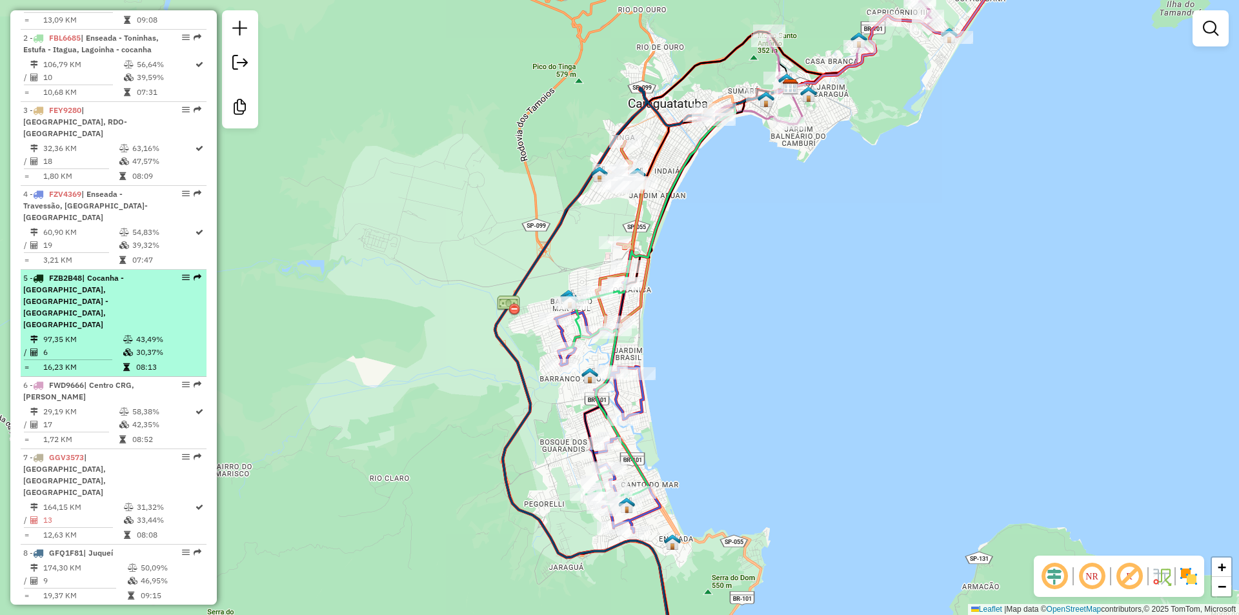
scroll to position [601, 0]
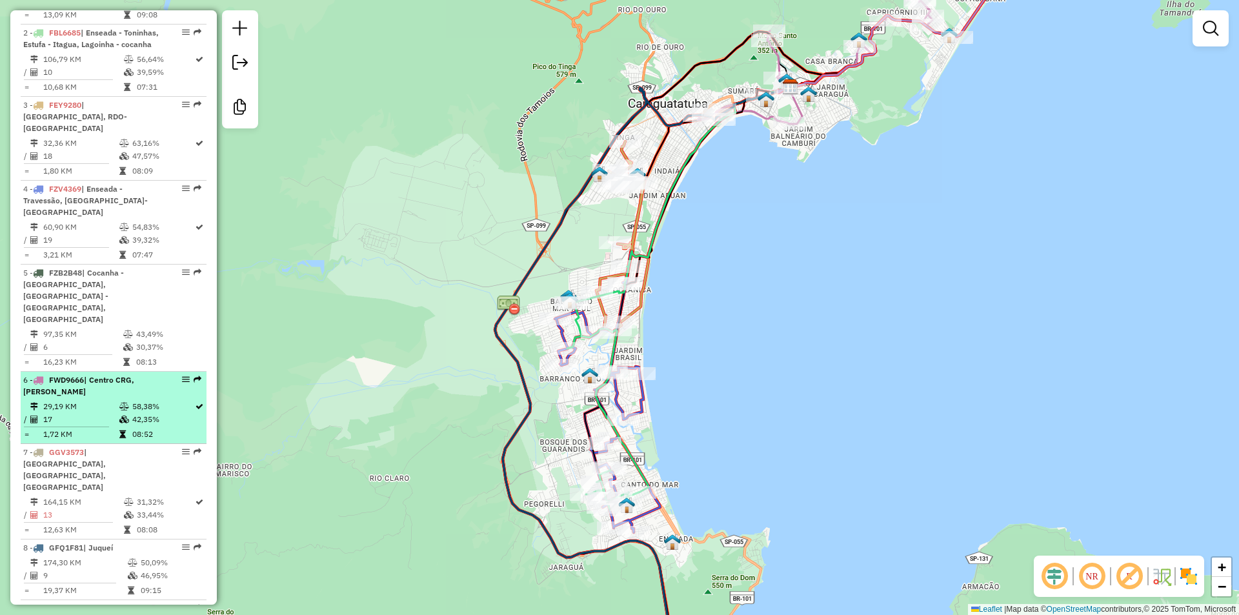
click at [85, 372] on li "6 - FWD9666 | Centro CRG, Martim Prainha 29,19 KM 58,38% / 17 42,35% = 1,72 KM …" at bounding box center [114, 408] width 186 height 72
select select "**********"
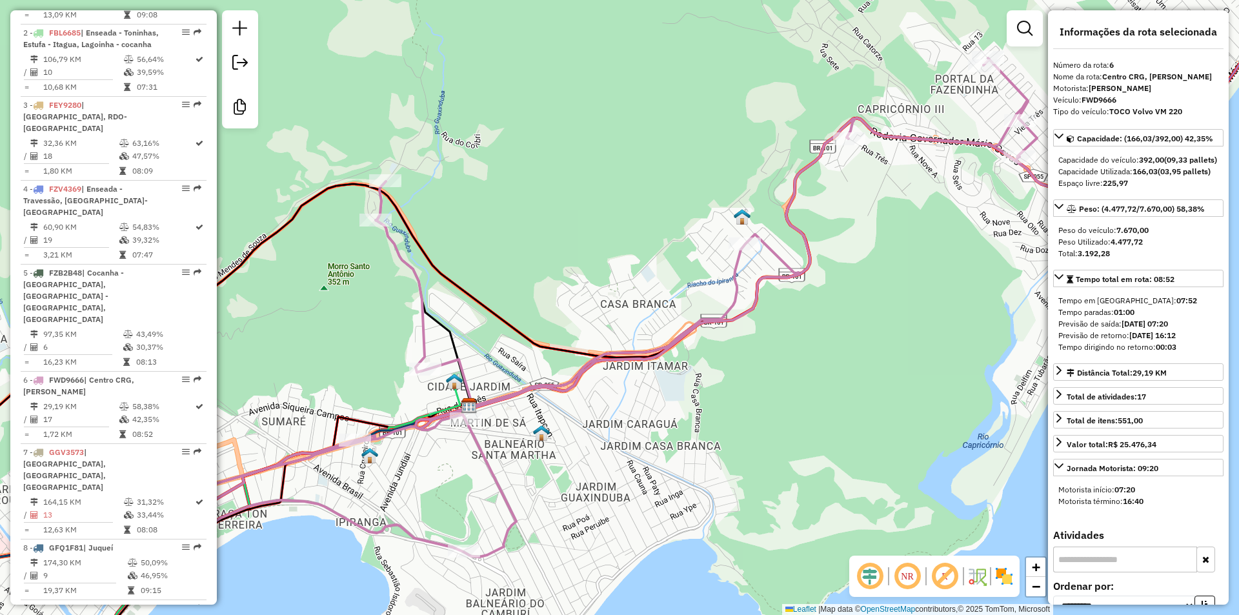
drag, startPoint x: 590, startPoint y: 441, endPoint x: 601, endPoint y: 439, distance: 10.6
click at [592, 441] on div "Janela de atendimento Grade de atendimento Capacidade Transportadoras Veículos …" at bounding box center [619, 307] width 1239 height 615
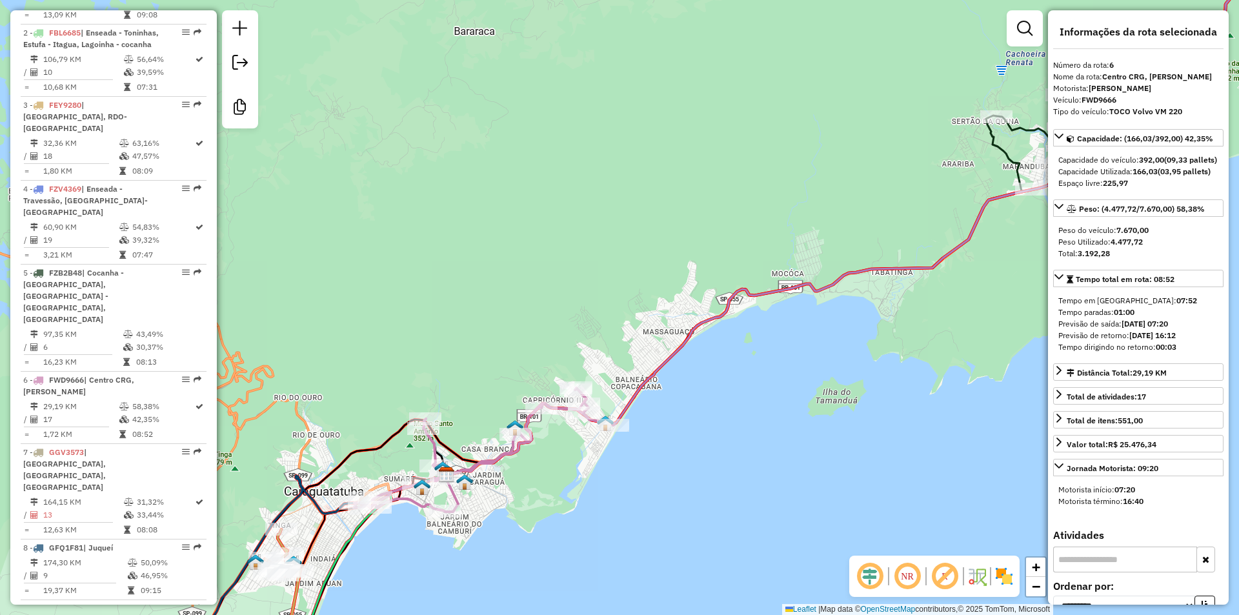
drag, startPoint x: 701, startPoint y: 479, endPoint x: 576, endPoint y: 517, distance: 130.9
click at [576, 517] on div "Janela de atendimento Grade de atendimento Capacidade Transportadoras Veículos …" at bounding box center [619, 307] width 1239 height 615
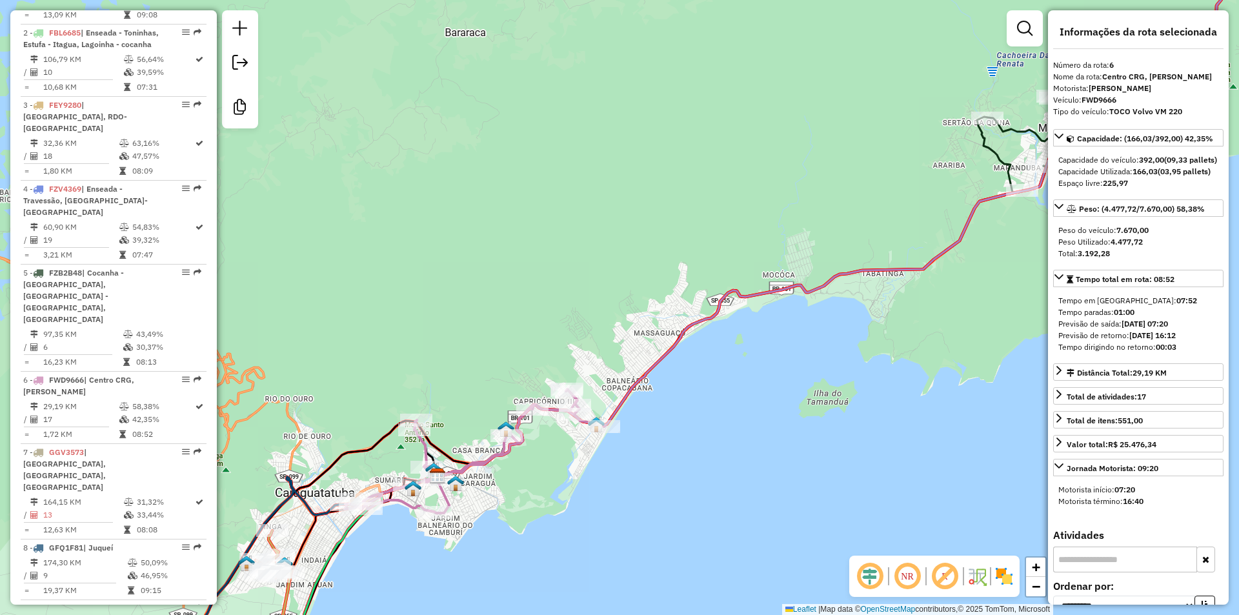
click at [585, 302] on div "Janela de atendimento Grade de atendimento Capacidade Transportadoras Veículos …" at bounding box center [619, 307] width 1239 height 615
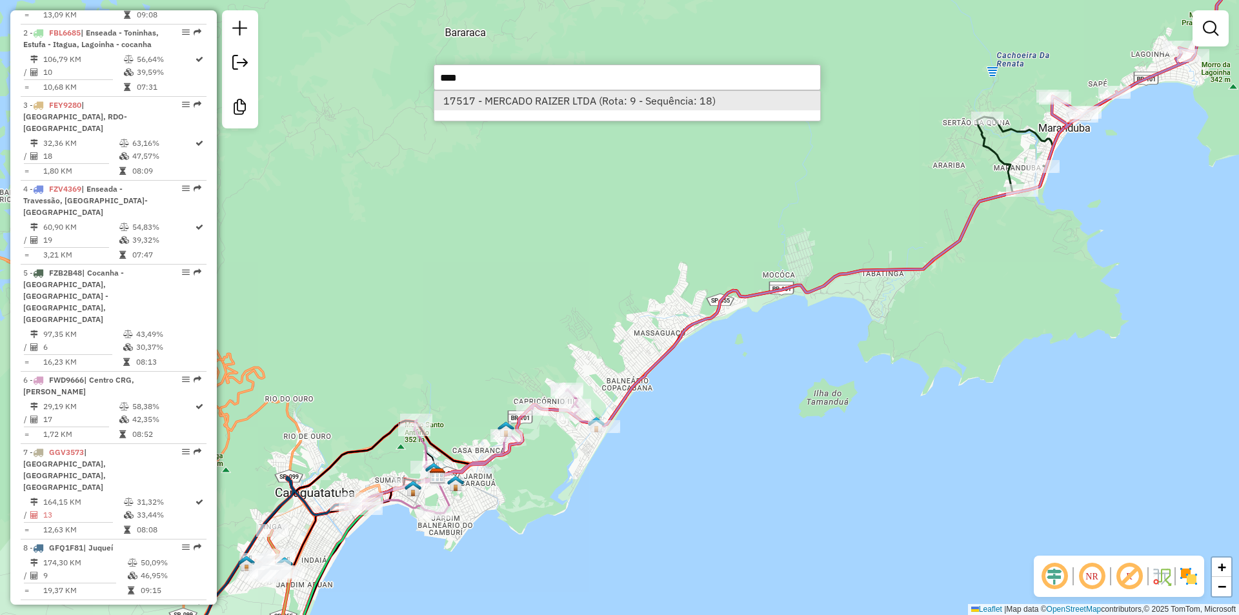
type input "****"
click at [547, 97] on li "17517 - MERCADO RAIZER LTDA (Rota: 9 - Sequência: 18)" at bounding box center [627, 100] width 386 height 19
select select "**********"
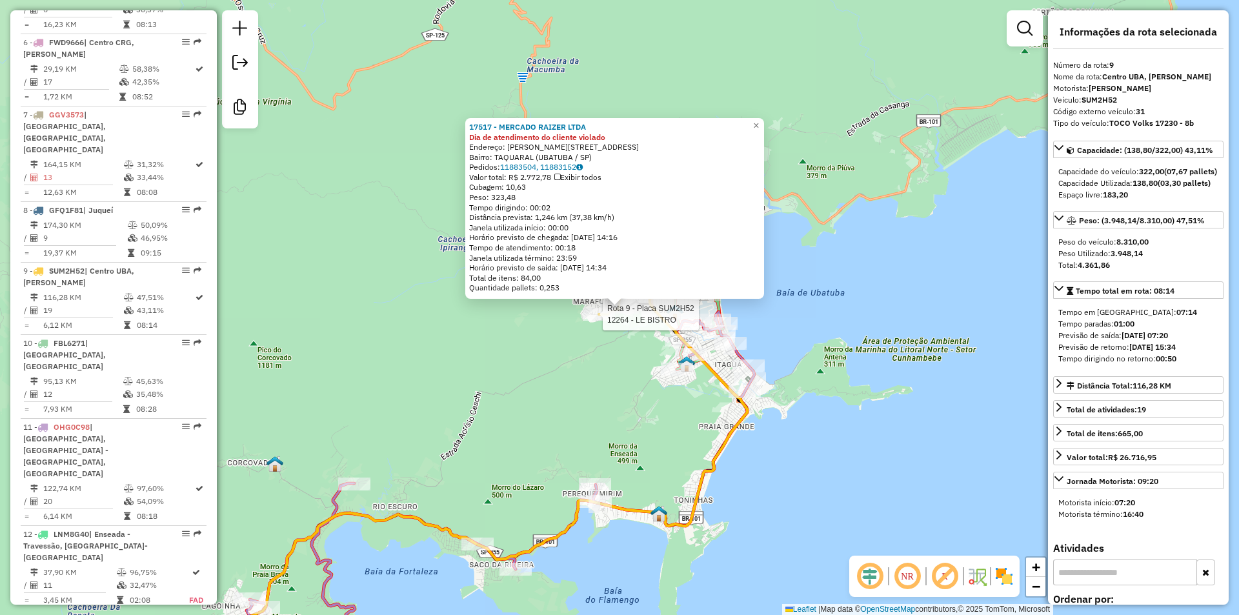
scroll to position [1053, 0]
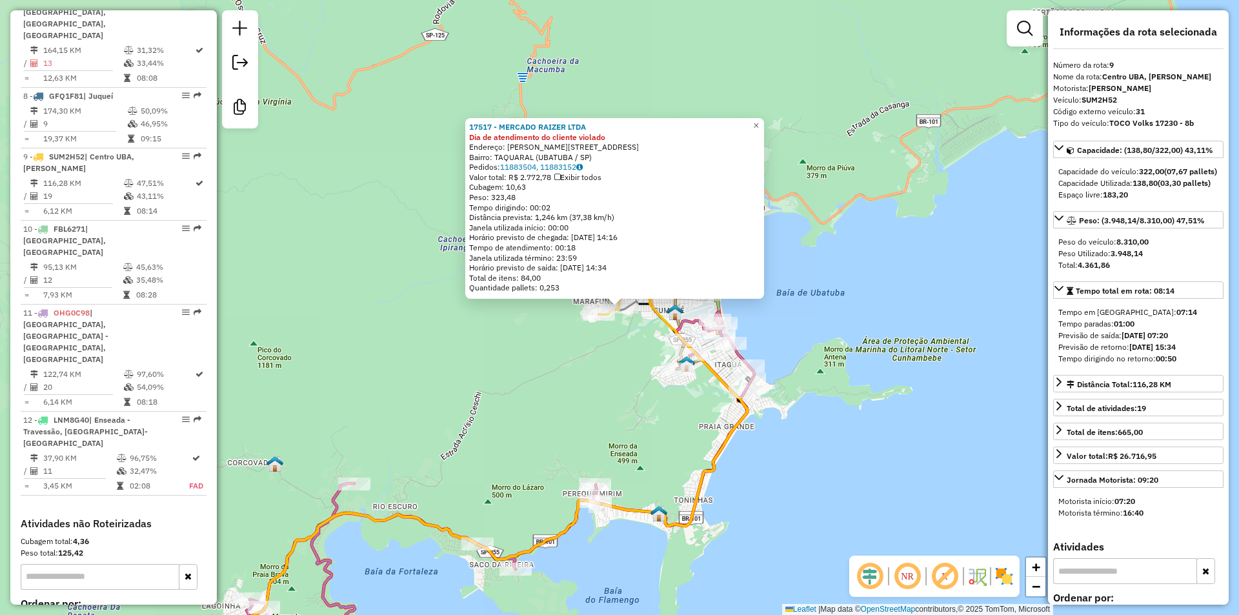
click at [600, 395] on div "17517 - MERCADO RAIZER LTDA Dia de atendimento do cliente violado Endereço: EST…" at bounding box center [619, 307] width 1239 height 615
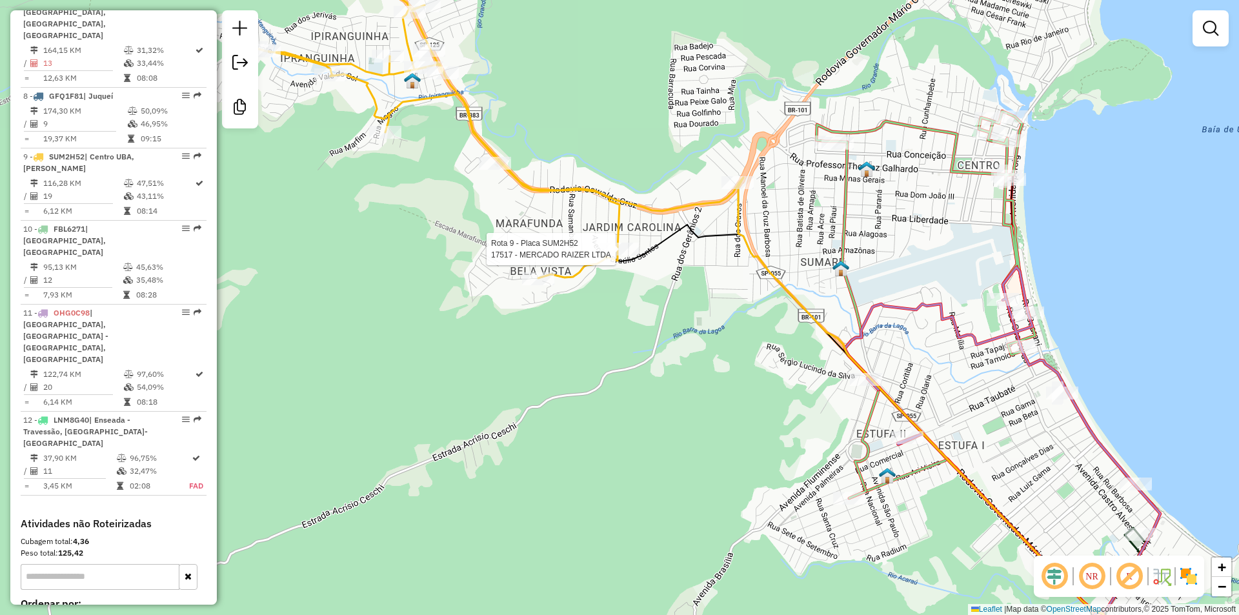
select select "**********"
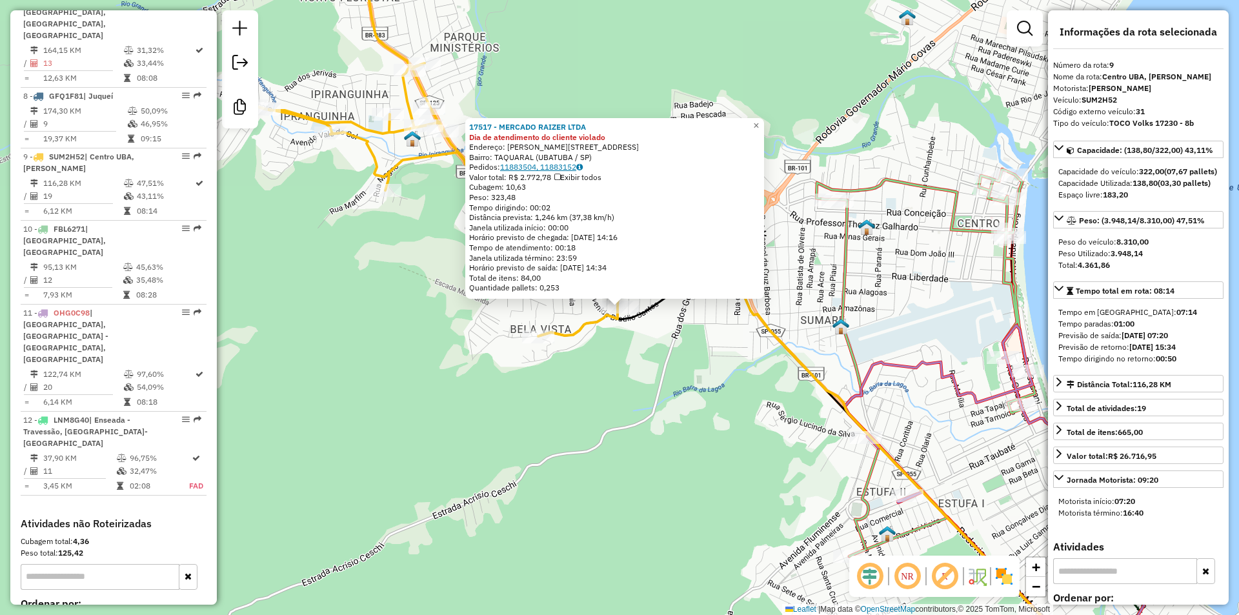
click at [523, 171] on link "11883504, 11883152" at bounding box center [541, 167] width 83 height 10
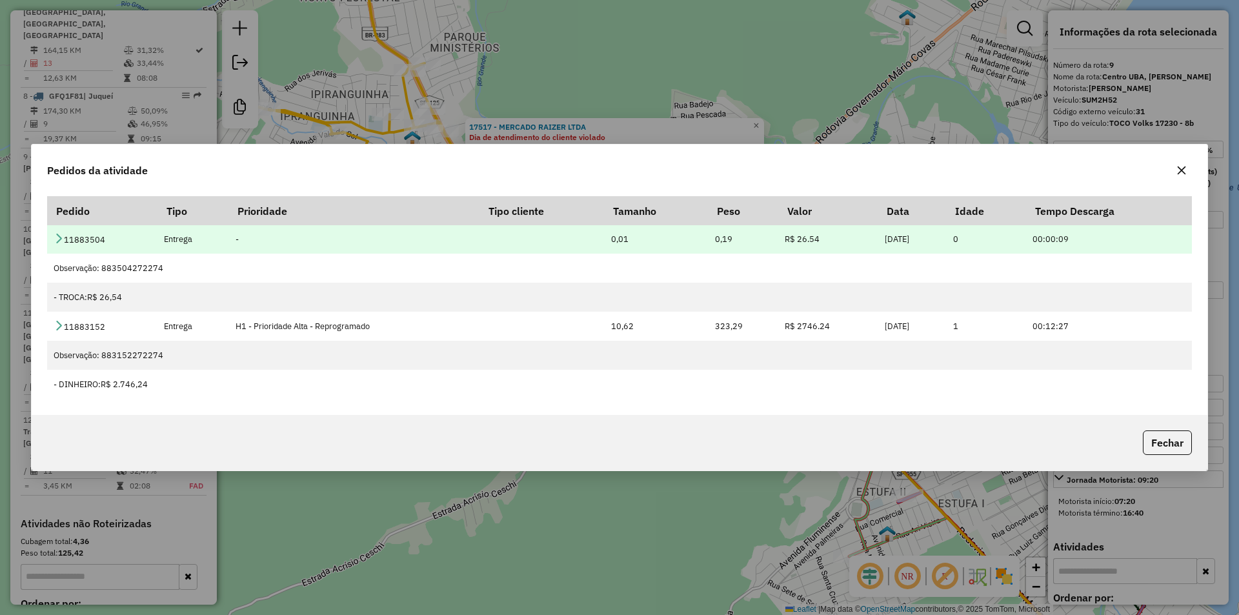
click at [58, 242] on icon at bounding box center [59, 238] width 10 height 10
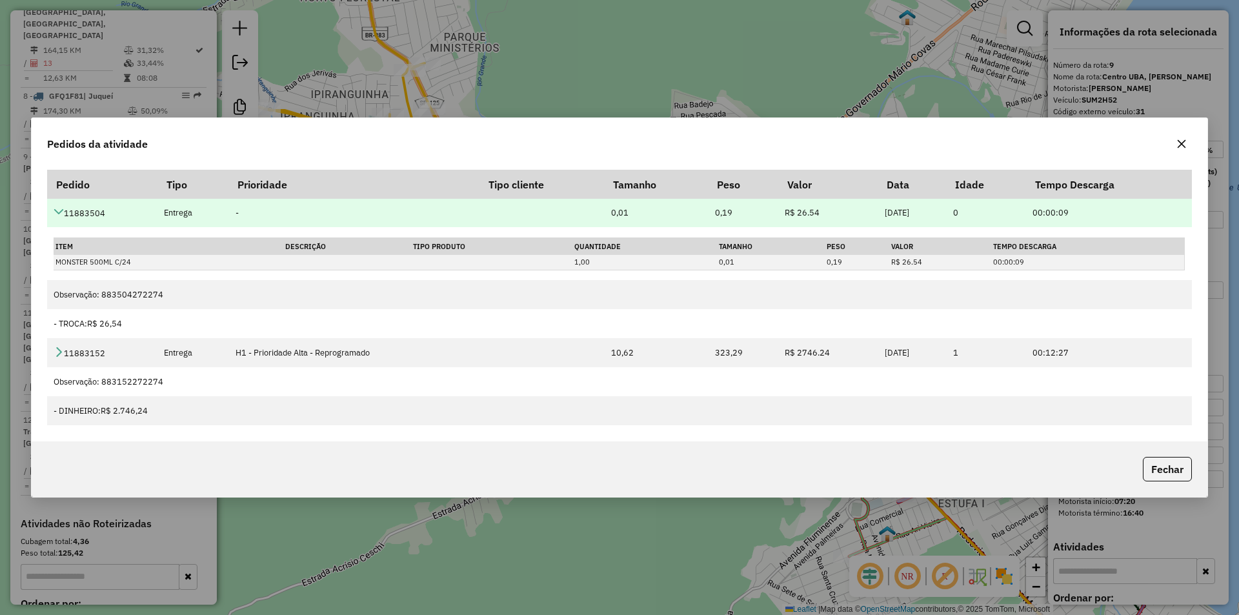
click at [57, 208] on icon at bounding box center [59, 212] width 10 height 10
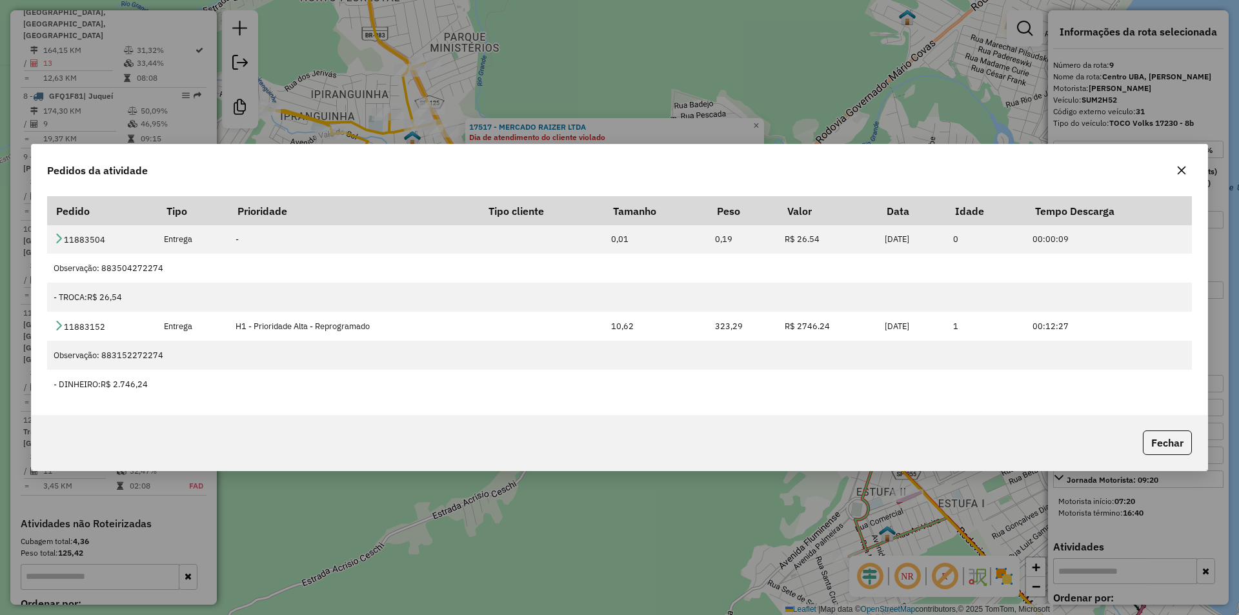
click at [1186, 172] on icon "button" at bounding box center [1181, 170] width 10 height 10
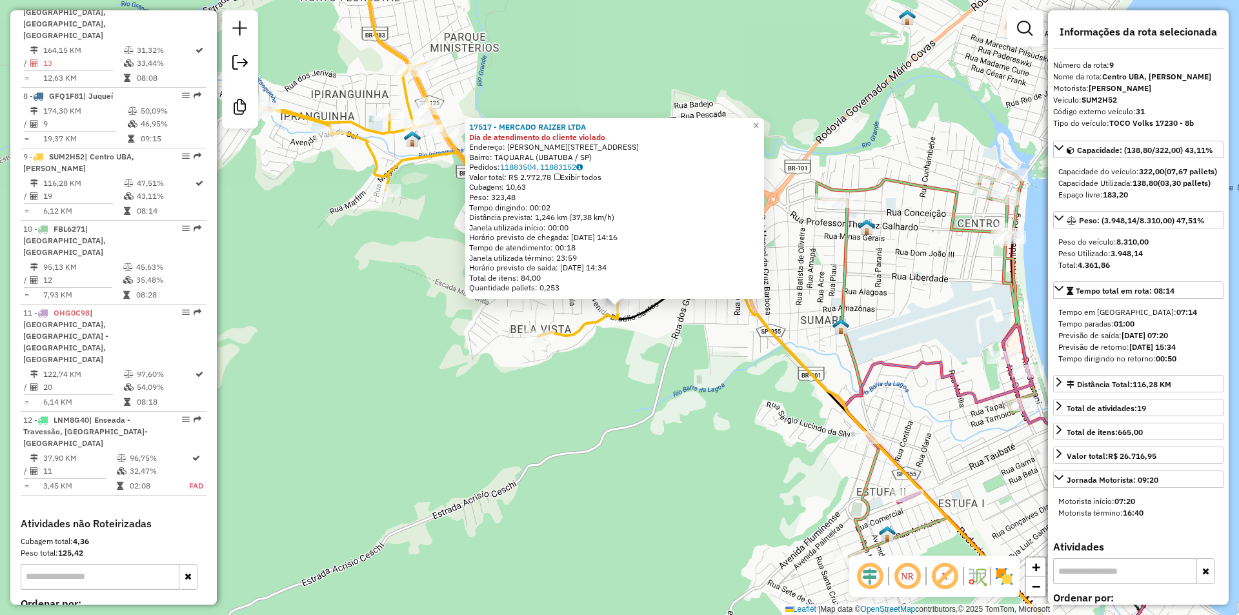
click at [768, 441] on div "17517 - MERCADO RAIZER LTDA Dia de atendimento do cliente violado Endereço: EST…" at bounding box center [619, 307] width 1239 height 615
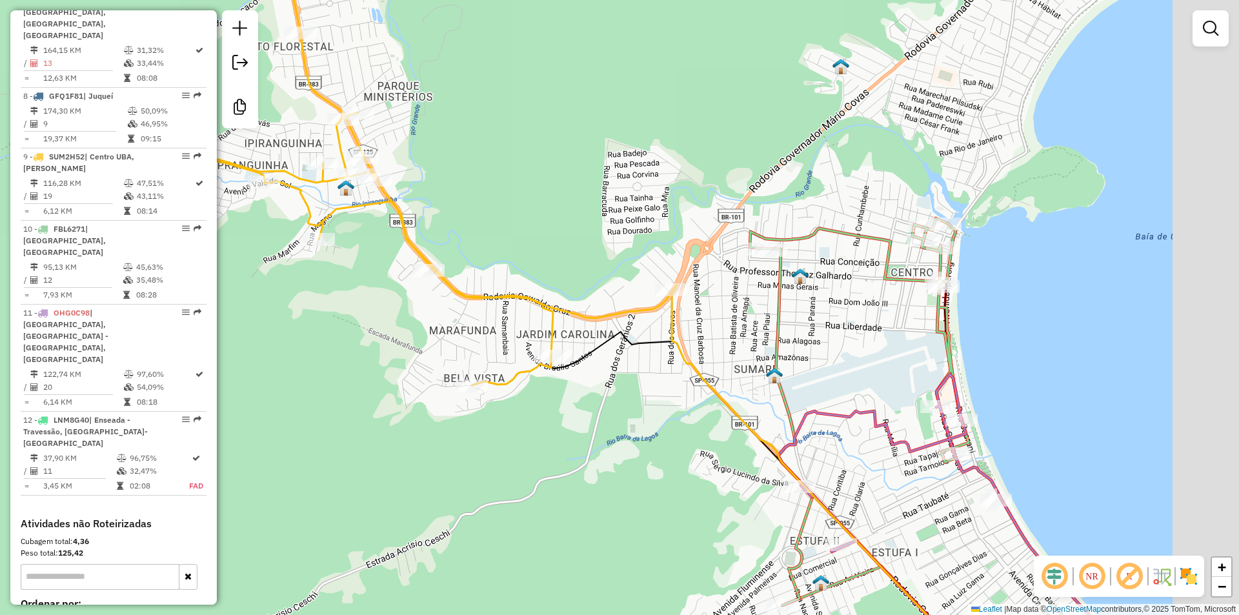
drag, startPoint x: 604, startPoint y: 454, endPoint x: 497, endPoint y: 447, distance: 107.4
click at [497, 447] on div "Janela de atendimento Grade de atendimento Capacidade Transportadoras Veículos …" at bounding box center [619, 307] width 1239 height 615
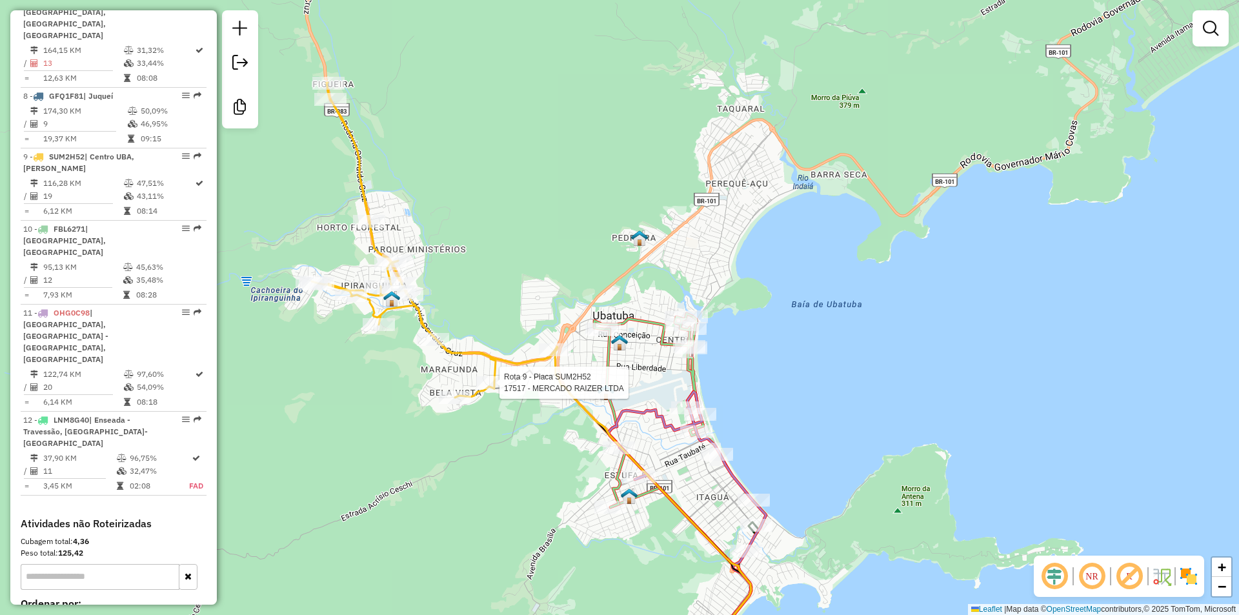
select select "**********"
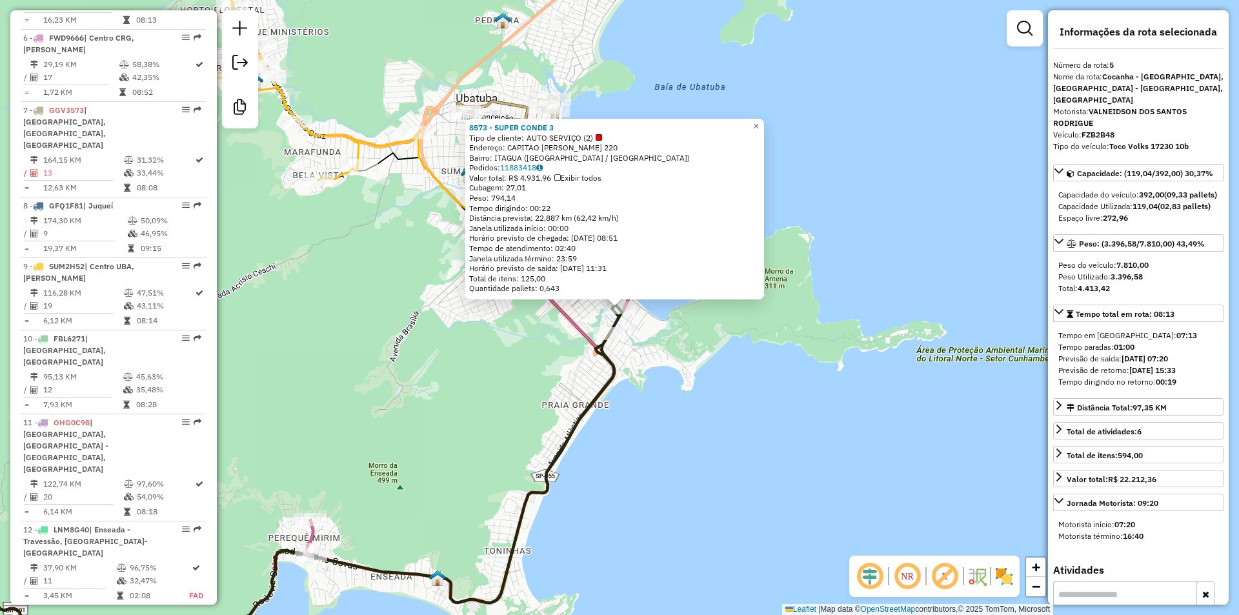
scroll to position [832, 0]
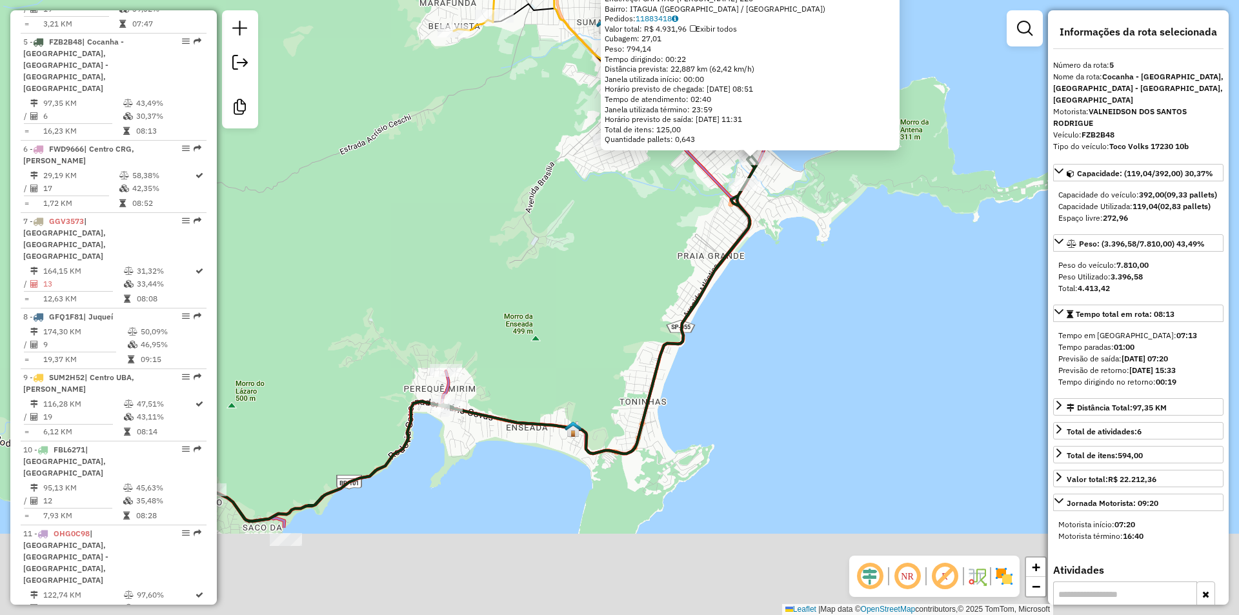
drag, startPoint x: 646, startPoint y: 482, endPoint x: 802, endPoint y: 279, distance: 255.8
click at [800, 282] on div "8573 - SUPER CONDE 3 Tipo de cliente: AUTO SERVIÇO (2) Endereço: CAPITAO FELIPE…" at bounding box center [619, 307] width 1239 height 615
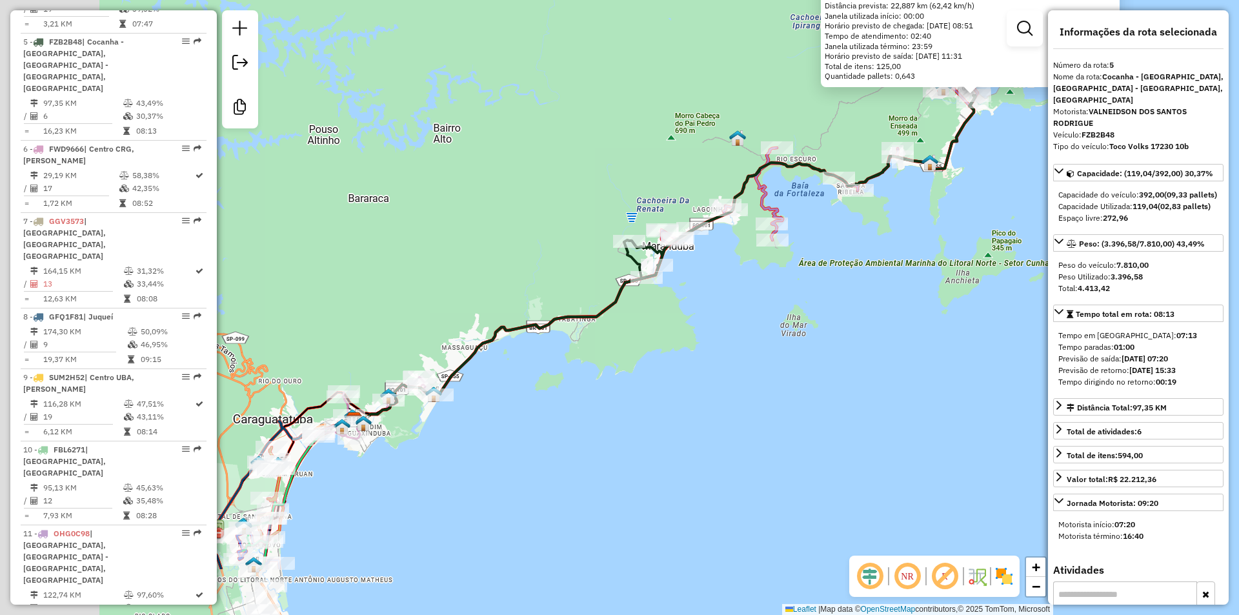
drag, startPoint x: 652, startPoint y: 465, endPoint x: 805, endPoint y: 356, distance: 187.3
click at [805, 356] on div "8573 - SUPER CONDE 3 Tipo de cliente: AUTO SERVIÇO (2) Endereço: CAPITAO FELIPE…" at bounding box center [619, 307] width 1239 height 615
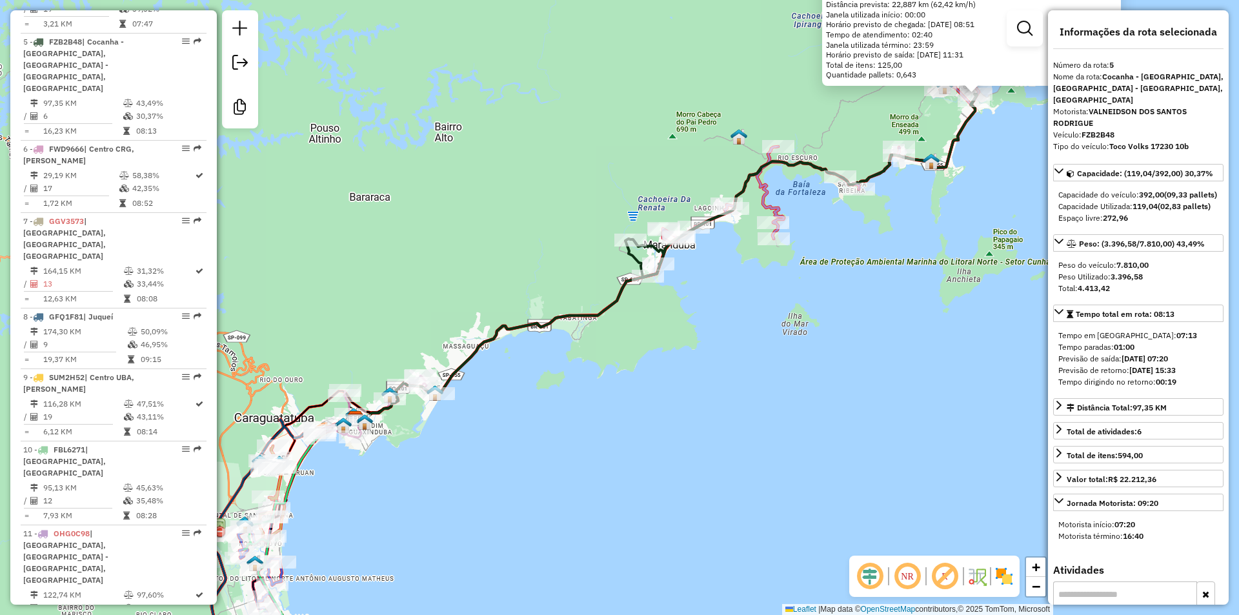
drag, startPoint x: 626, startPoint y: 443, endPoint x: 765, endPoint y: 358, distance: 163.4
click at [765, 358] on div "8573 - SUPER CONDE 3 Tipo de cliente: AUTO SERVIÇO (2) Endereço: CAPITAO FELIPE…" at bounding box center [619, 307] width 1239 height 615
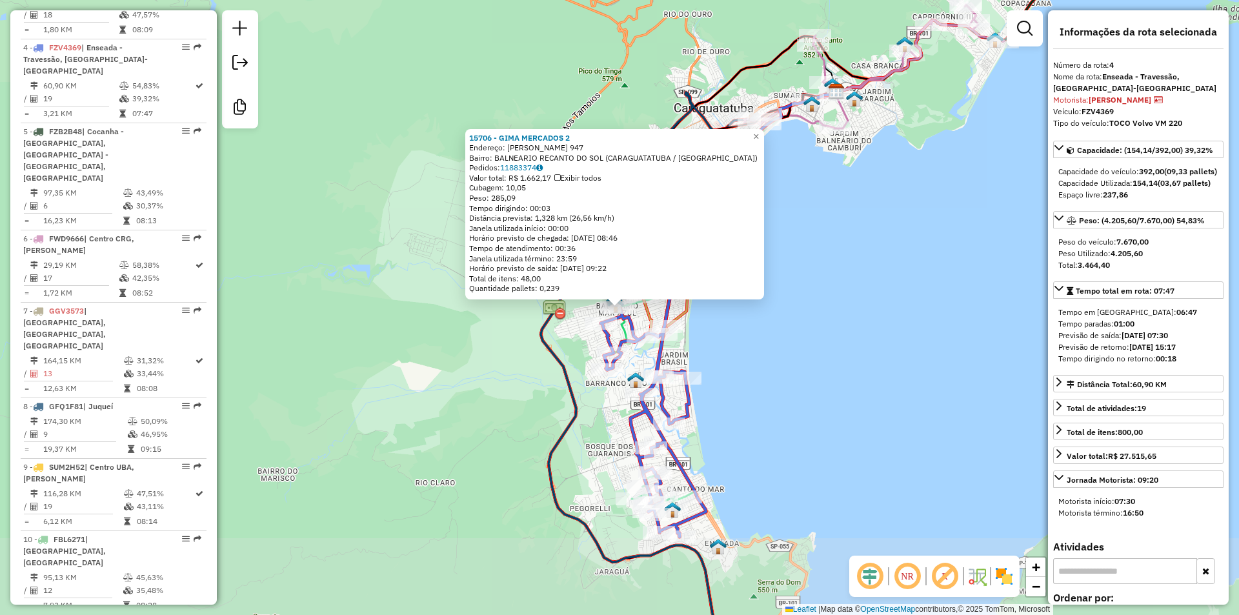
scroll to position [760, 0]
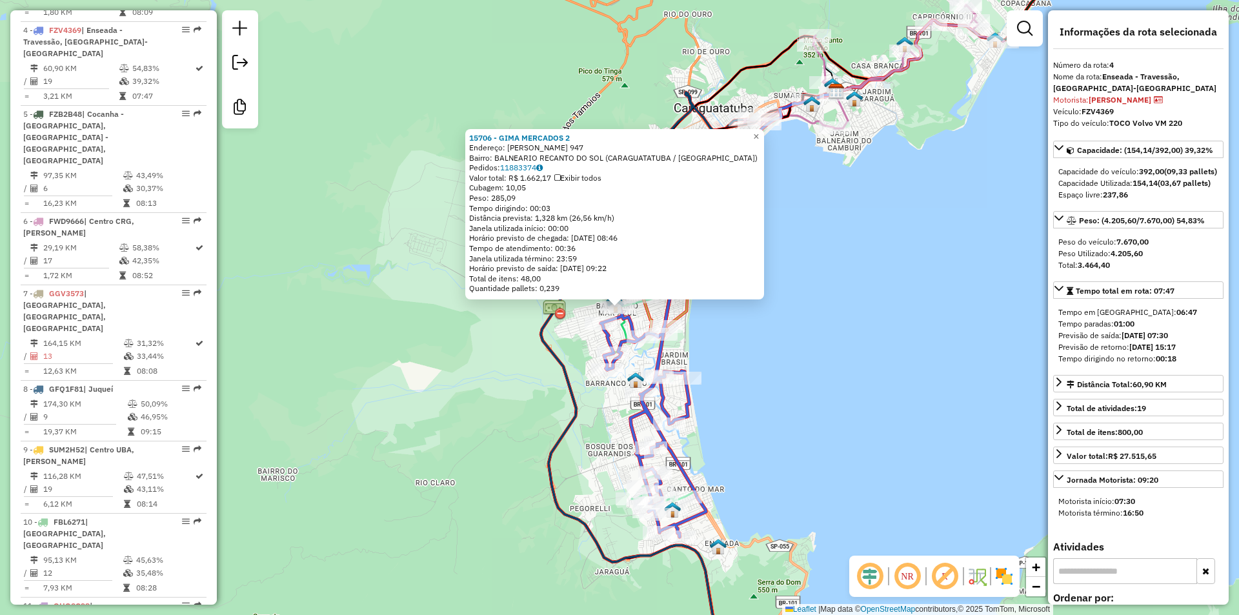
click at [751, 432] on div "15706 - GIMA MERCADOS 2 Endereço: DOMINGOS MARTINS CABREIRA 947 Bairro: BALNEAR…" at bounding box center [619, 307] width 1239 height 615
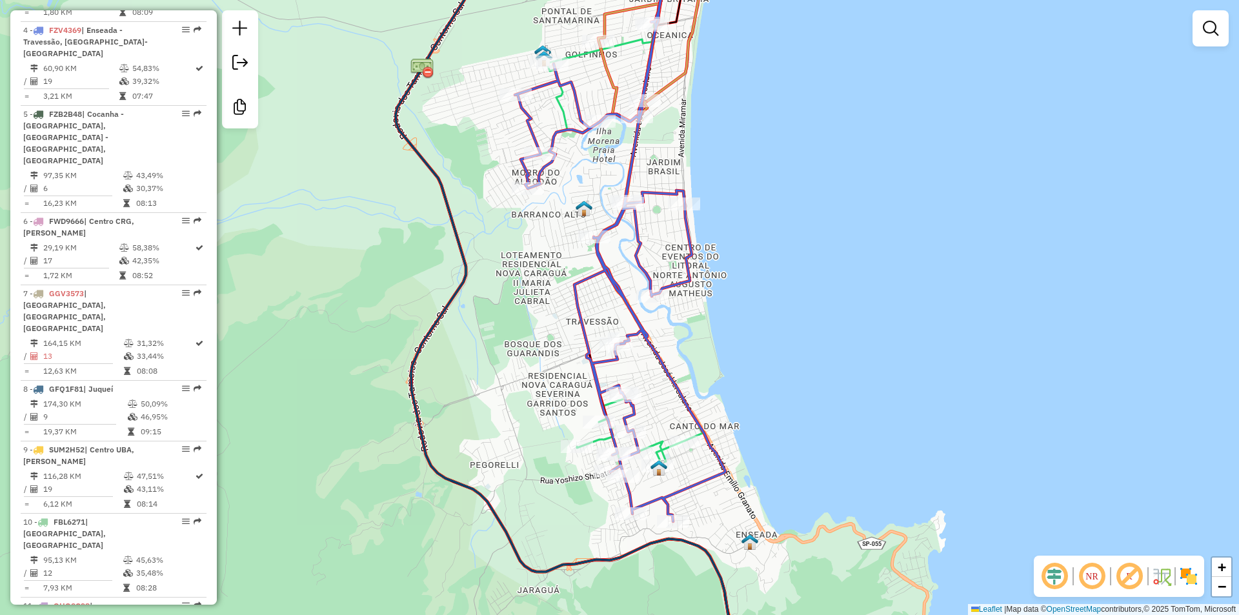
drag, startPoint x: 723, startPoint y: 567, endPoint x: 723, endPoint y: 507, distance: 60.0
click at [723, 514] on div "Janela de atendimento Grade de atendimento Capacidade Transportadoras Veículos …" at bounding box center [619, 307] width 1239 height 615
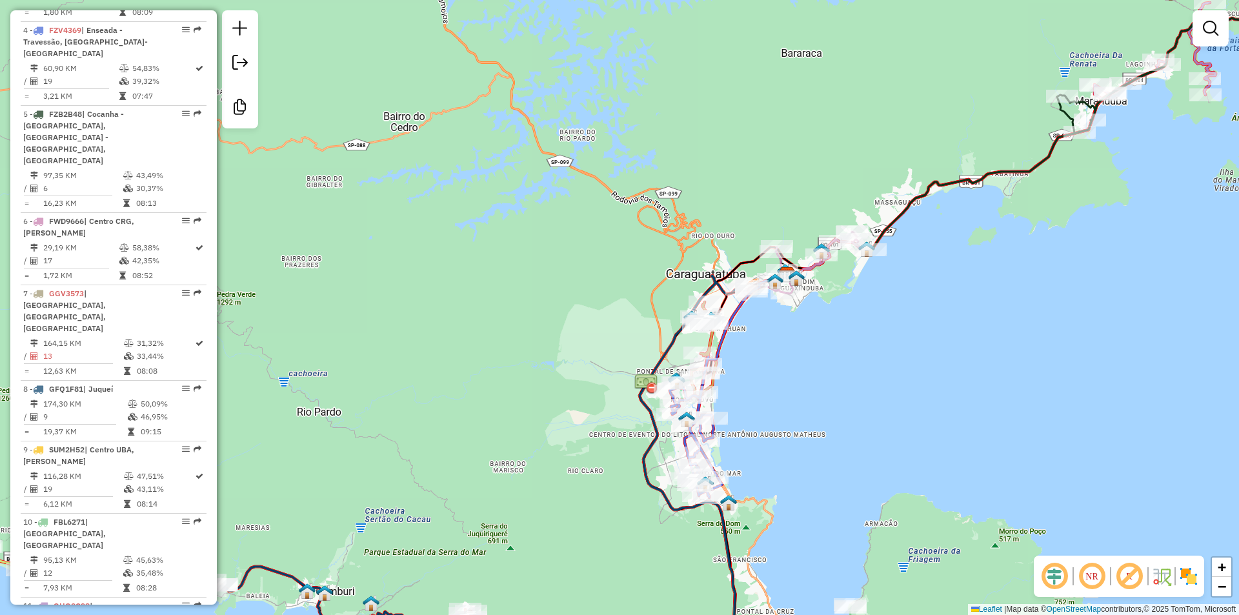
drag, startPoint x: 606, startPoint y: 539, endPoint x: 632, endPoint y: 429, distance: 112.8
click at [632, 430] on div "Janela de atendimento Grade de atendimento Capacidade Transportadoras Veículos …" at bounding box center [619, 307] width 1239 height 615
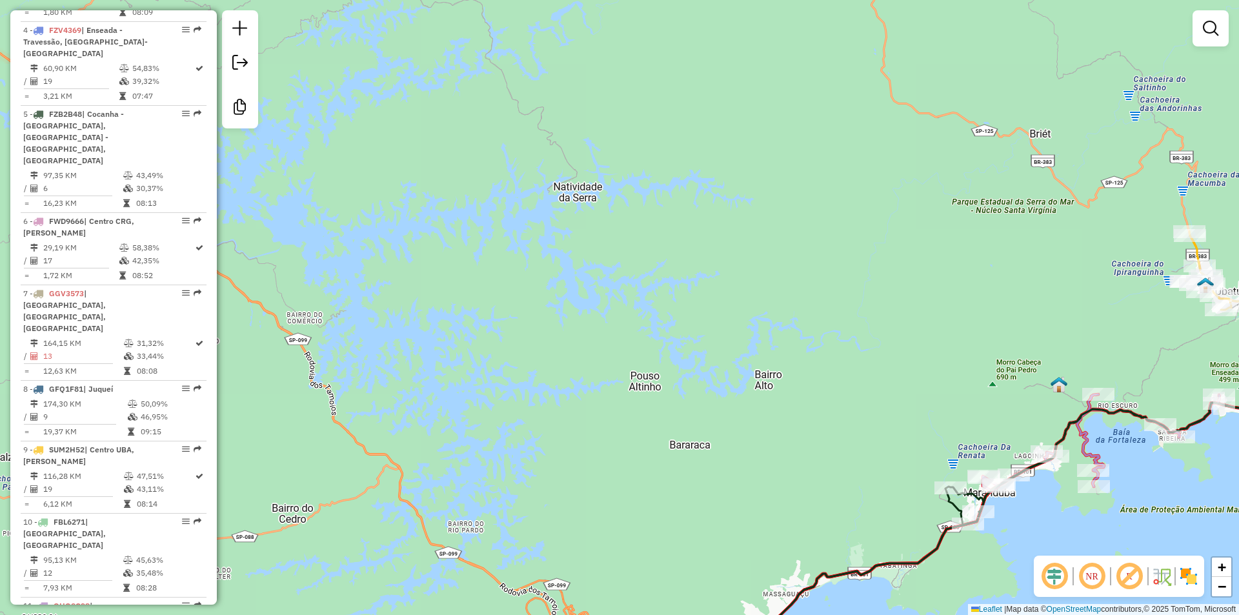
drag, startPoint x: 600, startPoint y: 514, endPoint x: 479, endPoint y: 76, distance: 454.3
click at [479, 76] on div "Janela de atendimento Grade de atendimento Capacidade Transportadoras Veículos …" at bounding box center [619, 307] width 1239 height 615
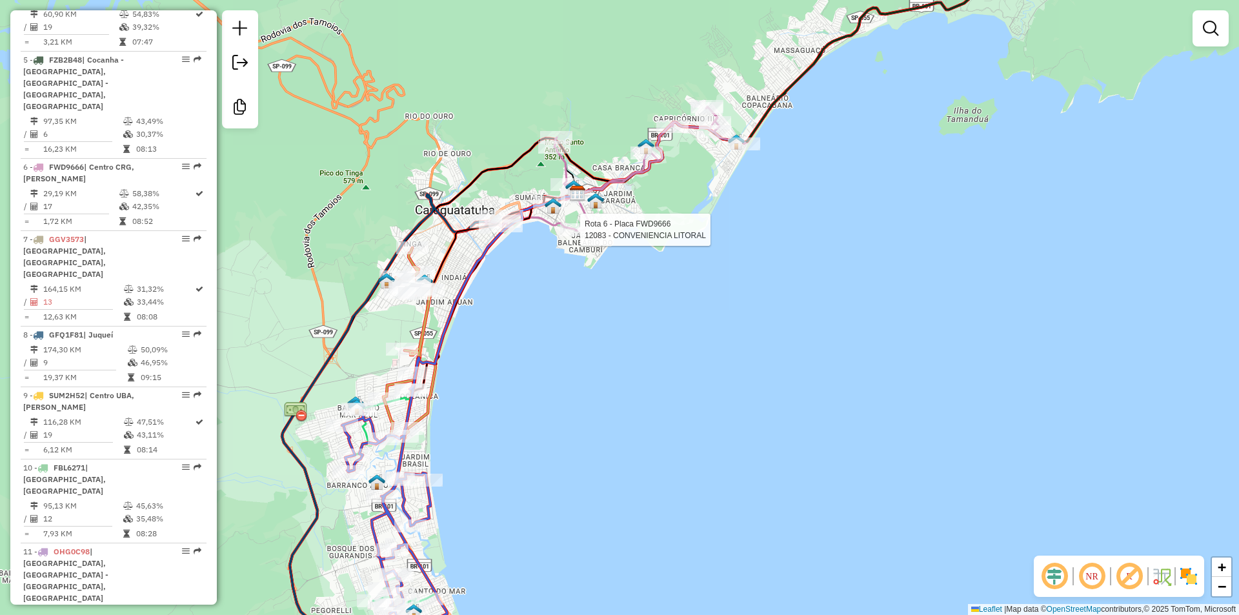
select select "**********"
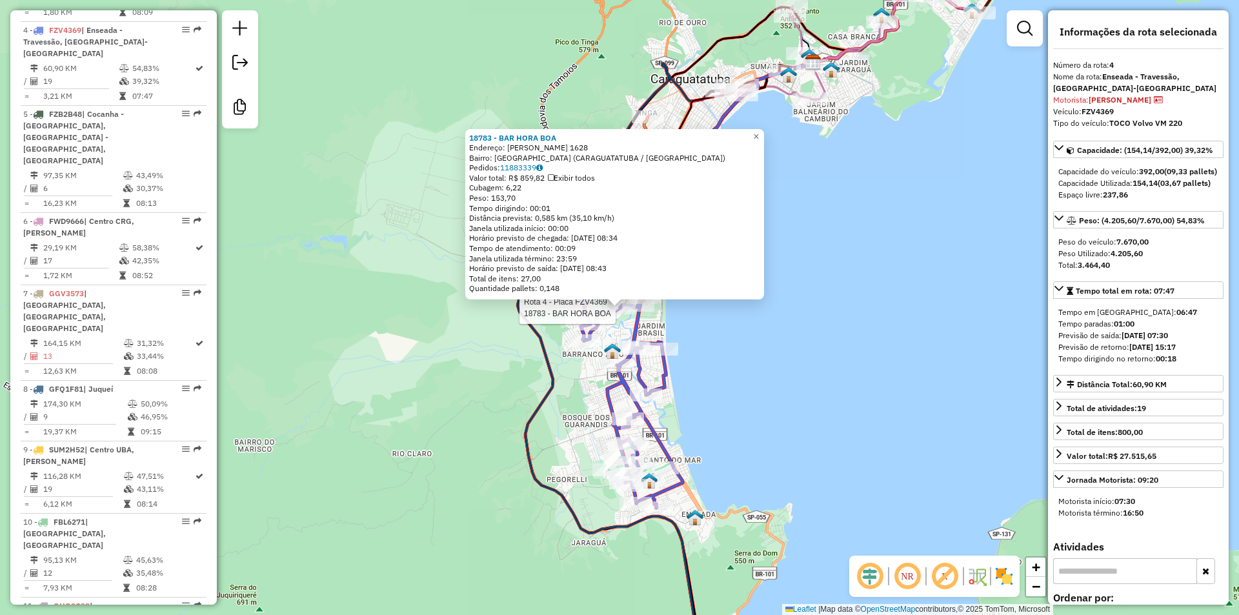
click at [796, 436] on div "Rota 4 - Placa FZV4369 18783 - BAR HORA BOA 18783 - BAR HORA BOA Endereço: GUIL…" at bounding box center [619, 307] width 1239 height 615
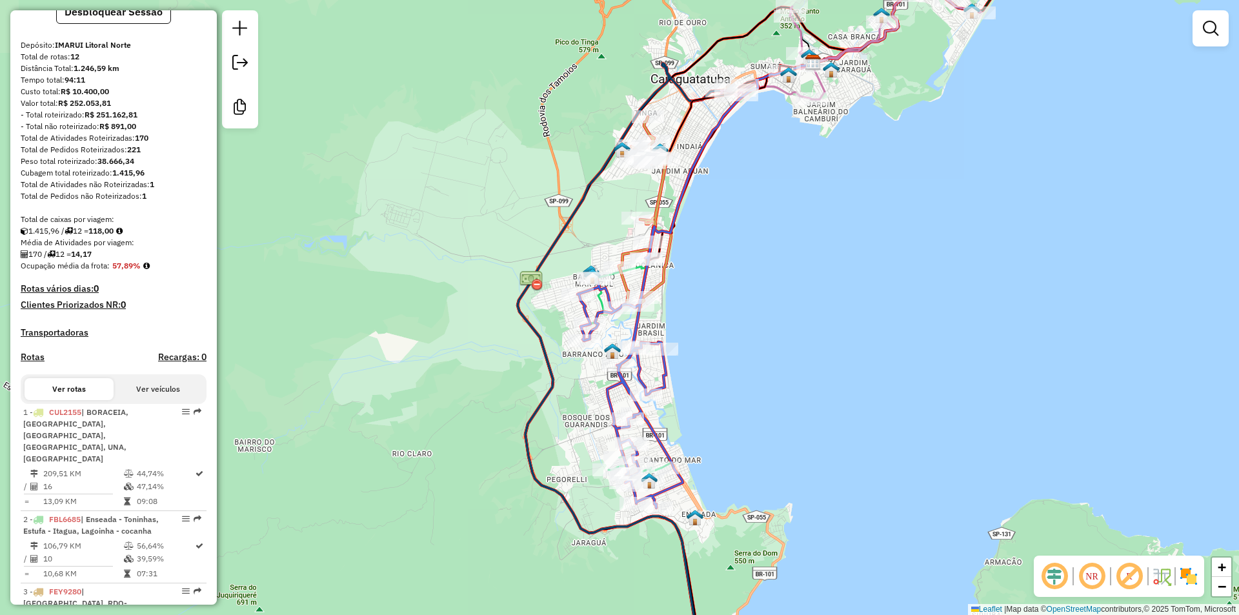
scroll to position [0, 0]
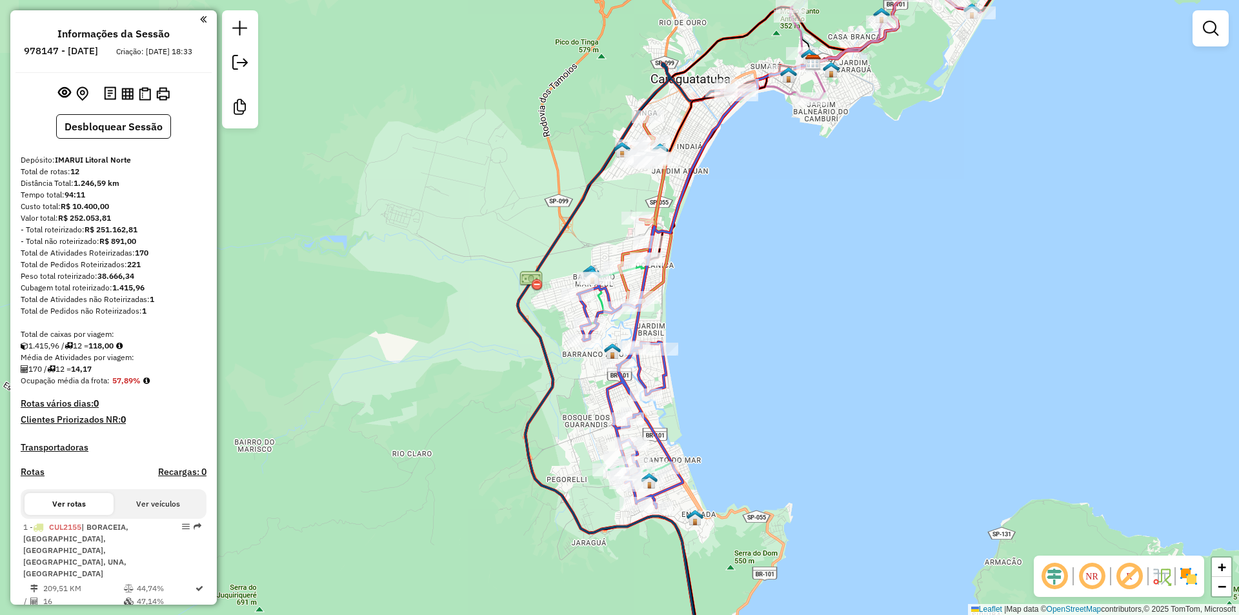
click at [390, 229] on div "Janela de atendimento Grade de atendimento Capacidade Transportadoras Veículos …" at bounding box center [619, 307] width 1239 height 615
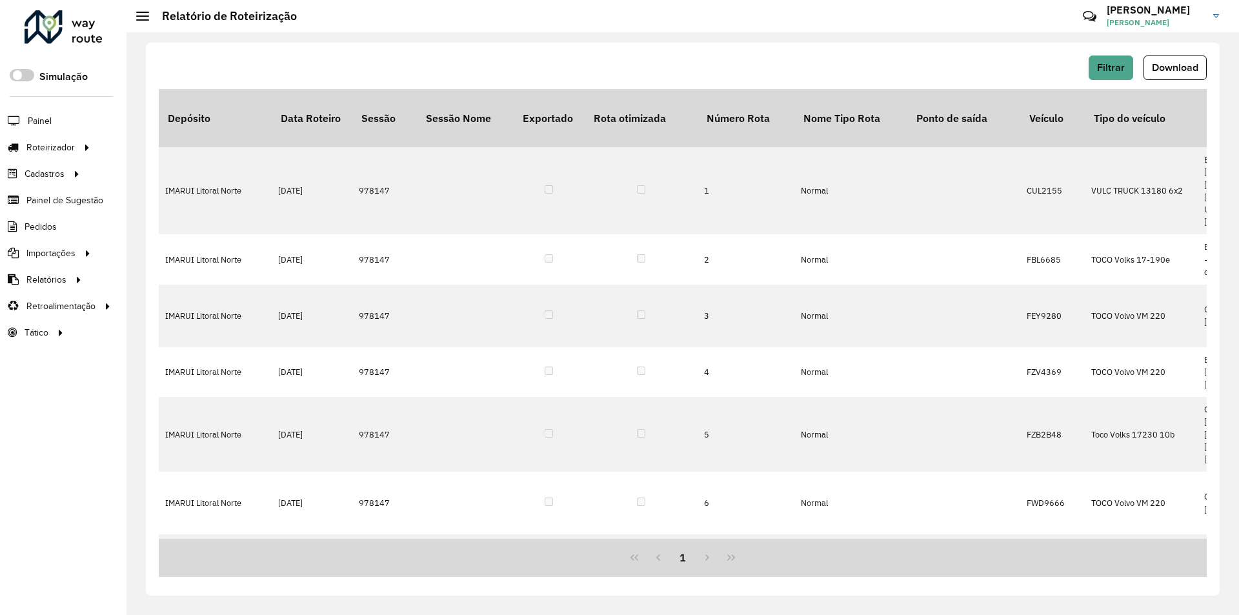
click at [1158, 70] on span "Download" at bounding box center [1175, 67] width 46 height 11
